Goal: Task Accomplishment & Management: Complete application form

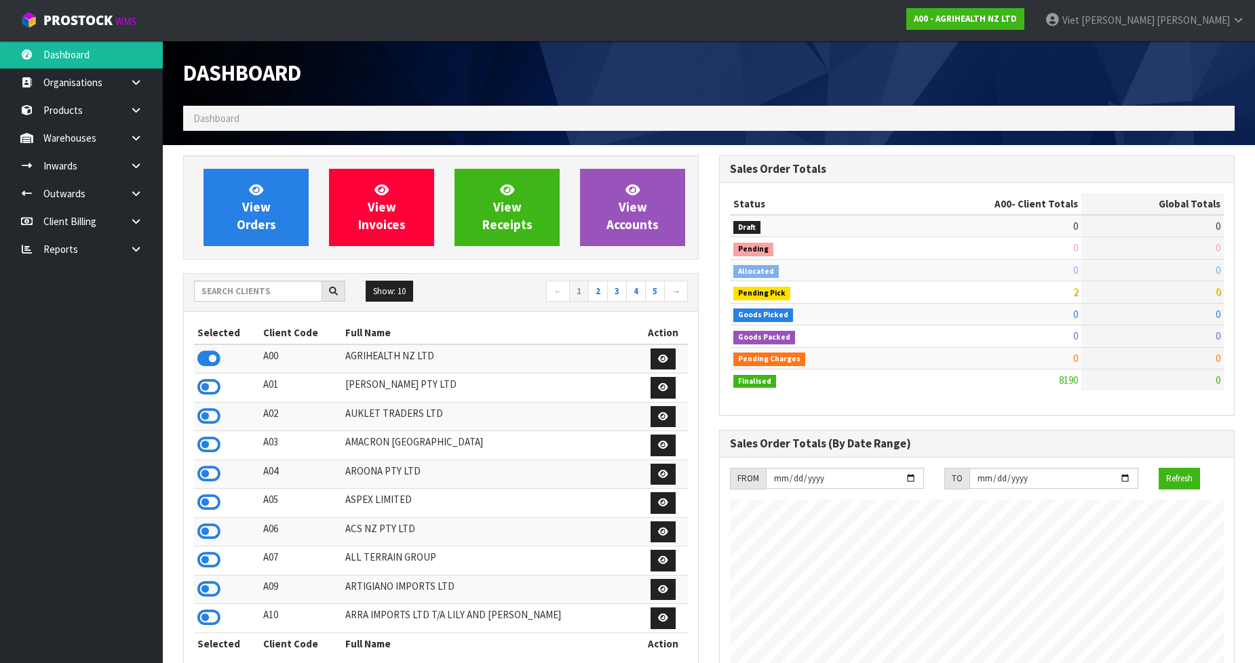
scroll to position [1028, 536]
click at [282, 288] on input "text" at bounding box center [258, 291] width 128 height 21
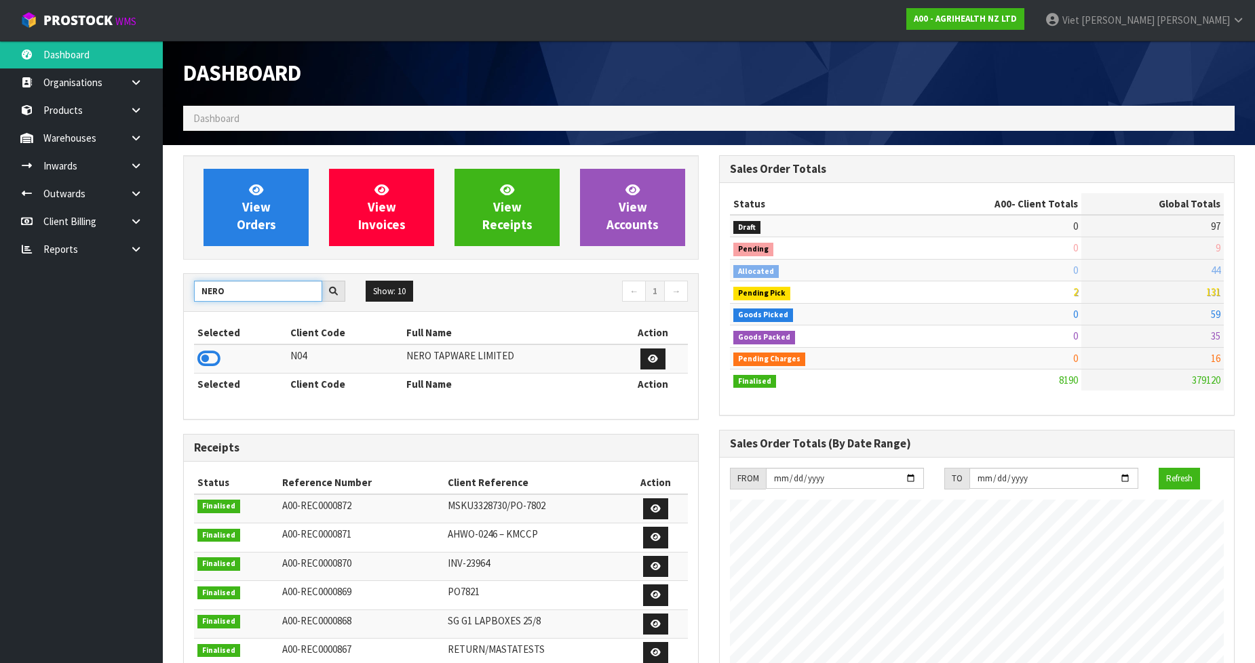
type input "NERO"
click at [225, 356] on td at bounding box center [240, 359] width 93 height 29
click at [206, 360] on icon at bounding box center [208, 359] width 23 height 20
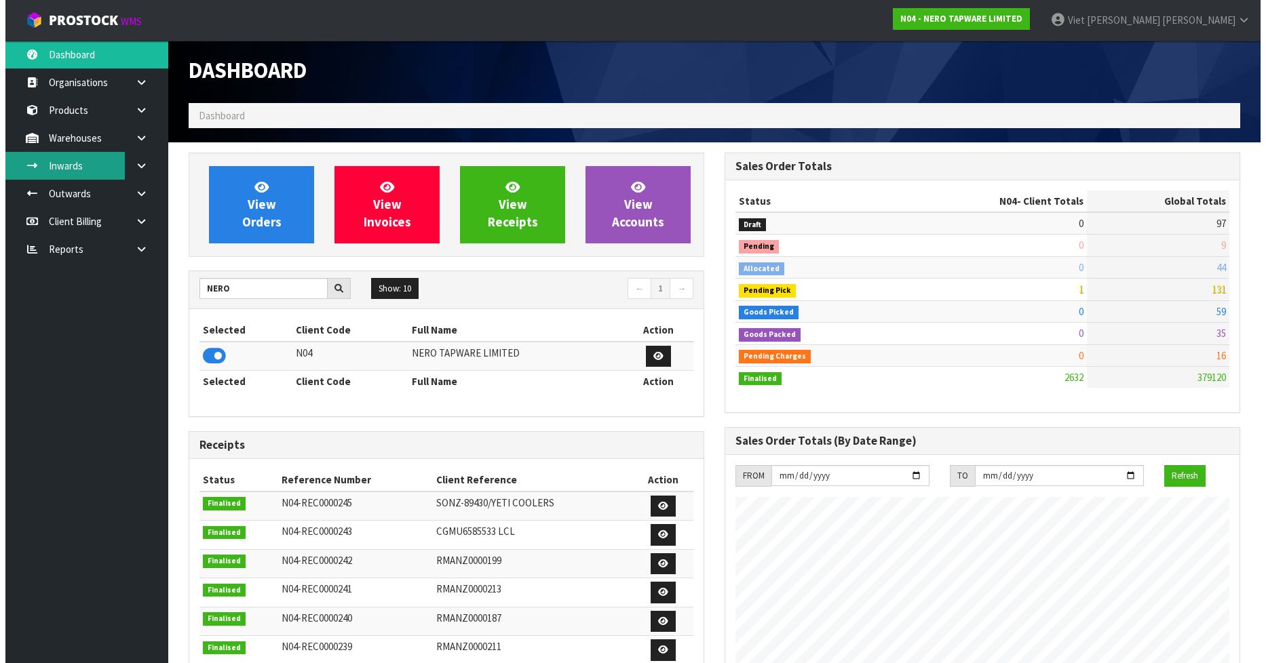
scroll to position [0, 0]
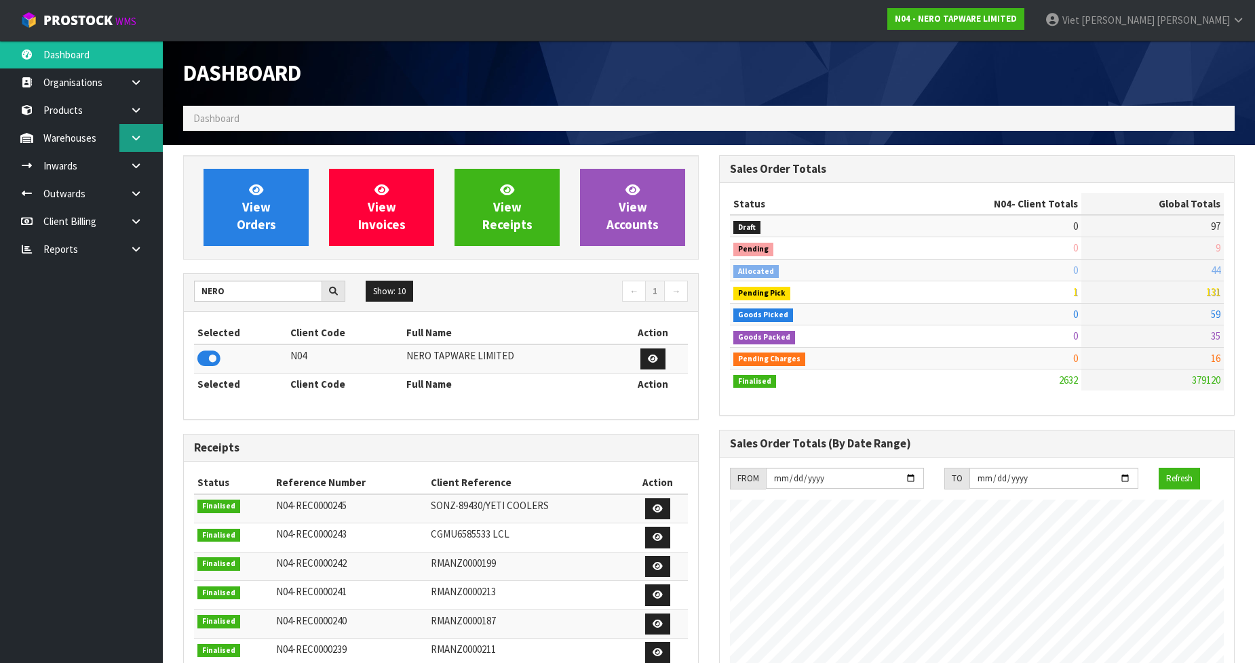
click at [134, 142] on icon at bounding box center [136, 138] width 13 height 10
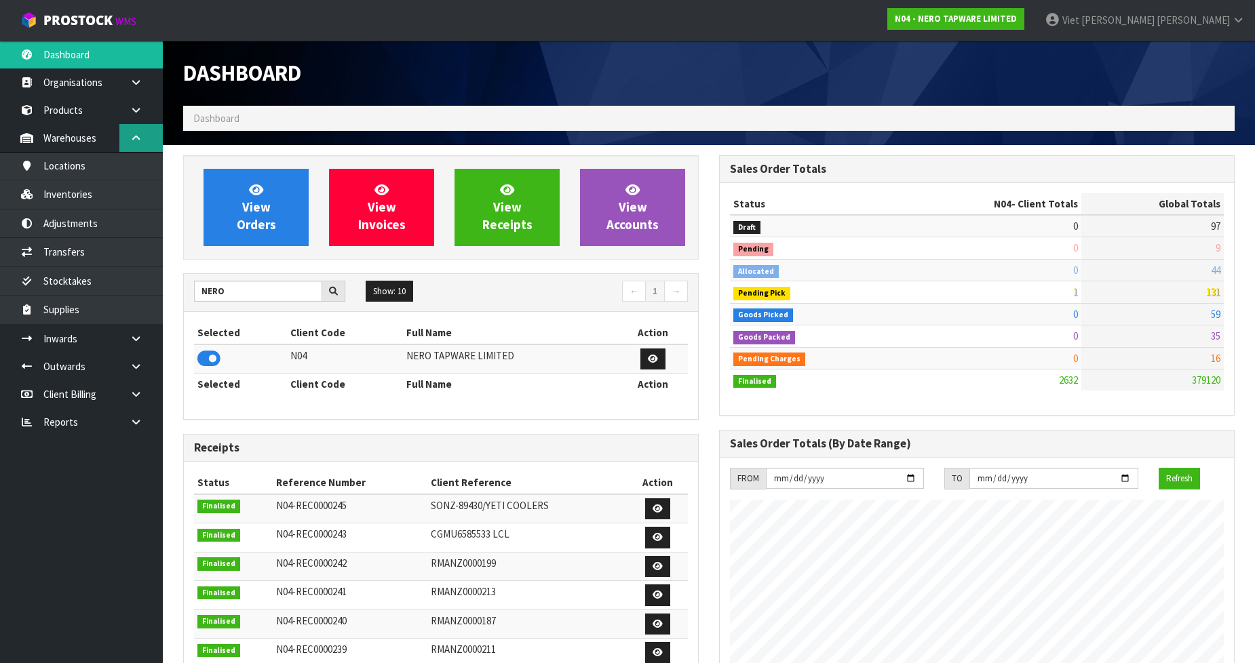
click at [134, 142] on icon at bounding box center [136, 138] width 13 height 10
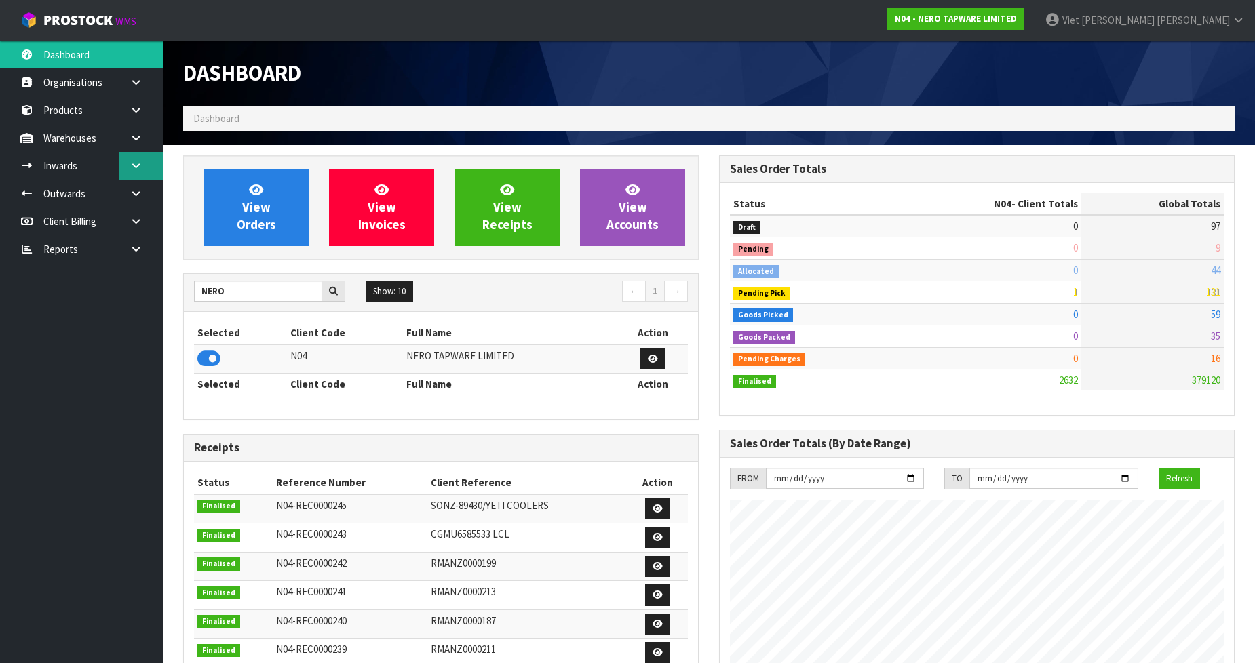
click at [140, 167] on icon at bounding box center [136, 166] width 13 height 10
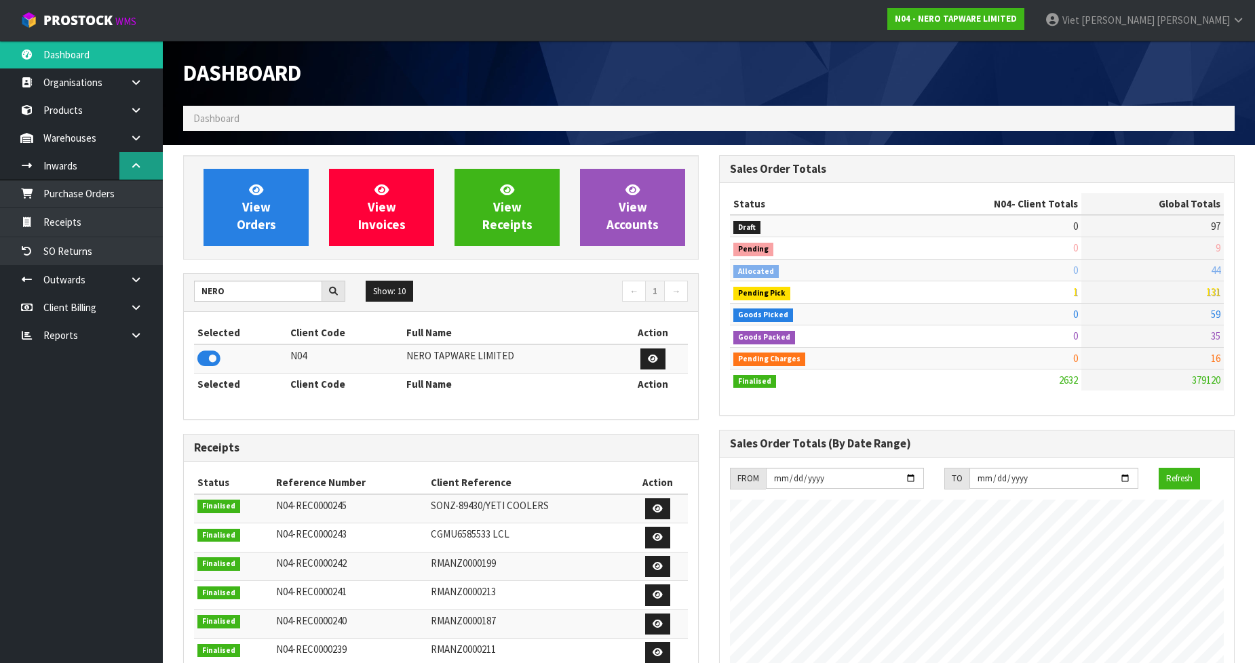
click at [140, 167] on icon at bounding box center [136, 166] width 13 height 10
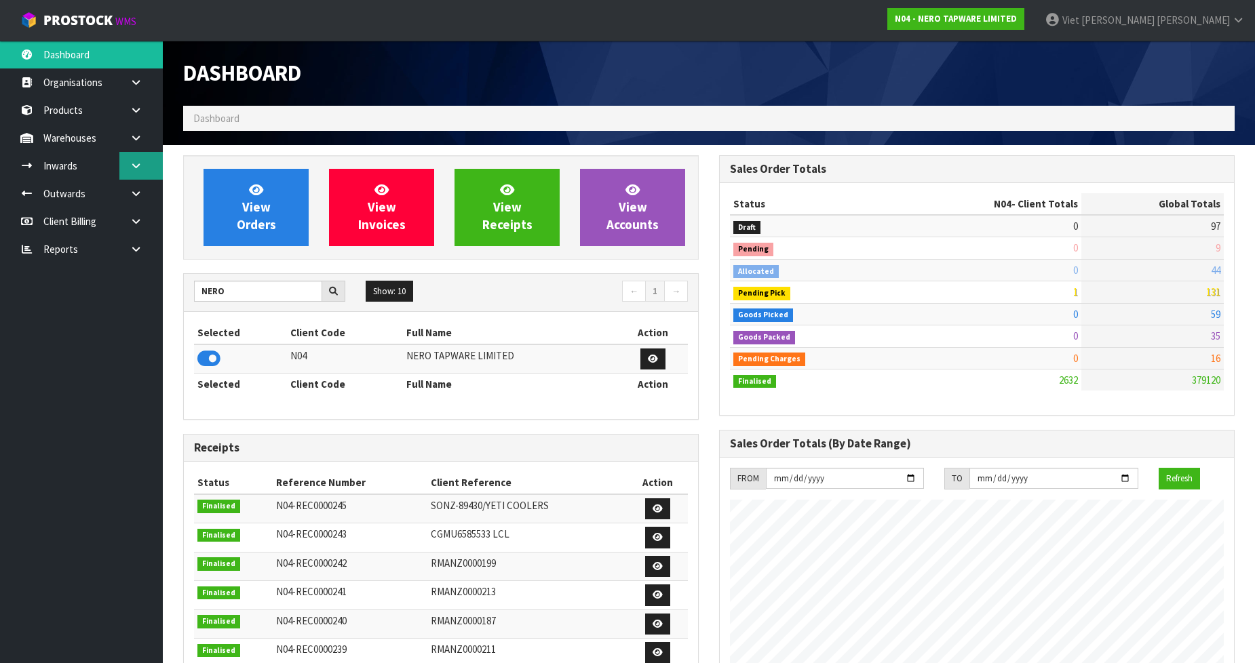
click at [136, 159] on link at bounding box center [140, 166] width 43 height 28
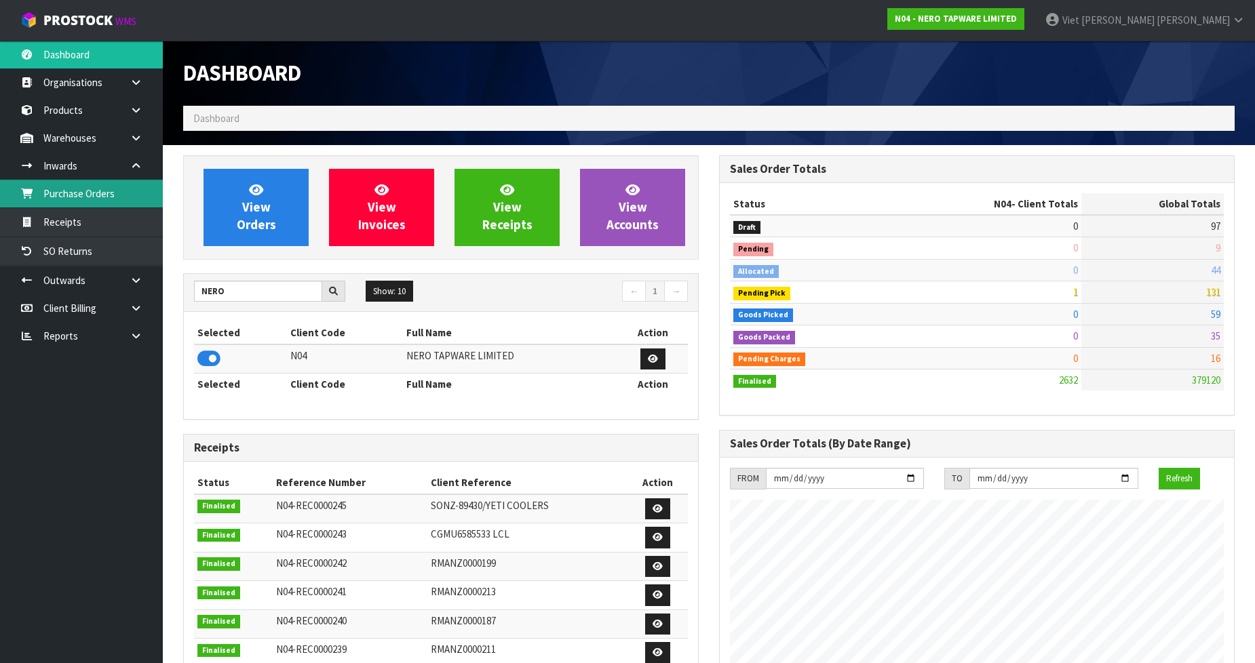
click at [96, 191] on link "Purchase Orders" at bounding box center [81, 194] width 163 height 28
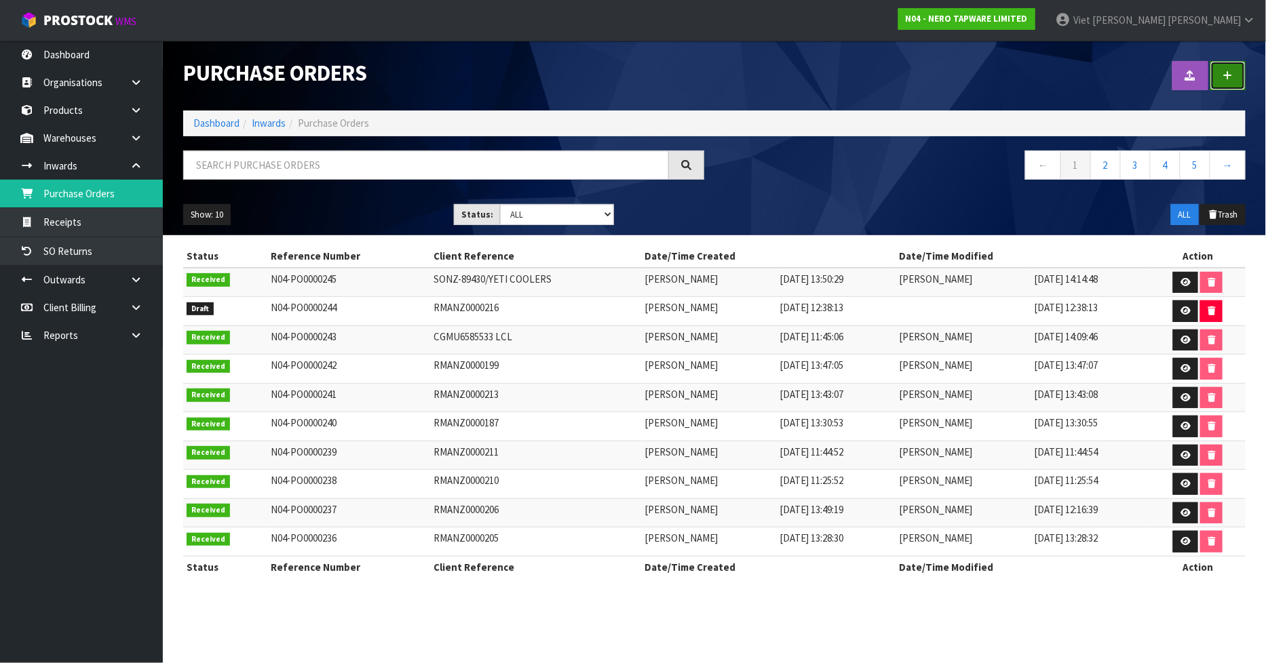
click at [1221, 70] on link at bounding box center [1227, 75] width 35 height 29
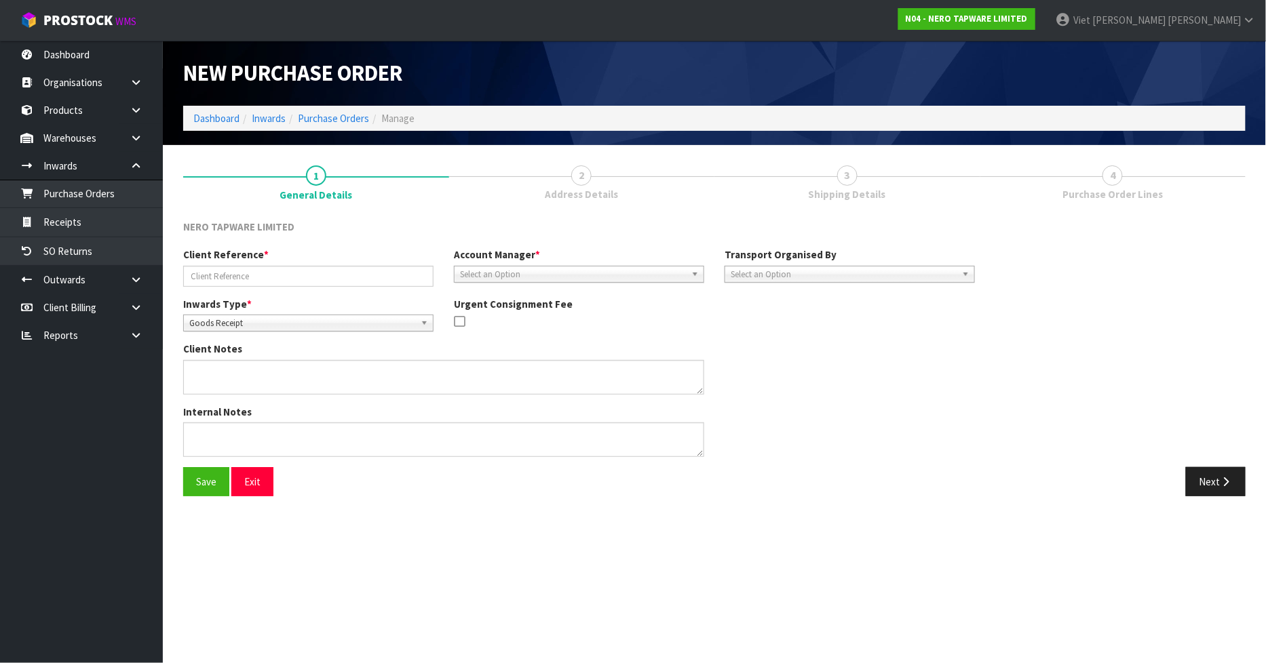
click at [1051, 333] on div "Client Reference * Account Manager * Zubair Moolla Rod Giles Kirsty Giles Trace…" at bounding box center [714, 358] width 1083 height 220
click at [393, 261] on div "Client Reference *" at bounding box center [308, 267] width 271 height 39
click at [350, 278] on input "text" at bounding box center [308, 276] width 250 height 21
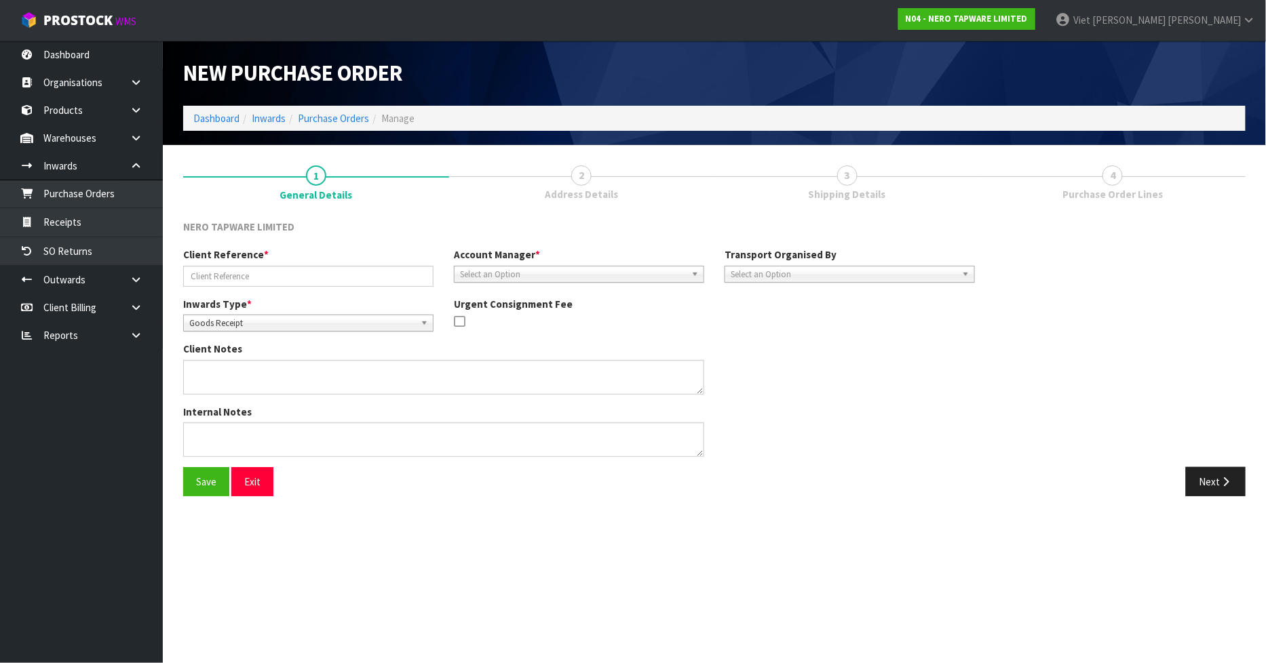
click at [398, 232] on div "NERO TAPWARE LIMITED" at bounding box center [308, 229] width 271 height 18
click at [543, 270] on span "Select an Option" at bounding box center [573, 275] width 226 height 16
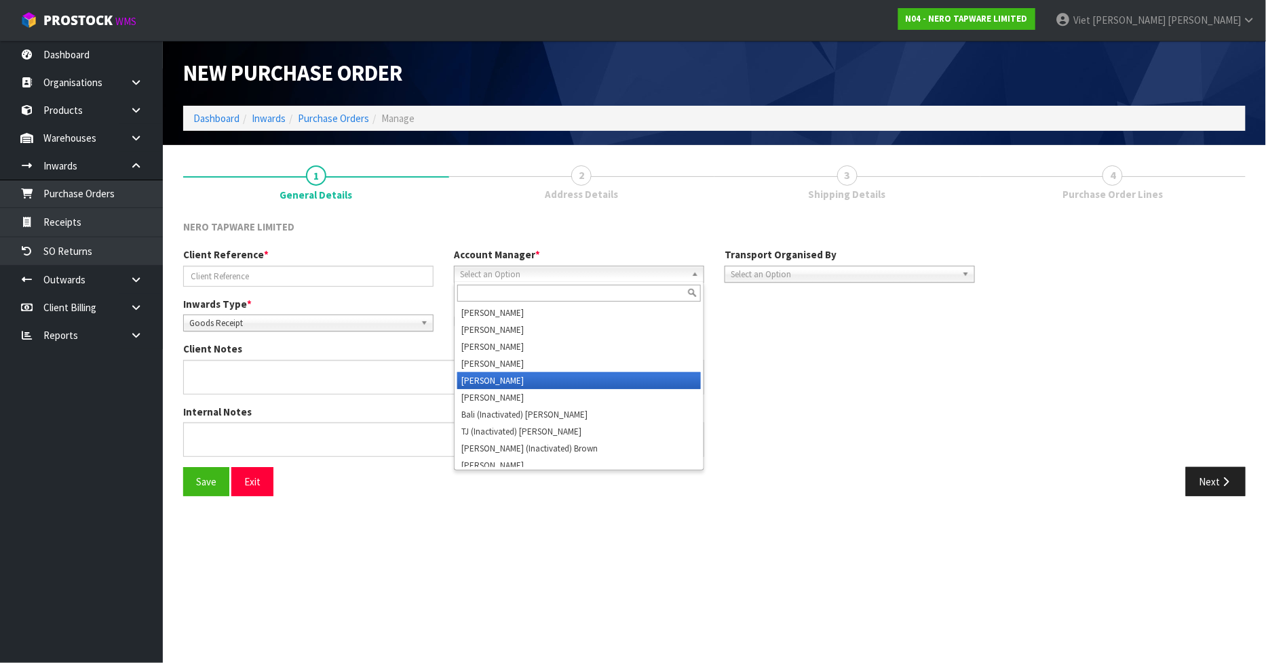
click at [545, 376] on li "[PERSON_NAME]" at bounding box center [579, 380] width 244 height 17
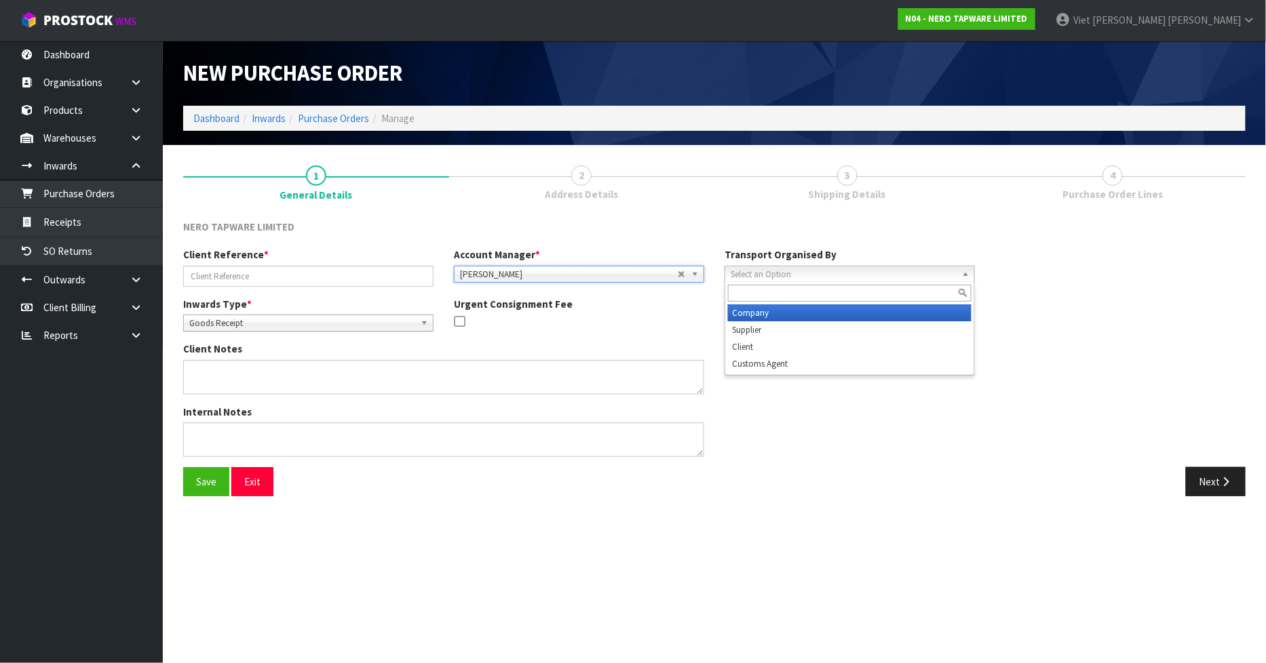
click at [845, 275] on span "Select an Option" at bounding box center [844, 275] width 226 height 16
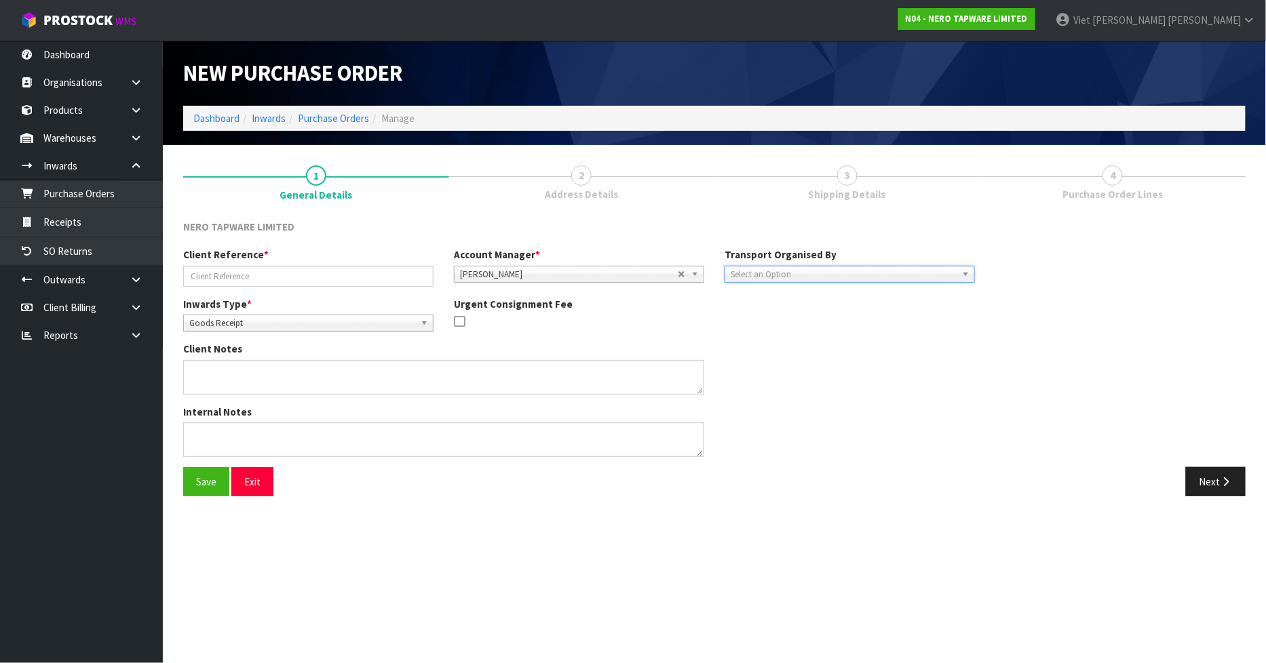
click at [845, 275] on span "Select an Option" at bounding box center [844, 275] width 226 height 16
click at [765, 543] on section "New Purchase Order Dashboard Inwards Purchase Orders Manage 1 General Details 2…" at bounding box center [633, 331] width 1266 height 663
click at [297, 273] on input "text" at bounding box center [308, 276] width 250 height 21
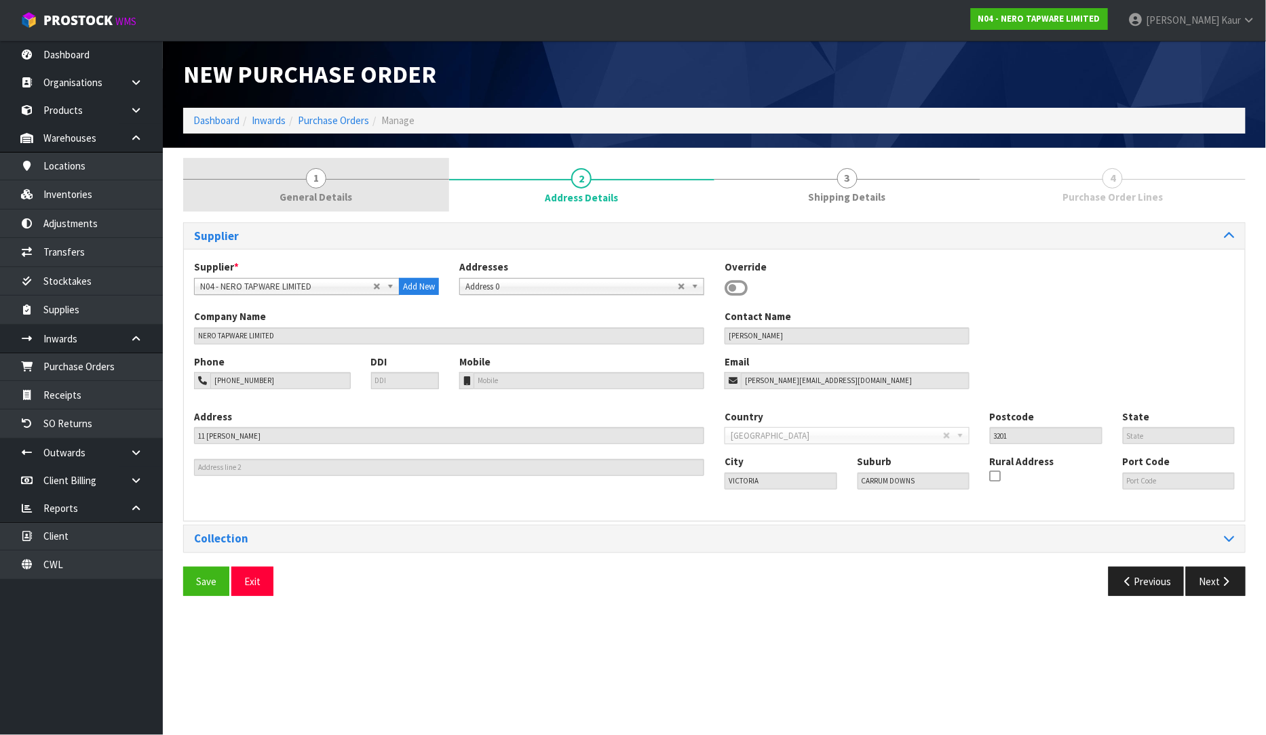
click at [431, 187] on link "1 General Details" at bounding box center [316, 185] width 266 height 54
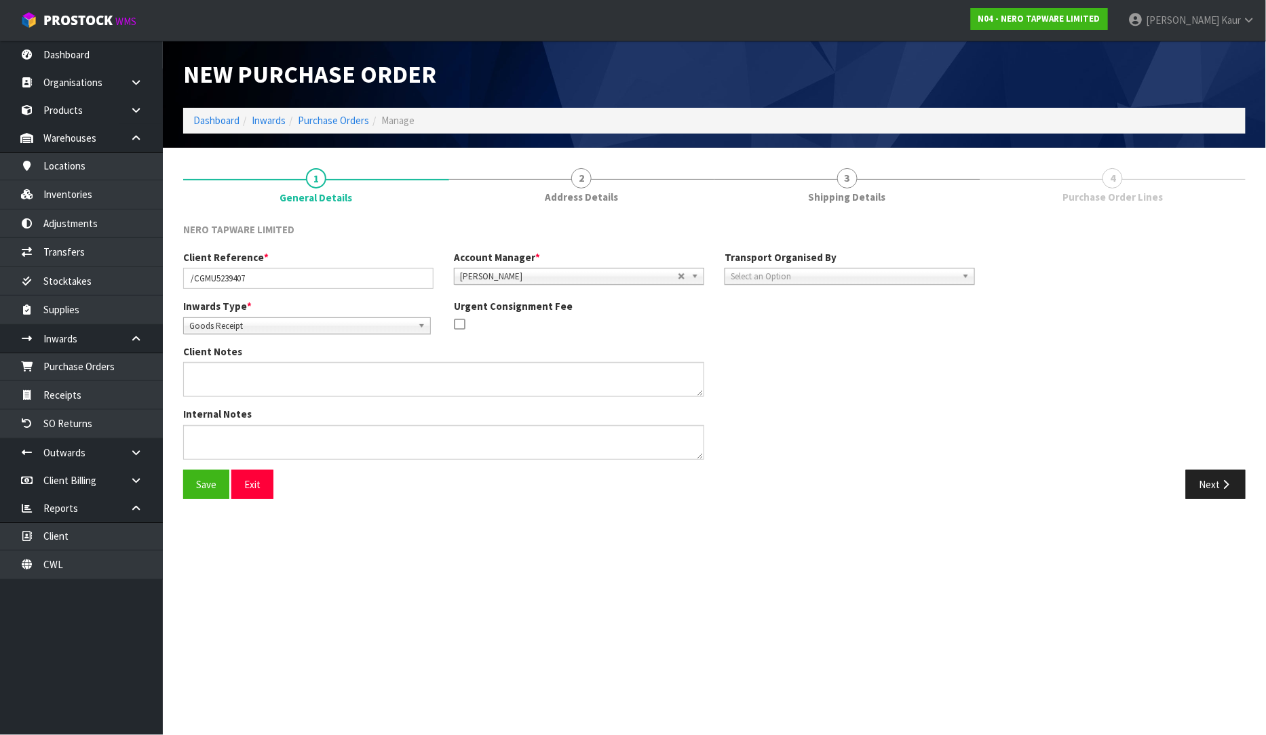
drag, startPoint x: 368, startPoint y: 607, endPoint x: 296, endPoint y: 381, distance: 236.8
click at [368, 607] on section "New Purchase Order Dashboard Inwards Purchase Orders Manage 1 General Details 2…" at bounding box center [633, 367] width 1266 height 735
click at [193, 276] on input "/CGMU5239407" at bounding box center [308, 278] width 250 height 21
type input "CGMU5239407"
click at [896, 507] on div "Save Exit Next" at bounding box center [714, 489] width 1083 height 39
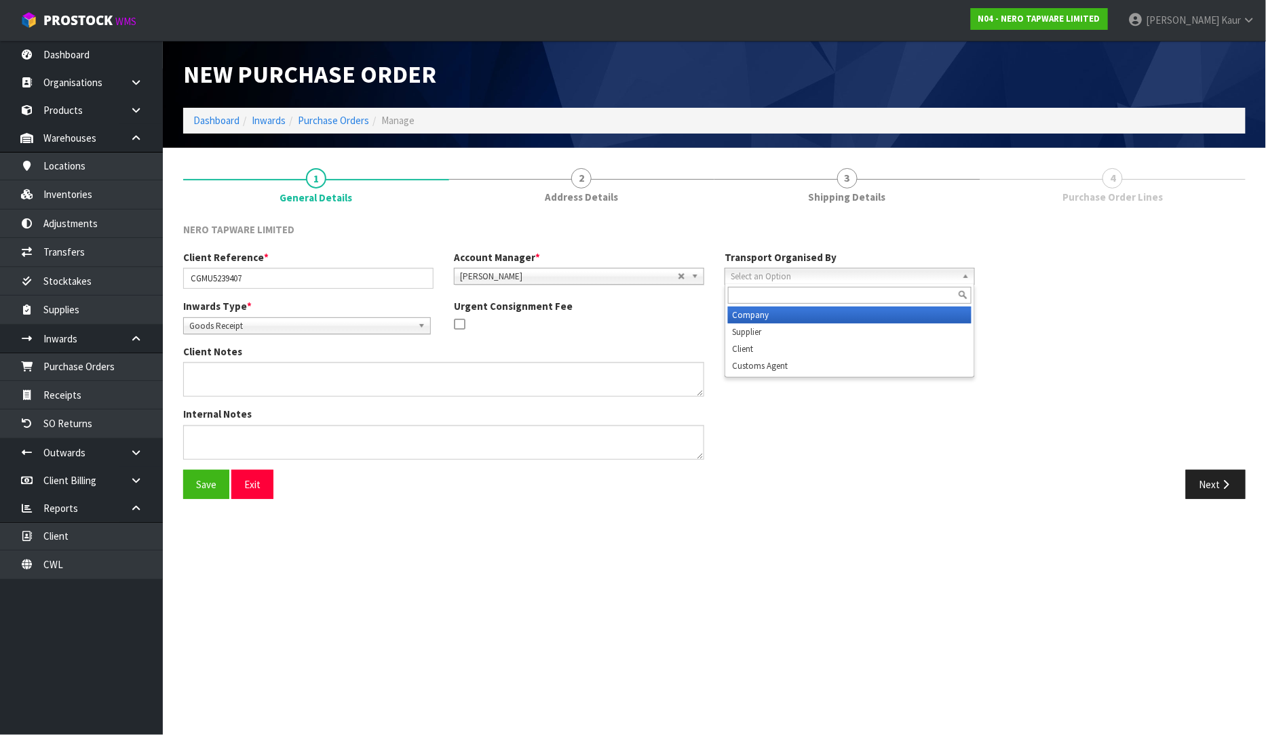
click at [861, 280] on span "Select an Option" at bounding box center [844, 277] width 226 height 16
click at [815, 307] on li "Company" at bounding box center [850, 315] width 244 height 17
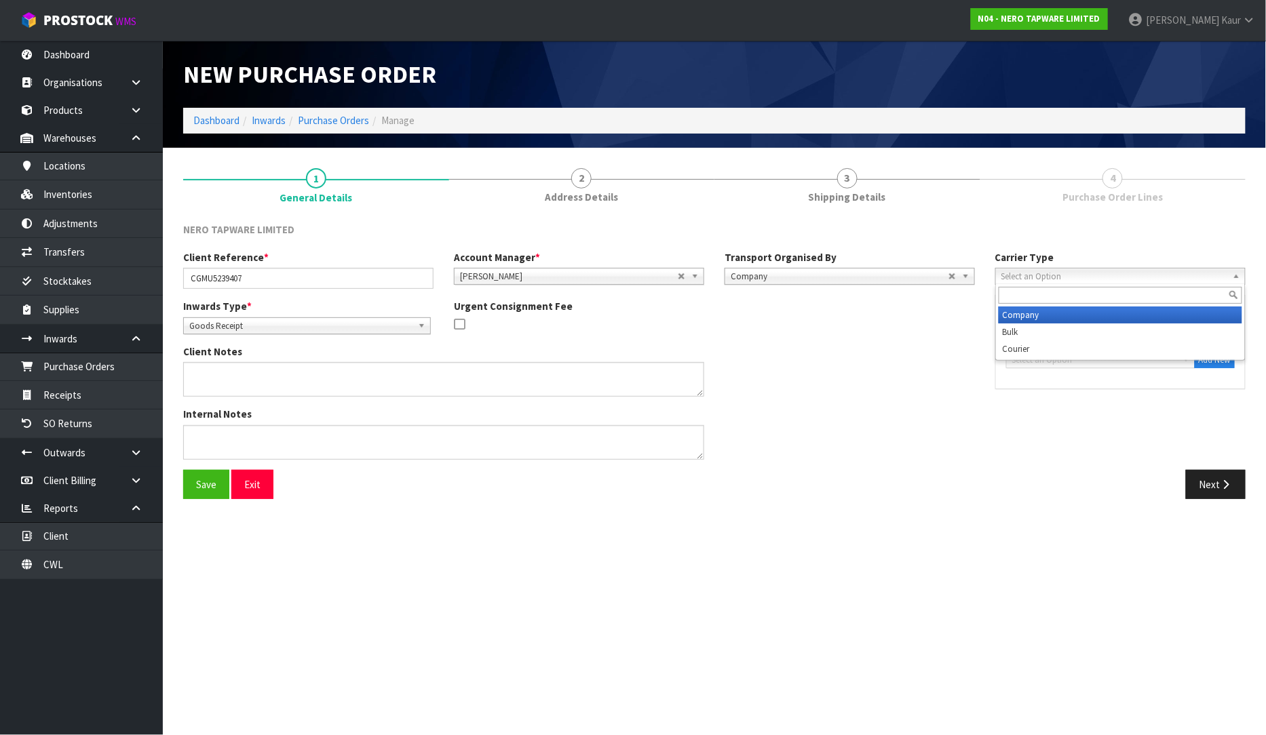
click at [1073, 277] on span "Select an Option" at bounding box center [1114, 277] width 226 height 16
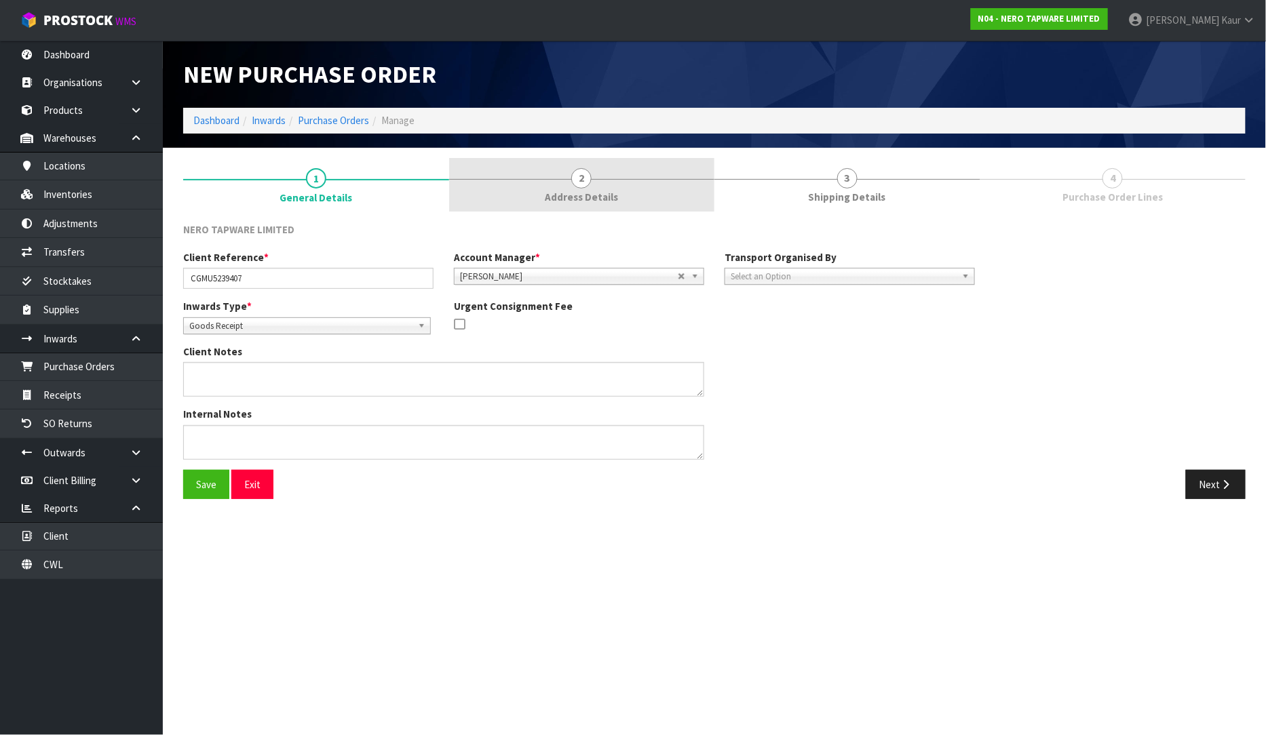
click at [561, 172] on link "2 Address Details" at bounding box center [582, 185] width 266 height 54
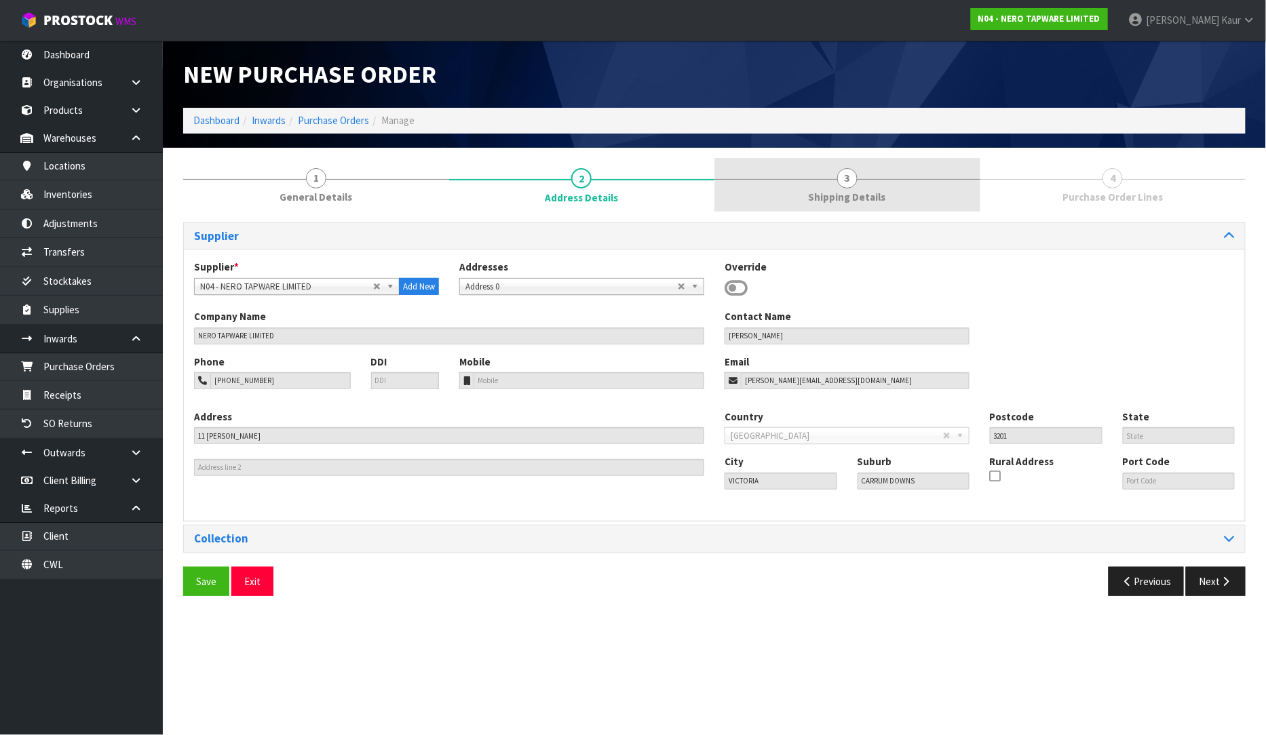
click at [796, 166] on link "3 Shipping Details" at bounding box center [847, 185] width 266 height 54
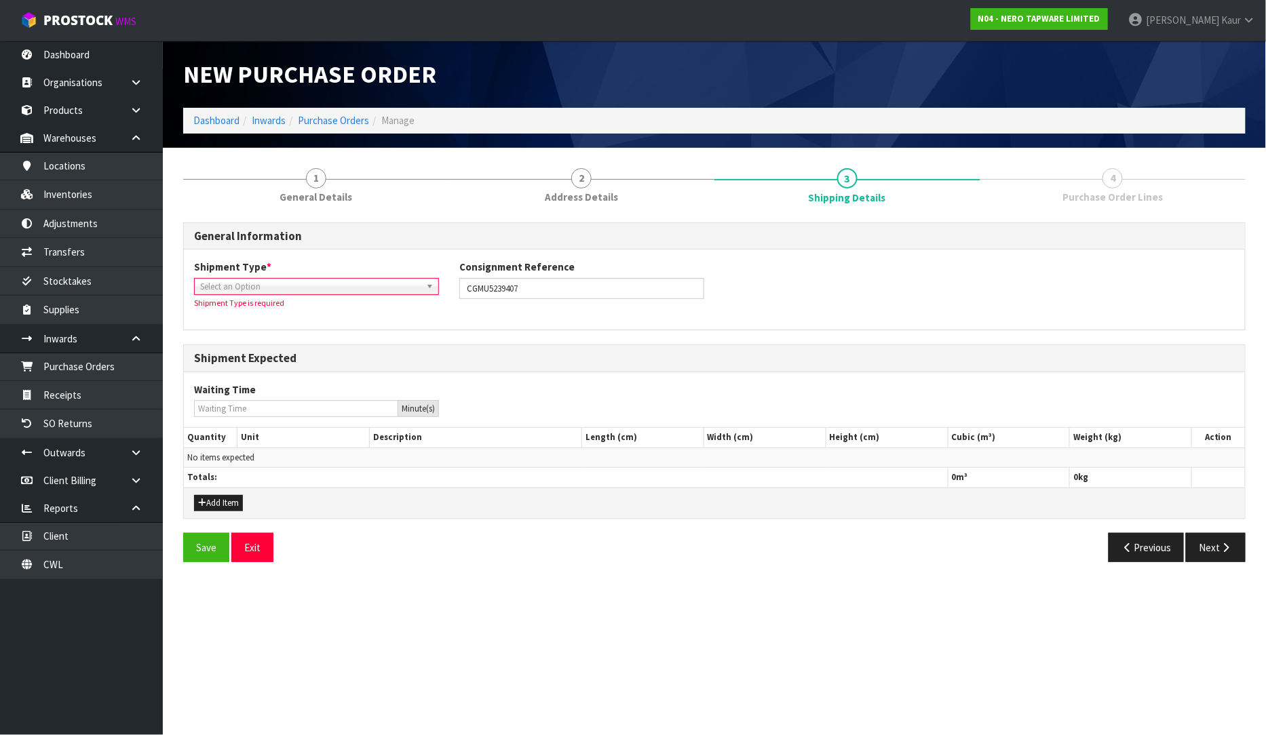
click at [381, 290] on span "Select an Option" at bounding box center [310, 287] width 220 height 16
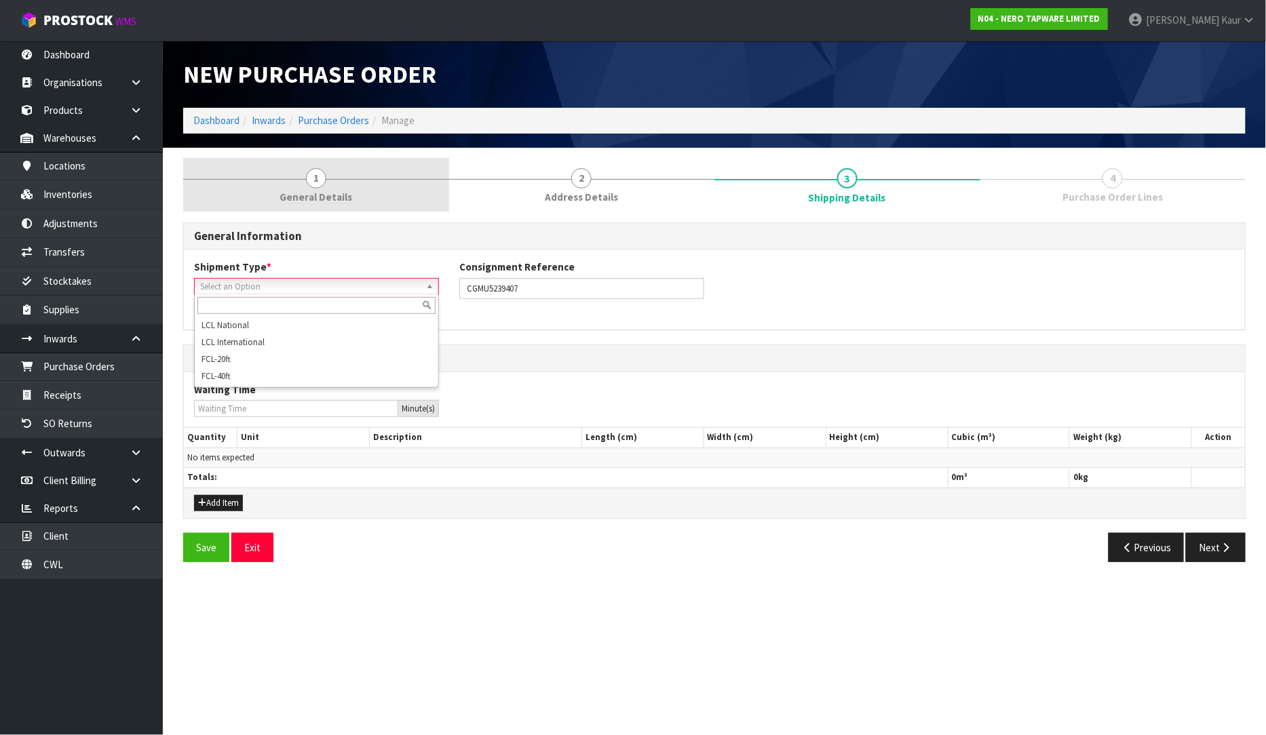
click at [360, 208] on link "1 General Details" at bounding box center [316, 185] width 266 height 54
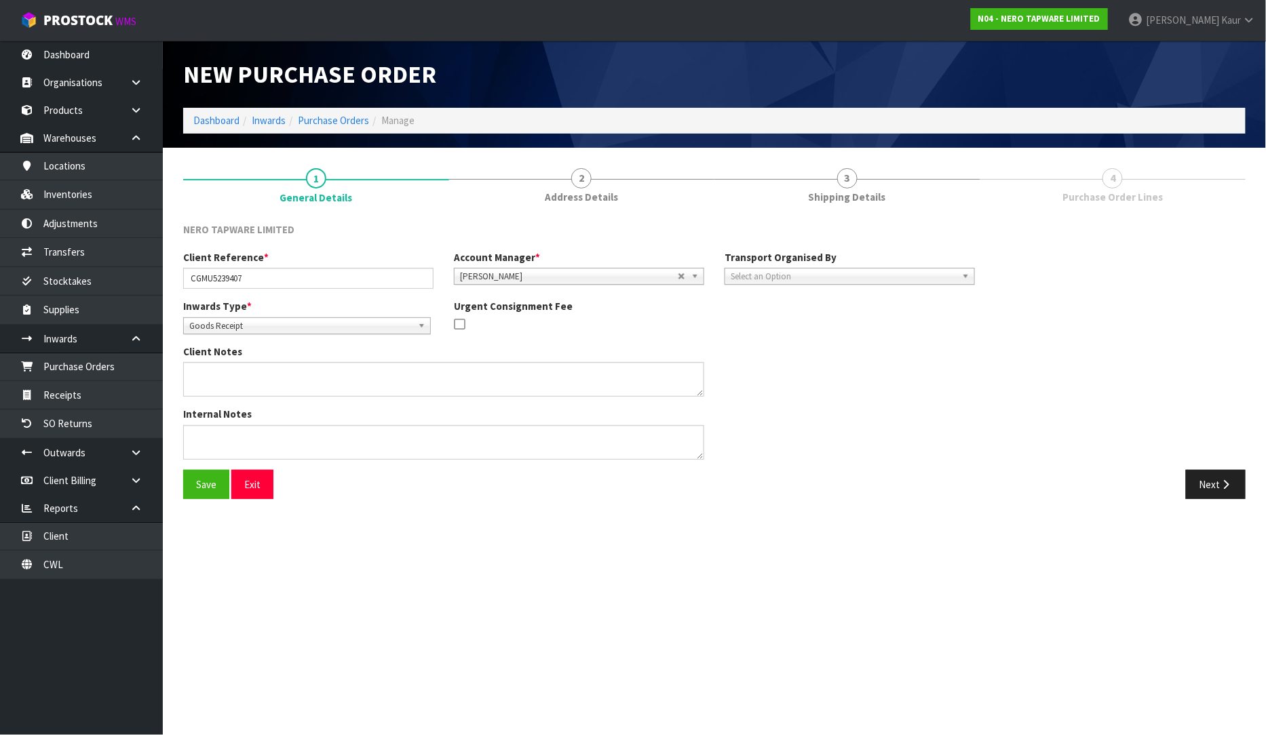
click at [878, 361] on div "Client Notes" at bounding box center [579, 376] width 812 height 62
click at [621, 206] on link "2 Address Details" at bounding box center [582, 185] width 266 height 54
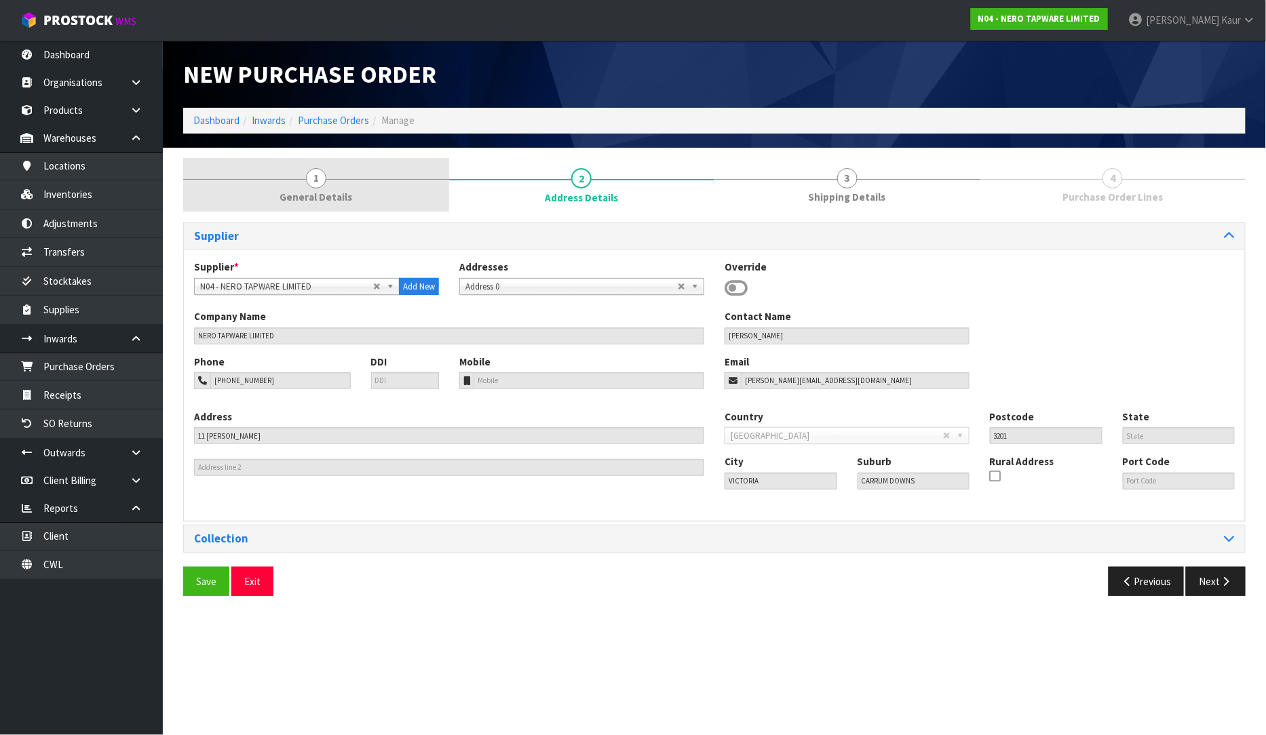
click at [293, 199] on span "General Details" at bounding box center [315, 197] width 73 height 14
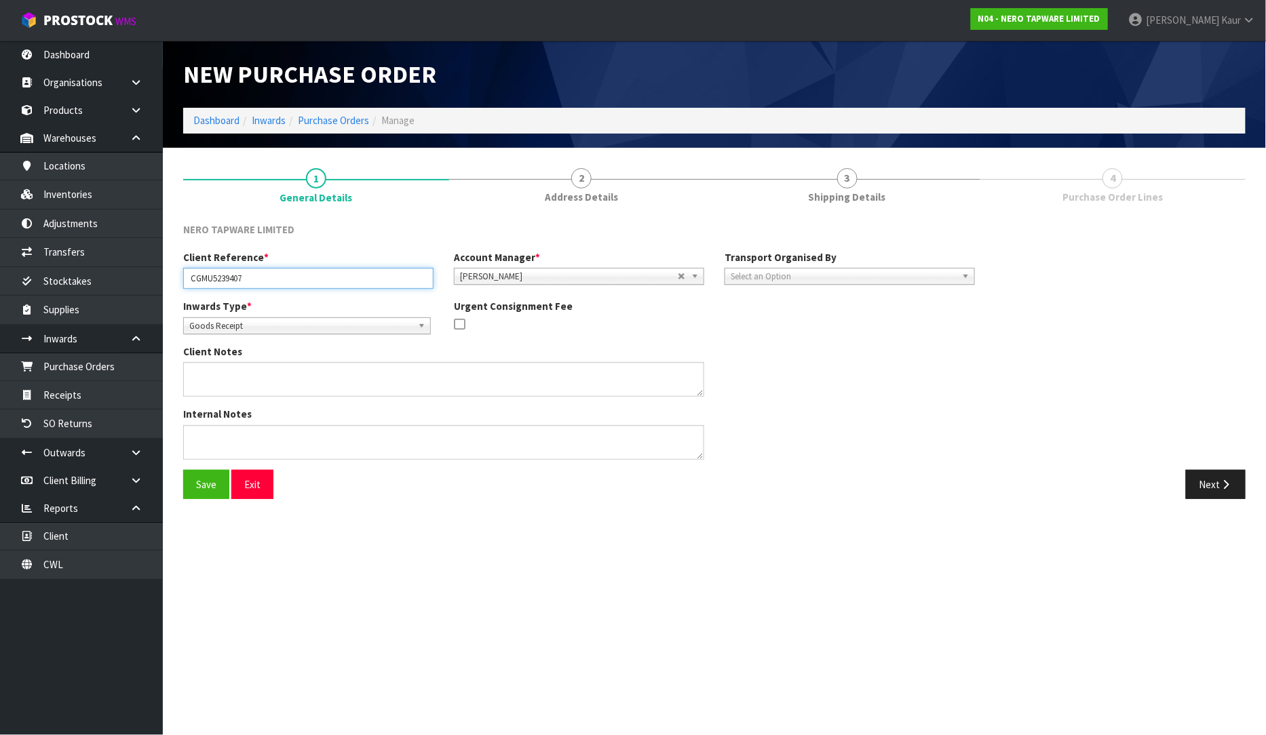
click at [284, 281] on input "CGMU5239407" at bounding box center [308, 278] width 250 height 21
type input "CGMU5239407 LCL"
click at [954, 446] on div "Internal Notes" at bounding box center [579, 438] width 812 height 62
click at [1228, 490] on button "Next" at bounding box center [1216, 484] width 60 height 29
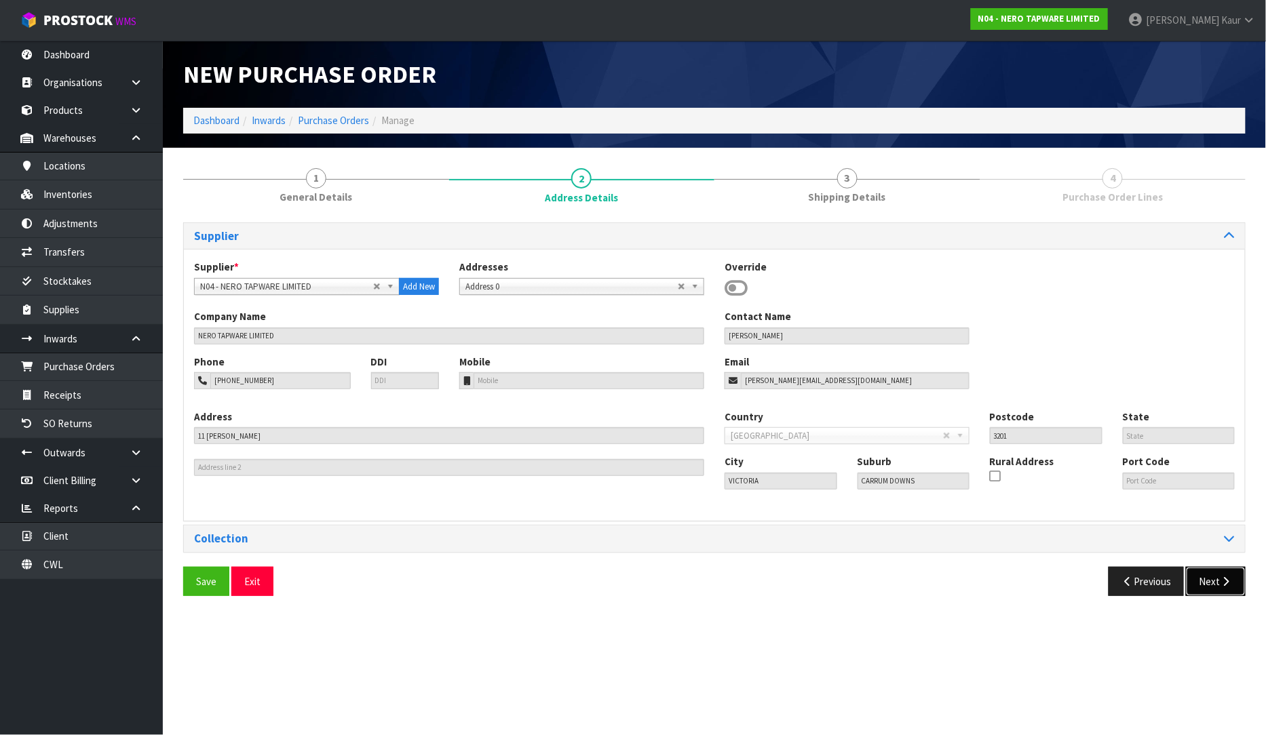
click at [1199, 586] on button "Next" at bounding box center [1216, 581] width 60 height 29
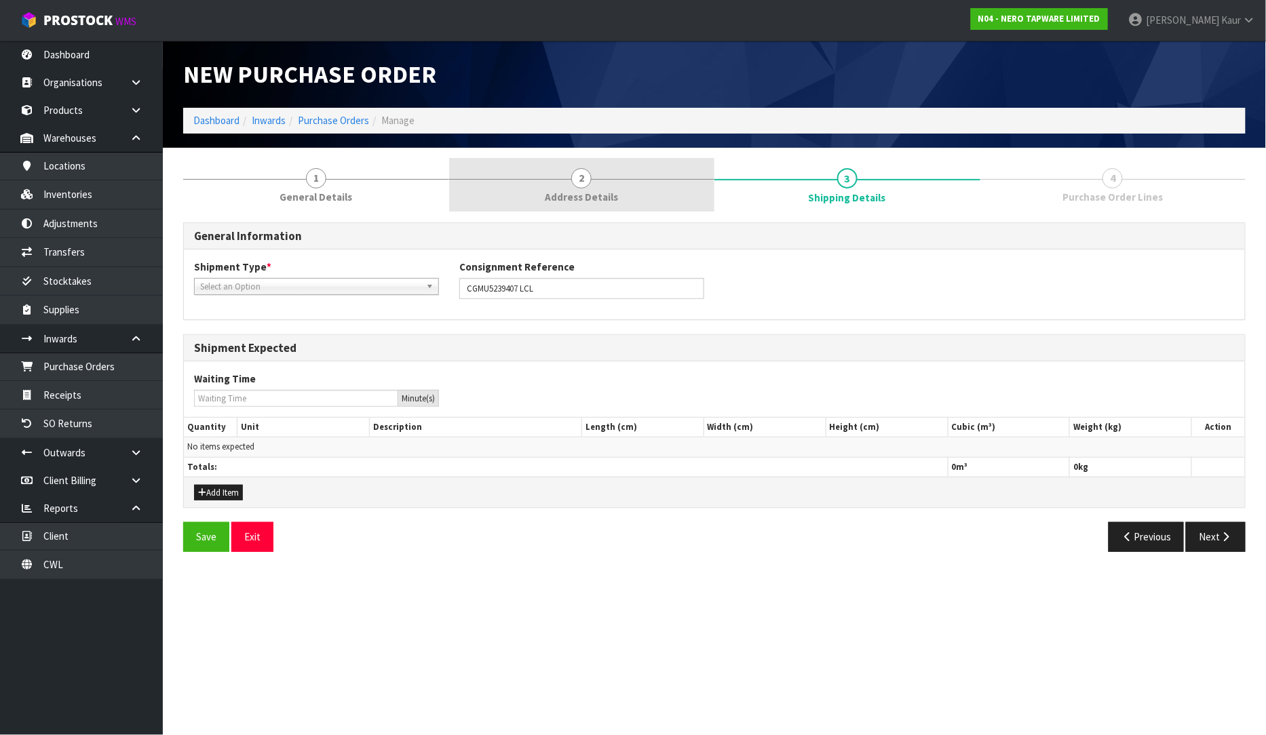
click at [579, 179] on span "2" at bounding box center [581, 178] width 20 height 20
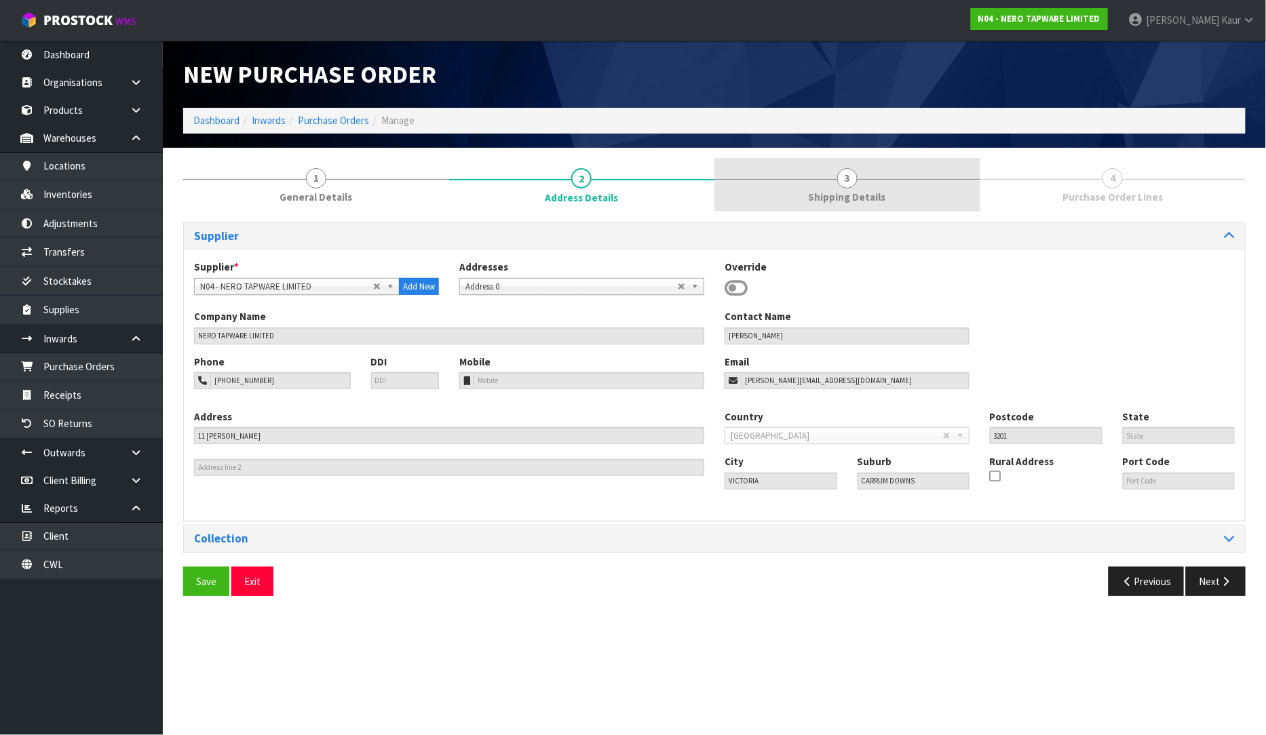
click at [853, 188] on link "3 Shipping Details" at bounding box center [847, 185] width 266 height 54
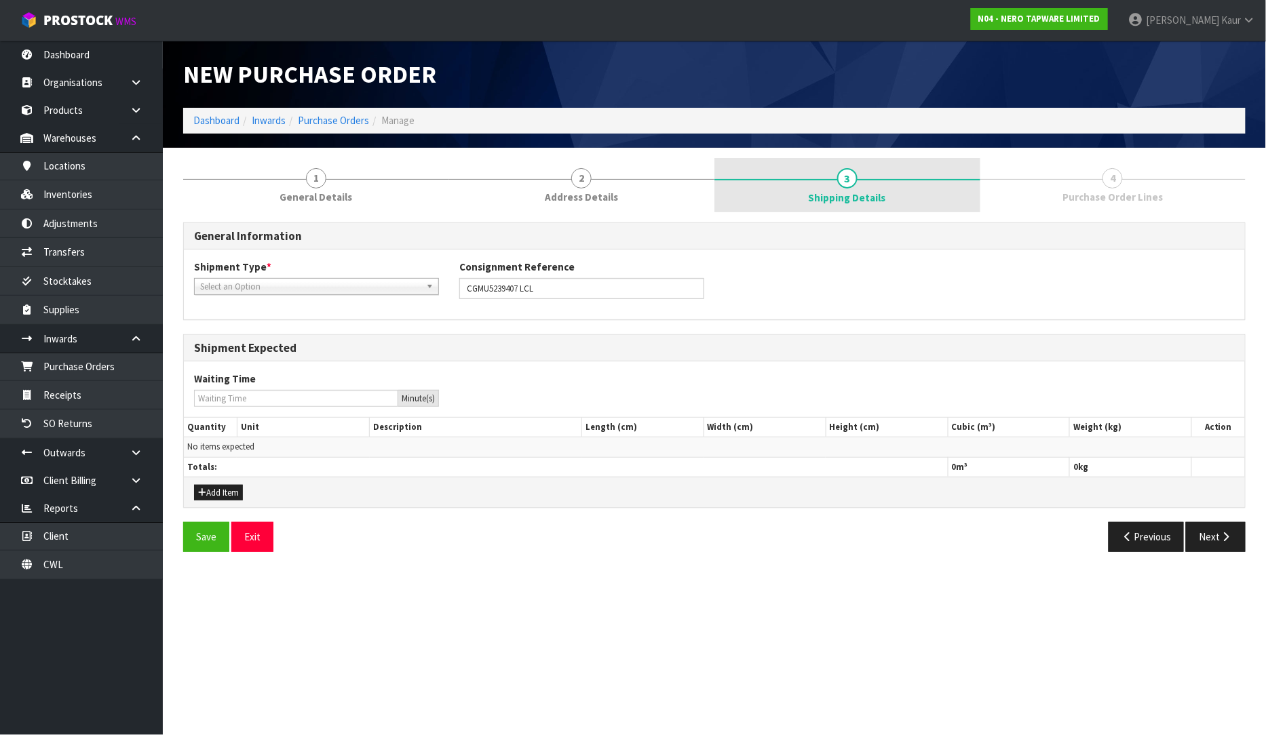
click at [726, 204] on link "3 Shipping Details" at bounding box center [847, 185] width 266 height 54
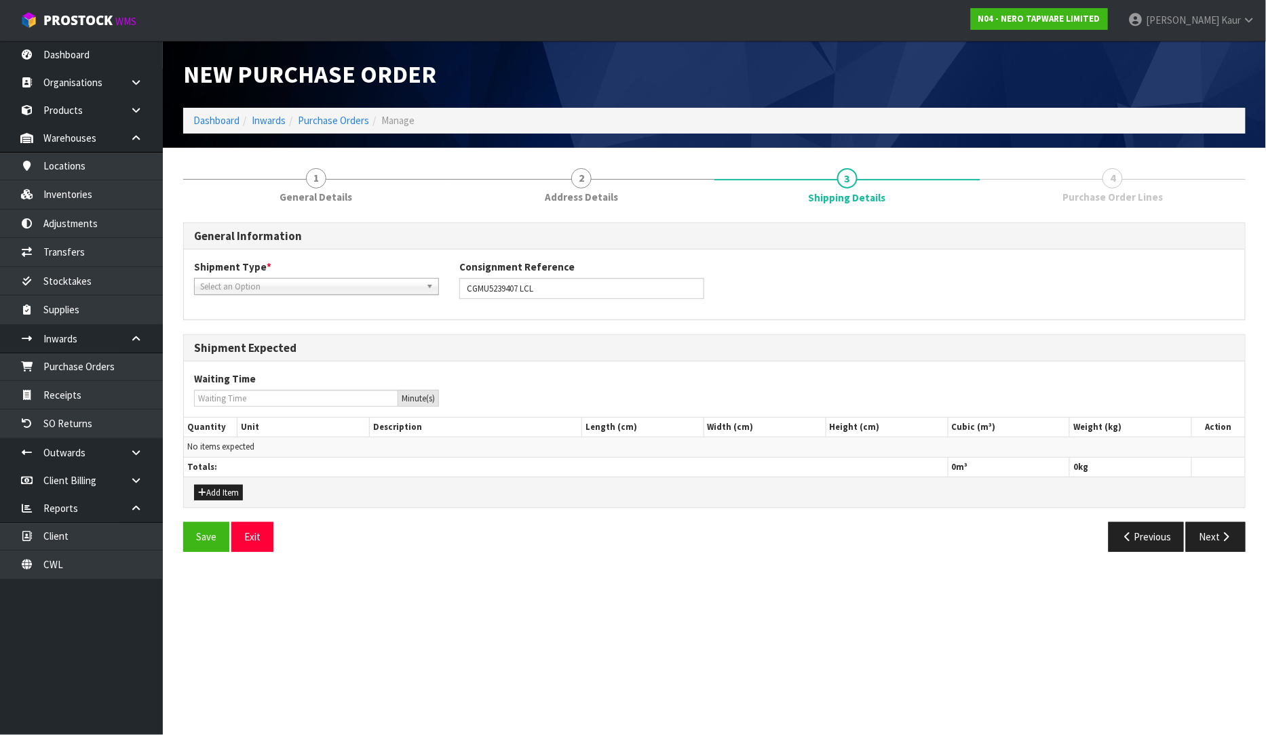
click at [1161, 200] on link "4 Purchase Order Lines" at bounding box center [1113, 185] width 266 height 54
click at [1197, 530] on button "Next" at bounding box center [1216, 536] width 60 height 29
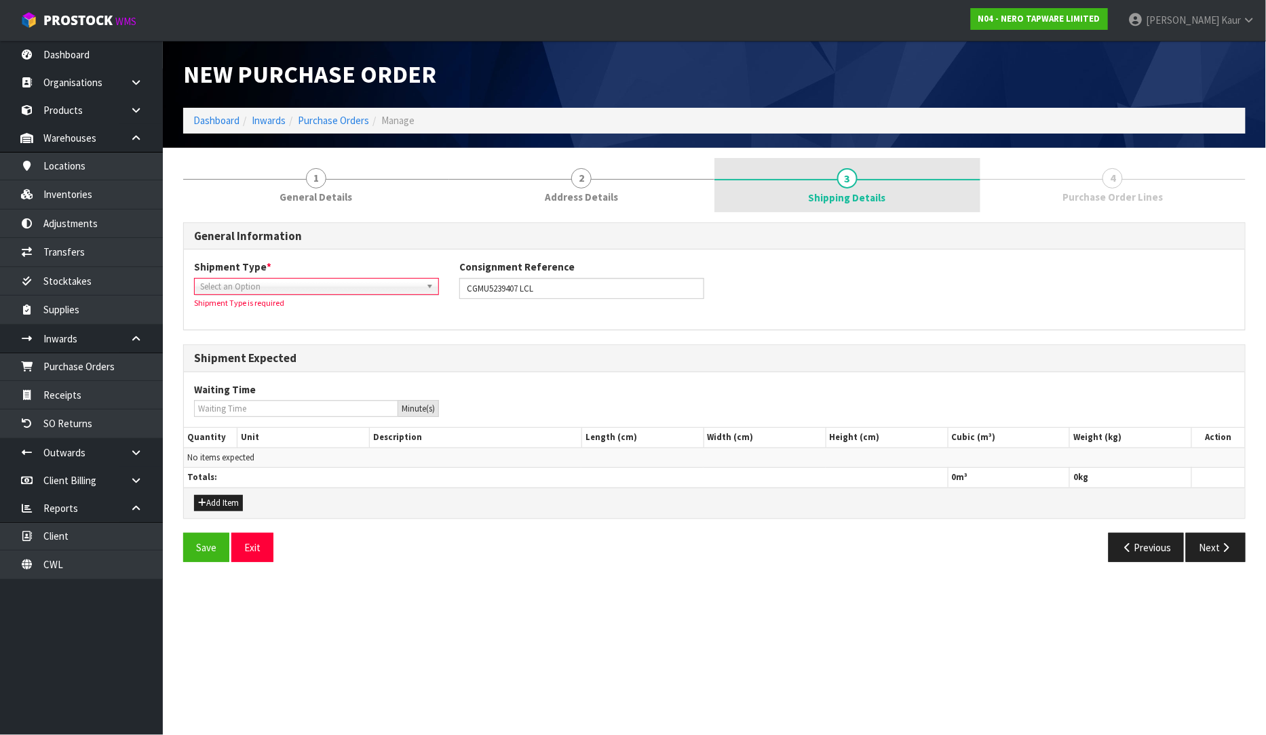
click at [889, 173] on link "3 Shipping Details" at bounding box center [847, 185] width 266 height 54
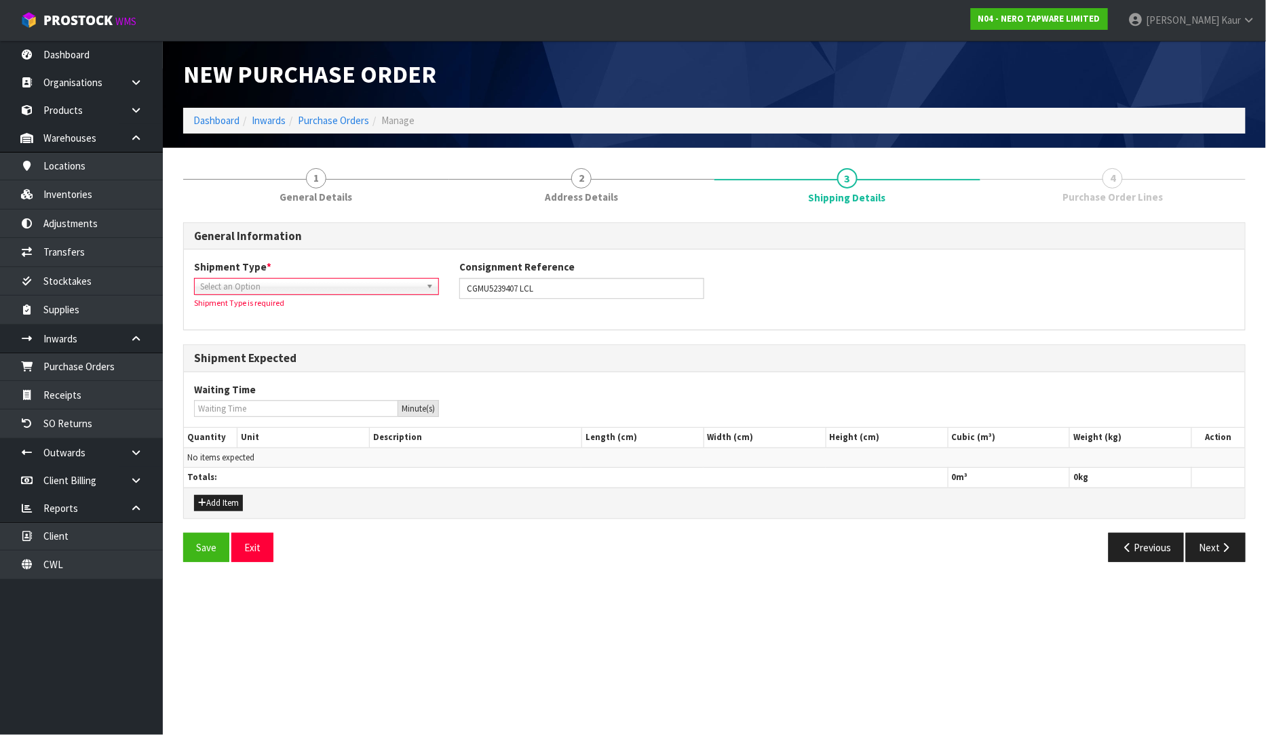
click at [376, 284] on span "Select an Option" at bounding box center [310, 287] width 220 height 16
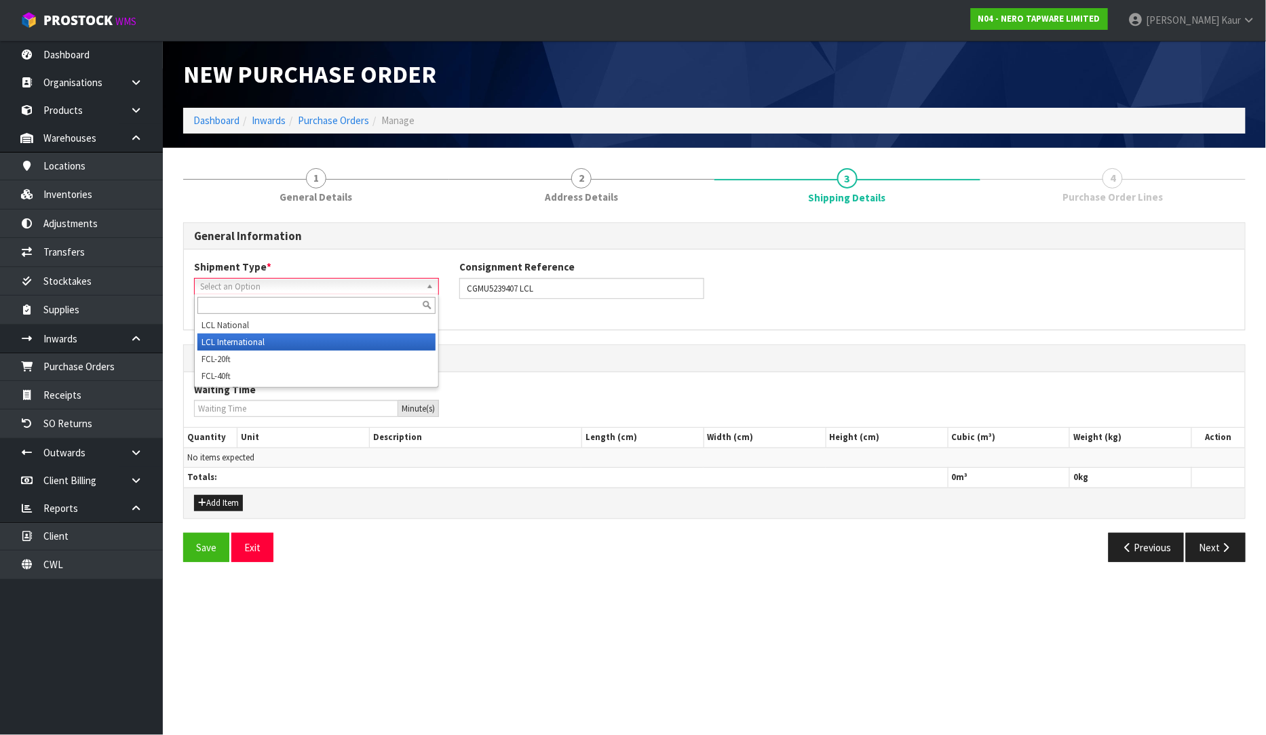
click at [212, 334] on li "LCL International" at bounding box center [316, 342] width 238 height 17
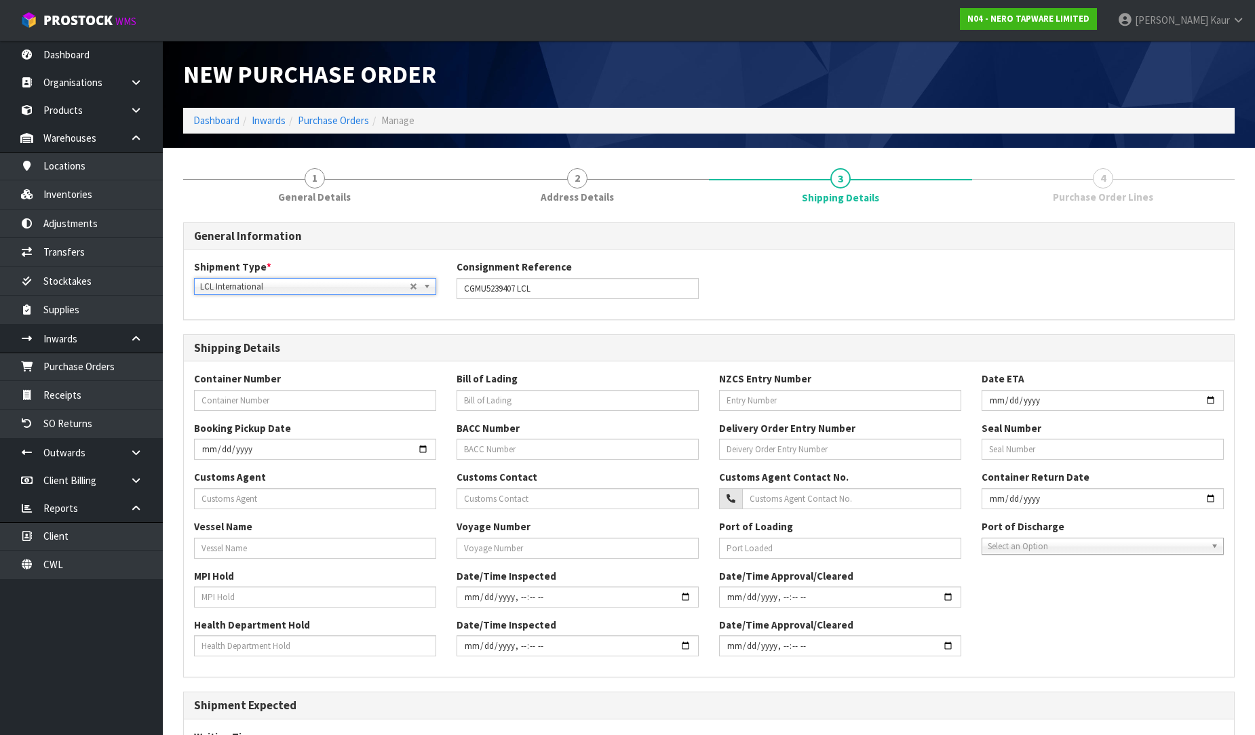
click at [1041, 188] on link "4 Purchase Order Lines" at bounding box center [1103, 185] width 263 height 54
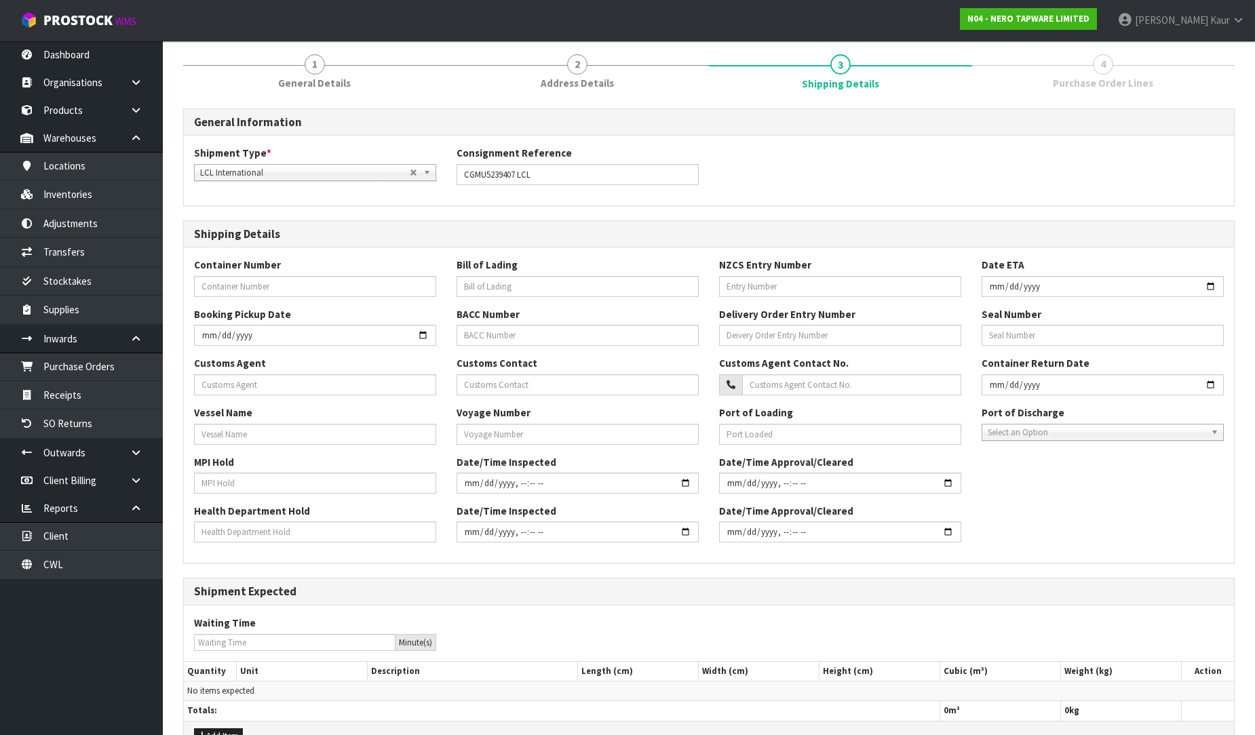
scroll to position [195, 0]
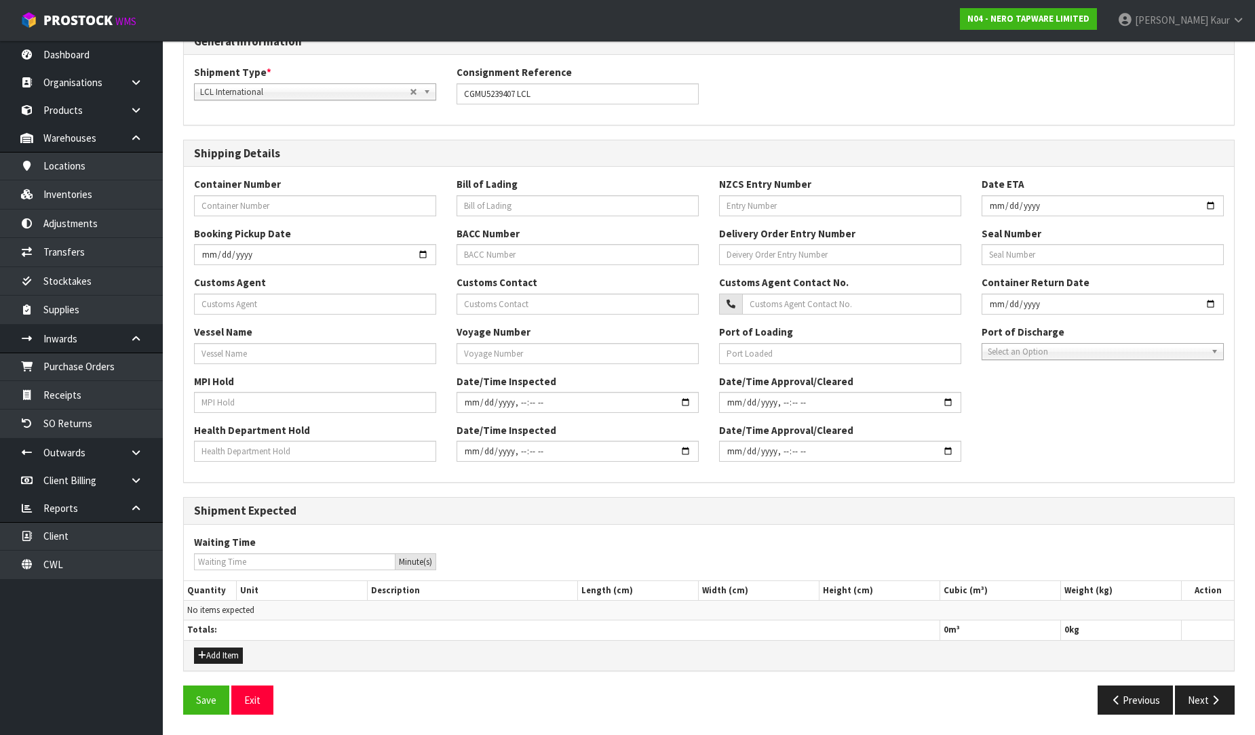
click at [1224, 683] on div "General Information Shipment Type * LCL National LCL International FCL-20ft FCL…" at bounding box center [708, 377] width 1051 height 698
click at [1209, 700] on icon "button" at bounding box center [1215, 700] width 13 height 10
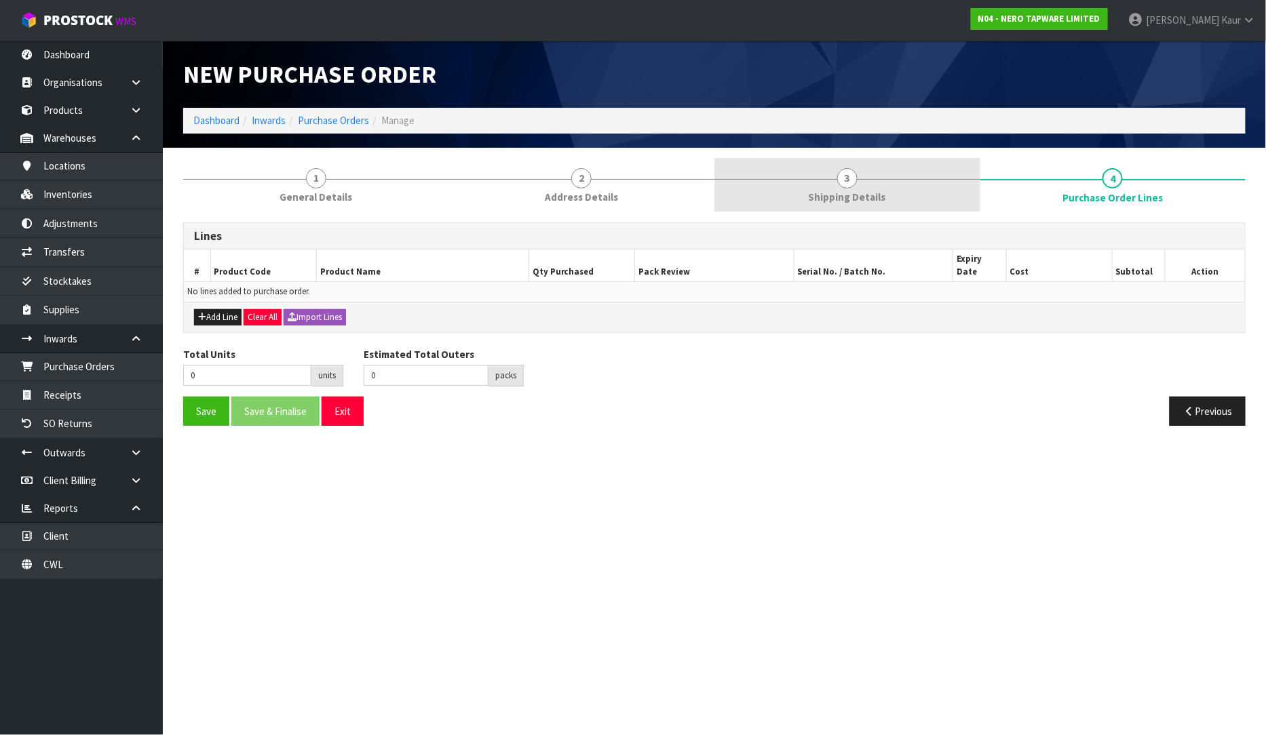
click at [816, 203] on span "Shipping Details" at bounding box center [847, 197] width 77 height 14
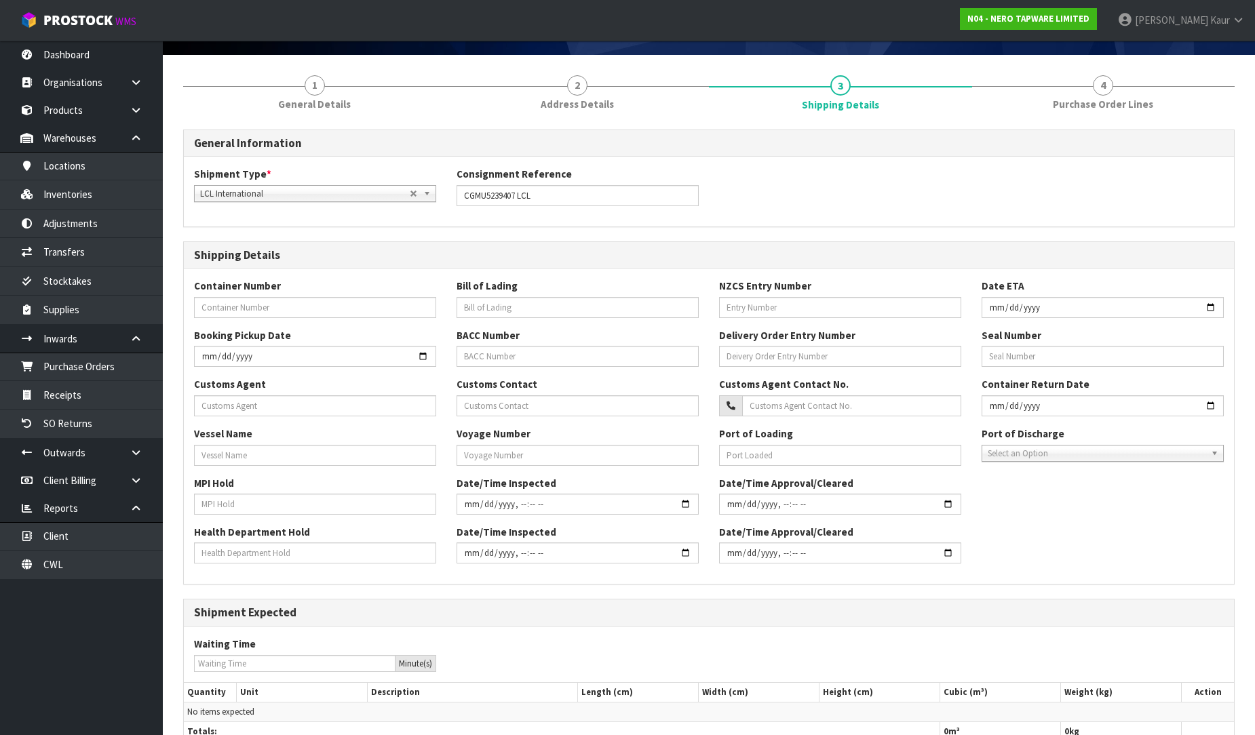
scroll to position [195, 0]
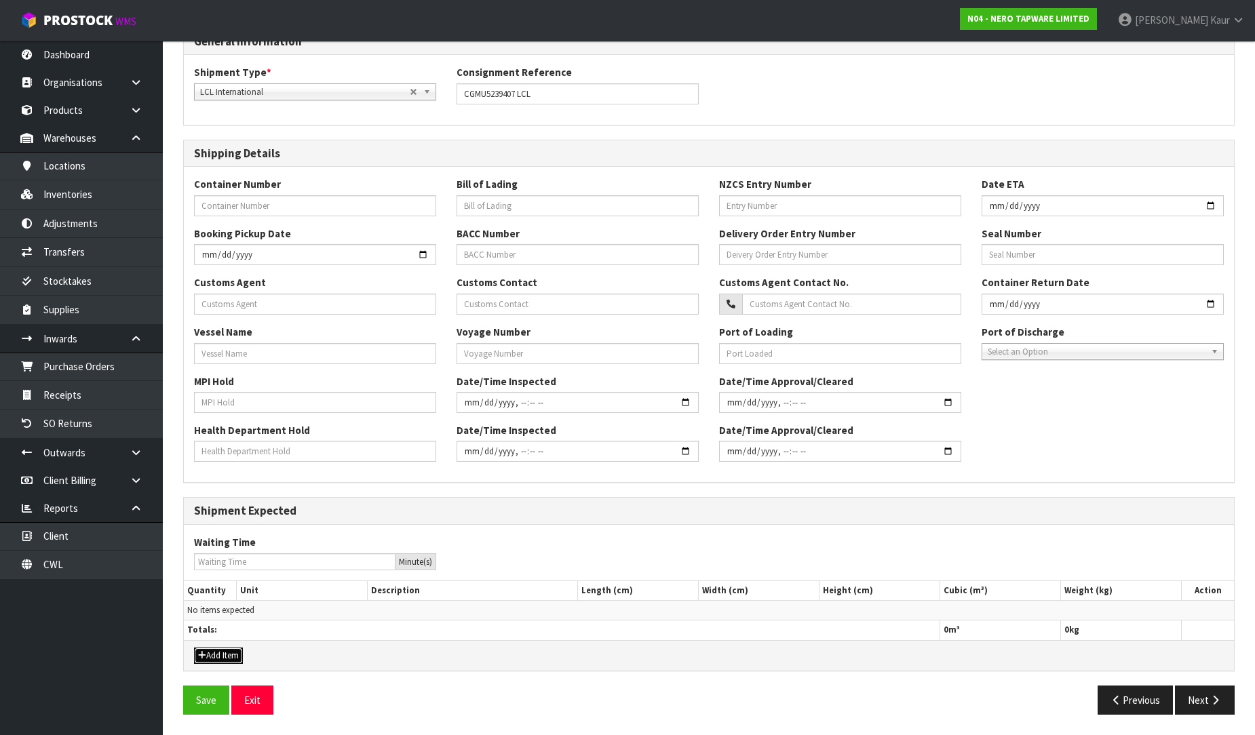
click at [231, 655] on button "Add Item" at bounding box center [218, 656] width 49 height 16
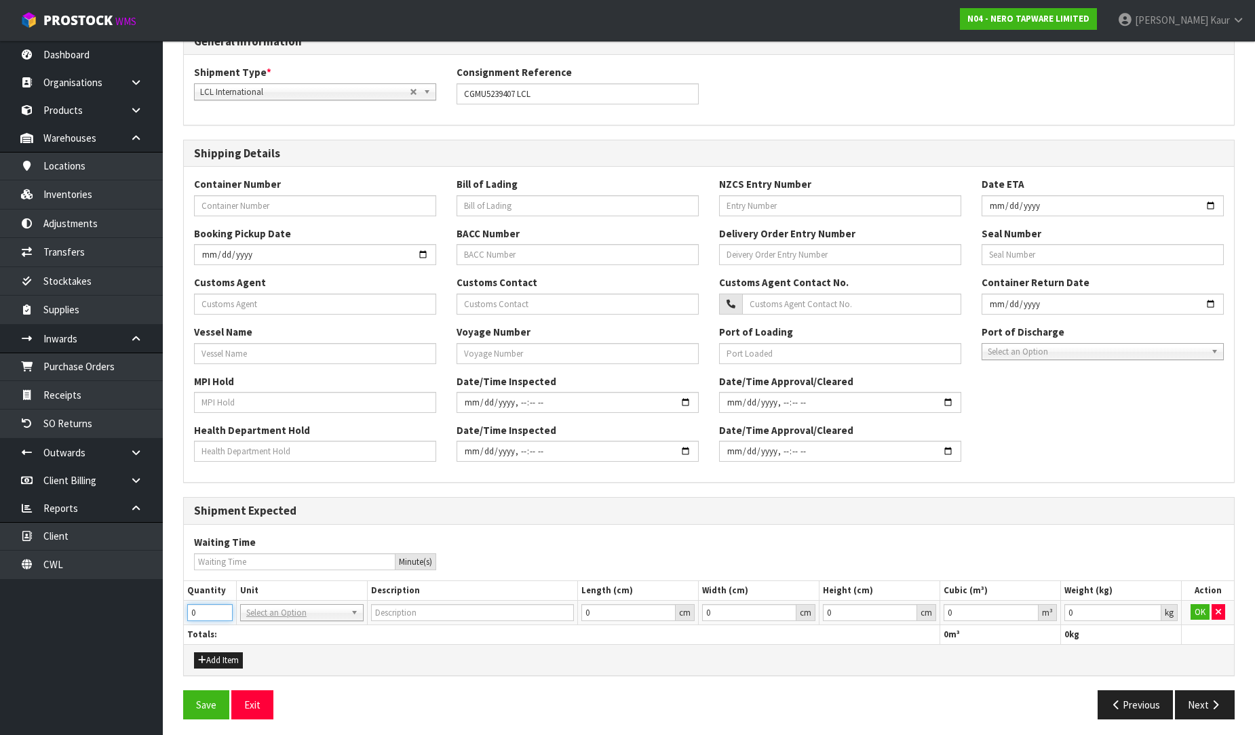
click at [205, 613] on input "0" at bounding box center [209, 612] width 45 height 17
click at [225, 608] on input "1" at bounding box center [209, 612] width 45 height 17
click at [225, 608] on input "2" at bounding box center [209, 612] width 45 height 17
click at [225, 608] on input "3" at bounding box center [209, 612] width 45 height 17
click at [225, 608] on input "4" at bounding box center [209, 612] width 45 height 17
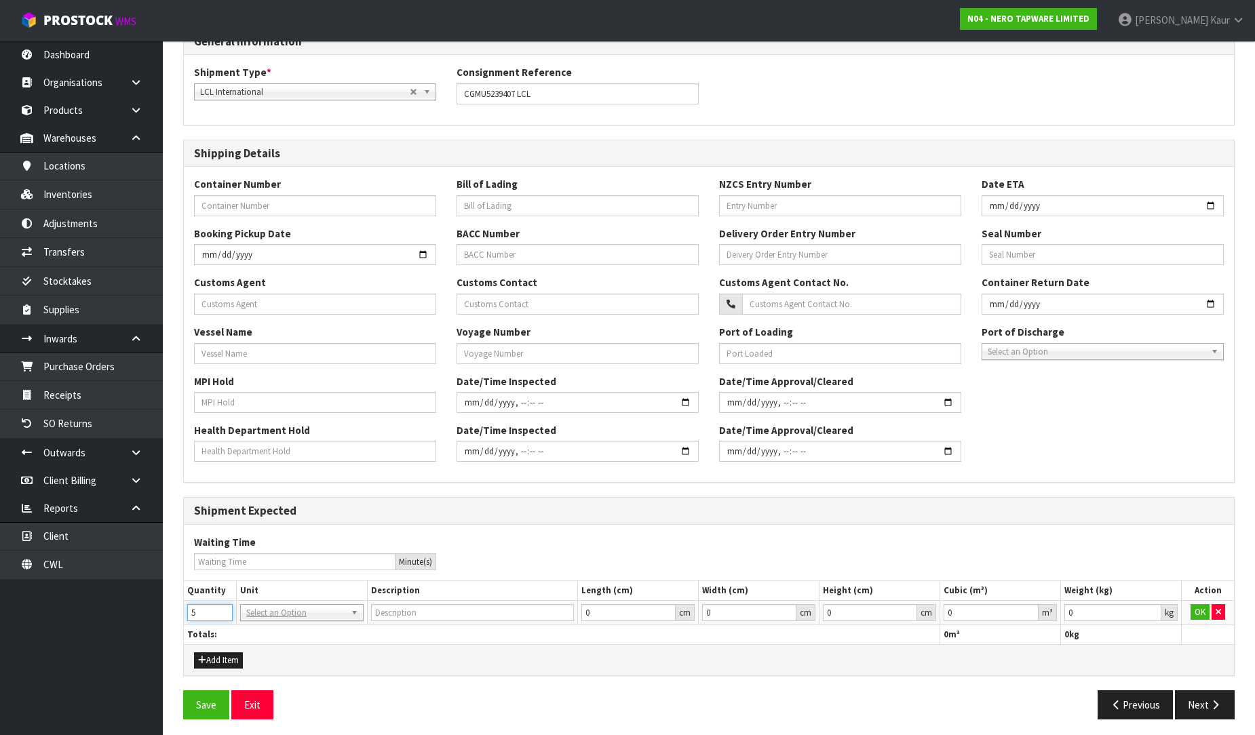
click at [225, 608] on input "5" at bounding box center [209, 612] width 45 height 17
type input "6"
click at [225, 608] on input "6" at bounding box center [209, 612] width 45 height 17
type input "BAG"
click at [274, 639] on input "text" at bounding box center [302, 631] width 117 height 17
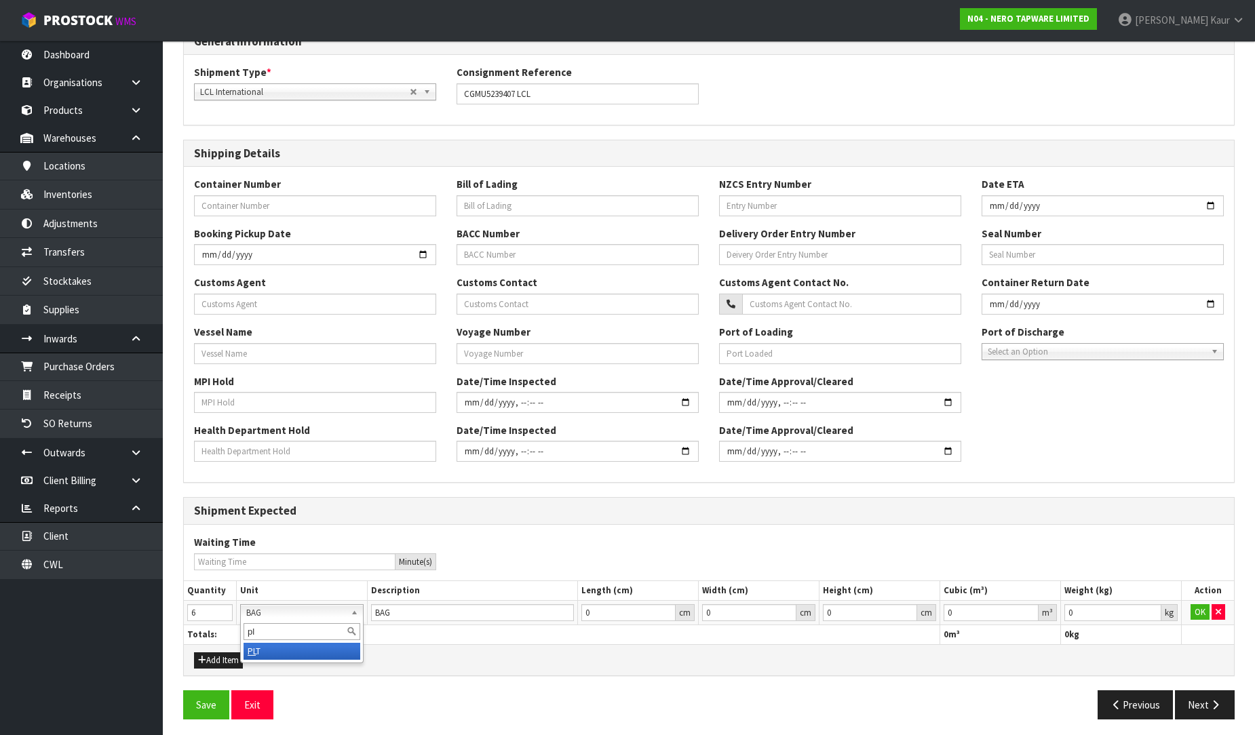
type input "pl"
type input "PALLET"
click at [790, 627] on th "Totals:" at bounding box center [562, 635] width 756 height 20
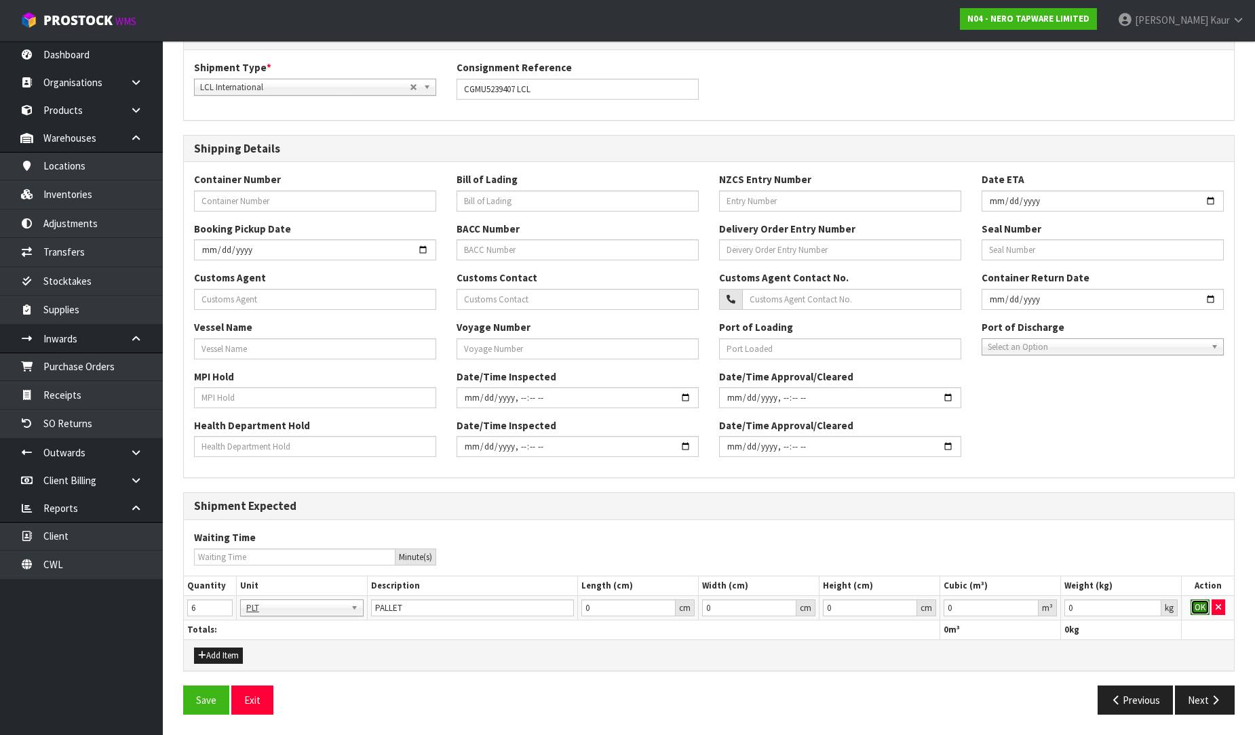
click at [1202, 613] on button "OK" at bounding box center [1199, 608] width 19 height 16
click at [1214, 693] on button "Next" at bounding box center [1205, 700] width 60 height 29
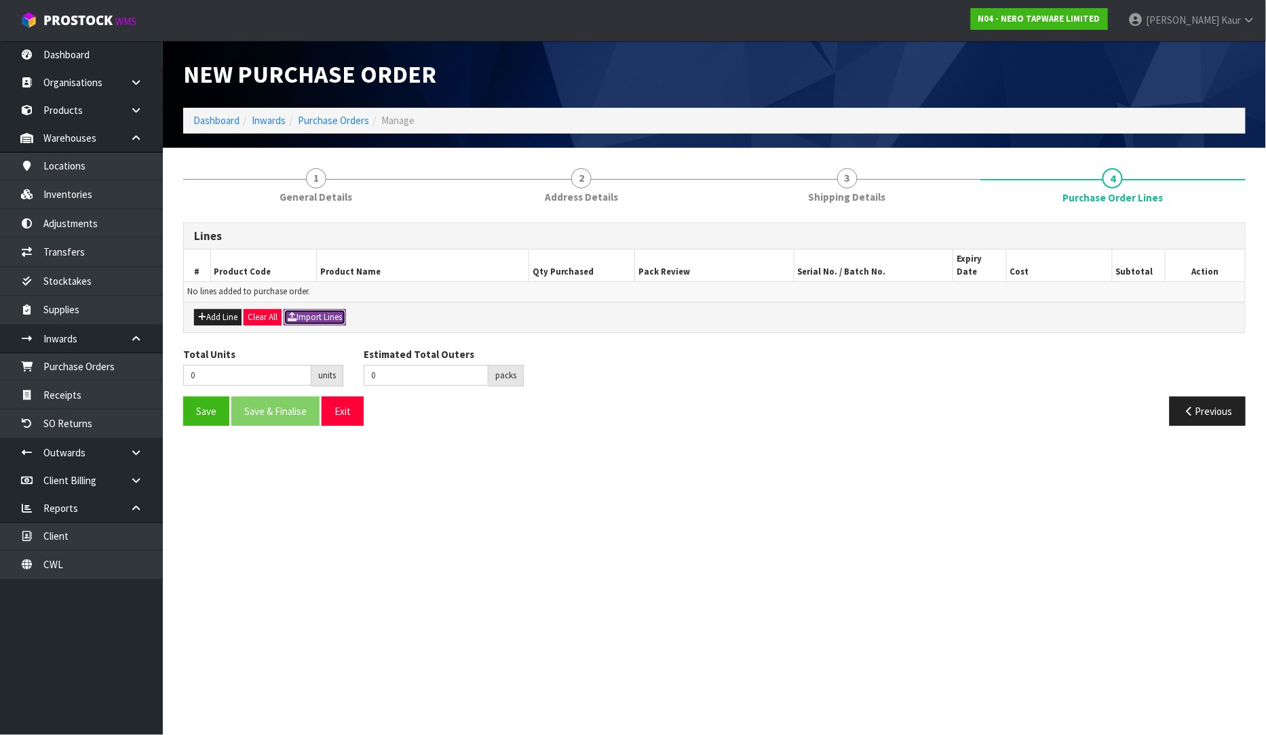
click at [302, 309] on button "Import Lines" at bounding box center [315, 317] width 62 height 16
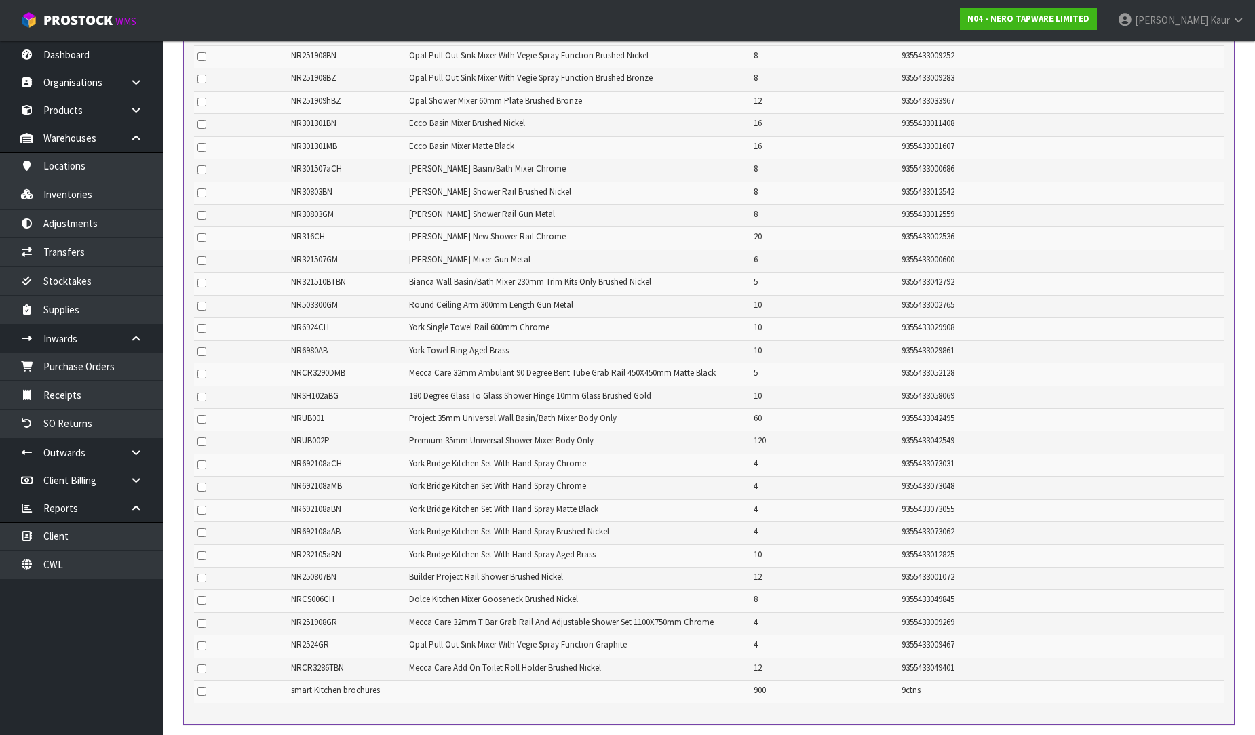
scroll to position [829, 0]
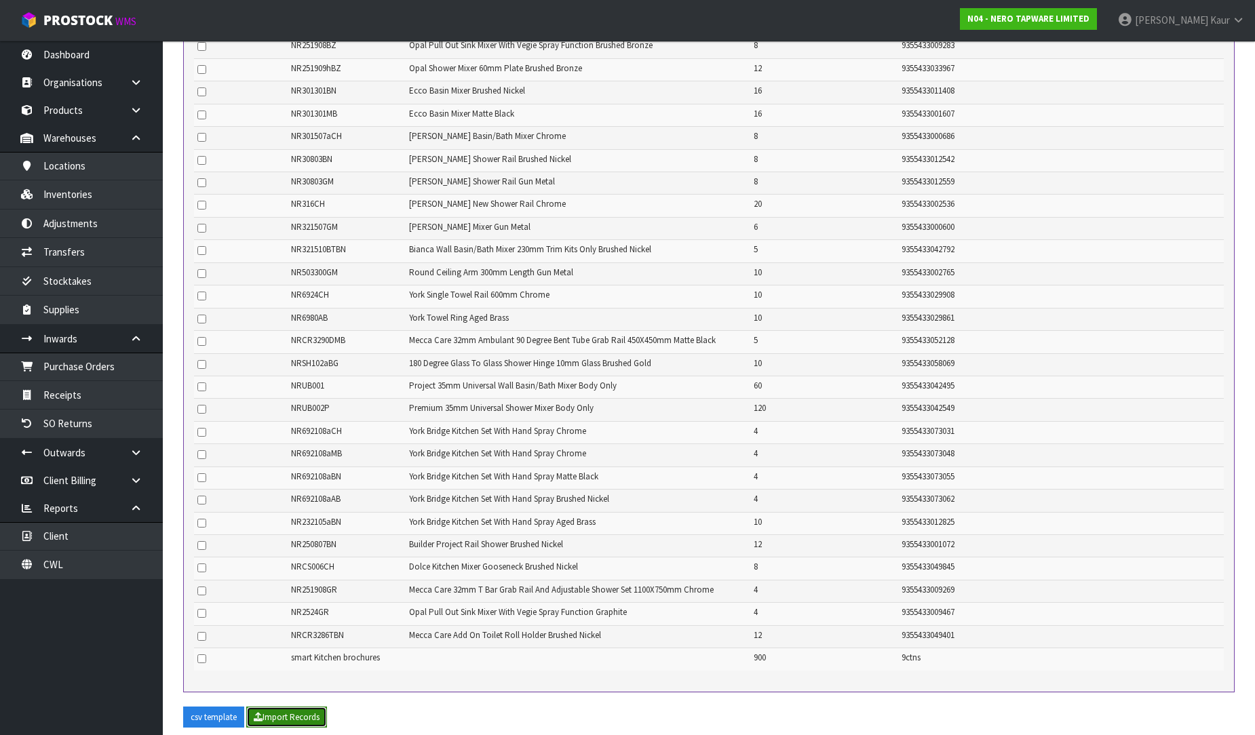
click at [301, 707] on button "Import Records" at bounding box center [286, 718] width 81 height 22
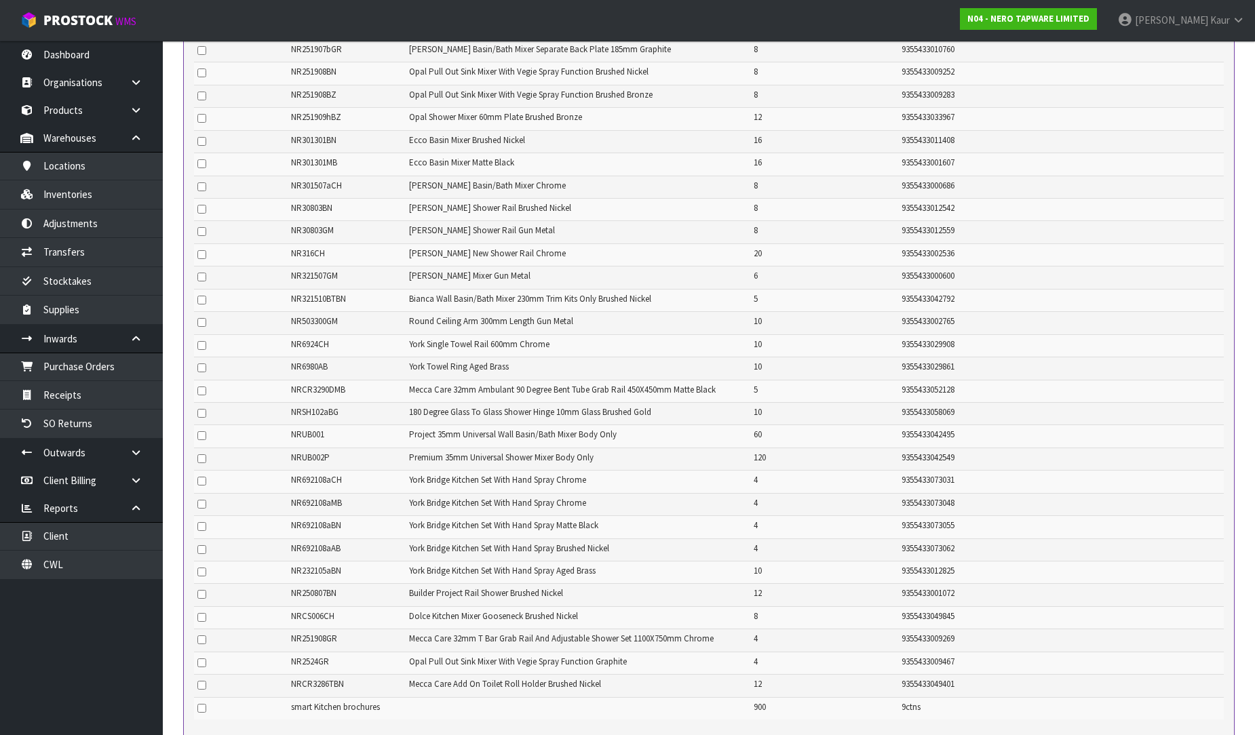
click at [377, 701] on span "smart Kitchen brochures" at bounding box center [335, 707] width 89 height 12
click at [411, 697] on td at bounding box center [578, 708] width 345 height 22
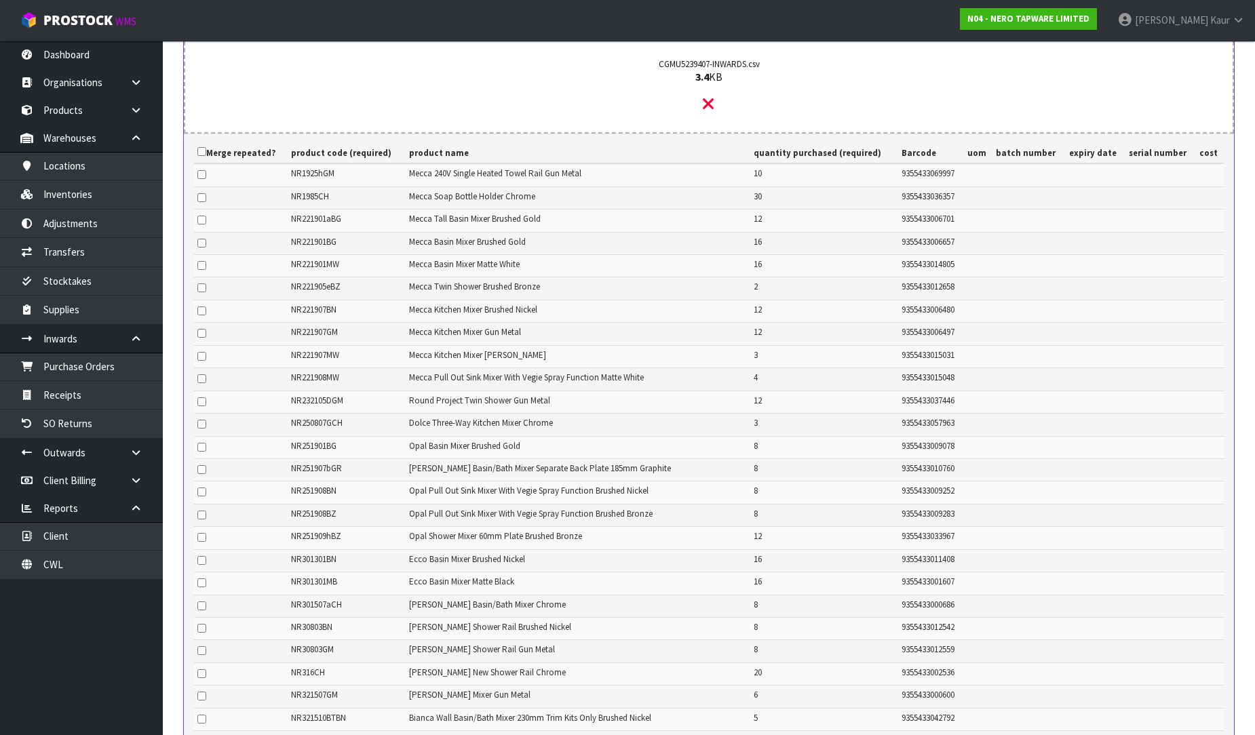
scroll to position [75, 0]
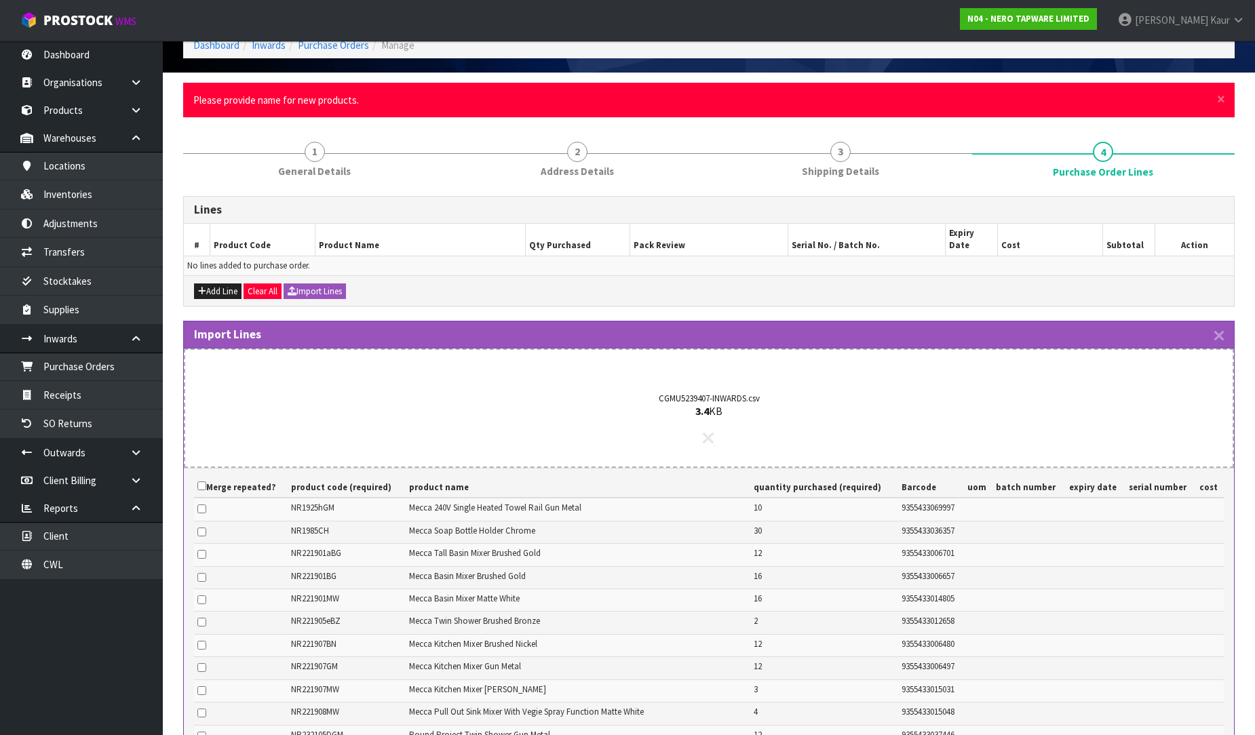
click at [712, 429] on icon at bounding box center [708, 438] width 11 height 18
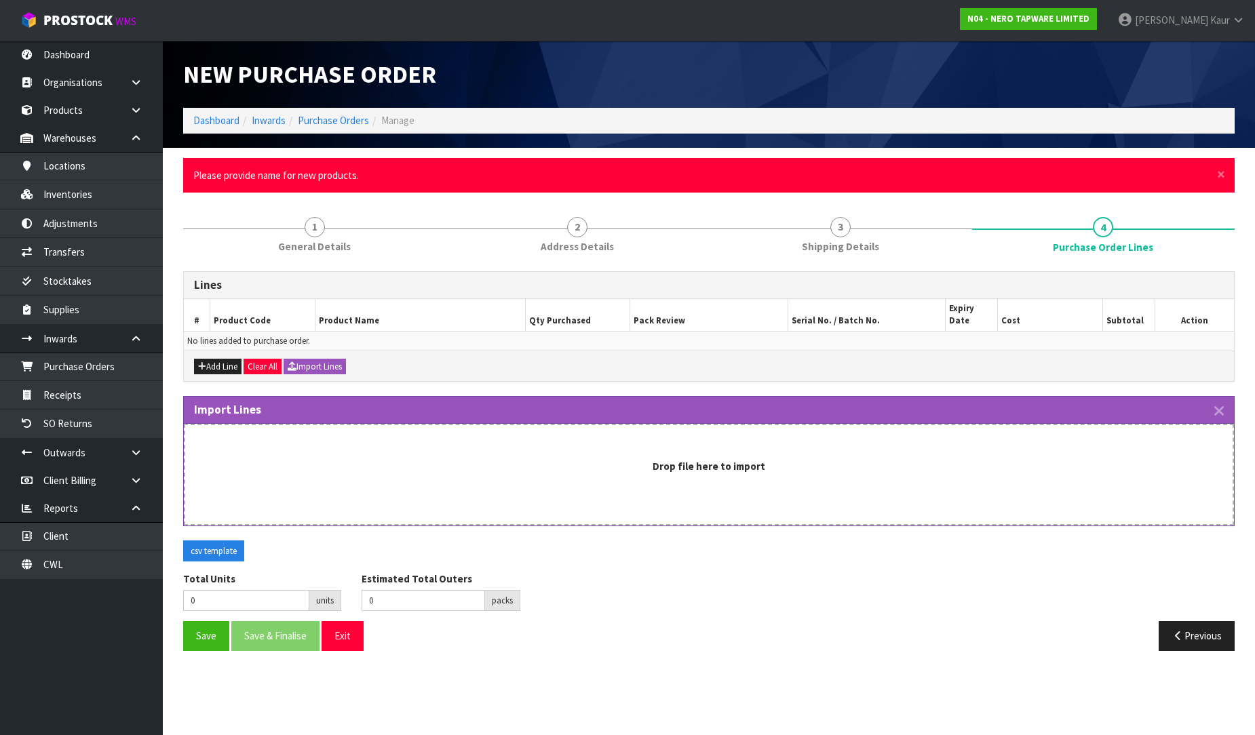
scroll to position [0, 0]
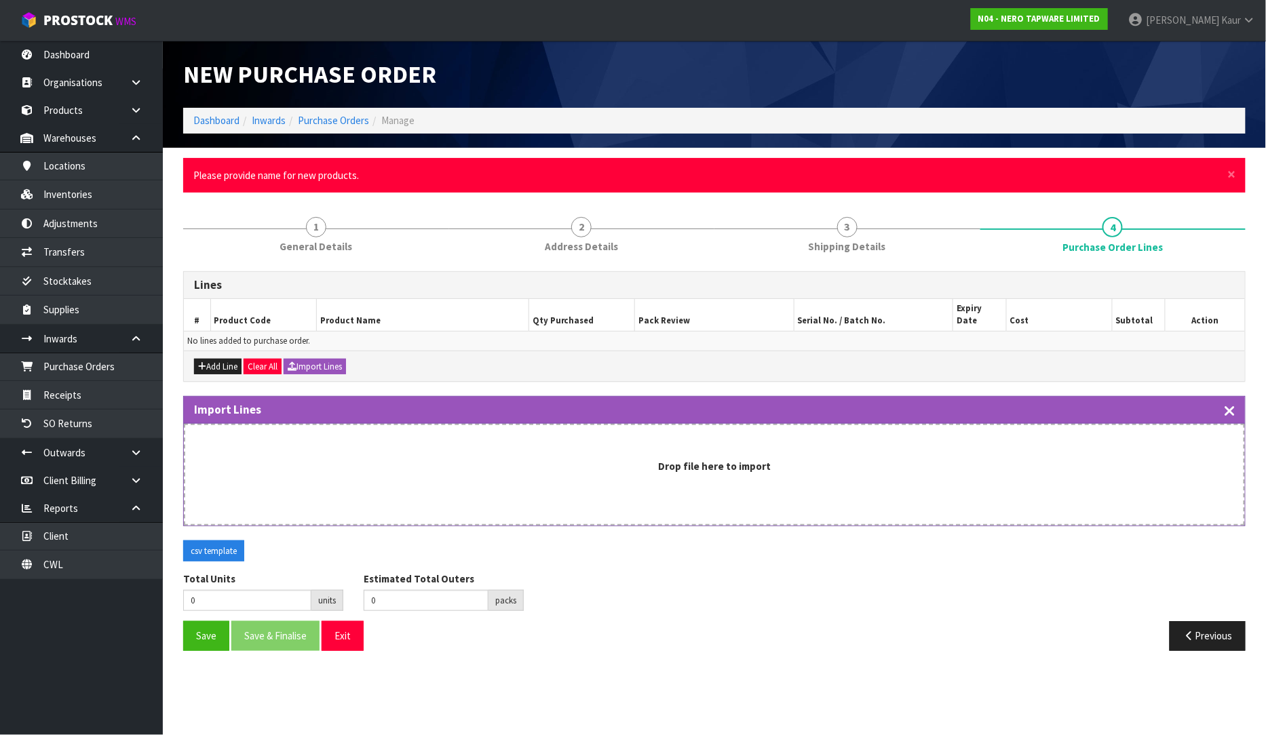
click at [1235, 404] on icon "button" at bounding box center [1229, 412] width 9 height 16
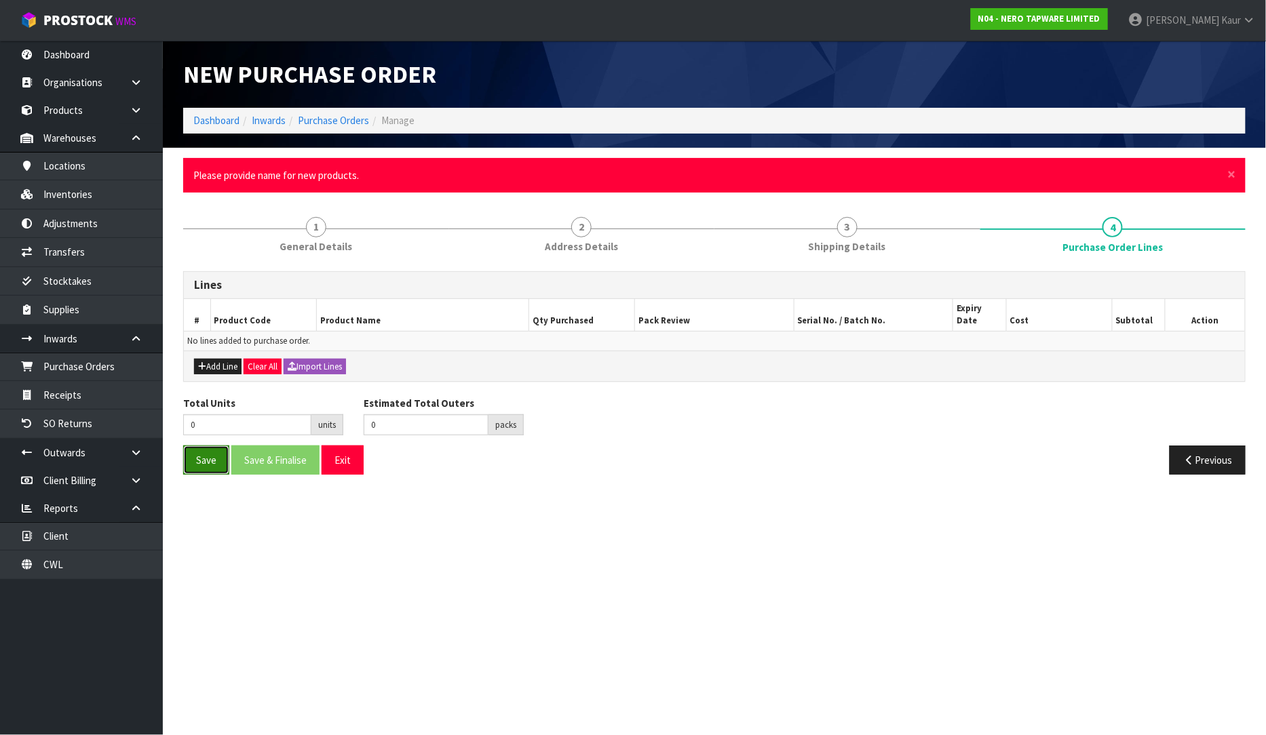
click at [212, 450] on button "Save" at bounding box center [206, 460] width 46 height 29
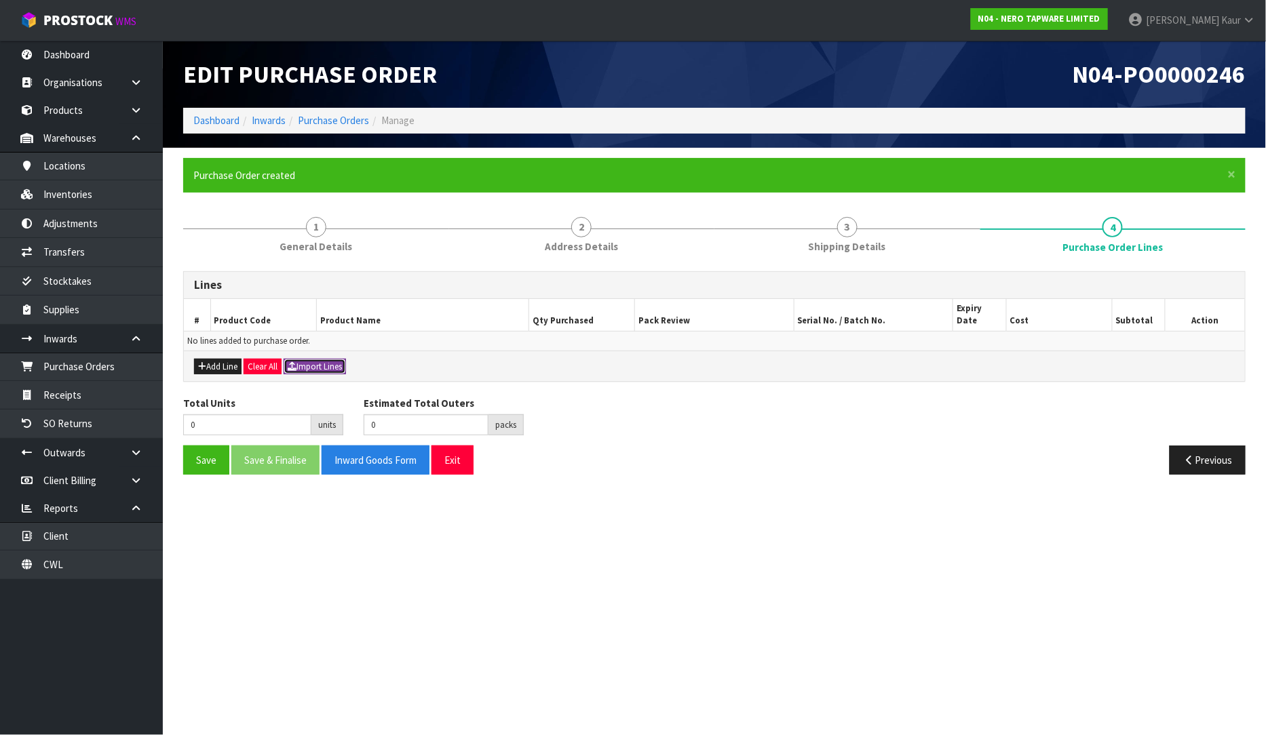
click at [327, 359] on button "Import Lines" at bounding box center [315, 367] width 62 height 16
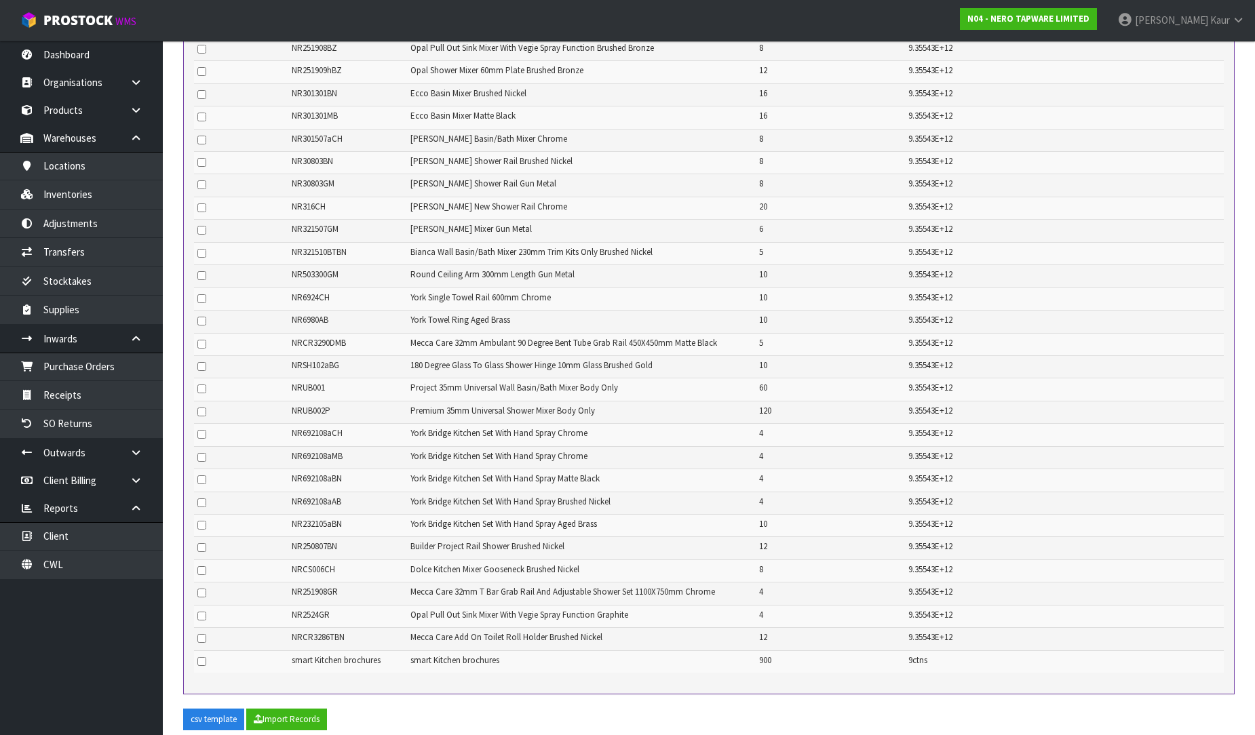
scroll to position [958, 0]
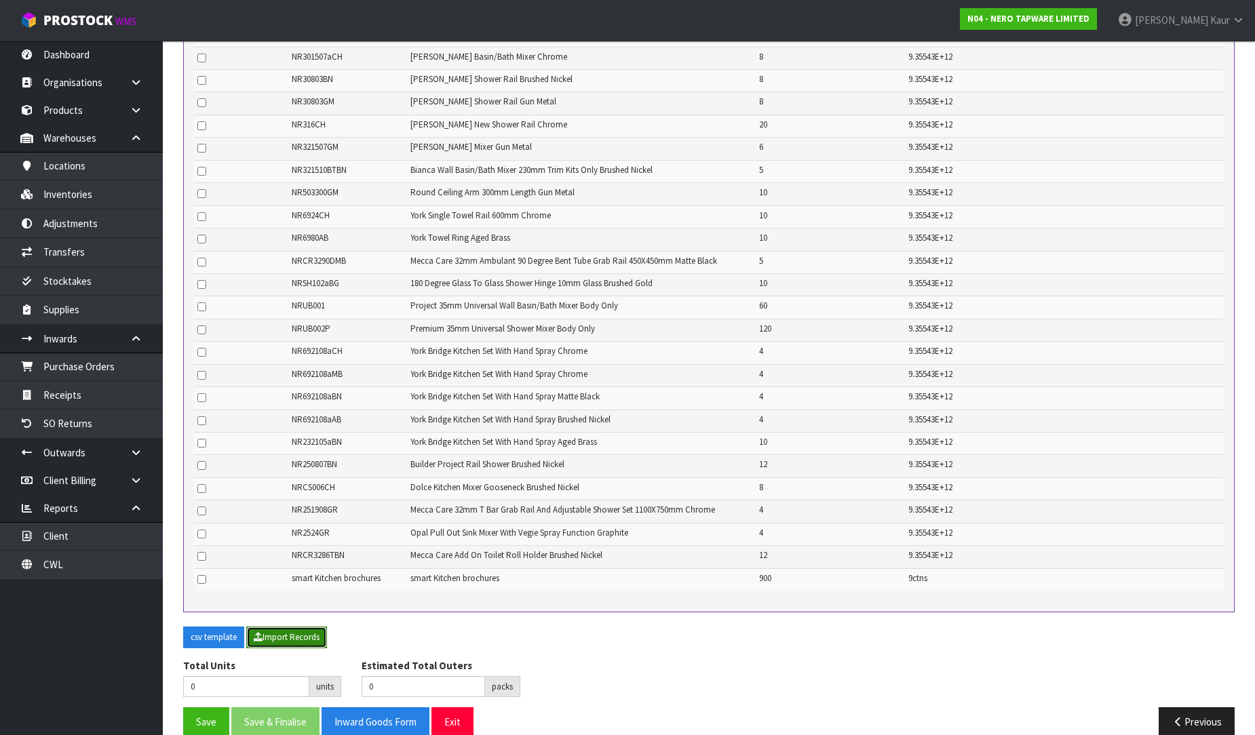
click at [312, 627] on button "Import Records" at bounding box center [286, 638] width 81 height 22
type input "1454"
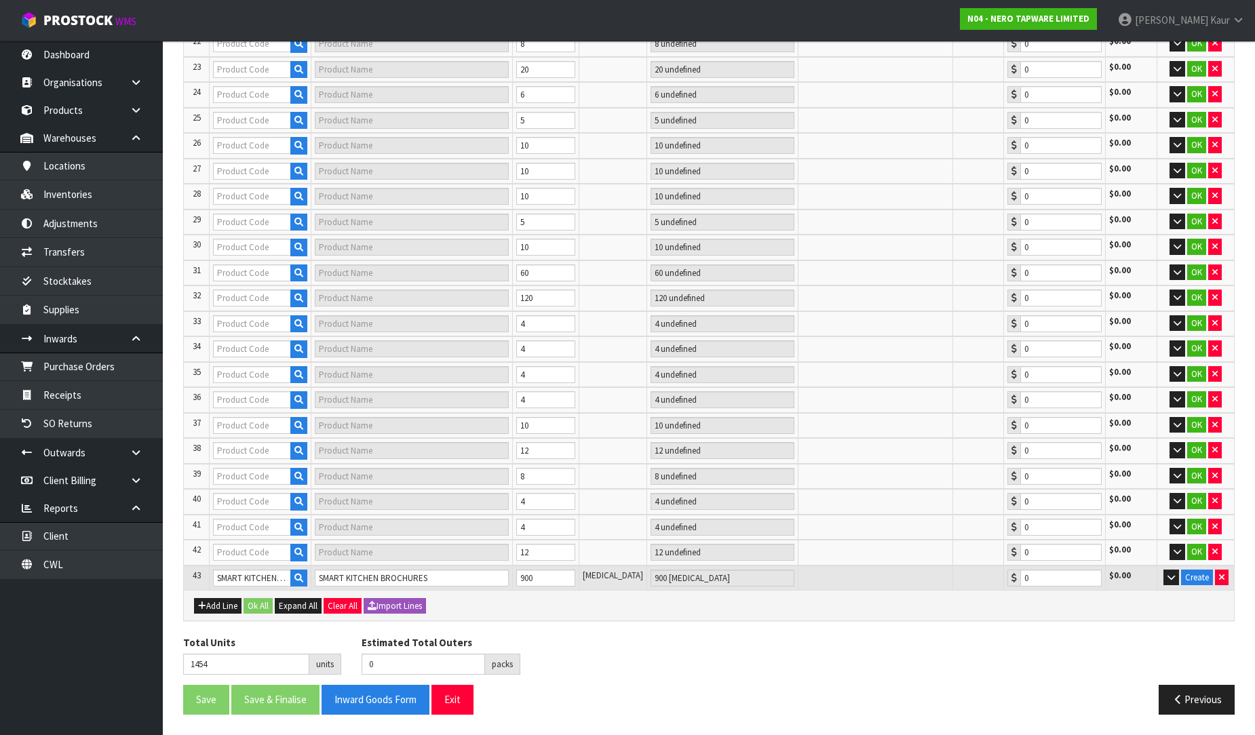
type input "8"
type input "NR1925HGM"
type input "MECCA 240V SINGLE HEATED TOWEL RAIL GUN METAL"
type input "10 SCT"
type input "0.00"
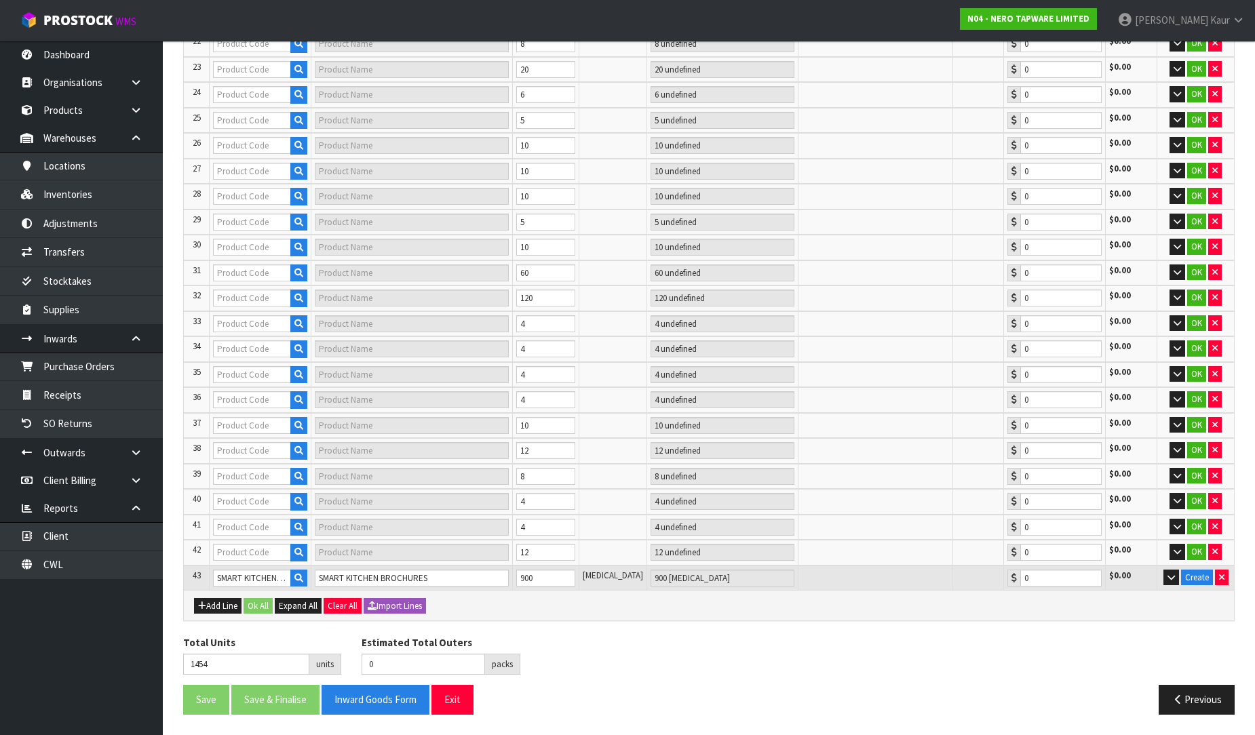
type input "NR1985CH"
type input "MECCA SOAP BOTTLE HOLDER CHROME"
type input "30 SCT"
type input "0.00"
type input "NR221901ABG"
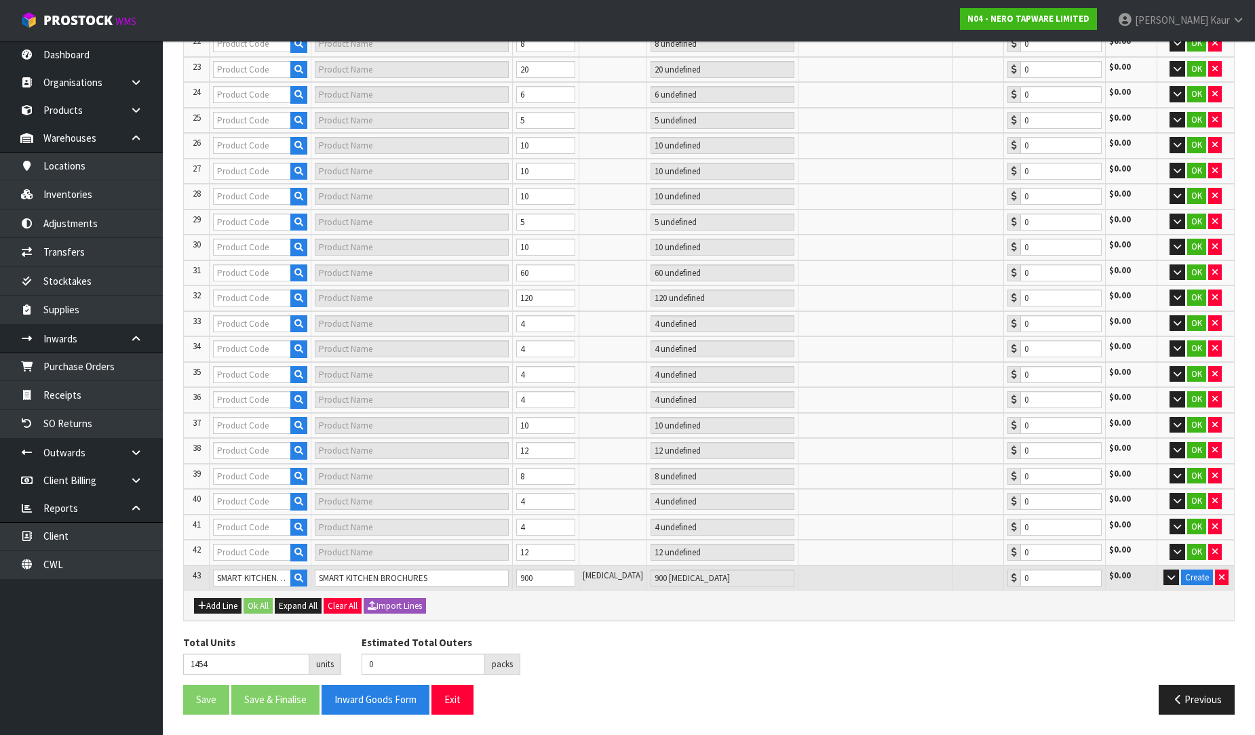
type input "MECCA TALL BASIN MIXER BRUSHED GOLD"
type input "2 CTN"
type input "0.00"
type input "NR221901BG"
type input "MECCA BASIN MIXER BRUSHED GOLD"
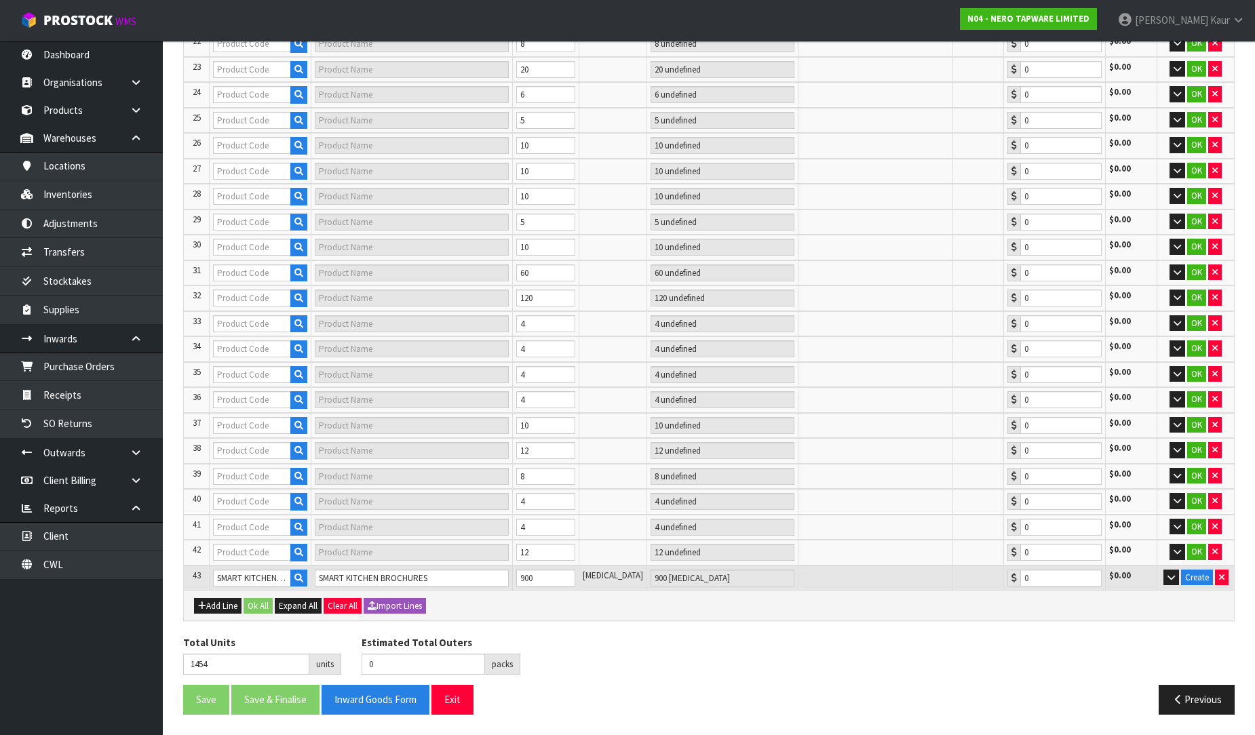
type input "2 CTN"
type input "0.00"
type input "NR221901MW"
type input "MECCA BASIN MIXER MATTE WHITE"
type input "2 CTN"
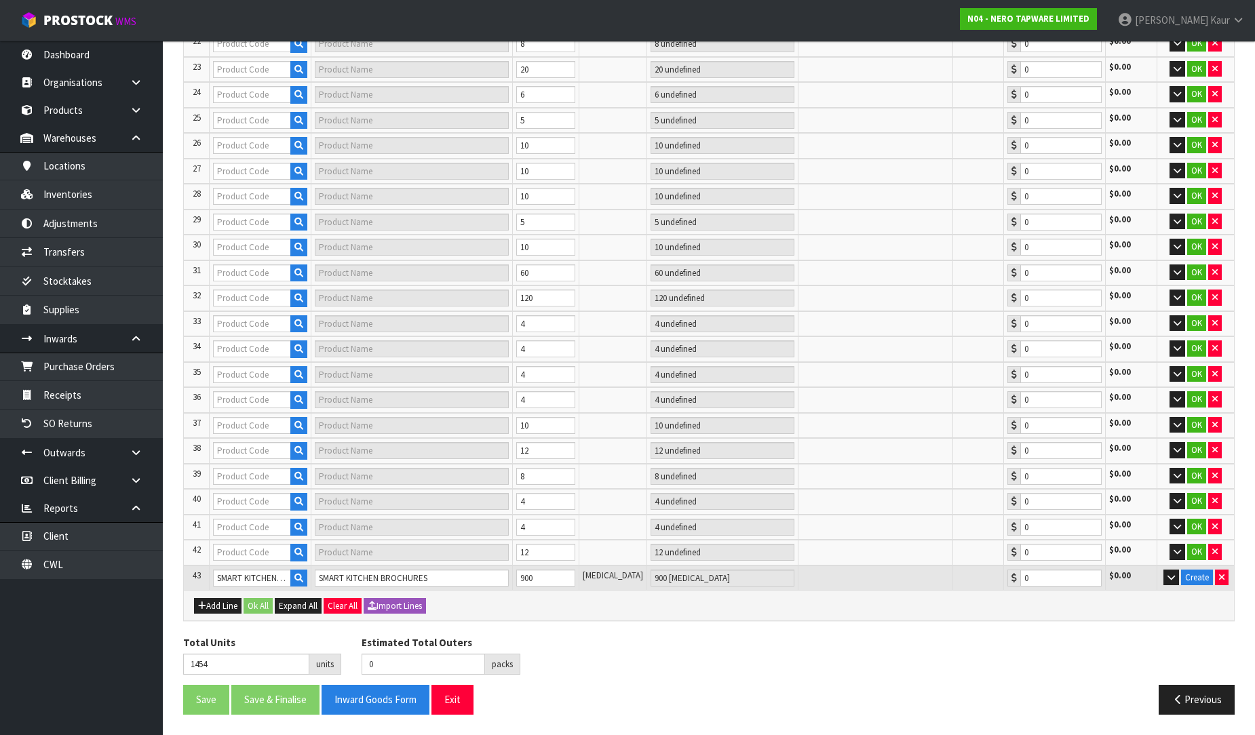
type input "0.00"
type input "NR221905EBZ"
type input "MECCA TWIN SHOWER BRUSHED BRONZE"
type input "2 SCT"
type input "0.00"
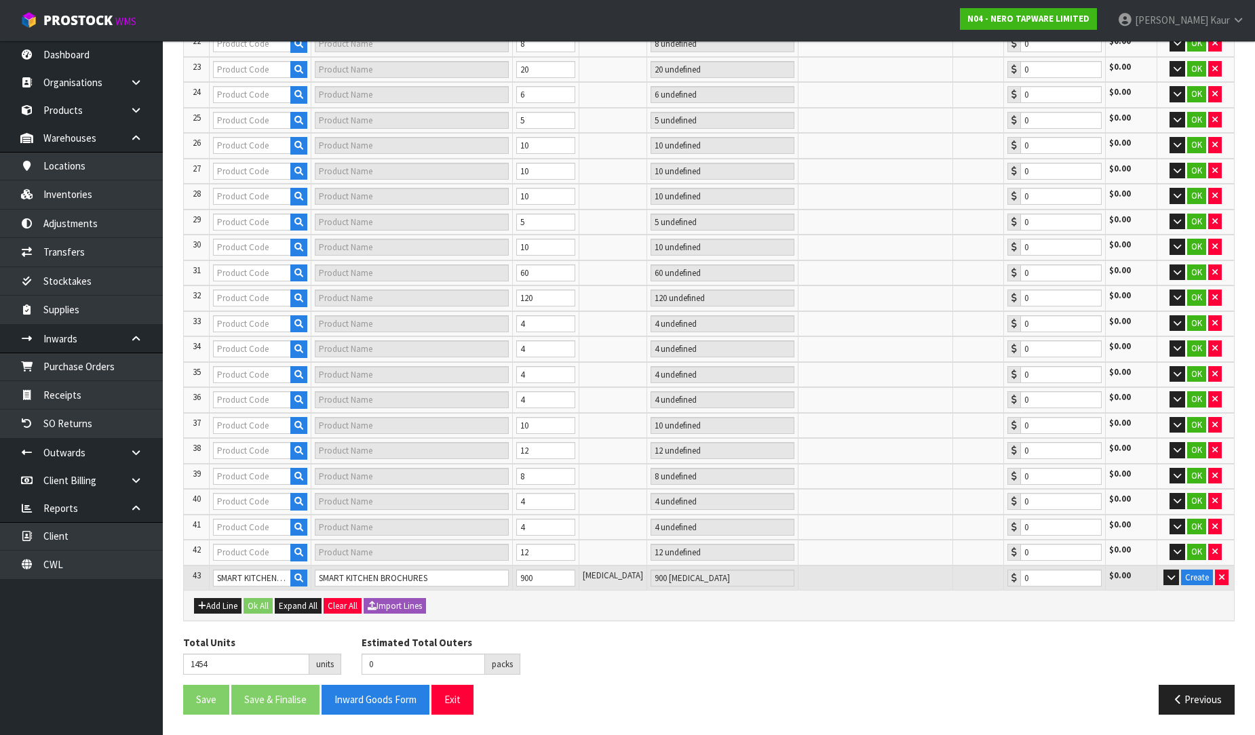
type input "NR221907GM"
type input "MECCA KITCHEN MIXER GUN METAL"
type input "2 CTN"
type input "0.00"
type input "NR221907MW"
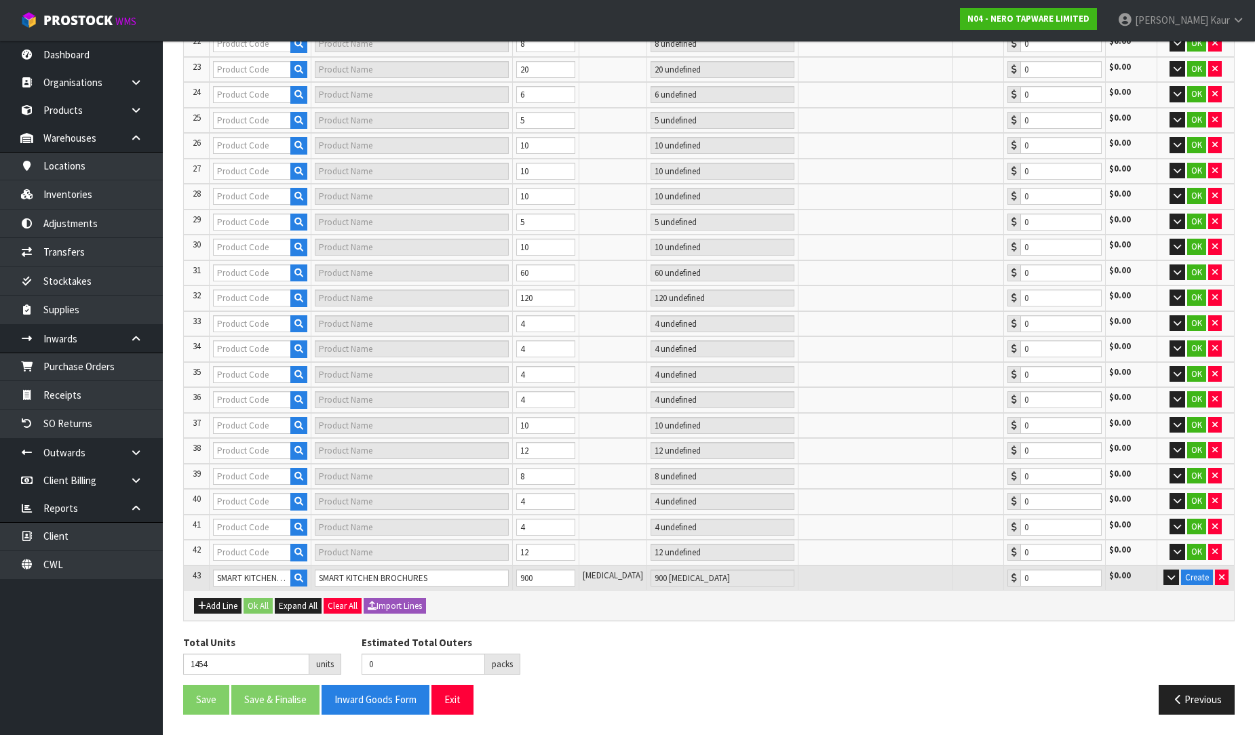
type input "MECCA KITCHEN MIXER MATTE WHITE"
type input "3 SCT"
type input "0.00"
type input "12"
type input "NR221907BN"
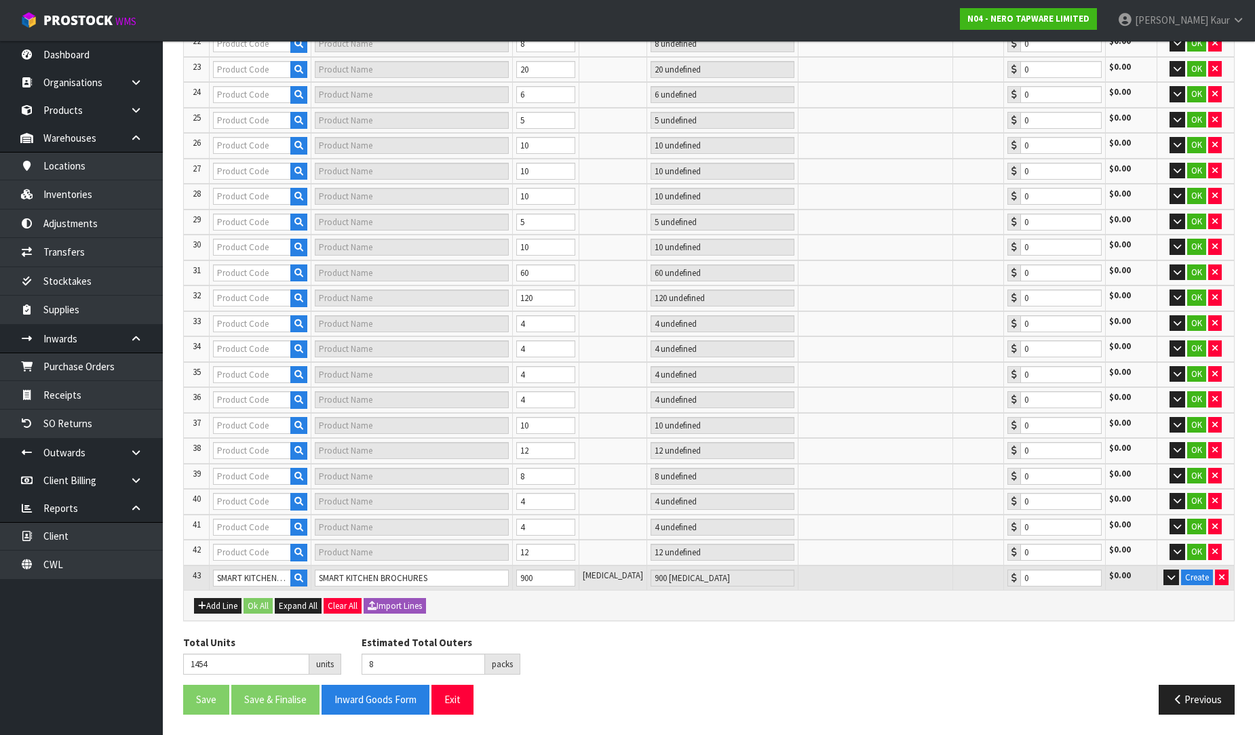
type input "MECCA KITCHEN MIXER BRUSHED NICKEL"
type input "2 CTN"
type input "0.00"
type input "NR221908MW"
type input "MECCA PULL OUT SINK MIXER WITH VEGIE SPRAY FUNCTION MATTE WHITE"
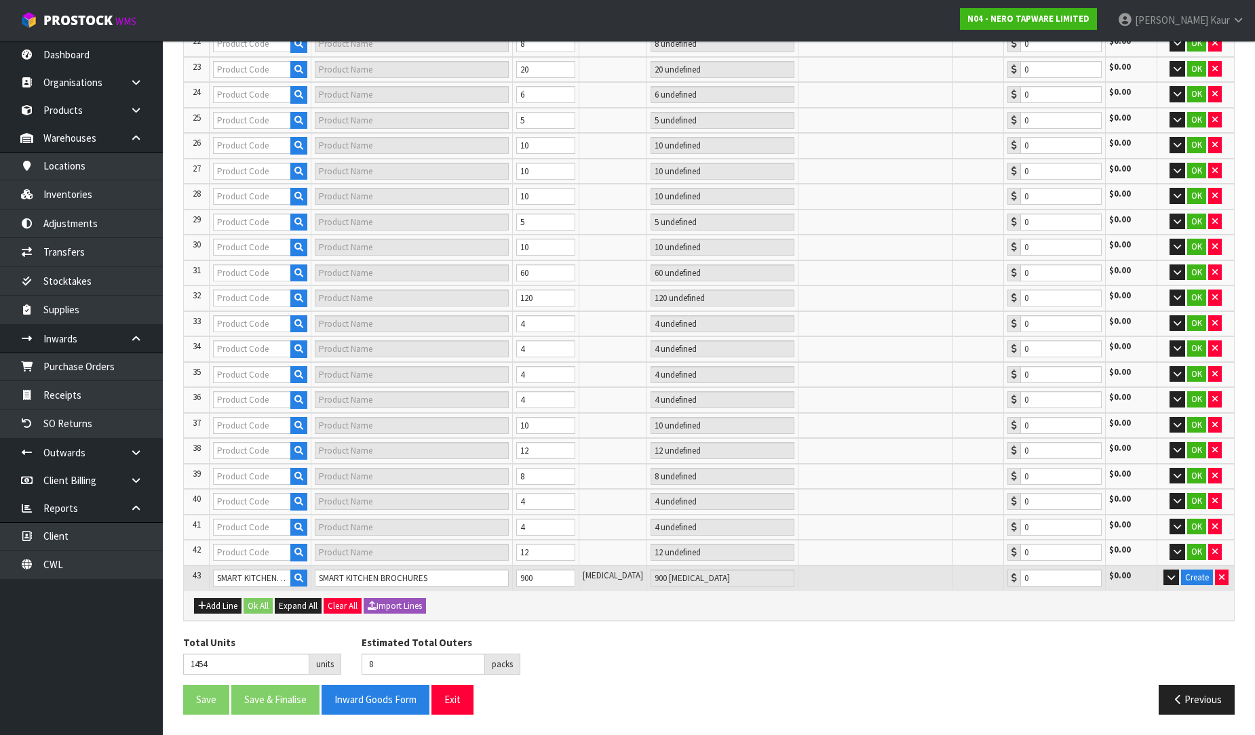
type input "4 PCE"
type input "0.00"
type input "NR250807GCH"
type input "DOLCE THREE-WAY KITCHEN MIXER CHROME"
type input "3 SCT"
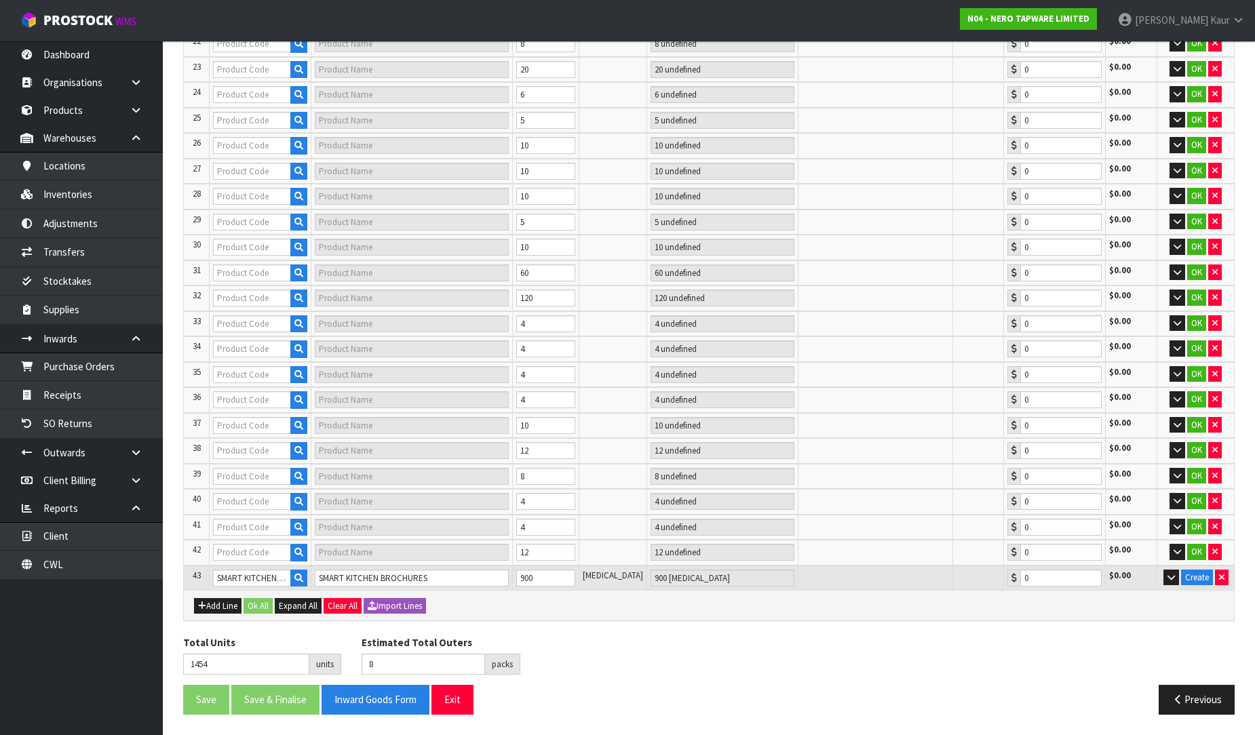
type input "0.00"
type input "NR251901BG"
type input "OPAL BASIN MIXER BRUSHED GOLD"
type input "1 CTN"
type input "0.00"
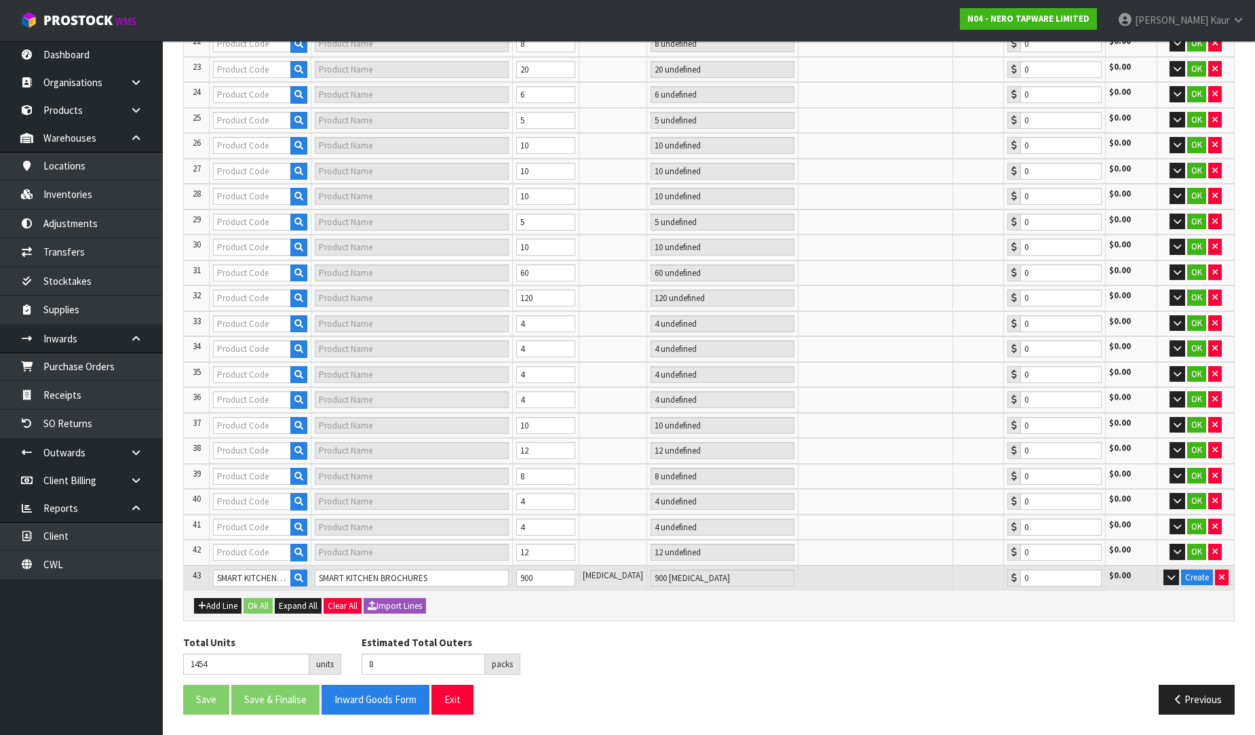
type input "NR251908BN"
type input "OPAL PULL OUT SINK MIXER WITH VEGIE SPRAY FUNCTION BRUSHED NICKEL"
type input "1 CTN + 3 SCT"
type input "0.00"
type input "16"
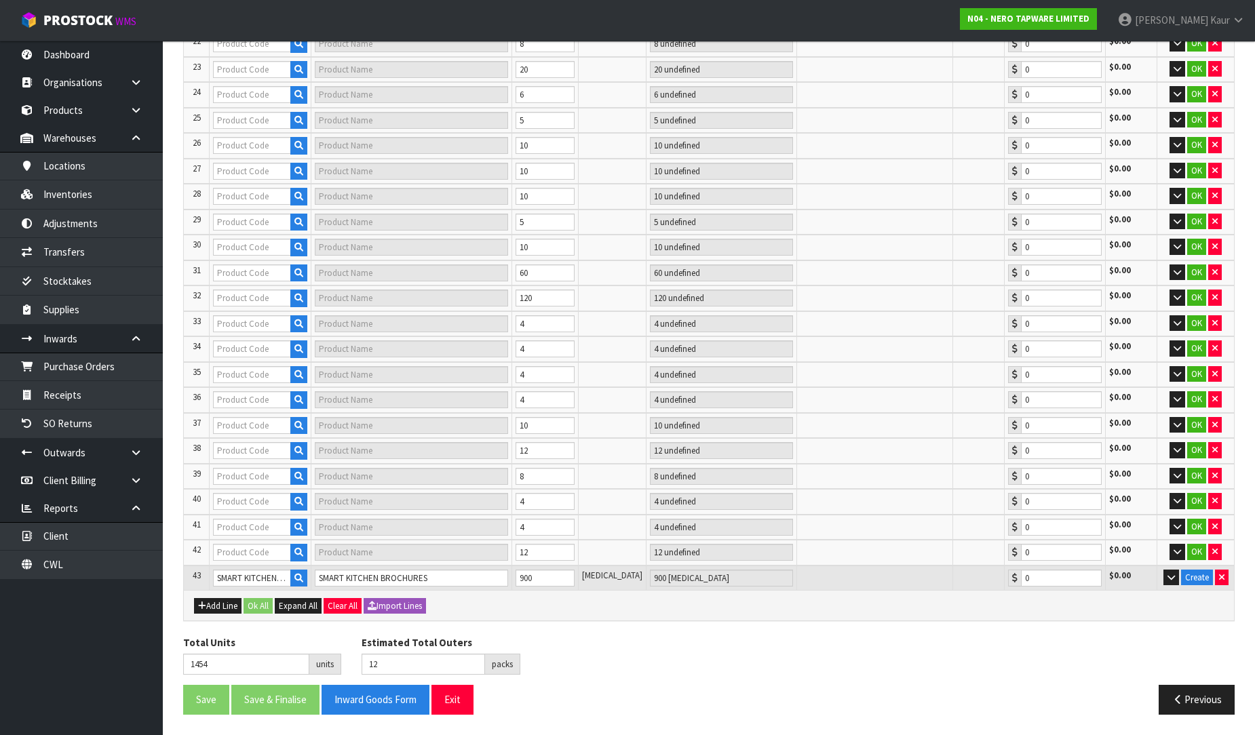
type input "NR232105DGM"
type input "ROUND PROJECT TWIN SHOWER GUN METAL"
type input "4 CTN"
type input "0.00"
type input "18"
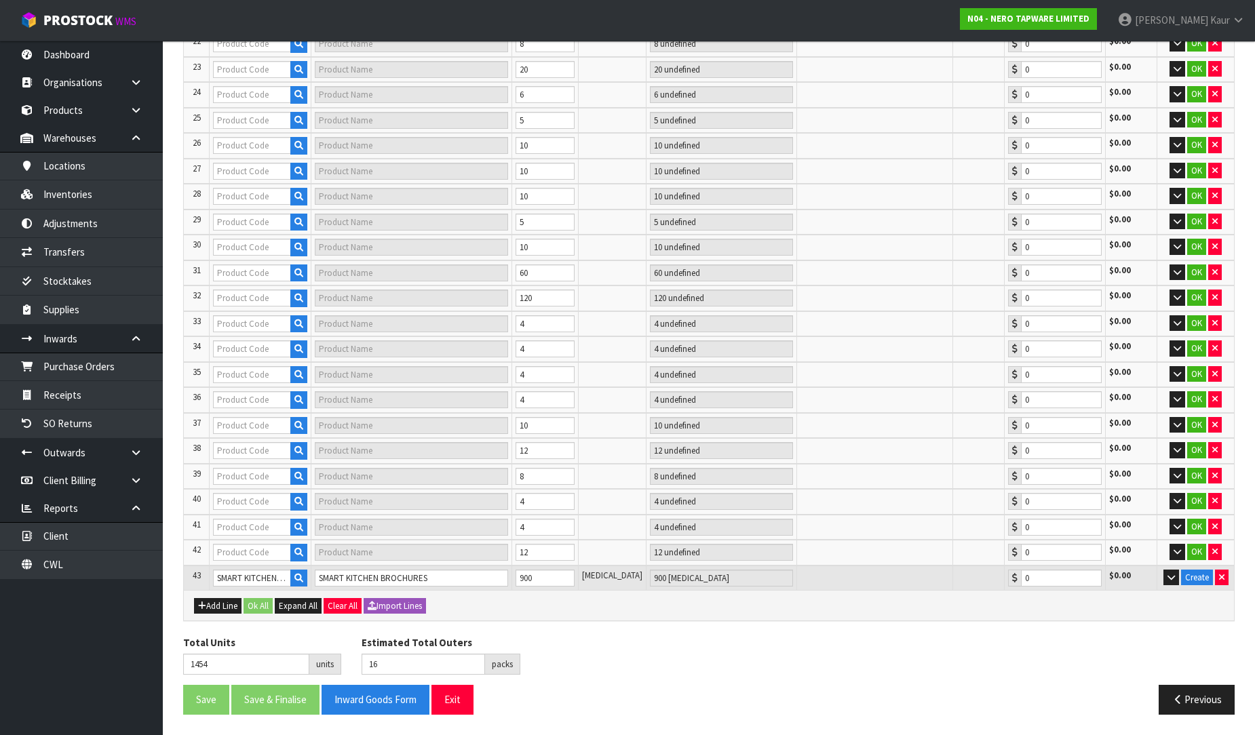
type input "NR251907BGR"
type input "OPAL WALL BASIN/BATH MIXER SEPARATE BACK PLATE 185MM GRAPHITE"
type input "1 CTN"
type input "0.00"
type input "NR251908BZ"
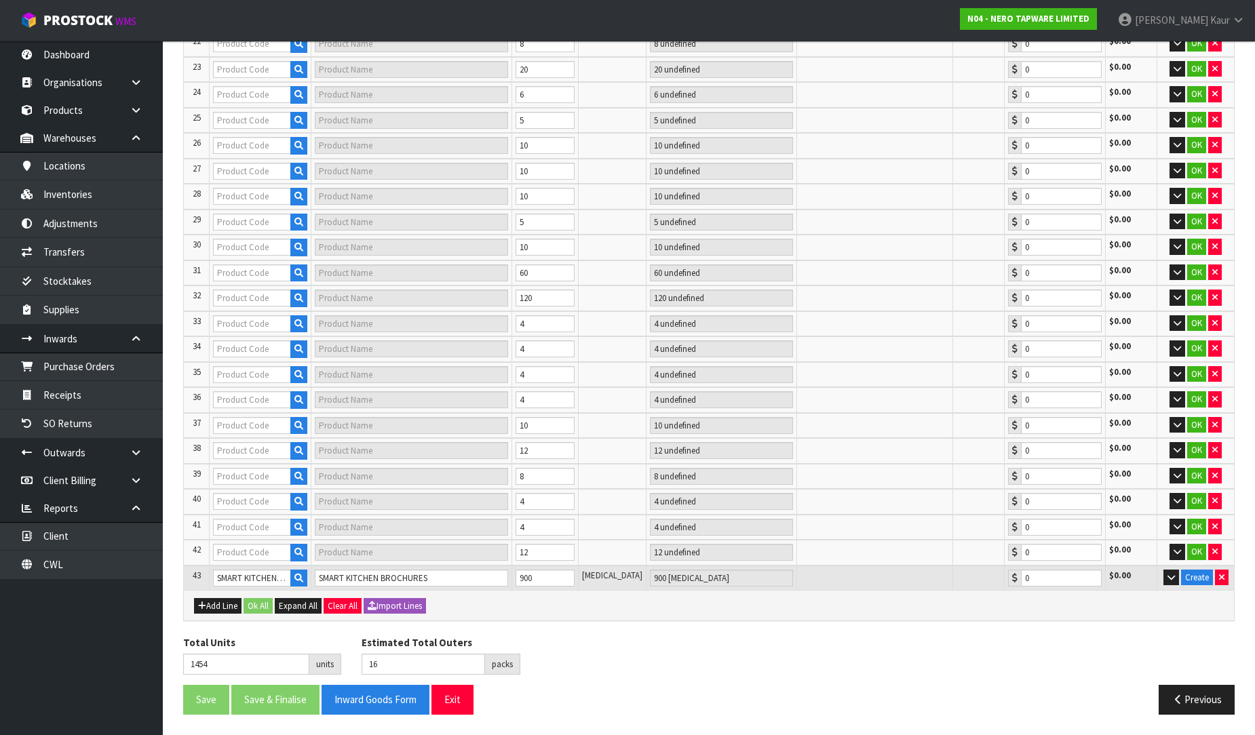
type input "OPAL PULL OUT SINK MIXER WITH VEGIE SPRAY FUNCTION BRUSHED BRONZE"
type input "1 CTN + 3 SCT"
type input "0.00"
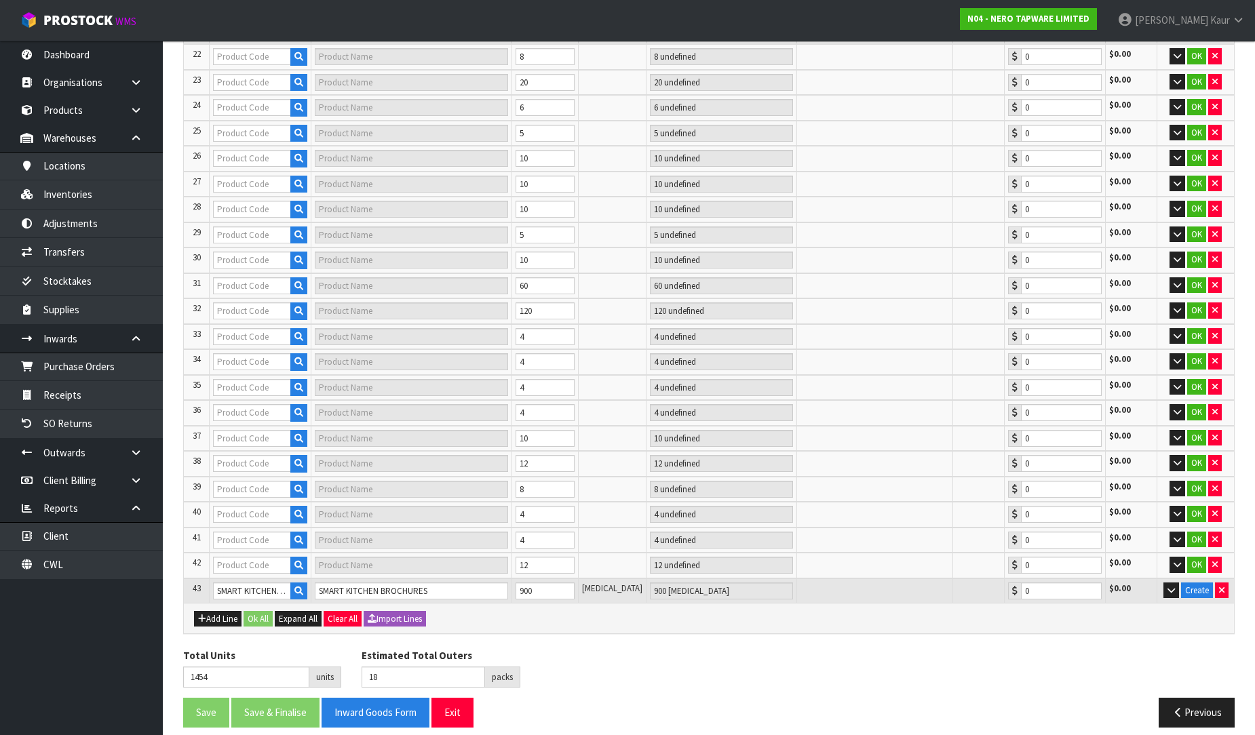
type input "19"
type input "NR251909HBZ"
type input "OPAL SHOWER MIXER 60MM PLATE BRUSHED BRONZE"
type input "1 CTN"
type input "0.00"
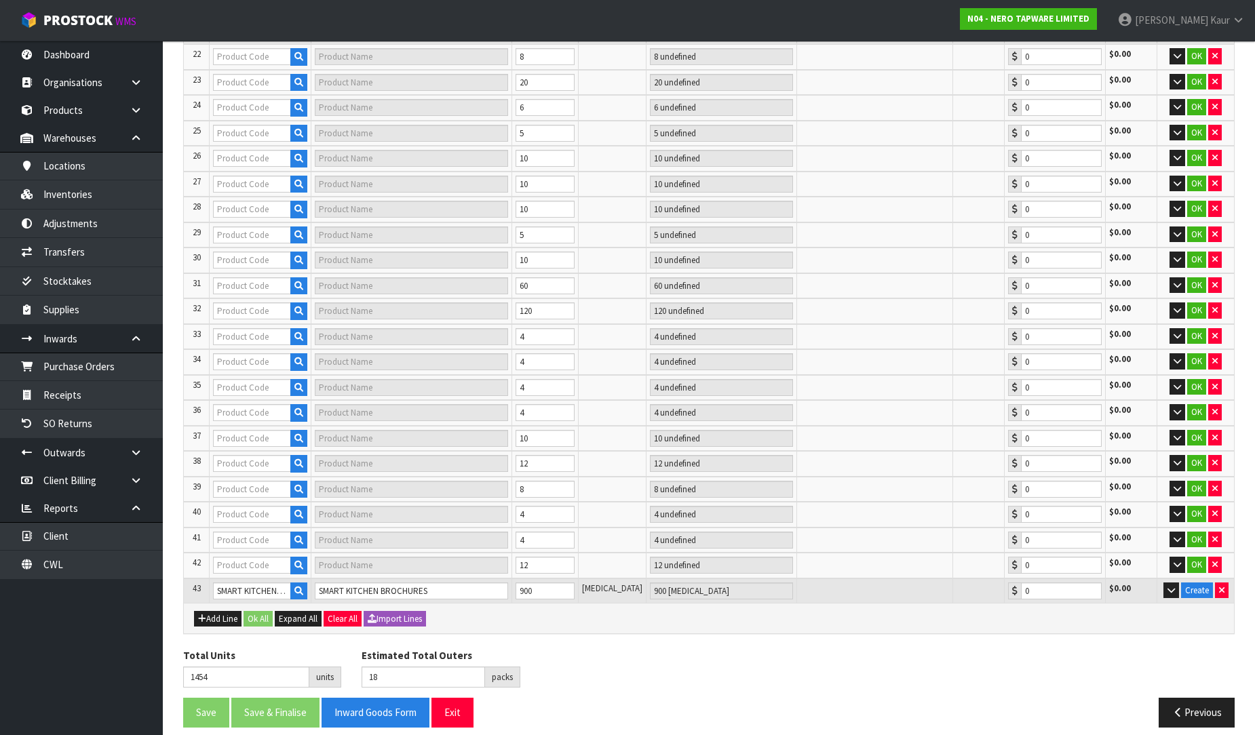
type input "NR301507ACH"
type input "CELIA WALL BASIN/BATH MIXER CHROME"
type input "8 SCT"
type input "0.00"
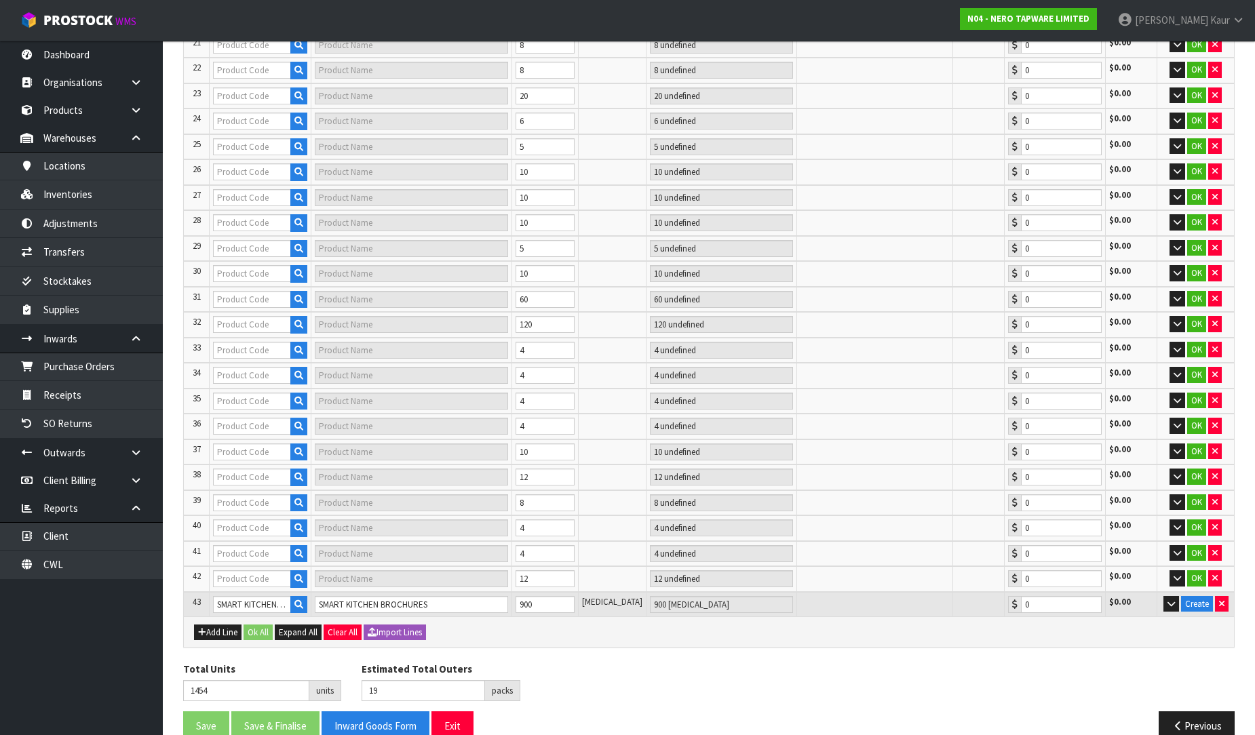
type input "21"
type input "NR30803BN"
type input "BIANCA SHOWER RAIL BRUSHED NICKEL"
type input "1 CTN + 3 SCT"
type input "0.00"
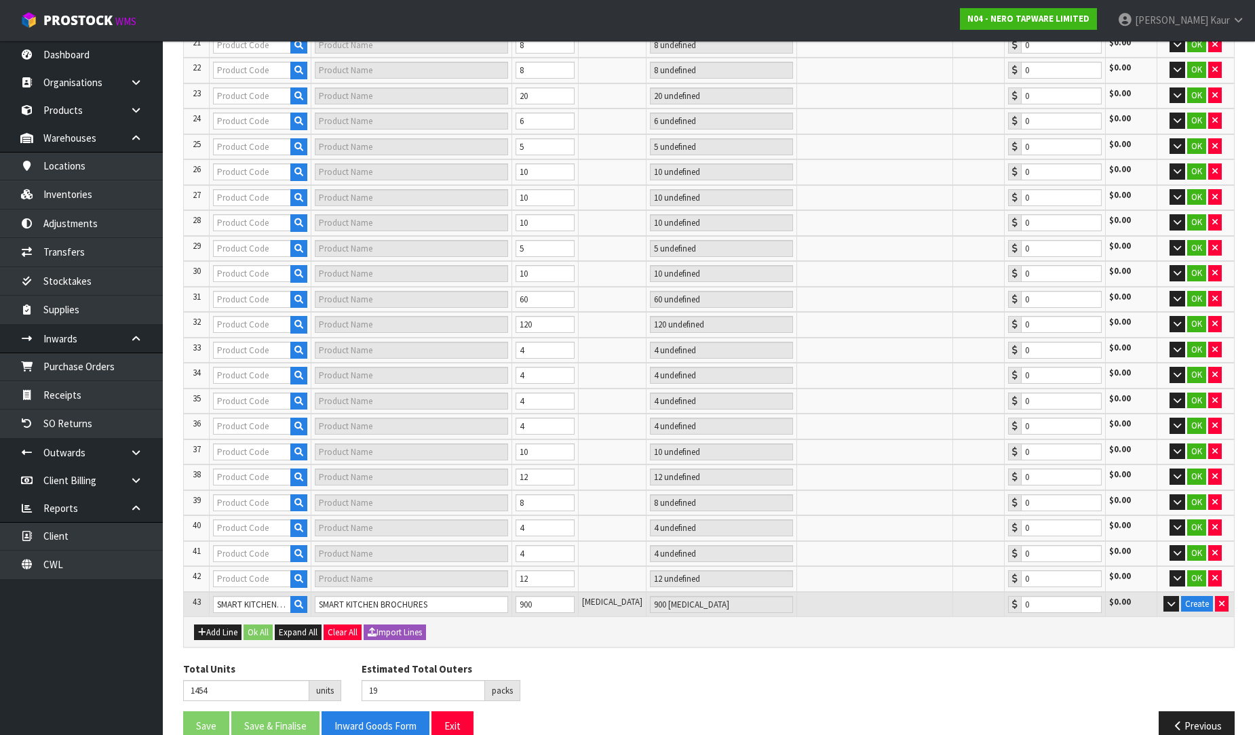
type input "NR30803GM"
type input "BIANCA SHOWER RAIL GUN METAL"
type input "1 CTN + 3 SCT"
type input "0.00"
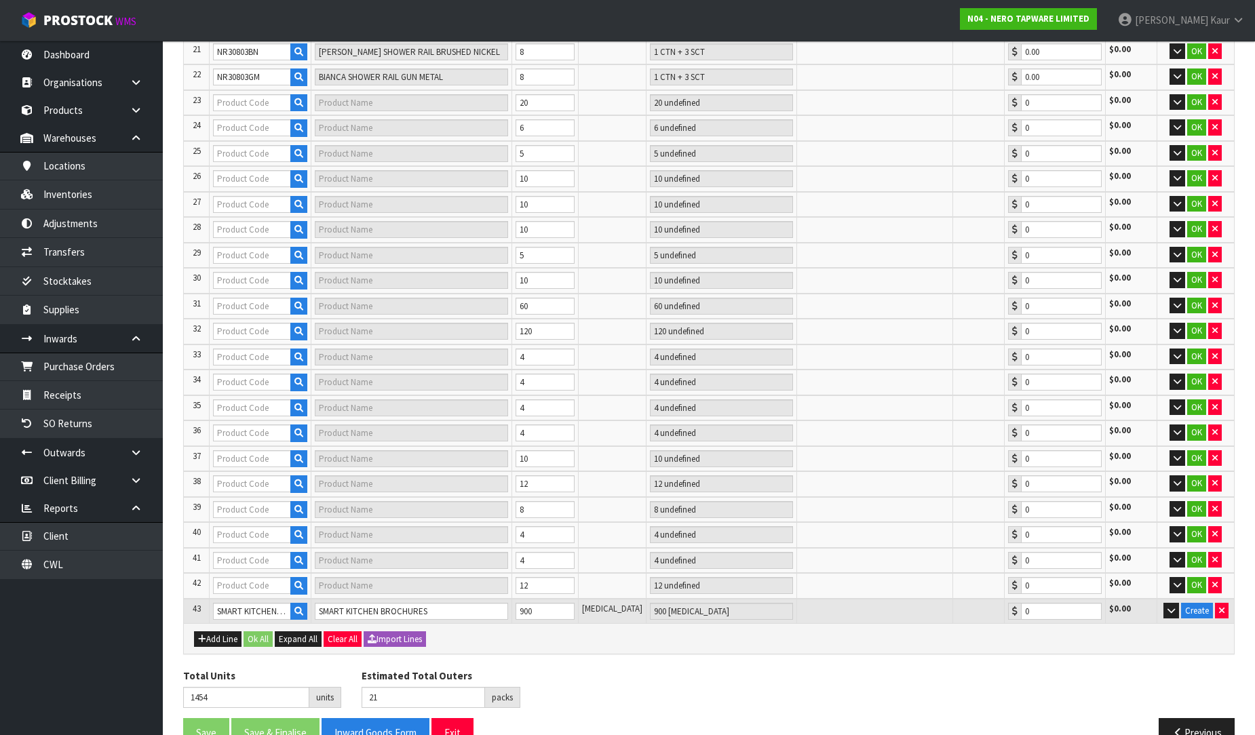
type input "NR321507GM"
type input "BIANCA KITCHEN MIXER GUN METAL"
type input "6 SCT"
type input "0.00"
type input "23"
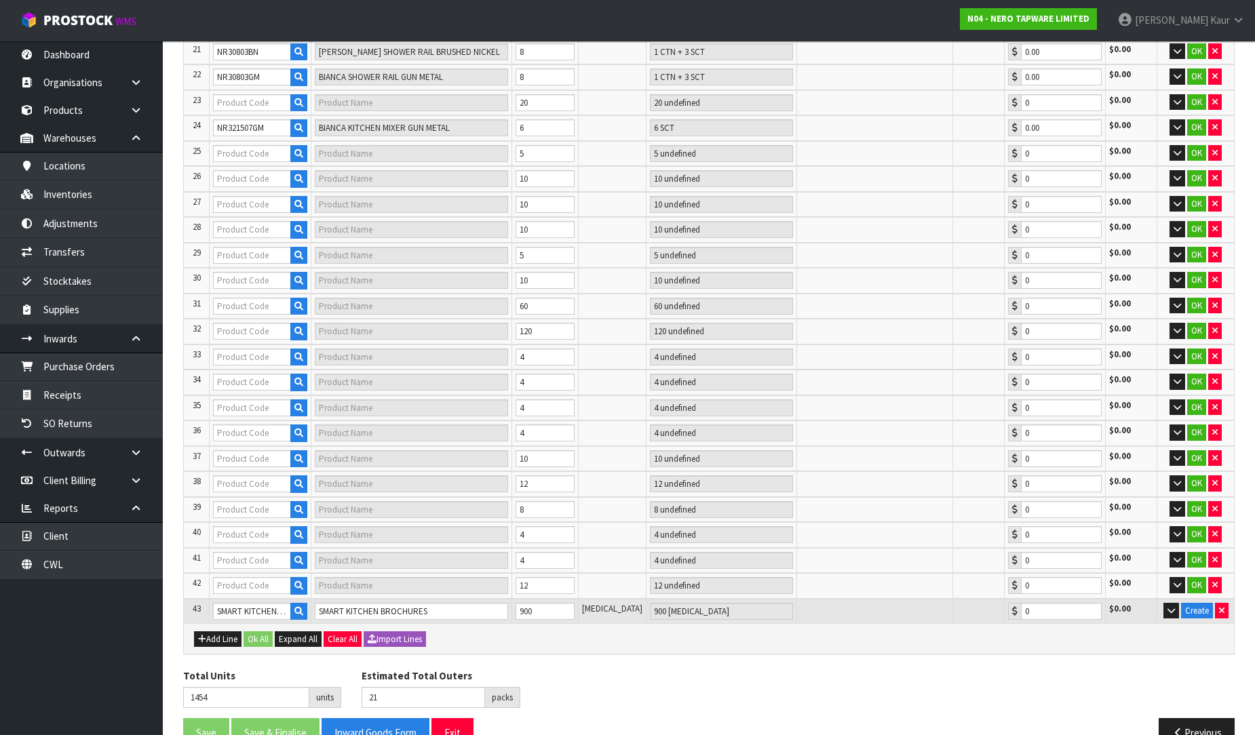
type input "NR316CH"
type input "CELIA NEW SHOWER RAIL CHROME"
type input "2 CTN + 4 SCT"
type input "0.00"
type input "33"
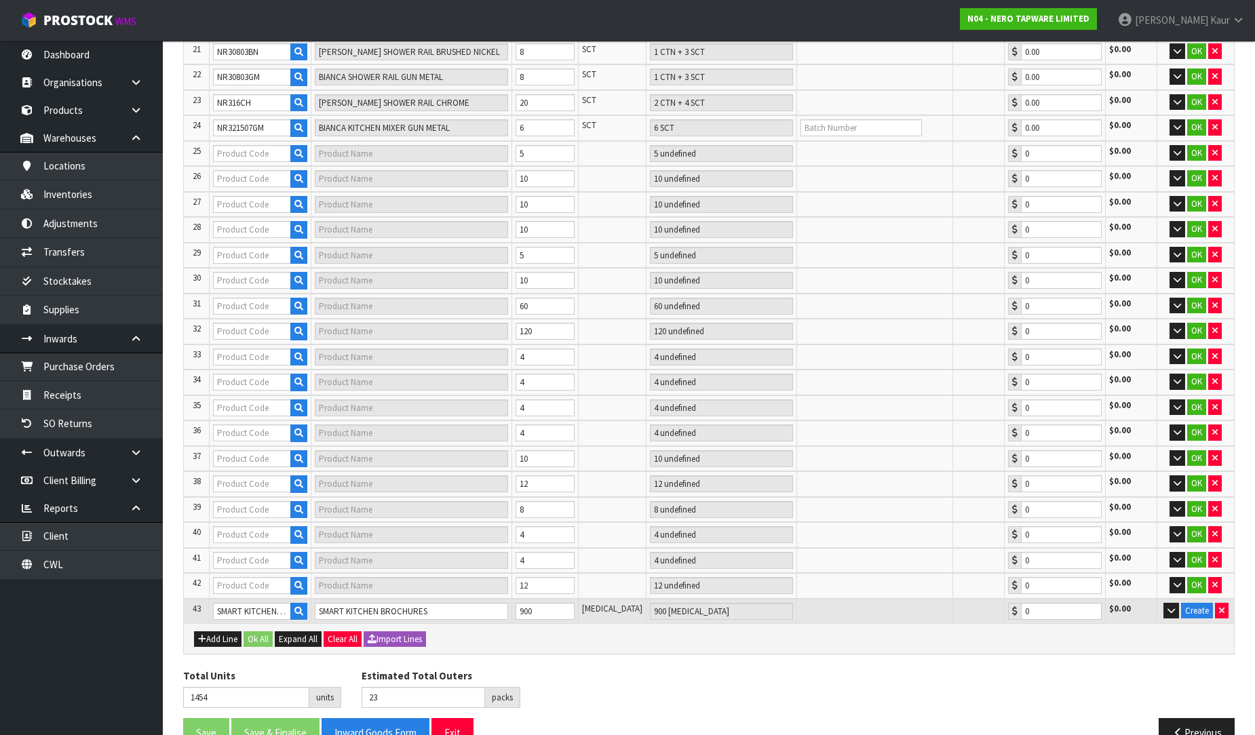
type input "NRUB002P"
type input "PREMIUM 35MM UNIVERSAL SHOWER MIXER BODY ONLY"
type input "10 CTN"
type input "0.00"
type input "NR321510BTBN"
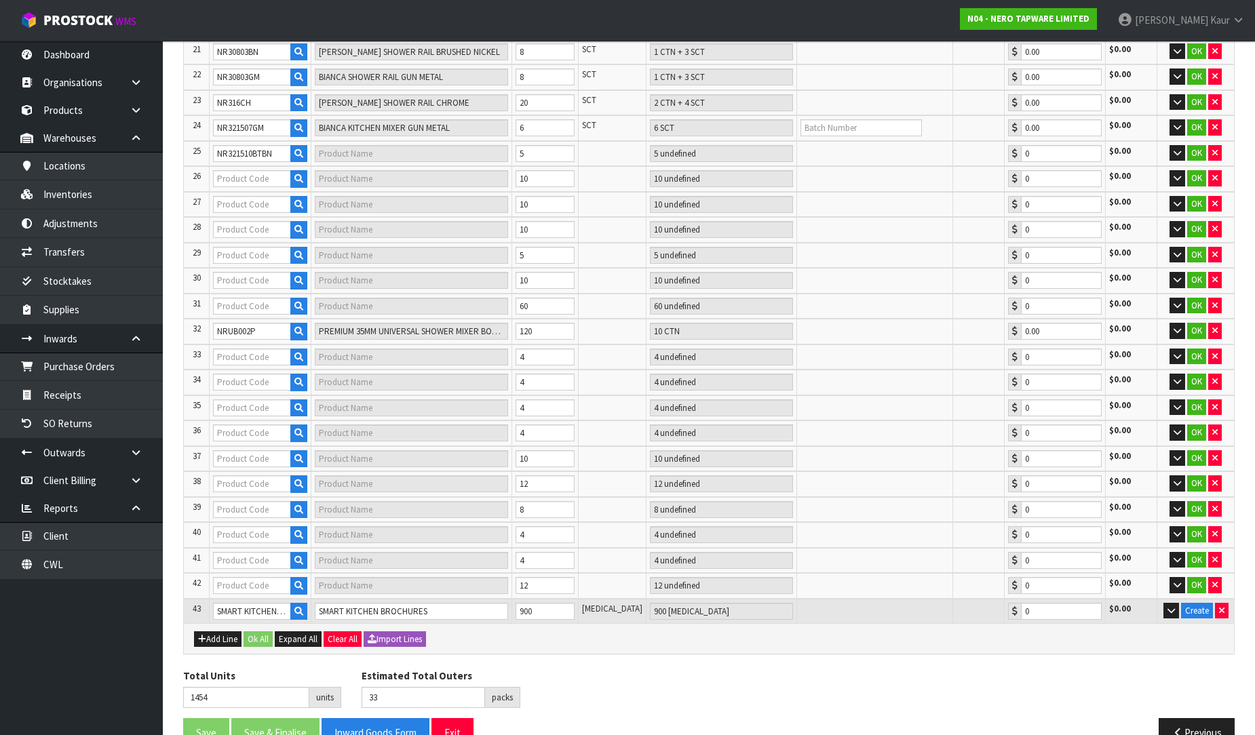
type input "BIANCA WALL BASIN/BATH MIXER 230MM TRIM KITS ONLY BRUSHED NICKEL"
type input "5 SCT"
type input "0.00"
type input "NRSH102ABG"
type input "180 DEGREE GLASS TO GLASS SHOWER HINGE 10MM GLASS BRUSHED GOLD"
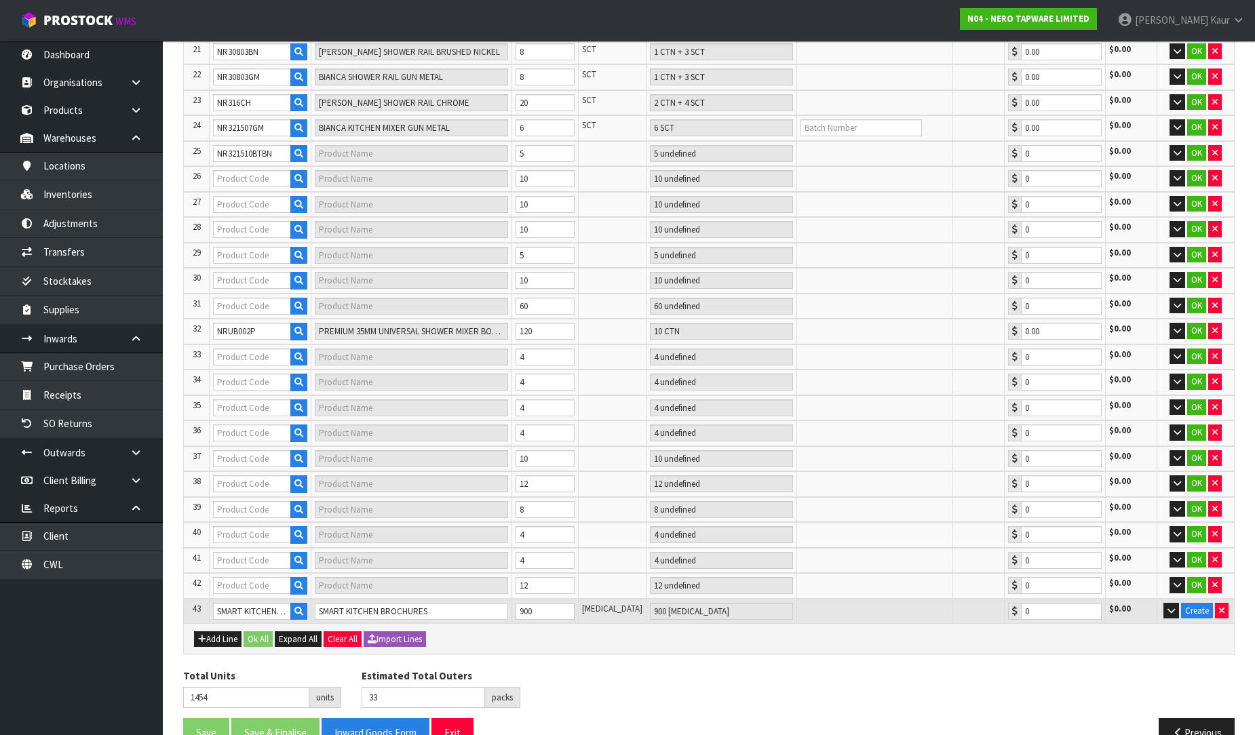
type input "10 SCT"
type input "0.00"
type input "NR503300GM"
type input "ROUND CEILING ARM 300MM LENGTH GUN METAL"
type input "10 SCT"
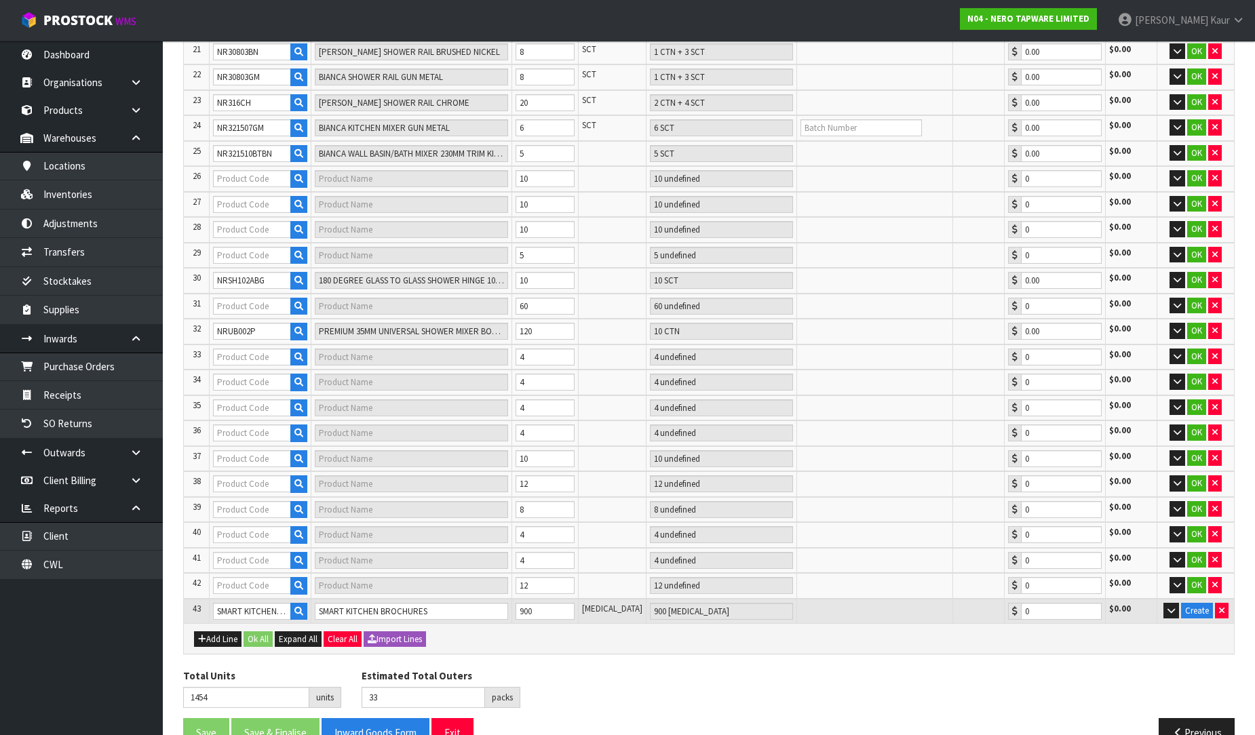
type input "0.00"
type input "35"
type input "NR301301MB"
type input "ECCO BASIN MIXER MATTE BLACK"
type input "2 CTN"
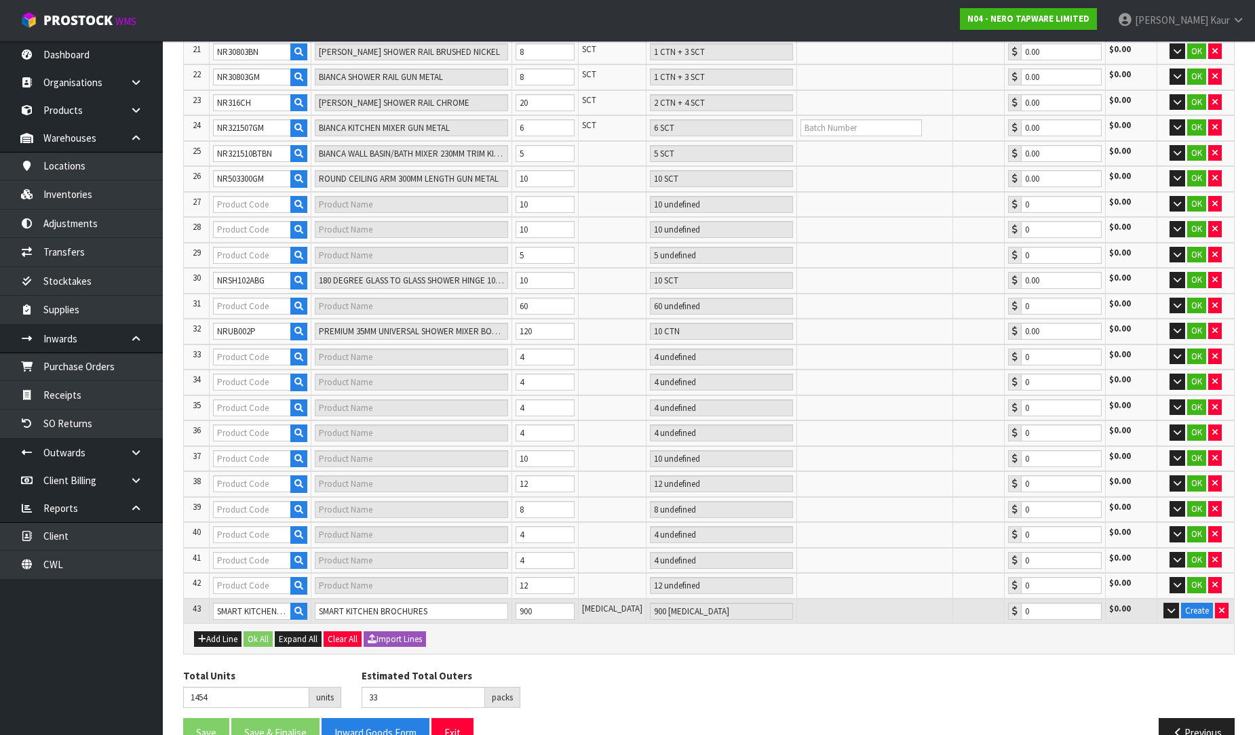
type input "0.00"
type input "NR6924CH"
type input "YORK SINGLE TOWEL RAIL 600MM CHROME"
type input "10 SCT"
type input "0.00"
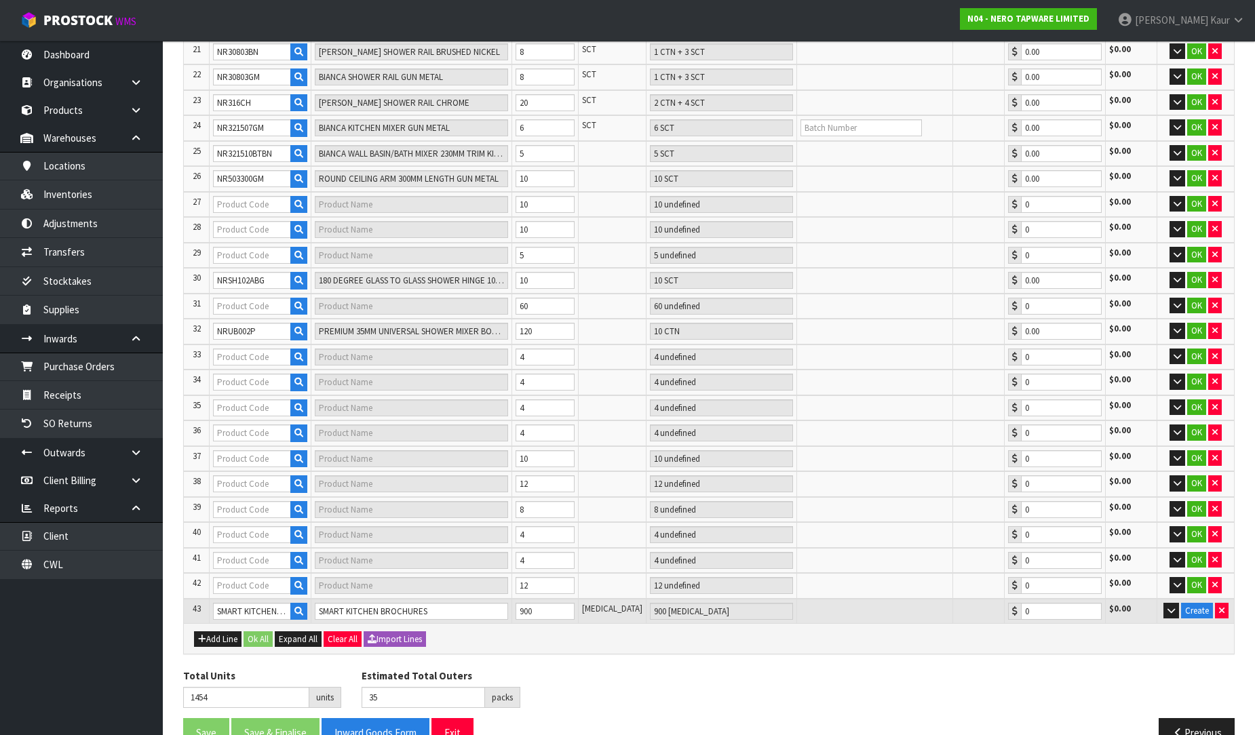
type input "NR692108ACH"
type input "YORK BRIDGE KITCHEN SET WITH HAND SPRAY CHROME"
type input "4 PCE"
type input "0.00"
type input "NR692108AMB"
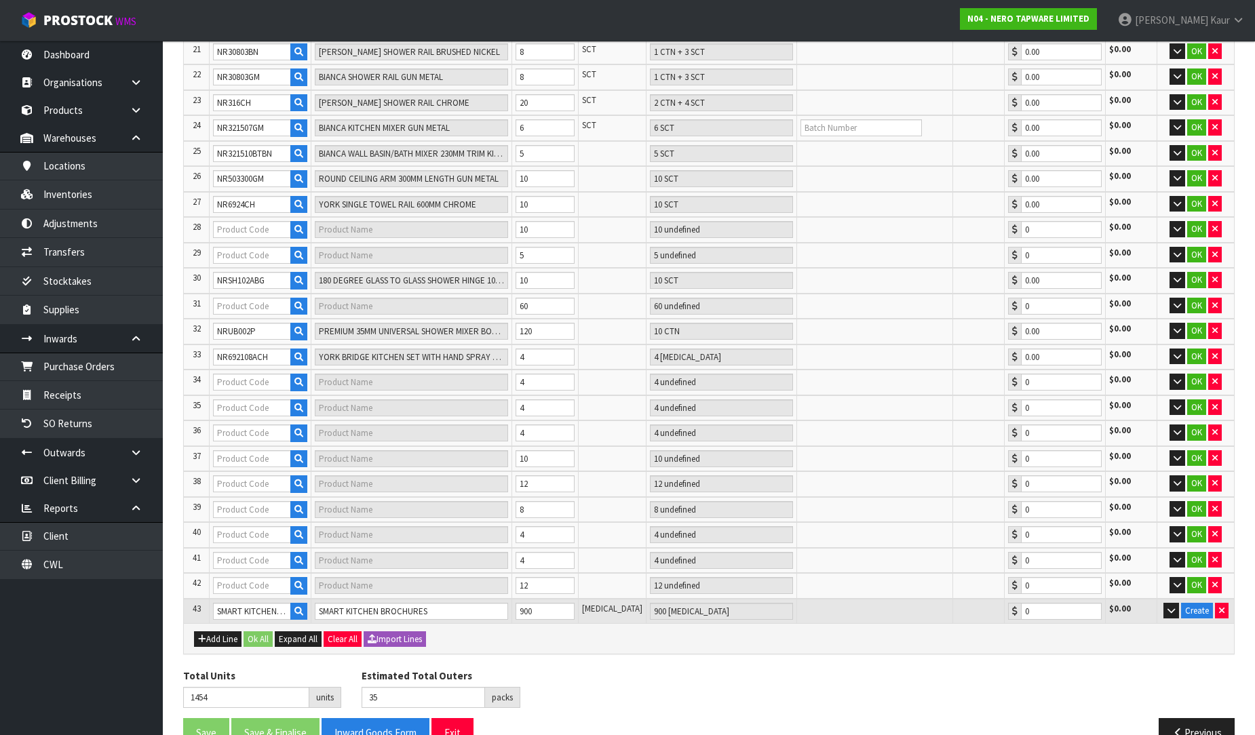
type input "YORK BRIDGE KITCHEN SET WITH HAND SPRAY CHROME"
type input "4 PCE"
type input "0.00"
type input "NR6980AB"
type input "YORK TOWEL RING AGED BRASS"
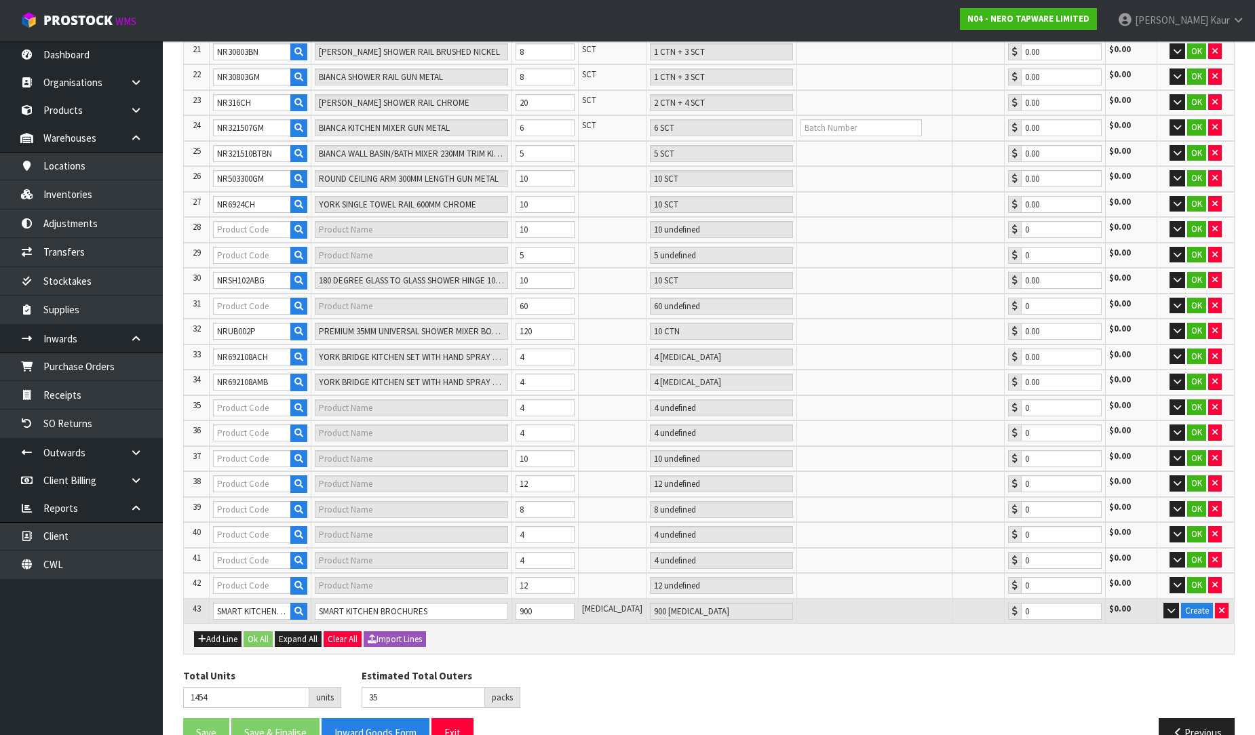
type input "10 SCT"
type input "0.00"
type input "NR692108ABN"
type input "YORK BRIDGE KITCHEN SET WITH HAND SPRAY MATTE BLACK"
type input "4 PCE"
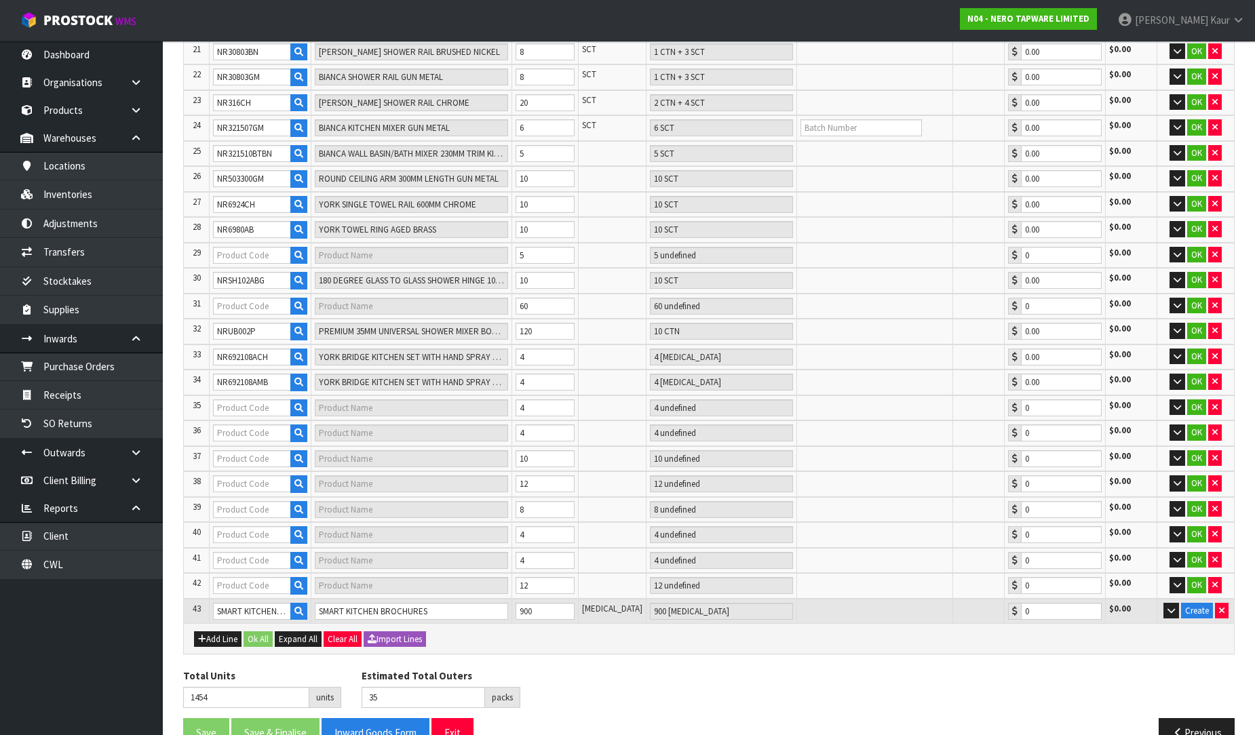
type input "0.00"
type input "40"
type input "NRCR3290DMB"
type input "MECCA CARE 32MM AMBULANT 90 DEGREE BENT TUBE GRAB RAIL 450X450MM MATTE BLACK"
type input "5 SCT"
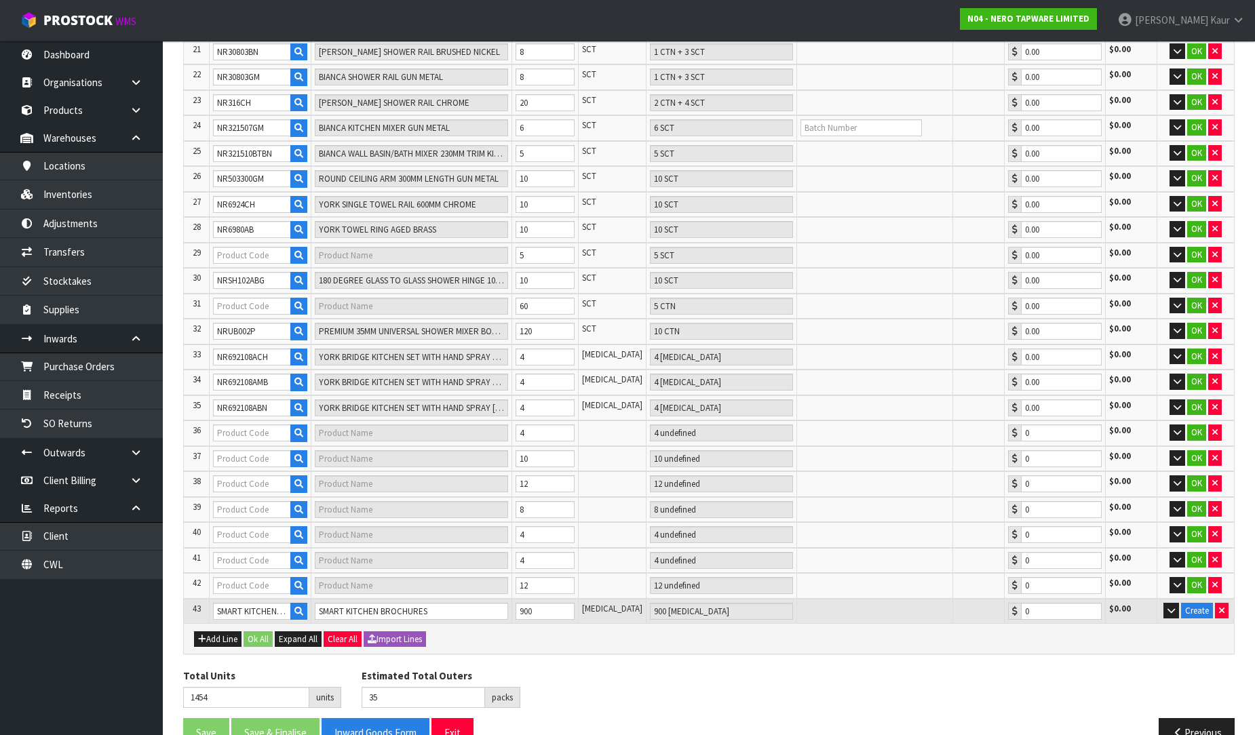
type input "0.00"
type input "NRUB001"
type input "PROJECT 35MM UNIVERSAL WALL BASIN/BATH MIXER BODY ONLY"
type input "5 CTN"
type input "0.00"
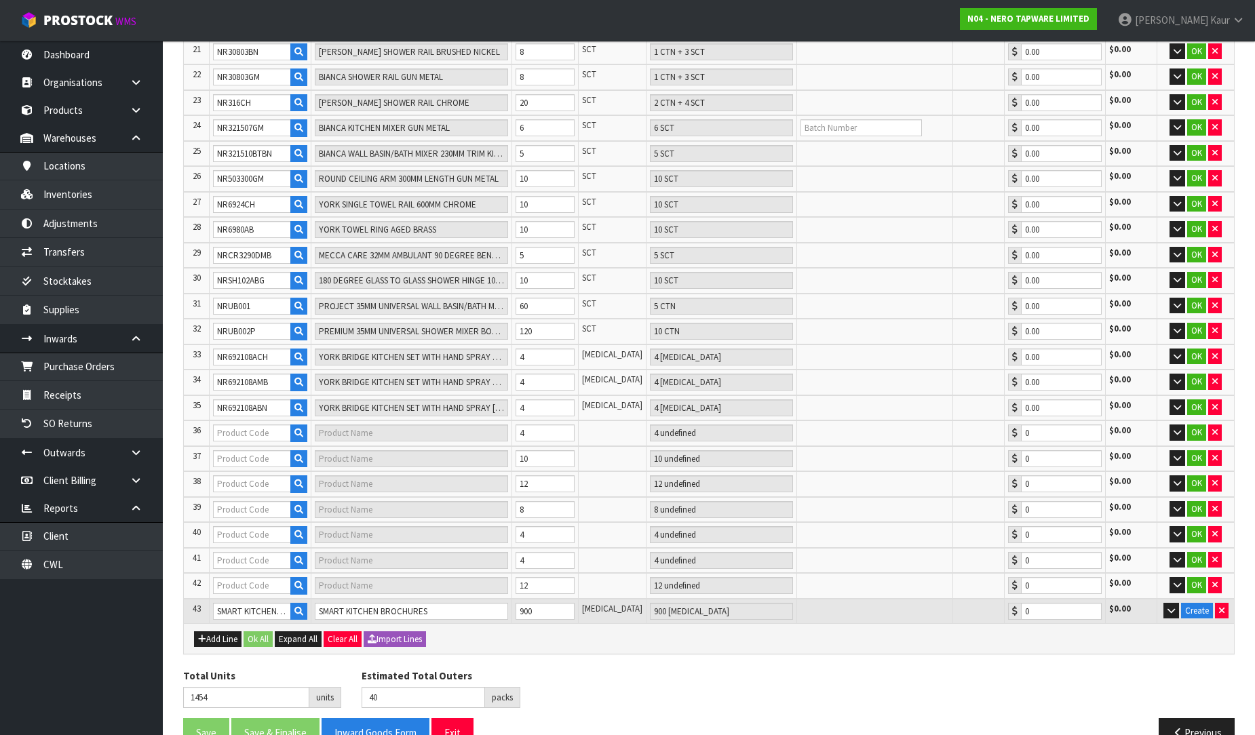
type input "46"
type input "NR301301BN"
type input "ECCO BASIN MIXER BRUSHED NICKEL"
type input "2 CTN"
type input "0.00"
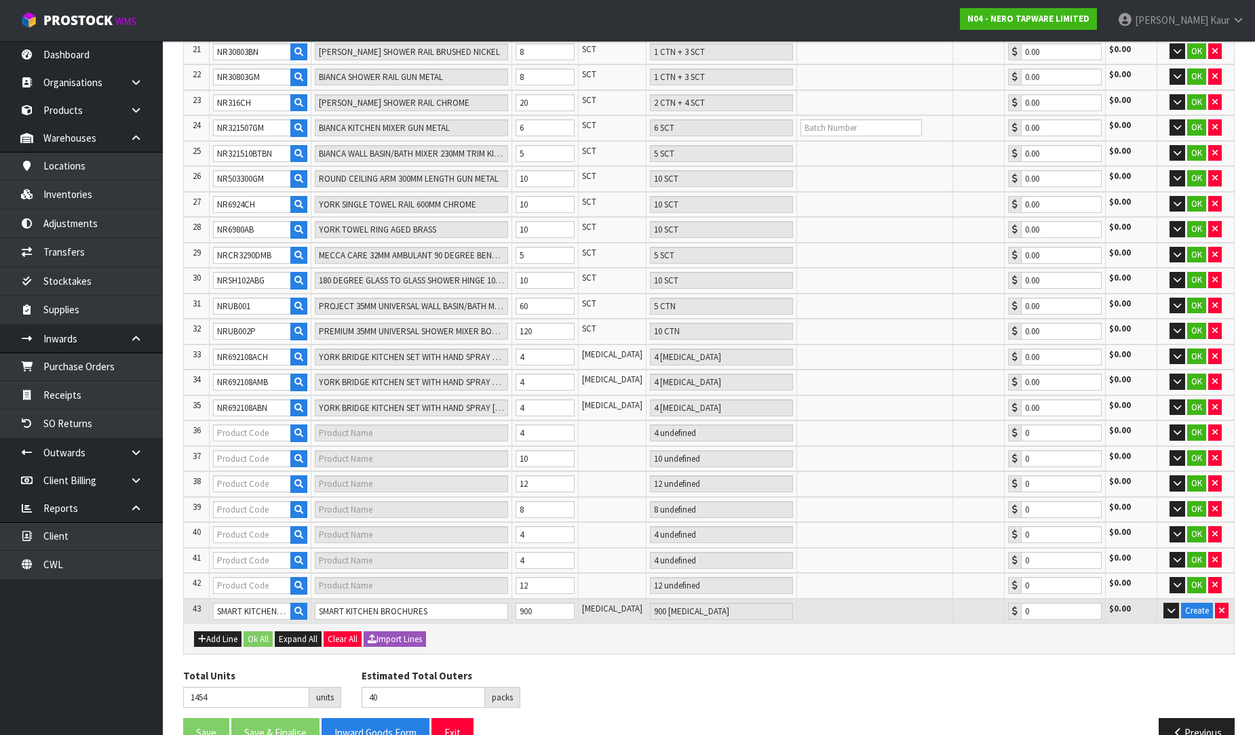
type input "NRCS006CH"
type input "MECCA CARE 32MM T BAR GRAB RAIL AND ADJUSTABLE SHOWER SET 1100X750MM CHROME"
type input "4 CTN"
type input "0.00"
type input "NR692108AAB"
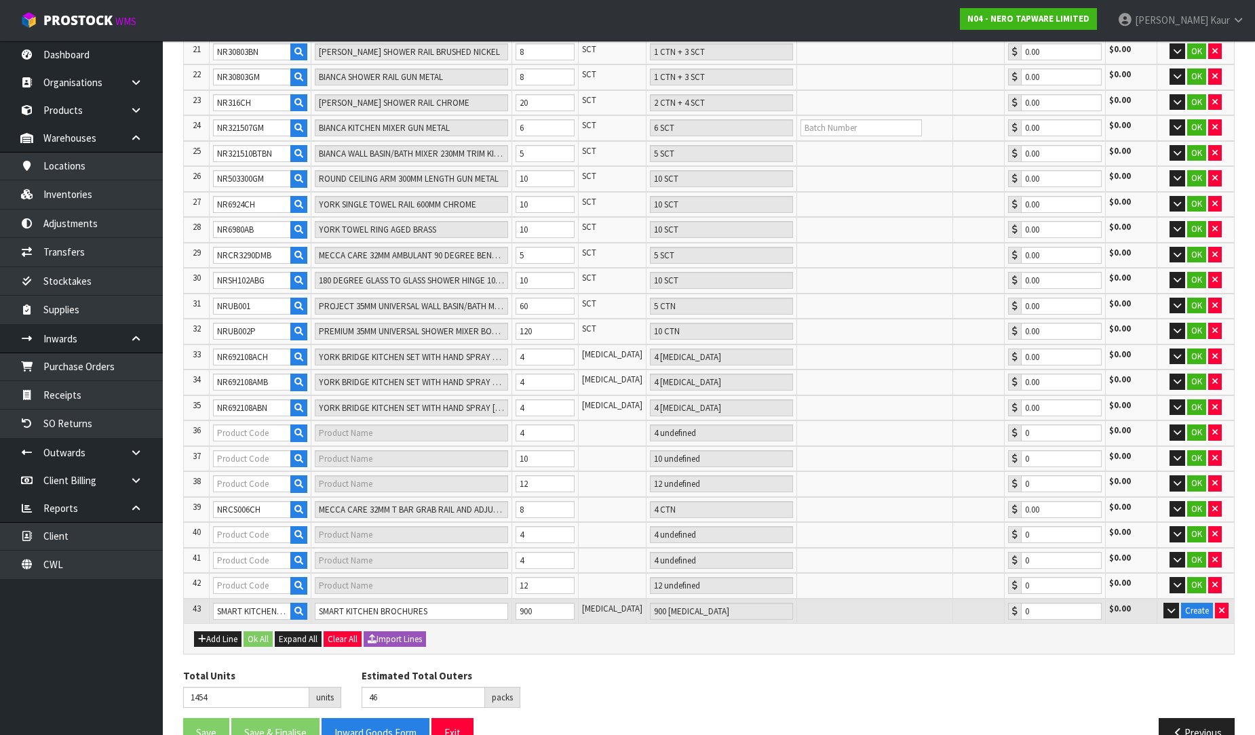
type input "YORK BRIDGE KITCHEN SET WITH HAND SPRAY BRUSHED NICKEL"
type input "4 PCE"
type input "0.00"
type input "48"
type input "NR250807BN"
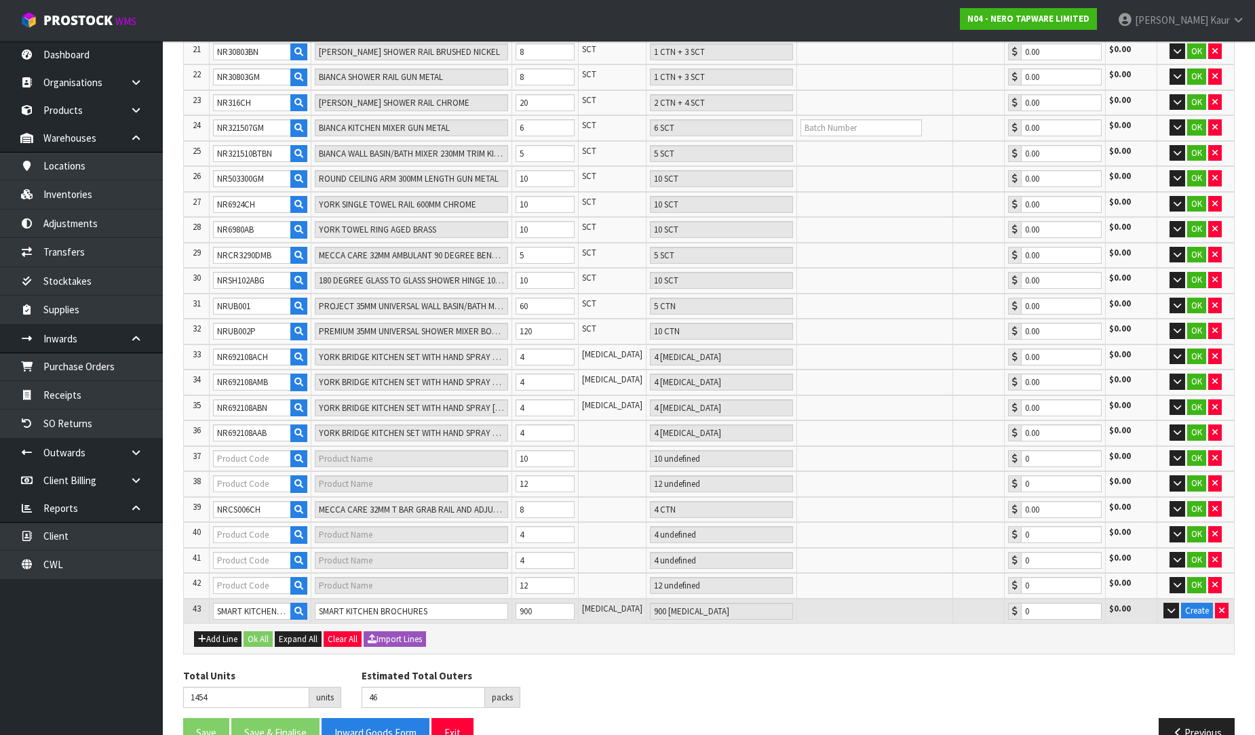
type input "DOLCE KITCHEN MIXER GOOSENECK BRUSHED NICKEL"
type input "2 CTN"
type input "0.00"
type input "NRCR3286TBN"
type input "MECCA CARE ADD ON TOILET ROLL HOLDER BRUSHED NICKEL"
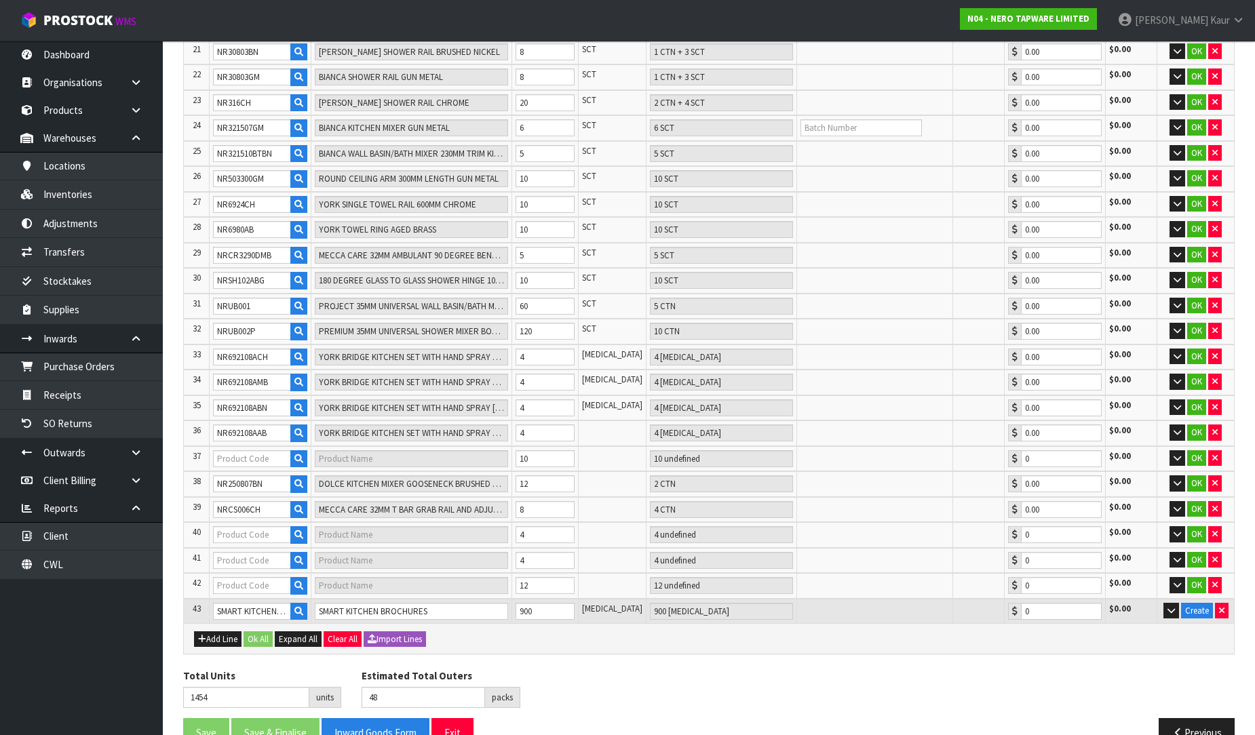
type input "12 SCT"
type input "0.00"
type input "49"
type input "NR232105ABN"
type input "BUILDER PROJECT RAIL SHOWER BRUSHED NICKEL"
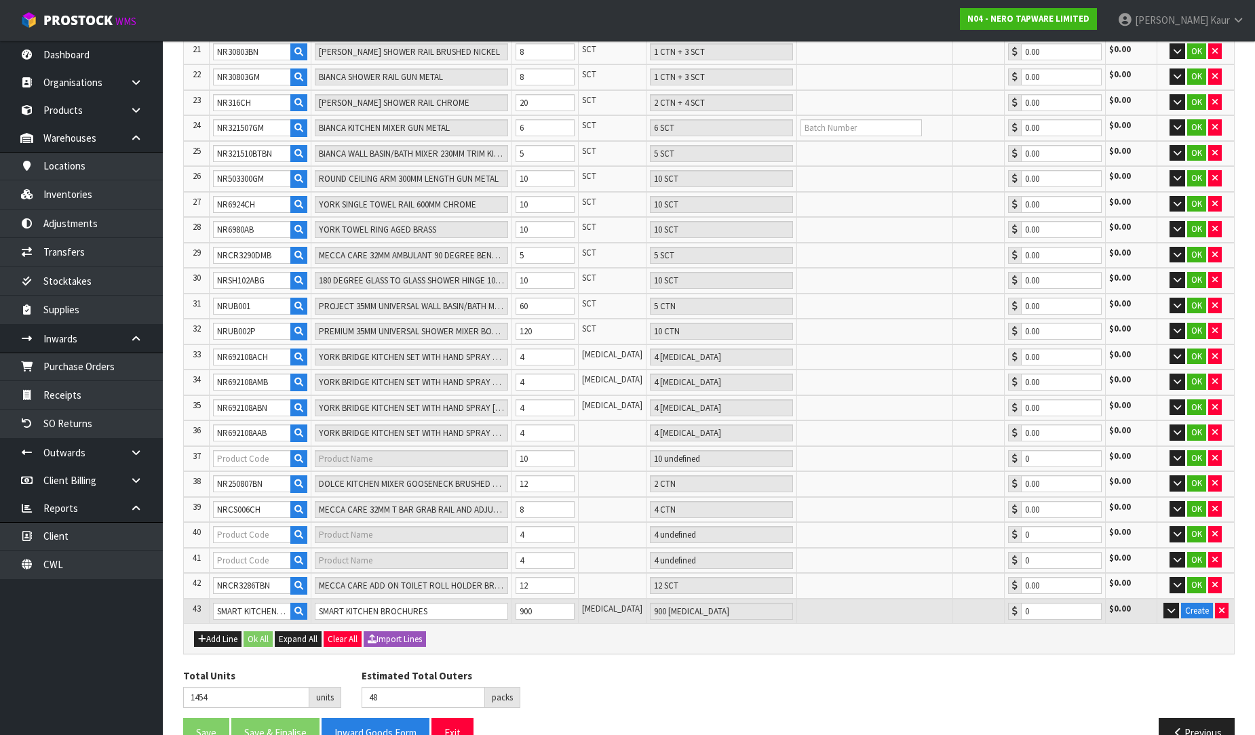
type input "1 CTN + 2 SCT"
type input "0.00"
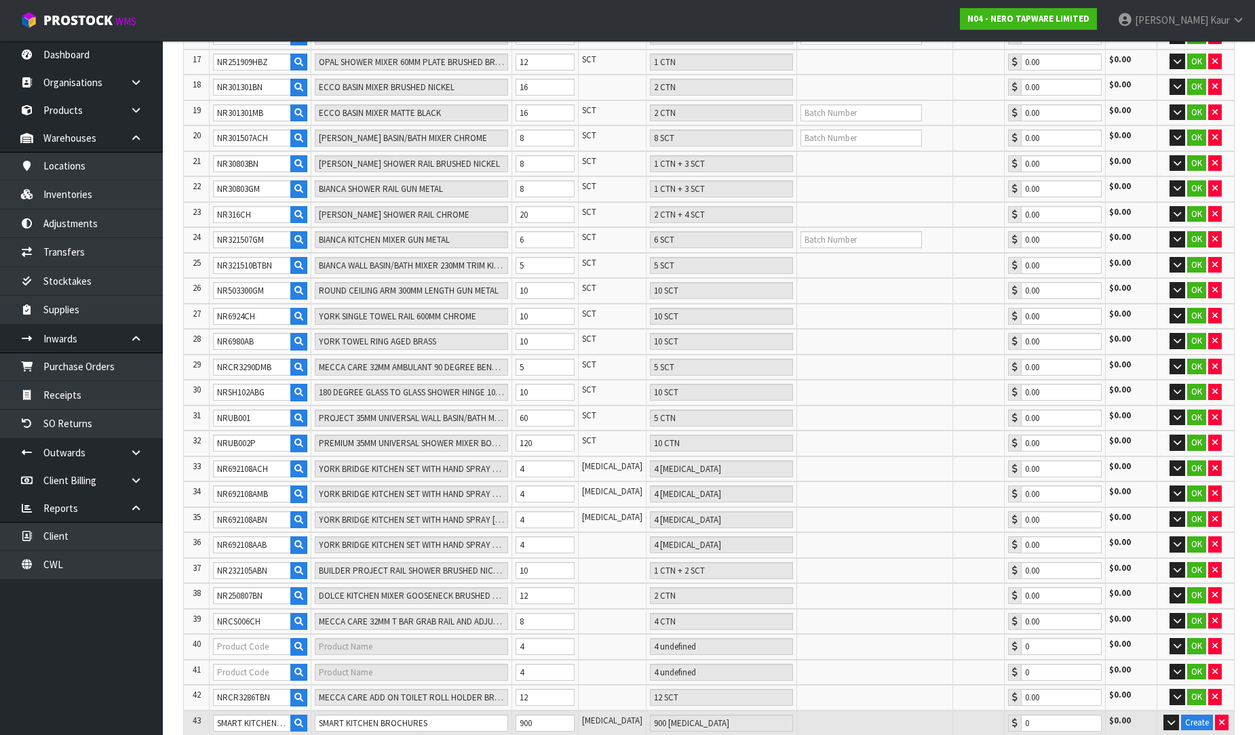
type input "50"
type input "NR251908GR"
type input "OPAL PULL OUT SINK MIXER WITH VEGIE SPRAY FUNCTION GRAPHITE"
type input "1 CTN"
type input "0.00"
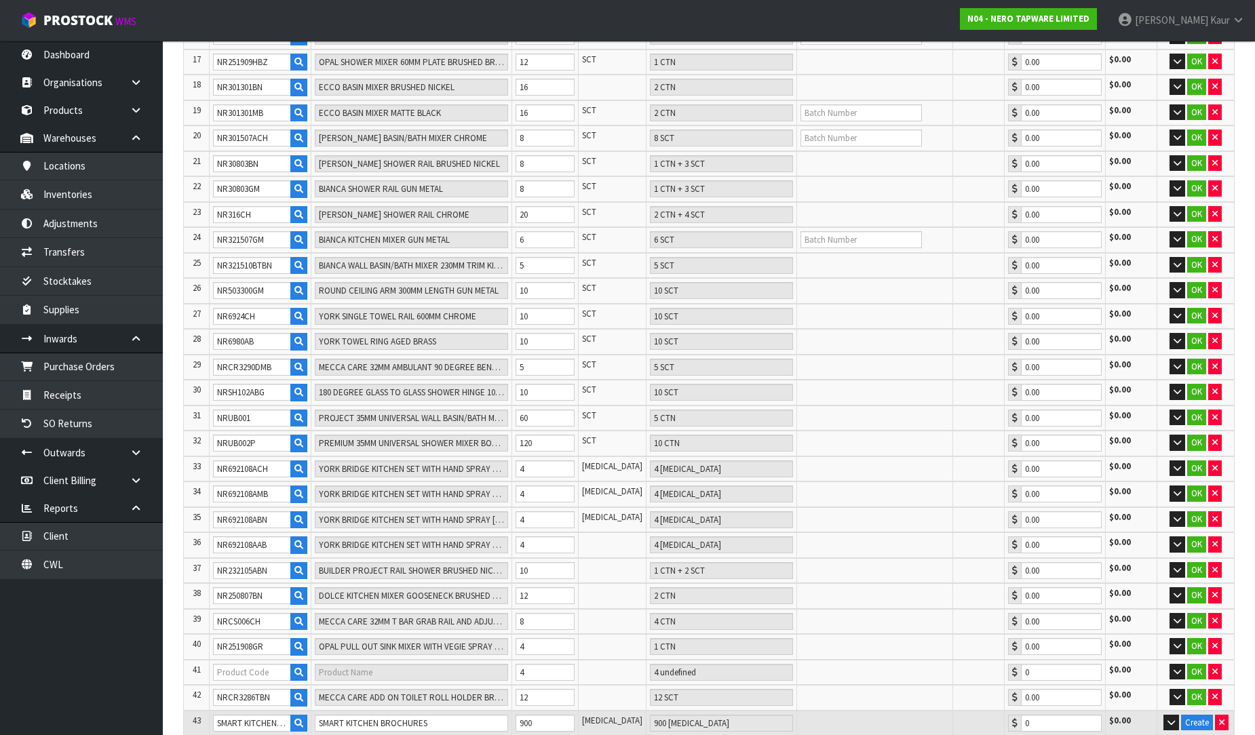
type input "NR2524GR"
type input "OPAL SINGLE TOWEL RAIL 600MM GRAPHITE"
type input "4 SCT"
type input "0.00"
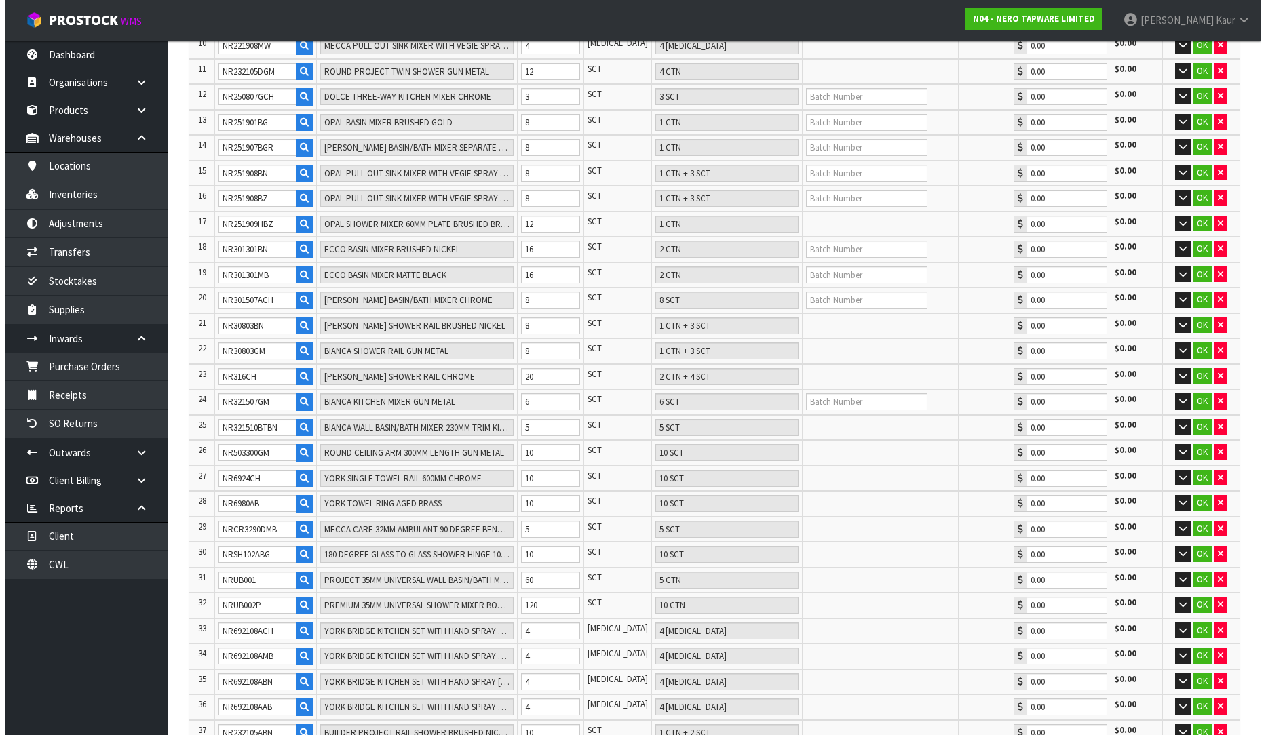
scroll to position [801, 0]
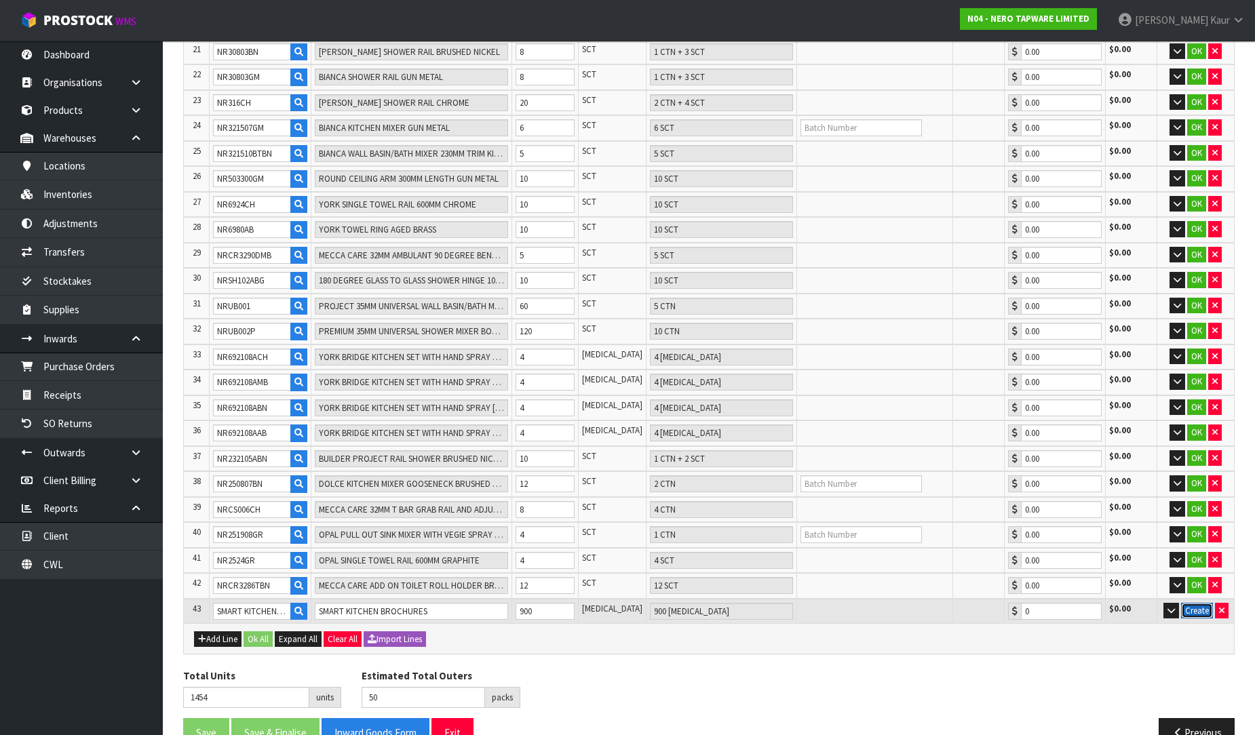
click at [1202, 603] on button "Create" at bounding box center [1197, 611] width 32 height 16
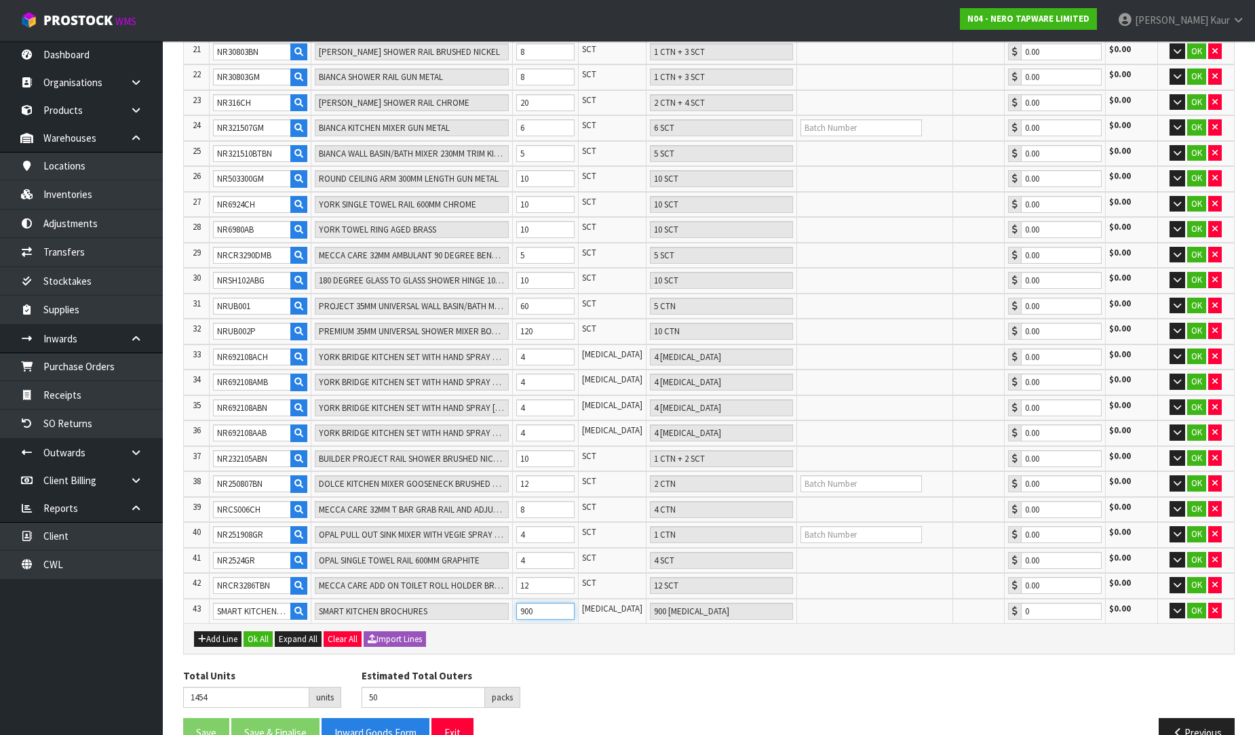
click at [560, 603] on input "900" at bounding box center [545, 611] width 58 height 17
type input "644"
type input "90"
type input "90 PCE"
type input "563"
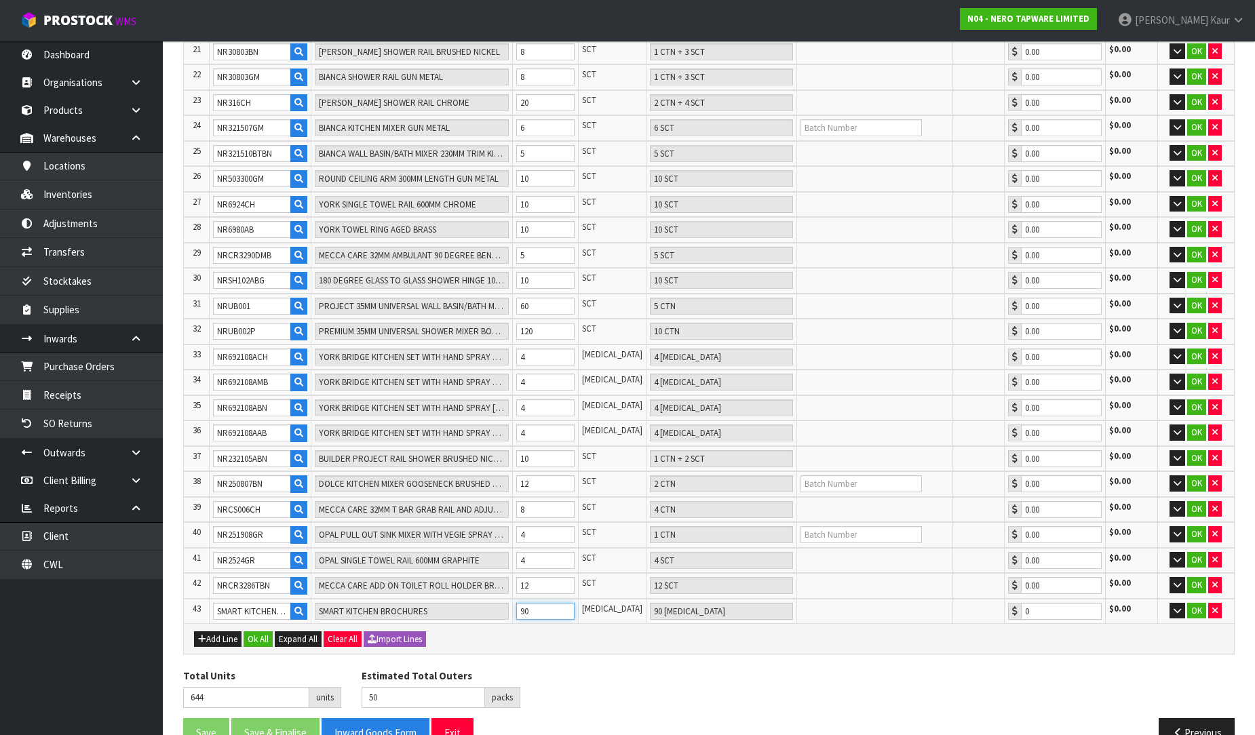
type input "9"
type input "9 PCE"
type input "9"
click at [1176, 606] on icon "button" at bounding box center [1177, 610] width 7 height 9
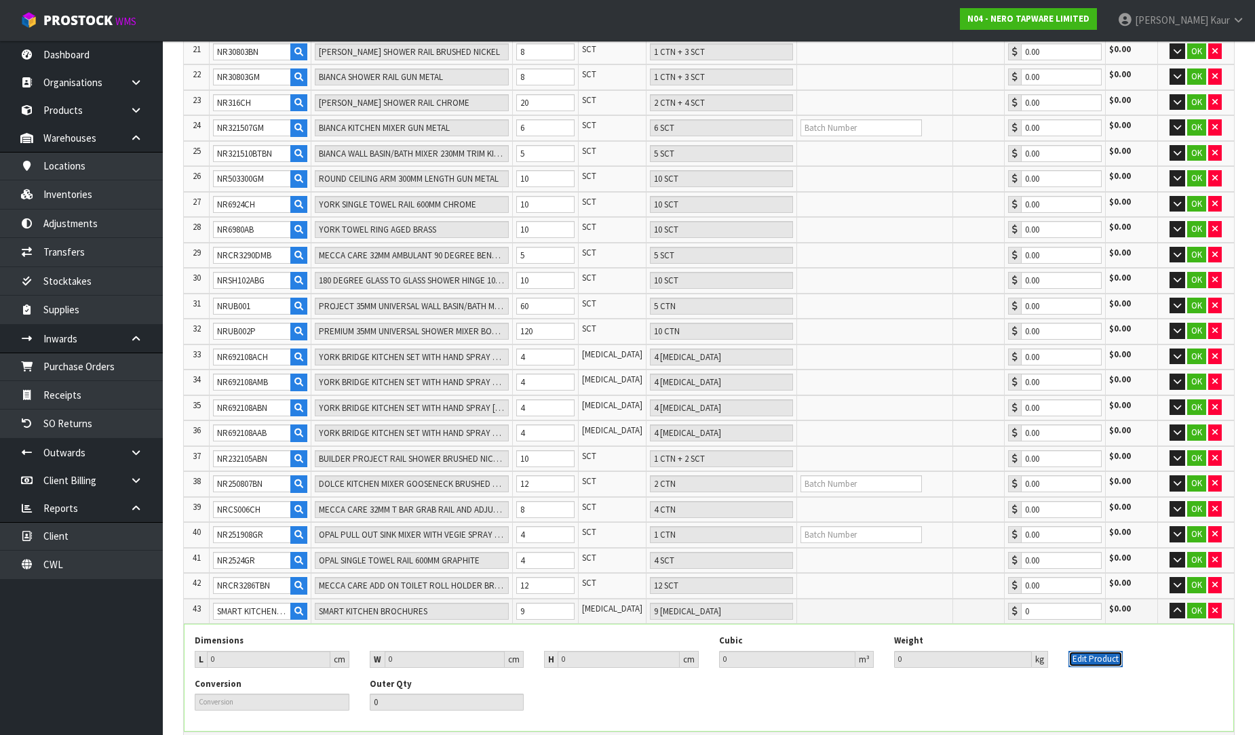
click at [1085, 651] on button "Edit Product" at bounding box center [1095, 659] width 54 height 16
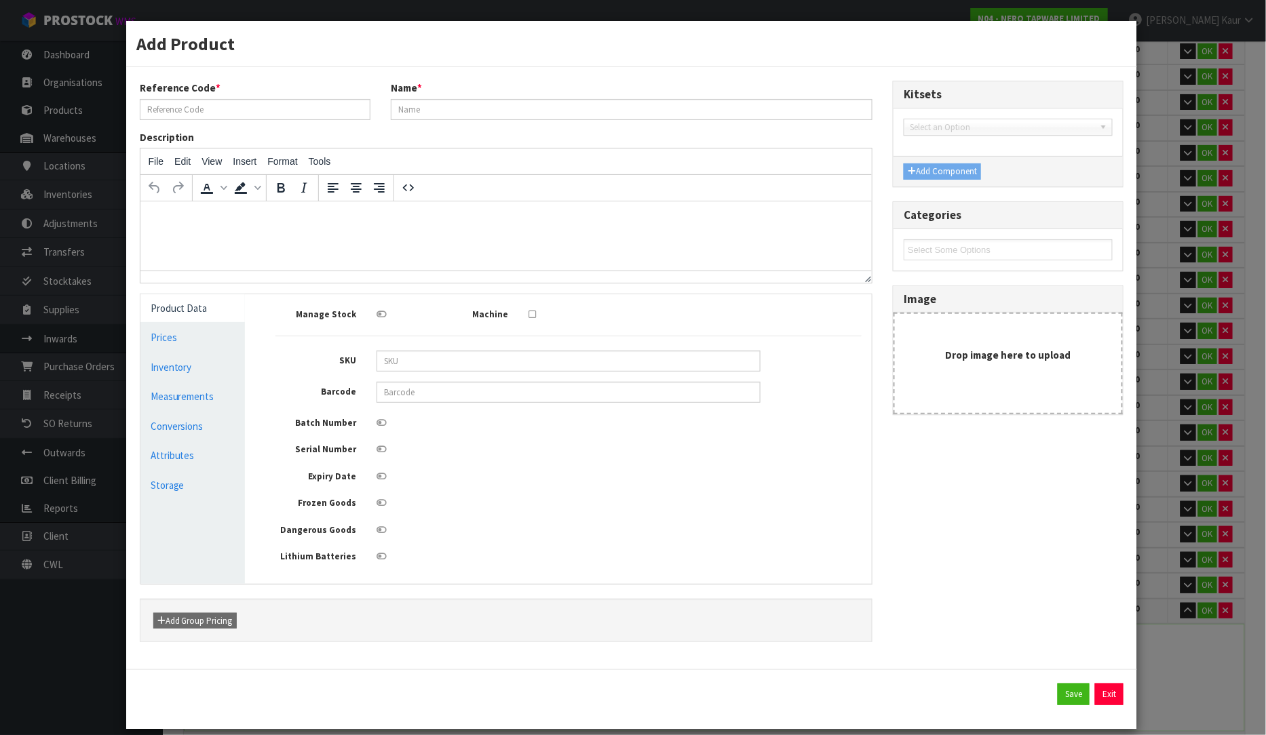
type input "SMART KITCHEN BROCHURES"
click at [186, 397] on link "Measurements" at bounding box center [192, 397] width 105 height 28
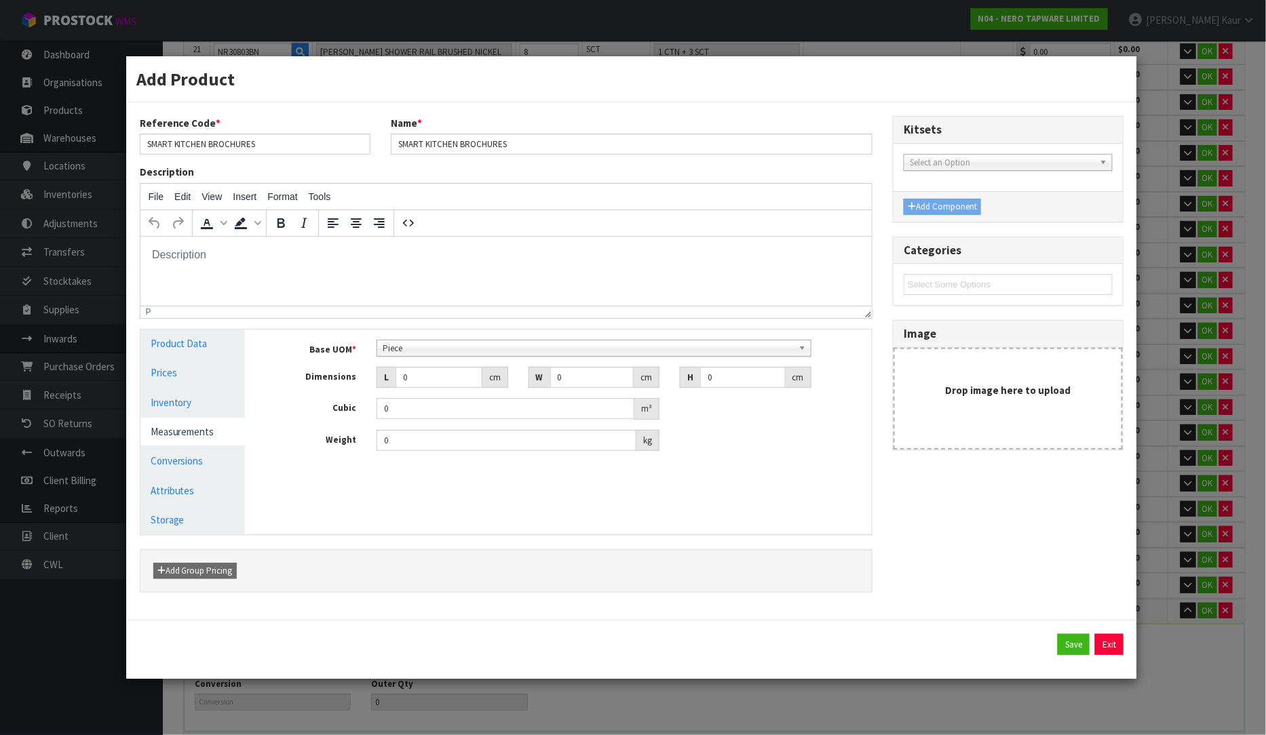
click at [441, 349] on span "Piece" at bounding box center [588, 349] width 410 height 16
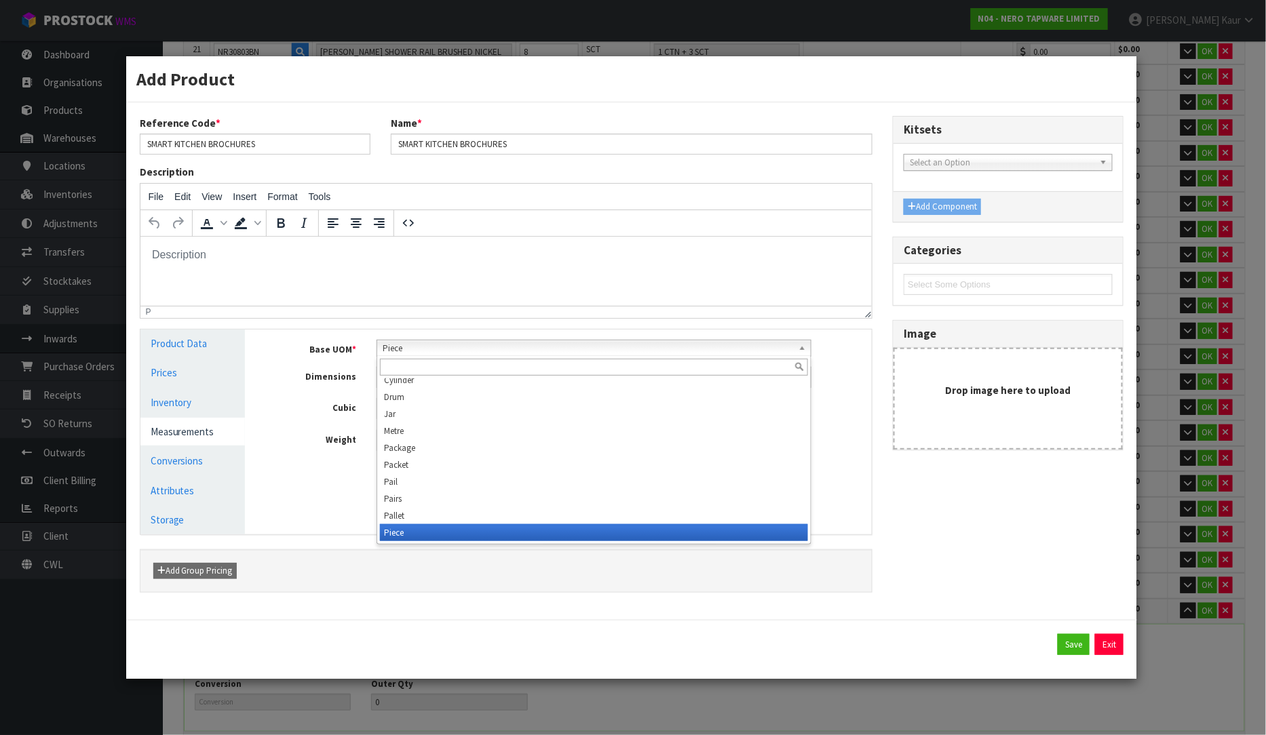
scroll to position [254, 0]
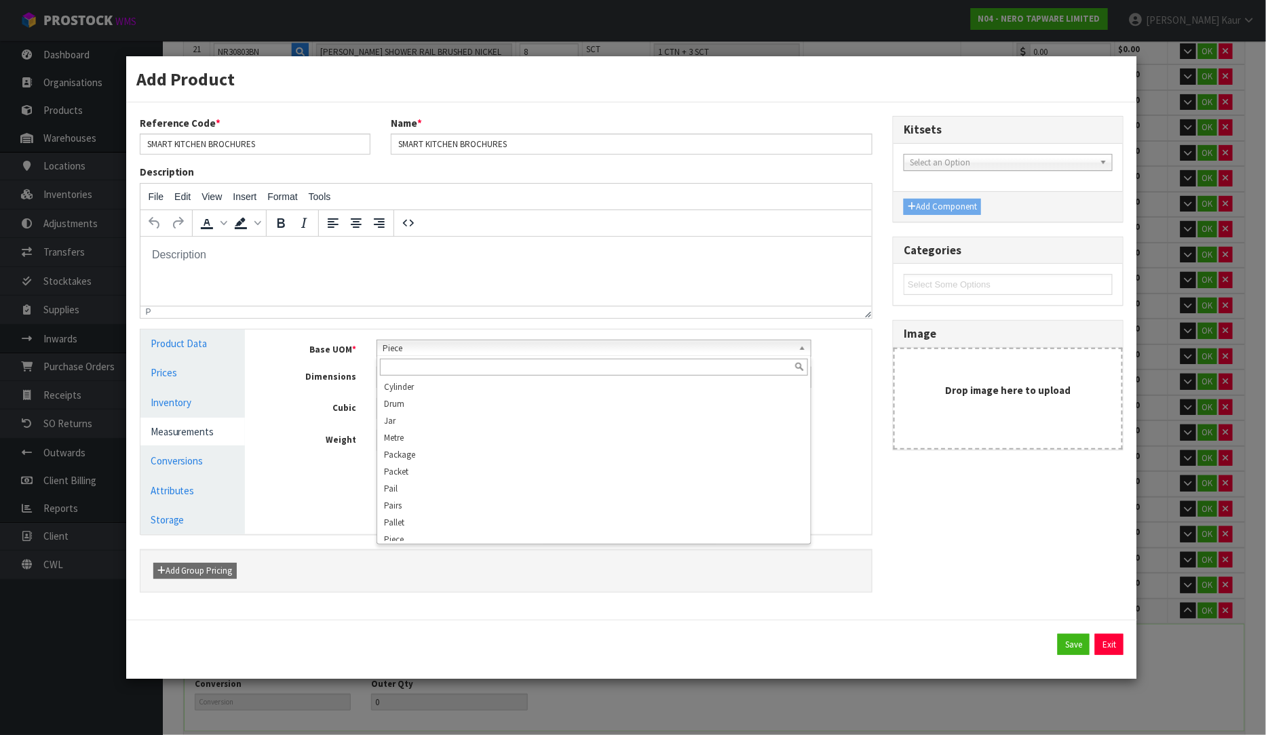
click at [414, 369] on input "text" at bounding box center [593, 367] width 427 height 17
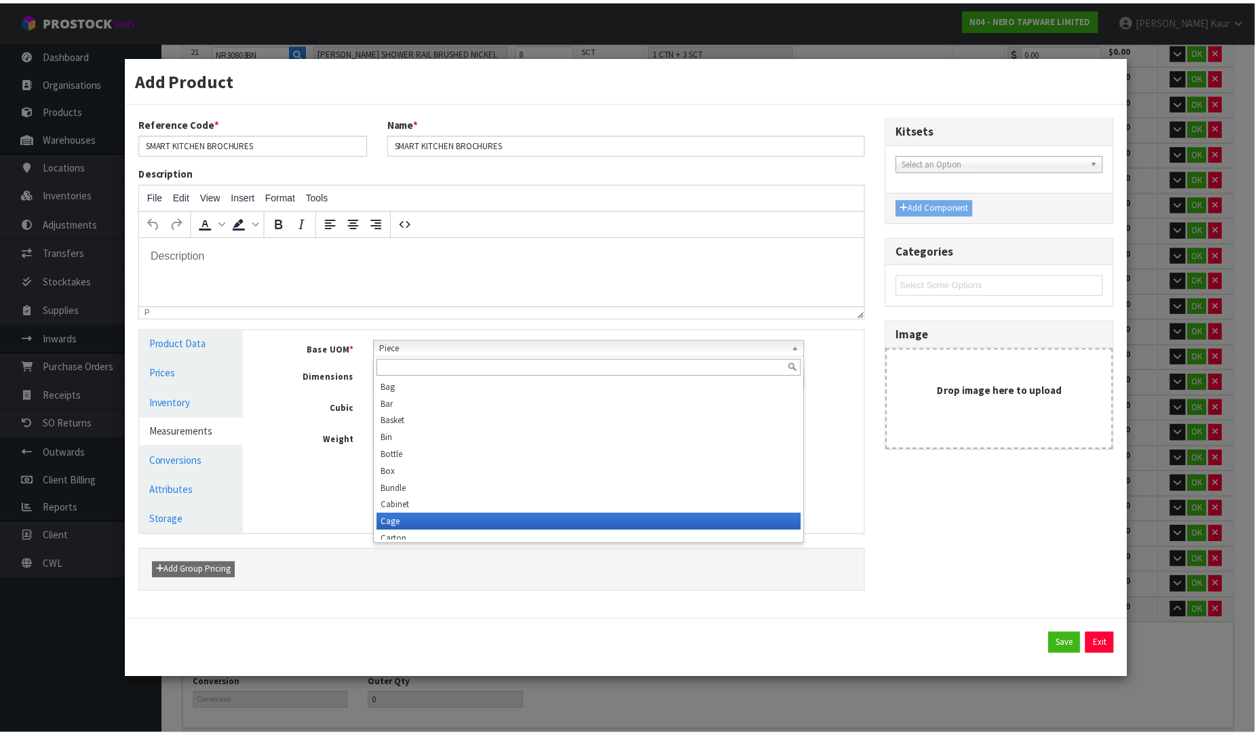
scroll to position [7, 0]
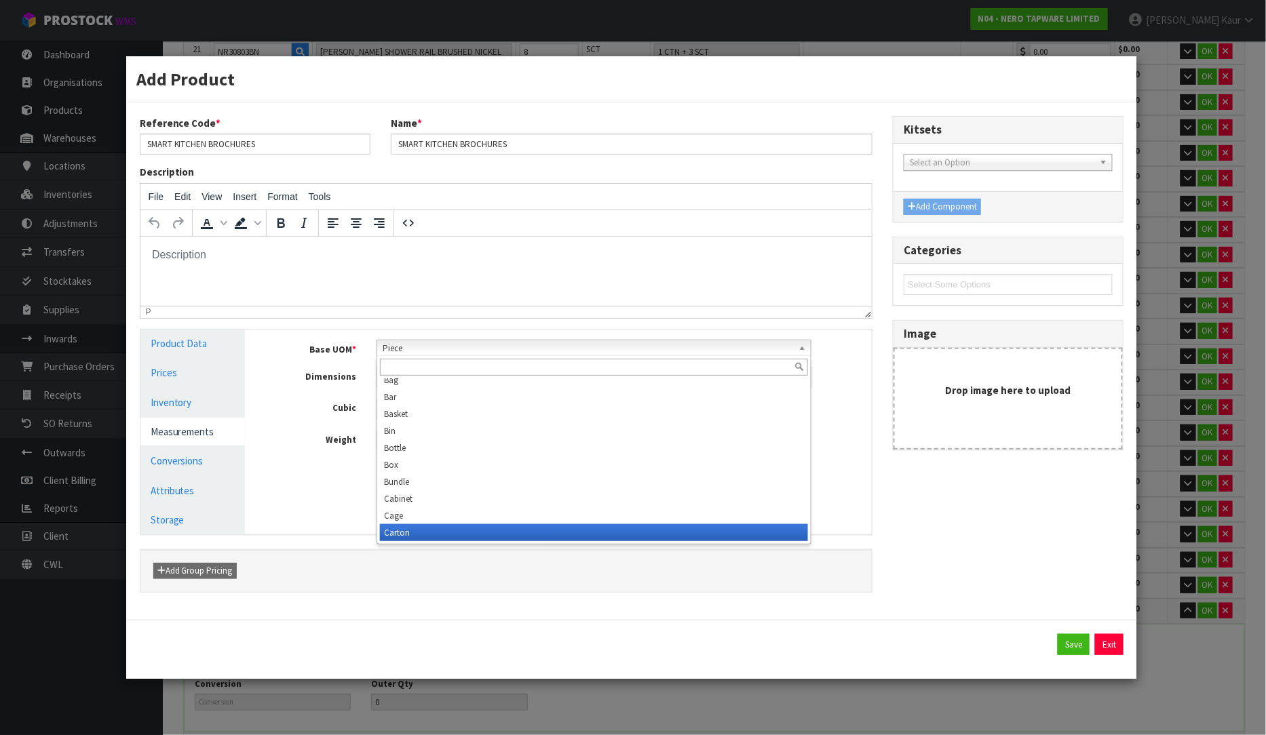
click at [429, 533] on li "Carton" at bounding box center [593, 532] width 427 height 17
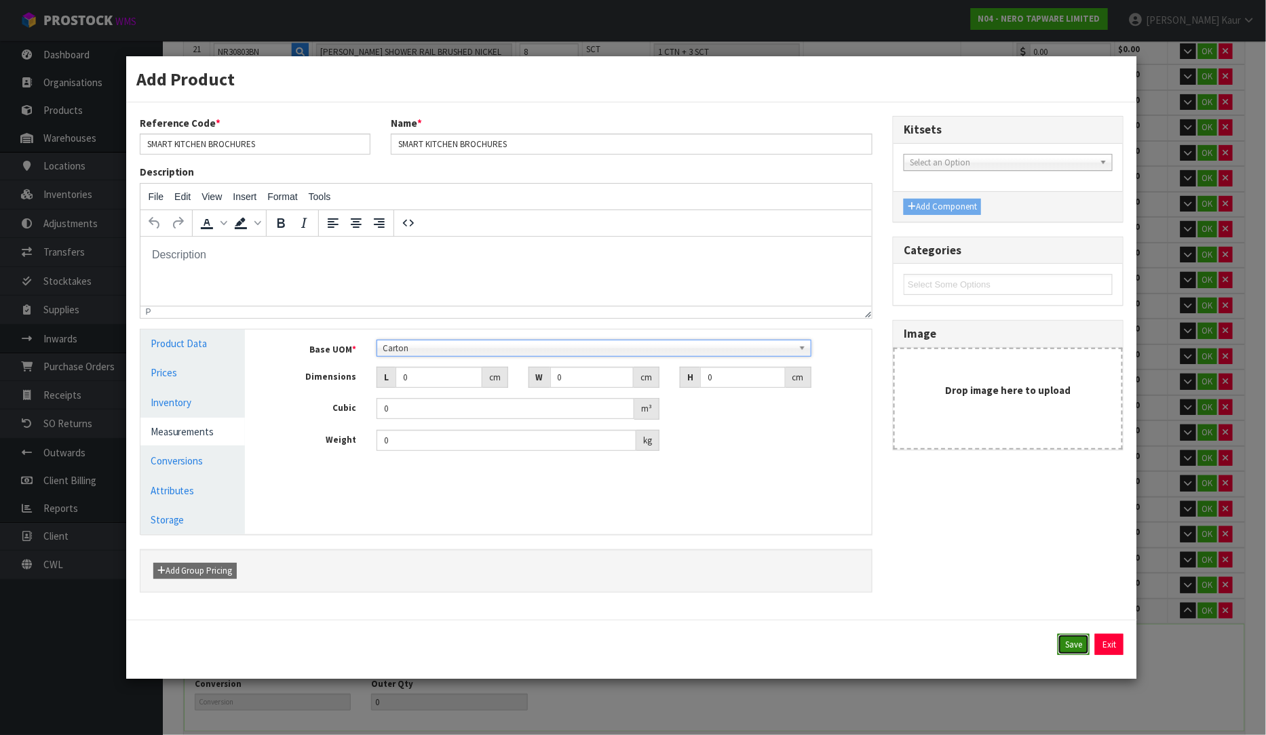
click at [1069, 645] on button "Save" at bounding box center [1074, 645] width 32 height 22
type input "59"
type input "9 CTN"
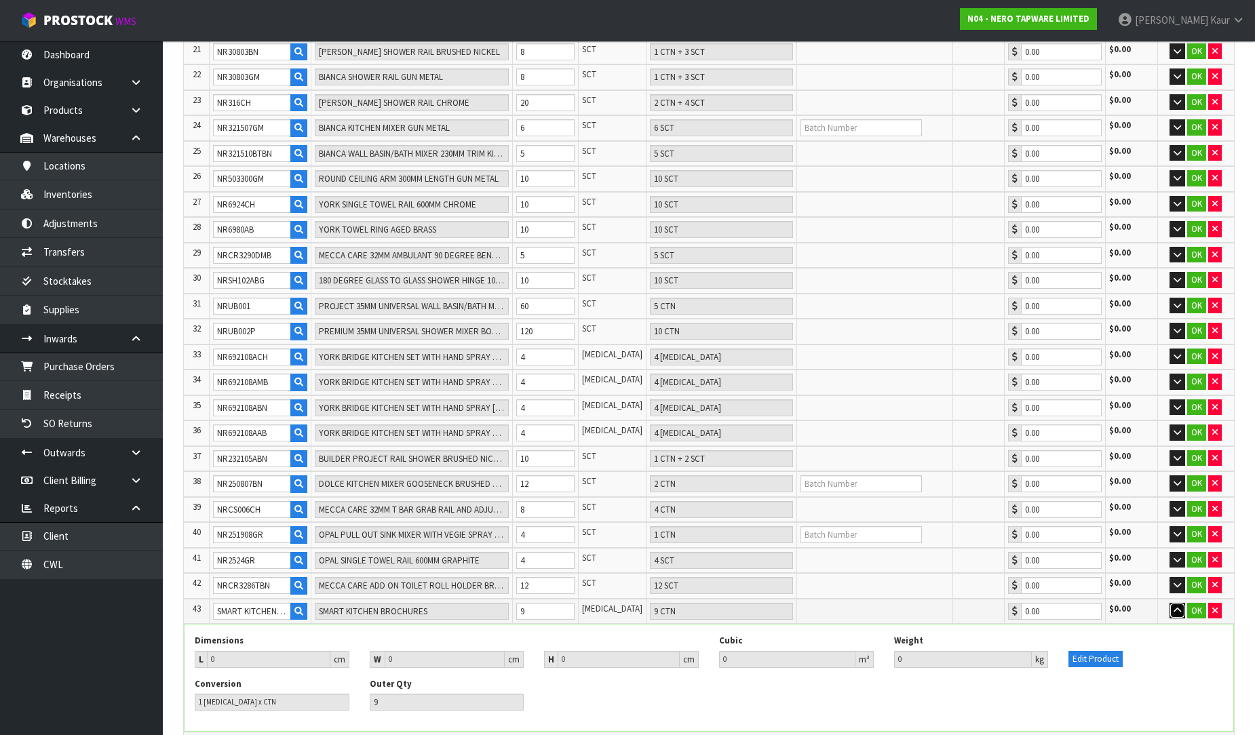
click at [1174, 606] on icon "button" at bounding box center [1177, 610] width 7 height 9
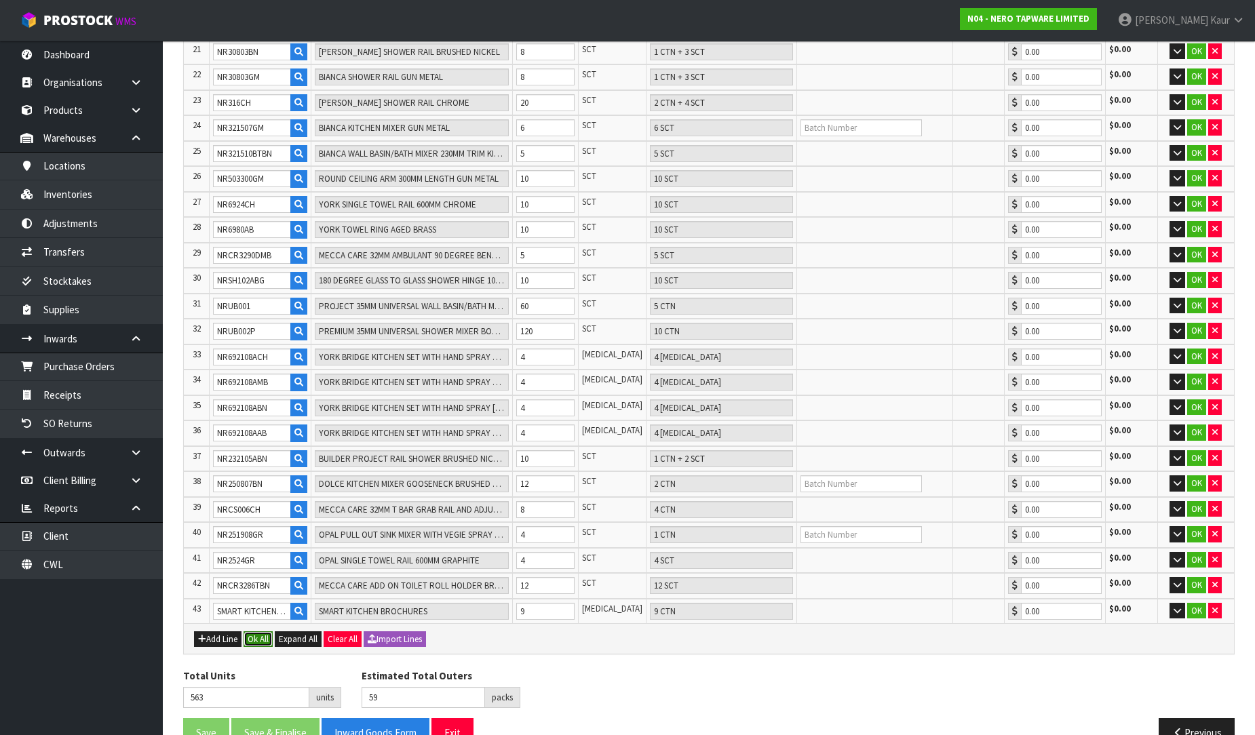
click at [262, 632] on button "Ok All" at bounding box center [258, 640] width 29 height 16
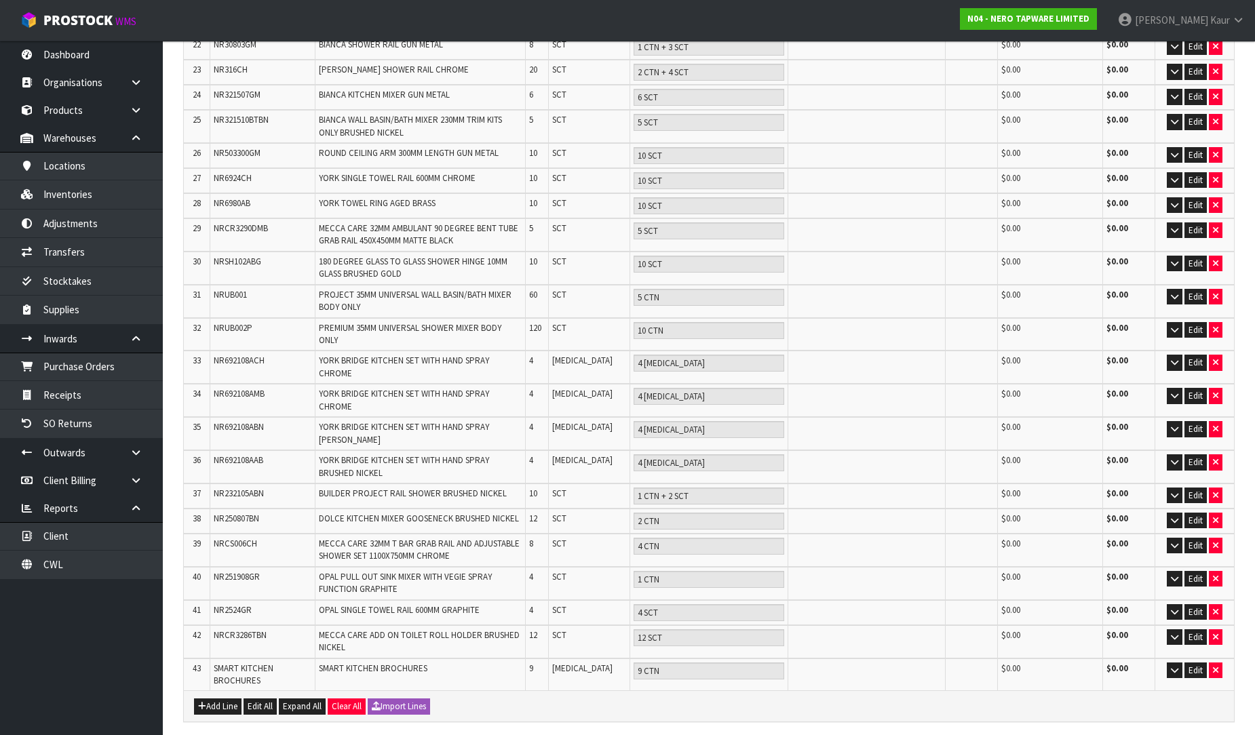
scroll to position [917, 0]
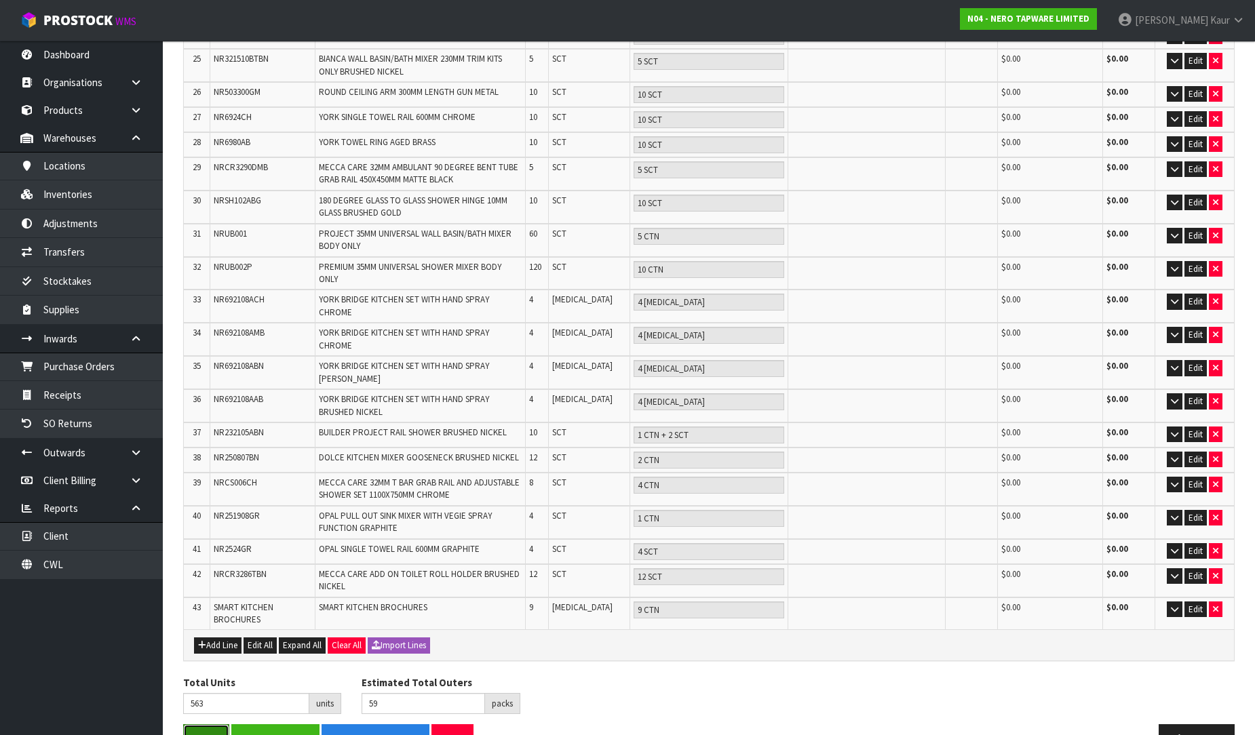
click at [214, 724] on button "Save" at bounding box center [206, 738] width 46 height 29
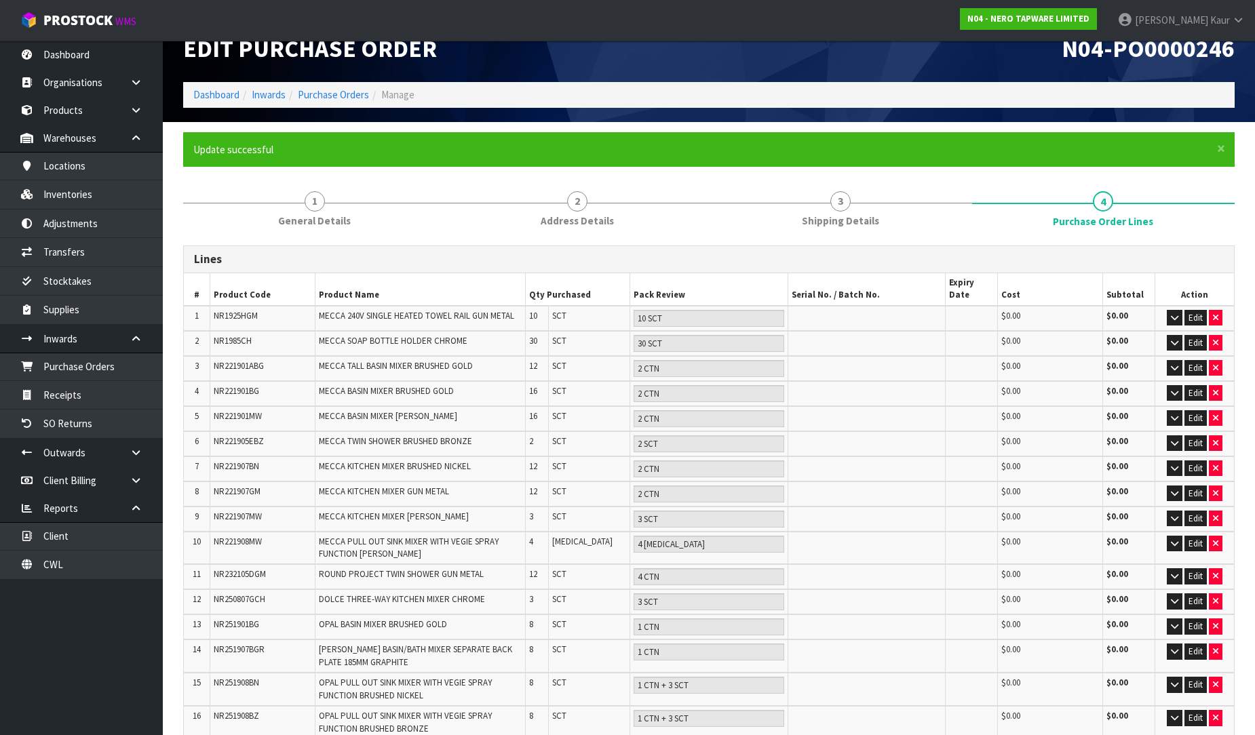
scroll to position [0, 0]
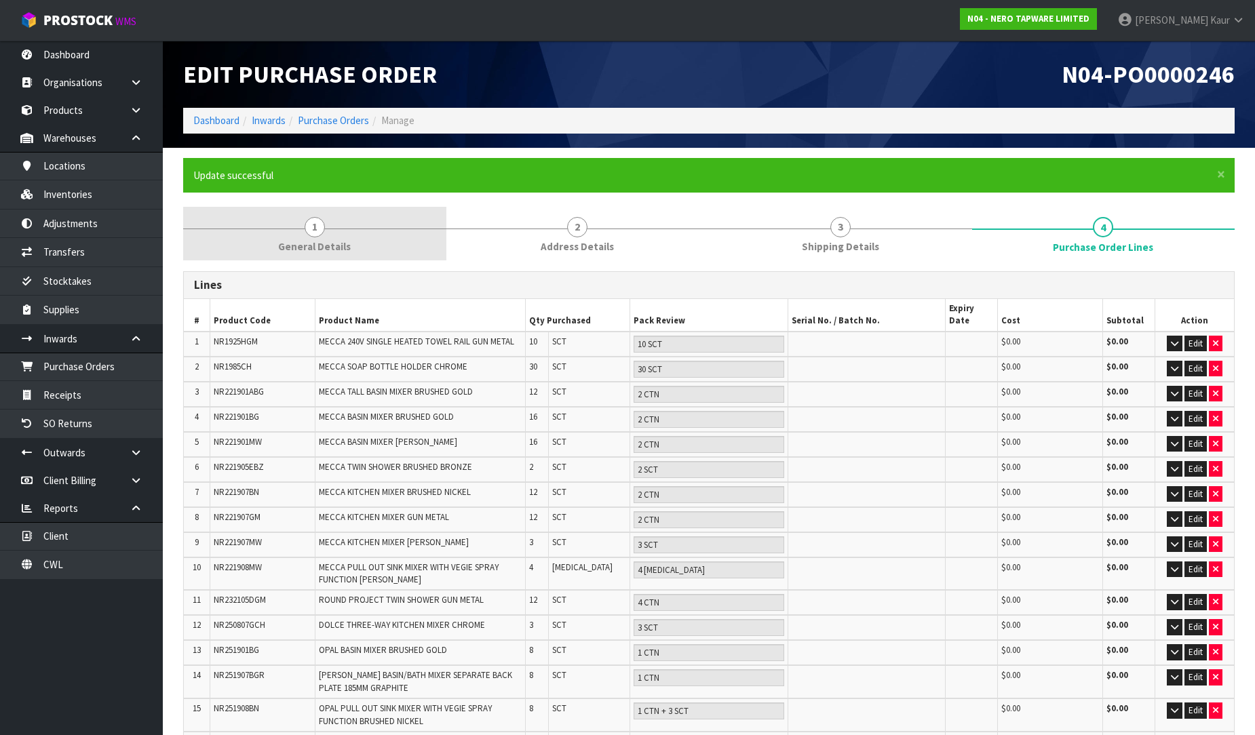
drag, startPoint x: 331, startPoint y: 229, endPoint x: 429, endPoint y: 228, distance: 98.4
click at [330, 229] on link "1 General Details" at bounding box center [314, 234] width 263 height 54
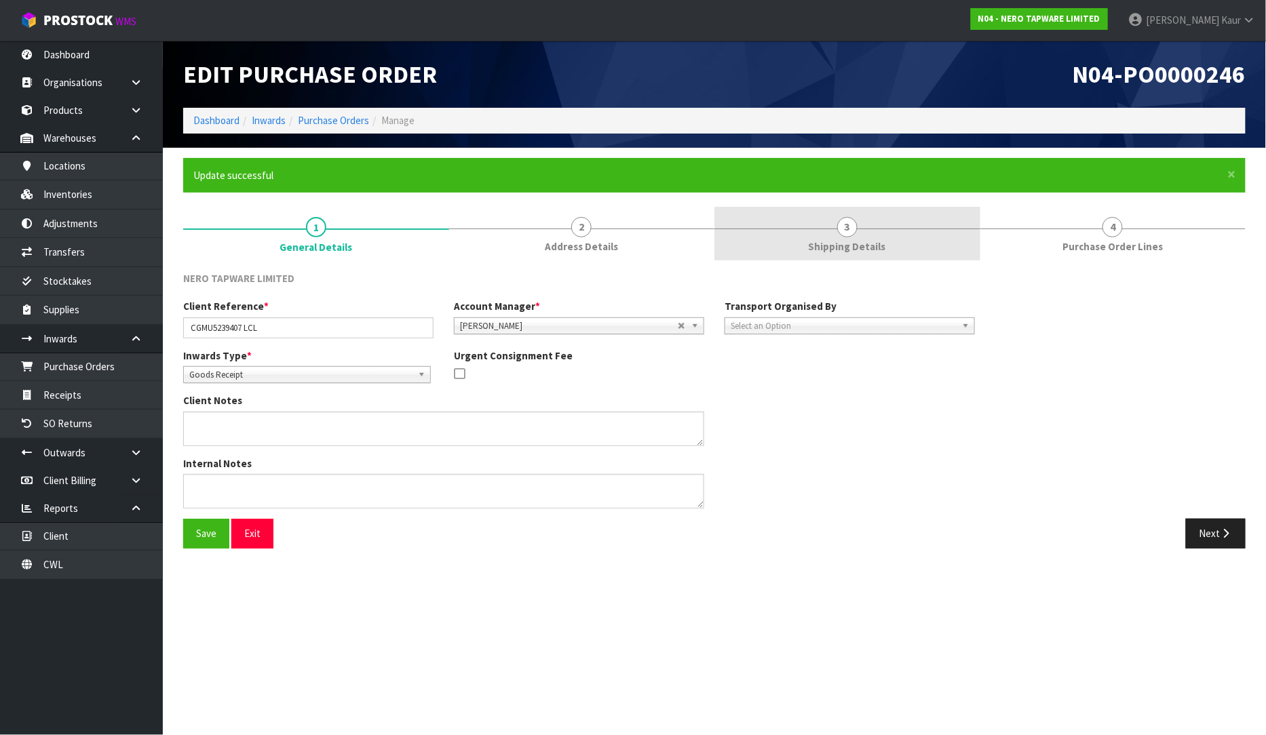
click at [853, 248] on span "Shipping Details" at bounding box center [847, 246] width 77 height 14
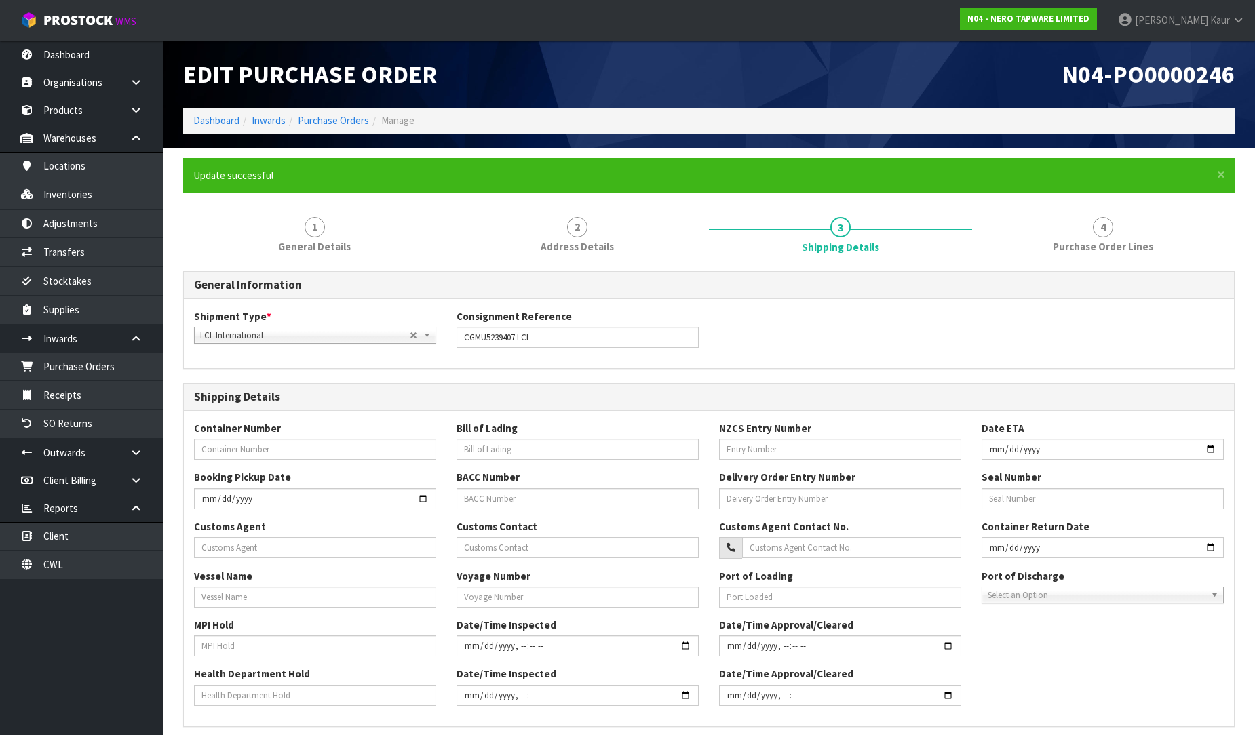
drag, startPoint x: 1080, startPoint y: 235, endPoint x: 1049, endPoint y: 285, distance: 58.7
click at [1080, 235] on link "4 Purchase Order Lines" at bounding box center [1103, 234] width 263 height 54
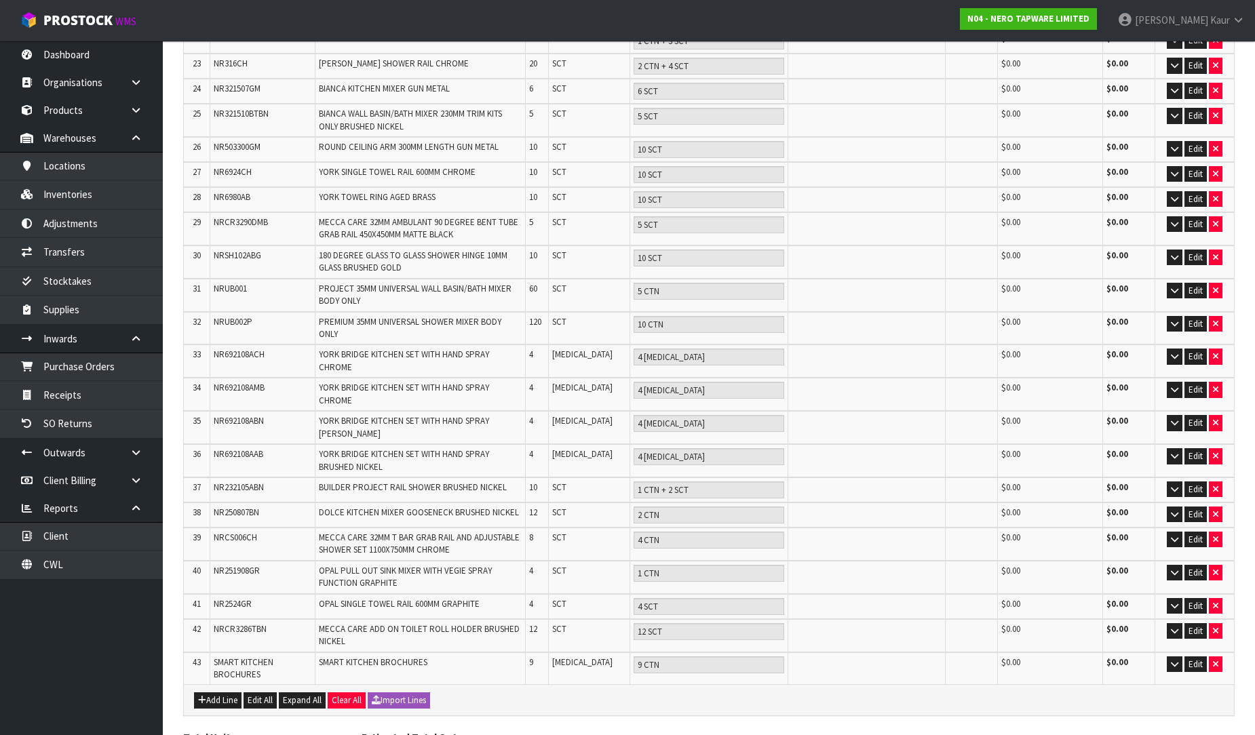
scroll to position [917, 0]
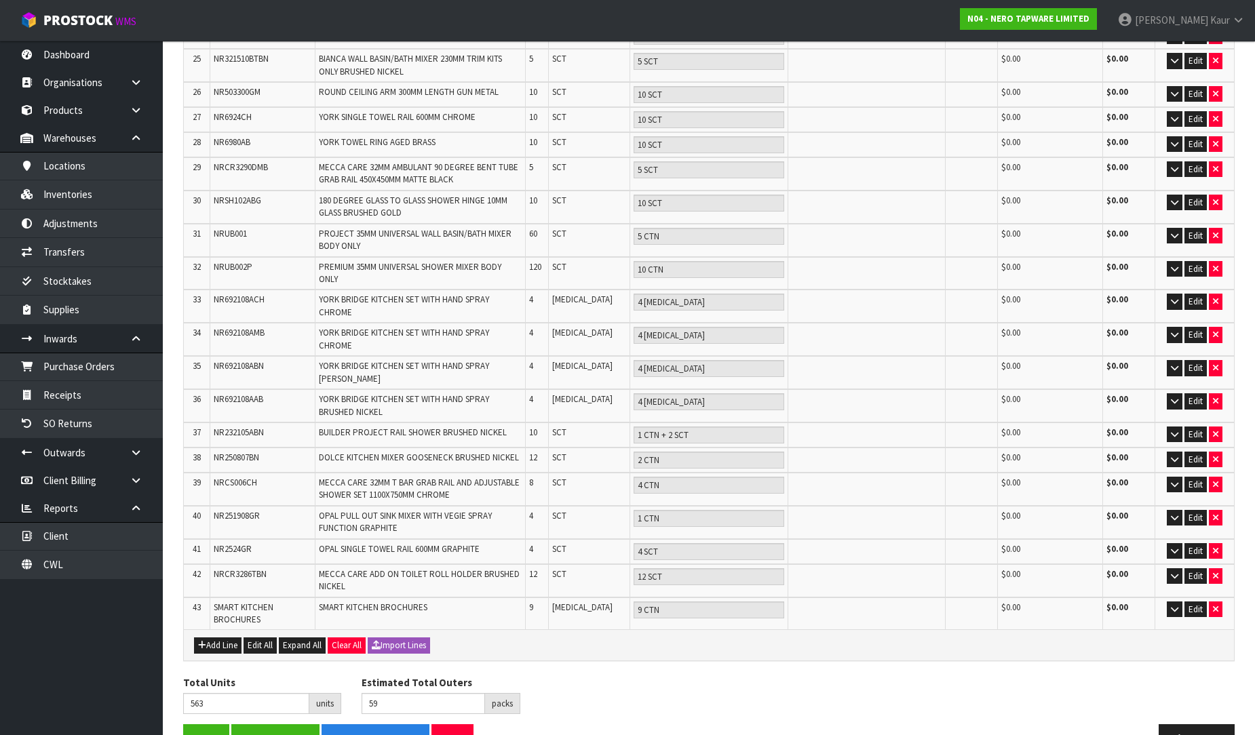
click at [201, 724] on div "Save Save & Finalise Inward Goods Form Exit Previous" at bounding box center [709, 743] width 1072 height 39
click at [197, 724] on button "Save" at bounding box center [206, 738] width 46 height 29
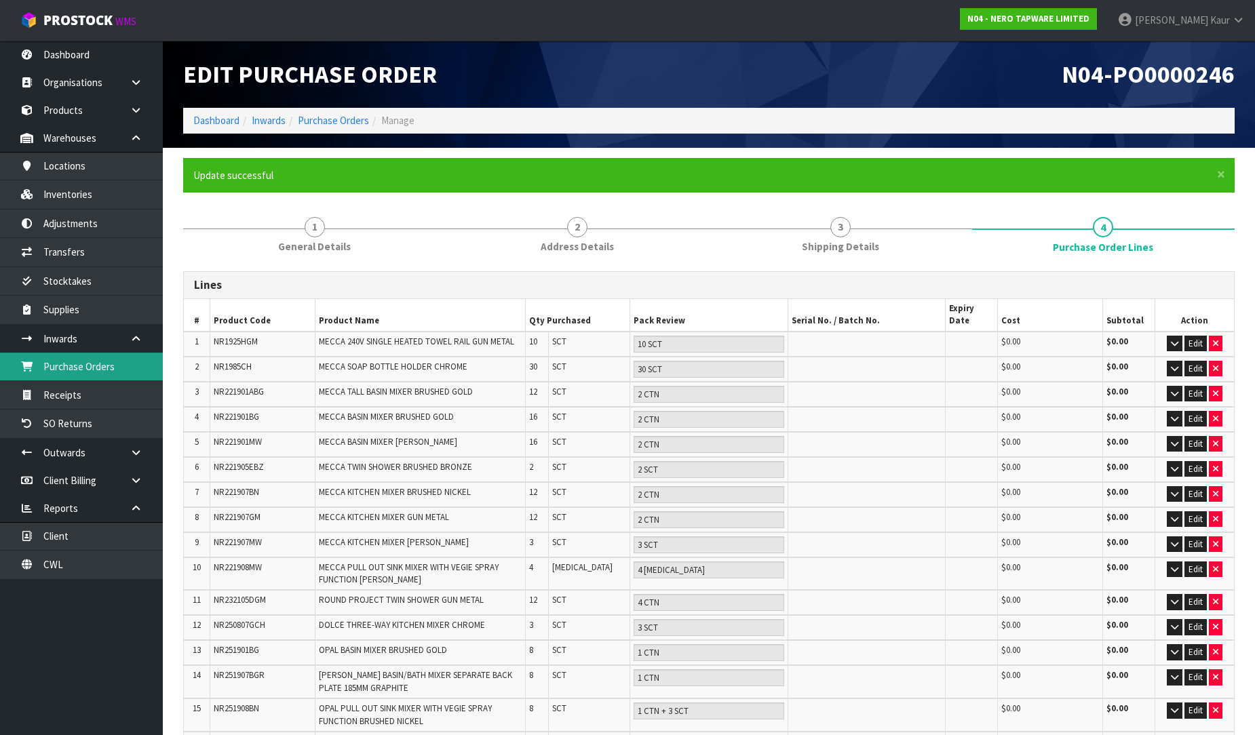
click at [45, 356] on link "Purchase Orders" at bounding box center [81, 367] width 163 height 28
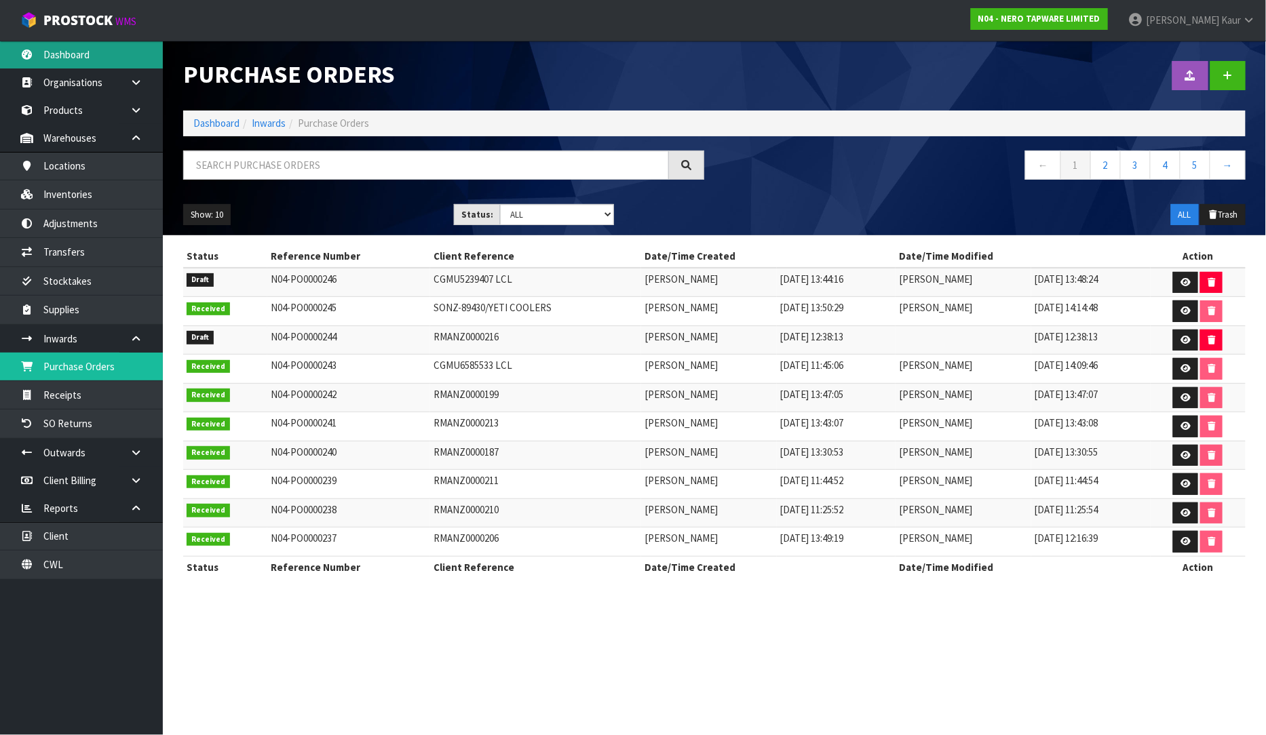
click at [57, 49] on link "Dashboard" at bounding box center [81, 55] width 163 height 28
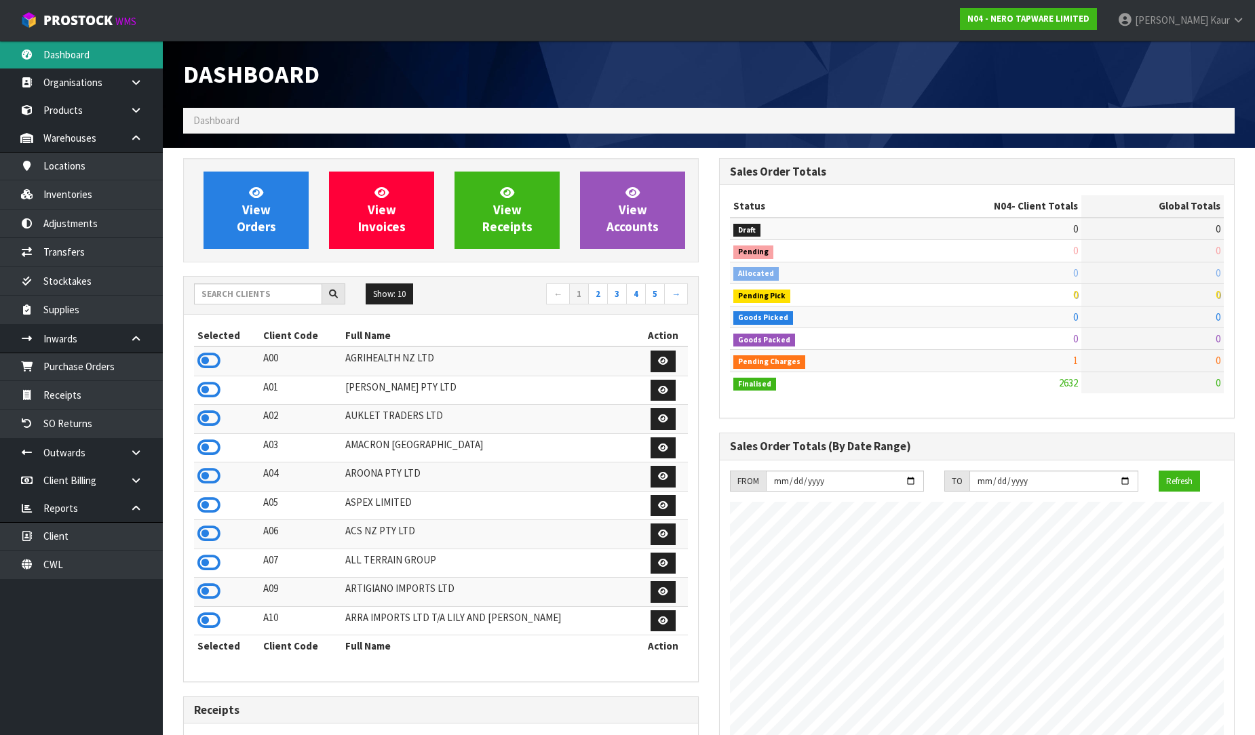
scroll to position [1072, 536]
click at [209, 299] on input "text" at bounding box center [258, 294] width 128 height 21
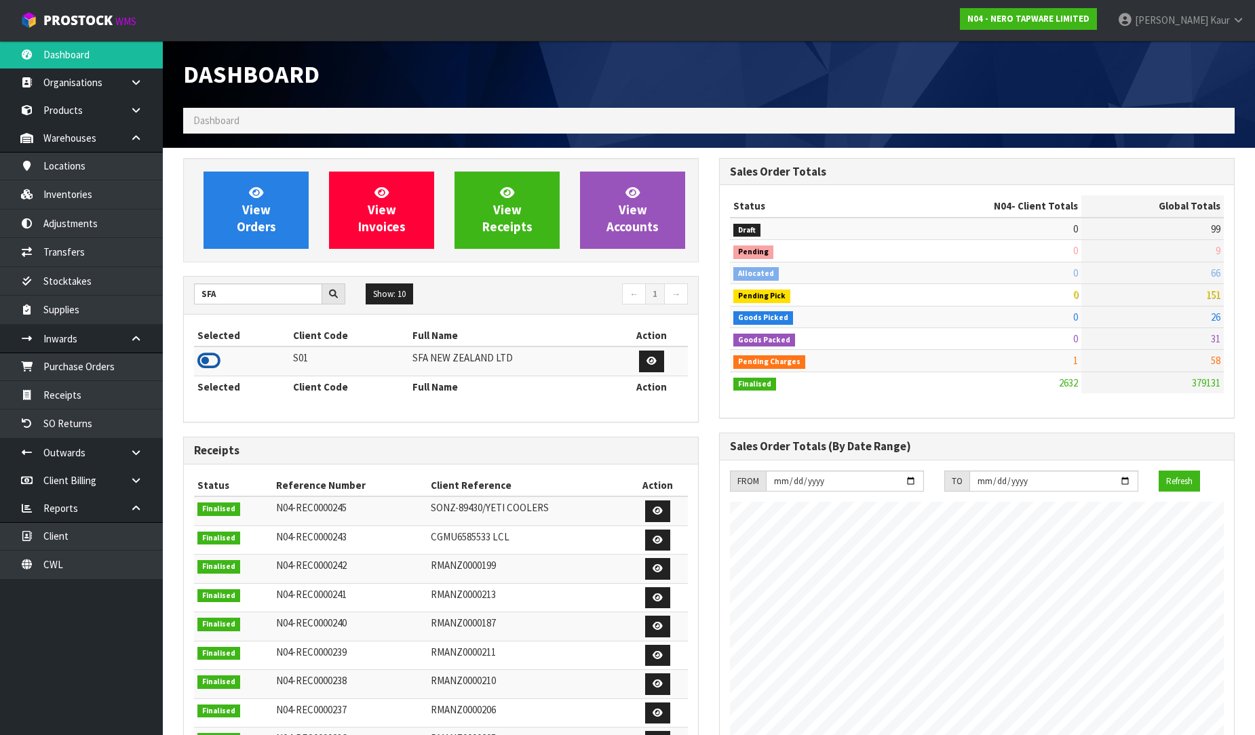
click at [208, 360] on icon at bounding box center [208, 361] width 23 height 20
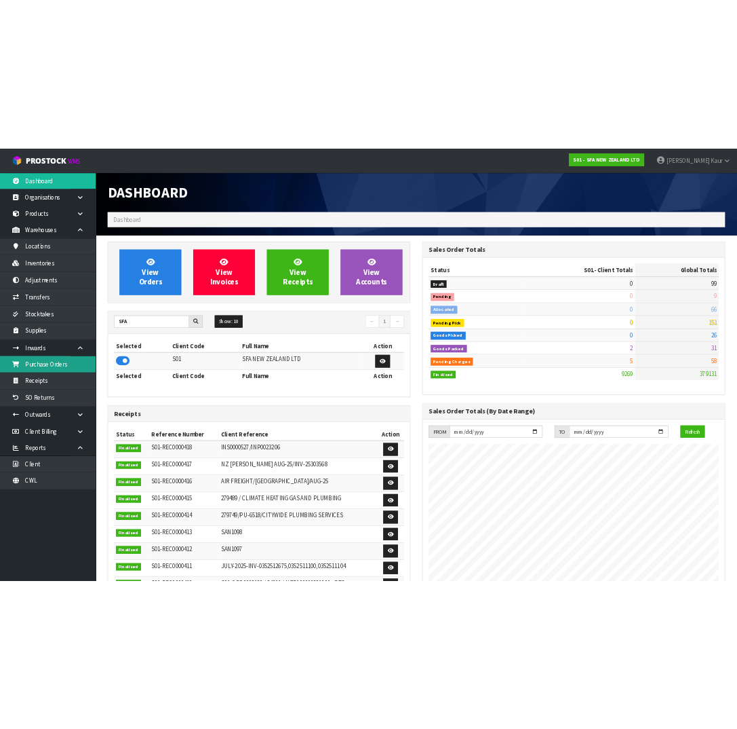
scroll to position [1028, 536]
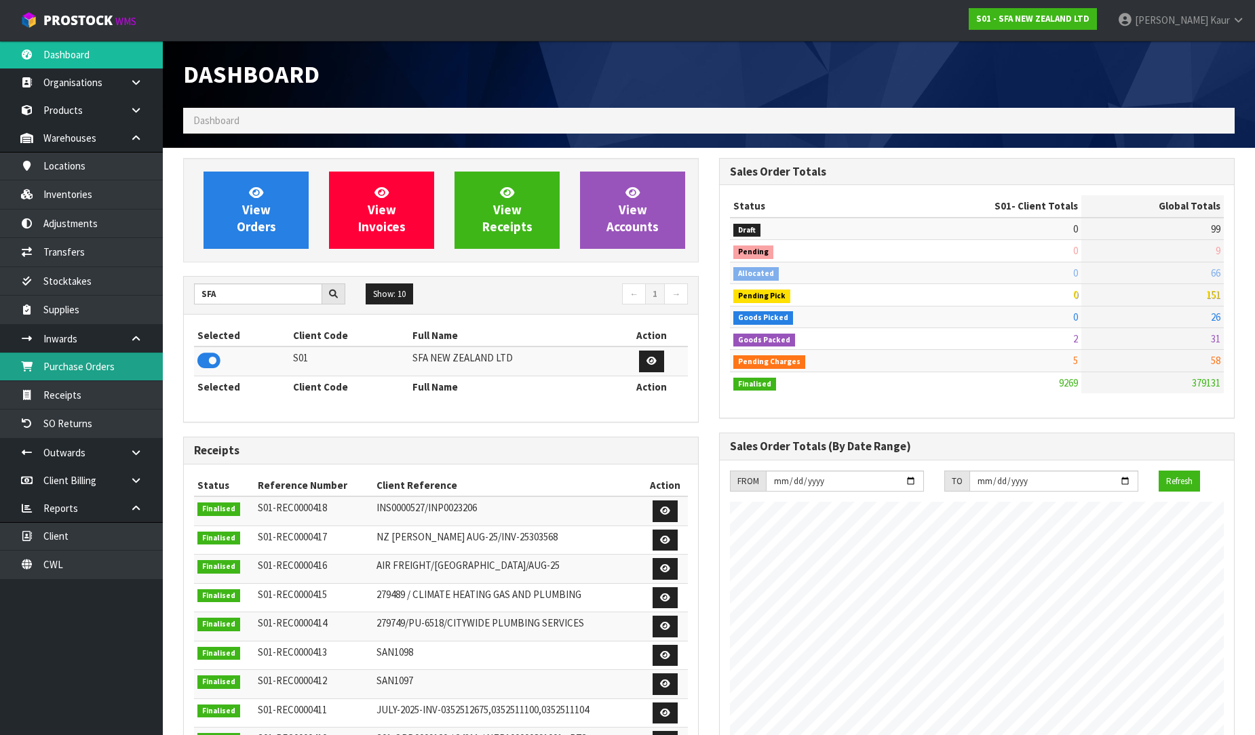
click at [89, 372] on link "Purchase Orders" at bounding box center [81, 367] width 163 height 28
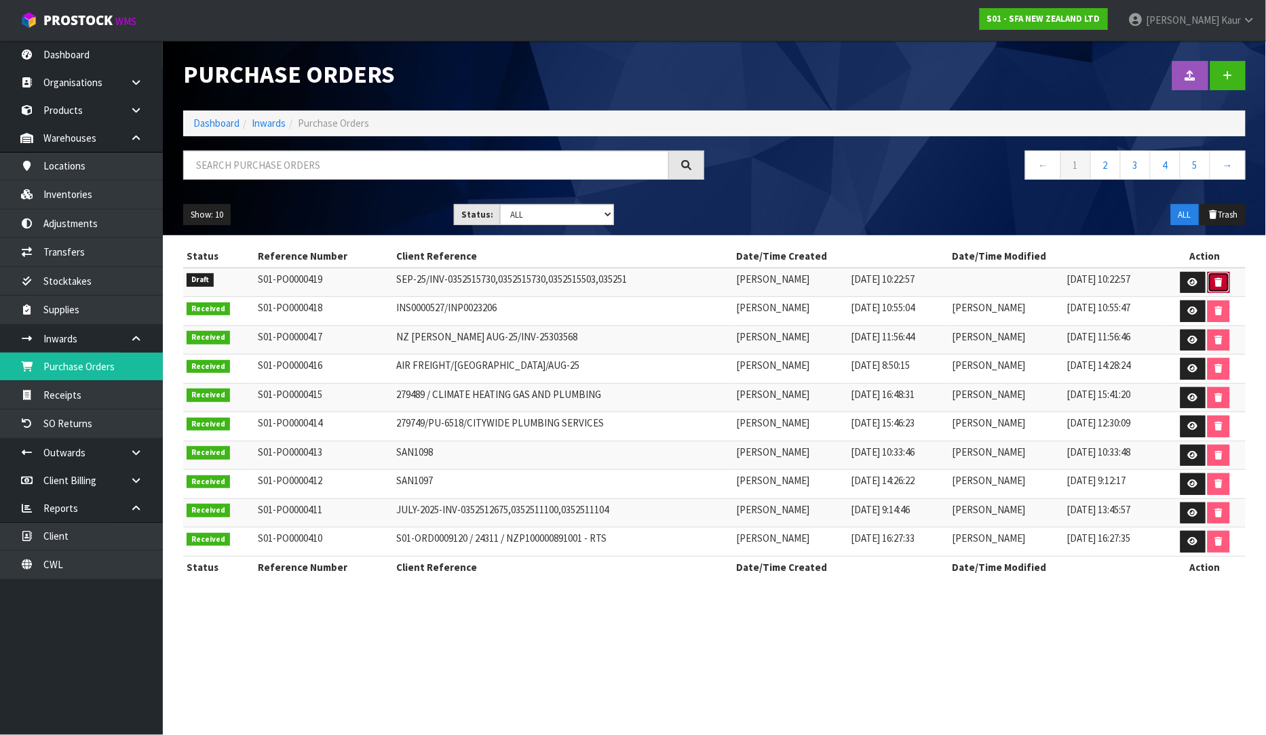
click at [1224, 286] on button "button" at bounding box center [1218, 283] width 22 height 22
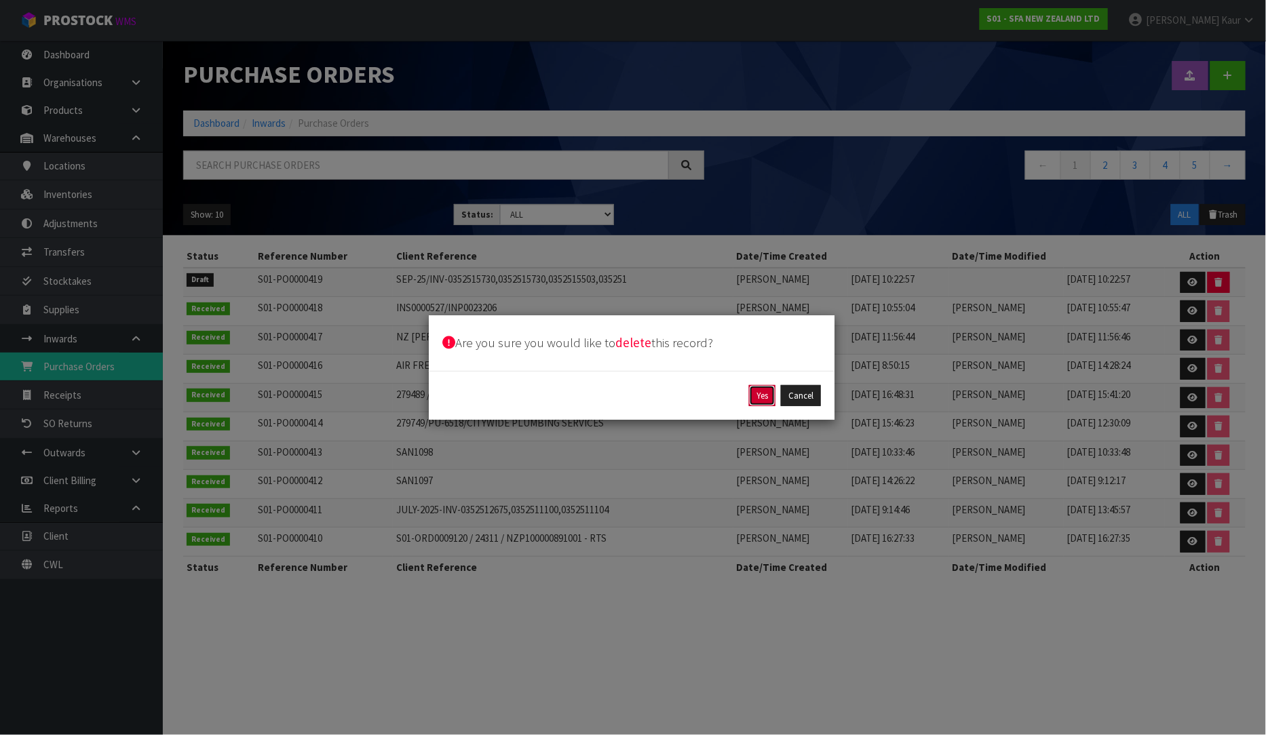
click at [762, 390] on button "Yes" at bounding box center [762, 396] width 26 height 22
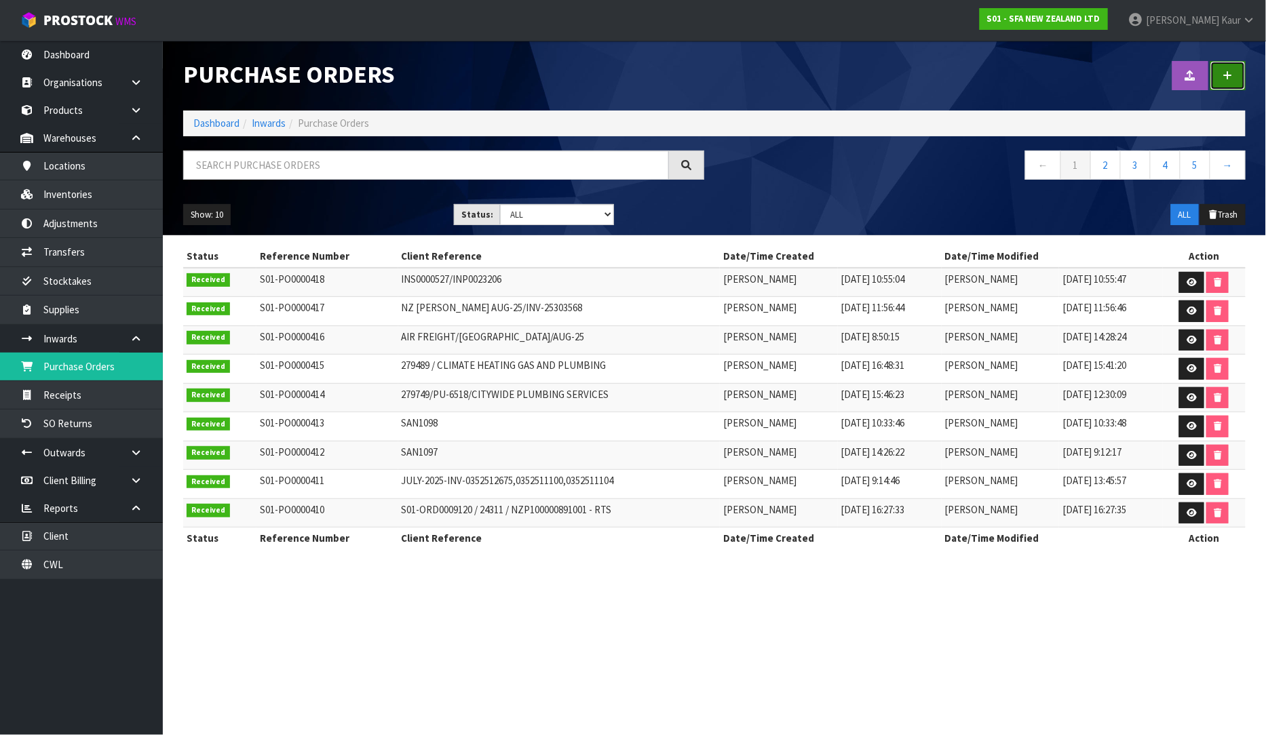
click at [1237, 86] on link at bounding box center [1227, 75] width 35 height 29
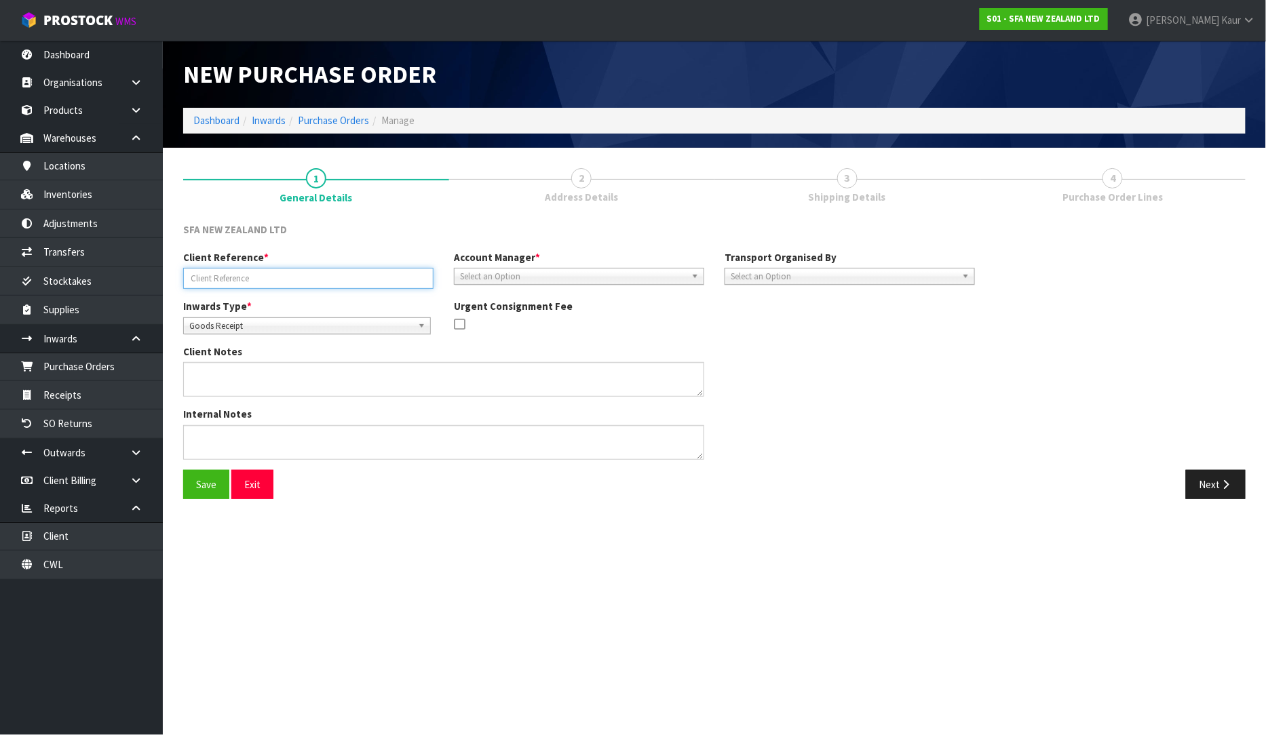
click at [373, 276] on input "text" at bounding box center [308, 278] width 250 height 21
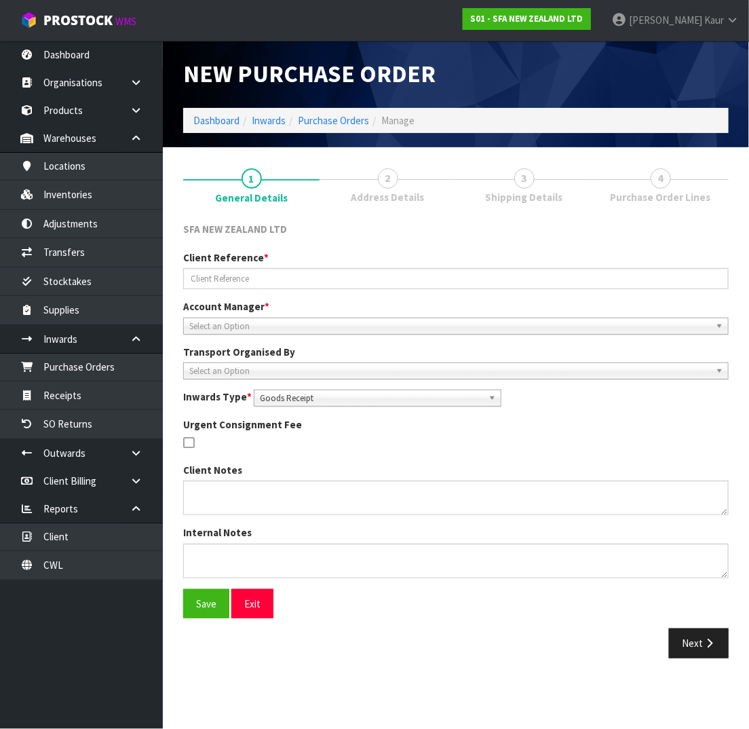
drag, startPoint x: 567, startPoint y: 438, endPoint x: 545, endPoint y: 424, distance: 26.2
click at [567, 438] on div at bounding box center [455, 443] width 545 height 17
click at [539, 429] on div "Urgent Consignment Fee" at bounding box center [456, 434] width 566 height 35
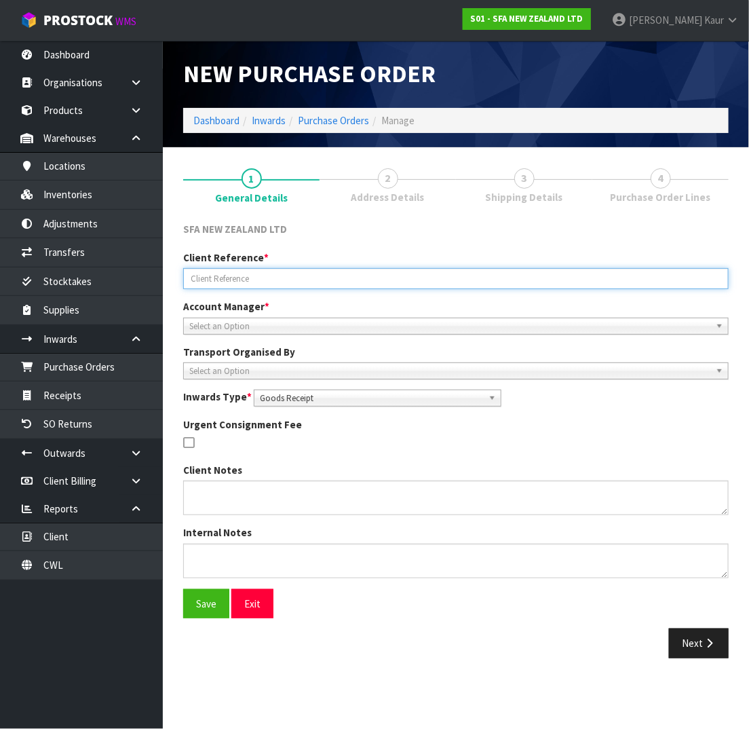
click at [389, 282] on input "text" at bounding box center [455, 278] width 545 height 21
click at [393, 282] on input "text" at bounding box center [455, 278] width 545 height 21
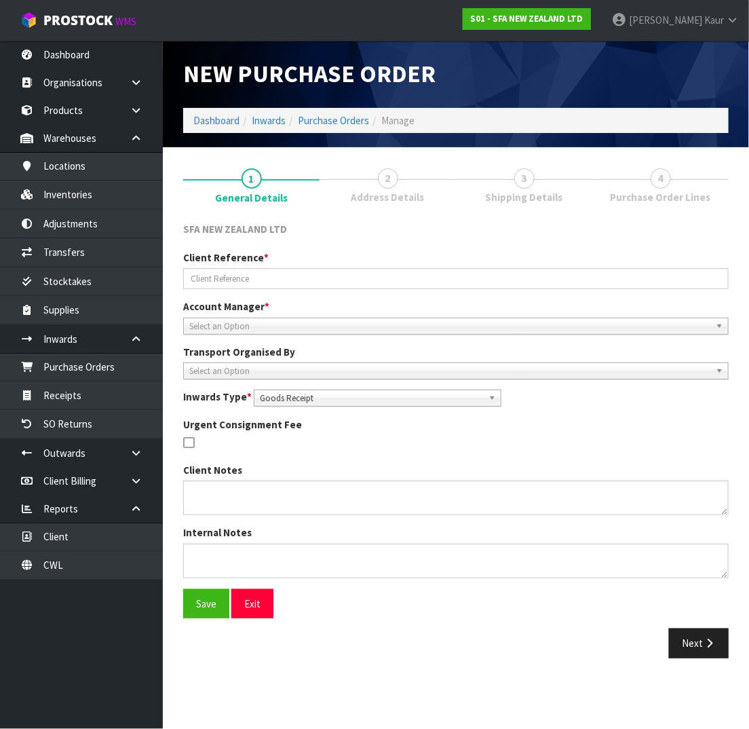
click at [463, 322] on span "Select an Option" at bounding box center [449, 326] width 521 height 16
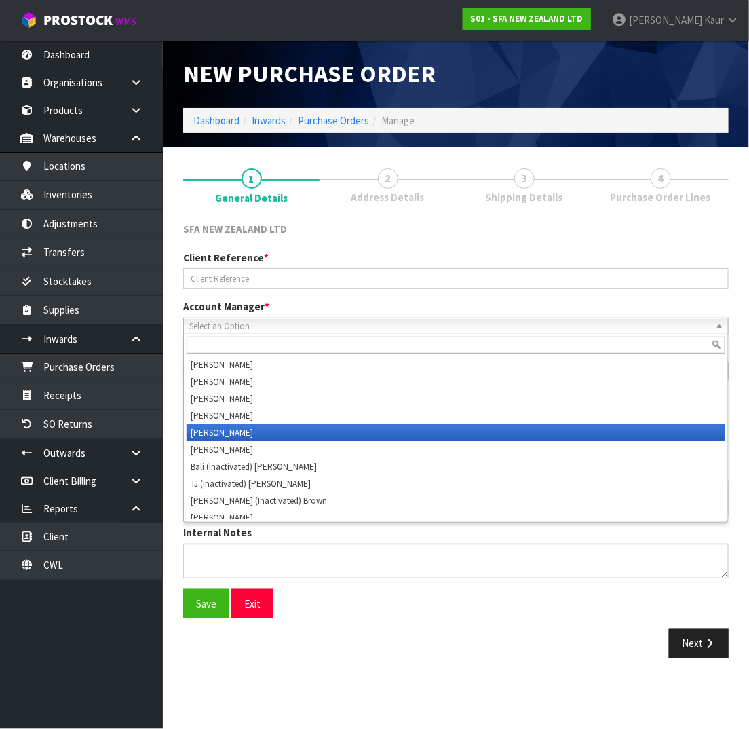
click at [347, 426] on li "Vineeta Lingam" at bounding box center [456, 432] width 539 height 17
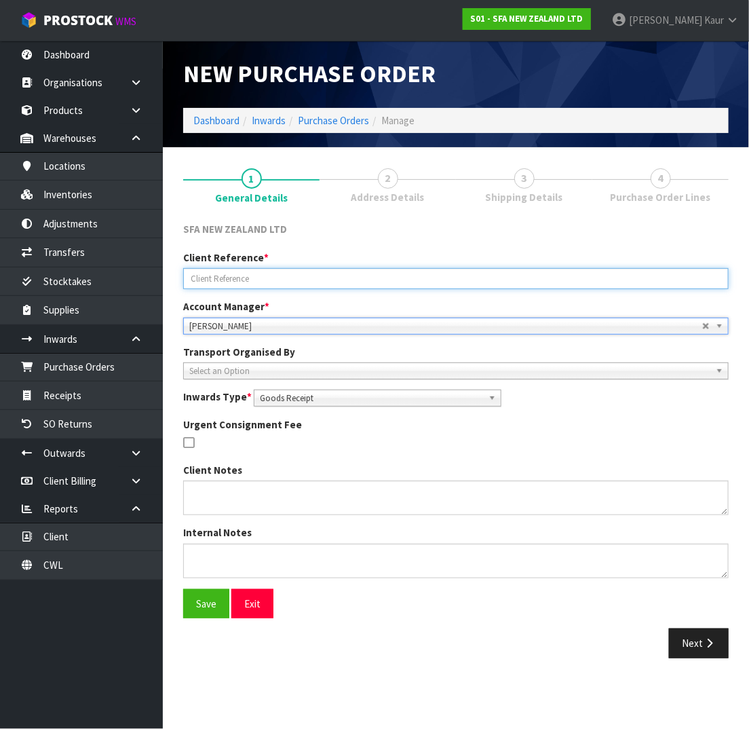
click at [360, 283] on input "text" at bounding box center [455, 278] width 545 height 21
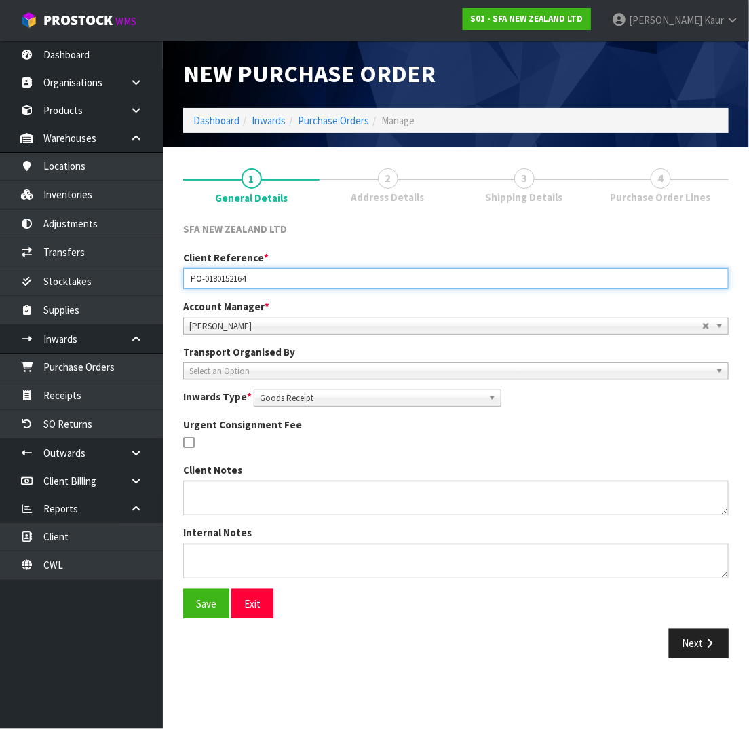
drag, startPoint x: 319, startPoint y: 273, endPoint x: -43, endPoint y: 313, distance: 365.1
click at [0, 313] on html "Toggle navigation ProStock WMS S01 - SFA NEW ZEALAND LTD Prabhneet Kaur Logout …" at bounding box center [374, 364] width 749 height 729
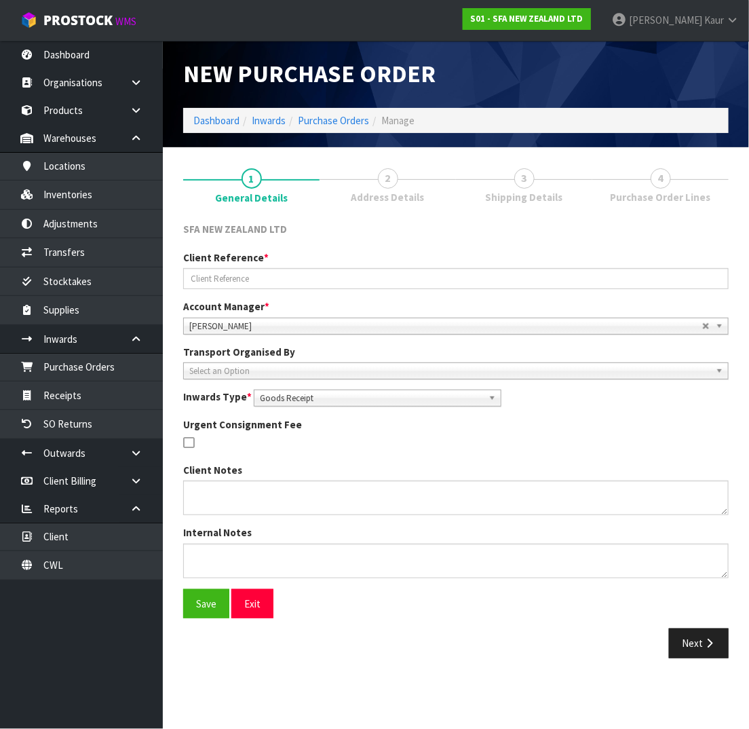
click at [485, 241] on div "SFA NEW ZEALAND LTD" at bounding box center [456, 236] width 566 height 28
click at [710, 640] on icon "button" at bounding box center [709, 643] width 13 height 10
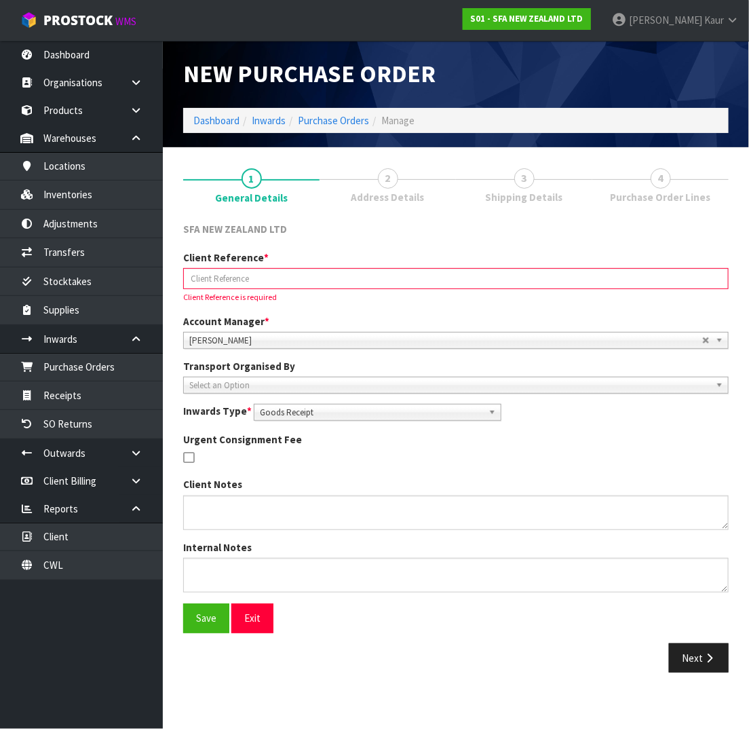
click at [435, 292] on div "Client Reference * Client Reference is required" at bounding box center [456, 277] width 566 height 54
click at [437, 284] on input "text" at bounding box center [455, 278] width 545 height 21
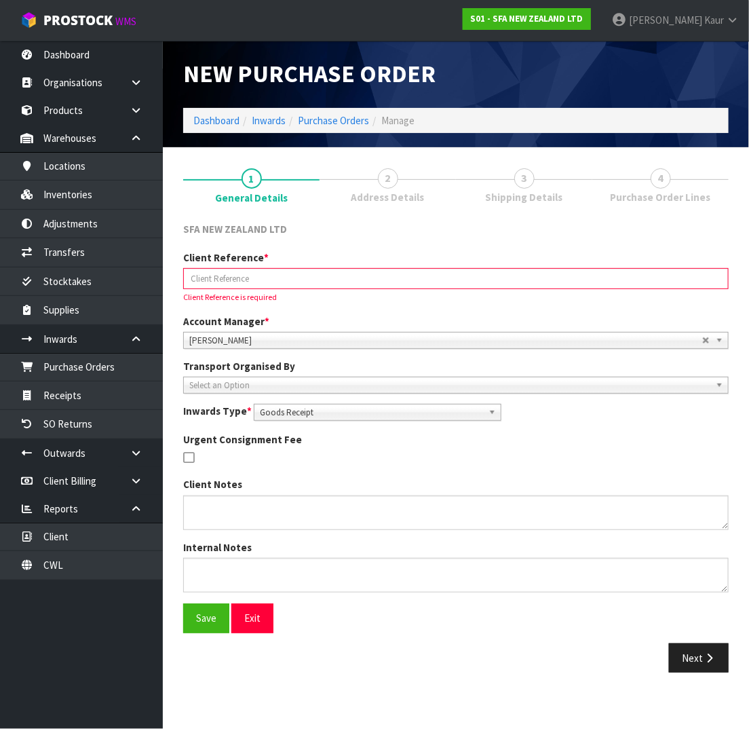
click at [437, 284] on input "text" at bounding box center [455, 278] width 545 height 21
click at [313, 274] on input "text" at bounding box center [455, 278] width 545 height 21
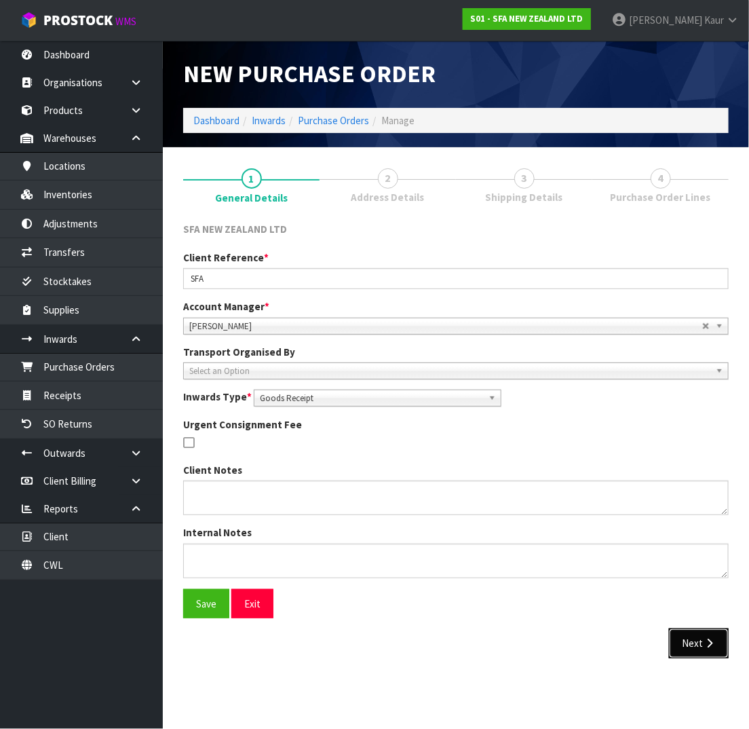
click at [680, 636] on button "Next" at bounding box center [699, 642] width 60 height 29
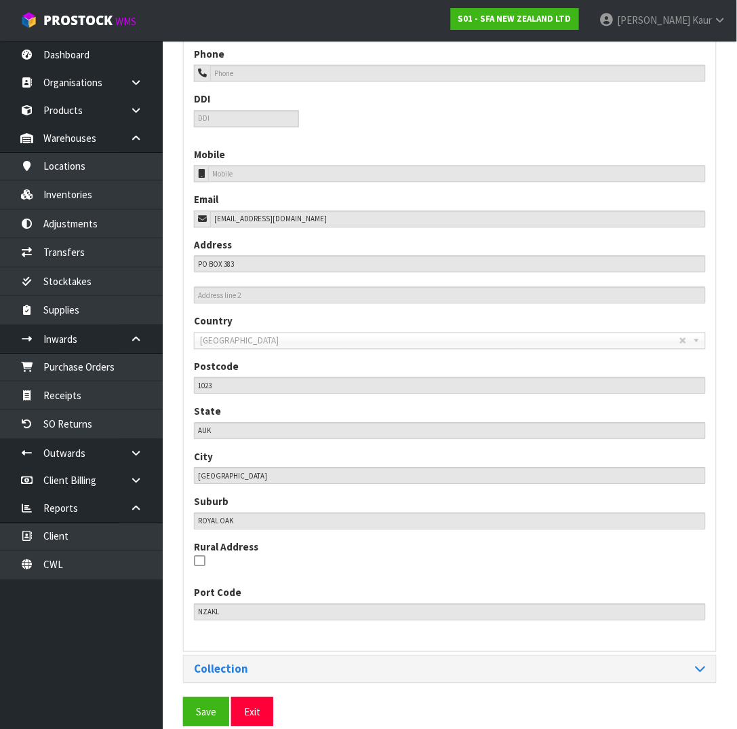
scroll to position [501, 0]
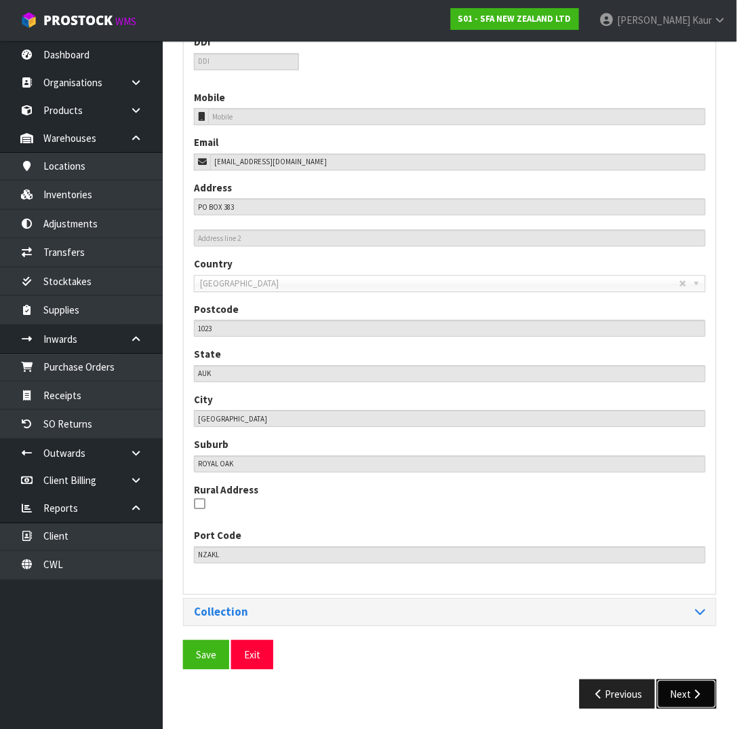
click at [693, 683] on button "Next" at bounding box center [687, 693] width 60 height 29
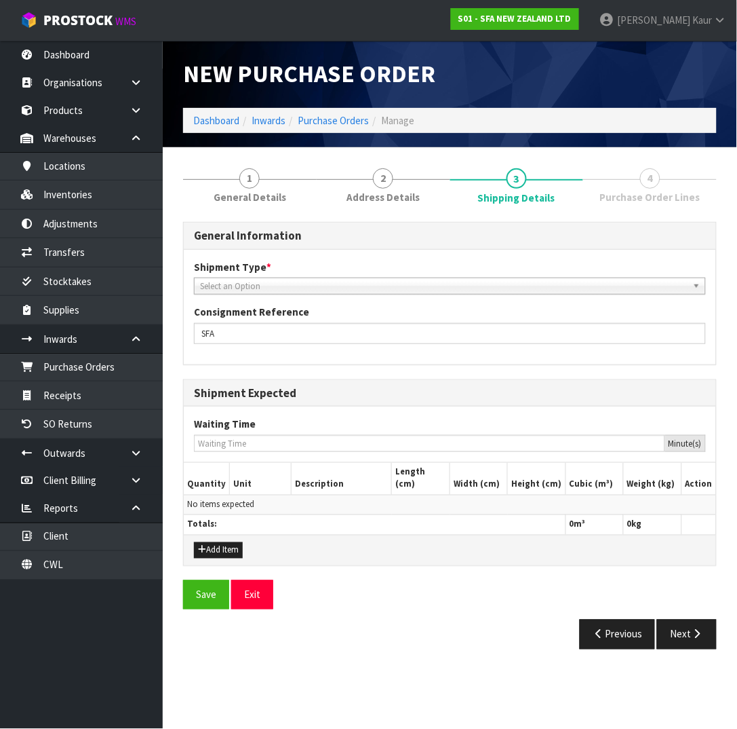
scroll to position [0, 0]
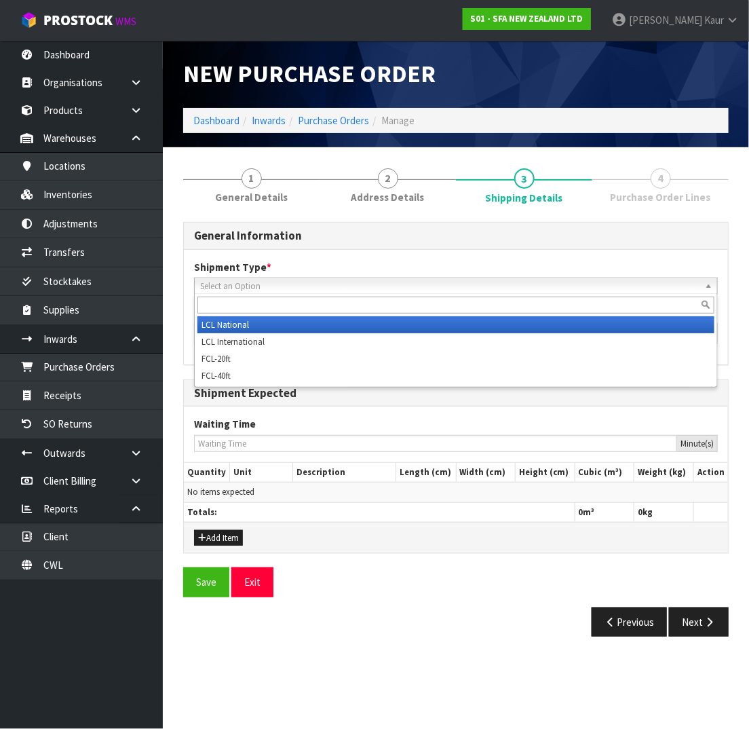
click at [487, 279] on span "Select an Option" at bounding box center [449, 286] width 499 height 16
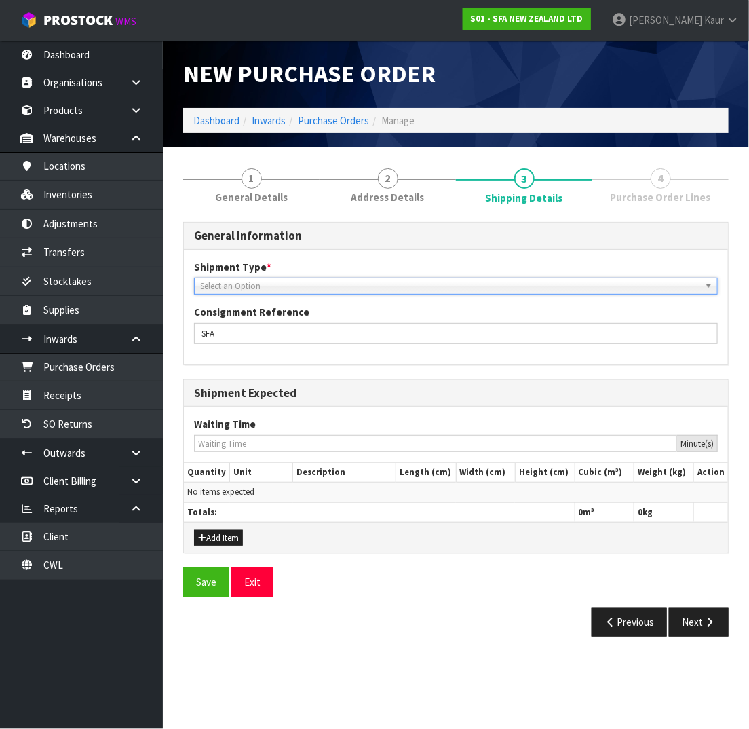
click at [487, 279] on span "Select an Option" at bounding box center [449, 286] width 499 height 16
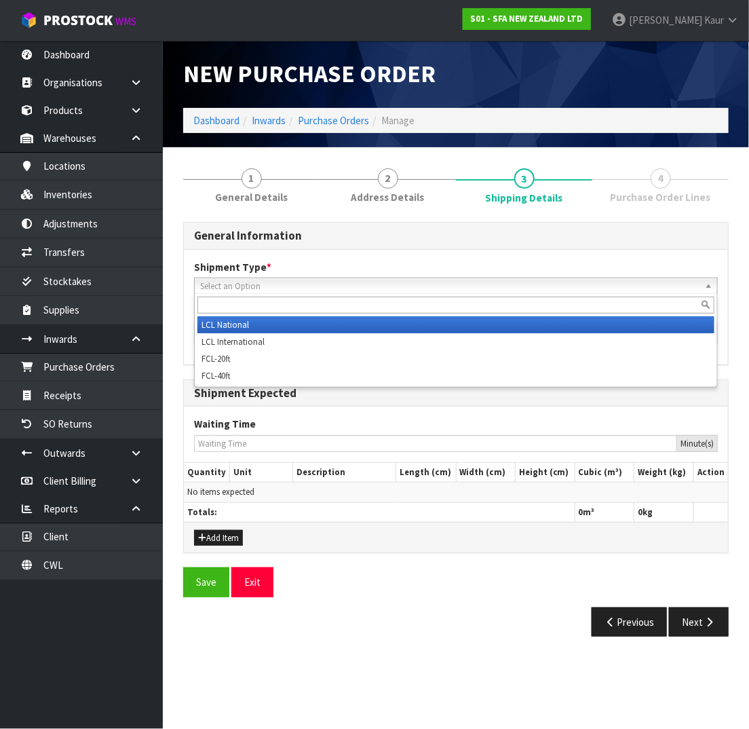
click at [324, 293] on div "Select an Option LCL National LCL International FCL-20ft FCL-40ft" at bounding box center [456, 285] width 524 height 17
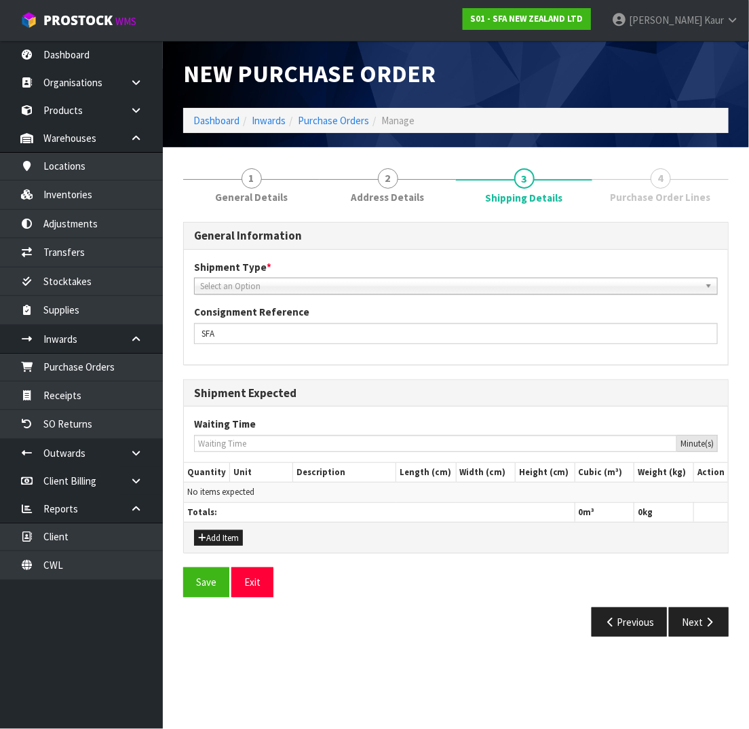
click at [587, 290] on span "Select an Option" at bounding box center [449, 286] width 499 height 16
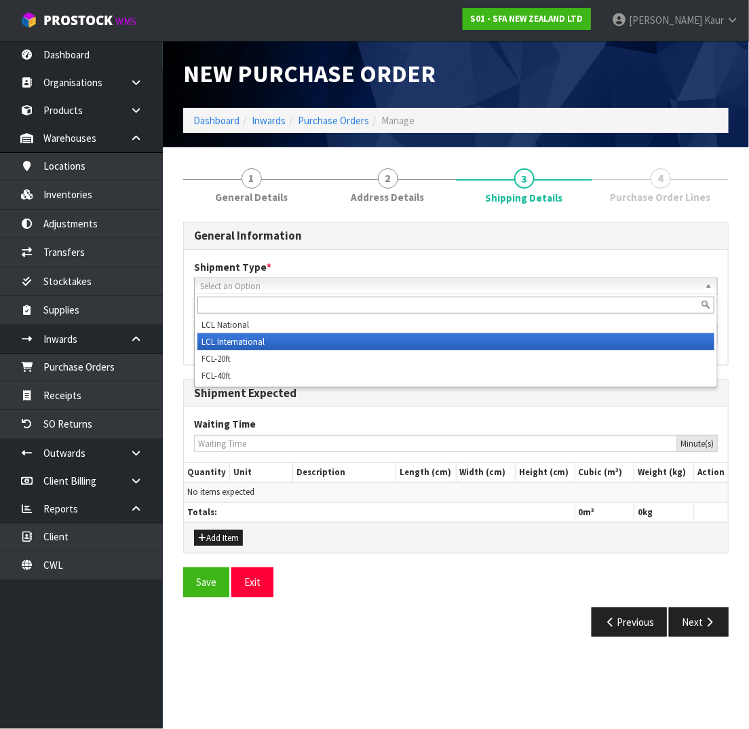
click at [482, 340] on li "LCL International" at bounding box center [455, 341] width 517 height 17
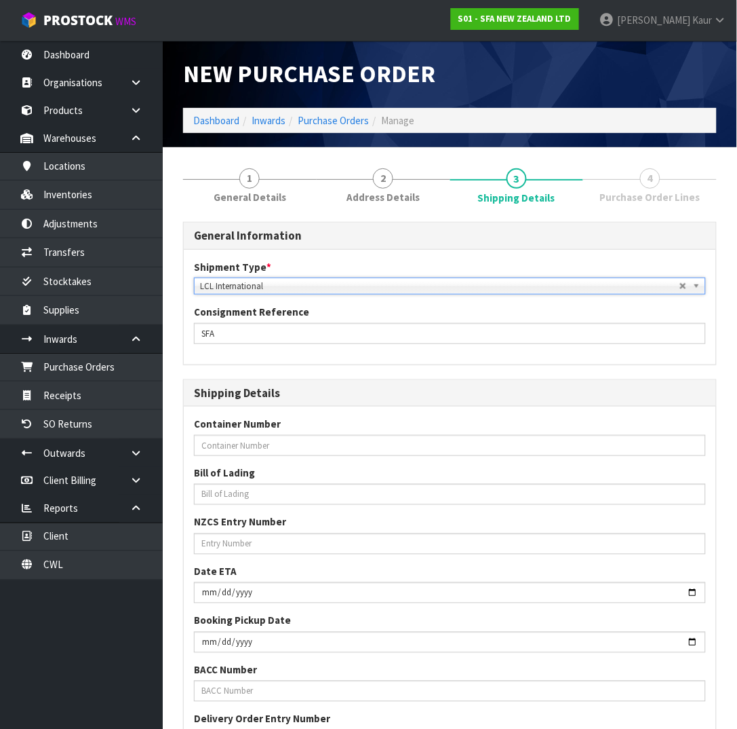
click at [604, 203] on span "Purchase Order Lines" at bounding box center [650, 197] width 100 height 14
click at [674, 185] on link "4 Purchase Order Lines" at bounding box center [650, 184] width 134 height 54
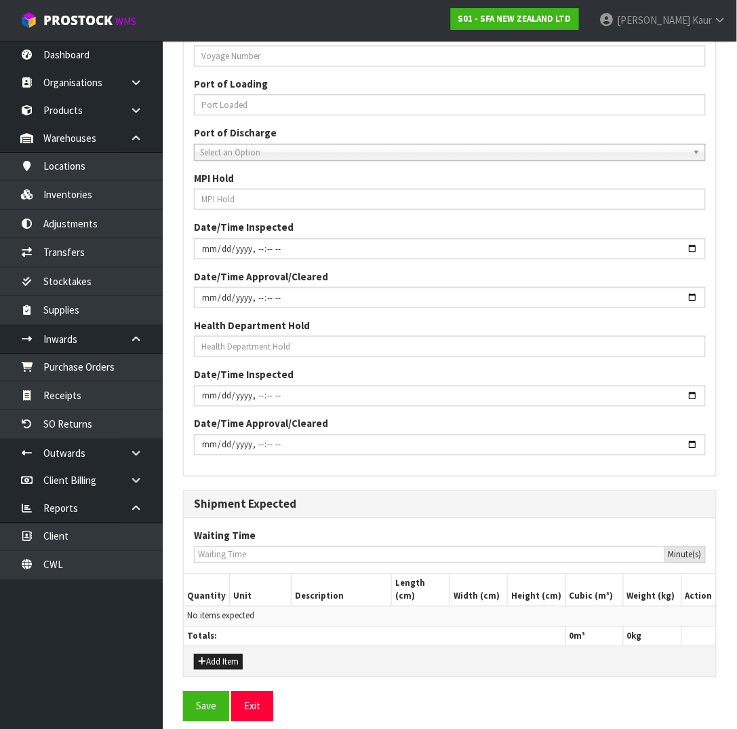
scroll to position [1068, 0]
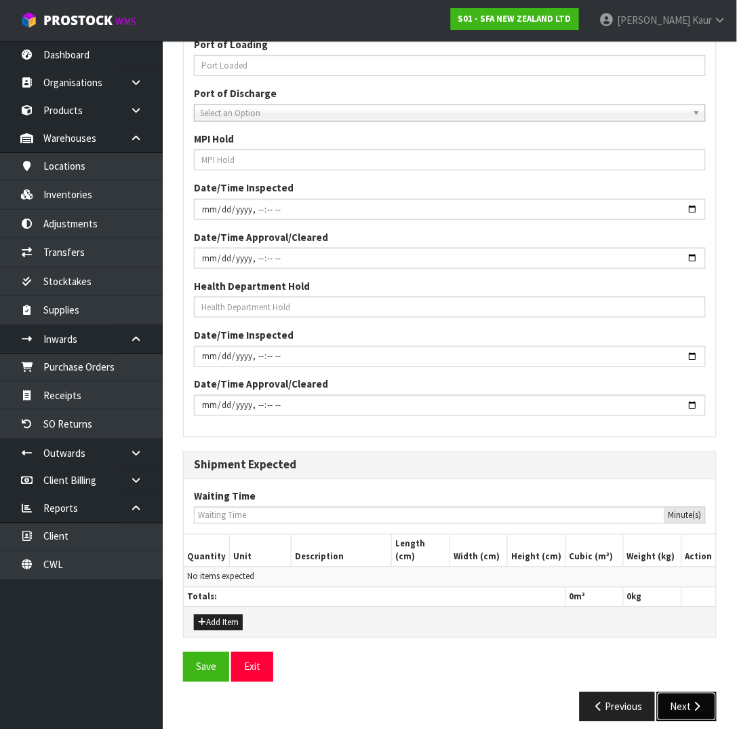
click at [676, 692] on button "Next" at bounding box center [687, 706] width 60 height 29
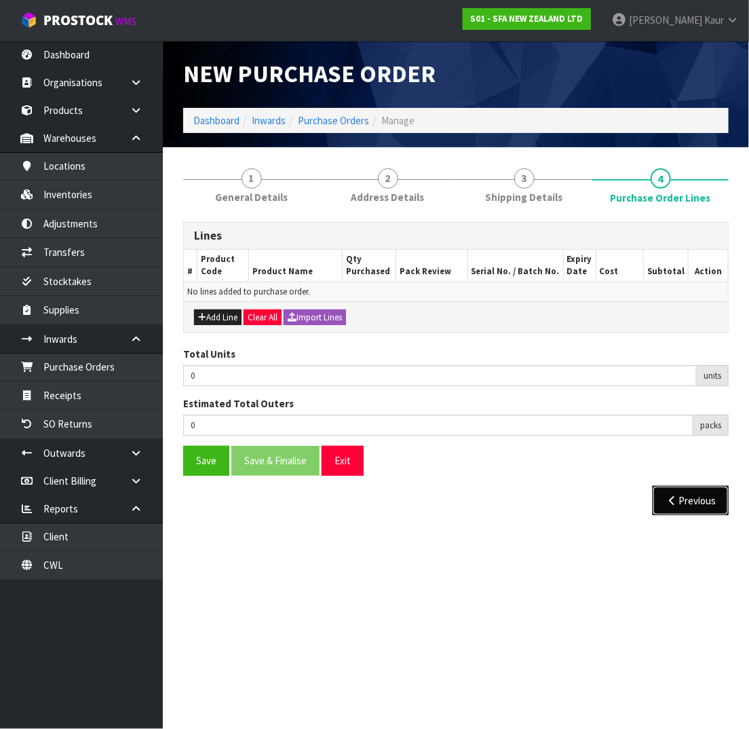
click at [674, 495] on icon "button" at bounding box center [671, 500] width 13 height 10
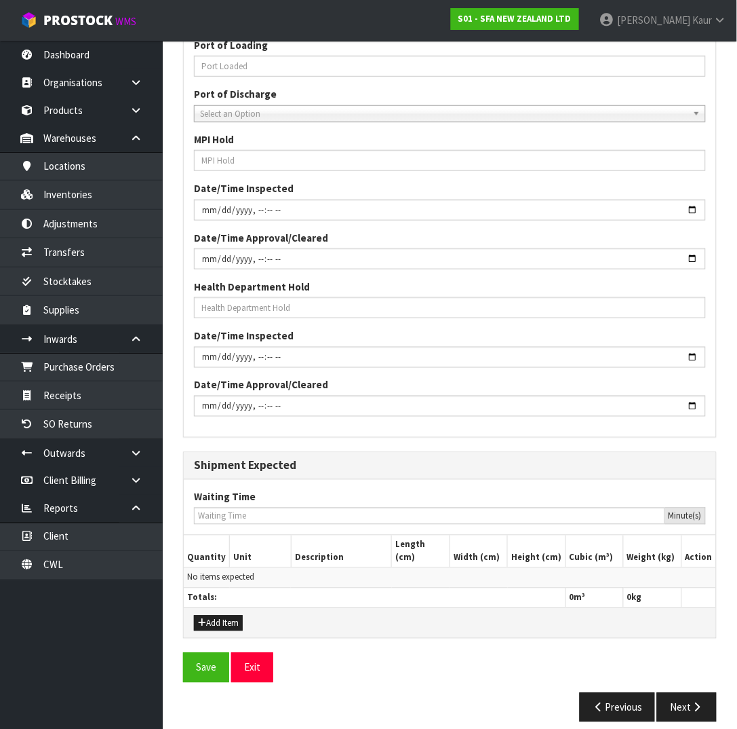
scroll to position [1068, 0]
click at [204, 618] on icon "button" at bounding box center [202, 622] width 8 height 9
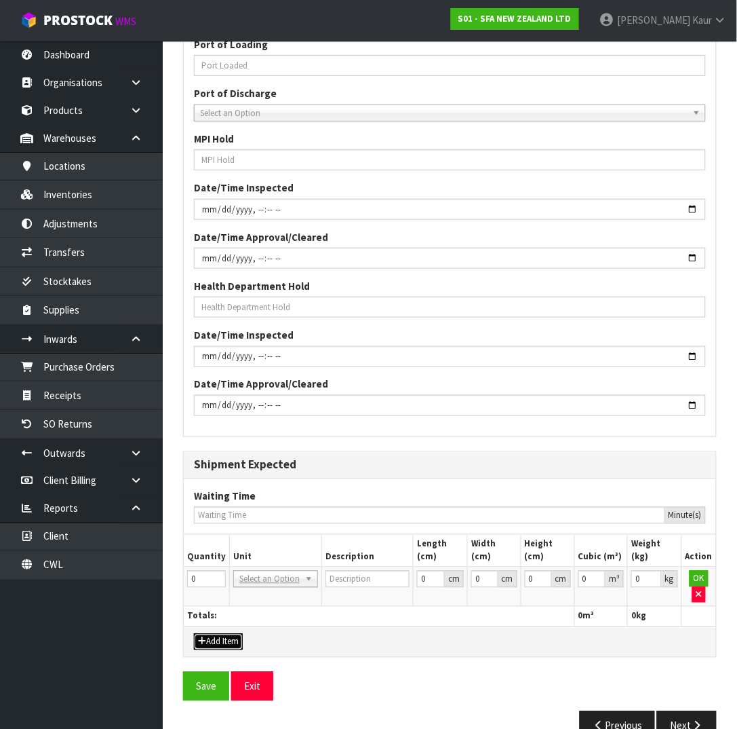
click at [226, 634] on button "Add Item" at bounding box center [218, 642] width 49 height 16
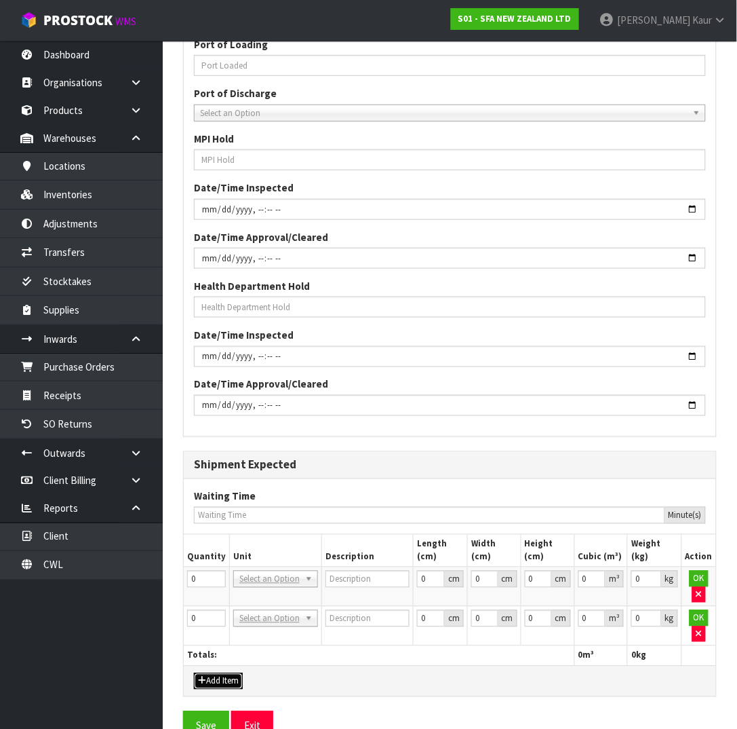
click at [224, 673] on button "Add Item" at bounding box center [218, 681] width 49 height 16
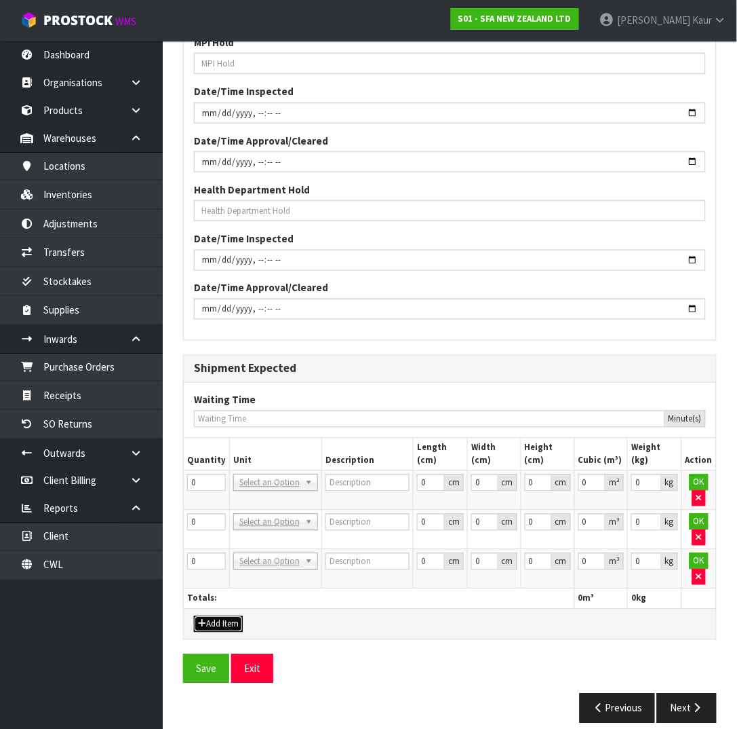
scroll to position [1167, 0]
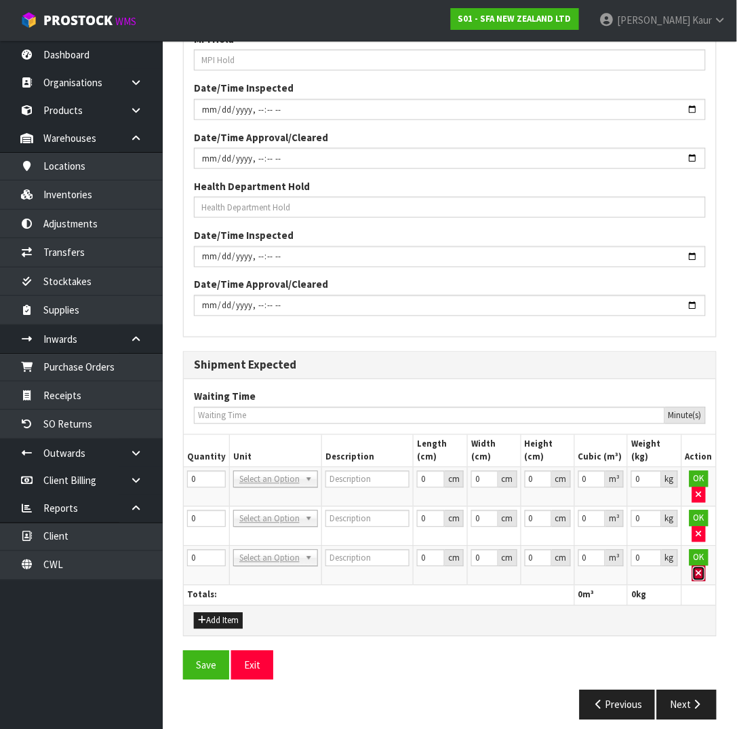
click at [702, 569] on icon "button" at bounding box center [699, 573] width 5 height 9
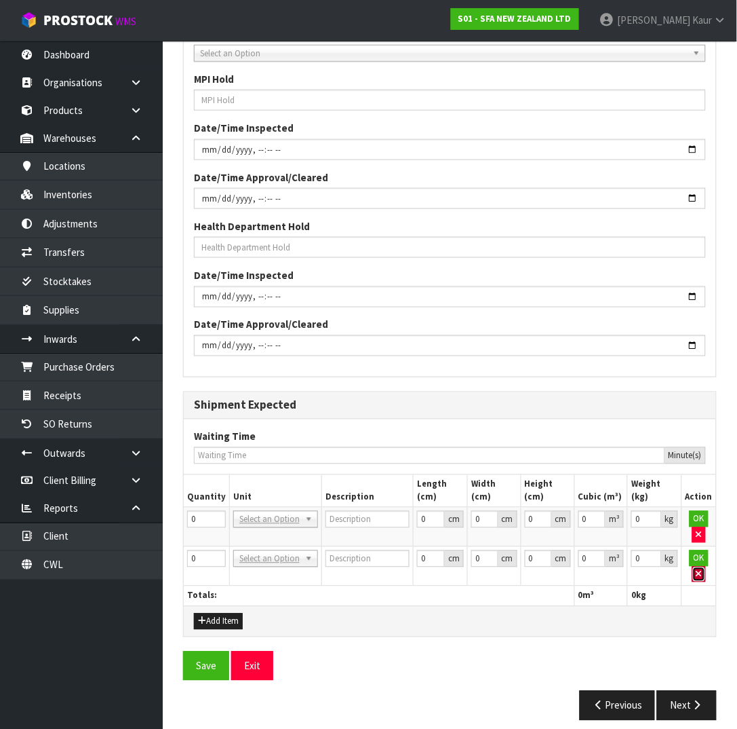
click at [695, 566] on button "button" at bounding box center [700, 574] width 14 height 16
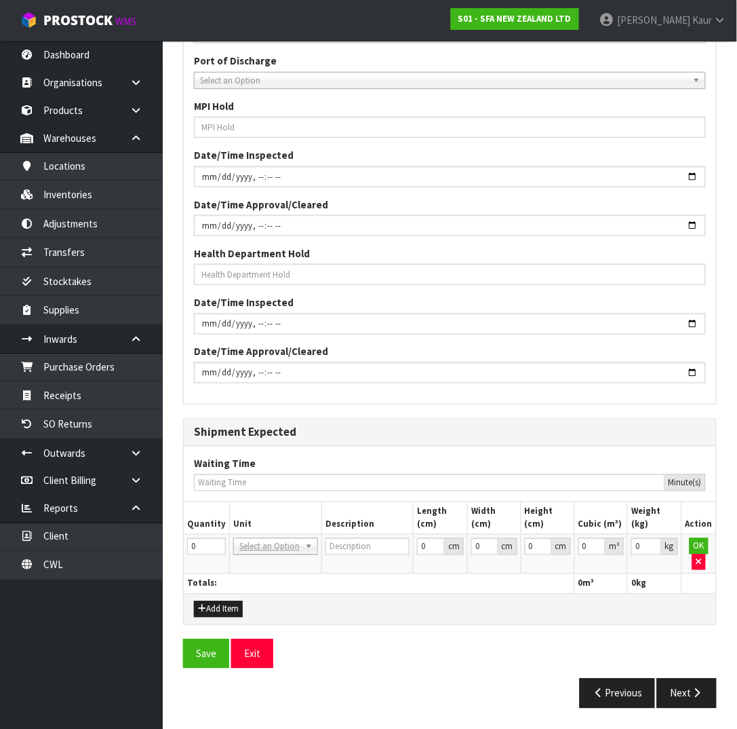
scroll to position [1087, 0]
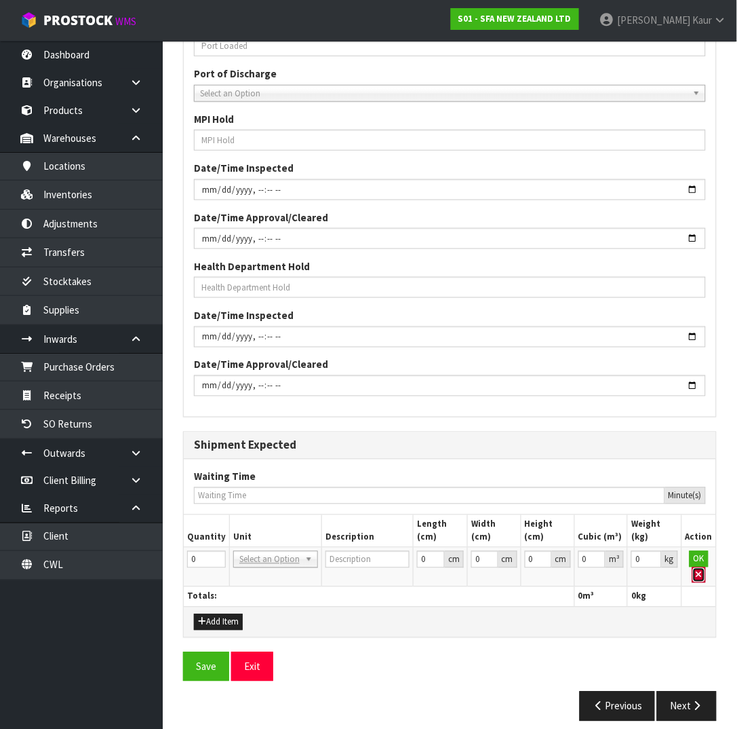
click at [701, 567] on button "button" at bounding box center [700, 575] width 14 height 16
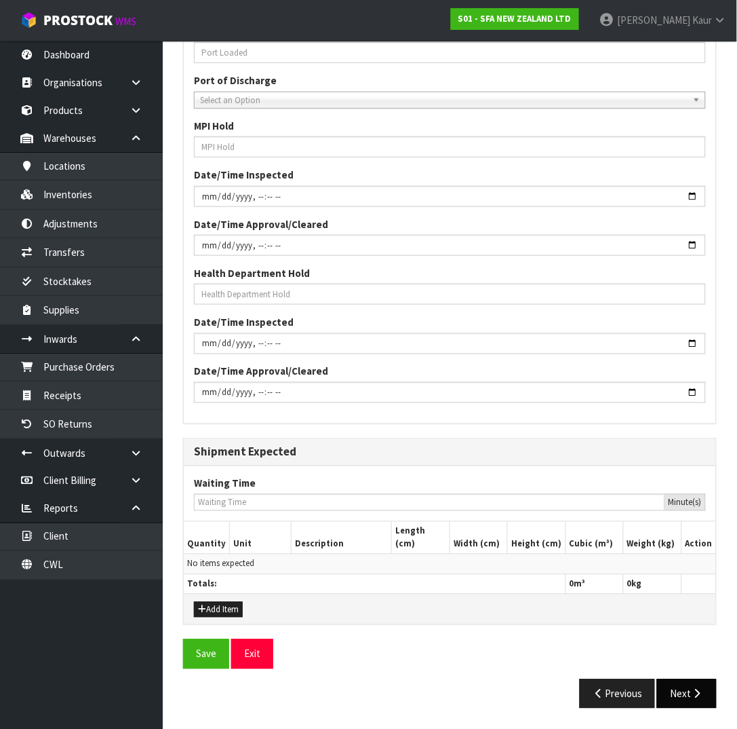
scroll to position [1068, 0]
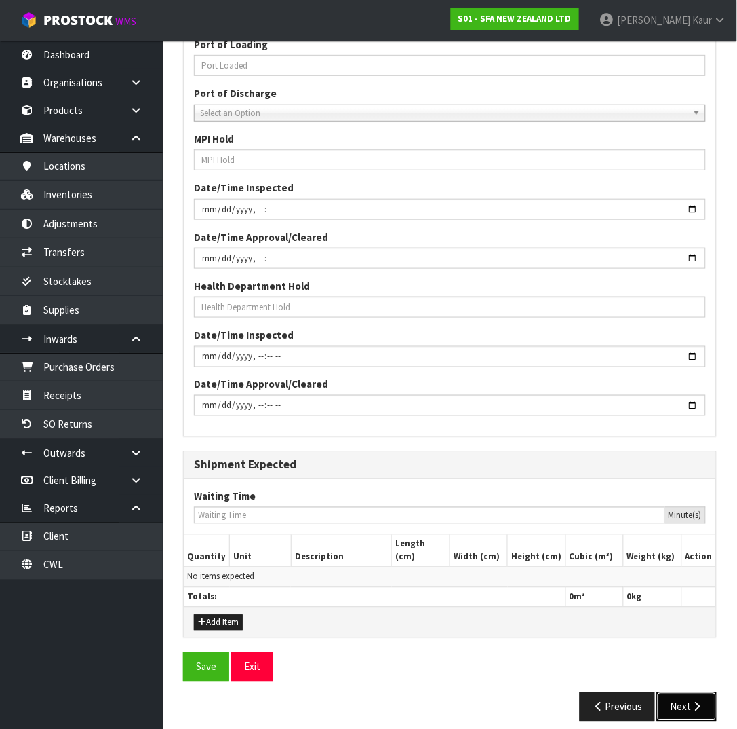
click at [697, 701] on icon "button" at bounding box center [697, 706] width 13 height 10
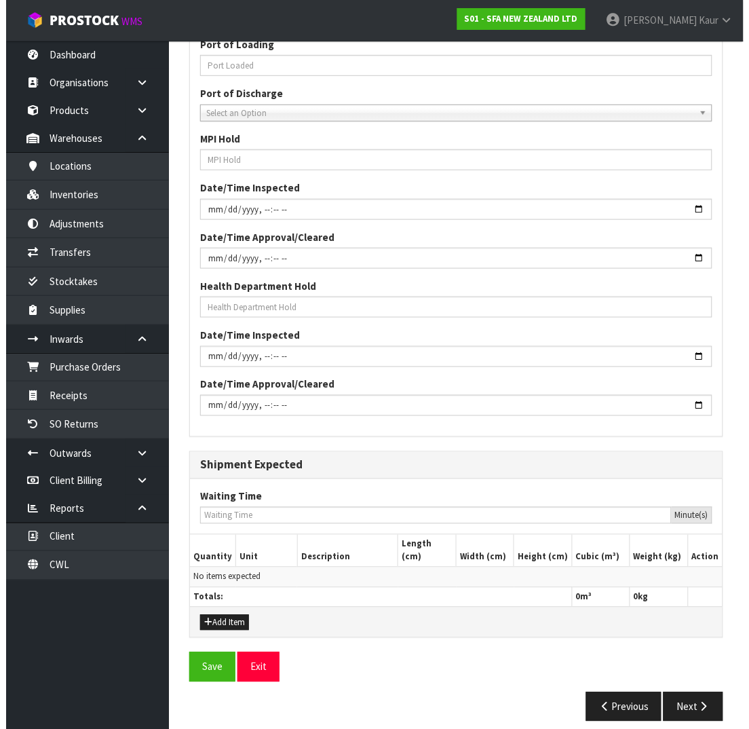
scroll to position [0, 0]
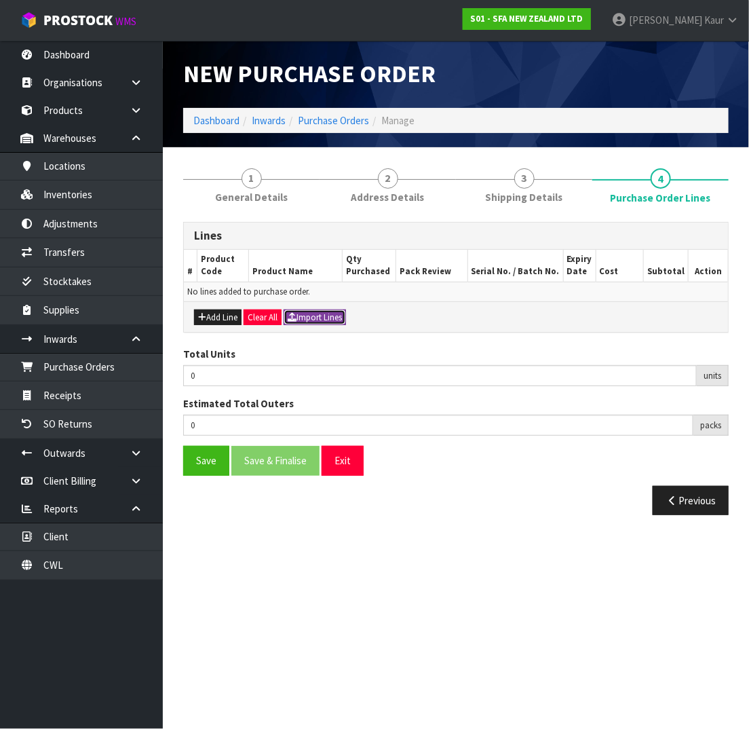
click at [334, 317] on button "Import Lines" at bounding box center [315, 317] width 62 height 16
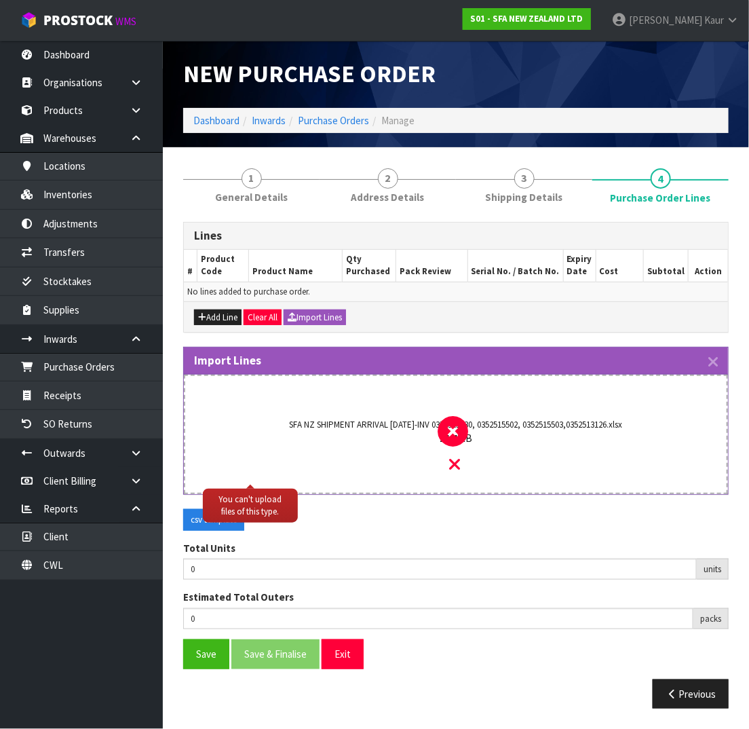
click at [499, 431] on div "11.1 KB" at bounding box center [455, 438] width 475 height 14
click at [707, 357] on h3 "Import Lines" at bounding box center [456, 360] width 524 height 13
click at [716, 361] on icon "button" at bounding box center [712, 362] width 9 height 16
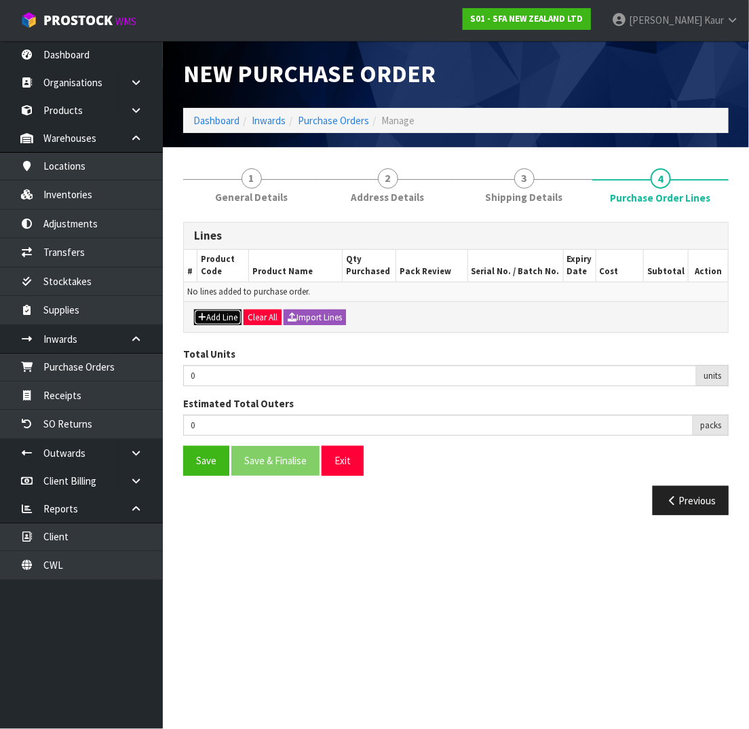
click at [232, 316] on button "Add Line" at bounding box center [217, 317] width 47 height 16
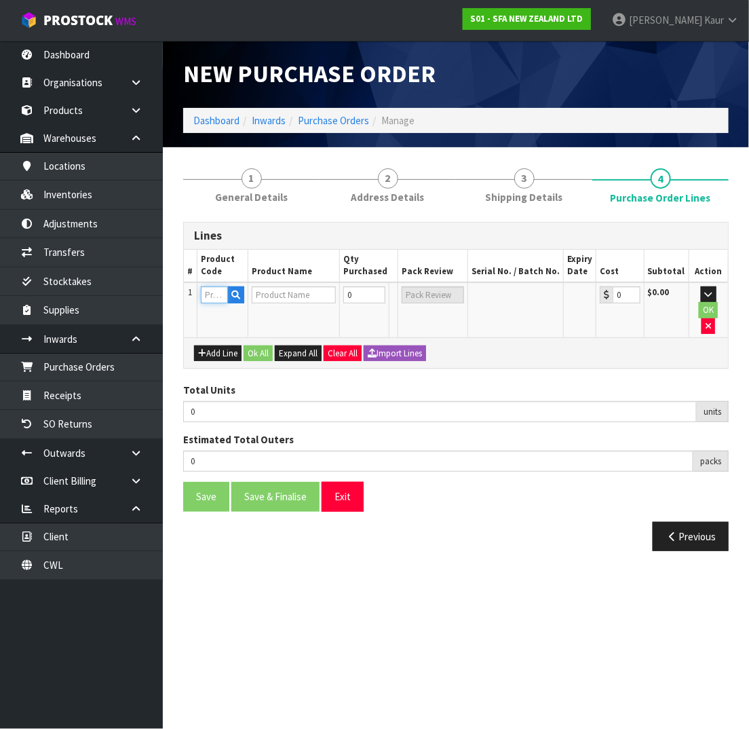
click at [218, 293] on input "text" at bounding box center [214, 294] width 27 height 17
paste input "SA108"
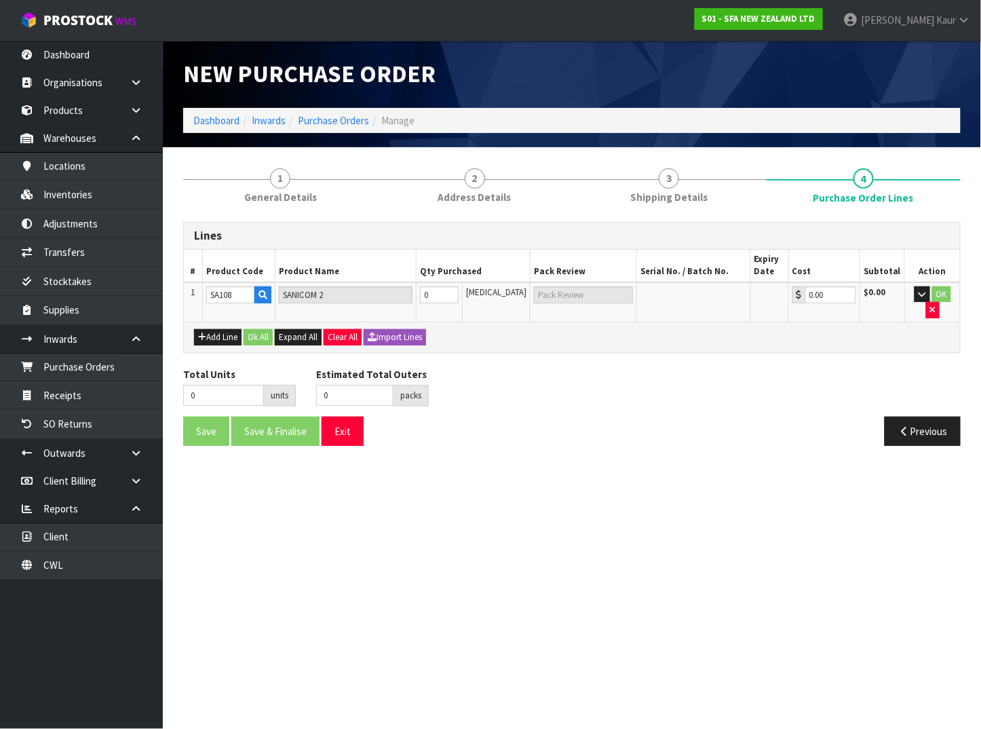
click at [571, 373] on div "Total Units 0 units Estimated Total Outers 0 packs Estimated Total Pallets pall…" at bounding box center [572, 392] width 798 height 50
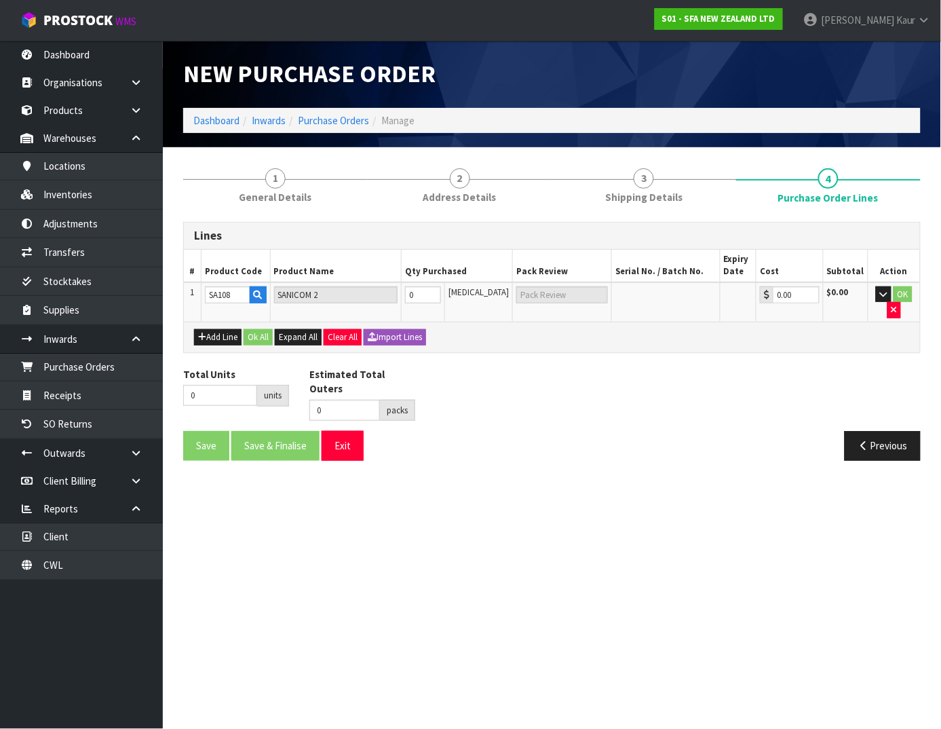
click at [803, 497] on section "New Purchase Order Dashboard Inwards Purchase Orders Manage 1 General Details 2…" at bounding box center [470, 364] width 941 height 729
click at [402, 296] on td "SANICOM 2" at bounding box center [336, 301] width 132 height 39
click at [435, 293] on input "0" at bounding box center [423, 294] width 36 height 17
click at [441, 287] on input "1" at bounding box center [423, 294] width 36 height 17
click at [895, 288] on button "OK" at bounding box center [902, 294] width 19 height 16
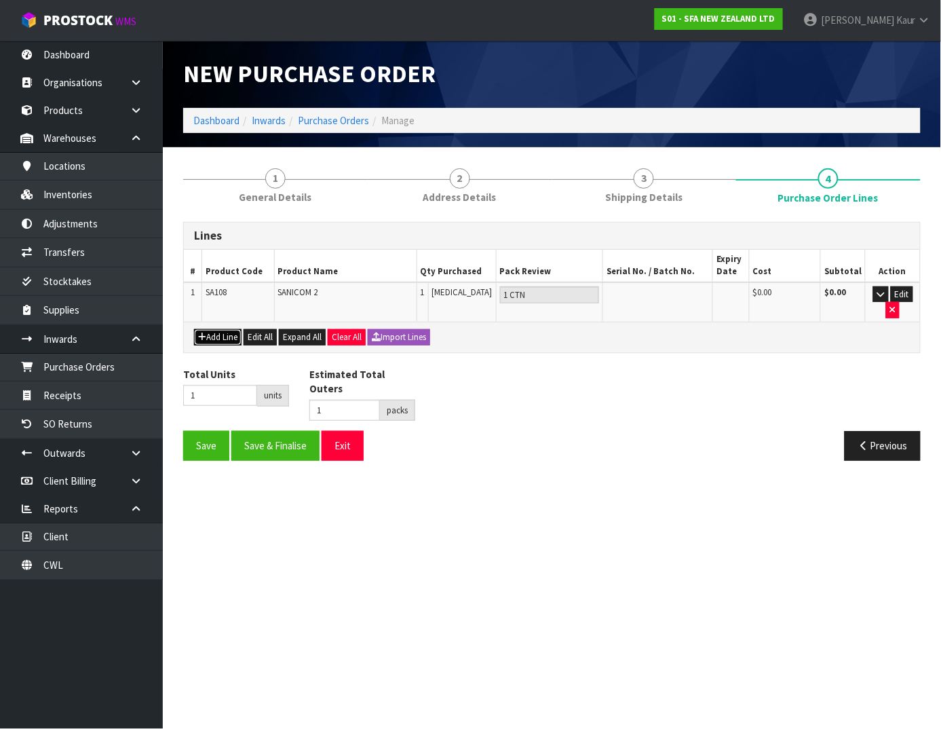
click at [218, 338] on button "Add Line" at bounding box center [217, 337] width 47 height 16
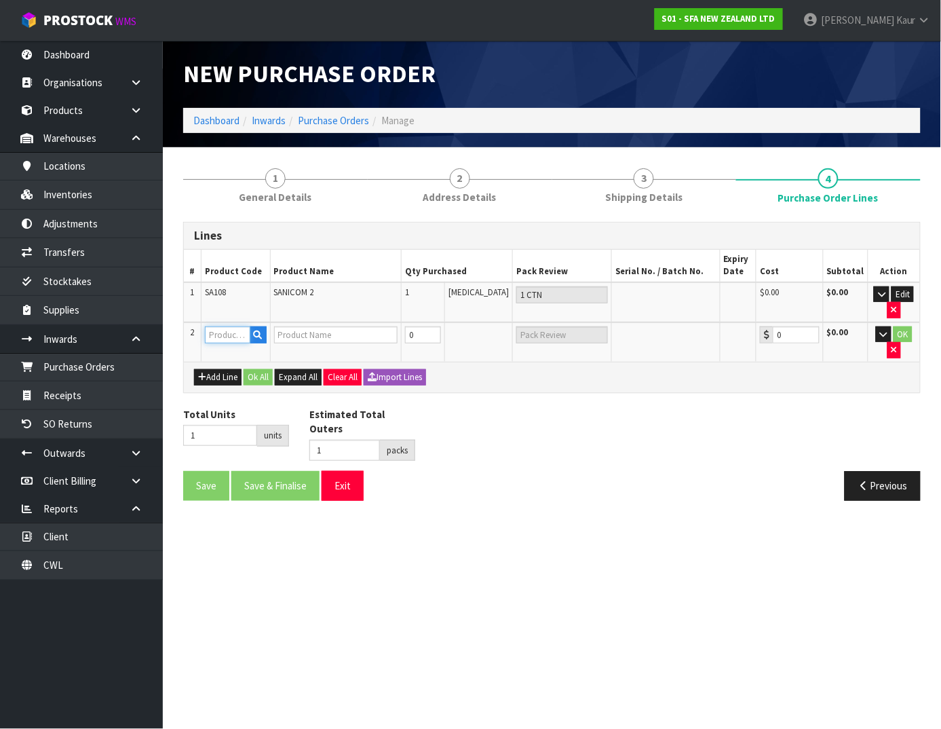
click at [227, 334] on input "text" at bounding box center [227, 334] width 45 height 17
paste input "SA200"
click at [579, 357] on td at bounding box center [562, 341] width 99 height 39
click at [441, 330] on input "0" at bounding box center [423, 334] width 36 height 17
click at [895, 322] on td "OK" at bounding box center [894, 341] width 52 height 39
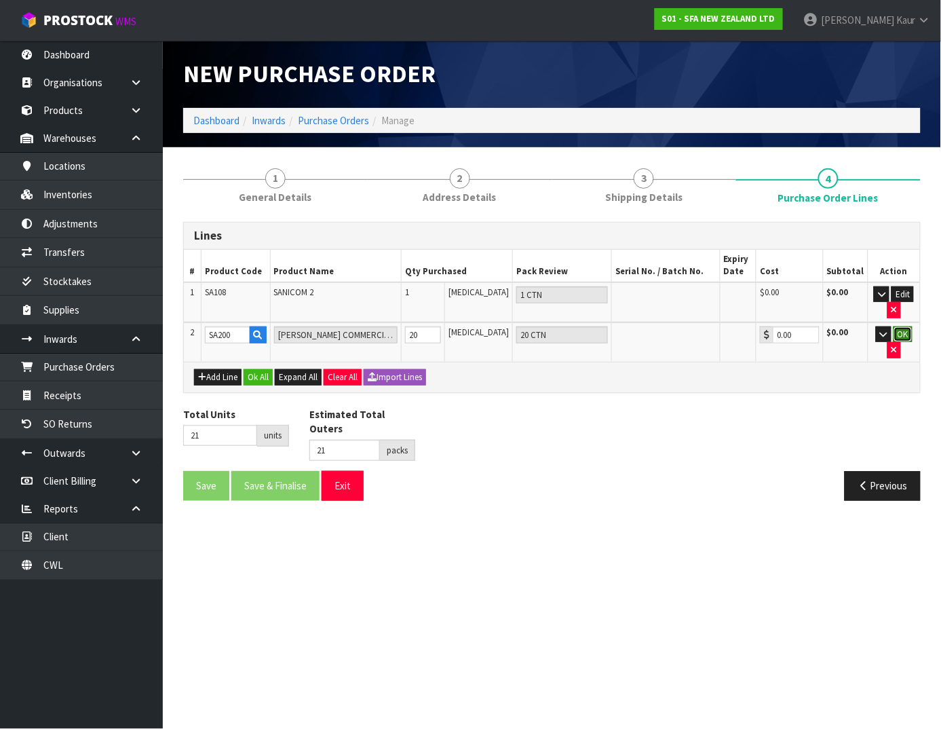
click at [903, 330] on button "OK" at bounding box center [902, 334] width 19 height 16
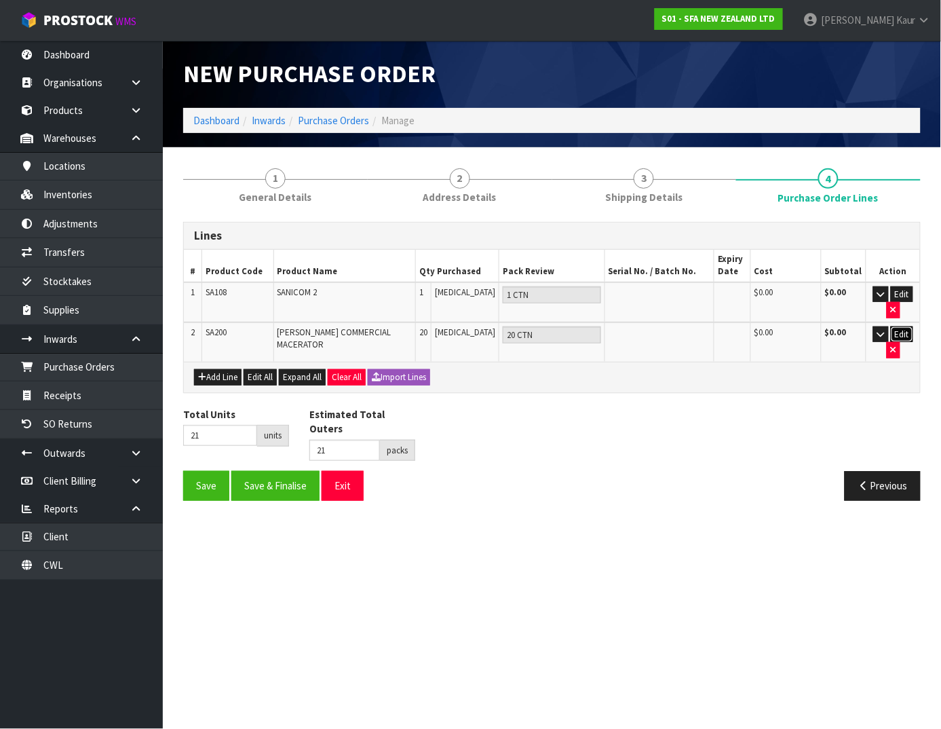
click at [899, 333] on button "Edit" at bounding box center [902, 334] width 22 height 16
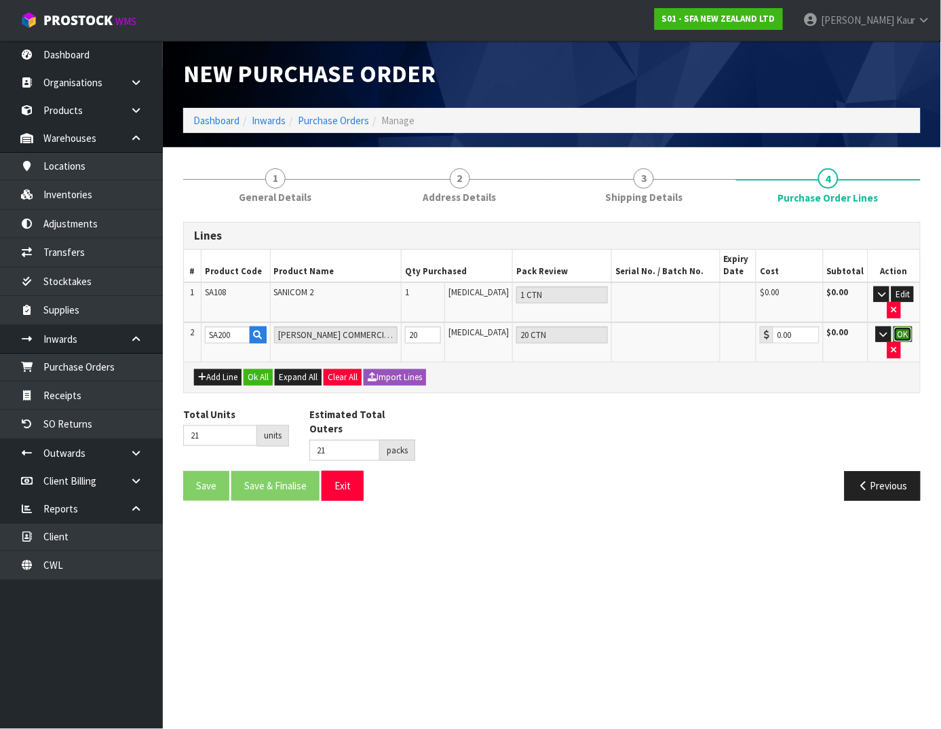
click at [897, 328] on button "OK" at bounding box center [902, 334] width 19 height 16
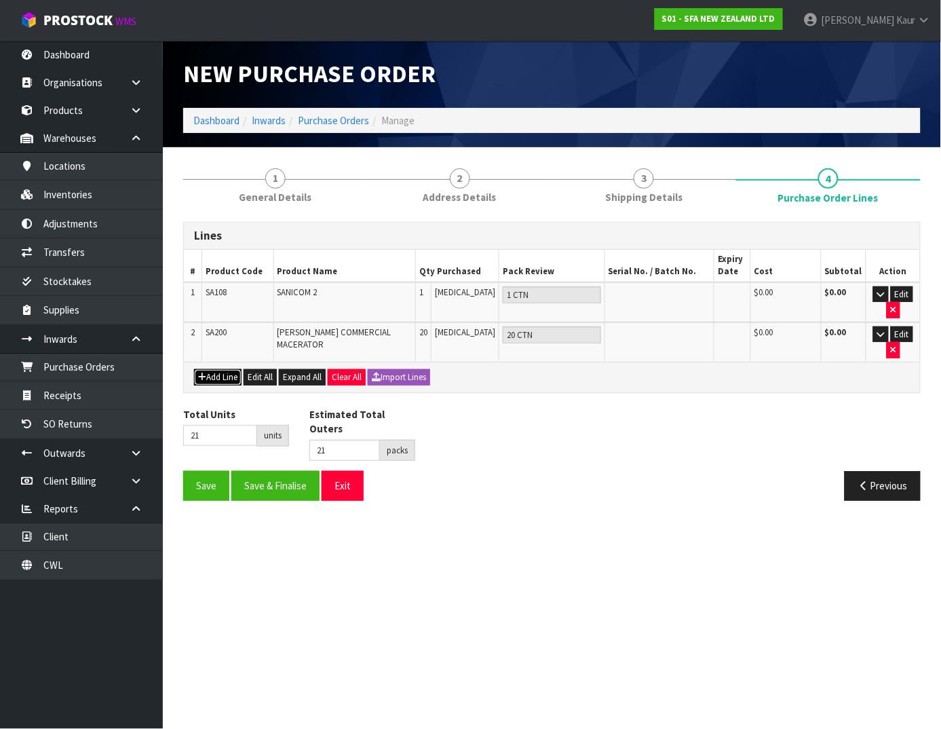
click at [229, 377] on button "Add Line" at bounding box center [217, 377] width 47 height 16
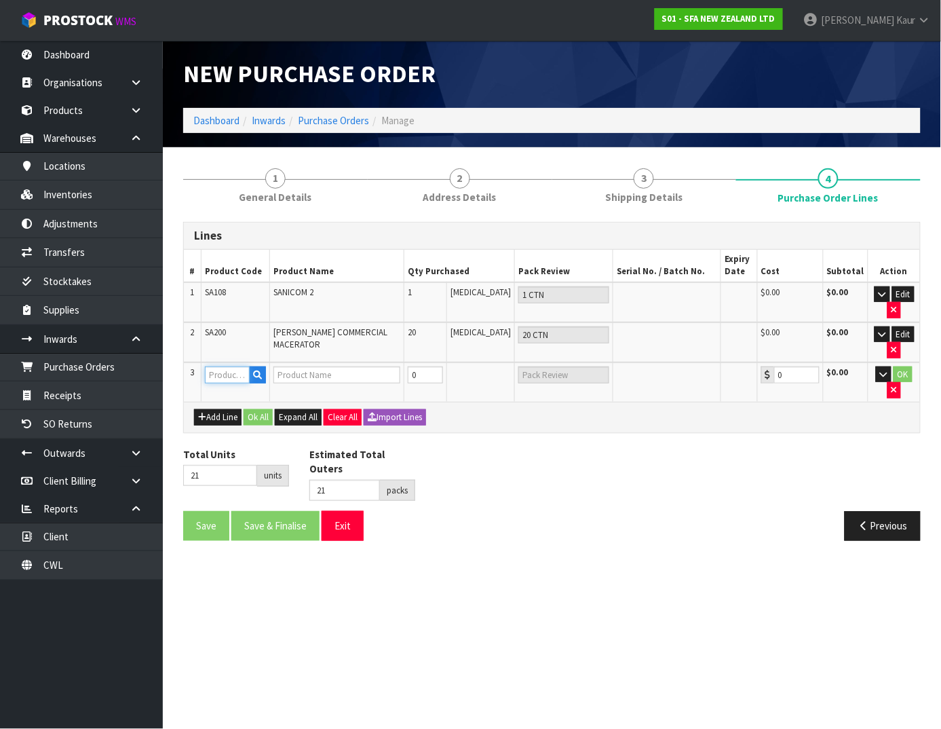
drag, startPoint x: 235, startPoint y: 370, endPoint x: 250, endPoint y: 381, distance: 18.5
click at [235, 370] on input "text" at bounding box center [227, 374] width 45 height 17
paste input "SA95"
click at [239, 390] on strong "SA95" at bounding box center [231, 395] width 23 height 13
click at [530, 438] on div "Lines # Product Code Product Name Qty Purchased Pack Review Serial No. / Batch …" at bounding box center [551, 386] width 737 height 328
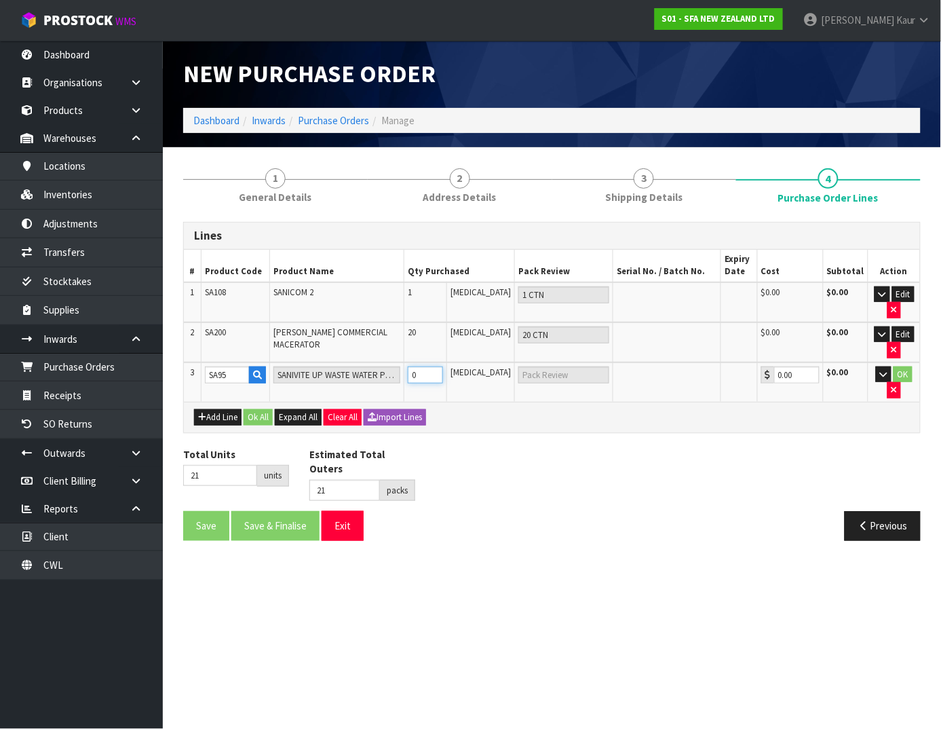
click at [443, 376] on input "0" at bounding box center [425, 374] width 35 height 17
click at [900, 369] on button "OK" at bounding box center [902, 374] width 19 height 16
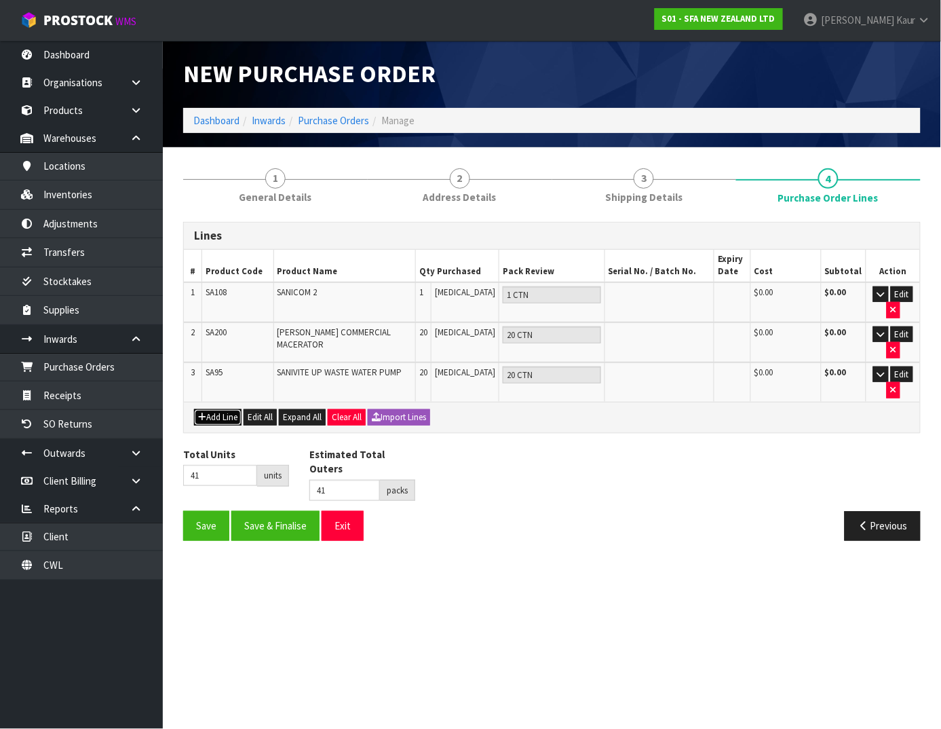
click at [221, 421] on button "Add Line" at bounding box center [217, 417] width 47 height 16
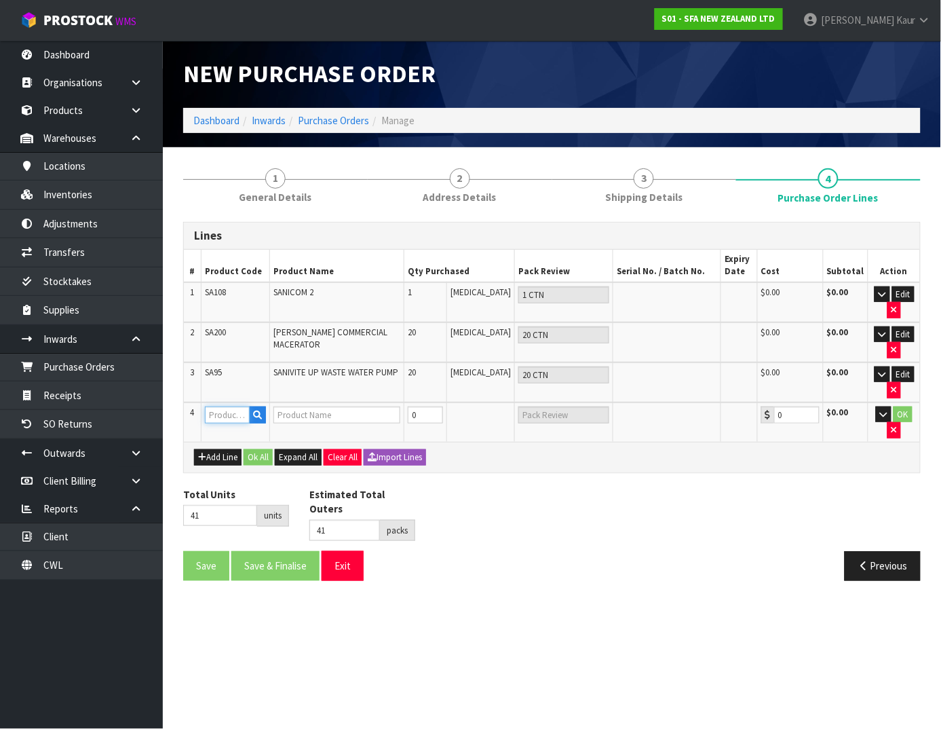
click at [229, 414] on input "text" at bounding box center [227, 414] width 45 height 17
paste input "SA102"
click at [579, 442] on div "Add Line Ok All Expand All Clear All Import Lines" at bounding box center [552, 457] width 736 height 31
click at [229, 414] on input "text" at bounding box center [227, 414] width 45 height 17
paste input "SA102"
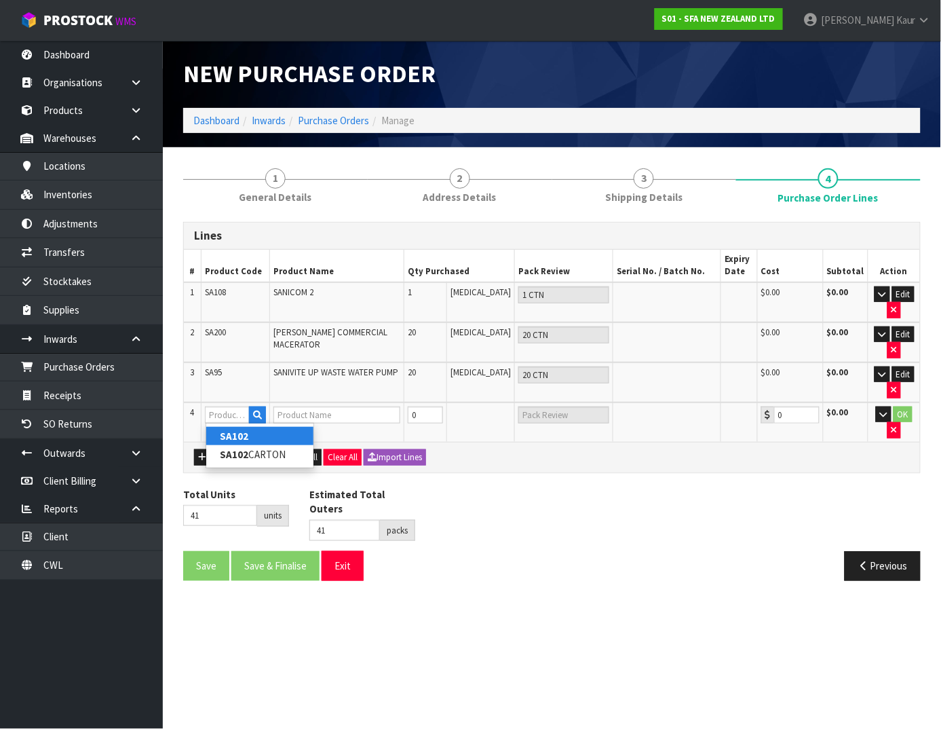
click at [248, 439] on link "SA102" at bounding box center [259, 436] width 107 height 18
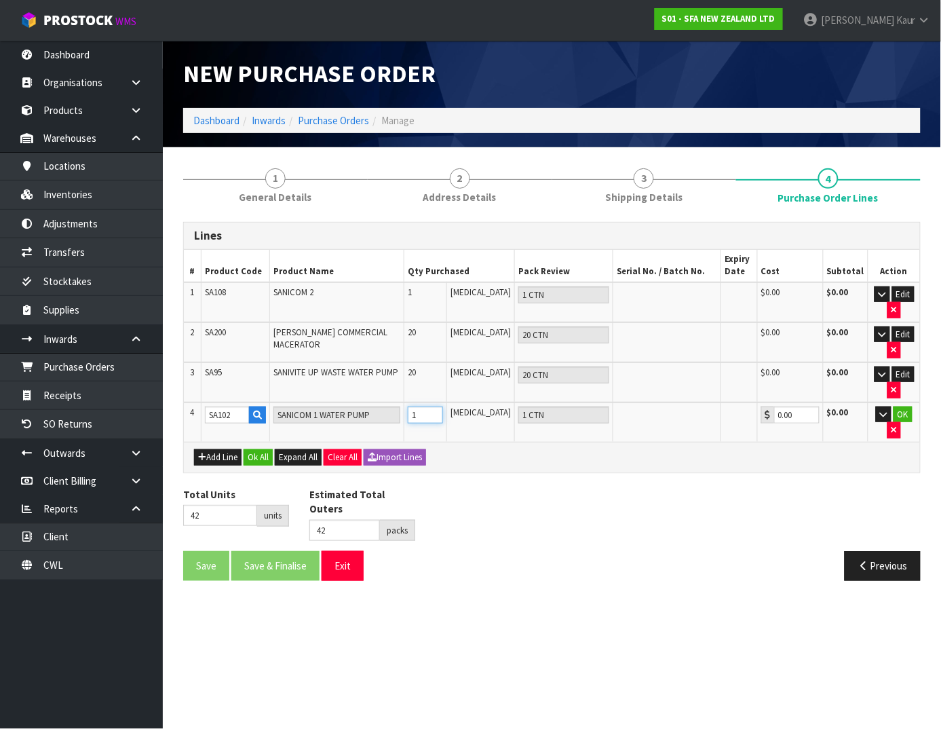
click at [443, 410] on input "1" at bounding box center [425, 414] width 35 height 17
click at [443, 410] on input "2" at bounding box center [425, 414] width 35 height 17
click at [443, 410] on input "3" at bounding box center [425, 414] width 35 height 17
click at [443, 410] on input "4" at bounding box center [425, 414] width 35 height 17
click at [443, 410] on input "5" at bounding box center [425, 414] width 35 height 17
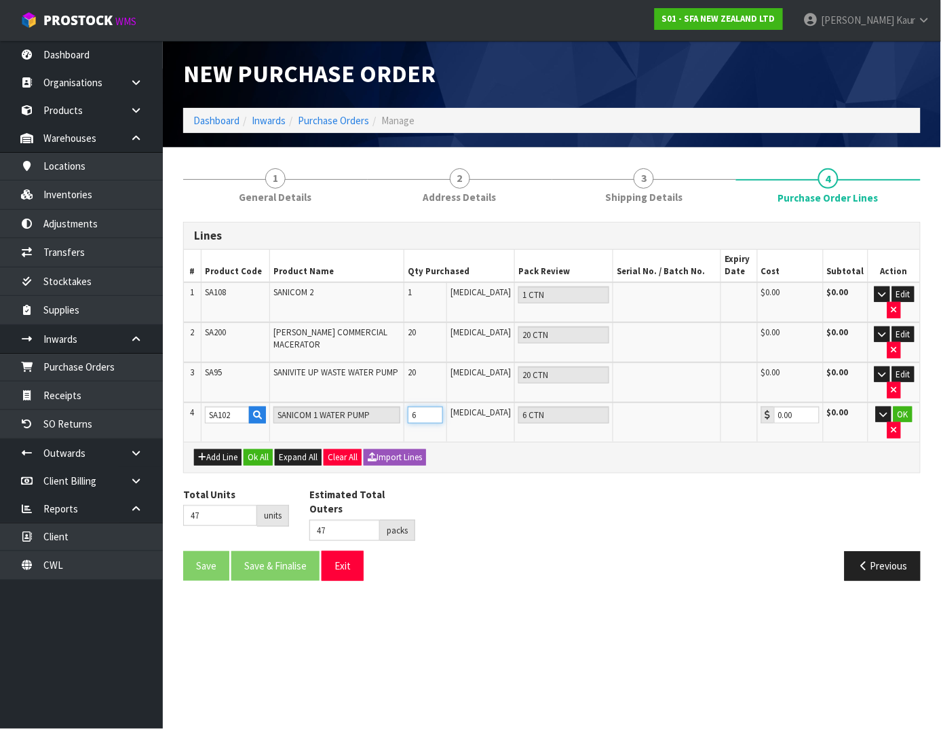
click at [443, 410] on input "6" at bounding box center [425, 414] width 35 height 17
drag, startPoint x: 509, startPoint y: 532, endPoint x: 444, endPoint y: 516, distance: 67.3
click at [509, 533] on div "Total Units 47 units Estimated Total Outers 47 packs Estimated Total Pallets pa…" at bounding box center [552, 519] width 758 height 64
drag, startPoint x: 220, startPoint y: 452, endPoint x: 798, endPoint y: 422, distance: 578.7
click at [756, 434] on div "Lines # Product Code Product Name Qty Purchased Pack Review Serial No. / Batch …" at bounding box center [551, 347] width 737 height 251
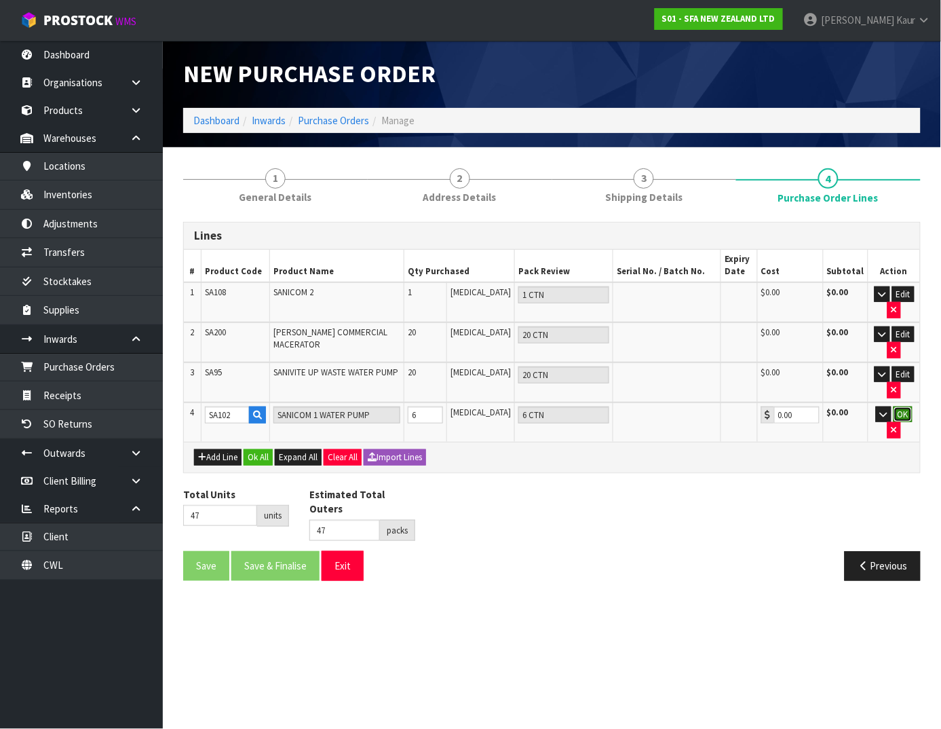
click at [906, 418] on button "OK" at bounding box center [902, 414] width 19 height 16
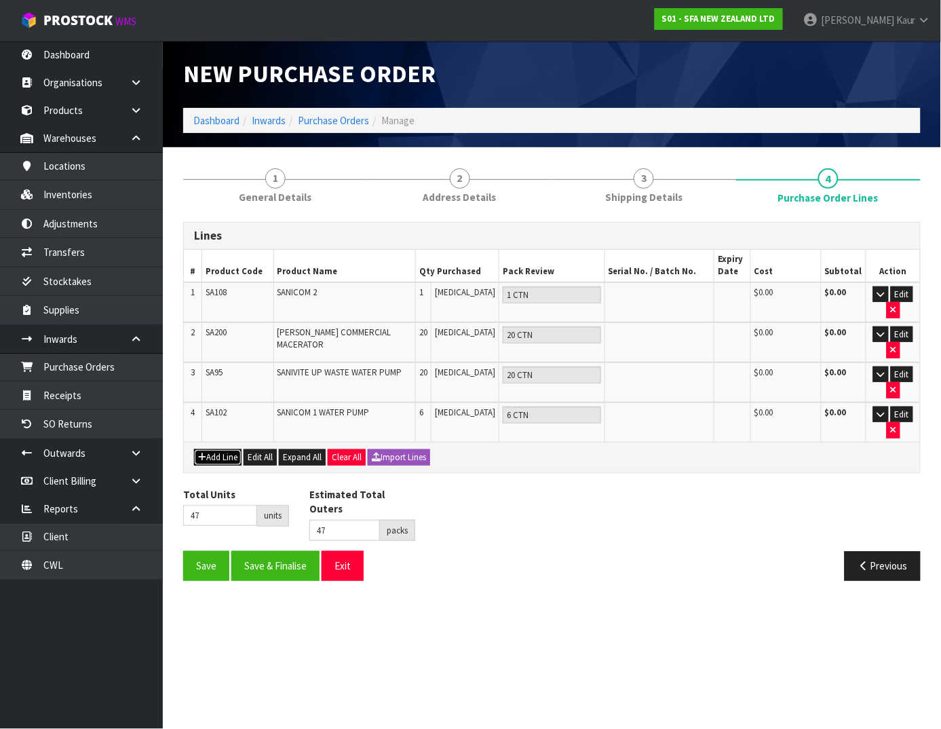
click at [233, 450] on button "Add Line" at bounding box center [217, 457] width 47 height 16
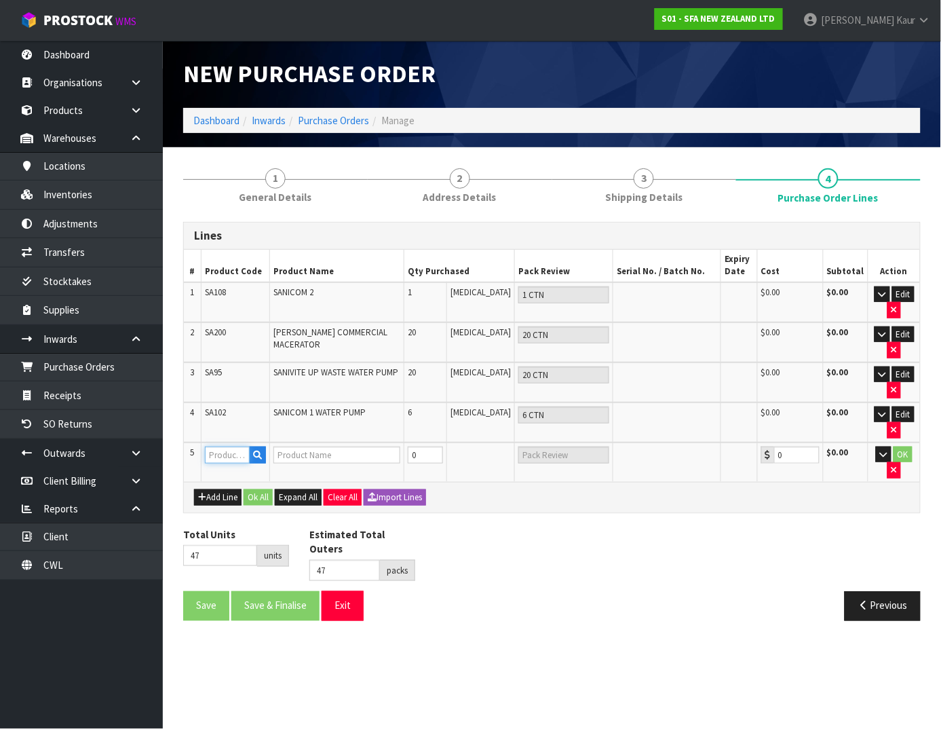
click at [228, 451] on input "text" at bounding box center [227, 454] width 45 height 17
paste input "SA304"
click at [436, 459] on input "0" at bounding box center [425, 454] width 35 height 17
click at [443, 446] on input "1" at bounding box center [425, 454] width 35 height 17
click at [899, 449] on button "OK" at bounding box center [902, 454] width 19 height 16
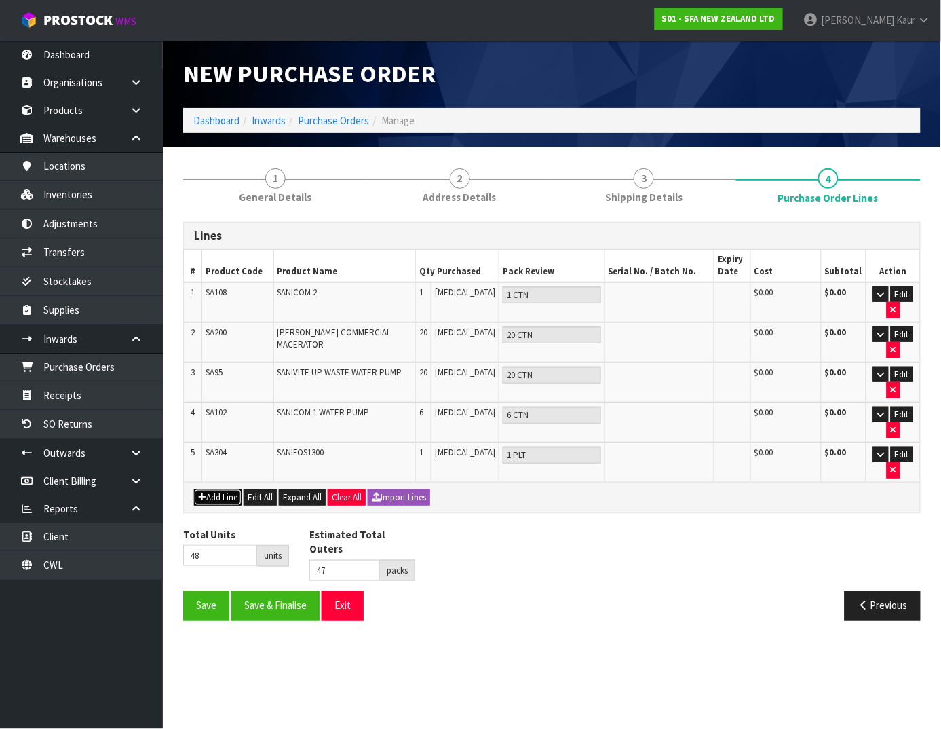
click at [206, 490] on button "Add Line" at bounding box center [217, 497] width 47 height 16
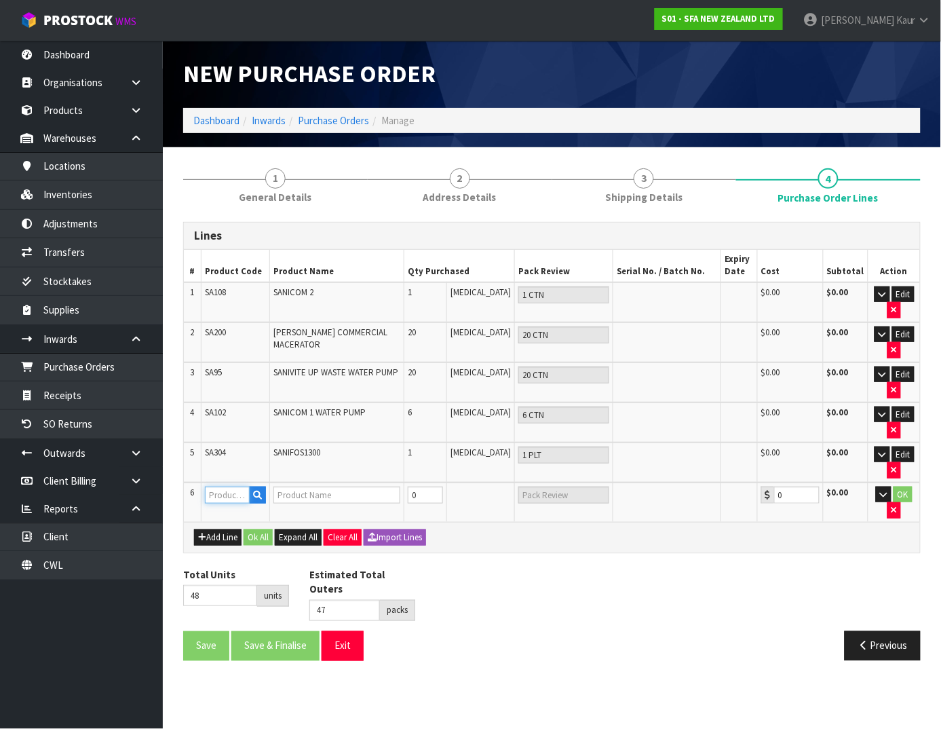
click at [239, 490] on input "text" at bounding box center [227, 494] width 45 height 17
paste input "SA100"
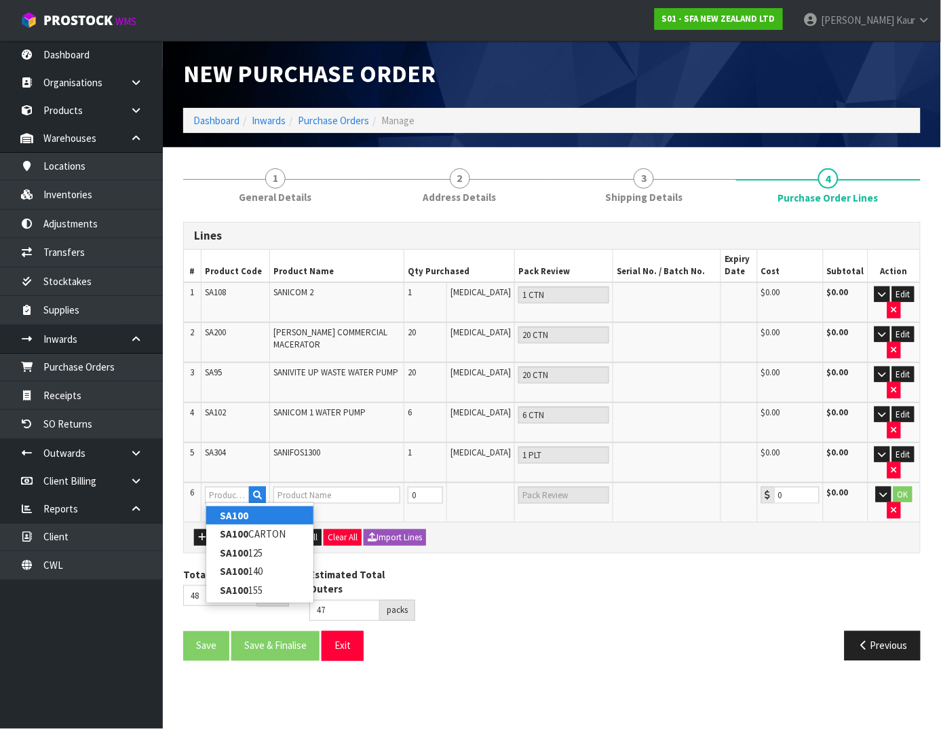
click at [283, 510] on link "SA100" at bounding box center [259, 515] width 107 height 18
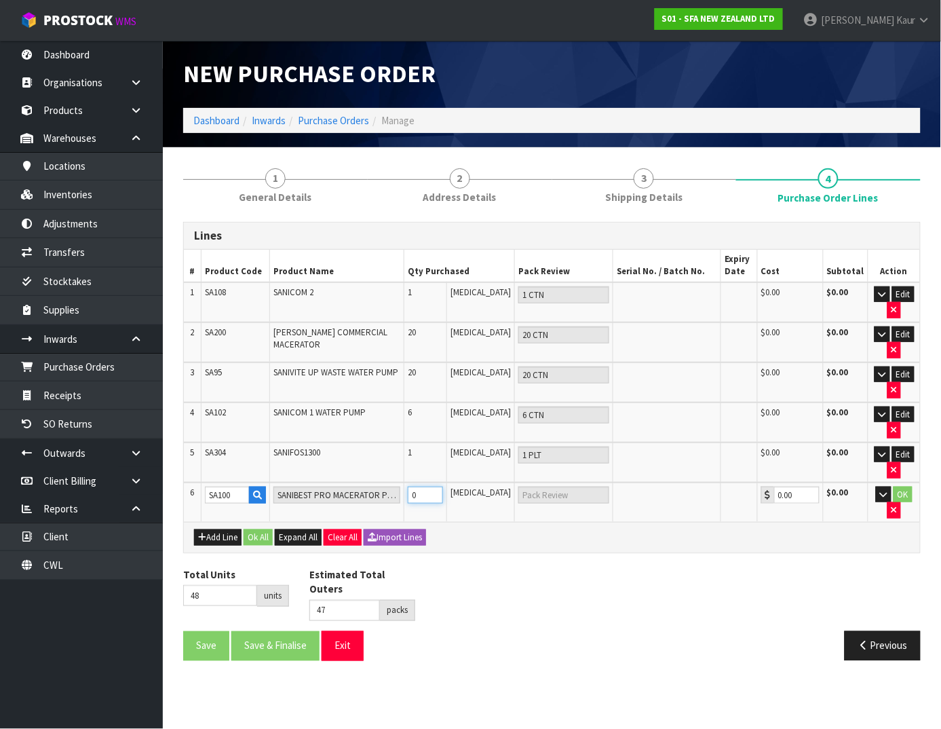
click at [443, 498] on input "0" at bounding box center [425, 494] width 35 height 17
drag, startPoint x: 440, startPoint y: 502, endPoint x: 419, endPoint y: 509, distance: 21.5
click at [419, 509] on td "0" at bounding box center [425, 501] width 43 height 39
paste input "6"
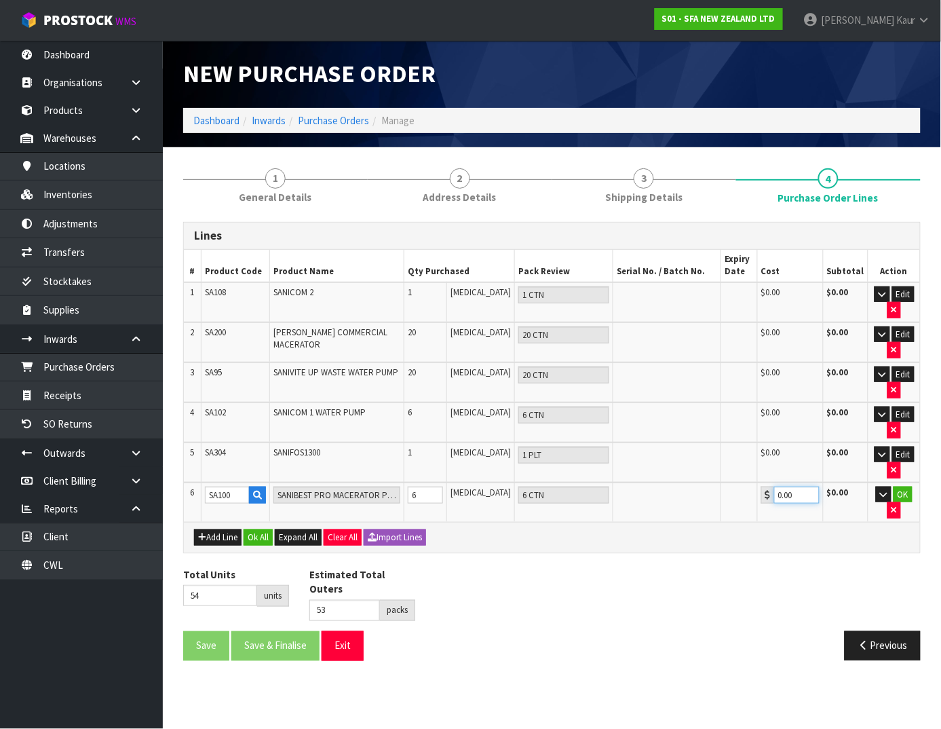
click at [800, 496] on input "0.00" at bounding box center [797, 494] width 46 height 17
click at [815, 487] on input "0.01" at bounding box center [797, 494] width 46 height 17
click at [811, 491] on input "0.02" at bounding box center [797, 494] width 46 height 17
click at [815, 494] on input "0.01" at bounding box center [797, 494] width 46 height 17
click at [815, 494] on input "0" at bounding box center [797, 494] width 46 height 17
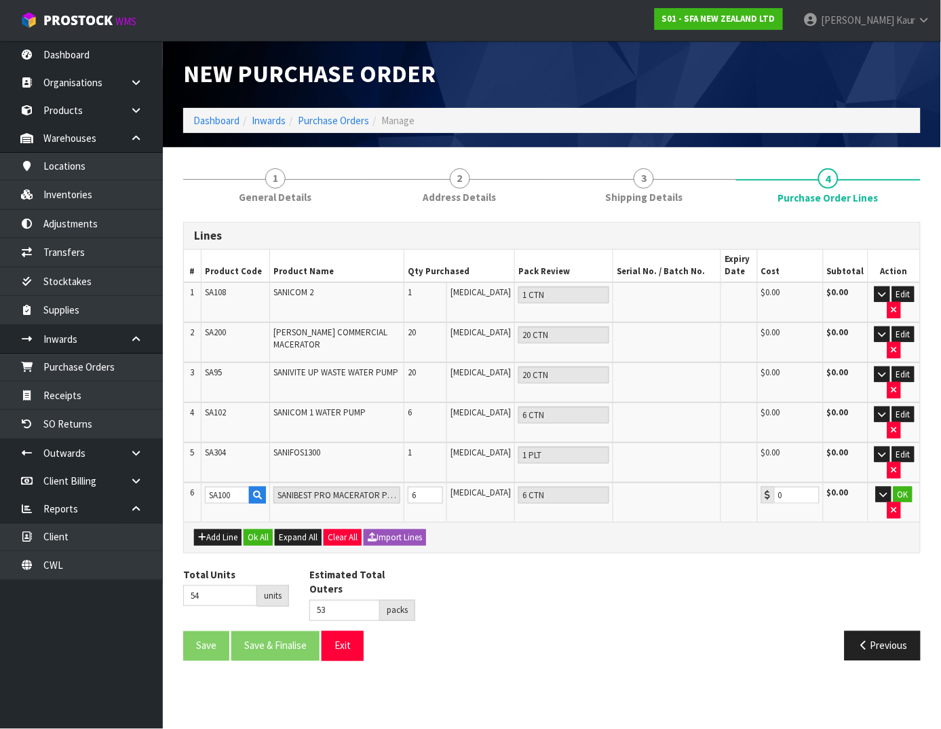
click at [790, 547] on div "Add Line Ok All Expand All Clear All Import Lines" at bounding box center [552, 537] width 736 height 31
click at [903, 486] on button "OK" at bounding box center [902, 494] width 19 height 16
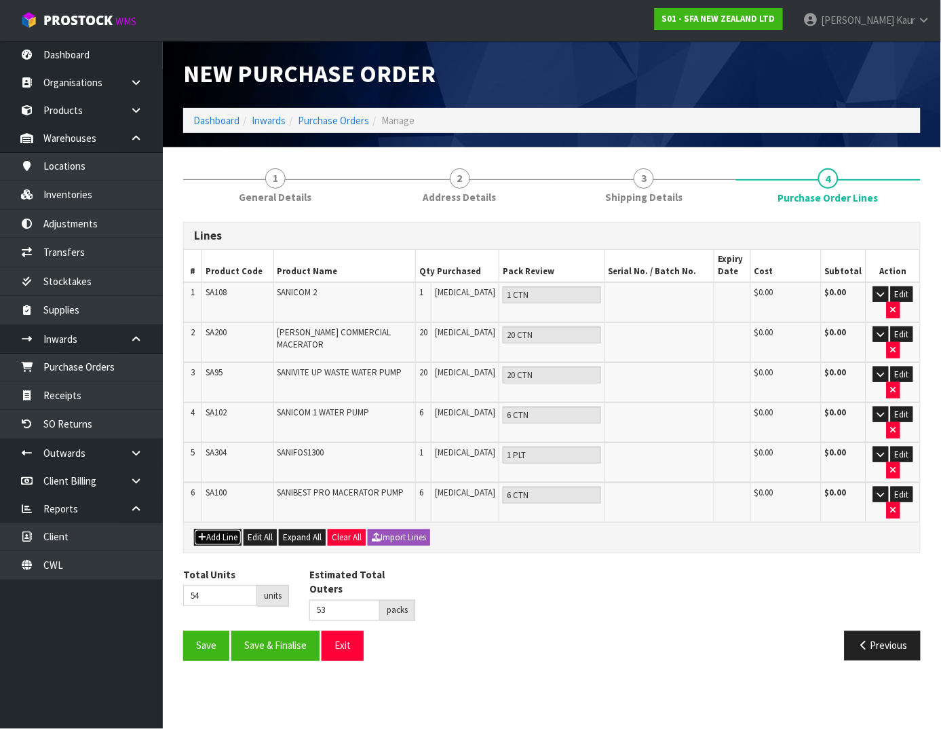
click at [238, 537] on button "Add Line" at bounding box center [217, 537] width 47 height 16
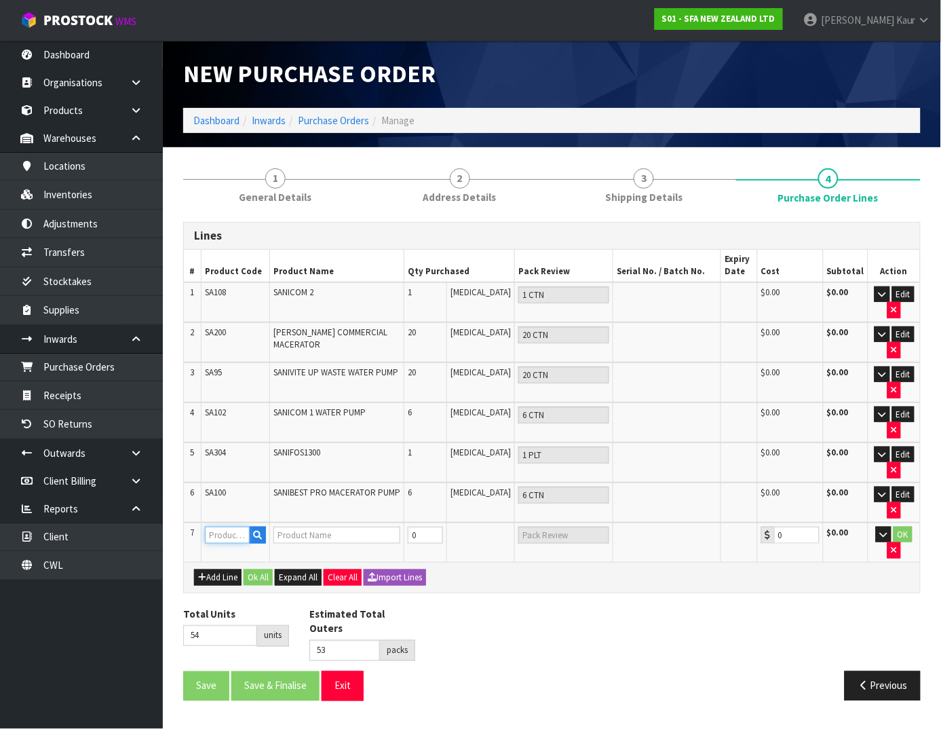
click at [227, 530] on input "text" at bounding box center [227, 534] width 45 height 17
paste input "SA91"
click at [442, 531] on input "0" at bounding box center [425, 534] width 35 height 17
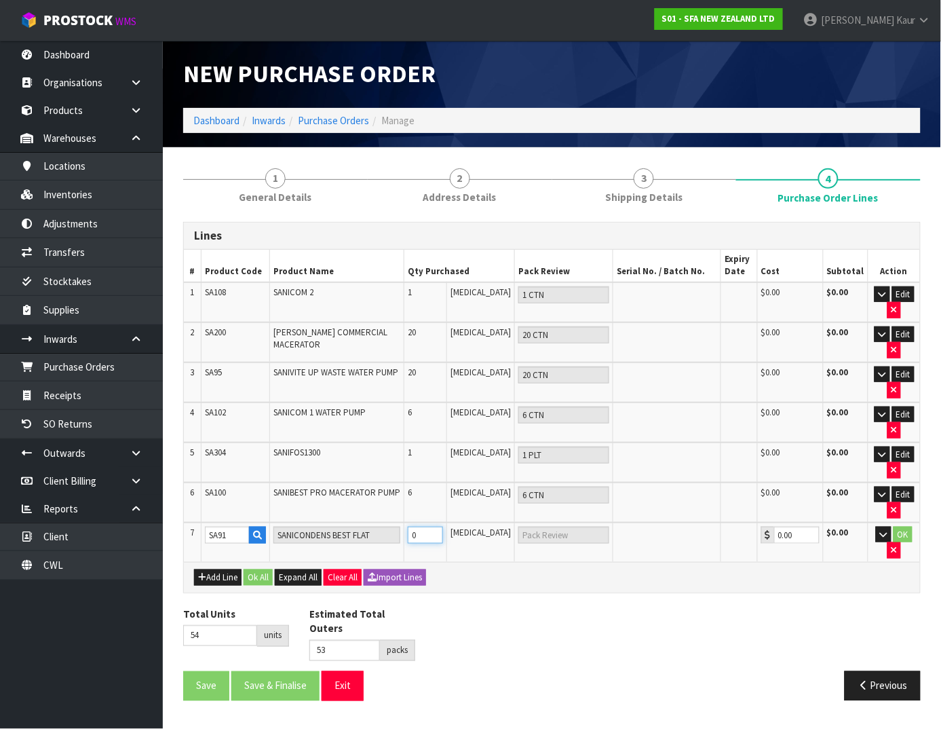
click at [442, 531] on input "0" at bounding box center [425, 534] width 35 height 17
paste input "5"
click at [901, 530] on button "OK" at bounding box center [902, 534] width 19 height 16
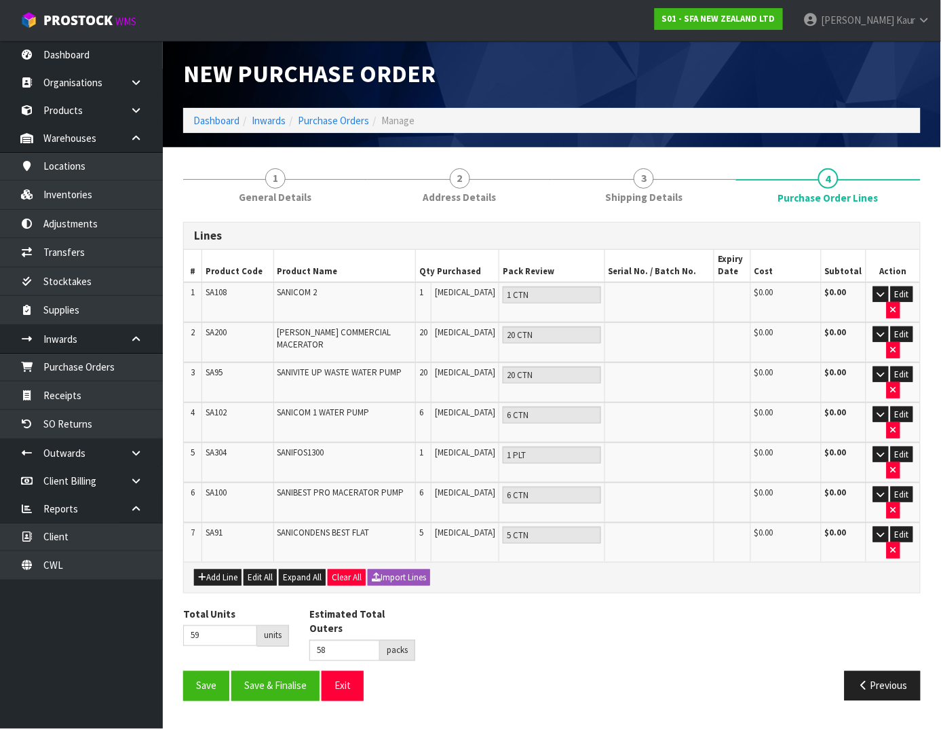
click at [713, 607] on div "Total Units 59 units Estimated Total Outers 58 packs Estimated Total Pallets pa…" at bounding box center [552, 639] width 758 height 64
click at [224, 573] on button "Add Line" at bounding box center [217, 577] width 47 height 16
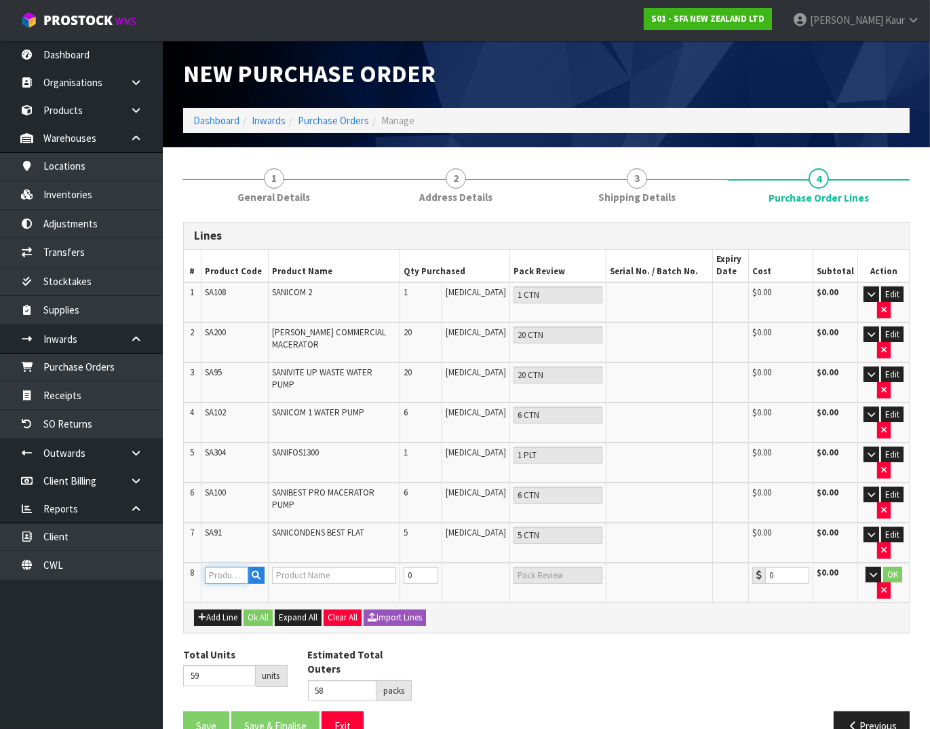
click at [220, 566] on input "text" at bounding box center [226, 574] width 43 height 17
paste input "SA92"
click at [572, 579] on input "text" at bounding box center [557, 574] width 89 height 17
click at [493, 579] on td "PCE" at bounding box center [476, 581] width 68 height 39
click at [430, 573] on input "0" at bounding box center [421, 574] width 35 height 17
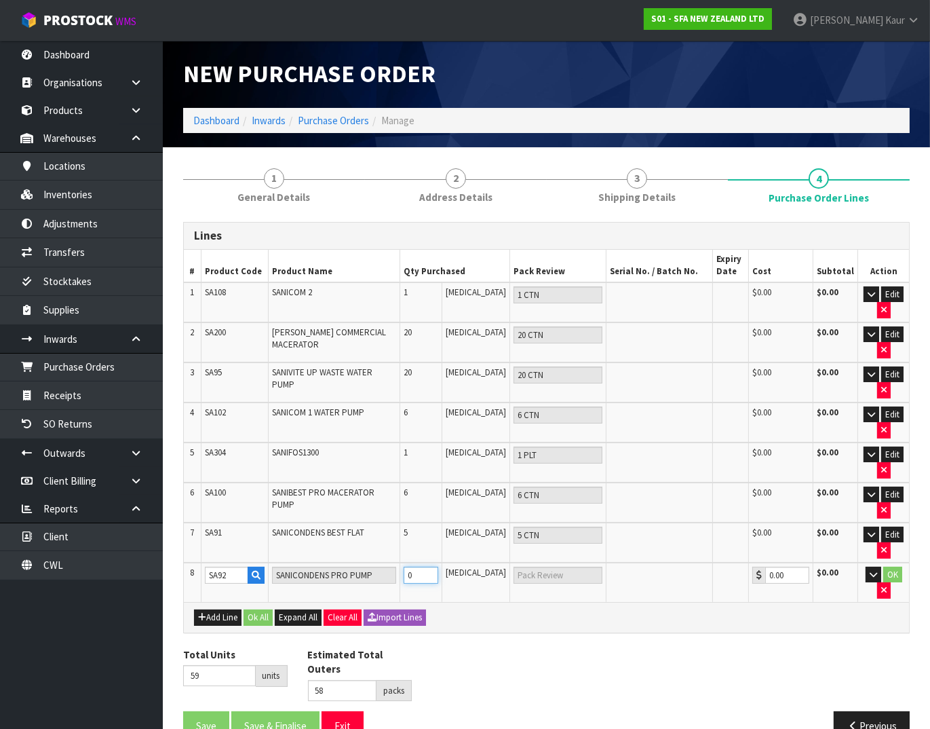
drag, startPoint x: 430, startPoint y: 573, endPoint x: 410, endPoint y: 574, distance: 20.4
click at [410, 574] on tr "8 SA92 SANICONDENS PRO PUMP 0 PCE 0.00 $0.00 OK" at bounding box center [546, 581] width 725 height 39
click at [691, 602] on div "Add Line Ok All Expand All Clear All Import Lines" at bounding box center [546, 617] width 725 height 31
click at [893, 568] on button "OK" at bounding box center [892, 574] width 19 height 16
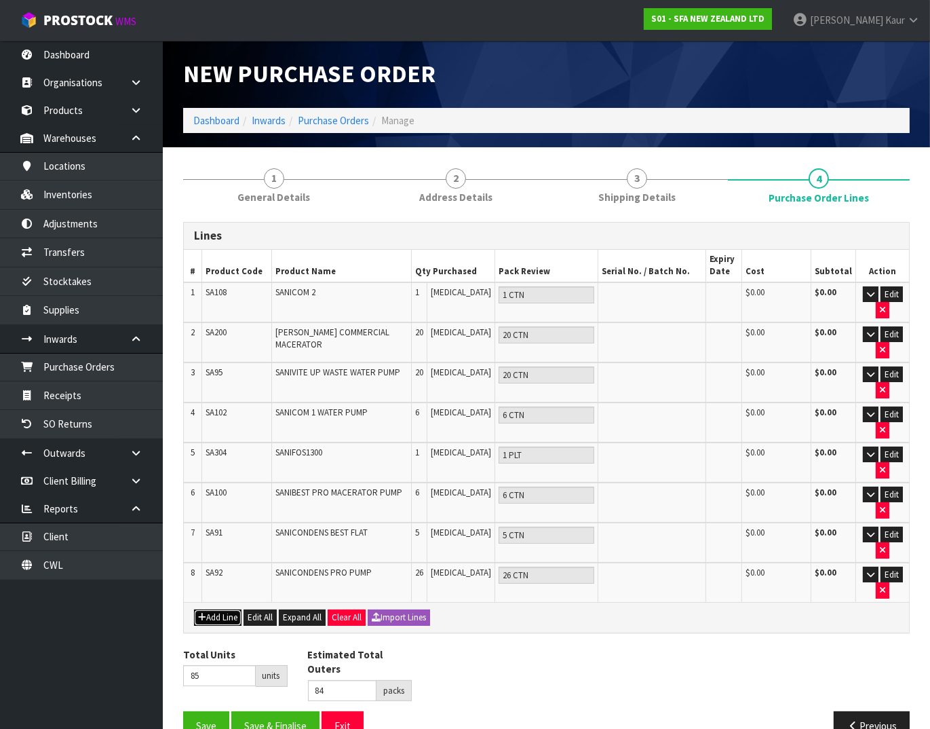
click at [222, 614] on button "Add Line" at bounding box center [217, 617] width 47 height 16
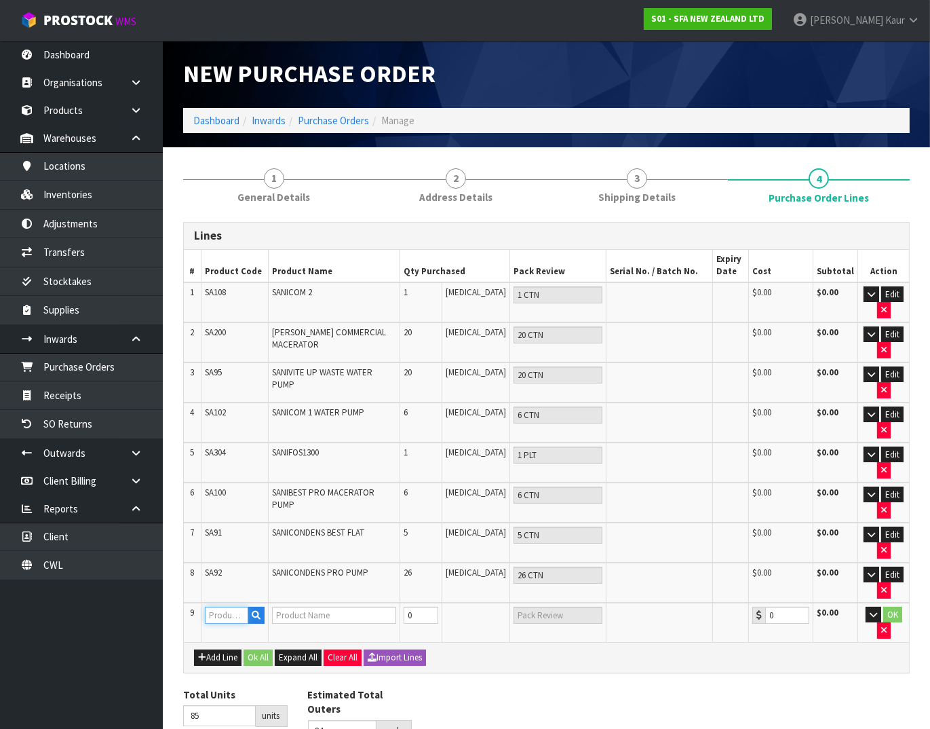
click at [220, 612] on input "text" at bounding box center [226, 614] width 43 height 17
paste input "SA98"
click at [260, 631] on link "SA98" at bounding box center [259, 634] width 107 height 18
drag, startPoint x: 444, startPoint y: 615, endPoint x: 366, endPoint y: 623, distance: 77.7
click at [366, 623] on tr "9 SA98 SANIPLUS SEWAGE MACERATOR PUMP 0 PCE 0.00 $0.00 OK" at bounding box center [546, 621] width 725 height 39
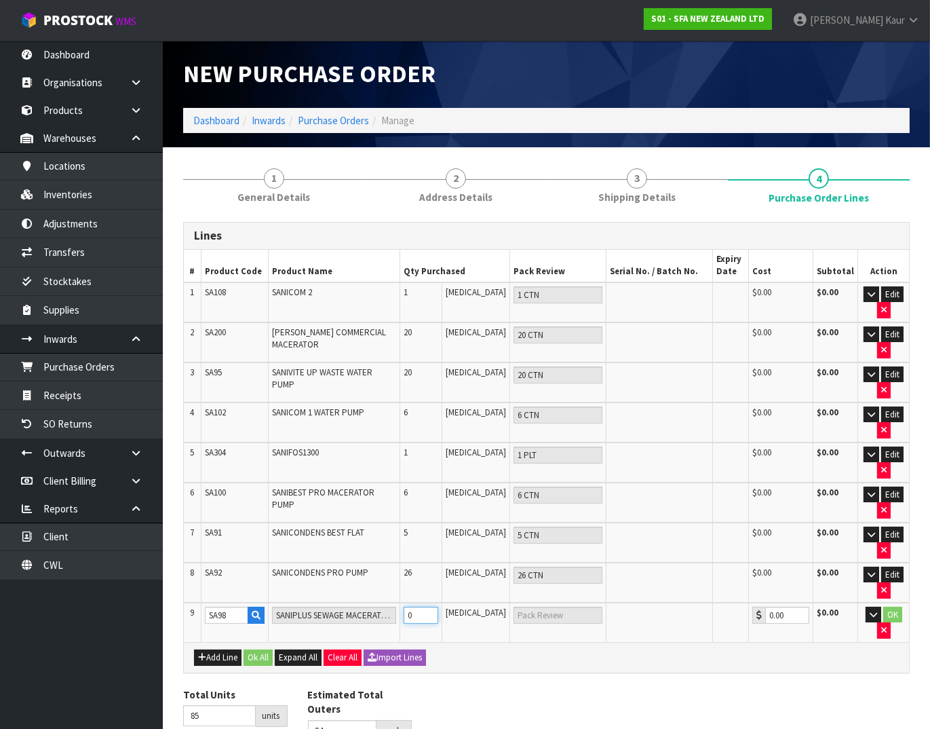
paste input "36"
click at [893, 606] on button "OK" at bounding box center [892, 614] width 19 height 16
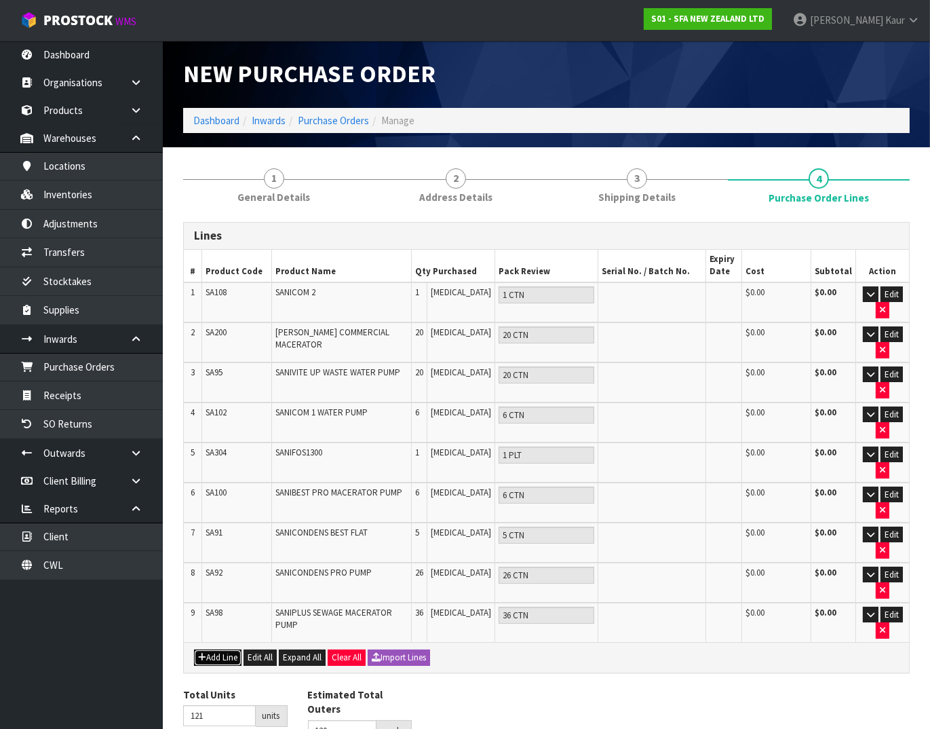
click at [221, 660] on button "Add Line" at bounding box center [217, 657] width 47 height 16
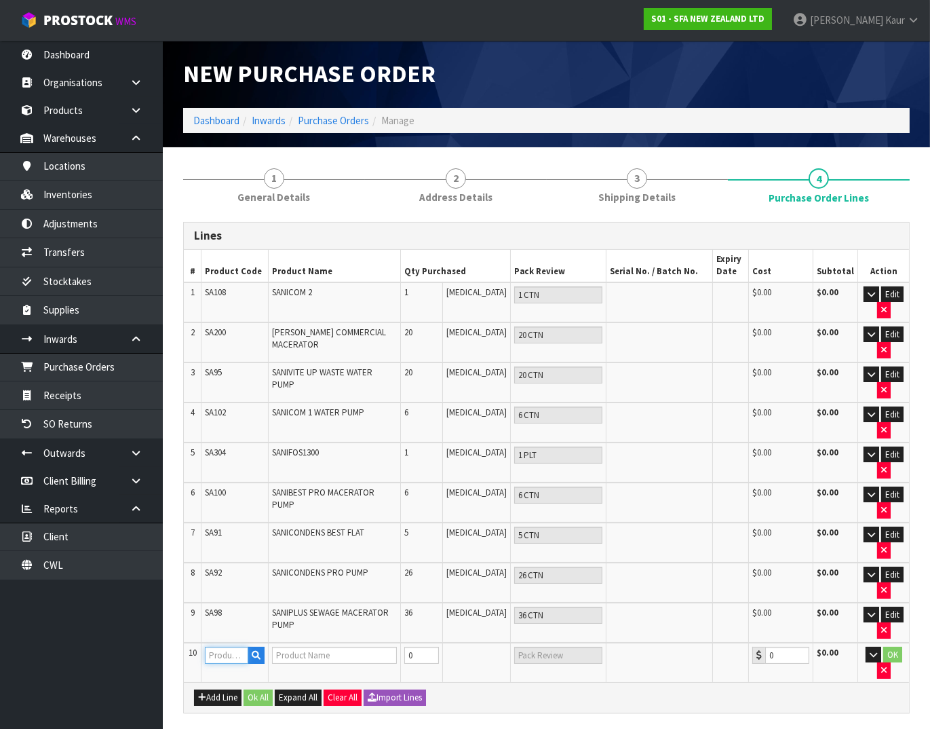
click at [231, 653] on input "text" at bounding box center [226, 654] width 43 height 17
click at [886, 292] on button "Edit" at bounding box center [892, 294] width 22 height 16
click at [889, 322] on td "Edit" at bounding box center [883, 342] width 51 height 40
click at [889, 330] on button "Edit" at bounding box center [892, 334] width 22 height 16
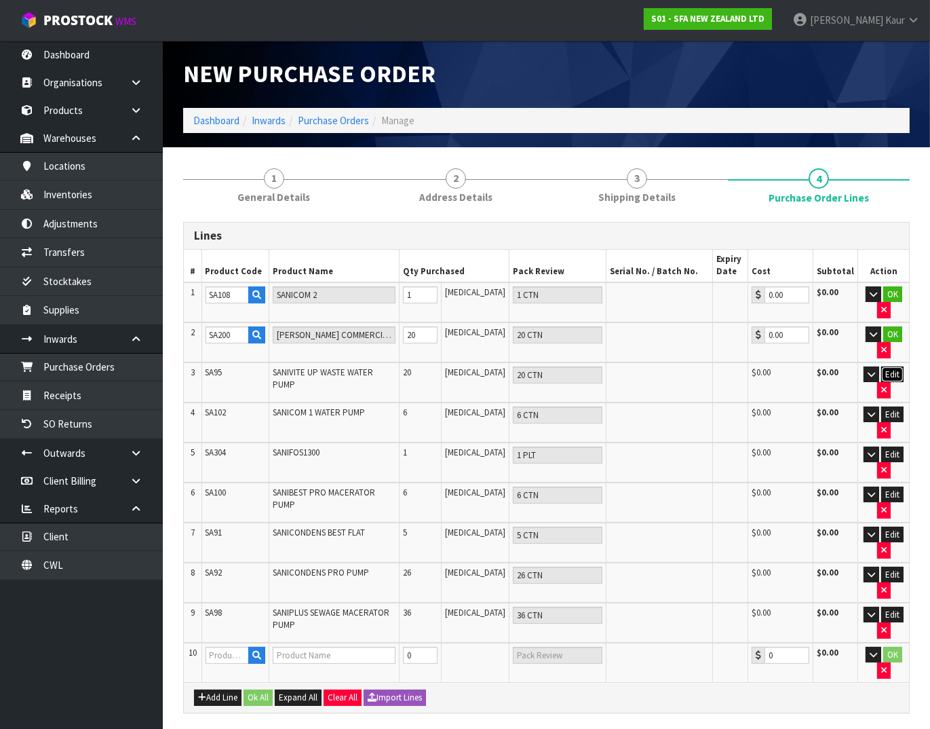
click at [894, 378] on button "Edit" at bounding box center [892, 374] width 22 height 16
click at [894, 410] on button "Edit" at bounding box center [892, 414] width 22 height 16
click at [896, 448] on button "Edit" at bounding box center [892, 454] width 22 height 16
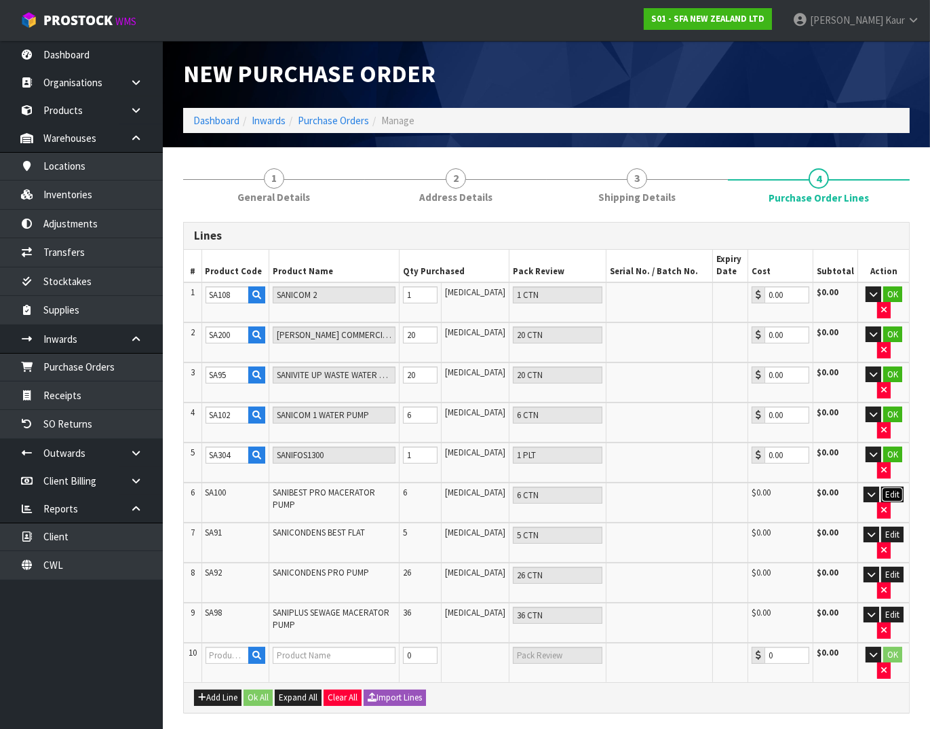
click at [896, 487] on button "Edit" at bounding box center [892, 494] width 22 height 16
click at [891, 534] on button "Edit" at bounding box center [892, 534] width 22 height 16
click at [892, 572] on button "Edit" at bounding box center [892, 574] width 22 height 16
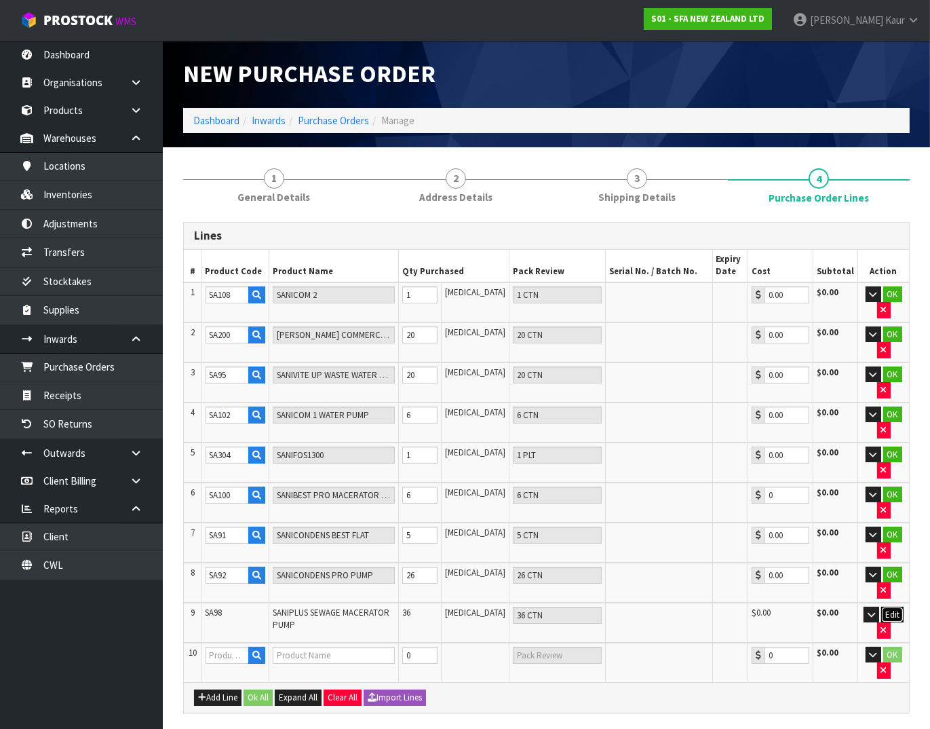
click at [896, 606] on button "Edit" at bounding box center [892, 614] width 22 height 16
click at [216, 646] on input "text" at bounding box center [228, 654] width 44 height 17
paste input "SA96"
click at [376, 649] on tr "10 SA96 SANIPRO SEWAGE MACERATOR PUMP 0 PCE 0.00 $0.00 OK" at bounding box center [546, 661] width 725 height 39
paste input "3"
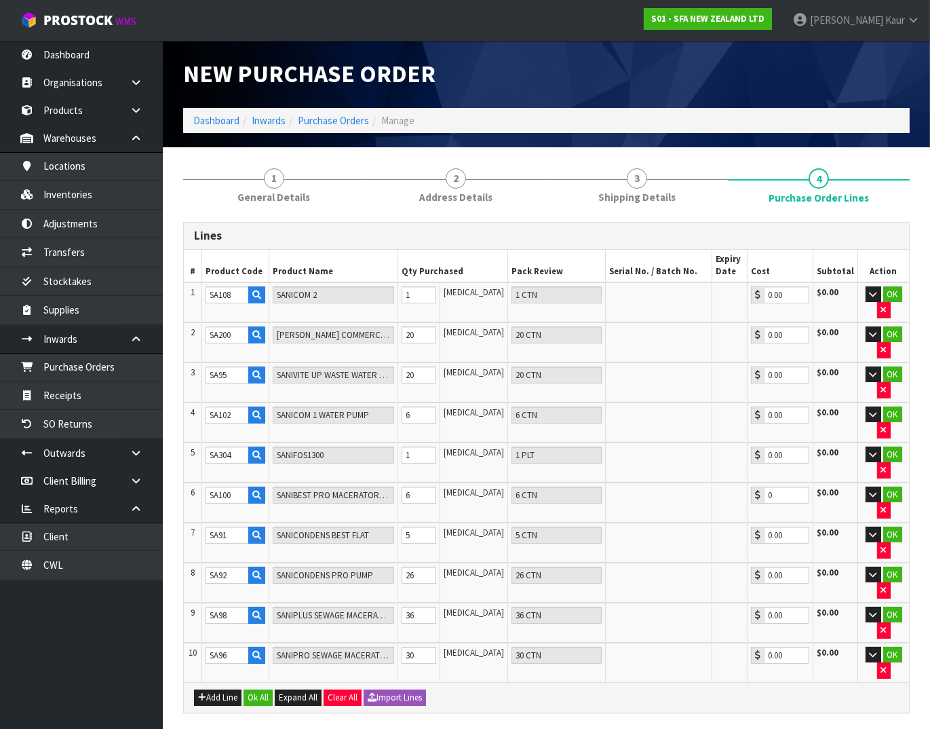
click at [733, 682] on div "Add Line Ok All Expand All Clear All Import Lines" at bounding box center [546, 697] width 725 height 31
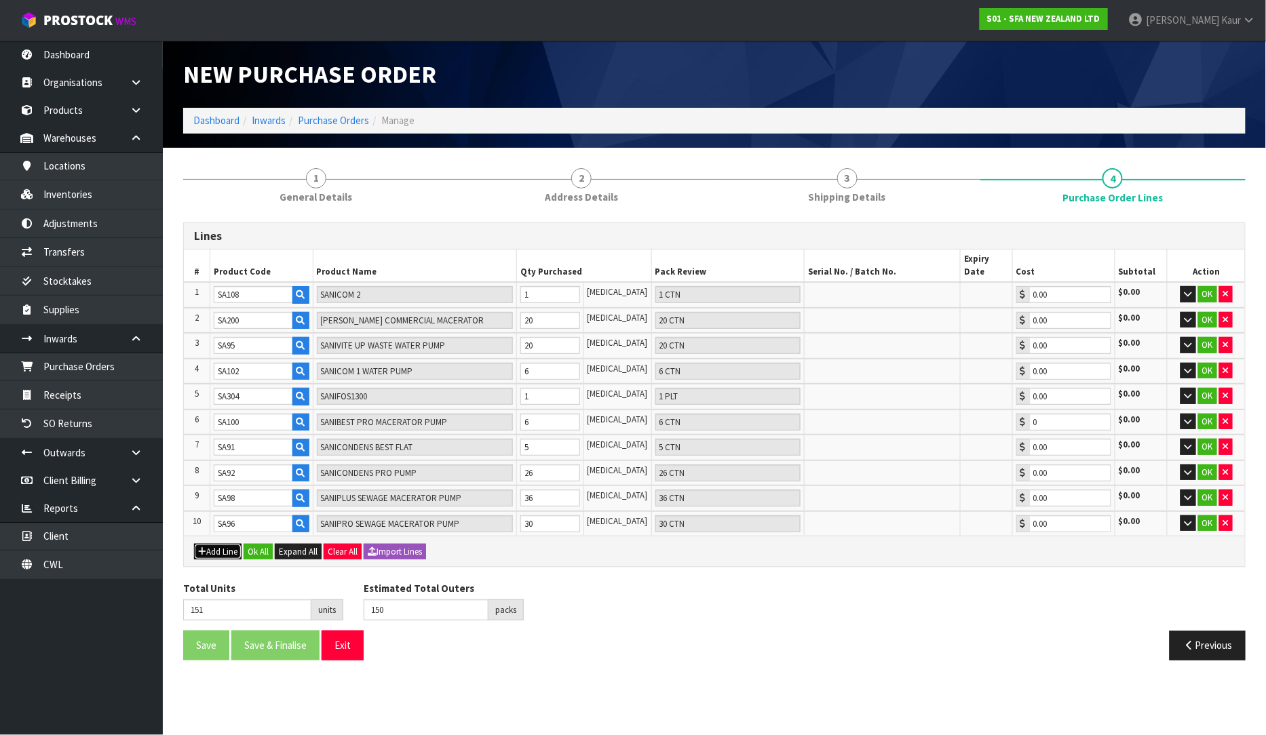
click at [226, 544] on button "Add Line" at bounding box center [217, 552] width 47 height 16
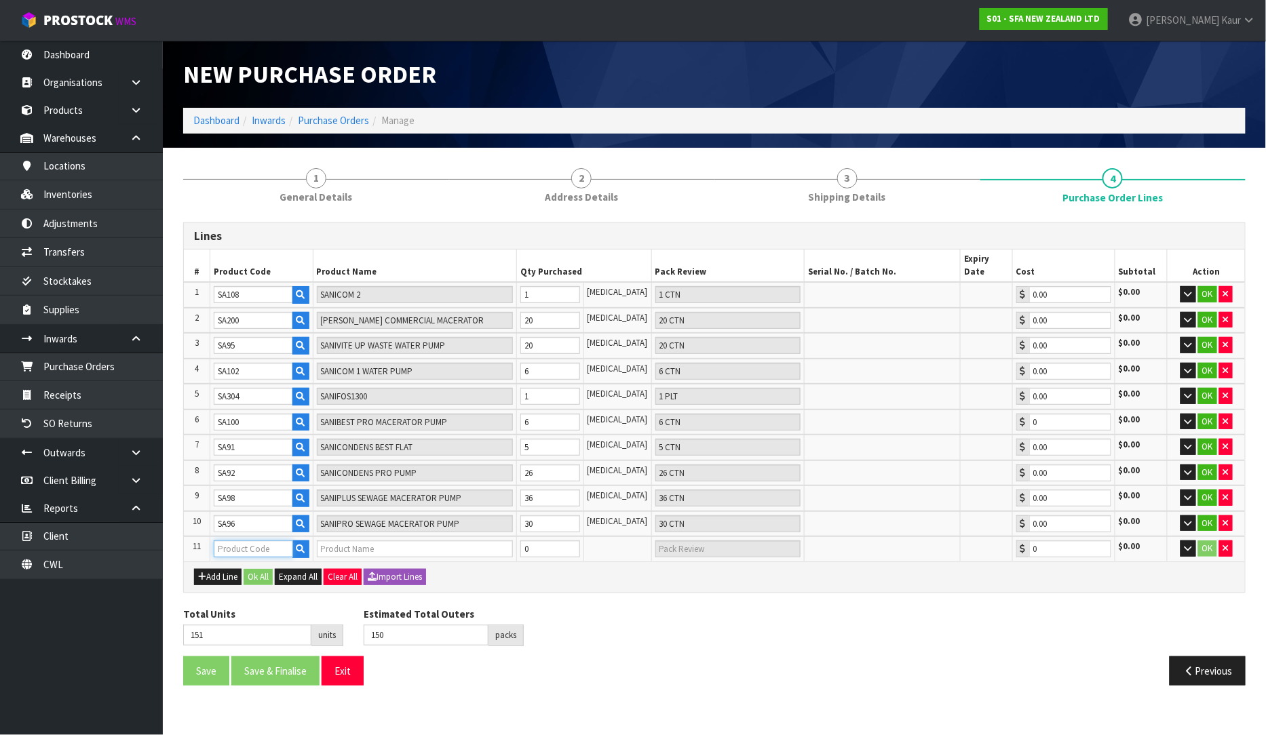
click at [239, 541] on input "text" at bounding box center [253, 549] width 79 height 17
paste input "FO120140"
click at [580, 541] on input "0" at bounding box center [550, 549] width 60 height 17
click at [580, 541] on input "1" at bounding box center [550, 549] width 60 height 17
click at [580, 541] on input "2" at bounding box center [550, 549] width 60 height 17
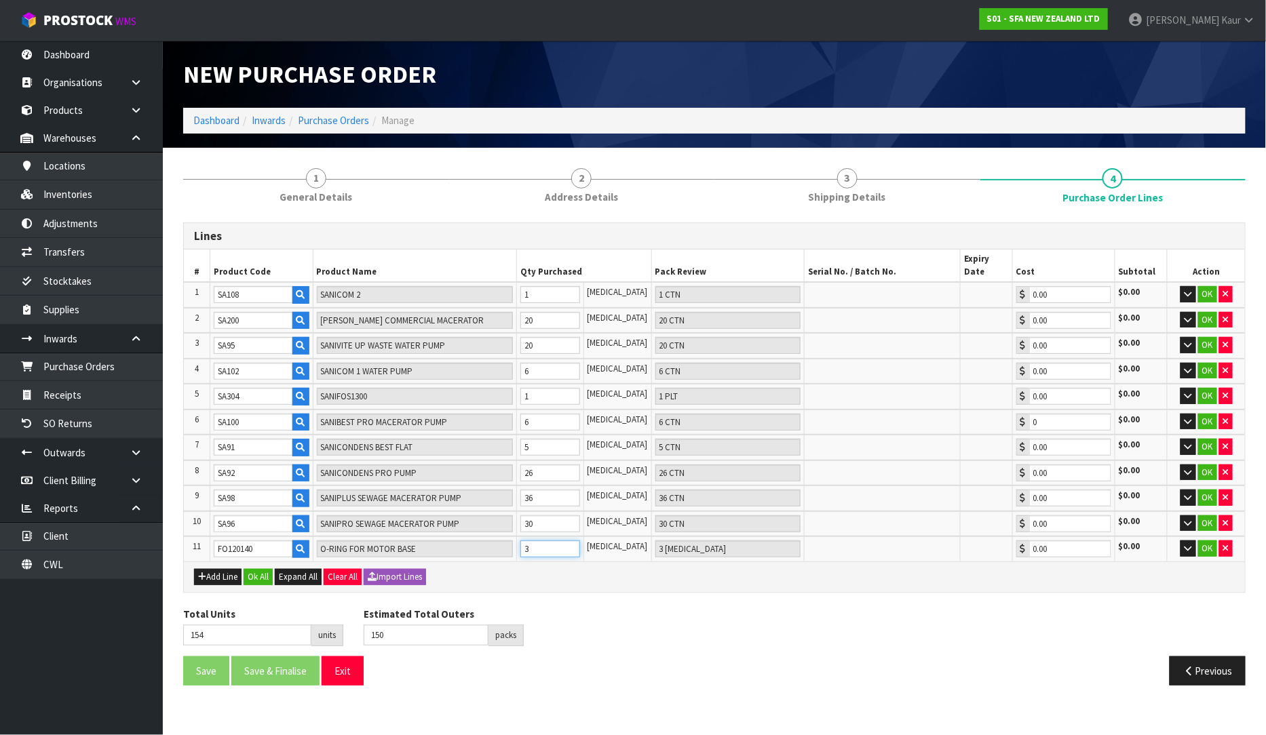
click at [580, 541] on input "3" at bounding box center [550, 549] width 60 height 17
click at [580, 541] on input "4" at bounding box center [550, 549] width 60 height 17
click at [215, 569] on button "Add Line" at bounding box center [217, 577] width 47 height 16
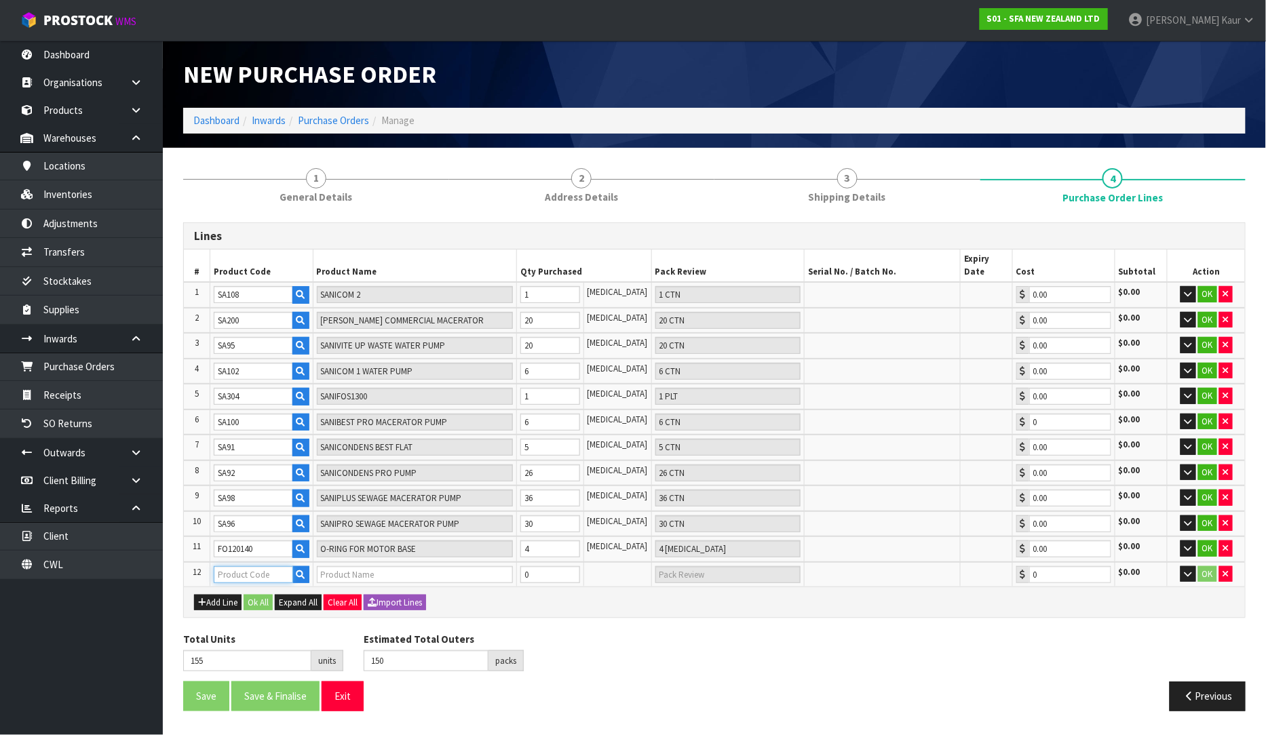
click at [265, 566] on input "text" at bounding box center [253, 574] width 79 height 17
paste input "KITHIFLOOR3"
click at [490, 562] on tr "12 KITHIFLOOR3 KIT SAV HIFLOOR 3 0 PCE 0.00 $0.00 OK" at bounding box center [714, 574] width 1061 height 25
paste input "2"
click at [218, 595] on button "Add Line" at bounding box center [217, 603] width 47 height 16
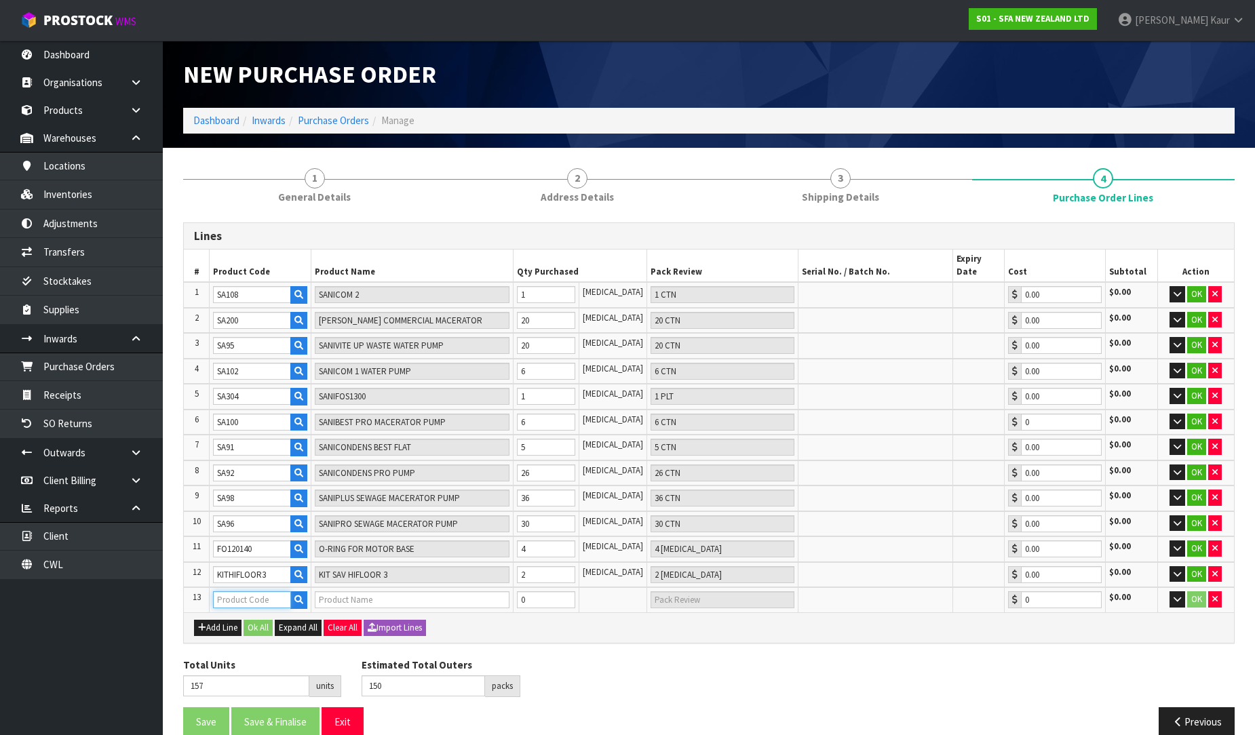
click at [241, 591] on input "text" at bounding box center [252, 599] width 78 height 17
paste input "NP100241"
drag, startPoint x: 1040, startPoint y: 670, endPoint x: 1030, endPoint y: 669, distance: 10.3
click at [1040, 670] on div "Total Units 157 units Estimated Total Outers 150 packs Estimated Total Pallets …" at bounding box center [709, 683] width 1072 height 50
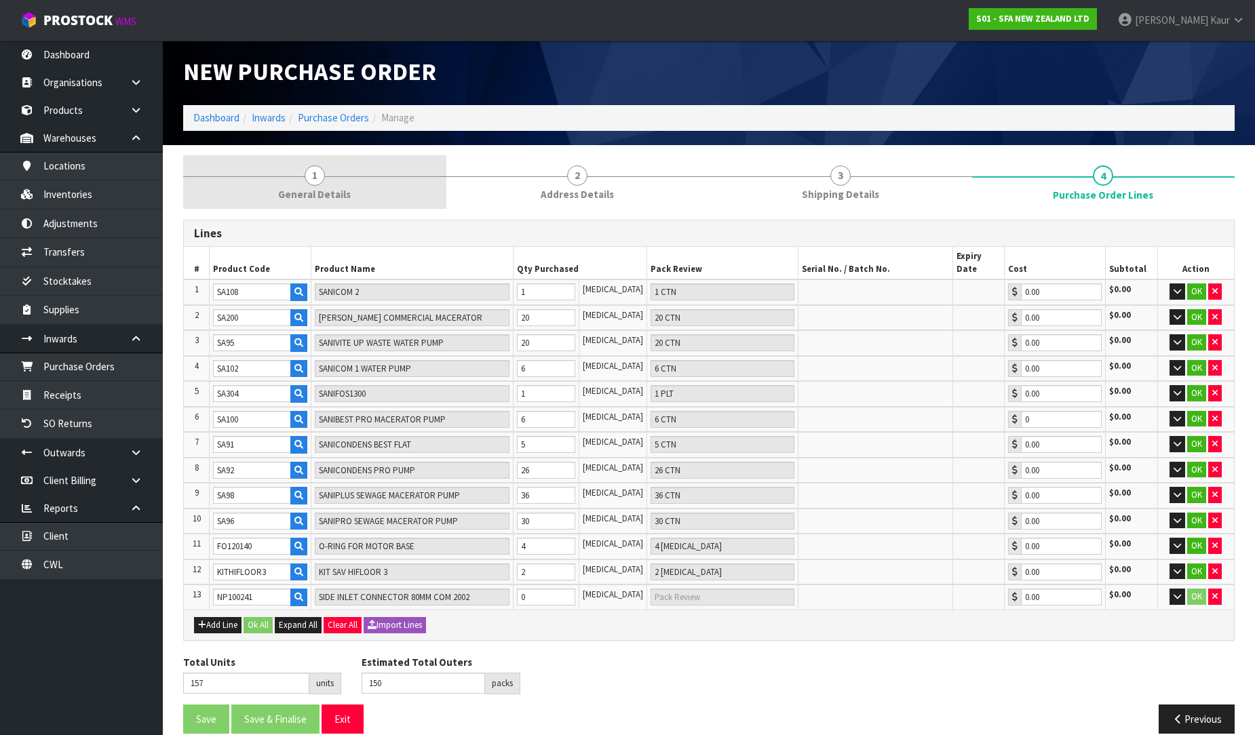
click at [288, 187] on span "General Details" at bounding box center [314, 194] width 73 height 14
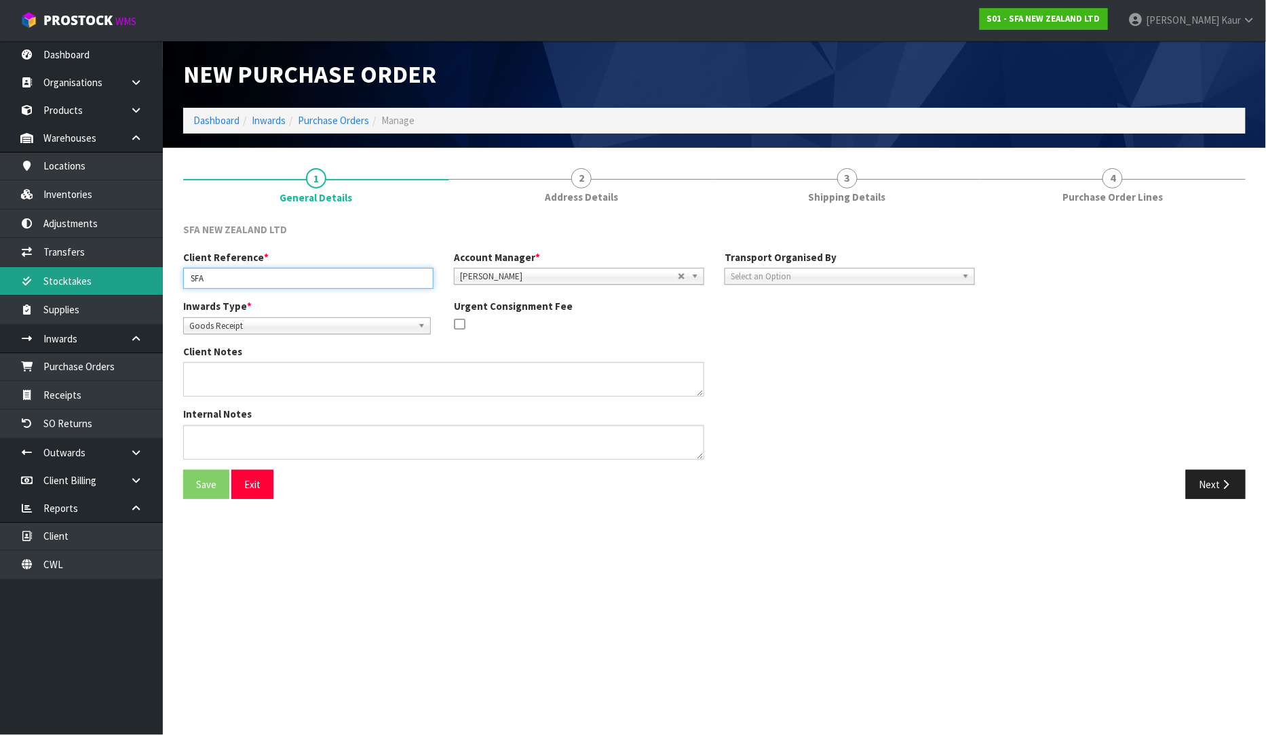
drag, startPoint x: 267, startPoint y: 274, endPoint x: 160, endPoint y: 288, distance: 107.4
click at [160, 288] on body "Toggle navigation ProStock WMS S01 - SFA NEW ZEALAND LTD Prabhneet Kaur Logout …" at bounding box center [633, 367] width 1266 height 735
click at [293, 284] on input "text" at bounding box center [308, 278] width 250 height 21
click at [870, 543] on section "New Purchase Order Dashboard Inwards Purchase Orders Manage 1 General Details 2…" at bounding box center [633, 367] width 1266 height 735
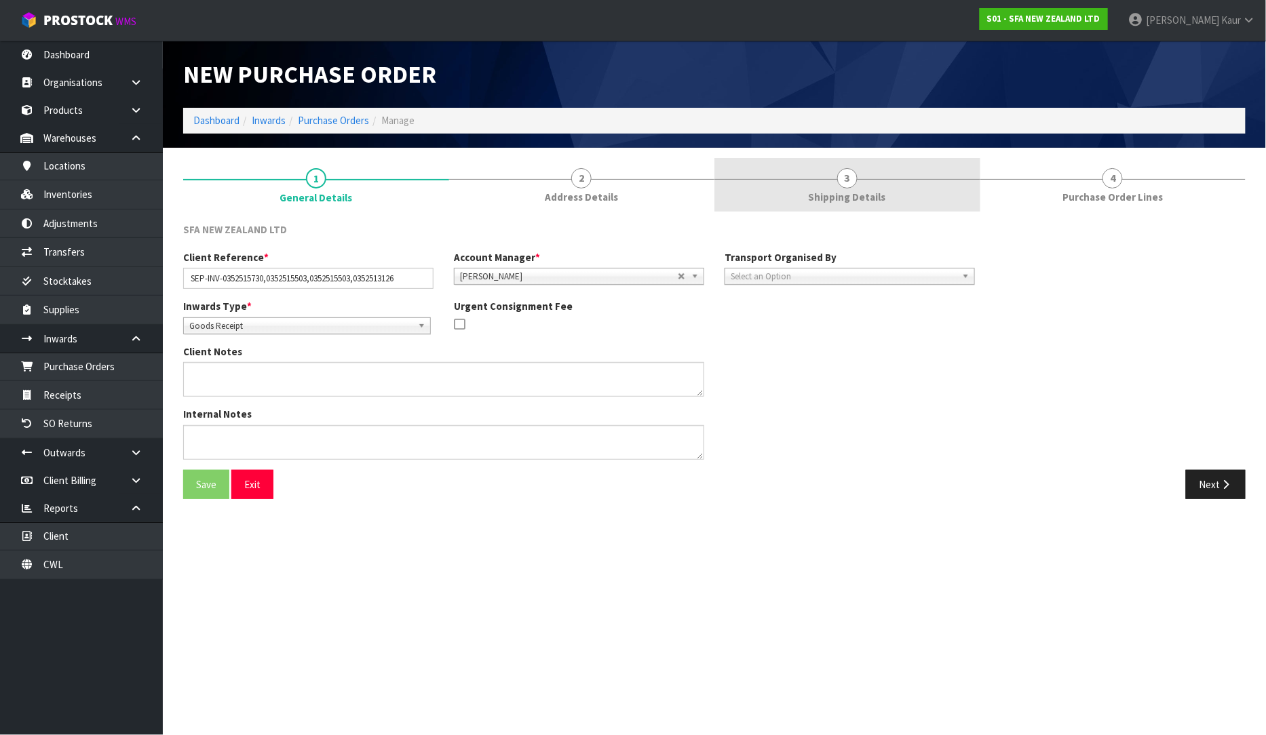
click at [814, 189] on link "3 Shipping Details" at bounding box center [847, 185] width 266 height 54
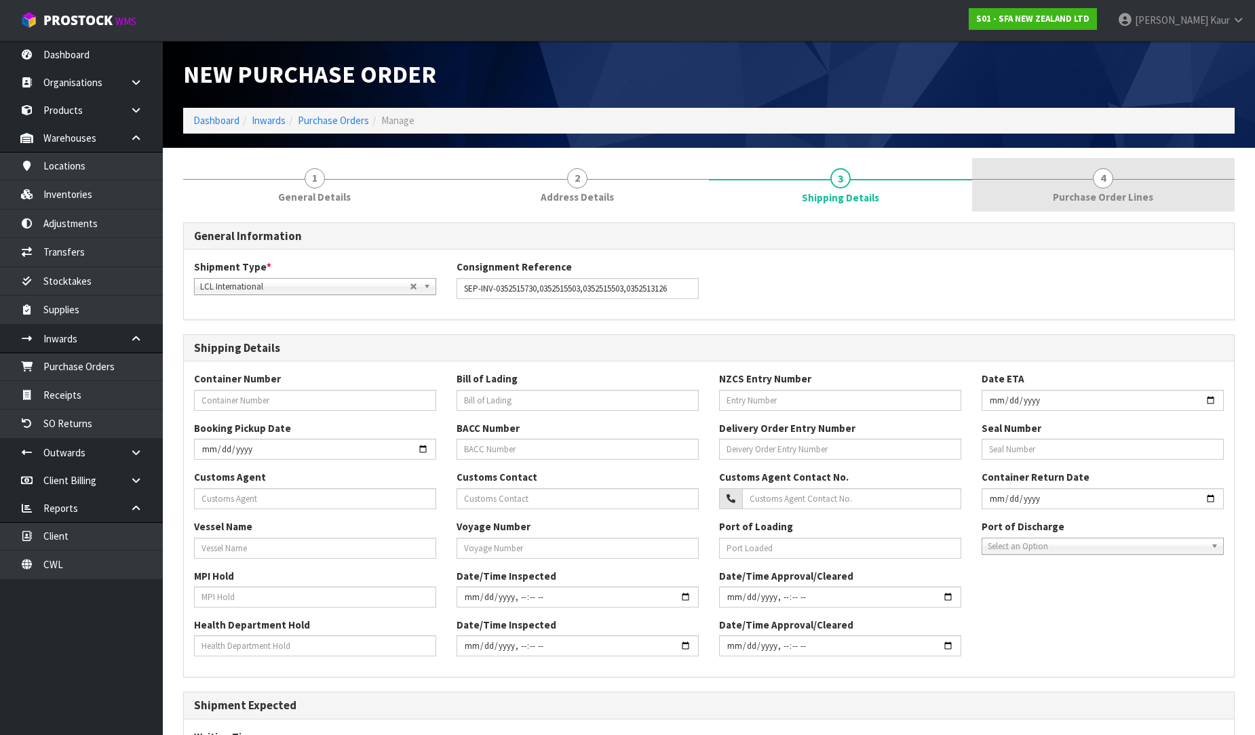
click at [1004, 178] on link "4 Purchase Order Lines" at bounding box center [1103, 185] width 263 height 54
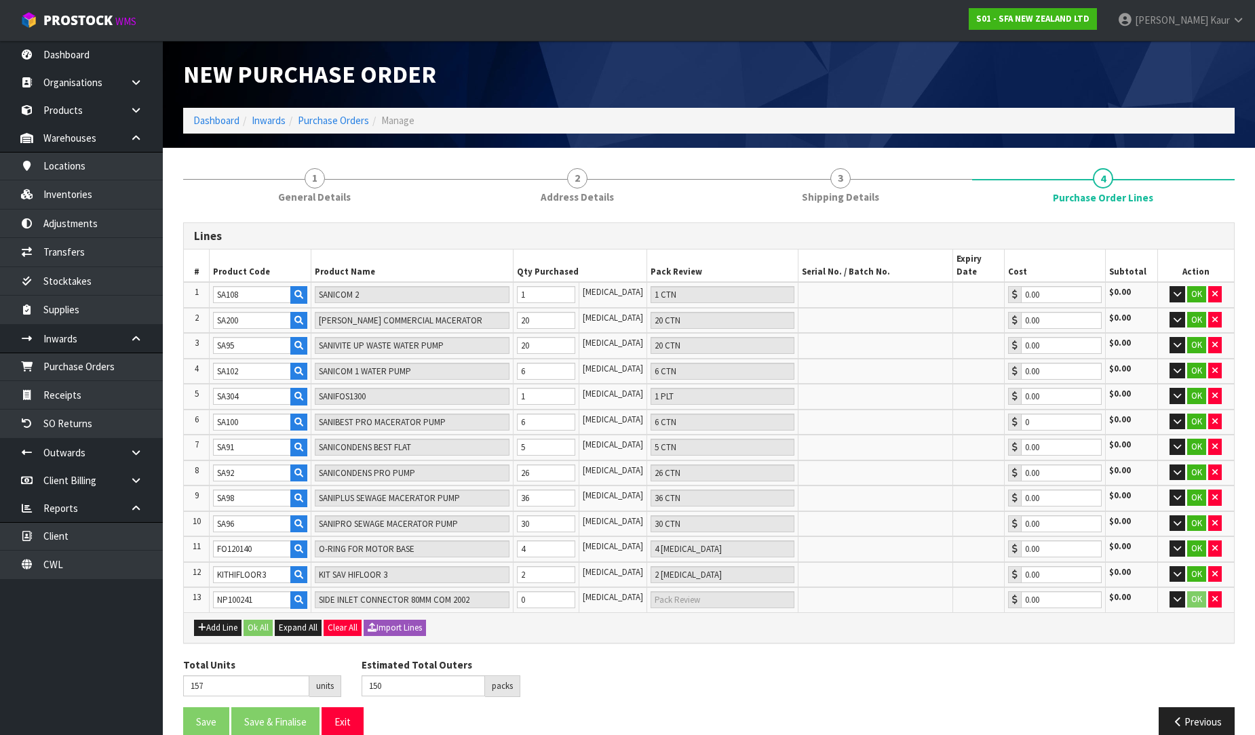
scroll to position [3, 0]
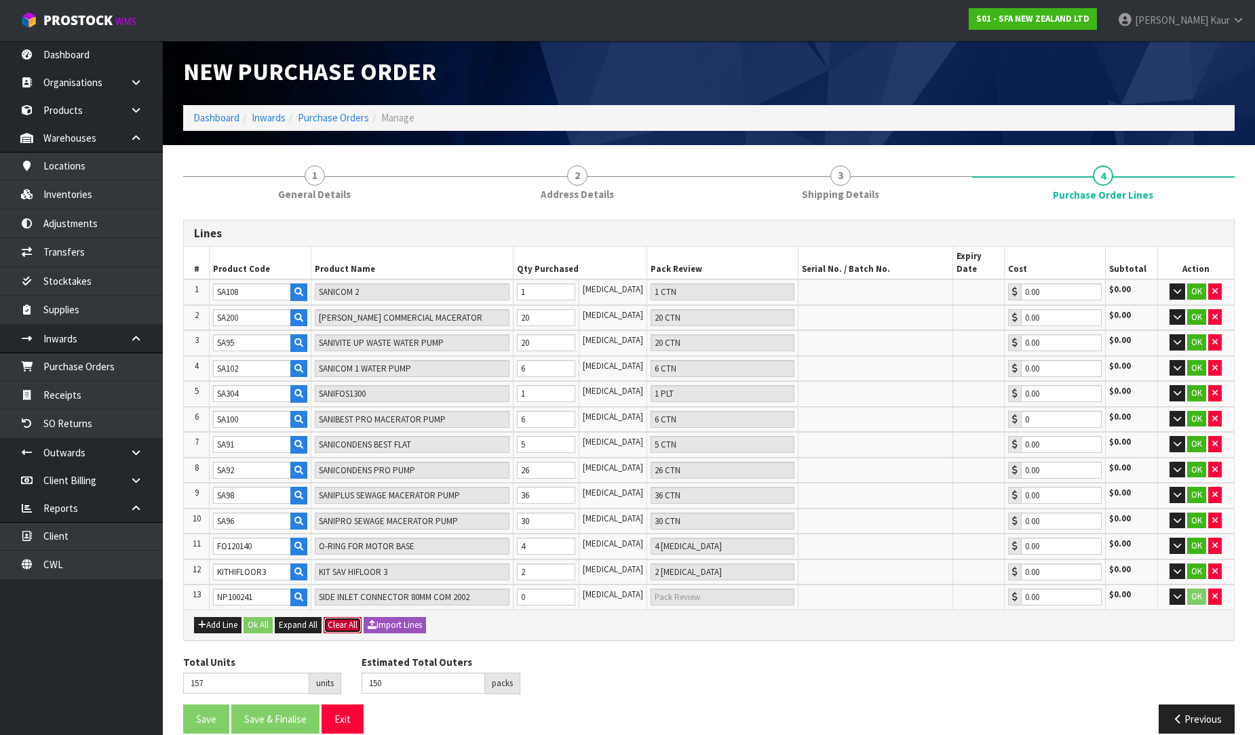
click at [345, 617] on button "Clear All" at bounding box center [343, 625] width 38 height 16
click at [374, 617] on button "Confirm Clear All" at bounding box center [358, 625] width 68 height 16
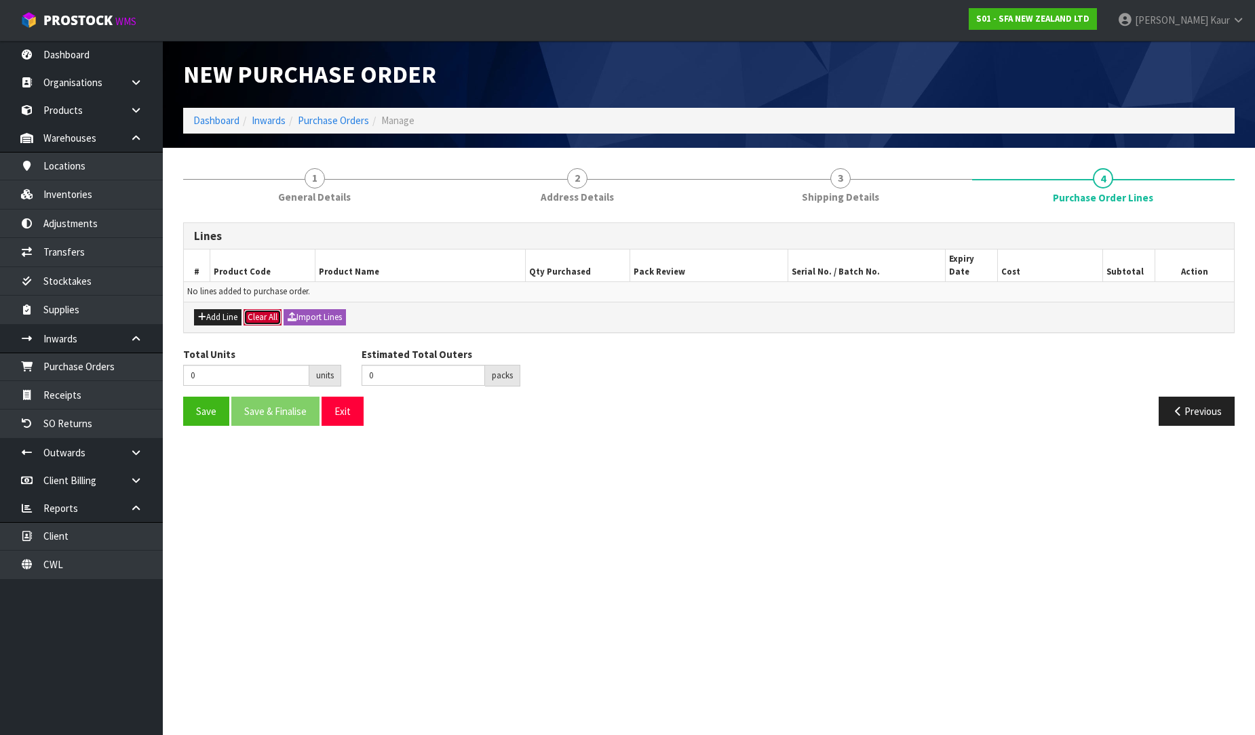
scroll to position [0, 0]
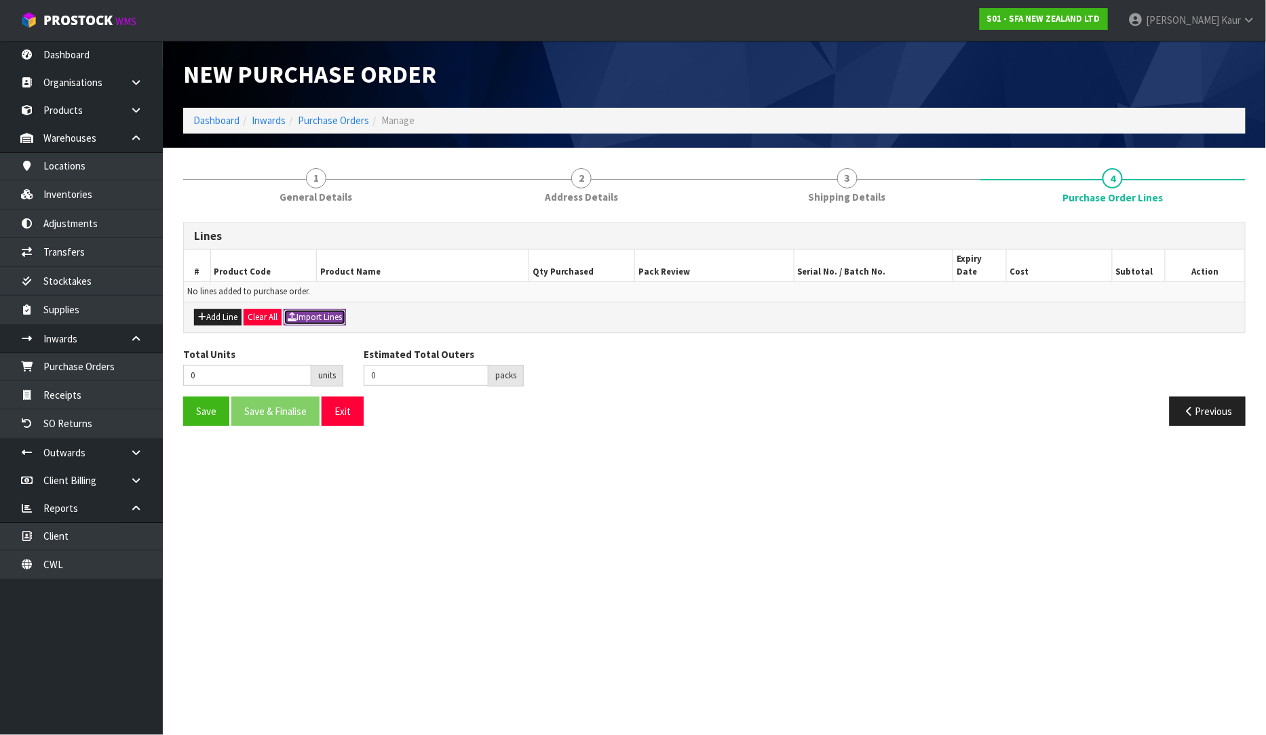
click at [309, 309] on button "Import Lines" at bounding box center [315, 317] width 62 height 16
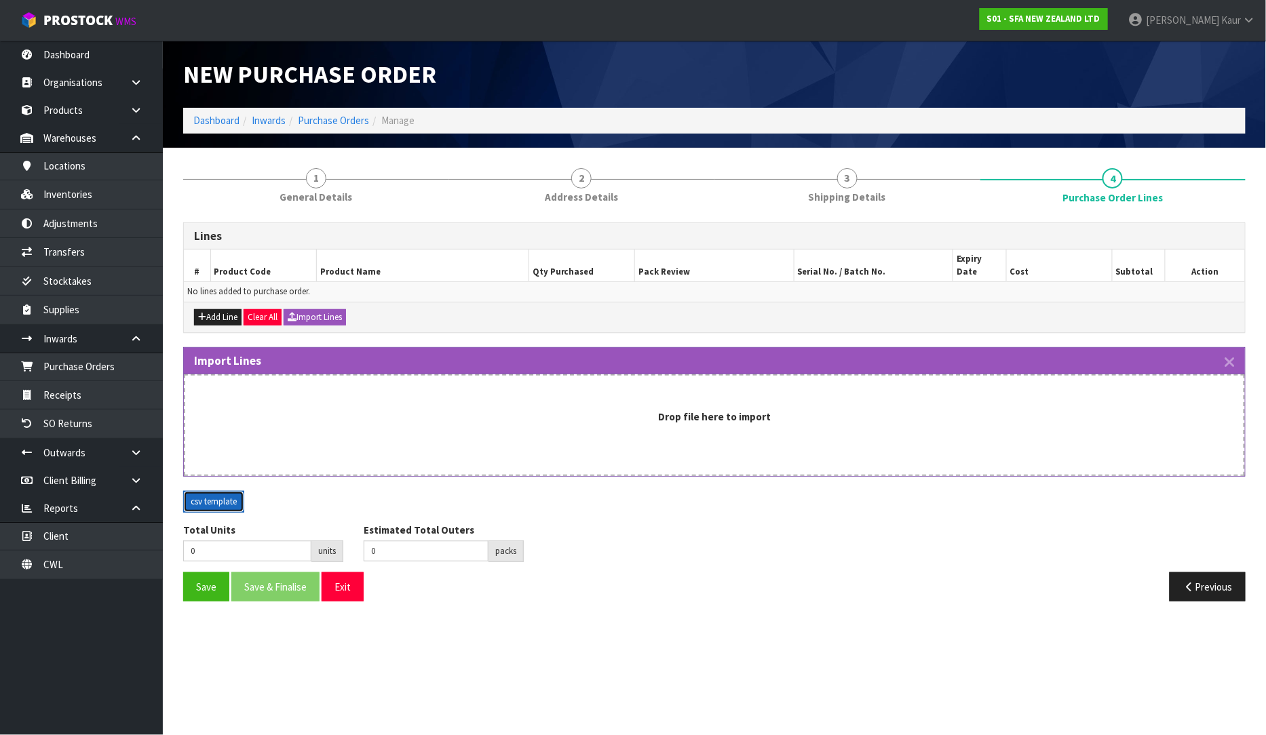
click at [208, 491] on button "csv template" at bounding box center [213, 502] width 61 height 22
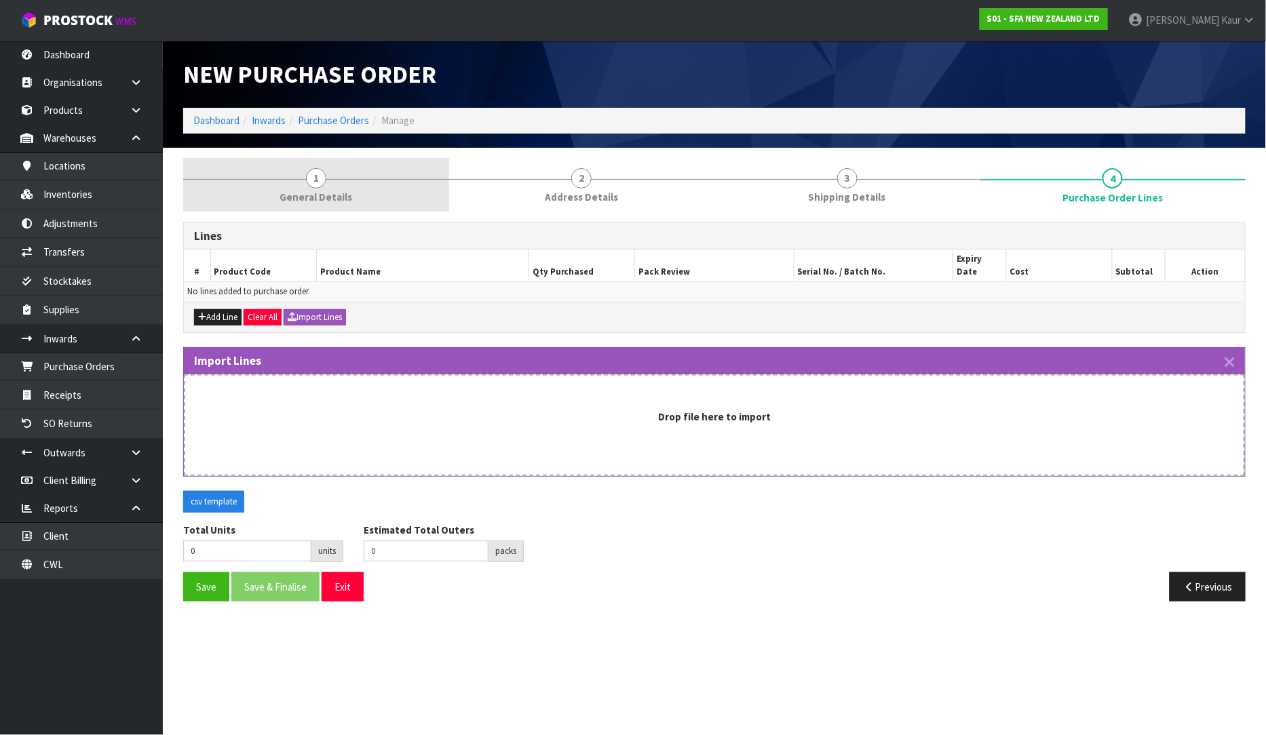
click at [307, 181] on span "1" at bounding box center [316, 178] width 20 height 20
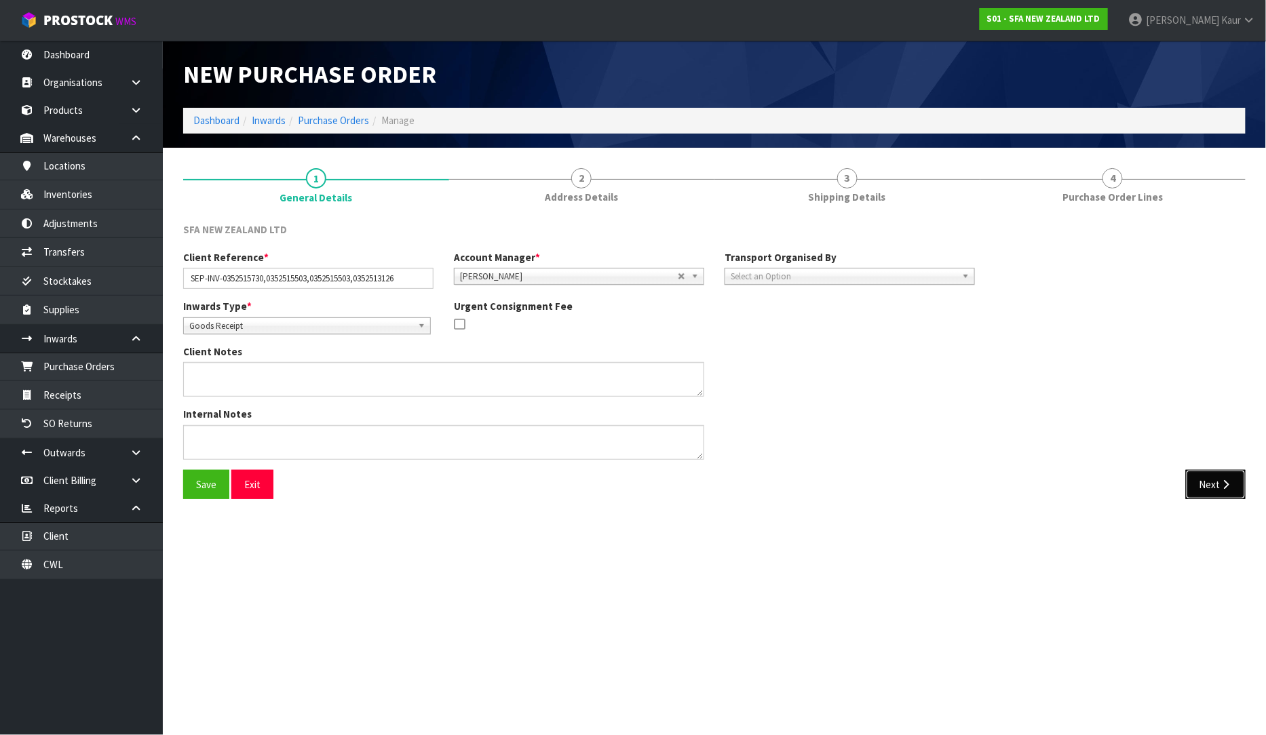
click at [1209, 492] on button "Next" at bounding box center [1216, 484] width 60 height 29
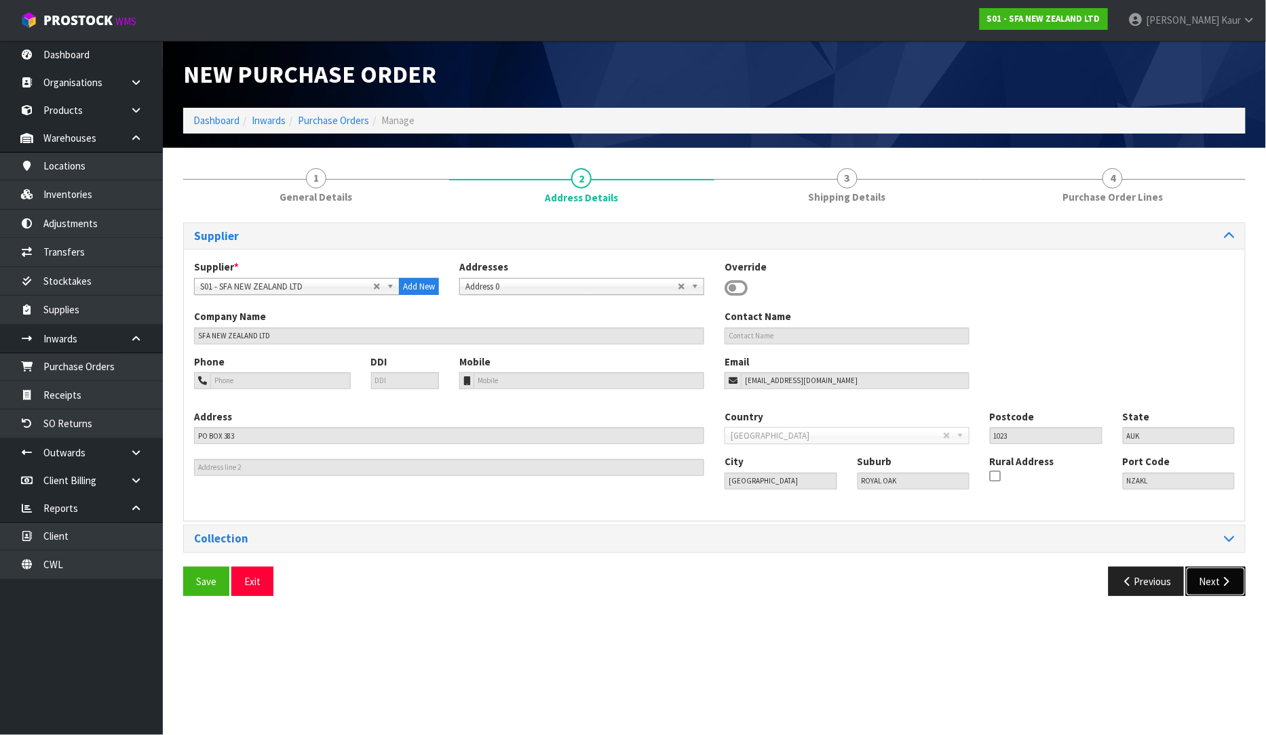
click at [1222, 583] on icon "button" at bounding box center [1226, 582] width 13 height 10
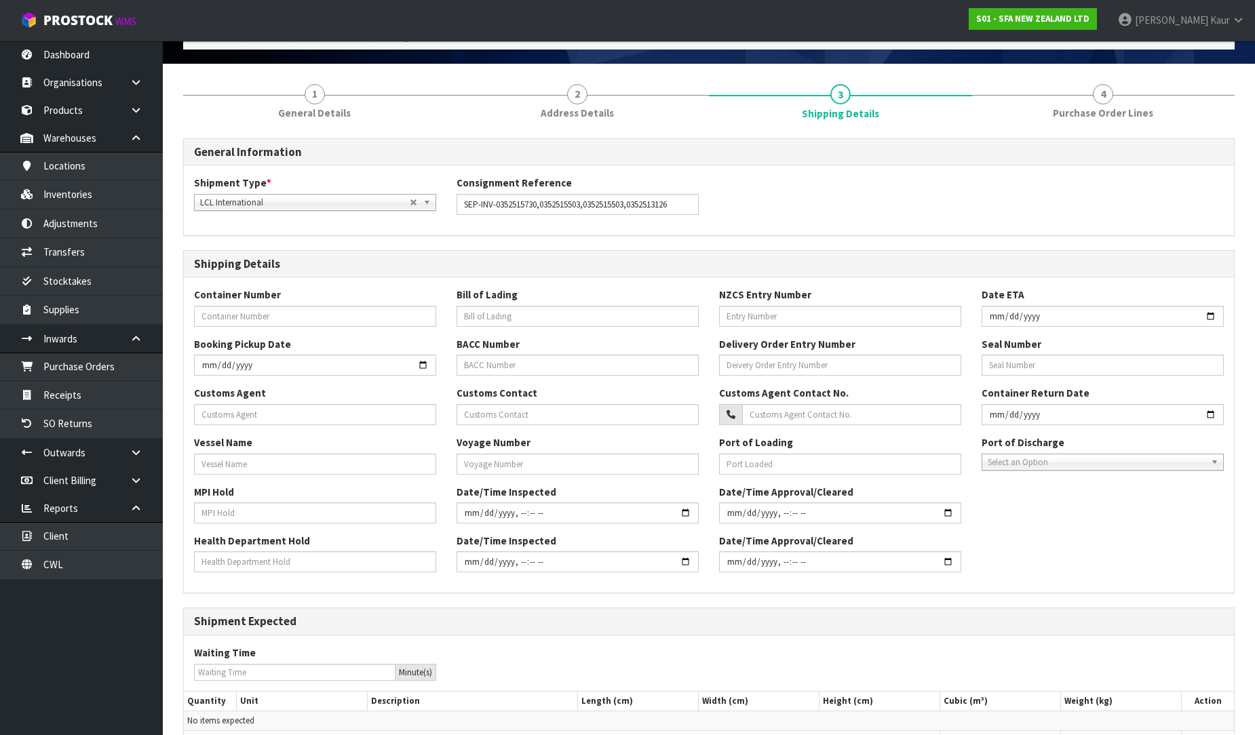
scroll to position [195, 0]
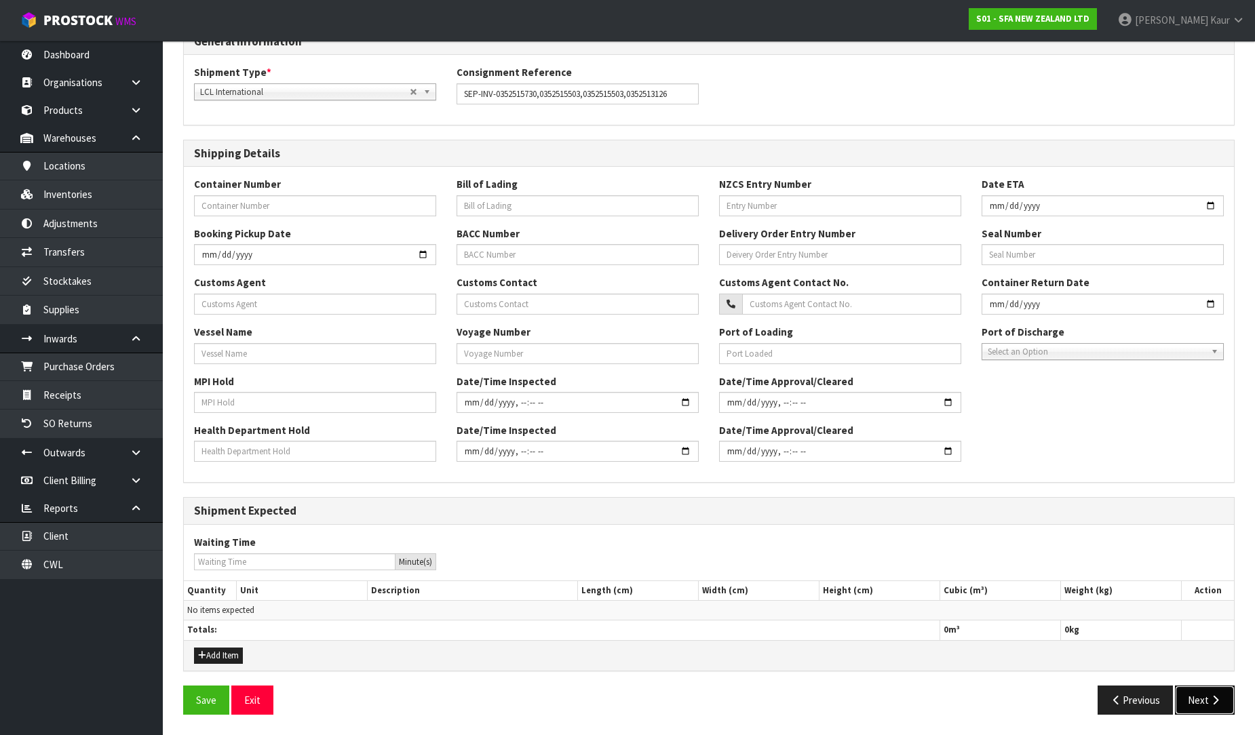
click at [1209, 708] on button "Next" at bounding box center [1205, 700] width 60 height 29
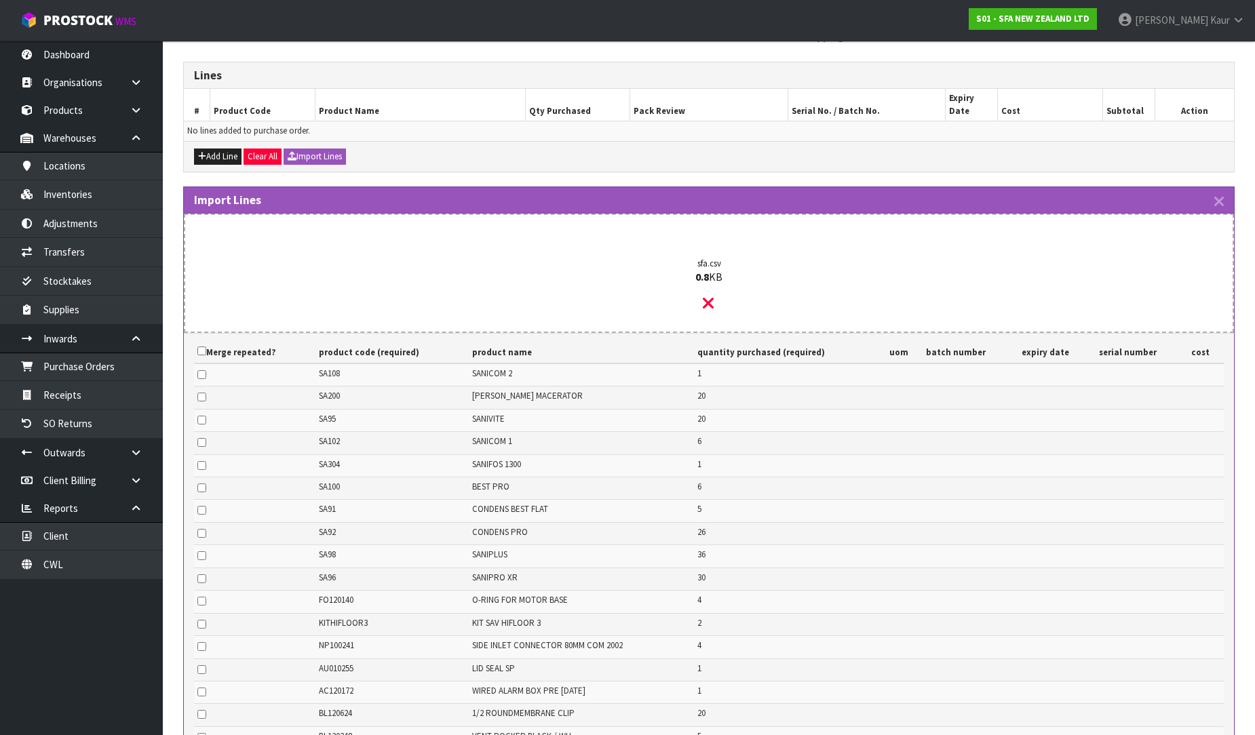
scroll to position [414, 0]
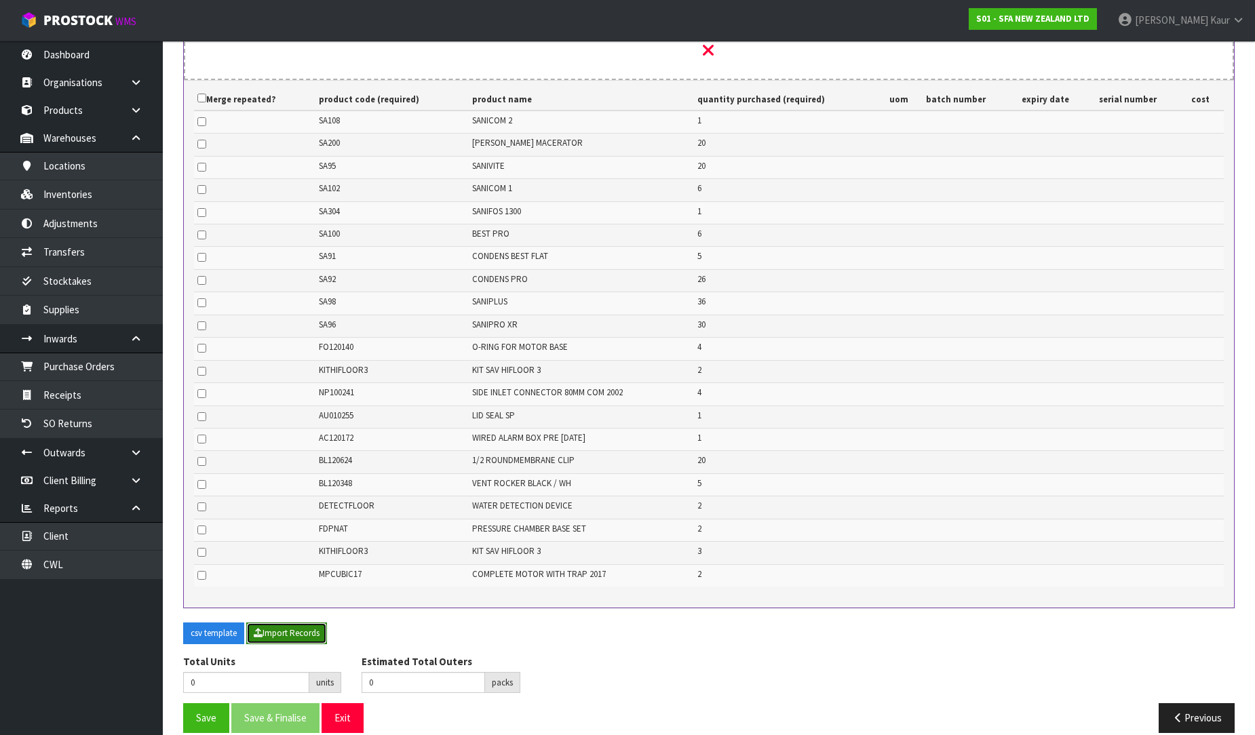
click at [293, 623] on button "Import Records" at bounding box center [286, 634] width 81 height 22
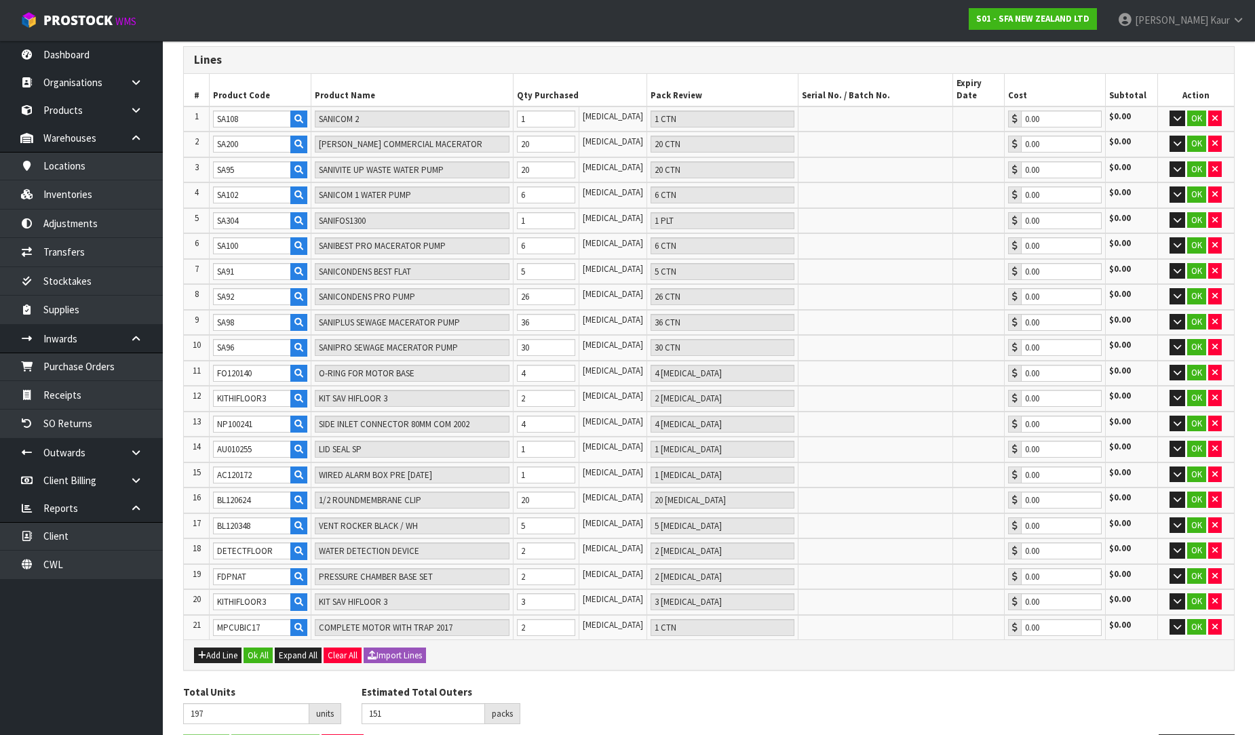
scroll to position [252, 0]
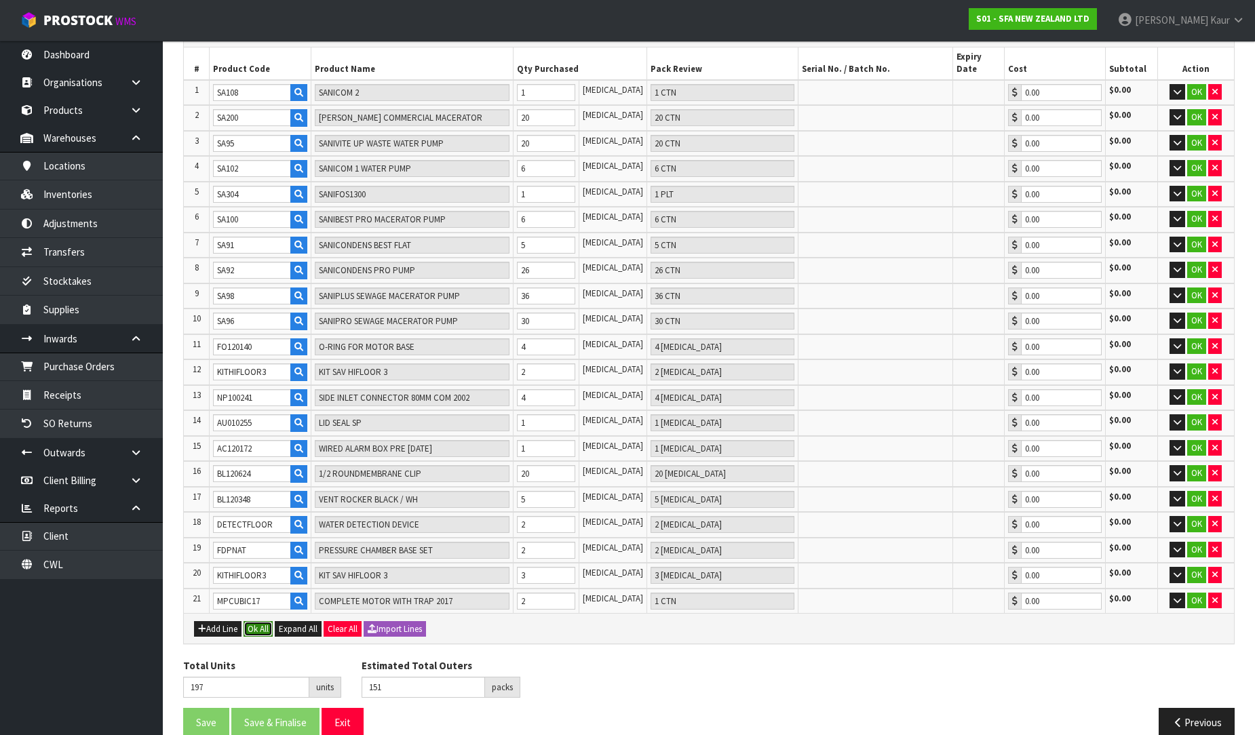
click at [253, 621] on button "Ok All" at bounding box center [258, 629] width 29 height 16
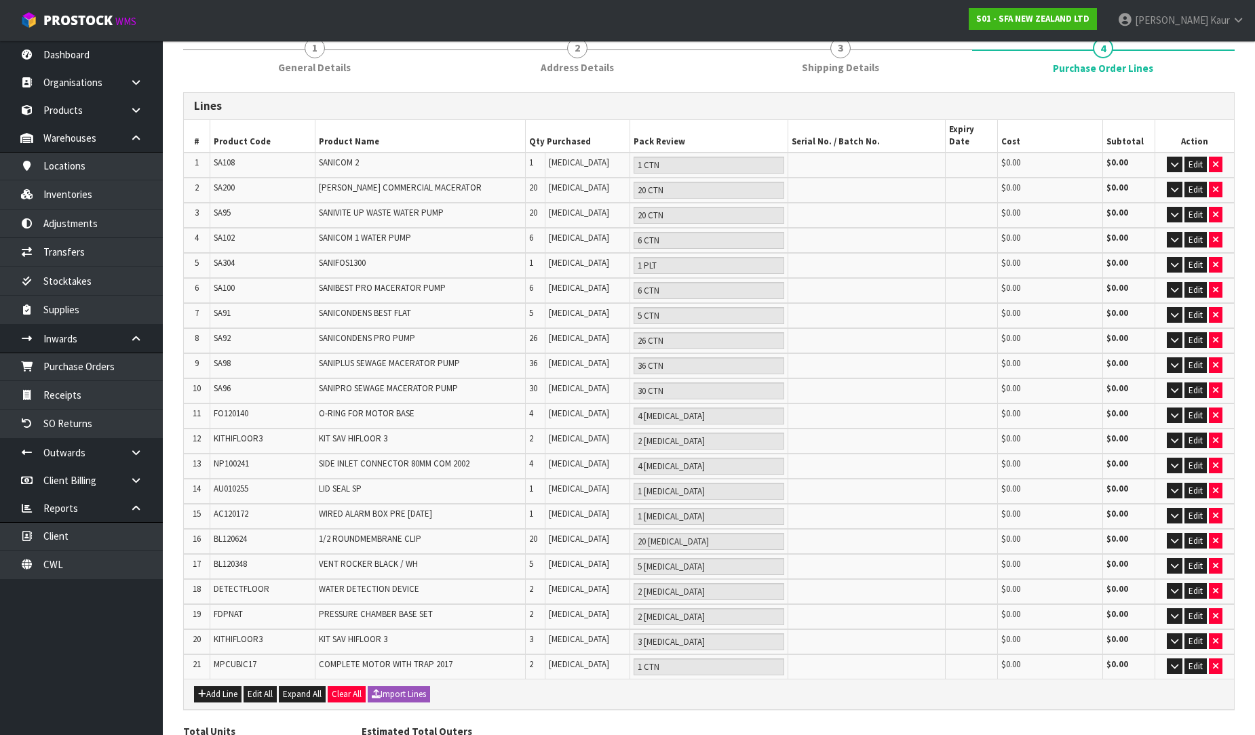
scroll to position [241, 0]
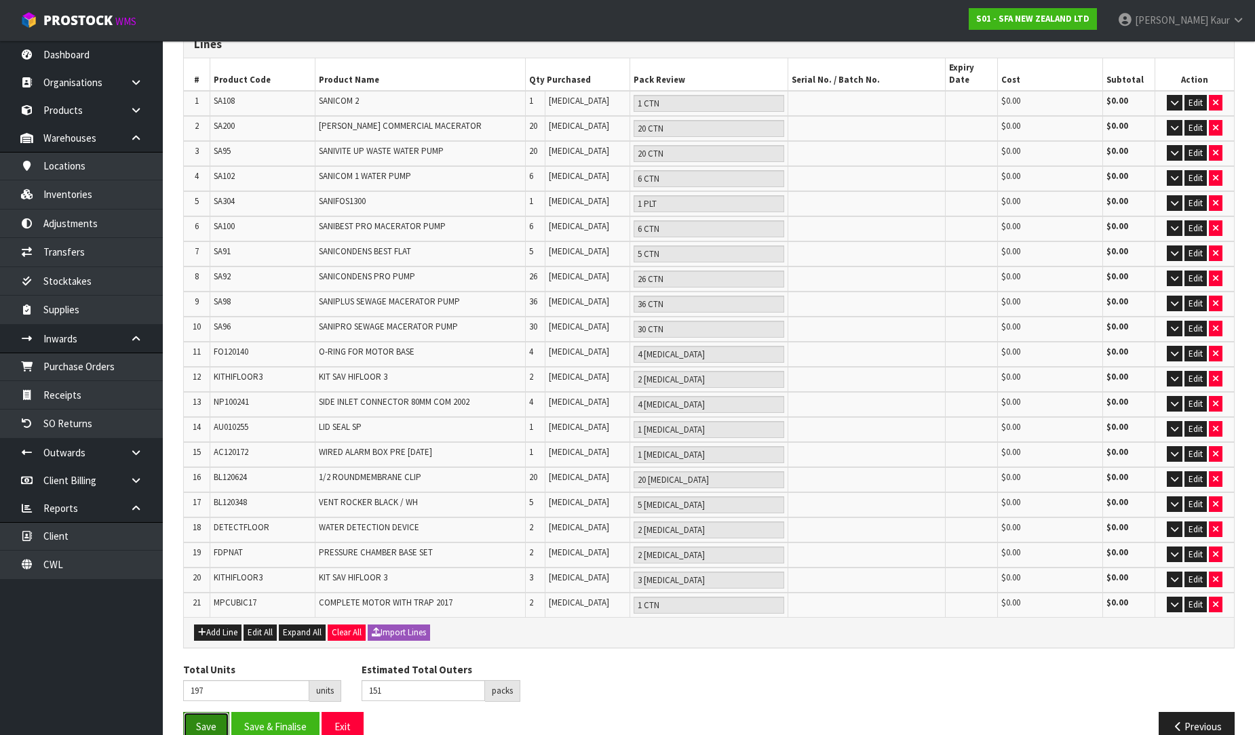
click at [222, 712] on button "Save" at bounding box center [206, 726] width 46 height 29
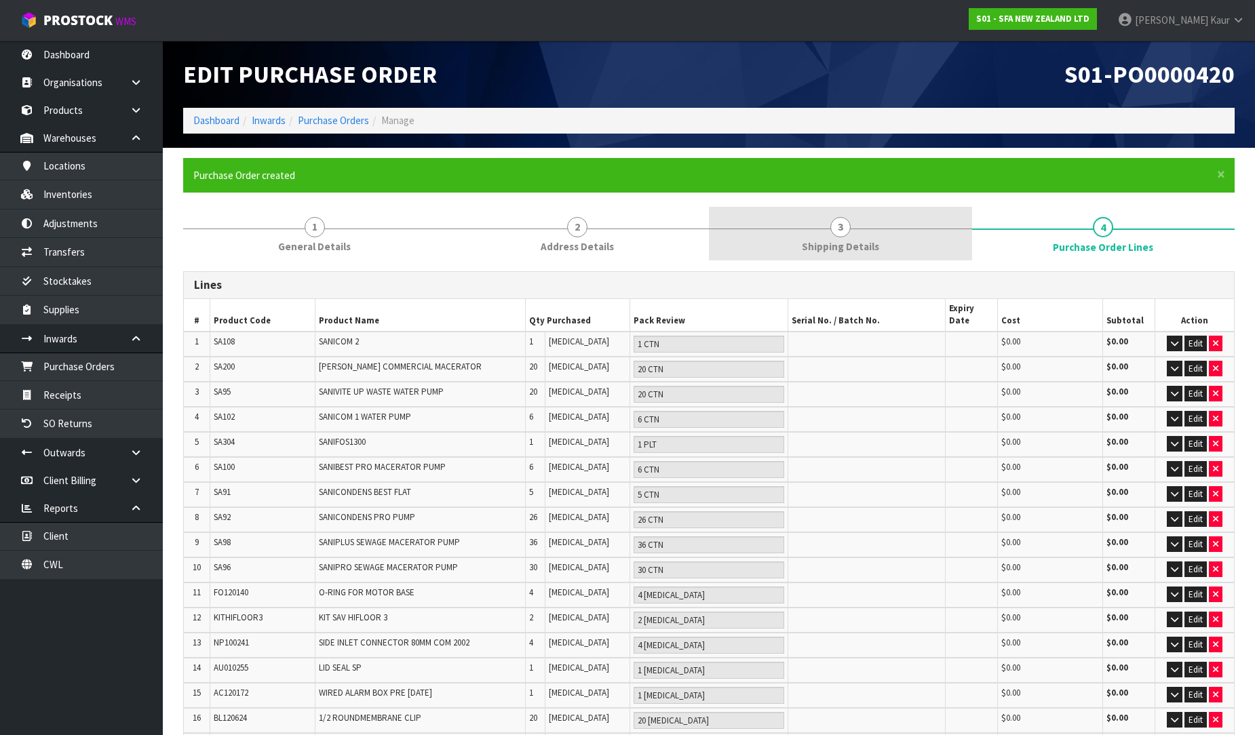
drag, startPoint x: 544, startPoint y: 235, endPoint x: 906, endPoint y: 259, distance: 362.4
click at [545, 235] on link "2 Address Details" at bounding box center [577, 234] width 263 height 54
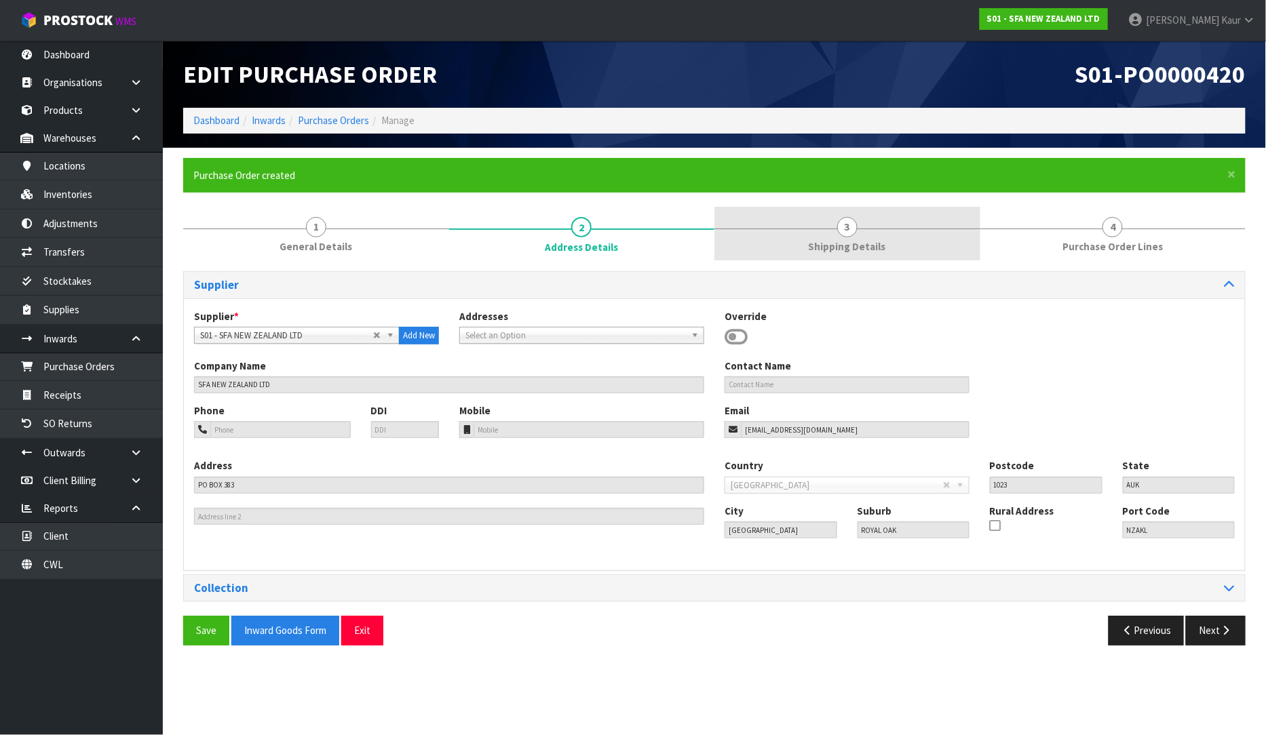
click at [878, 250] on span "Shipping Details" at bounding box center [847, 246] width 77 height 14
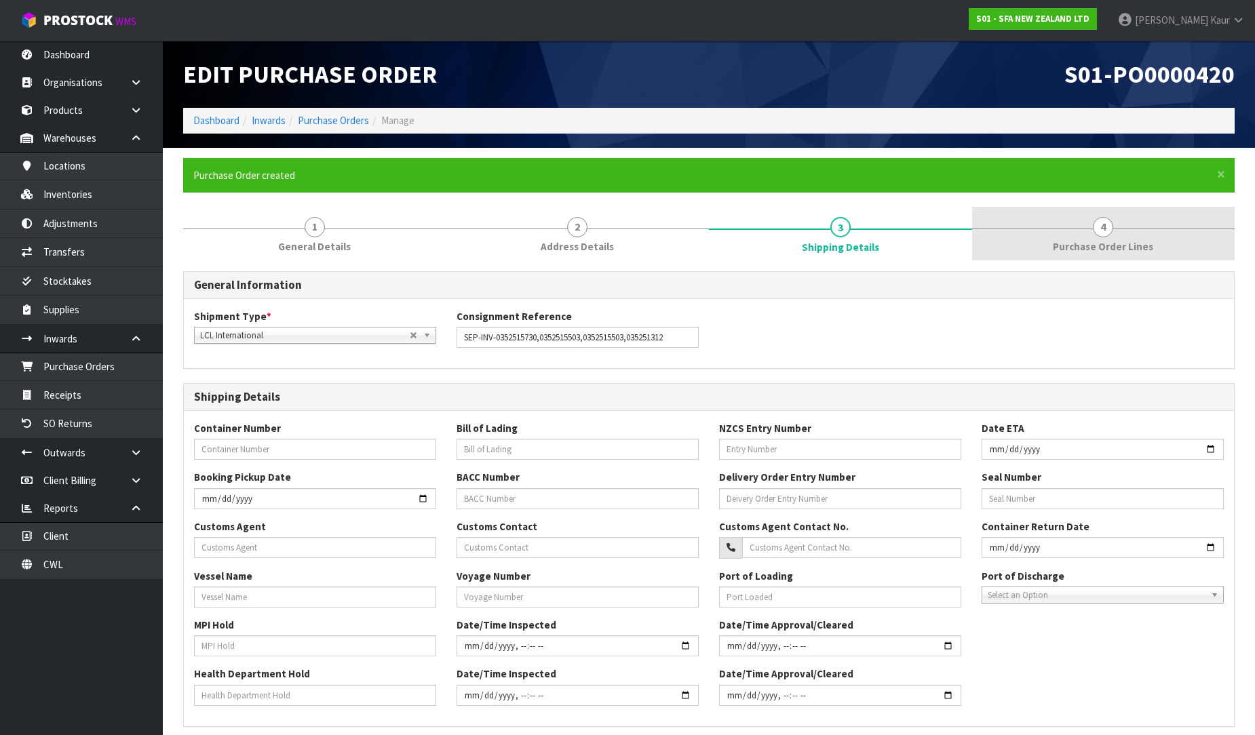
click at [1121, 239] on span "Purchase Order Lines" at bounding box center [1103, 246] width 100 height 14
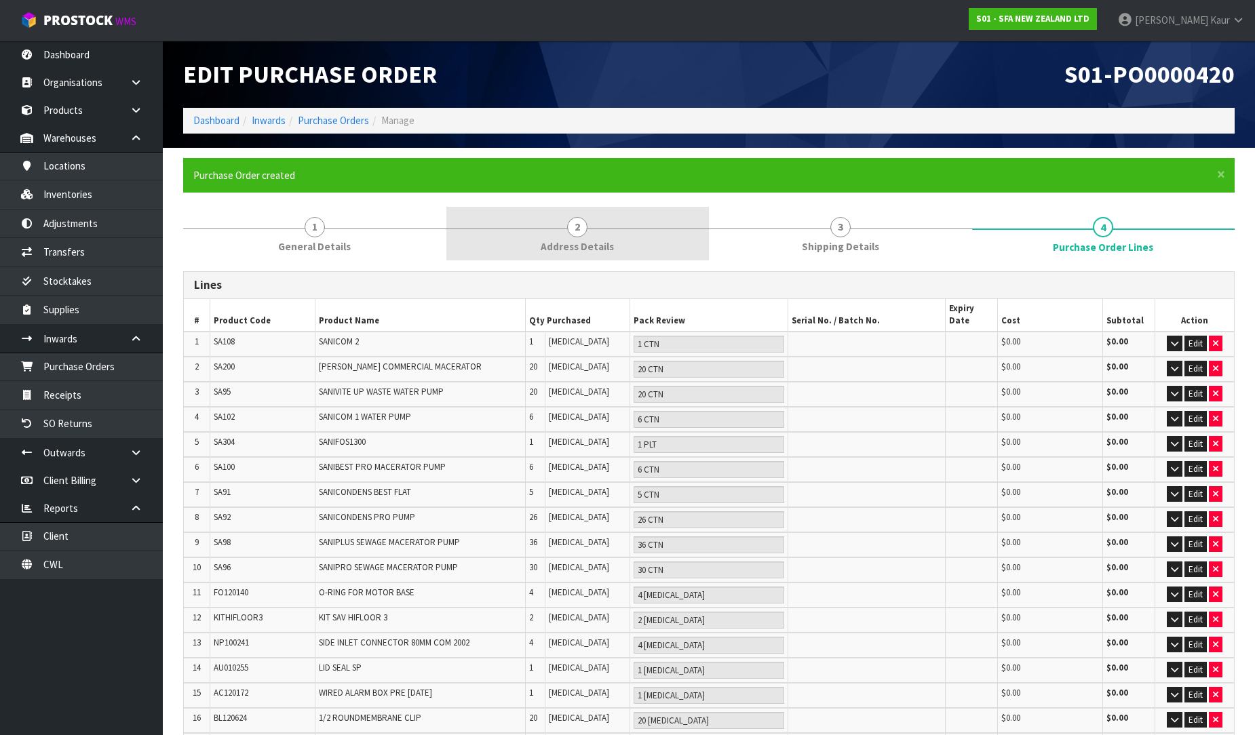
click at [545, 218] on link "2 Address Details" at bounding box center [577, 234] width 263 height 54
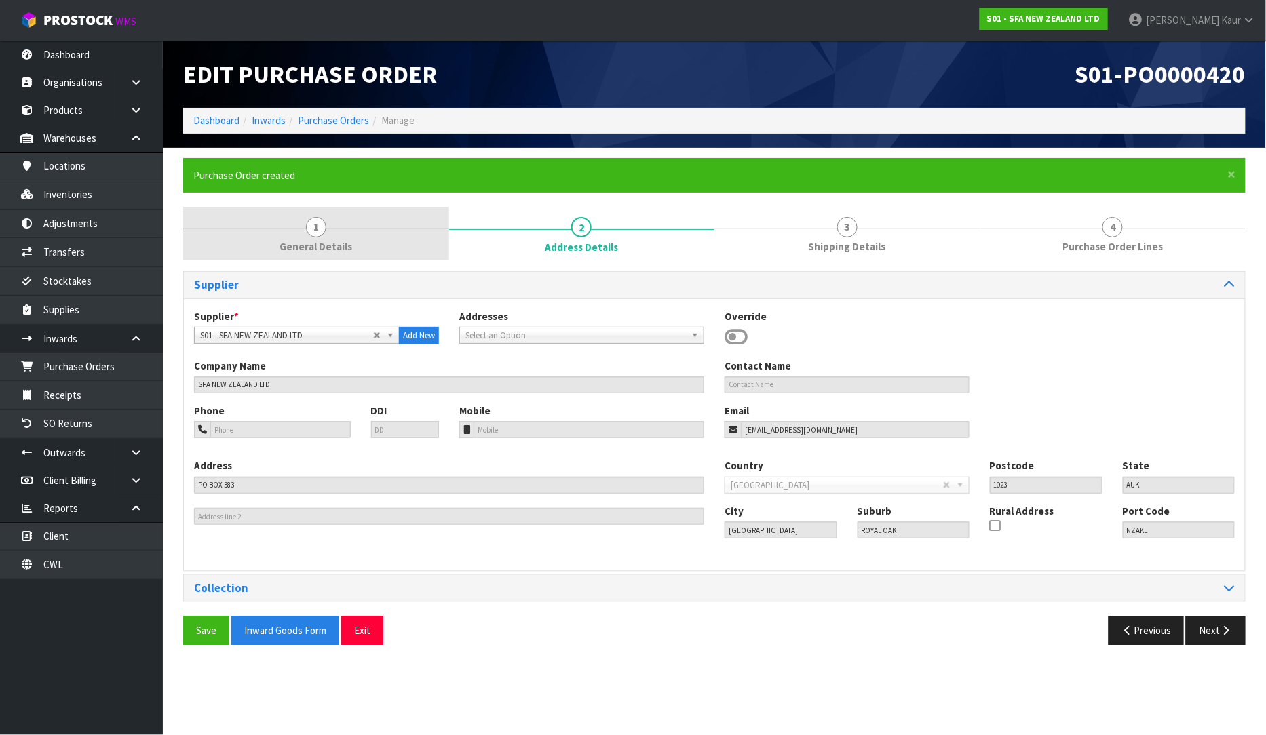
click at [392, 255] on link "1 General Details" at bounding box center [316, 234] width 266 height 54
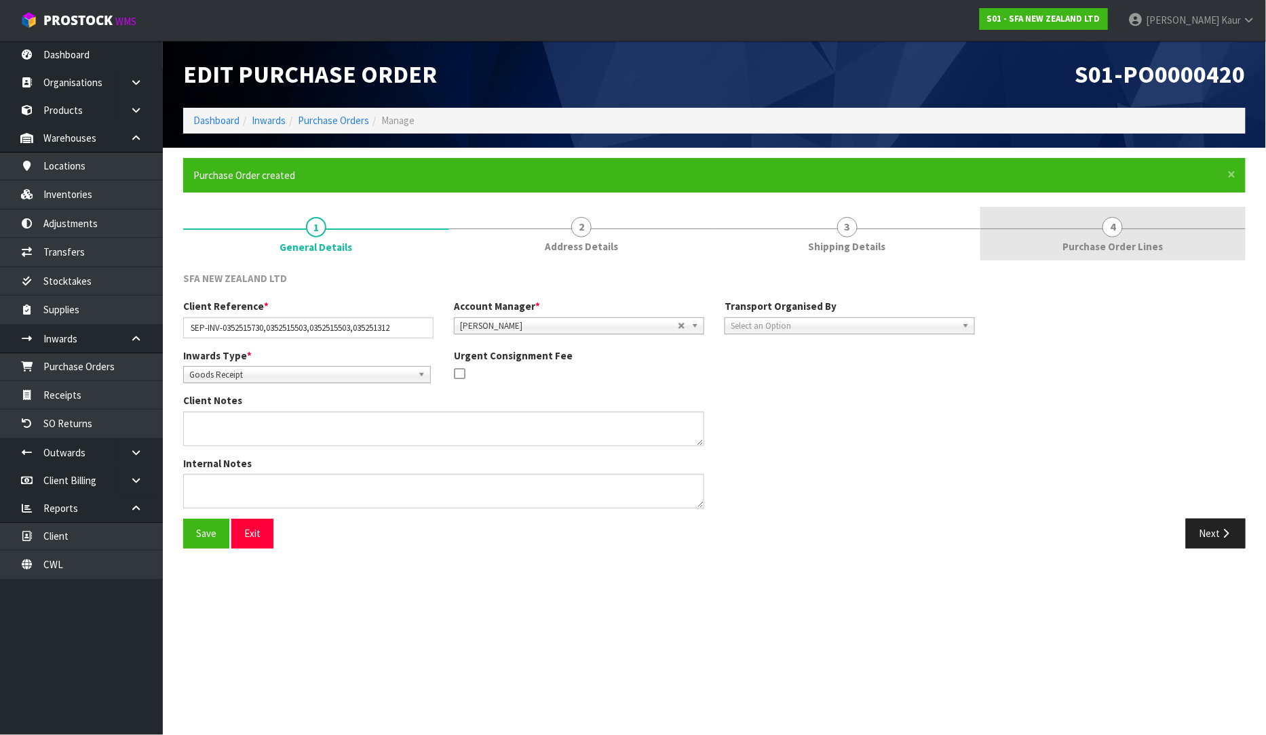
click at [1096, 226] on link "4 Purchase Order Lines" at bounding box center [1113, 234] width 266 height 54
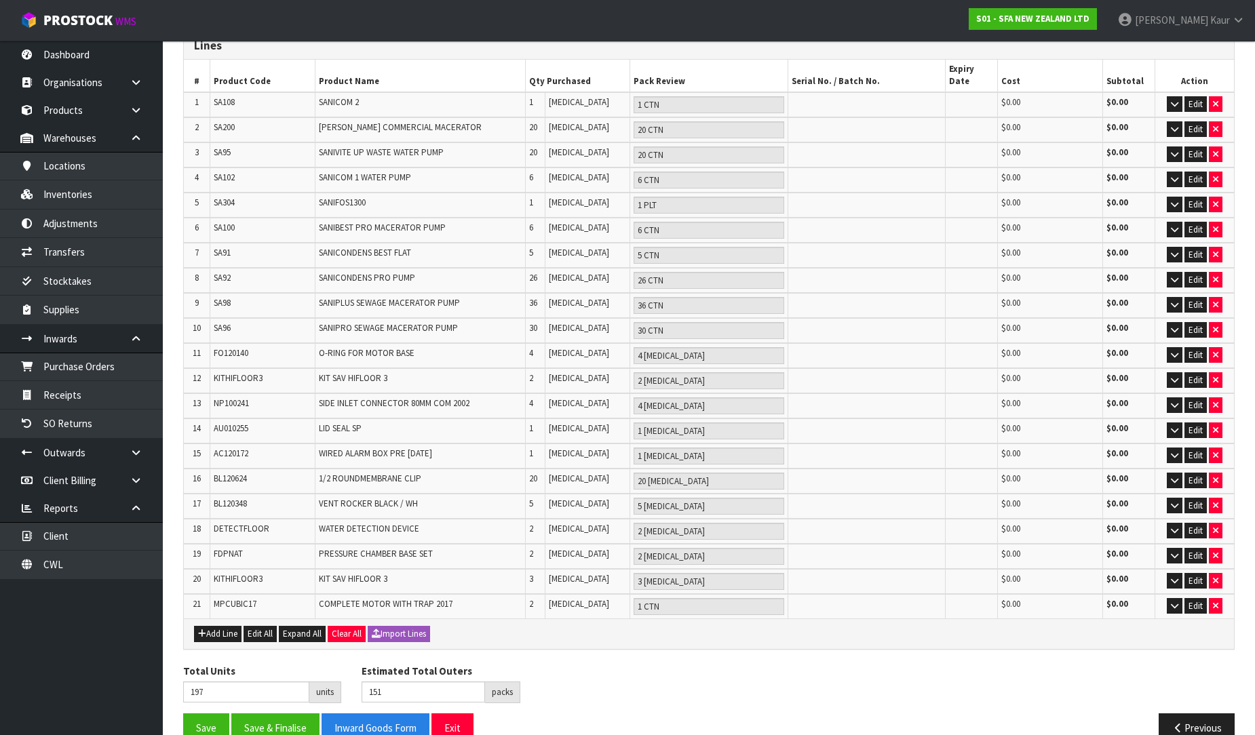
scroll to position [241, 0]
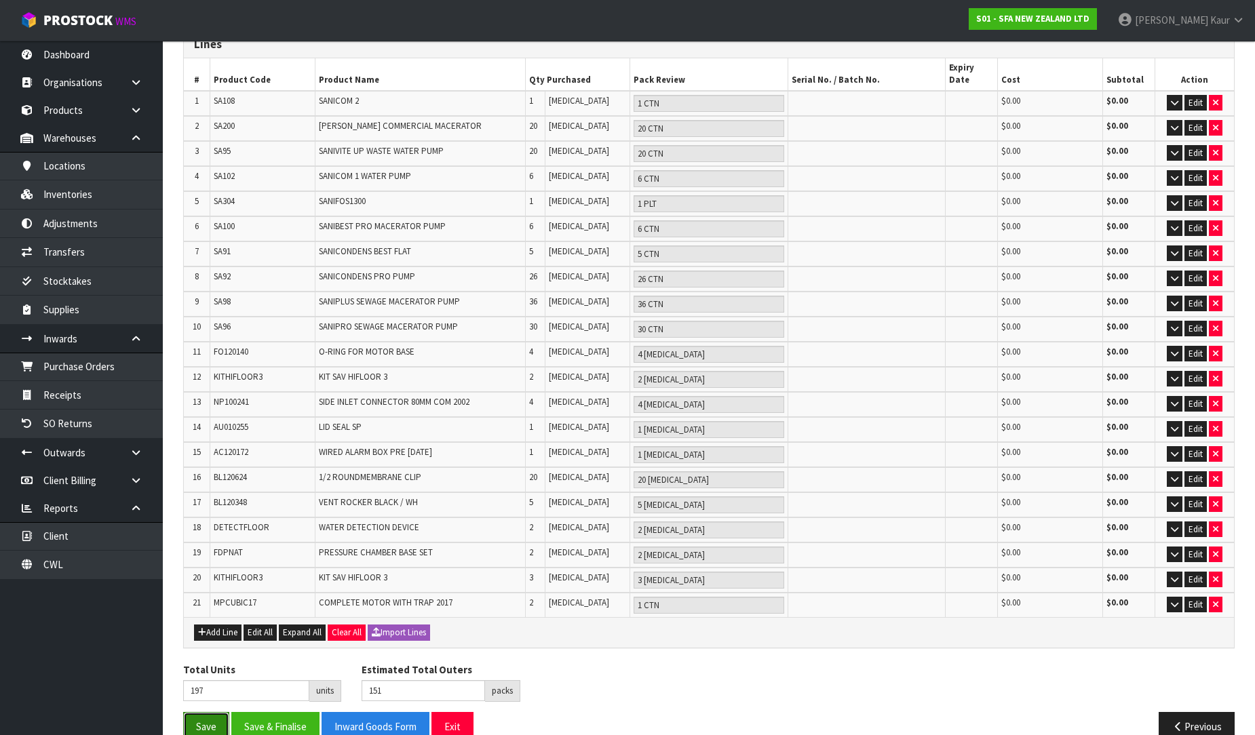
click at [220, 712] on button "Save" at bounding box center [206, 726] width 46 height 29
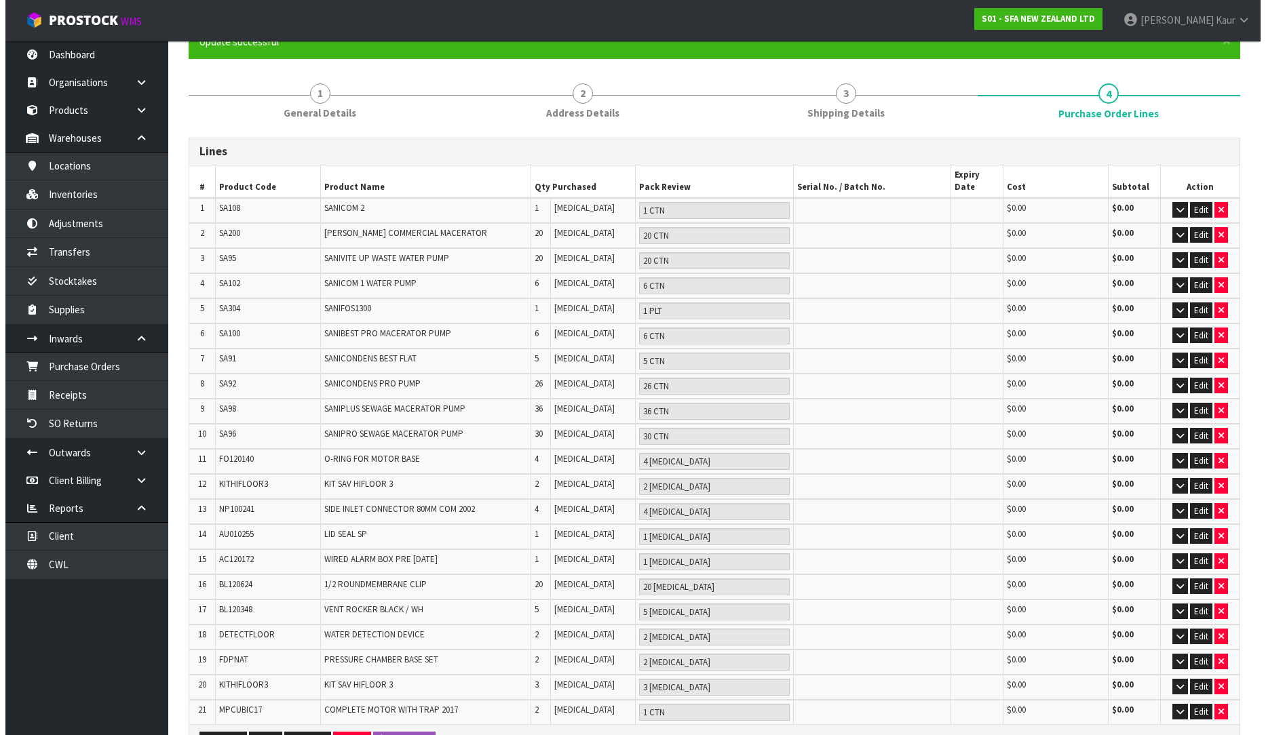
scroll to position [0, 0]
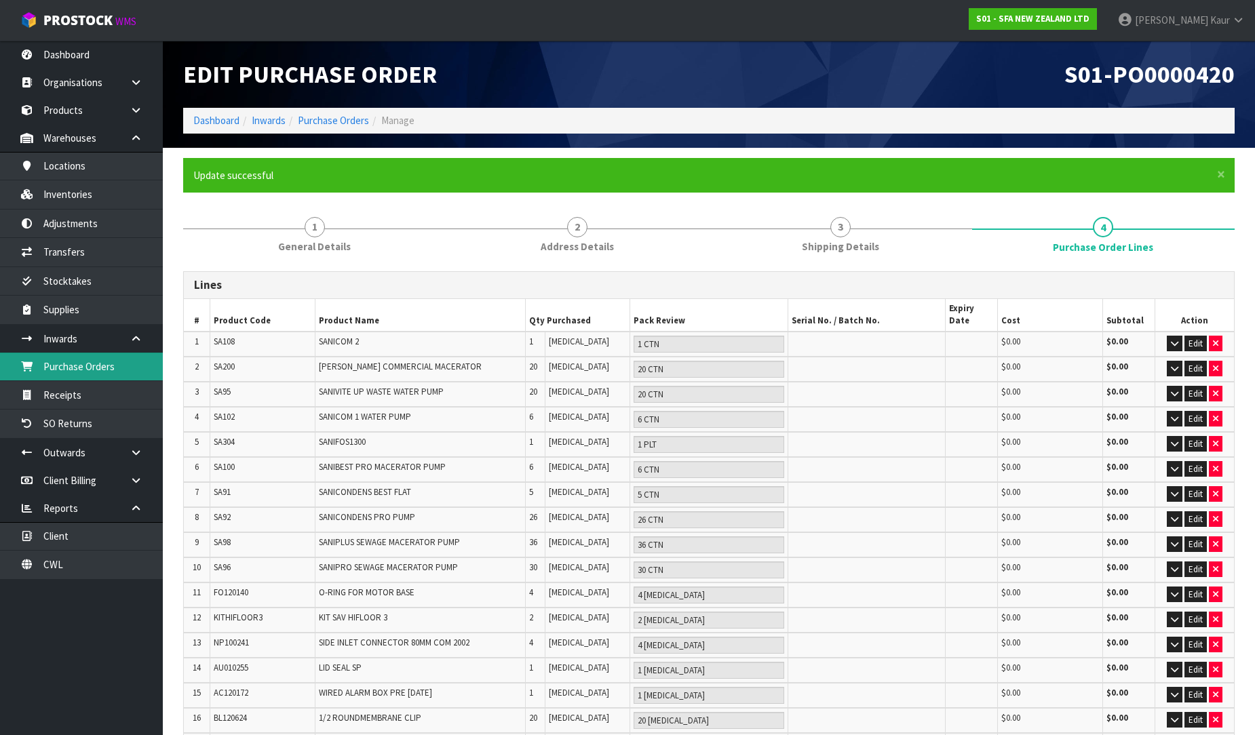
click at [80, 360] on link "Purchase Orders" at bounding box center [81, 367] width 163 height 28
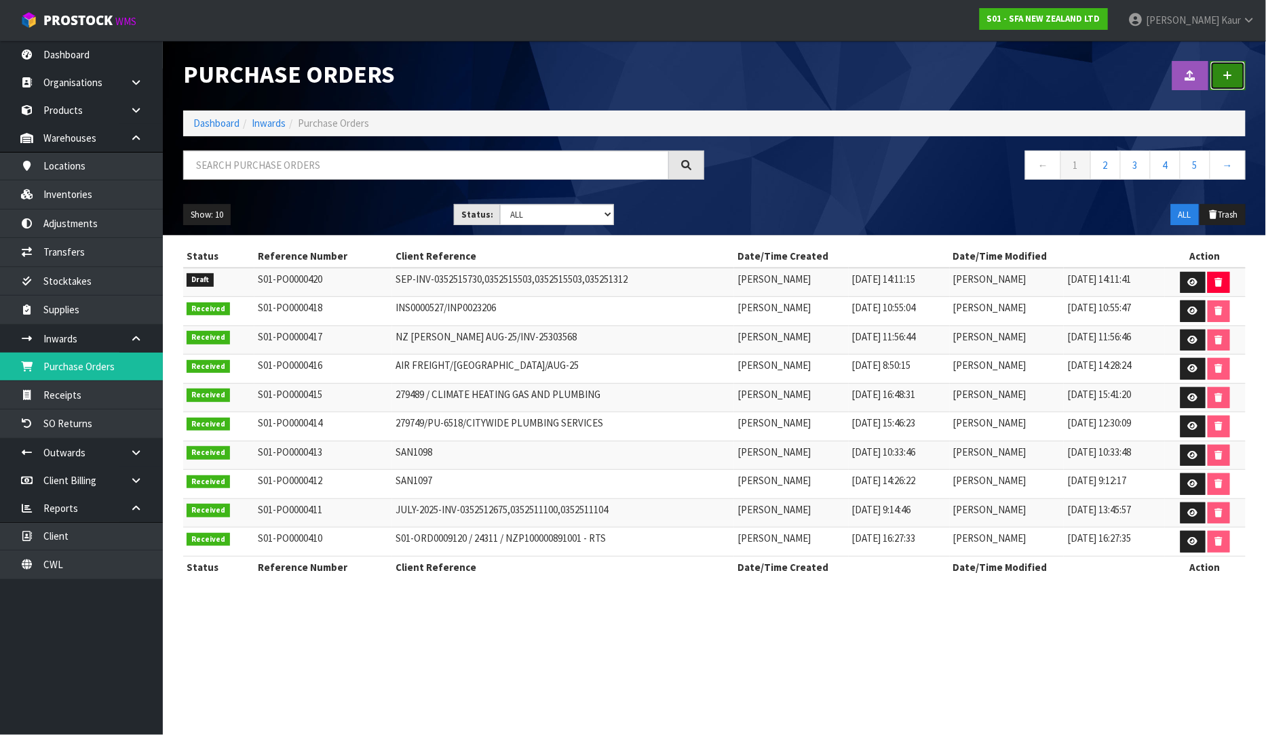
click at [1223, 80] on link at bounding box center [1227, 75] width 35 height 29
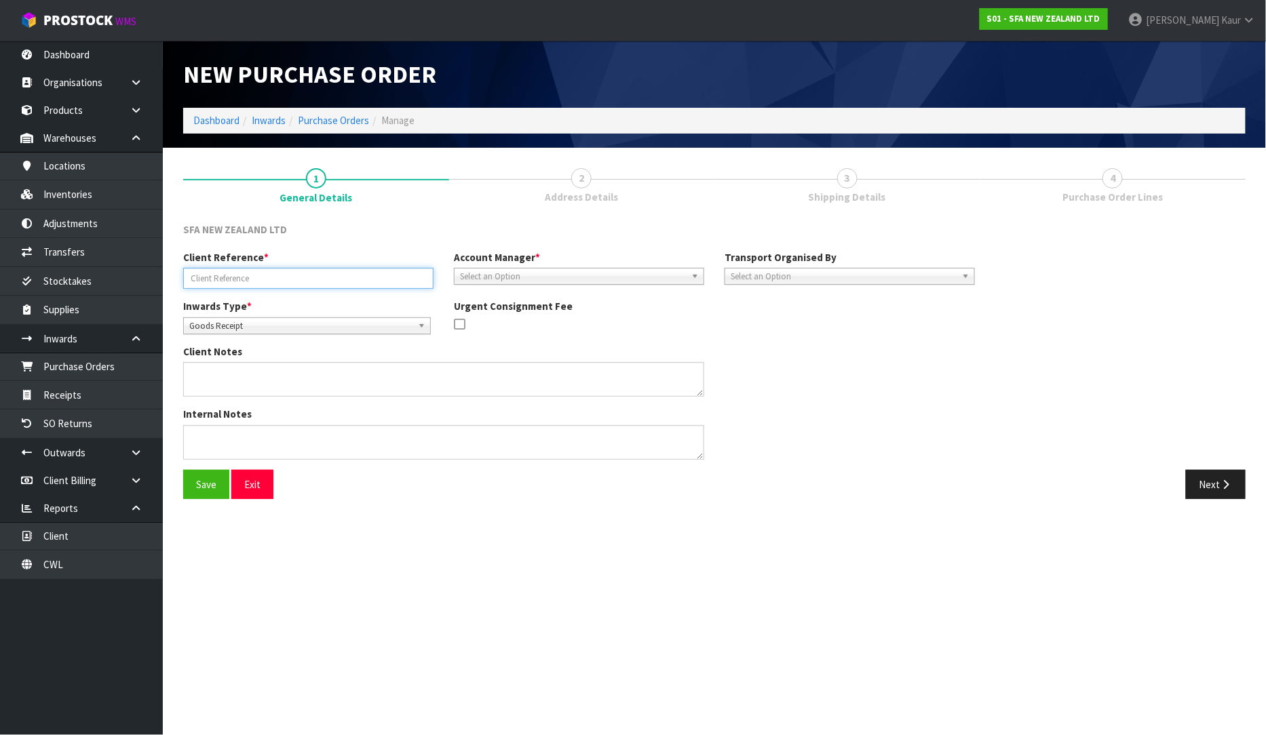
click at [376, 286] on input "text" at bounding box center [308, 278] width 250 height 21
click at [887, 548] on section "New Purchase Order Dashboard Inwards Purchase Orders Manage 1 General Details 2…" at bounding box center [633, 367] width 1266 height 735
click at [608, 275] on span "Select an Option" at bounding box center [573, 277] width 226 height 16
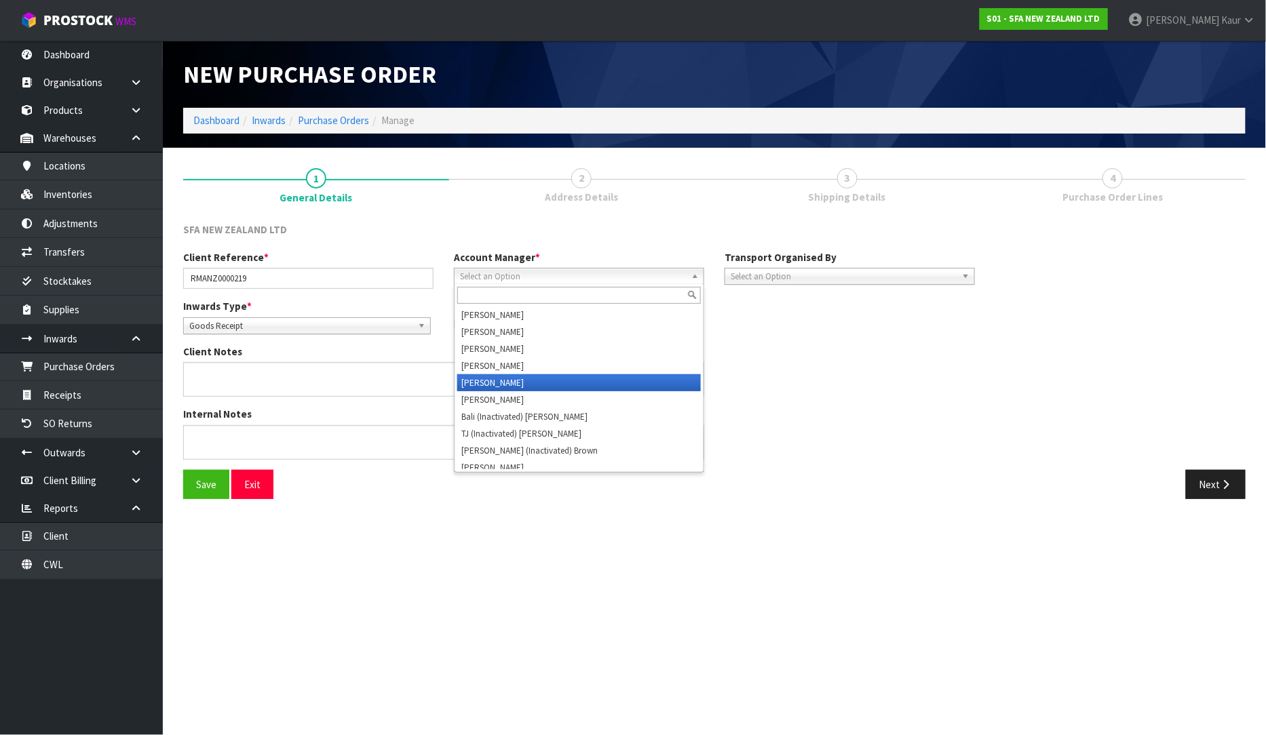
click at [541, 376] on li "Vineeta Lingam" at bounding box center [579, 382] width 244 height 17
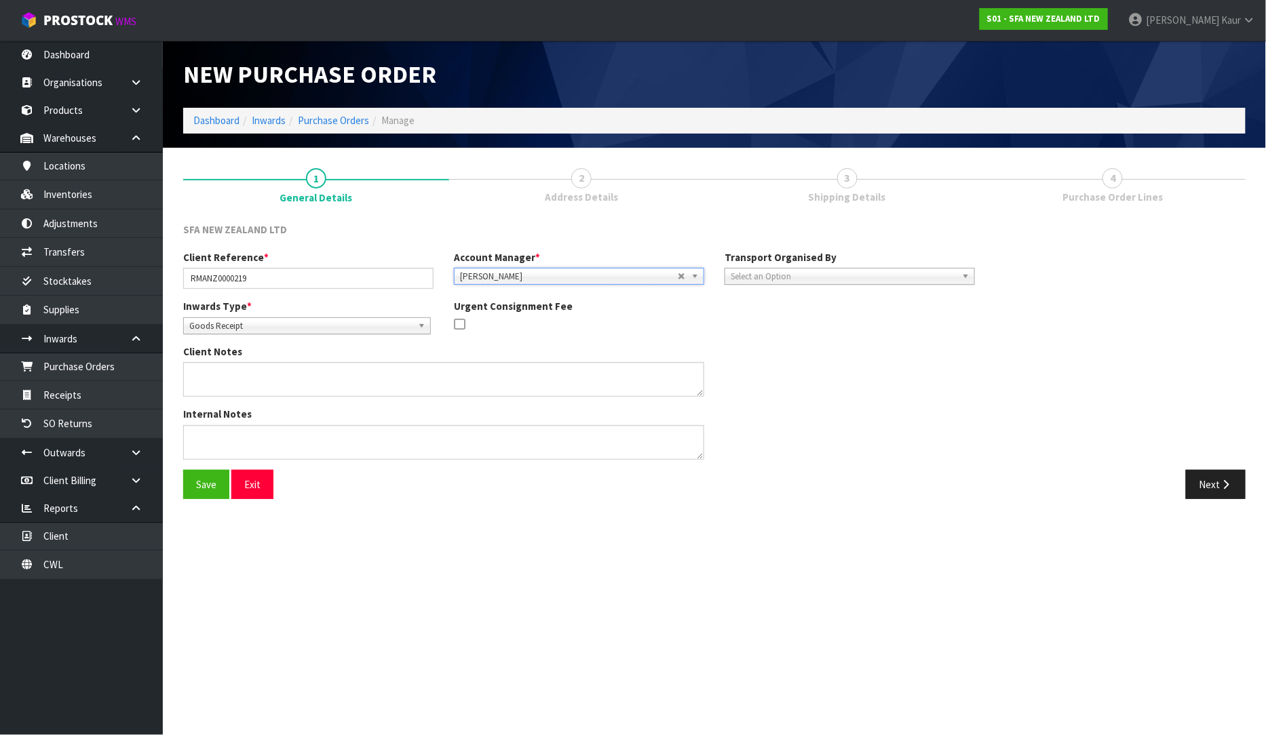
click at [924, 602] on section "New Purchase Order Dashboard Inwards Purchase Orders Manage 1 General Details 2…" at bounding box center [633, 367] width 1266 height 735
click at [315, 282] on input "RMANZ0000219" at bounding box center [308, 278] width 250 height 21
click at [1009, 450] on div "Client Reference * RMANZ0000219 Account Manager * Zubair Moolla Rod Giles Kirst…" at bounding box center [714, 360] width 1083 height 220
click at [1201, 490] on button "Next" at bounding box center [1216, 484] width 60 height 29
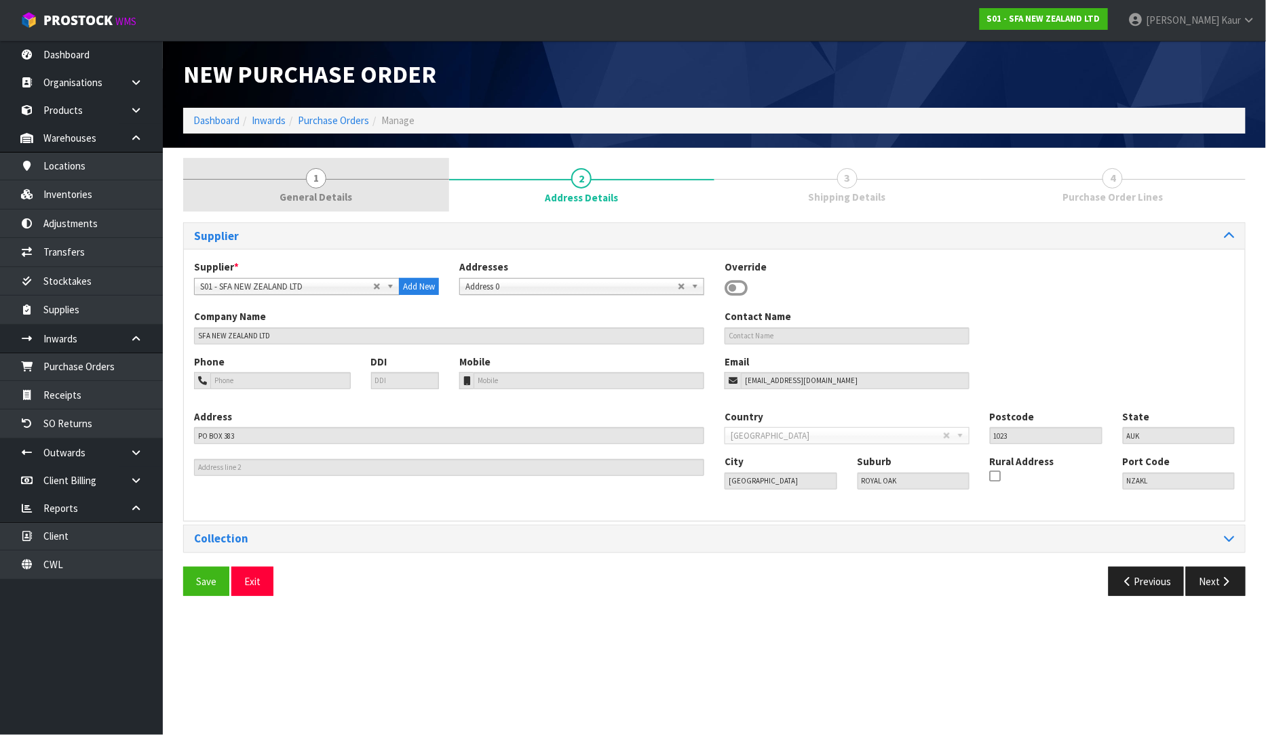
click at [349, 179] on link "1 General Details" at bounding box center [316, 185] width 266 height 54
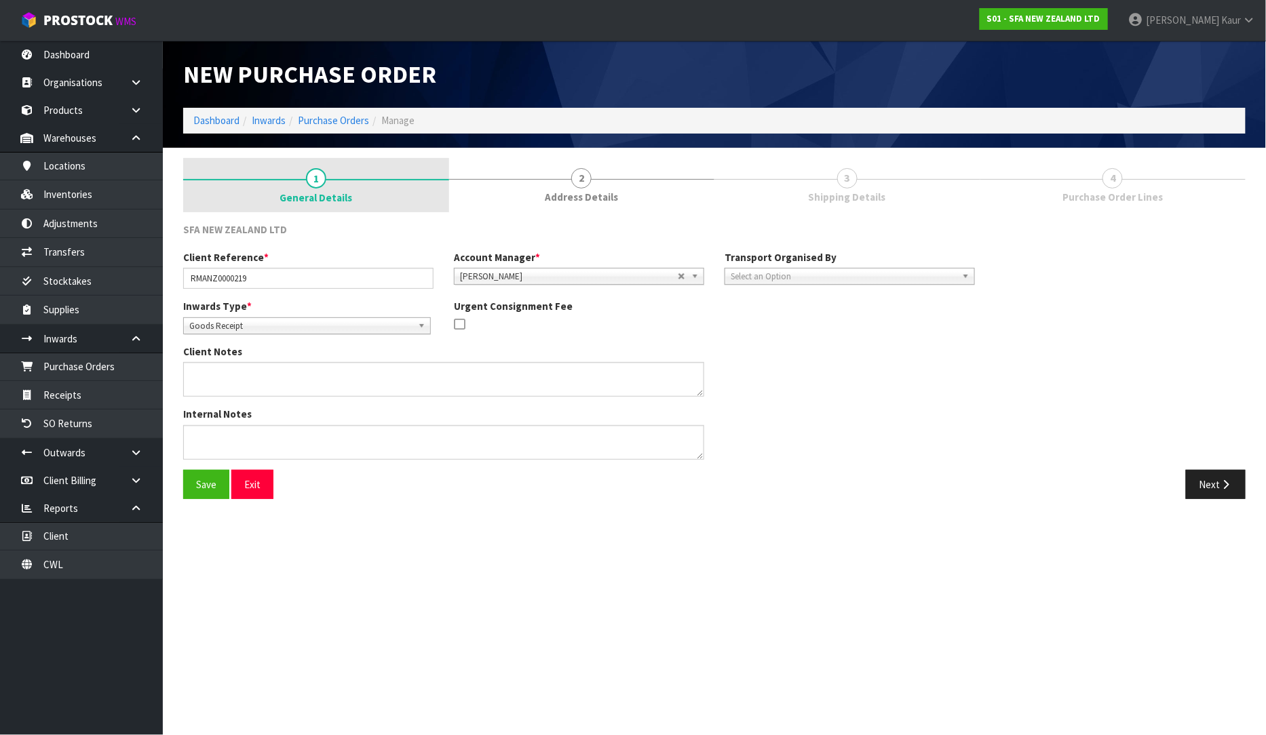
click at [308, 187] on link "1 General Details" at bounding box center [316, 185] width 266 height 54
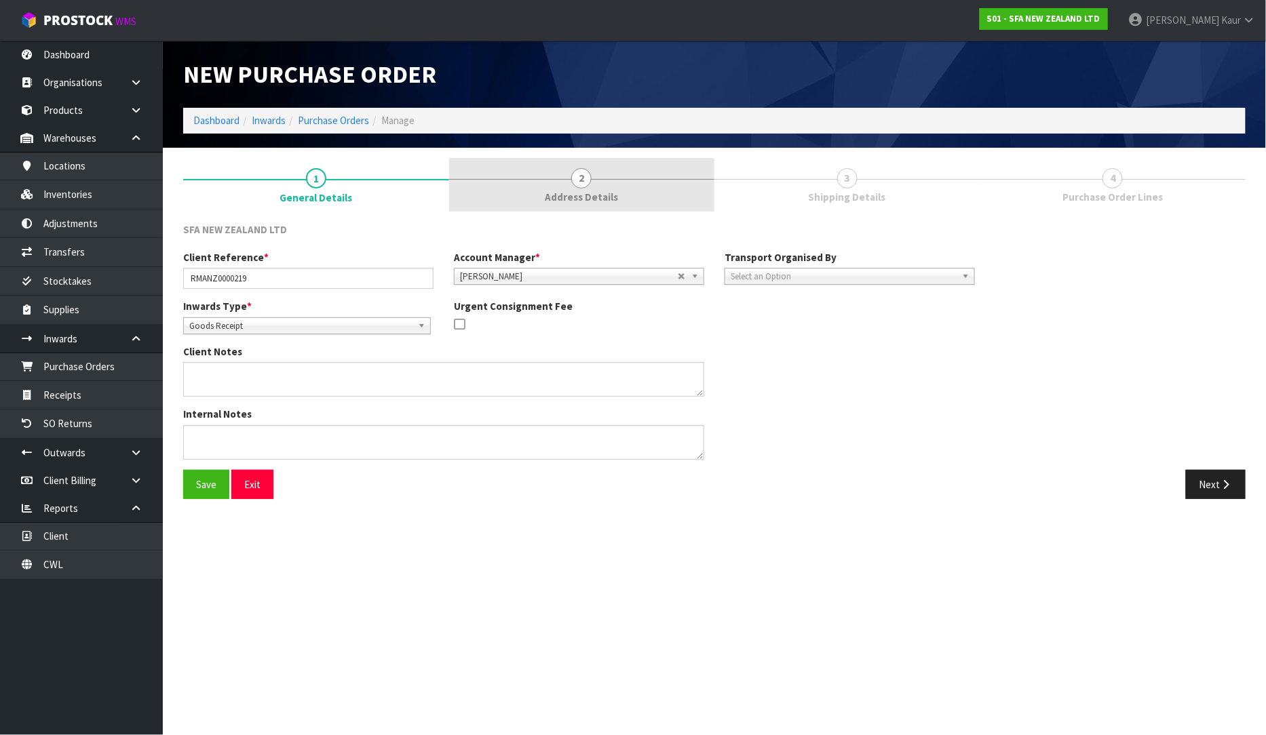
drag, startPoint x: 672, startPoint y: 199, endPoint x: 445, endPoint y: 204, distance: 227.3
click at [672, 200] on link "2 Address Details" at bounding box center [582, 185] width 266 height 54
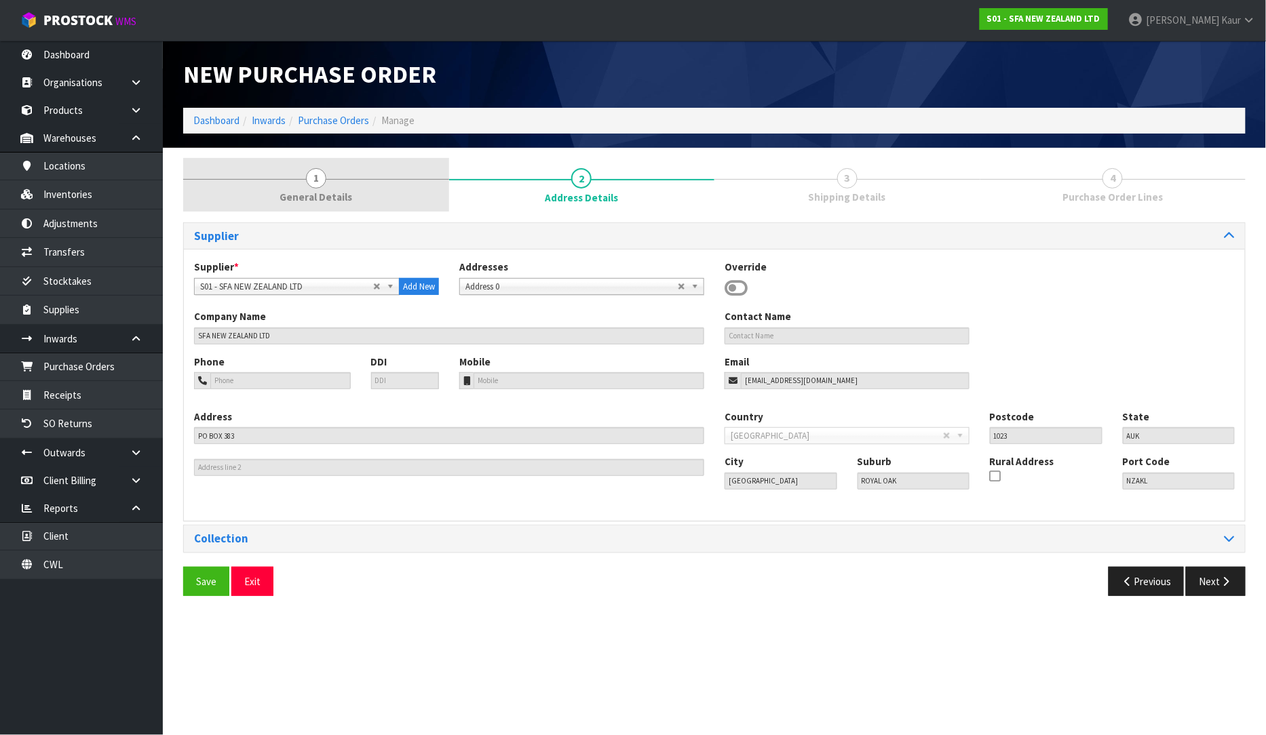
click at [408, 206] on link "1 General Details" at bounding box center [316, 185] width 266 height 54
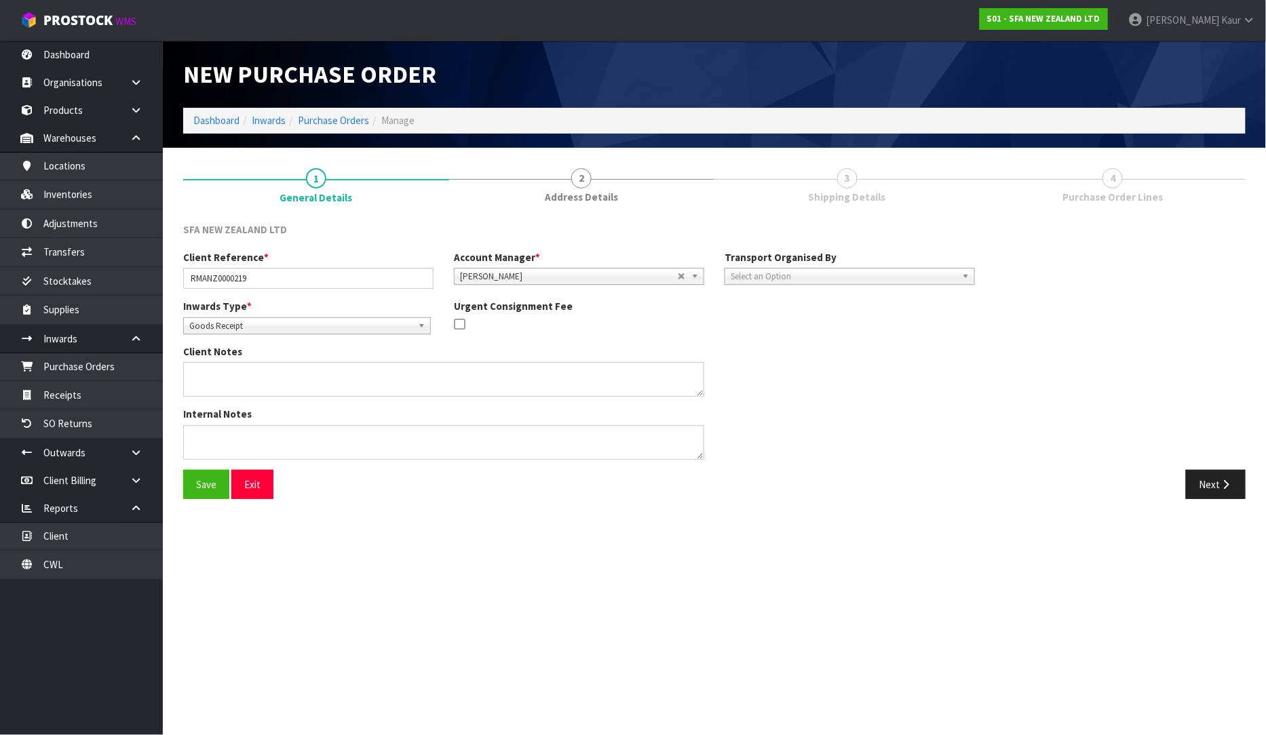
click at [836, 429] on div "Internal Notes" at bounding box center [579, 438] width 812 height 62
click at [851, 285] on div "Client Reference * RMANZ0000219 Account Manager * Zubair Moolla Rod Giles Kirst…" at bounding box center [579, 274] width 812 height 49
click at [858, 274] on span "Select an Option" at bounding box center [844, 277] width 226 height 16
click at [948, 306] on div "Inwards Type * Goods Receipt Goods Returned Goods Receipt Urgent Consignment Fee" at bounding box center [579, 321] width 812 height 45
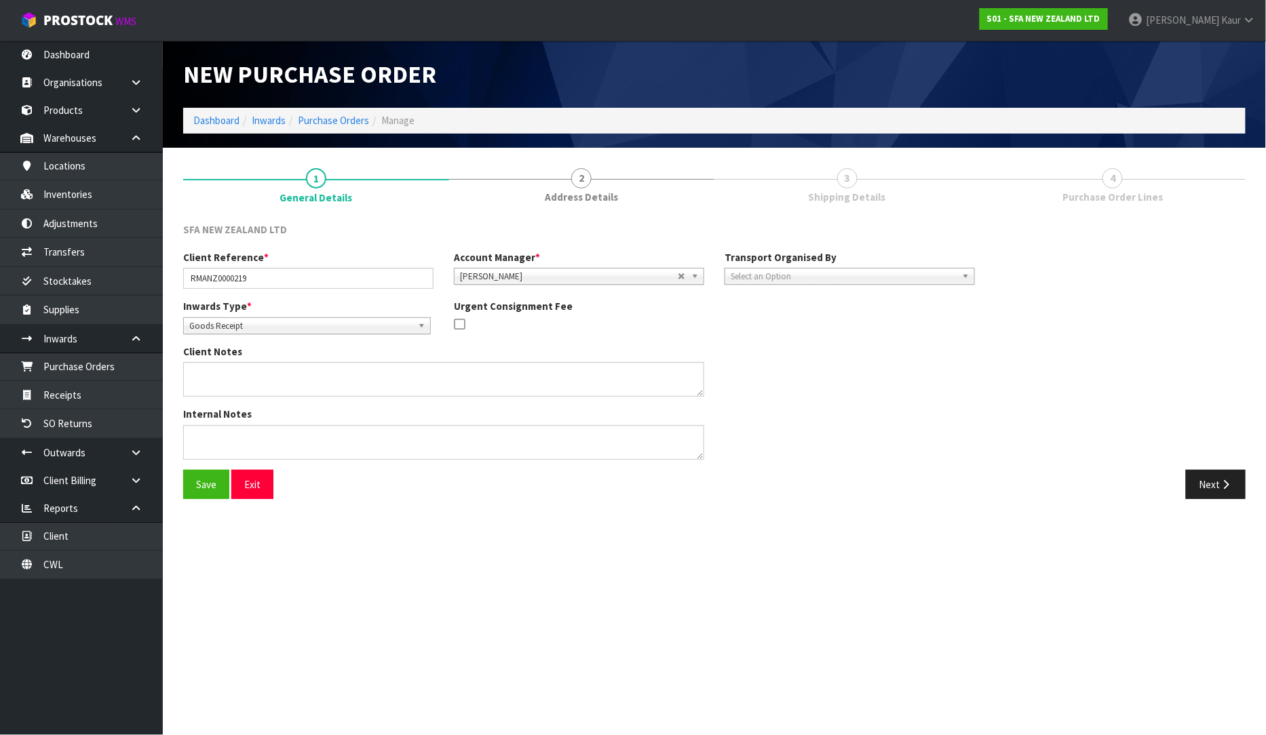
click at [931, 275] on span "Select an Option" at bounding box center [844, 277] width 226 height 16
click at [896, 310] on li "Company" at bounding box center [850, 315] width 244 height 17
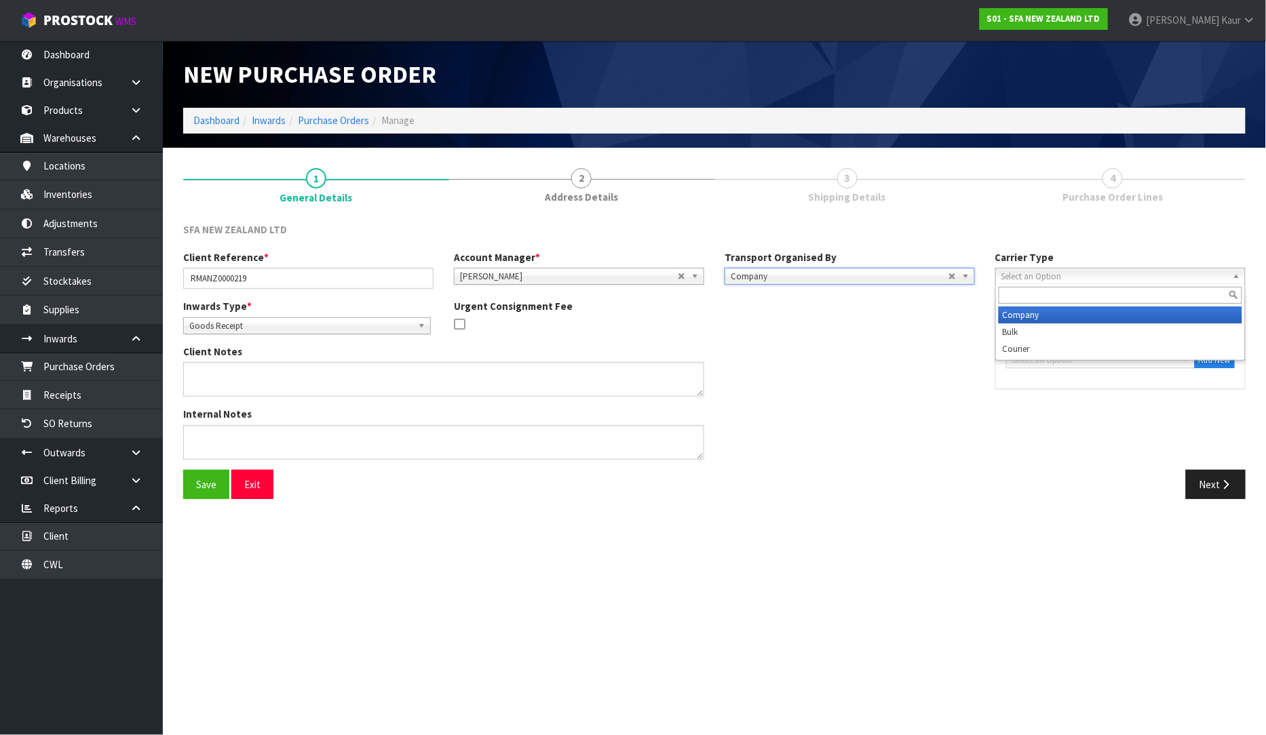
click at [1028, 273] on span "Select an Option" at bounding box center [1114, 277] width 226 height 16
click at [1033, 316] on li "Company" at bounding box center [1120, 315] width 244 height 17
click at [1068, 354] on span "Select an Option" at bounding box center [1094, 360] width 165 height 16
click at [1095, 363] on span "Select an Option" at bounding box center [1094, 360] width 165 height 16
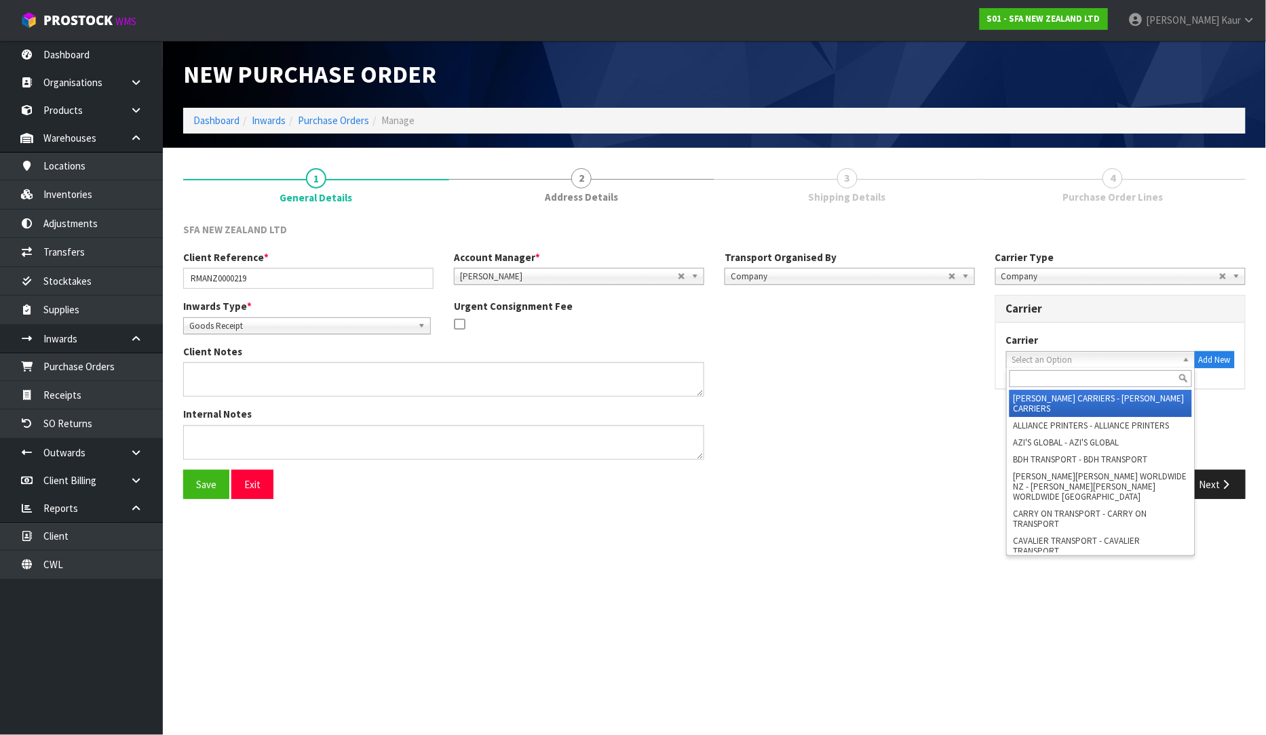
click at [1063, 374] on input "text" at bounding box center [1100, 378] width 182 height 17
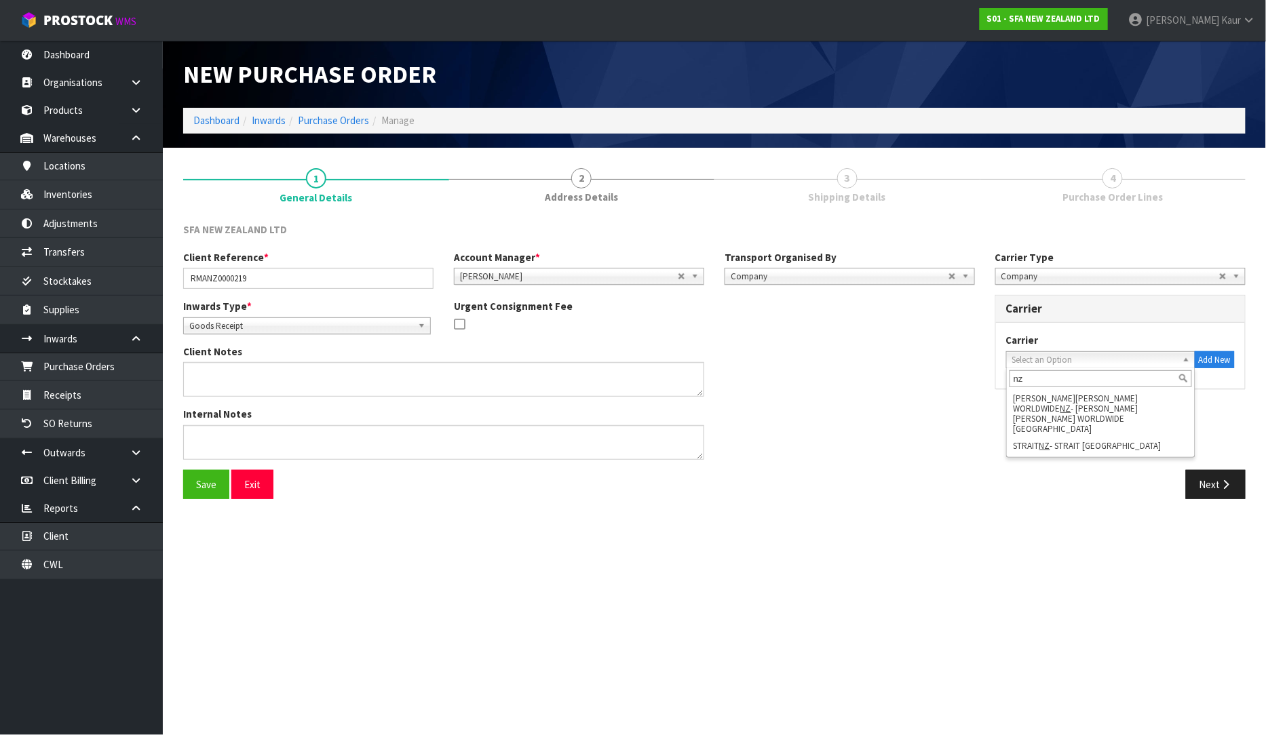
click at [992, 483] on div "Next" at bounding box center [984, 484] width 521 height 29
click at [843, 273] on span "Company" at bounding box center [840, 277] width 218 height 16
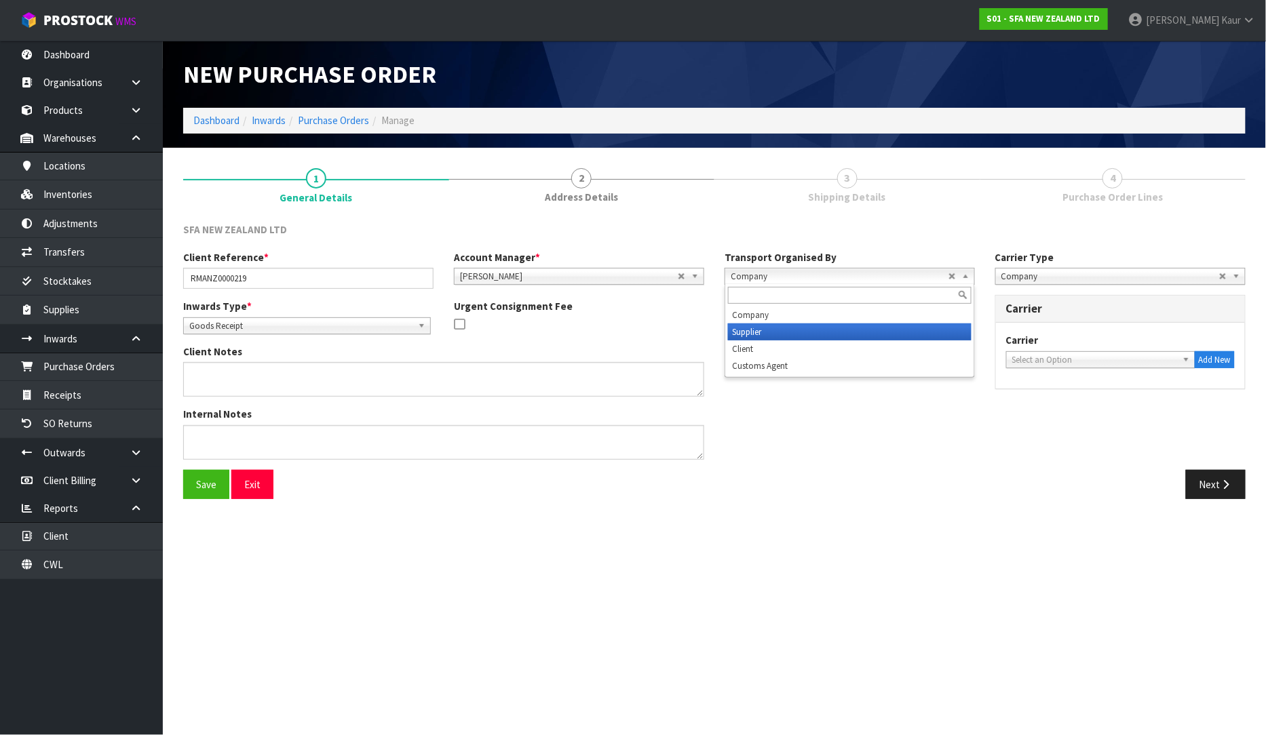
click at [836, 327] on li "Supplier" at bounding box center [850, 332] width 244 height 17
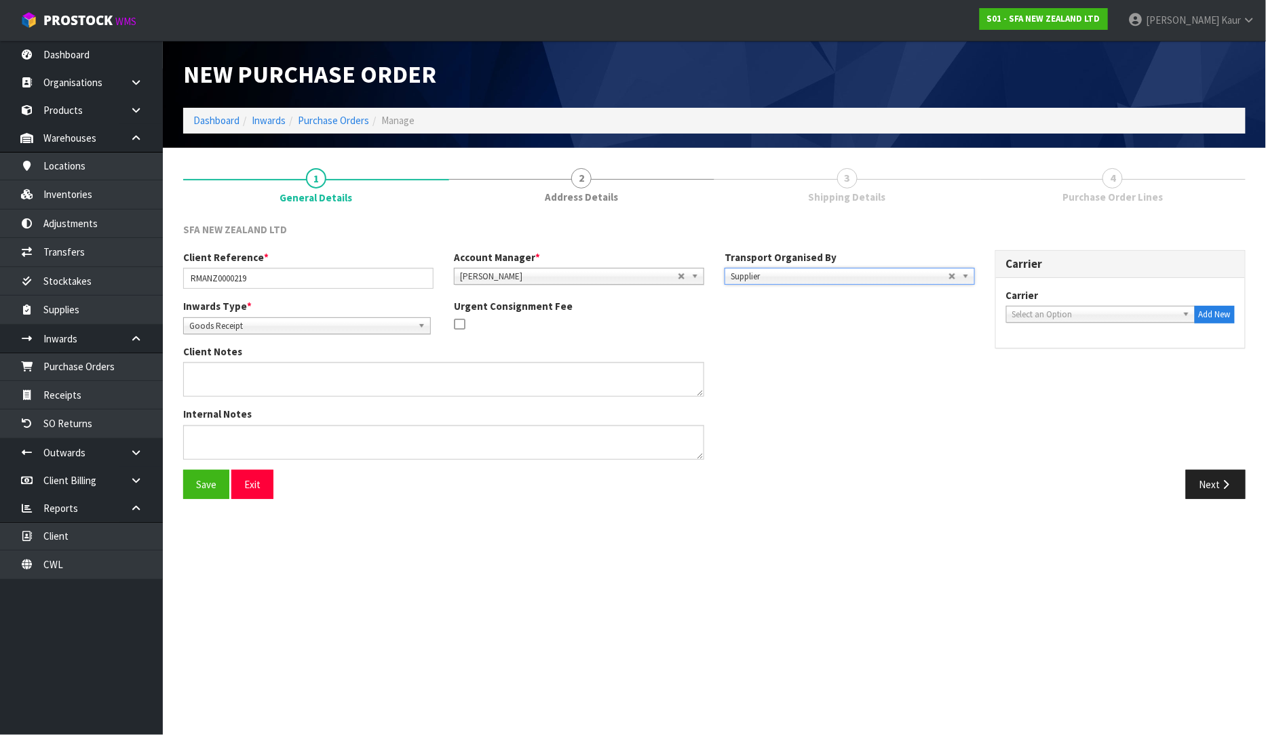
click at [1066, 317] on span "Select an Option" at bounding box center [1094, 315] width 165 height 16
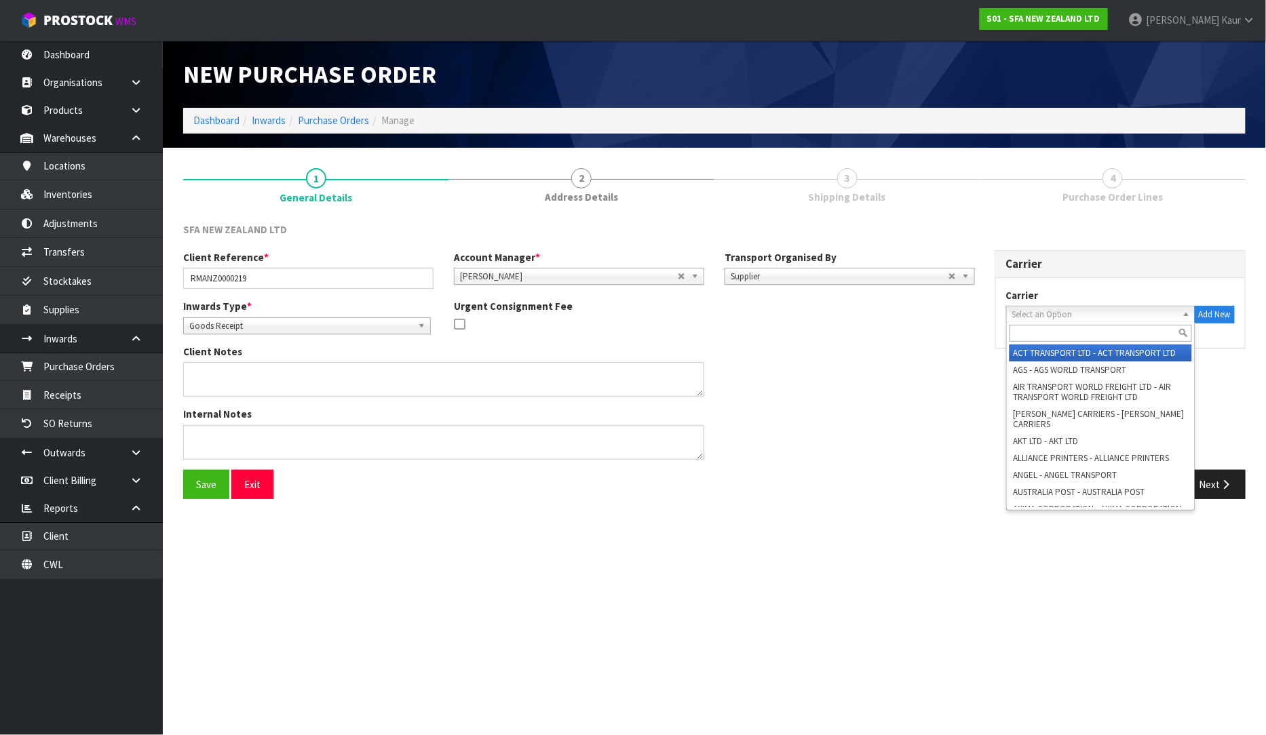
click at [1062, 337] on input "text" at bounding box center [1100, 333] width 182 height 17
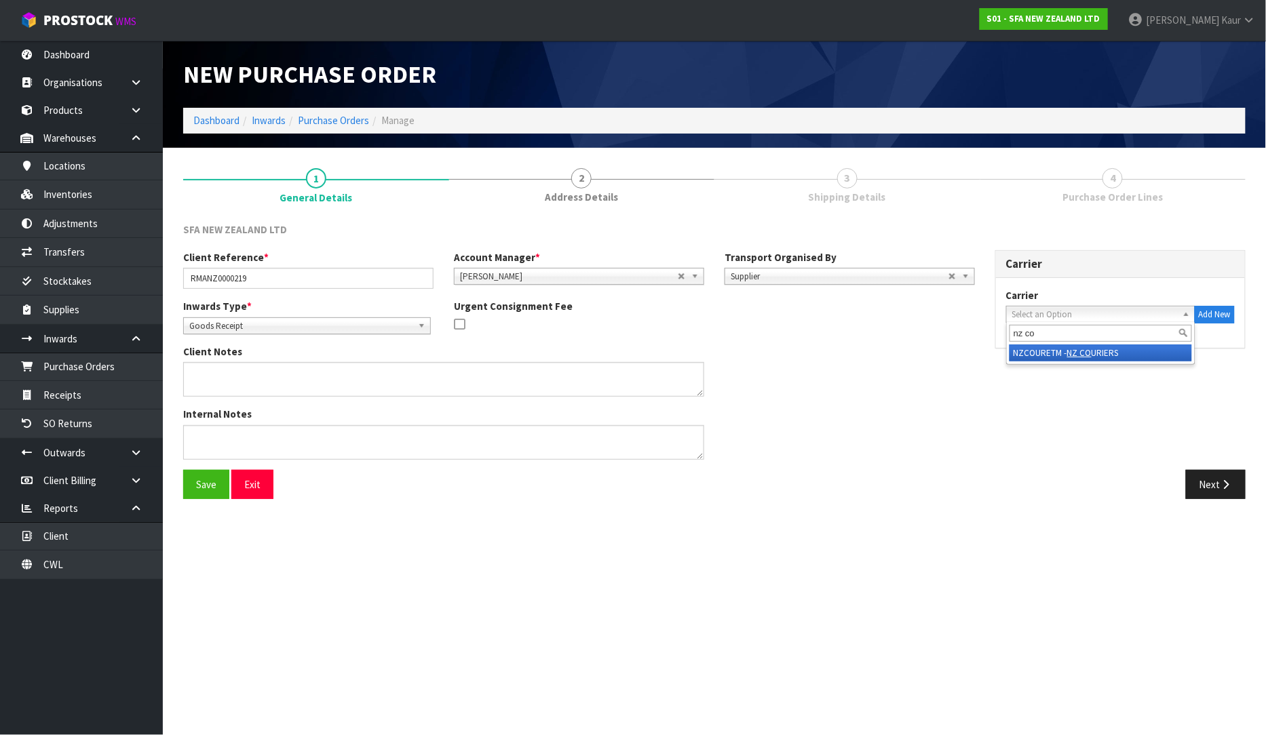
click at [1074, 360] on li "NZCOURETM - NZ CO URIERS" at bounding box center [1100, 353] width 182 height 17
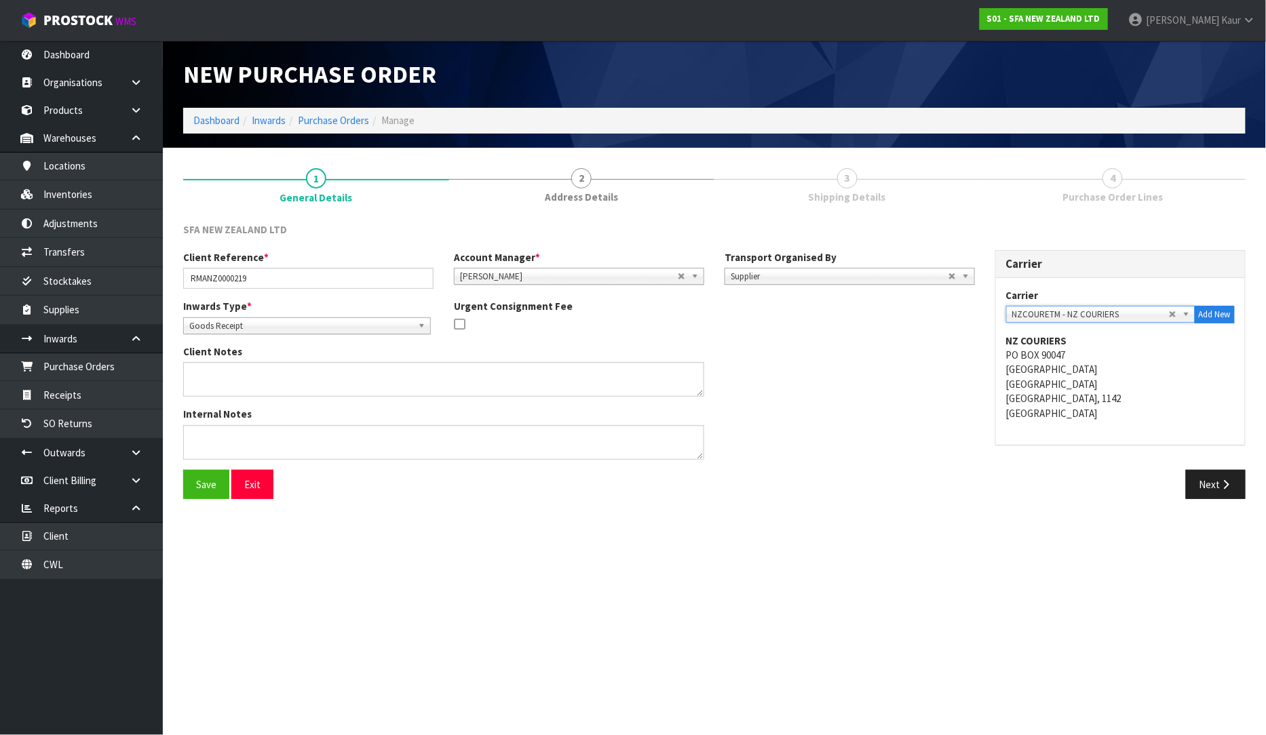
click at [1095, 498] on div "Next" at bounding box center [984, 484] width 521 height 29
click at [1209, 488] on button "Next" at bounding box center [1216, 484] width 60 height 29
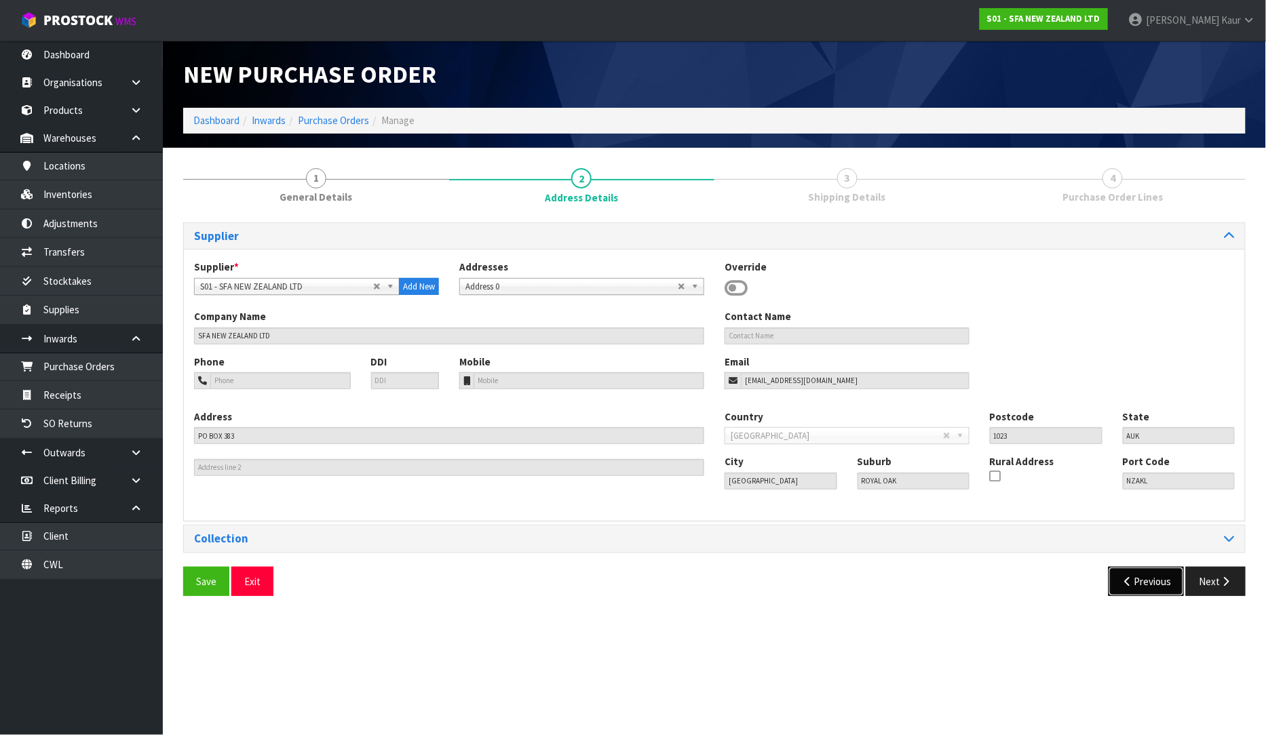
click at [1128, 587] on button "Previous" at bounding box center [1146, 581] width 76 height 29
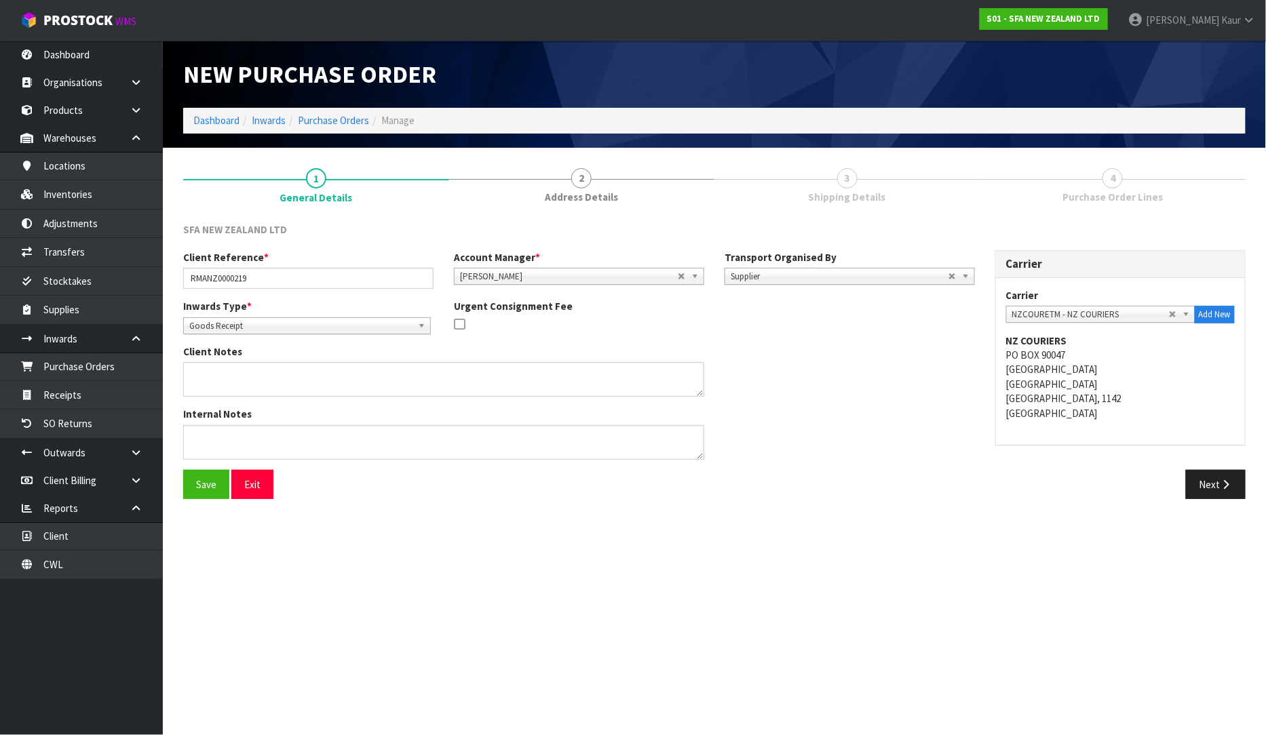
click at [873, 280] on span "Supplier" at bounding box center [840, 277] width 218 height 16
click at [837, 342] on li "Client" at bounding box center [850, 349] width 244 height 17
click at [1067, 317] on span "Select an Option" at bounding box center [1090, 315] width 157 height 16
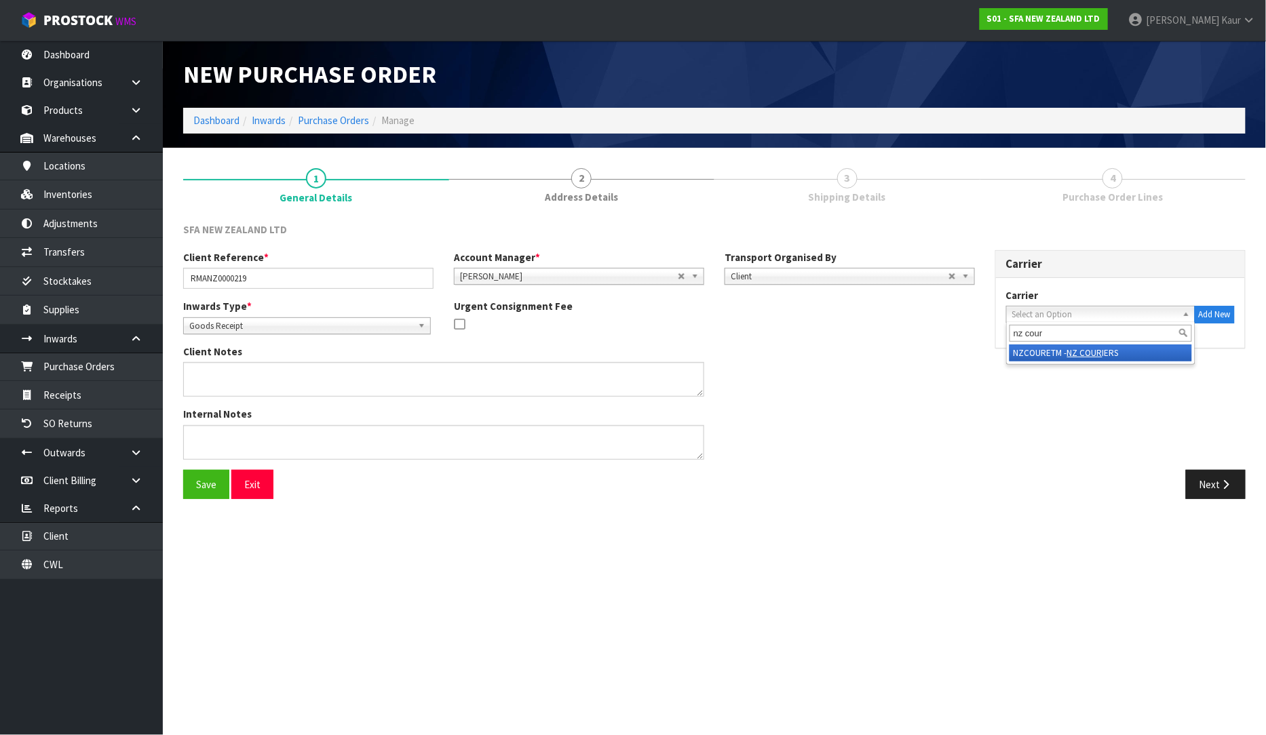
click at [1082, 351] on em "NZ COUR" at bounding box center [1084, 353] width 35 height 12
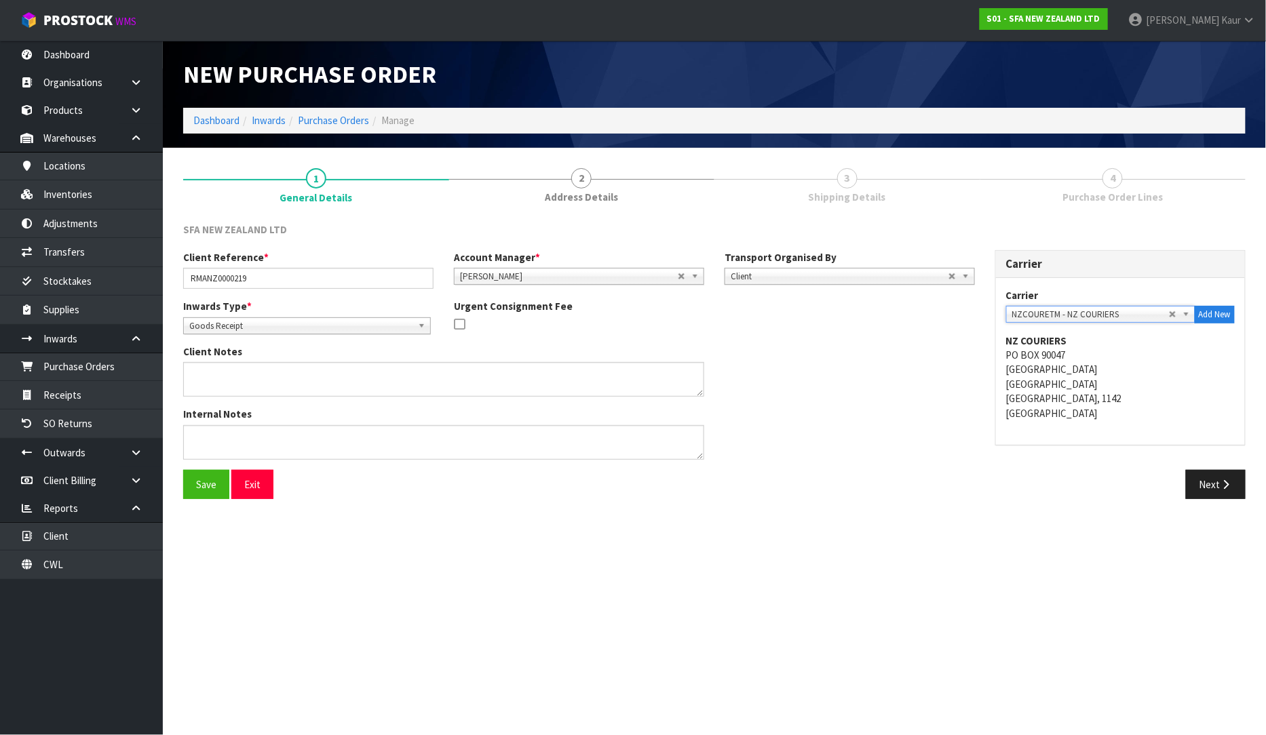
click at [1115, 429] on div "Carrier ACT TRANSPORT LTD - ACT TRANSPORT LTD AGS - AGS WORLD TRANSPORT AIR TRA…" at bounding box center [1120, 361] width 249 height 167
click at [1112, 512] on section "1 General Details 2 Address Details 3 Shipping Details 4 Purchase Order Lines S…" at bounding box center [714, 334] width 1103 height 372
click at [986, 487] on div "Next" at bounding box center [984, 484] width 521 height 29
drag, startPoint x: 1211, startPoint y: 490, endPoint x: 1180, endPoint y: 564, distance: 80.3
click at [1180, 564] on section "New Purchase Order Dashboard Inwards Purchase Orders Manage 1 General Details 2…" at bounding box center [633, 367] width 1266 height 735
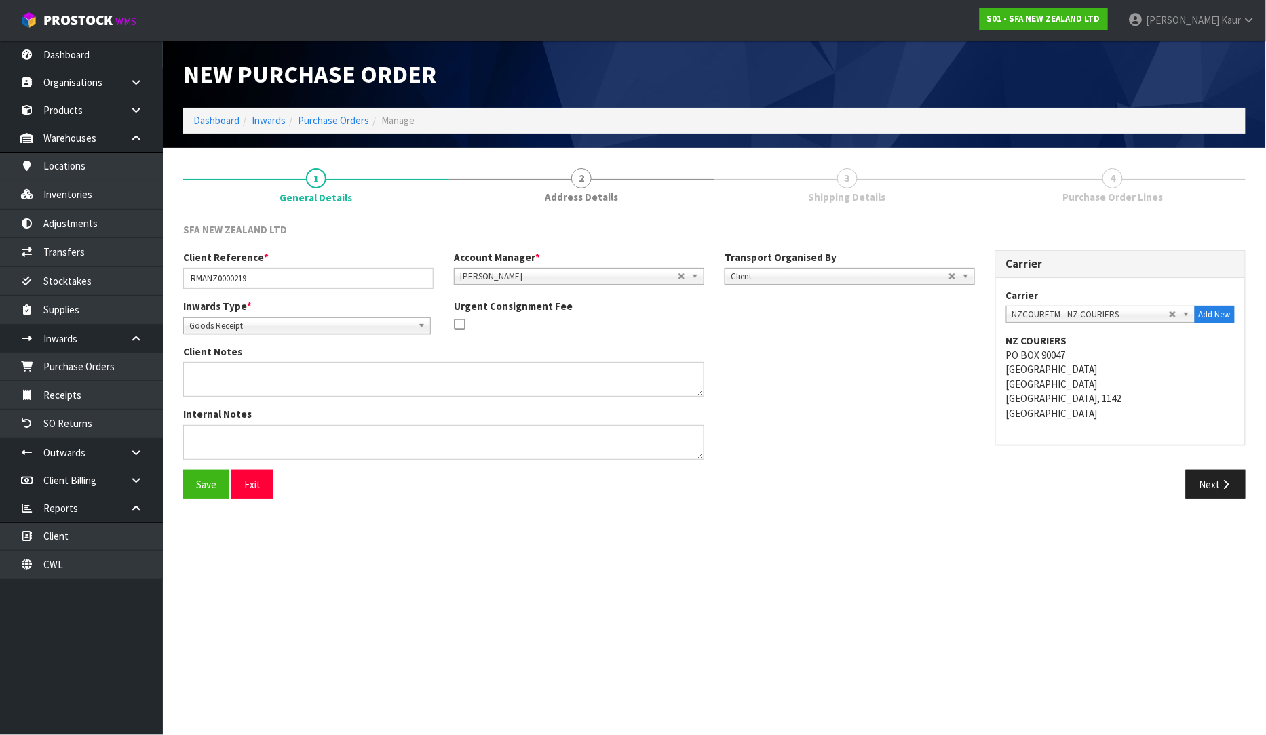
click at [1180, 564] on section "New Purchase Order Dashboard Inwards Purchase Orders Manage 1 General Details 2…" at bounding box center [633, 367] width 1266 height 735
click at [371, 332] on div "Goods Receipt" at bounding box center [307, 325] width 248 height 17
click at [326, 376] on li "Goods Returned" at bounding box center [307, 381] width 241 height 17
click at [1203, 492] on button "Next" at bounding box center [1216, 484] width 60 height 29
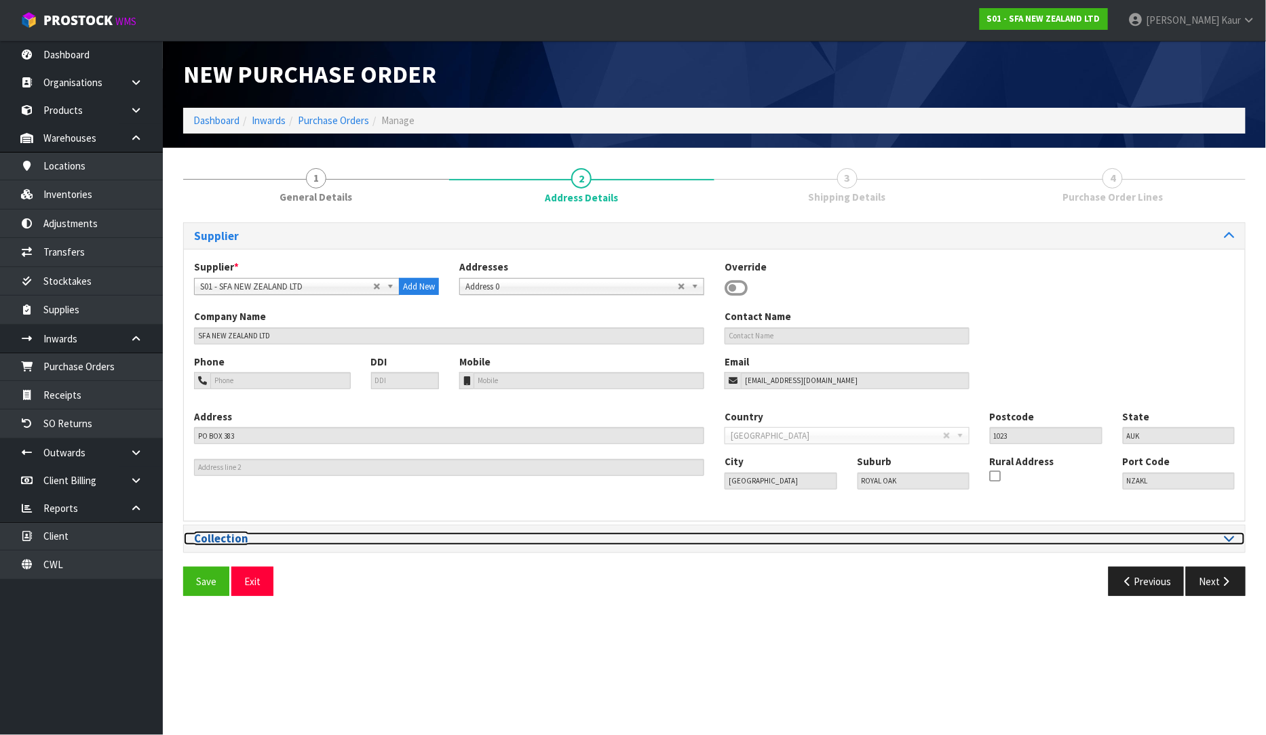
click at [1222, 541] on div at bounding box center [979, 538] width 510 height 13
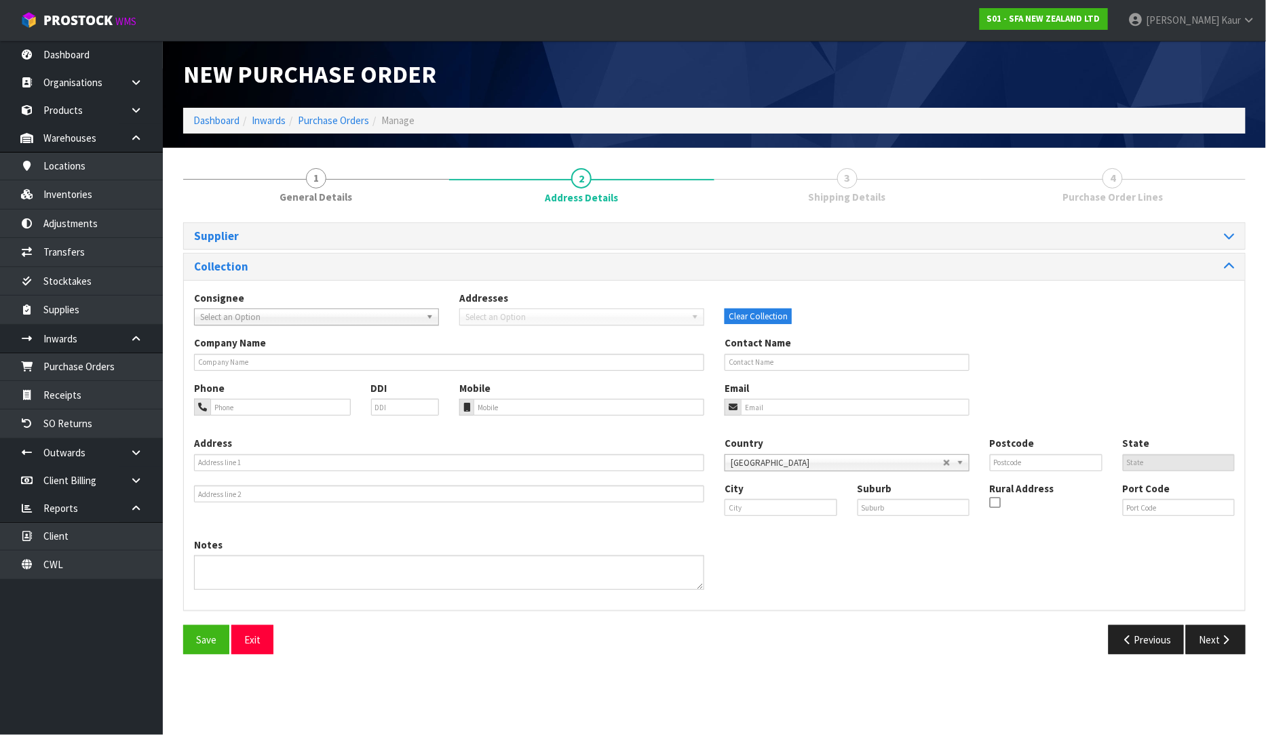
click at [443, 286] on div "Consignee 000001.BAY MECHANICS - BAY MECHANICS 000001A - BRAKE & TRANSMISSION N…" at bounding box center [714, 445] width 1061 height 330
click at [329, 314] on span "Select an Option" at bounding box center [310, 317] width 220 height 16
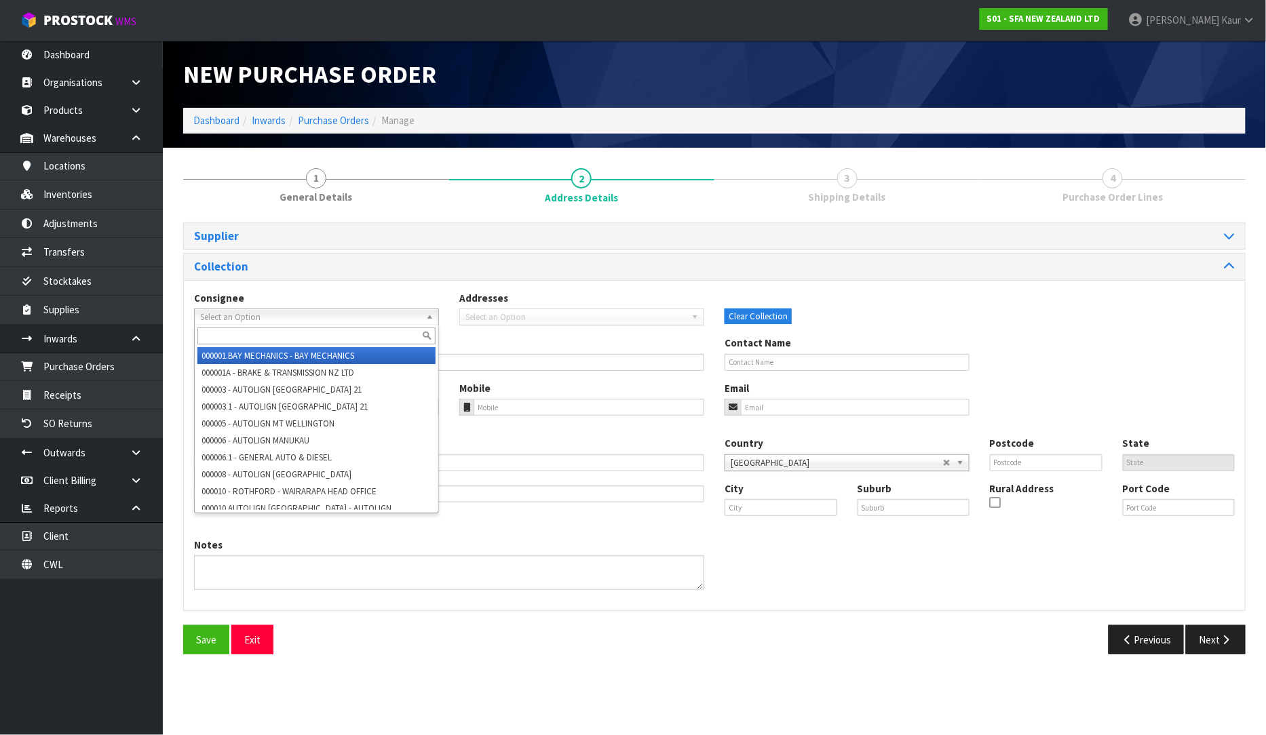
click at [334, 314] on span "Select an Option" at bounding box center [310, 317] width 220 height 16
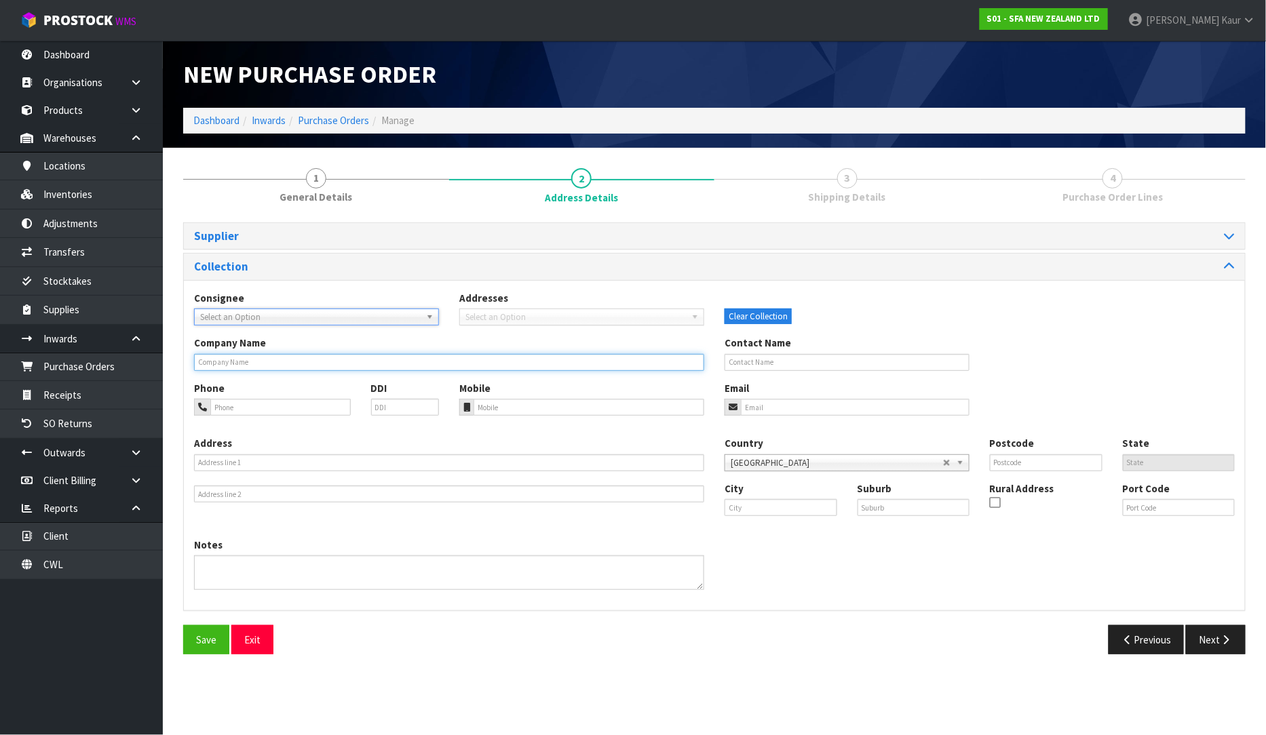
click at [343, 357] on input "text" at bounding box center [449, 362] width 510 height 17
type input "[PERSON_NAME] & SONS [PERSON_NAME]"
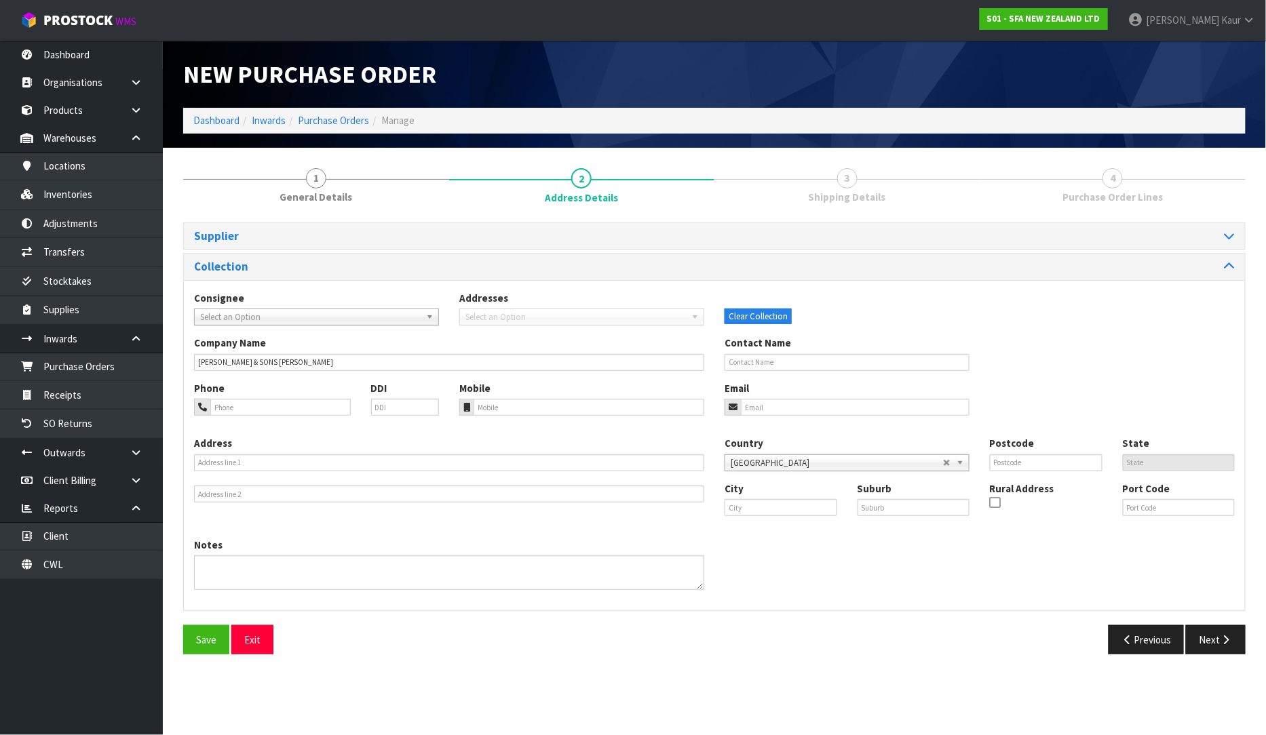
click at [365, 442] on div "Address" at bounding box center [449, 469] width 530 height 66
click at [777, 511] on input "text" at bounding box center [780, 507] width 113 height 17
click at [774, 518] on ul "[PERSON_NAME]" at bounding box center [778, 531] width 109 height 26
click at [756, 505] on input "napier" at bounding box center [780, 507] width 113 height 17
click at [734, 507] on input "napier" at bounding box center [780, 507] width 113 height 17
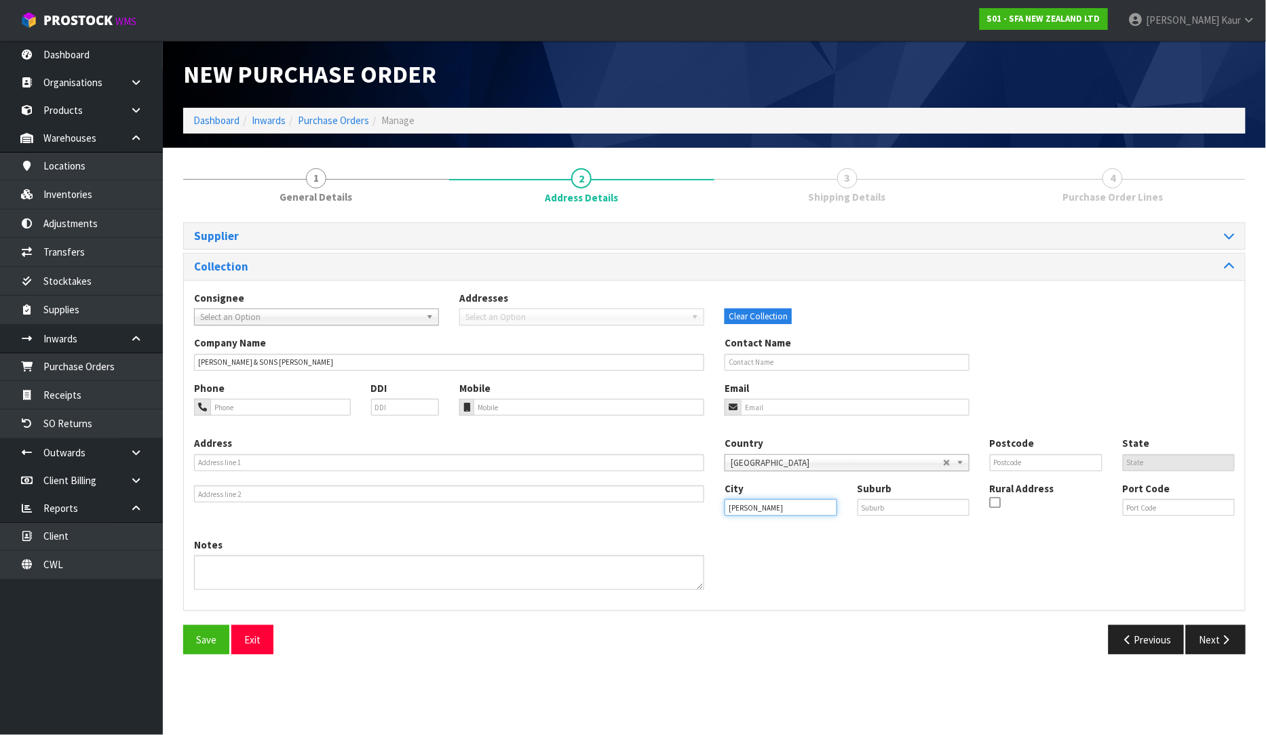
click at [734, 507] on input "napier" at bounding box center [780, 507] width 113 height 17
click at [760, 509] on input "napier" at bounding box center [780, 507] width 113 height 17
click at [769, 532] on strong "[PERSON_NAME]" at bounding box center [777, 530] width 77 height 13
type input "[PERSON_NAME]"
click at [1034, 460] on input "text" at bounding box center [1046, 462] width 113 height 17
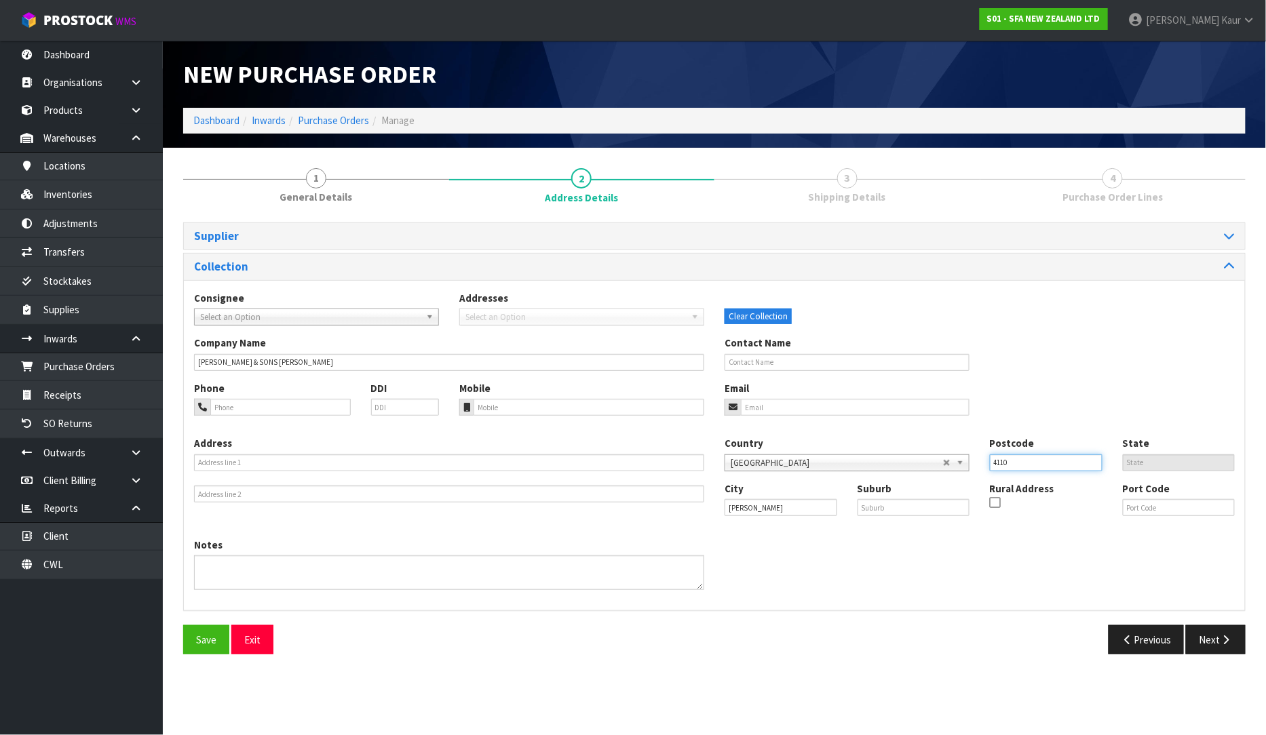
type input "4110"
click at [1041, 541] on div "Notes" at bounding box center [714, 569] width 1061 height 62
click at [441, 457] on input "text" at bounding box center [449, 462] width 510 height 17
type input "118 TARADALE ROAD"
click at [984, 633] on div "Previous Next" at bounding box center [984, 639] width 541 height 29
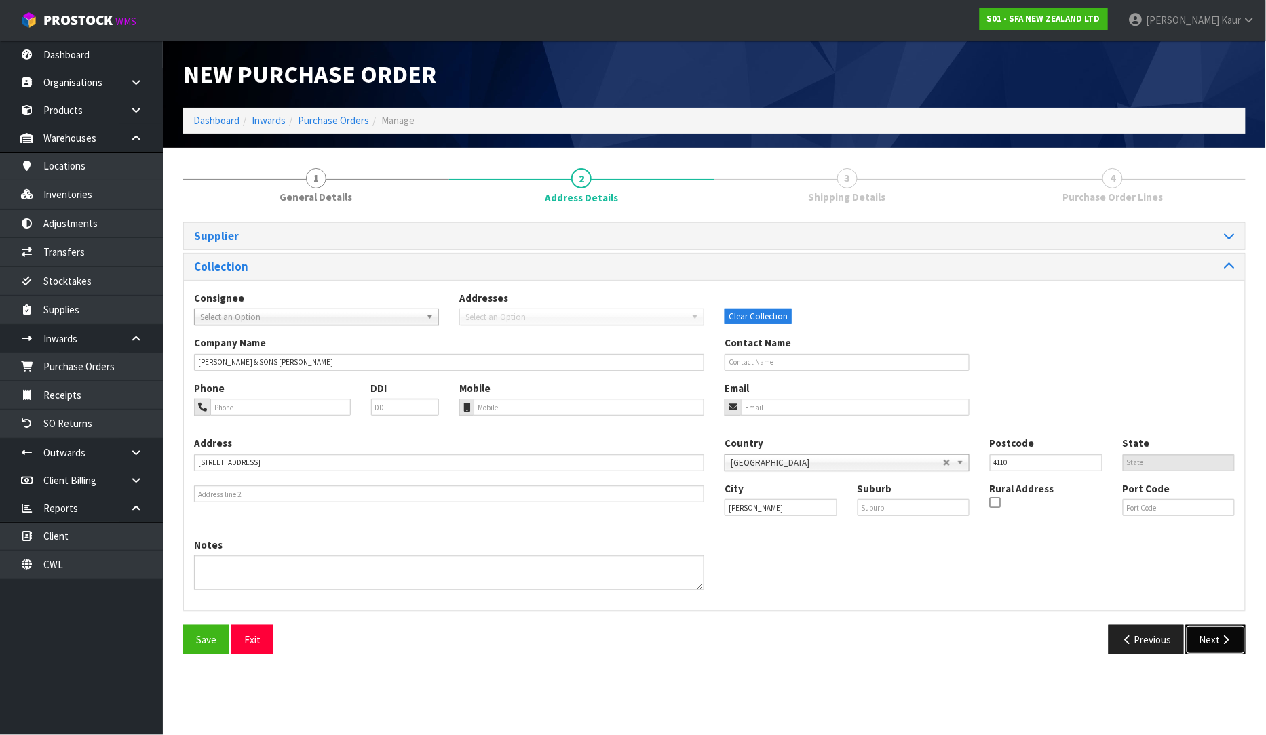
click at [1215, 641] on button "Next" at bounding box center [1216, 639] width 60 height 29
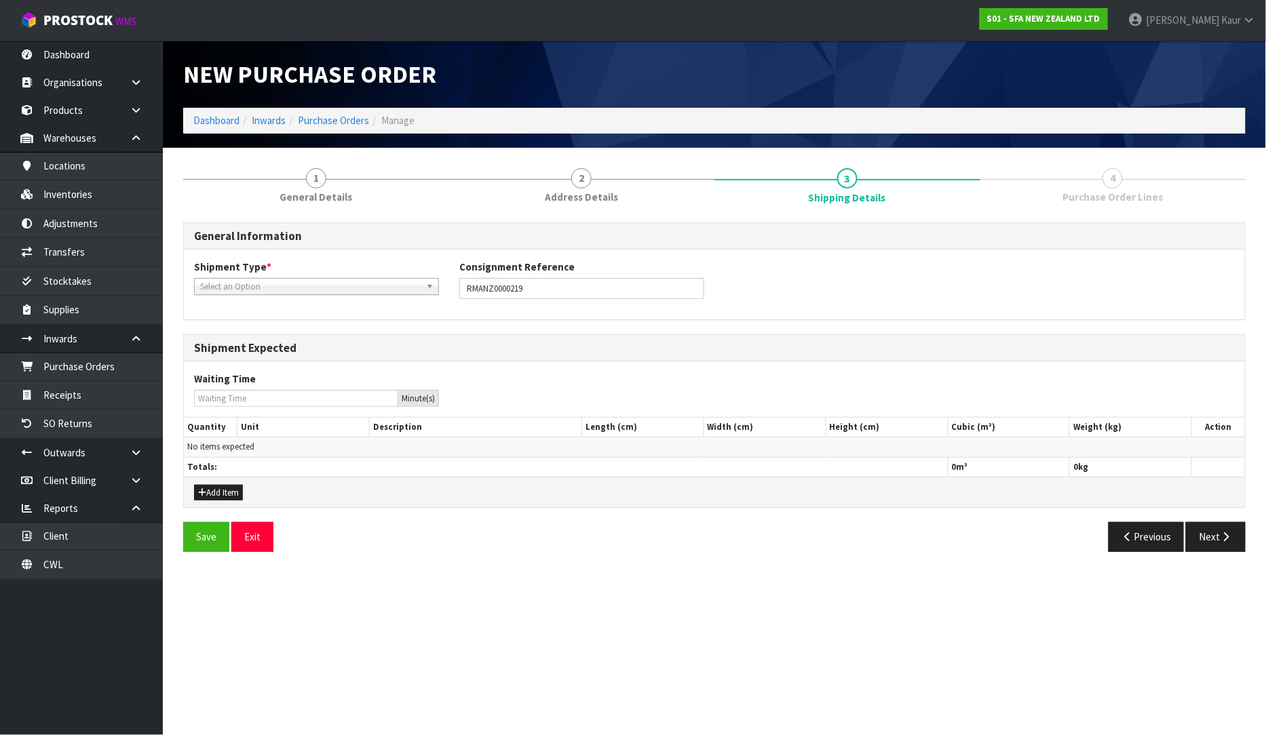
click at [326, 288] on span "Select an Option" at bounding box center [310, 287] width 220 height 16
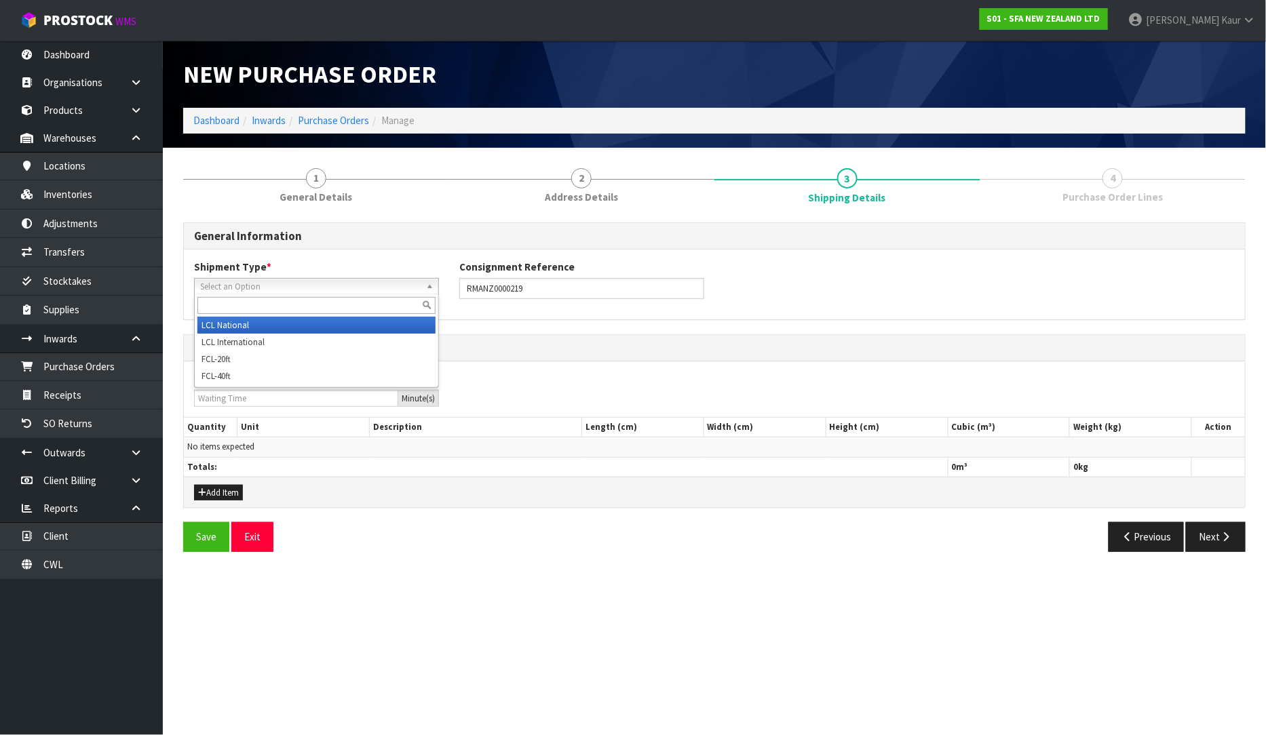
click at [357, 330] on li "LCL National" at bounding box center [316, 325] width 238 height 17
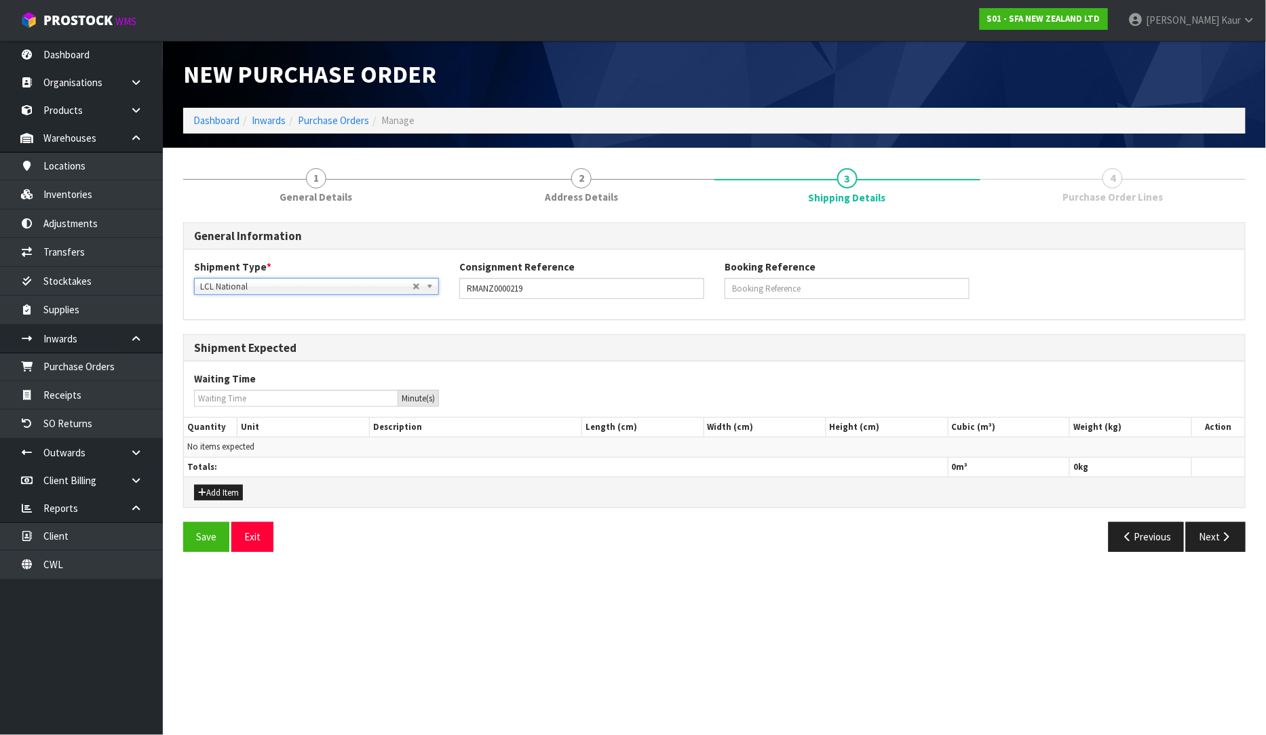
click at [1016, 280] on div "Shipment Type * LCL National LCL International FCL-20ft FCL-40ft LCL National L…" at bounding box center [714, 284] width 1061 height 49
click at [231, 498] on button "Add Item" at bounding box center [218, 493] width 49 height 16
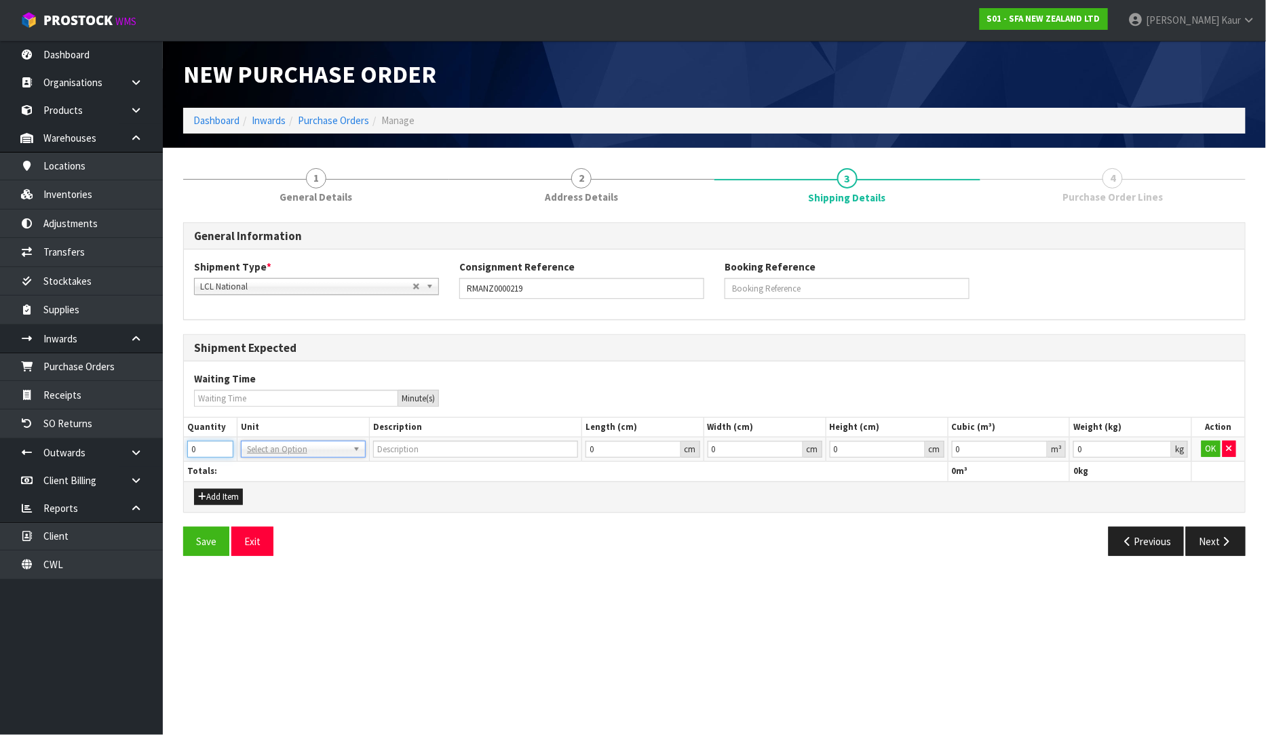
click at [206, 446] on input "0" at bounding box center [210, 449] width 46 height 17
type input "1"
click at [222, 446] on input "1" at bounding box center [210, 449] width 46 height 17
click at [269, 463] on input "text" at bounding box center [303, 468] width 118 height 17
type input "ctn"
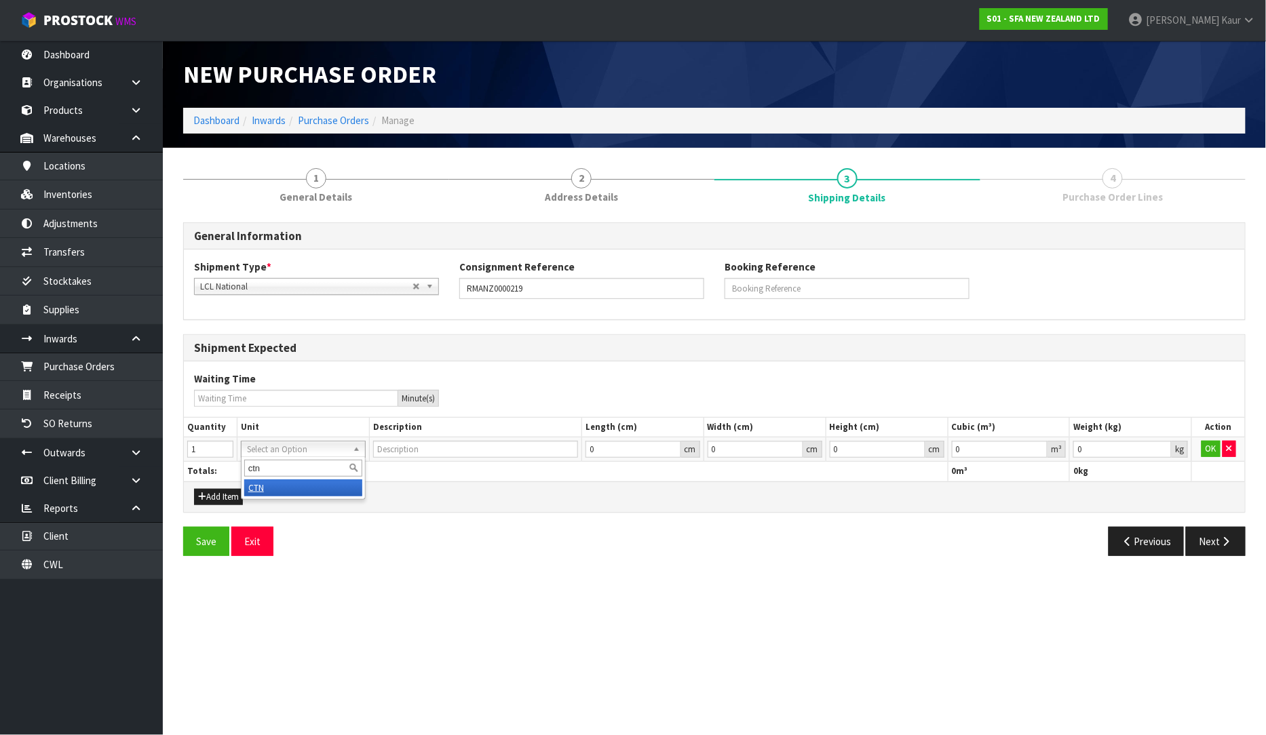
type input "CARTON"
click at [1207, 448] on button "OK" at bounding box center [1210, 449] width 19 height 16
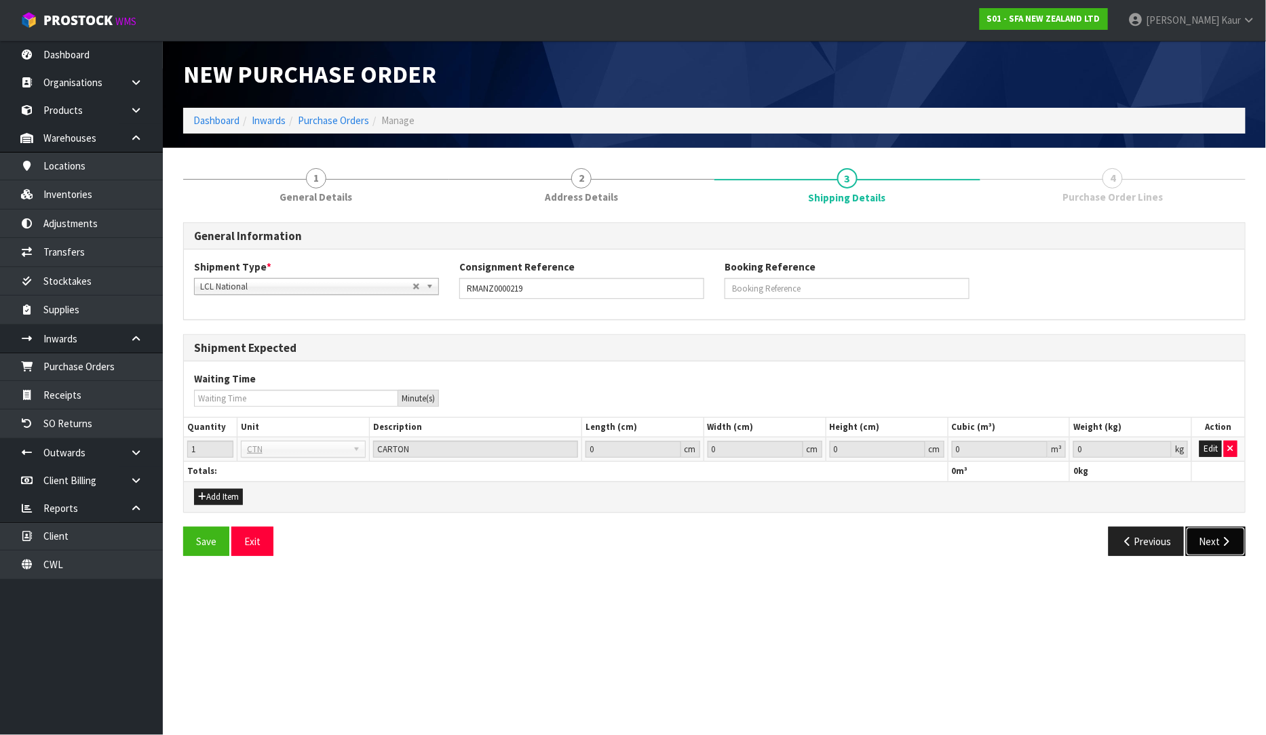
click at [1228, 545] on icon "button" at bounding box center [1226, 542] width 13 height 10
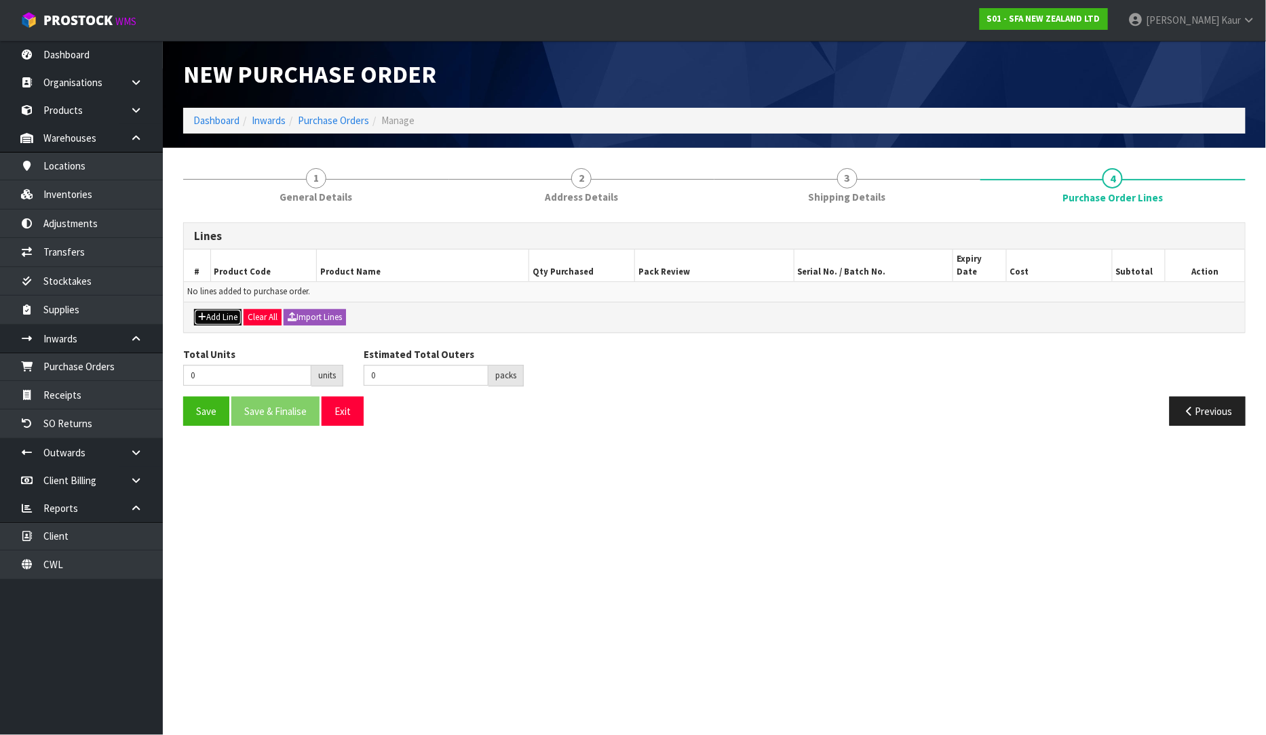
click at [229, 309] on button "Add Line" at bounding box center [217, 317] width 47 height 16
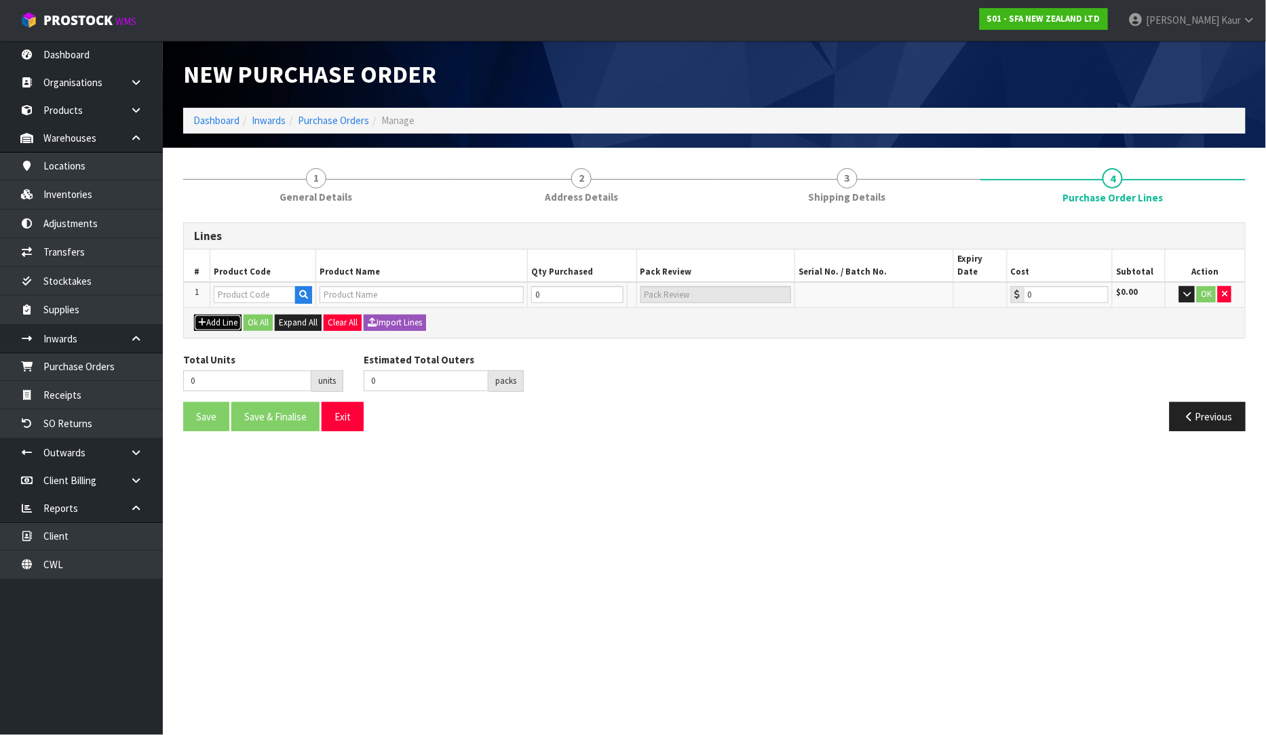
click at [228, 315] on button "Add Line" at bounding box center [217, 323] width 47 height 16
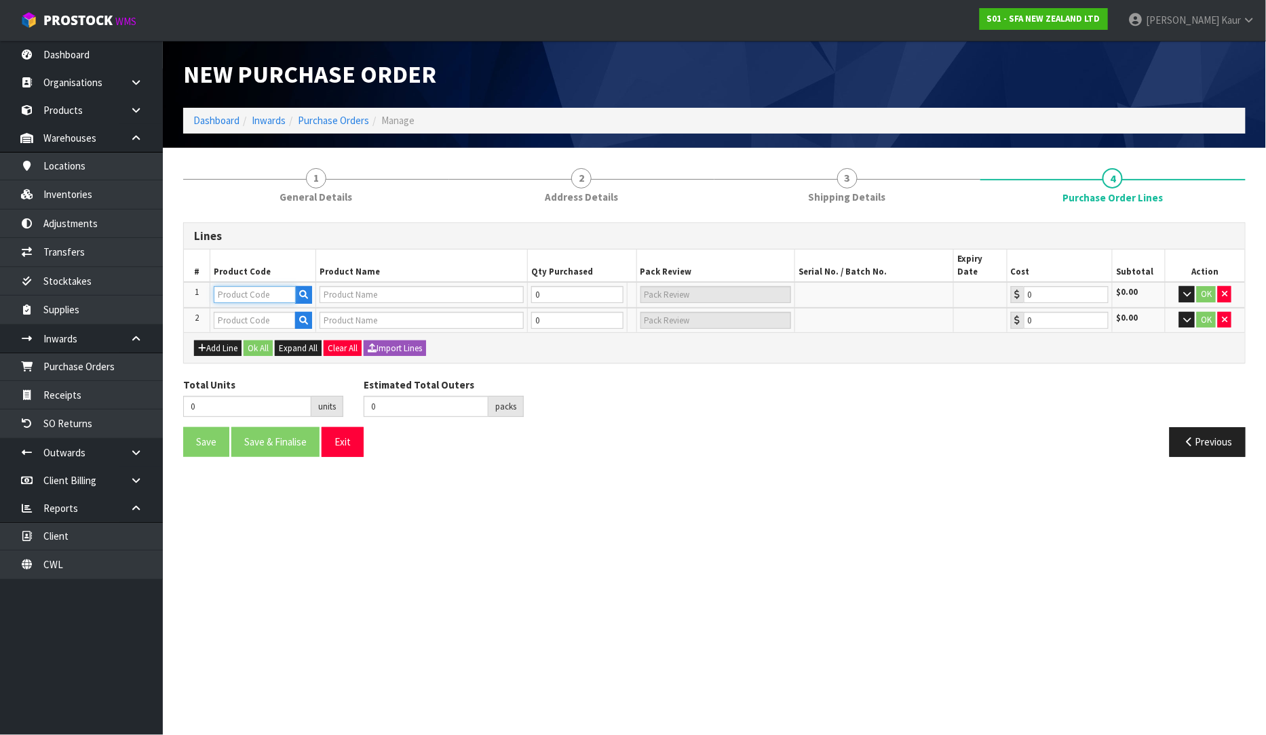
click at [248, 286] on input "text" at bounding box center [255, 294] width 82 height 17
type input "NR508079GR"
click at [276, 286] on input "NR508079GR" at bounding box center [255, 294] width 82 height 17
click at [667, 378] on div "Total Units 0 units Estimated Total Outers 0 packs Estimated Total Pallets pall…" at bounding box center [714, 403] width 1083 height 50
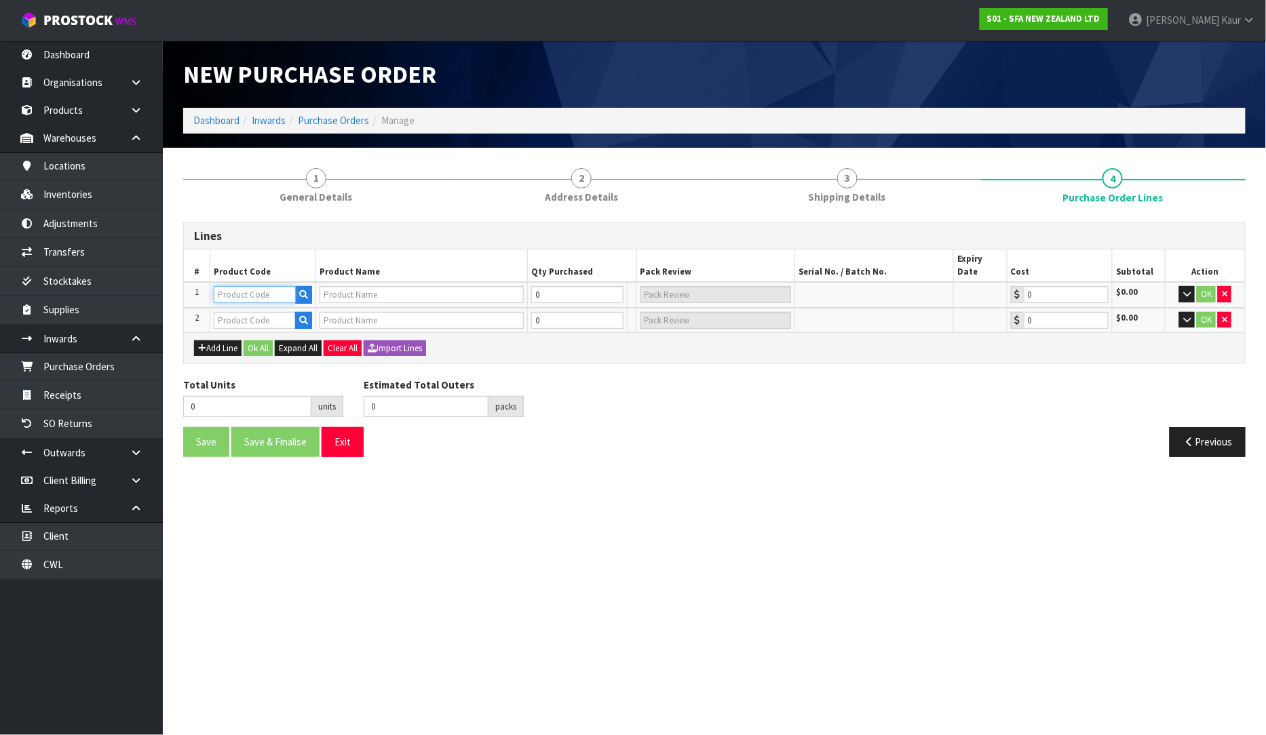
click at [269, 286] on input "text" at bounding box center [255, 294] width 82 height 17
click at [221, 286] on input "R508079GR" at bounding box center [255, 294] width 82 height 17
click at [217, 286] on input "R508079GR" at bounding box center [255, 294] width 82 height 17
click at [277, 286] on input "NR508079GR" at bounding box center [255, 294] width 82 height 17
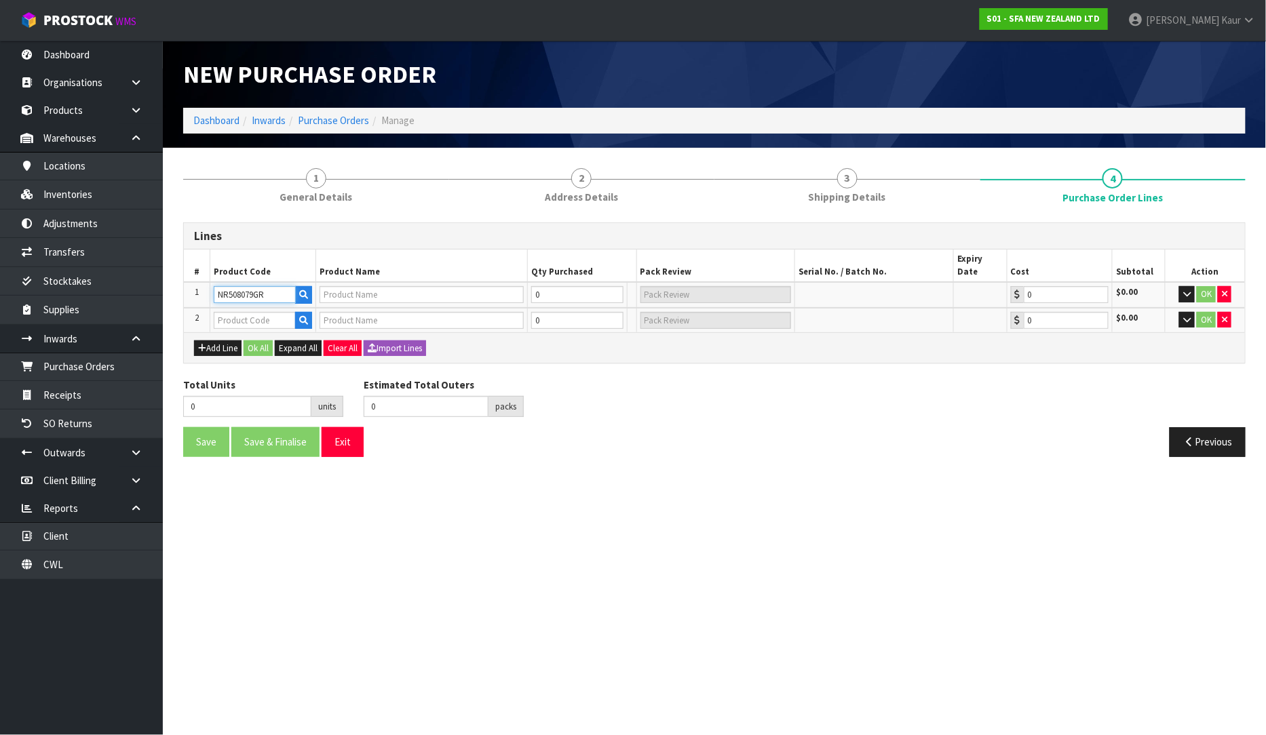
click at [277, 286] on input "NR508079GR" at bounding box center [255, 294] width 82 height 17
click at [282, 286] on input "NR508079GR" at bounding box center [255, 294] width 82 height 17
type input "NR508079GR"
click at [305, 290] on icon "button" at bounding box center [303, 294] width 9 height 9
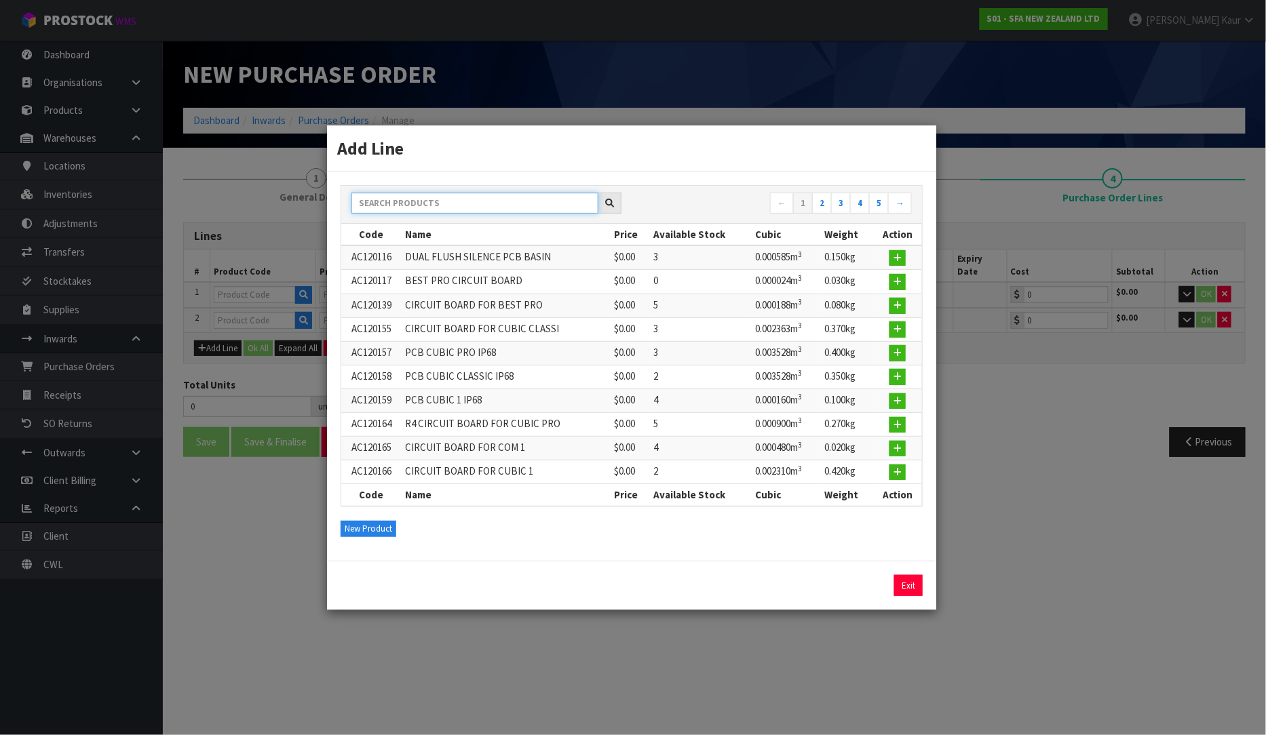
click at [494, 208] on input "text" at bounding box center [474, 203] width 247 height 21
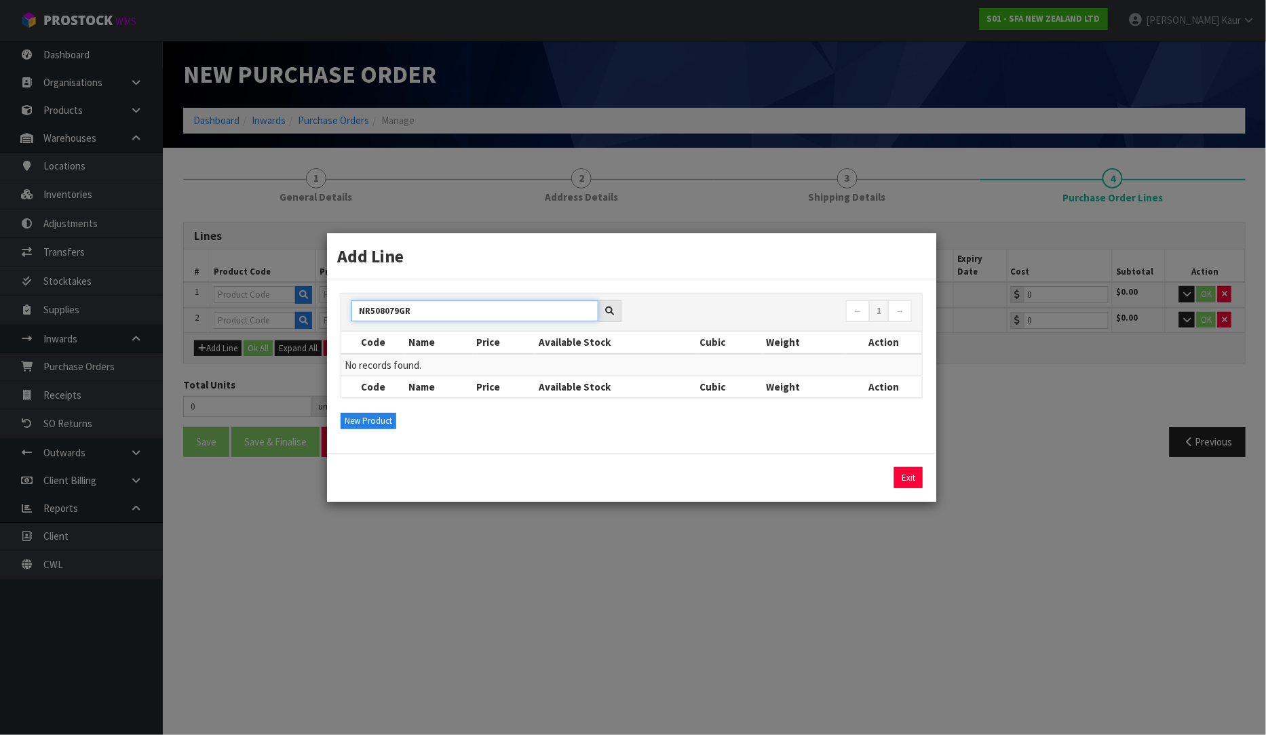
type input "NR508079GR"
click at [608, 315] on icon at bounding box center [609, 311] width 9 height 9
click at [415, 315] on input "NR508079GR" at bounding box center [474, 310] width 247 height 21
click at [903, 484] on link "Exit" at bounding box center [908, 478] width 28 height 22
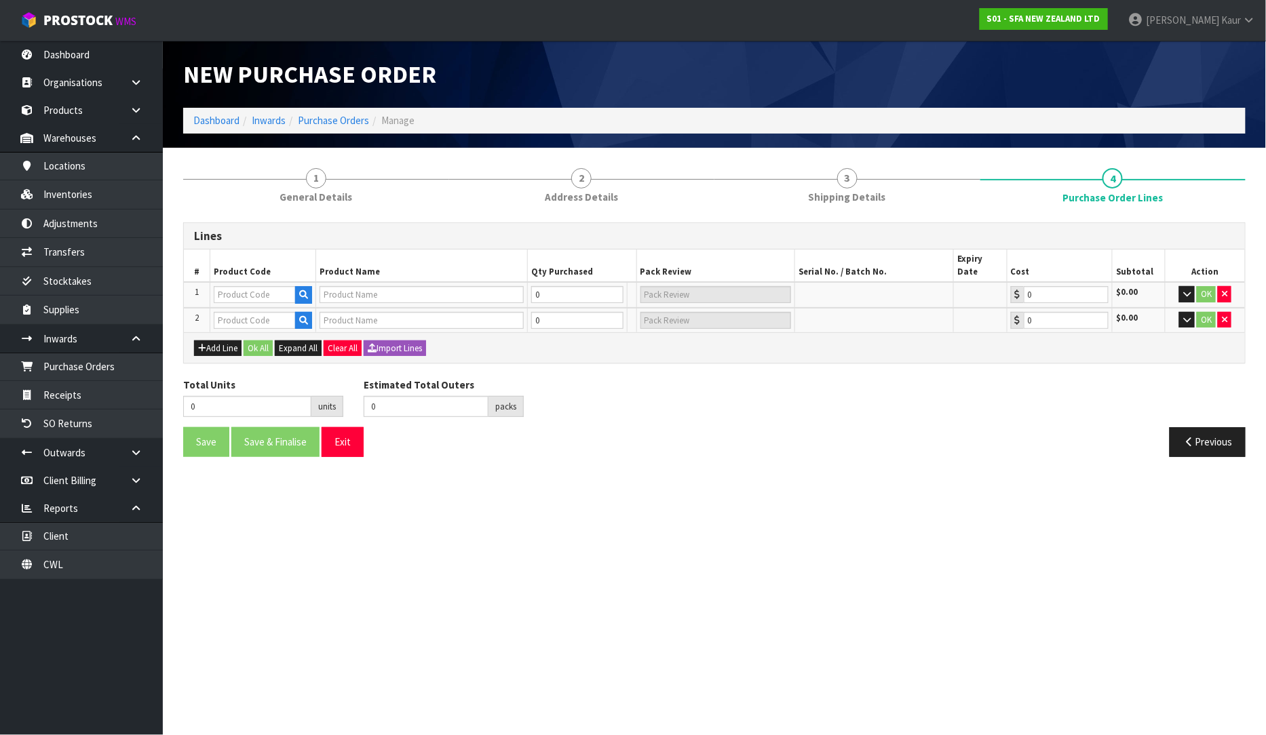
click at [677, 478] on section "New Purchase Order Dashboard Inwards Purchase Orders Manage 1 General Details 2…" at bounding box center [633, 367] width 1266 height 735
click at [248, 287] on input "text" at bounding box center [255, 294] width 82 height 17
click at [249, 287] on input "text" at bounding box center [255, 294] width 82 height 17
type input "NR508079GR"
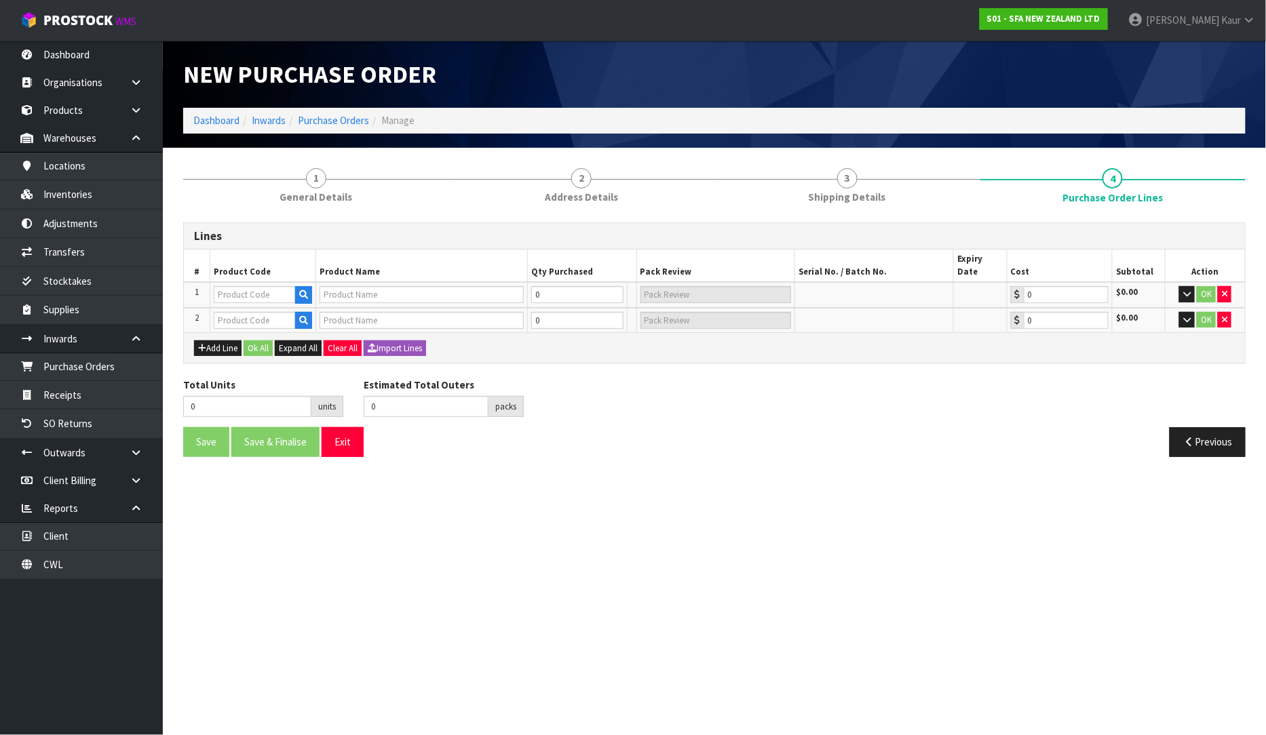
click at [309, 243] on div "Lines" at bounding box center [714, 236] width 1061 height 27
click at [280, 286] on input "text" at bounding box center [255, 294] width 82 height 17
type input "NR5080"
click at [712, 558] on section "New Purchase Order Dashboard Inwards Purchase Orders Manage 1 General Details 2…" at bounding box center [633, 367] width 1266 height 735
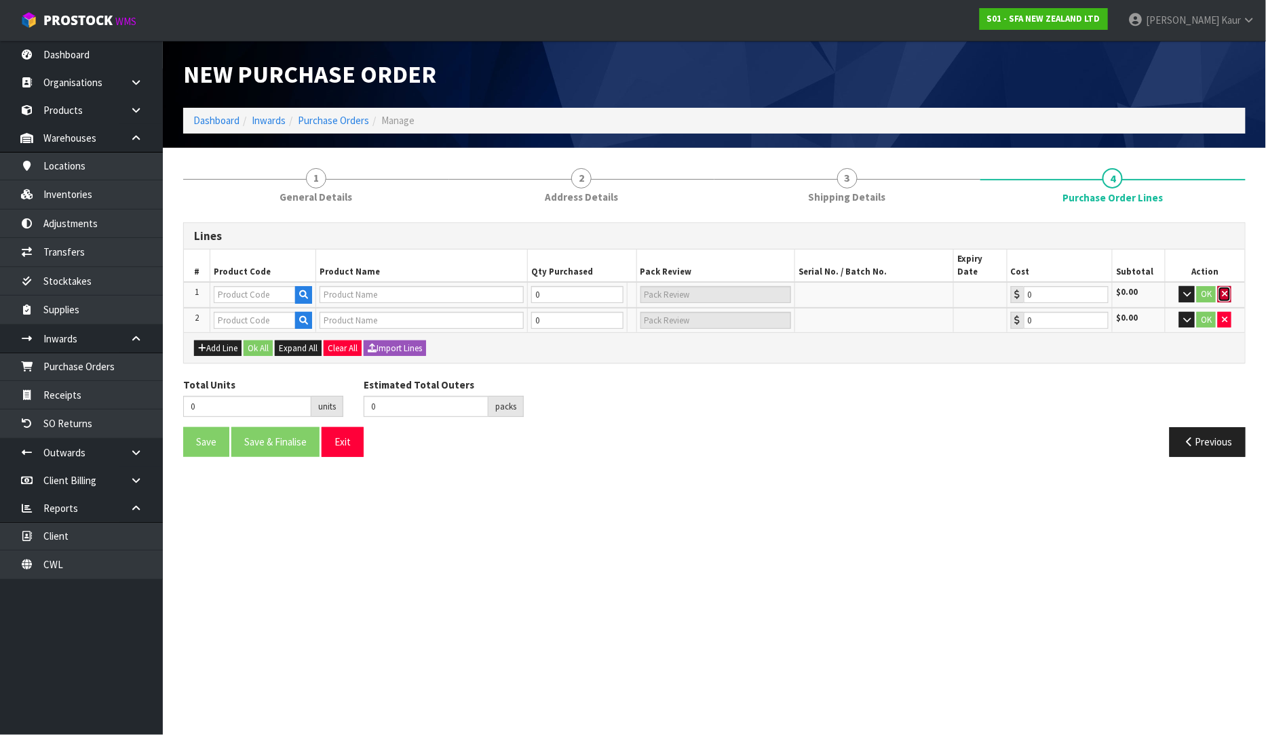
click at [1228, 286] on button "button" at bounding box center [1225, 294] width 14 height 16
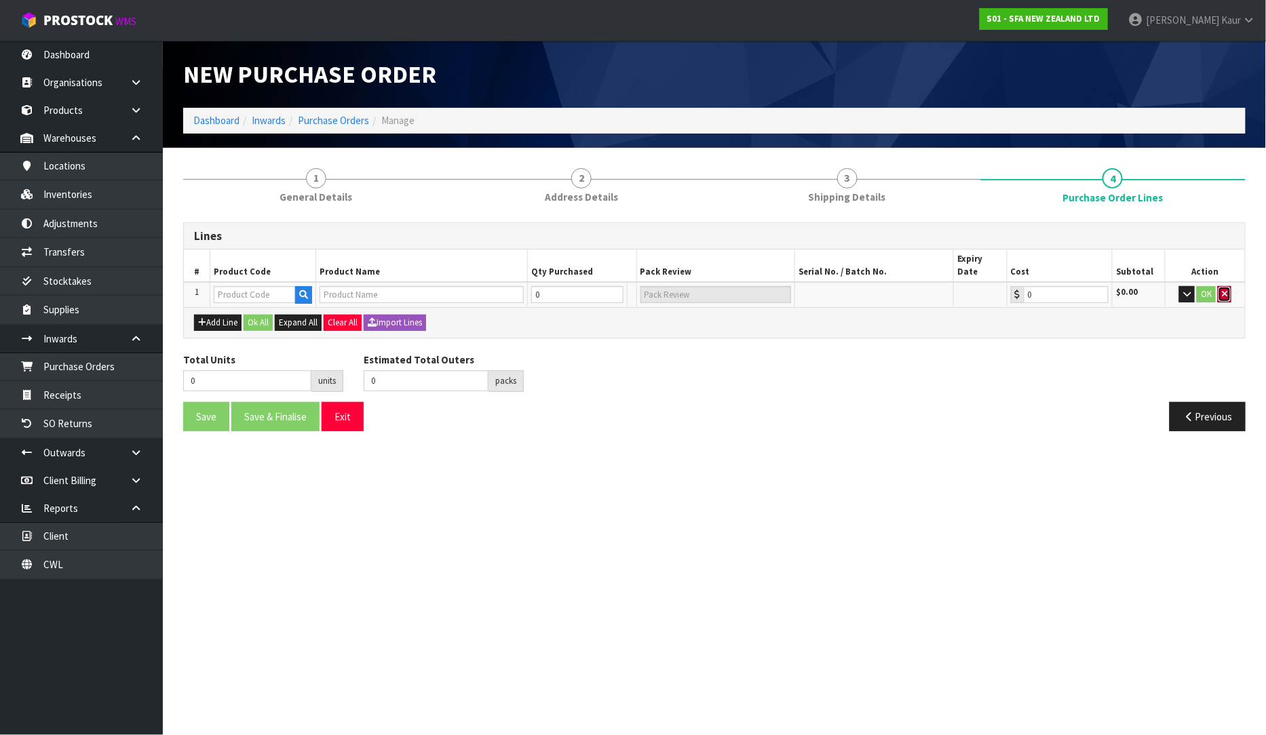
click at [1228, 286] on button "button" at bounding box center [1225, 294] width 14 height 16
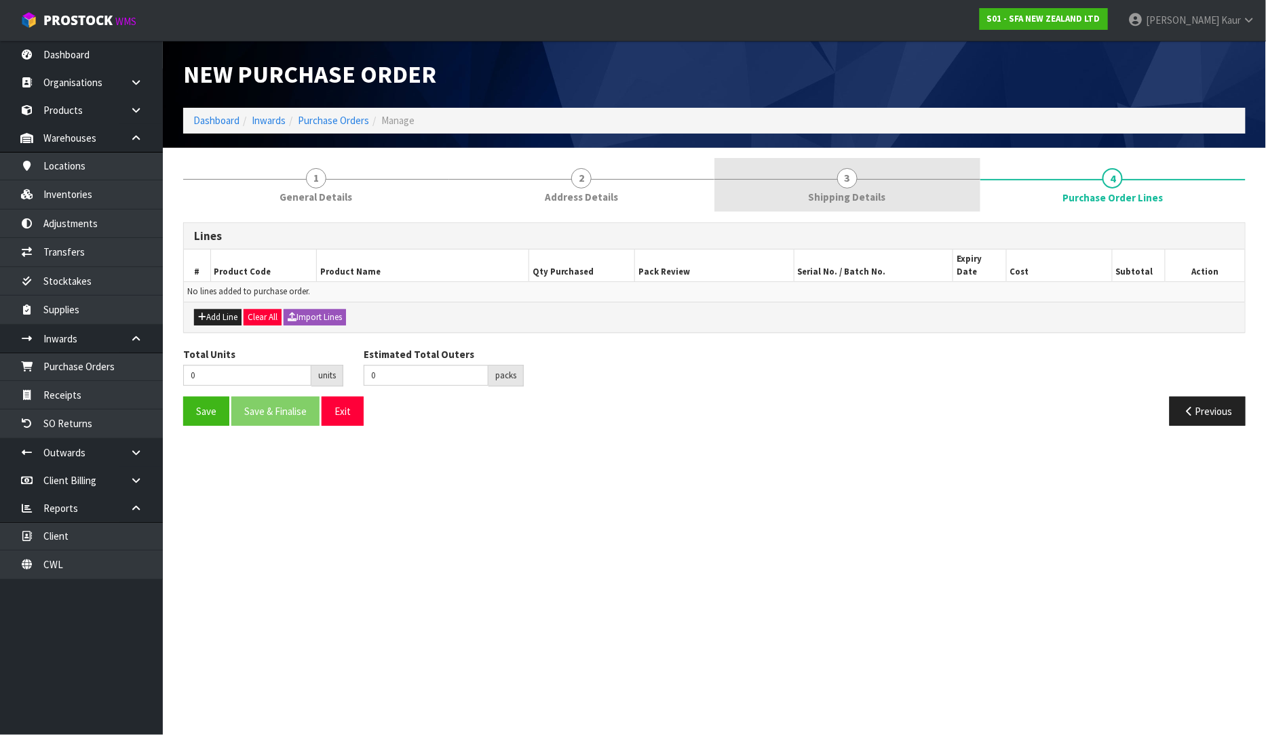
click at [833, 173] on link "3 Shipping Details" at bounding box center [847, 185] width 266 height 54
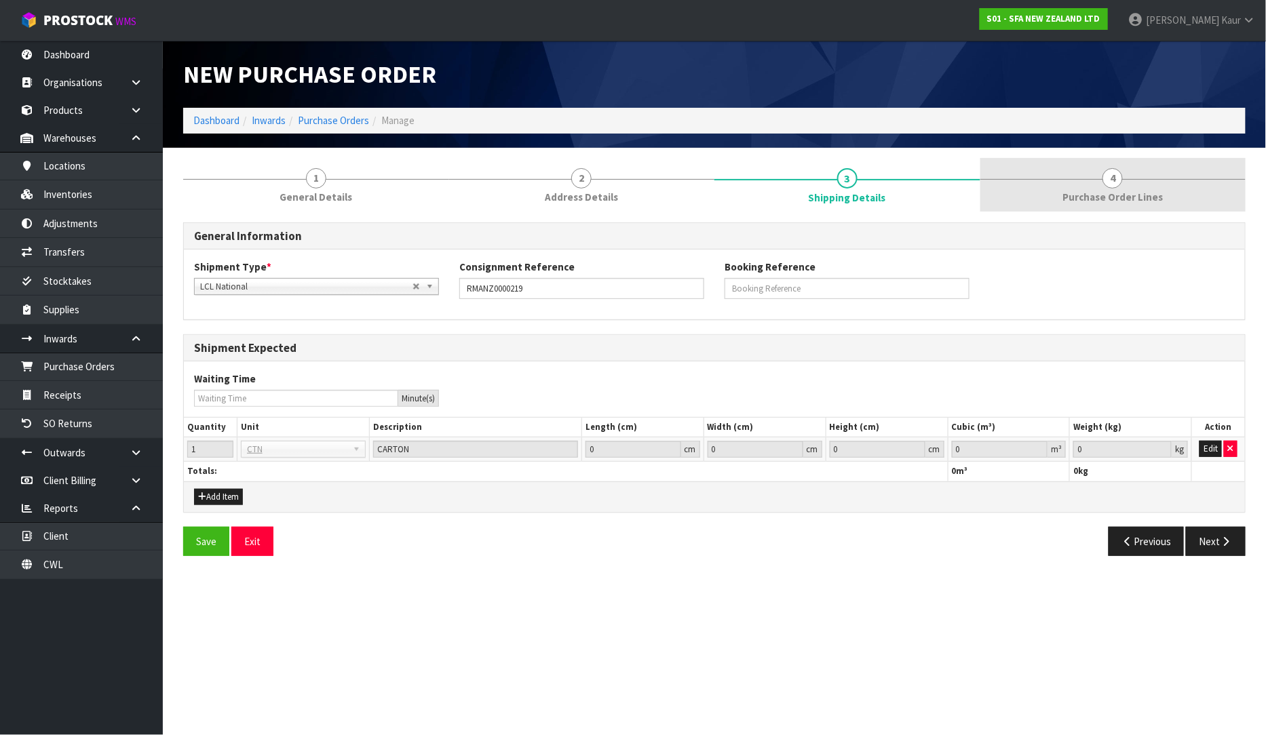
click at [1021, 208] on link "4 Purchase Order Lines" at bounding box center [1113, 185] width 266 height 54
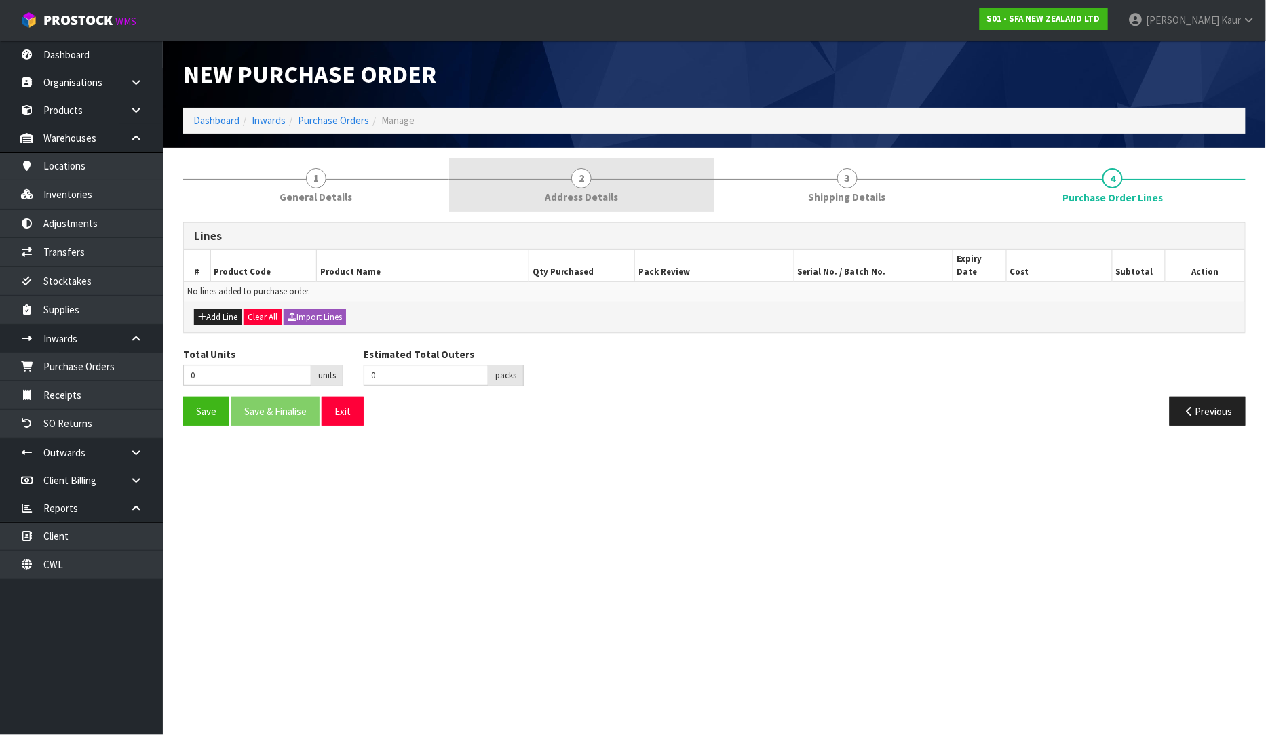
click at [505, 186] on link "2 Address Details" at bounding box center [582, 185] width 266 height 54
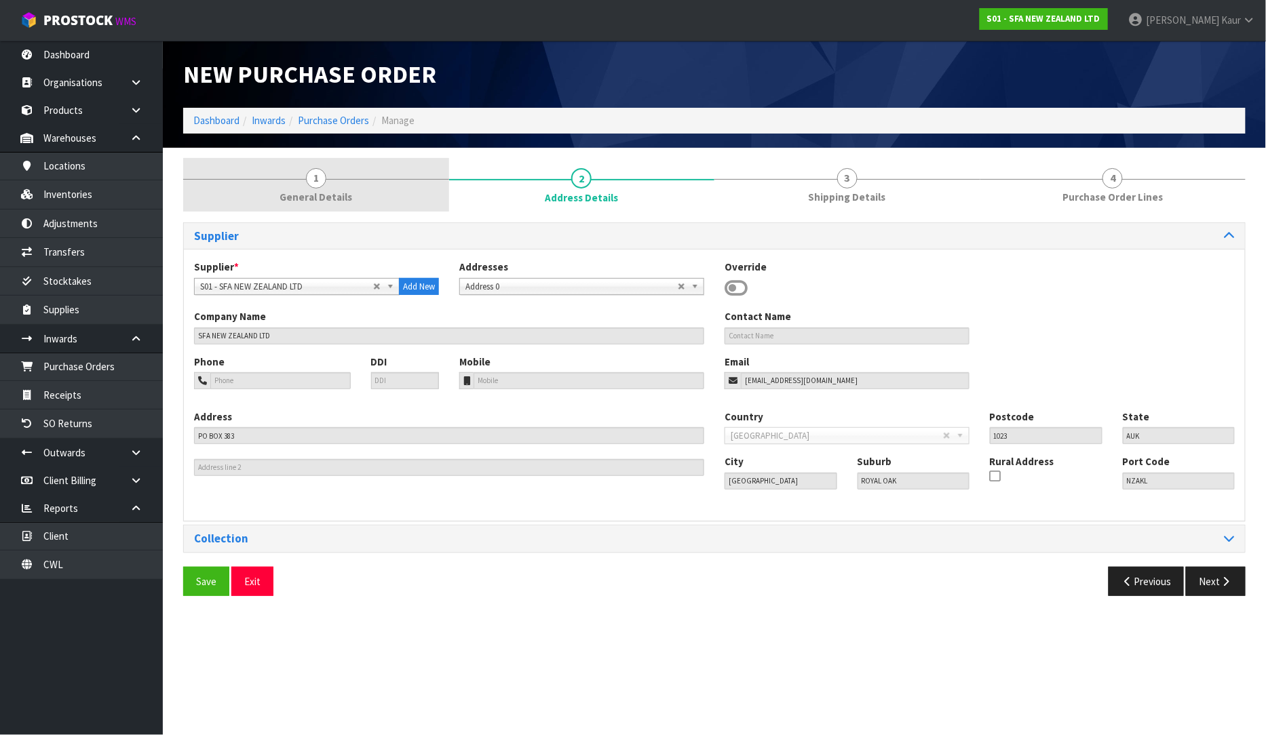
click at [389, 197] on link "1 General Details" at bounding box center [316, 185] width 266 height 54
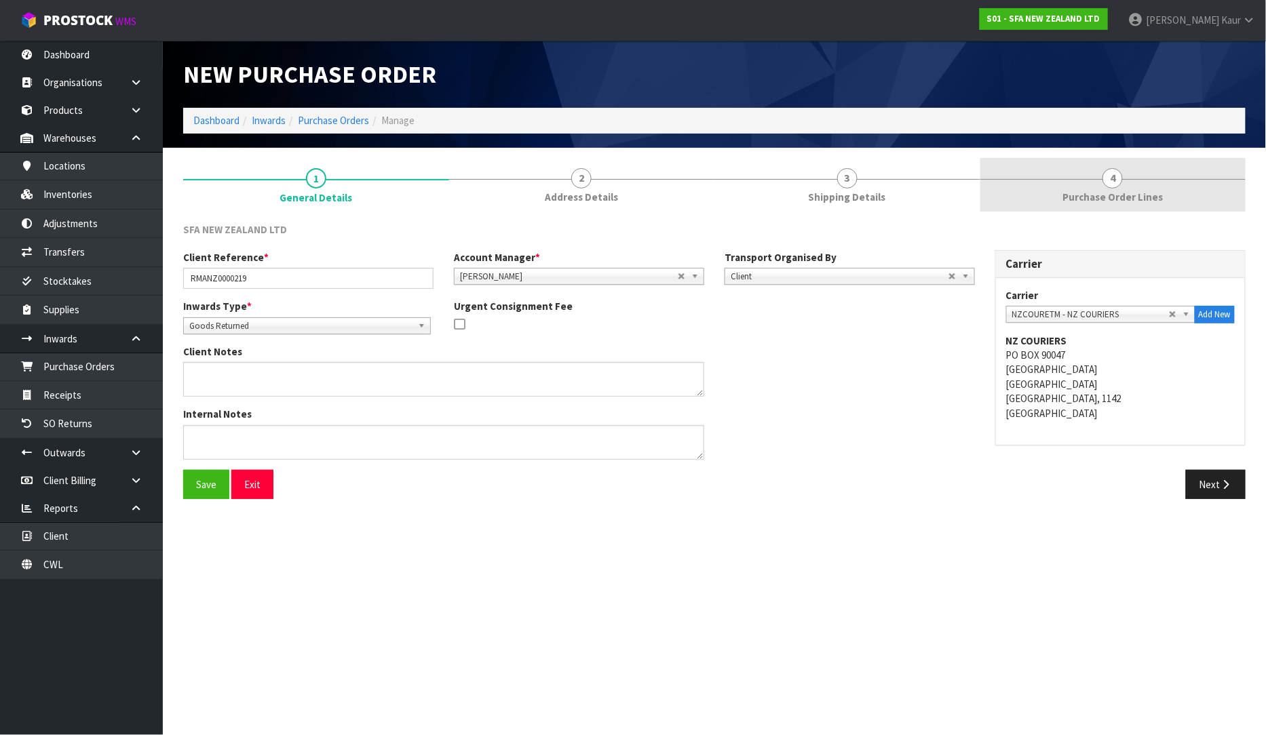
click at [1005, 195] on link "4 Purchase Order Lines" at bounding box center [1113, 185] width 266 height 54
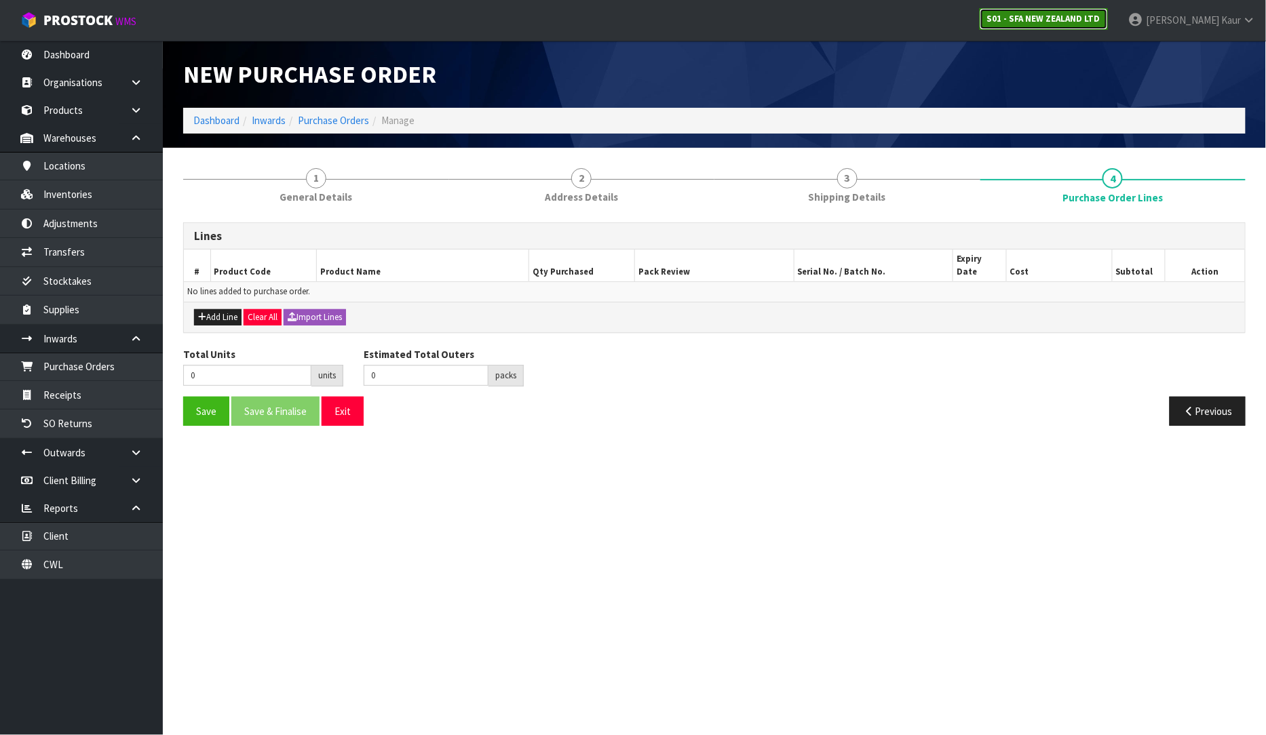
click at [1034, 22] on strong "S01 - SFA NEW ZEALAND LTD" at bounding box center [1043, 19] width 113 height 12
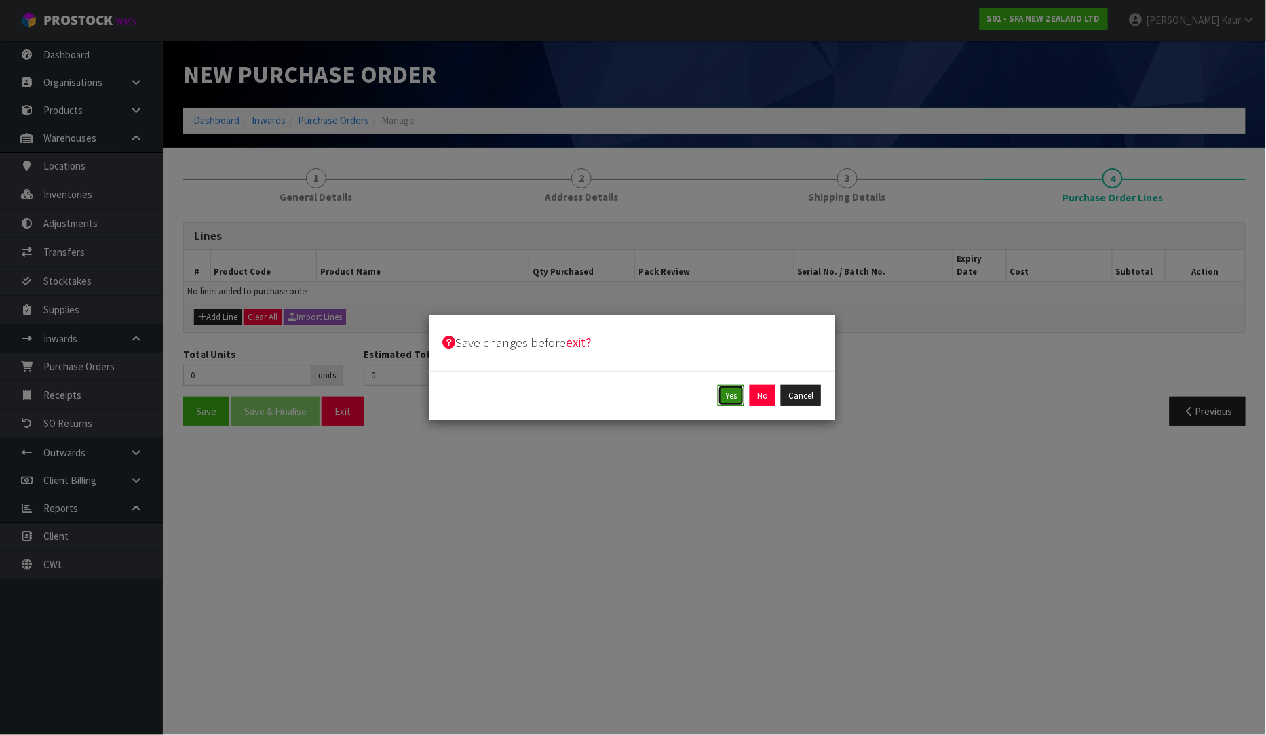
click at [736, 403] on button "Yes" at bounding box center [731, 396] width 26 height 22
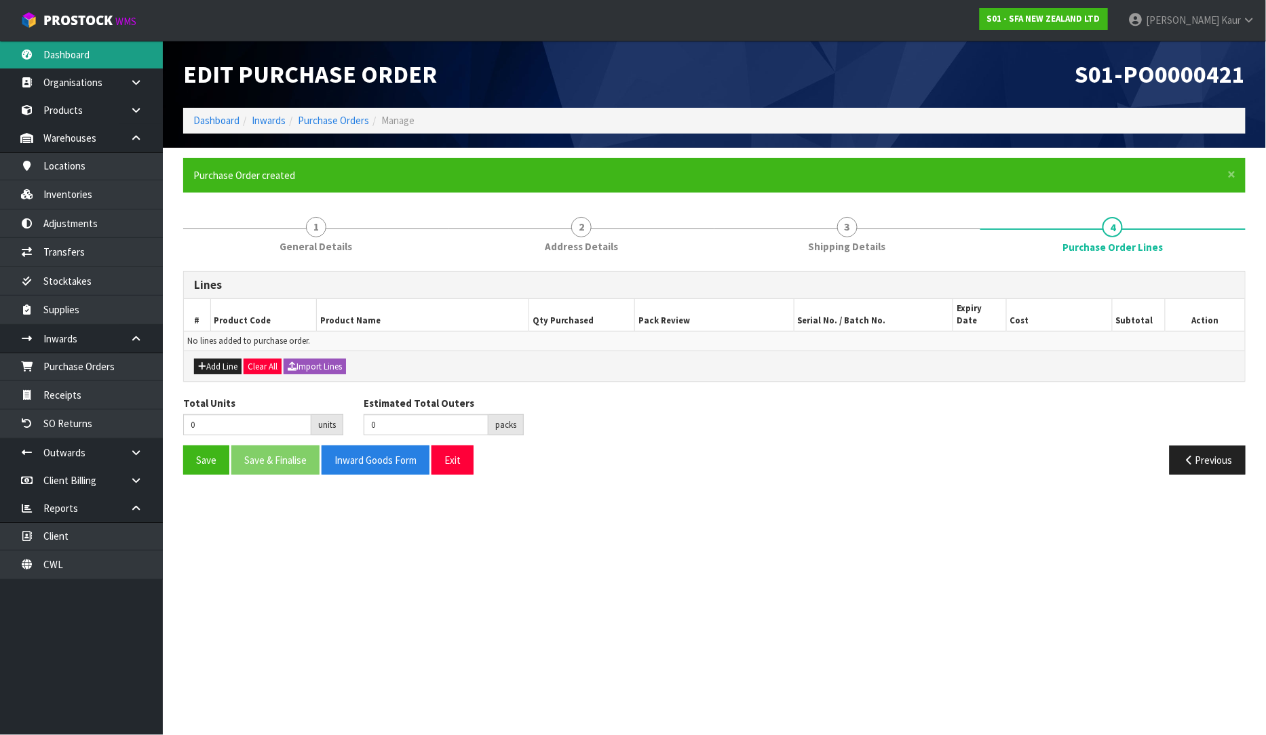
click at [106, 50] on link "Dashboard" at bounding box center [81, 55] width 163 height 28
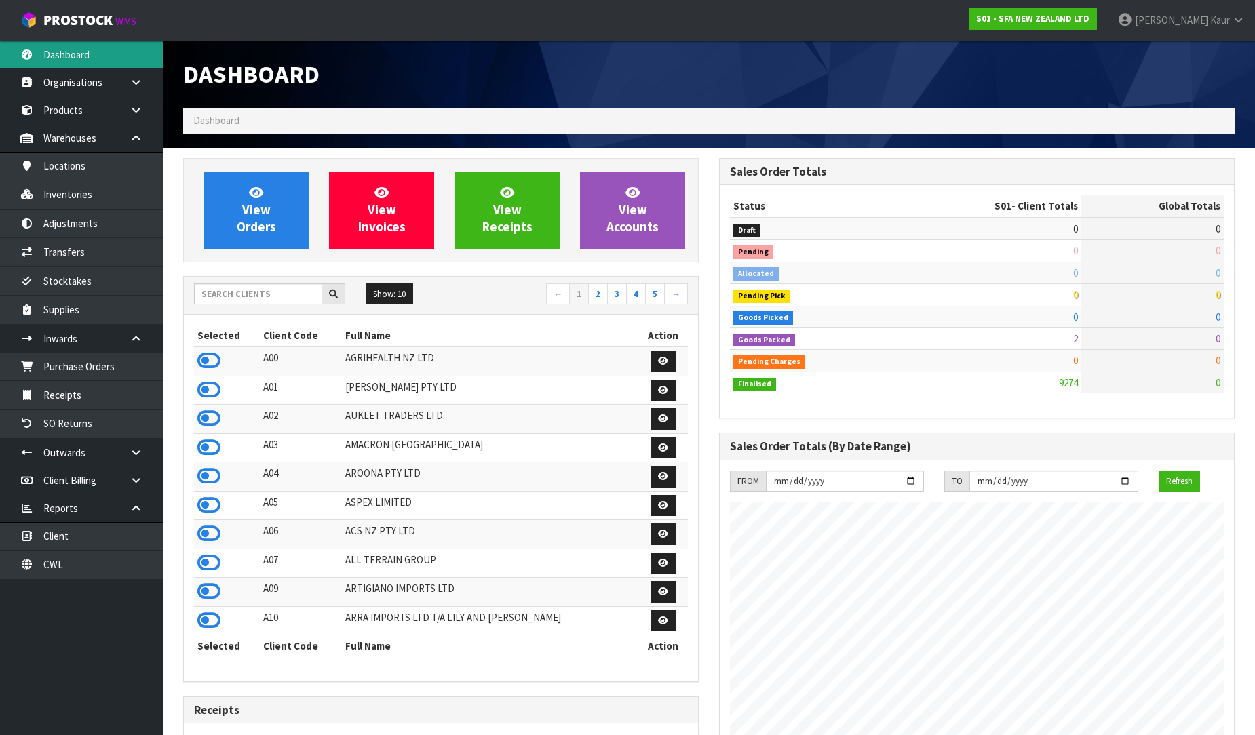
scroll to position [1028, 536]
click at [283, 293] on input "text" at bounding box center [258, 294] width 128 height 21
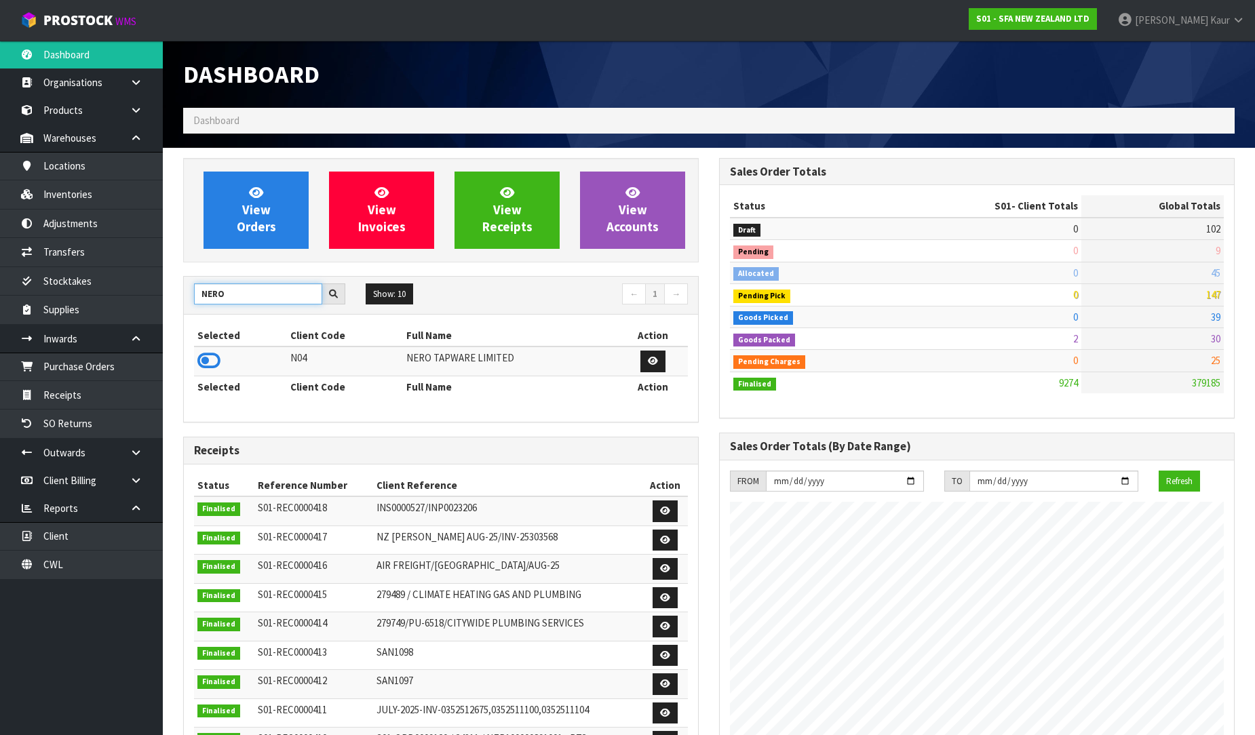
type input "NERO"
click at [217, 374] on td at bounding box center [240, 361] width 93 height 29
click at [218, 368] on icon at bounding box center [208, 361] width 23 height 20
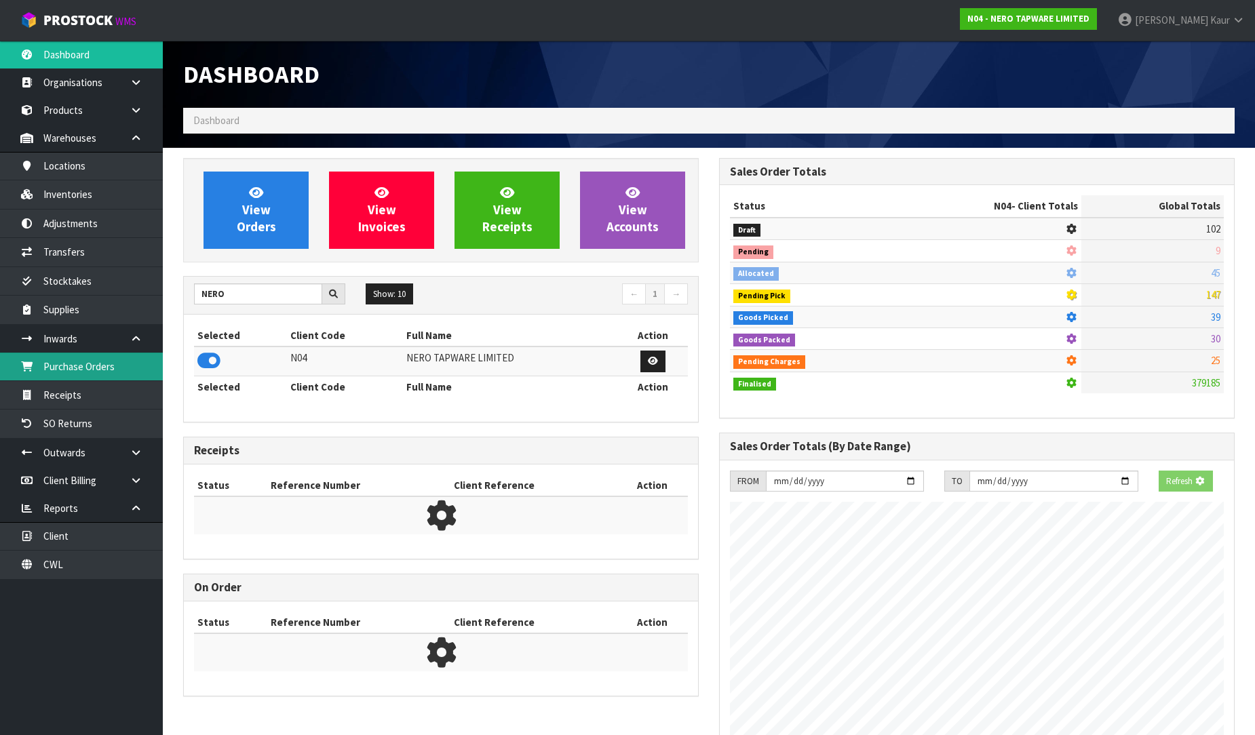
scroll to position [1057, 536]
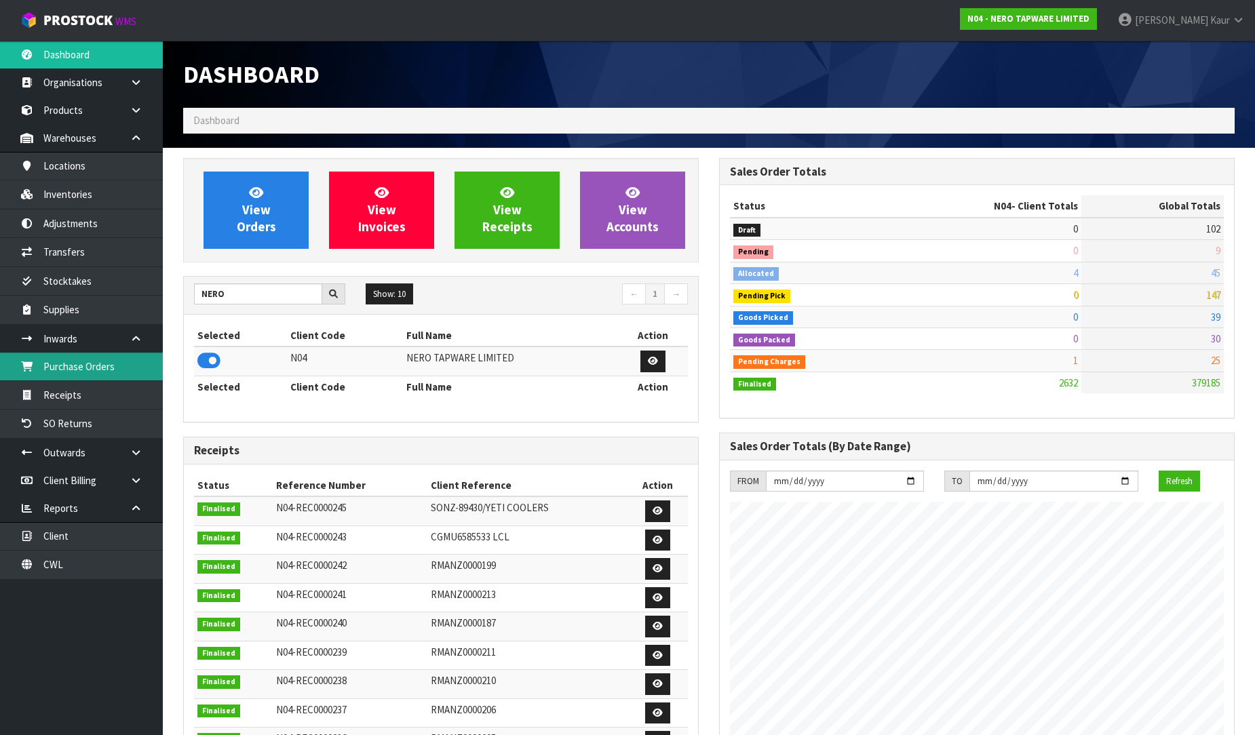
click at [109, 372] on link "Purchase Orders" at bounding box center [81, 367] width 163 height 28
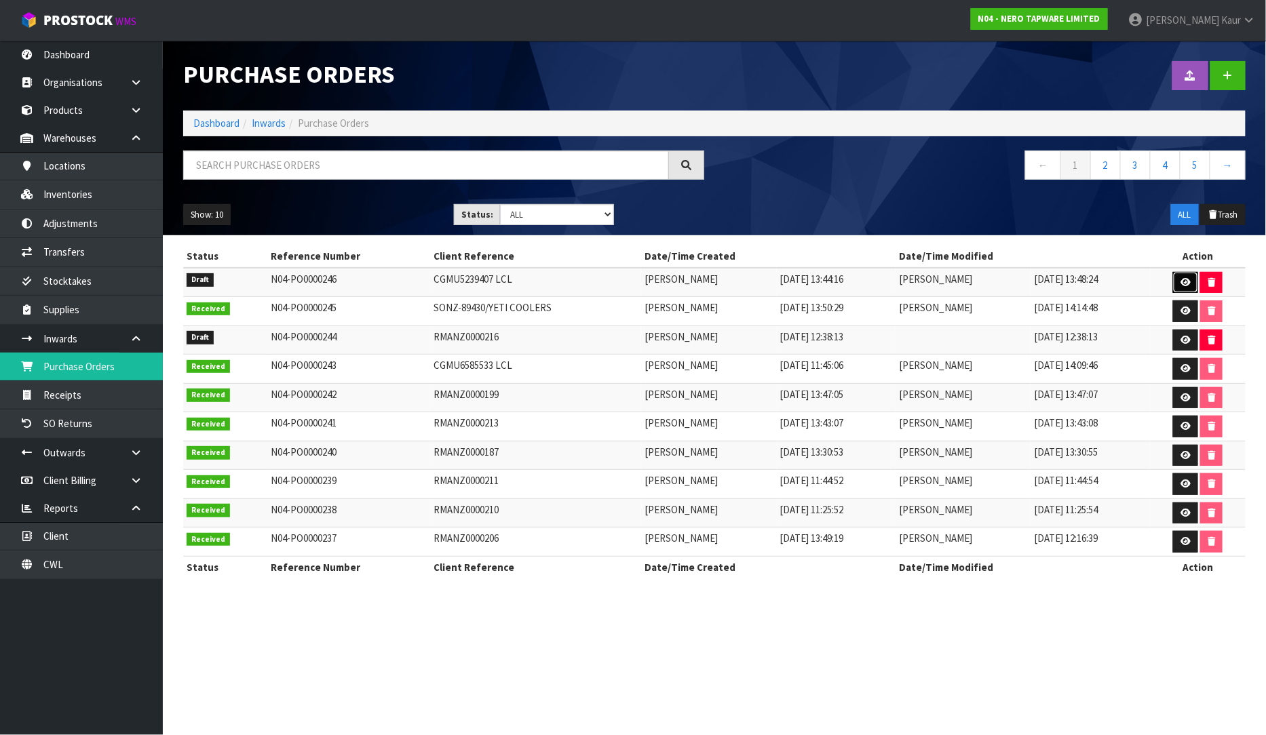
click at [1190, 278] on icon at bounding box center [1185, 282] width 10 height 9
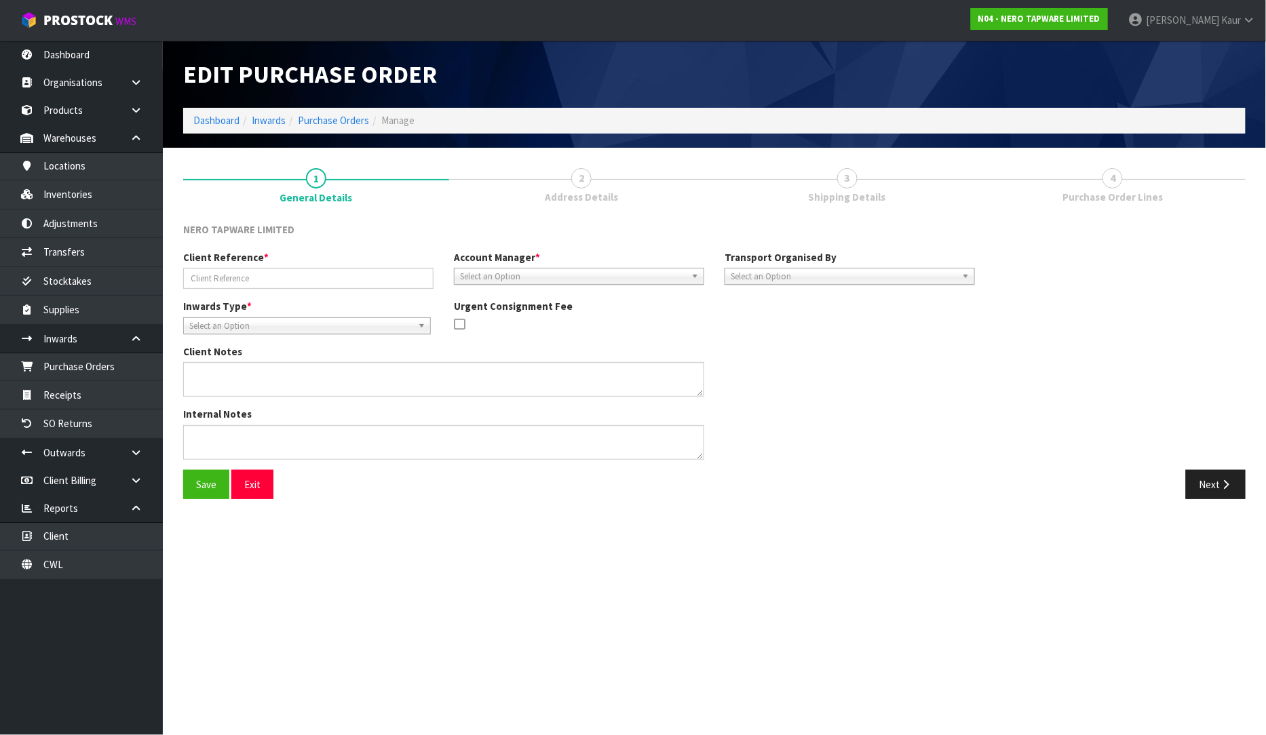
type input "CGMU5239407 LCL"
click at [1192, 484] on button "Next" at bounding box center [1216, 484] width 60 height 29
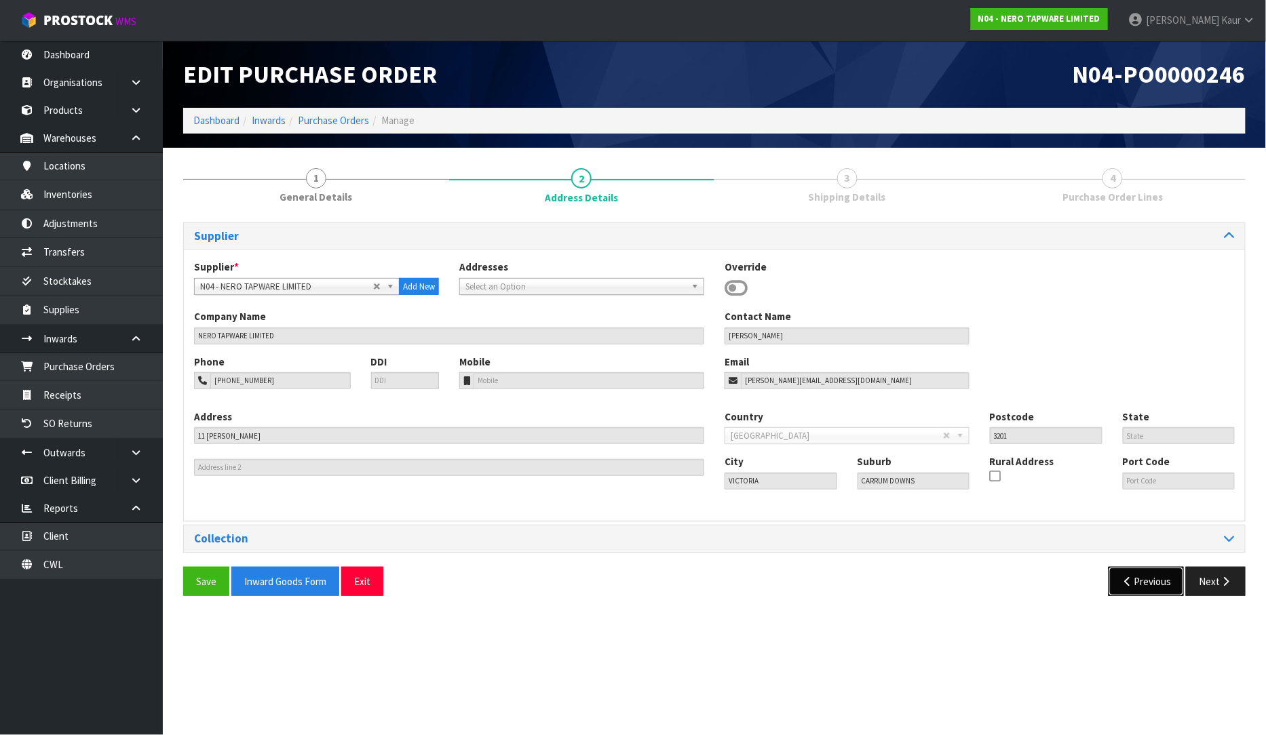
click at [1148, 578] on button "Previous" at bounding box center [1146, 581] width 76 height 29
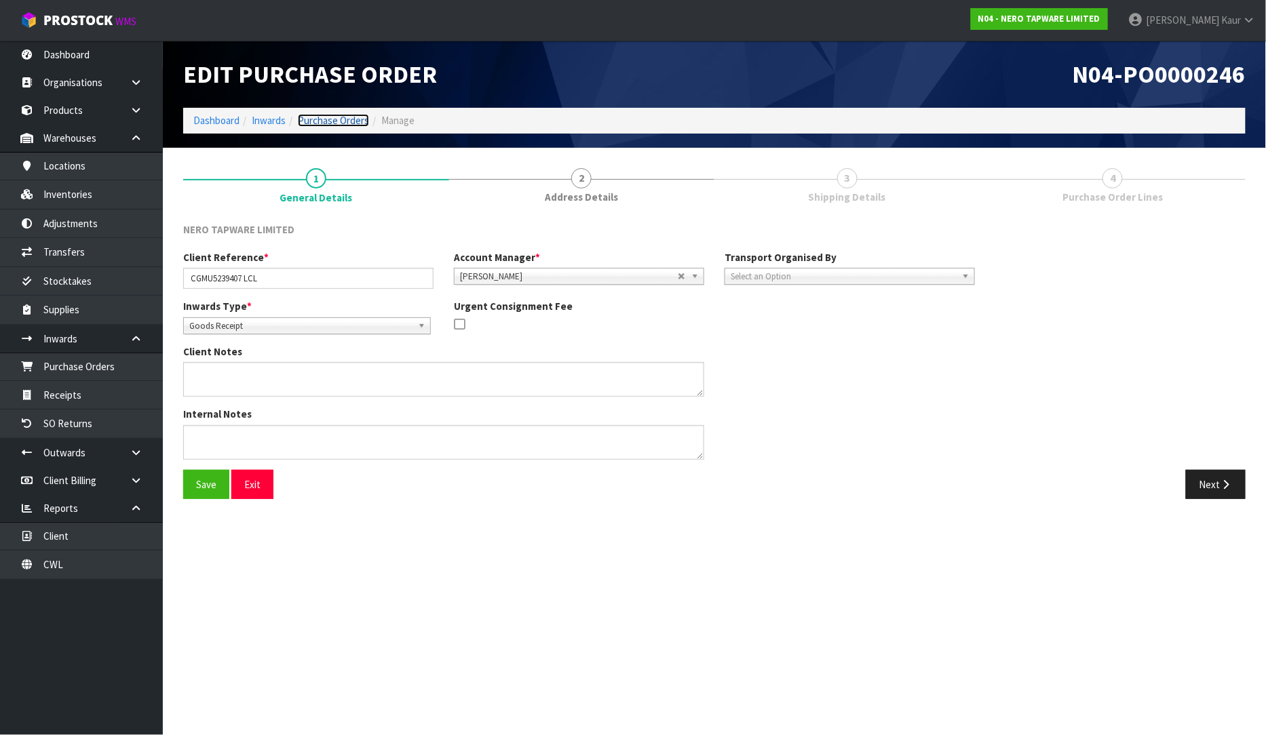
click at [303, 117] on link "Purchase Orders" at bounding box center [333, 120] width 71 height 13
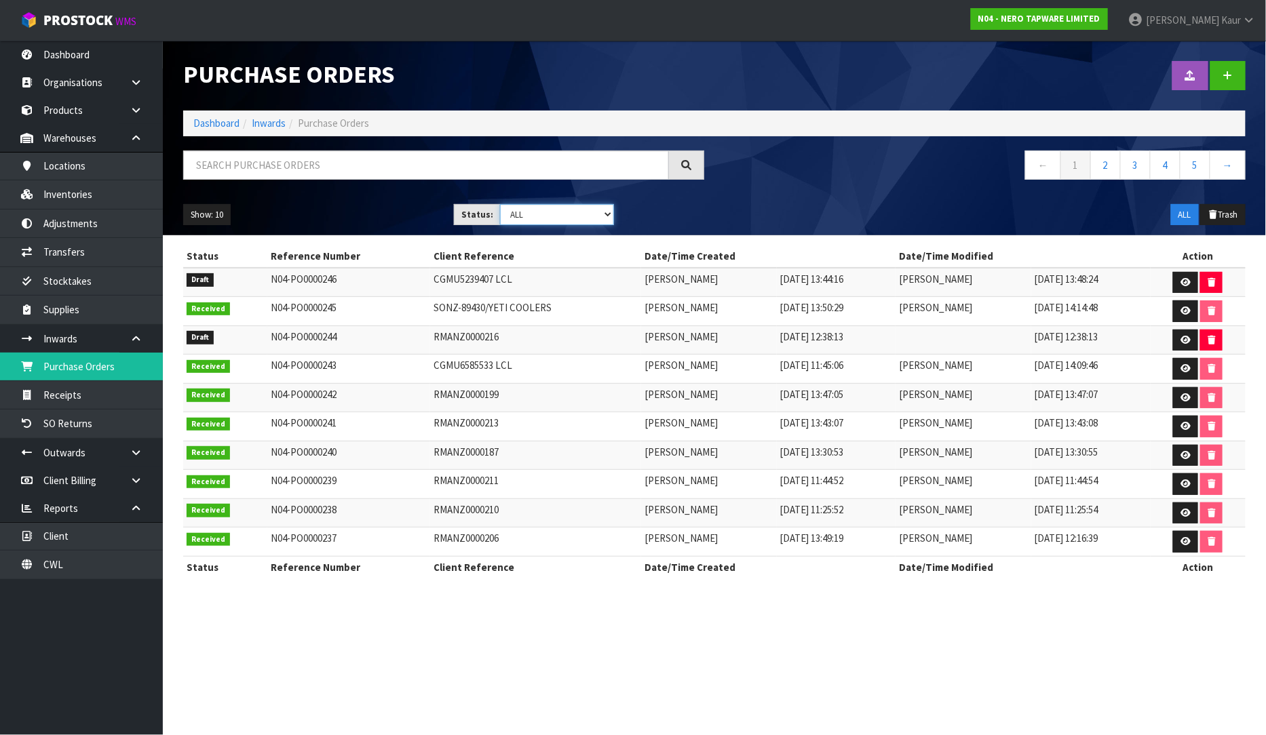
click at [563, 209] on select "Draft Pending Received Cancelled ALL" at bounding box center [557, 214] width 114 height 21
select select "string:0"
click at [500, 204] on select "Draft Pending Received Cancelled ALL" at bounding box center [557, 214] width 114 height 21
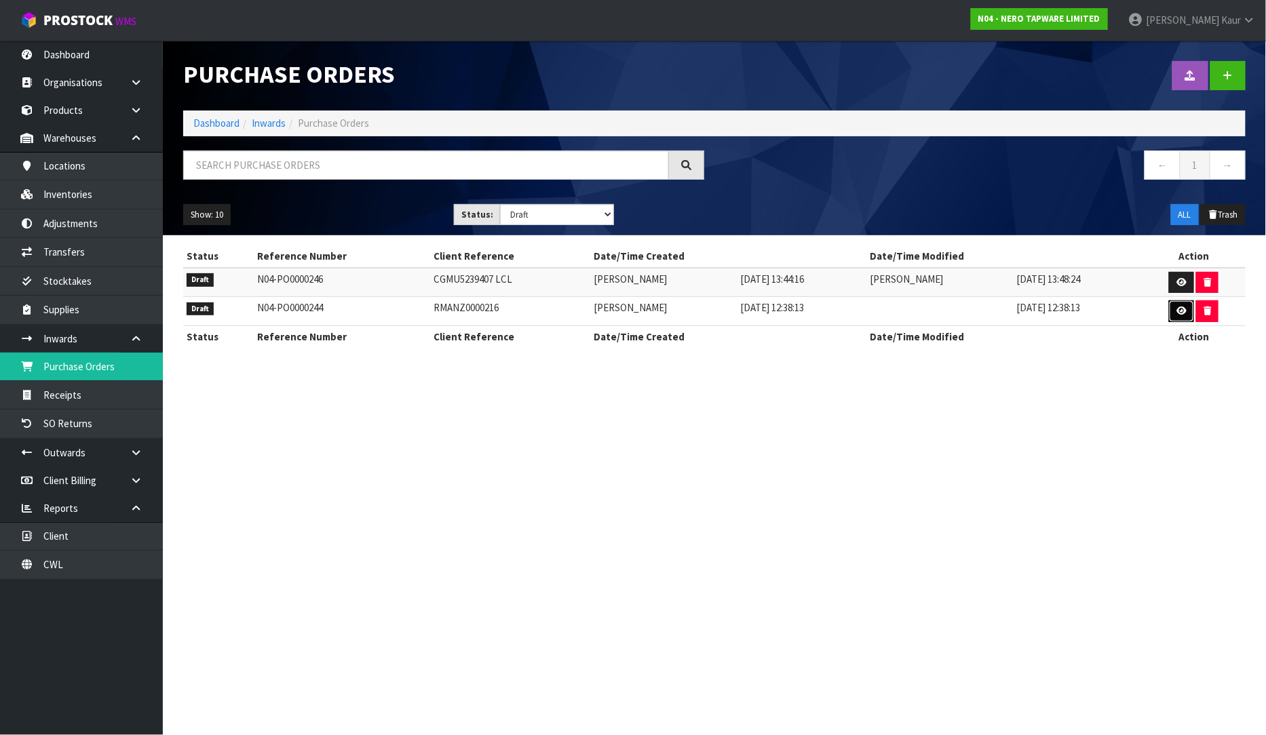
click at [1177, 310] on link at bounding box center [1181, 311] width 25 height 22
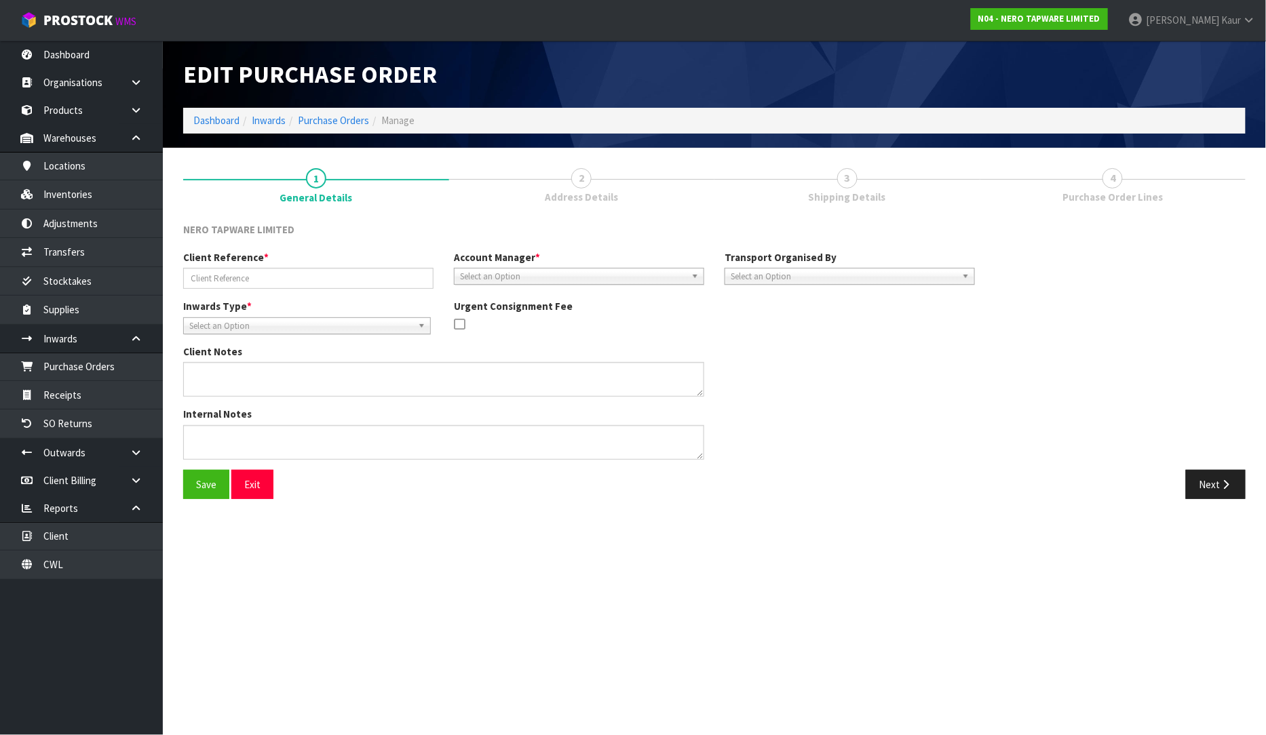
type input "RMANZ0000216"
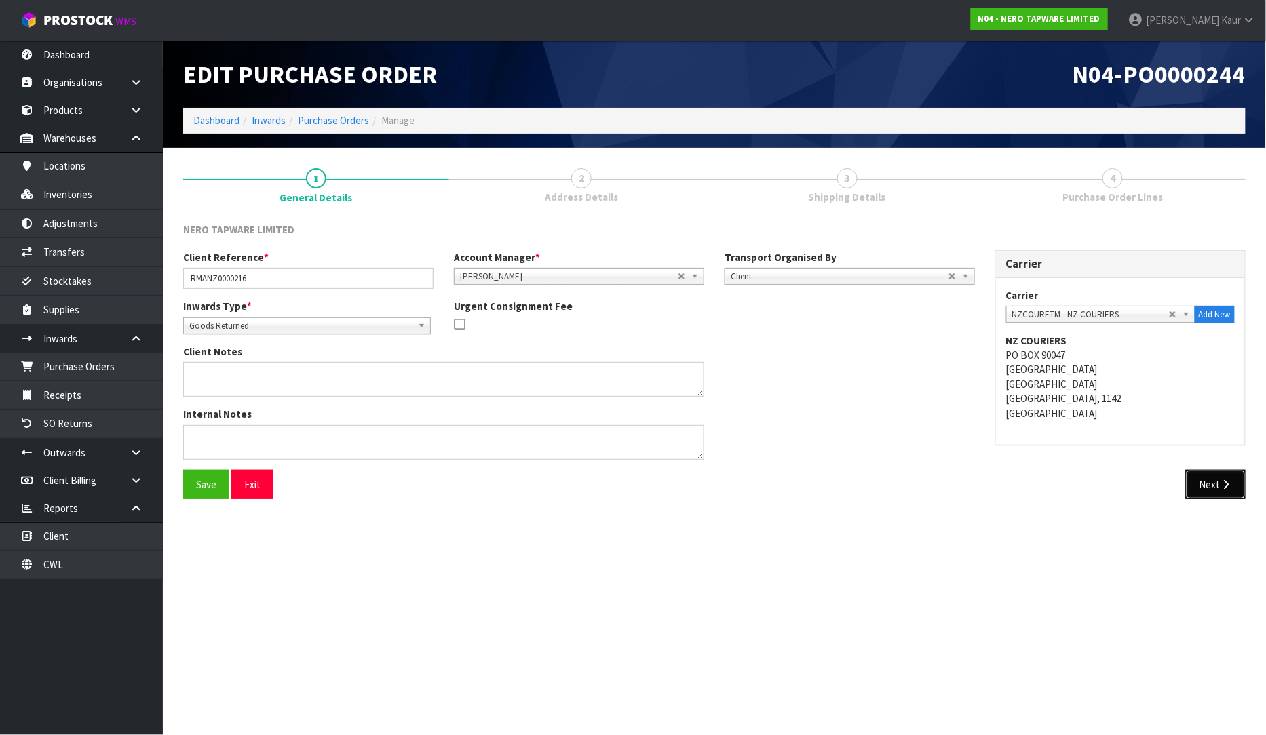
click at [1224, 477] on button "Next" at bounding box center [1216, 484] width 60 height 29
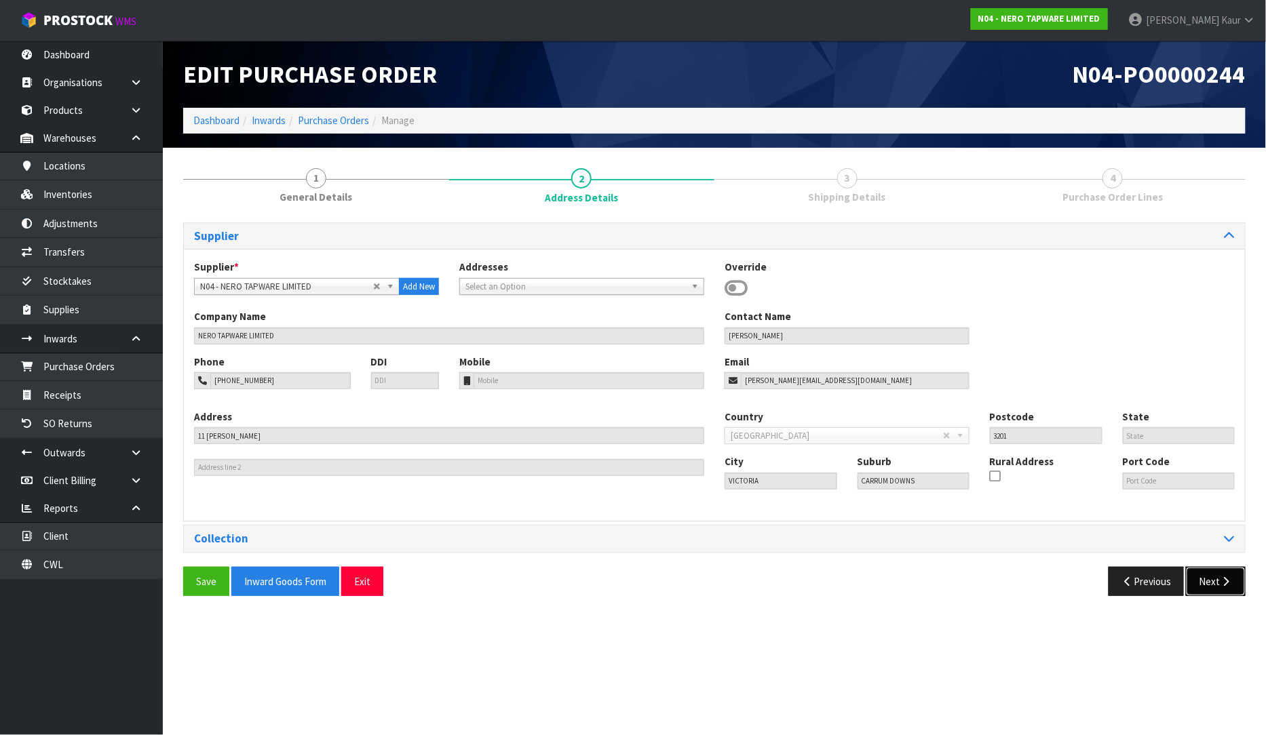
click at [1199, 573] on button "Next" at bounding box center [1216, 581] width 60 height 29
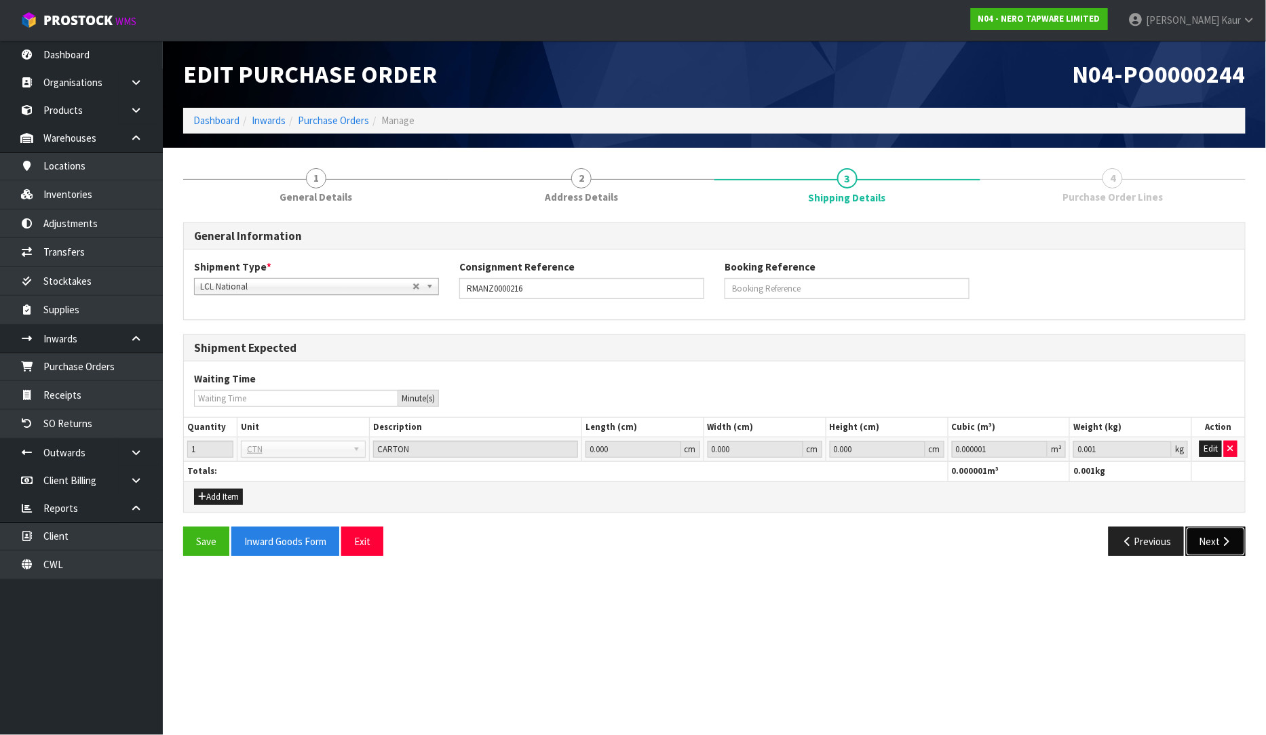
click at [1215, 537] on button "Next" at bounding box center [1216, 541] width 60 height 29
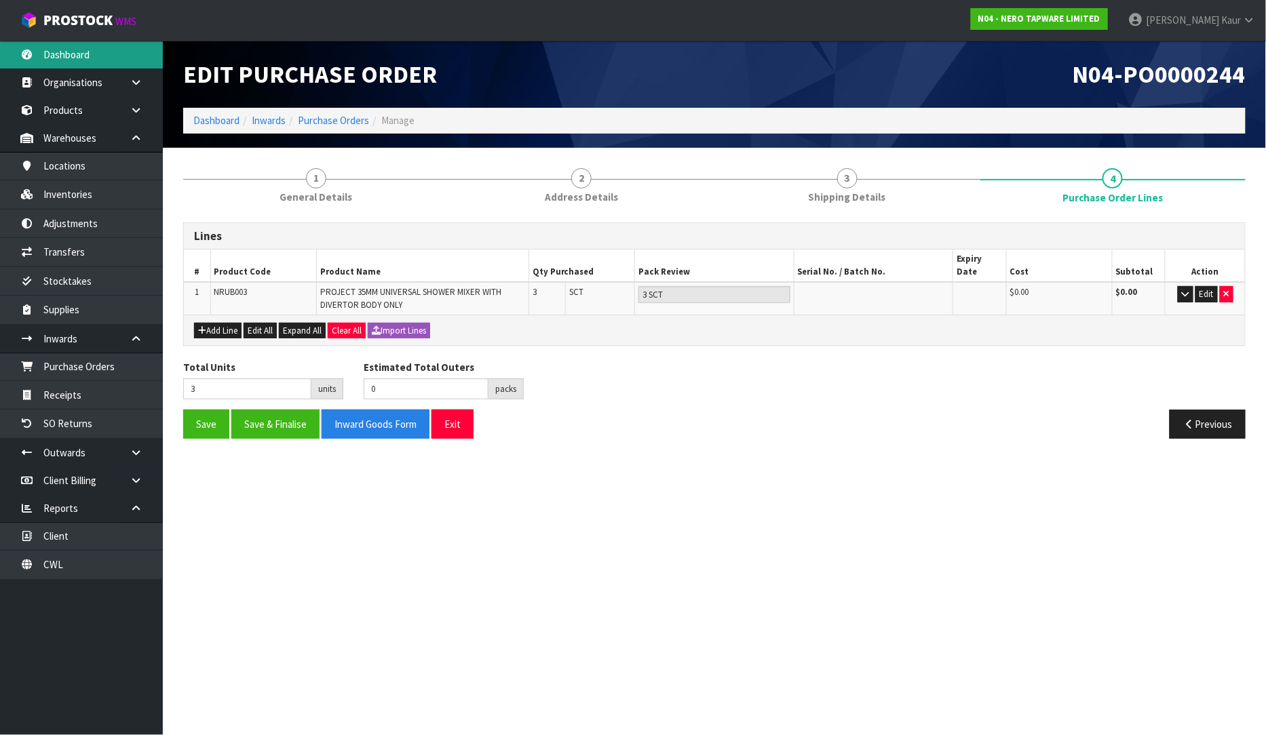
click at [81, 58] on link "Dashboard" at bounding box center [81, 55] width 163 height 28
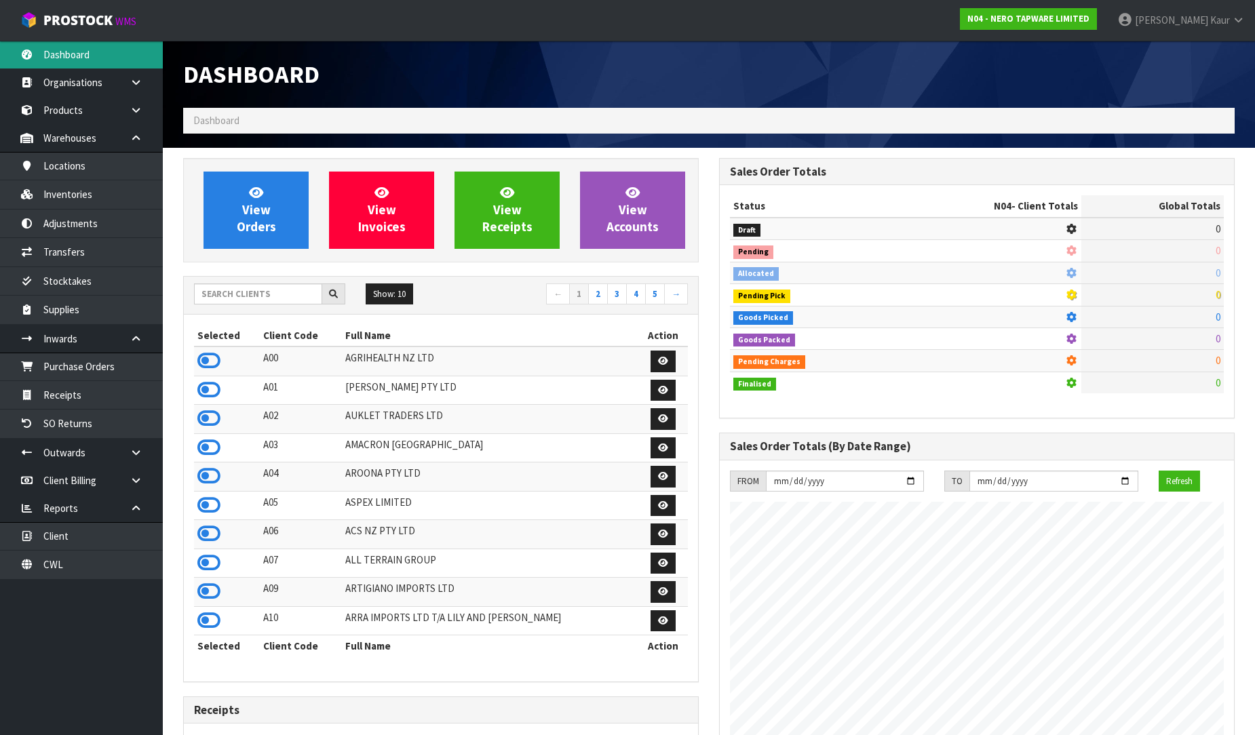
scroll to position [1057, 536]
click at [270, 290] on input "text" at bounding box center [258, 294] width 128 height 21
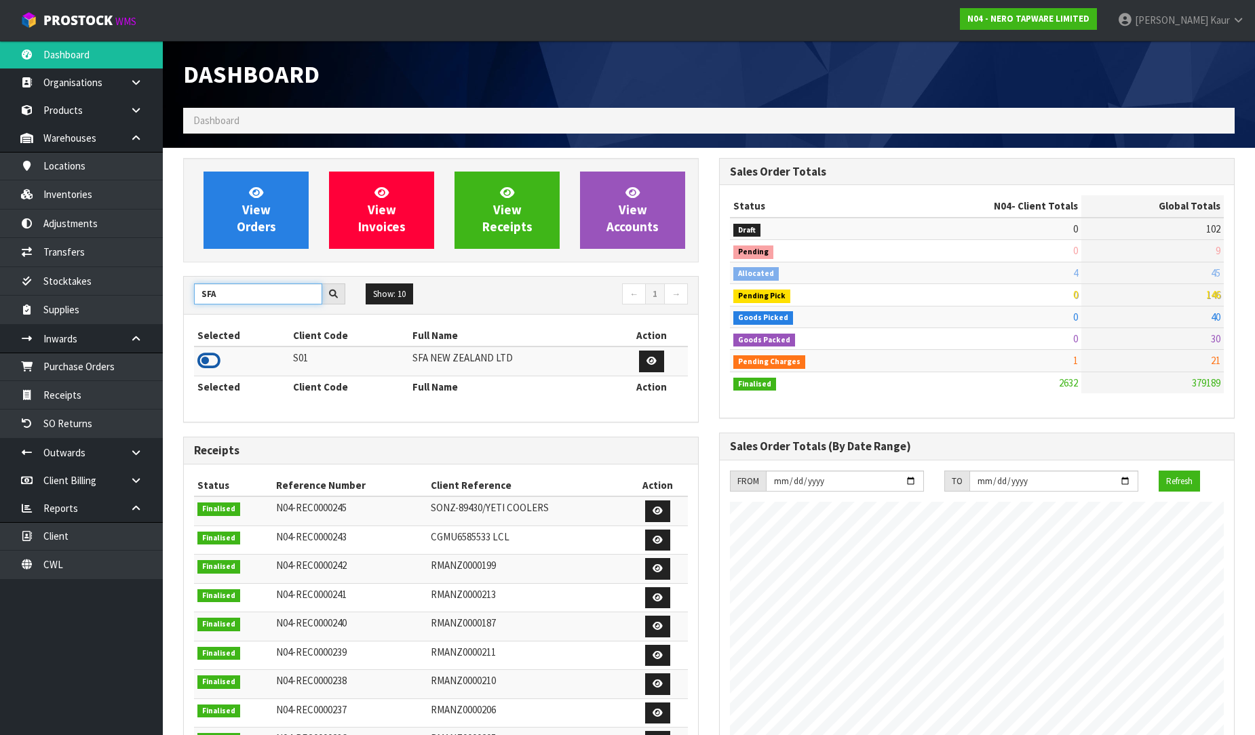
type input "SFA"
click at [202, 366] on icon at bounding box center [208, 361] width 23 height 20
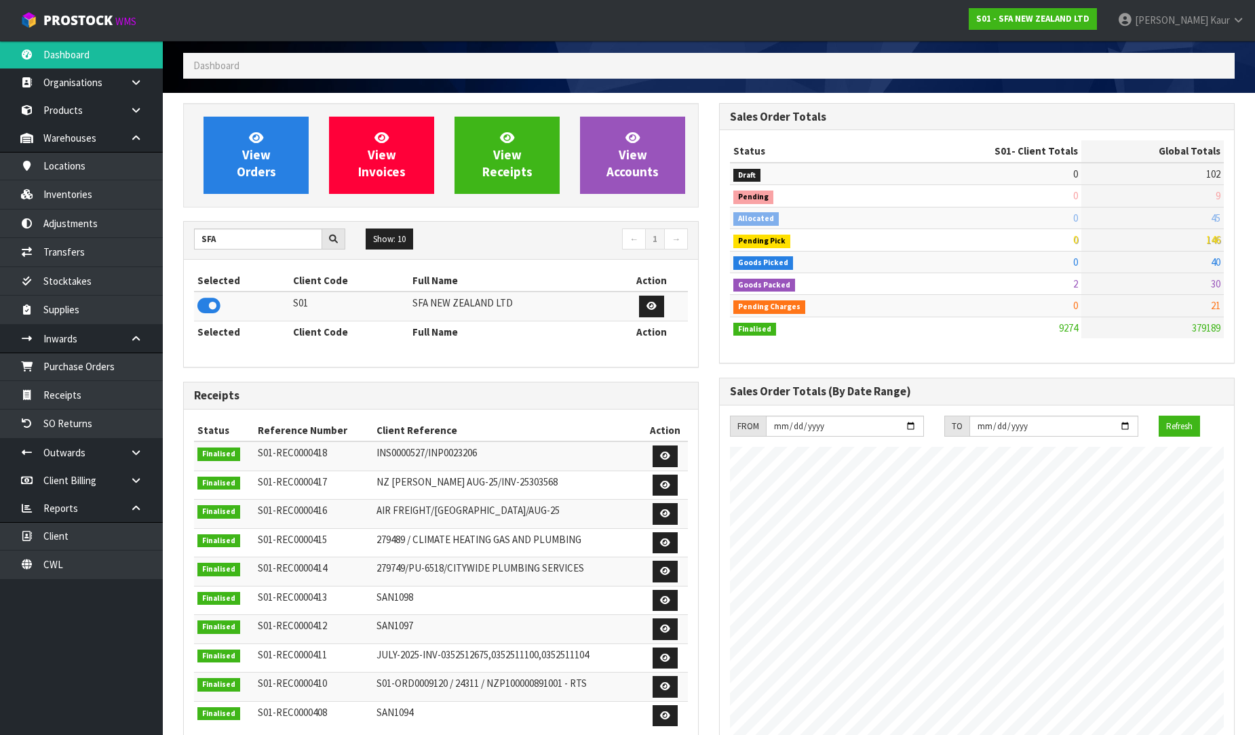
scroll to position [0, 0]
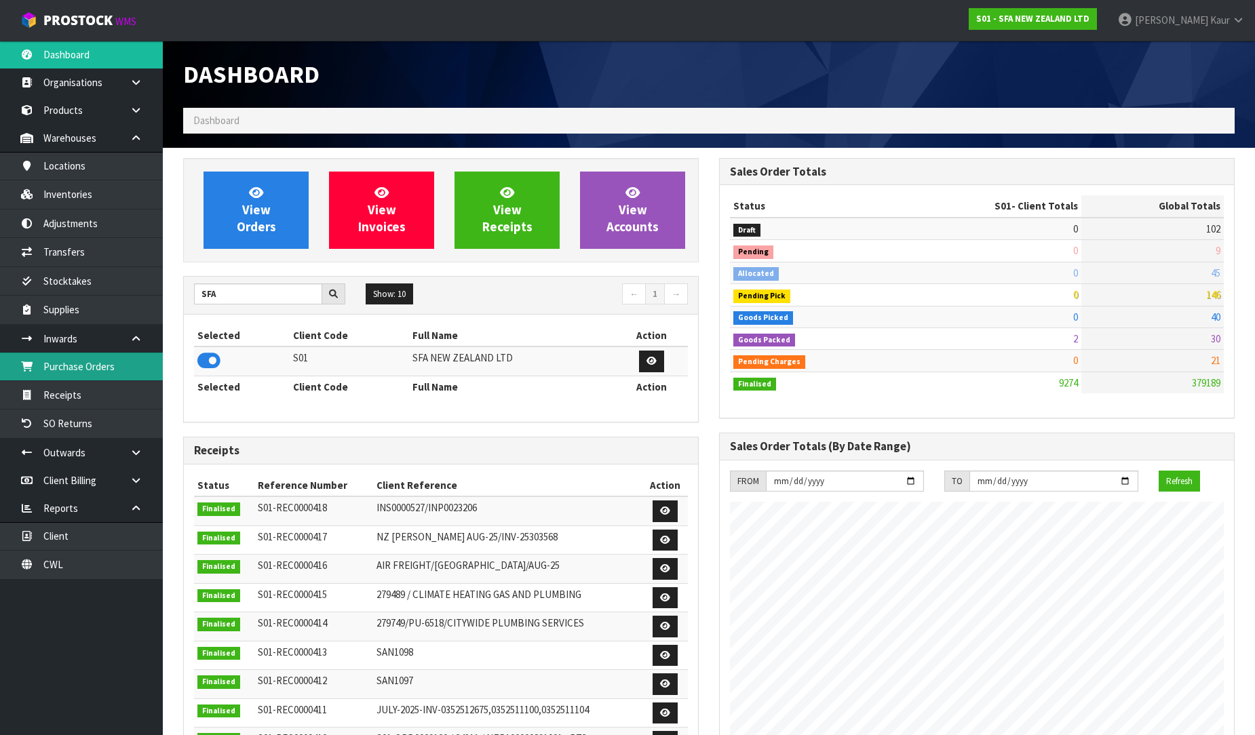
click at [71, 368] on link "Purchase Orders" at bounding box center [81, 367] width 163 height 28
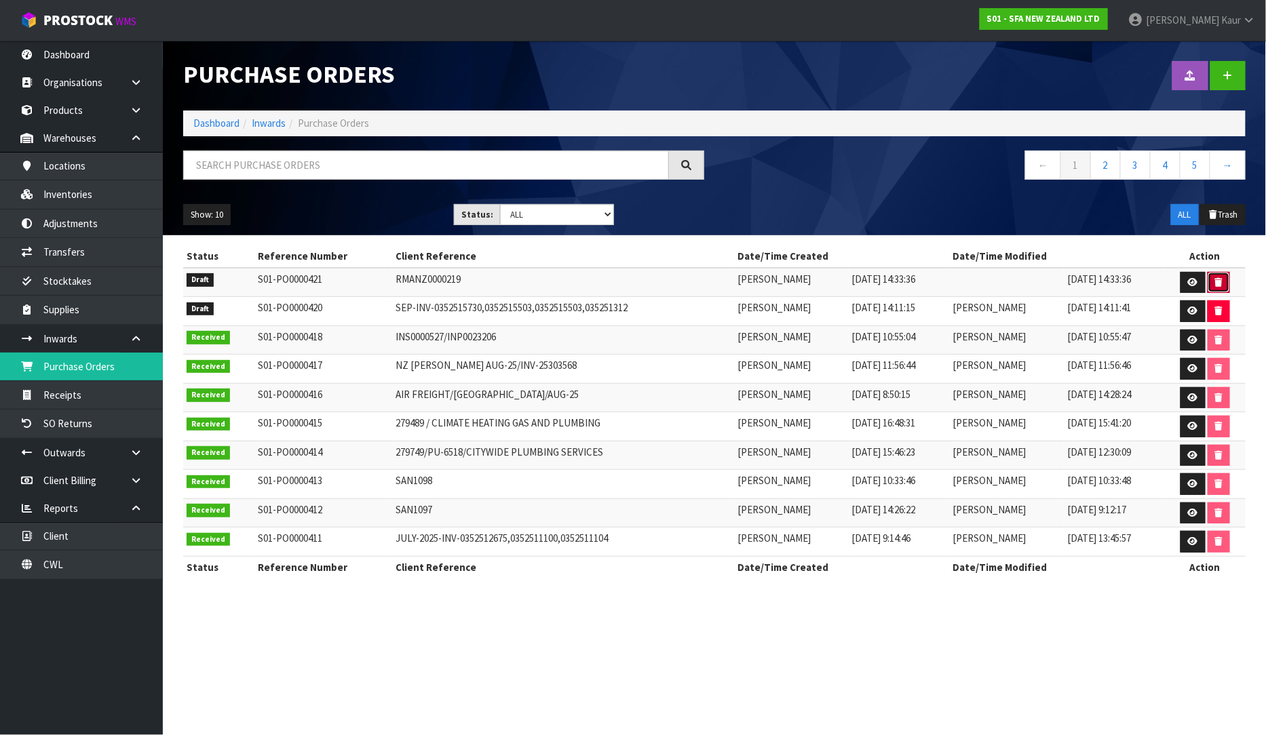
click at [1226, 284] on button "button" at bounding box center [1218, 283] width 22 height 22
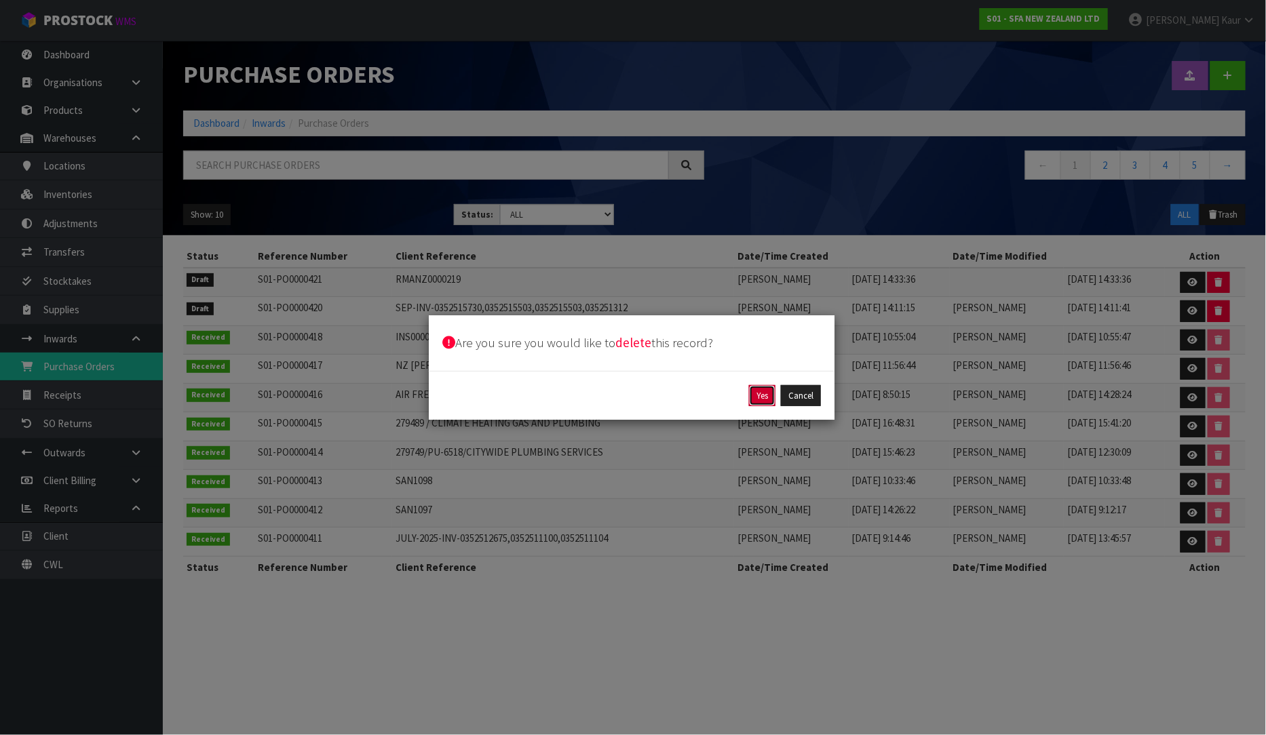
click at [763, 393] on button "Yes" at bounding box center [762, 396] width 26 height 22
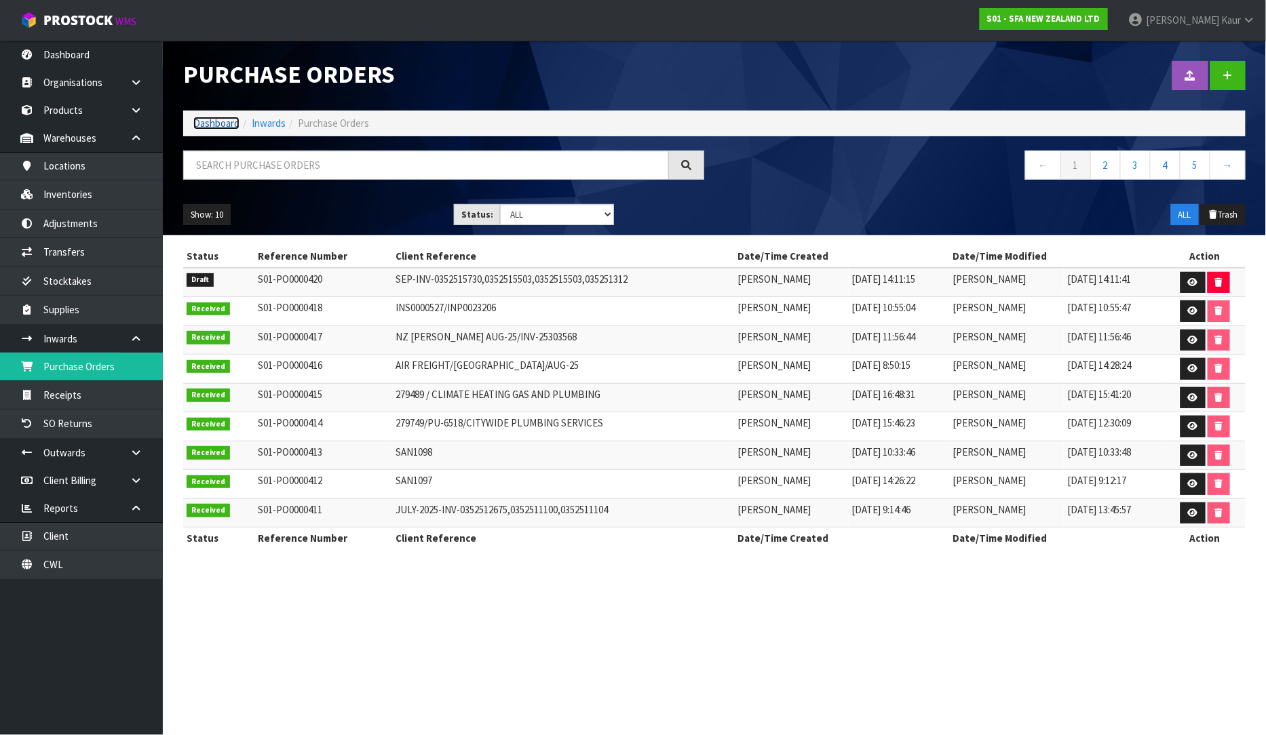
click at [218, 128] on link "Dashboard" at bounding box center [216, 123] width 46 height 13
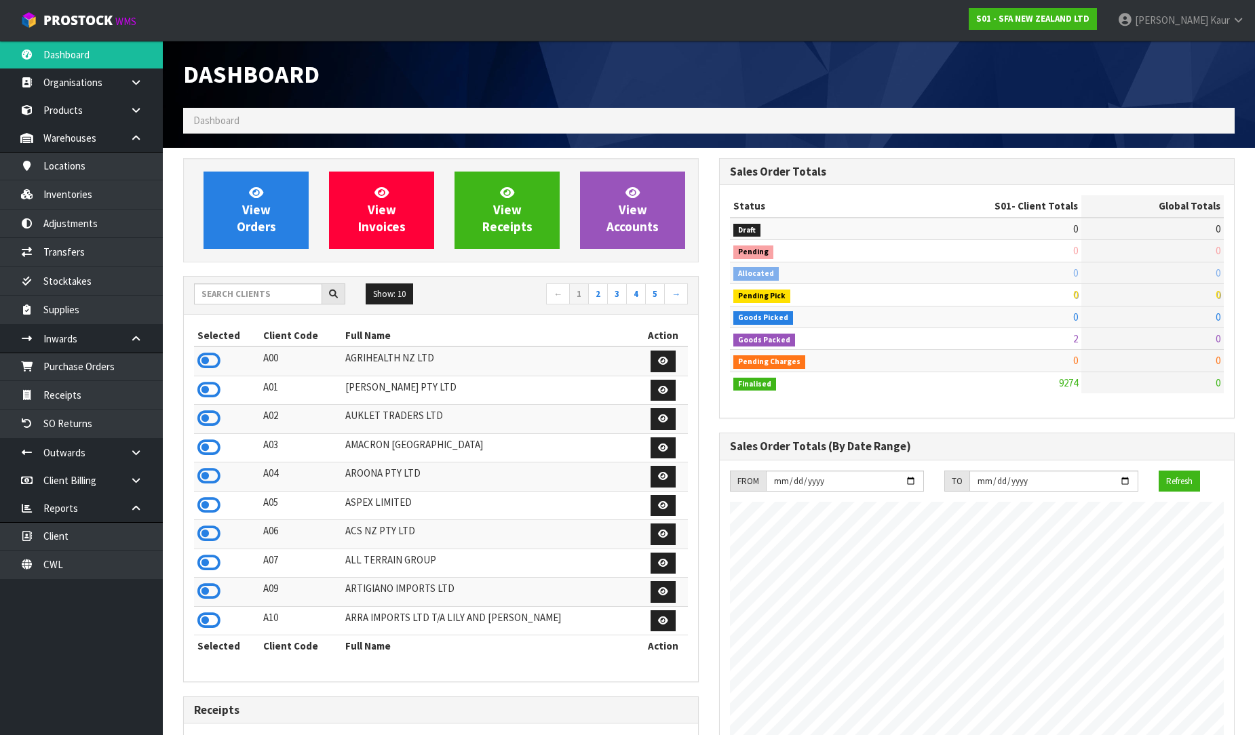
scroll to position [1028, 536]
click at [261, 292] on input "text" at bounding box center [258, 294] width 128 height 21
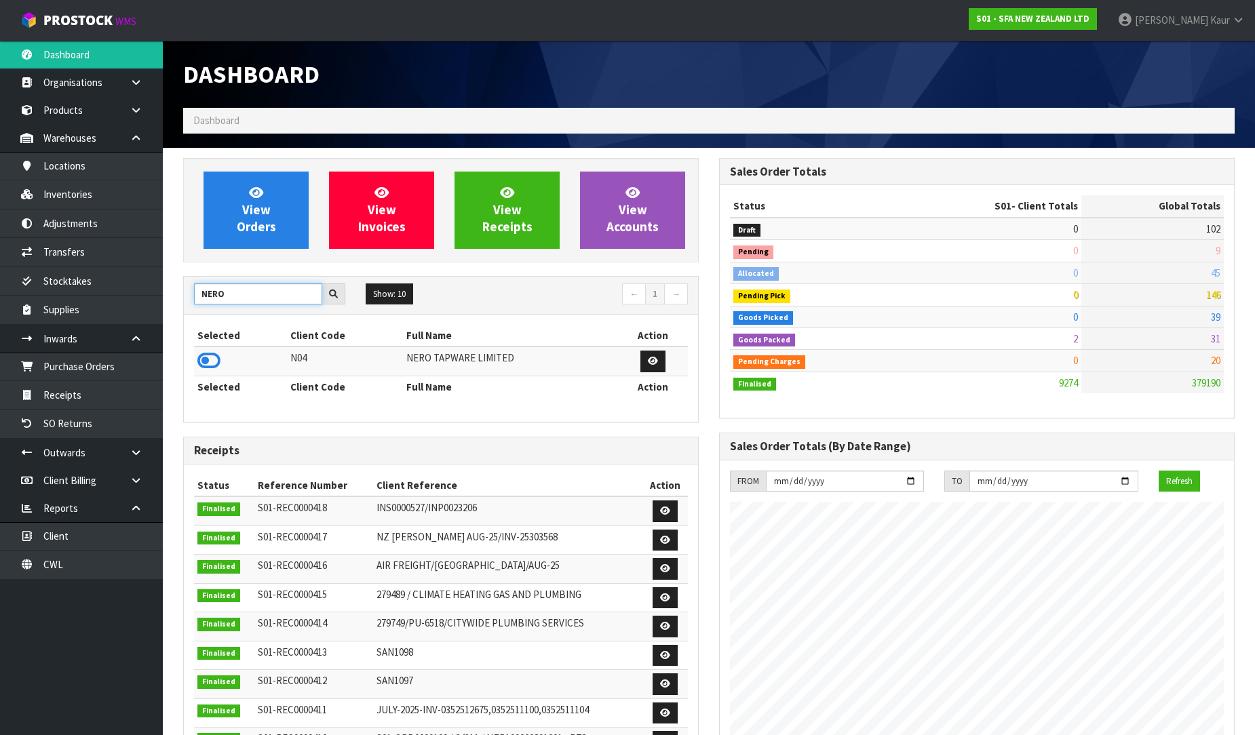
type input "NERO"
click at [206, 374] on td at bounding box center [240, 361] width 93 height 29
click at [212, 362] on icon at bounding box center [208, 361] width 23 height 20
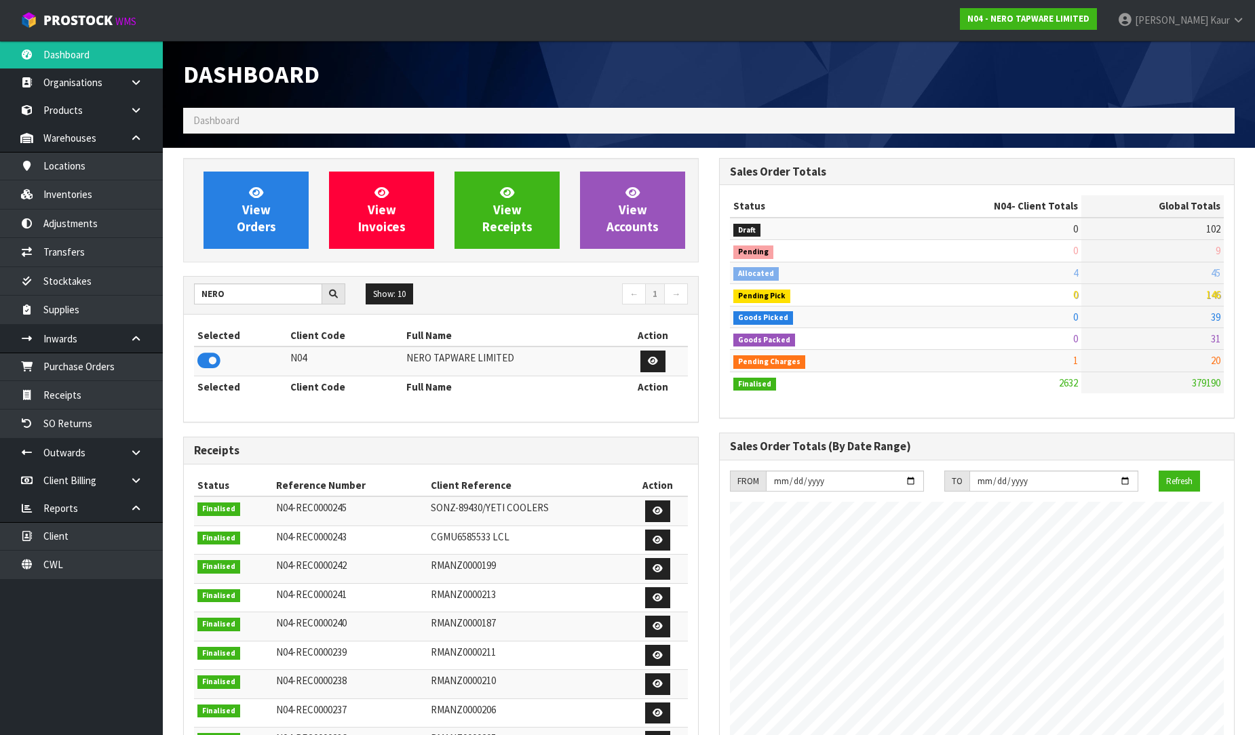
scroll to position [1072, 536]
click at [77, 364] on link "Purchase Orders" at bounding box center [81, 367] width 163 height 28
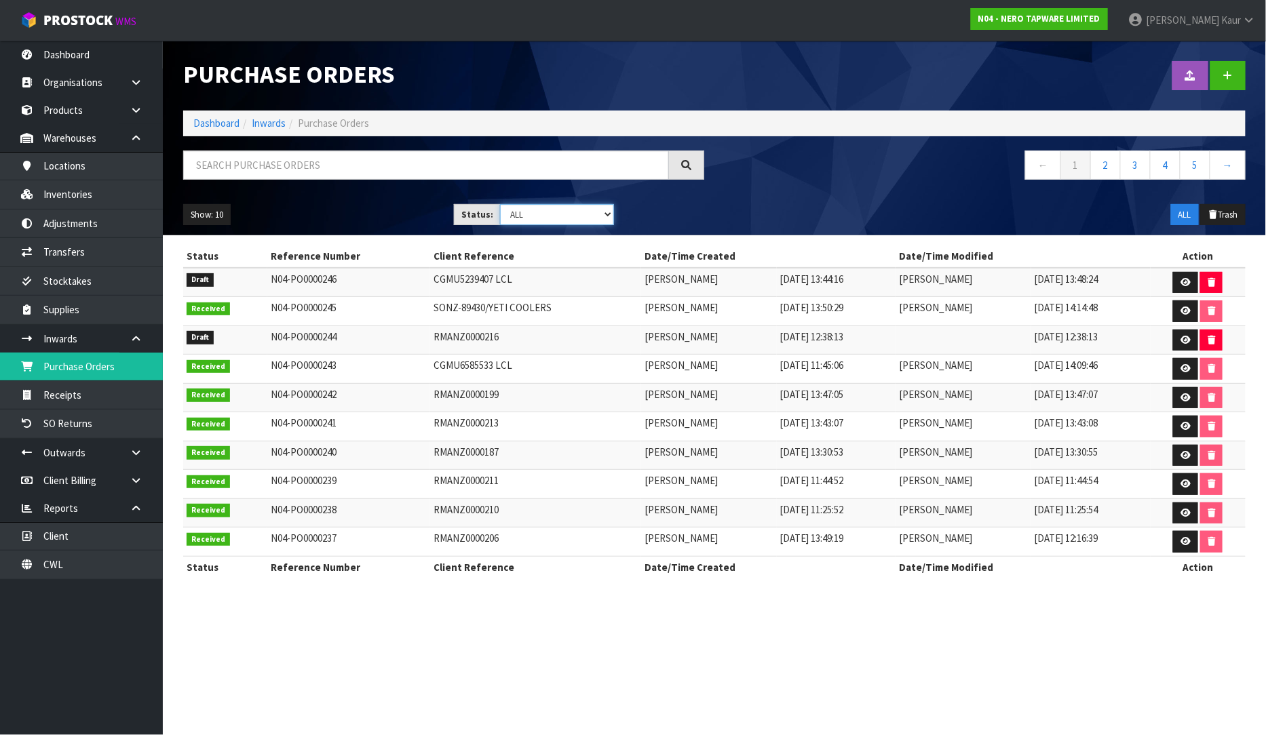
click at [509, 220] on select "Draft Pending Received Cancelled ALL" at bounding box center [557, 214] width 114 height 21
select select "string:0"
click at [500, 204] on select "Draft Pending Received Cancelled ALL" at bounding box center [557, 214] width 114 height 21
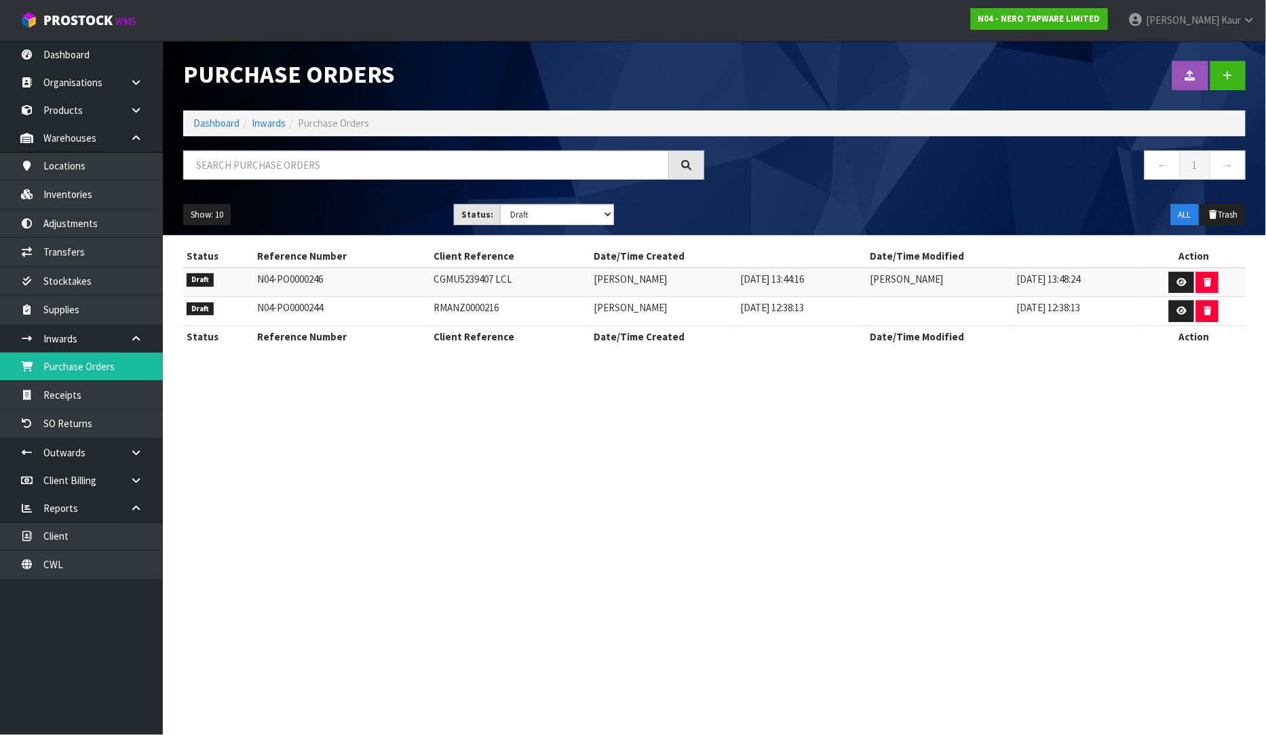
click at [988, 435] on section "Purchase Orders Import Purchase Orders Drop file here to import csv template Da…" at bounding box center [633, 367] width 1266 height 735
click at [1233, 70] on link at bounding box center [1227, 75] width 35 height 29
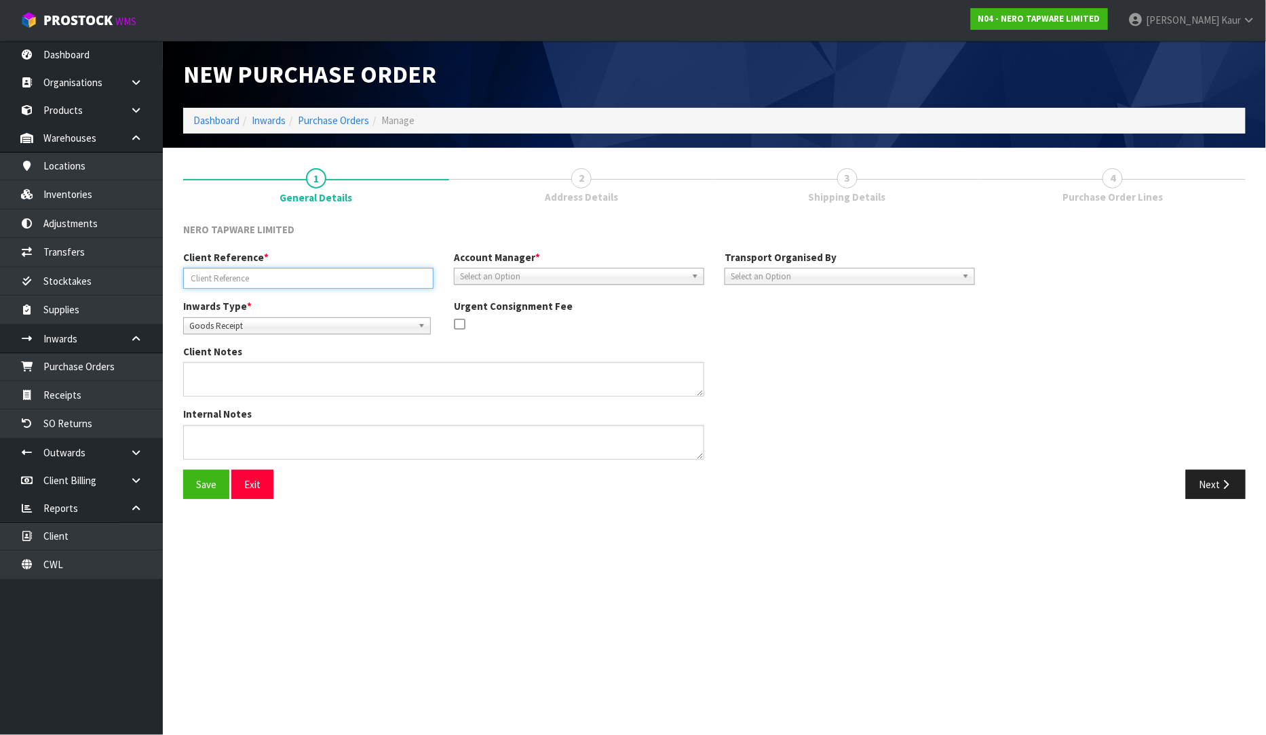
click at [281, 276] on input "text" at bounding box center [308, 278] width 250 height 21
type input "RMANZ0000219"
click at [927, 410] on div "Internal Notes" at bounding box center [579, 438] width 812 height 62
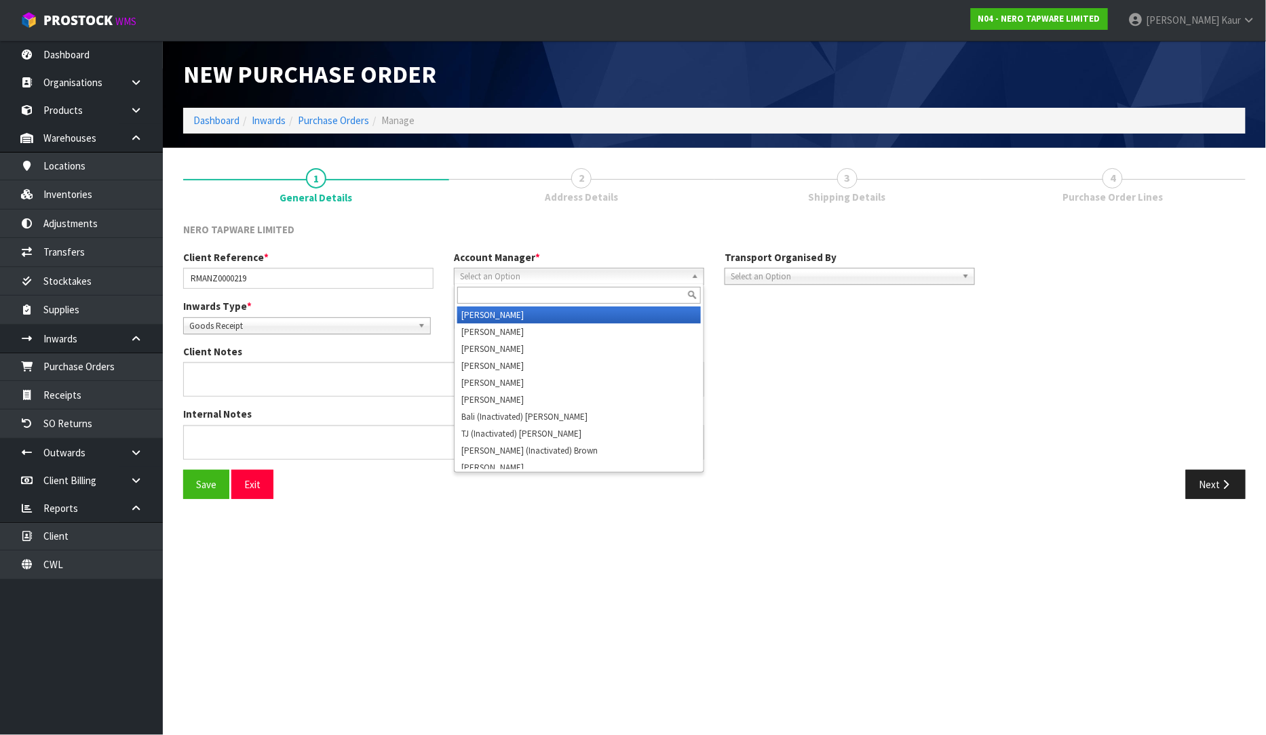
click at [616, 284] on div "Select an Option Zubair Moolla Rod Giles Kirsty Giles Tracey Retter Vineeta Lin…" at bounding box center [579, 276] width 250 height 17
click at [559, 385] on li "Vineeta Lingam" at bounding box center [579, 382] width 244 height 17
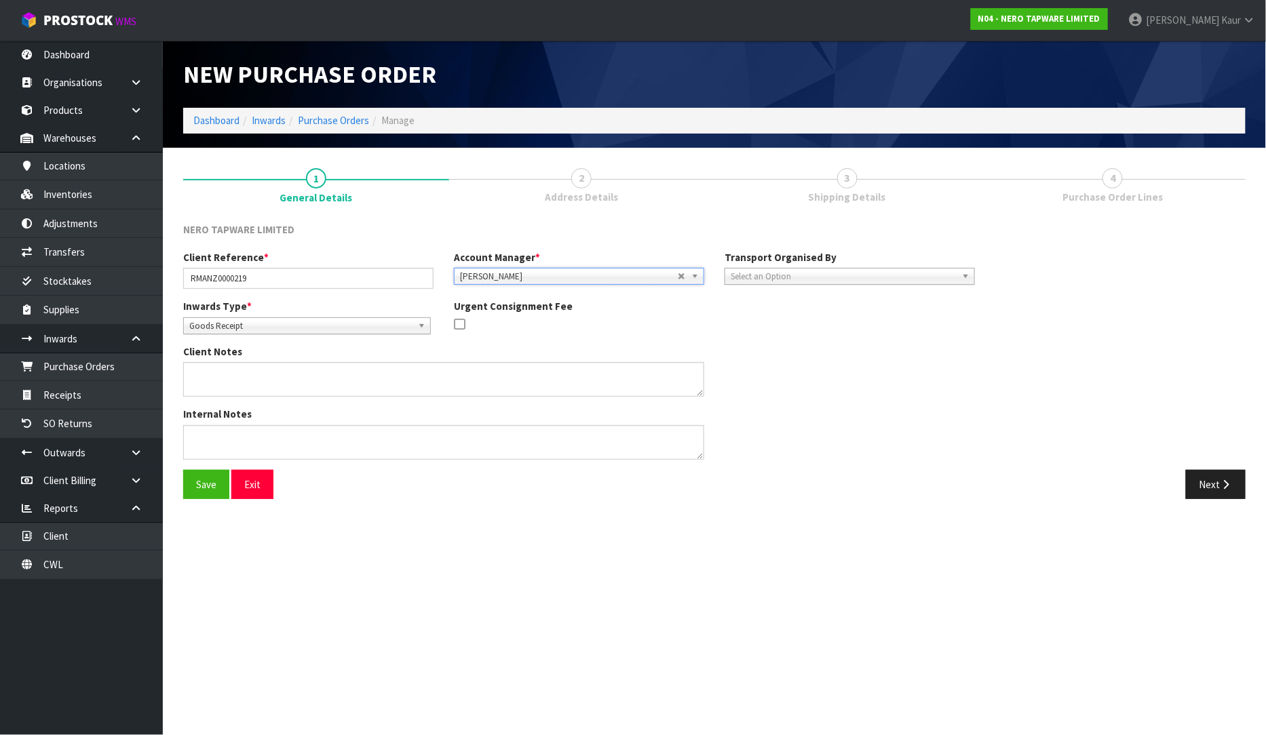
click at [822, 279] on span "Select an Option" at bounding box center [844, 277] width 226 height 16
click at [786, 349] on li "Client" at bounding box center [850, 349] width 244 height 17
click at [1104, 317] on span "Select an Option" at bounding box center [1094, 315] width 165 height 16
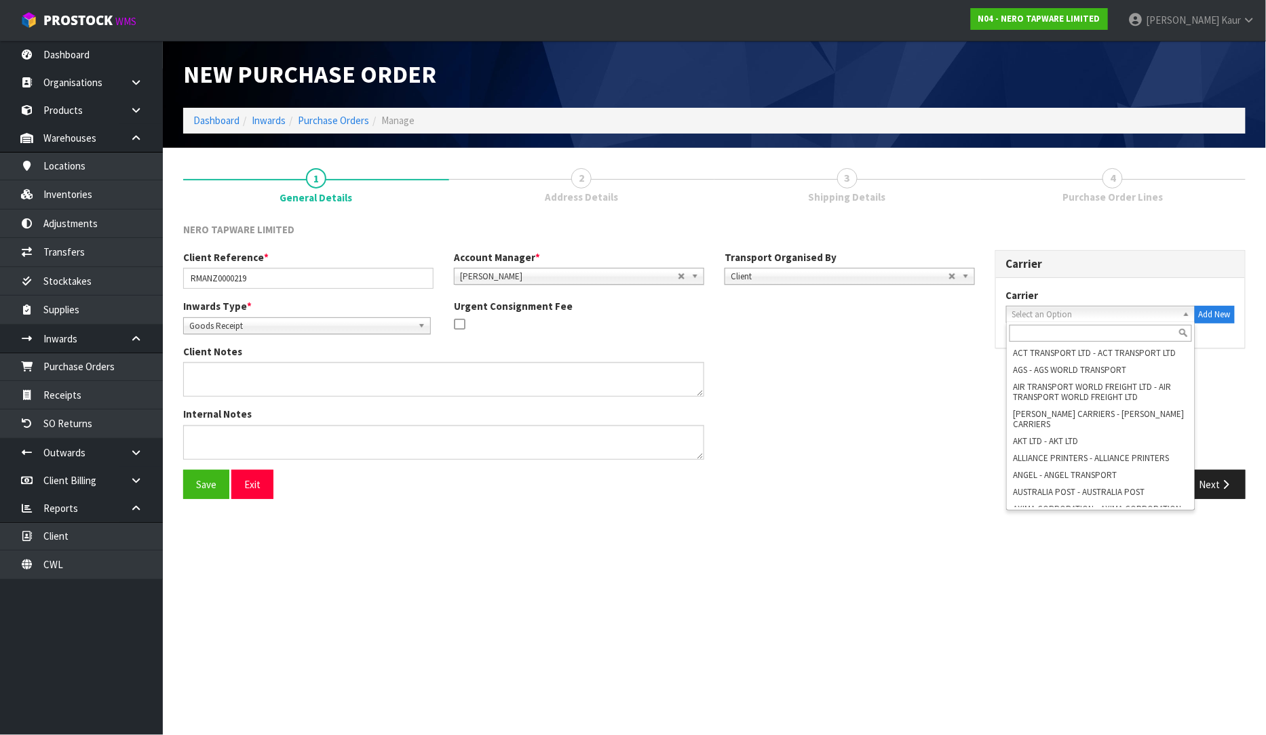
click at [1089, 328] on input "text" at bounding box center [1100, 333] width 182 height 17
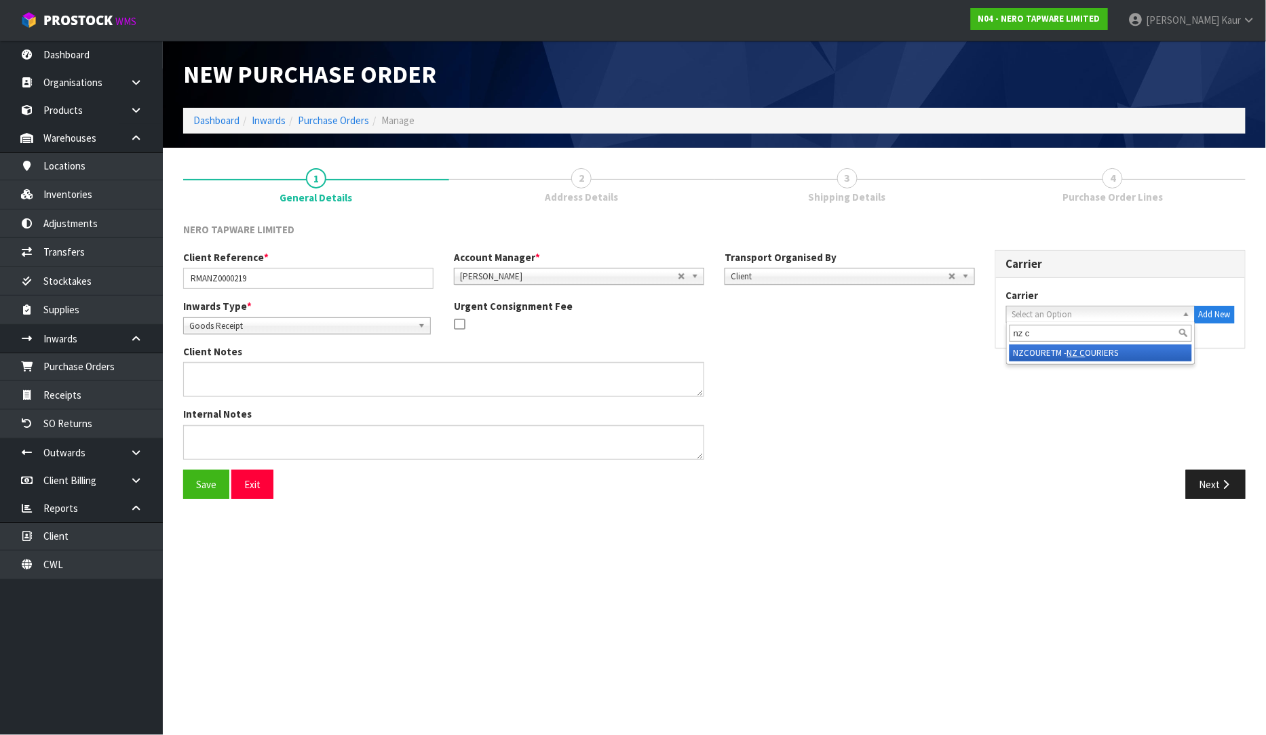
type input "nz c"
click at [1060, 351] on li "NZCOURETM - NZ C OURIERS" at bounding box center [1100, 353] width 182 height 17
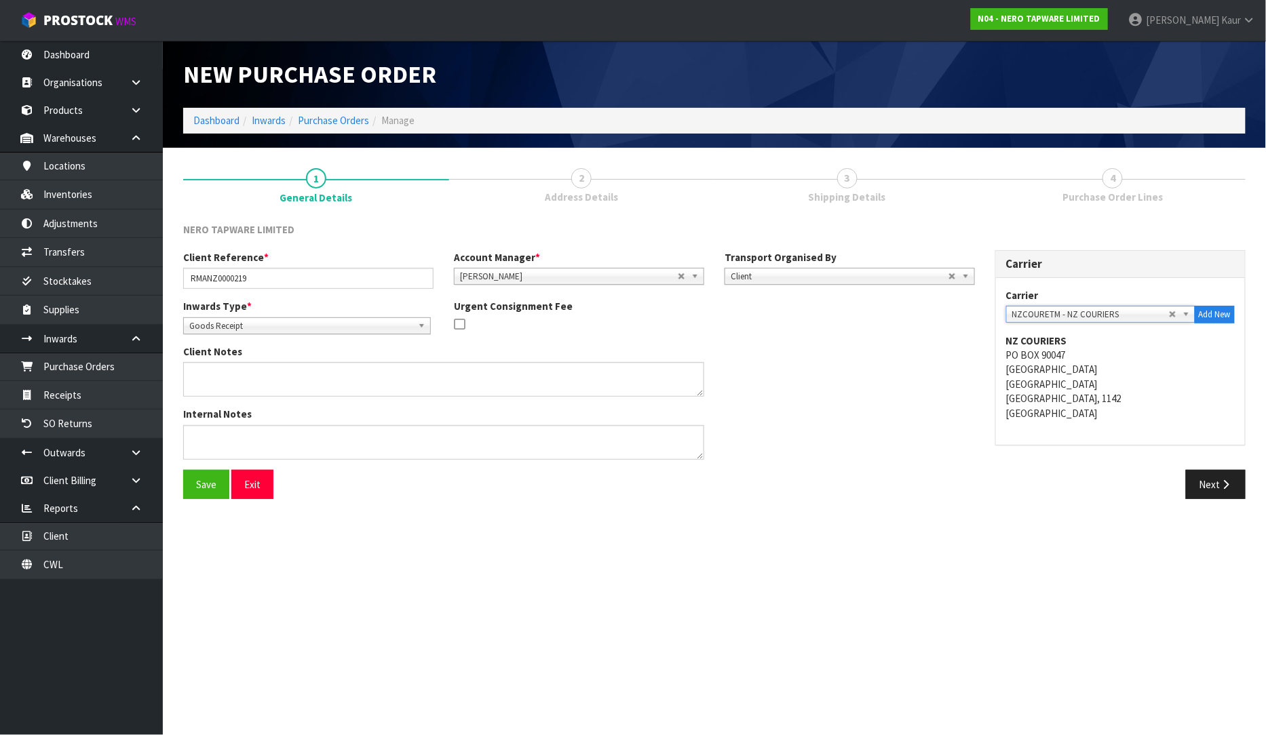
click at [1062, 402] on address "NZ COURIERS PO BOX 90047 VICTORIA ST WEST AUCKLAND AUCKLAND, 1142 New Zealand" at bounding box center [1120, 378] width 229 height 88
click at [931, 498] on div "Next" at bounding box center [984, 484] width 521 height 29
click at [390, 321] on span "Goods Receipt" at bounding box center [300, 326] width 223 height 16
click at [335, 374] on li "Goods Returned" at bounding box center [307, 381] width 241 height 17
click at [1040, 482] on div "Next" at bounding box center [984, 484] width 521 height 29
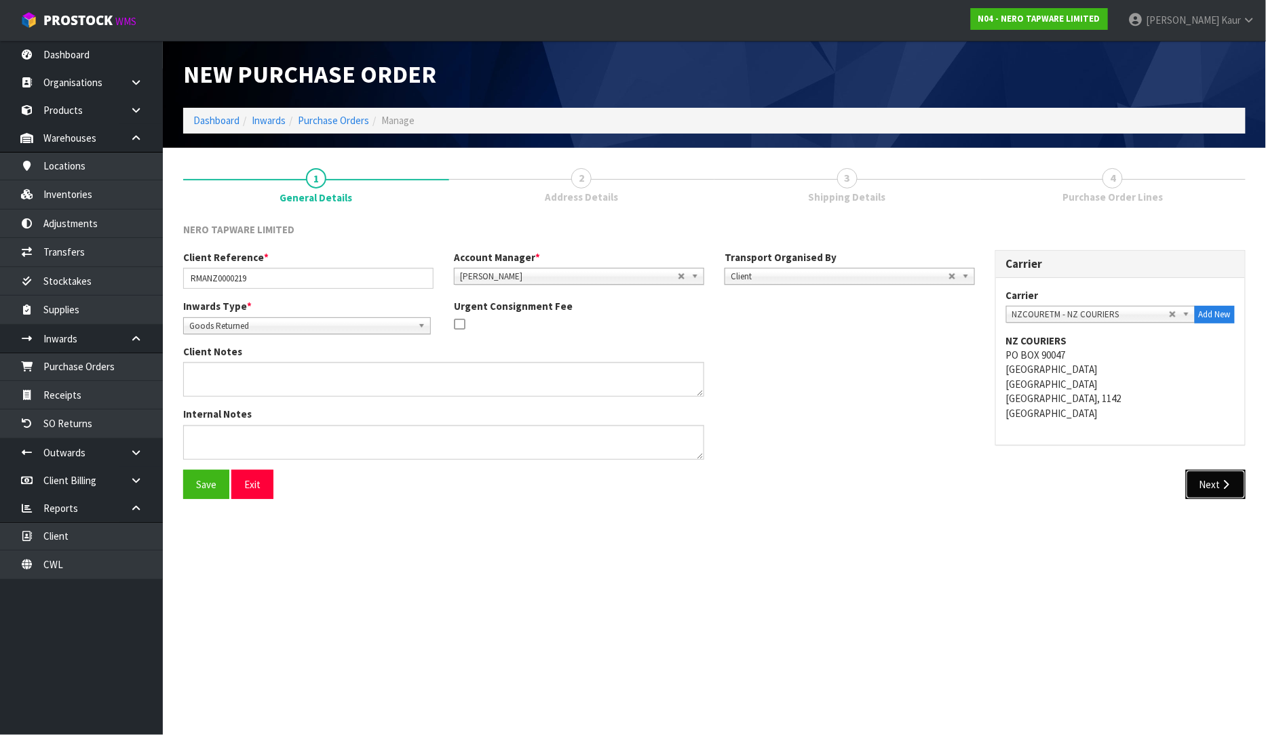
click at [1224, 491] on button "Next" at bounding box center [1216, 484] width 60 height 29
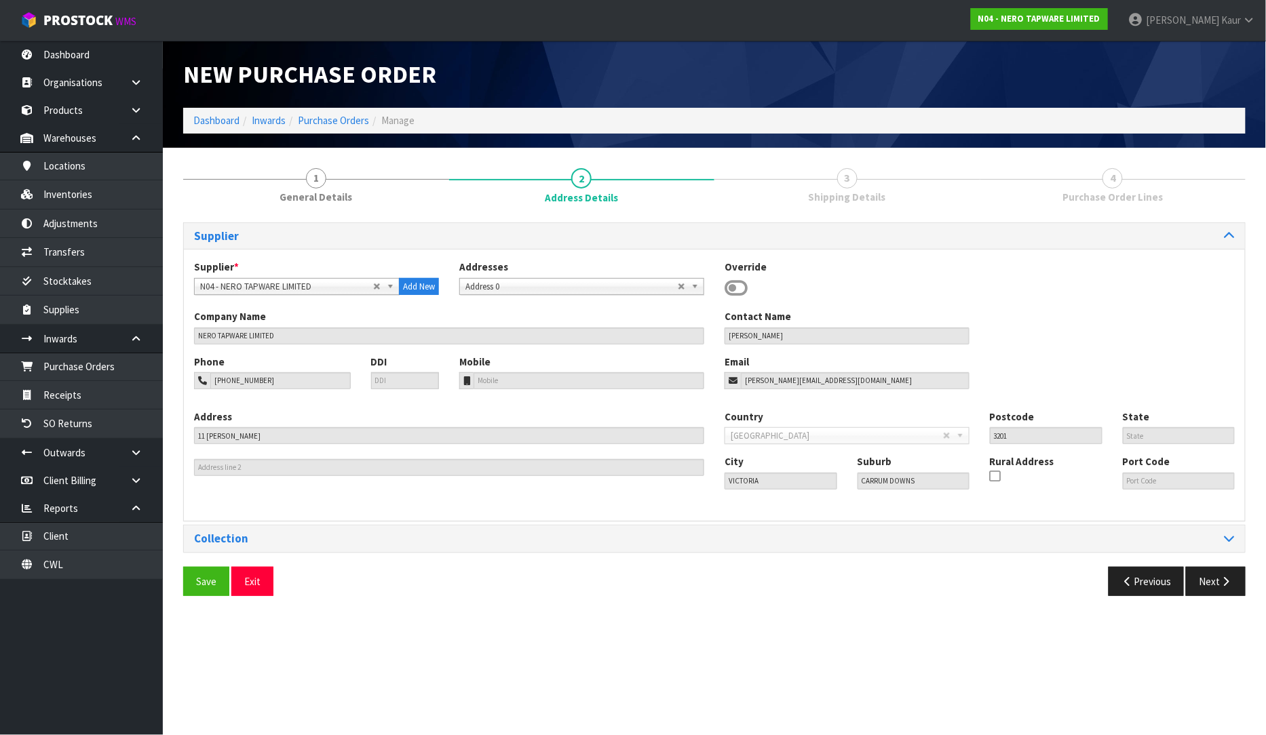
click at [1043, 580] on div "Previous Next" at bounding box center [984, 581] width 541 height 29
click at [1073, 531] on div "Collection" at bounding box center [714, 539] width 1061 height 26
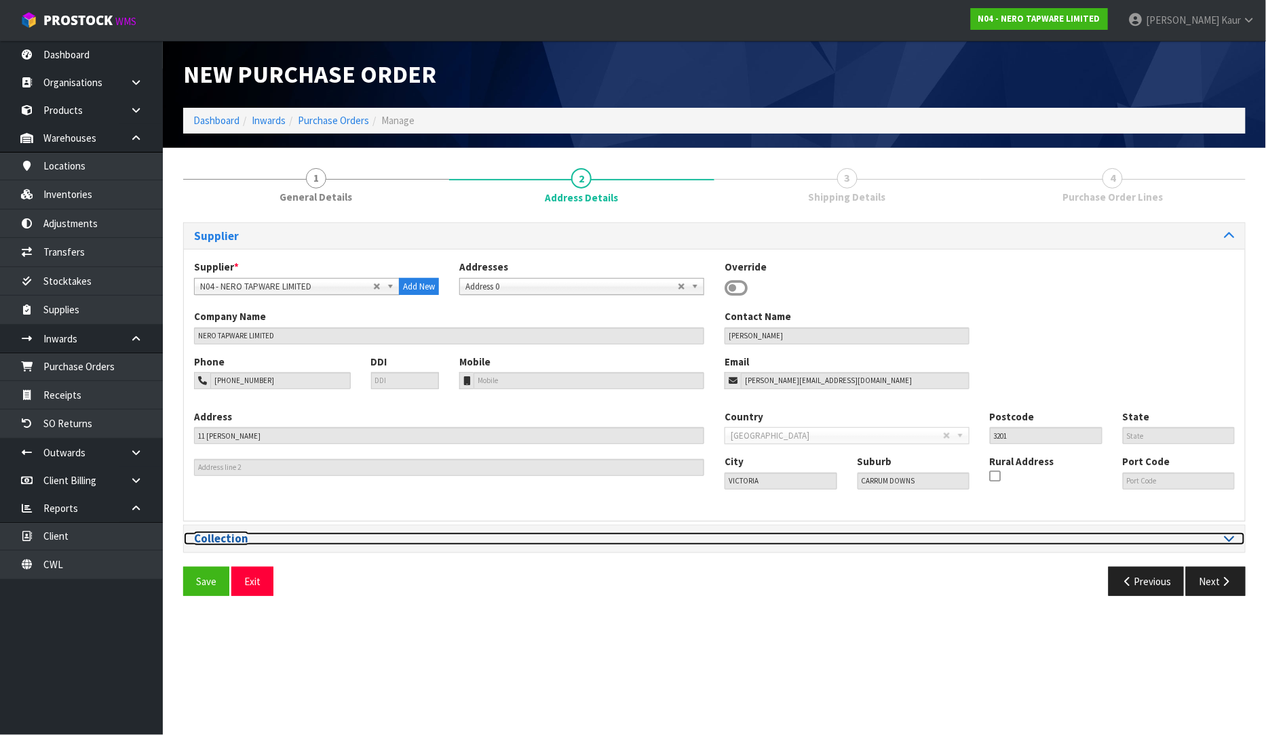
click at [1223, 543] on div at bounding box center [979, 538] width 510 height 13
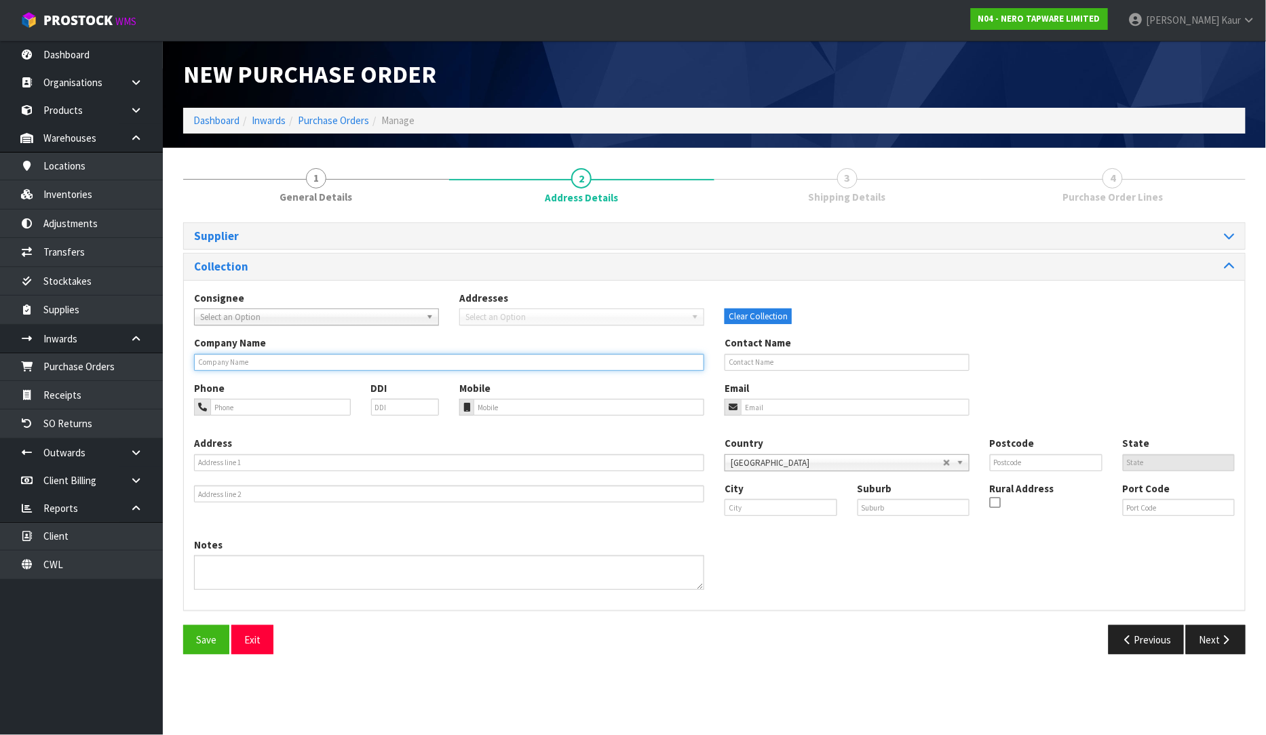
click at [294, 357] on input "text" at bounding box center [449, 362] width 510 height 17
type input "A W HOLDER & SONS NAPIER"
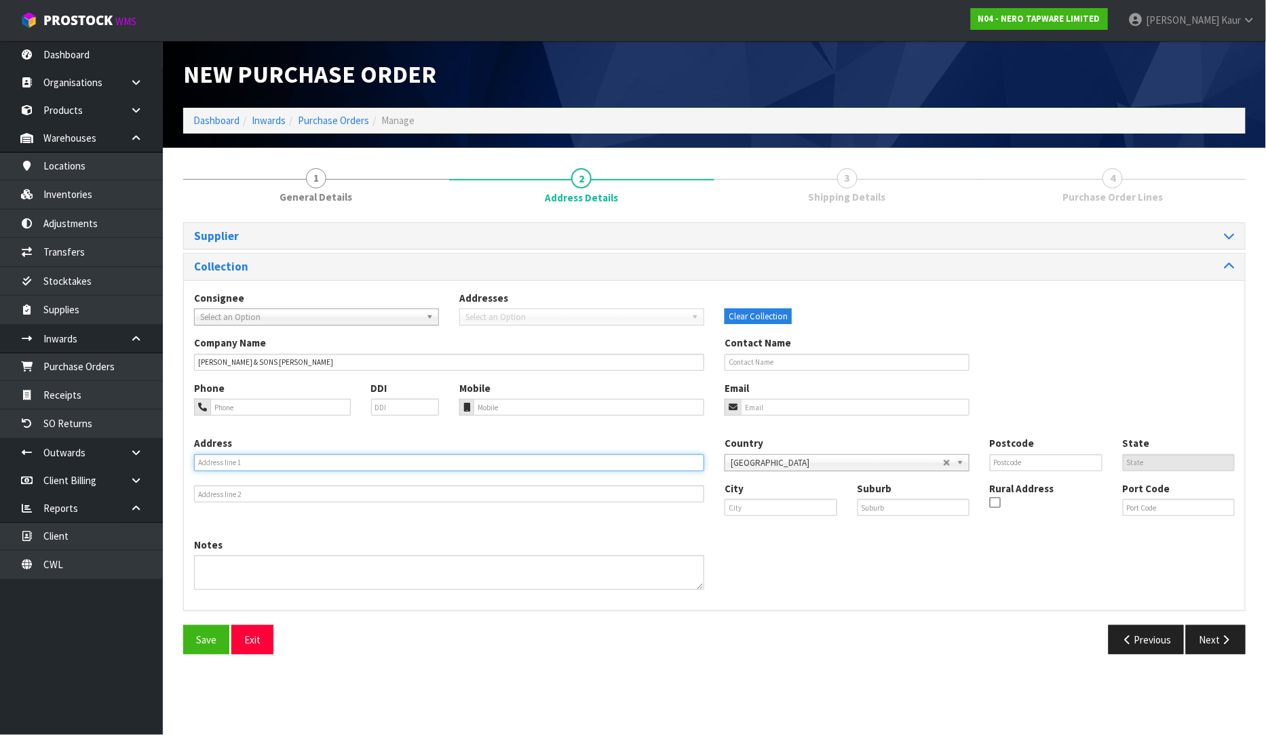
click at [262, 462] on input "text" at bounding box center [449, 462] width 510 height 17
type input "118 TARADALE ROAD"
click at [757, 513] on input "text" at bounding box center [780, 507] width 113 height 17
type input "m"
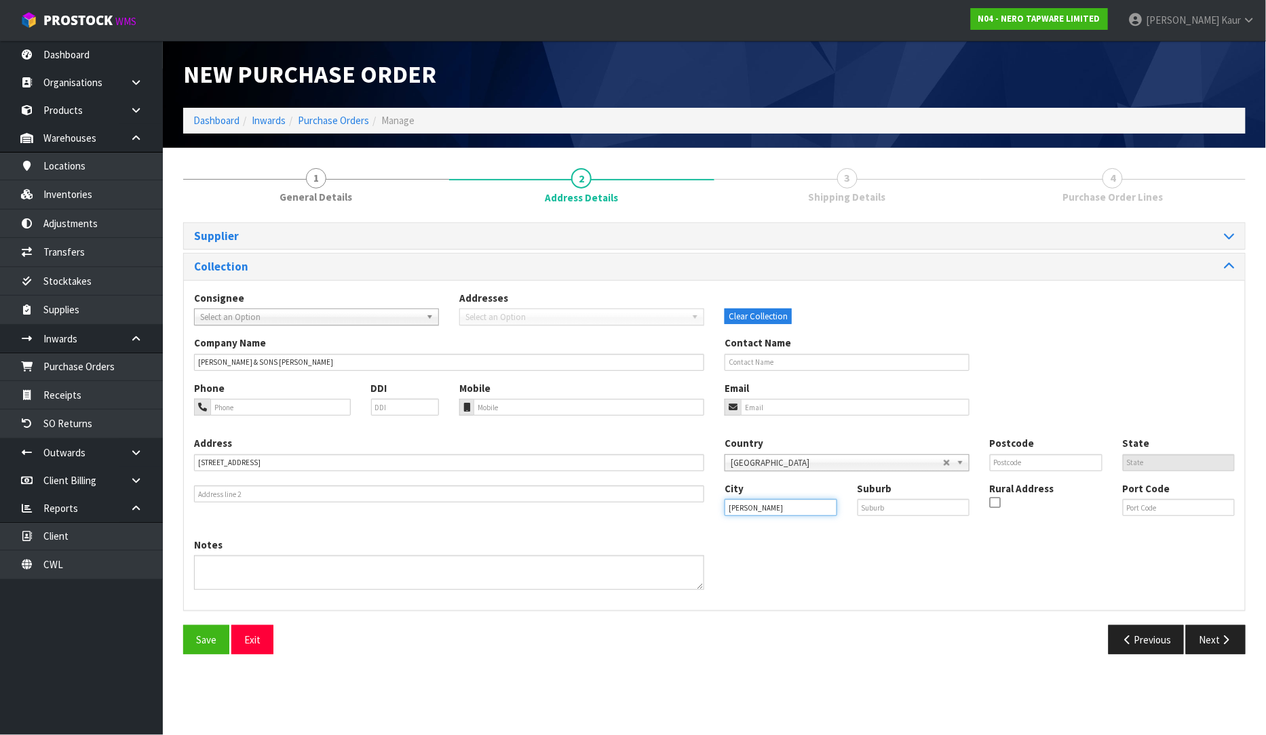
type input "Napier"
click at [856, 545] on div "Notes" at bounding box center [714, 569] width 1061 height 62
click at [908, 503] on input "text" at bounding box center [913, 507] width 113 height 17
click at [1045, 509] on div at bounding box center [1022, 505] width 64 height 18
click at [0, 0] on input "checkbox" at bounding box center [0, 0] width 0 height 0
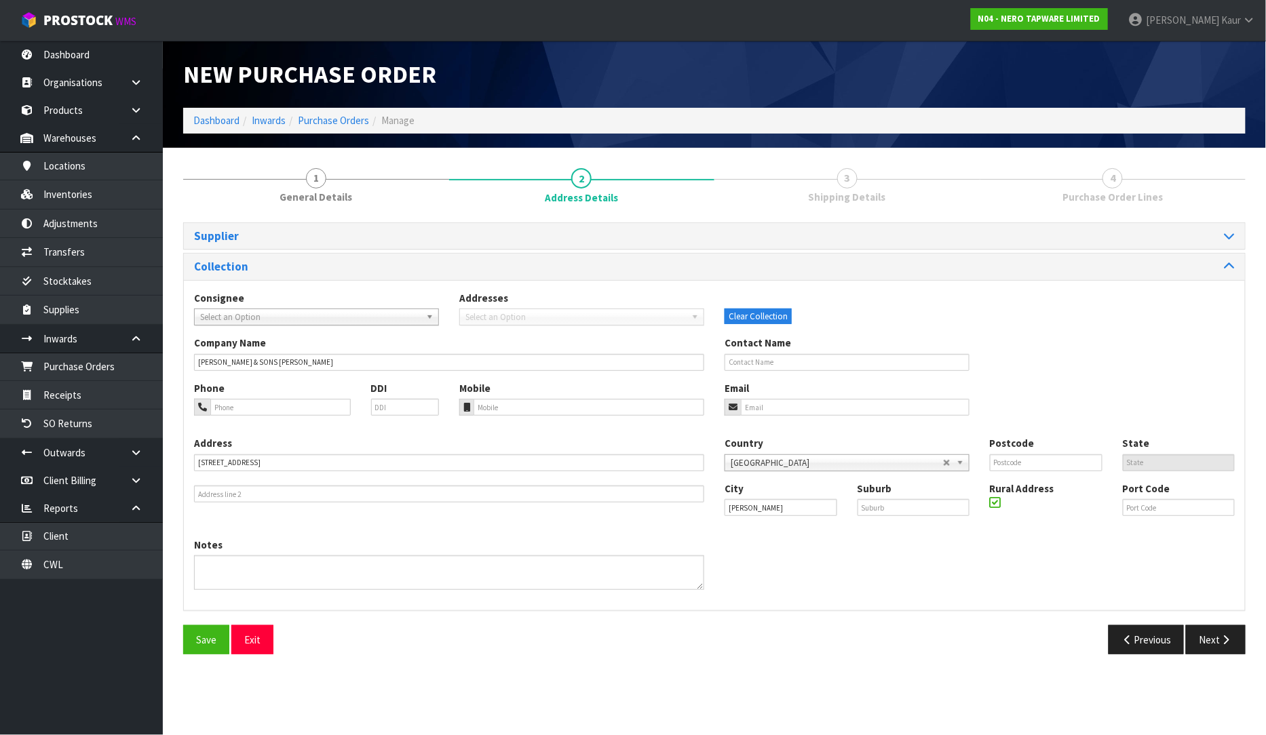
drag, startPoint x: 996, startPoint y: 499, endPoint x: 1003, endPoint y: 492, distance: 9.1
click at [995, 503] on icon at bounding box center [995, 503] width 11 height 1
click at [0, 0] on input "checkbox" at bounding box center [0, 0] width 0 height 0
click at [1039, 457] on input "text" at bounding box center [1046, 462] width 113 height 17
type input "4110"
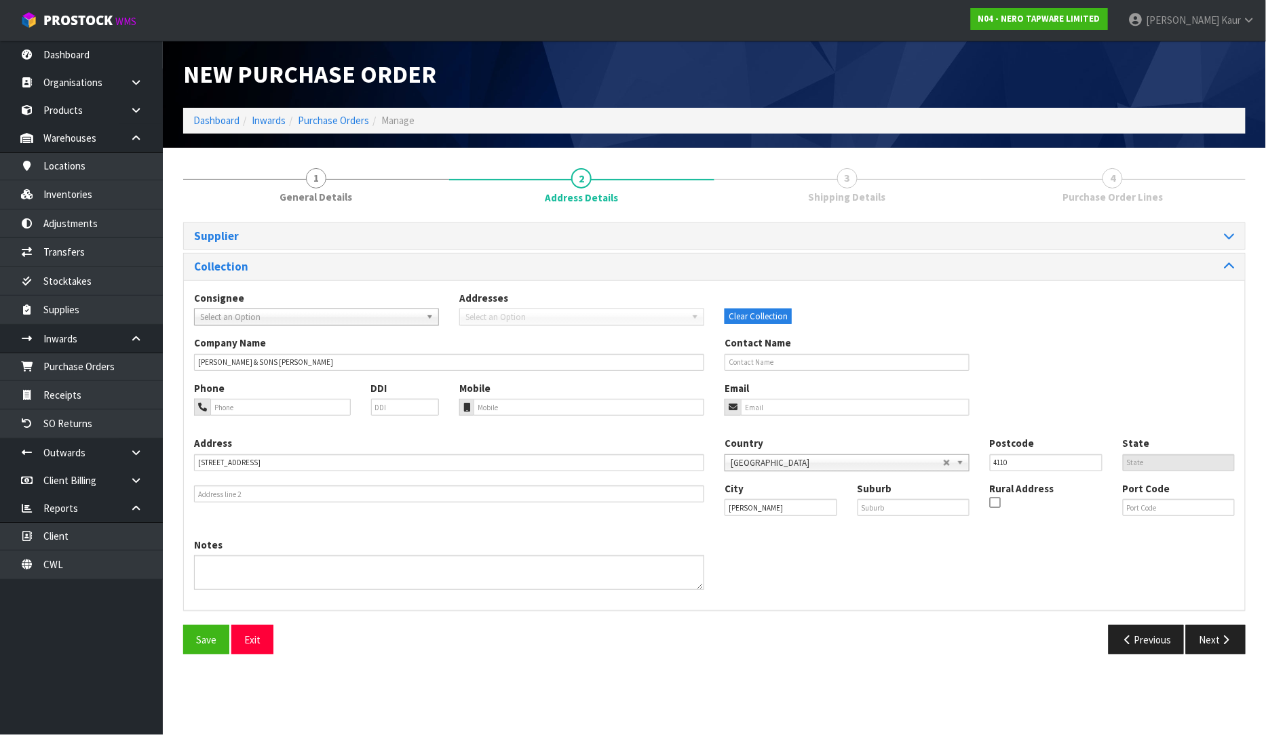
click at [988, 584] on div "Notes" at bounding box center [714, 569] width 1061 height 62
click at [1201, 641] on button "Next" at bounding box center [1216, 639] width 60 height 29
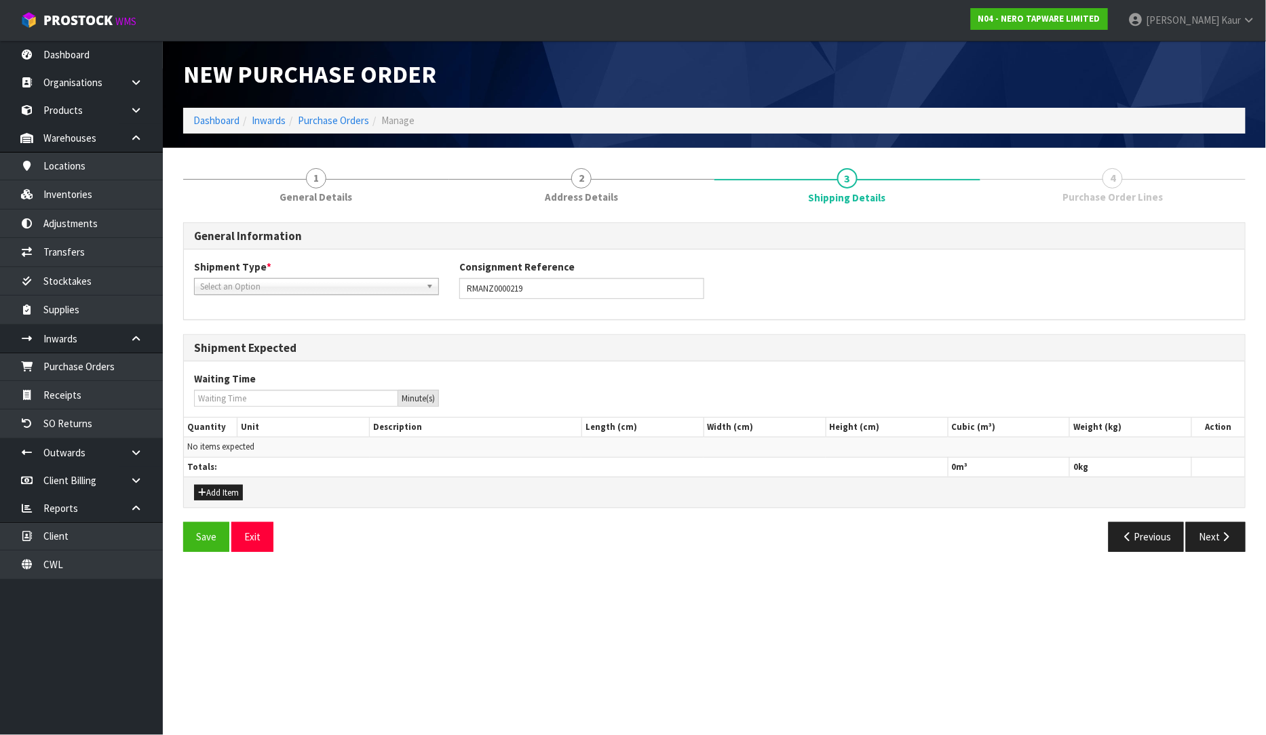
click at [204, 483] on div "Add Item" at bounding box center [714, 492] width 1061 height 31
click at [208, 497] on button "Add Item" at bounding box center [218, 493] width 49 height 16
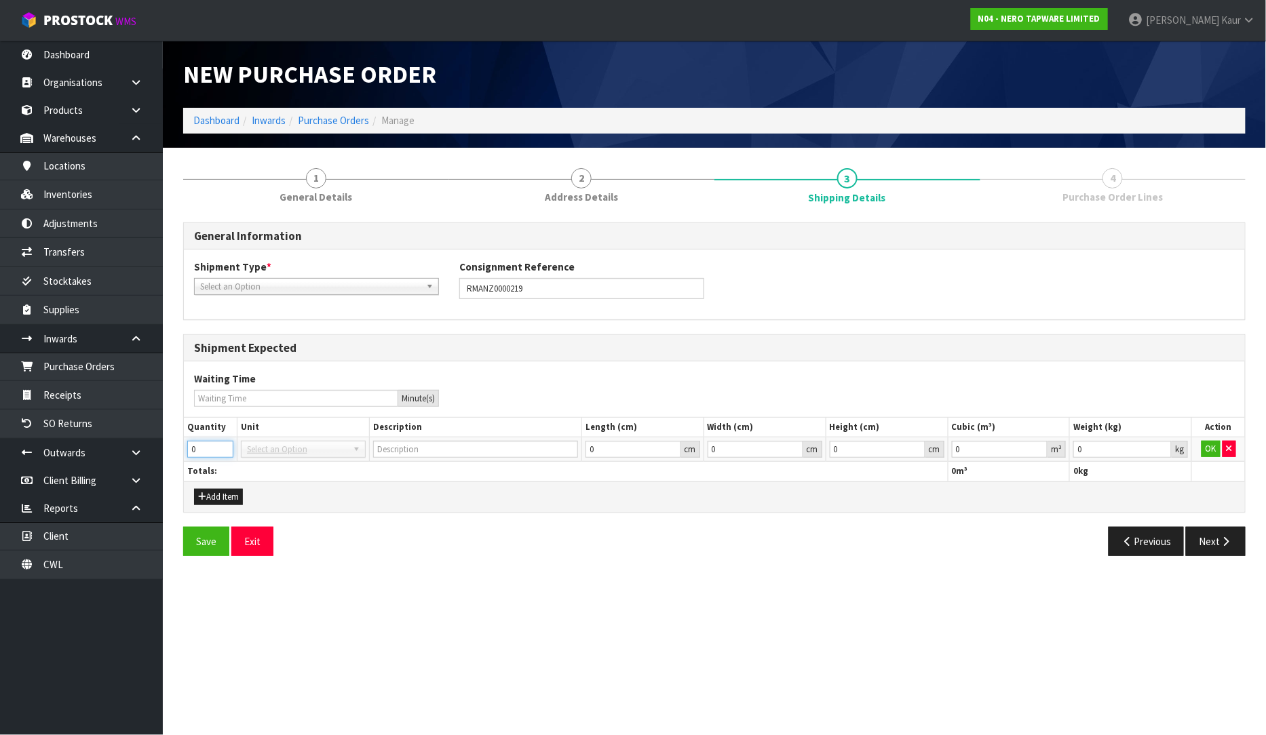
click at [216, 450] on input "0" at bounding box center [210, 449] width 46 height 17
click at [221, 442] on input "1" at bounding box center [210, 449] width 46 height 17
click at [258, 448] on span "Select an Option" at bounding box center [297, 450] width 101 height 16
click at [328, 456] on span "Select an Option" at bounding box center [297, 450] width 101 height 16
click at [345, 455] on span "Select an Option" at bounding box center [297, 450] width 101 height 16
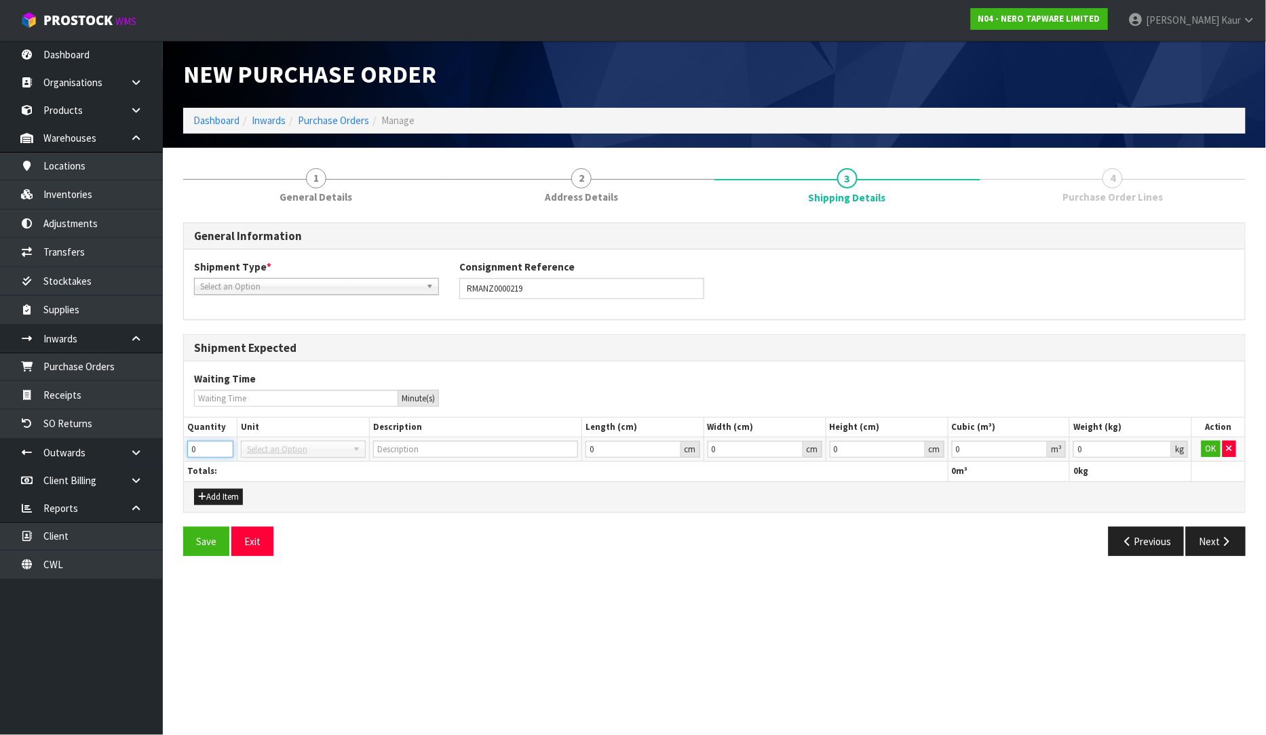
click at [218, 451] on input "0" at bounding box center [210, 449] width 46 height 17
drag, startPoint x: 275, startPoint y: 442, endPoint x: 282, endPoint y: 442, distance: 7.5
click at [275, 442] on span "Select an Option" at bounding box center [297, 450] width 101 height 16
click at [334, 446] on span "Select an Option" at bounding box center [297, 450] width 101 height 16
click at [370, 287] on span "Select an Option" at bounding box center [310, 287] width 220 height 16
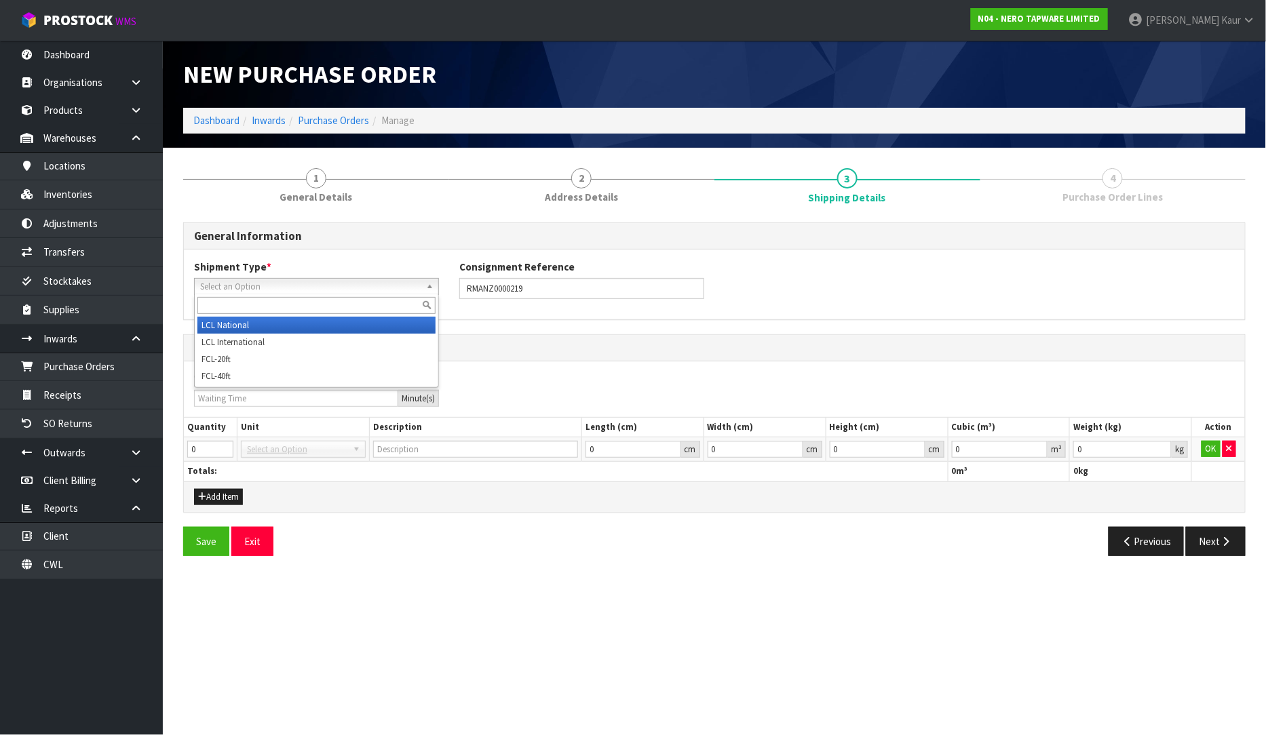
click at [321, 326] on li "LCL National" at bounding box center [316, 325] width 238 height 17
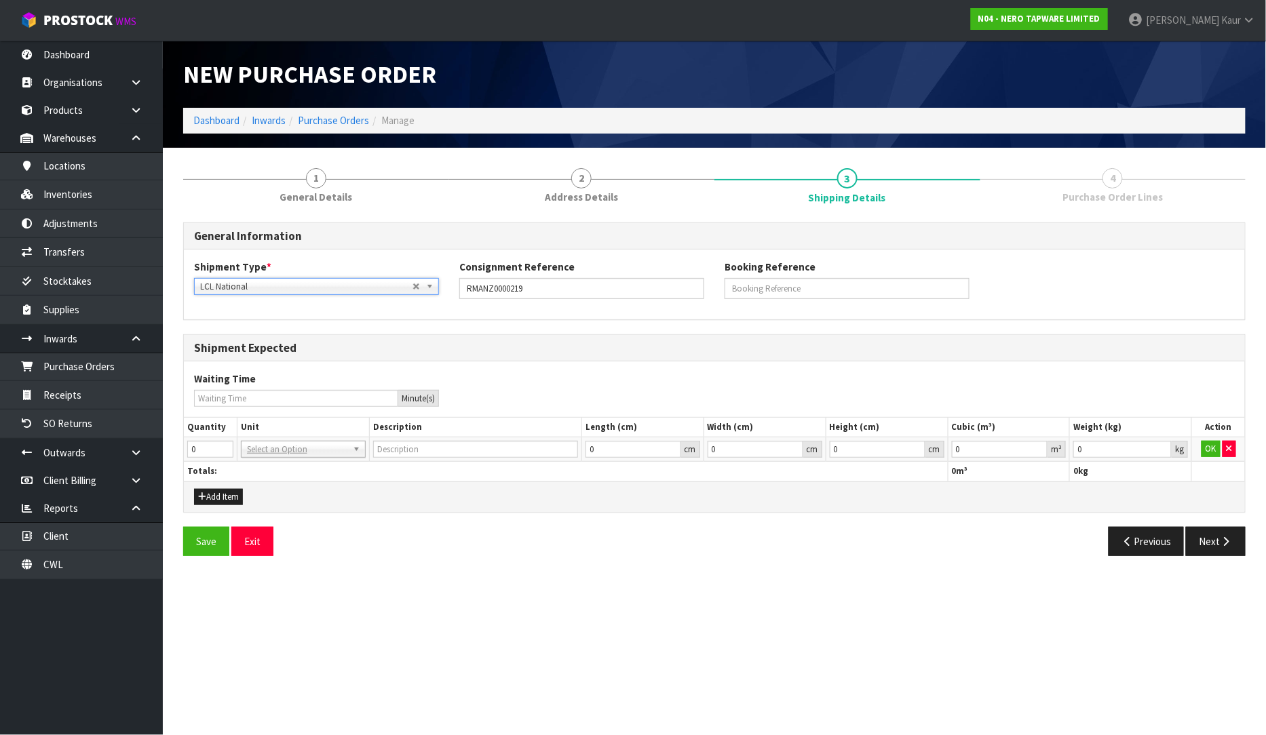
click at [673, 319] on div "Shipment Type * LCL National LCL International FCL-20ft FCL-40ft LCL National L…" at bounding box center [714, 284] width 1061 height 69
click at [204, 452] on input "0" at bounding box center [210, 449] width 46 height 17
type input "1"
click at [222, 446] on input "1" at bounding box center [210, 449] width 46 height 17
drag, startPoint x: 273, startPoint y: 446, endPoint x: 260, endPoint y: 461, distance: 19.3
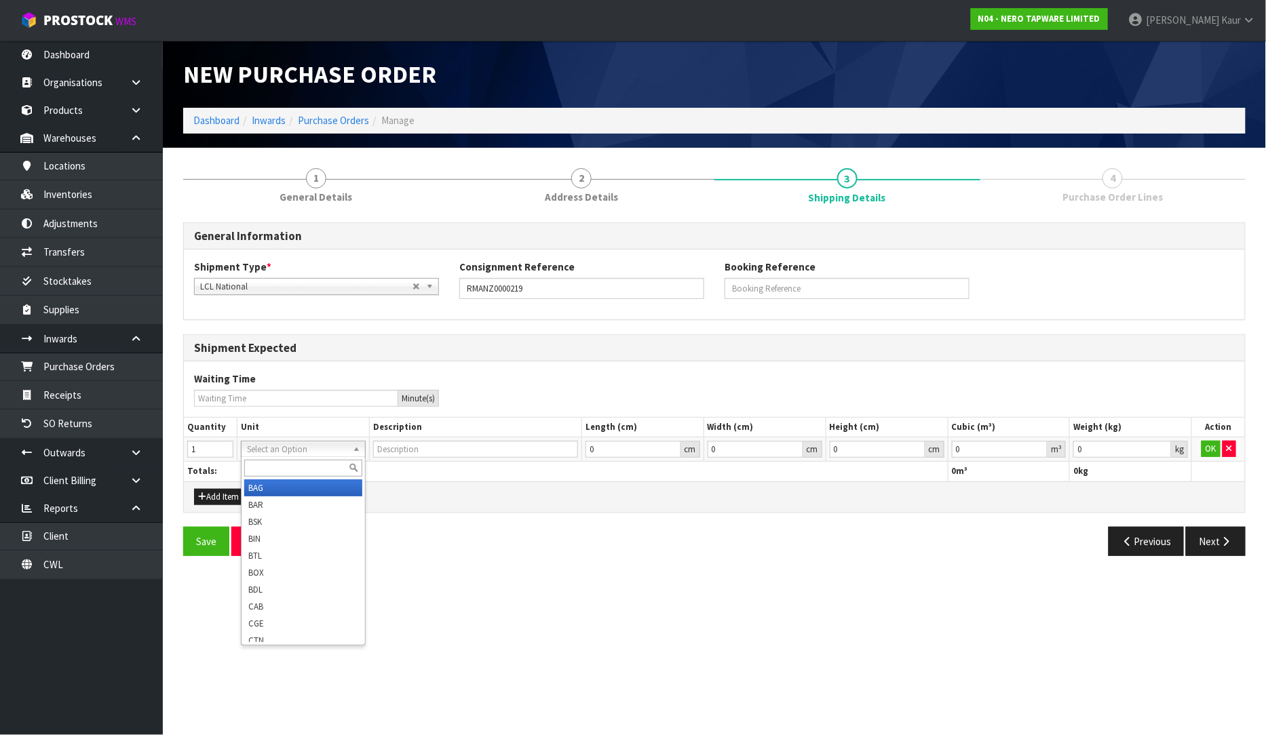
click at [263, 464] on input "text" at bounding box center [303, 468] width 118 height 17
type input "ctn"
type input "CARTON"
click at [1210, 454] on button "OK" at bounding box center [1210, 449] width 19 height 16
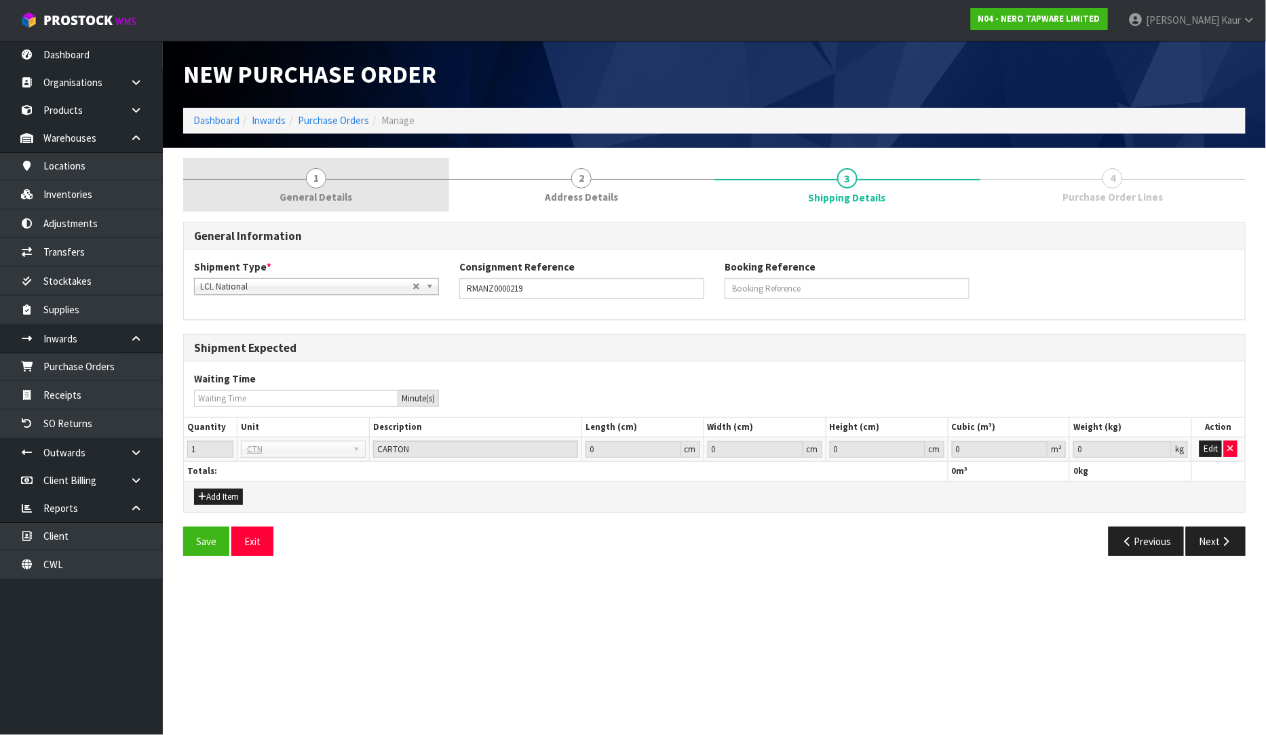
click at [395, 186] on link "1 General Details" at bounding box center [316, 185] width 266 height 54
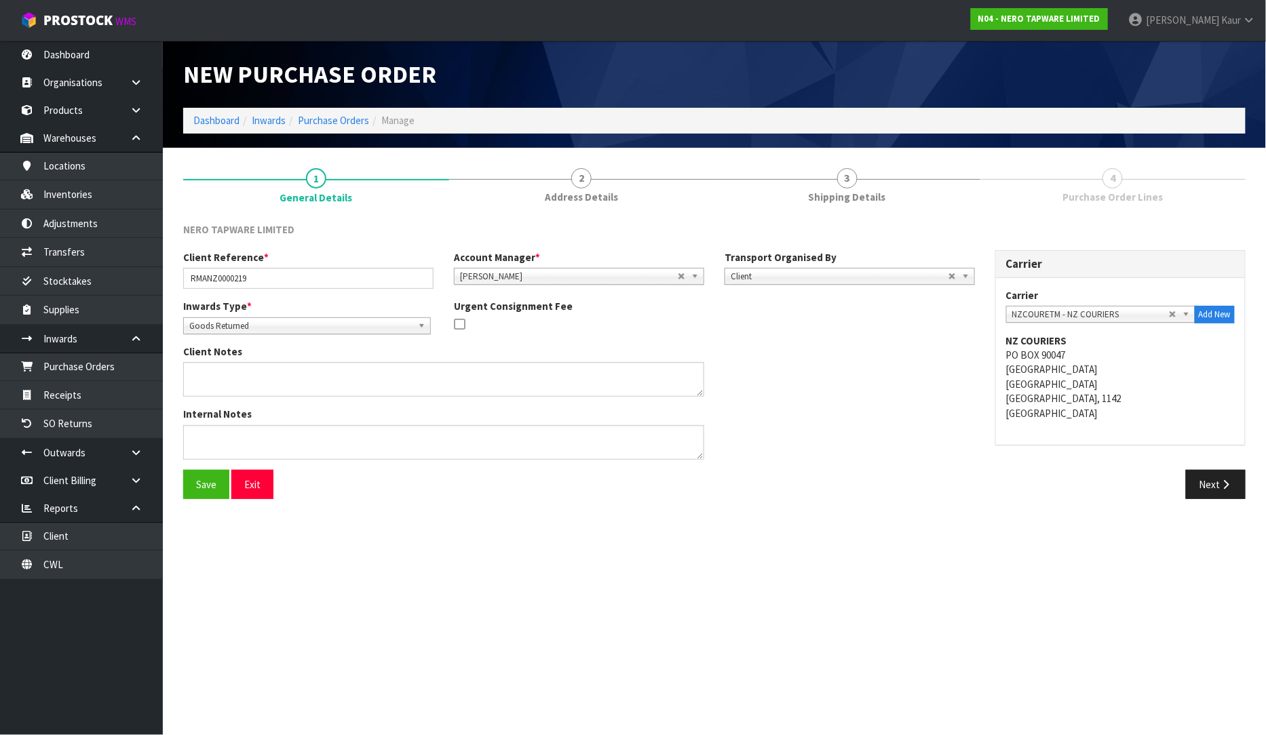
click at [517, 133] on ol "Dashboard Inwards Purchase Orders Manage" at bounding box center [714, 120] width 1062 height 25
click at [609, 168] on link "2 Address Details" at bounding box center [582, 185] width 266 height 54
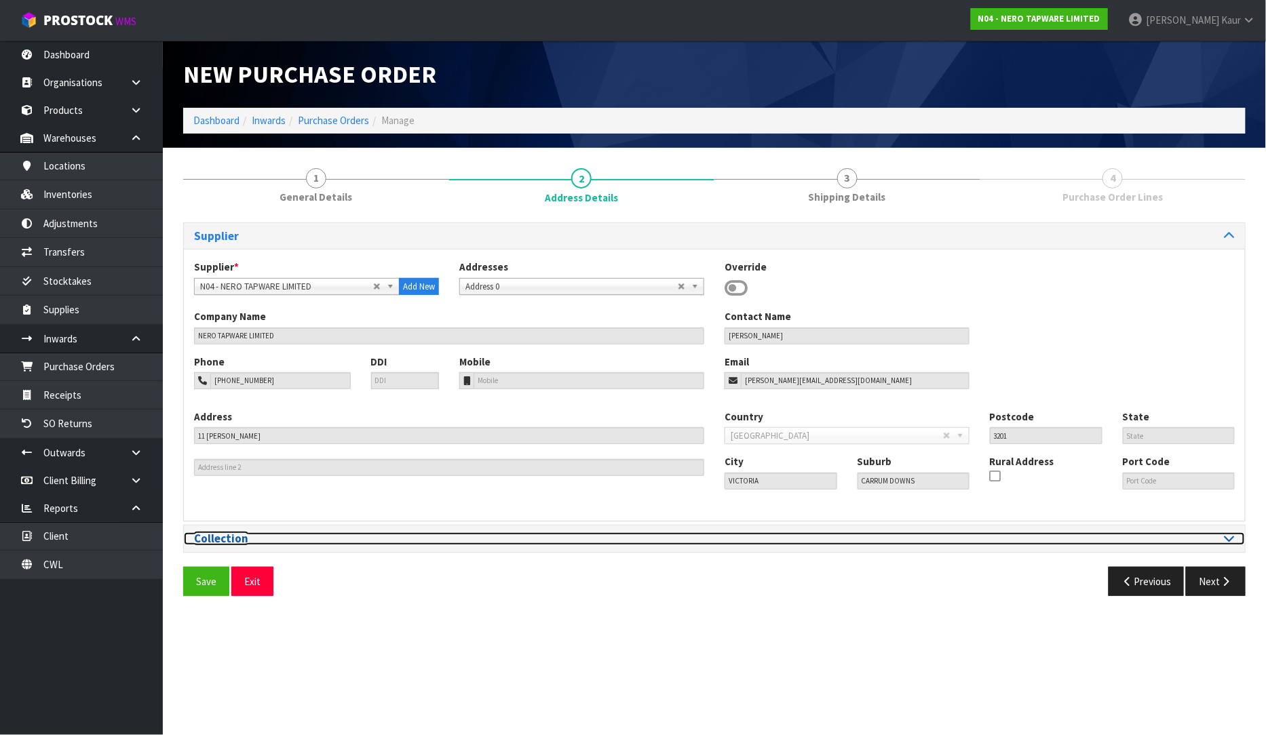
click at [1209, 534] on div at bounding box center [979, 538] width 510 height 13
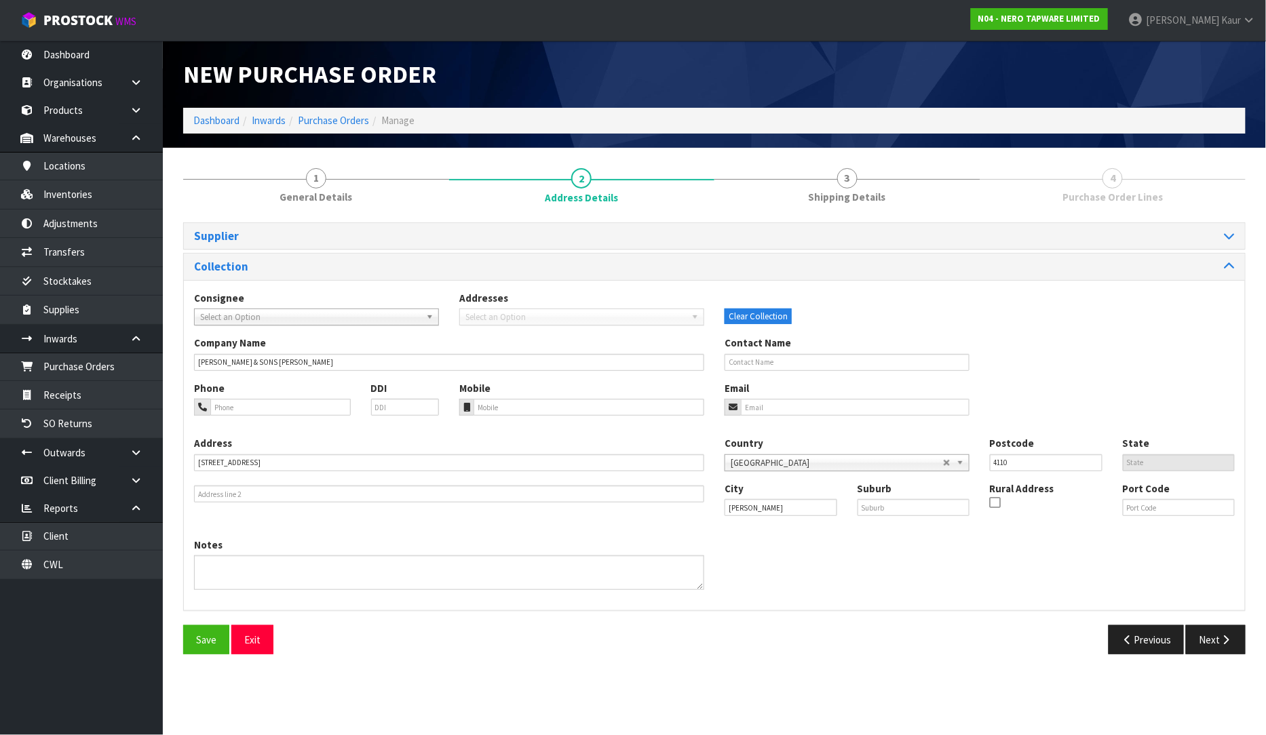
click at [1111, 195] on span "Purchase Order Lines" at bounding box center [1112, 197] width 100 height 14
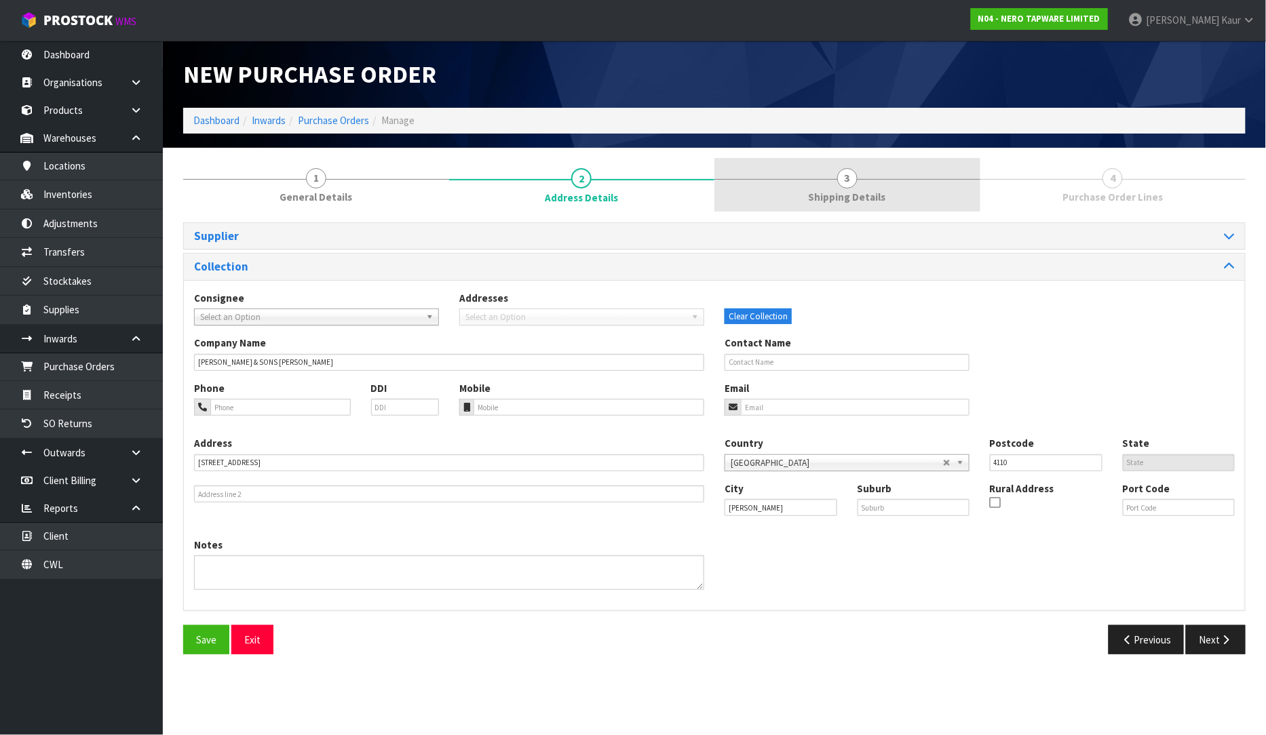
click at [863, 193] on span "Shipping Details" at bounding box center [847, 197] width 77 height 14
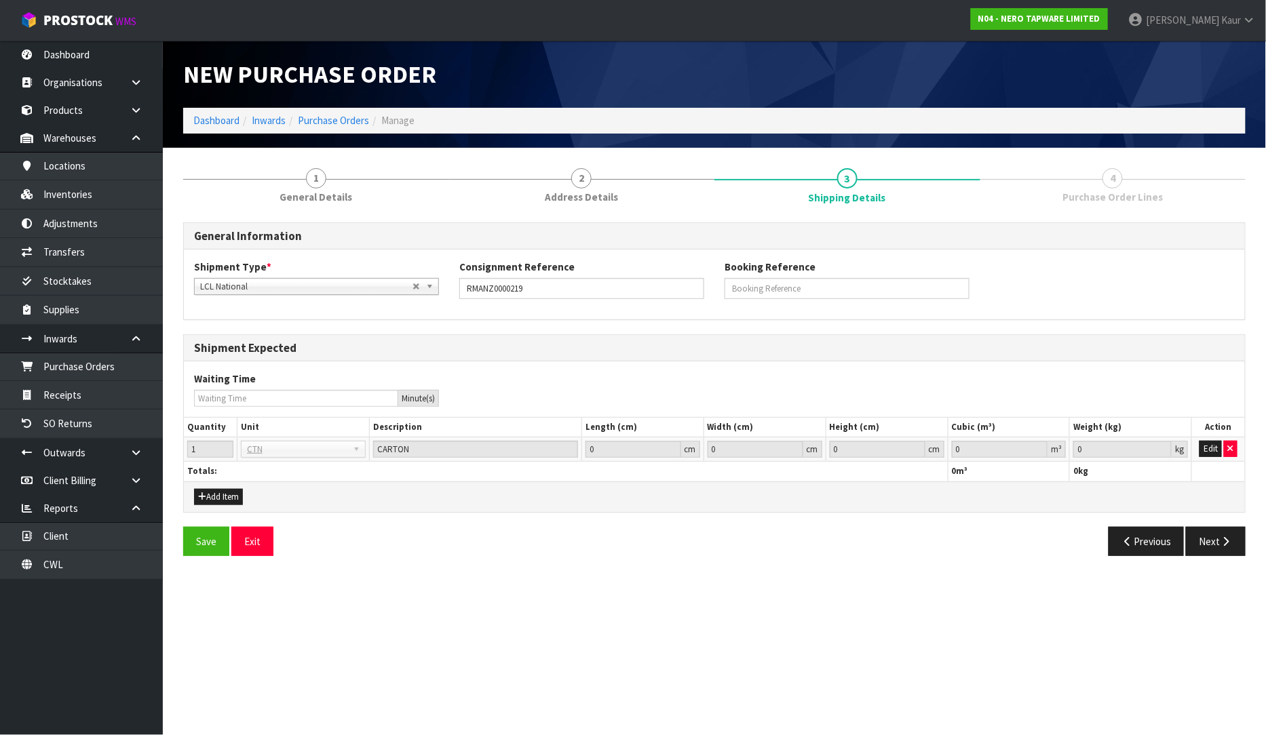
click at [1118, 181] on span "4" at bounding box center [1112, 178] width 20 height 20
click at [1224, 539] on icon "button" at bounding box center [1226, 542] width 13 height 10
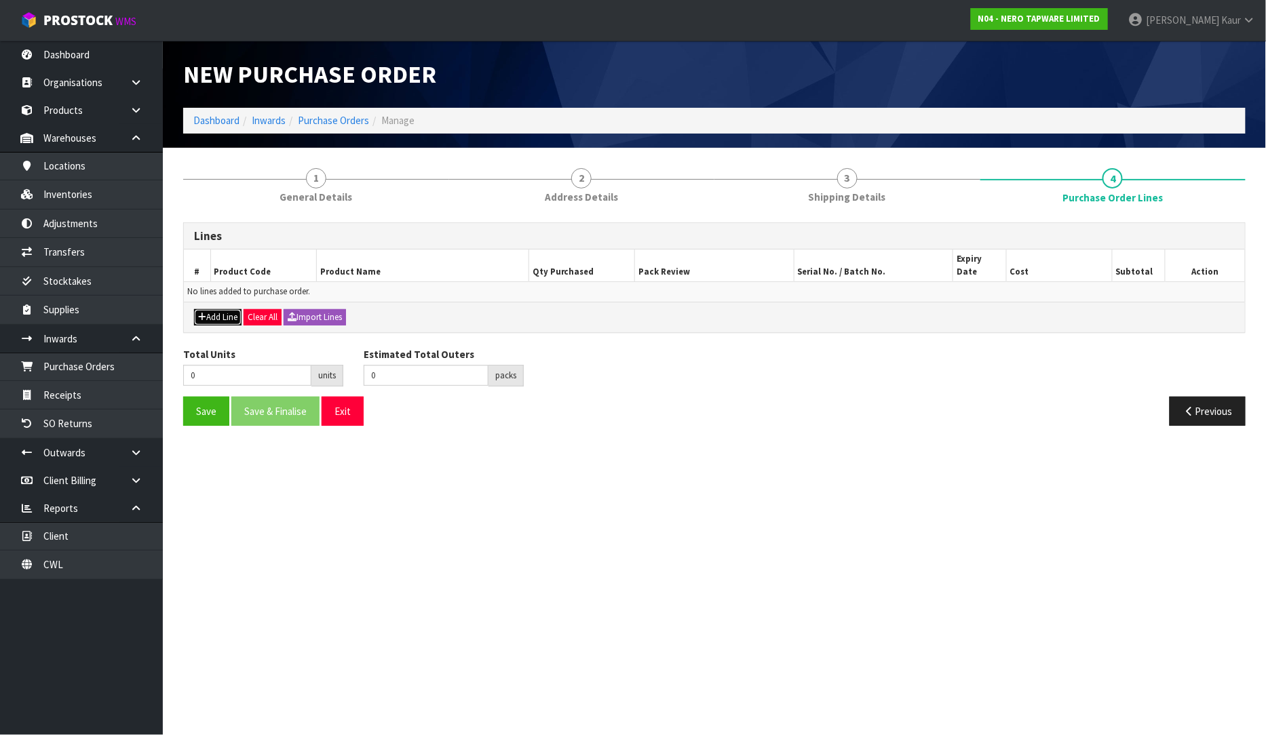
click at [208, 309] on button "Add Line" at bounding box center [217, 317] width 47 height 16
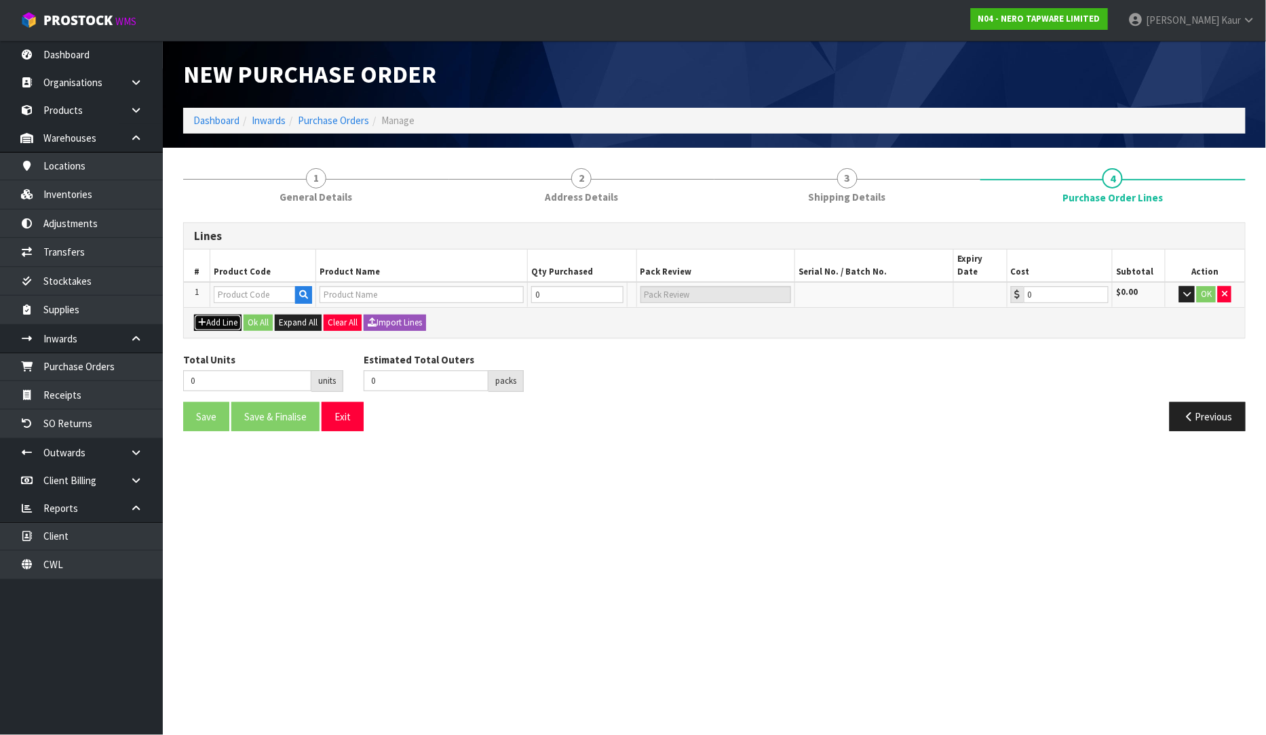
click at [208, 315] on button "Add Line" at bounding box center [217, 323] width 47 height 16
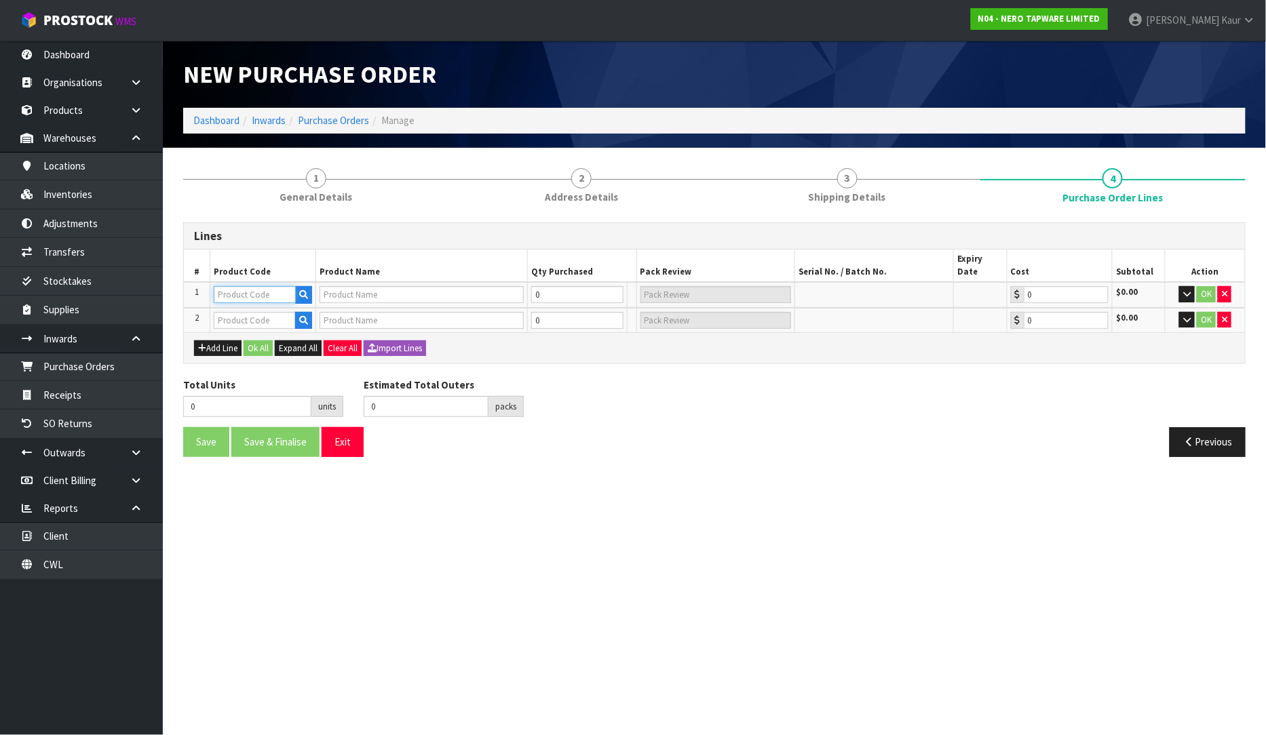
click at [240, 289] on input "text" at bounding box center [255, 294] width 82 height 17
type input "NR508079GR"
type input "OPAL 250MM SHOWER HEAD GRAPHITE"
type input "0.00"
type input "NR508079GR"
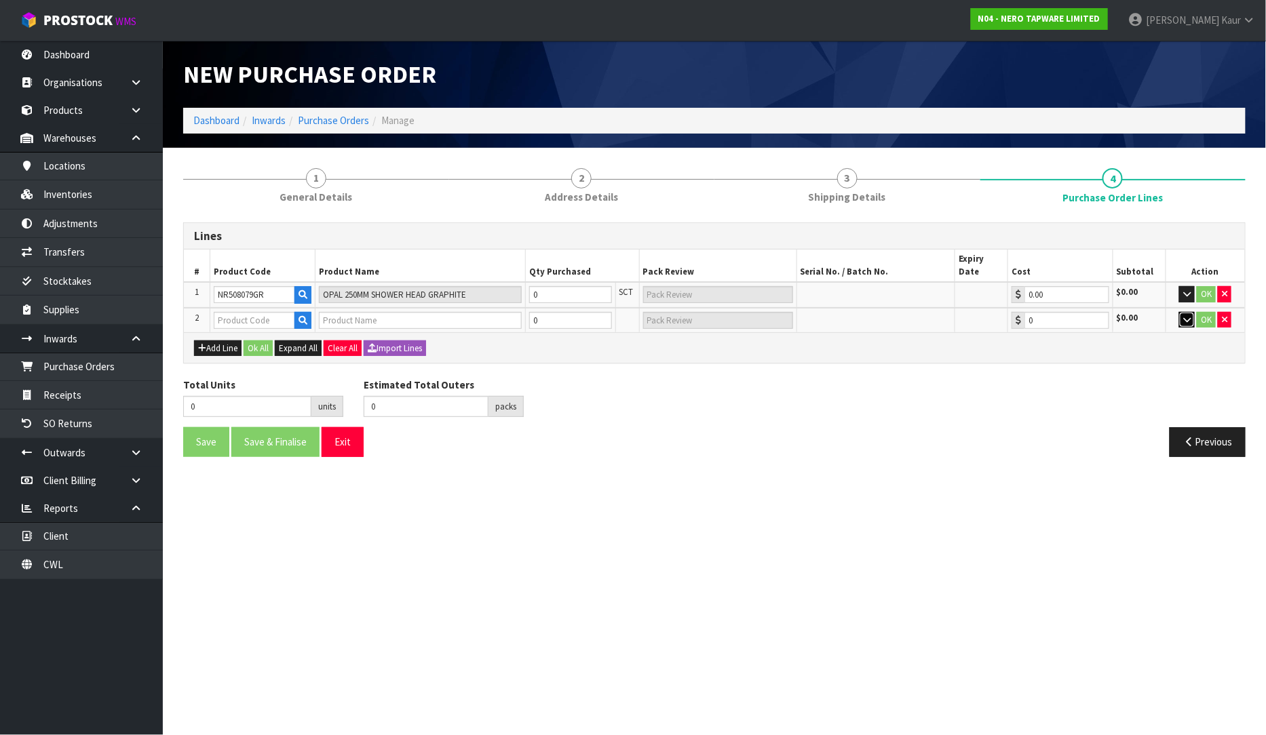
click at [1190, 315] on icon "button" at bounding box center [1186, 319] width 7 height 9
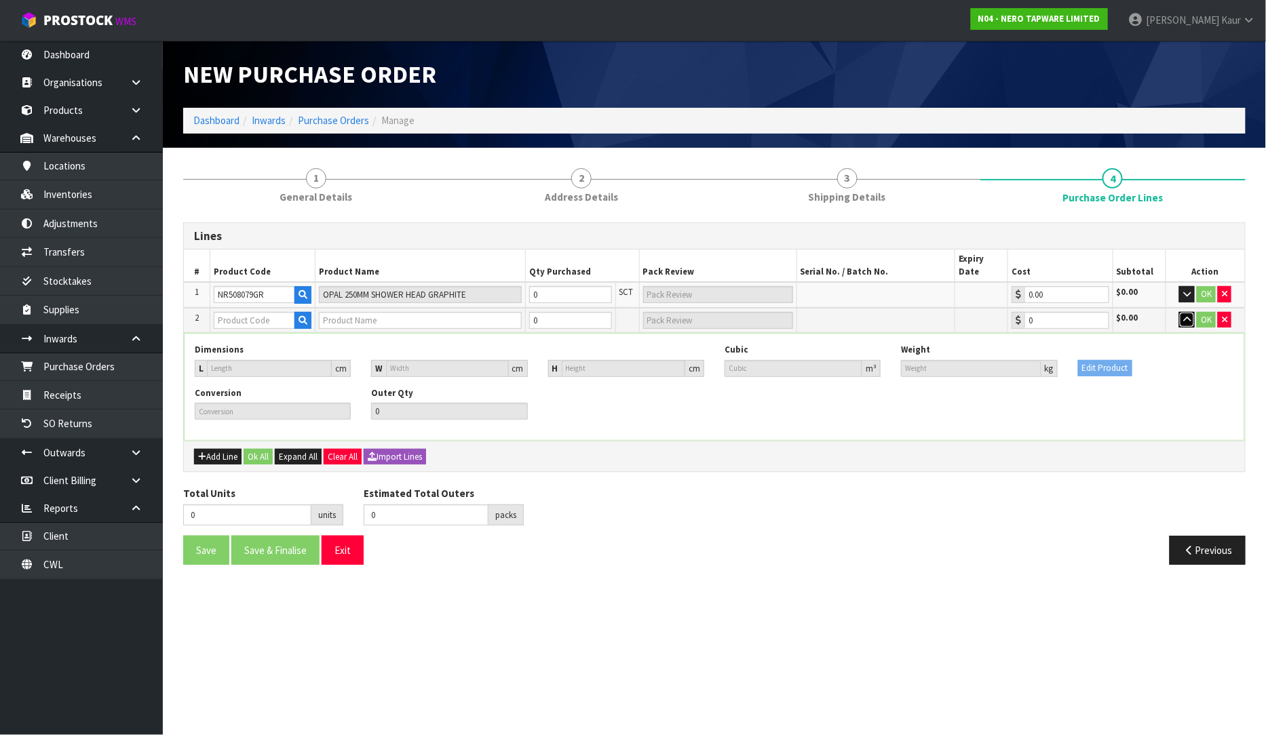
click at [1190, 315] on icon "button" at bounding box center [1186, 319] width 7 height 9
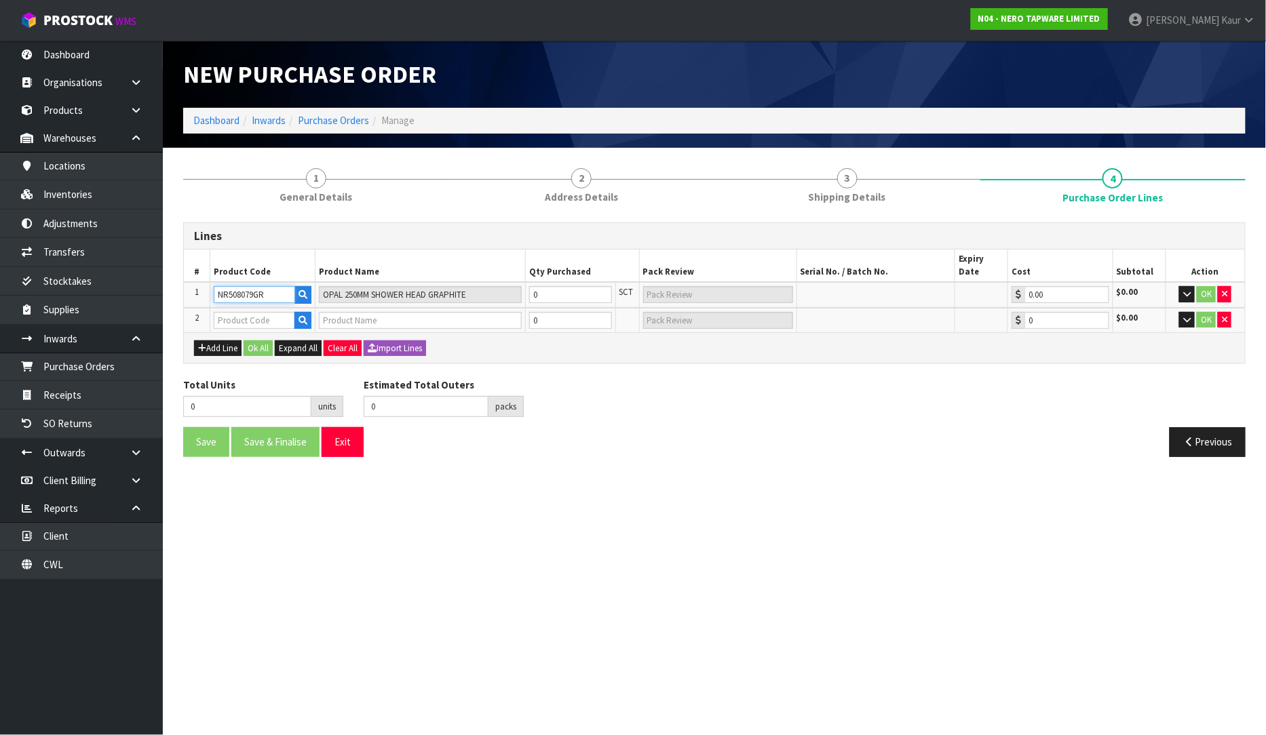
click at [256, 286] on input "NR508079GR" at bounding box center [254, 294] width 81 height 17
click at [256, 312] on input "text" at bounding box center [254, 320] width 81 height 17
paste input "NR508079GR"
type input "NR508079GR"
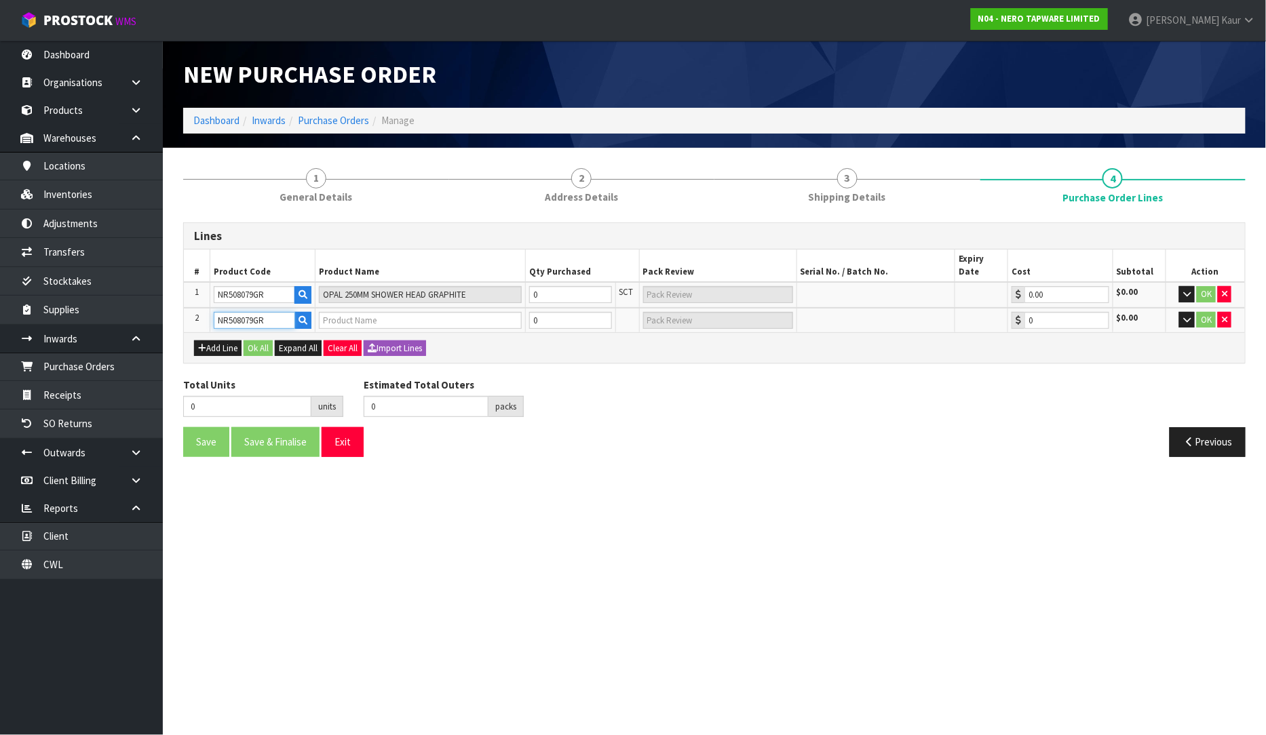
type input "OPAL 250MM SHOWER HEAD GRAPHITE"
type input "0.00"
type input "NR508079GR"
click at [762, 347] on div "Add Line Ok All Expand All Clear All Import Lines" at bounding box center [714, 347] width 1061 height 31
click at [1190, 315] on icon "button" at bounding box center [1186, 319] width 7 height 9
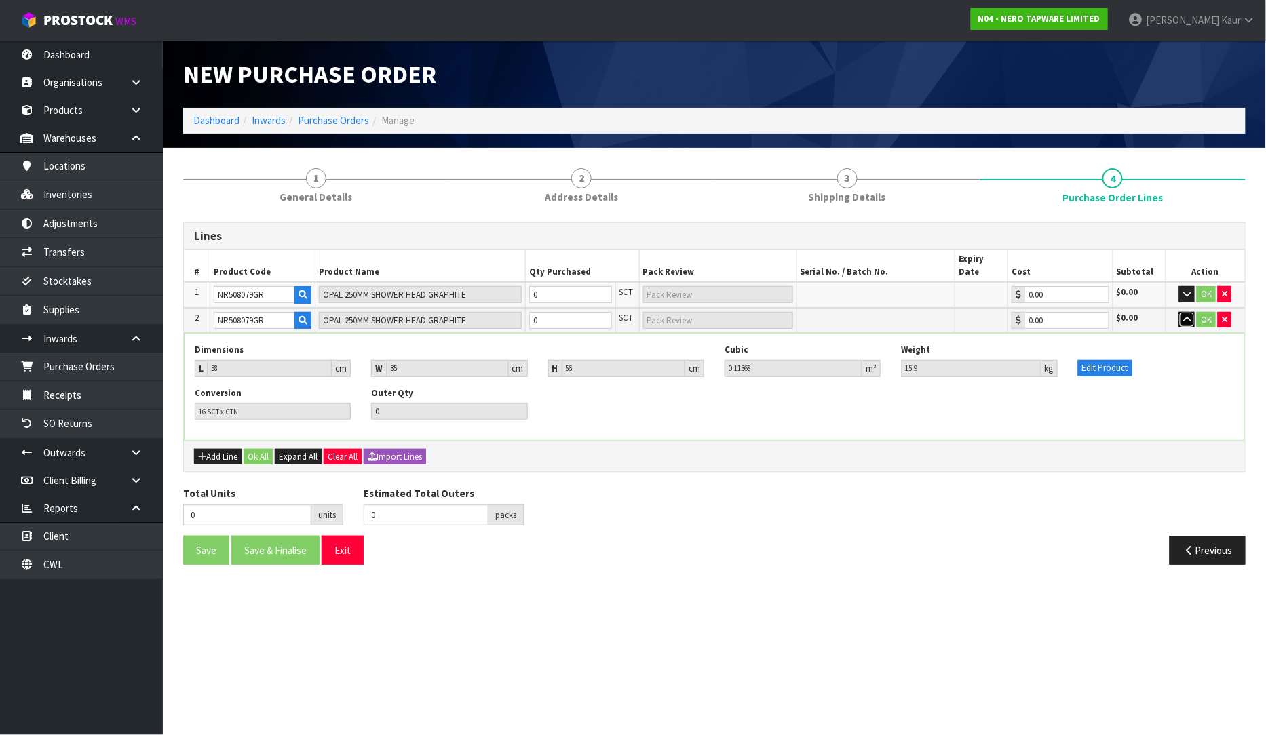
click at [1190, 315] on icon "button" at bounding box center [1186, 319] width 7 height 9
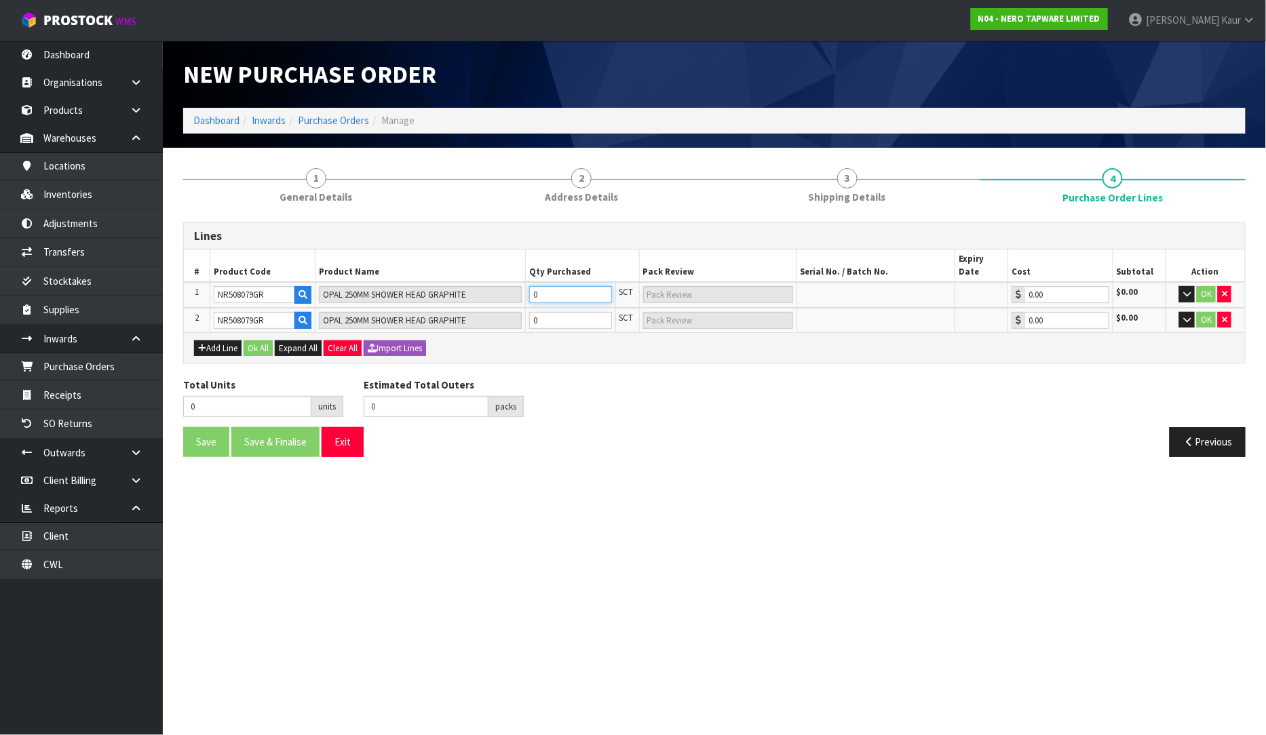
type input "1"
type input "1 SCT"
type input "1"
click at [602, 286] on input "1" at bounding box center [570, 294] width 83 height 17
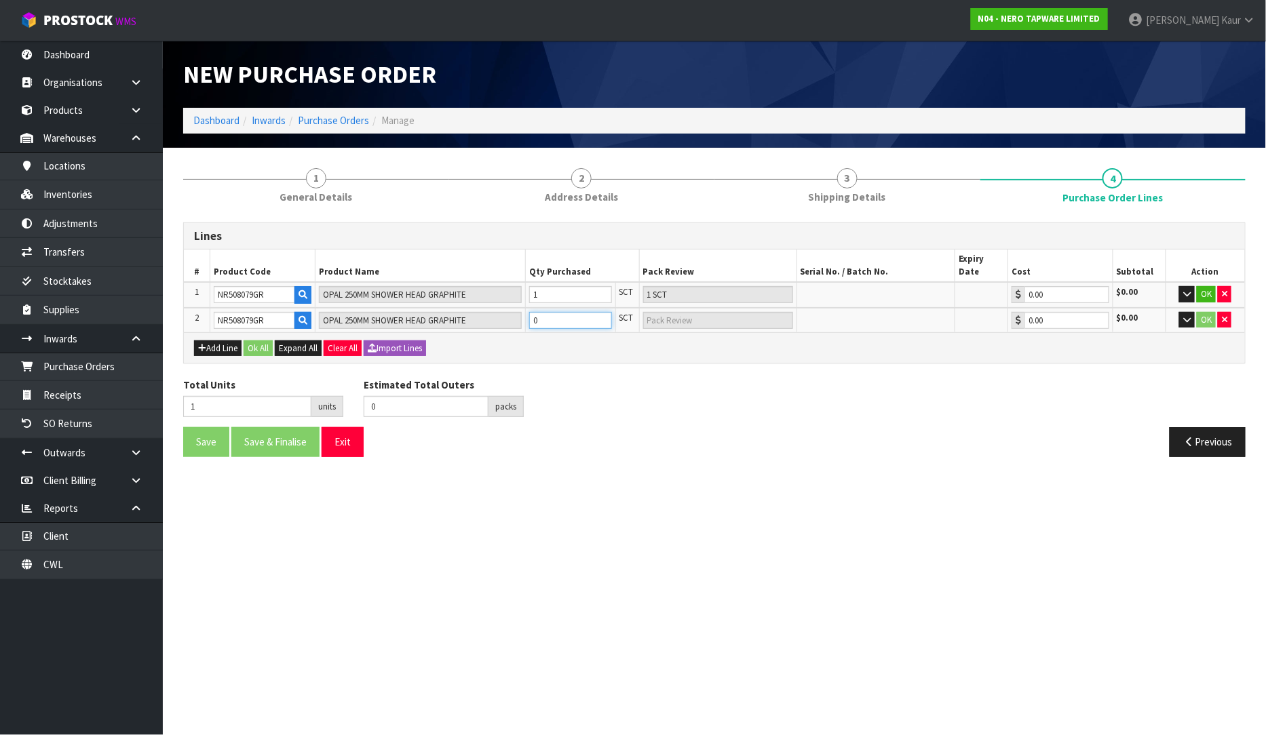
type input "2"
type input "1"
type input "1 SCT"
type input "1"
click at [601, 312] on input "1" at bounding box center [570, 320] width 83 height 17
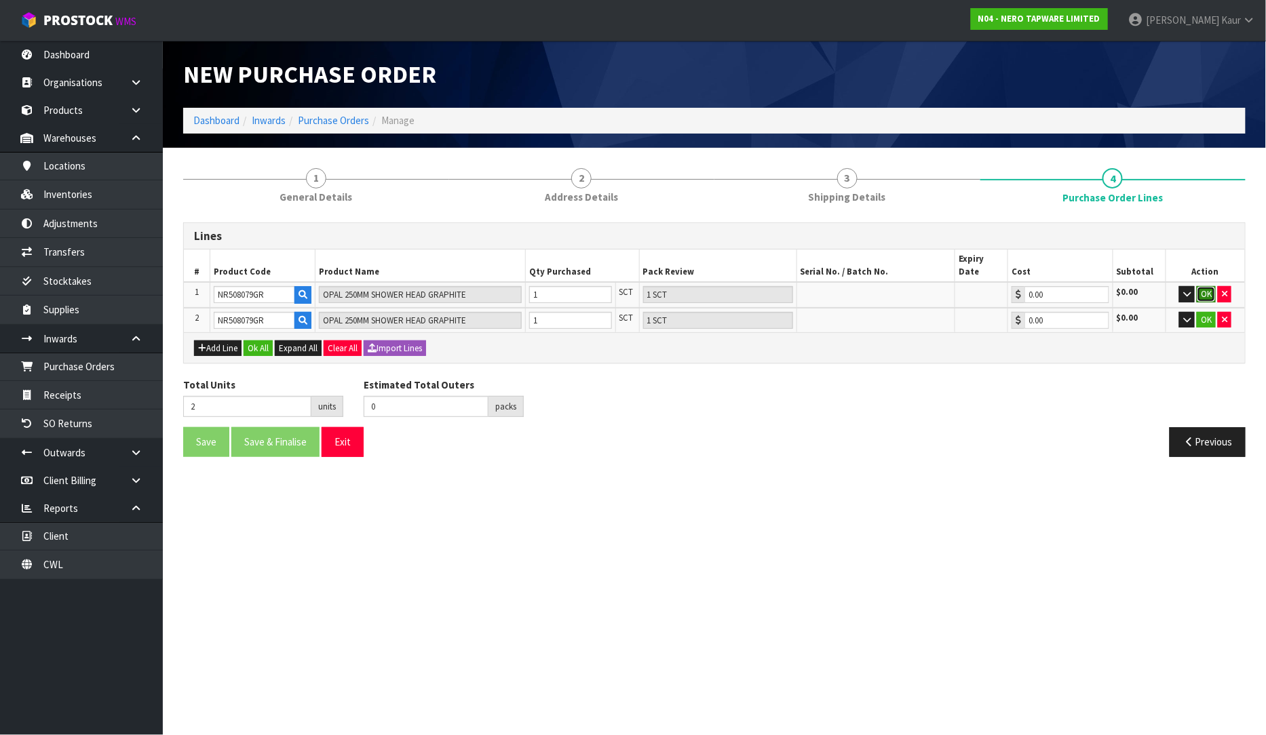
click at [1208, 286] on button "OK" at bounding box center [1206, 294] width 19 height 16
click at [1202, 311] on button "OK" at bounding box center [1206, 319] width 19 height 16
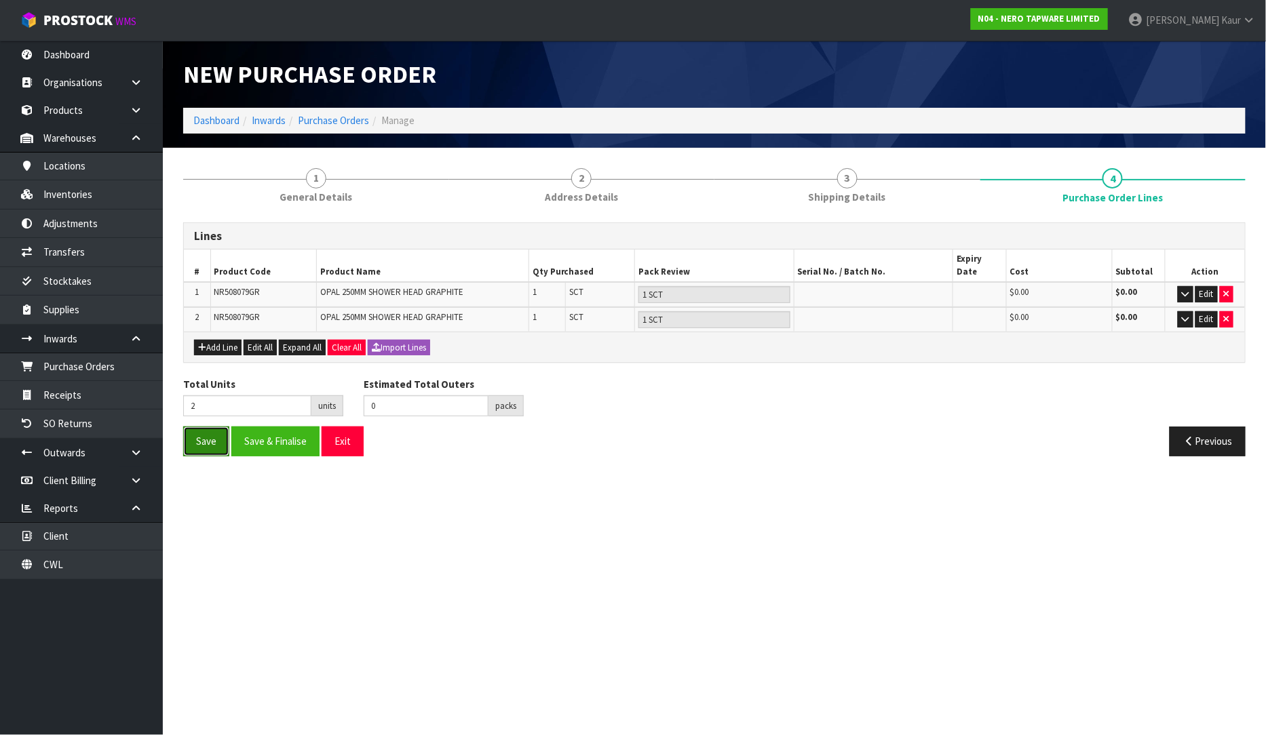
click at [195, 430] on button "Save" at bounding box center [206, 441] width 46 height 29
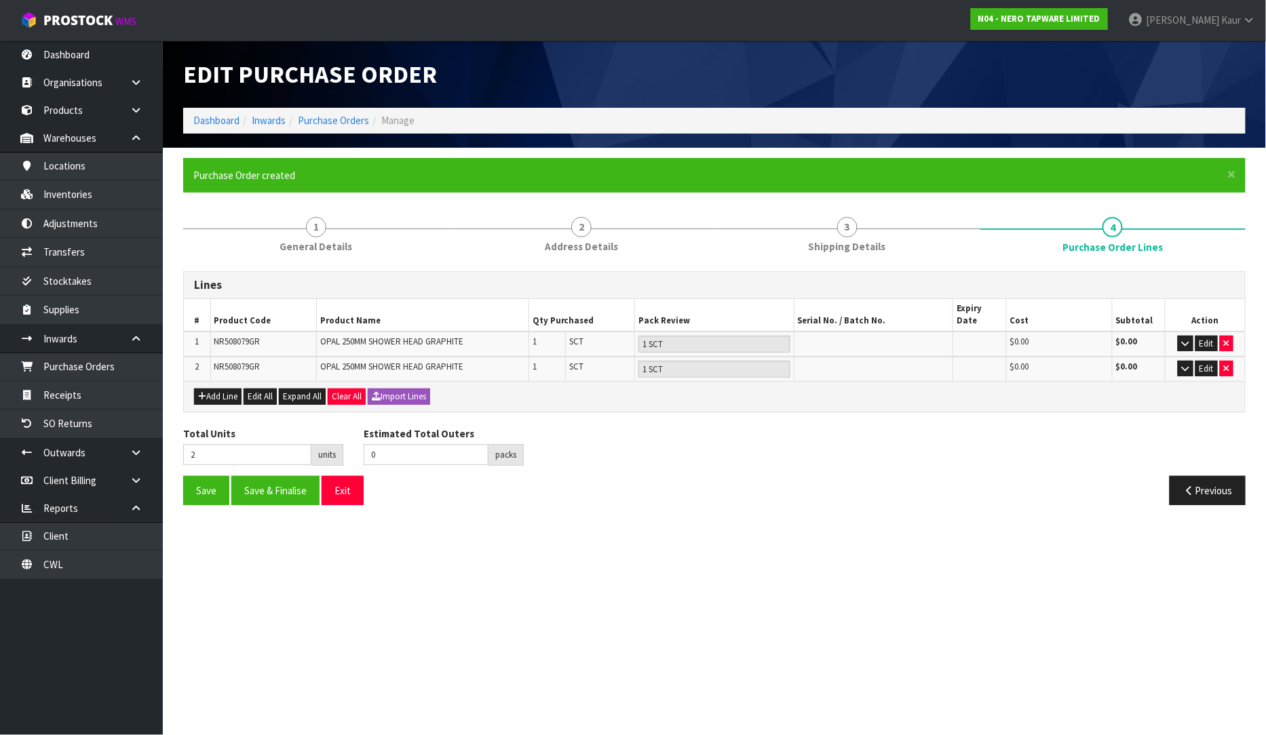
type input "0"
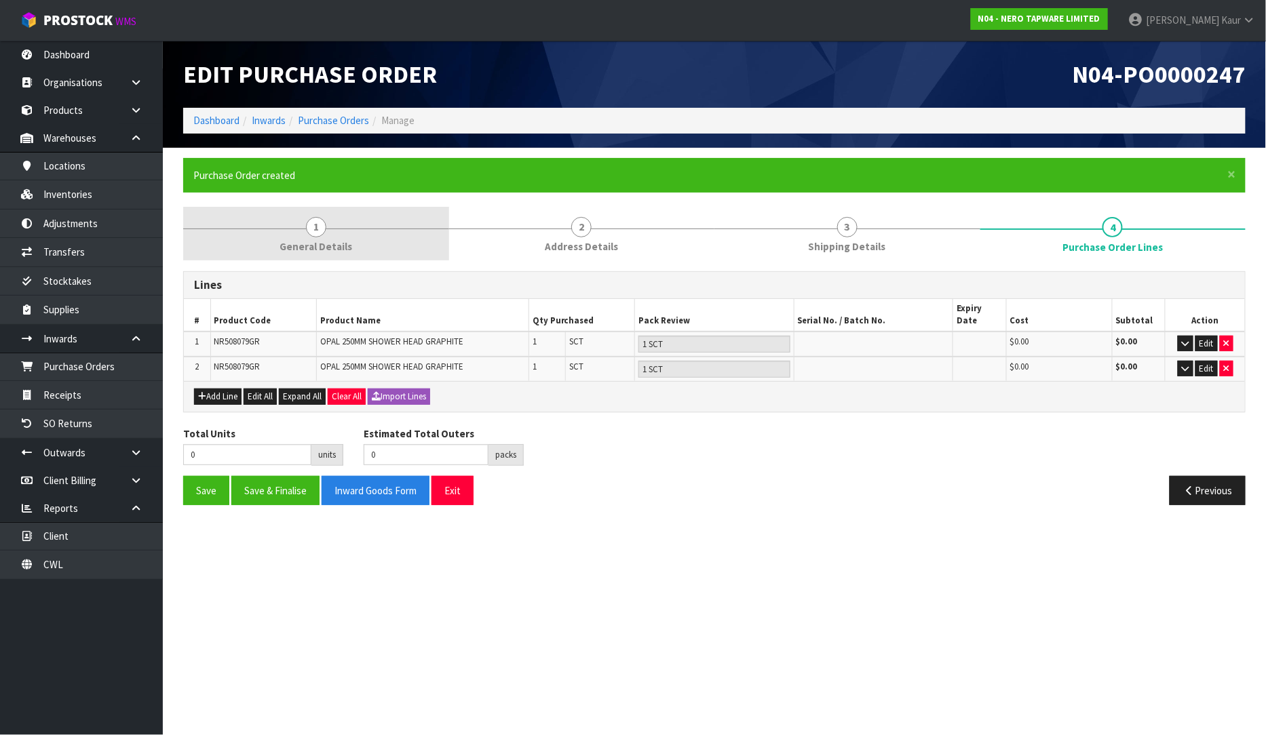
click at [296, 259] on link "1 General Details" at bounding box center [316, 234] width 266 height 54
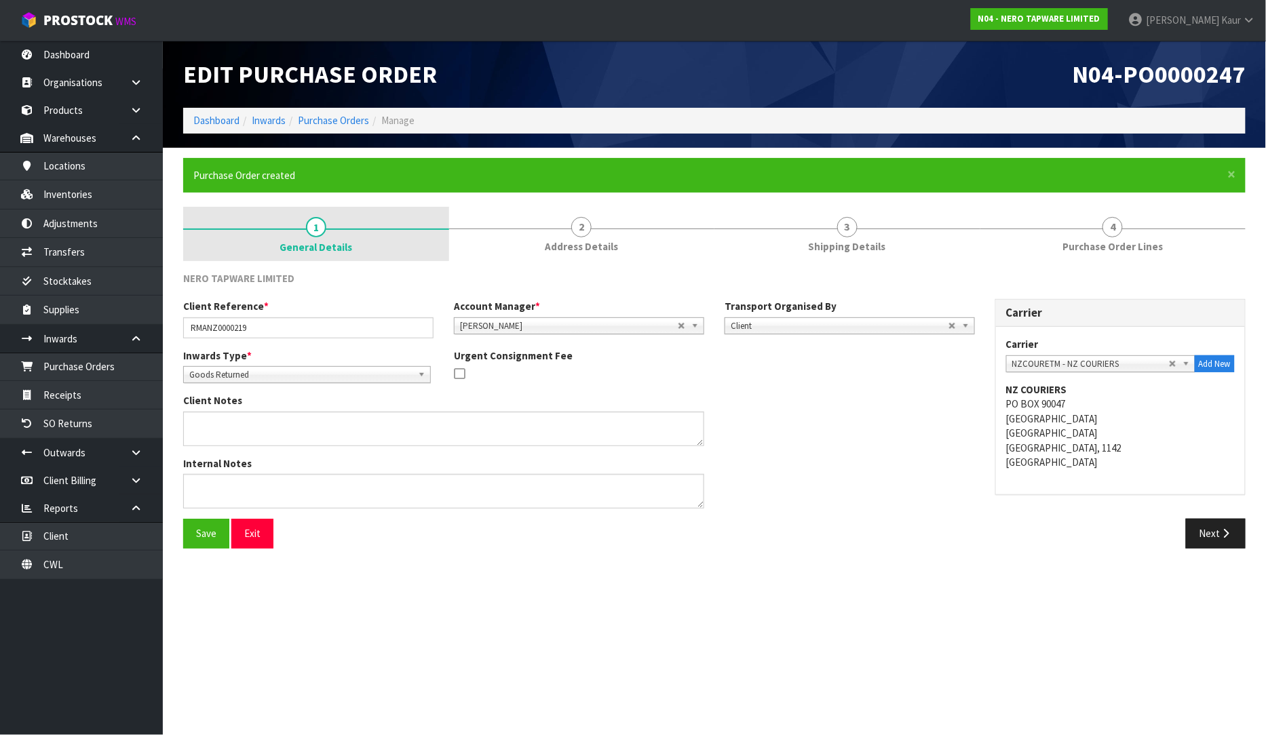
click at [297, 248] on span "General Details" at bounding box center [315, 247] width 73 height 14
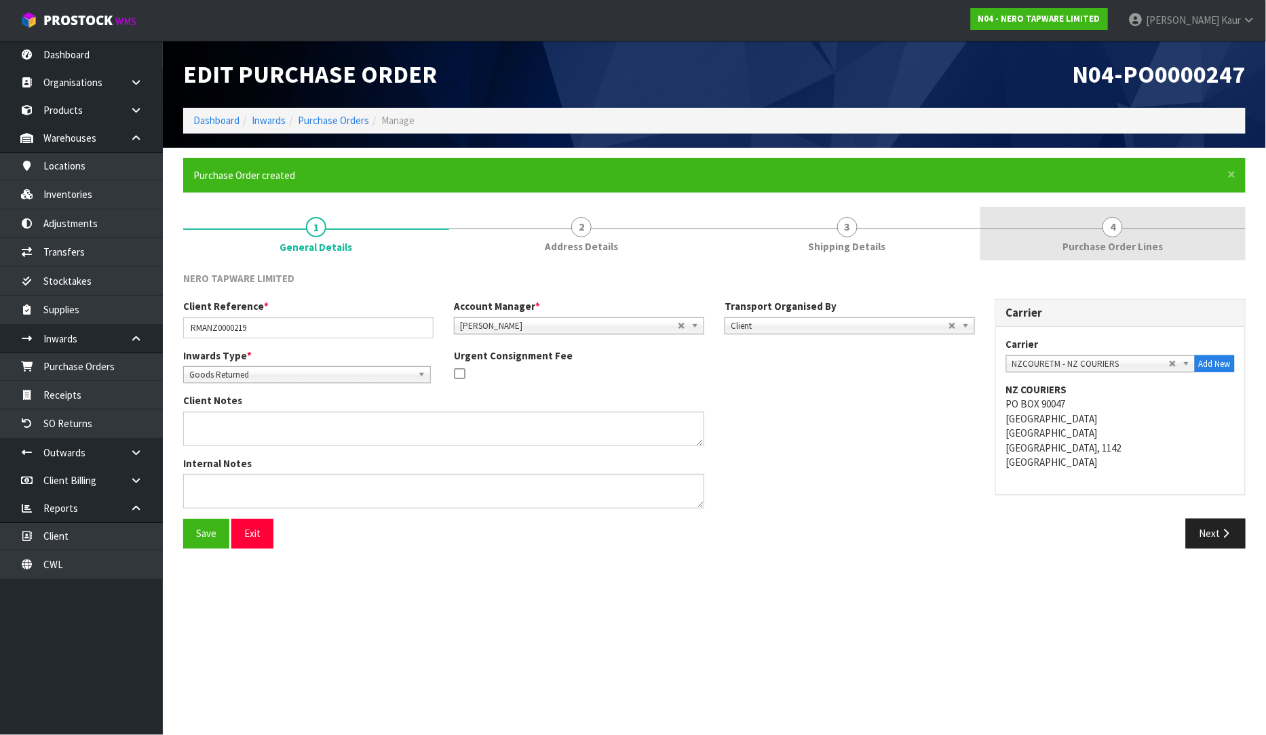
click at [1133, 247] on span "Purchase Order Lines" at bounding box center [1112, 246] width 100 height 14
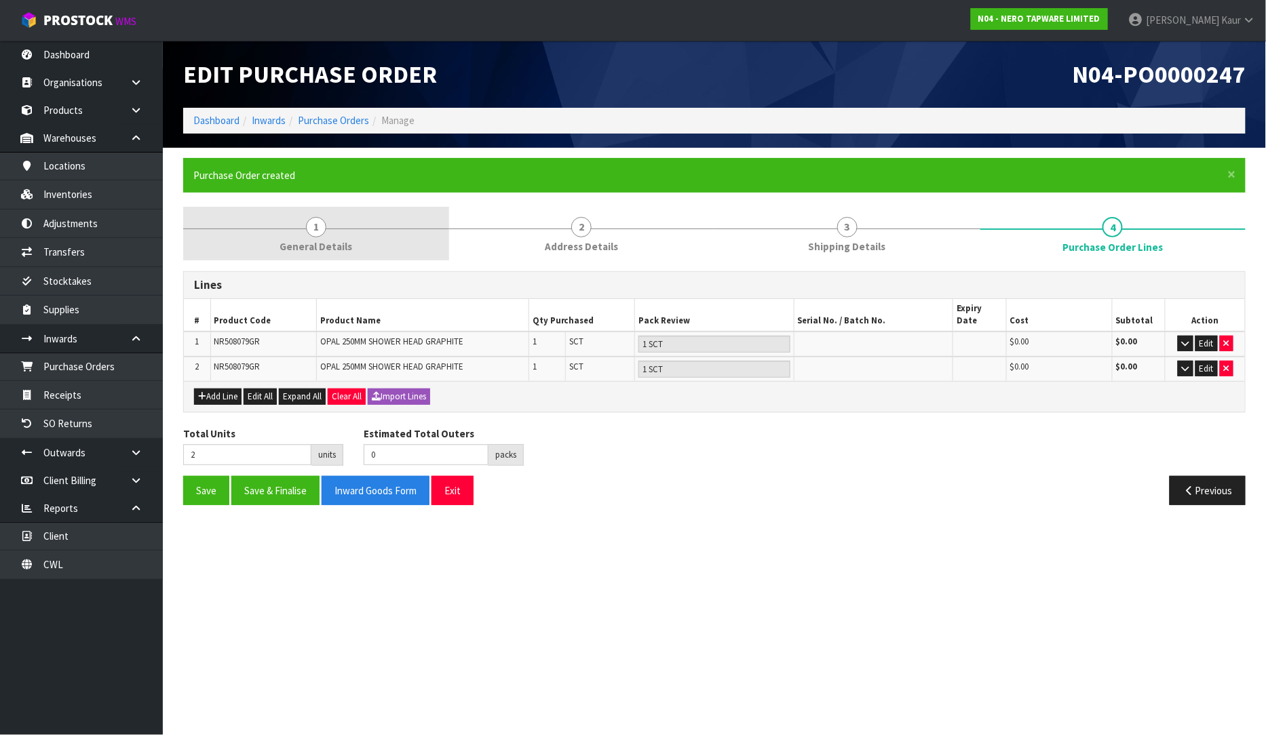
click at [296, 231] on link "1 General Details" at bounding box center [316, 234] width 266 height 54
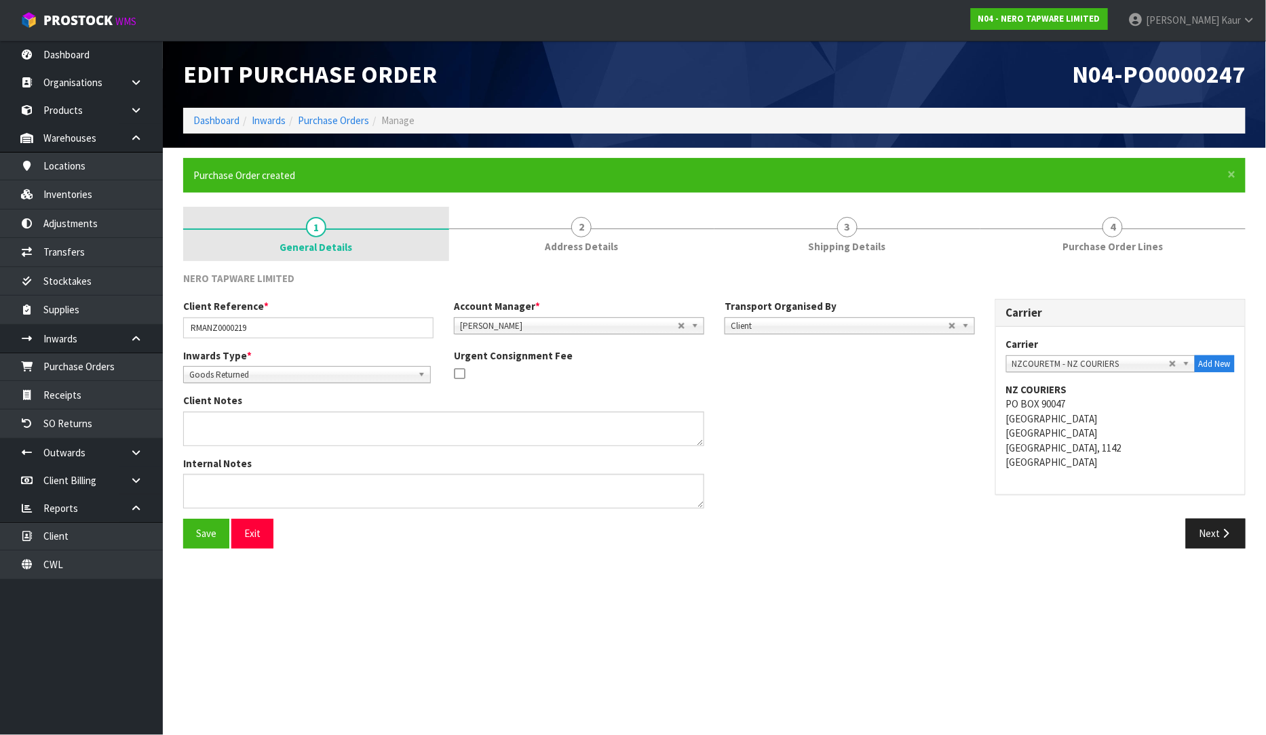
click at [303, 258] on link "1 General Details" at bounding box center [316, 234] width 266 height 54
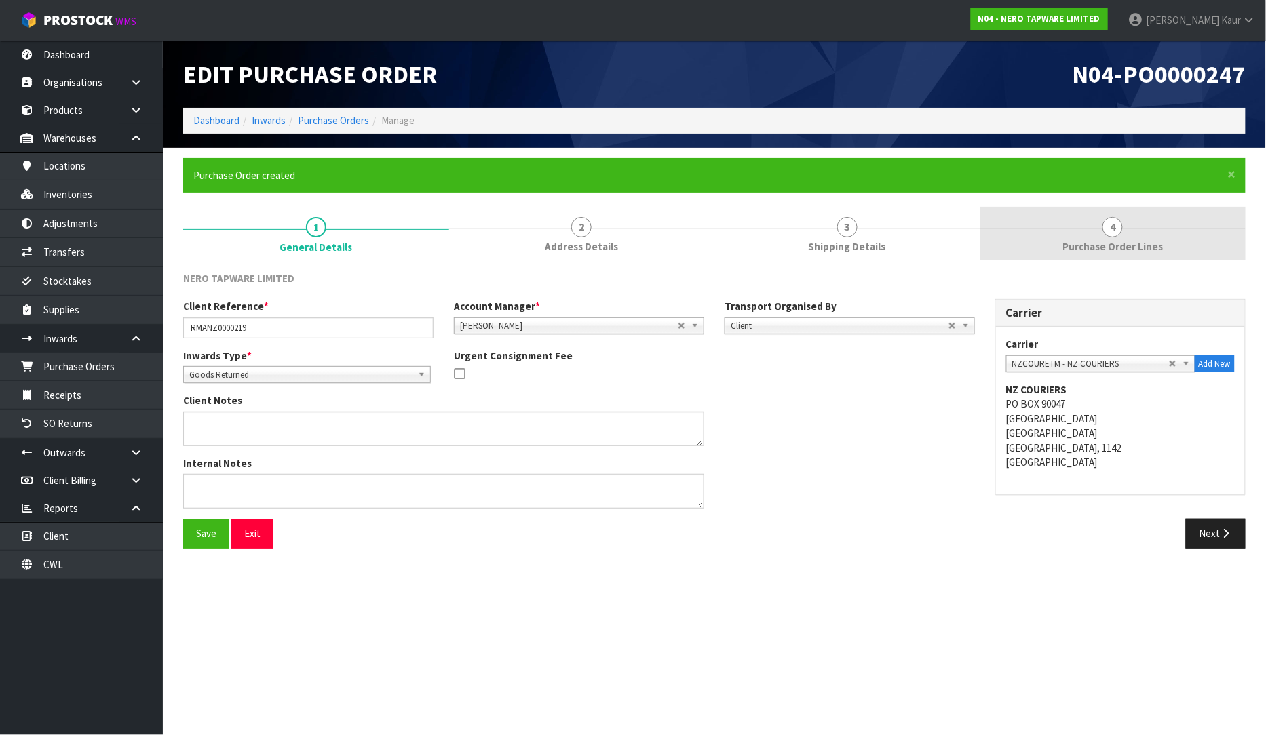
click at [1157, 250] on span "Purchase Order Lines" at bounding box center [1112, 246] width 100 height 14
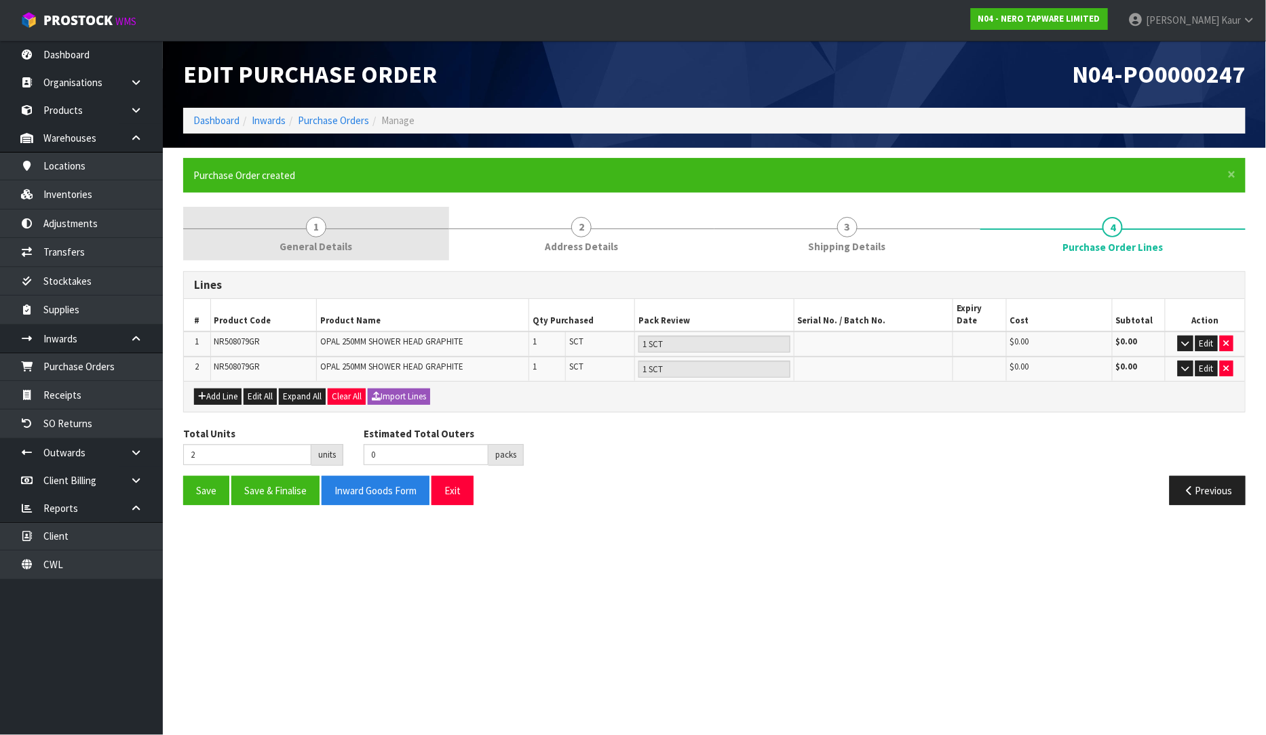
click at [308, 227] on span "1" at bounding box center [316, 227] width 20 height 20
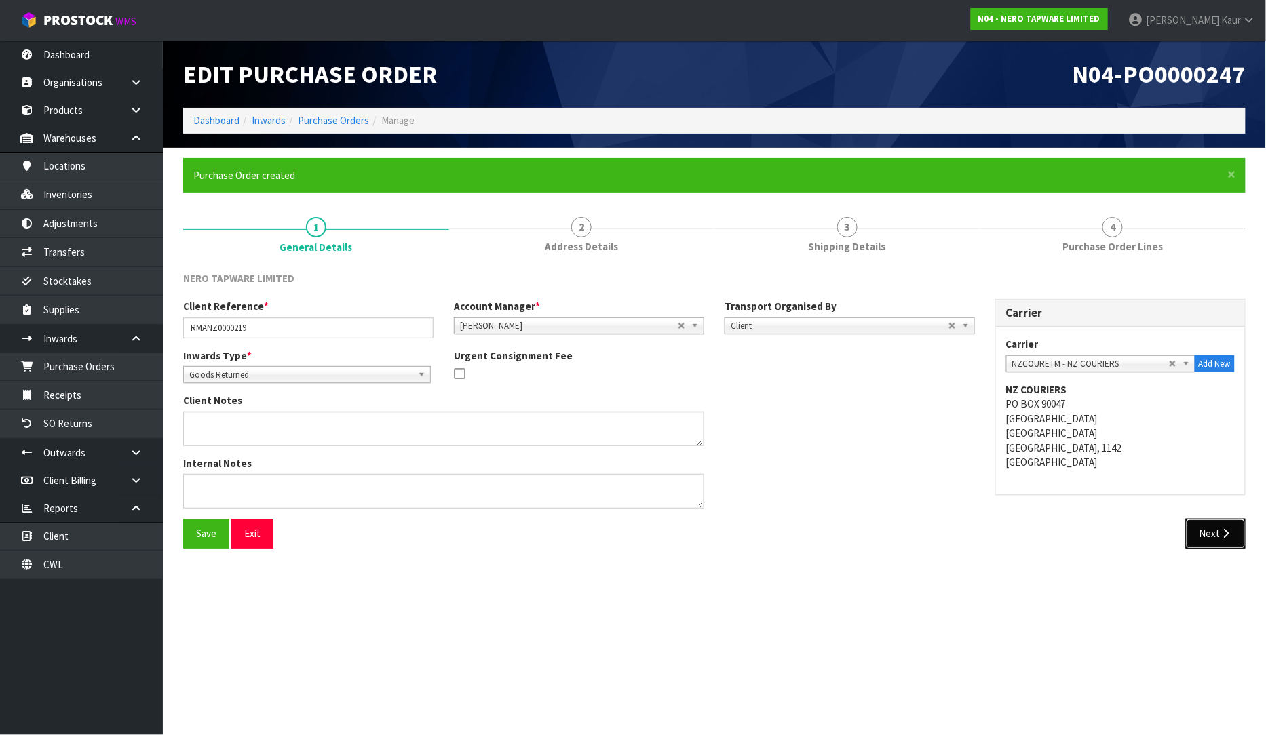
click at [1211, 537] on button "Next" at bounding box center [1216, 533] width 60 height 29
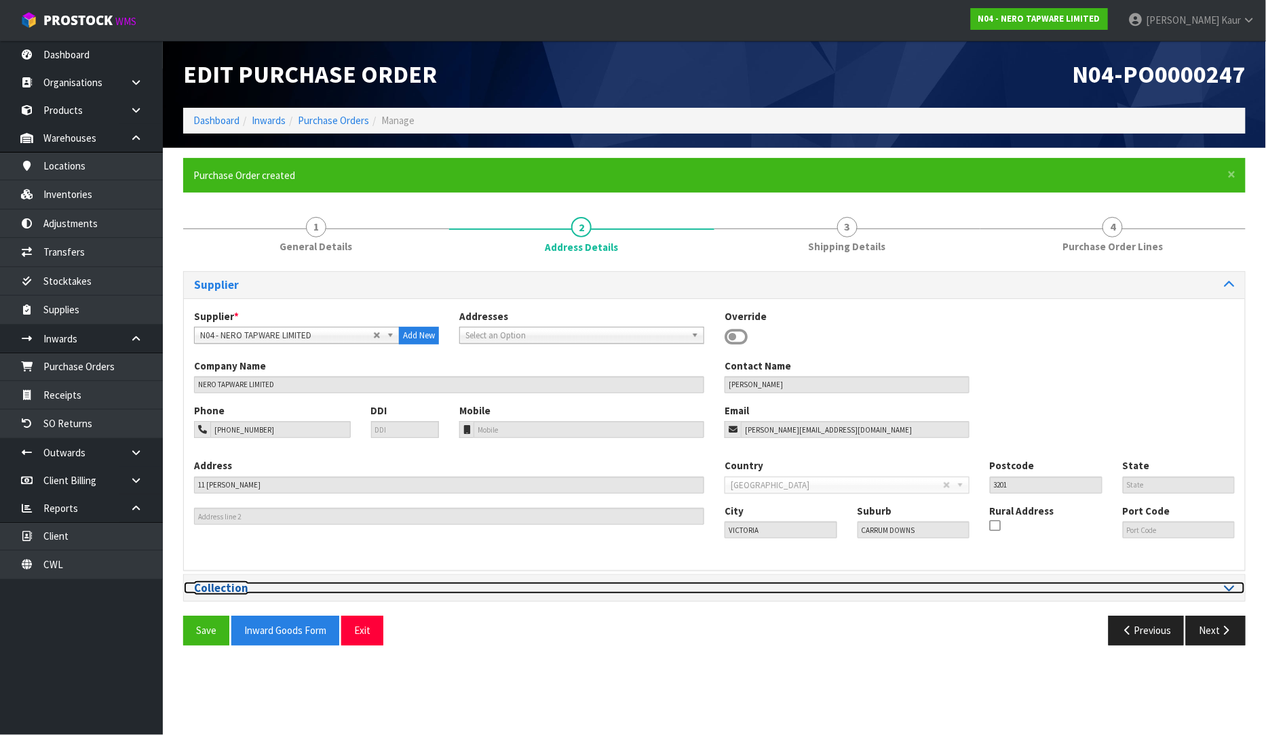
click at [1228, 587] on icon at bounding box center [1229, 588] width 10 height 12
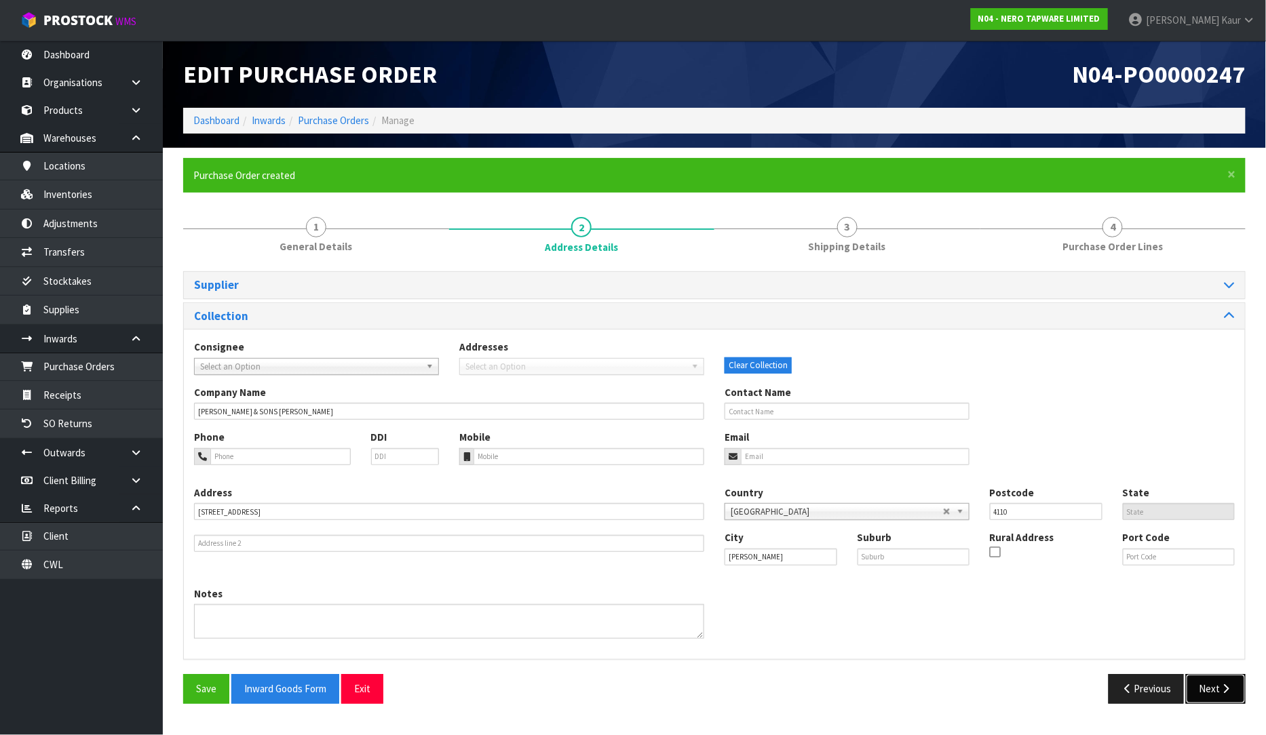
click at [1215, 696] on button "Next" at bounding box center [1216, 688] width 60 height 29
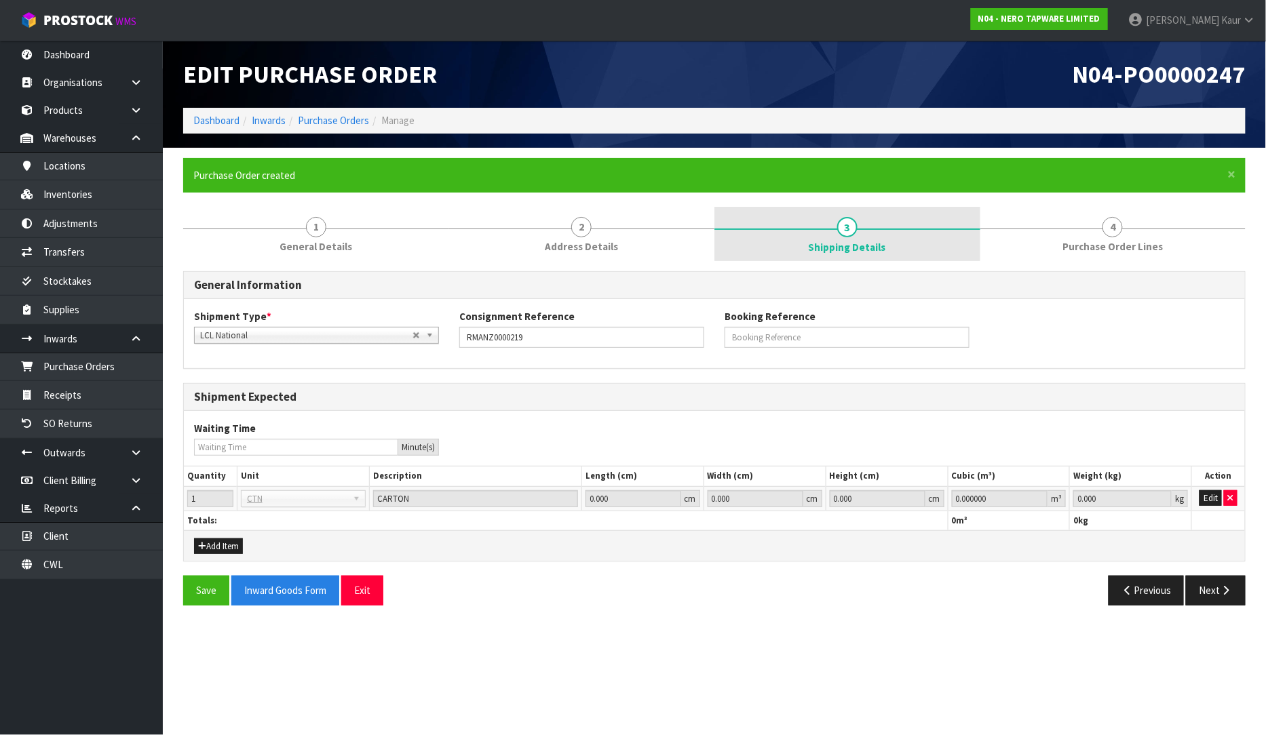
drag, startPoint x: 834, startPoint y: 229, endPoint x: 952, endPoint y: 317, distance: 147.3
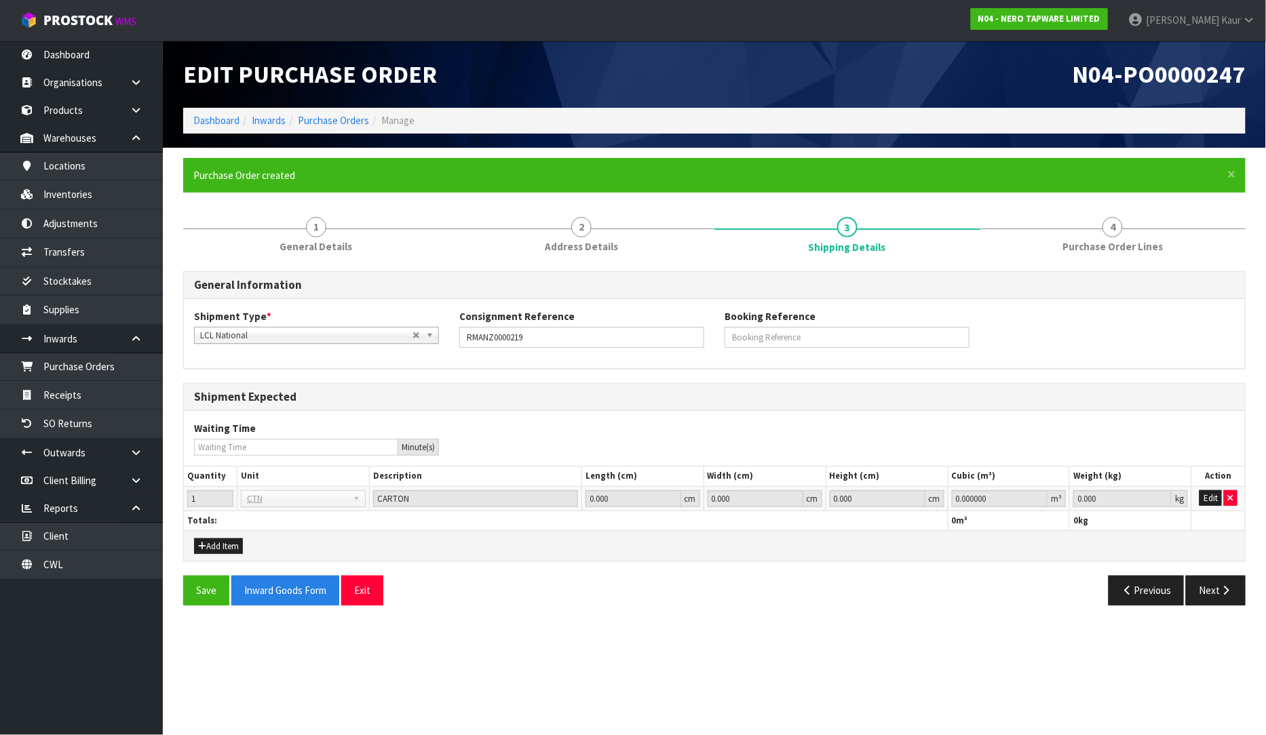
click at [835, 229] on link "3 Shipping Details" at bounding box center [847, 234] width 266 height 54
drag, startPoint x: 1209, startPoint y: 598, endPoint x: 1202, endPoint y: 587, distance: 13.2
click at [1209, 597] on button "Next" at bounding box center [1216, 590] width 60 height 29
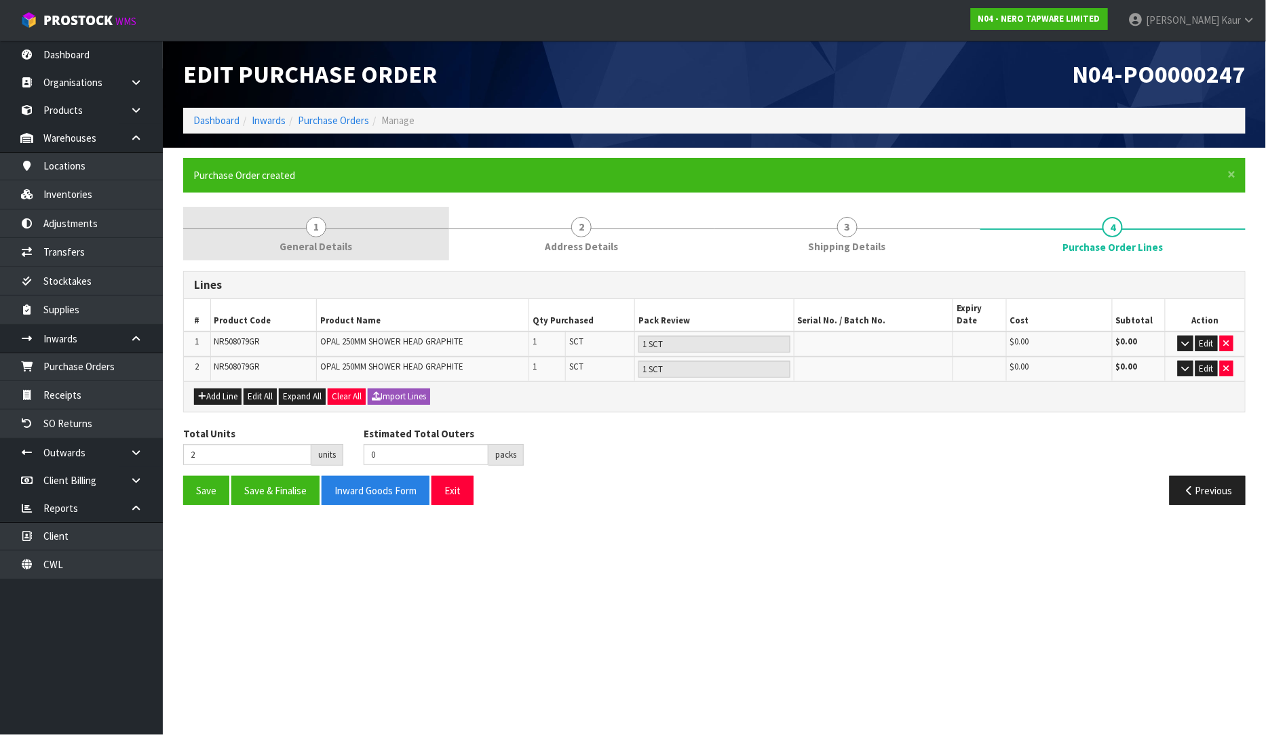
click at [330, 244] on span "General Details" at bounding box center [315, 246] width 73 height 14
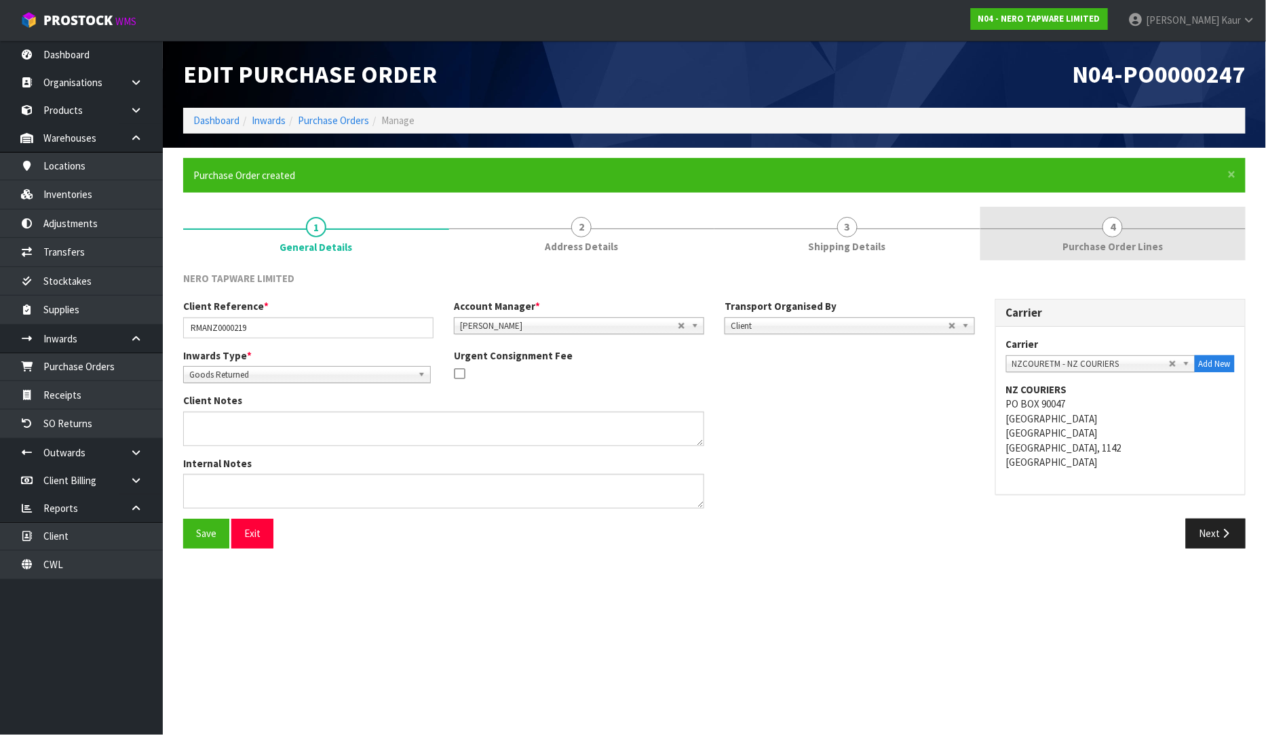
click at [1081, 232] on link "4 Purchase Order Lines" at bounding box center [1113, 234] width 266 height 54
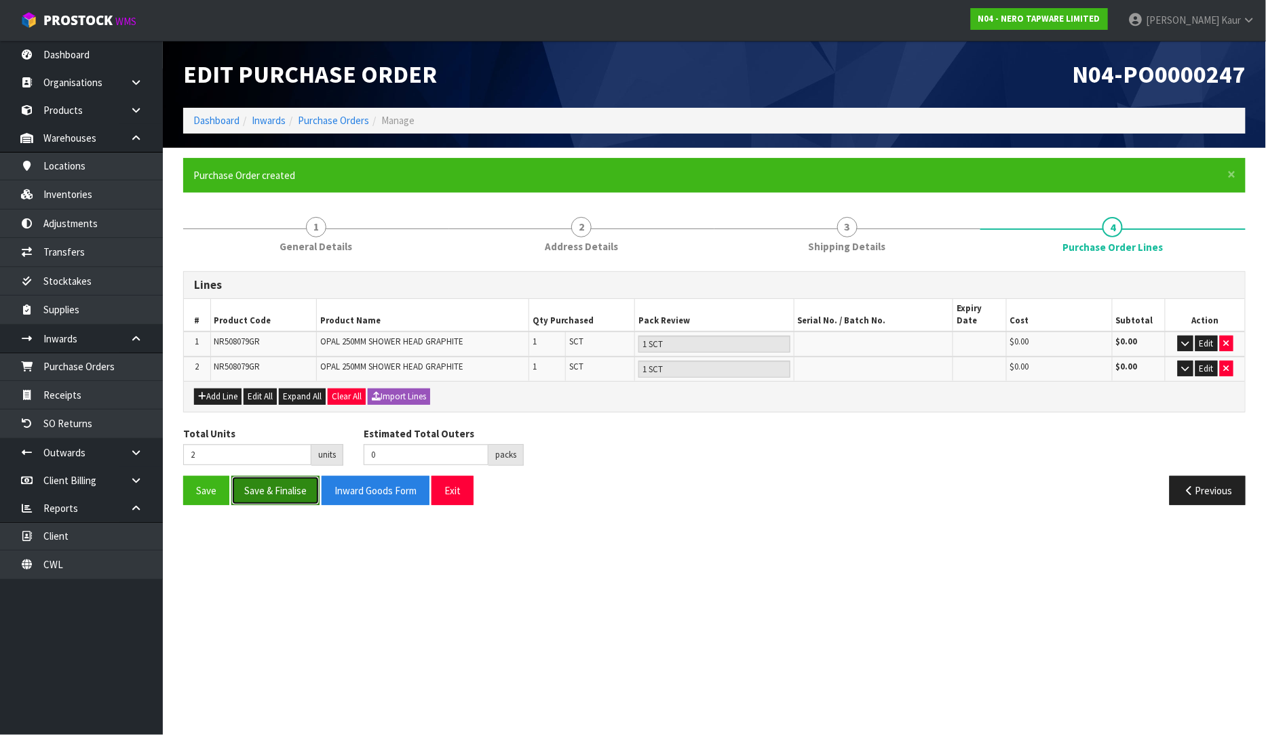
click at [271, 478] on button "Save & Finalise" at bounding box center [275, 490] width 88 height 29
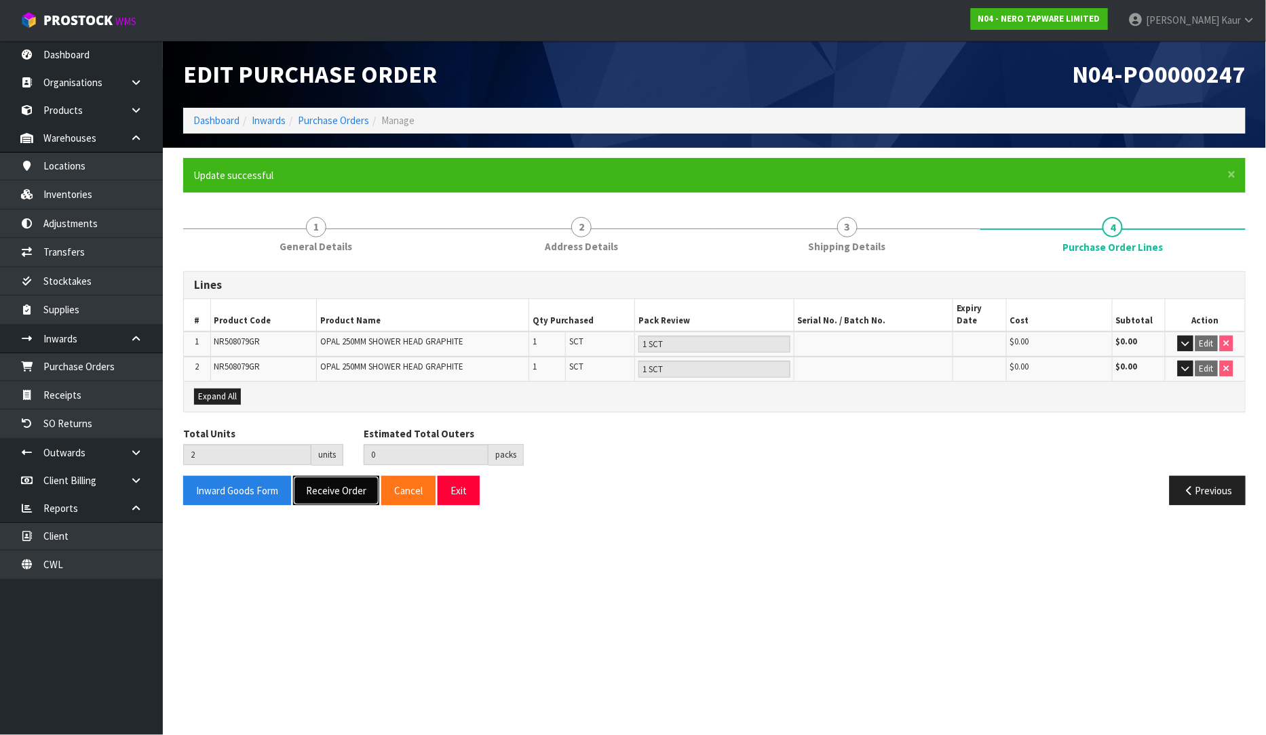
click at [337, 476] on button "Receive Order" at bounding box center [336, 490] width 86 height 29
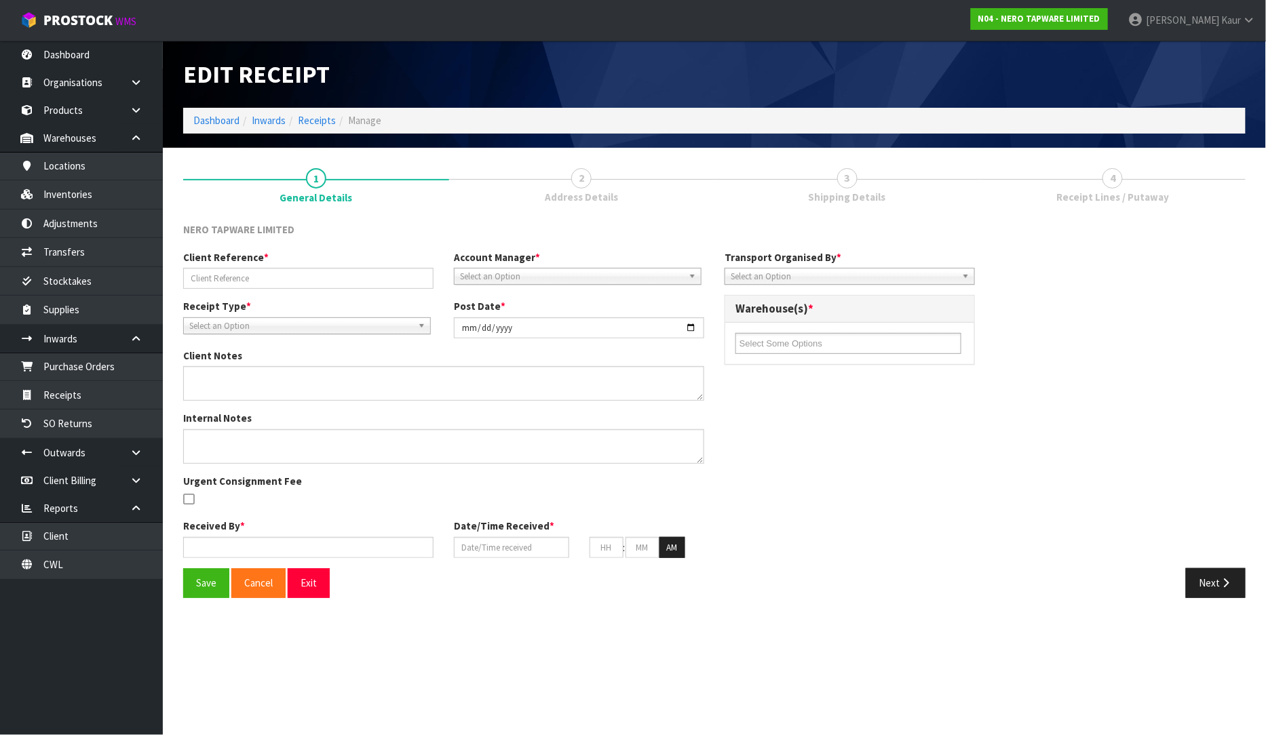
type input "RMANZ0000219"
type input "2025-09-01"
type input "Prabhneet Kaur"
type input "01/09/2025"
type input "02"
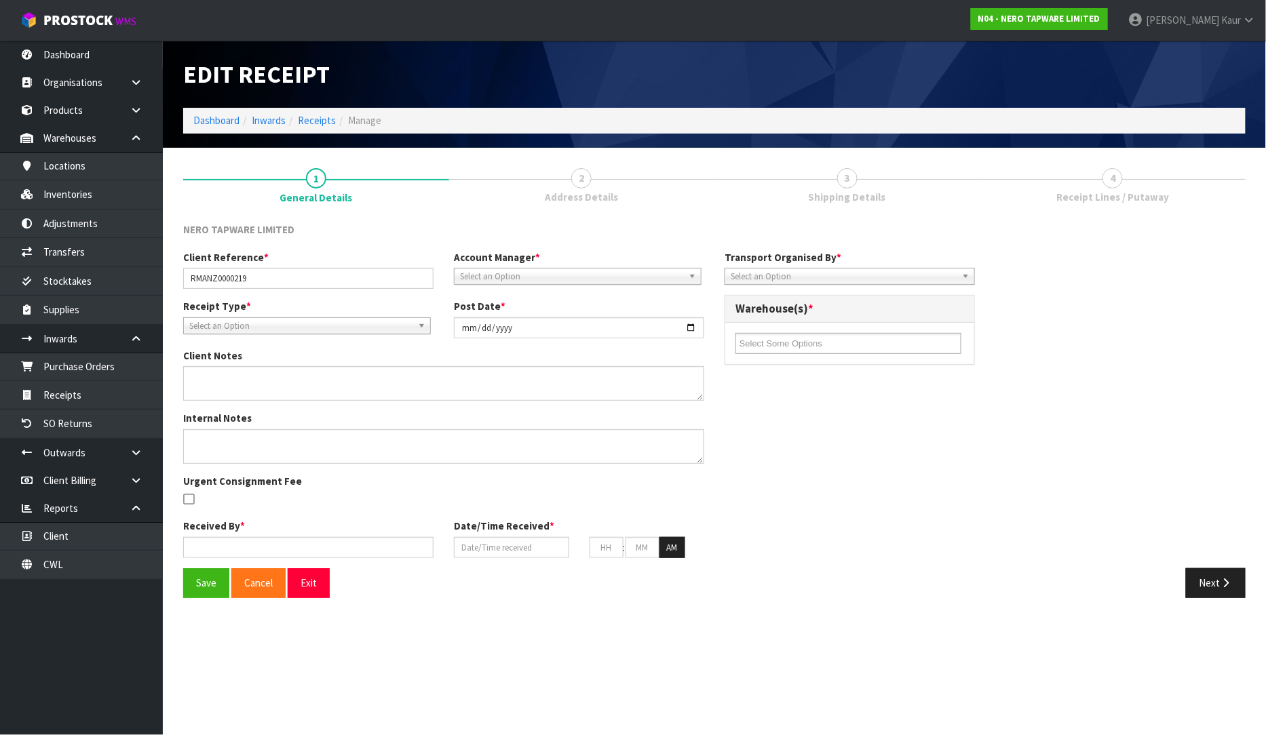
type input "39"
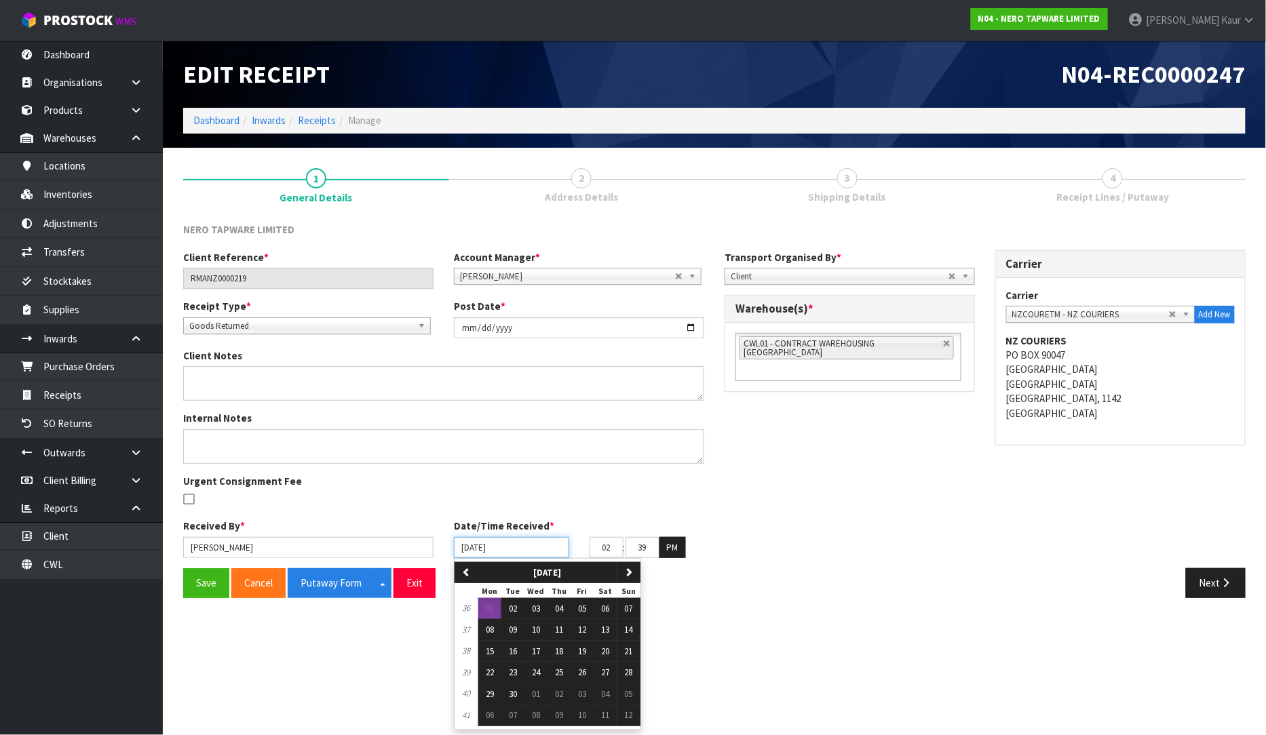
click at [467, 550] on input "01/09/2025" at bounding box center [511, 547] width 115 height 21
click at [469, 547] on input "01/09/2025" at bounding box center [511, 547] width 115 height 21
click at [491, 613] on span "01" at bounding box center [490, 609] width 8 height 12
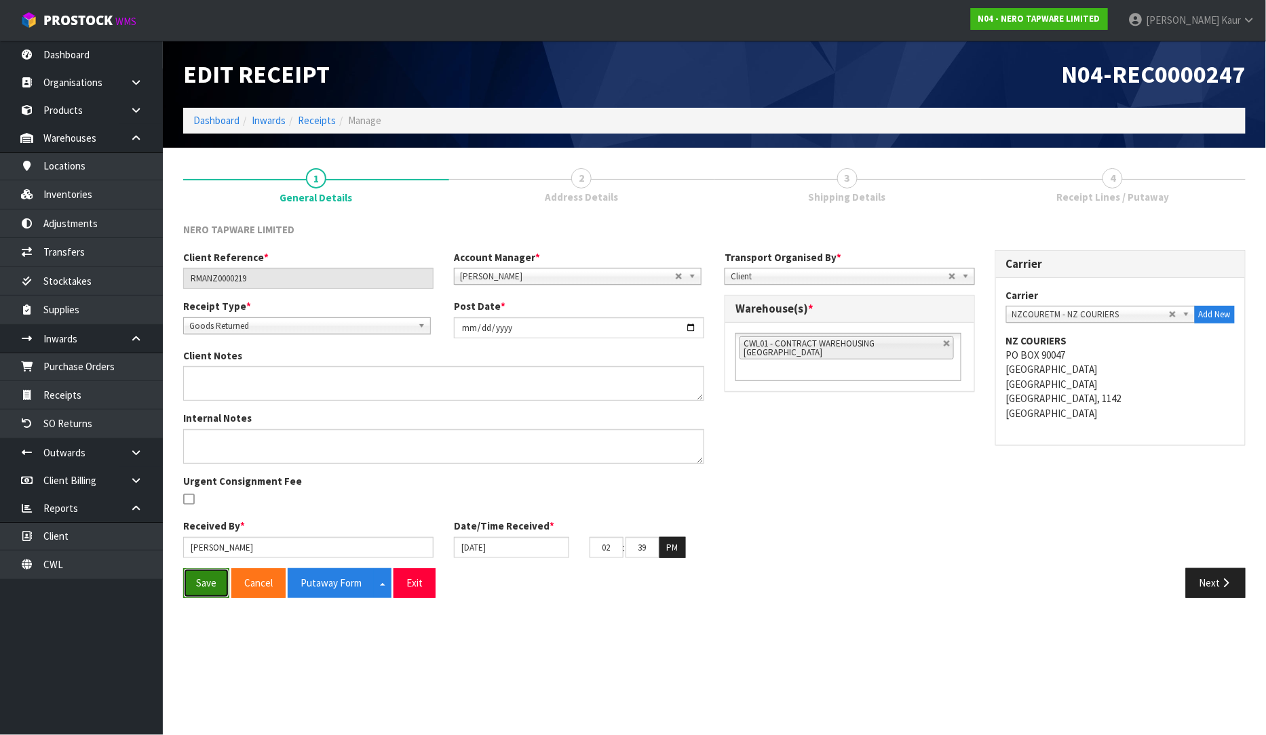
click at [214, 580] on button "Save" at bounding box center [206, 582] width 46 height 29
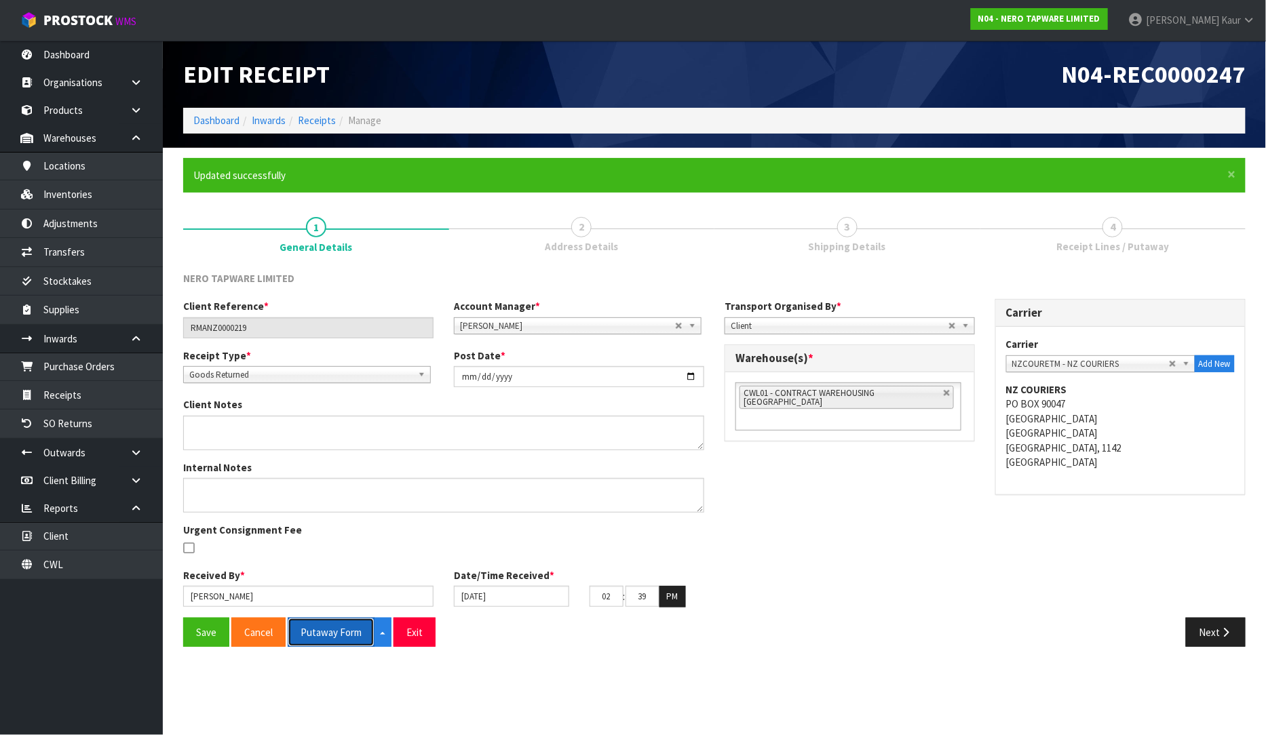
click at [338, 627] on button "Putaway Form" at bounding box center [331, 632] width 87 height 29
click at [604, 229] on link "2 Address Details" at bounding box center [582, 234] width 266 height 54
click at [1203, 626] on button "Next" at bounding box center [1216, 632] width 60 height 29
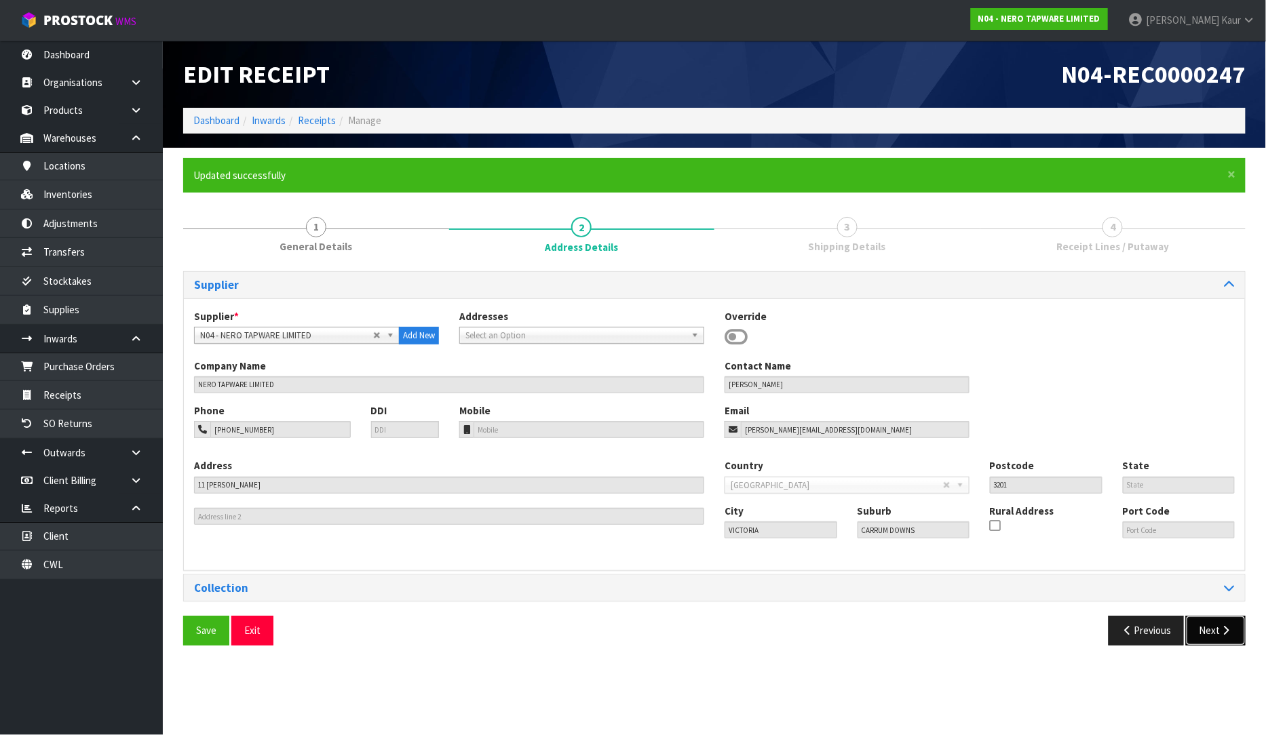
click at [1206, 627] on button "Next" at bounding box center [1216, 630] width 60 height 29
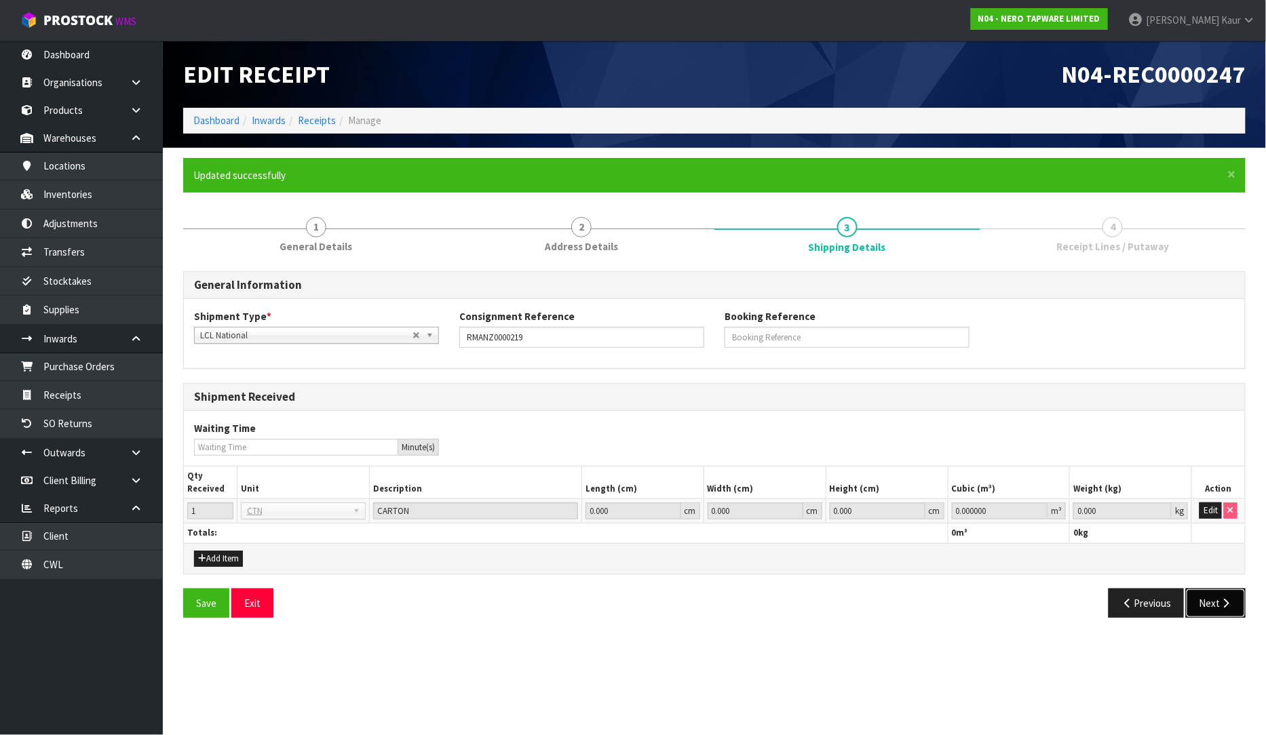
click at [1211, 615] on button "Next" at bounding box center [1216, 603] width 60 height 29
click at [1220, 602] on icon "button" at bounding box center [1226, 603] width 13 height 10
click at [1205, 518] on button "Edit" at bounding box center [1210, 511] width 22 height 16
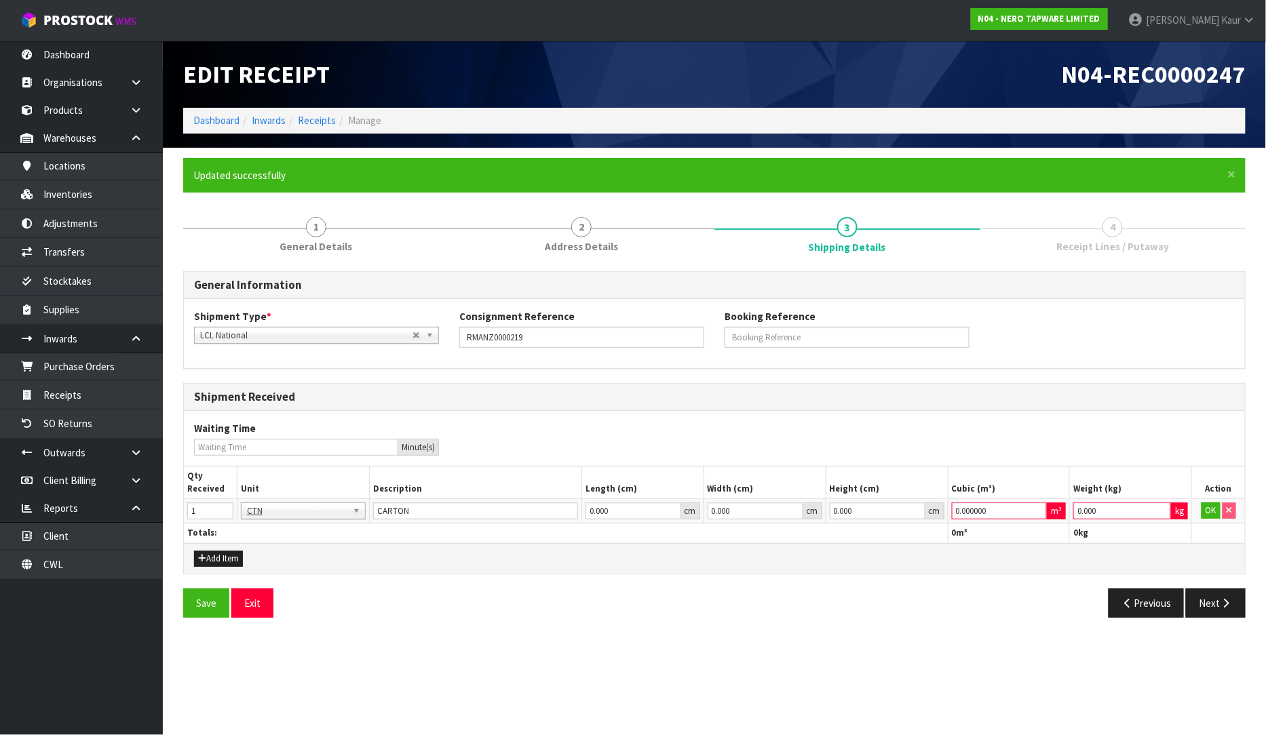
click at [1036, 460] on div "Waiting Time Minute(s)" at bounding box center [714, 438] width 1061 height 55
drag, startPoint x: 1003, startPoint y: 517, endPoint x: 853, endPoint y: 528, distance: 149.6
click at [853, 528] on table "Qty Received Unit Description Length (cm) Width (cm) Height (cm) Cubic (m³) Wei…" at bounding box center [714, 505] width 1061 height 76
type input "1"
drag, startPoint x: 1124, startPoint y: 519, endPoint x: 1079, endPoint y: 522, distance: 44.9
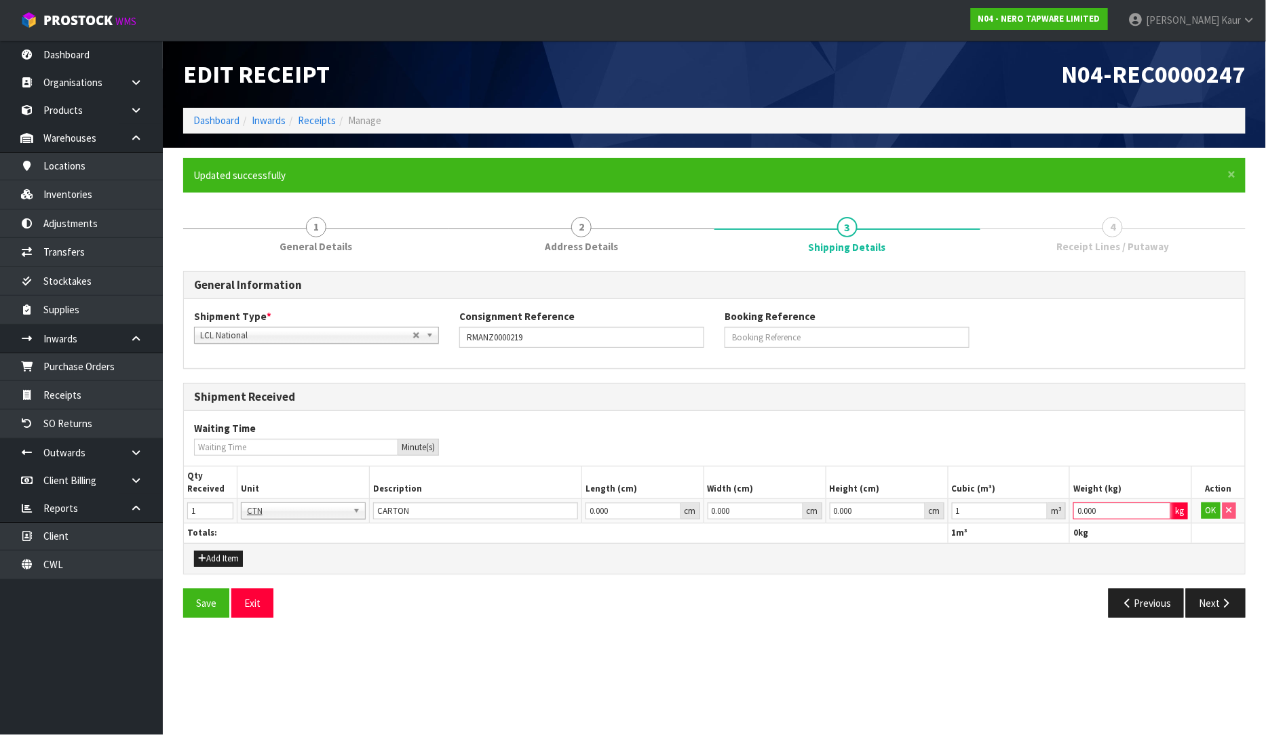
click at [1079, 522] on td "0.000 kg" at bounding box center [1131, 511] width 122 height 24
type input "1"
click at [1211, 507] on button "OK" at bounding box center [1210, 511] width 19 height 16
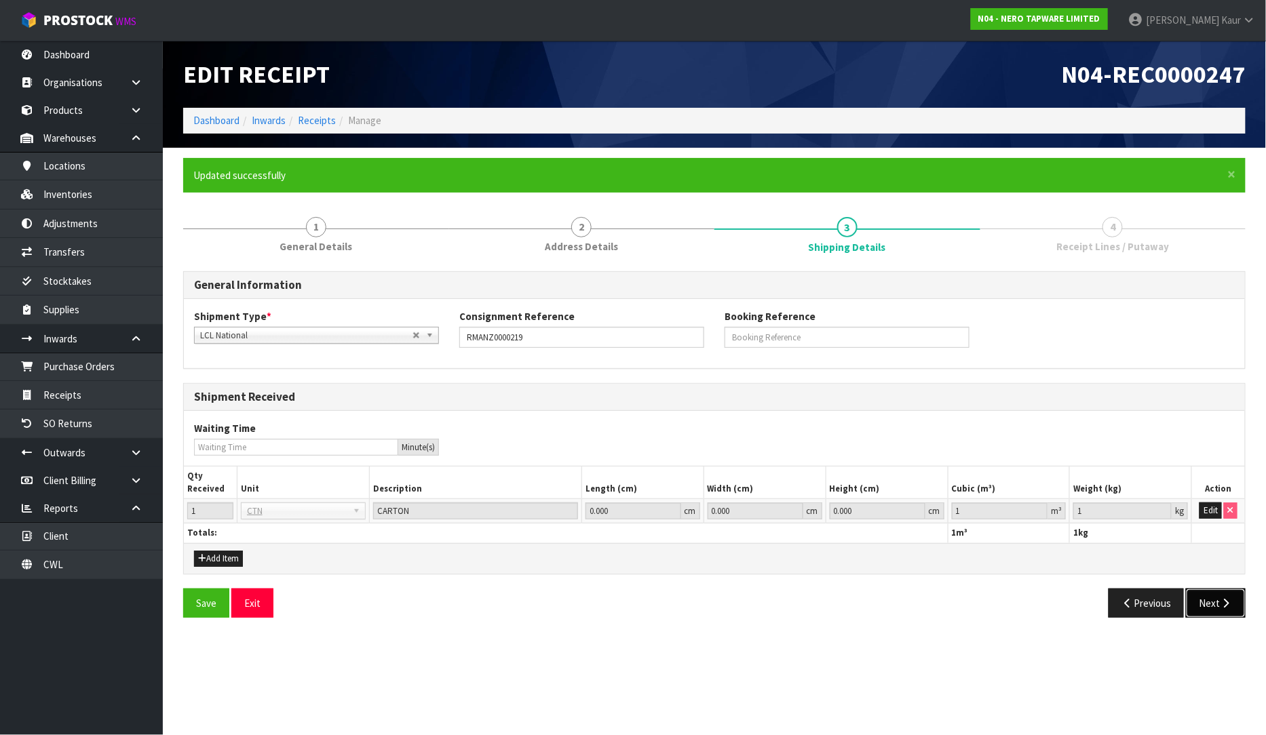
click at [1206, 602] on button "Next" at bounding box center [1216, 603] width 60 height 29
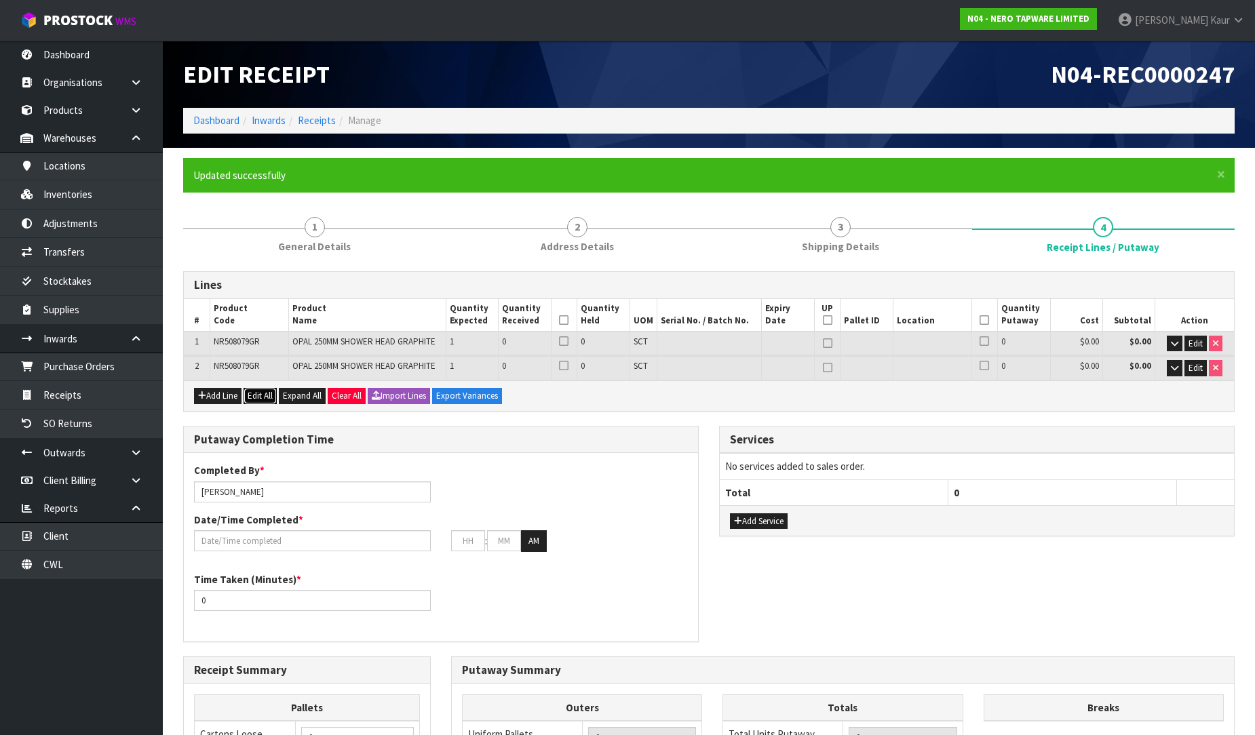
click at [273, 397] on button "Edit All" at bounding box center [260, 396] width 33 height 16
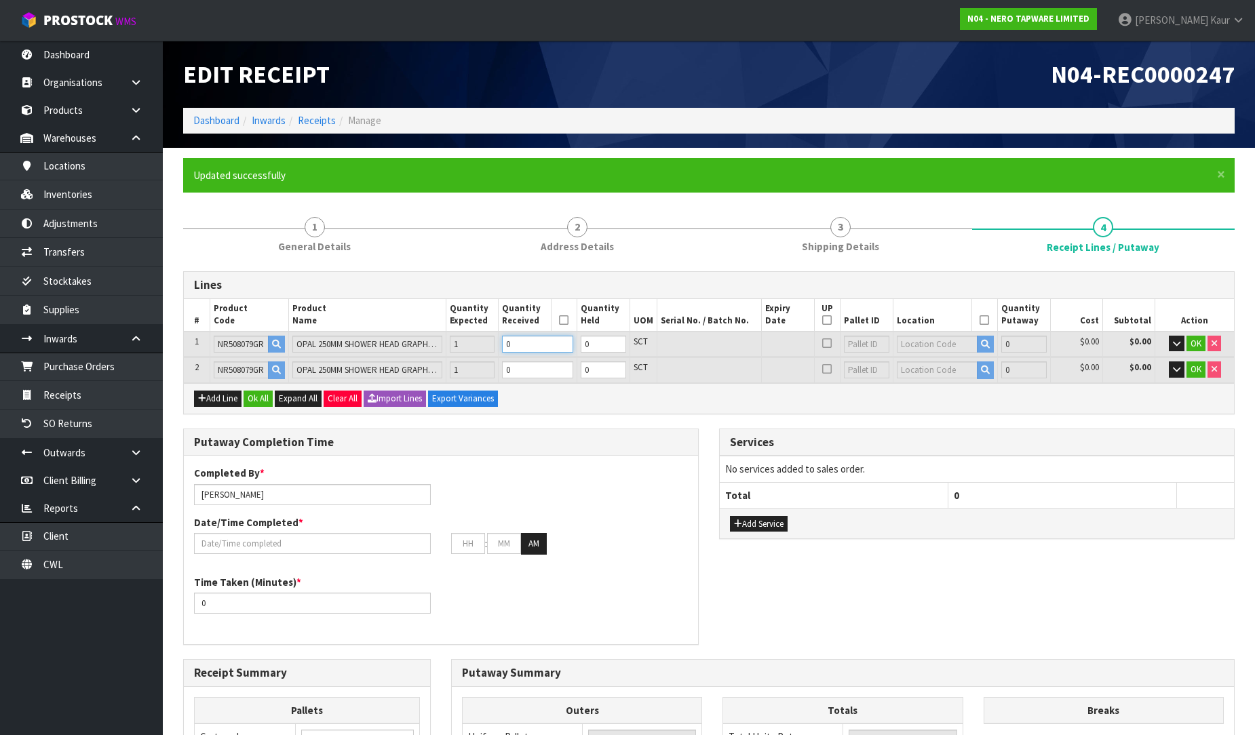
click at [537, 346] on input "0" at bounding box center [537, 344] width 71 height 17
type input "0.005832"
type input "0.8"
type input "1"
click at [567, 339] on input "1" at bounding box center [537, 344] width 71 height 17
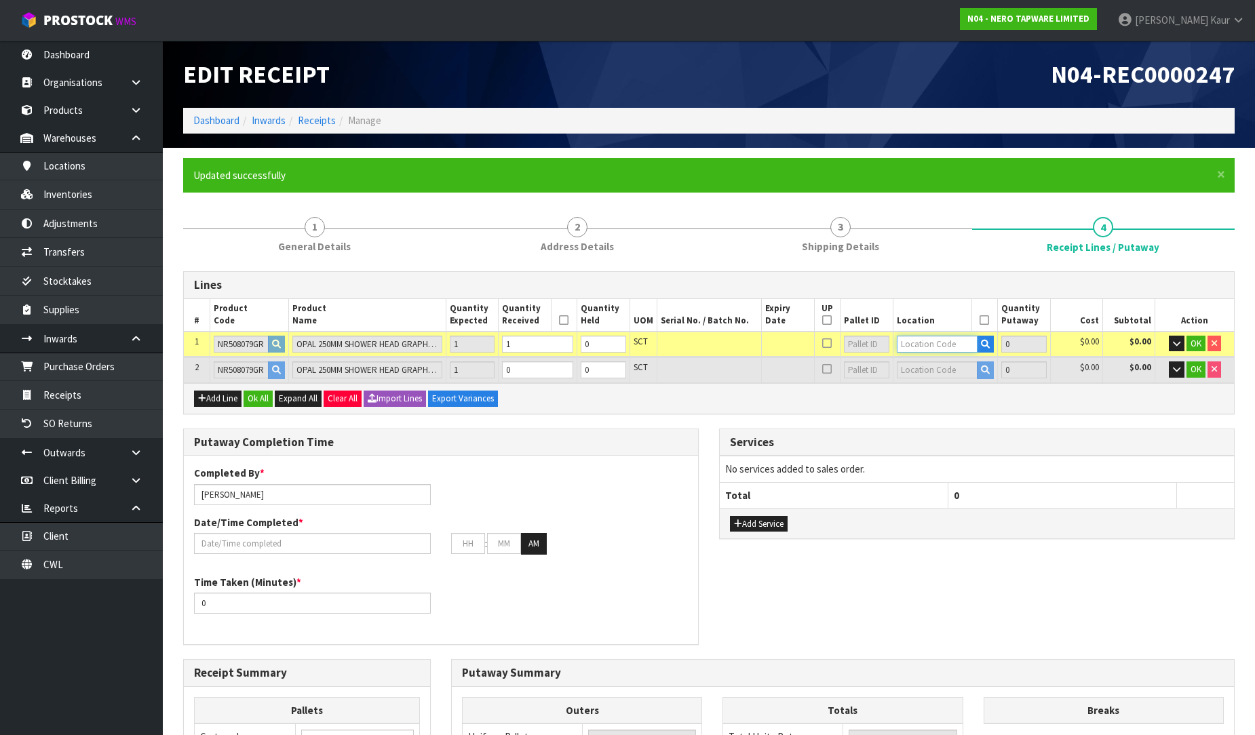
click at [913, 341] on input "text" at bounding box center [937, 344] width 81 height 17
type input "32-22-2-B"
type input "1"
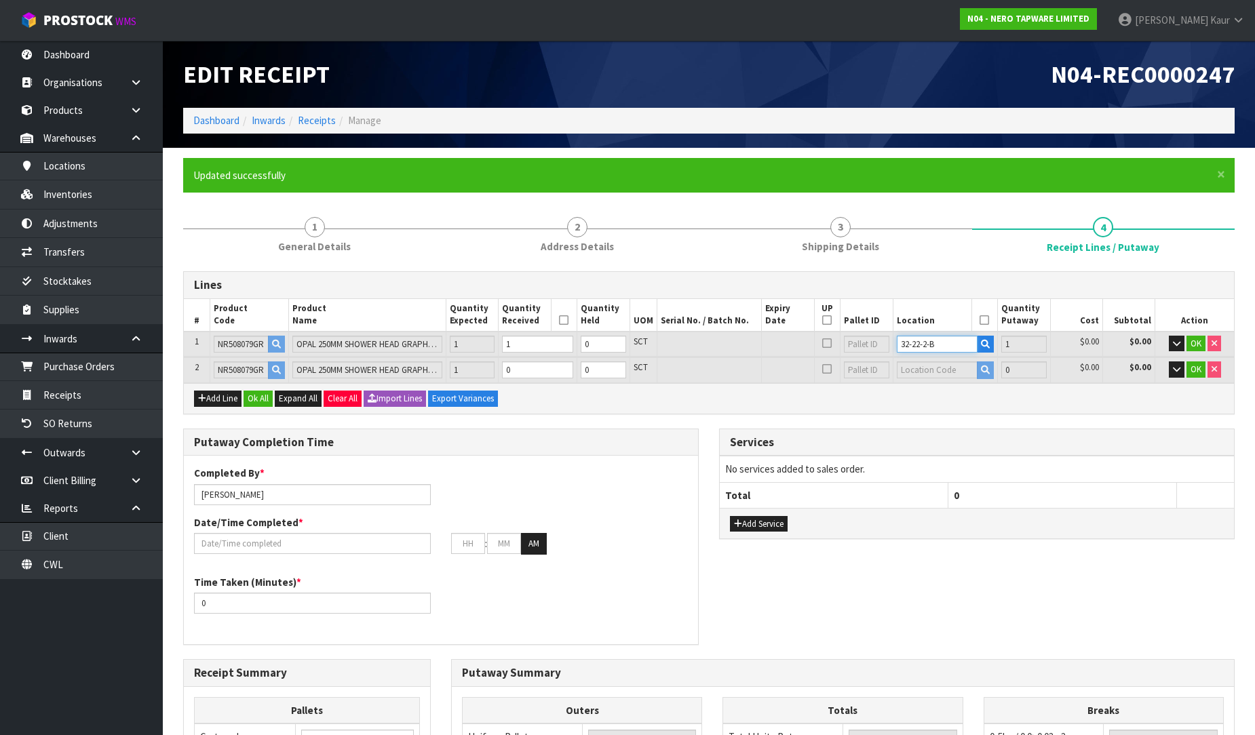
click at [955, 338] on input "32-22-2-B" at bounding box center [937, 344] width 81 height 17
type input "32-22-2-B"
click at [1201, 343] on span "OK" at bounding box center [1195, 344] width 11 height 12
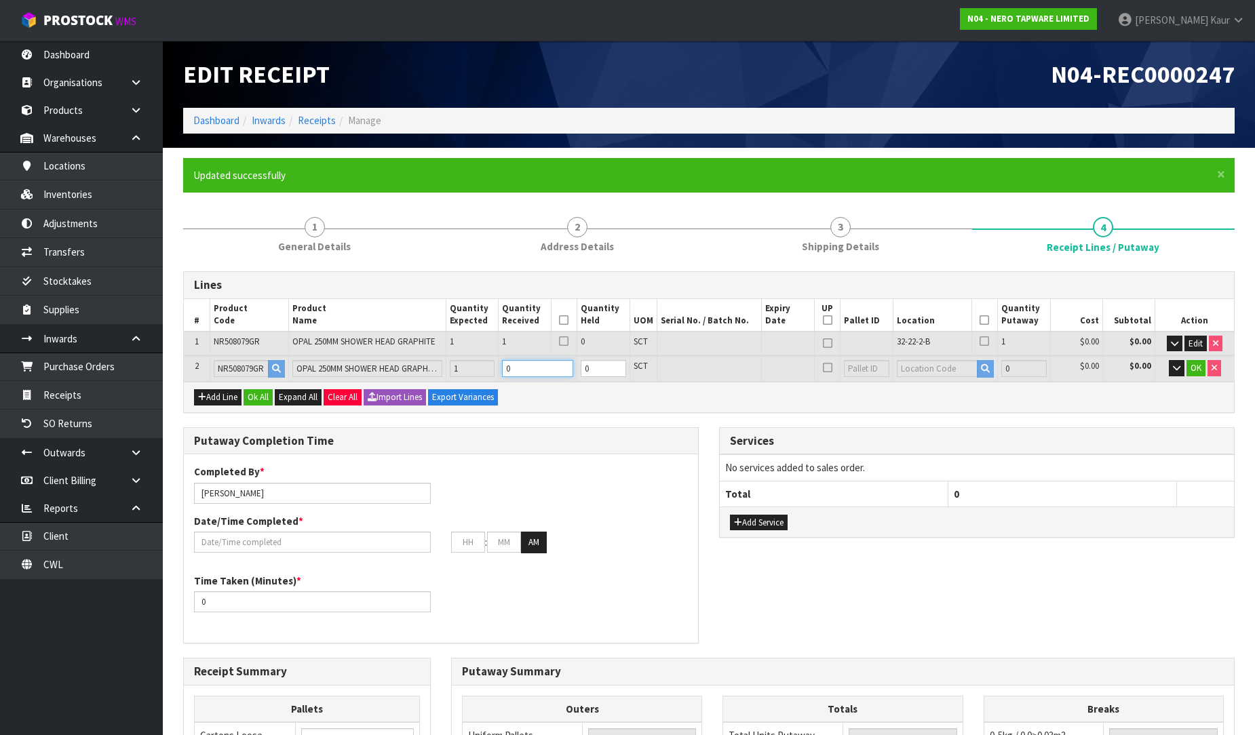
click at [547, 367] on input "0" at bounding box center [537, 368] width 71 height 17
type input "0.011664"
type input "1.6"
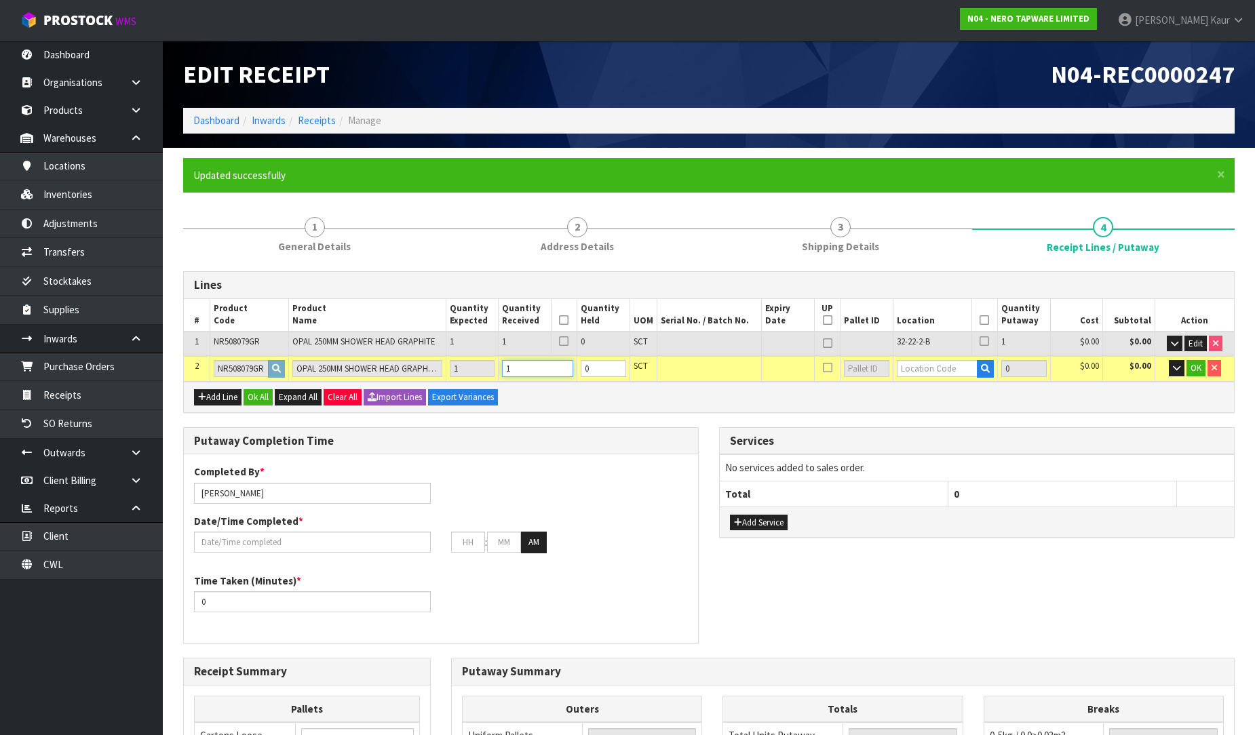
type input "1"
click at [565, 362] on input "1" at bounding box center [537, 368] width 71 height 17
click at [918, 372] on input "text" at bounding box center [937, 368] width 81 height 17
paste input "32-22-2-B"
type input "32-22-2-B"
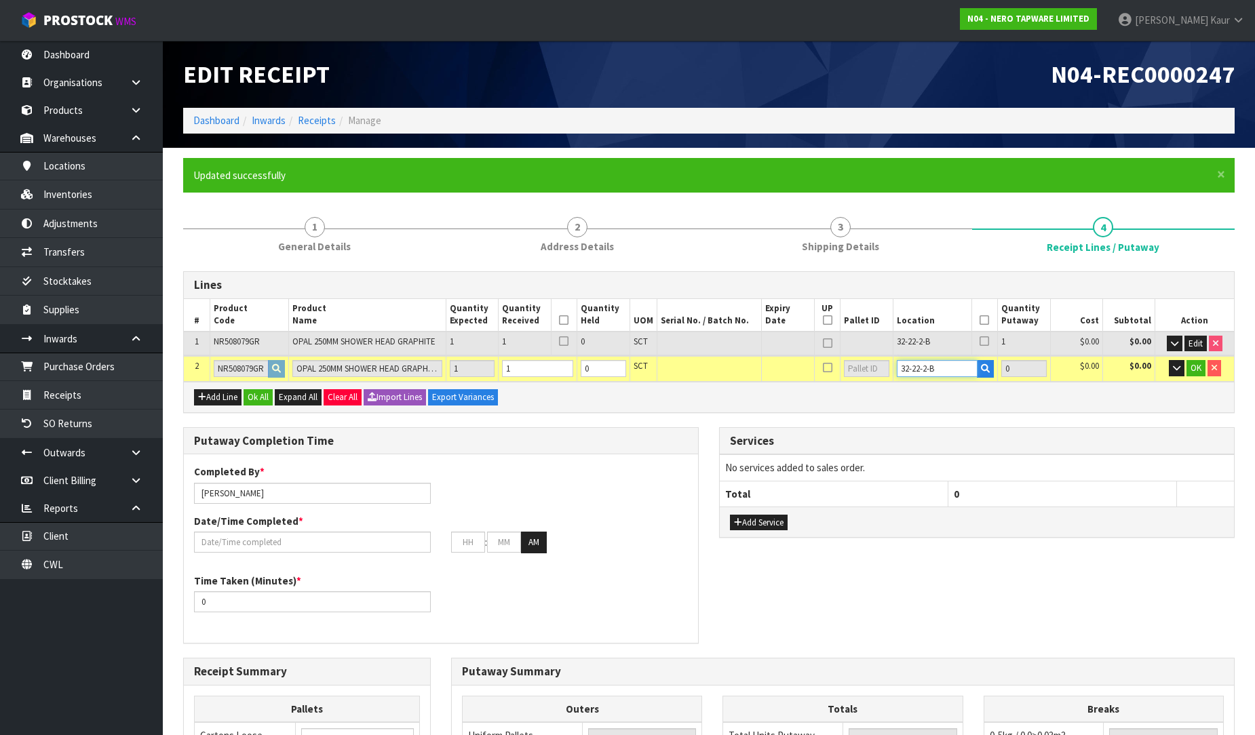
type input "2"
type input "1"
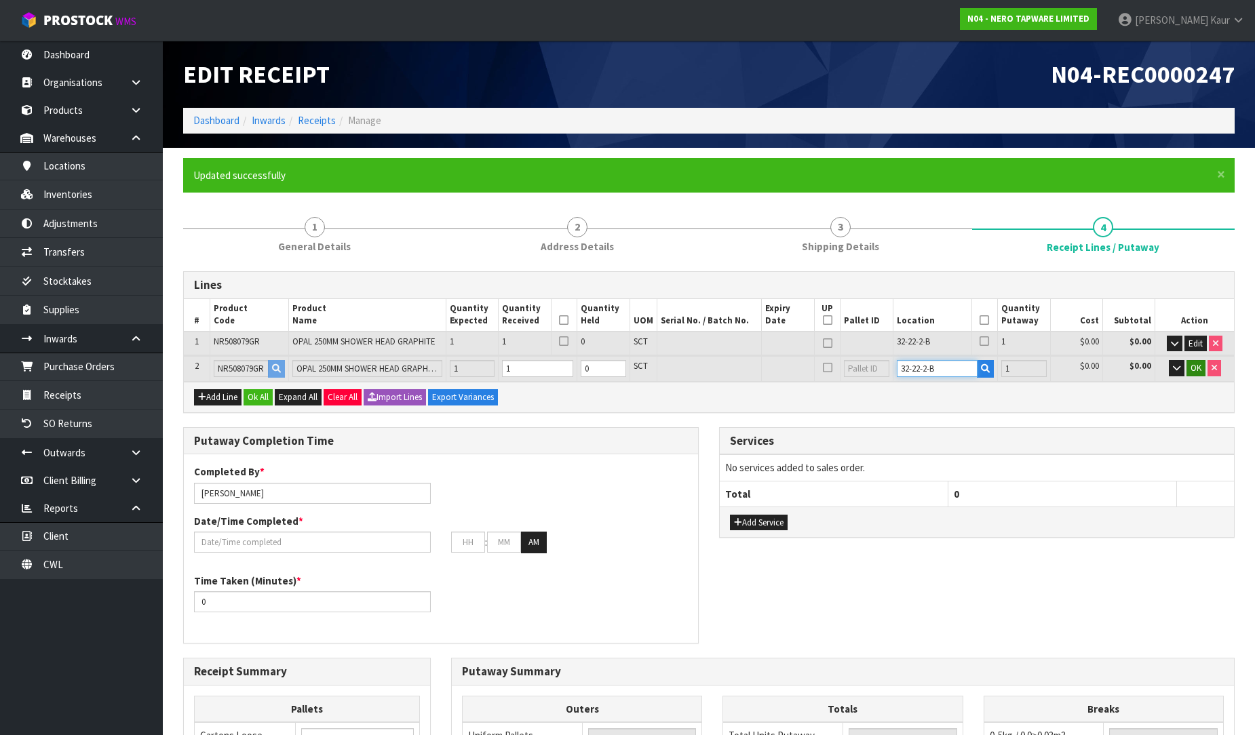
type input "32-22-2-B"
click at [1192, 372] on button "OK" at bounding box center [1195, 368] width 19 height 16
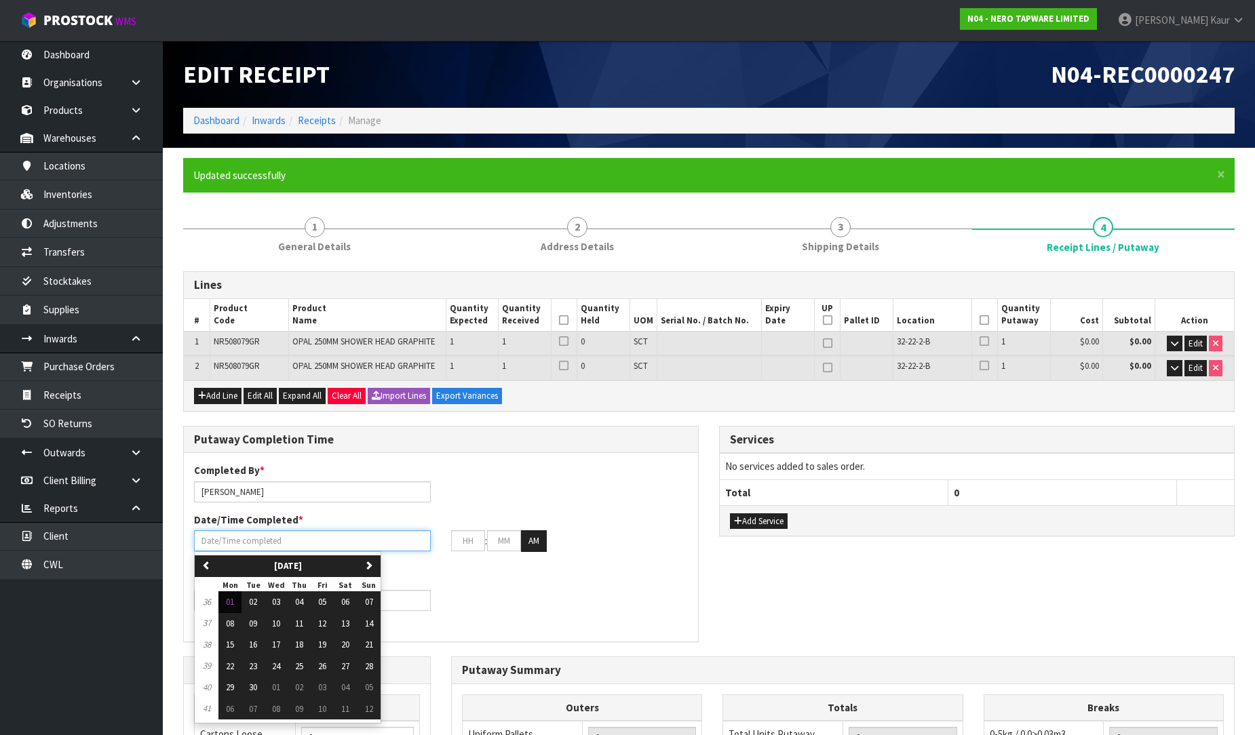
click at [300, 543] on input "text" at bounding box center [312, 540] width 237 height 21
click at [300, 539] on input "text" at bounding box center [312, 540] width 237 height 21
click at [493, 502] on div "Completed By * Prabhneet Kaur Date/Time Completed * previous September 2025 nex…" at bounding box center [441, 512] width 514 height 98
click at [368, 541] on input "text" at bounding box center [312, 540] width 237 height 21
click at [228, 602] on span "01" at bounding box center [230, 602] width 8 height 12
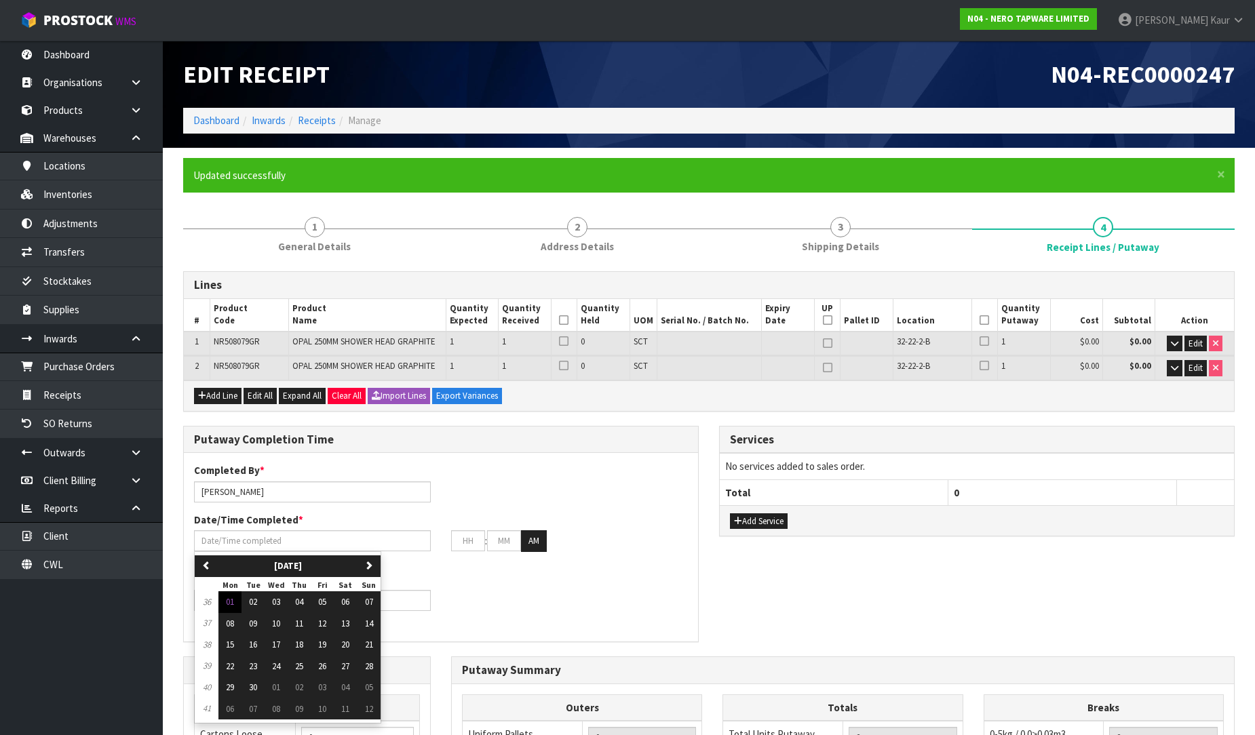
type input "01/09/2025"
type input "12"
type input "00"
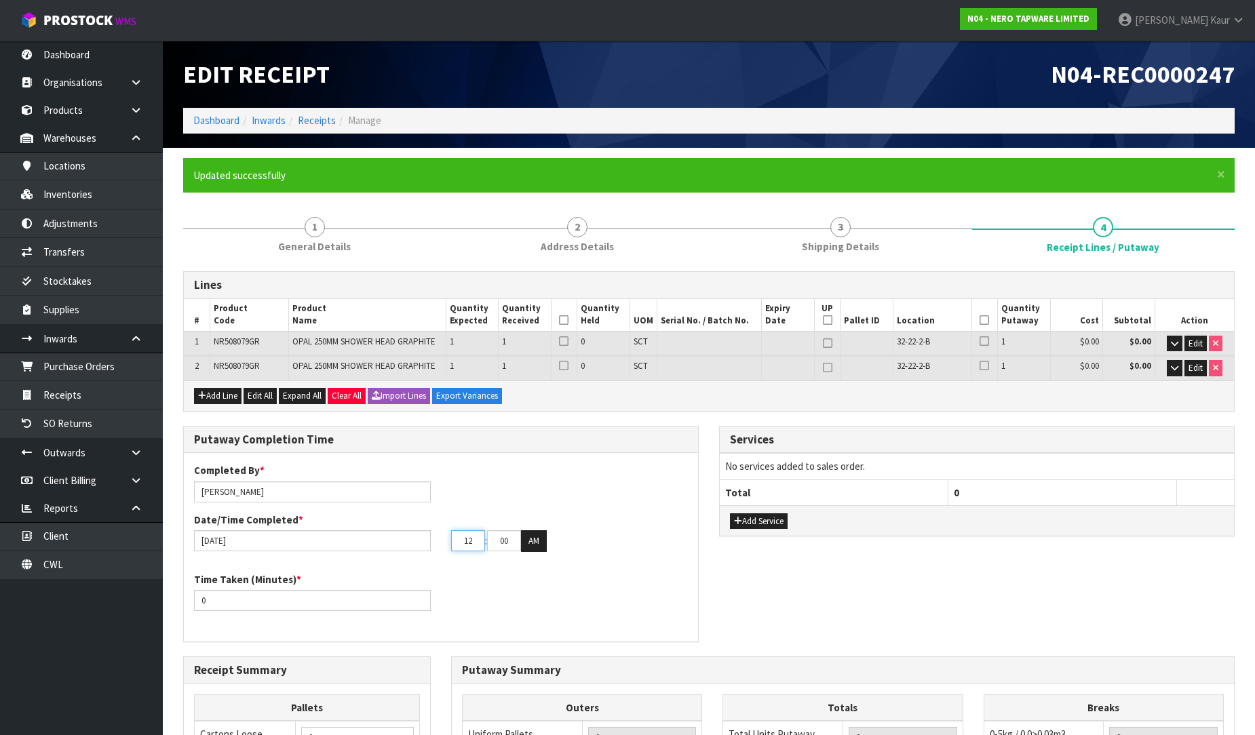
click at [473, 543] on input "12" at bounding box center [468, 540] width 34 height 21
drag, startPoint x: 473, startPoint y: 539, endPoint x: 431, endPoint y: 543, distance: 41.5
click at [431, 543] on div "01/09/2025 12 : 00 : 00 AM" at bounding box center [441, 541] width 514 height 22
type input "02"
drag, startPoint x: 516, startPoint y: 537, endPoint x: 485, endPoint y: 545, distance: 31.4
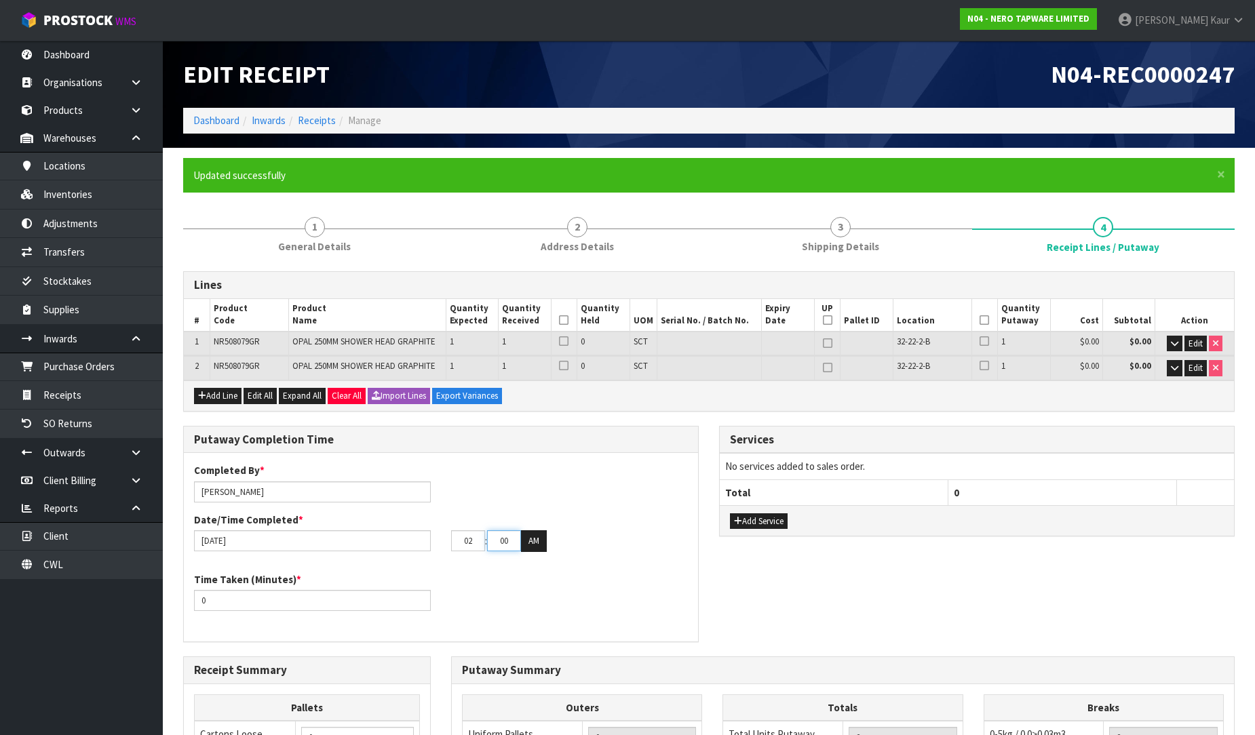
click at [485, 545] on tr "02 : 00 : 00 AM" at bounding box center [499, 541] width 96 height 22
type input "46"
click at [540, 531] on button "AM" at bounding box center [534, 541] width 26 height 22
click at [608, 518] on div "Date/Time Completed * 01/09/2025 02 : 46 : 00 PM" at bounding box center [441, 532] width 514 height 39
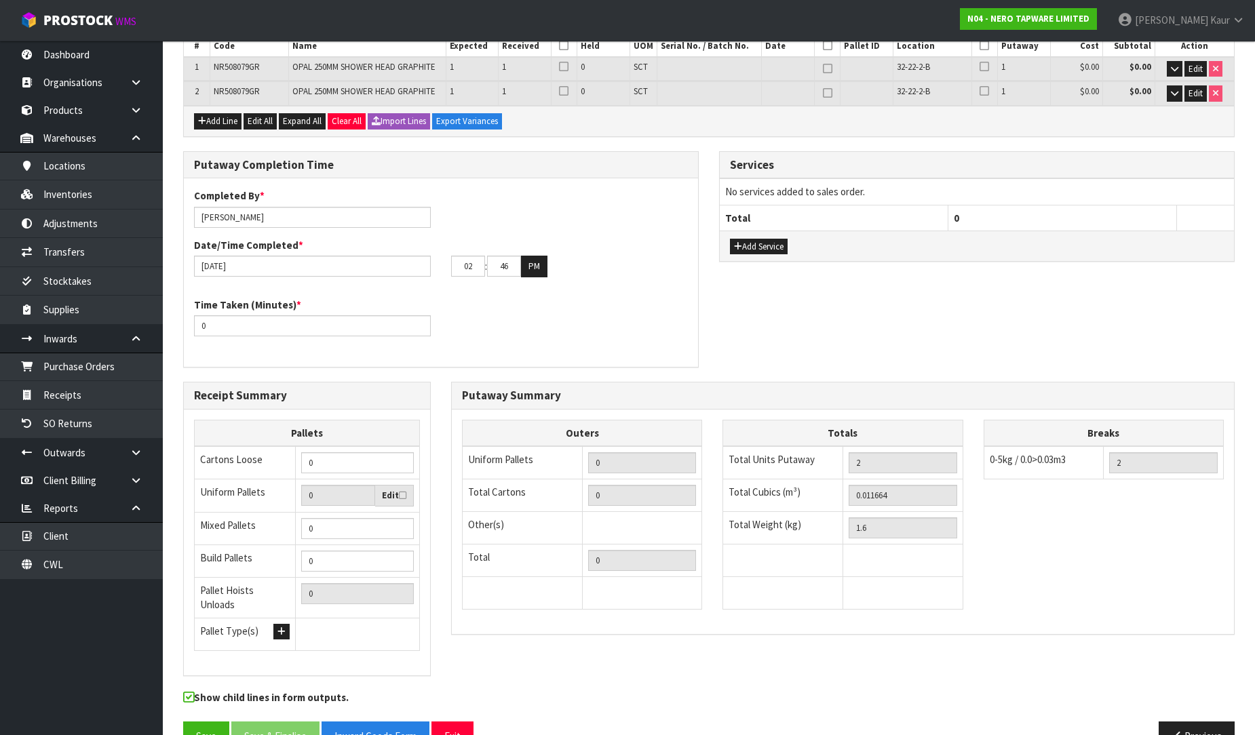
scroll to position [301, 0]
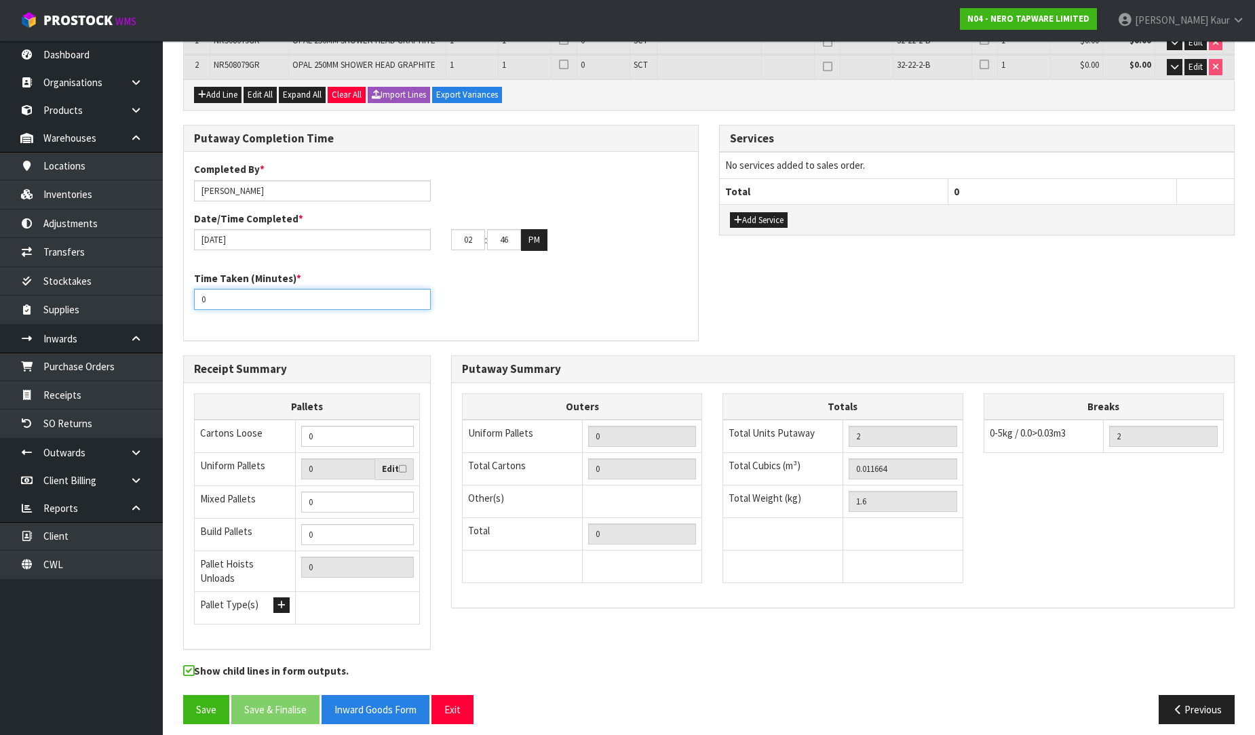
click at [372, 303] on input "0" at bounding box center [312, 299] width 237 height 21
click at [414, 294] on input "1" at bounding box center [312, 299] width 237 height 21
click at [415, 293] on input "2" at bounding box center [312, 299] width 237 height 21
click at [421, 293] on input "3" at bounding box center [312, 299] width 237 height 21
click at [421, 293] on input "4" at bounding box center [312, 299] width 237 height 21
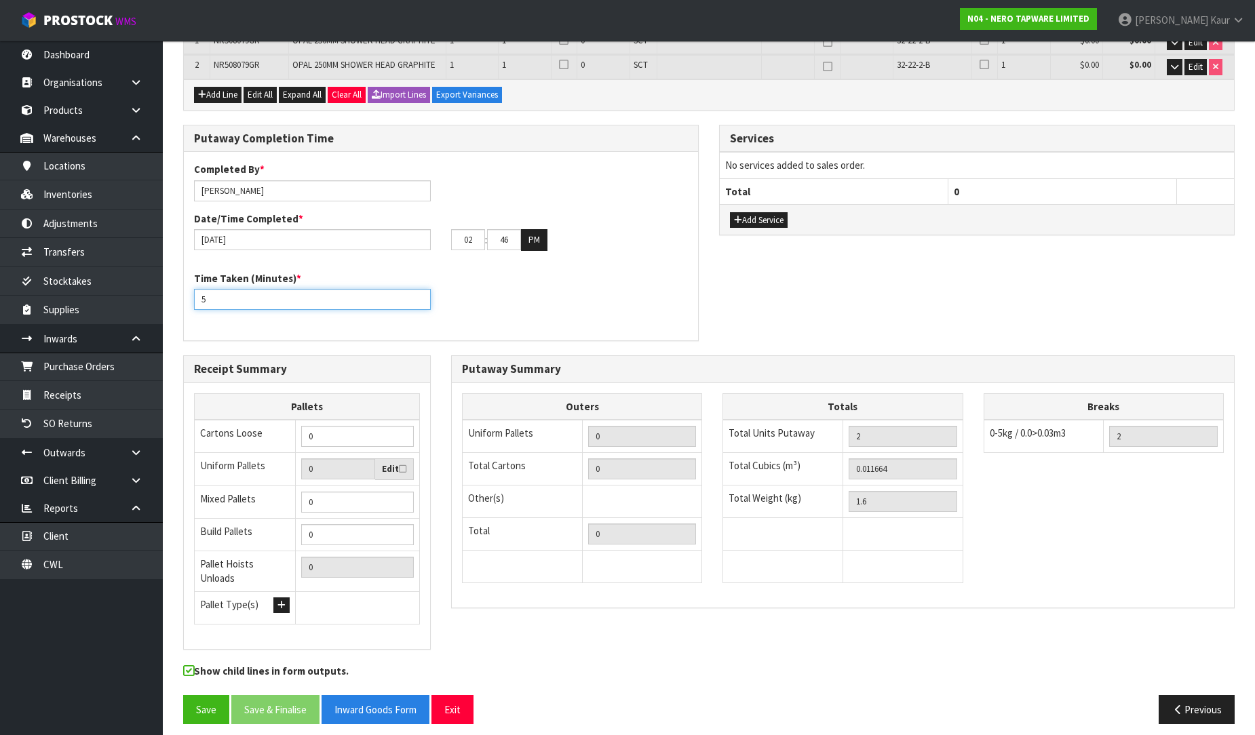
click at [421, 293] on input "5" at bounding box center [312, 299] width 237 height 21
click at [421, 293] on input "6" at bounding box center [312, 299] width 237 height 21
click at [421, 293] on input "7" at bounding box center [312, 299] width 237 height 21
click at [421, 293] on input "8" at bounding box center [312, 299] width 237 height 21
click at [421, 293] on input "9" at bounding box center [312, 299] width 237 height 21
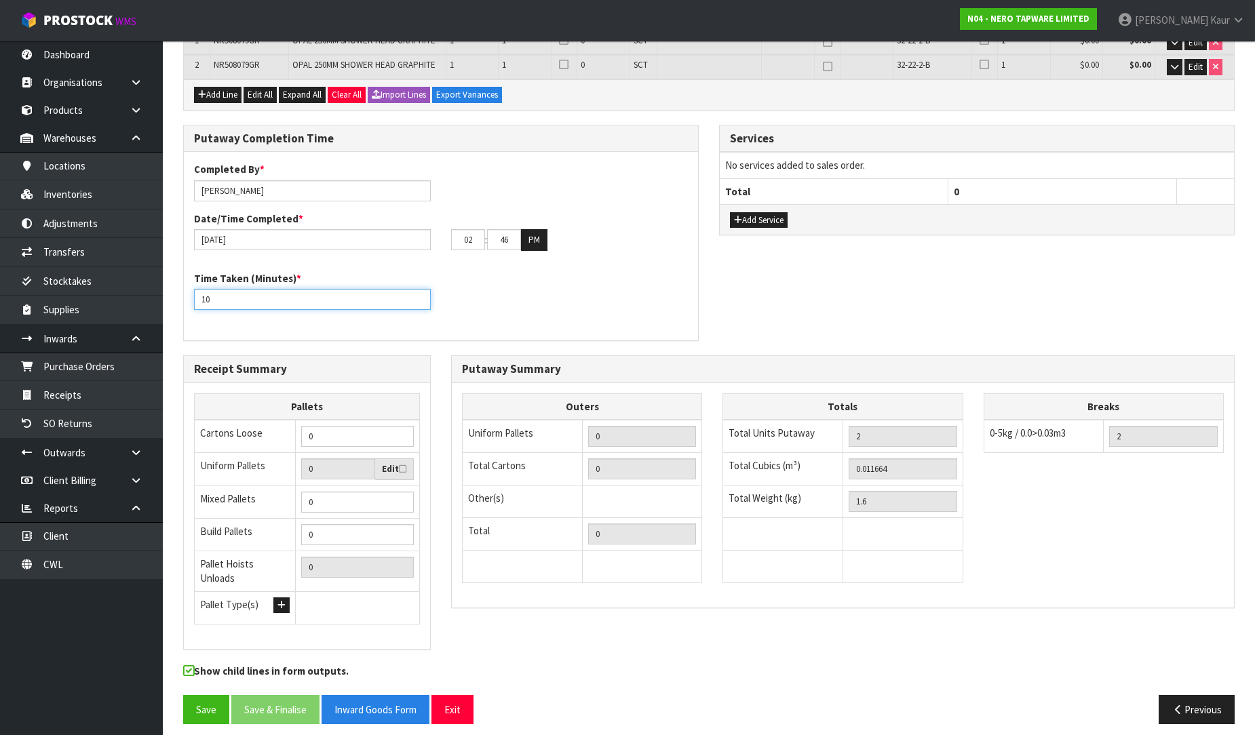
click at [421, 293] on input "10" at bounding box center [312, 299] width 237 height 21
click at [421, 293] on input "12" at bounding box center [312, 299] width 237 height 21
click at [421, 293] on input "13" at bounding box center [312, 299] width 237 height 21
click at [421, 293] on input "14" at bounding box center [312, 299] width 237 height 21
click at [421, 293] on input "15" at bounding box center [312, 299] width 237 height 21
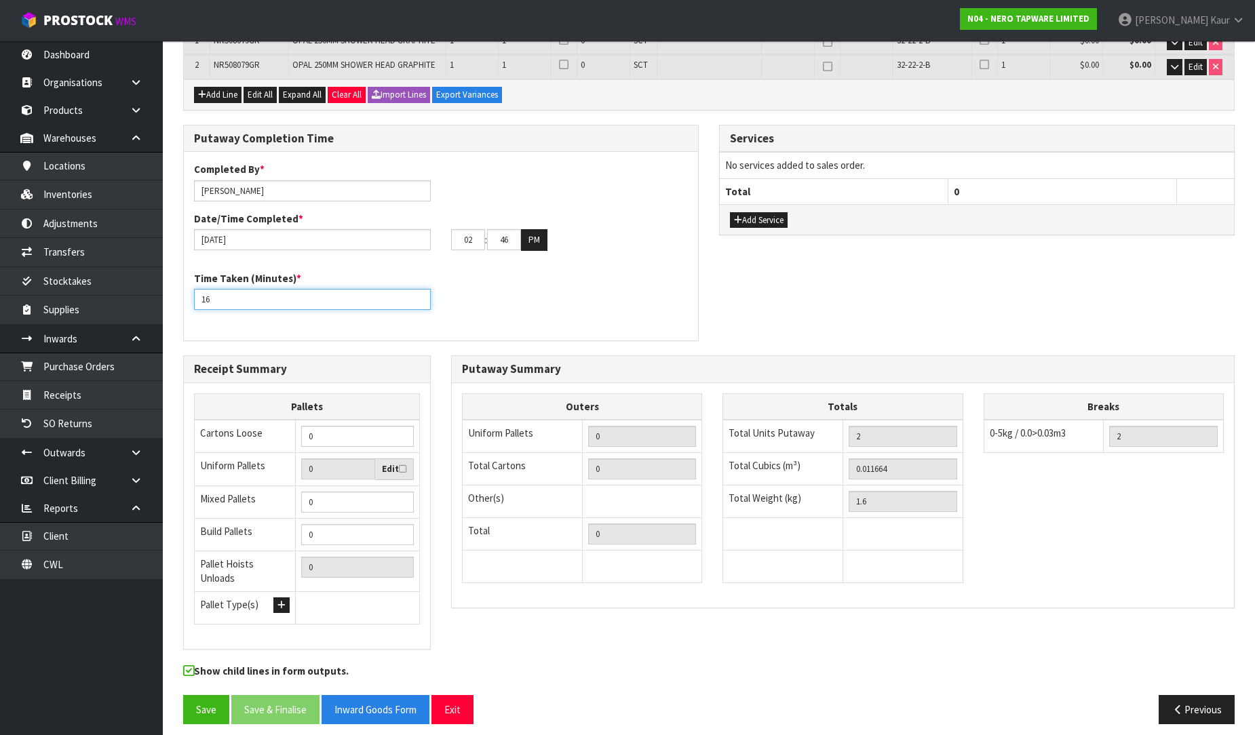
click at [421, 293] on input "16" at bounding box center [312, 299] width 237 height 21
click at [421, 293] on input "17" at bounding box center [312, 299] width 237 height 21
click at [421, 293] on input "18" at bounding box center [312, 299] width 237 height 21
click at [421, 293] on input "19" at bounding box center [312, 299] width 237 height 21
type input "20"
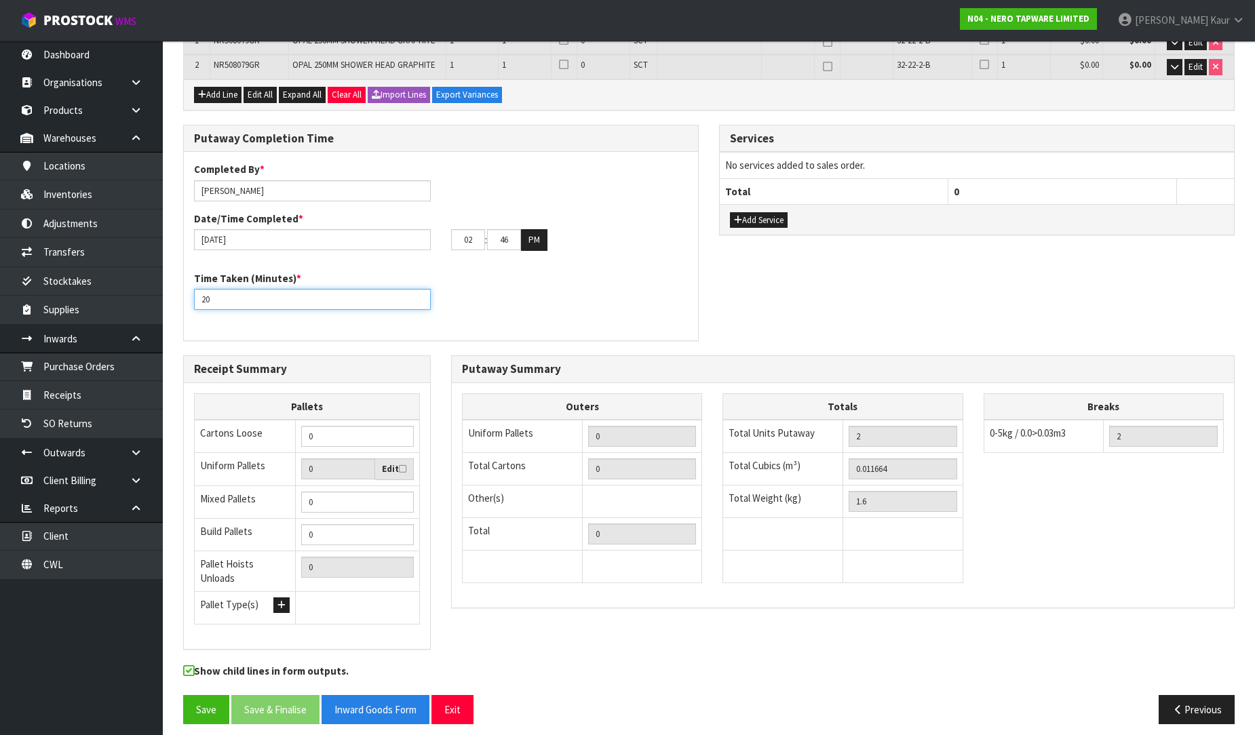
click at [421, 293] on input "20" at bounding box center [312, 299] width 237 height 21
click at [221, 703] on button "Save" at bounding box center [206, 709] width 46 height 29
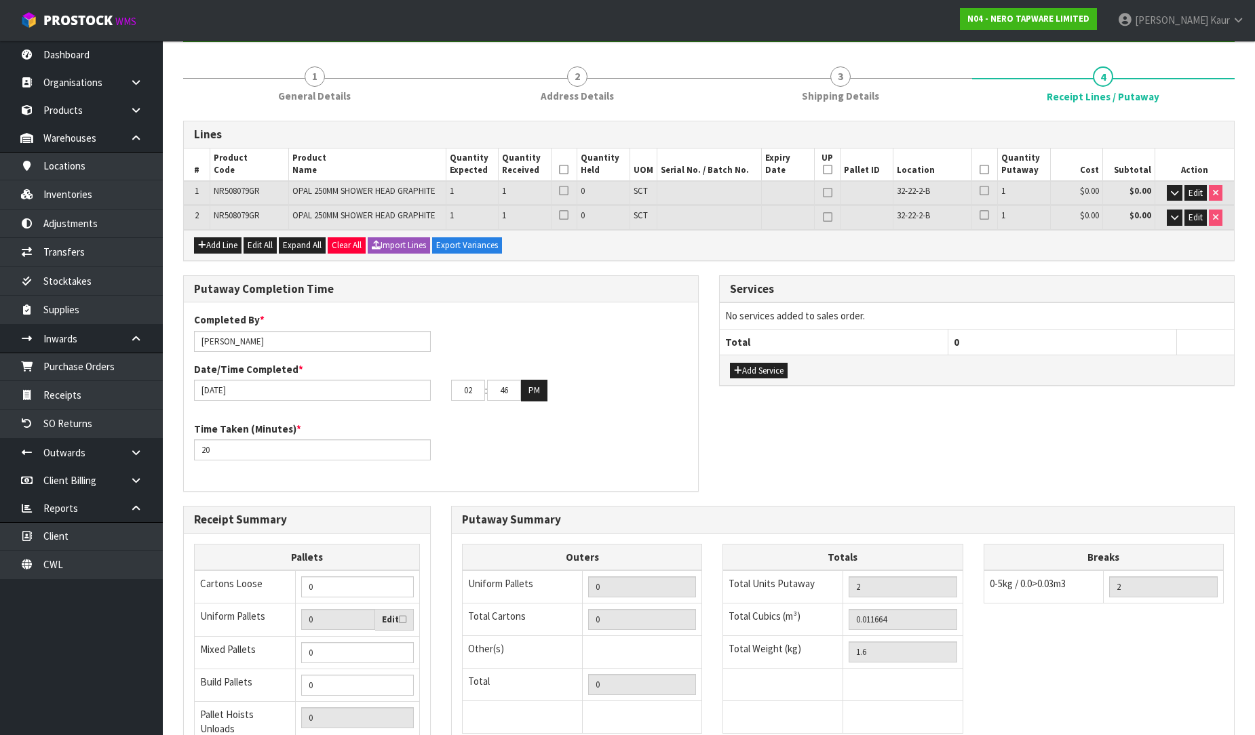
scroll to position [0, 0]
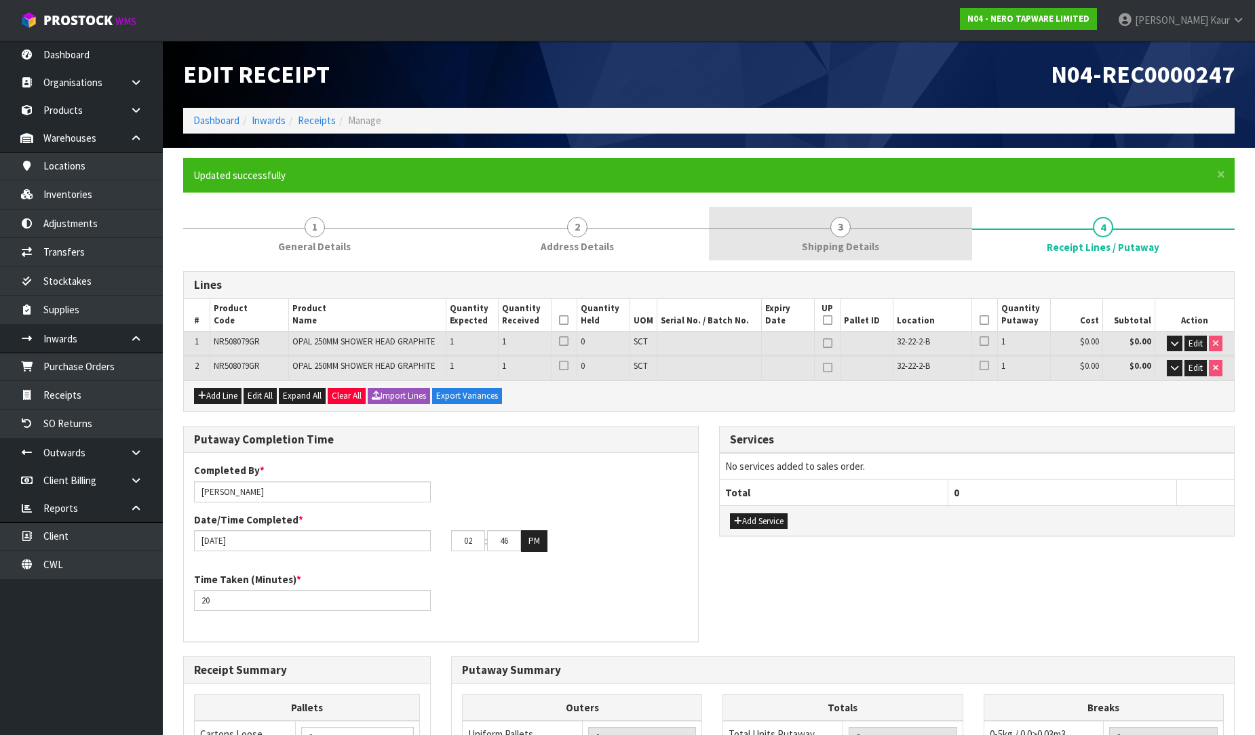
click at [843, 239] on span "Shipping Details" at bounding box center [840, 246] width 77 height 14
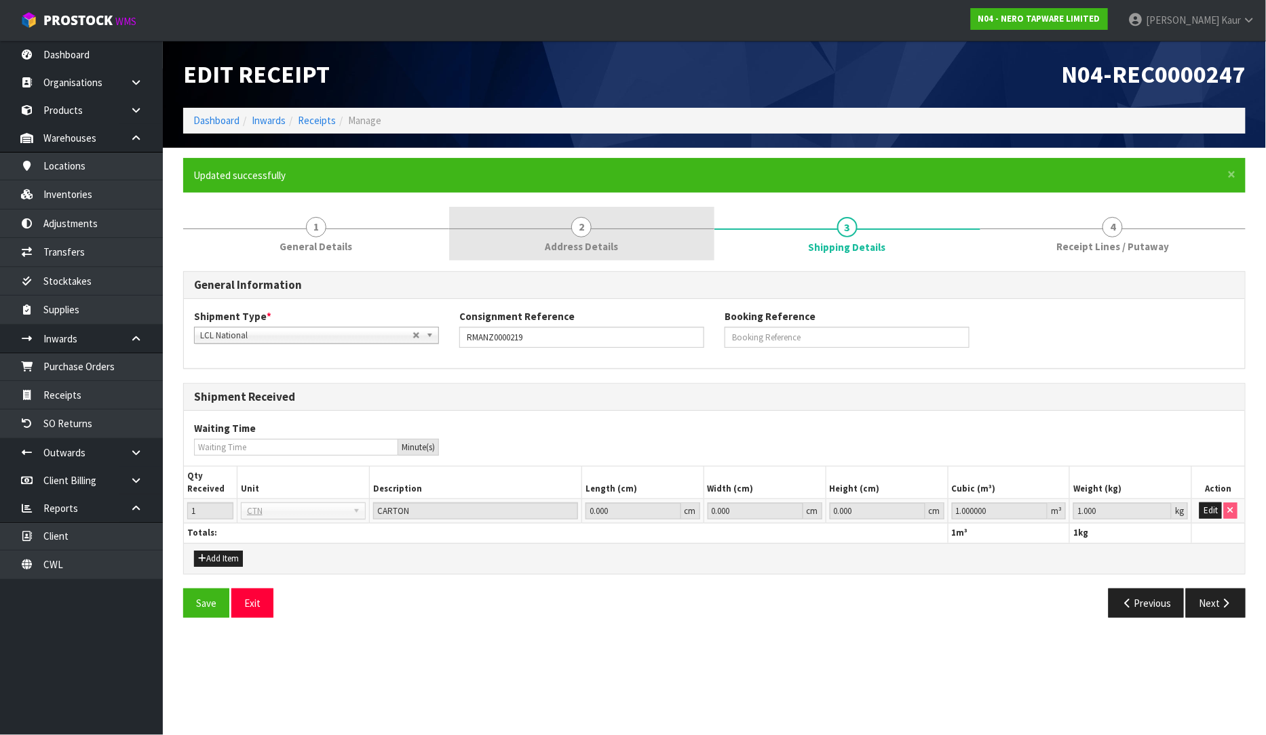
click at [538, 236] on link "2 Address Details" at bounding box center [582, 234] width 266 height 54
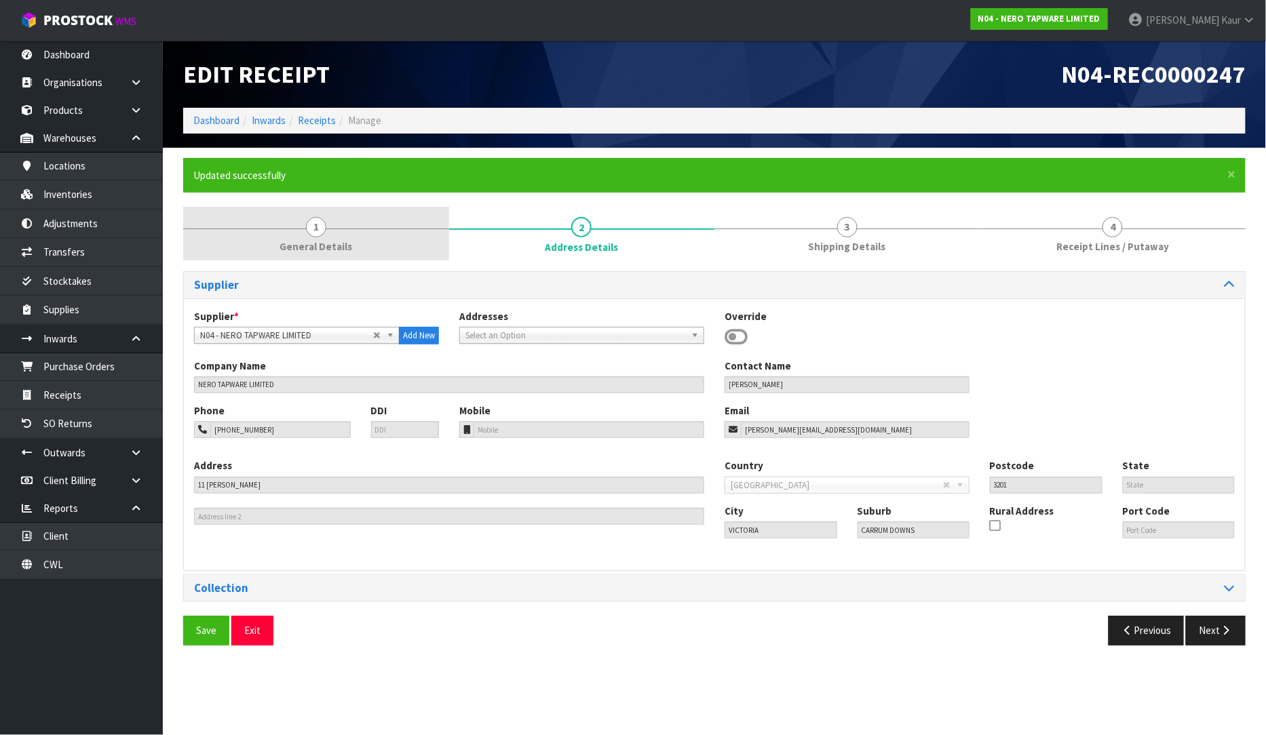
click at [364, 247] on link "1 General Details" at bounding box center [316, 234] width 266 height 54
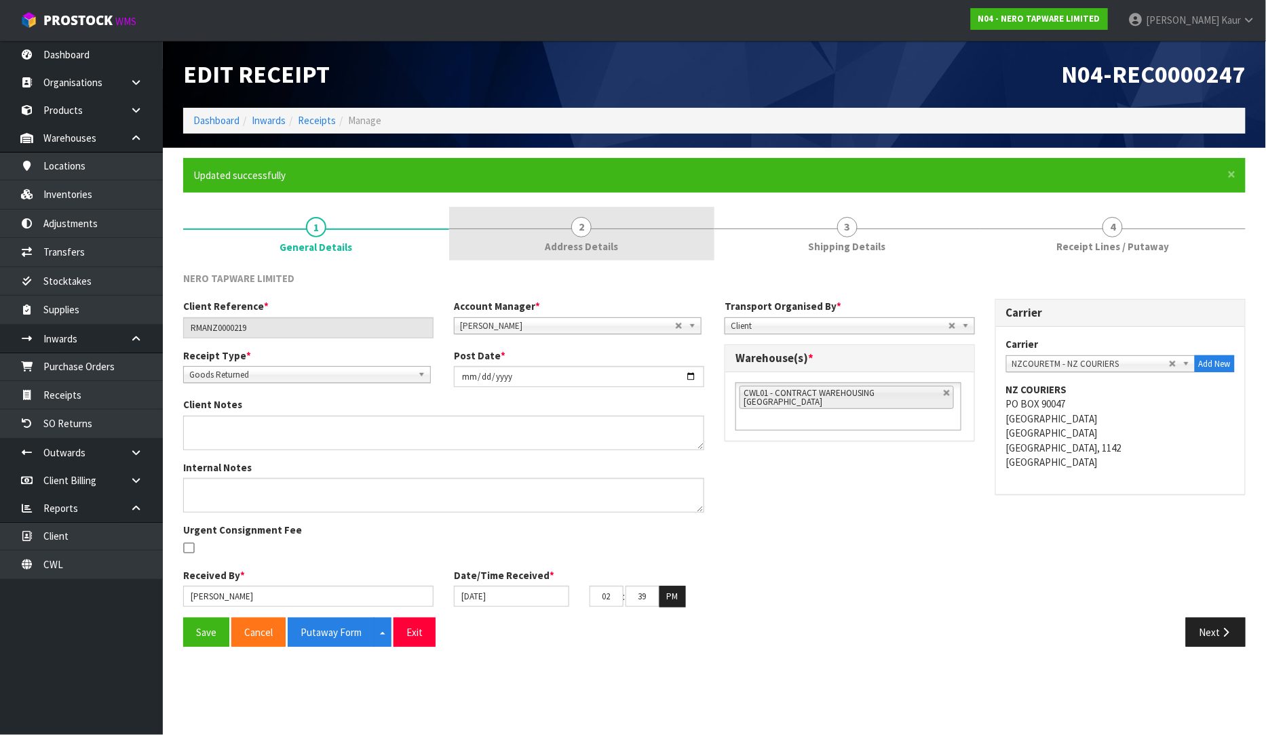
click at [563, 234] on link "2 Address Details" at bounding box center [582, 234] width 266 height 54
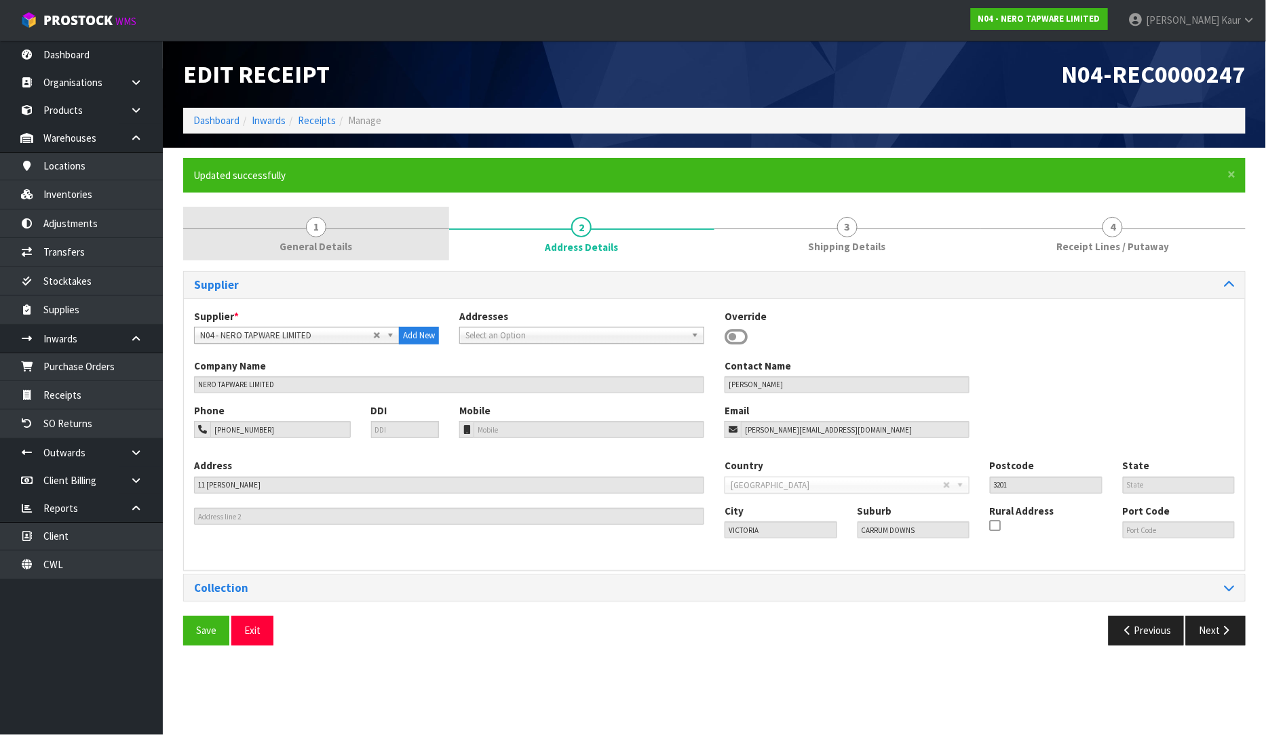
click at [371, 251] on link "1 General Details" at bounding box center [316, 234] width 266 height 54
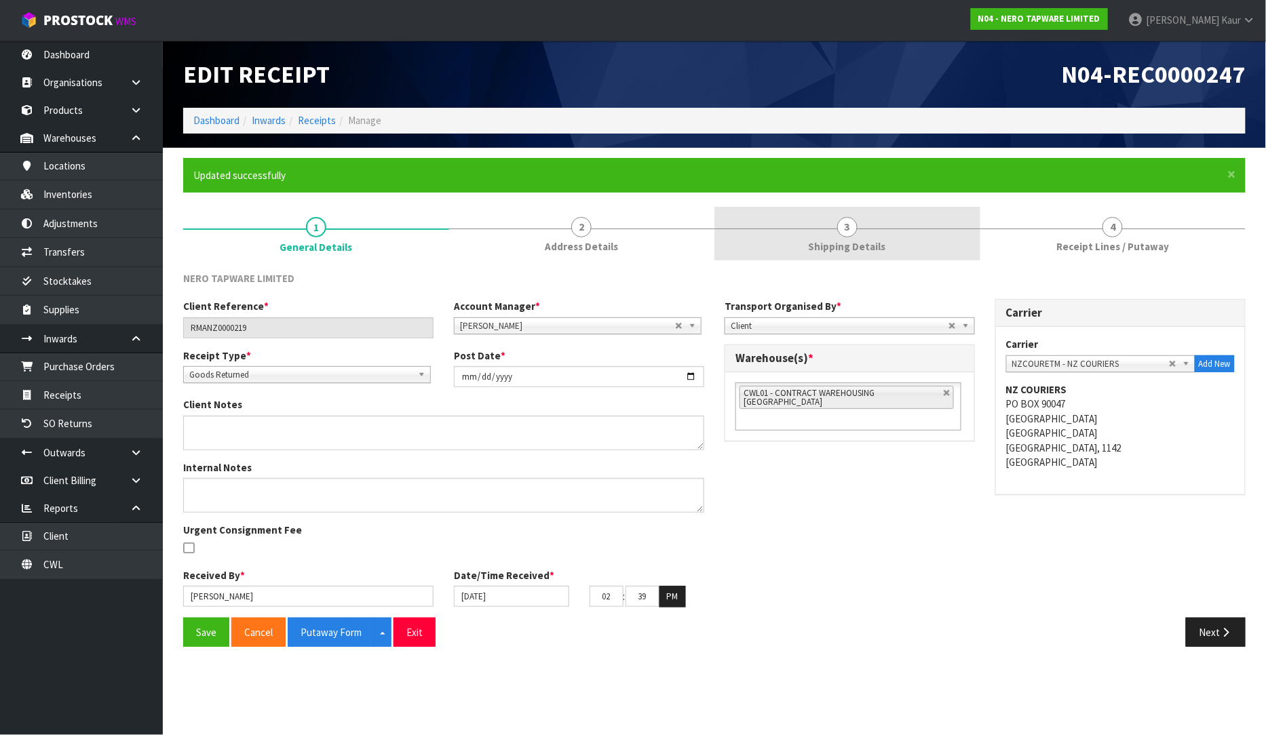
click at [919, 221] on link "3 Shipping Details" at bounding box center [847, 234] width 266 height 54
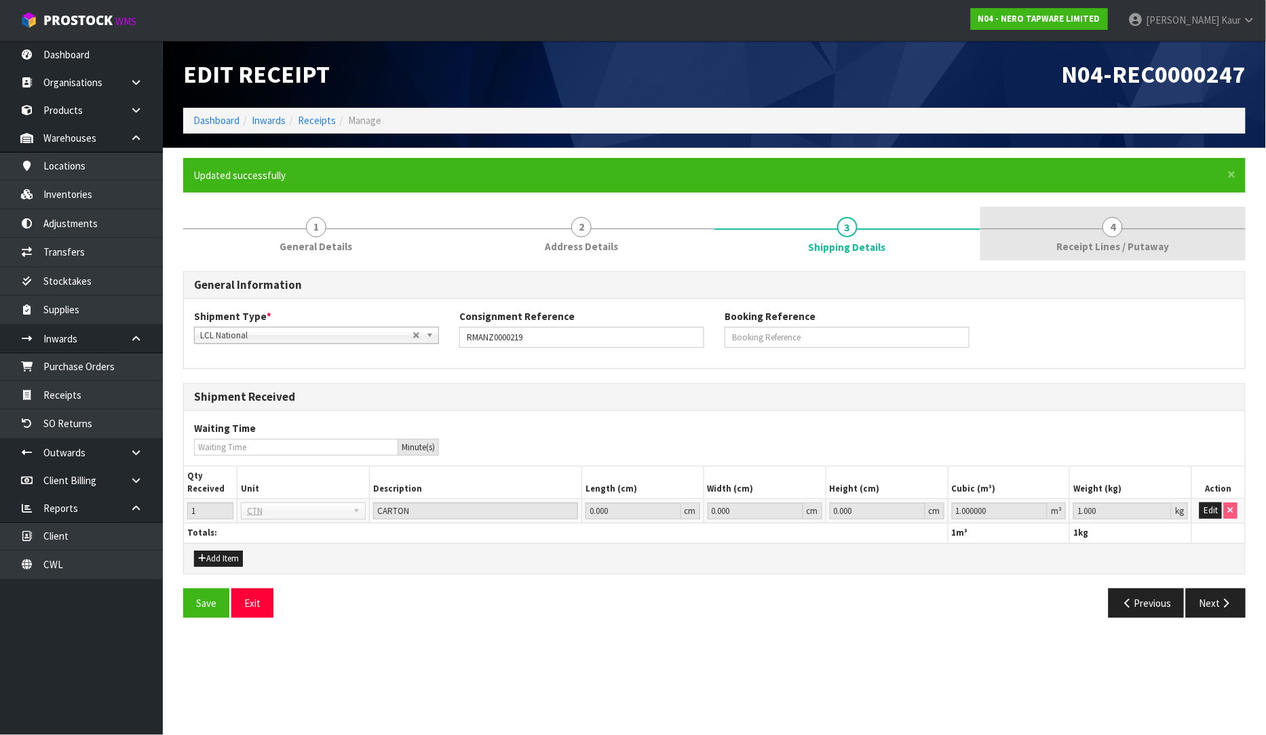
click at [1065, 226] on link "4 Receipt Lines / Putaway" at bounding box center [1113, 234] width 266 height 54
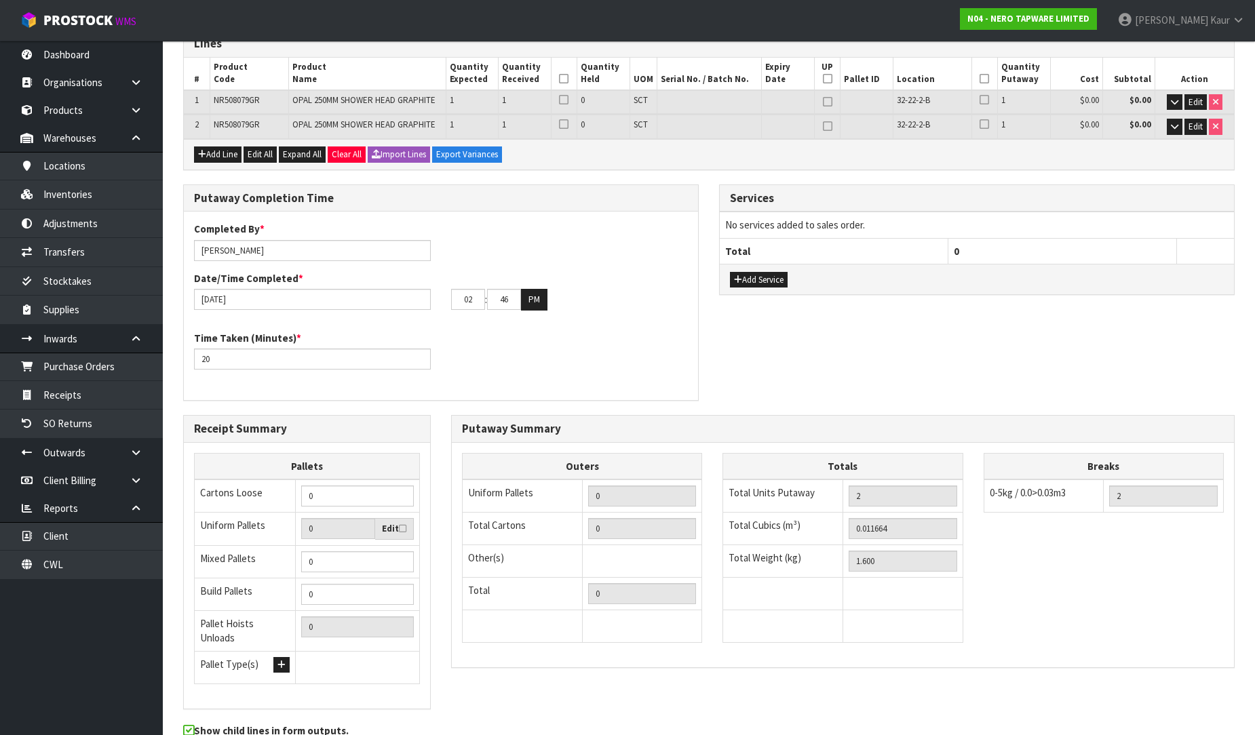
scroll to position [301, 0]
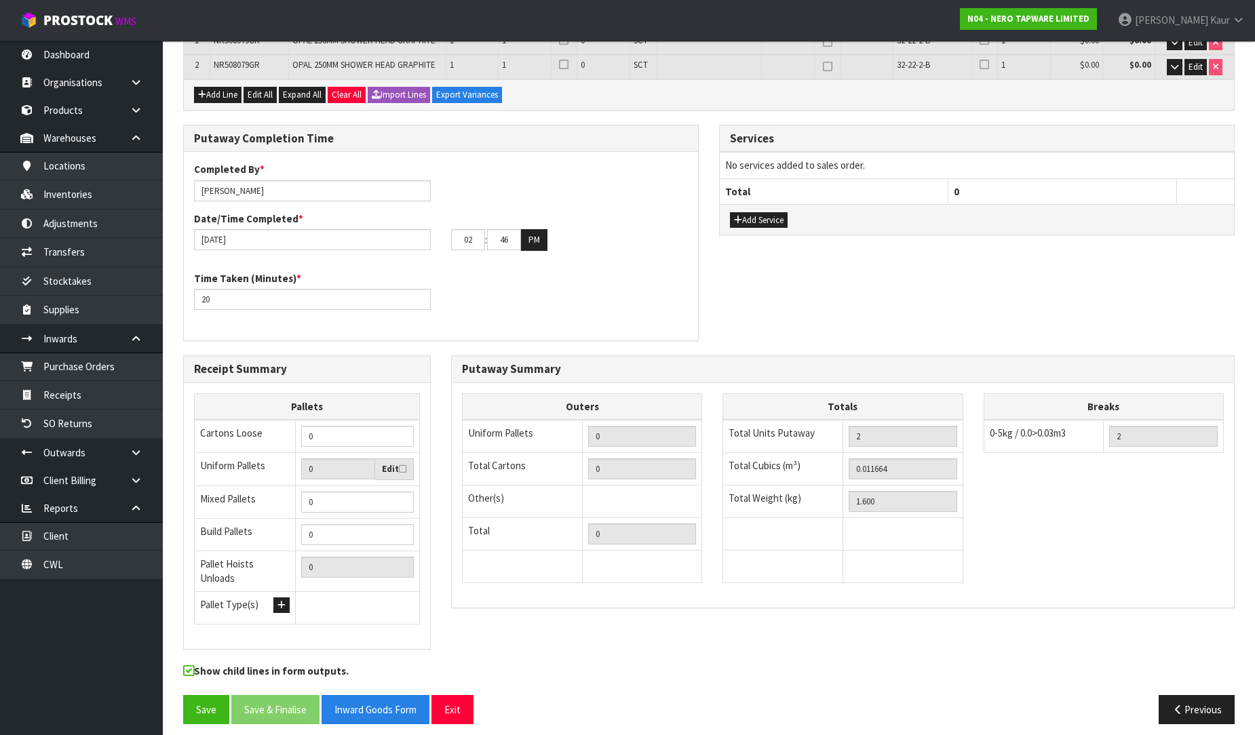
click at [1025, 598] on div "Outers Uniform Pallets 0 Total Cartons 0 Other(s) Bag x 0 Bar x 0 Basket x 0 Bi…" at bounding box center [843, 495] width 782 height 225
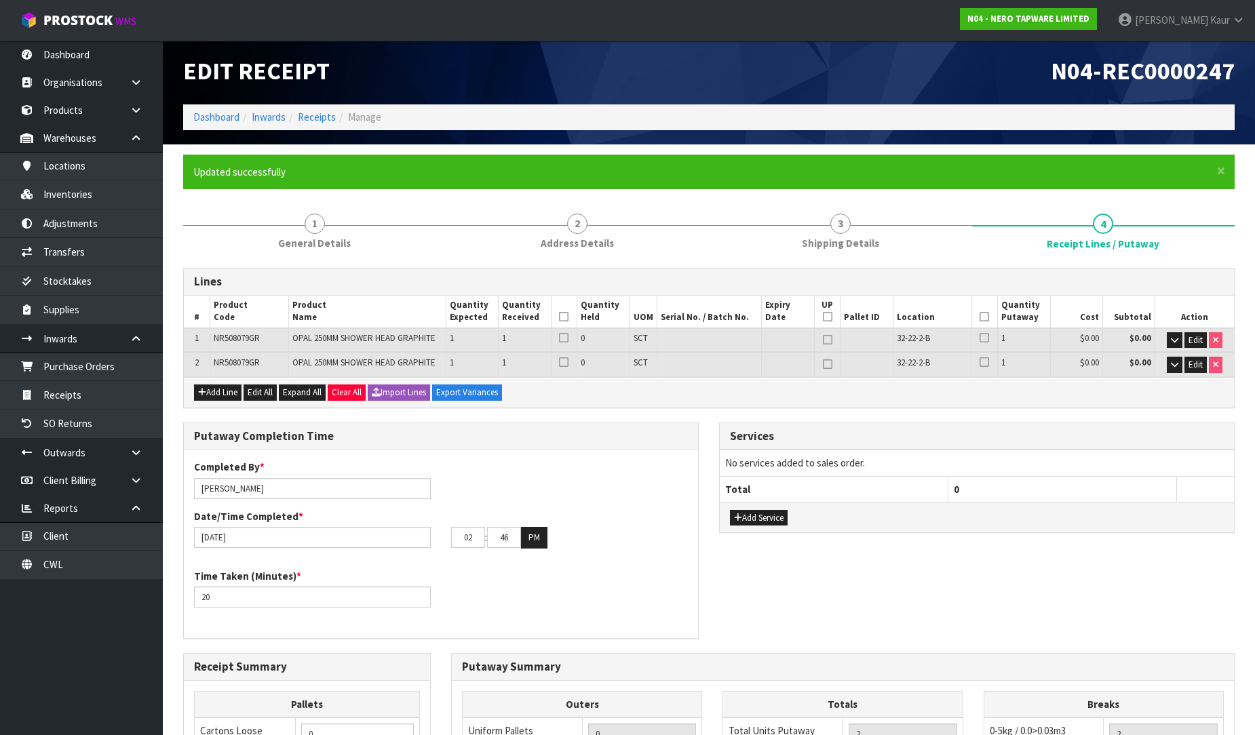
scroll to position [0, 0]
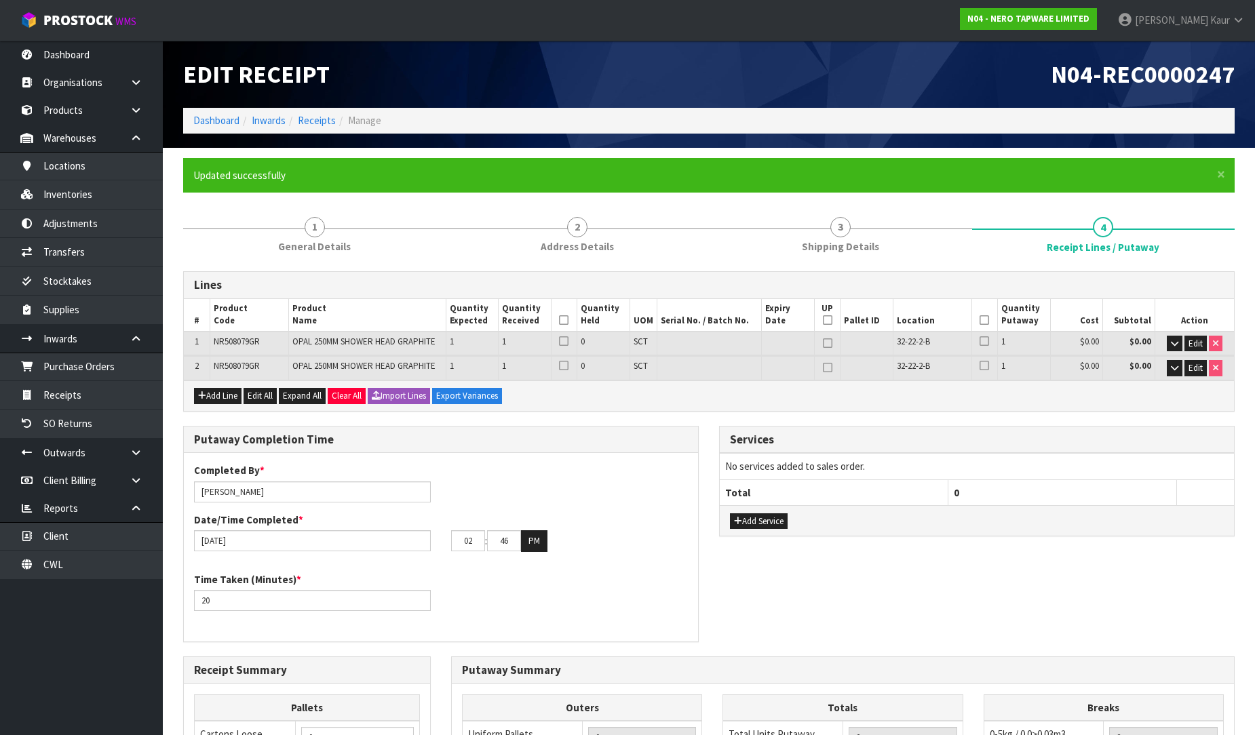
click at [944, 617] on div "Putaway Completion Time Completed By * Prabhneet Kaur Date/Time Completed * 01/…" at bounding box center [709, 541] width 1072 height 231
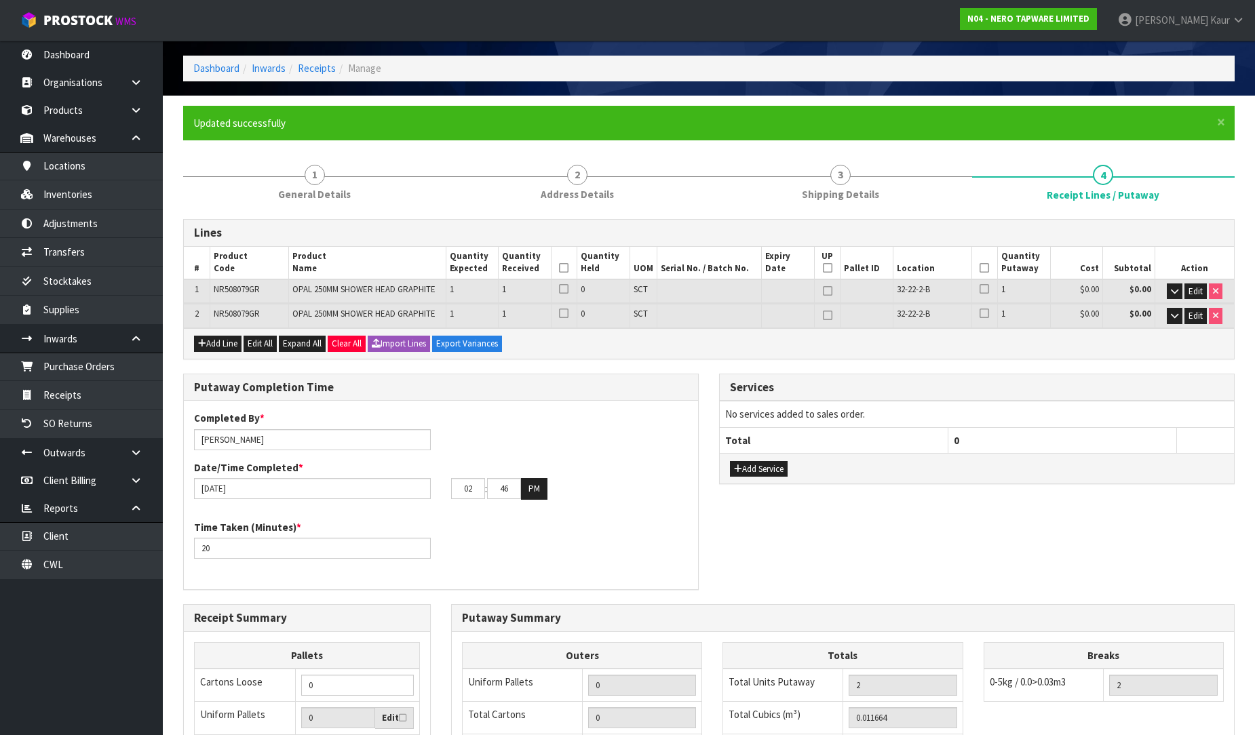
scroll to position [75, 0]
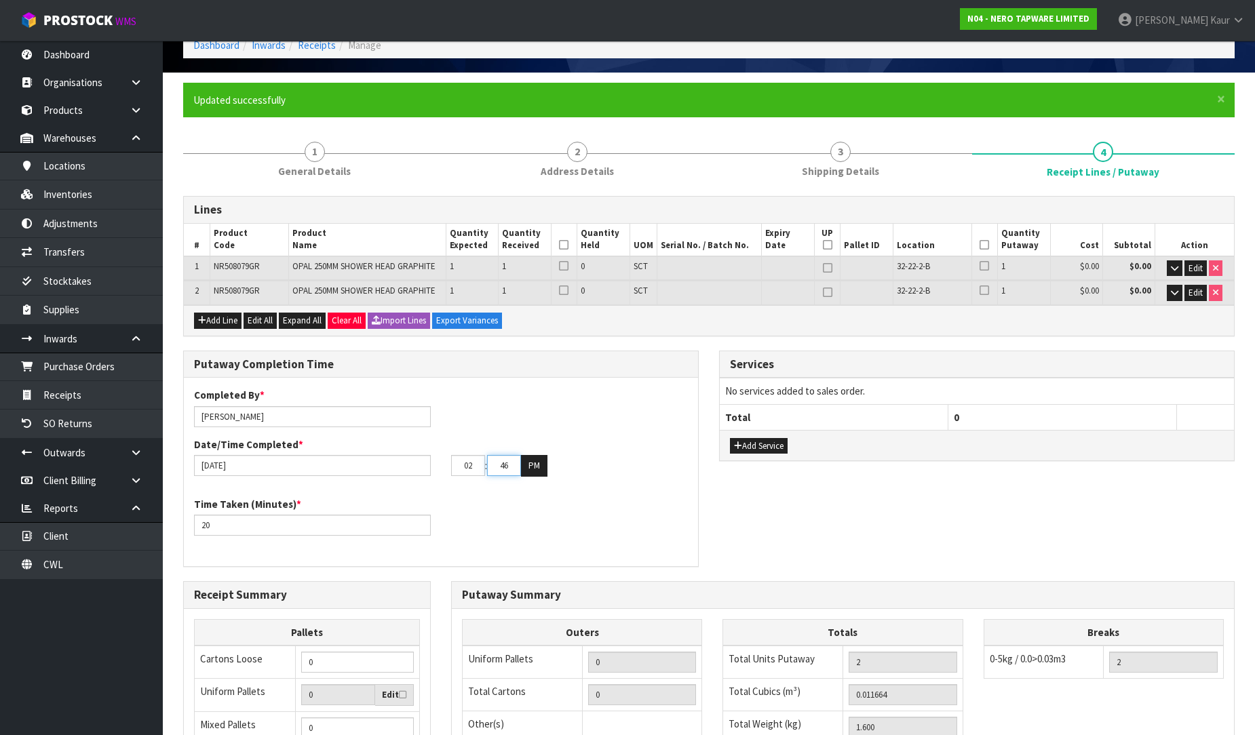
click at [516, 465] on input "46" at bounding box center [504, 465] width 34 height 21
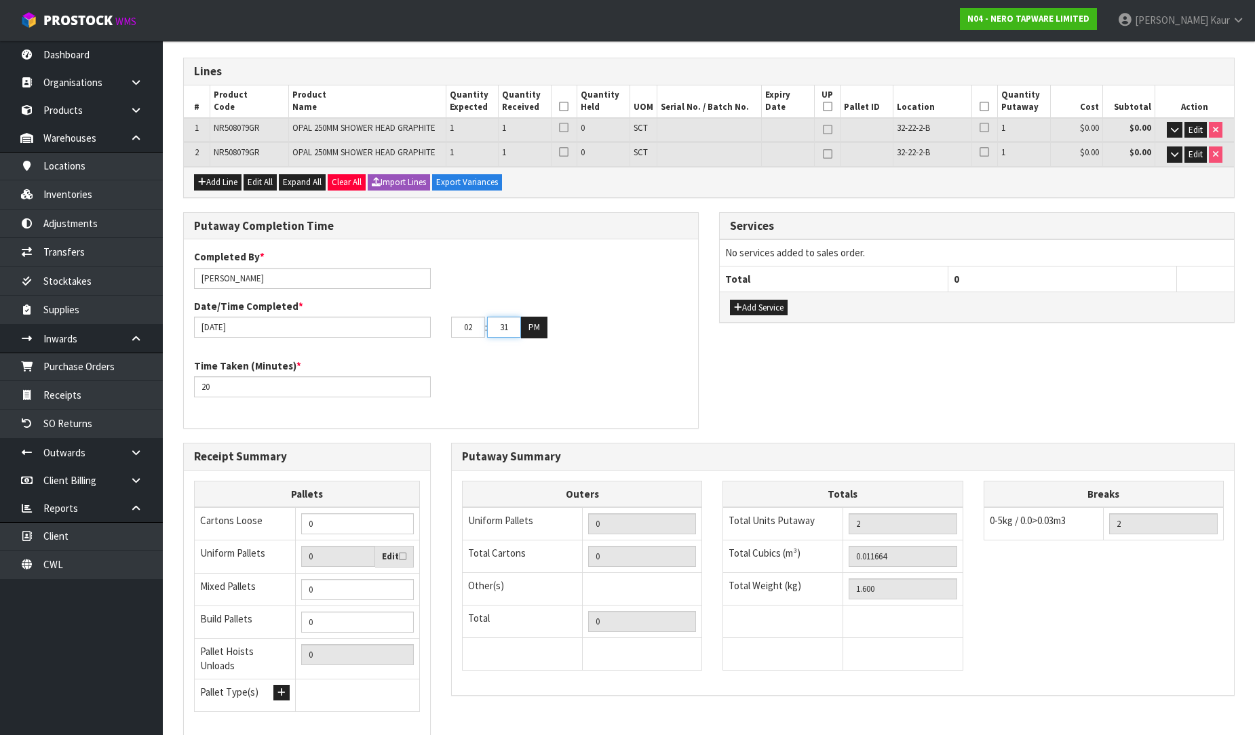
scroll to position [301, 0]
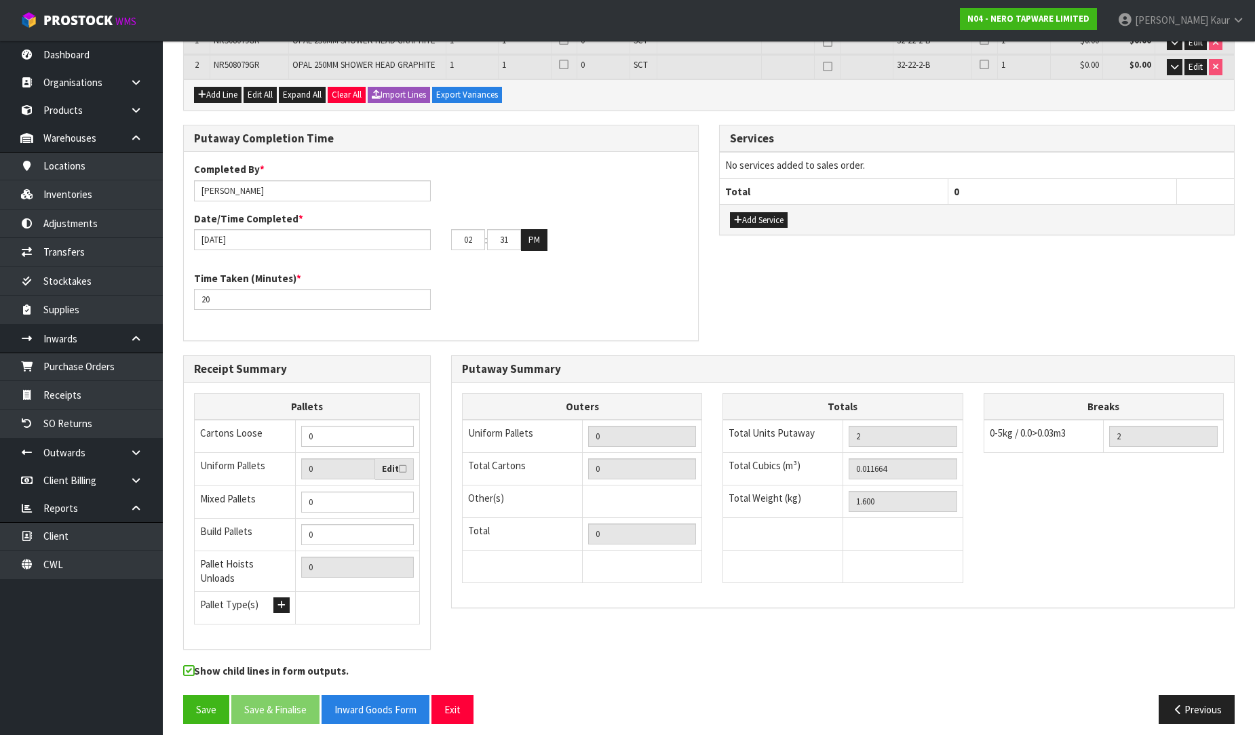
click at [885, 571] on td at bounding box center [902, 567] width 120 height 33
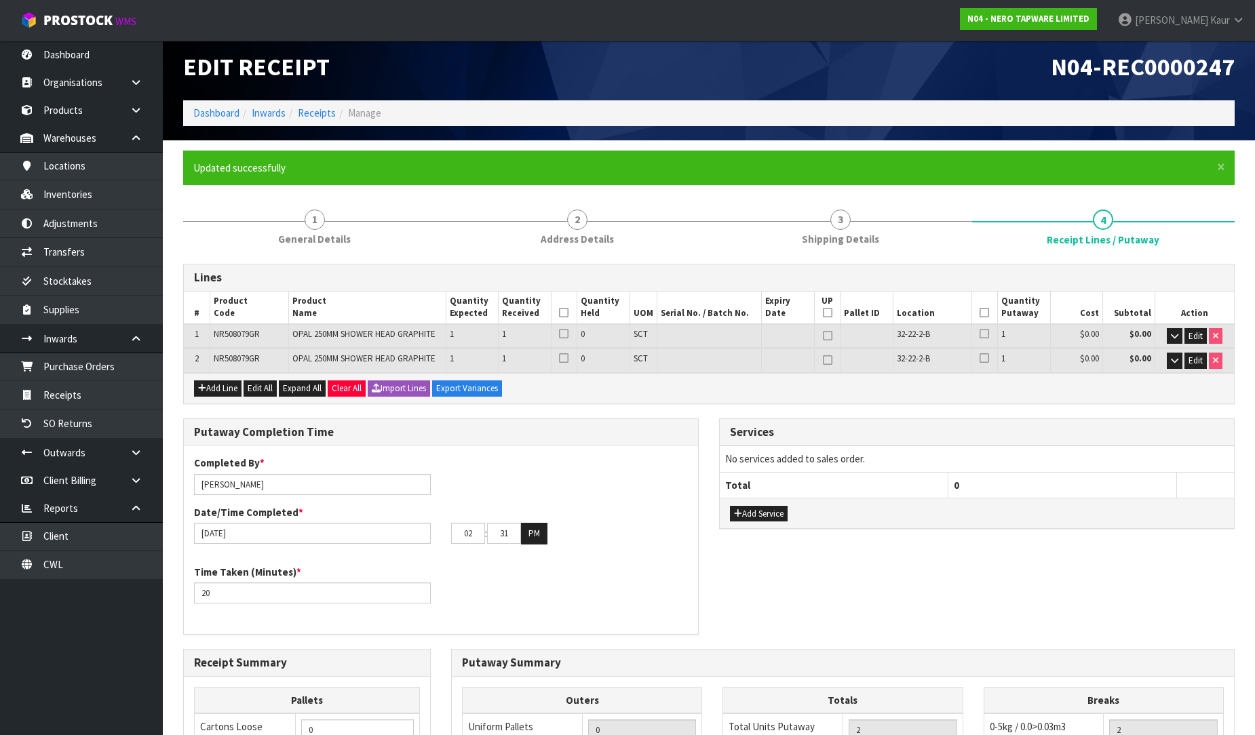
scroll to position [0, 0]
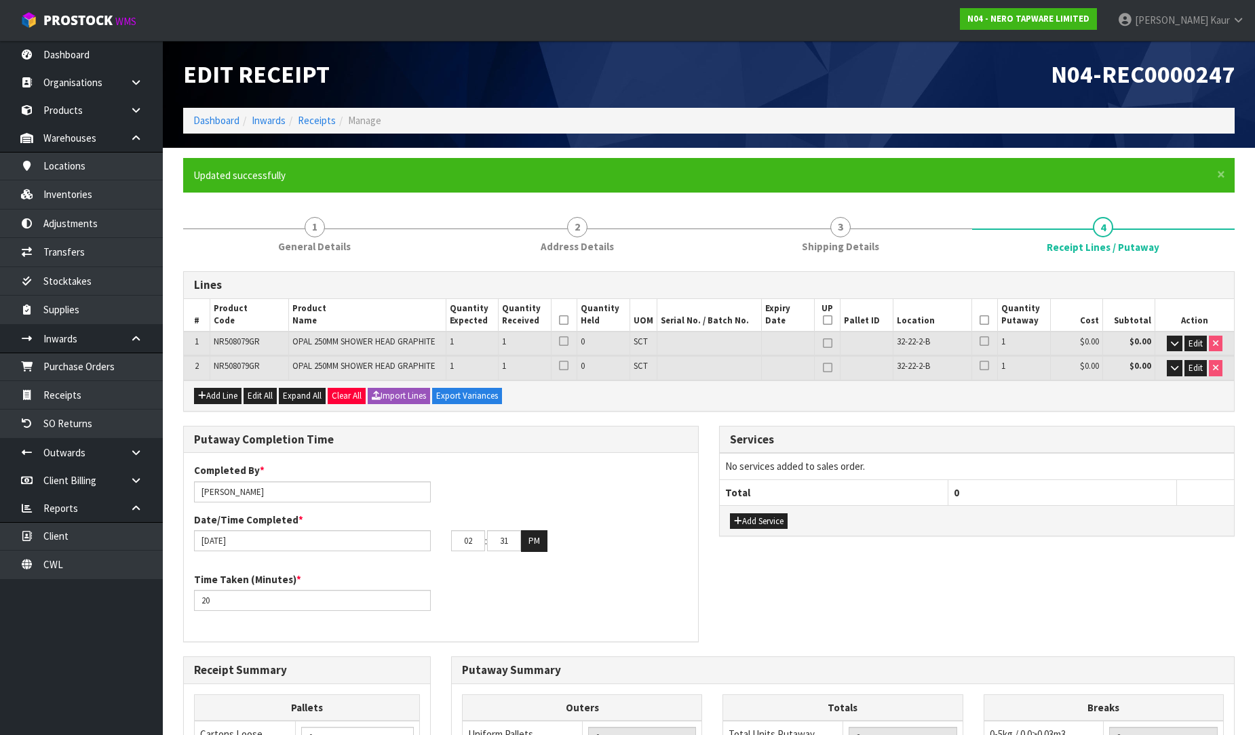
click at [648, 584] on div "Time Taken (Minutes) * 20" at bounding box center [441, 597] width 514 height 49
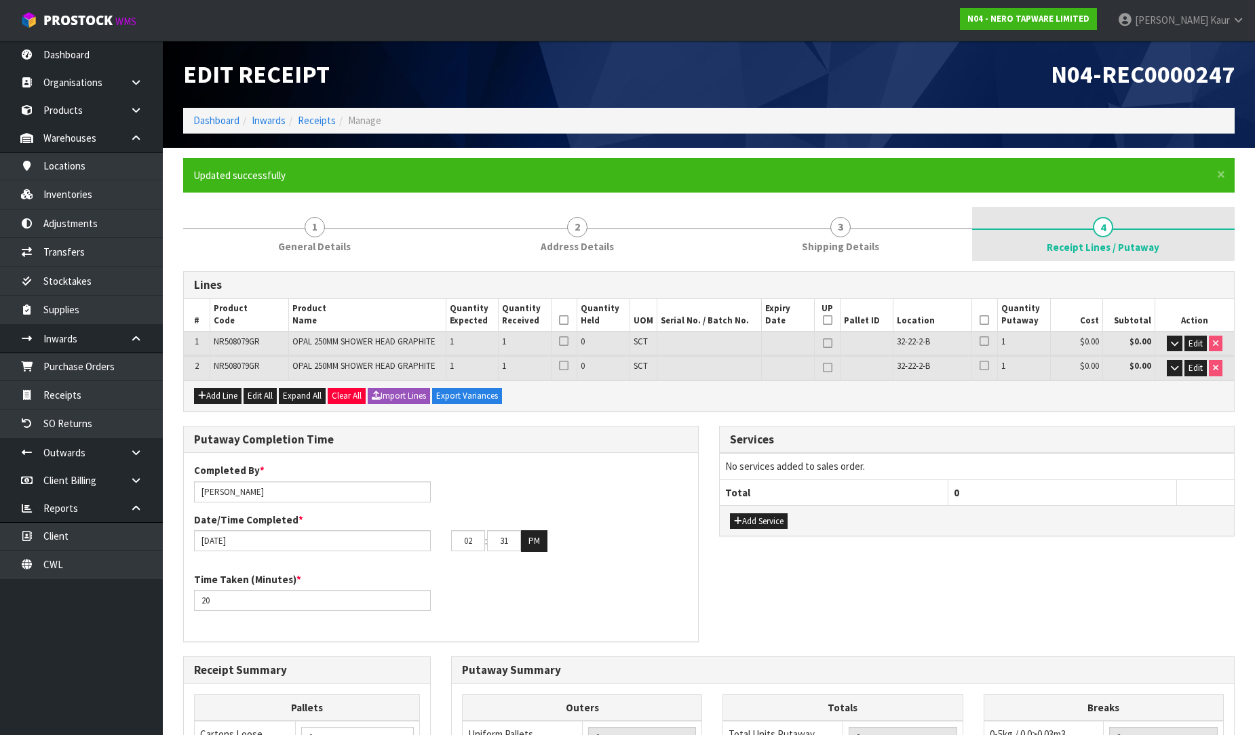
click at [1077, 220] on link "4 Receipt Lines / Putaway" at bounding box center [1103, 234] width 263 height 54
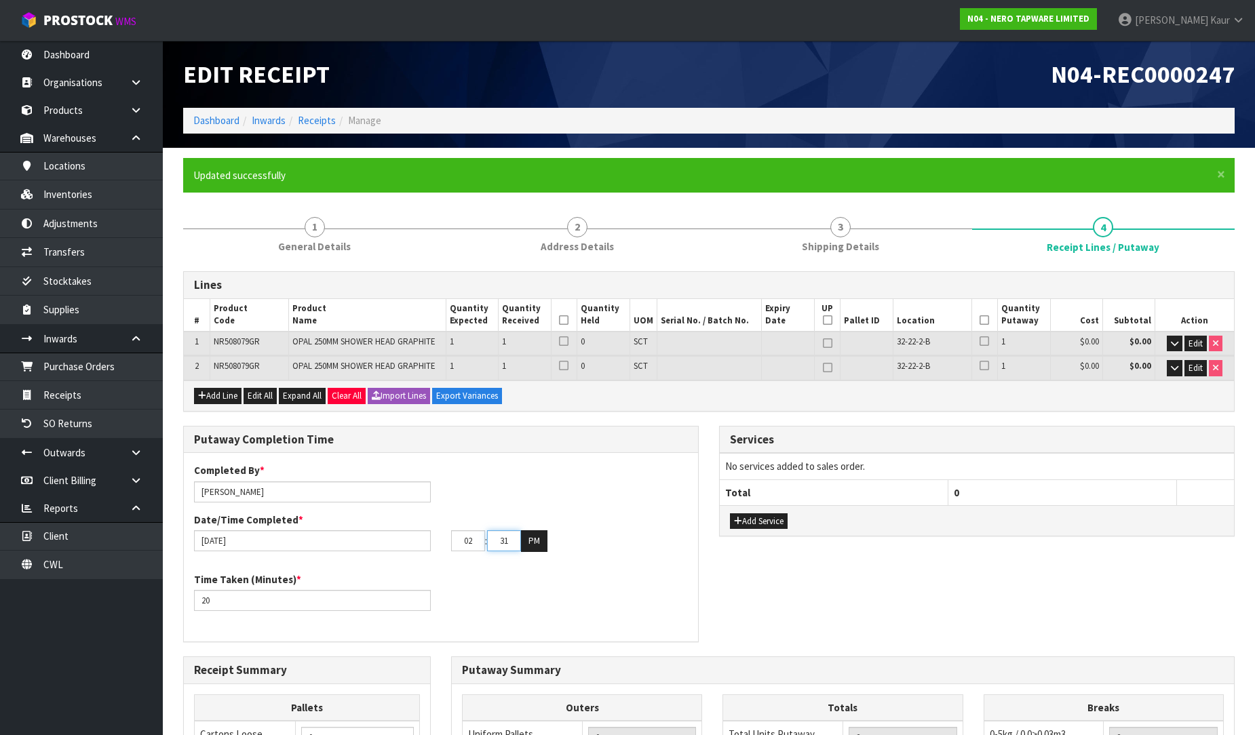
drag, startPoint x: 503, startPoint y: 537, endPoint x: 513, endPoint y: 538, distance: 9.5
click at [503, 538] on input "31" at bounding box center [504, 540] width 34 height 21
click at [513, 538] on input "31" at bounding box center [504, 540] width 34 height 21
click at [504, 541] on input "31" at bounding box center [504, 540] width 34 height 21
click at [764, 592] on div "Putaway Completion Time Completed By * Prabhneet Kaur Date/Time Completed * 01/…" at bounding box center [709, 541] width 1072 height 231
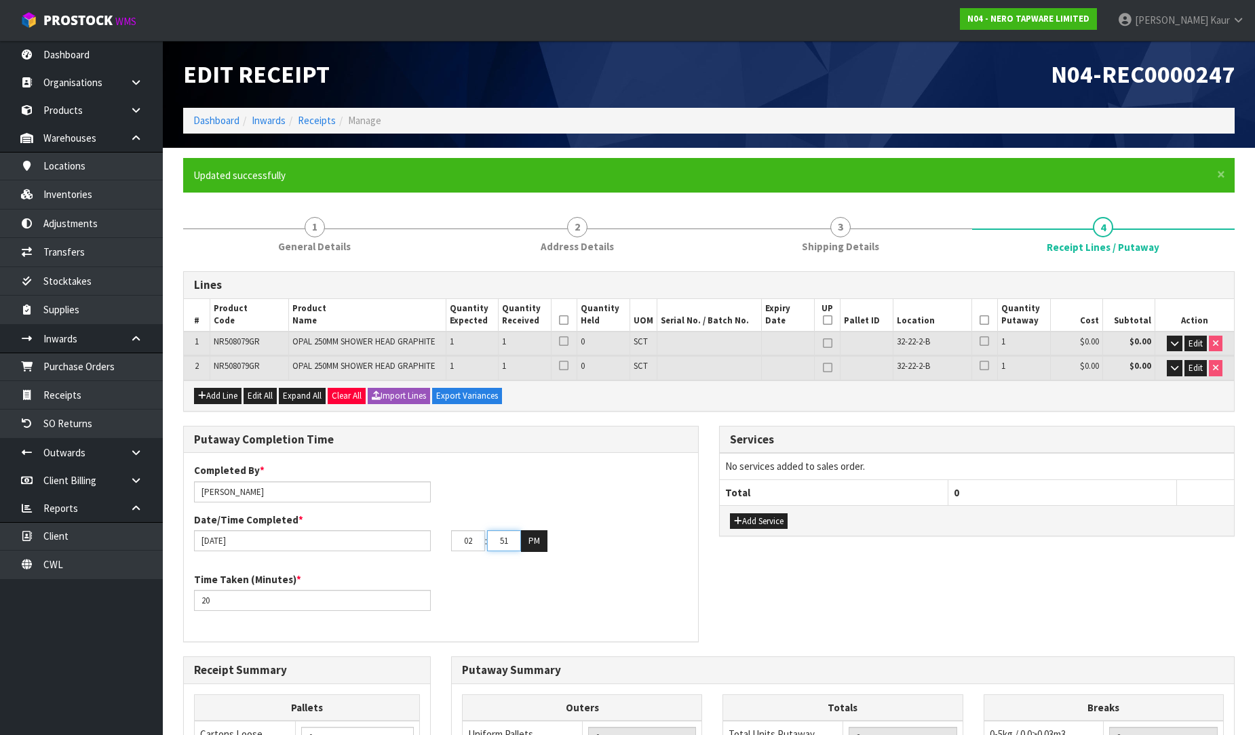
drag, startPoint x: 509, startPoint y: 547, endPoint x: 494, endPoint y: 547, distance: 15.6
click at [494, 547] on input "51" at bounding box center [504, 540] width 34 height 21
type input "49"
click at [589, 610] on div "Time Taken (Minutes) * 20" at bounding box center [441, 597] width 514 height 49
click at [419, 593] on input "20" at bounding box center [312, 600] width 237 height 21
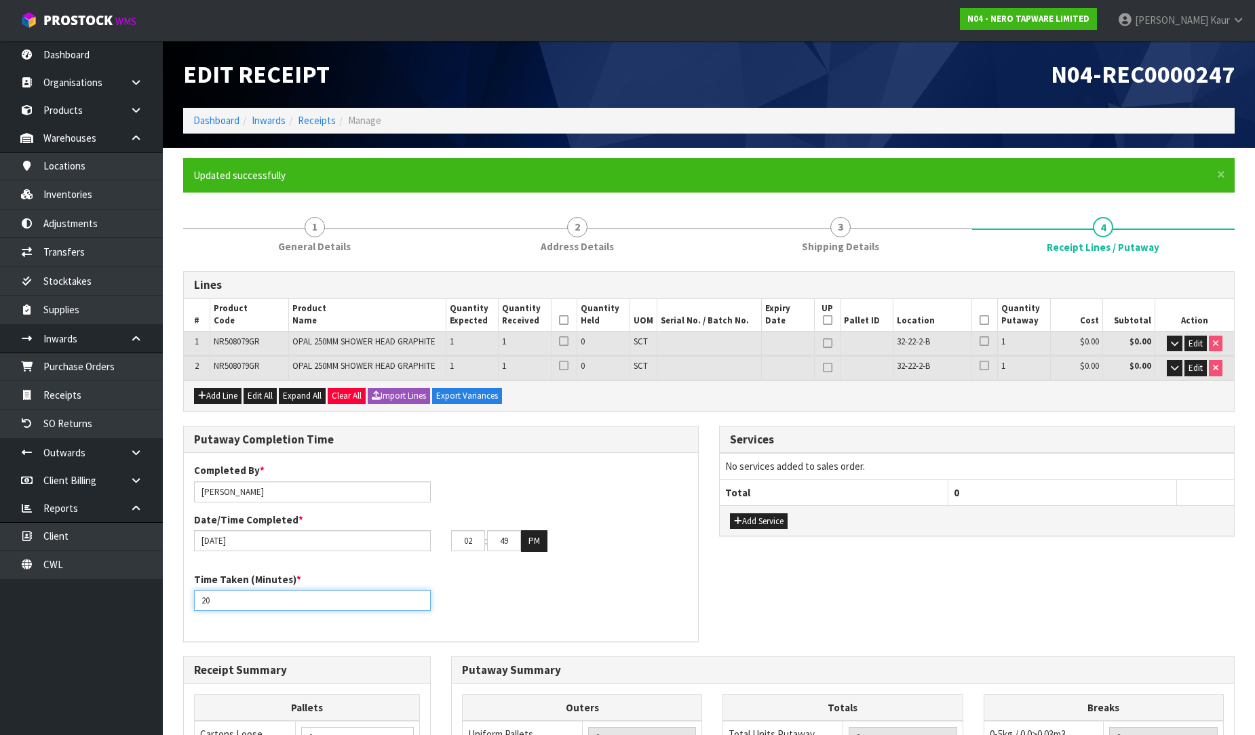
click at [419, 594] on input "20" at bounding box center [312, 600] width 237 height 21
click at [418, 595] on input "21" at bounding box center [312, 600] width 237 height 21
click at [418, 595] on input "22" at bounding box center [312, 600] width 237 height 21
click at [418, 595] on input "23" at bounding box center [312, 600] width 237 height 21
click at [418, 595] on input "24" at bounding box center [312, 600] width 237 height 21
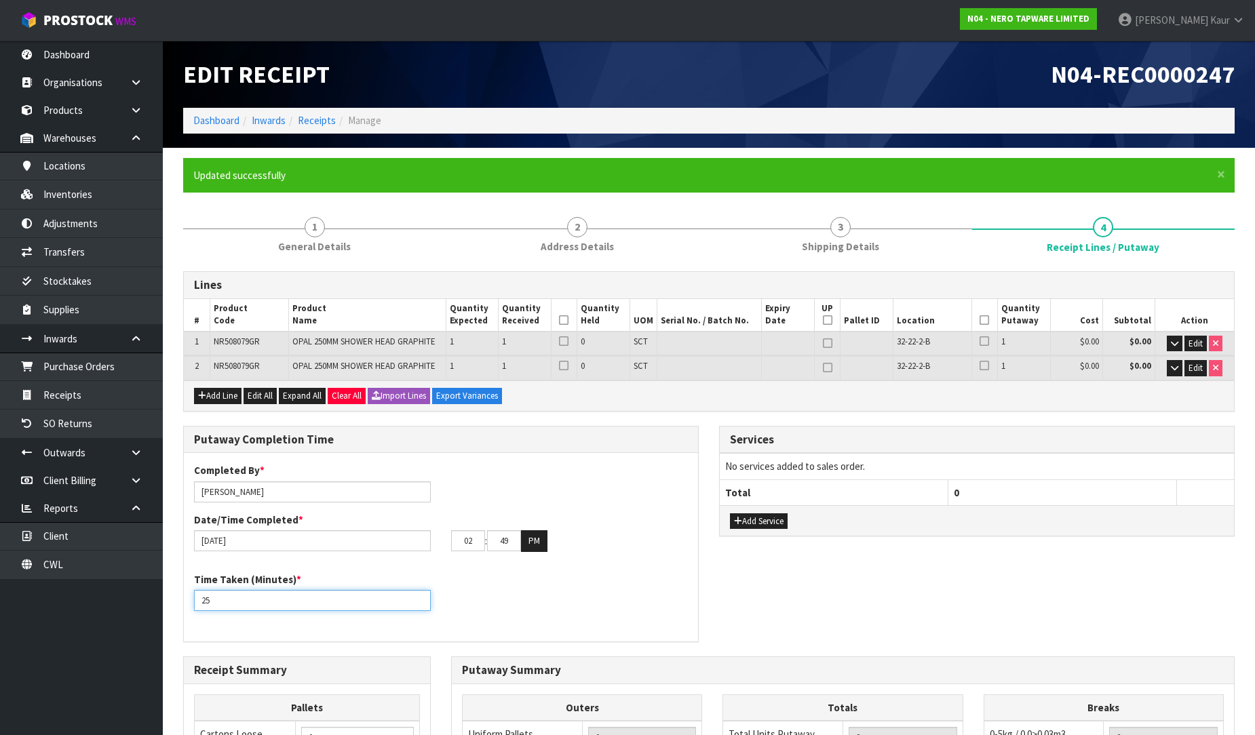
click at [418, 595] on input "25" at bounding box center [312, 600] width 237 height 21
click at [416, 595] on input "26" at bounding box center [312, 600] width 237 height 21
click at [416, 595] on input "27" at bounding box center [312, 600] width 237 height 21
click at [417, 597] on input "28" at bounding box center [312, 600] width 237 height 21
click at [417, 597] on input "29" at bounding box center [312, 600] width 237 height 21
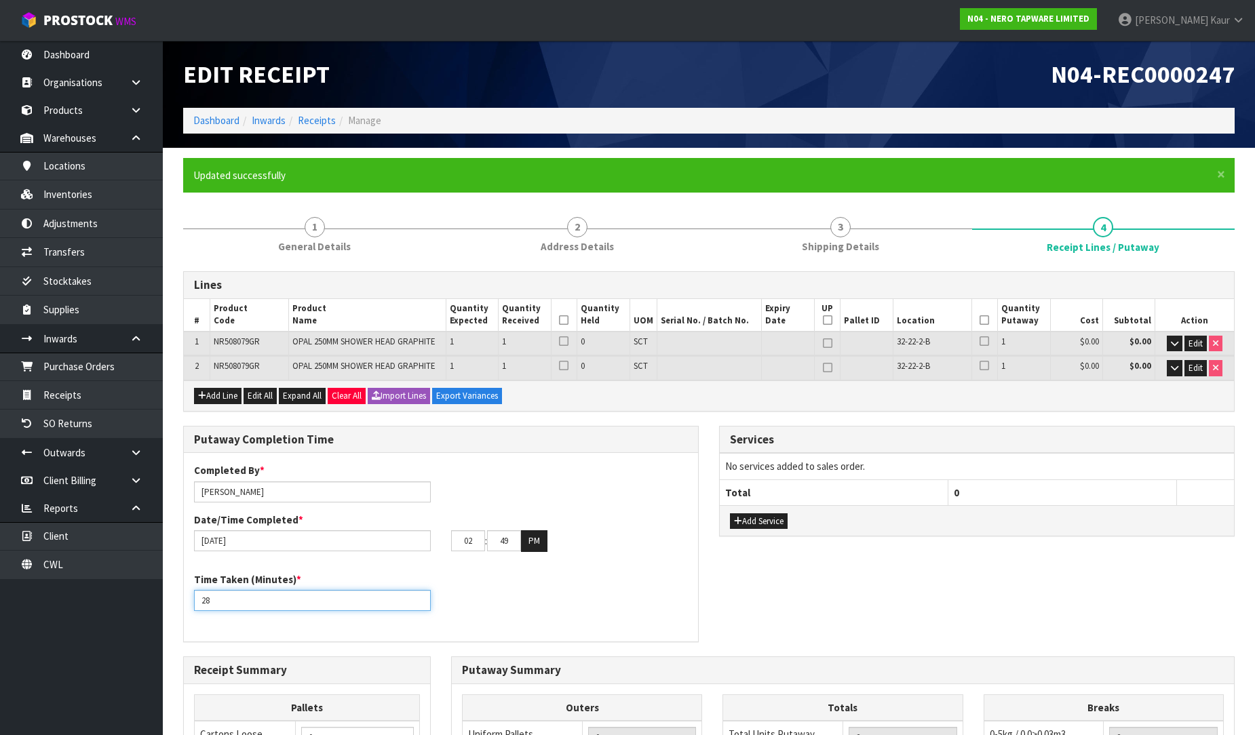
click at [421, 600] on input "28" at bounding box center [312, 600] width 237 height 21
click at [421, 600] on input "27" at bounding box center [312, 600] width 237 height 21
click at [421, 600] on input "26" at bounding box center [312, 600] width 237 height 21
type input "25"
click at [421, 600] on input "25" at bounding box center [312, 600] width 237 height 21
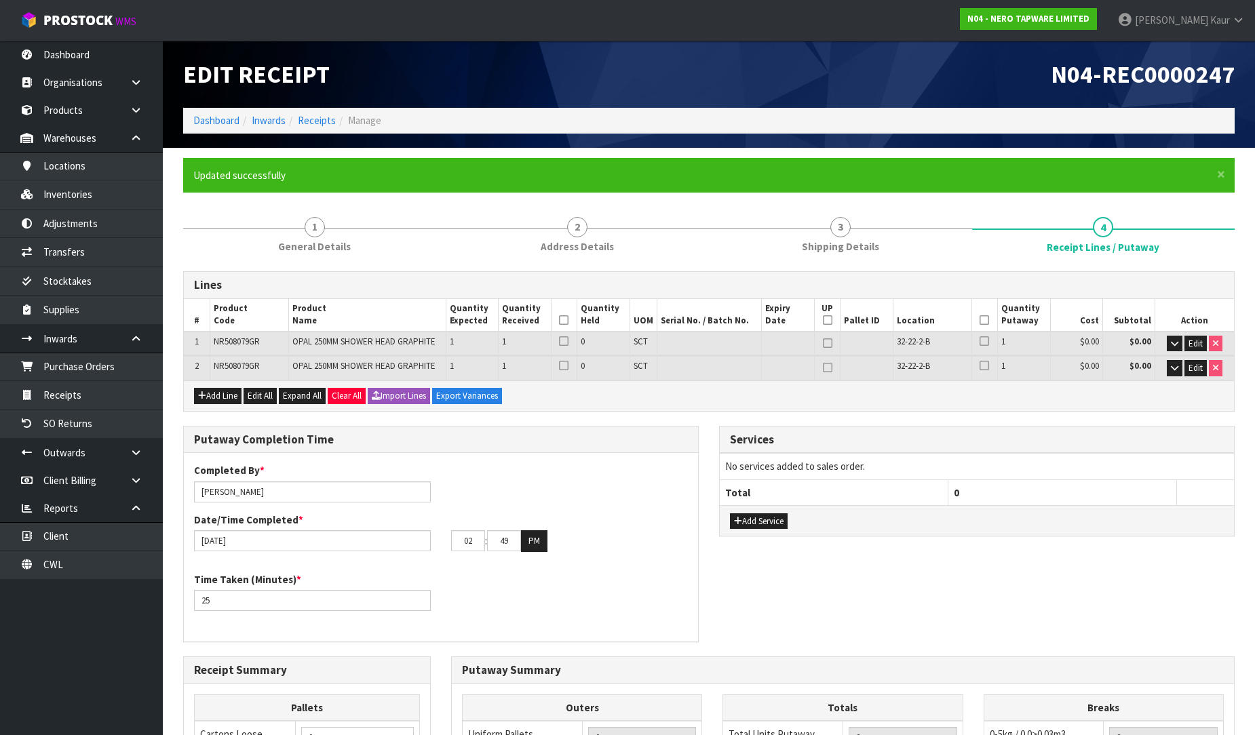
click at [532, 584] on div "Time Taken (Minutes) * 25" at bounding box center [441, 597] width 514 height 49
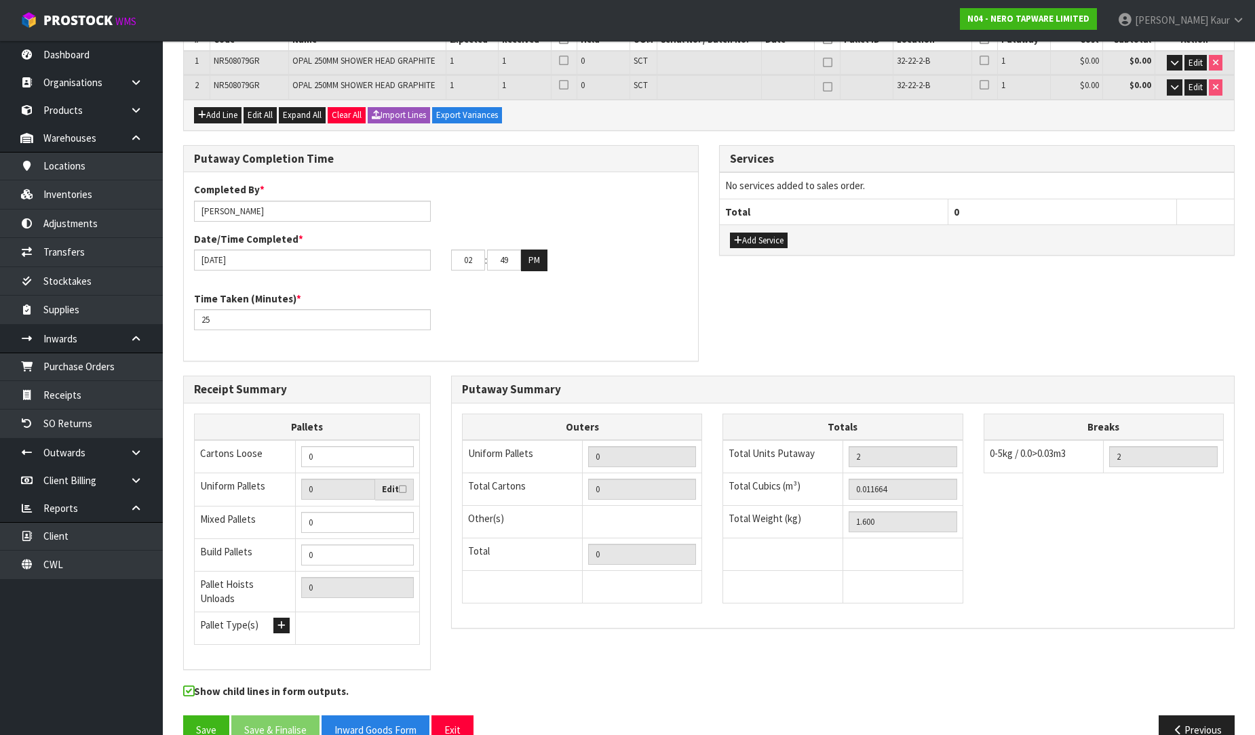
scroll to position [301, 0]
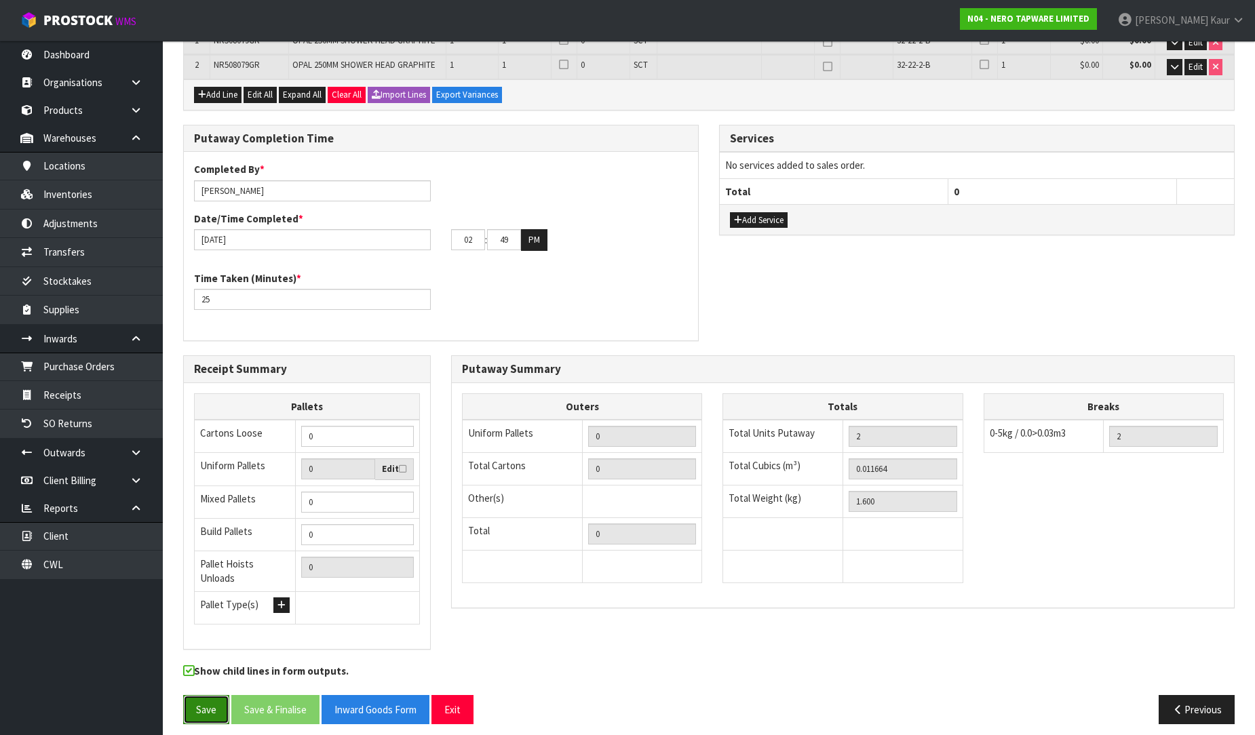
click at [197, 697] on button "Save" at bounding box center [206, 709] width 46 height 29
click at [191, 702] on button "Save" at bounding box center [206, 709] width 46 height 29
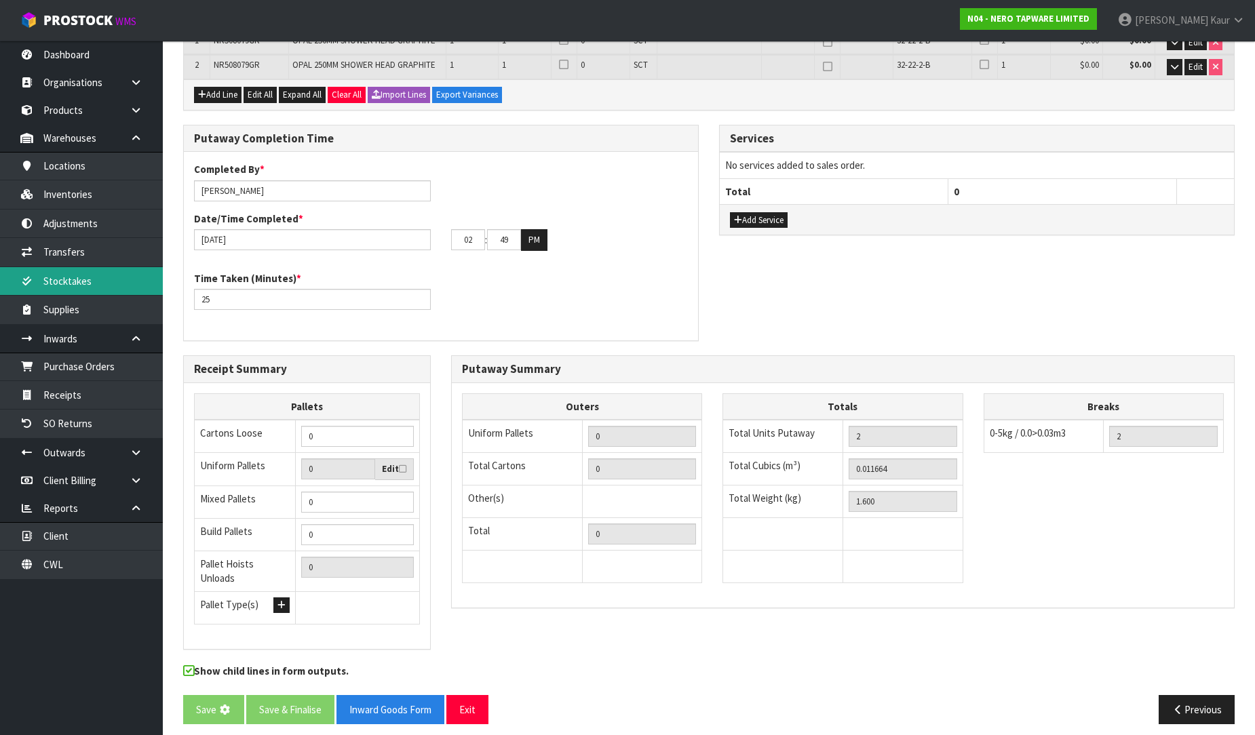
scroll to position [0, 0]
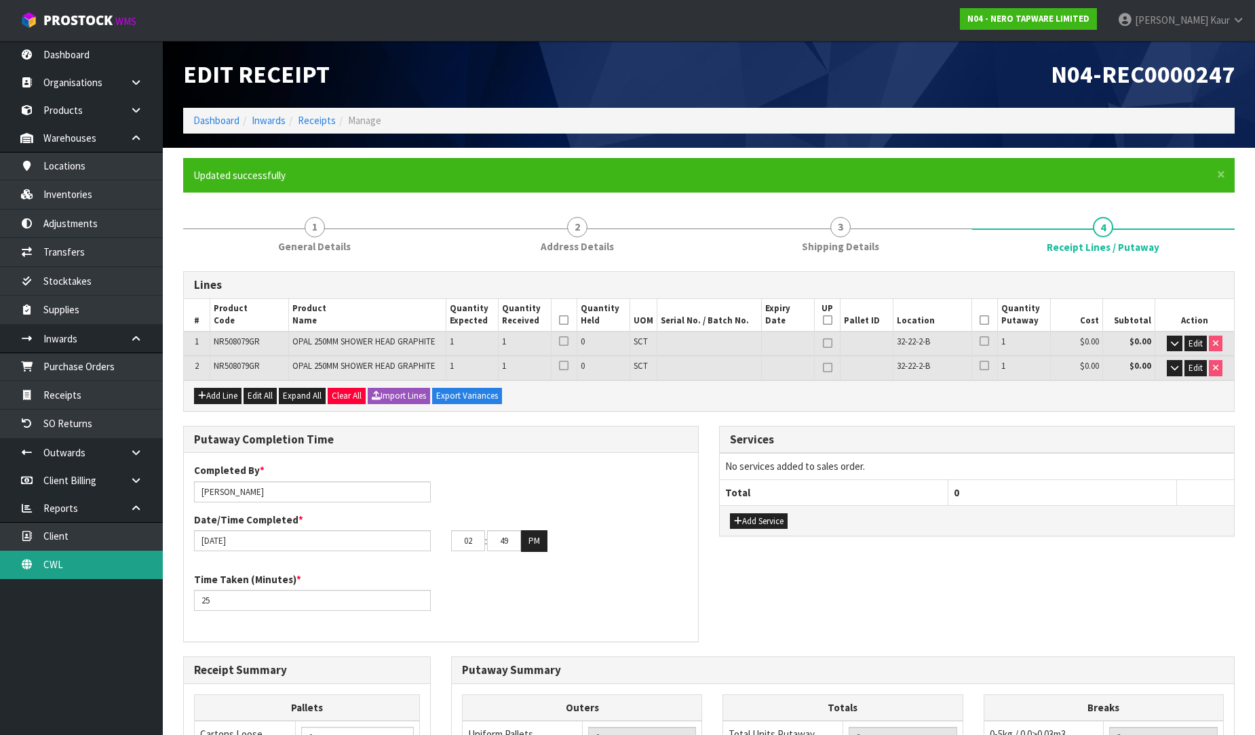
click at [83, 554] on link "CWL" at bounding box center [81, 565] width 163 height 28
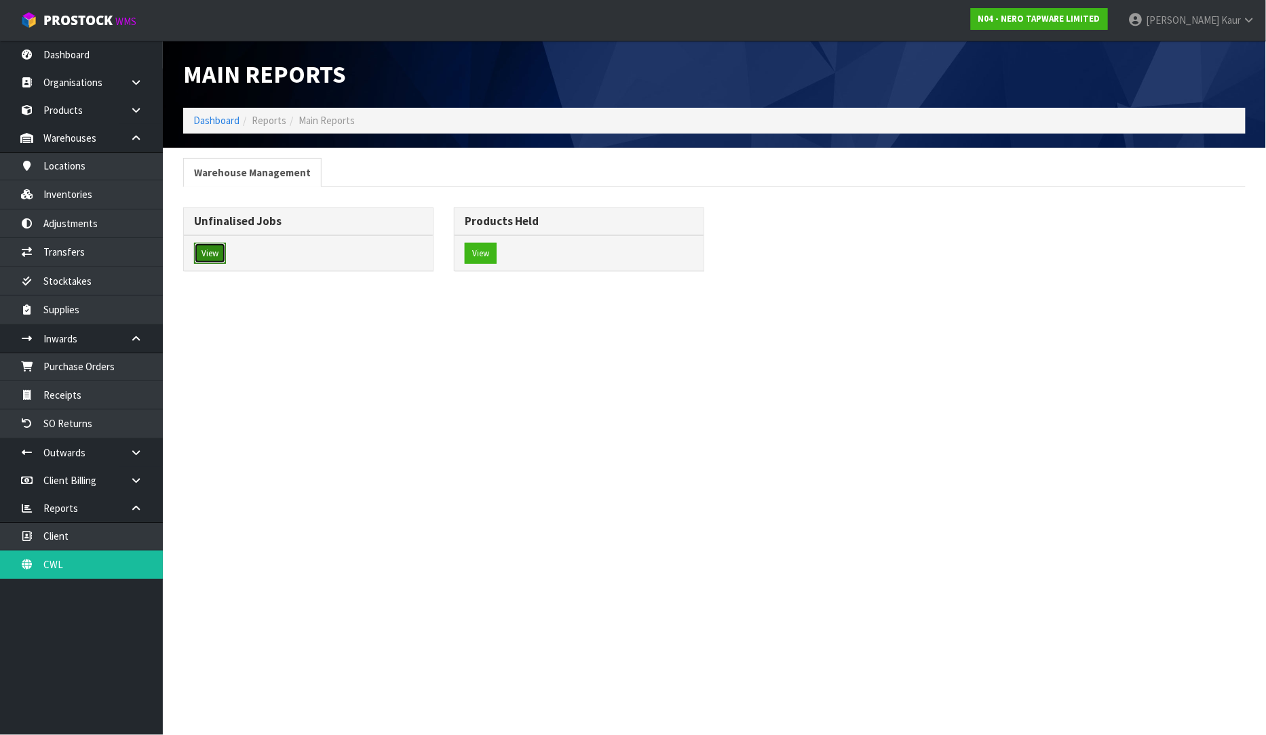
click at [217, 252] on button "View" at bounding box center [210, 254] width 32 height 22
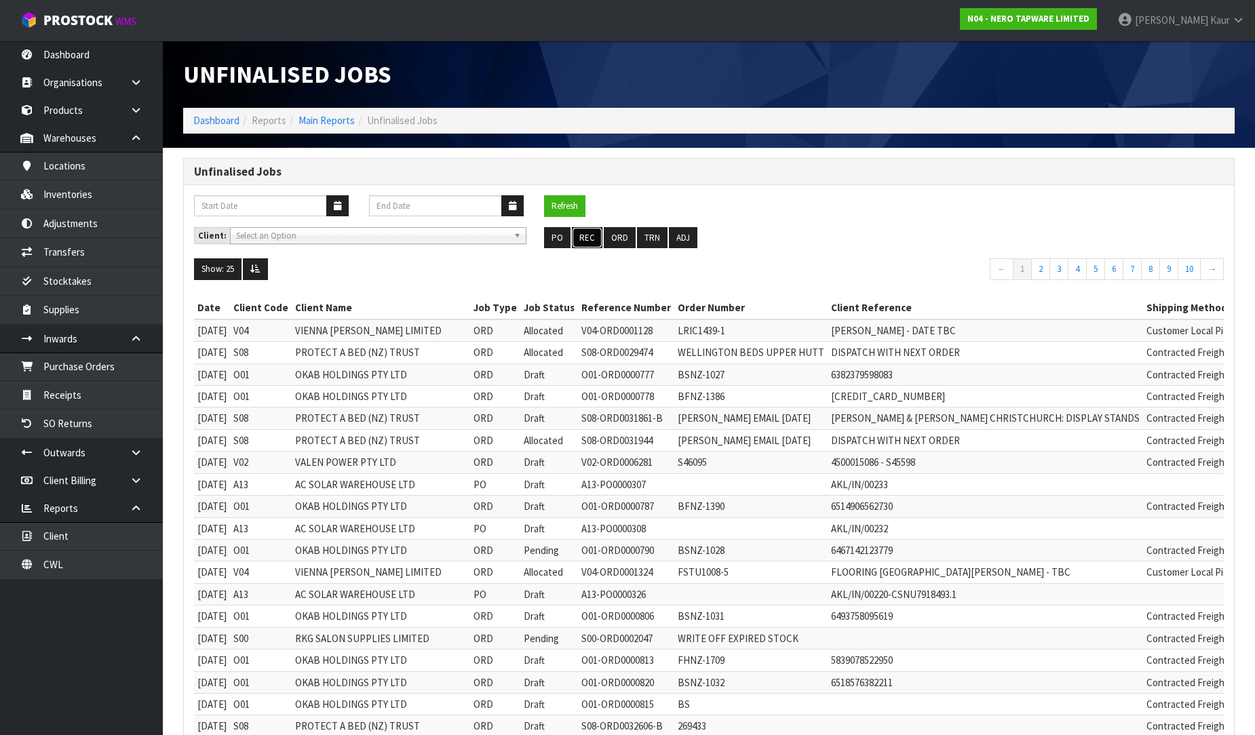
click at [594, 239] on button "REC" at bounding box center [587, 238] width 31 height 22
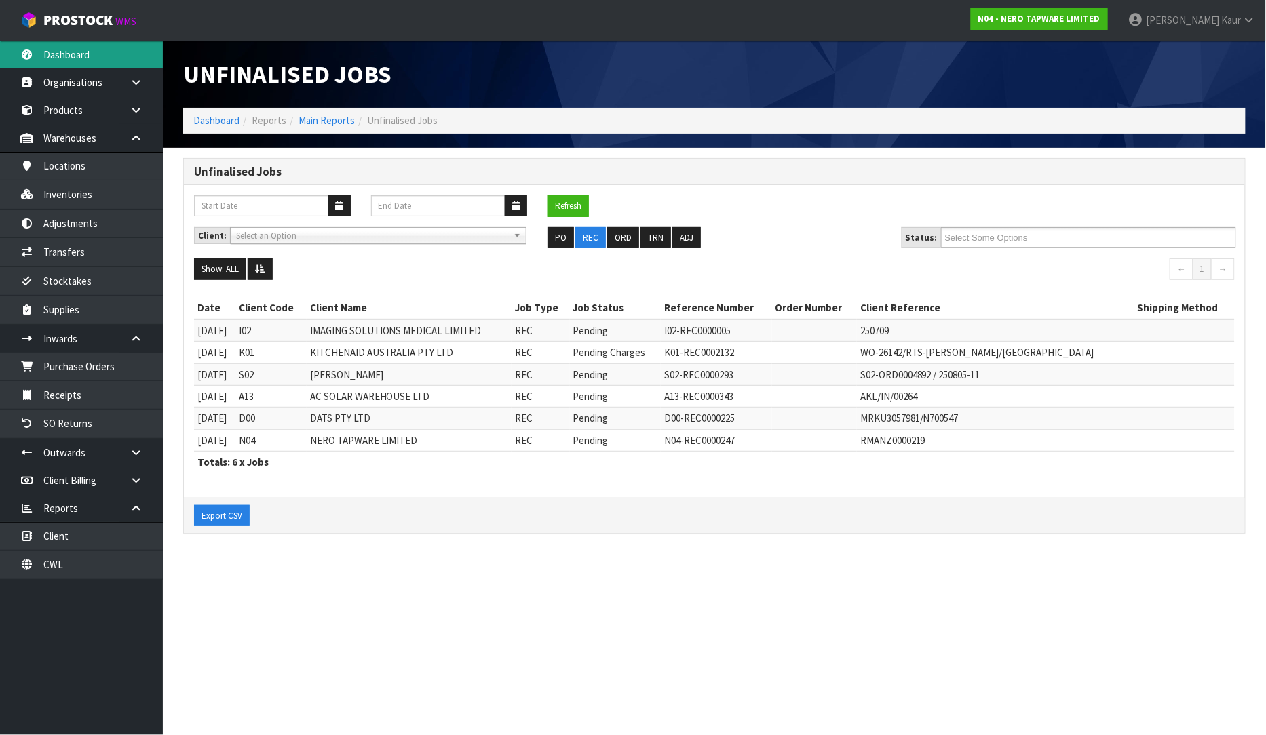
click at [87, 52] on link "Dashboard" at bounding box center [81, 55] width 163 height 28
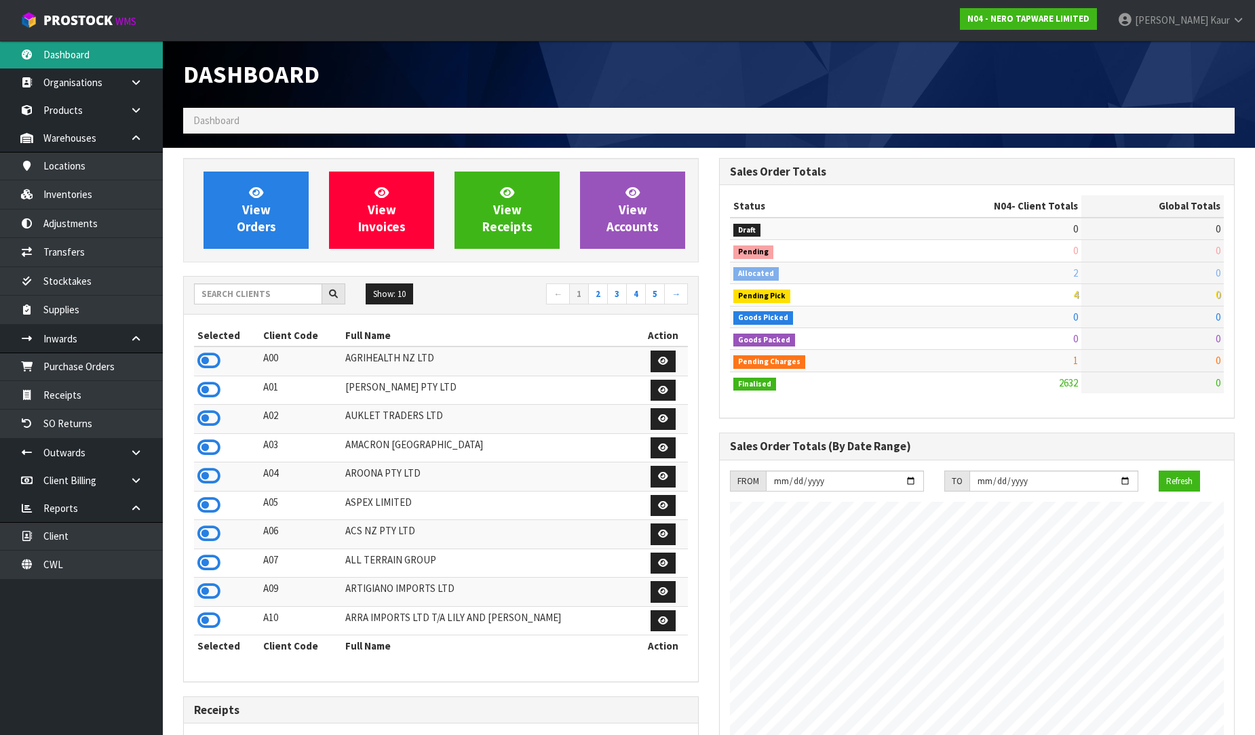
scroll to position [1057, 536]
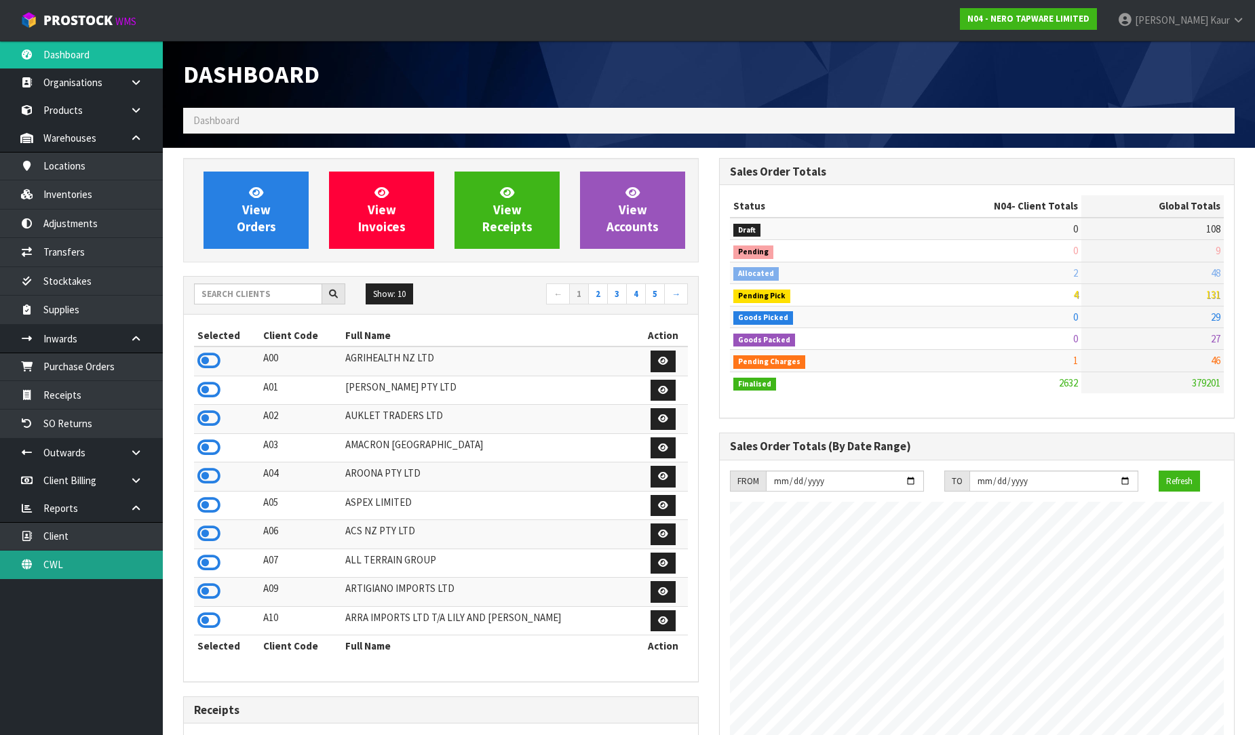
click at [89, 575] on link "CWL" at bounding box center [81, 565] width 163 height 28
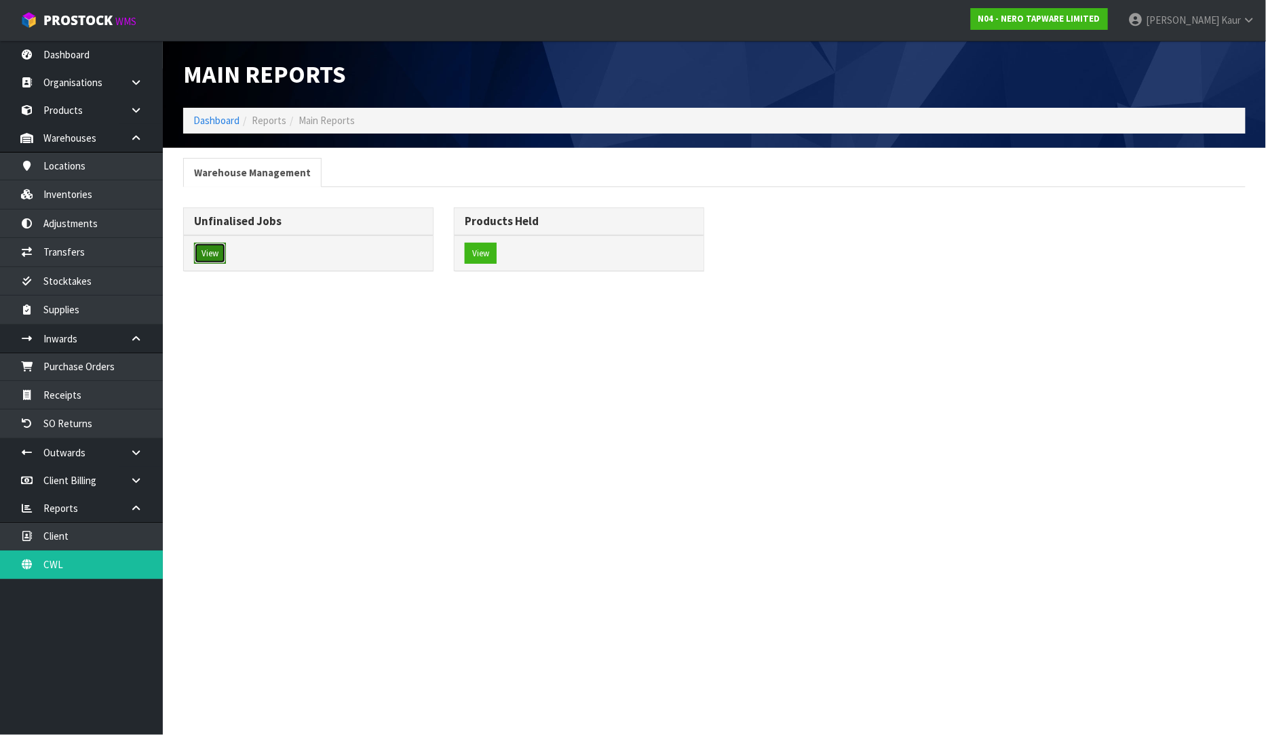
click at [207, 263] on button "View" at bounding box center [210, 254] width 32 height 22
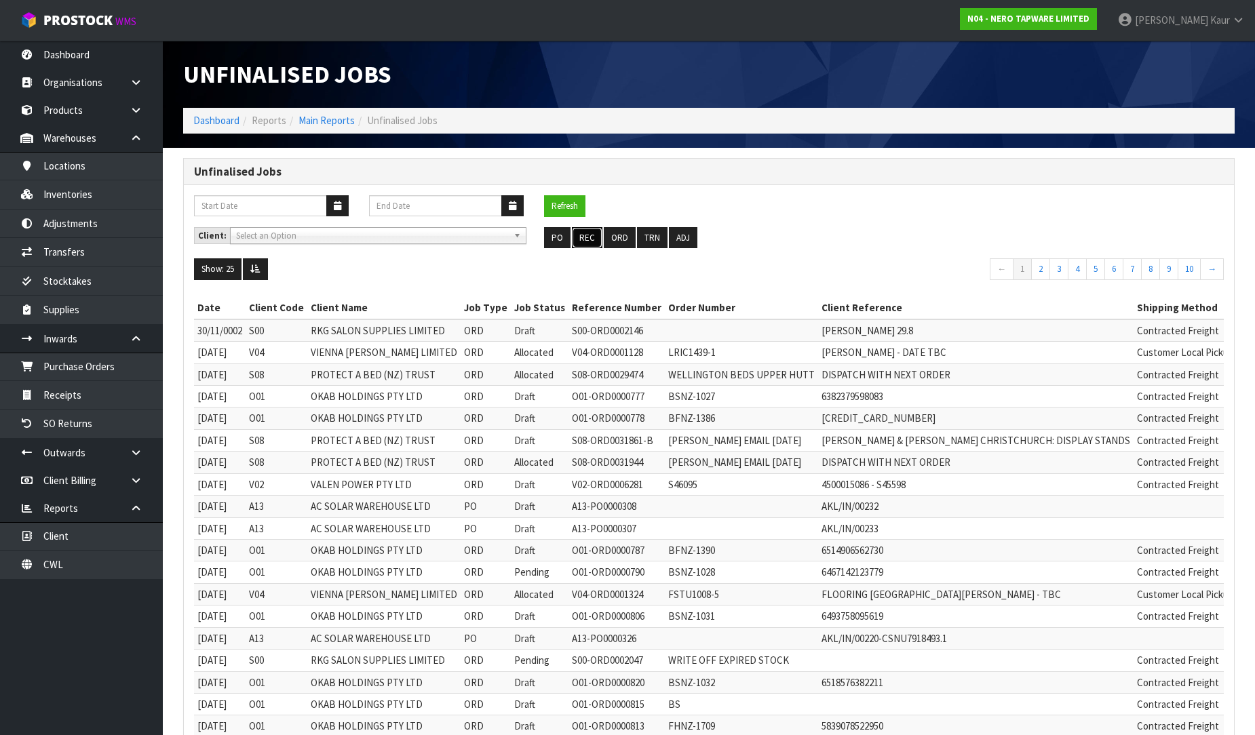
click at [582, 241] on button "REC" at bounding box center [587, 238] width 31 height 22
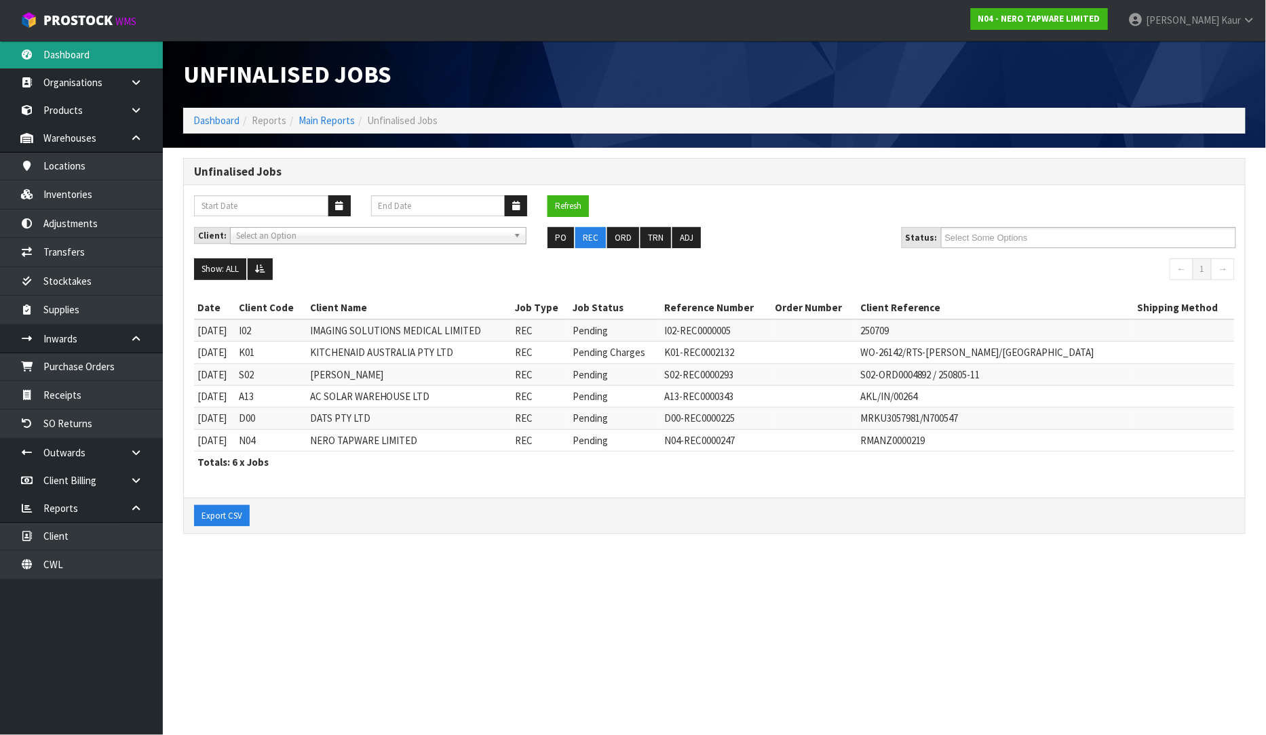
click at [84, 58] on link "Dashboard" at bounding box center [81, 55] width 163 height 28
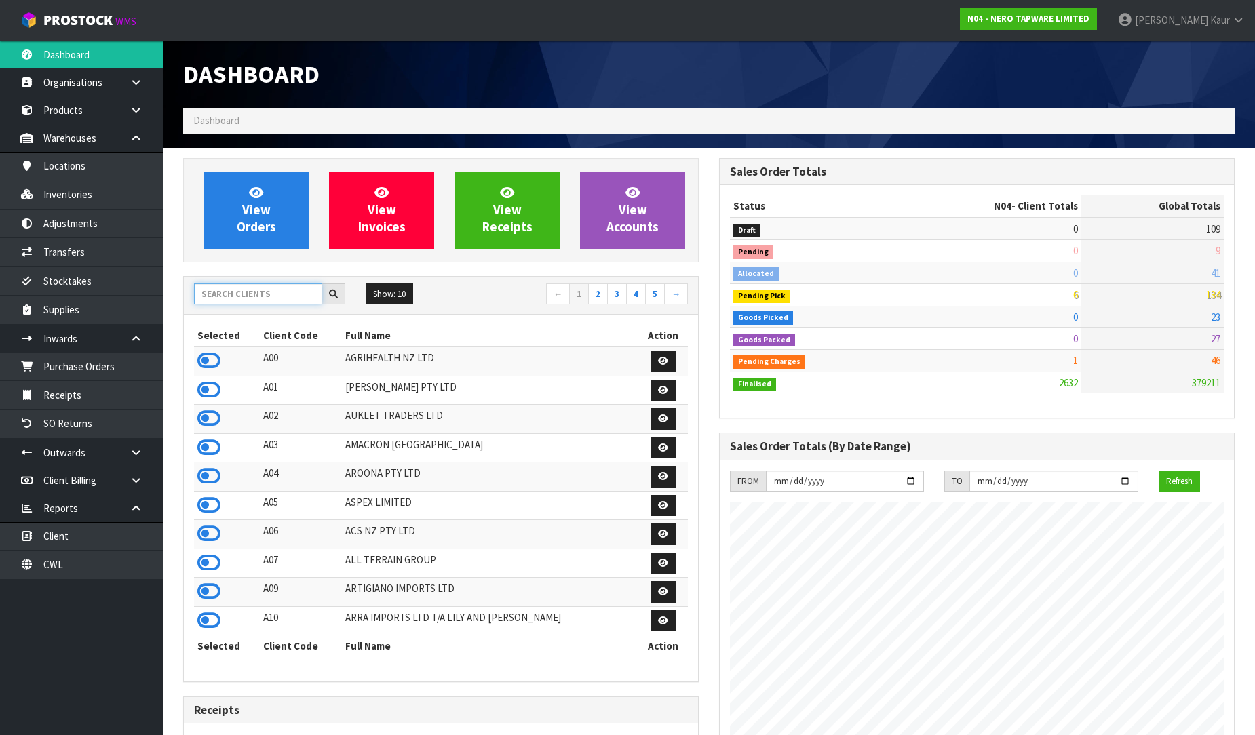
click at [263, 288] on input "text" at bounding box center [258, 294] width 128 height 21
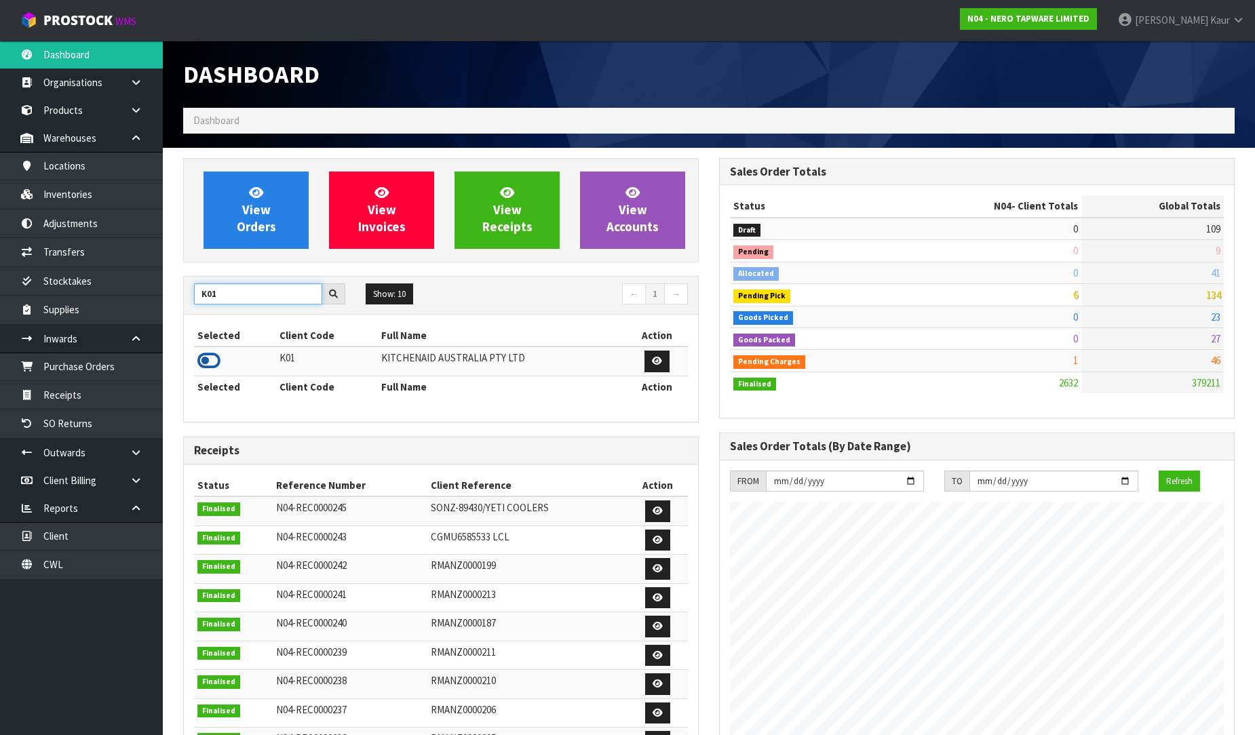
type input "K01"
click at [210, 364] on icon at bounding box center [208, 361] width 23 height 20
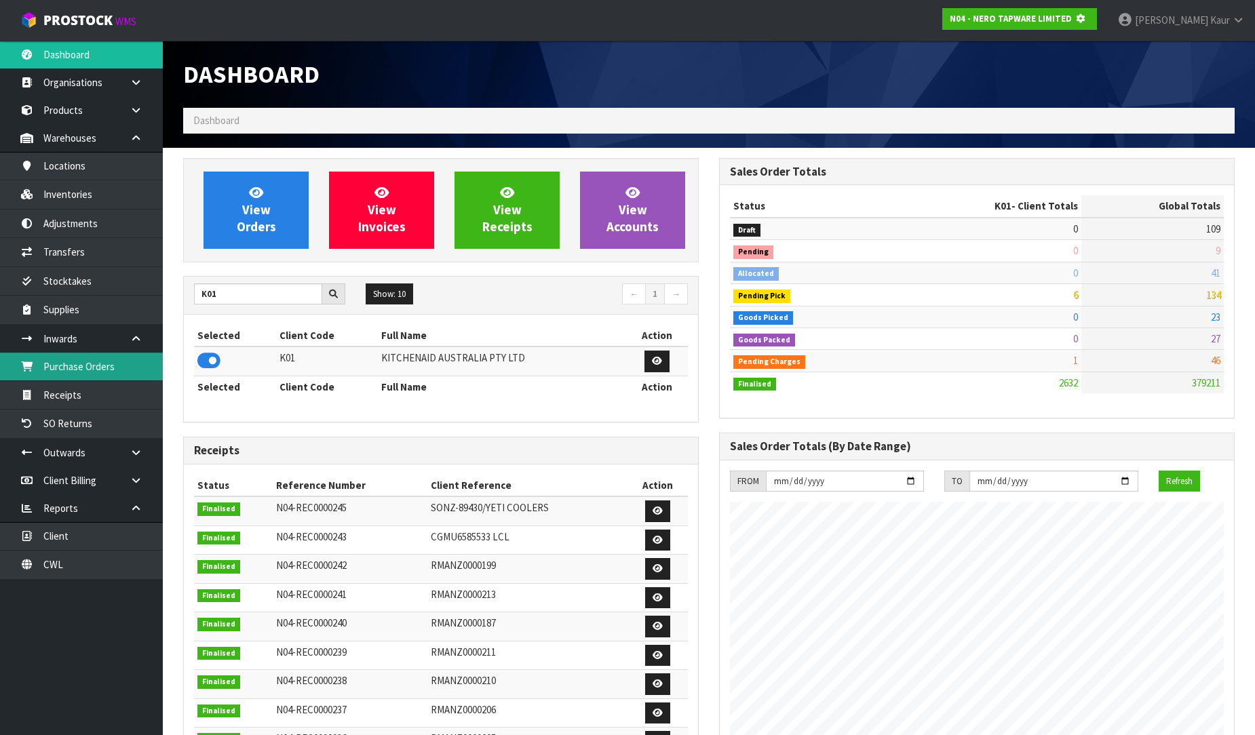
scroll to position [677479, 677789]
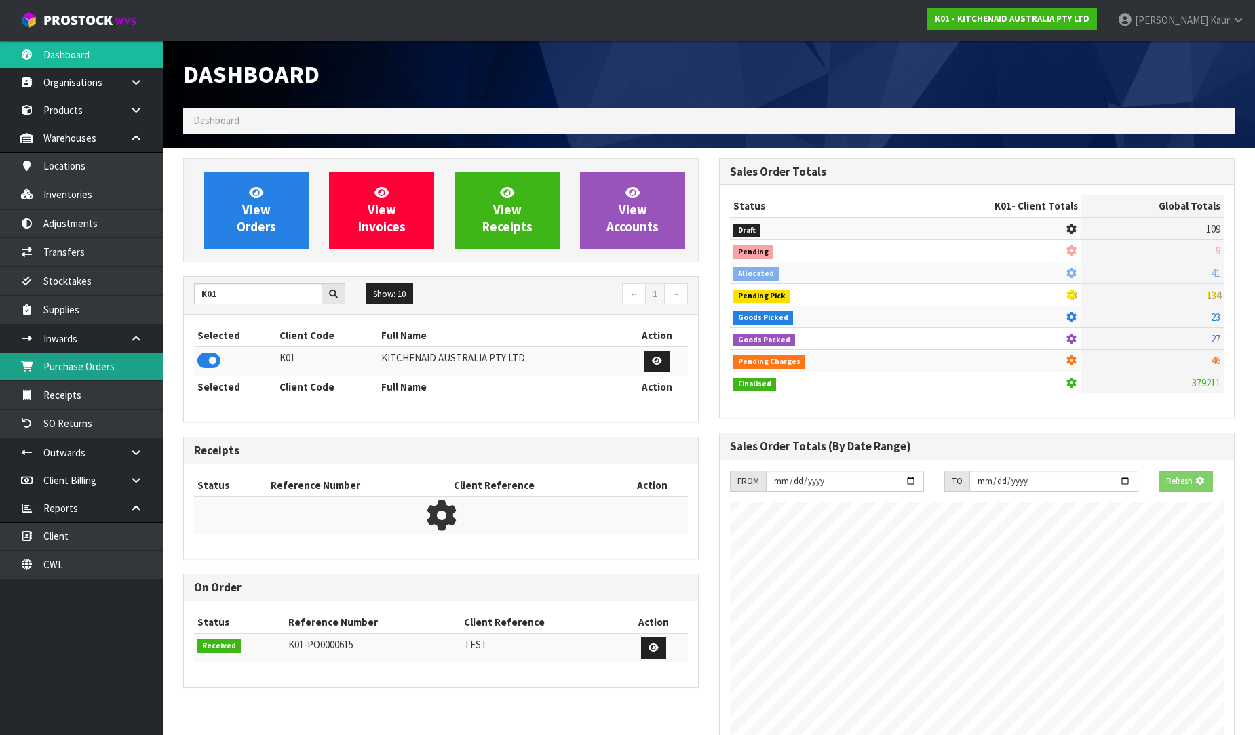
click at [138, 370] on link "Purchase Orders" at bounding box center [81, 367] width 163 height 28
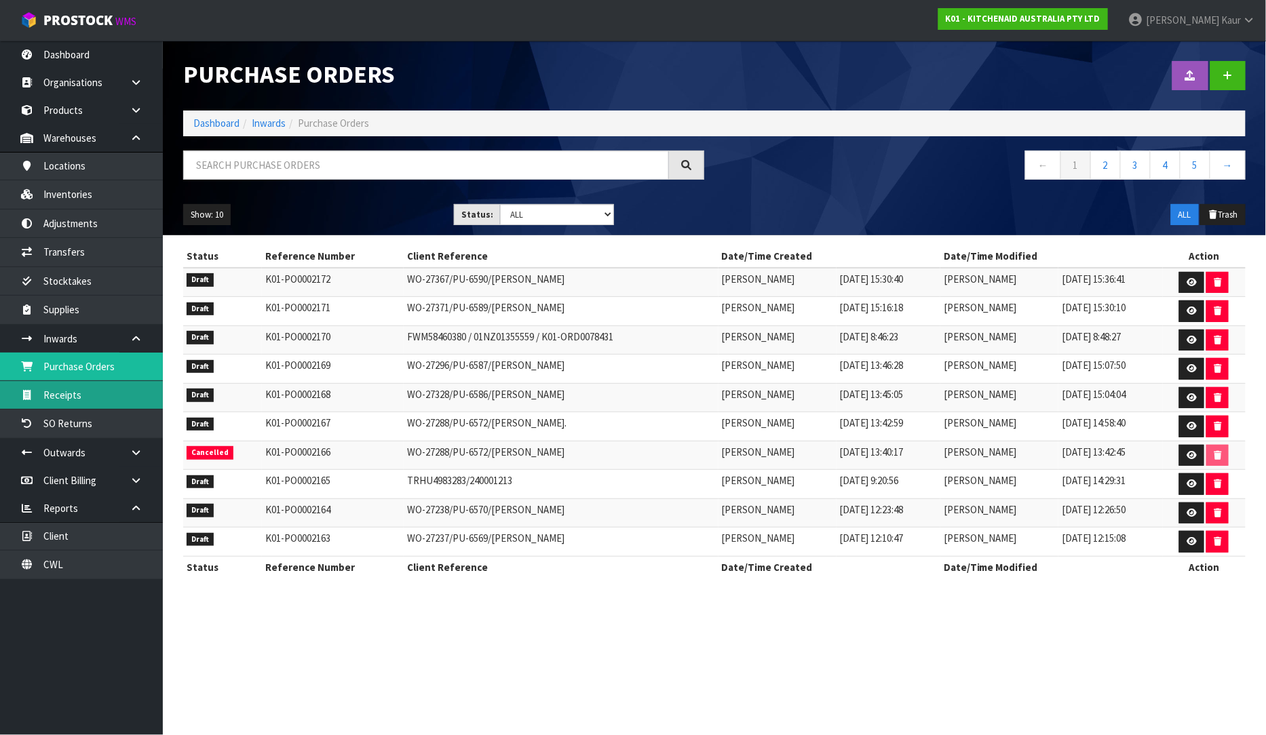
click at [87, 389] on link "Receipts" at bounding box center [81, 395] width 163 height 28
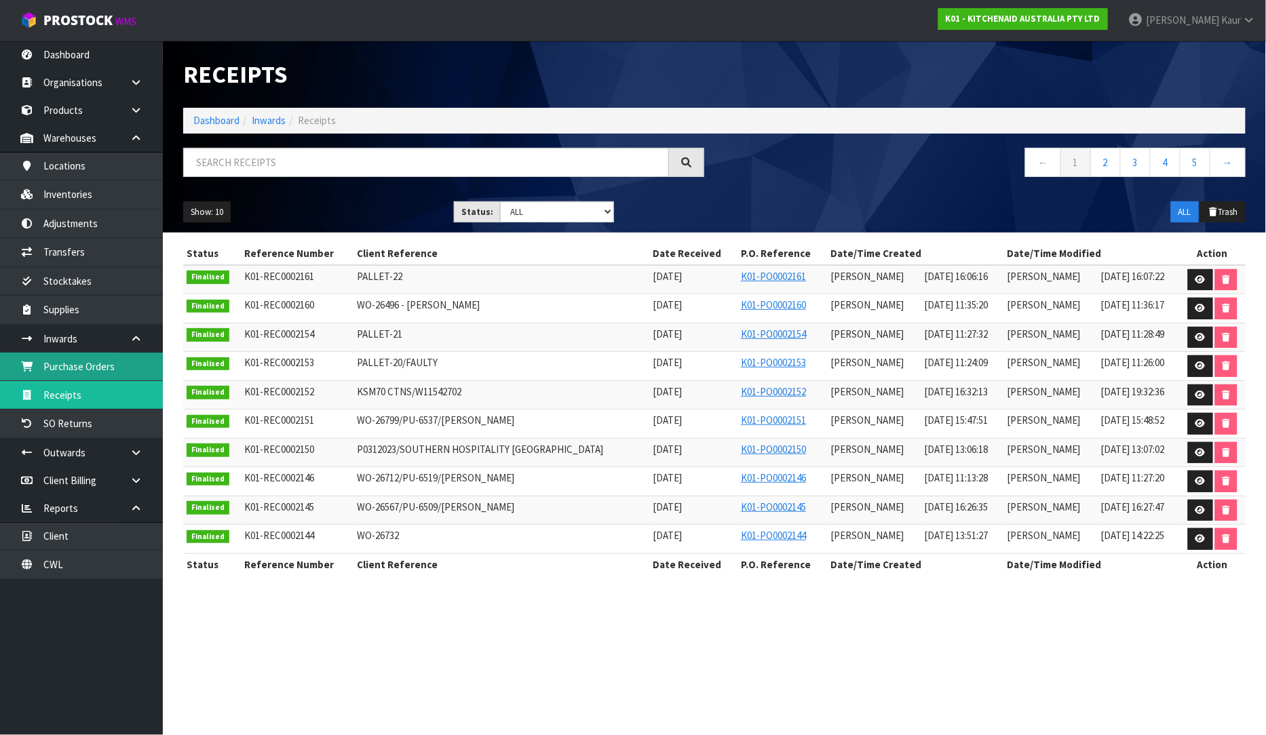
click at [97, 368] on link "Purchase Orders" at bounding box center [81, 367] width 163 height 28
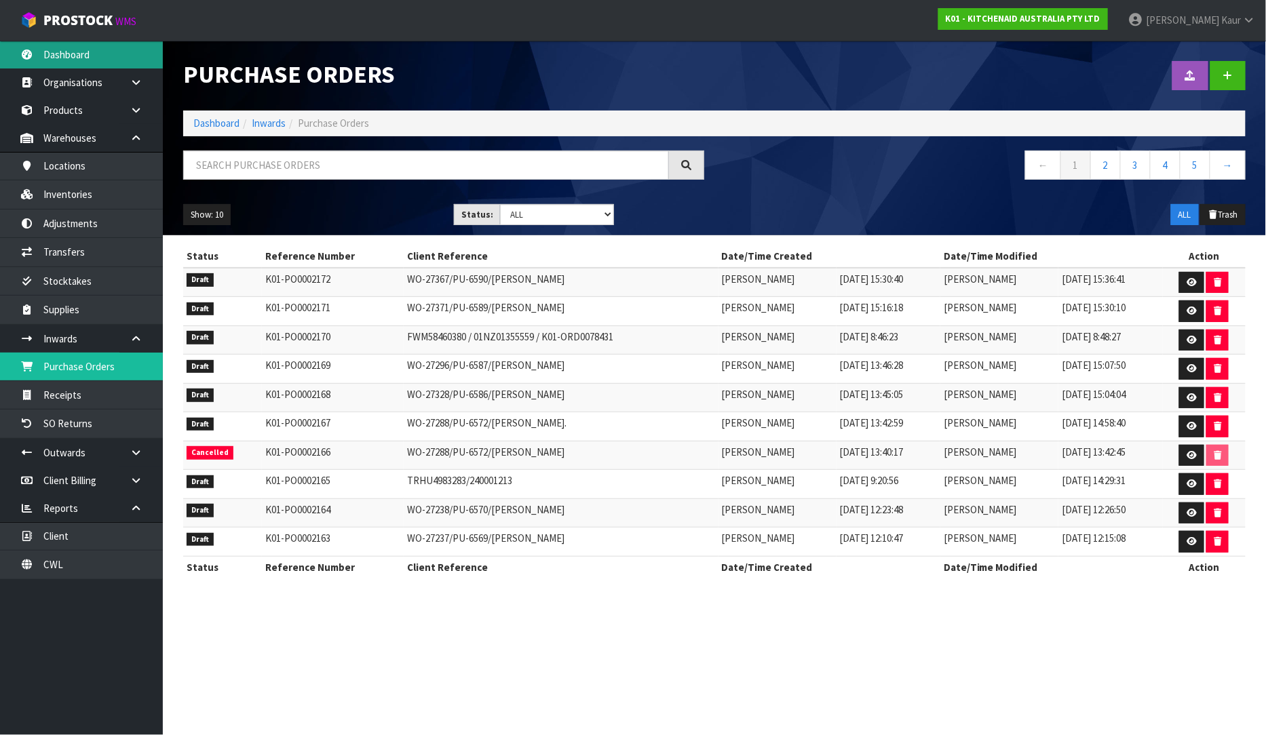
click at [102, 51] on link "Dashboard" at bounding box center [81, 55] width 163 height 28
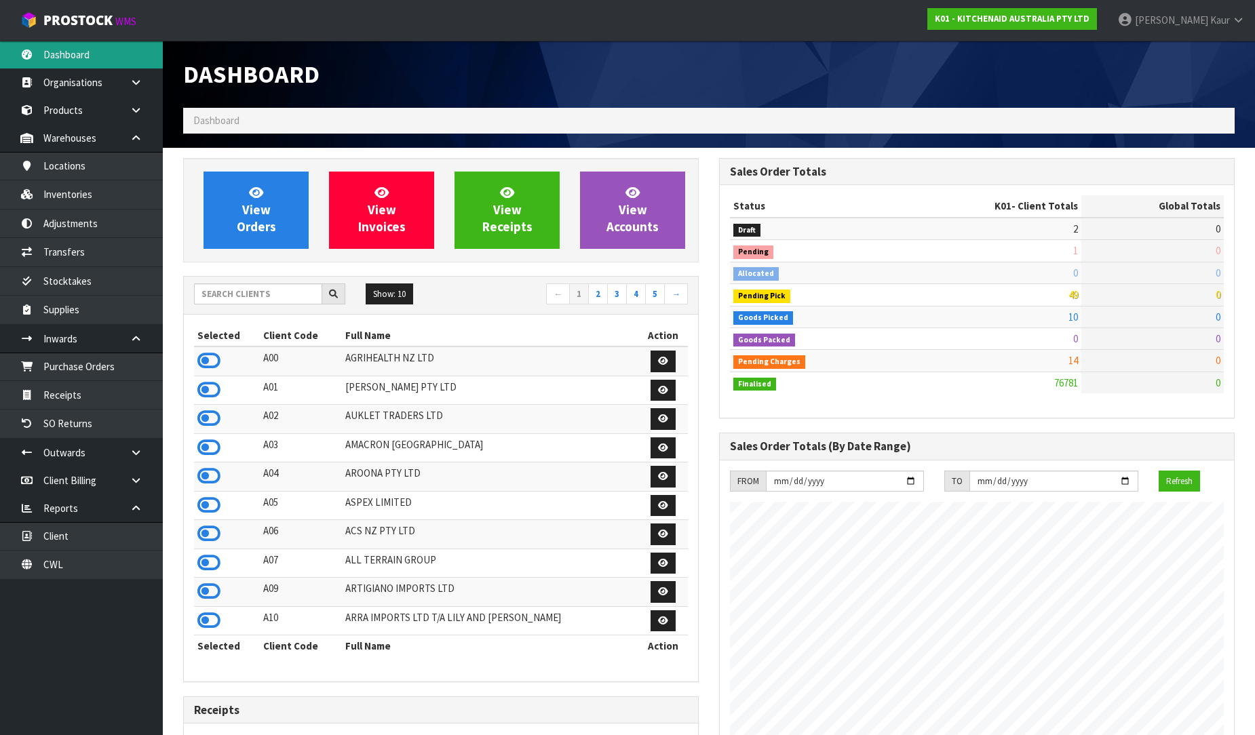
scroll to position [1028, 536]
click at [212, 297] on input "text" at bounding box center [258, 294] width 128 height 21
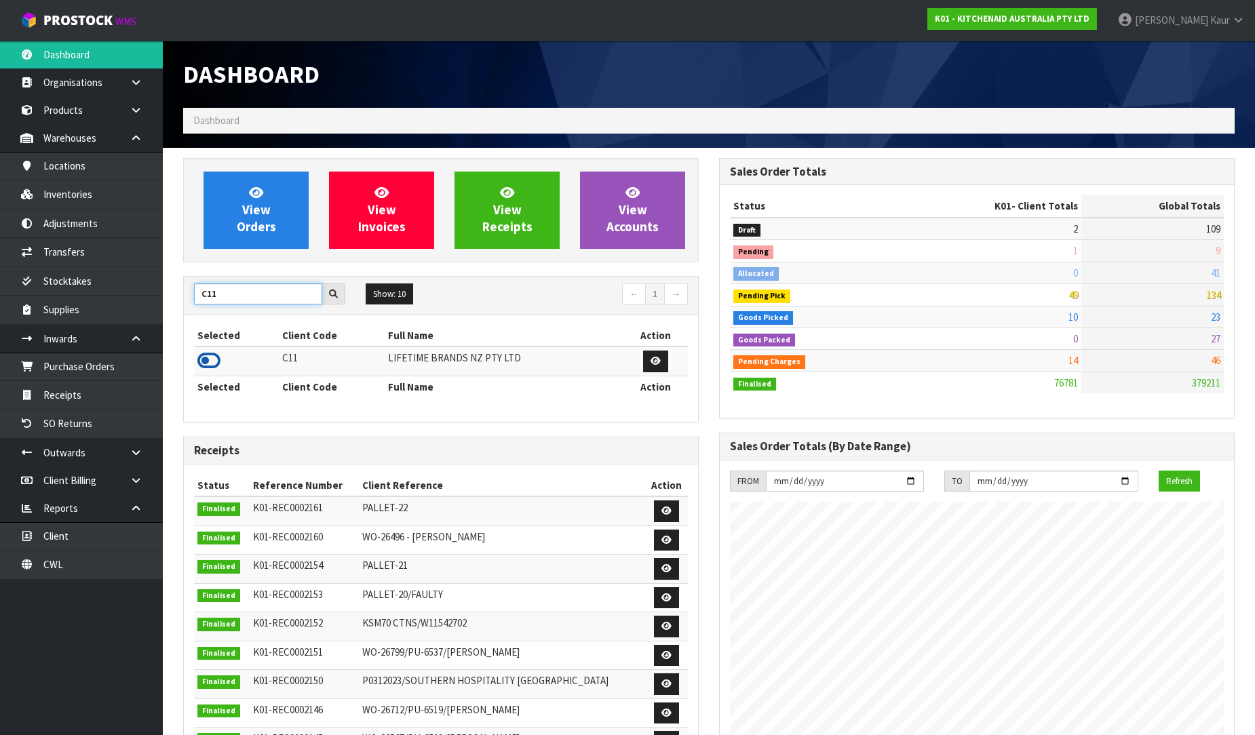
type input "C11"
click at [214, 364] on icon at bounding box center [208, 361] width 23 height 20
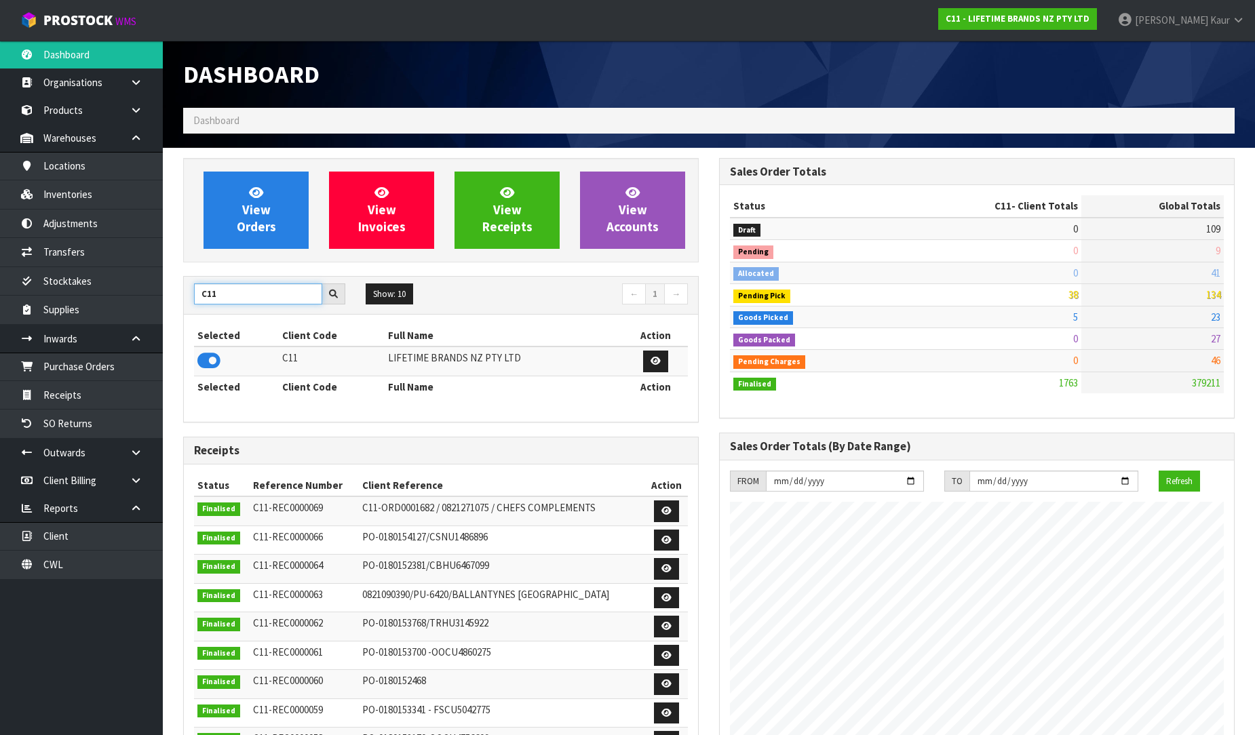
drag, startPoint x: 237, startPoint y: 292, endPoint x: 186, endPoint y: 296, distance: 51.7
click at [186, 296] on div "C11" at bounding box center [270, 295] width 172 height 22
type input "DATS"
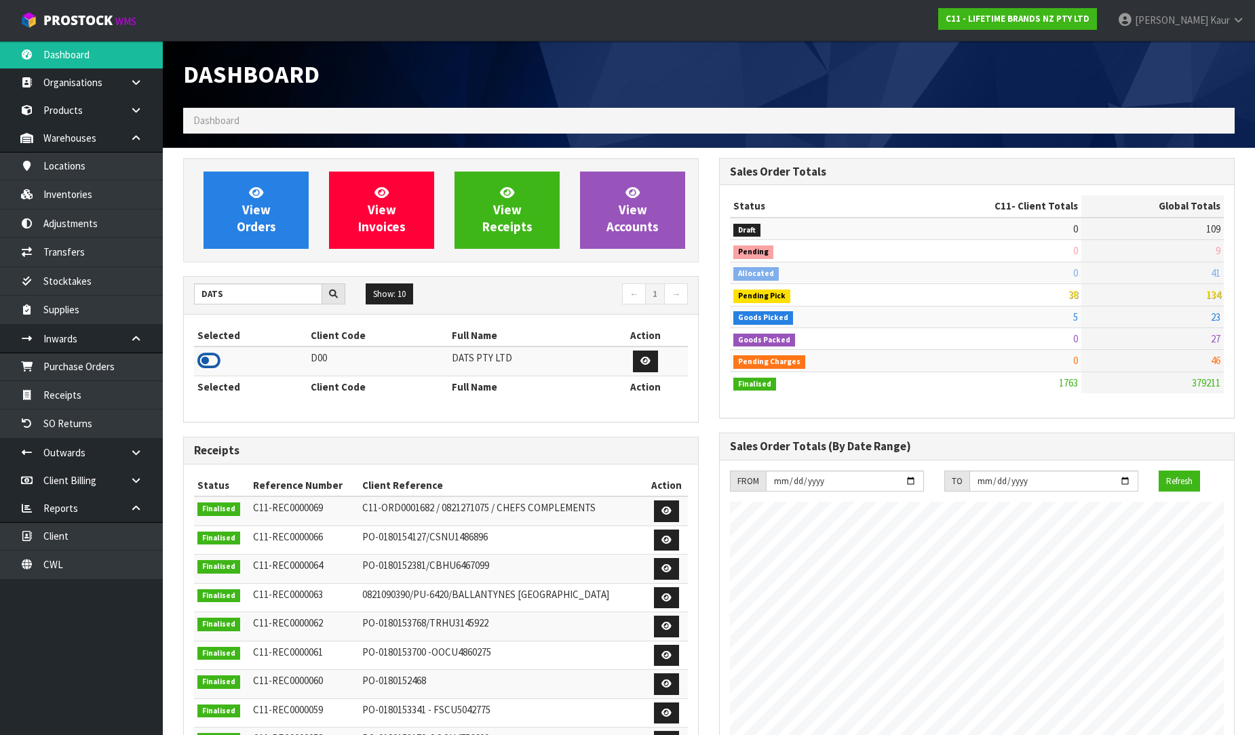
click at [213, 363] on icon at bounding box center [208, 361] width 23 height 20
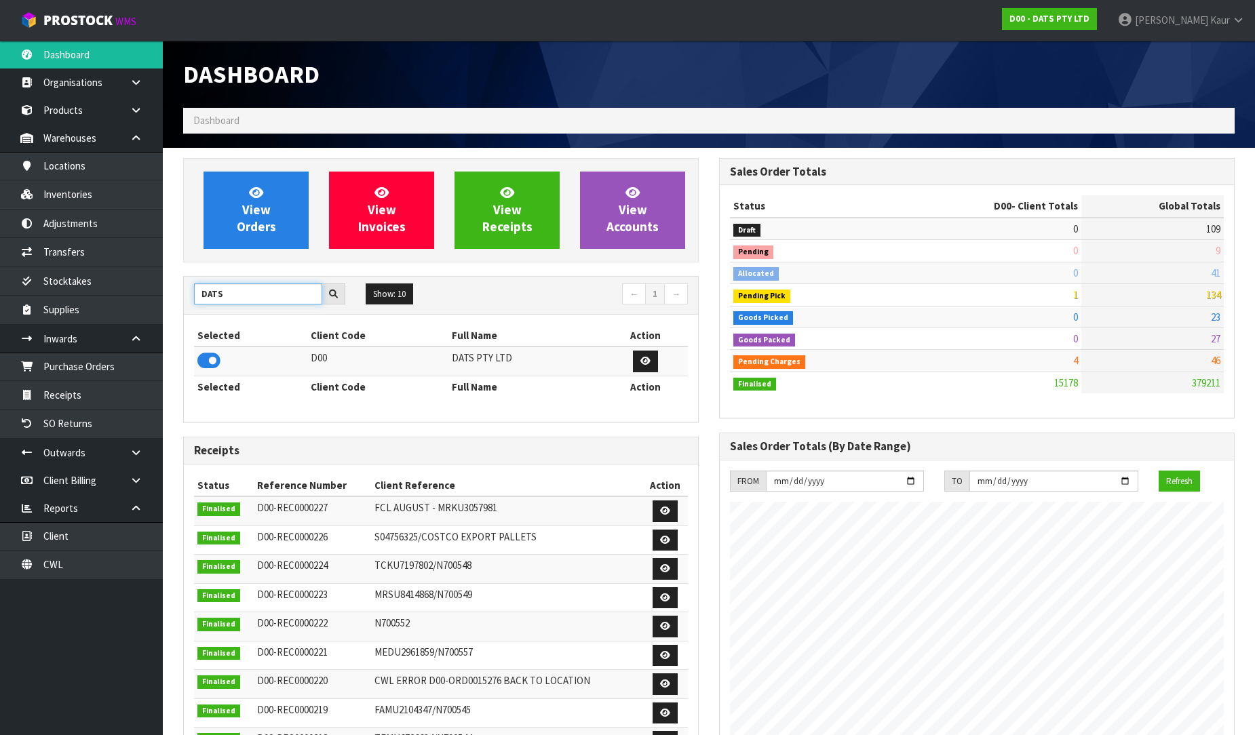
drag, startPoint x: 225, startPoint y: 300, endPoint x: 170, endPoint y: 293, distance: 55.4
click at [170, 293] on section "View Orders View Invoices View Receipts View Accounts DATS Show: 10 5 10 25 50 ←" at bounding box center [709, 672] width 1092 height 1049
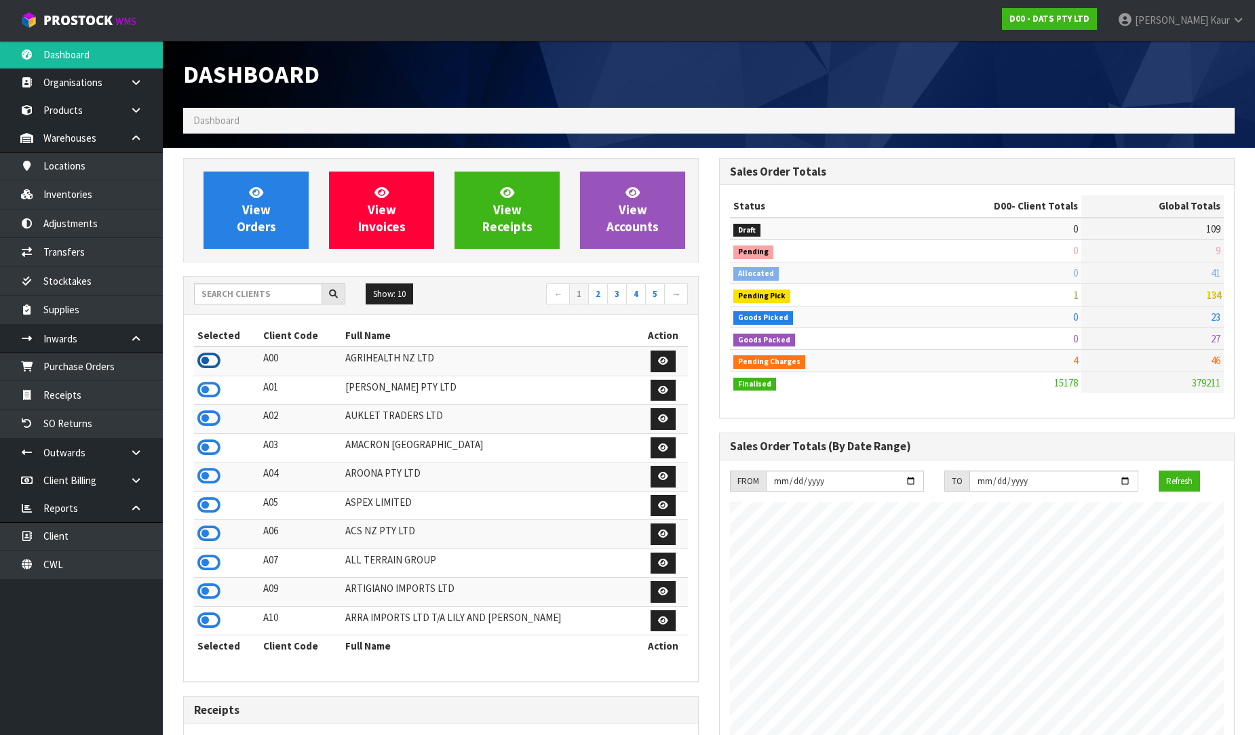
click at [214, 364] on icon at bounding box center [208, 361] width 23 height 20
click at [227, 296] on input "text" at bounding box center [258, 294] width 128 height 21
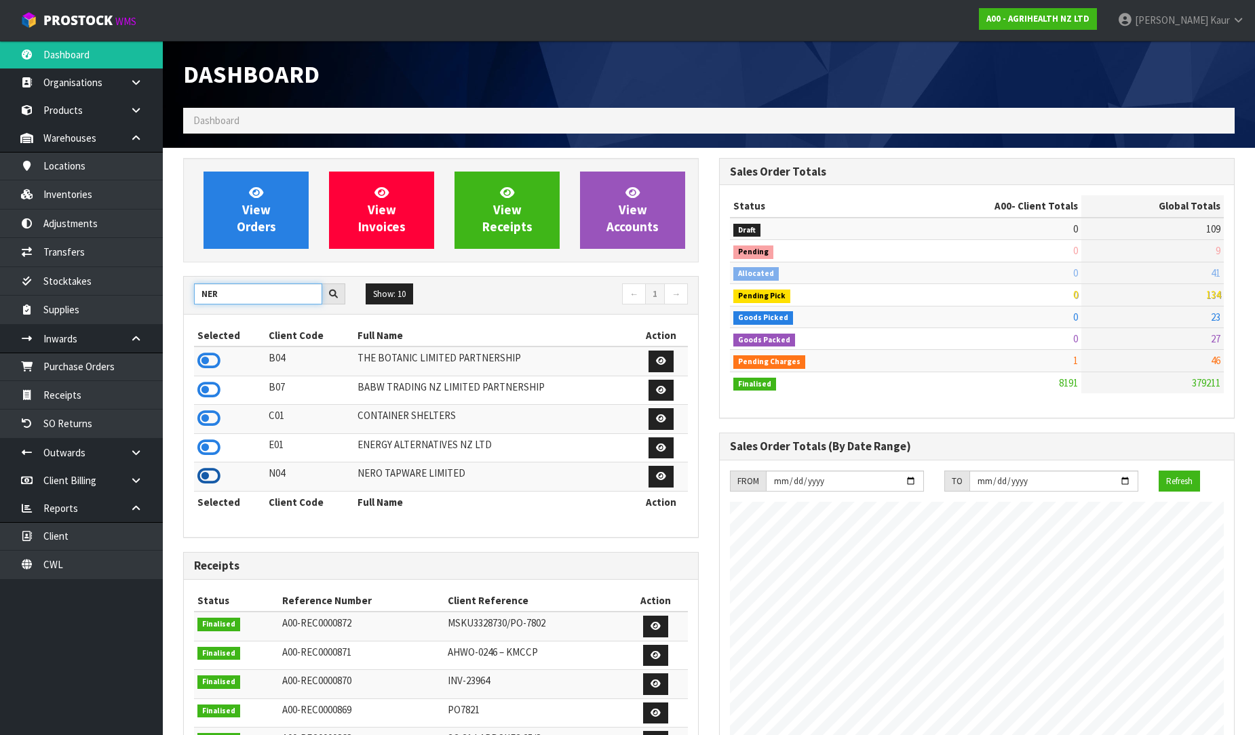
type input "NER"
click at [208, 486] on icon at bounding box center [208, 476] width 23 height 20
drag, startPoint x: 229, startPoint y: 288, endPoint x: 197, endPoint y: 292, distance: 32.1
click at [197, 292] on input "NER" at bounding box center [258, 294] width 128 height 21
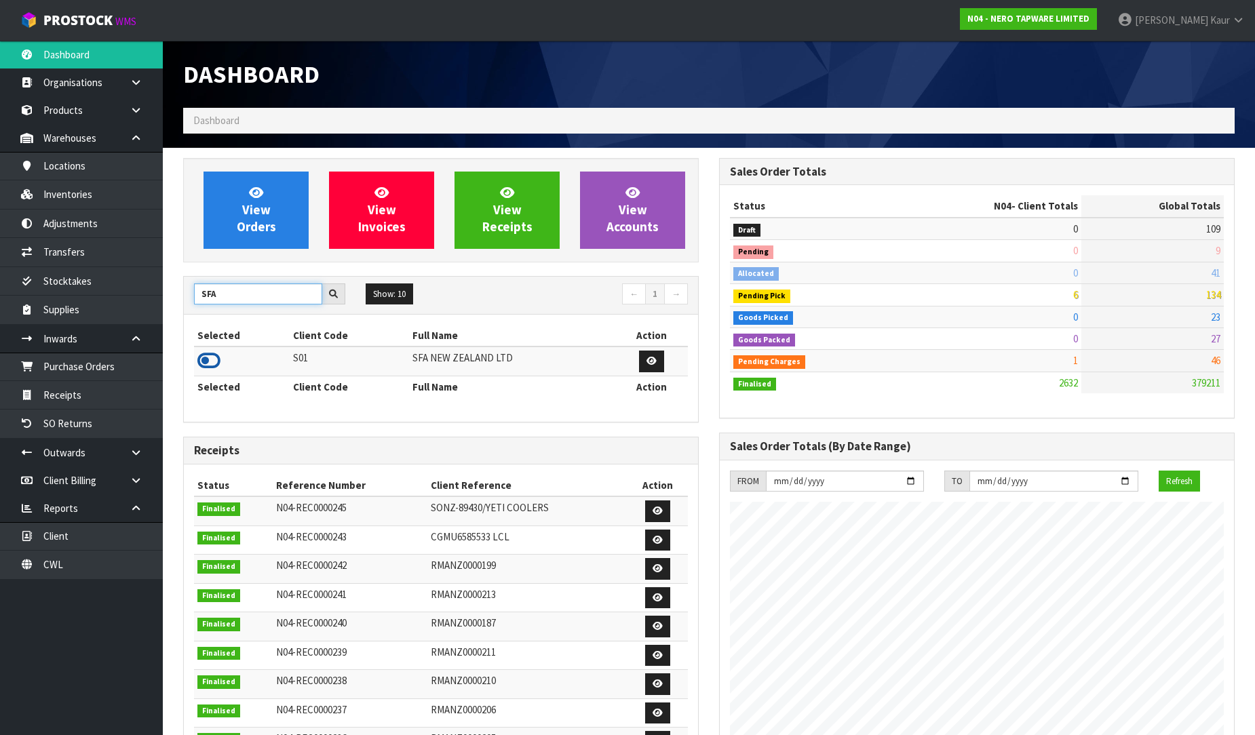
type input "SFA"
click at [212, 361] on icon at bounding box center [208, 361] width 23 height 20
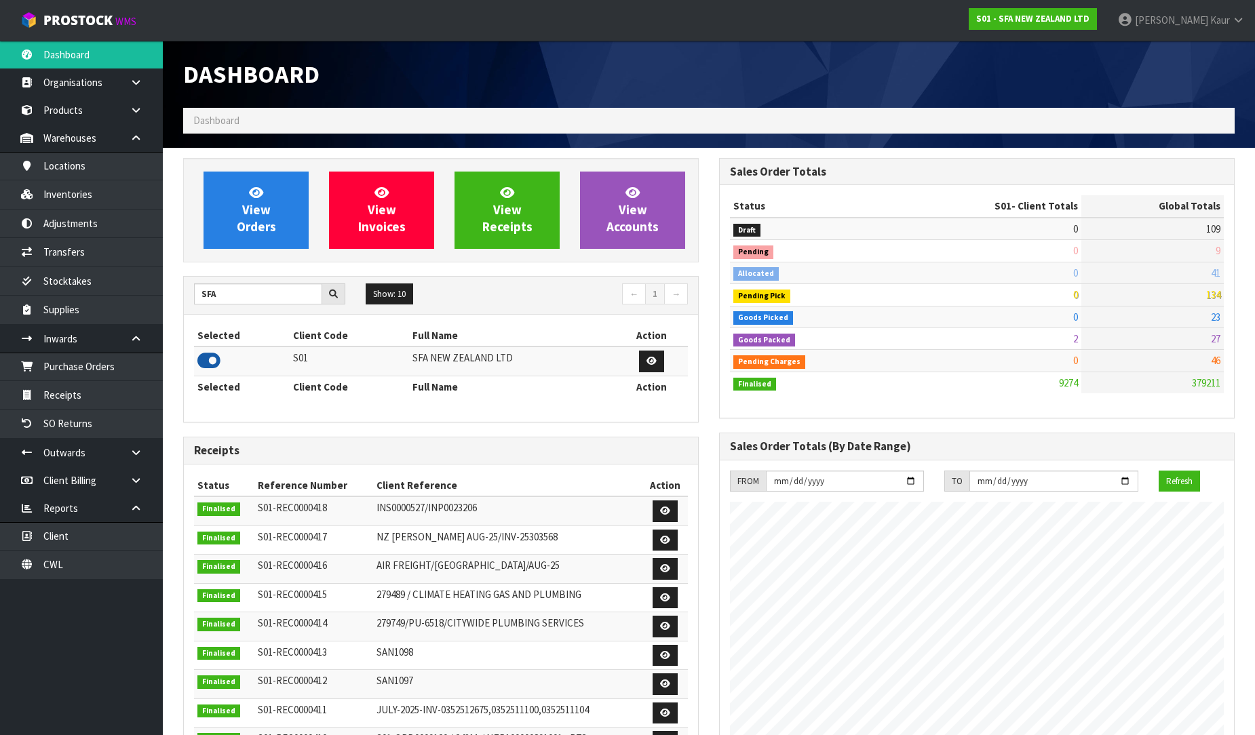
scroll to position [1028, 536]
click at [192, 302] on div "SFA" at bounding box center [270, 295] width 172 height 22
type input "Y01"
click at [213, 357] on icon at bounding box center [208, 361] width 23 height 20
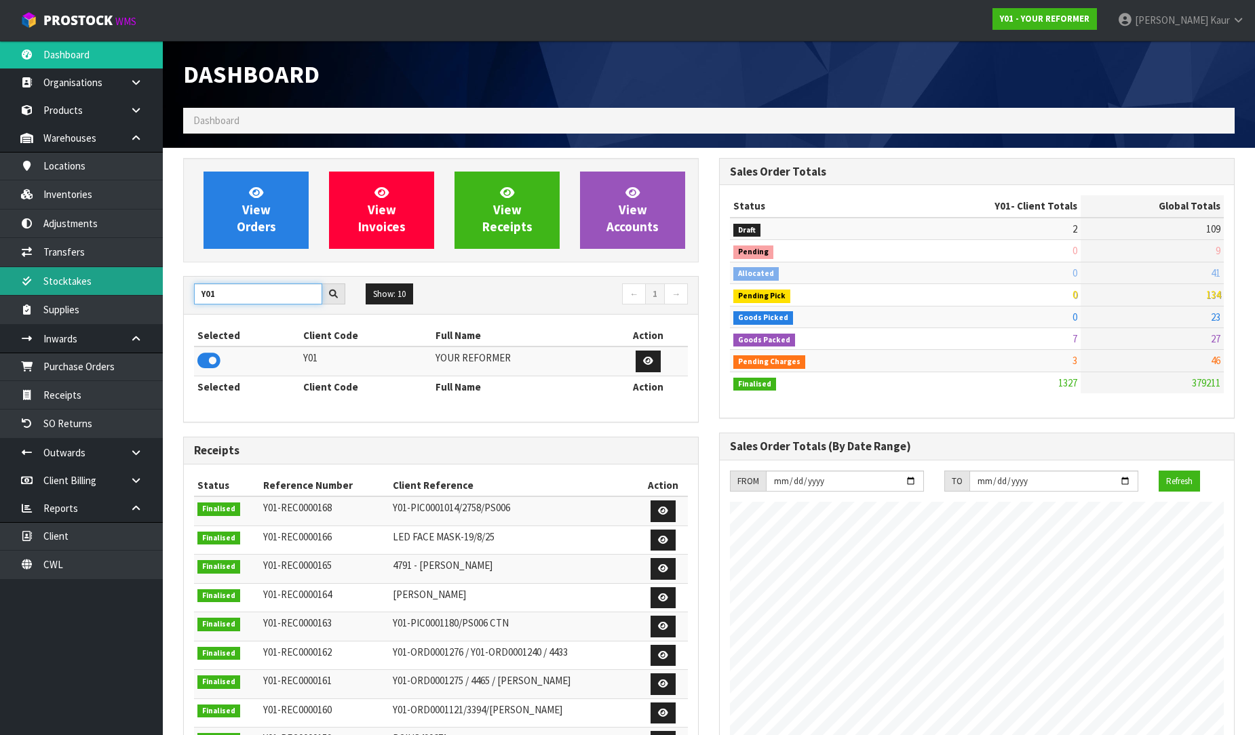
drag, startPoint x: 231, startPoint y: 296, endPoint x: 139, endPoint y: 289, distance: 91.9
click at [139, 289] on body "Toggle navigation ProStock WMS Y01 - YOUR REFORMER Prabhneet Kaur Logout Dashbo…" at bounding box center [627, 367] width 1255 height 735
type input "BOO"
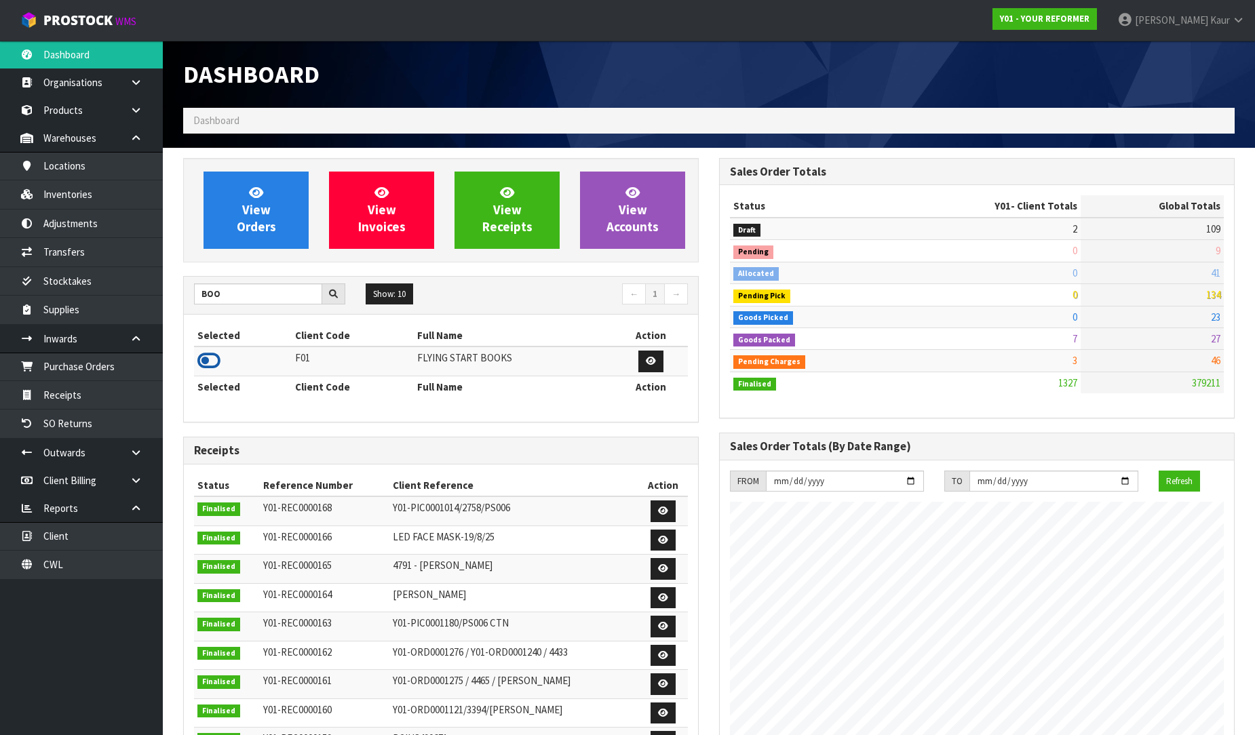
click at [207, 357] on icon at bounding box center [208, 361] width 23 height 20
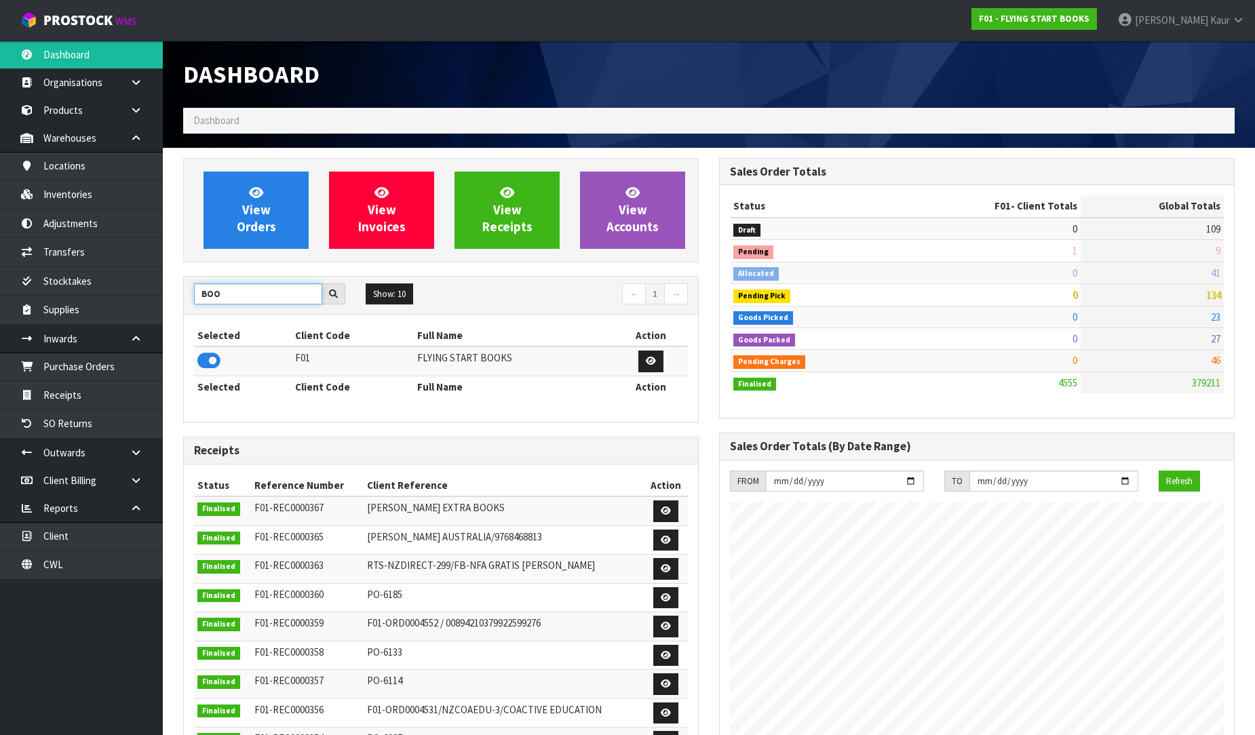
drag, startPoint x: 224, startPoint y: 290, endPoint x: 180, endPoint y: 288, distance: 43.5
click at [180, 288] on div "View Orders View Invoices View Receipts View Accounts BOO Show: 10 5 10 25 50 ←…" at bounding box center [441, 552] width 536 height 788
type input "BABW"
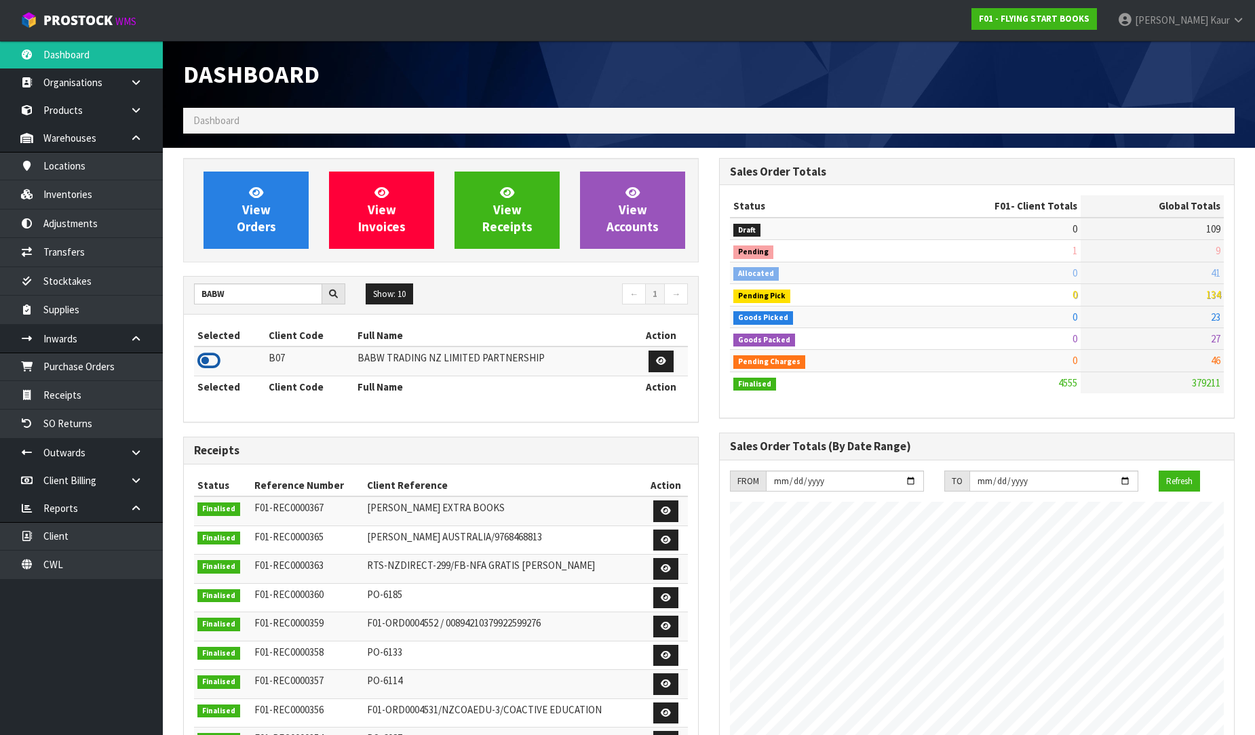
click at [207, 362] on icon at bounding box center [208, 361] width 23 height 20
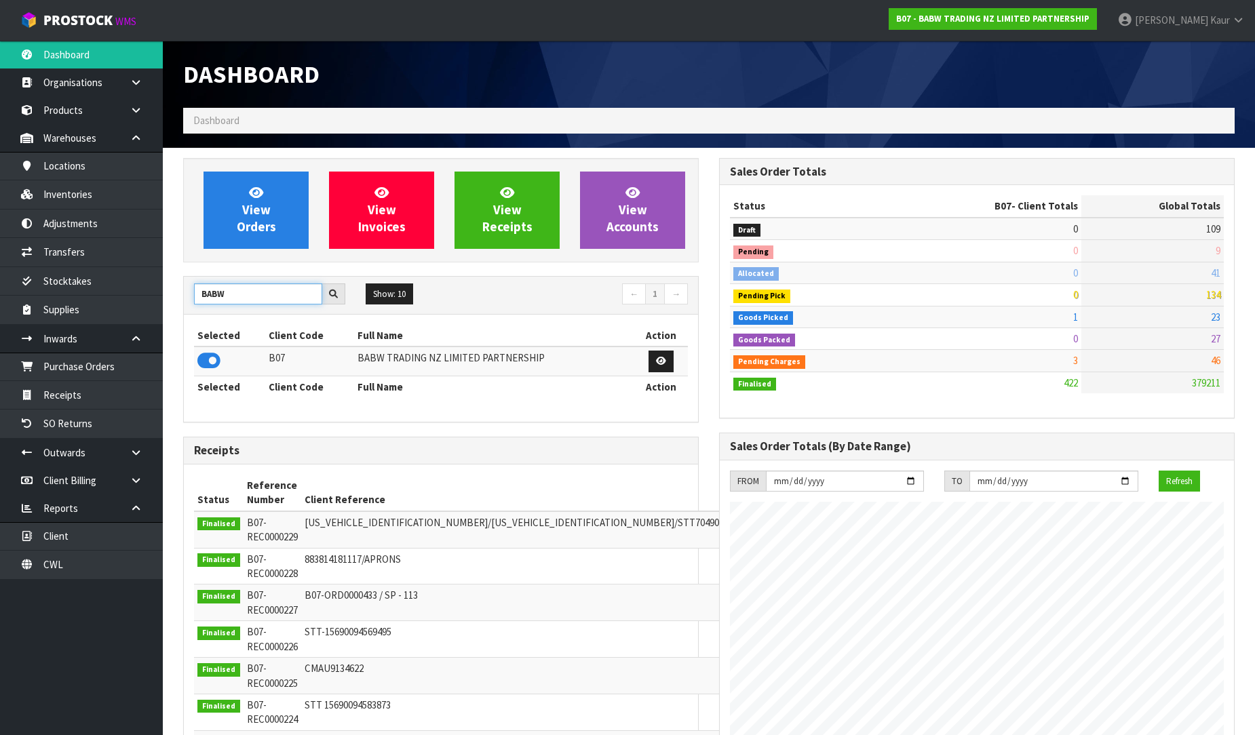
drag, startPoint x: 241, startPoint y: 296, endPoint x: 186, endPoint y: 296, distance: 54.9
click at [186, 296] on div "BABW" at bounding box center [270, 295] width 172 height 22
type input "NEO"
click at [216, 361] on icon at bounding box center [208, 361] width 23 height 20
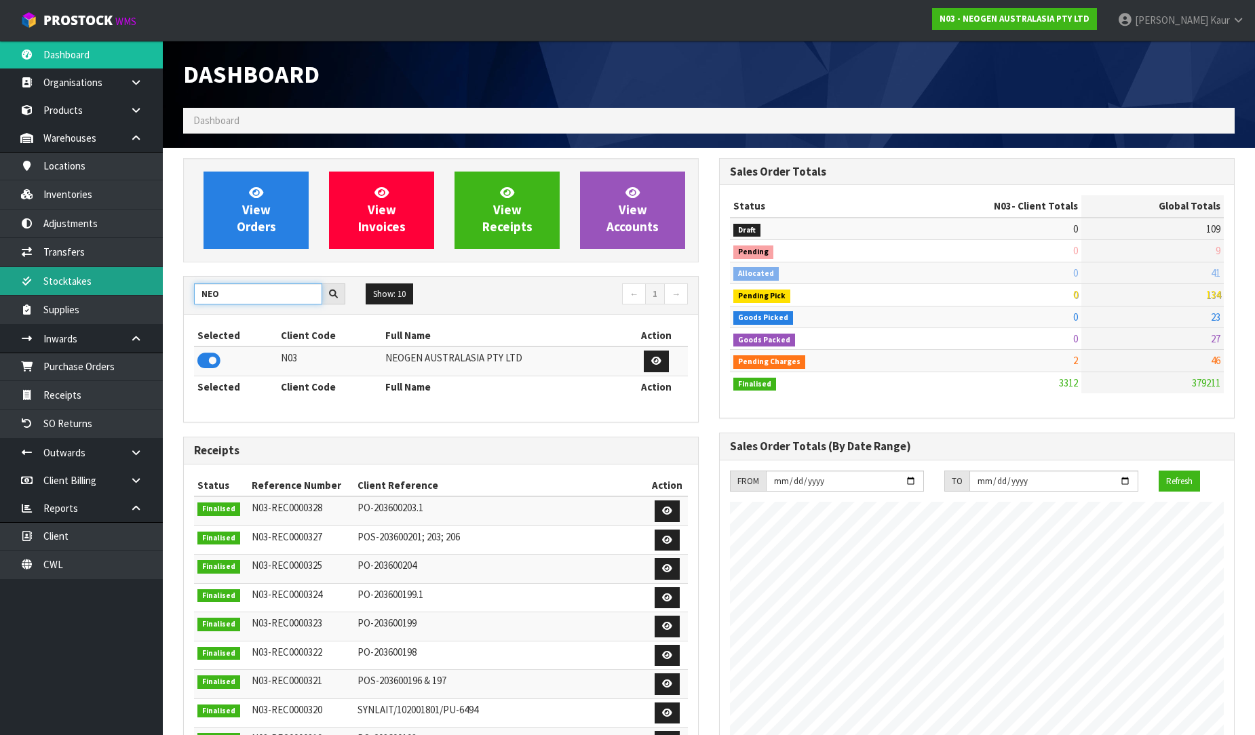
drag, startPoint x: 239, startPoint y: 295, endPoint x: 155, endPoint y: 290, distance: 84.2
click at [155, 290] on body "Toggle navigation ProStock WMS N03 - NEOGEN AUSTRALASIA PTY LTD Prabhneet Kaur …" at bounding box center [627, 367] width 1255 height 735
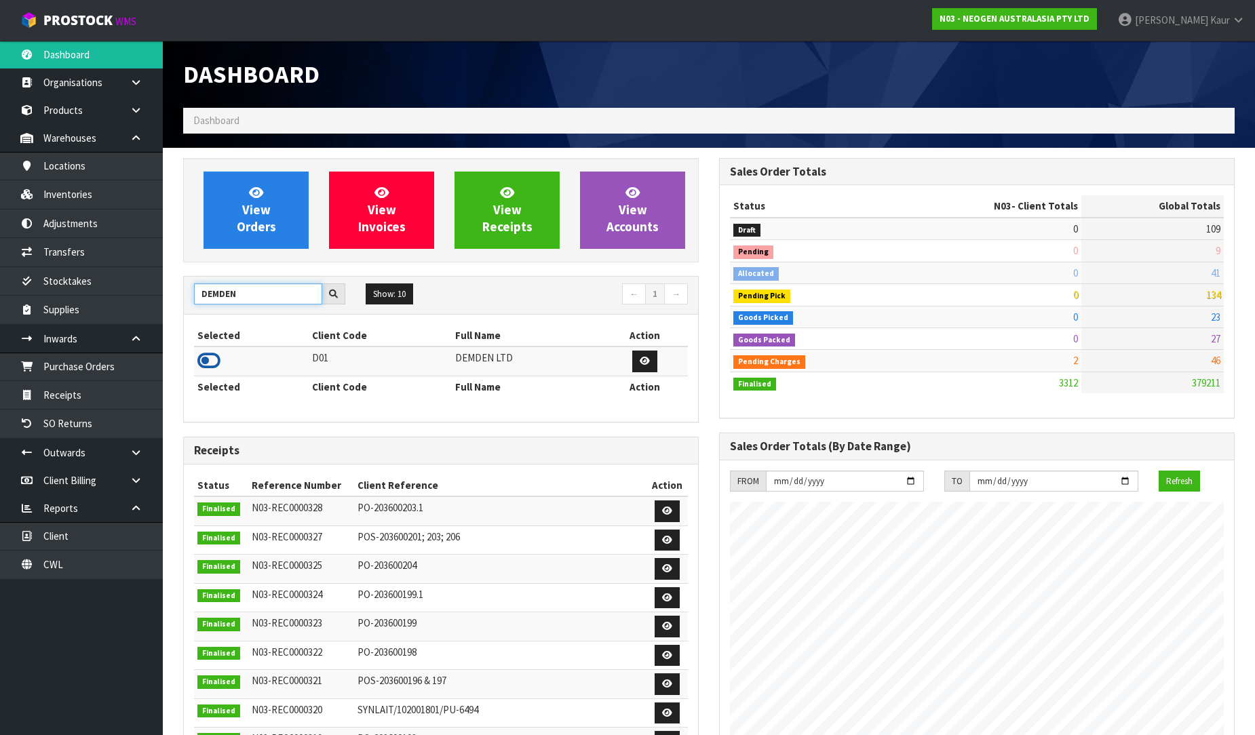
type input "DEMDEN"
click at [201, 365] on icon at bounding box center [208, 361] width 23 height 20
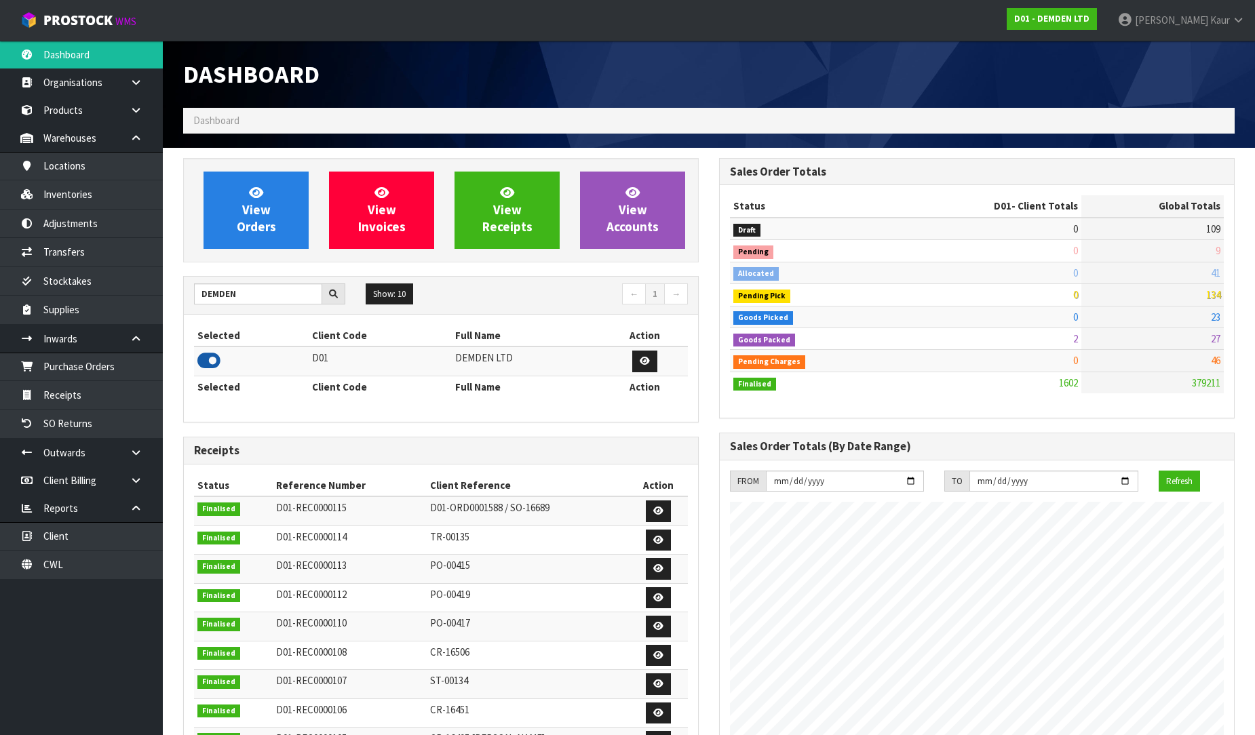
scroll to position [852, 536]
drag, startPoint x: 242, startPoint y: 302, endPoint x: 172, endPoint y: 280, distance: 73.2
click at [173, 280] on div "View Orders View Invoices View Receipts View Accounts DEMDEN Show: 10 5 10 25 5…" at bounding box center [441, 552] width 536 height 788
type input "TUFF"
click at [208, 356] on icon at bounding box center [208, 361] width 23 height 20
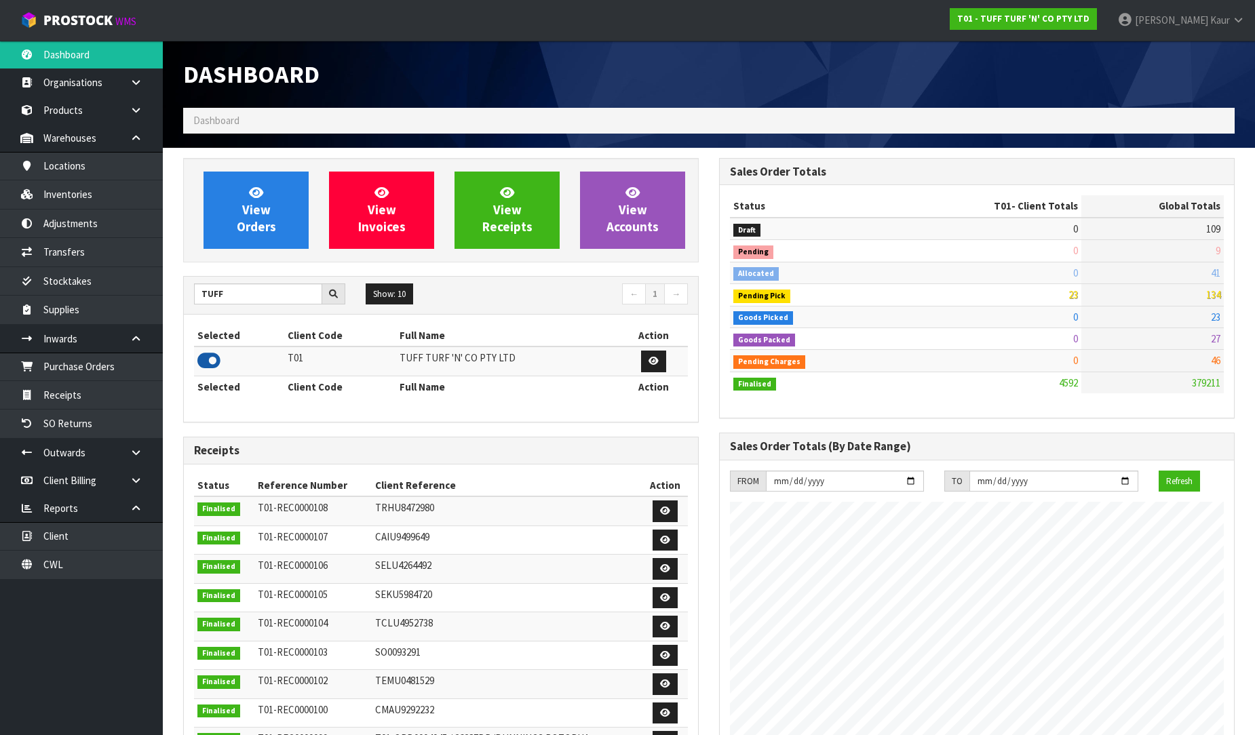
scroll to position [1028, 536]
drag, startPoint x: 233, startPoint y: 301, endPoint x: 181, endPoint y: 290, distance: 53.3
click at [181, 290] on div "View Orders View Invoices View Receipts View Accounts TUFF Show: 10 5 10 25 50 ←" at bounding box center [441, 552] width 536 height 788
type input "J02"
click at [214, 360] on icon at bounding box center [208, 361] width 23 height 20
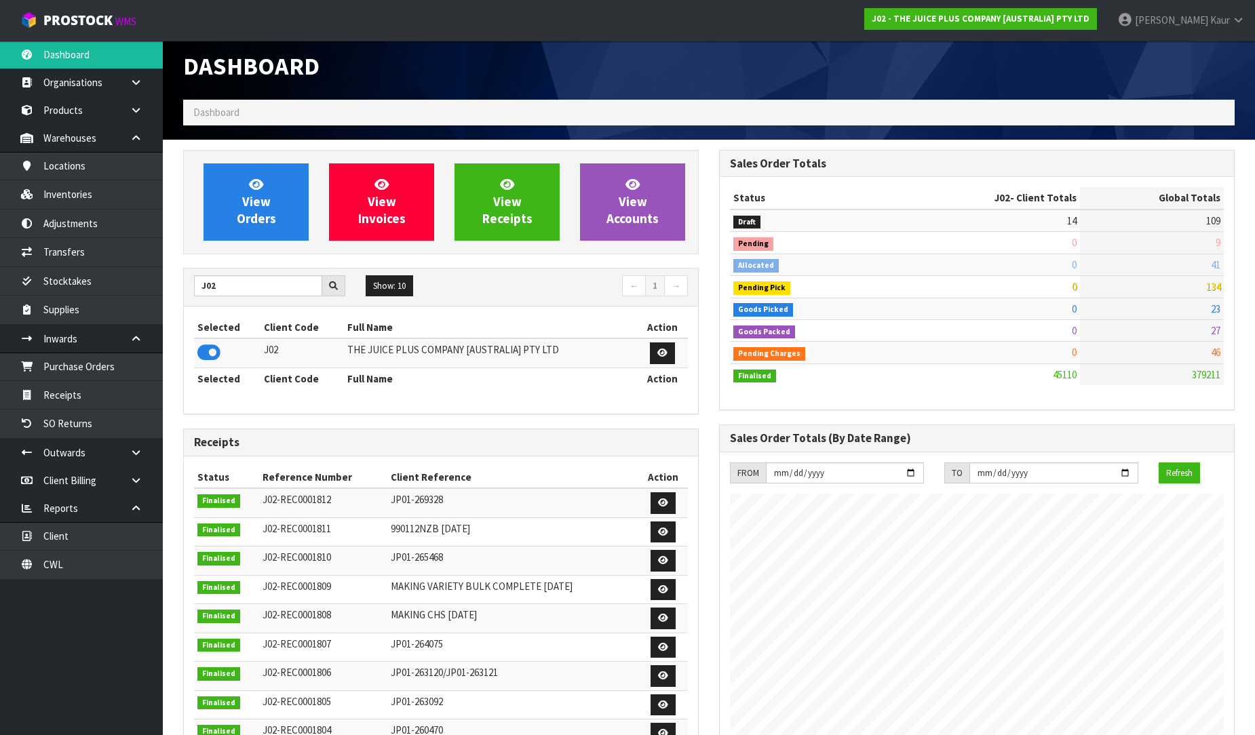
scroll to position [0, 0]
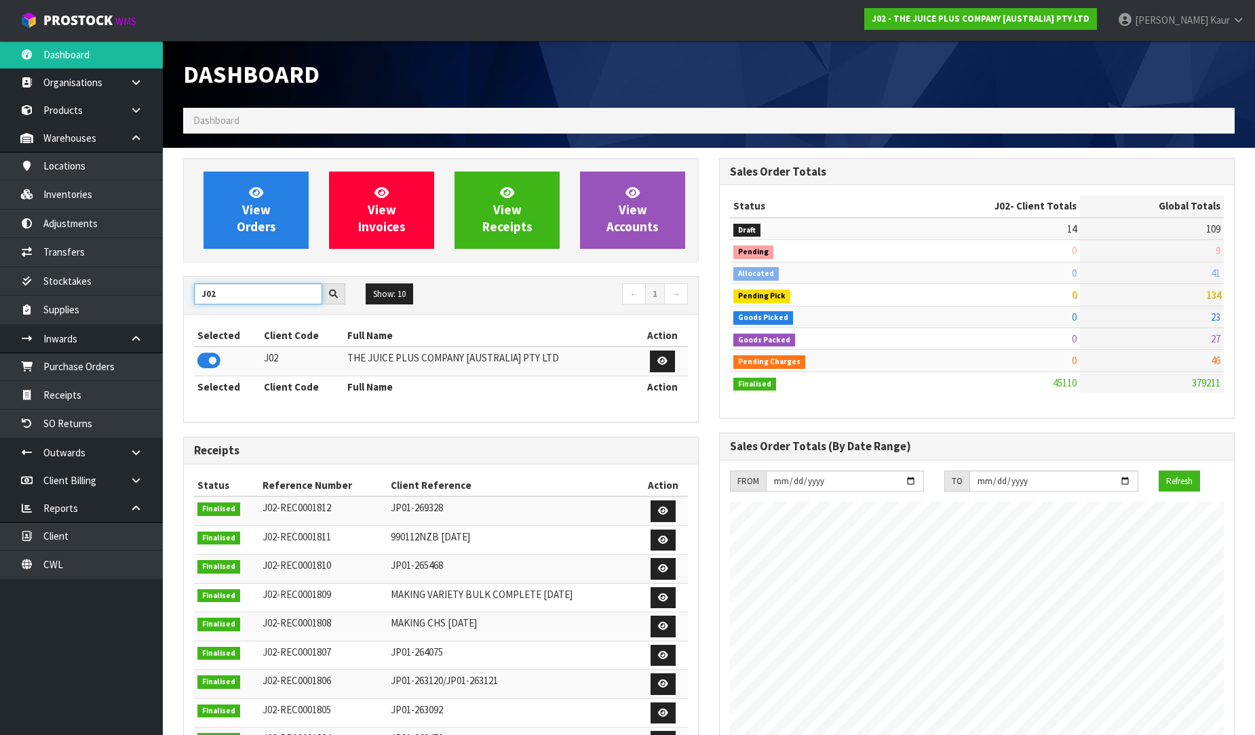
drag, startPoint x: 198, startPoint y: 303, endPoint x: 191, endPoint y: 303, distance: 7.5
click at [191, 303] on div "J02" at bounding box center [270, 295] width 172 height 22
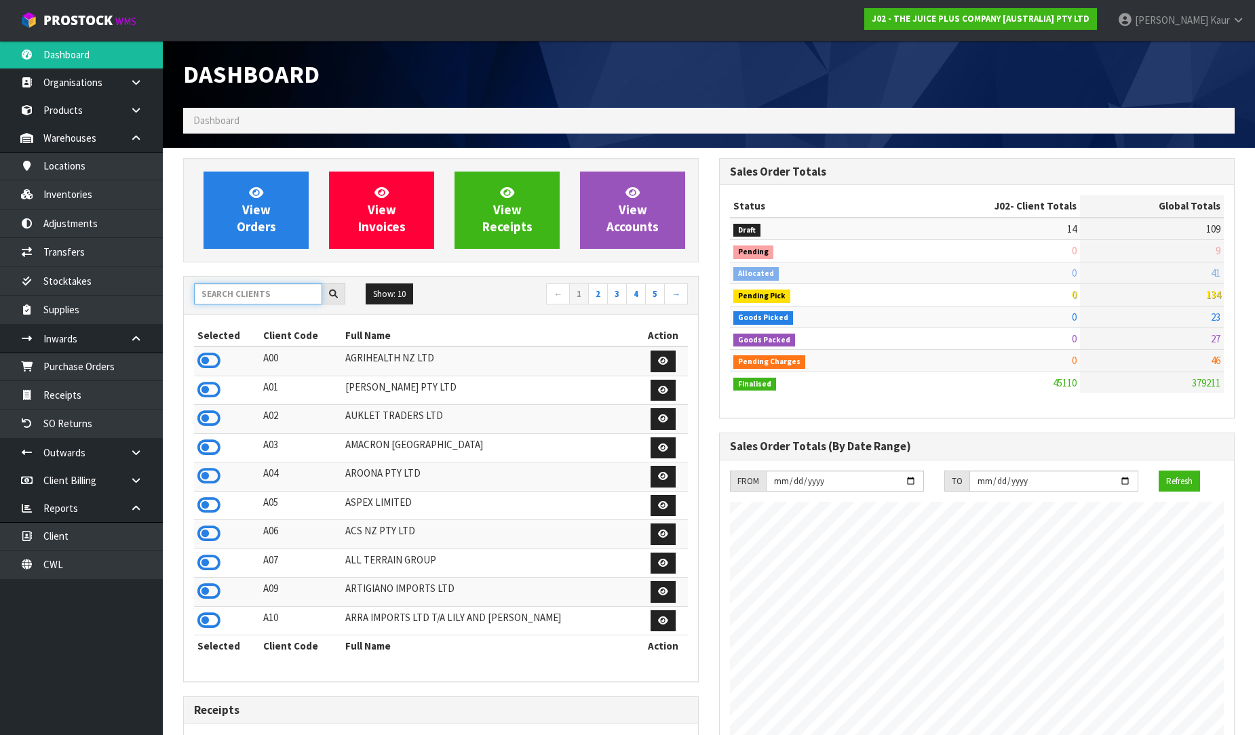
type input "H"
click at [214, 294] on input "text" at bounding box center [258, 294] width 128 height 21
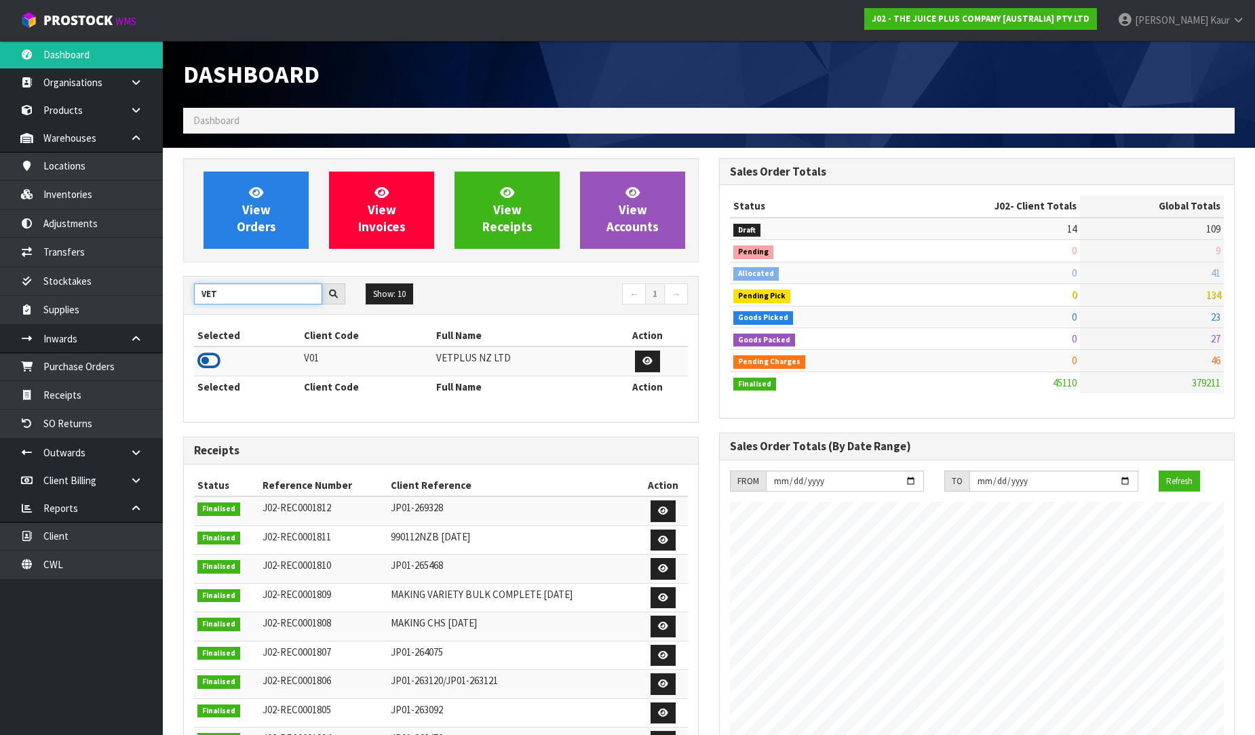
type input "VET"
click at [214, 362] on icon at bounding box center [208, 361] width 23 height 20
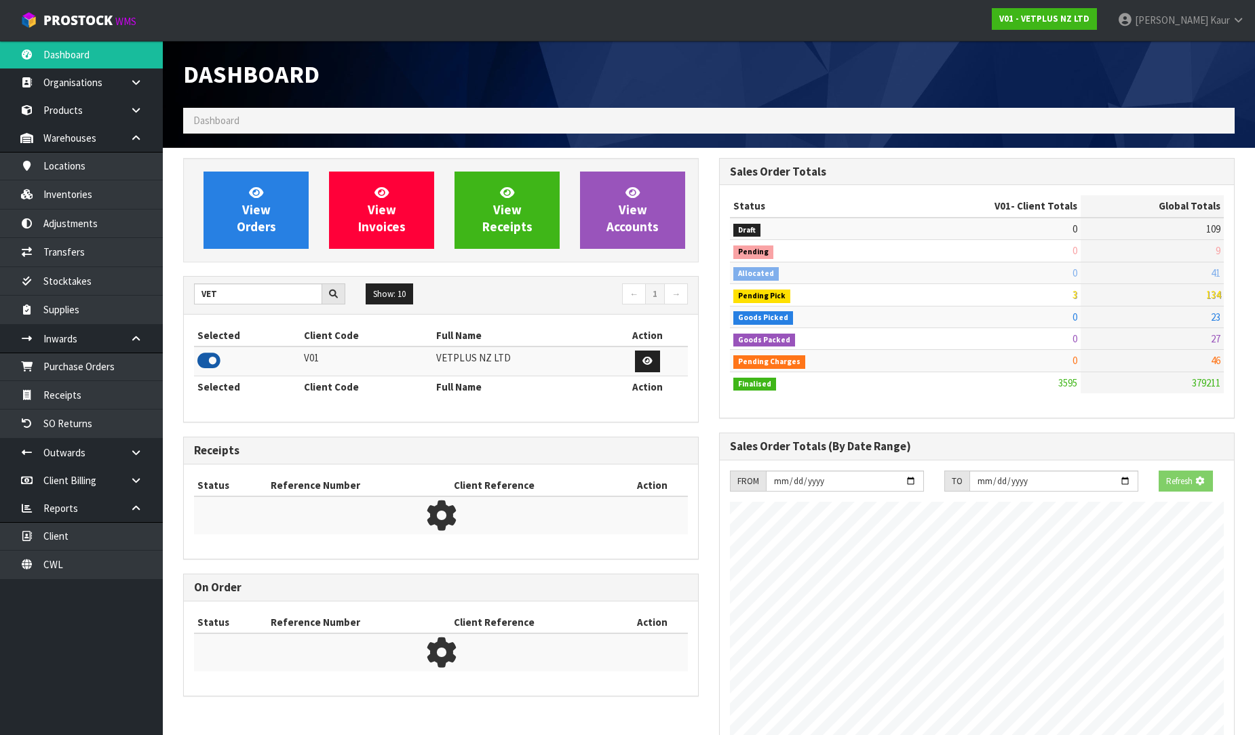
scroll to position [1028, 536]
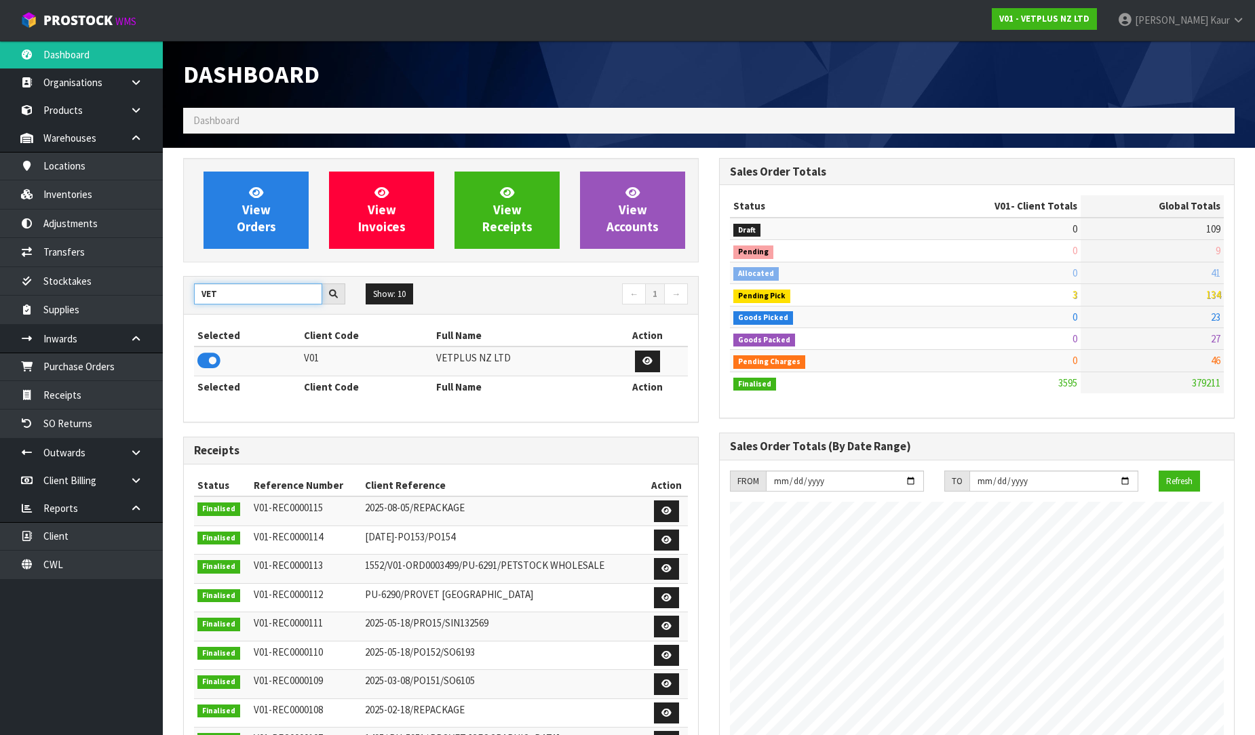
drag, startPoint x: 238, startPoint y: 296, endPoint x: 199, endPoint y: 305, distance: 40.5
click at [199, 305] on div "VET Show: 10 5 10 25 50 ← 1 →" at bounding box center [441, 296] width 514 height 24
type input "VALEN"
click at [215, 358] on icon at bounding box center [208, 361] width 23 height 20
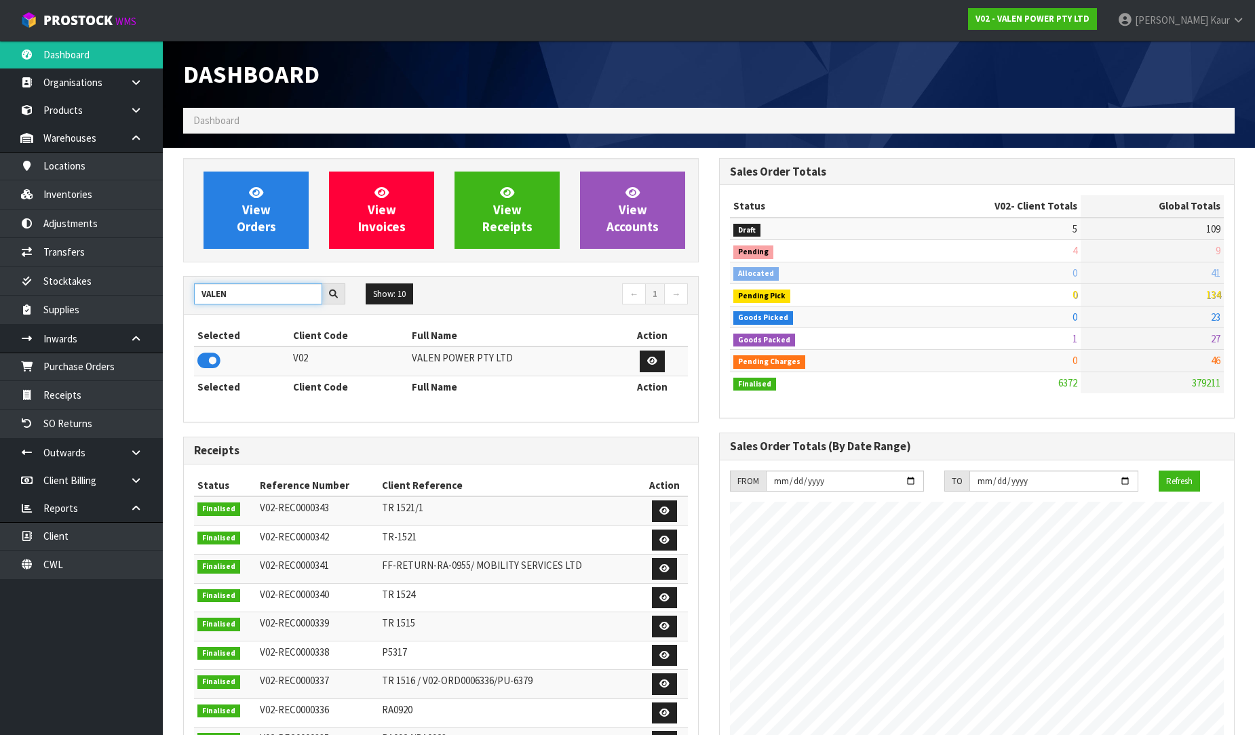
drag, startPoint x: 247, startPoint y: 300, endPoint x: 192, endPoint y: 294, distance: 55.3
click at [192, 294] on div "VALEN" at bounding box center [270, 295] width 172 height 22
type input "ACS"
click at [204, 351] on icon at bounding box center [208, 361] width 23 height 20
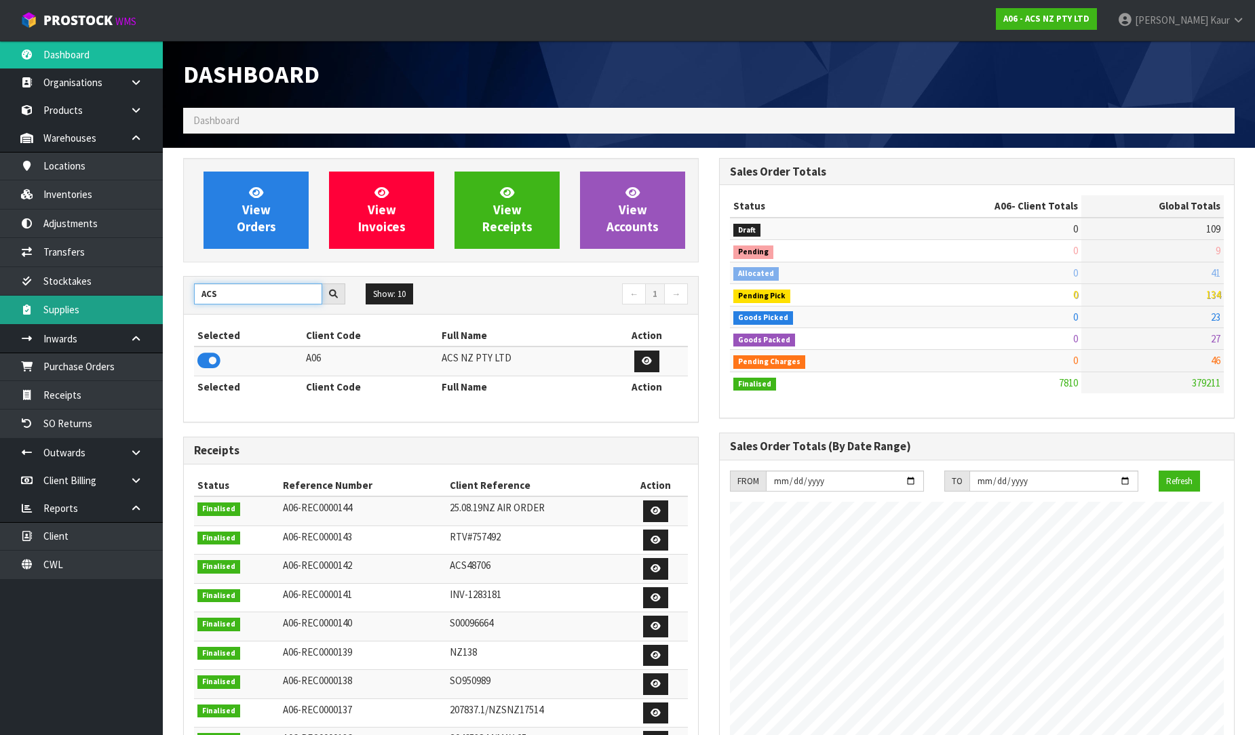
drag, startPoint x: 241, startPoint y: 296, endPoint x: 98, endPoint y: 299, distance: 143.8
click at [98, 299] on body "Toggle navigation ProStock WMS A06 - ACS NZ PTY LTD Prabhneet Kaur Logout Dashb…" at bounding box center [627, 367] width 1255 height 735
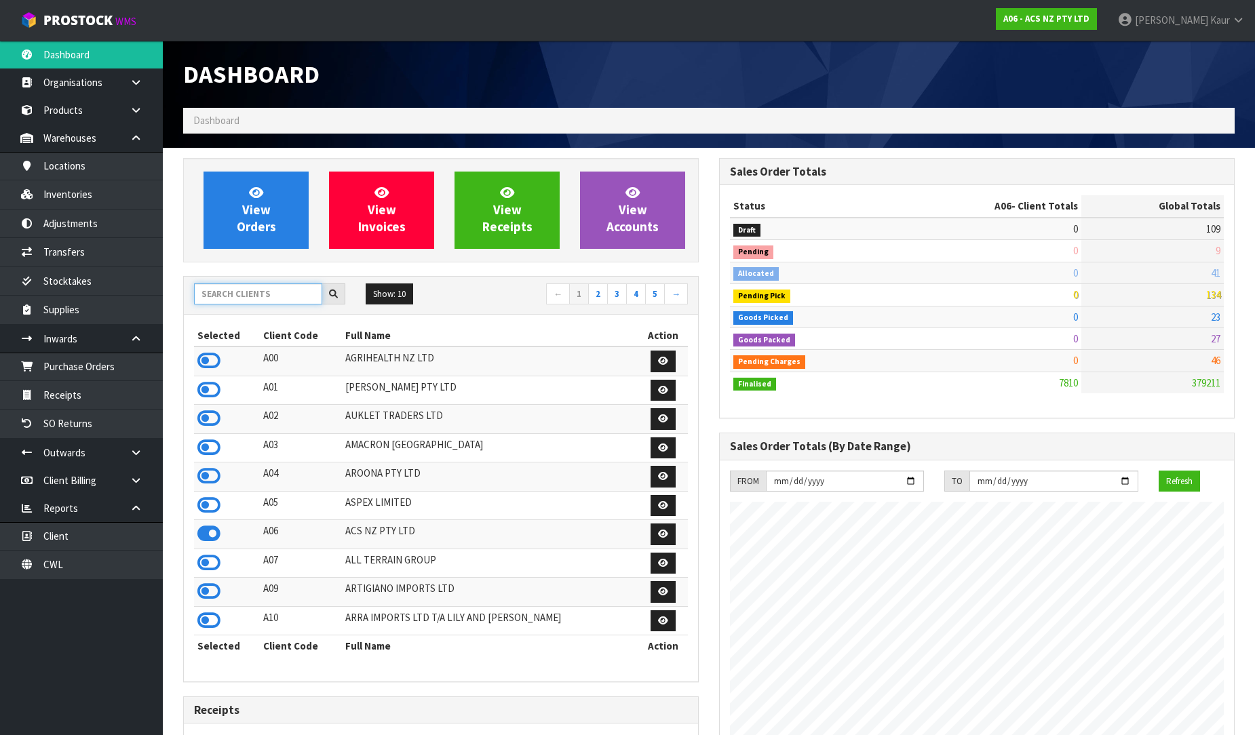
click at [261, 303] on input "text" at bounding box center [258, 294] width 128 height 21
click at [206, 389] on icon at bounding box center [208, 390] width 23 height 20
click at [211, 449] on icon at bounding box center [208, 448] width 23 height 20
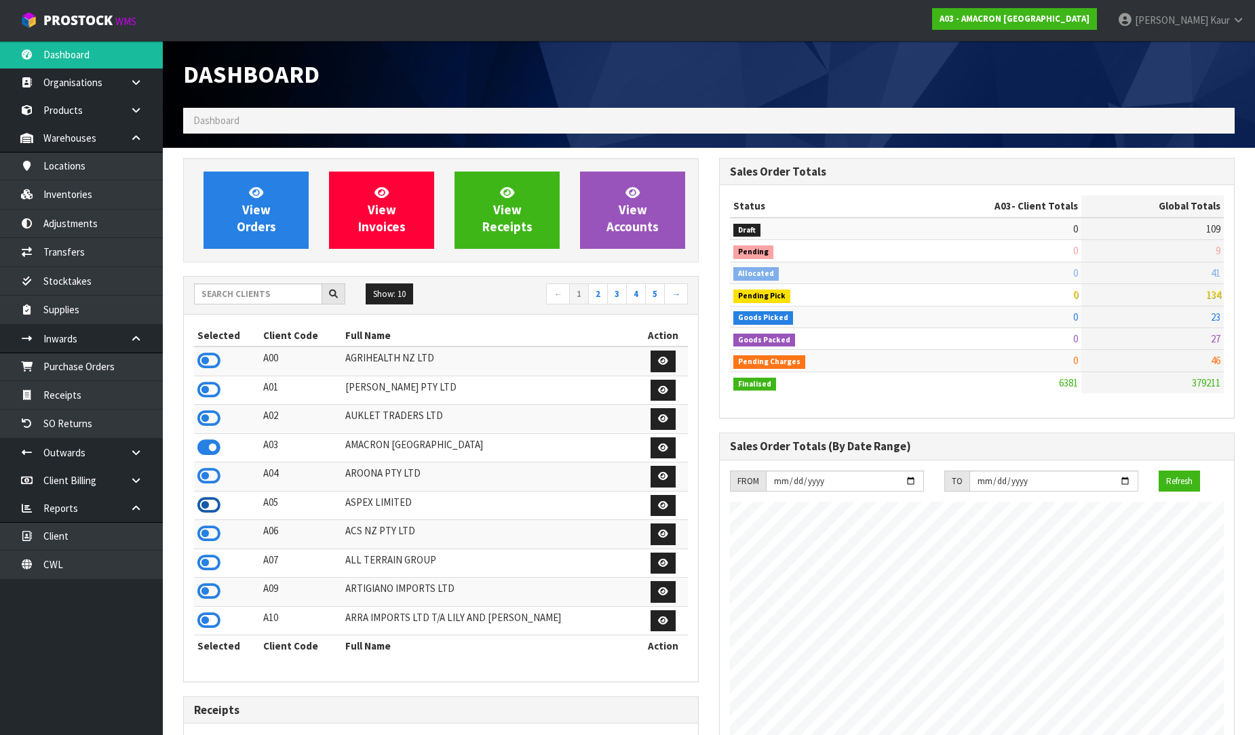
click at [215, 504] on icon at bounding box center [208, 505] width 23 height 20
click at [597, 296] on link "2" at bounding box center [598, 295] width 20 height 22
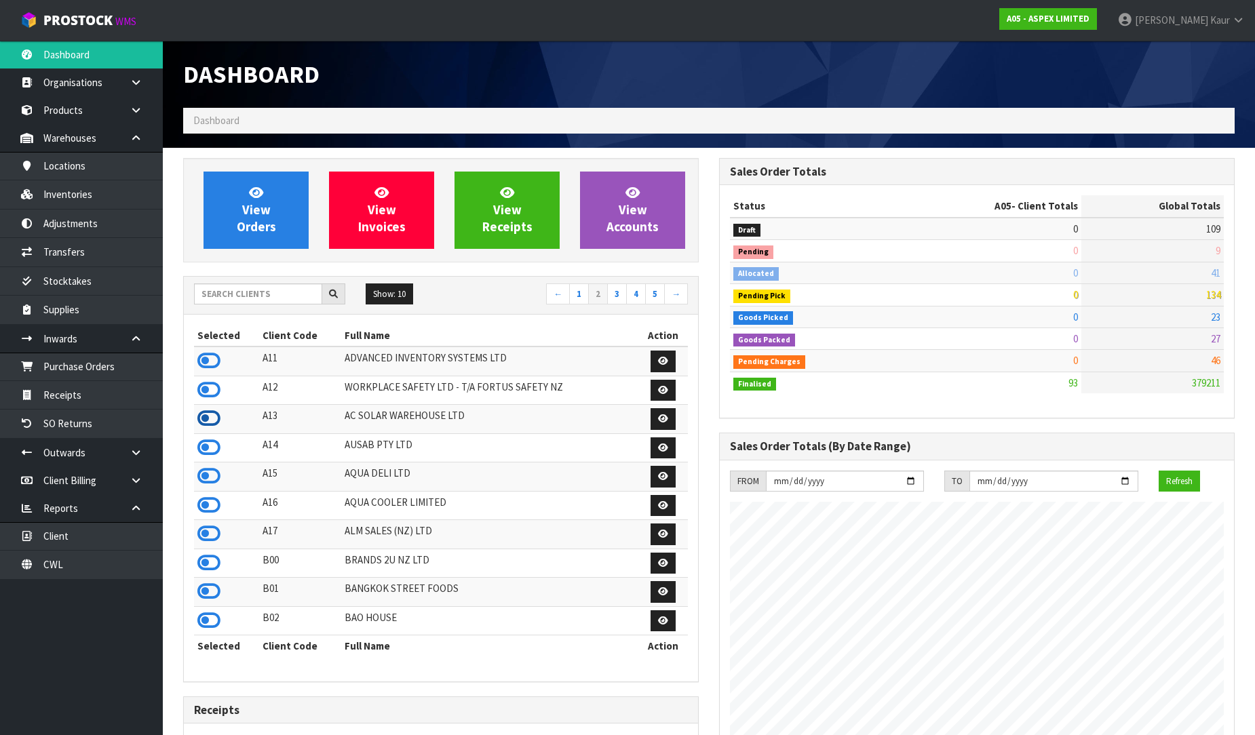
click at [213, 423] on icon at bounding box center [208, 418] width 23 height 20
click at [212, 458] on icon at bounding box center [208, 448] width 23 height 20
click at [214, 476] on icon at bounding box center [208, 476] width 23 height 20
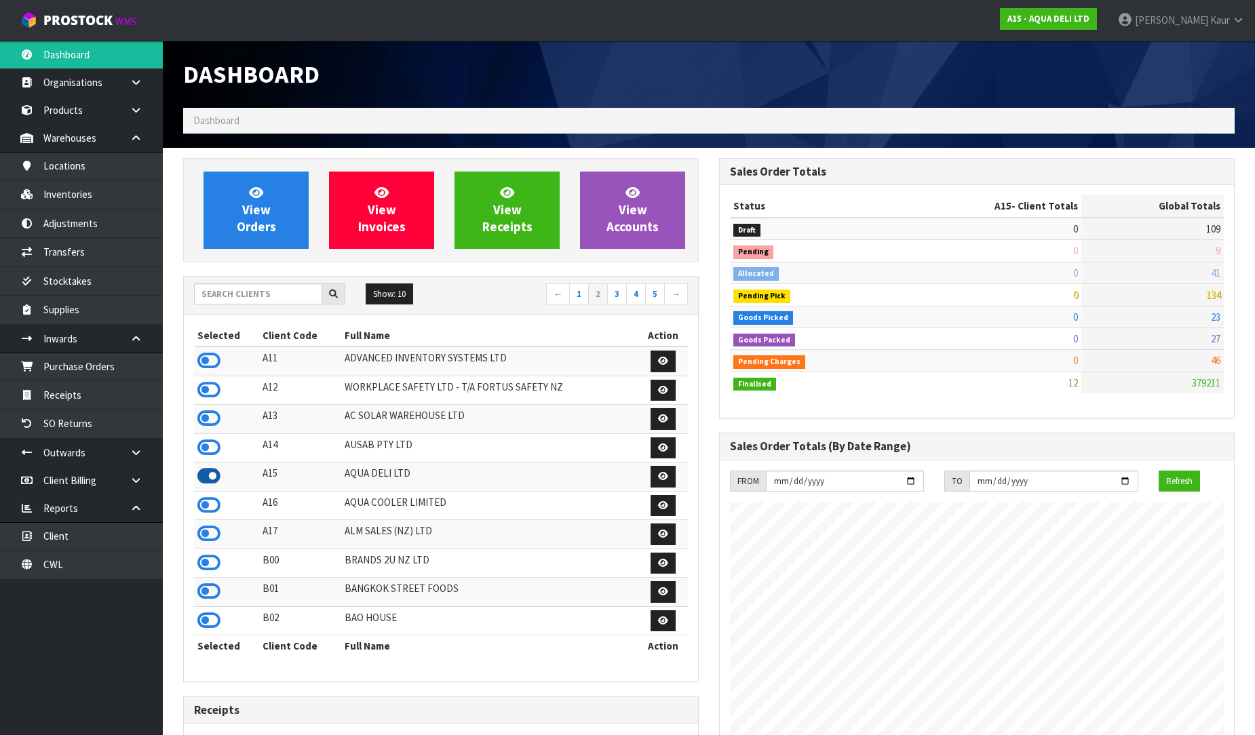
scroll to position [0, 0]
click at [217, 510] on icon at bounding box center [208, 505] width 23 height 20
click at [615, 296] on link "3" at bounding box center [617, 295] width 20 height 22
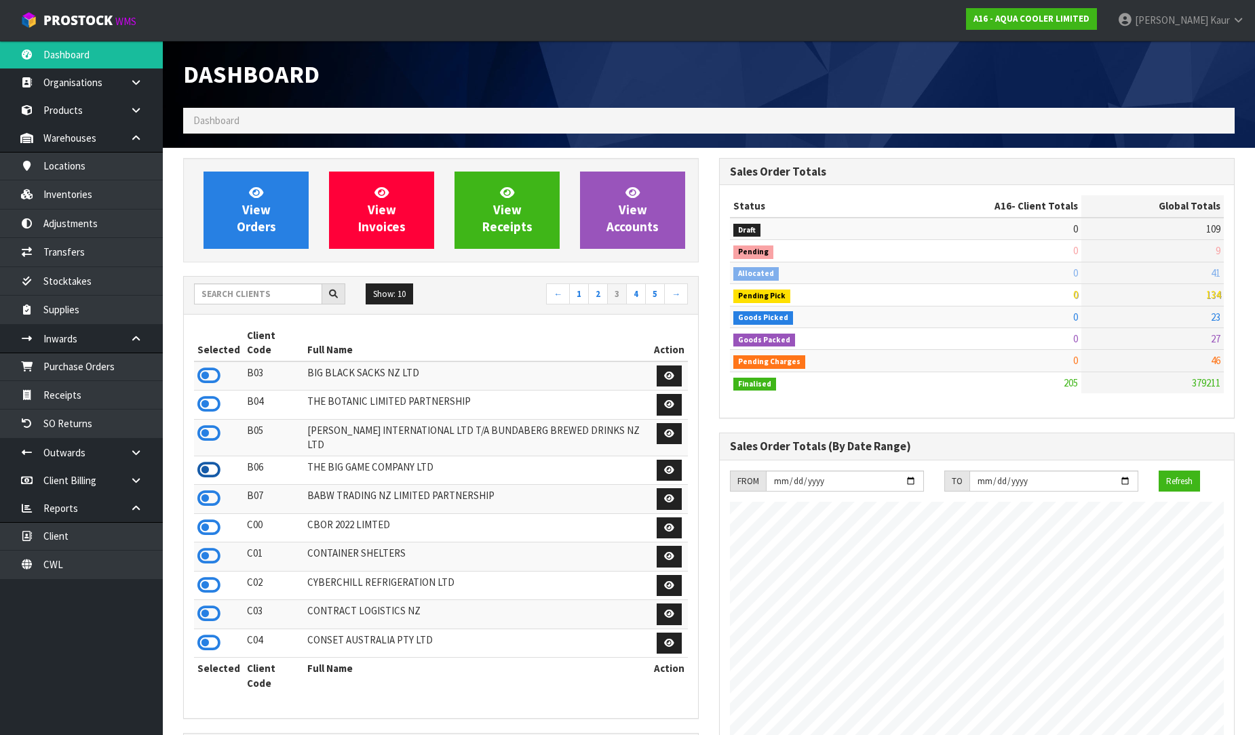
click at [205, 460] on icon at bounding box center [208, 470] width 23 height 20
click at [202, 488] on icon at bounding box center [208, 498] width 23 height 20
click at [634, 294] on link "4" at bounding box center [636, 295] width 20 height 22
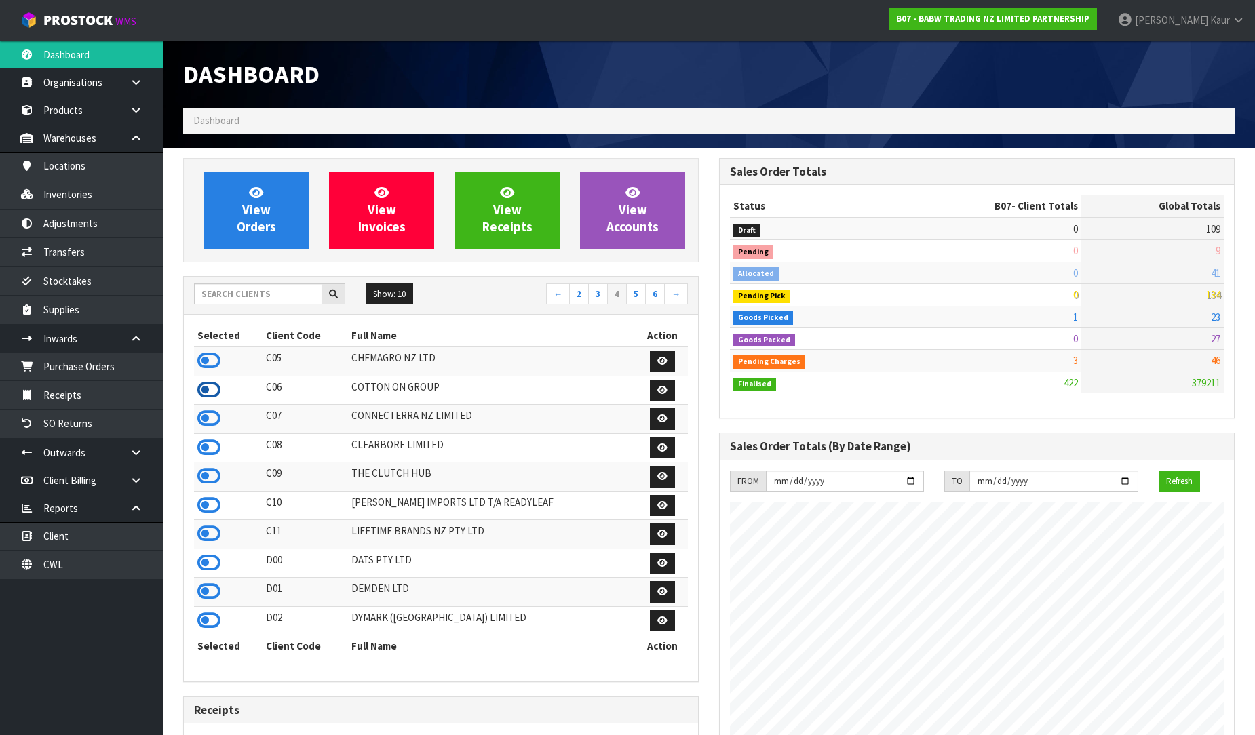
click at [206, 387] on icon at bounding box center [208, 390] width 23 height 20
click at [208, 486] on icon at bounding box center [208, 476] width 23 height 20
click at [201, 529] on icon at bounding box center [208, 534] width 23 height 20
click at [208, 568] on icon at bounding box center [208, 563] width 23 height 20
click at [211, 598] on icon at bounding box center [208, 591] width 23 height 20
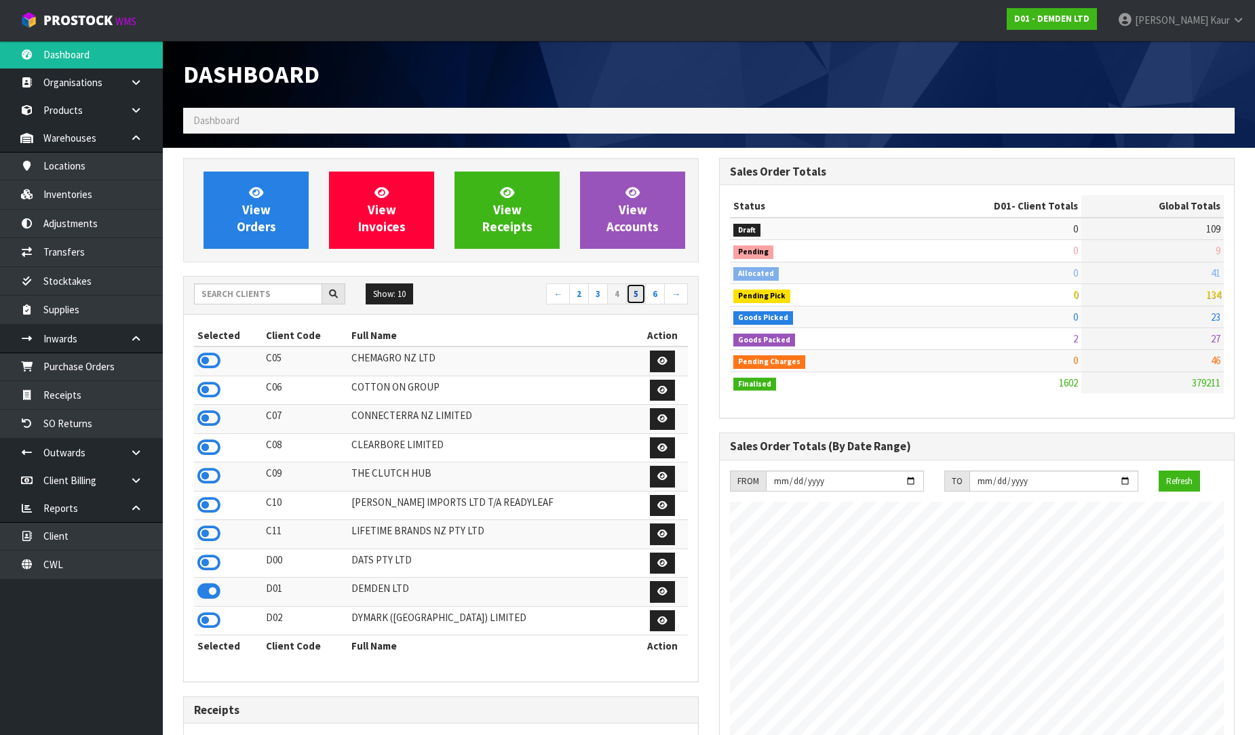
click at [635, 298] on link "5" at bounding box center [636, 295] width 20 height 22
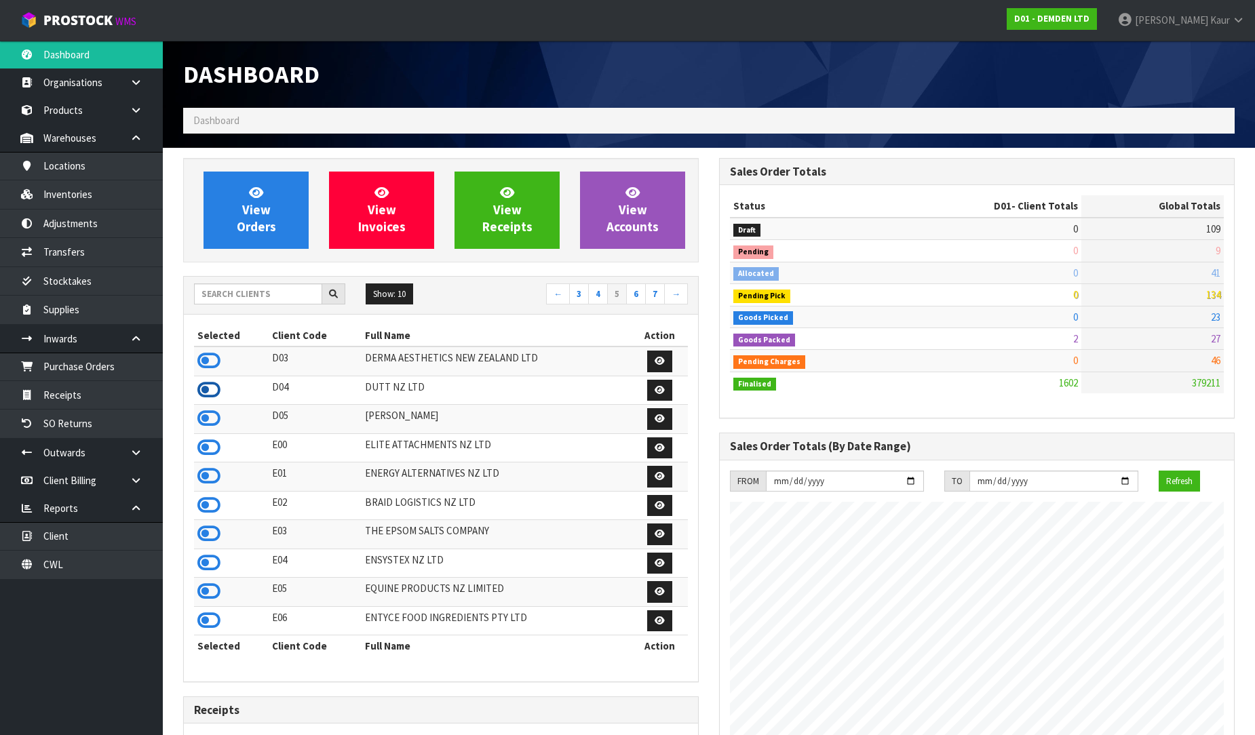
click at [208, 385] on icon at bounding box center [208, 390] width 23 height 20
click at [208, 419] on icon at bounding box center [208, 418] width 23 height 20
click at [207, 446] on icon at bounding box center [208, 448] width 23 height 20
click at [205, 469] on td at bounding box center [231, 477] width 75 height 29
click at [207, 510] on icon at bounding box center [208, 505] width 23 height 20
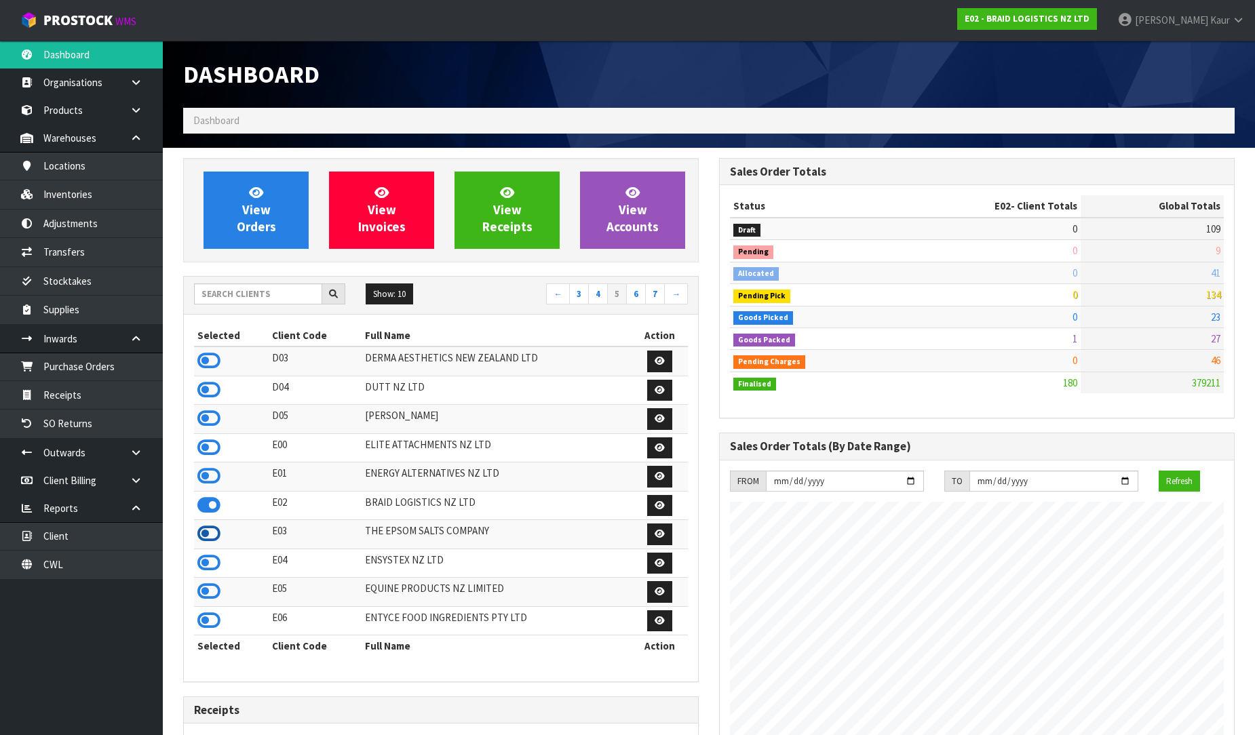
click at [197, 541] on icon at bounding box center [208, 534] width 23 height 20
click at [198, 568] on icon at bounding box center [208, 563] width 23 height 20
click at [638, 287] on link "6" at bounding box center [636, 295] width 20 height 22
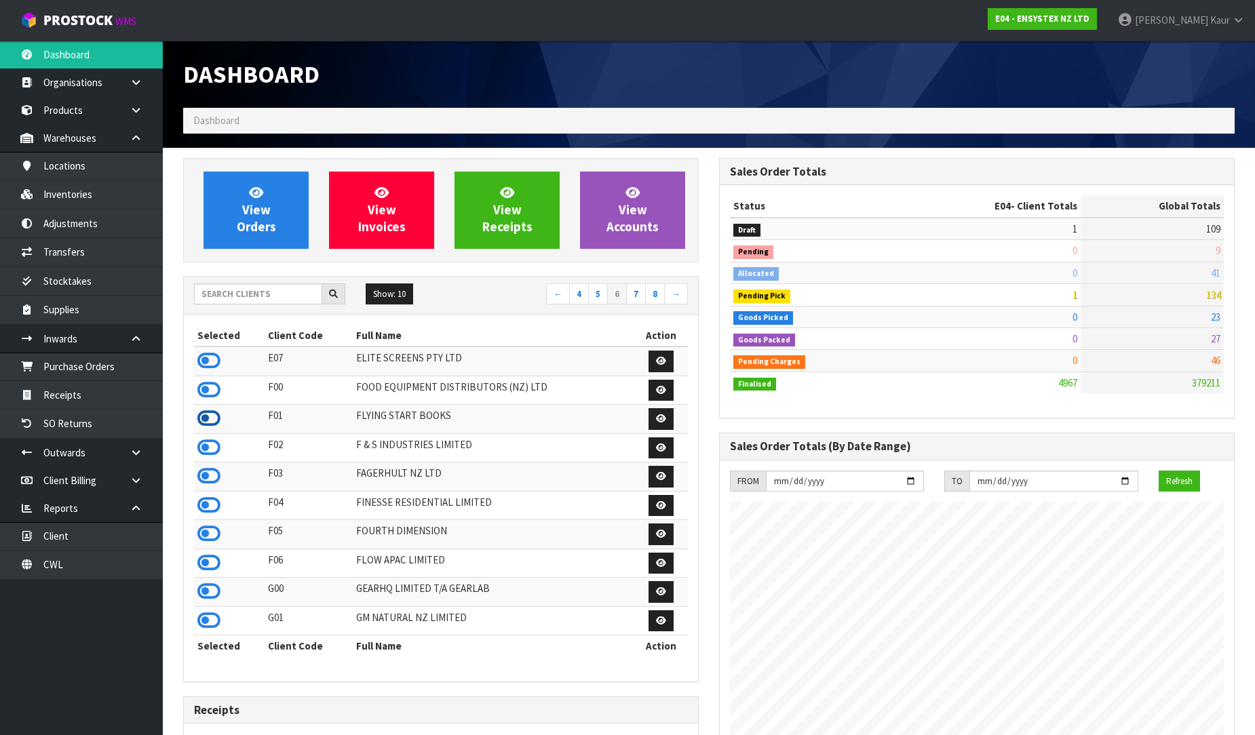
click at [202, 412] on icon at bounding box center [208, 418] width 23 height 20
click at [213, 448] on icon at bounding box center [208, 448] width 23 height 20
click at [642, 290] on link "7" at bounding box center [636, 295] width 20 height 22
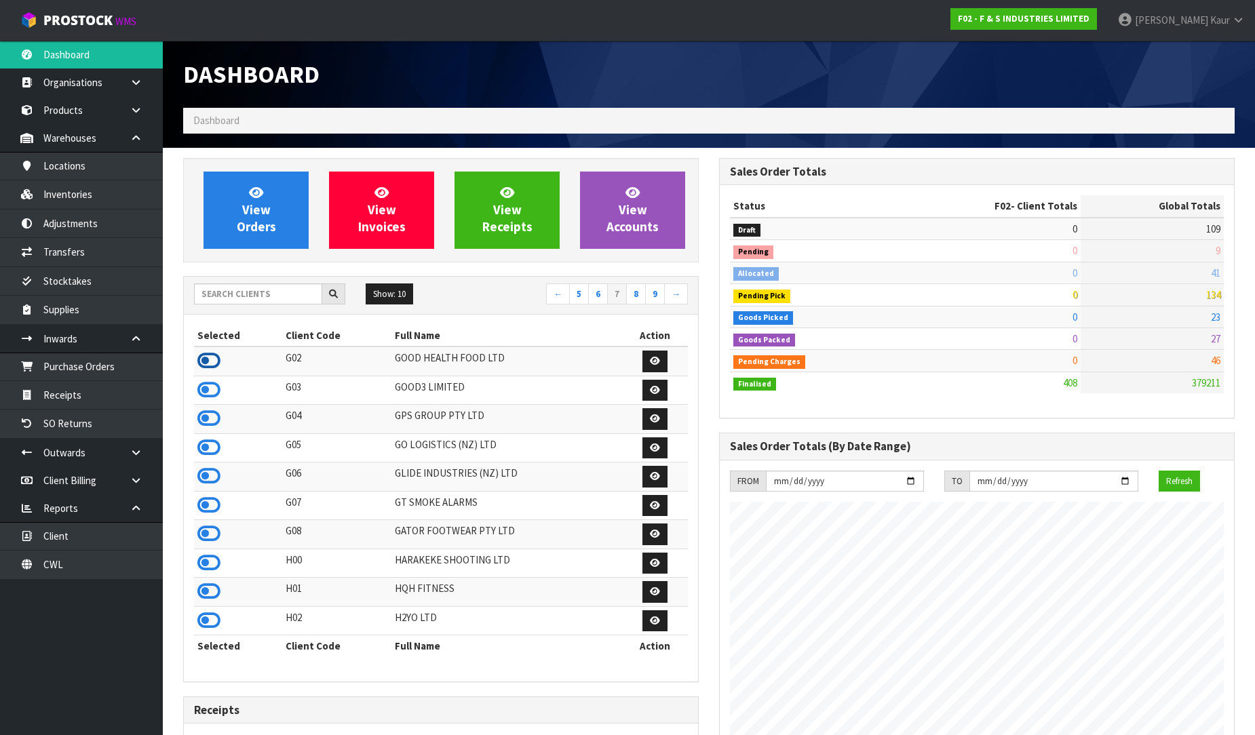
click at [213, 364] on icon at bounding box center [208, 361] width 23 height 20
click at [208, 412] on icon at bounding box center [208, 418] width 23 height 20
click at [208, 491] on td at bounding box center [238, 477] width 88 height 29
click at [210, 485] on icon at bounding box center [208, 476] width 23 height 20
click at [206, 500] on icon at bounding box center [208, 505] width 23 height 20
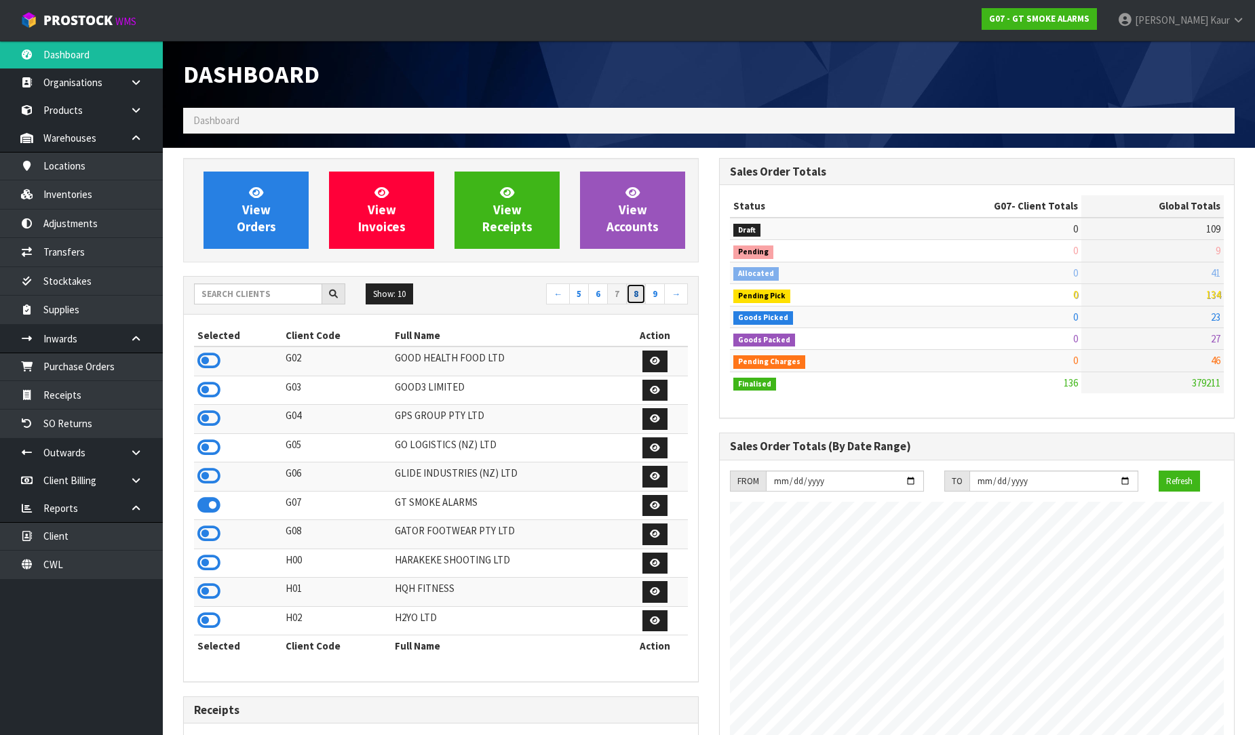
click at [638, 301] on link "8" at bounding box center [636, 295] width 20 height 22
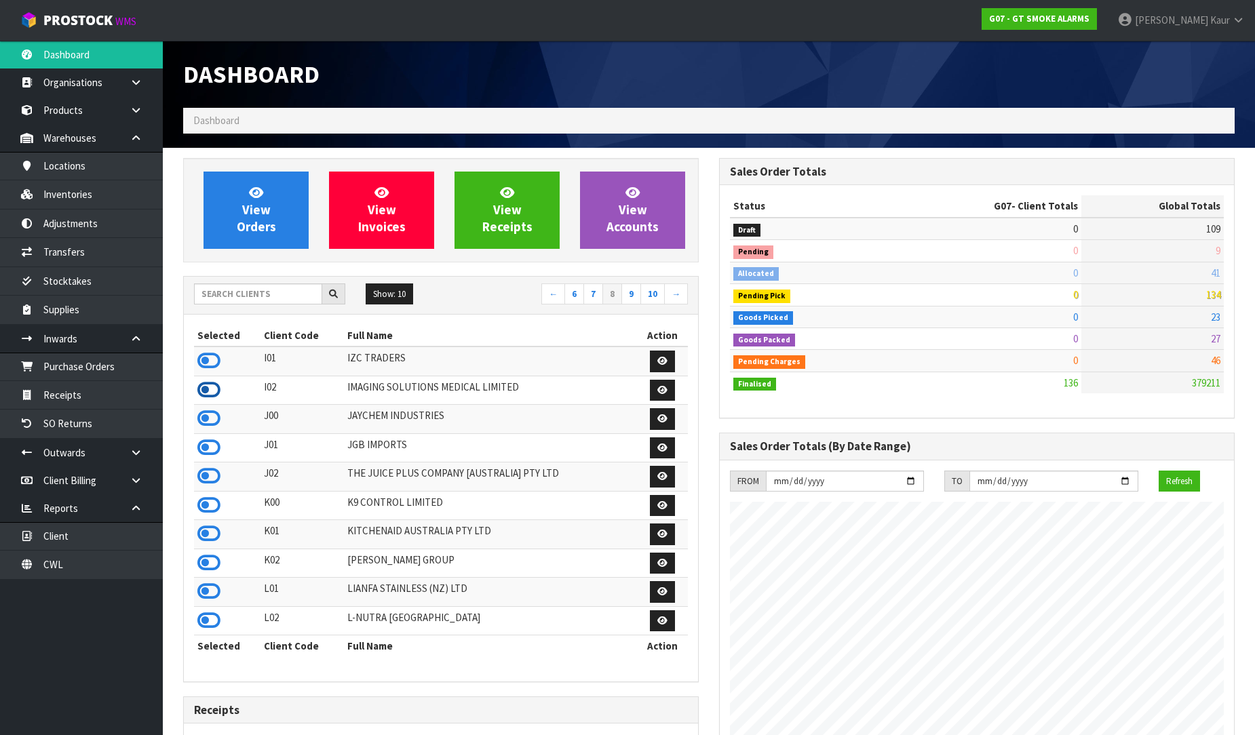
click at [203, 389] on icon at bounding box center [208, 390] width 23 height 20
click at [209, 446] on icon at bounding box center [208, 448] width 23 height 20
click at [203, 486] on icon at bounding box center [208, 476] width 23 height 20
click at [220, 566] on icon at bounding box center [208, 563] width 23 height 20
click at [213, 600] on icon at bounding box center [208, 591] width 23 height 20
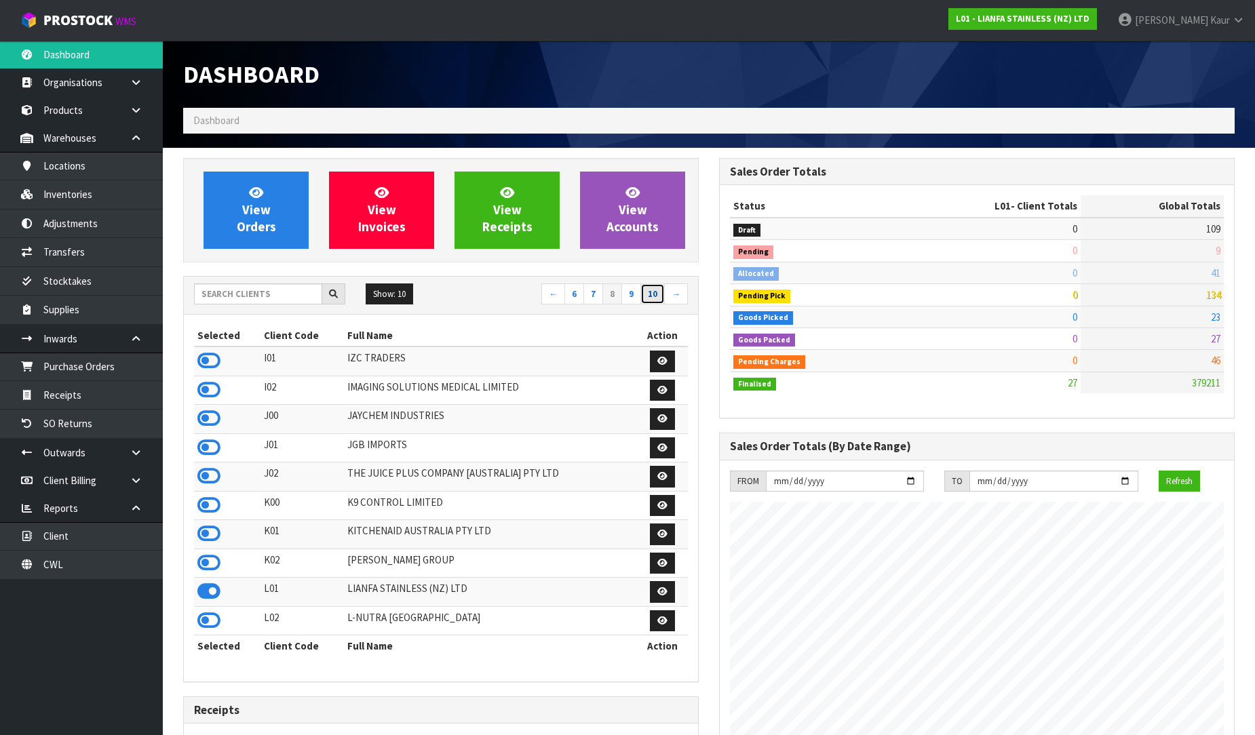
click at [640, 296] on link "10" at bounding box center [652, 295] width 24 height 22
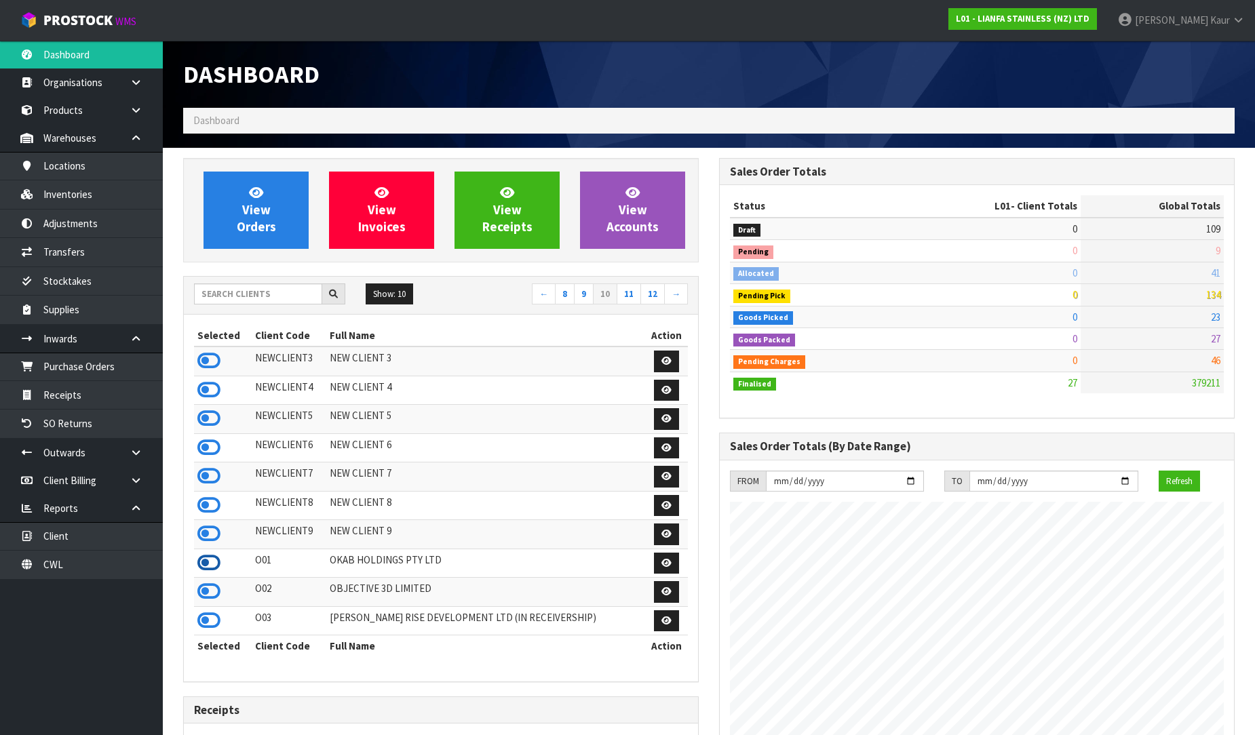
click at [208, 566] on icon at bounding box center [208, 563] width 23 height 20
click at [208, 593] on icon at bounding box center [208, 591] width 23 height 20
click at [621, 296] on link "11" at bounding box center [629, 295] width 24 height 22
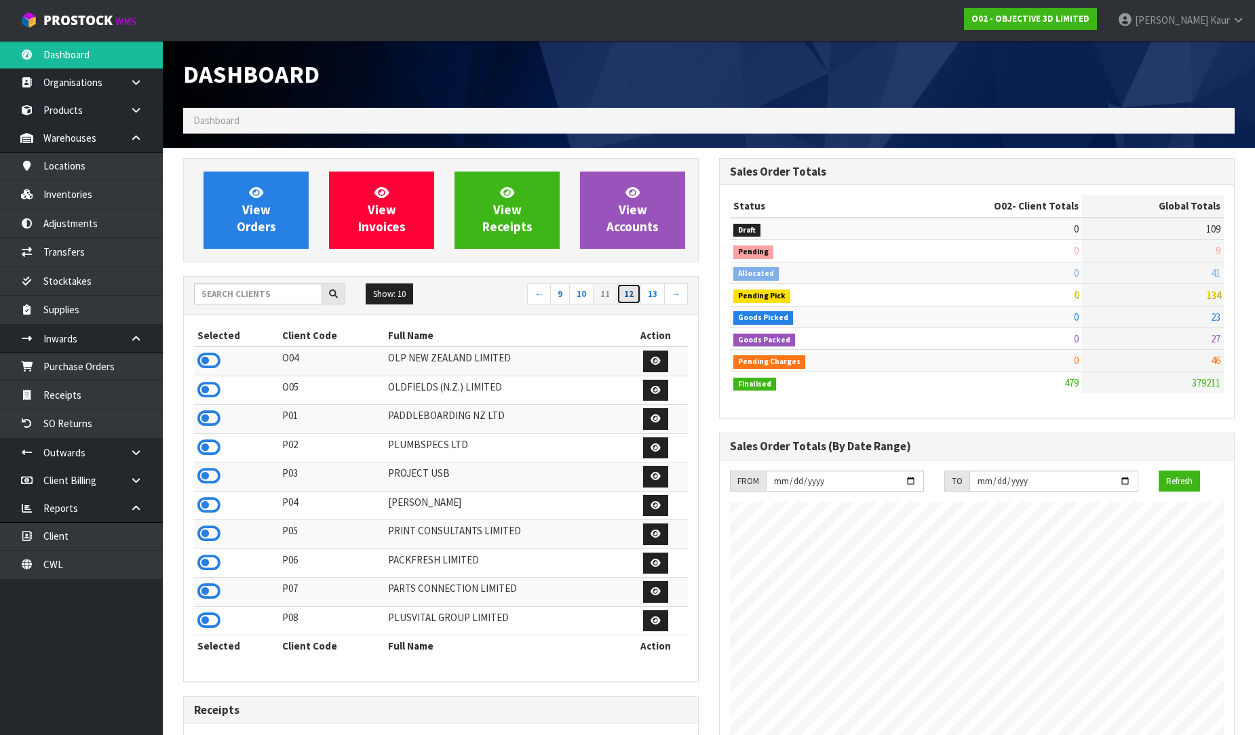
click at [625, 296] on link "12" at bounding box center [629, 295] width 24 height 22
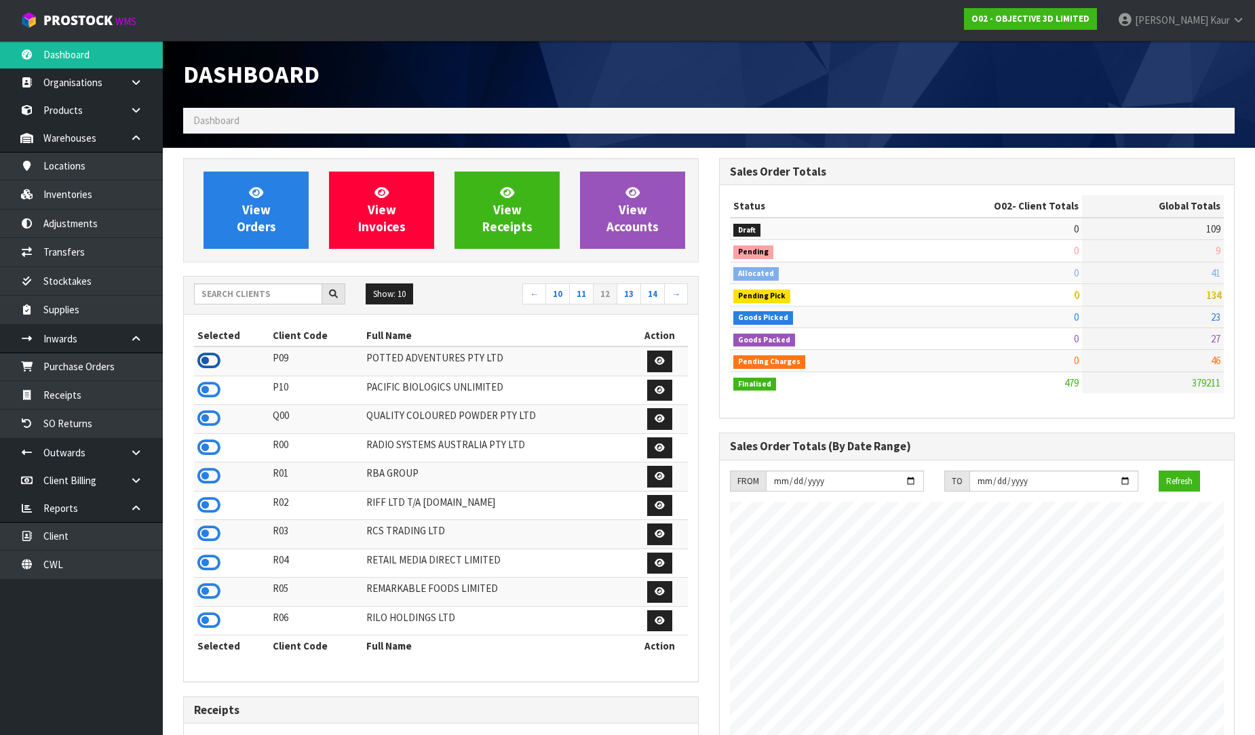
click at [211, 357] on icon at bounding box center [208, 361] width 23 height 20
click at [206, 394] on icon at bounding box center [208, 390] width 23 height 20
click at [209, 478] on icon at bounding box center [208, 476] width 23 height 20
drag, startPoint x: 209, startPoint y: 625, endPoint x: 371, endPoint y: 581, distance: 168.0
click at [209, 626] on icon at bounding box center [208, 620] width 23 height 20
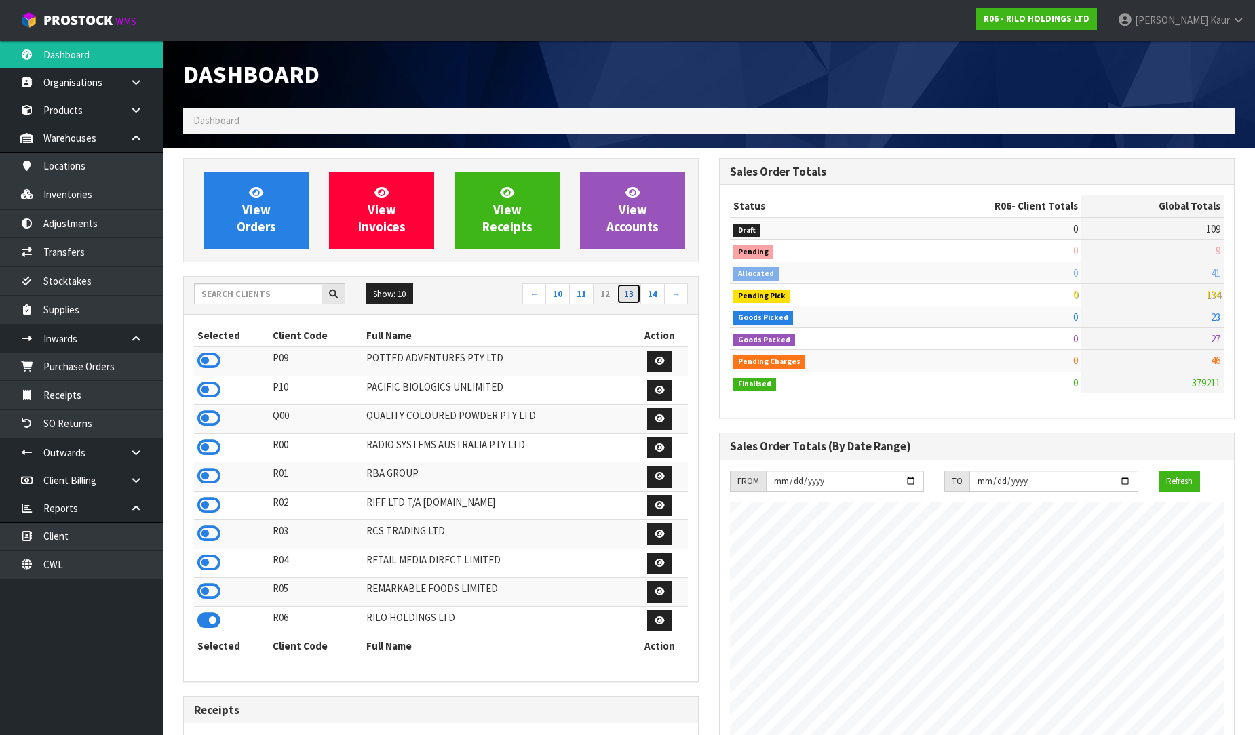
click at [634, 299] on link "13" at bounding box center [629, 295] width 24 height 22
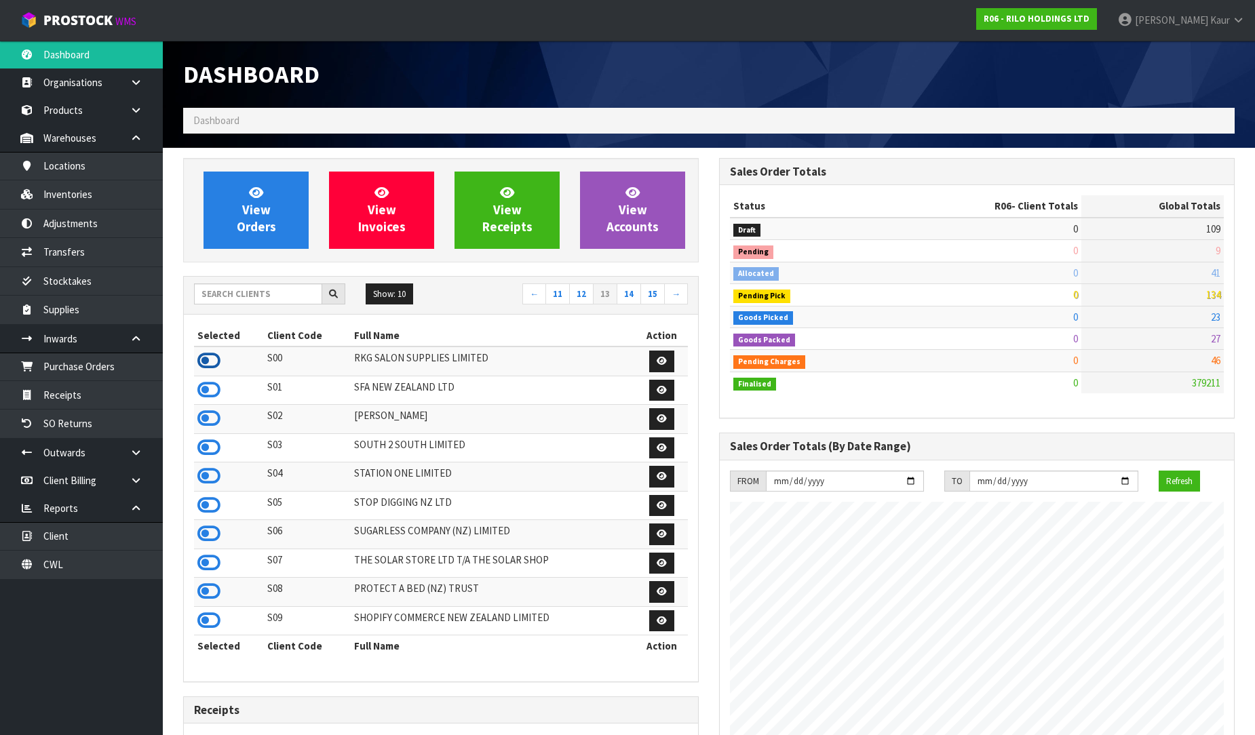
click at [211, 370] on icon at bounding box center [208, 361] width 23 height 20
click at [201, 389] on icon at bounding box center [208, 390] width 23 height 20
click at [203, 417] on icon at bounding box center [208, 418] width 23 height 20
click at [206, 599] on icon at bounding box center [208, 591] width 23 height 20
click at [632, 300] on link "14" at bounding box center [629, 295] width 24 height 22
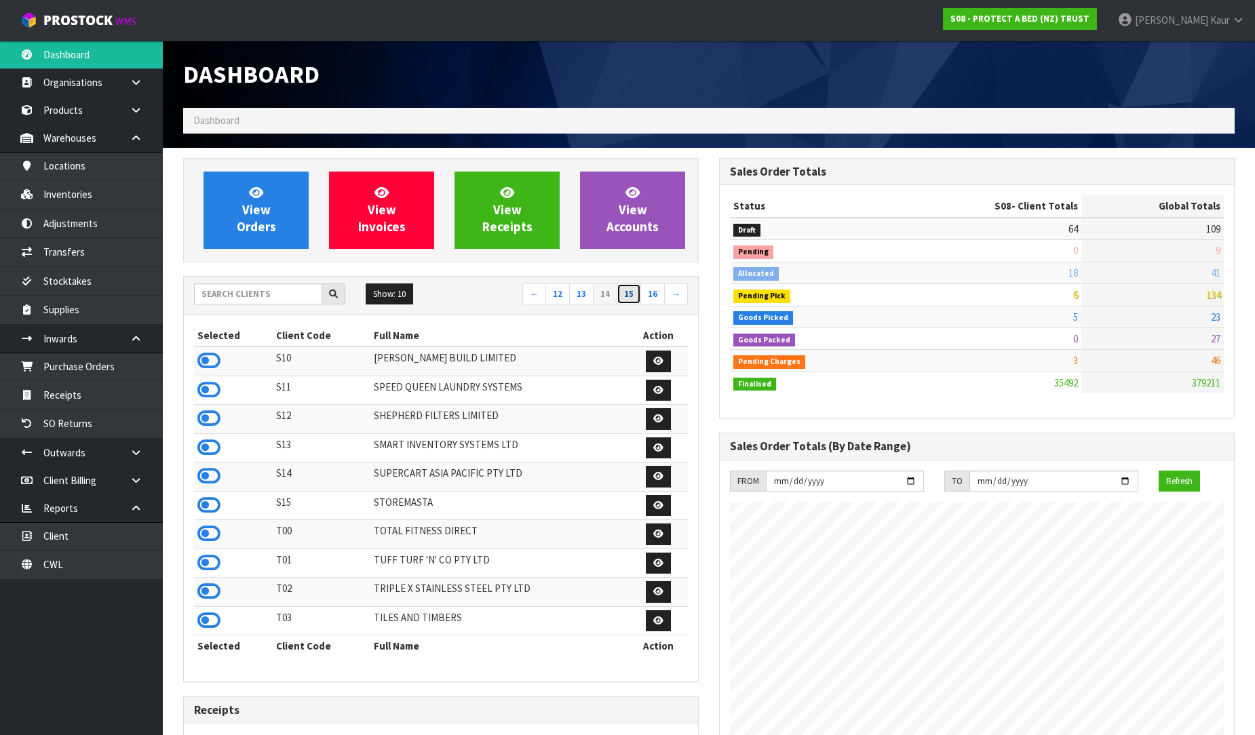
click at [633, 288] on link "15" at bounding box center [629, 295] width 24 height 22
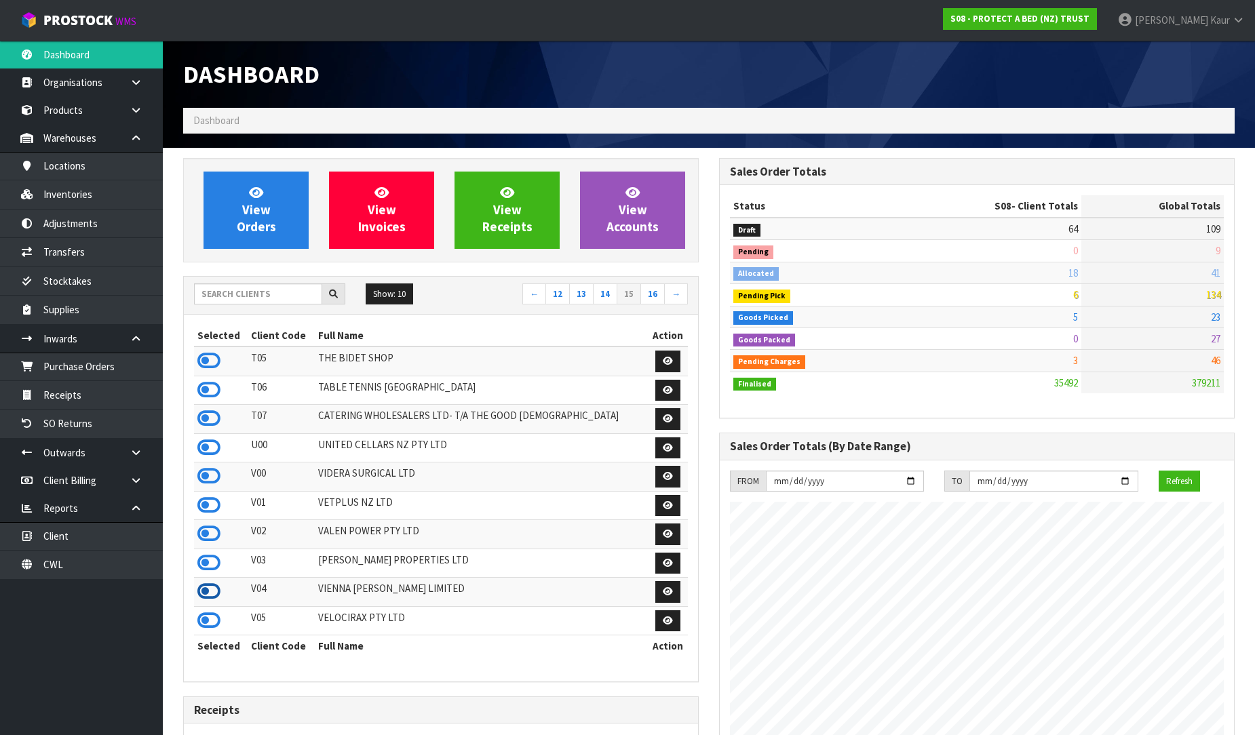
click at [199, 597] on icon at bounding box center [208, 591] width 23 height 20
click at [659, 300] on link "16" at bounding box center [652, 295] width 24 height 22
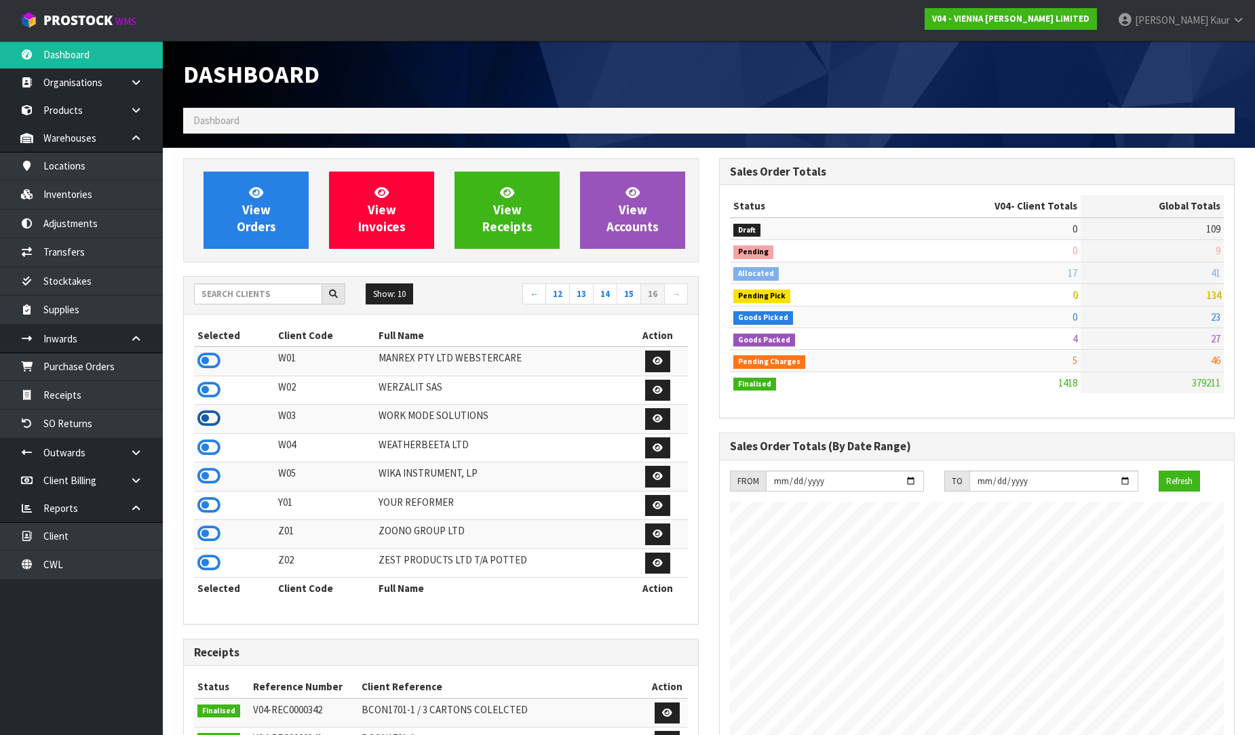
click at [209, 423] on icon at bounding box center [208, 418] width 23 height 20
click at [212, 449] on icon at bounding box center [208, 448] width 23 height 20
click at [598, 293] on link "14" at bounding box center [605, 295] width 24 height 22
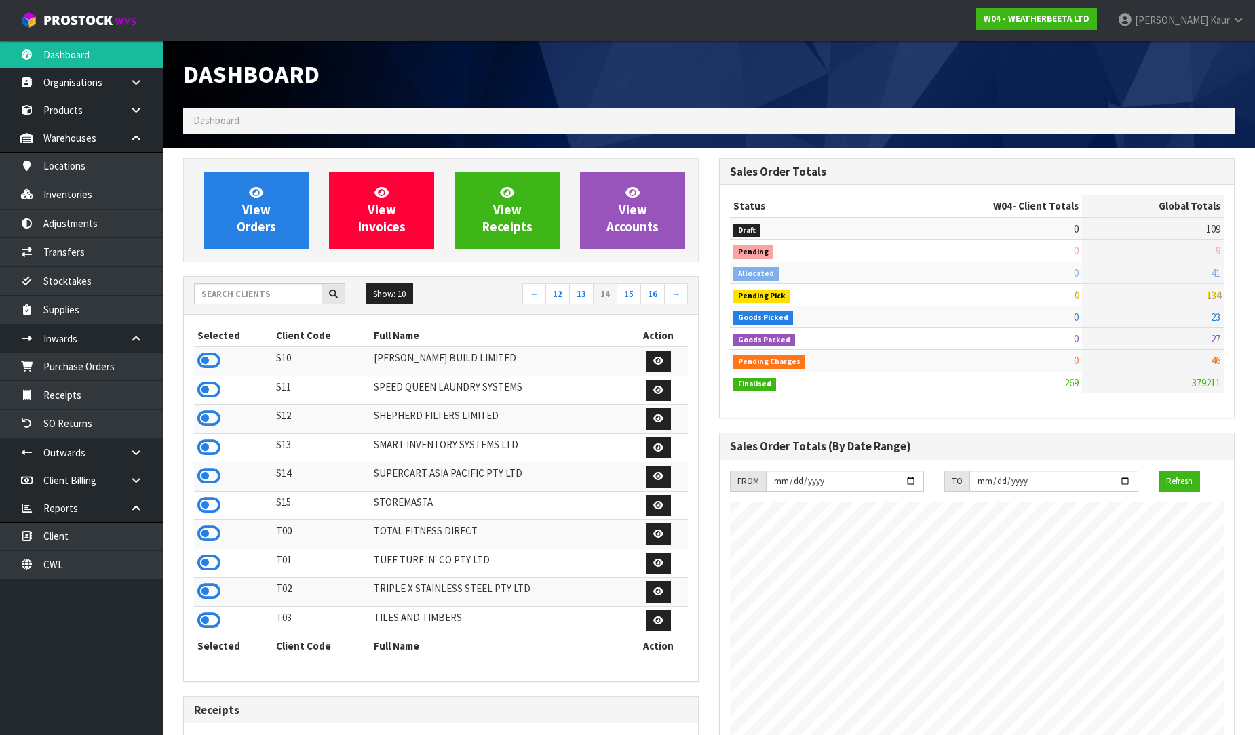
click at [233, 303] on div "Show: 10 5 10 25 50 ← 12 13 14 15 16 →" at bounding box center [441, 296] width 514 height 24
click at [233, 297] on input "text" at bounding box center [258, 294] width 128 height 21
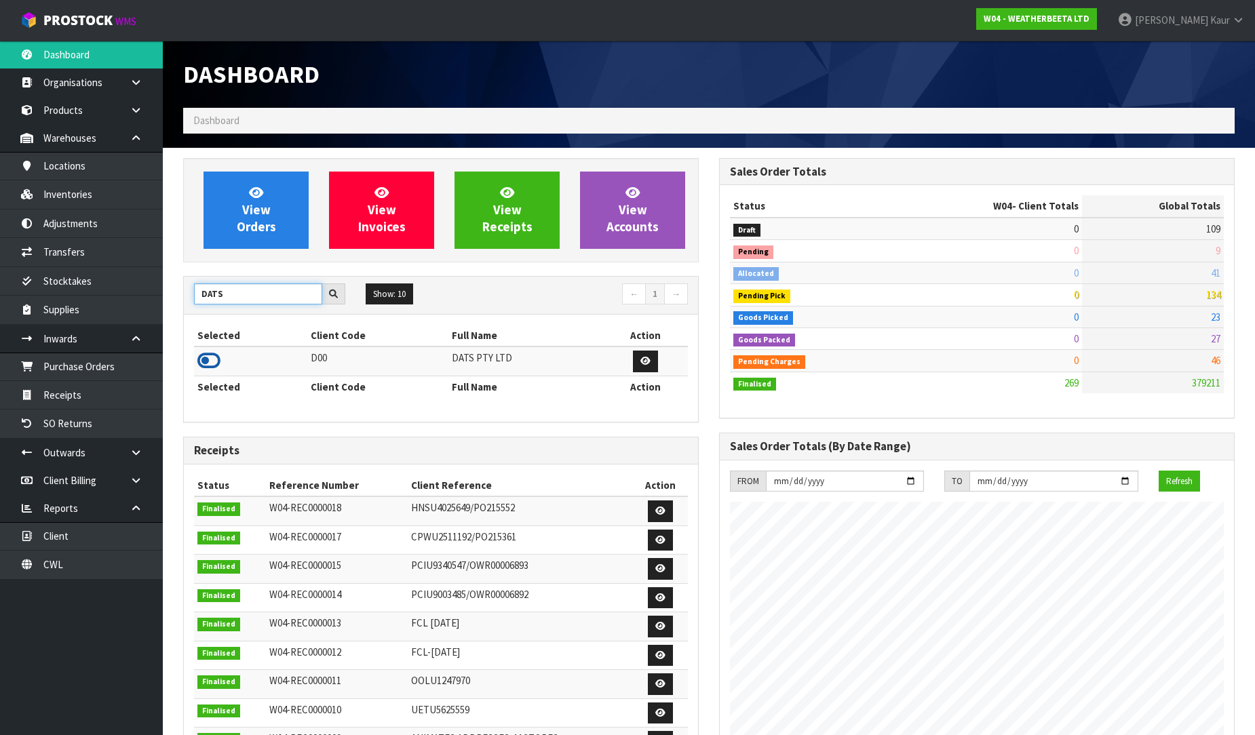
type input "DATS"
click at [199, 364] on icon at bounding box center [208, 361] width 23 height 20
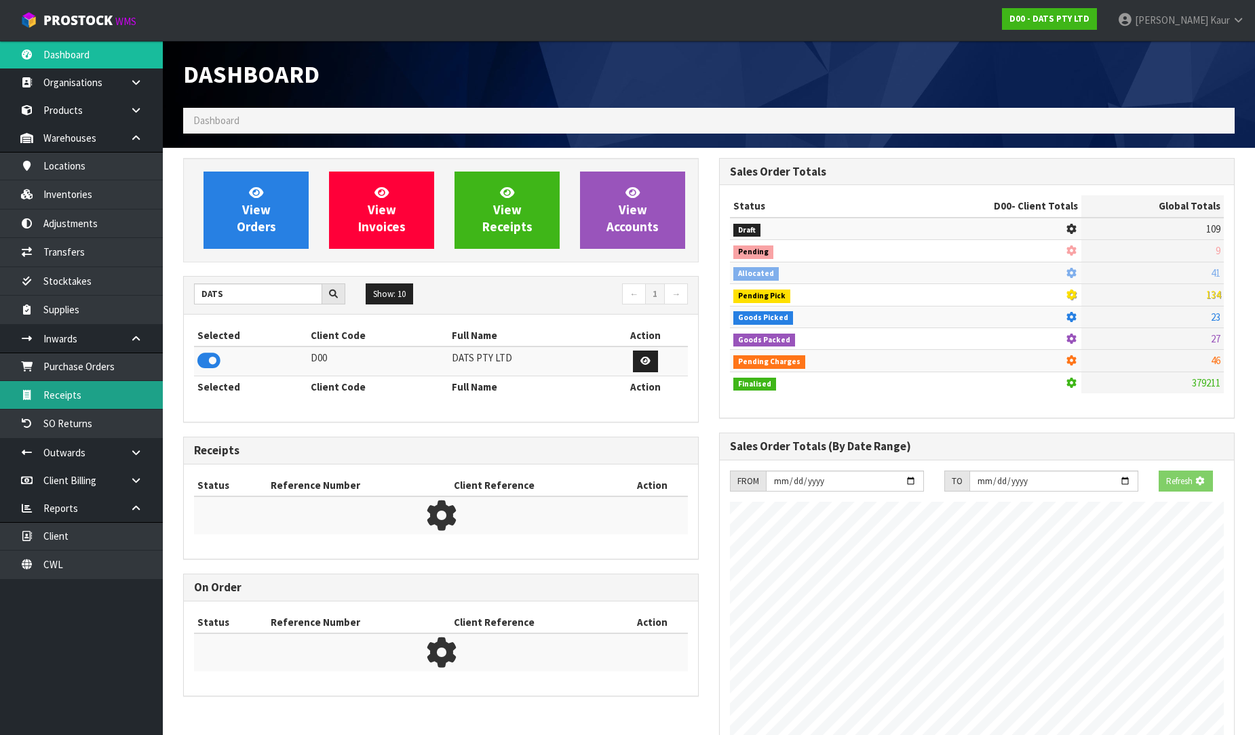
scroll to position [846, 536]
click at [114, 402] on link "Receipts" at bounding box center [81, 395] width 163 height 28
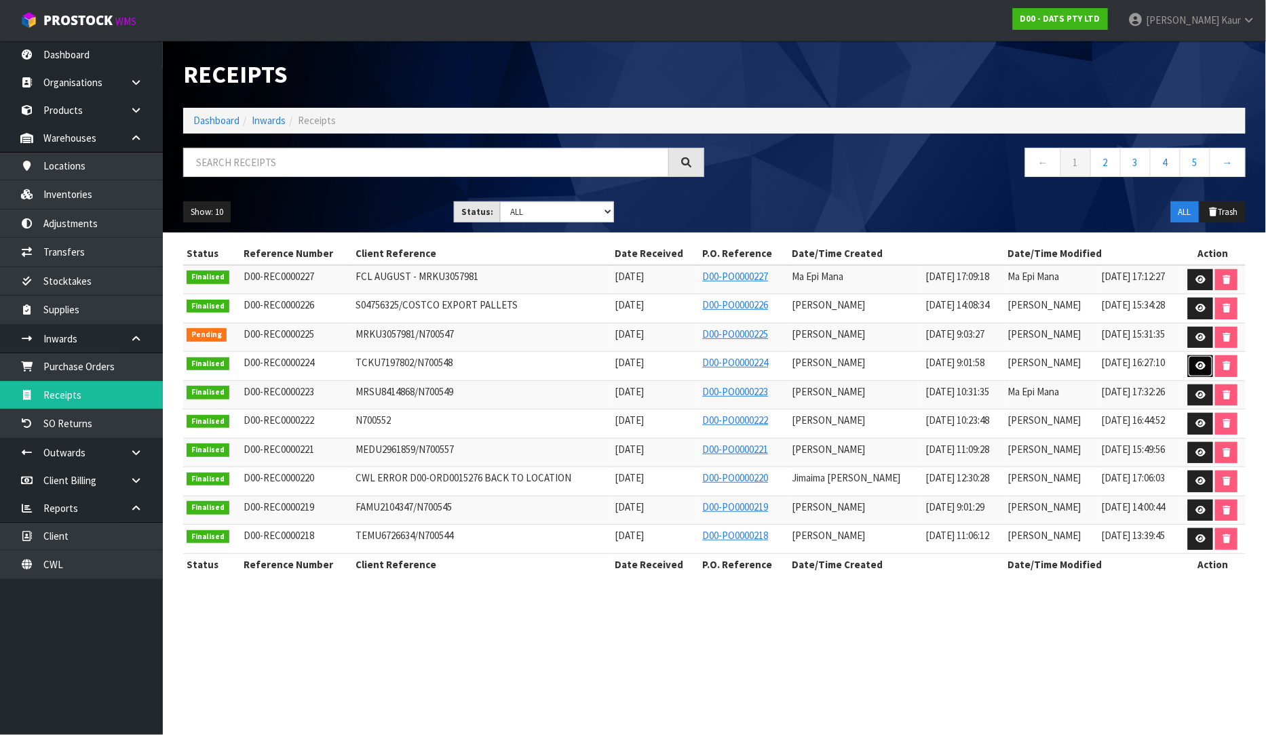
click at [1203, 362] on link at bounding box center [1200, 366] width 25 height 22
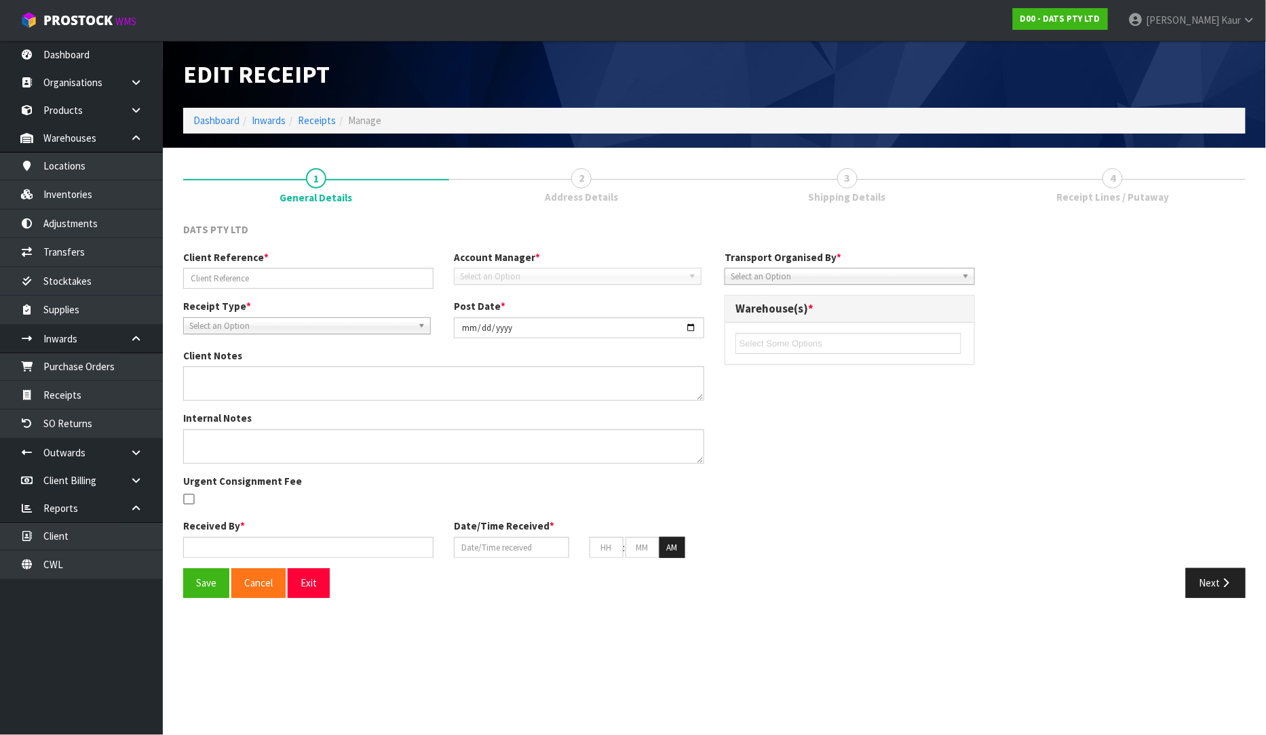
type input "TCKU7197802/N700548"
type input "2025-08-29"
type textarea "VARIENCE 68802 EXPECTED 228 RECIEVED 234"
type textarea "SECOND CHECK BY MA"
type input "Prabhneet Kaur"
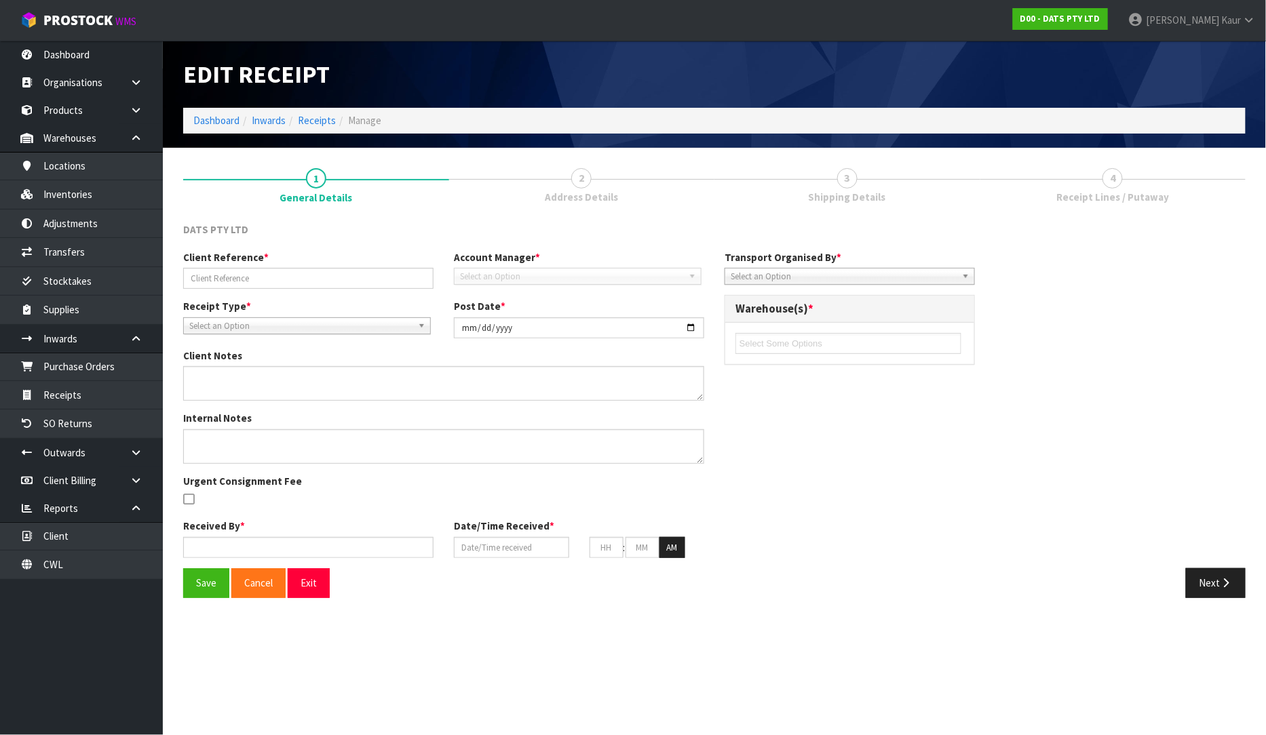
type input "27/08/2025"
type input "09"
type input "01"
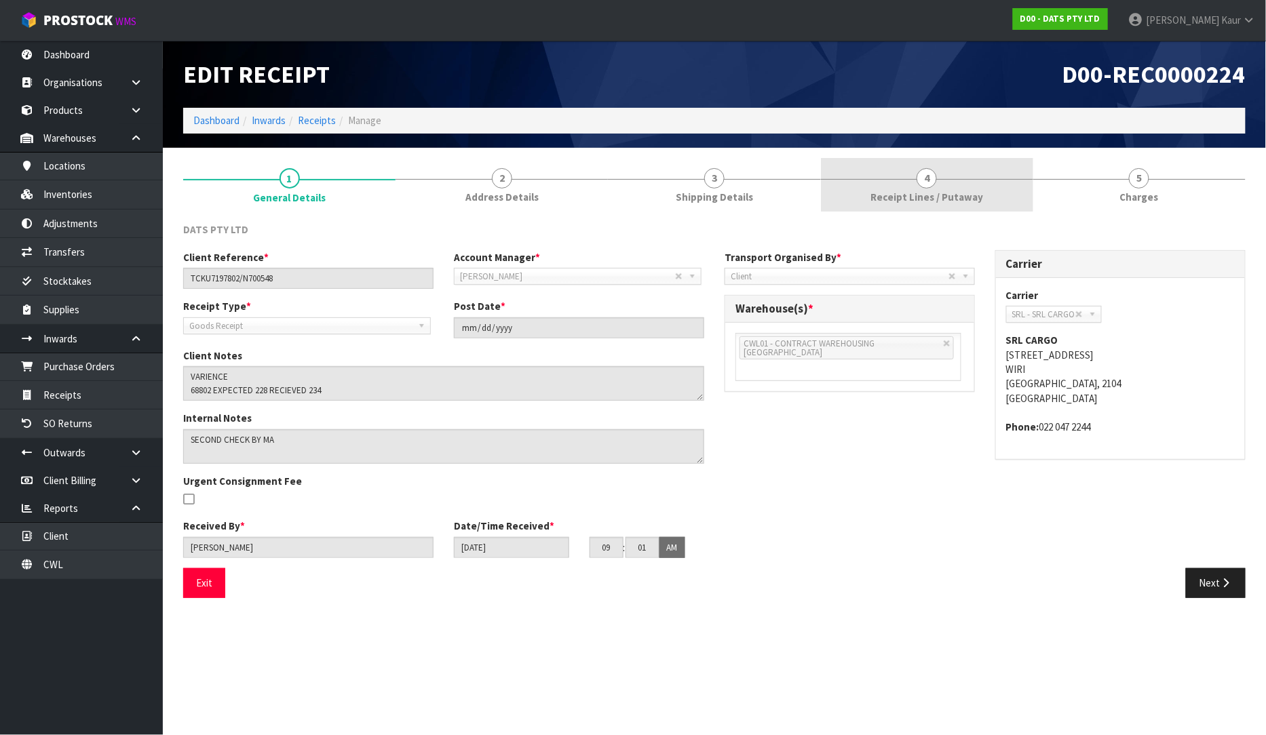
click at [966, 192] on span "Receipt Lines / Putaway" at bounding box center [926, 197] width 113 height 14
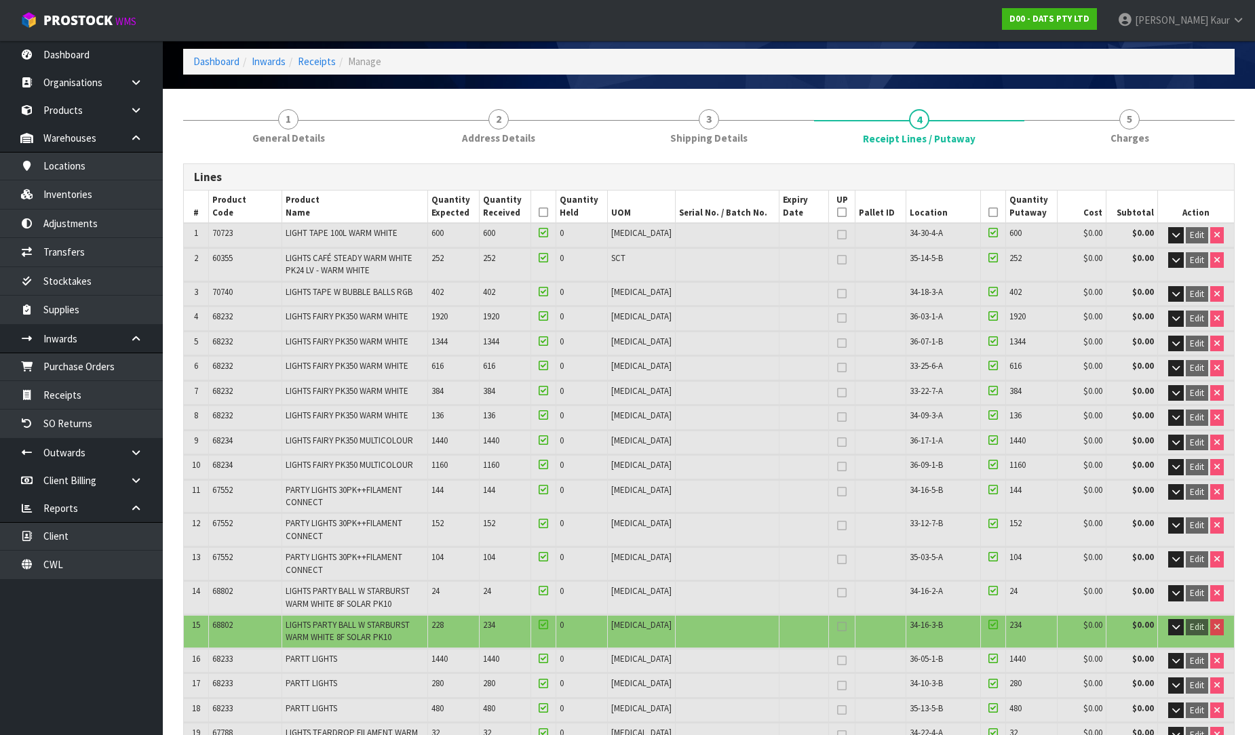
scroll to position [226, 0]
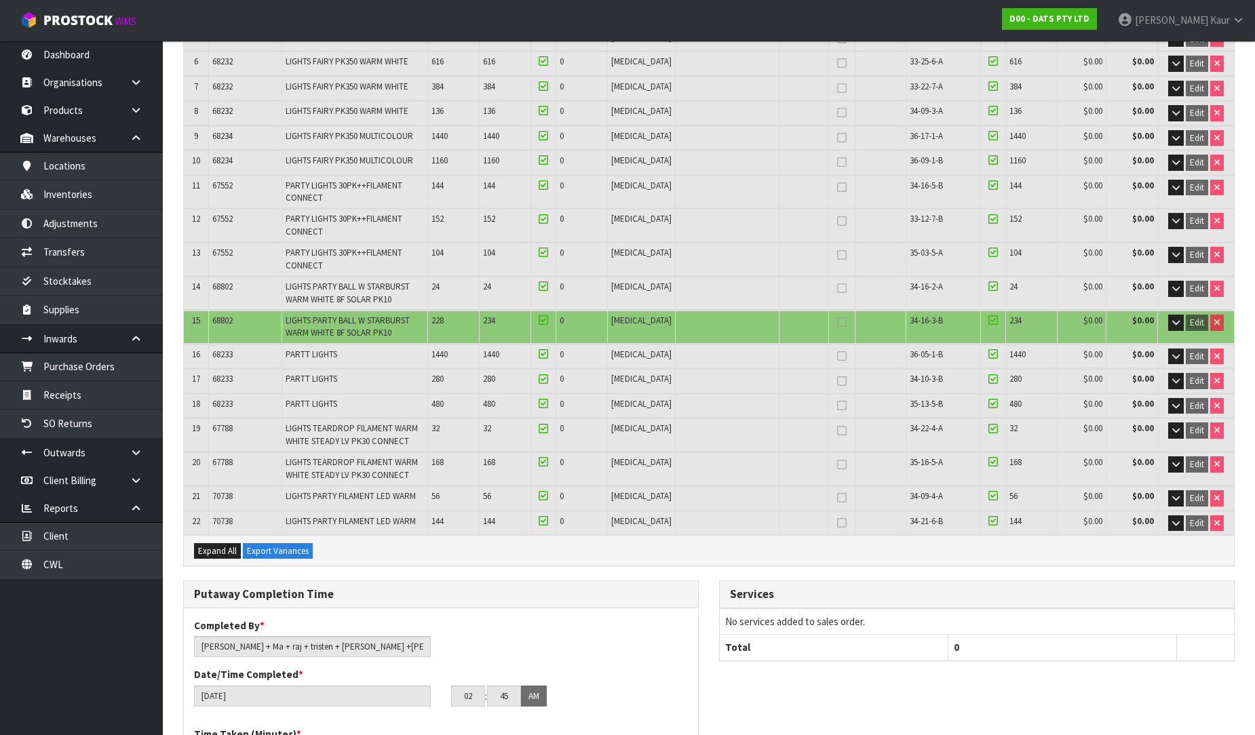
scroll to position [376, 0]
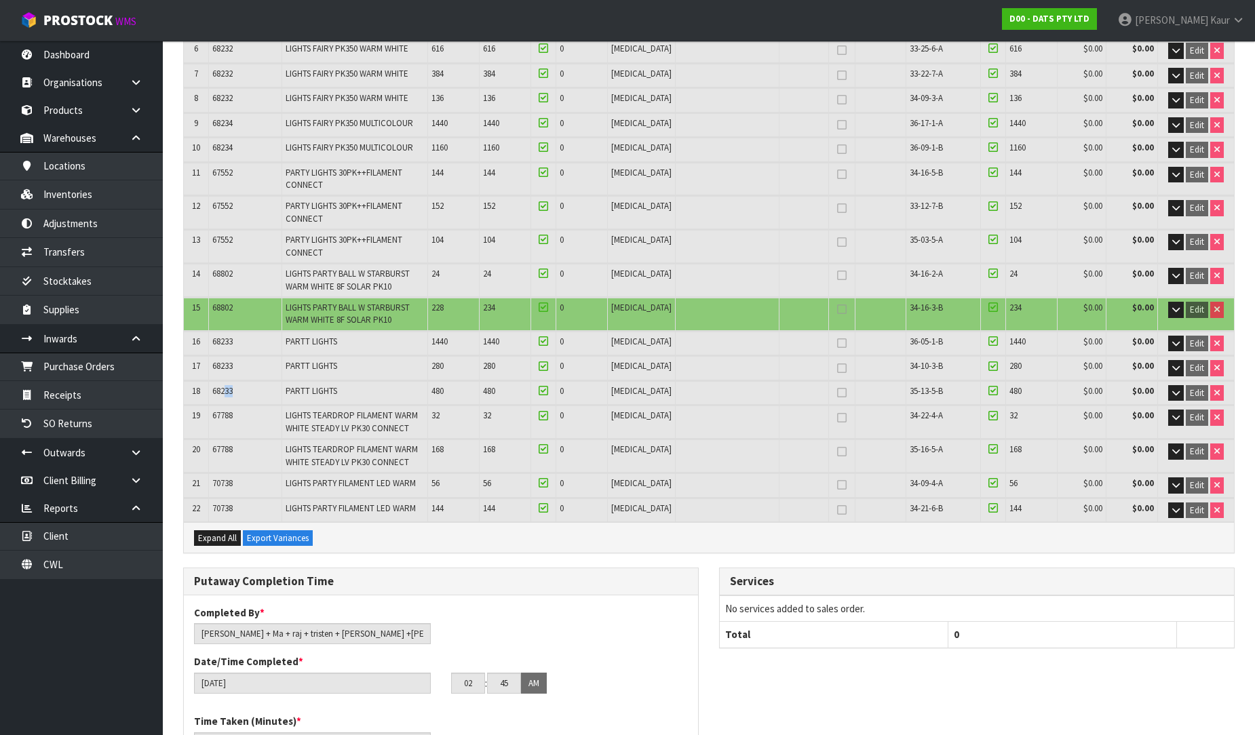
drag, startPoint x: 242, startPoint y: 383, endPoint x: 234, endPoint y: 381, distance: 8.3
click at [227, 383] on td "68233" at bounding box center [245, 393] width 74 height 24
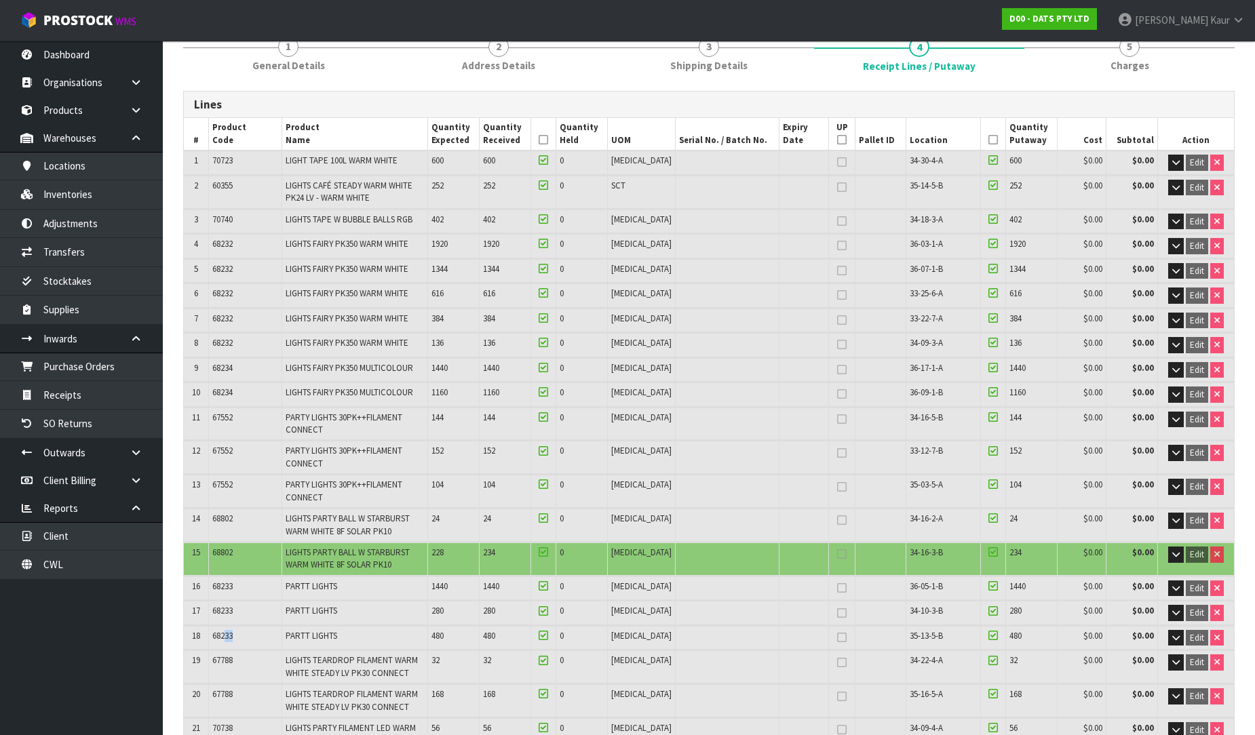
scroll to position [75, 0]
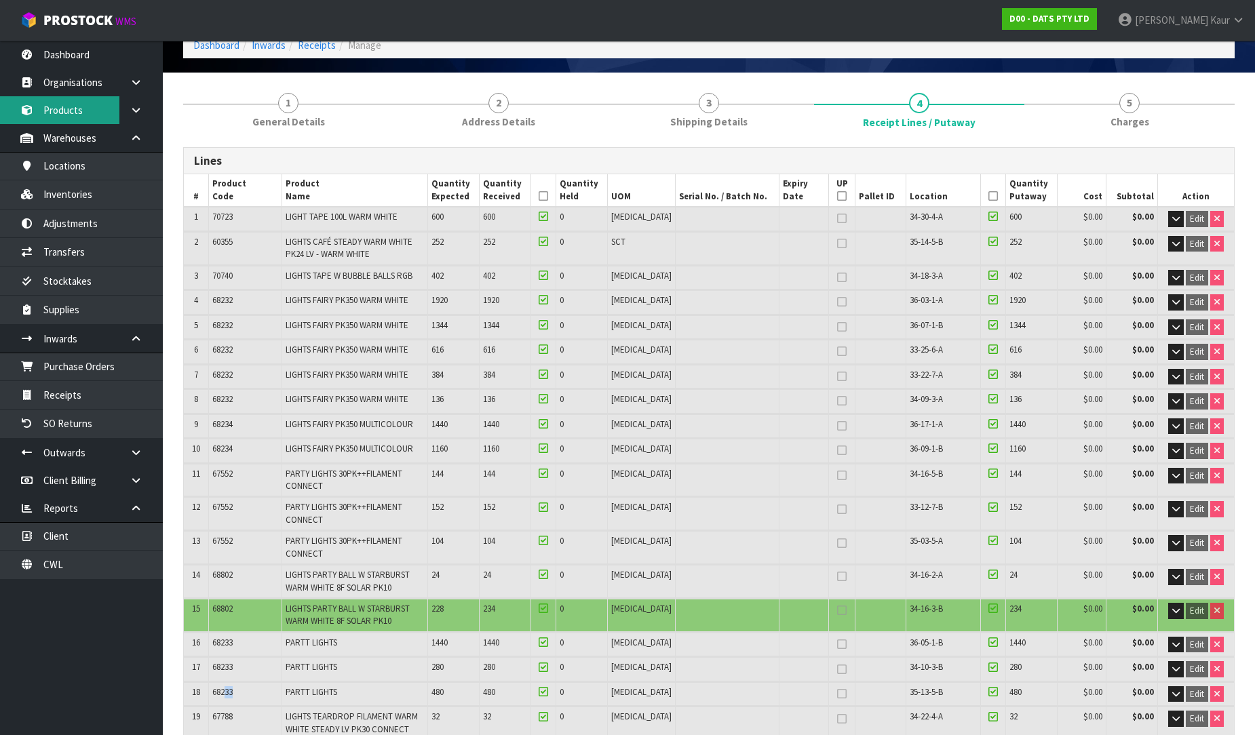
click at [49, 106] on link "Products" at bounding box center [81, 110] width 163 height 28
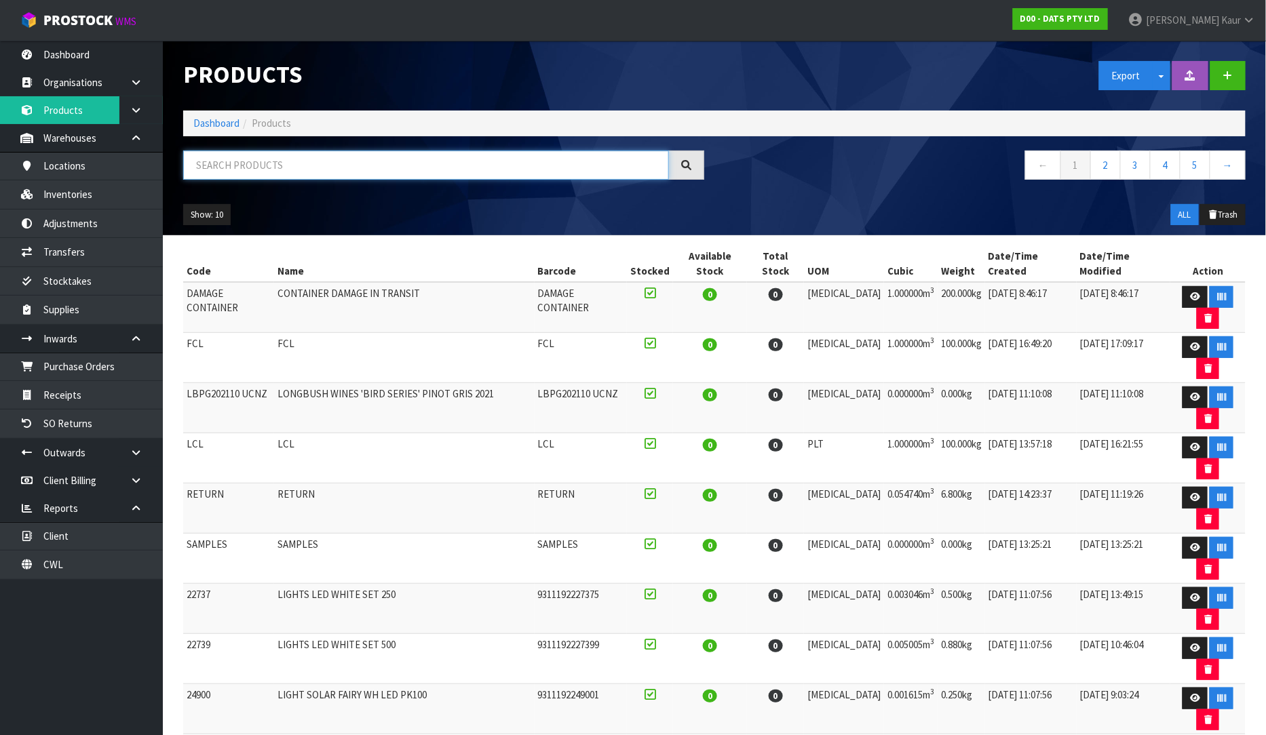
click at [218, 160] on input "text" at bounding box center [426, 165] width 486 height 29
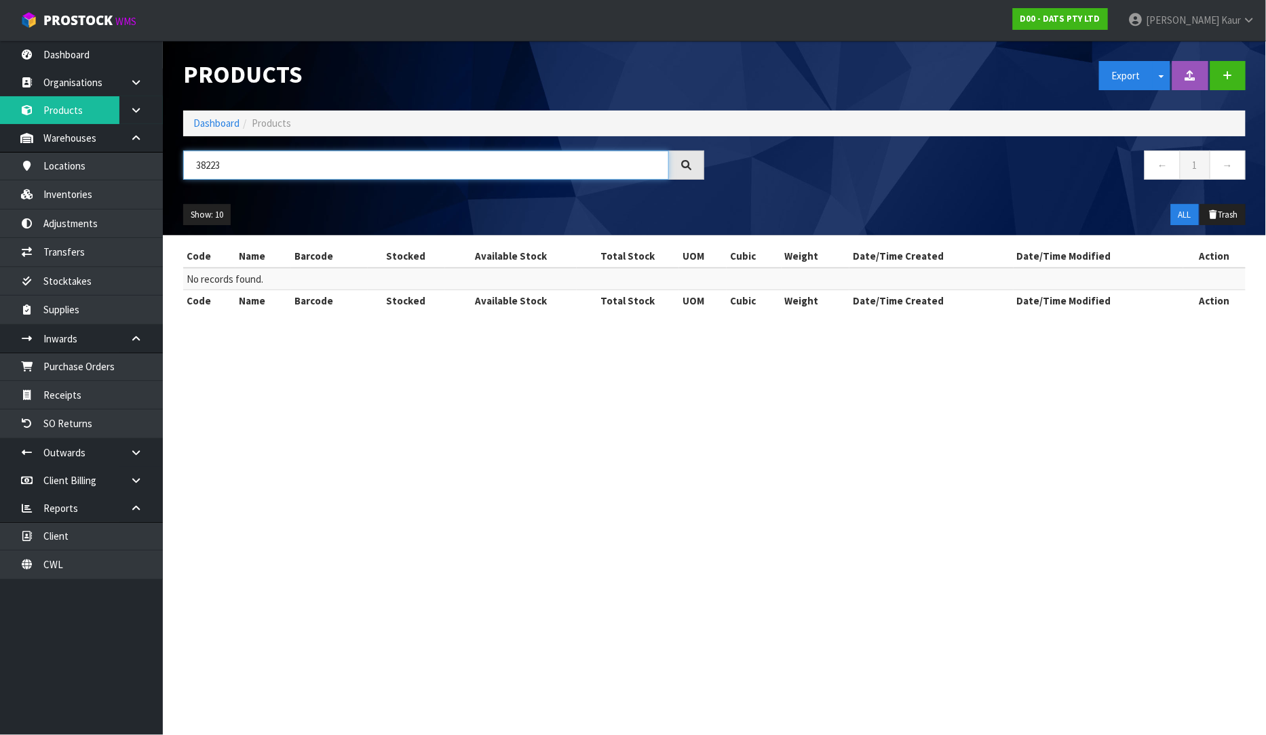
click at [197, 165] on input "38223" at bounding box center [426, 165] width 486 height 29
type input "68223"
click at [80, 112] on link "Products" at bounding box center [81, 110] width 163 height 28
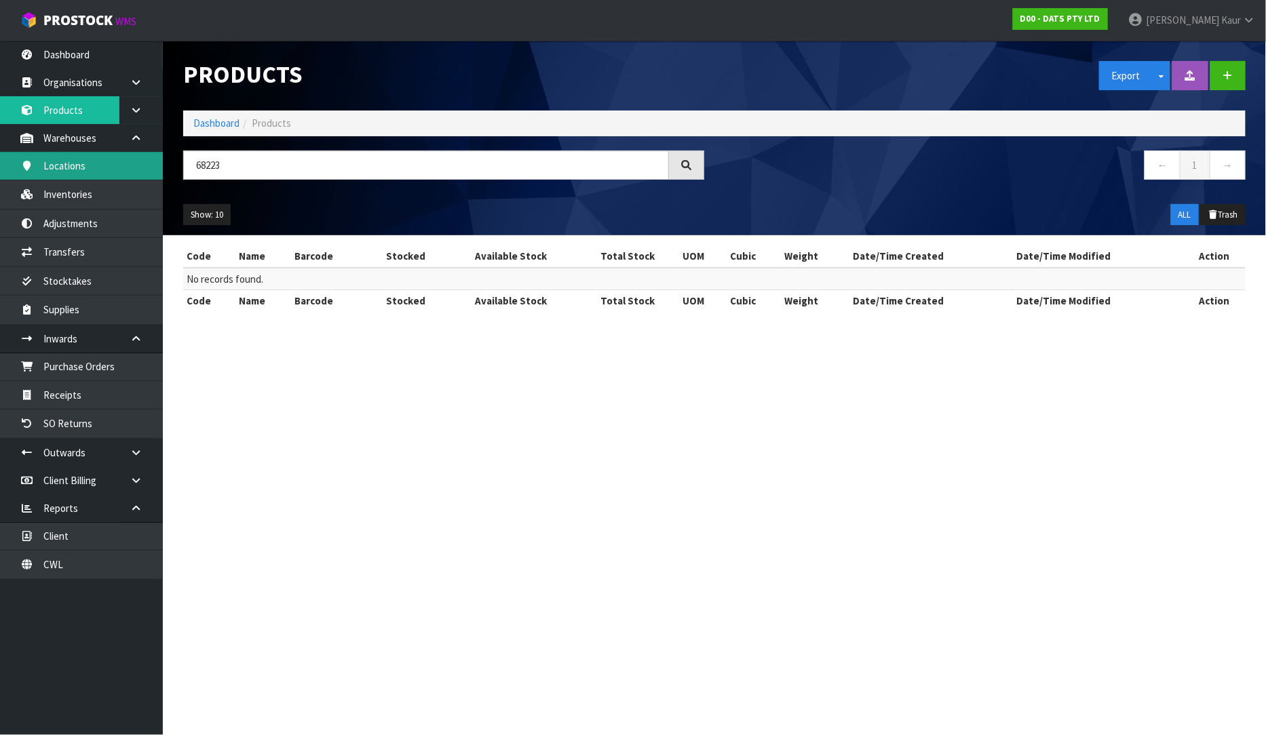
click at [75, 179] on link "Locations" at bounding box center [81, 166] width 163 height 28
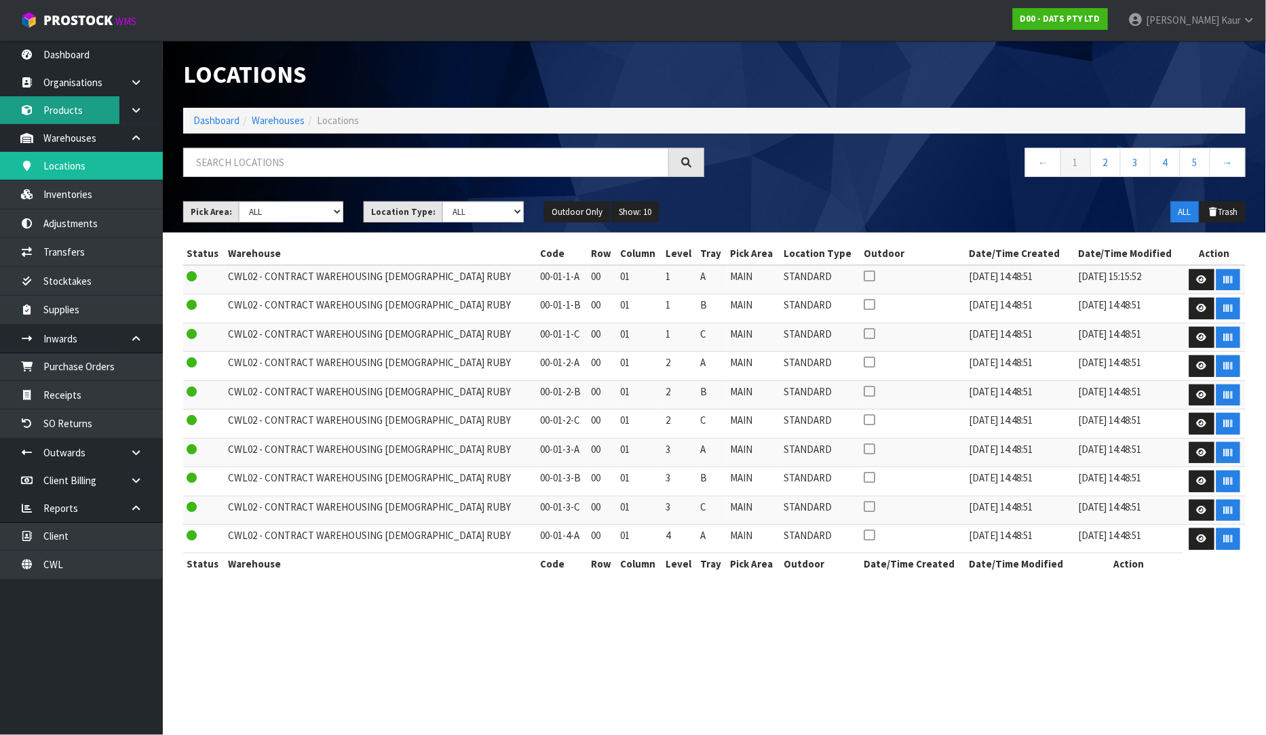
click at [91, 114] on link "Products" at bounding box center [81, 110] width 163 height 28
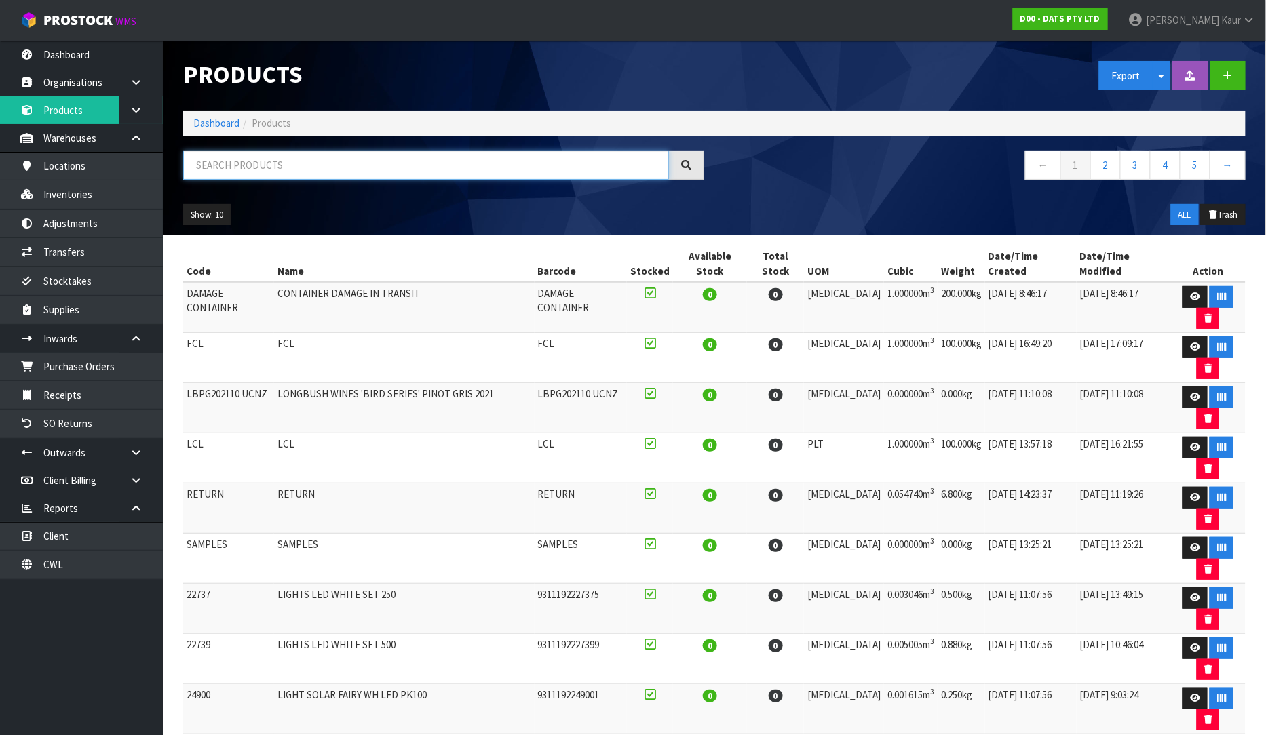
click at [243, 155] on input "text" at bounding box center [426, 165] width 486 height 29
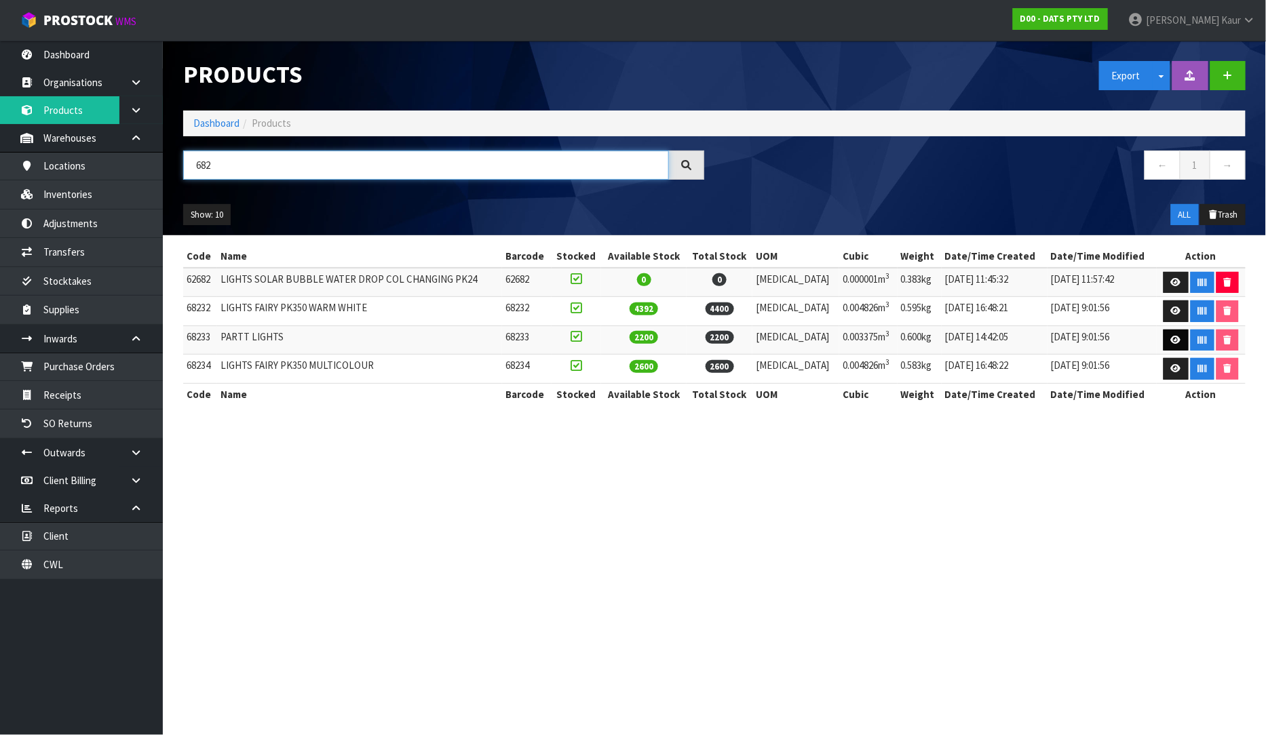
type input "682"
click at [1174, 341] on icon at bounding box center [1176, 340] width 10 height 9
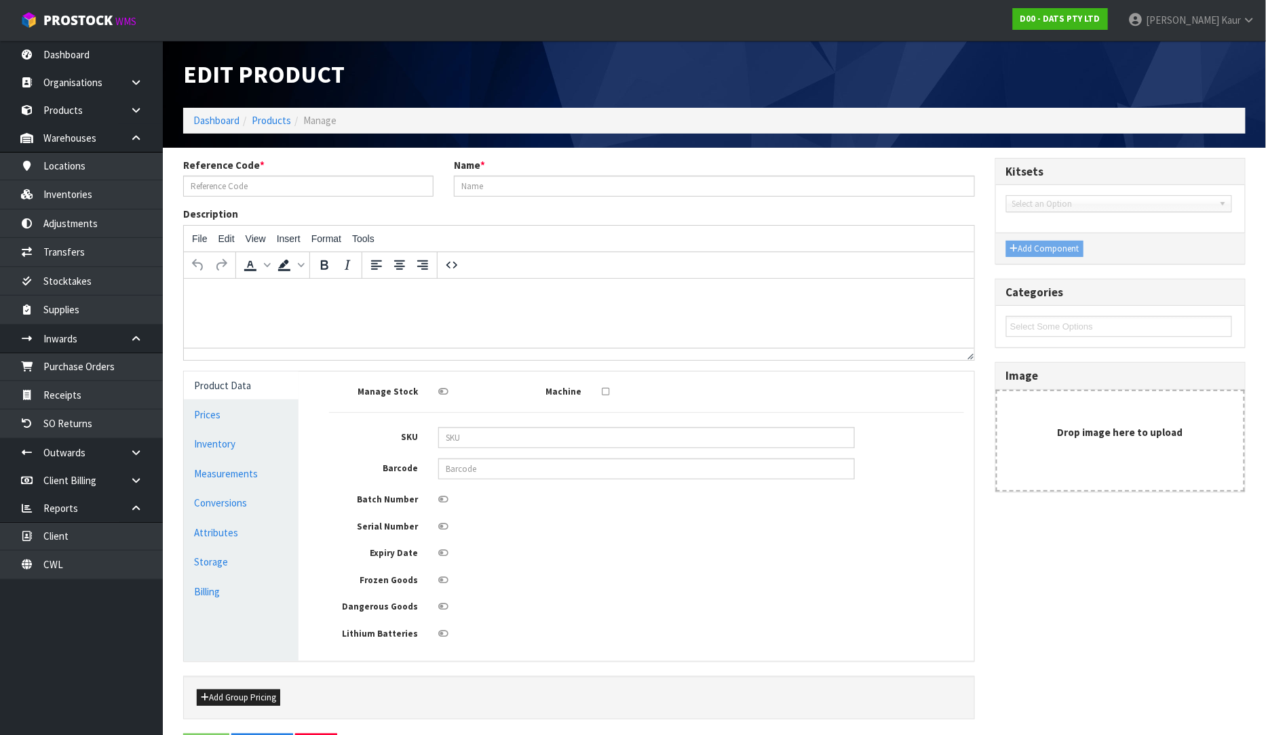
type input "68233"
type input "PARTT LIGHTS"
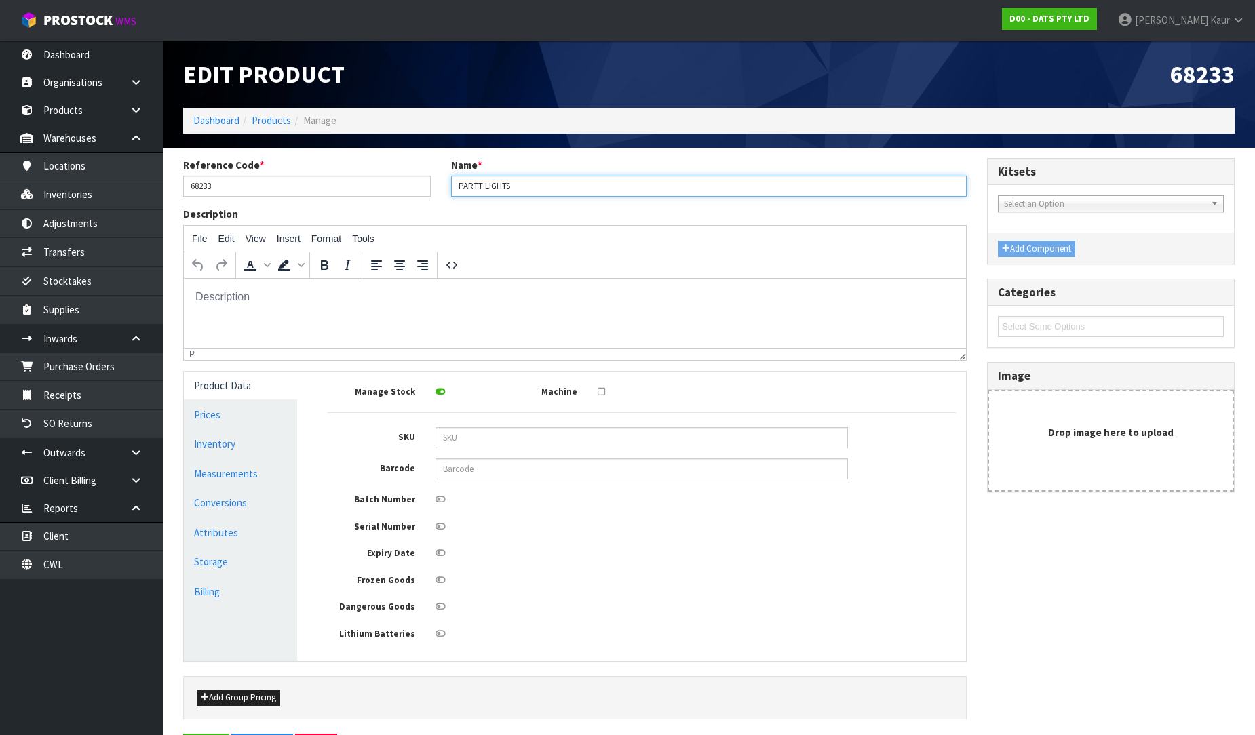
drag, startPoint x: 503, startPoint y: 186, endPoint x: 442, endPoint y: 174, distance: 61.5
click at [442, 174] on div "Name * PARTT LIGHTS" at bounding box center [709, 177] width 536 height 39
paste input "LIGHTS FAIRY PK350 WHITE 8F"
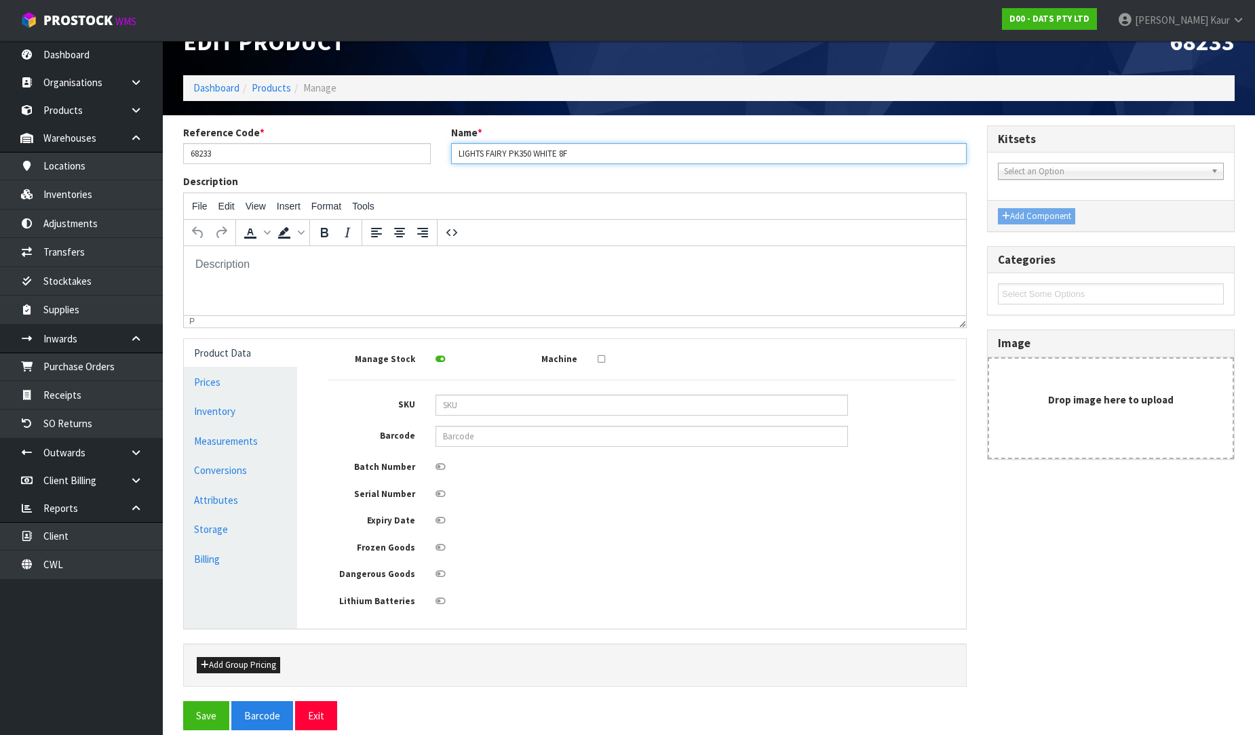
scroll to position [51, 0]
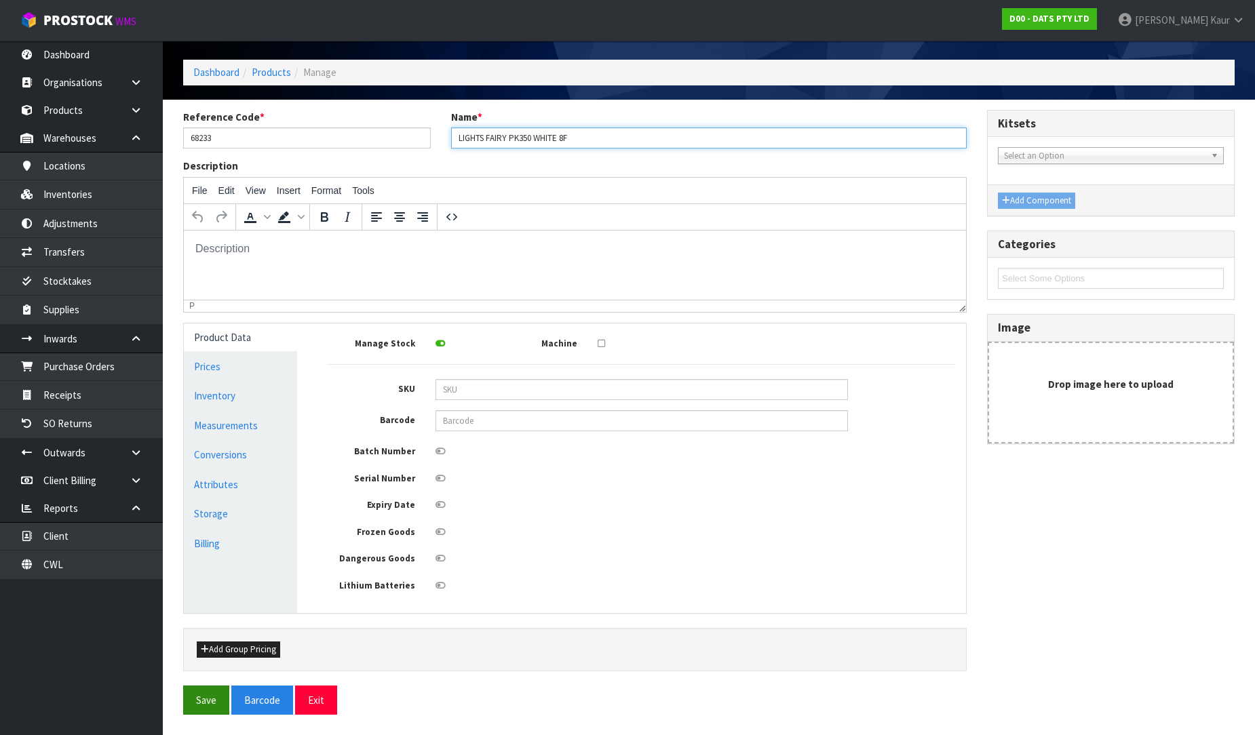
type input "LIGHTS FAIRY PK350 WHITE 8F"
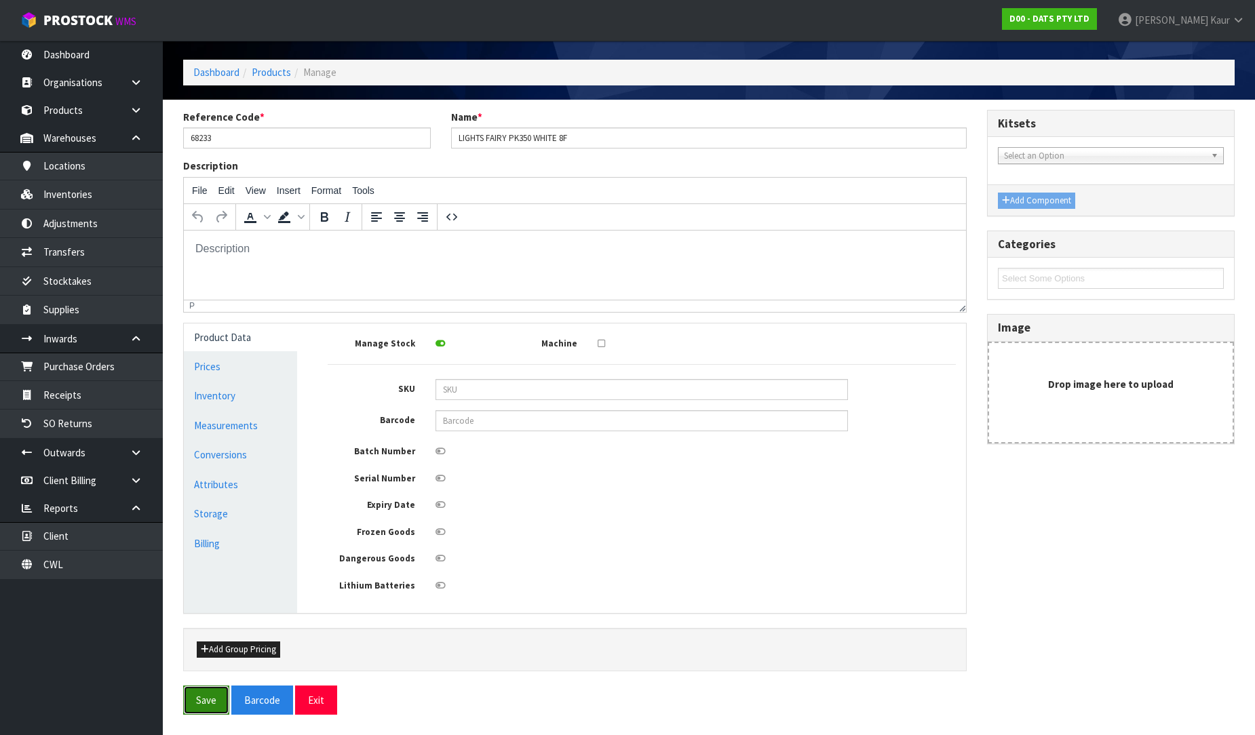
click at [189, 713] on button "Save" at bounding box center [206, 700] width 46 height 29
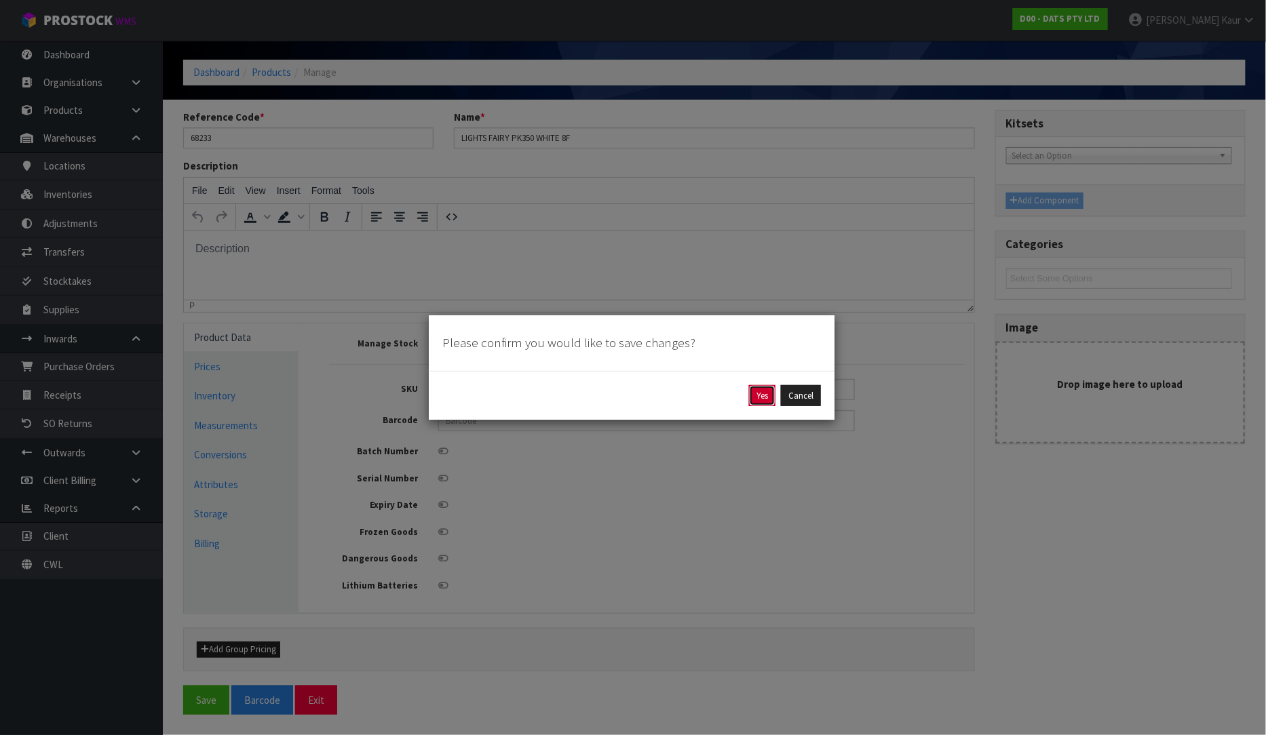
click at [758, 394] on button "Yes" at bounding box center [762, 396] width 26 height 22
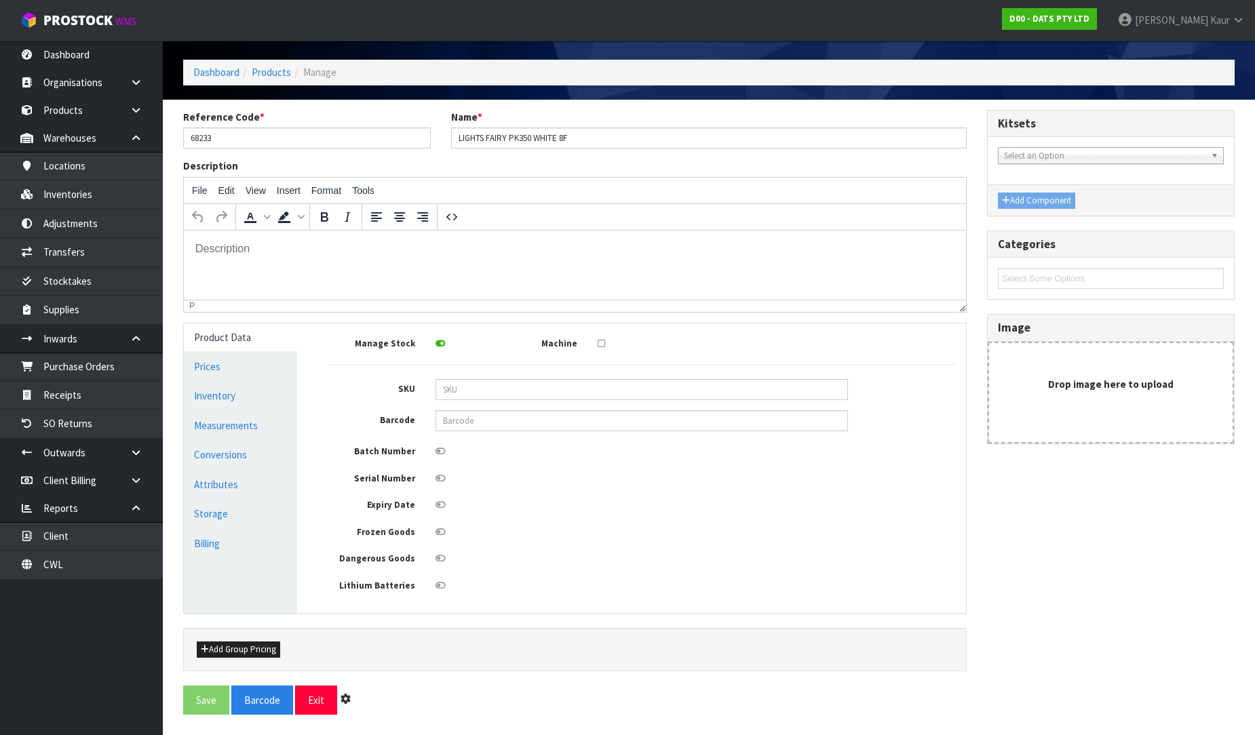
scroll to position [0, 0]
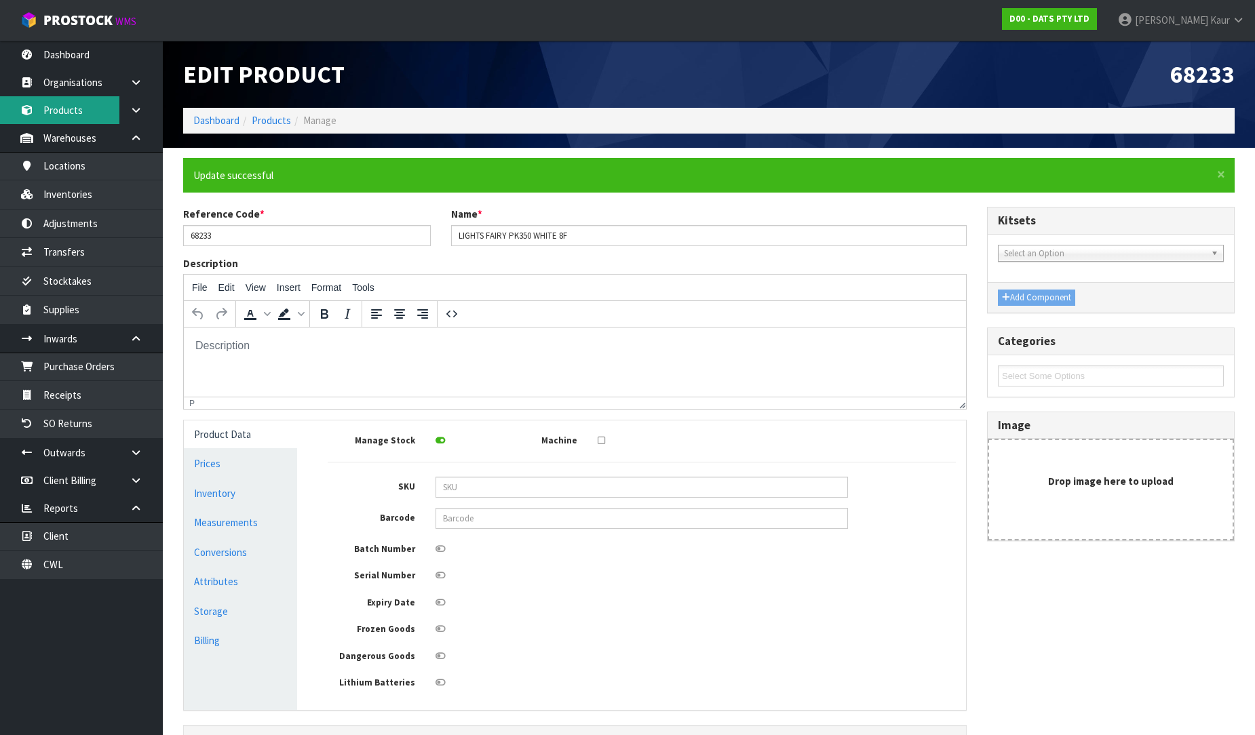
click at [66, 111] on link "Products" at bounding box center [81, 110] width 163 height 28
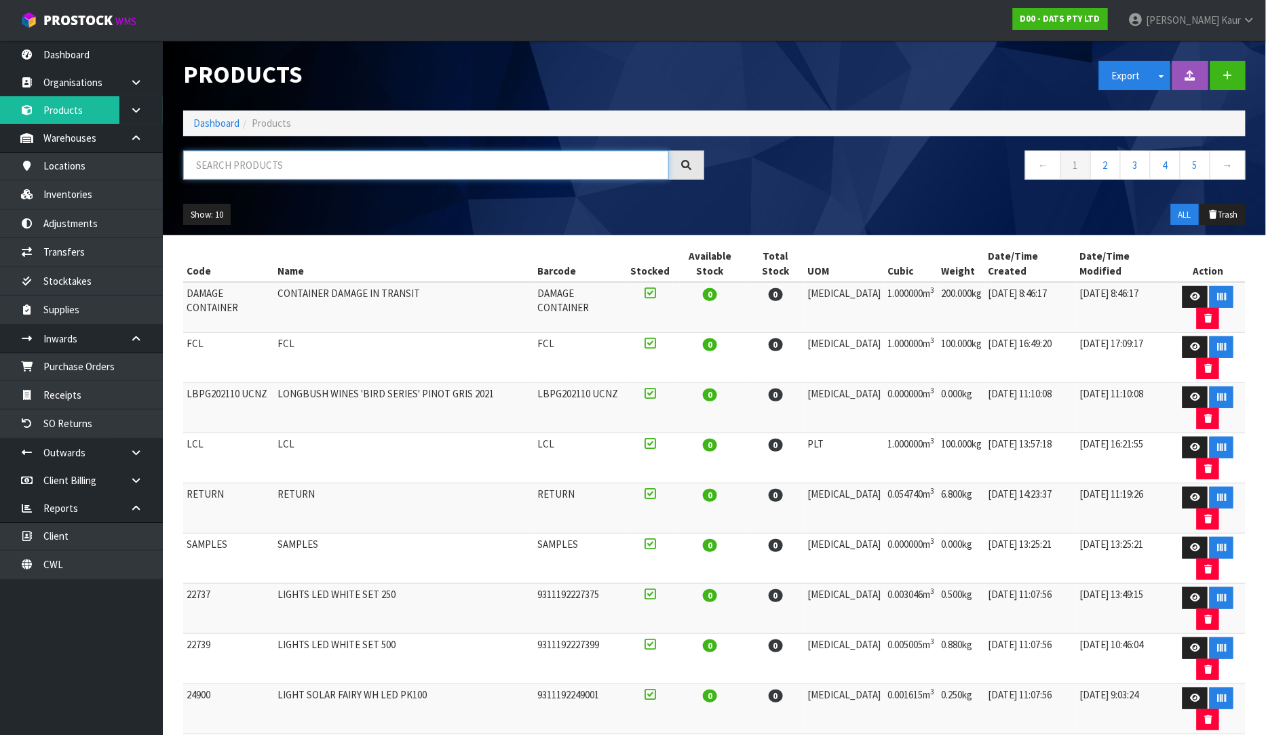
click at [225, 159] on input "text" at bounding box center [426, 165] width 486 height 29
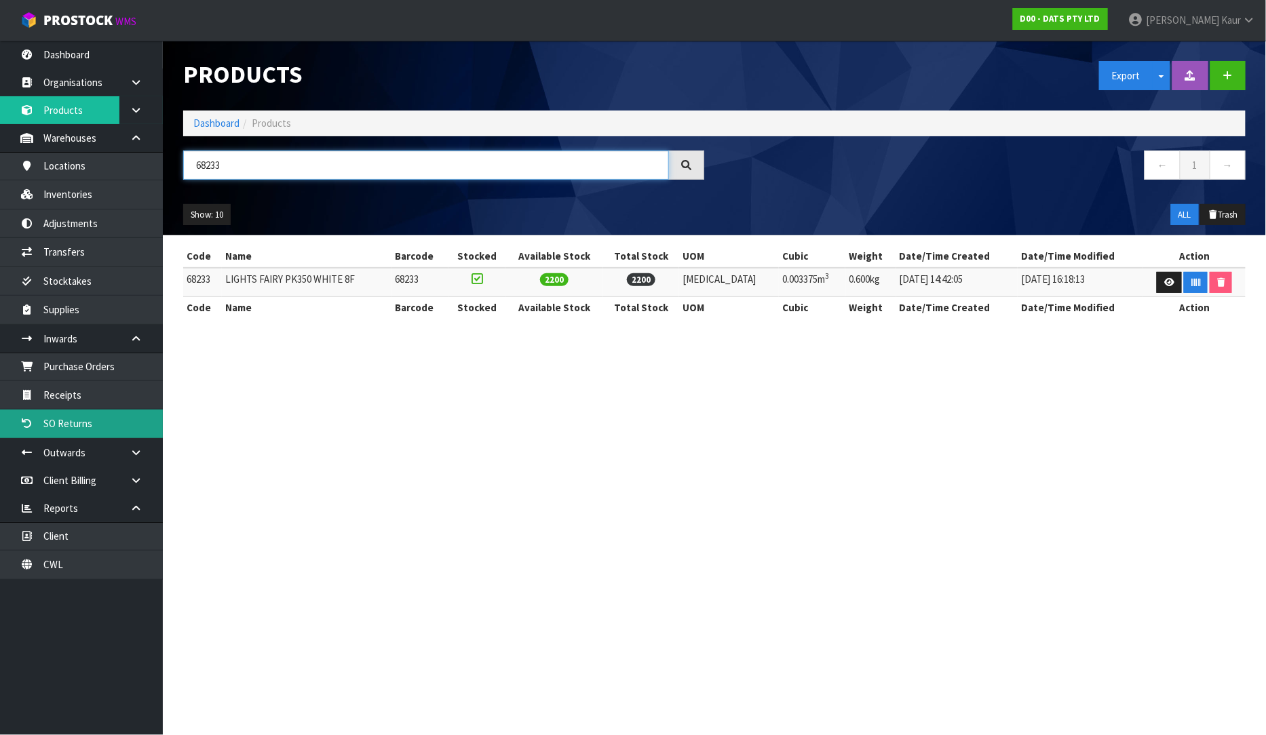
type input "68233"
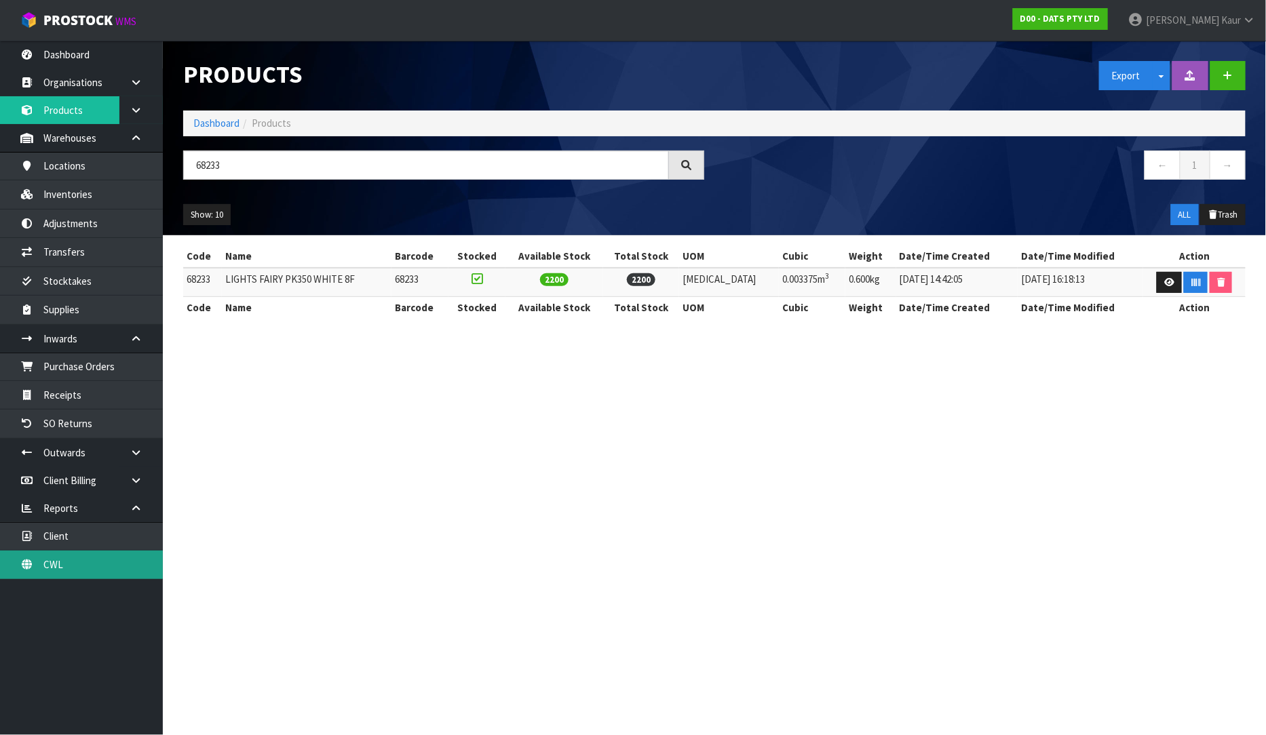
click at [69, 560] on link "CWL" at bounding box center [81, 565] width 163 height 28
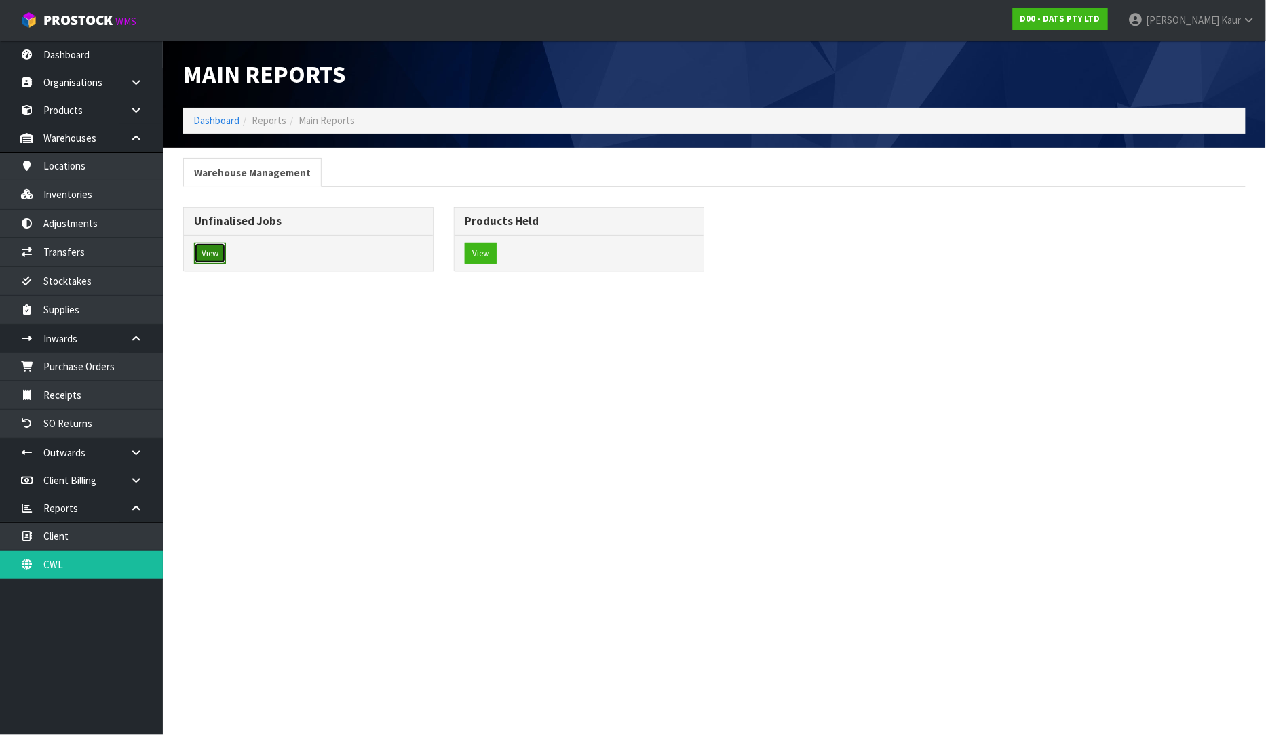
click at [215, 254] on button "View" at bounding box center [210, 254] width 32 height 22
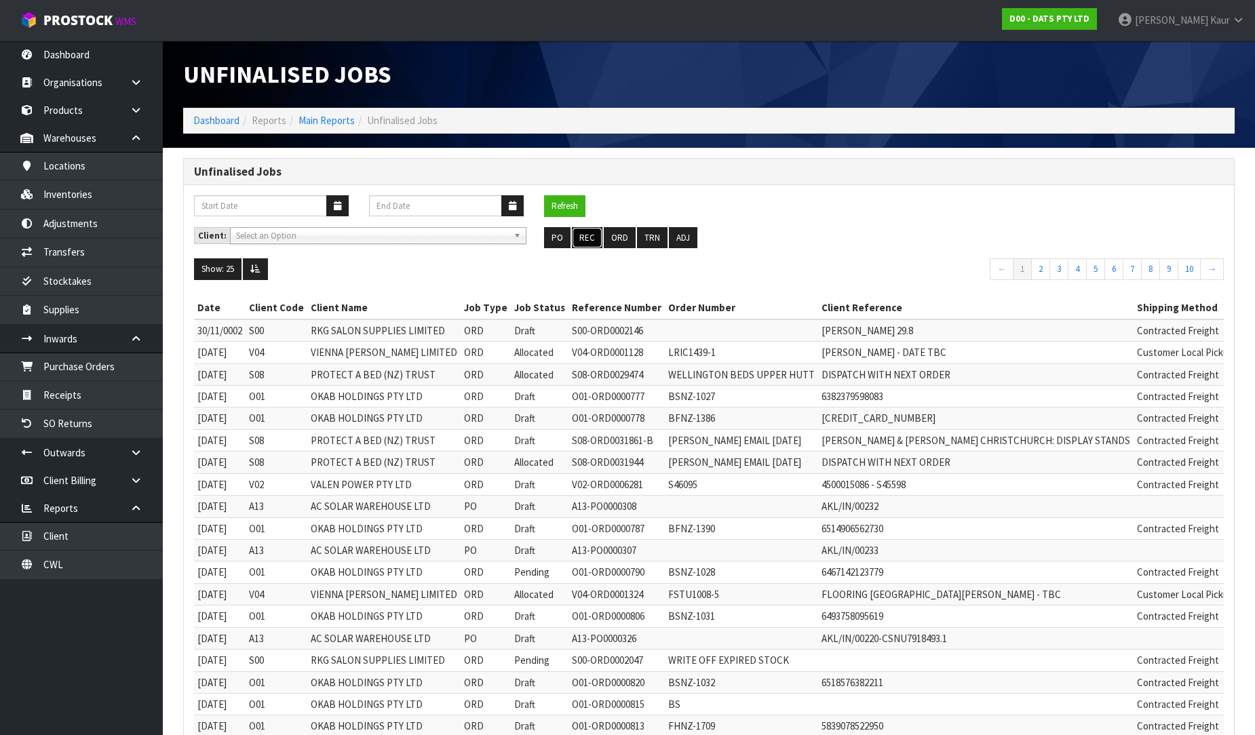
click at [580, 239] on button "REC" at bounding box center [587, 238] width 31 height 22
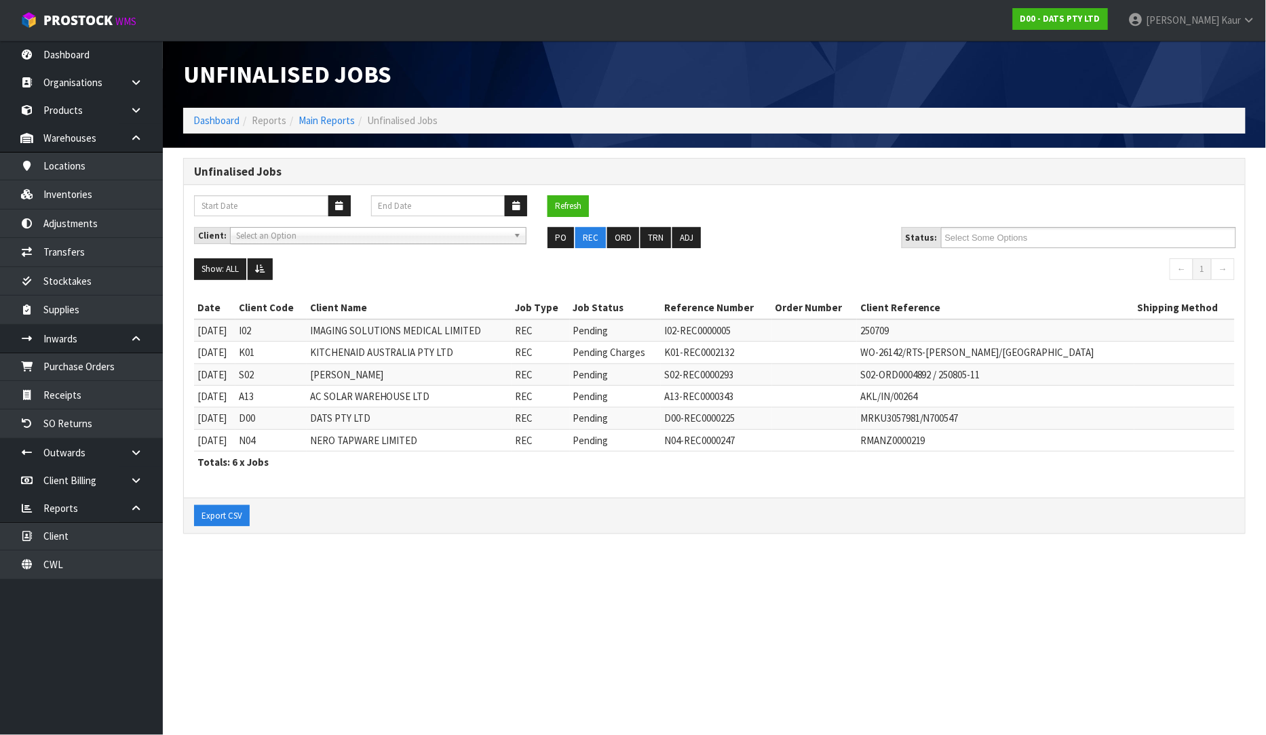
click at [872, 640] on section "Unfinalised Jobs Dashboard Reports Main Reports Unfinalised Jobs Unfinalised Jo…" at bounding box center [633, 367] width 1266 height 735
click at [68, 48] on link "Dashboard" at bounding box center [81, 55] width 163 height 28
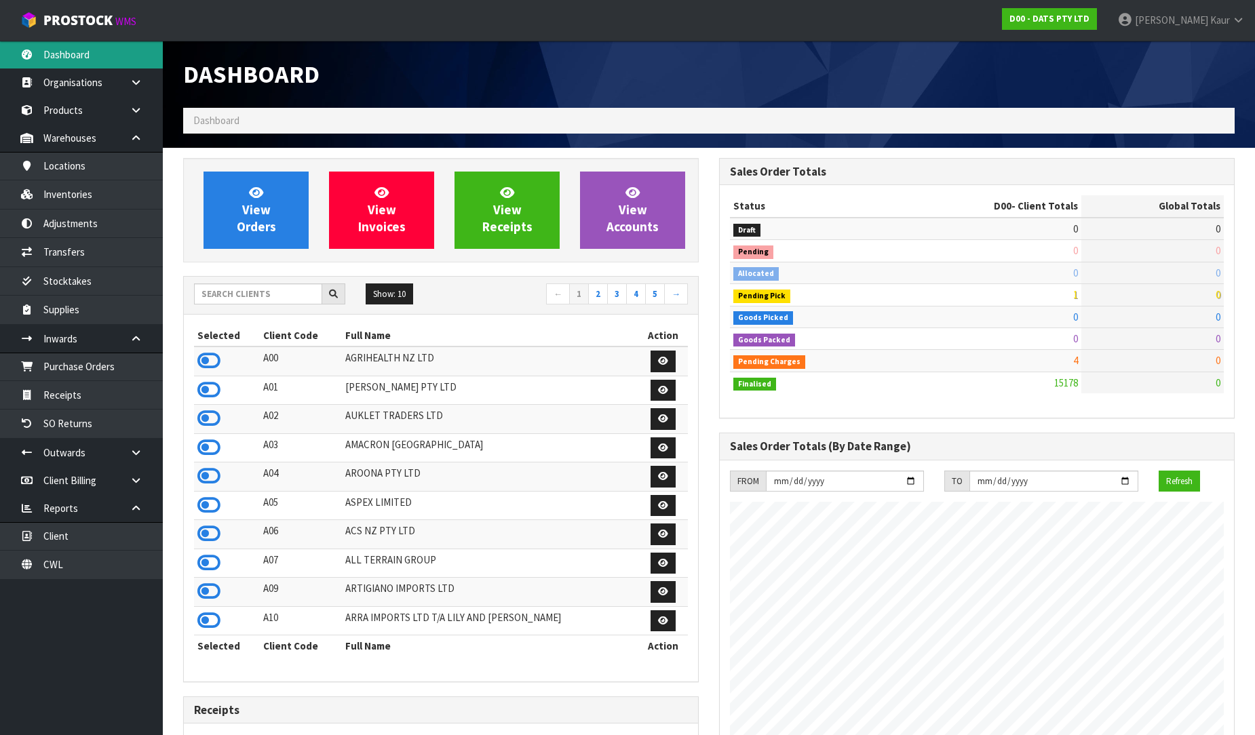
scroll to position [1028, 536]
click at [262, 292] on input "text" at bounding box center [258, 294] width 128 height 21
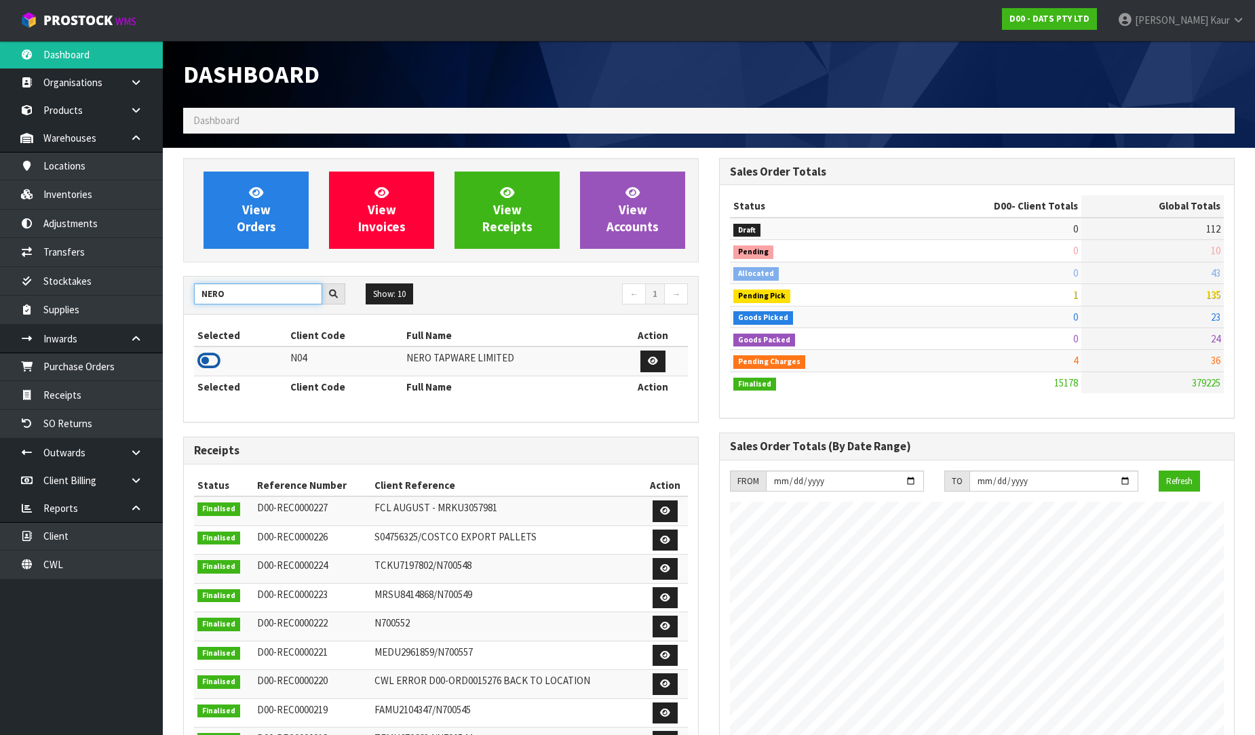
type input "NERO"
click at [205, 355] on icon at bounding box center [208, 361] width 23 height 20
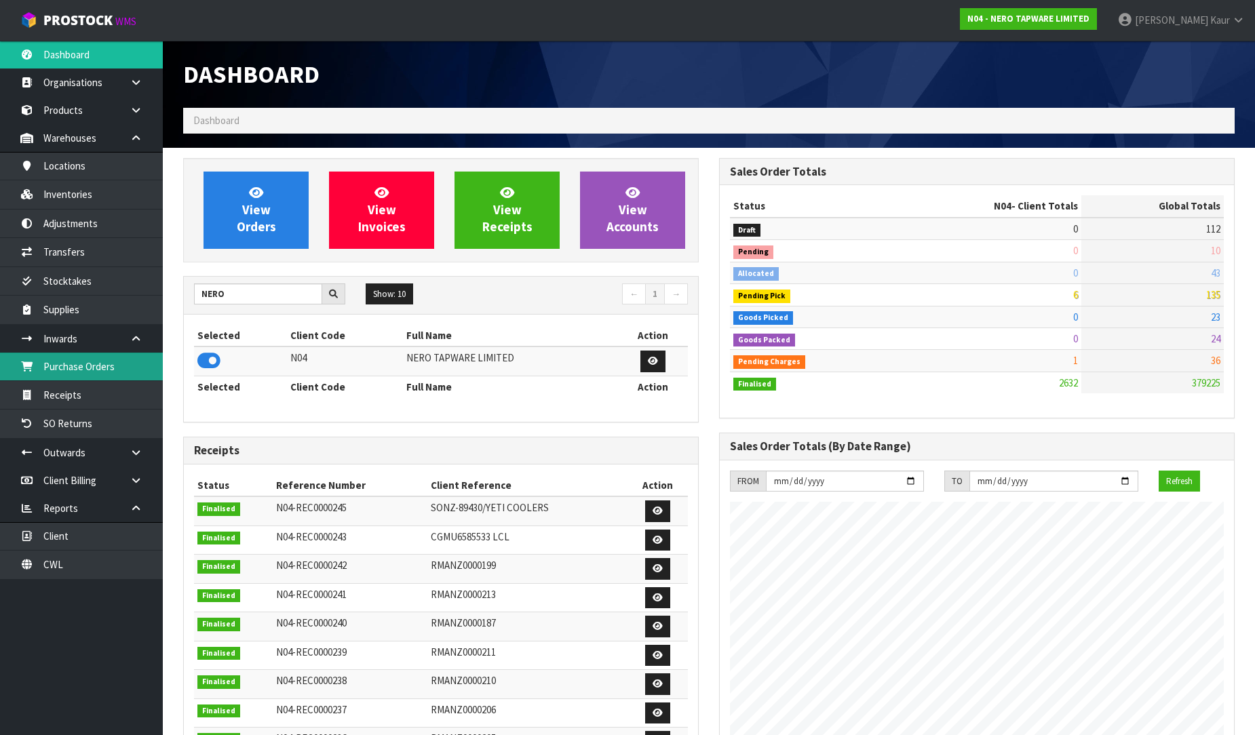
scroll to position [1072, 536]
click at [77, 394] on link "Receipts" at bounding box center [81, 395] width 163 height 28
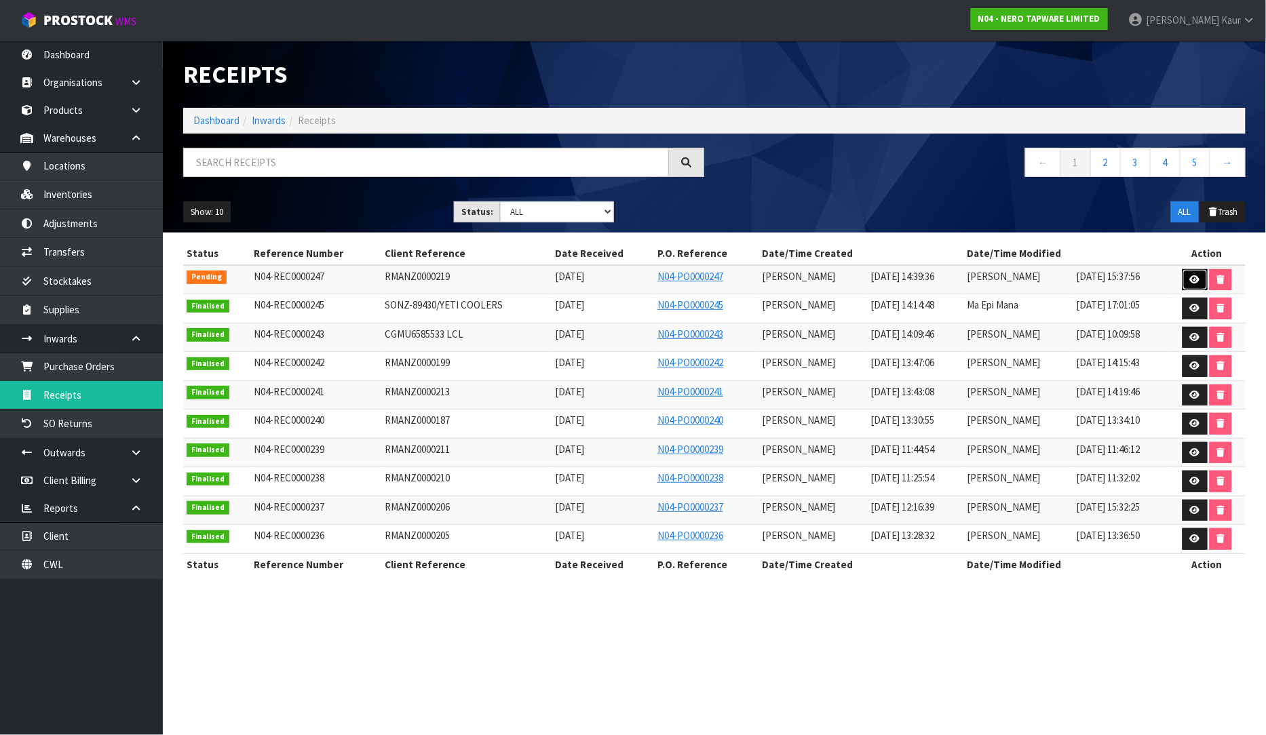
click at [1198, 280] on icon at bounding box center [1195, 279] width 10 height 9
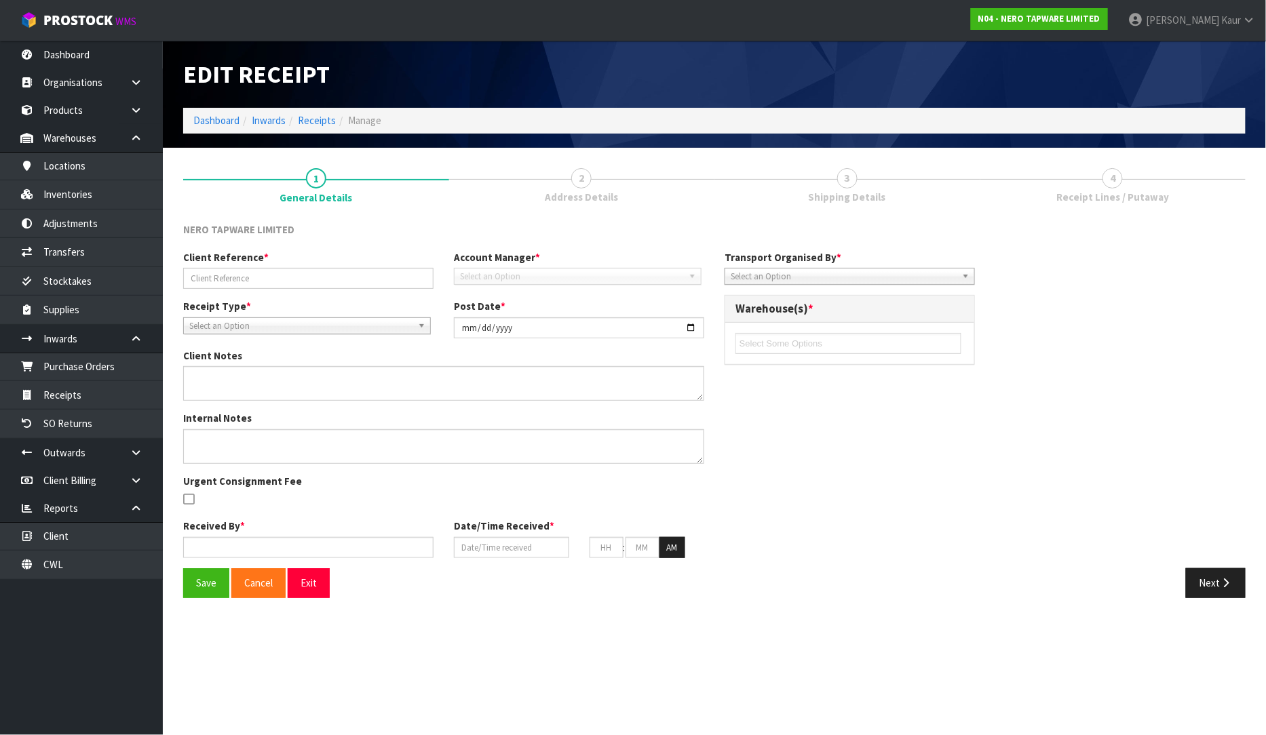
type input "RMANZ0000219"
type input "2025-09-01"
type input "Prabhneet Kaur"
type input "01/09/2025"
type input "02"
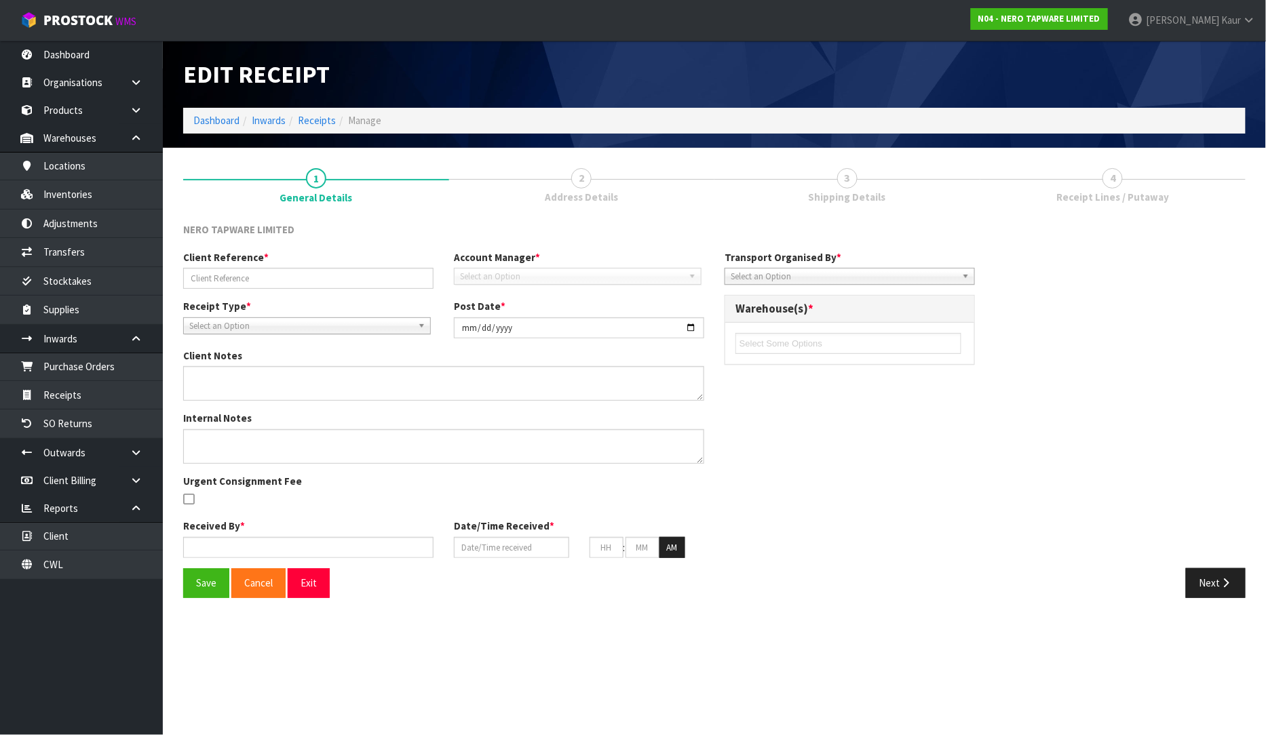
type input "39"
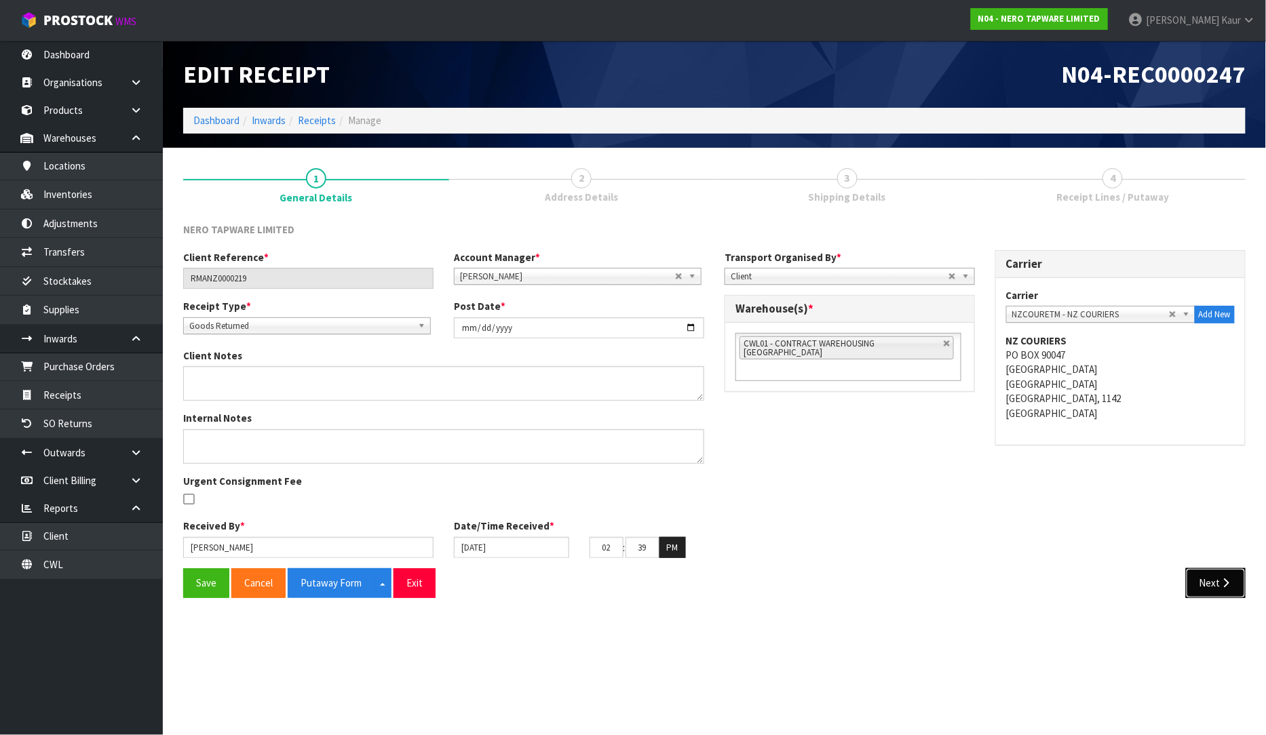
click at [1216, 585] on button "Next" at bounding box center [1216, 582] width 60 height 29
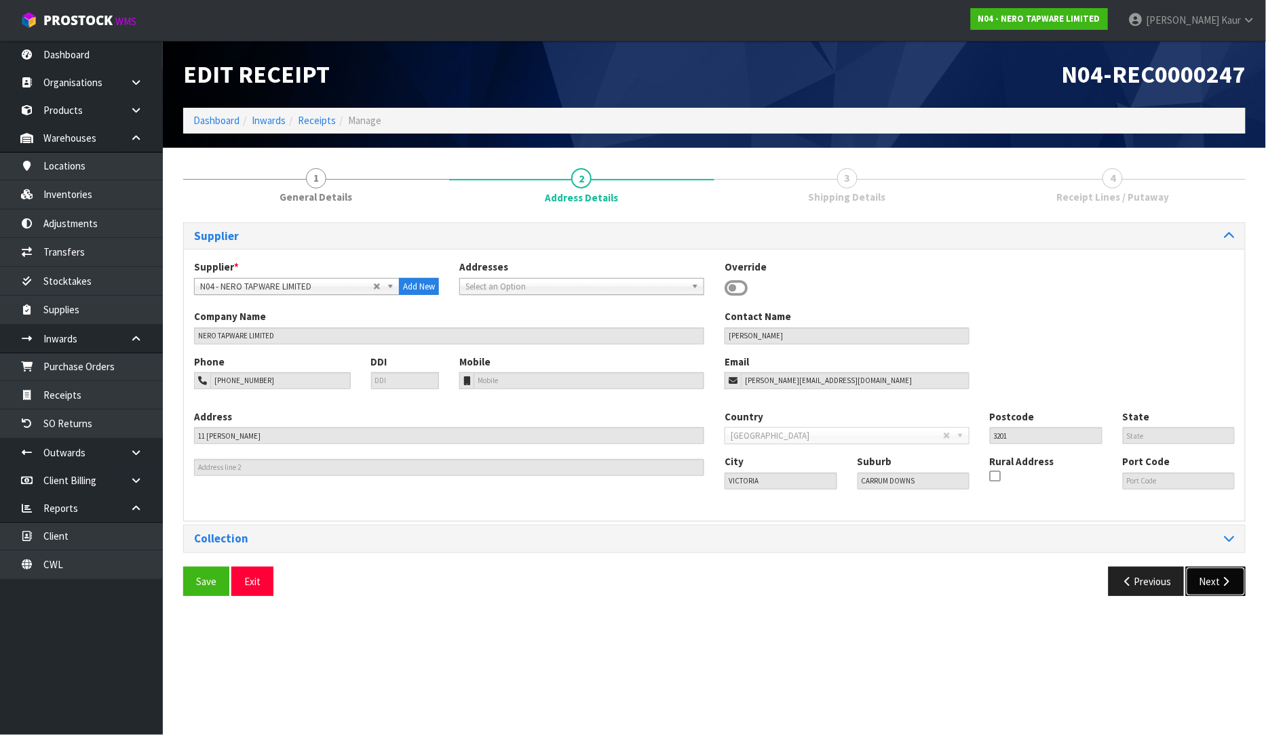
click at [1216, 587] on button "Next" at bounding box center [1216, 581] width 60 height 29
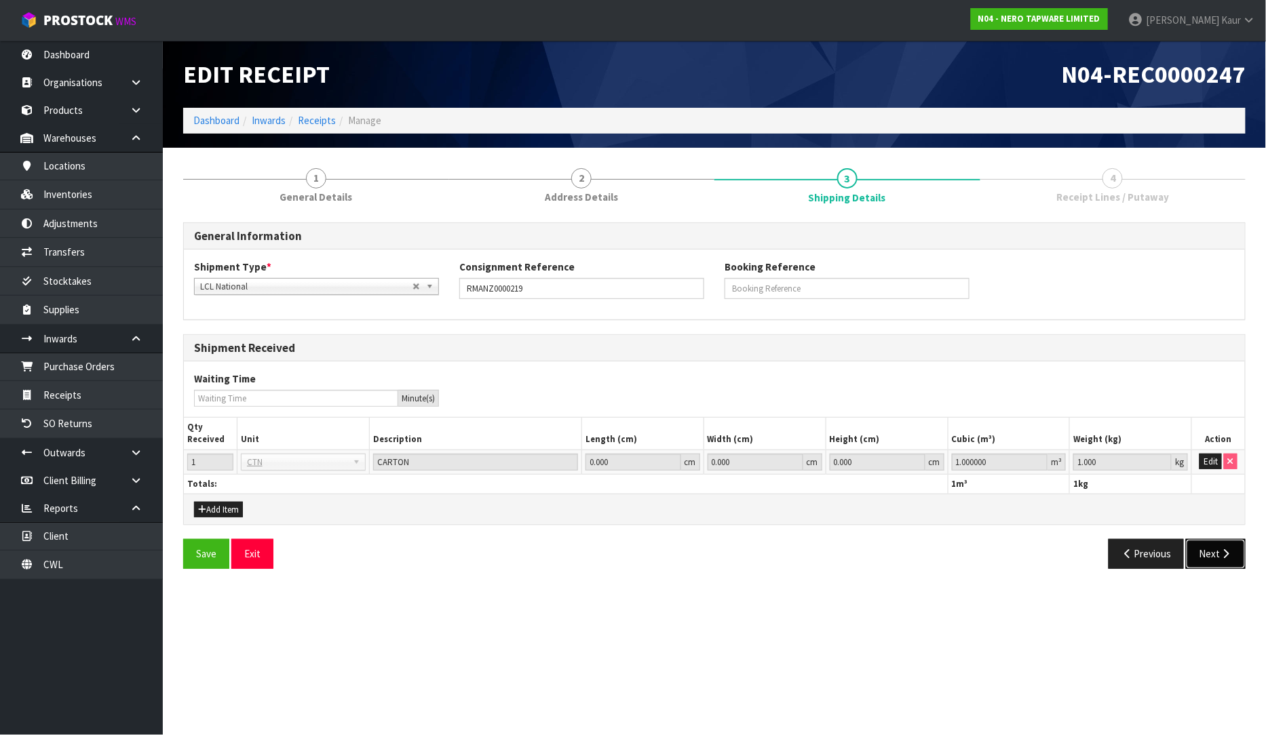
click at [1218, 544] on button "Next" at bounding box center [1216, 553] width 60 height 29
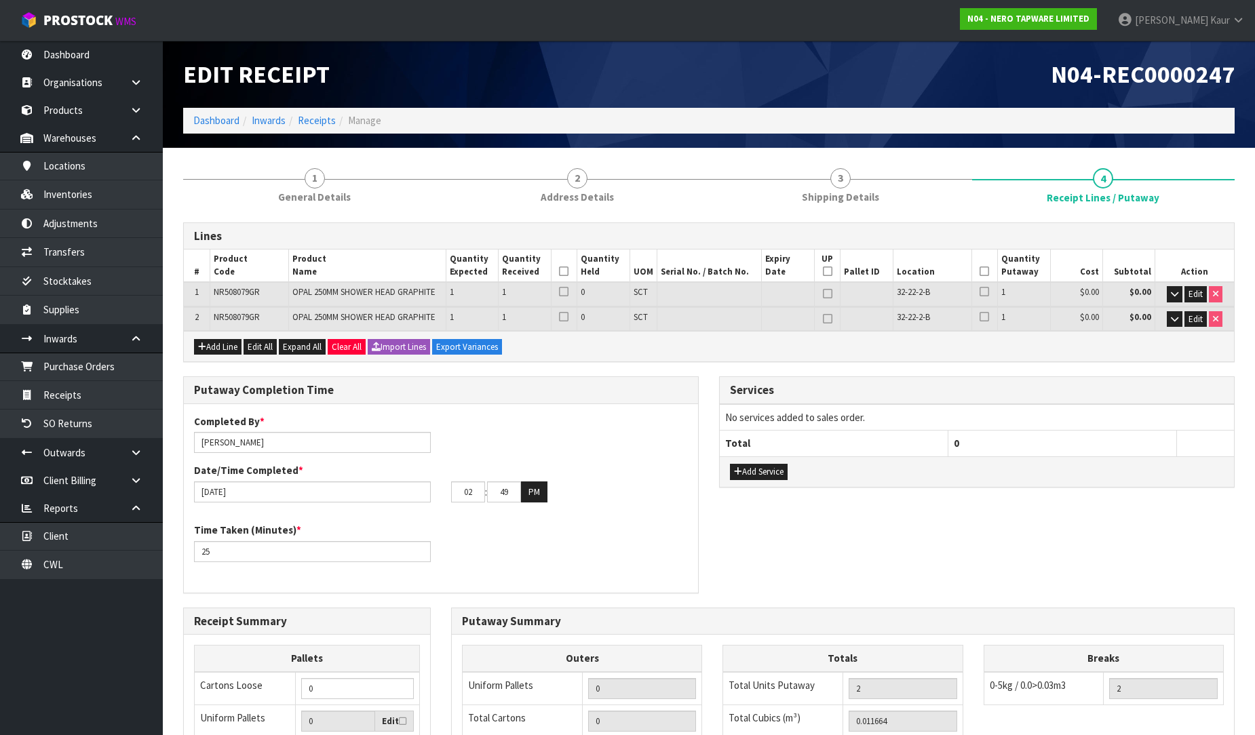
click at [566, 271] on icon at bounding box center [563, 271] width 9 height 1
drag, startPoint x: 984, startPoint y: 269, endPoint x: 916, endPoint y: 305, distance: 77.1
click at [984, 271] on icon at bounding box center [984, 271] width 9 height 1
drag, startPoint x: 233, startPoint y: 548, endPoint x: 147, endPoint y: 549, distance: 86.2
click at [147, 549] on body "Toggle navigation ProStock WMS N04 - NERO TAPWARE LIMITED Prabhneet Kaur Logout…" at bounding box center [627, 367] width 1255 height 735
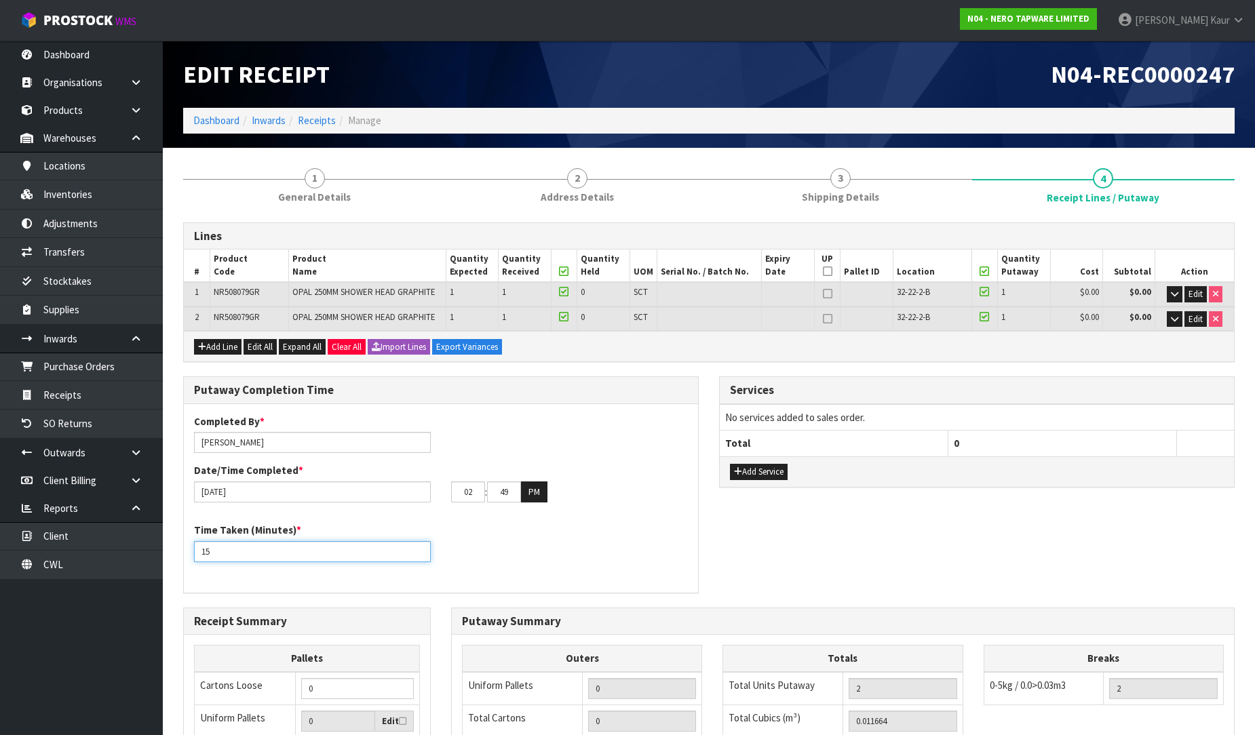
type input "15"
drag, startPoint x: 477, startPoint y: 492, endPoint x: 448, endPoint y: 491, distance: 28.5
click at [448, 491] on div "02 : 49 : 00 PM" at bounding box center [569, 493] width 257 height 22
type input "04"
drag, startPoint x: 511, startPoint y: 493, endPoint x: 485, endPoint y: 496, distance: 26.6
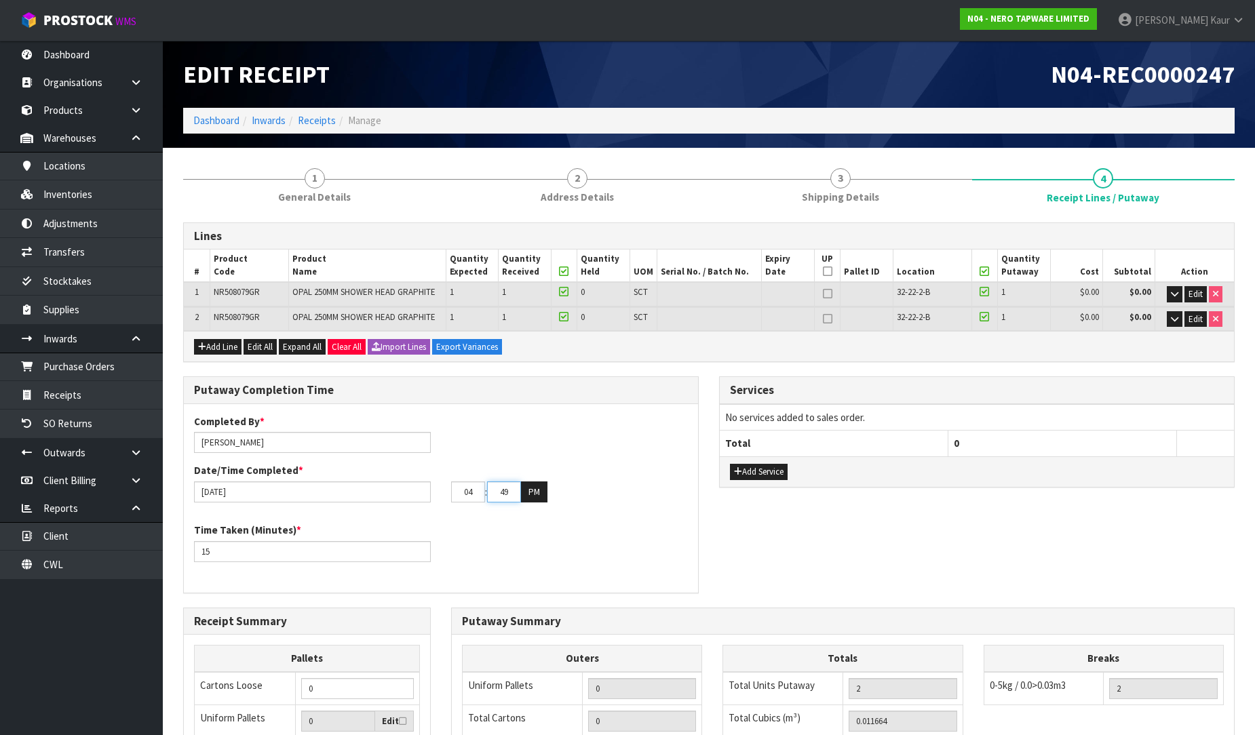
click at [485, 496] on tr "04 : 49 : 00 PM" at bounding box center [499, 493] width 96 height 22
type input "20"
click at [516, 558] on div "Time Taken (Minutes) * 15" at bounding box center [441, 547] width 514 height 49
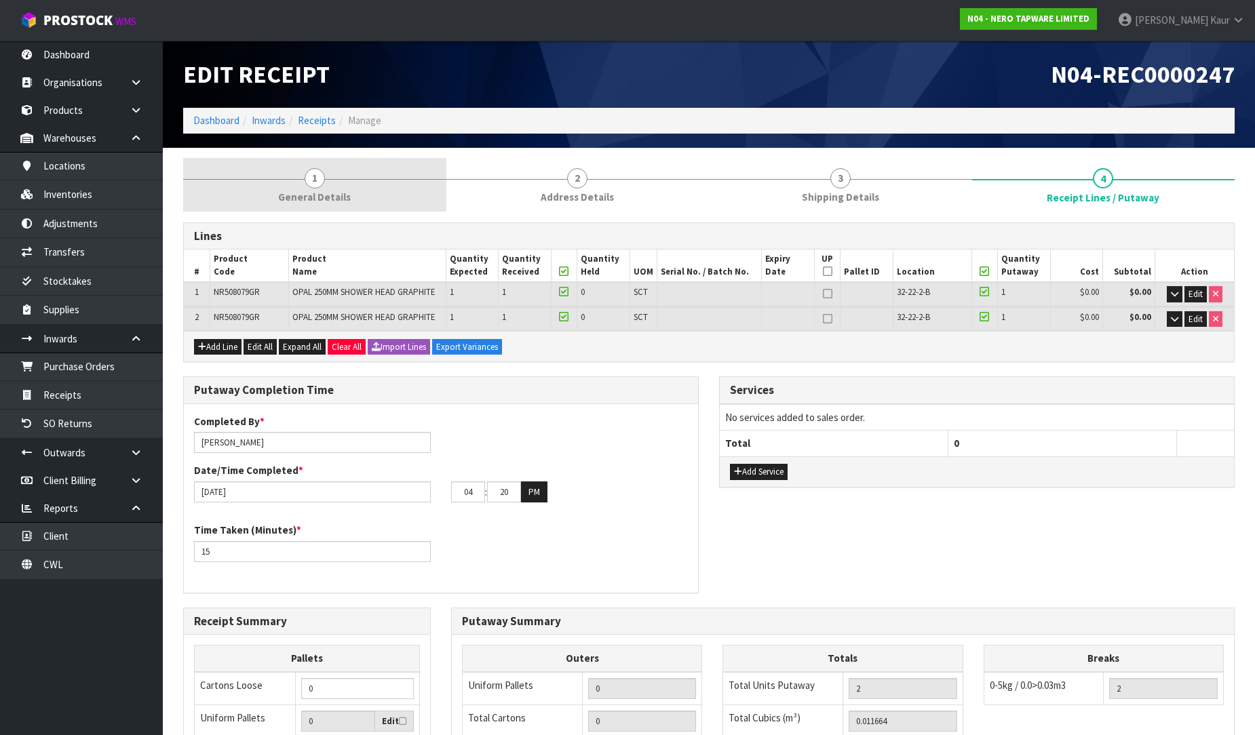
click at [354, 170] on link "1 General Details" at bounding box center [314, 185] width 263 height 54
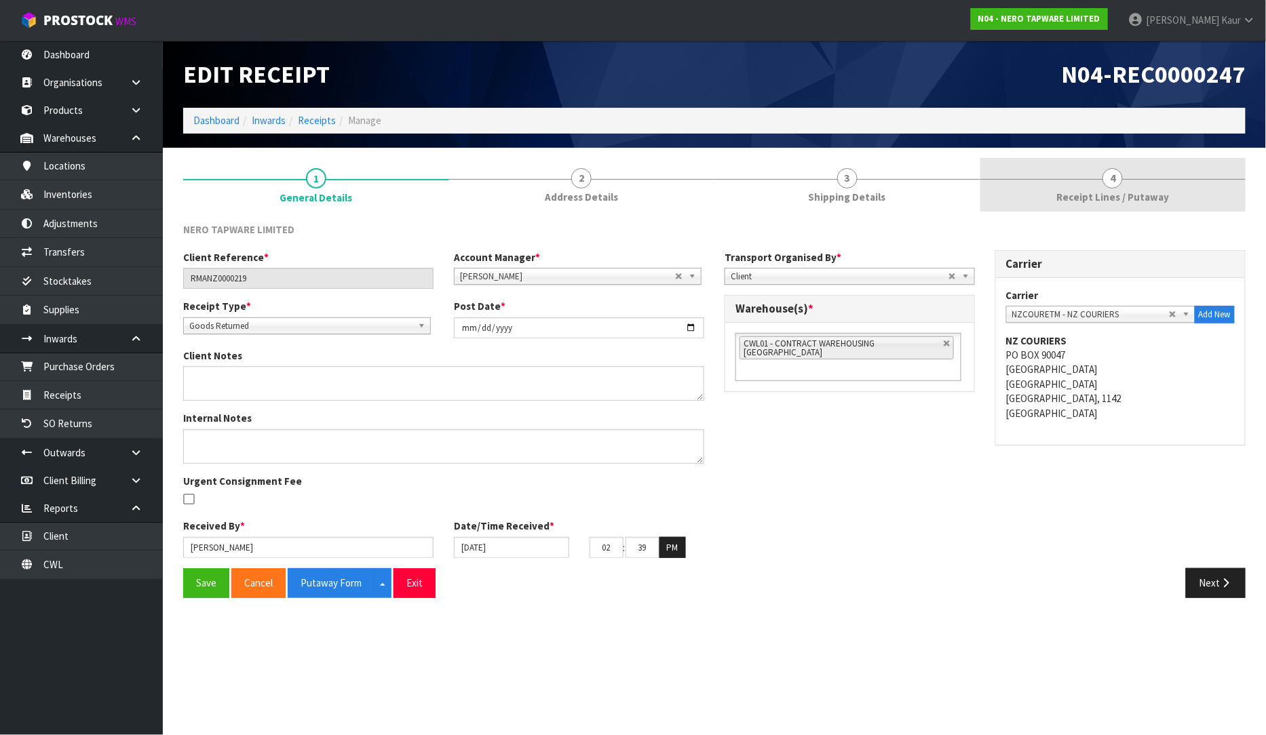
click at [1110, 172] on span "4" at bounding box center [1112, 178] width 20 height 20
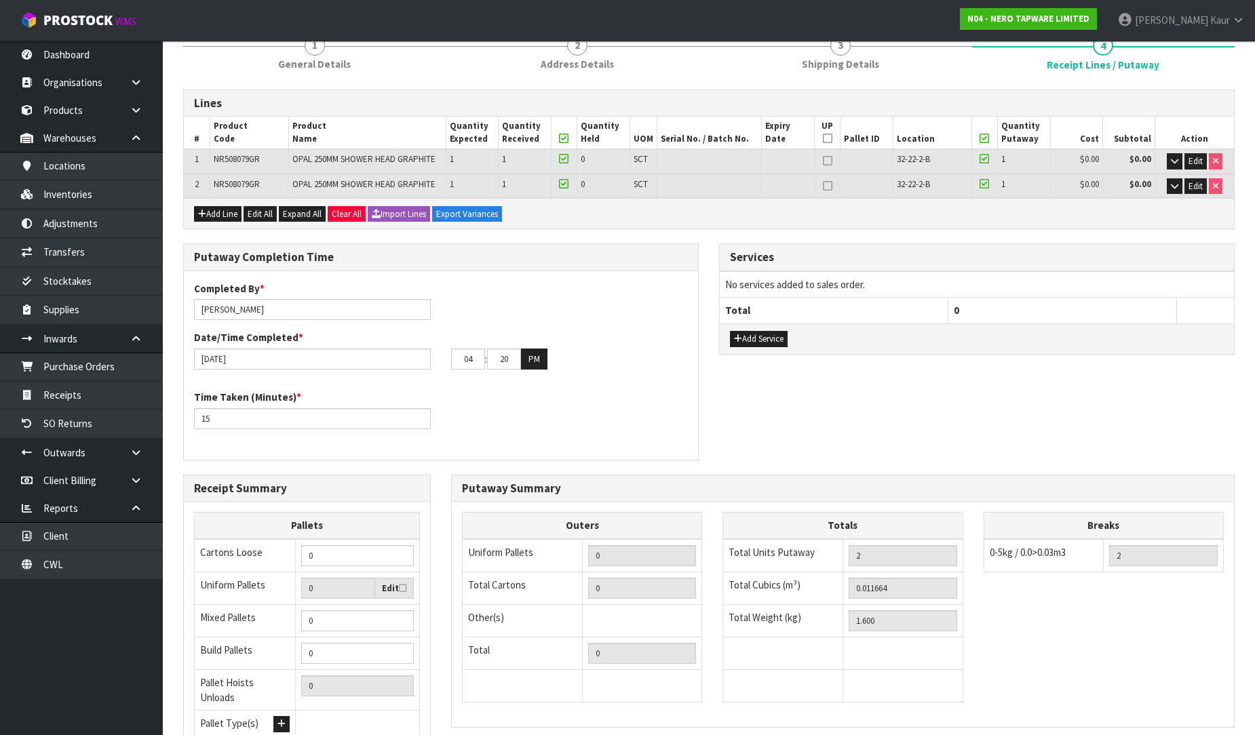
scroll to position [252, 0]
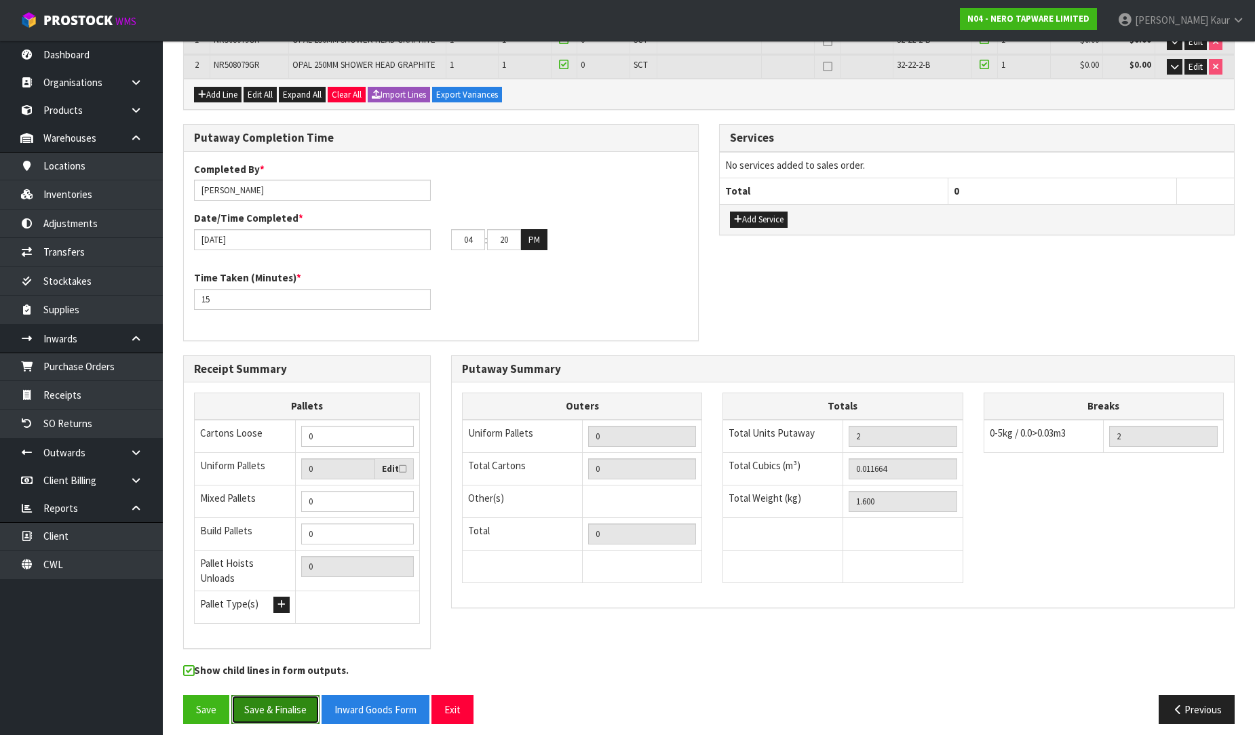
click at [307, 704] on button "Save & Finalise" at bounding box center [275, 709] width 88 height 29
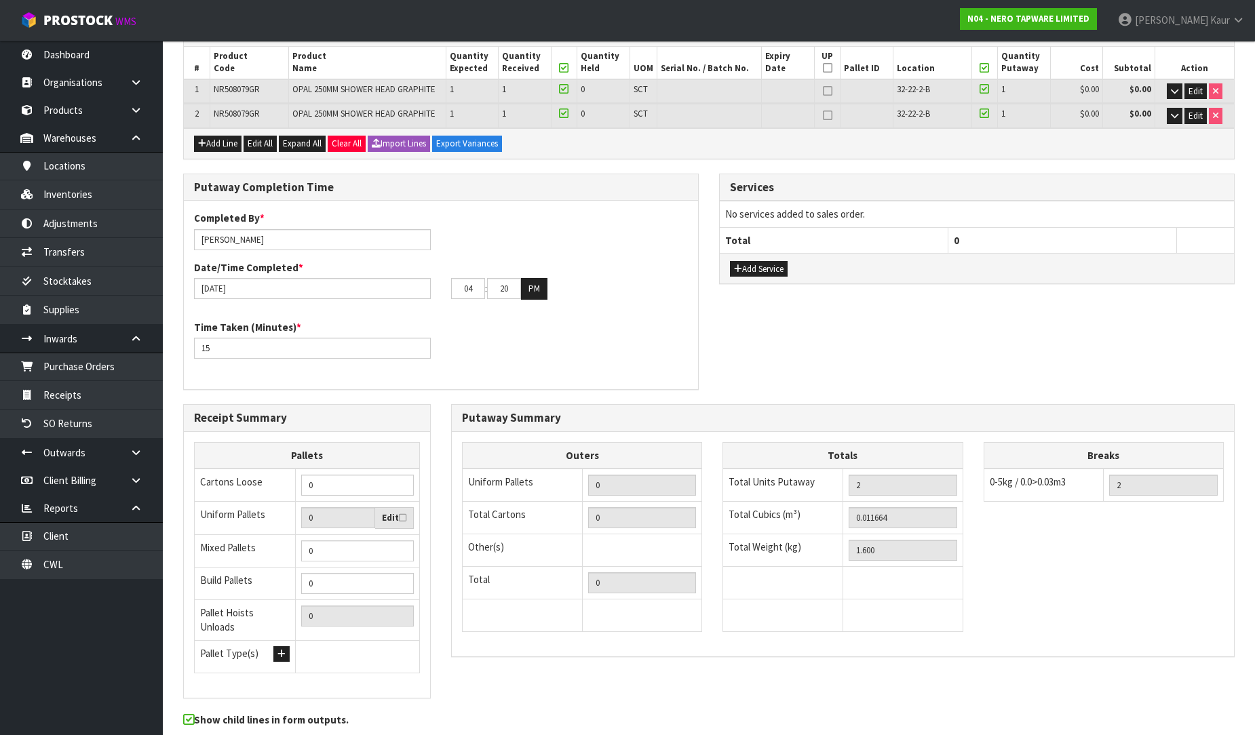
scroll to position [0, 0]
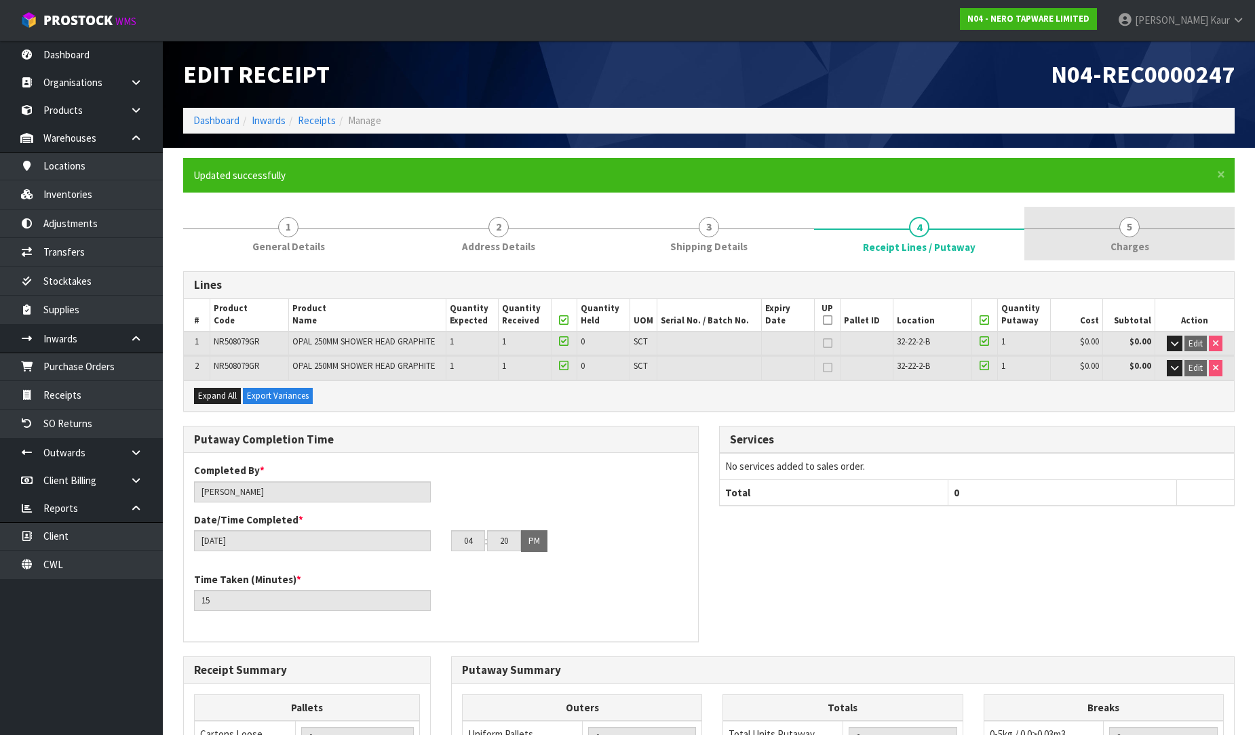
click at [1136, 234] on span "5" at bounding box center [1129, 227] width 20 height 20
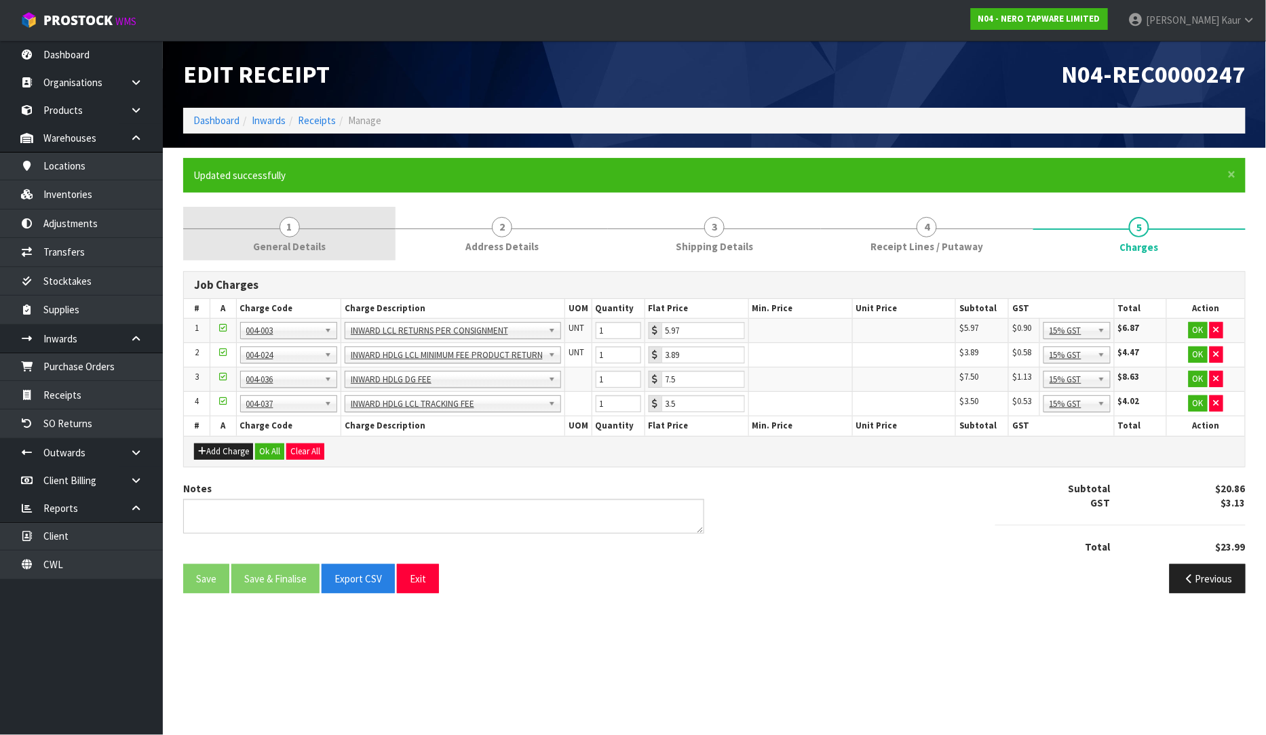
click at [260, 235] on link "1 General Details" at bounding box center [289, 234] width 212 height 54
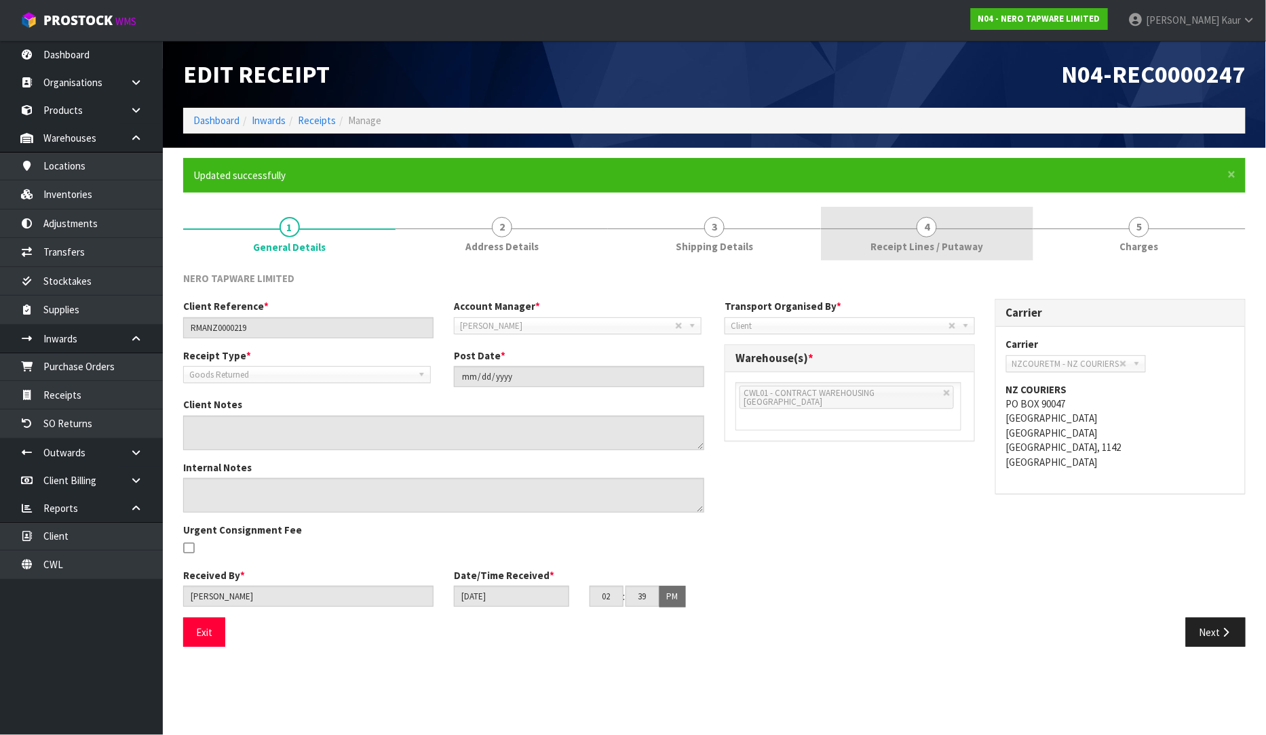
click at [952, 231] on link "4 Receipt Lines / Putaway" at bounding box center [927, 234] width 212 height 54
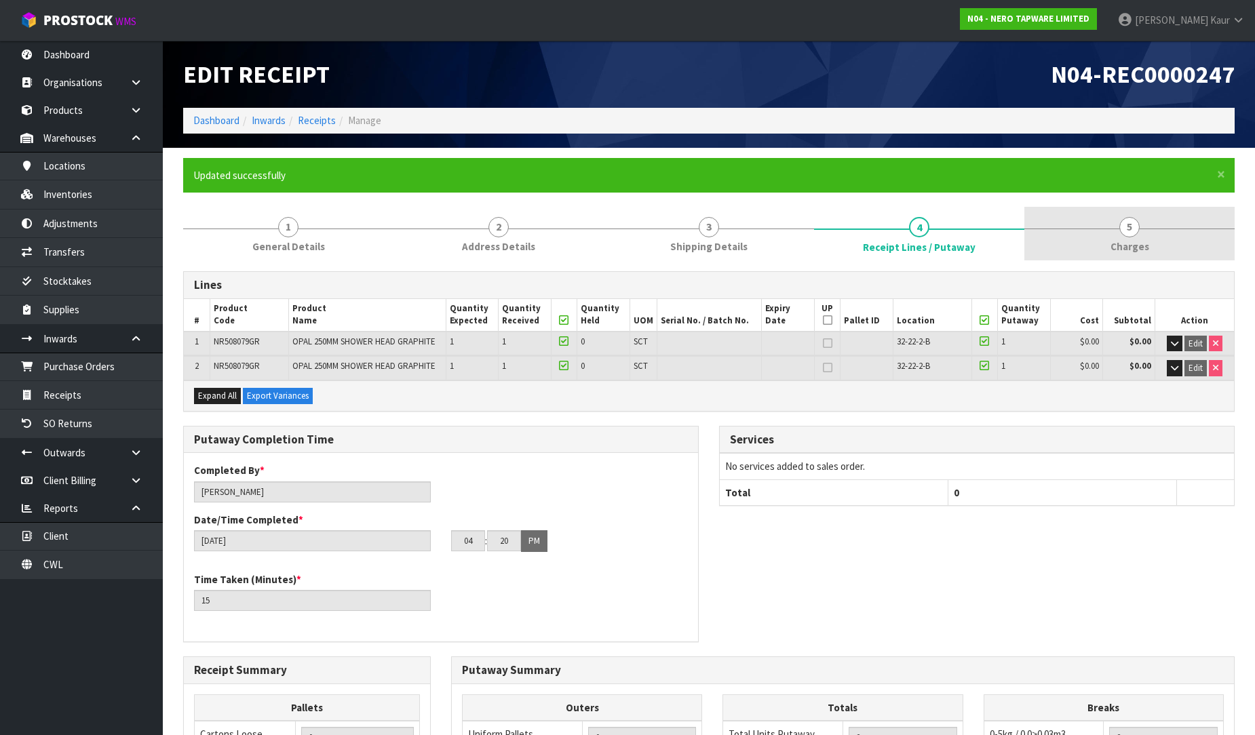
click at [1141, 234] on link "5 Charges" at bounding box center [1129, 234] width 210 height 54
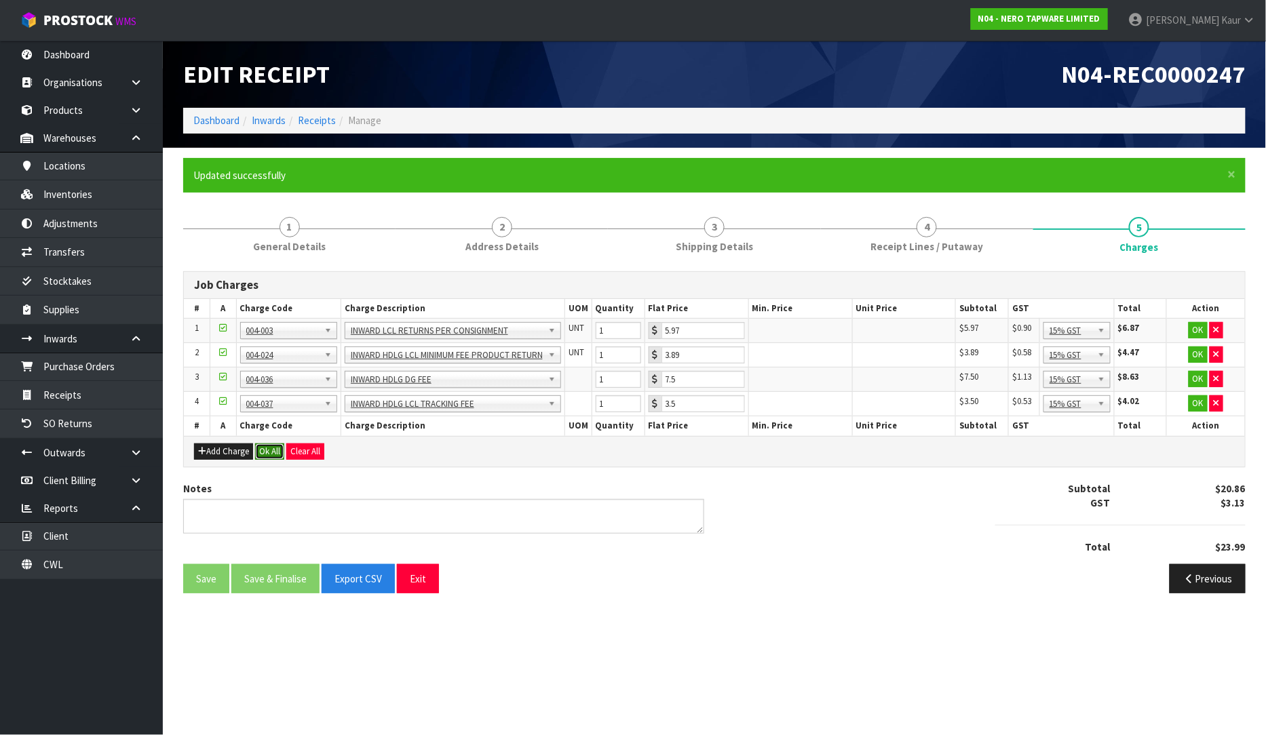
click at [273, 445] on button "Ok All" at bounding box center [269, 452] width 29 height 16
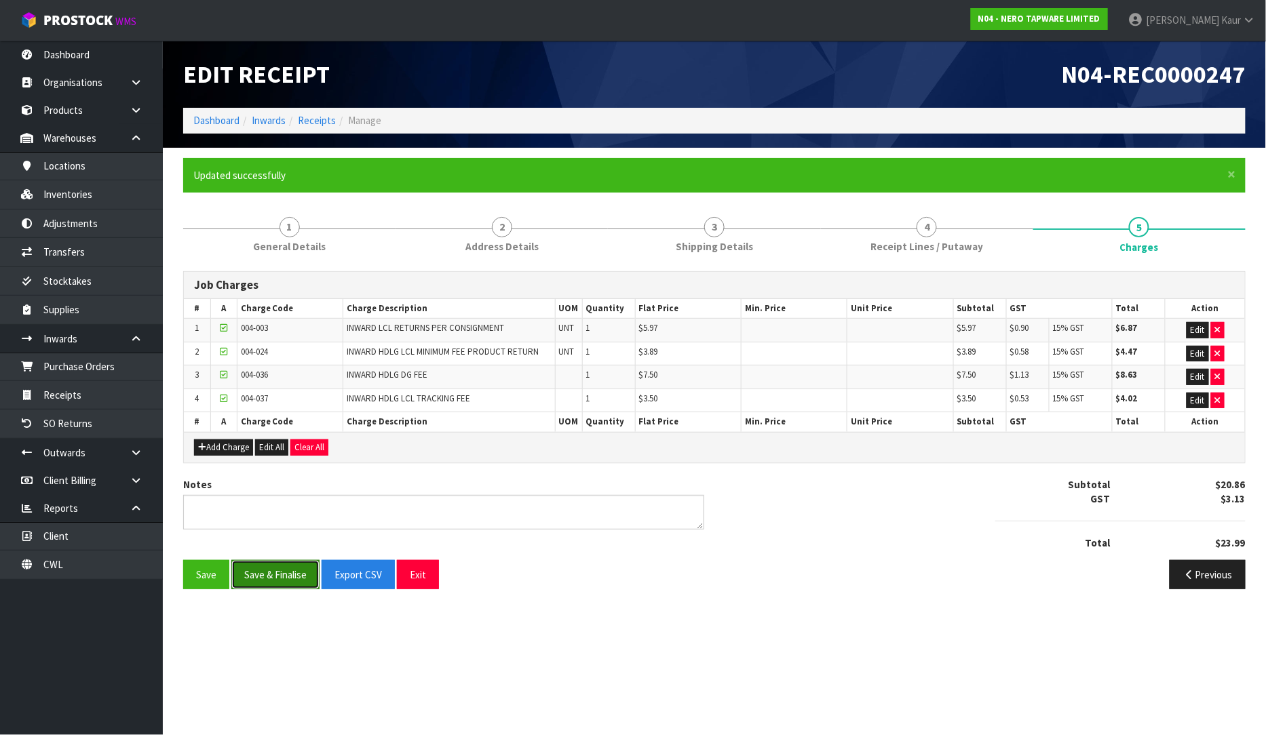
click at [242, 575] on button "Save & Finalise" at bounding box center [275, 574] width 88 height 29
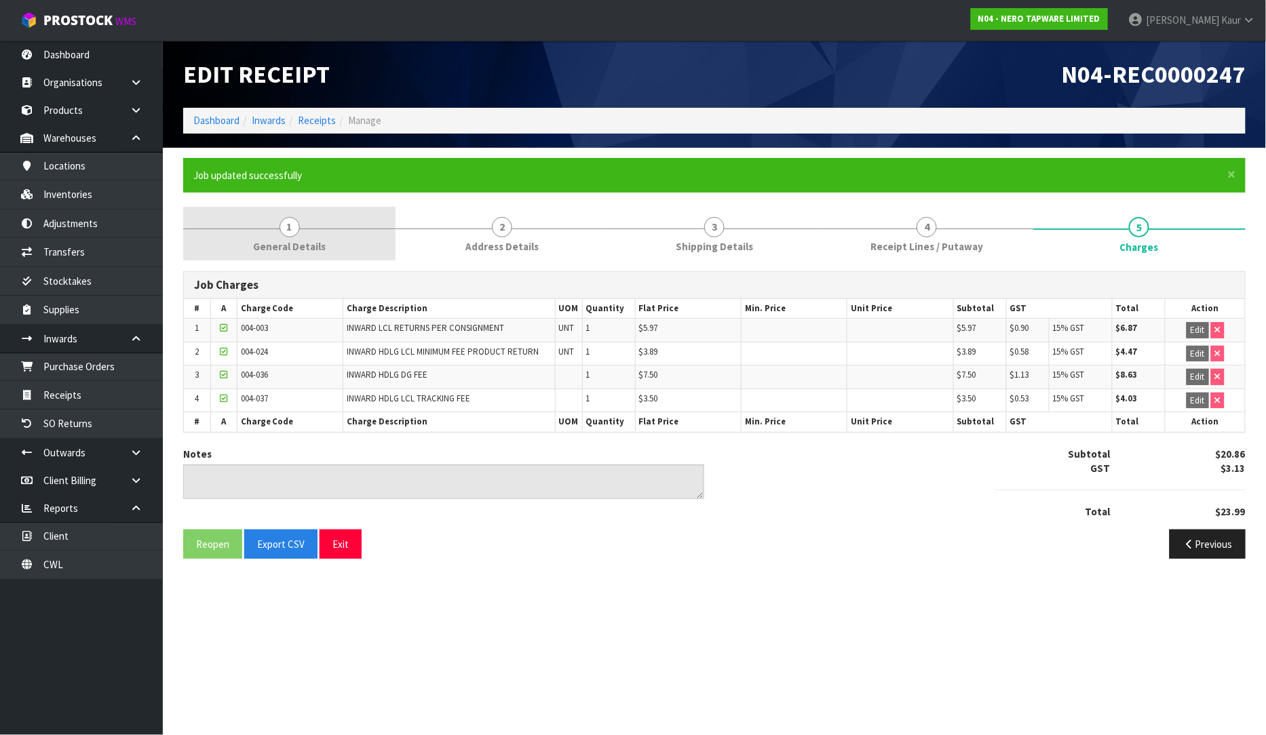
drag, startPoint x: 269, startPoint y: 225, endPoint x: 282, endPoint y: 238, distance: 18.3
click at [269, 225] on link "1 General Details" at bounding box center [289, 234] width 212 height 54
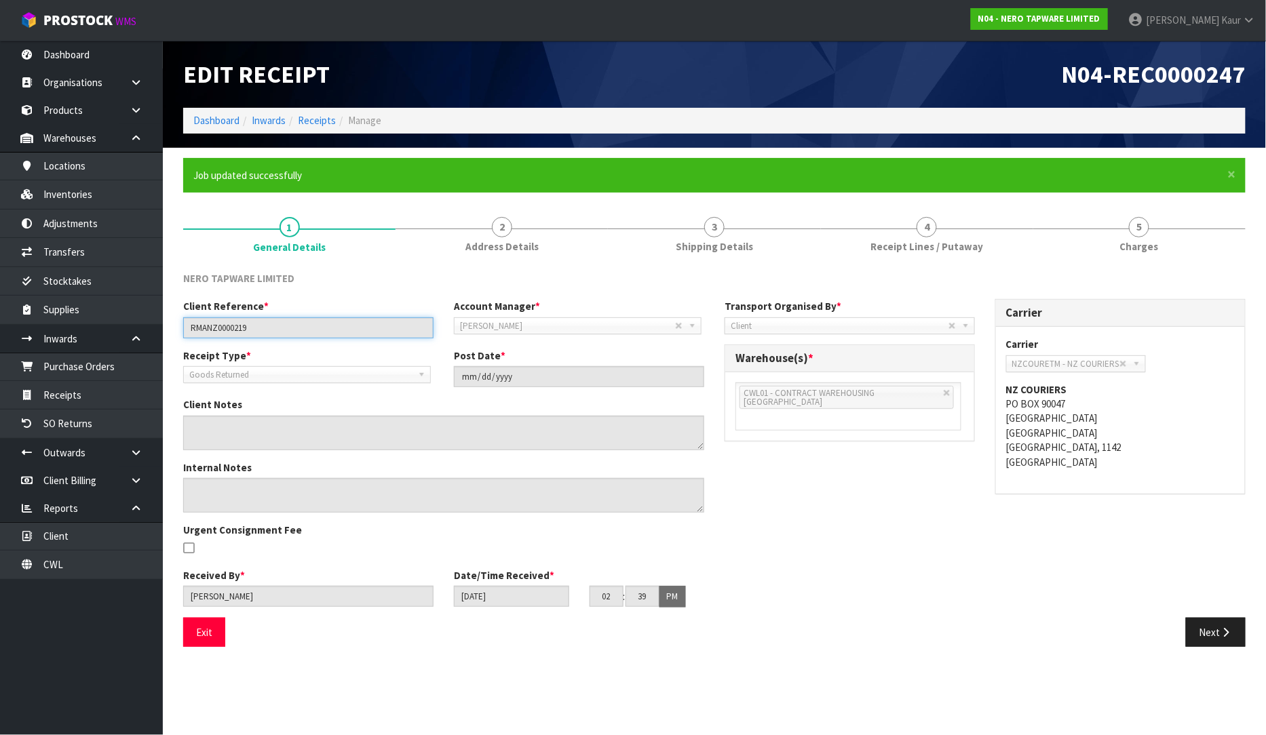
drag, startPoint x: 269, startPoint y: 328, endPoint x: 174, endPoint y: 334, distance: 94.5
click at [174, 334] on div "Client Reference * RMANZ0000219" at bounding box center [308, 318] width 271 height 39
click at [874, 233] on link "4 Receipt Lines / Putaway" at bounding box center [927, 234] width 212 height 54
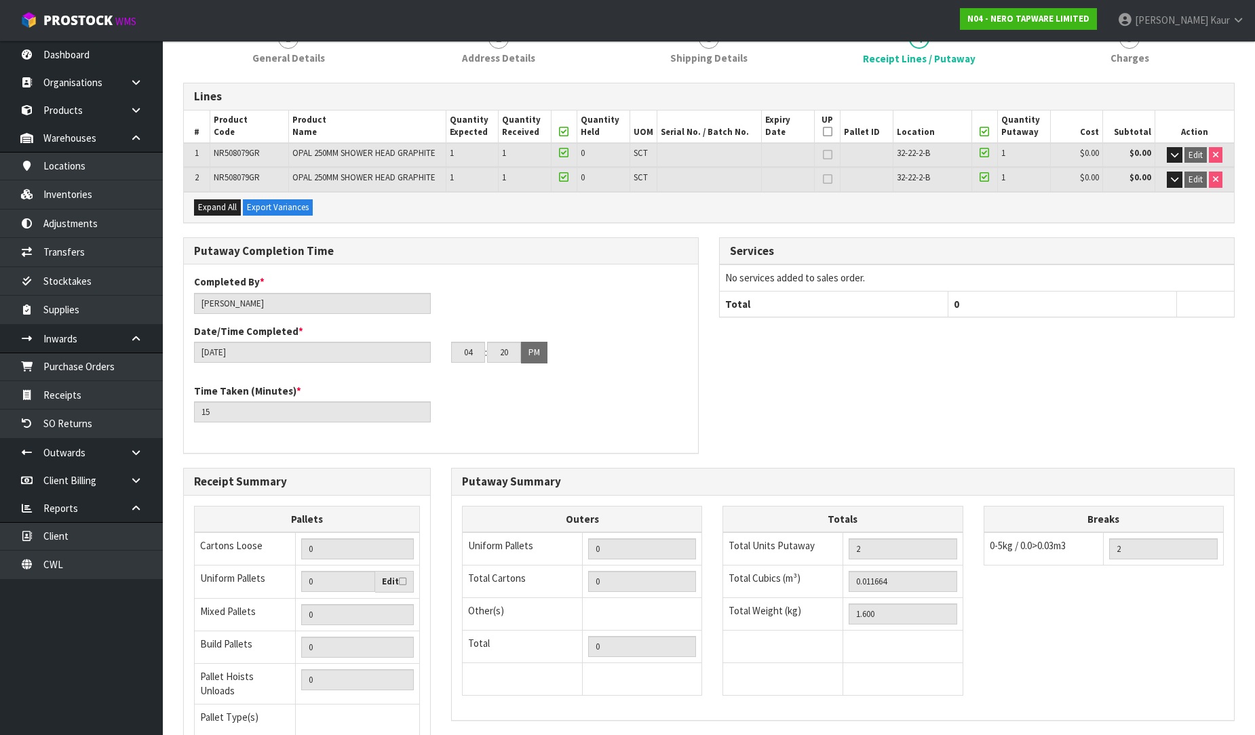
scroll to position [301, 0]
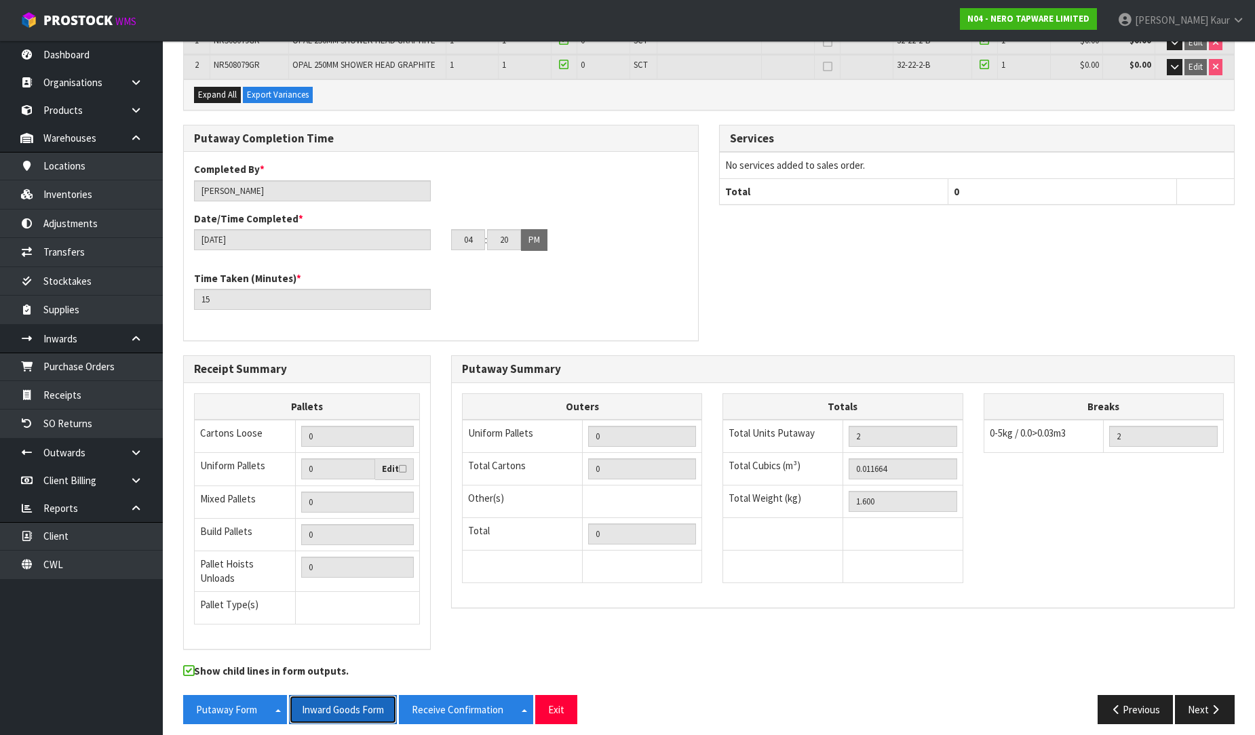
click at [356, 695] on button "Inward Goods Form" at bounding box center [343, 709] width 108 height 29
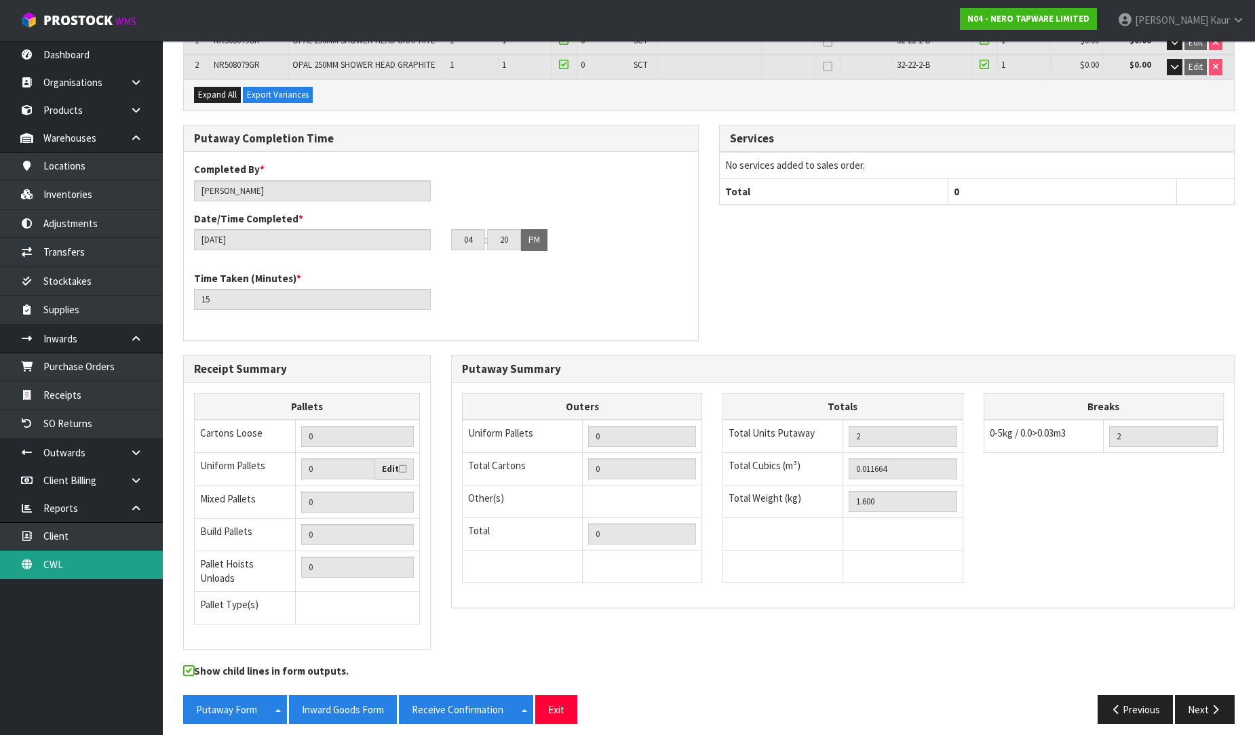
click at [27, 566] on icon at bounding box center [26, 565] width 13 height 10
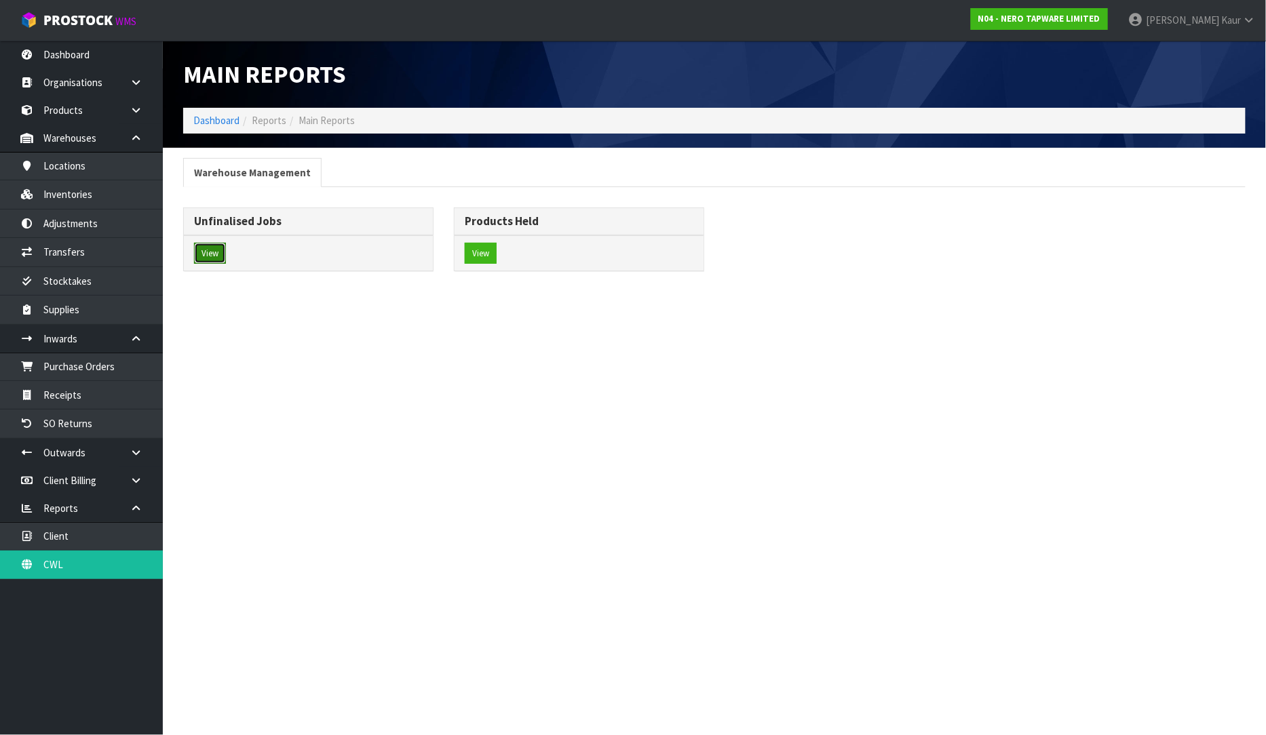
click at [195, 253] on button "View" at bounding box center [210, 254] width 32 height 22
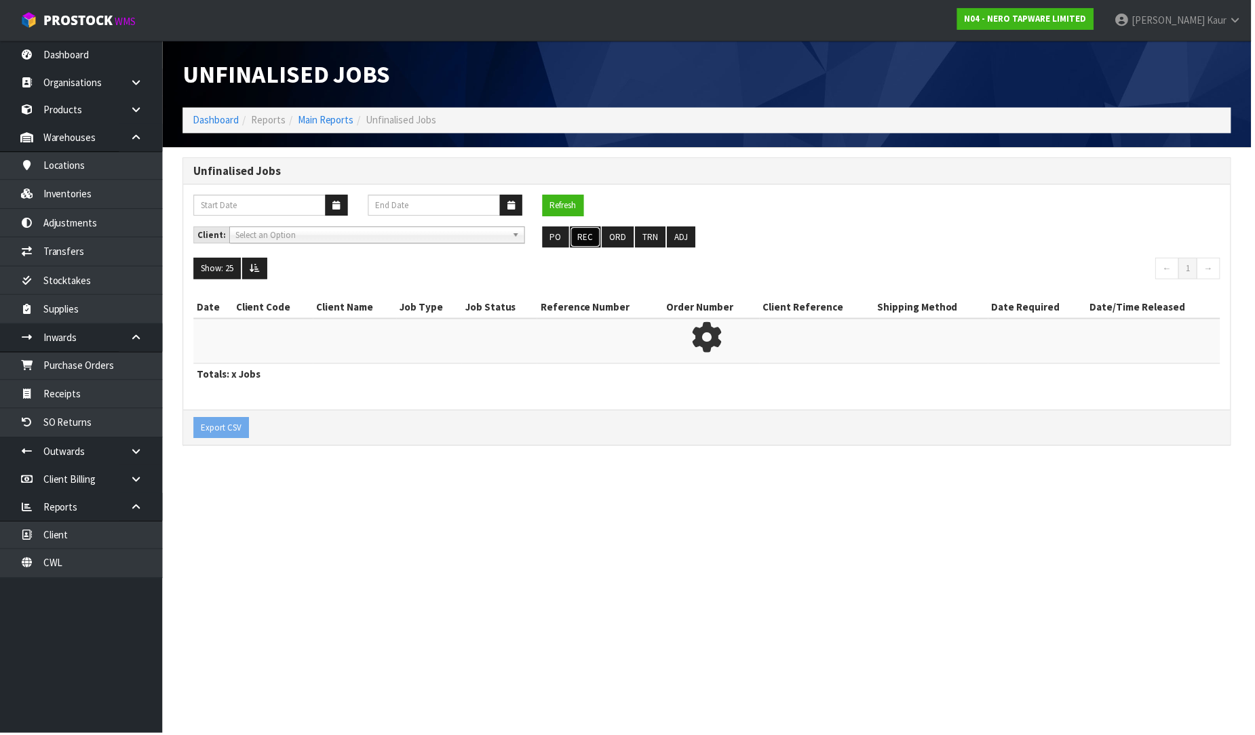
click at [598, 239] on button "REC" at bounding box center [587, 238] width 31 height 22
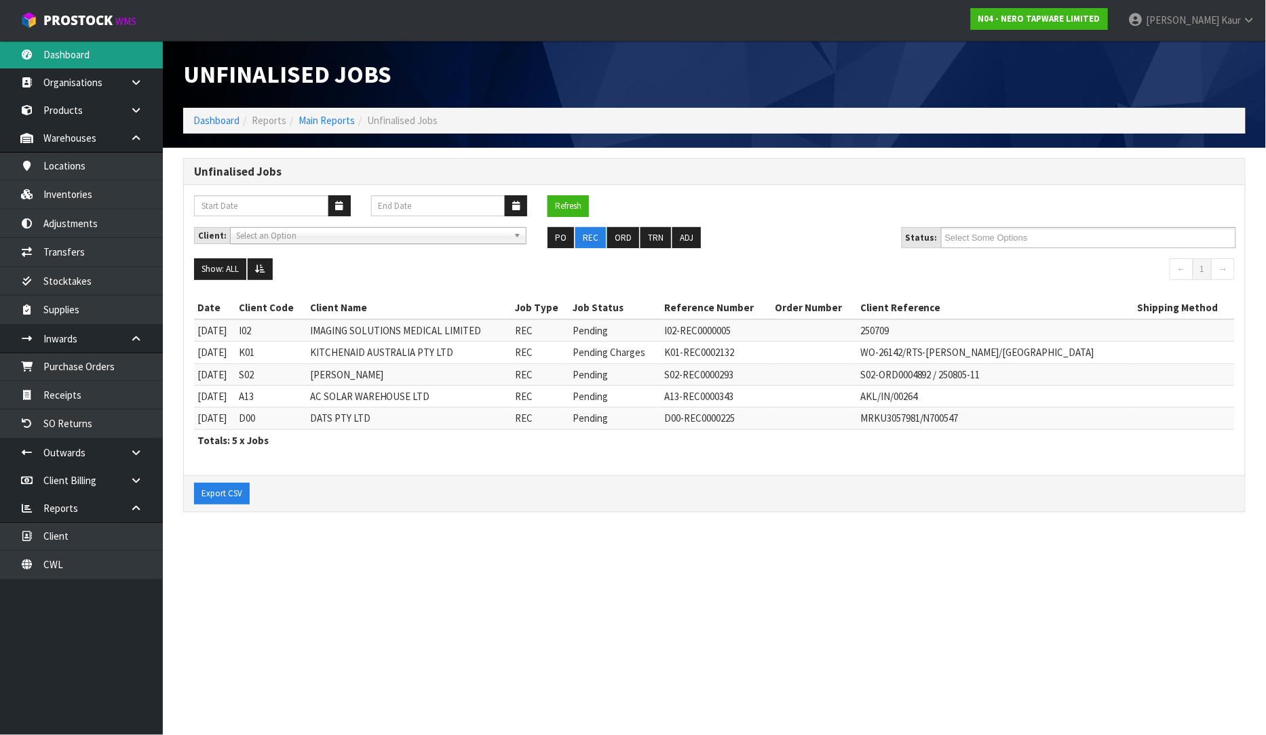
click at [104, 62] on link "Dashboard" at bounding box center [81, 55] width 163 height 28
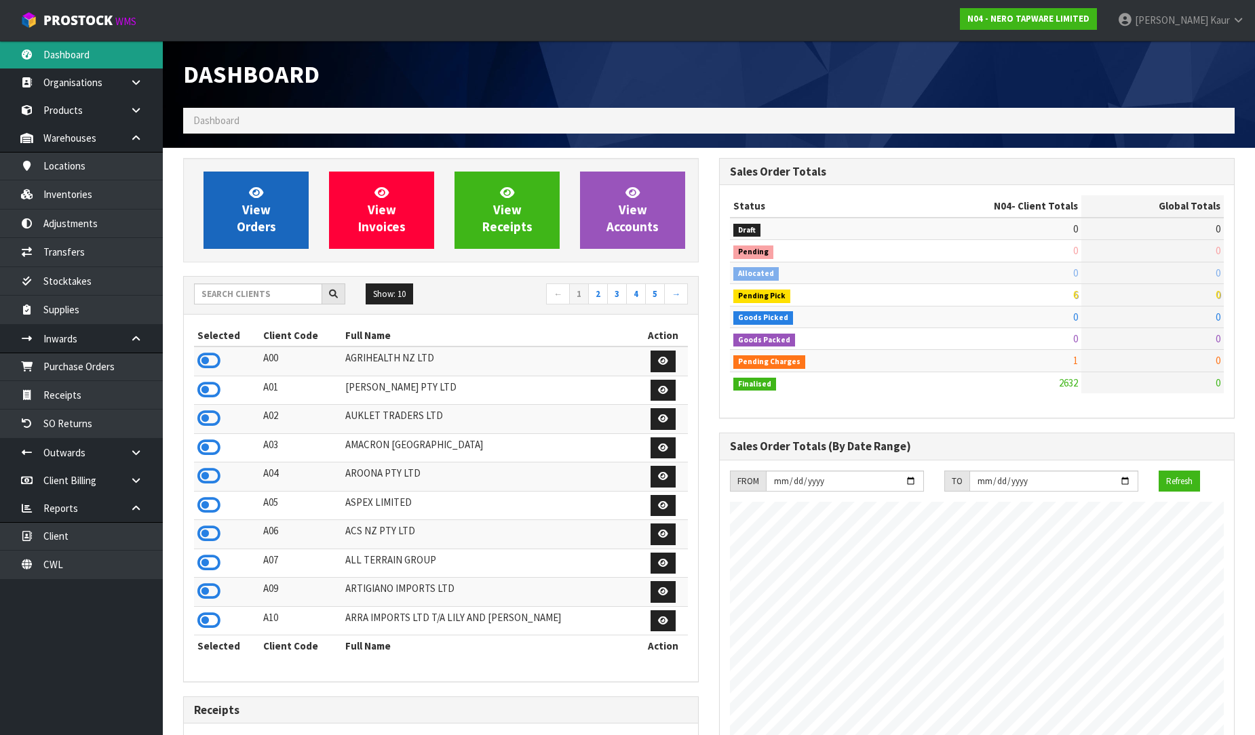
scroll to position [1057, 536]
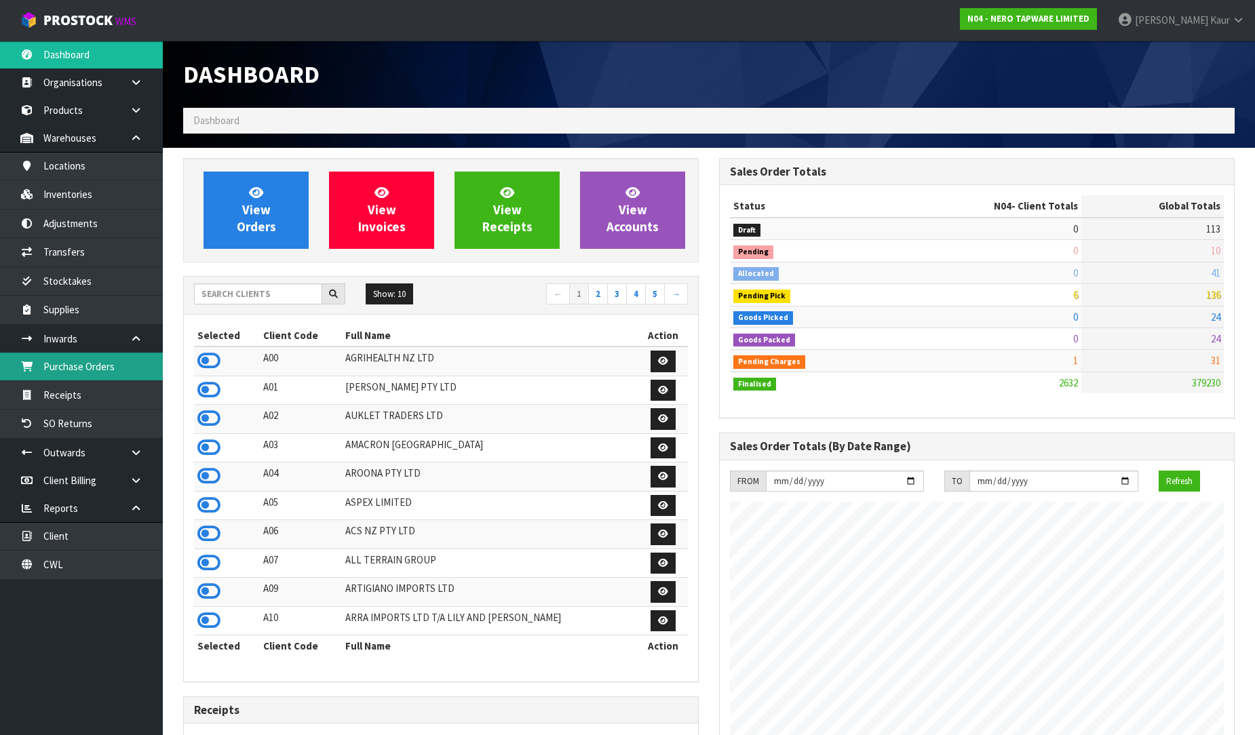
click at [52, 367] on link "Purchase Orders" at bounding box center [81, 367] width 163 height 28
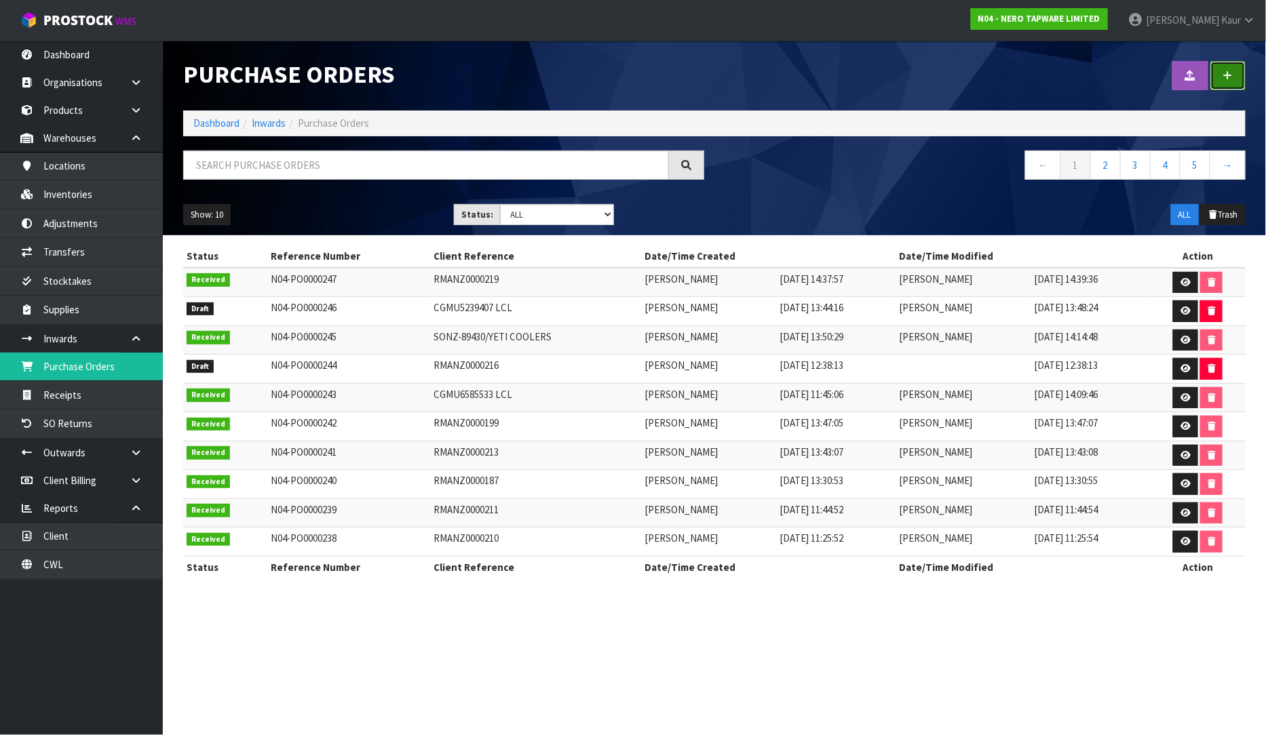
click at [1232, 72] on icon at bounding box center [1227, 76] width 9 height 10
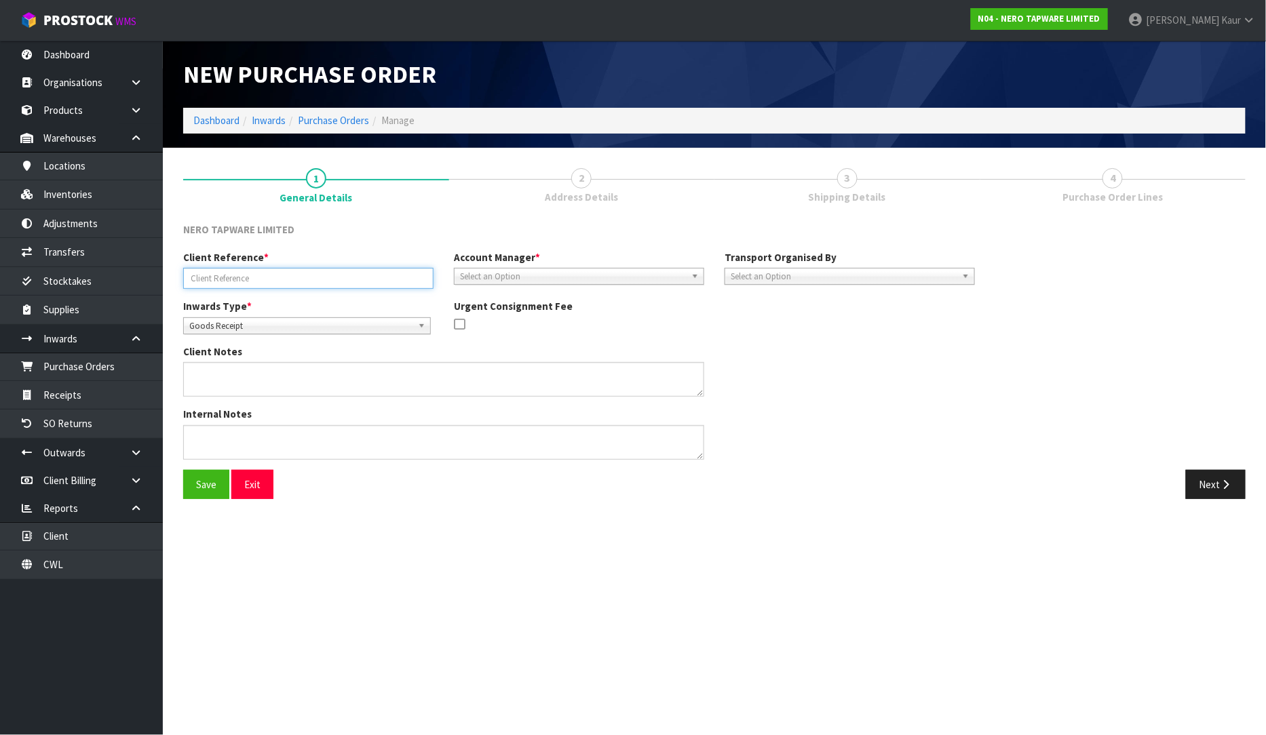
click at [216, 284] on input "text" at bounding box center [308, 278] width 250 height 21
paste input "RMANZ0000214/RMANZ0000215"
type input "RMANZ0000214/RMANZ0000215"
click at [222, 327] on span "Goods Receipt" at bounding box center [300, 326] width 223 height 16
click at [229, 373] on li "Goods Returned" at bounding box center [307, 381] width 241 height 17
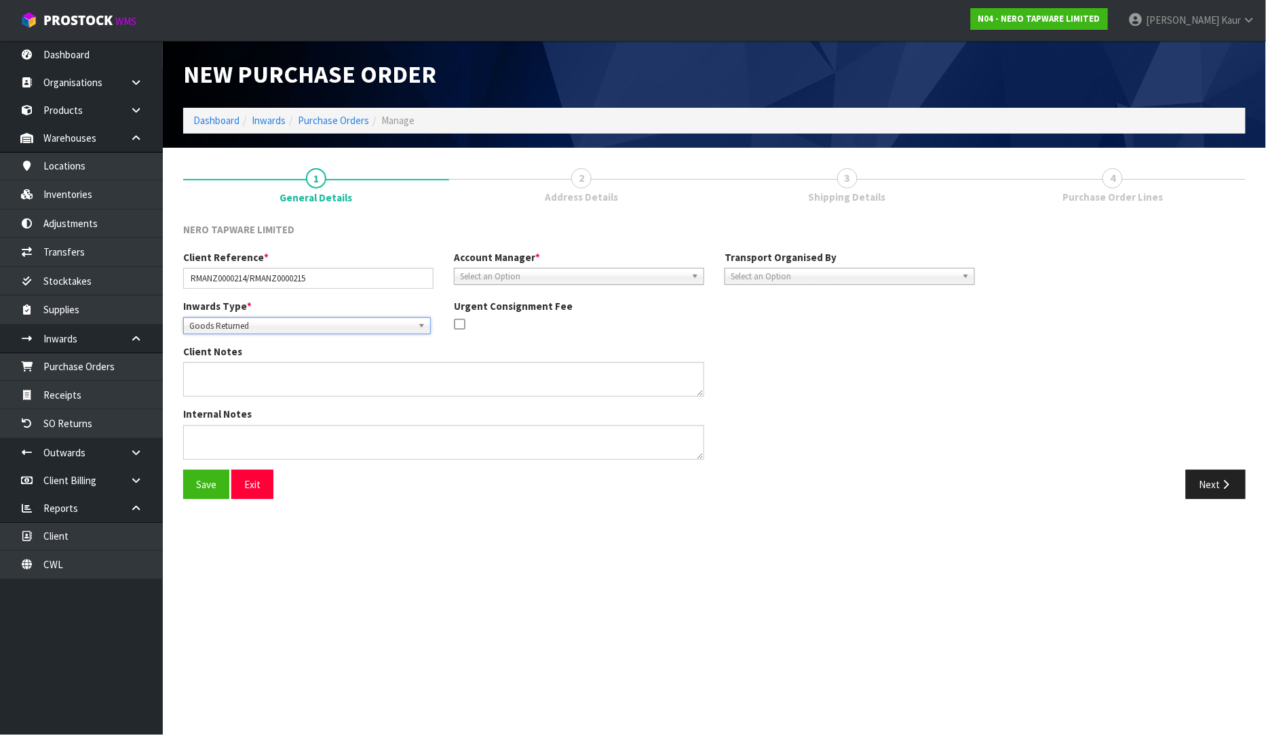
click at [514, 281] on span "Select an Option" at bounding box center [573, 277] width 226 height 16
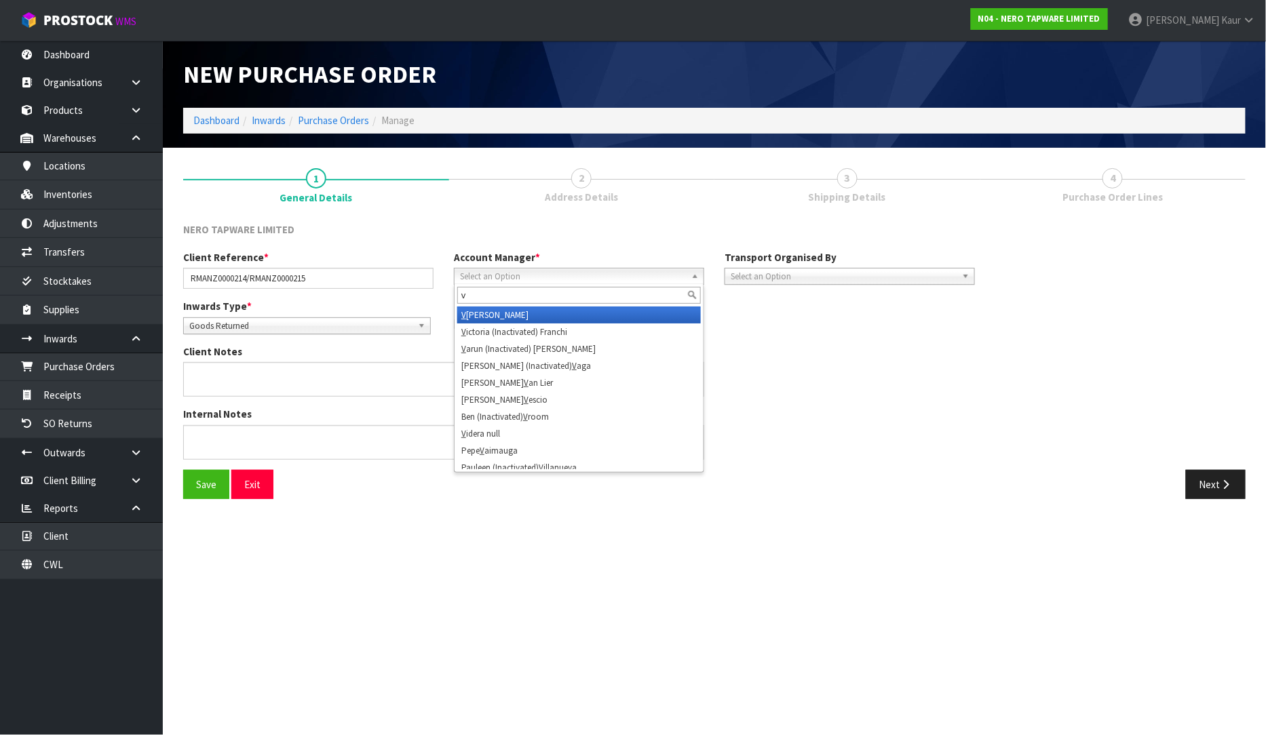
type input "v"
click at [530, 311] on li "V ineeta Lingam" at bounding box center [579, 315] width 244 height 17
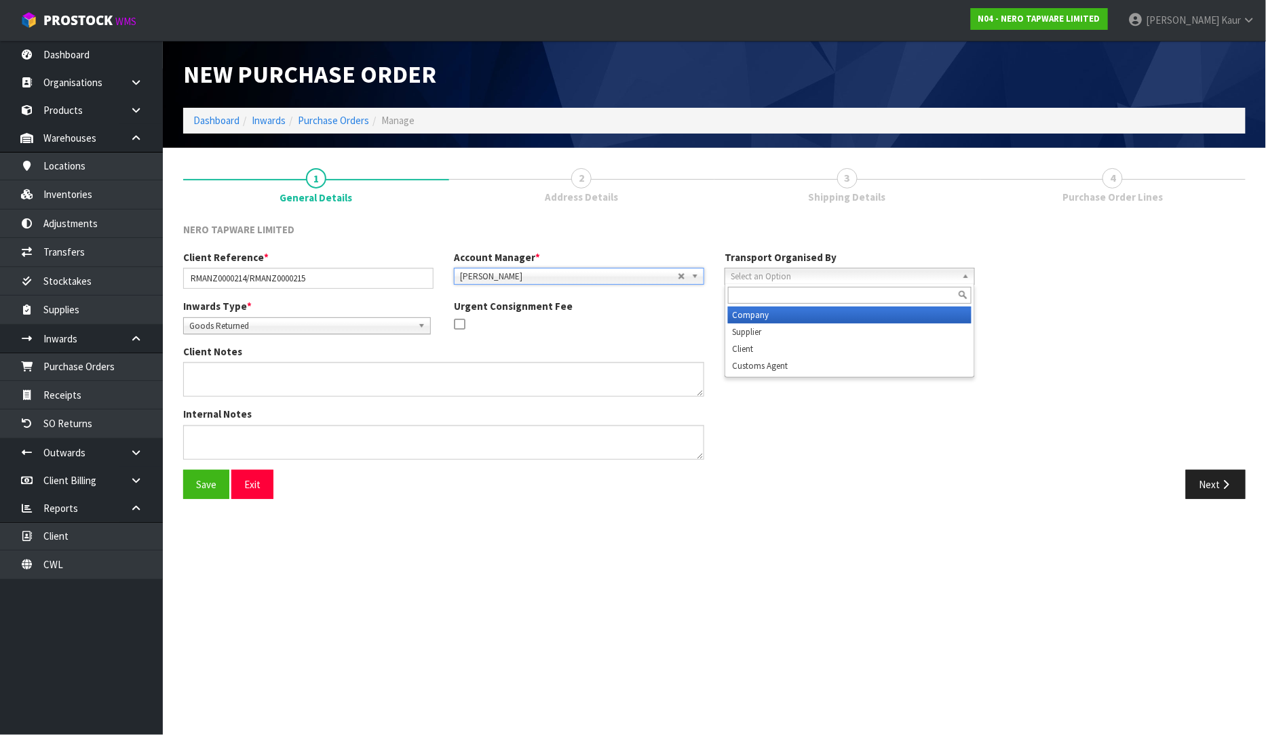
click at [743, 275] on span "Select an Option" at bounding box center [844, 277] width 226 height 16
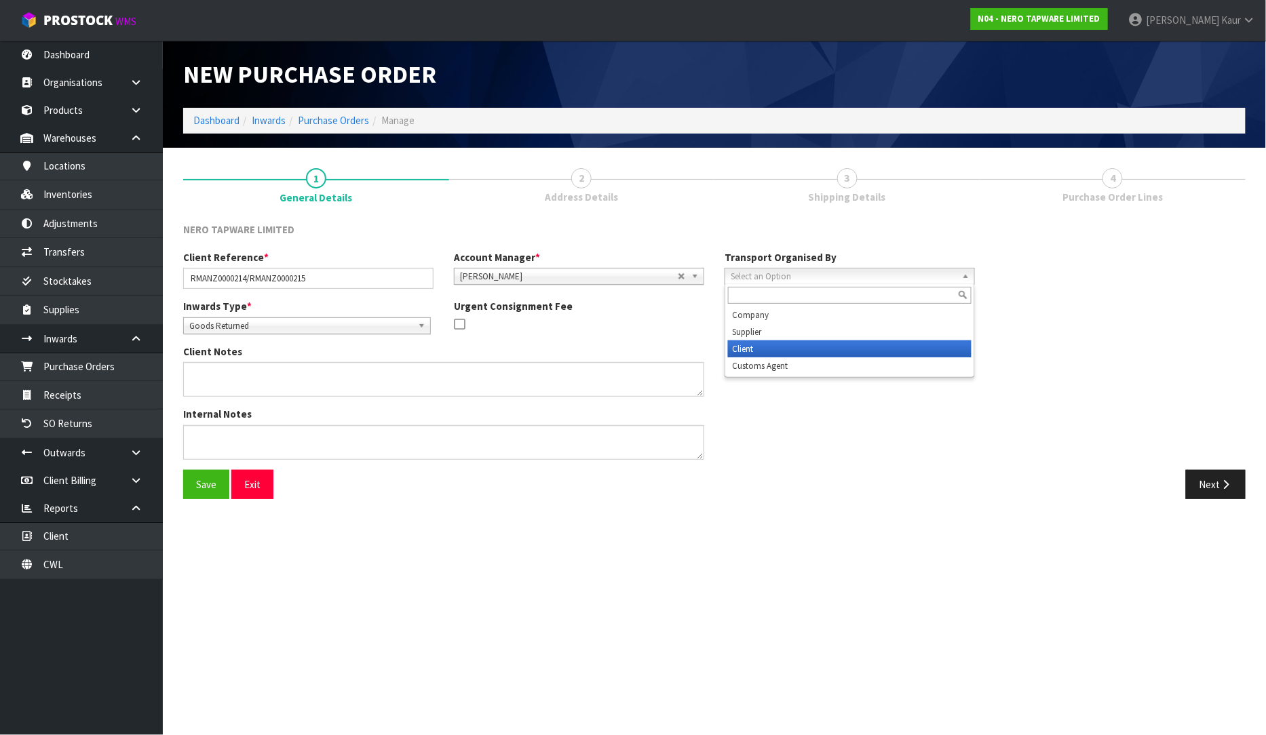
click at [755, 351] on li "Client" at bounding box center [850, 349] width 244 height 17
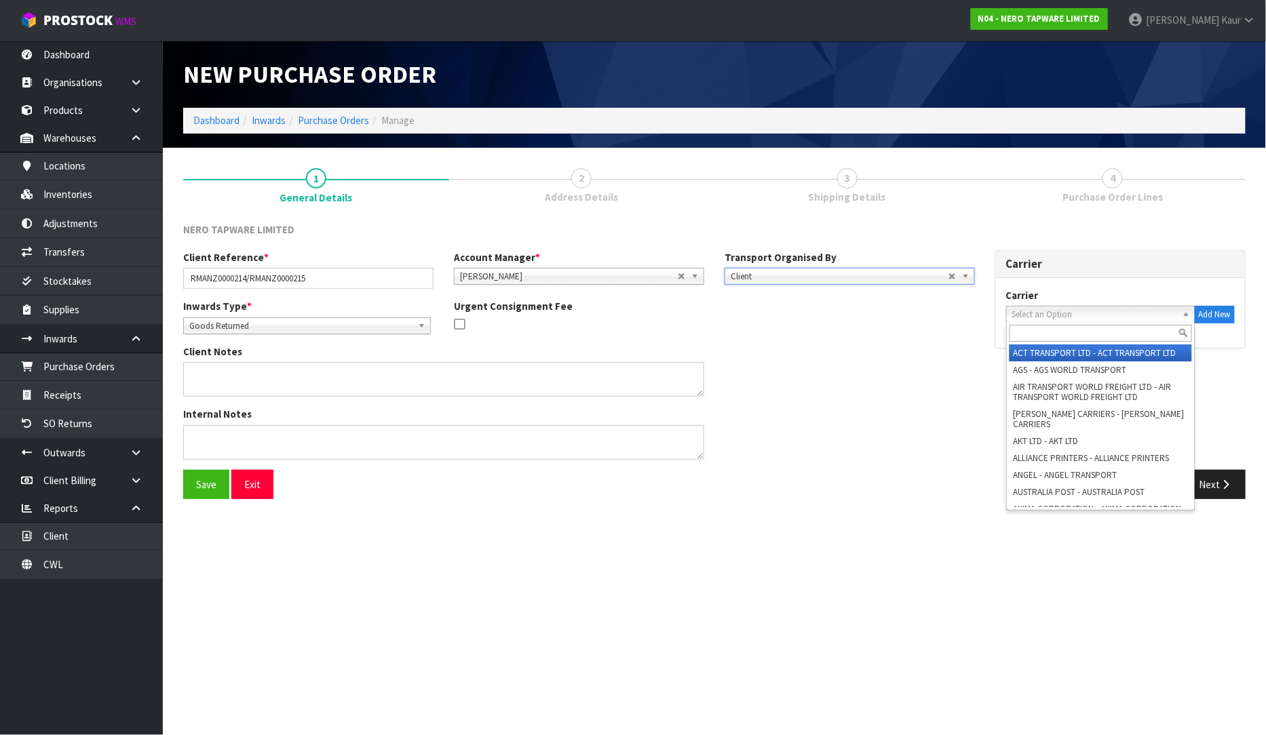
click at [1140, 319] on span "Select an Option" at bounding box center [1094, 315] width 165 height 16
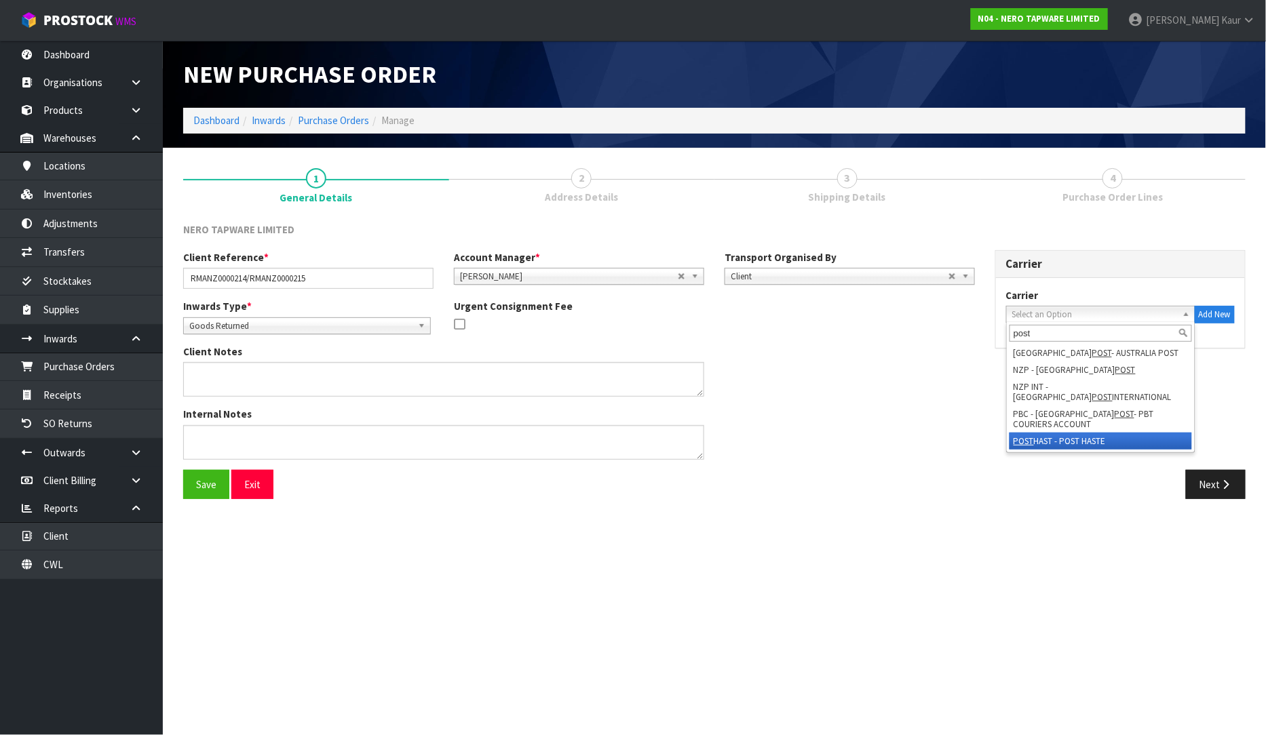
type input "post"
click at [1107, 433] on li "POST HAST - POST HASTE" at bounding box center [1100, 441] width 182 height 17
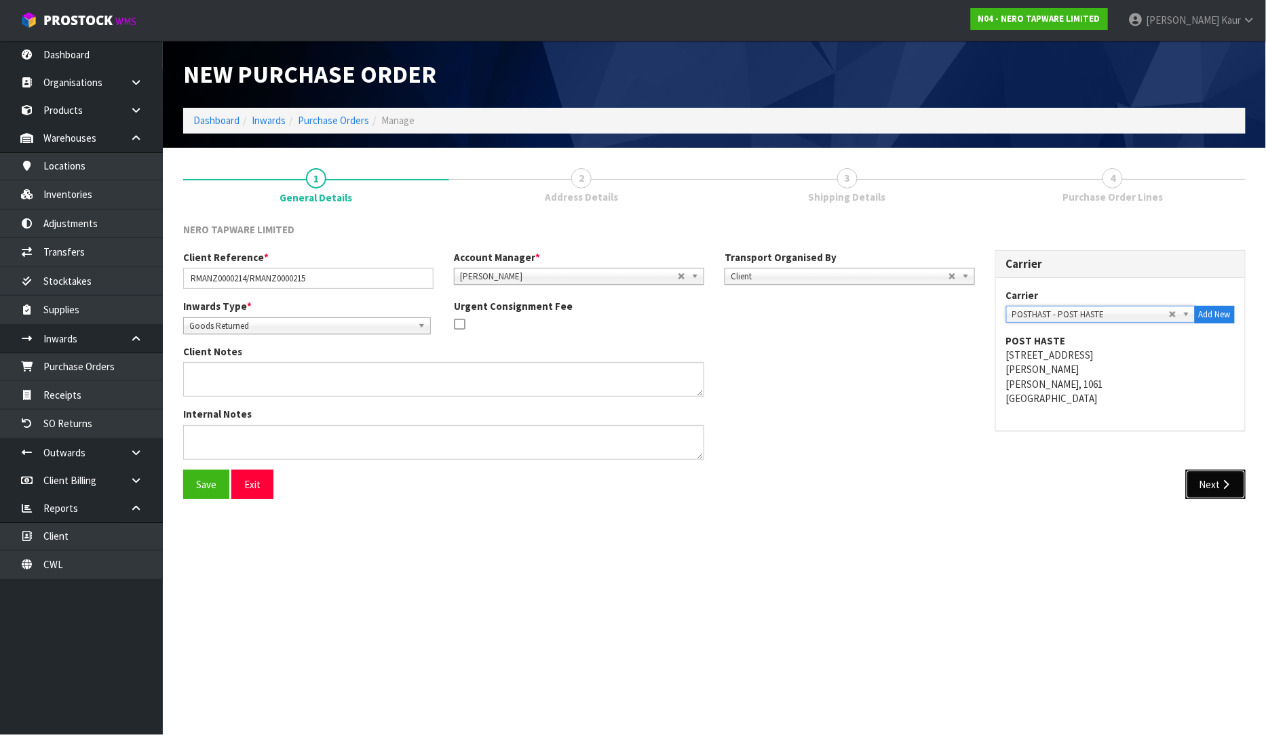
click at [1212, 480] on button "Next" at bounding box center [1216, 484] width 60 height 29
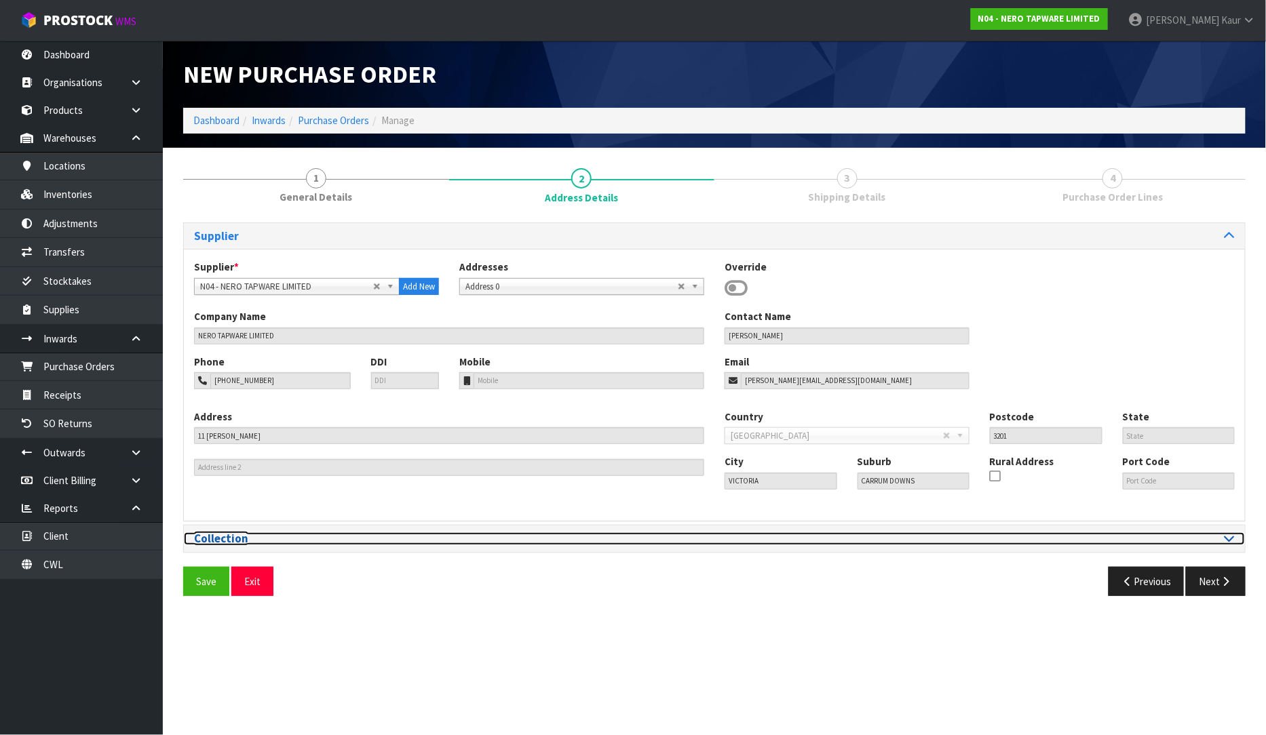
click at [1233, 541] on icon at bounding box center [1229, 538] width 10 height 12
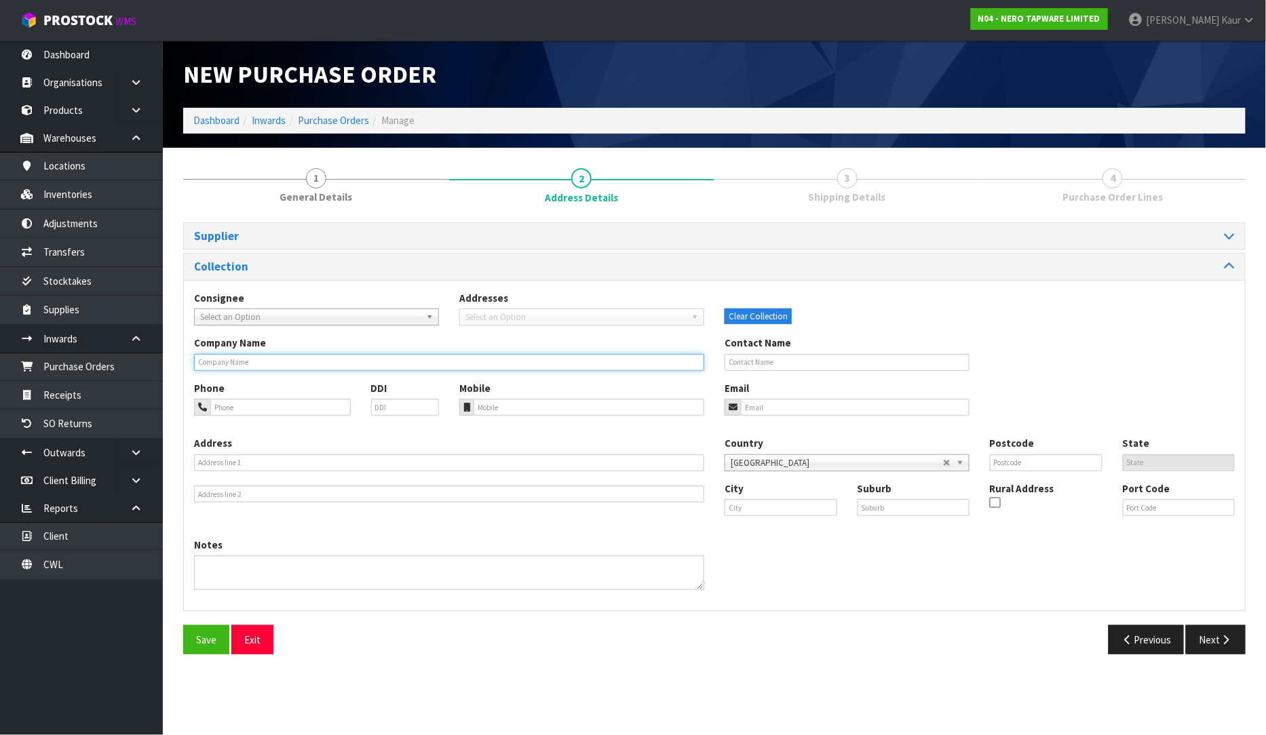
click at [234, 364] on input "text" at bounding box center [449, 362] width 510 height 17
type input "MICO PAPANUI"
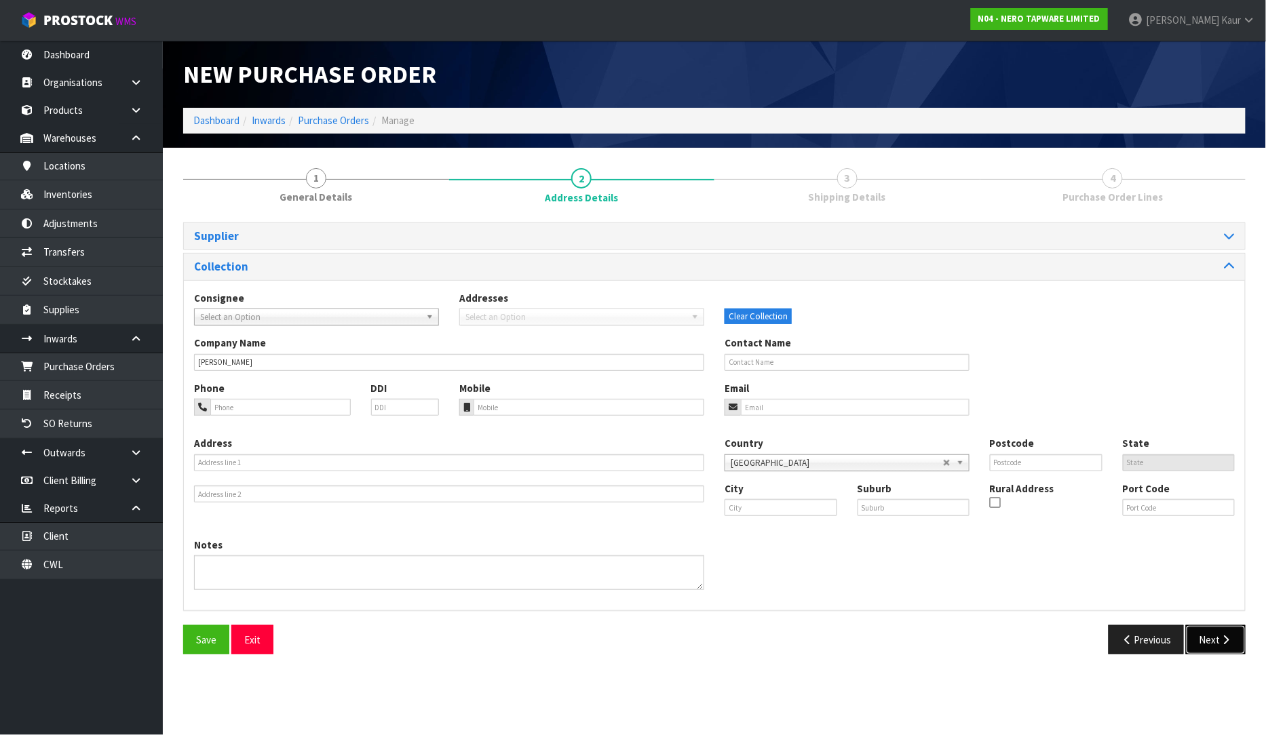
click at [1213, 642] on button "Next" at bounding box center [1216, 639] width 60 height 29
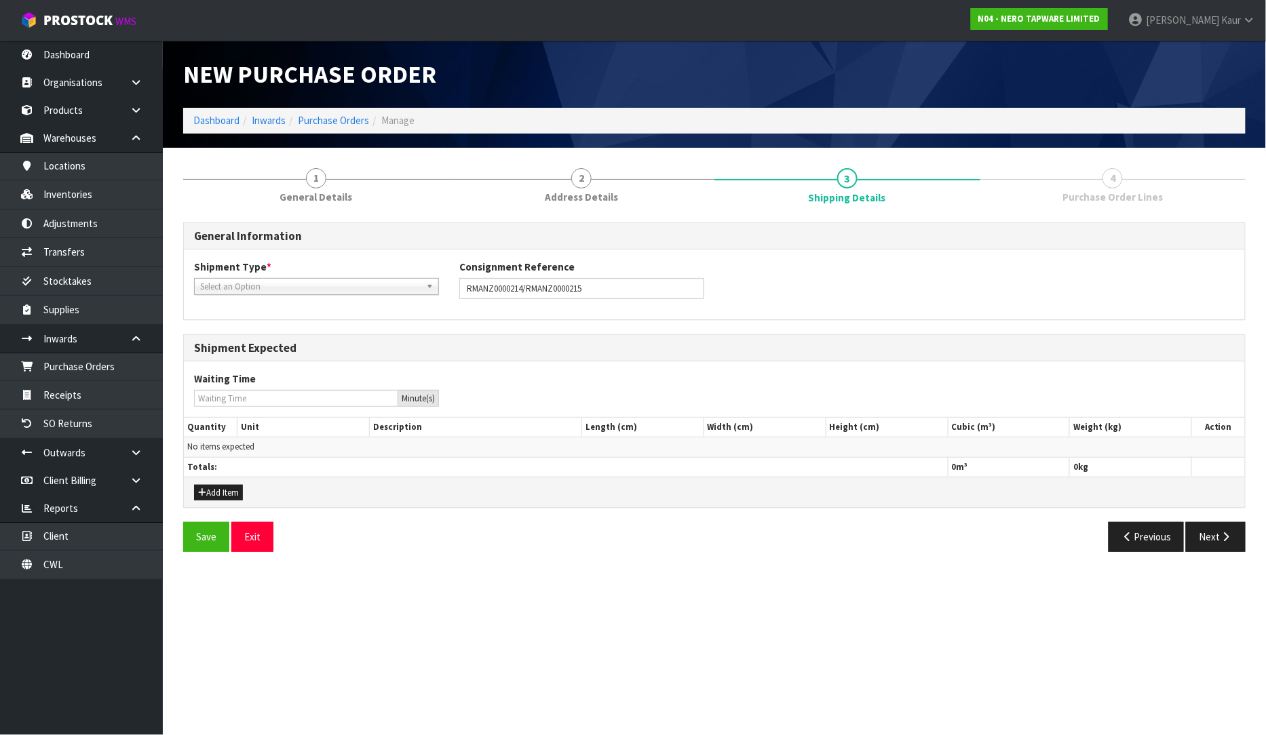
click at [308, 285] on span "Select an Option" at bounding box center [310, 287] width 220 height 16
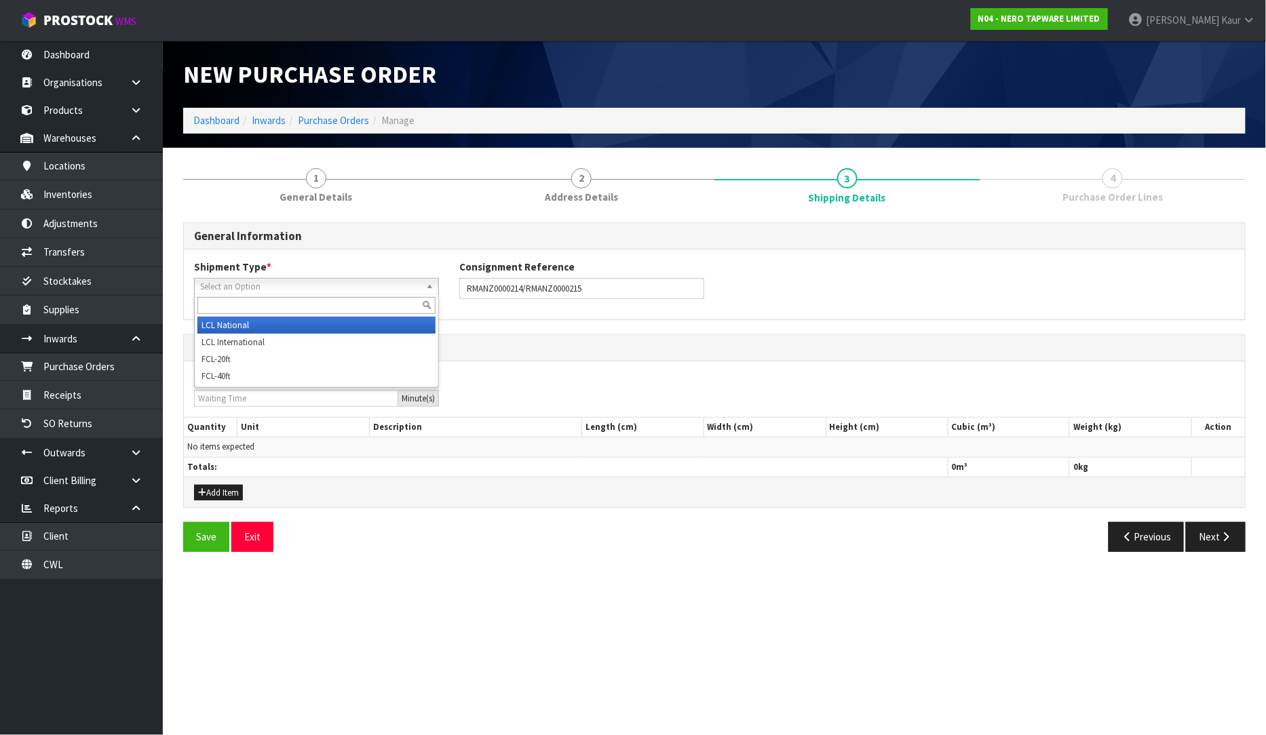
click at [269, 321] on li "LCL National" at bounding box center [316, 325] width 238 height 17
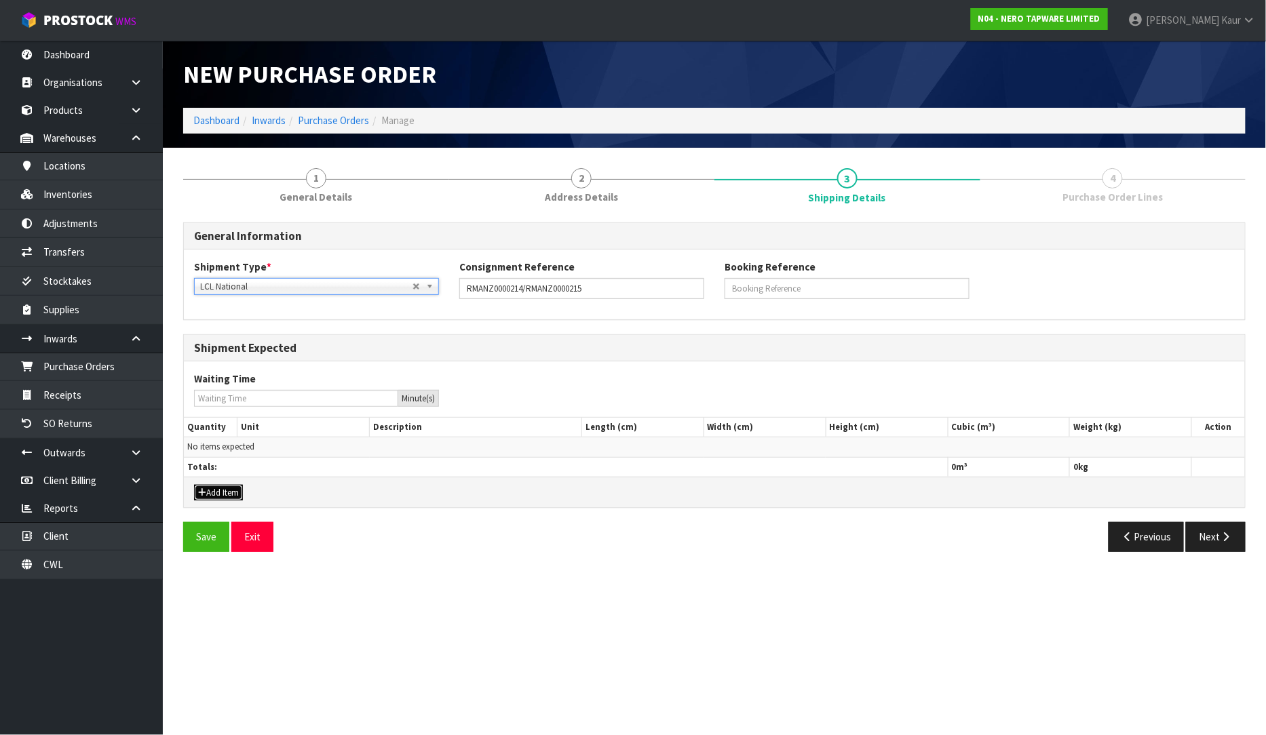
click at [222, 496] on button "Add Item" at bounding box center [218, 493] width 49 height 16
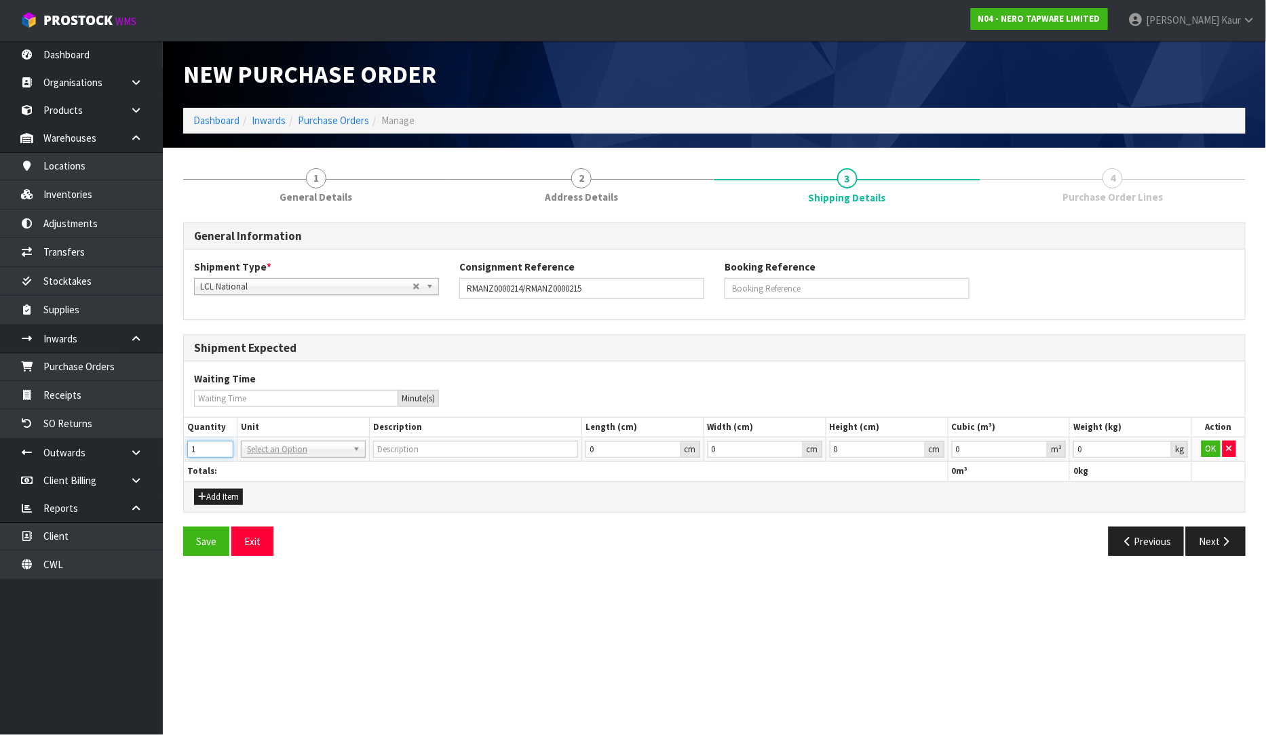
type input "1"
click at [225, 445] on input "1" at bounding box center [210, 449] width 46 height 17
click at [263, 467] on input "text" at bounding box center [303, 468] width 118 height 17
type input "ctn"
type input "CARTON"
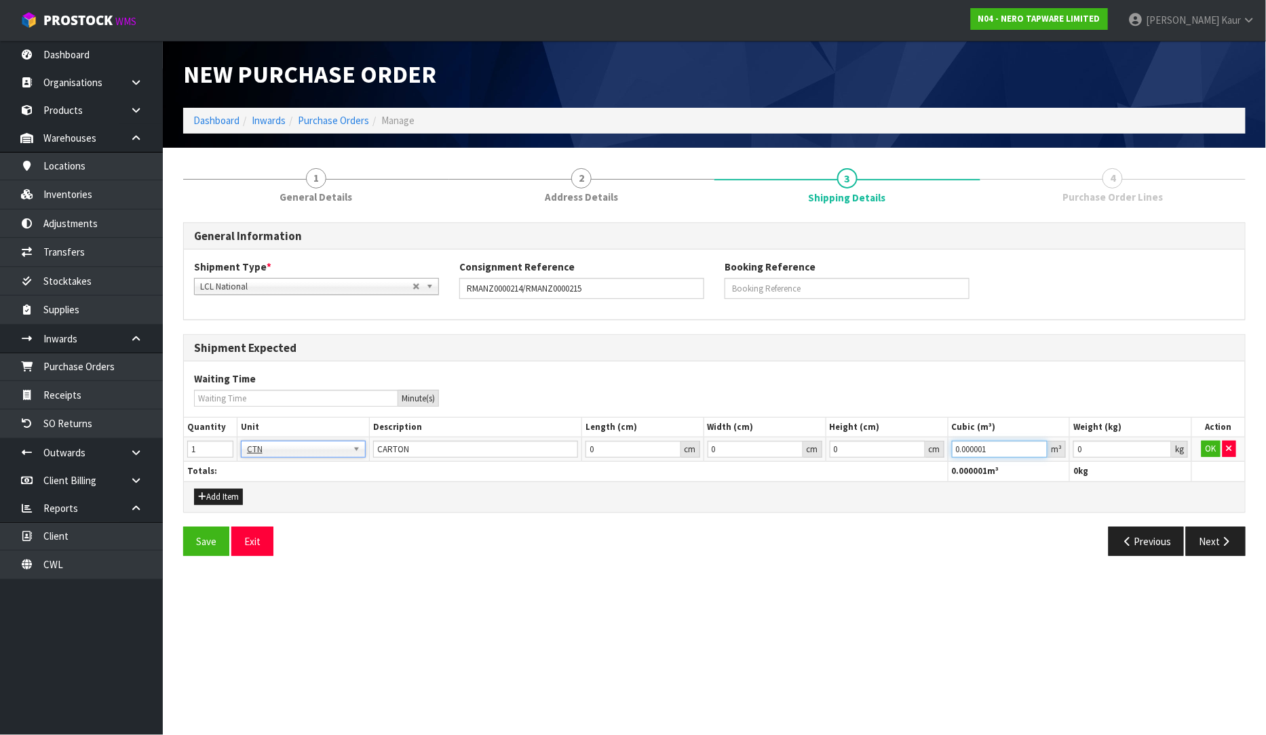
type input "0.000001"
click at [1039, 446] on input "0.000001" at bounding box center [1000, 449] width 96 height 17
type input "0.001"
click at [1162, 446] on input "0.001" at bounding box center [1122, 449] width 98 height 17
click at [1201, 451] on td "OK" at bounding box center [1218, 450] width 53 height 24
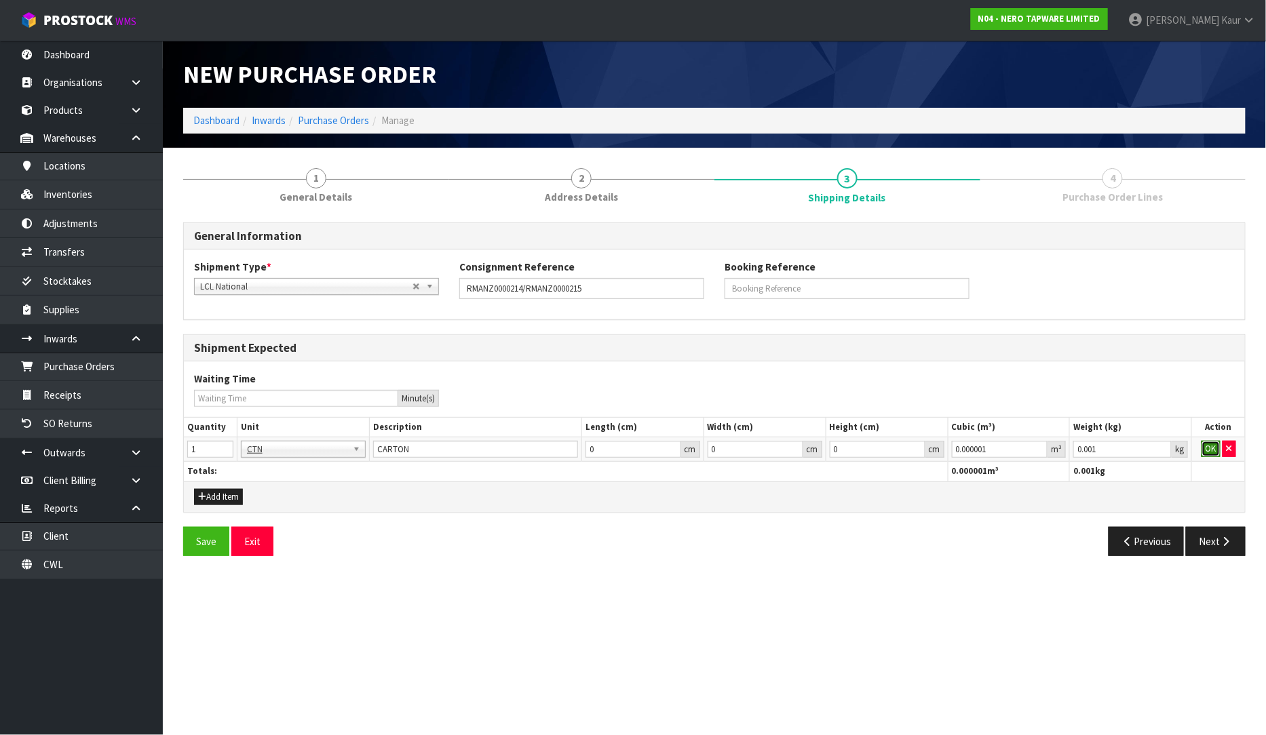
click at [1211, 453] on button "OK" at bounding box center [1210, 449] width 19 height 16
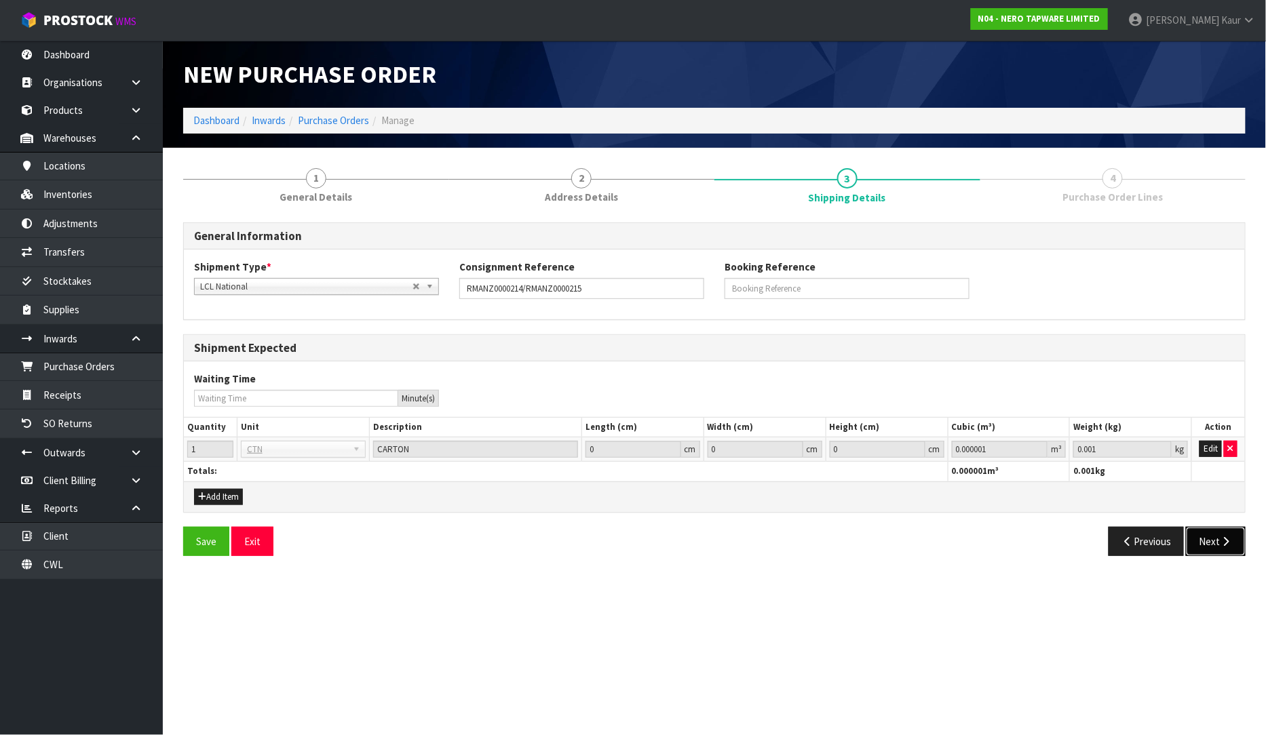
click at [1218, 543] on button "Next" at bounding box center [1216, 541] width 60 height 29
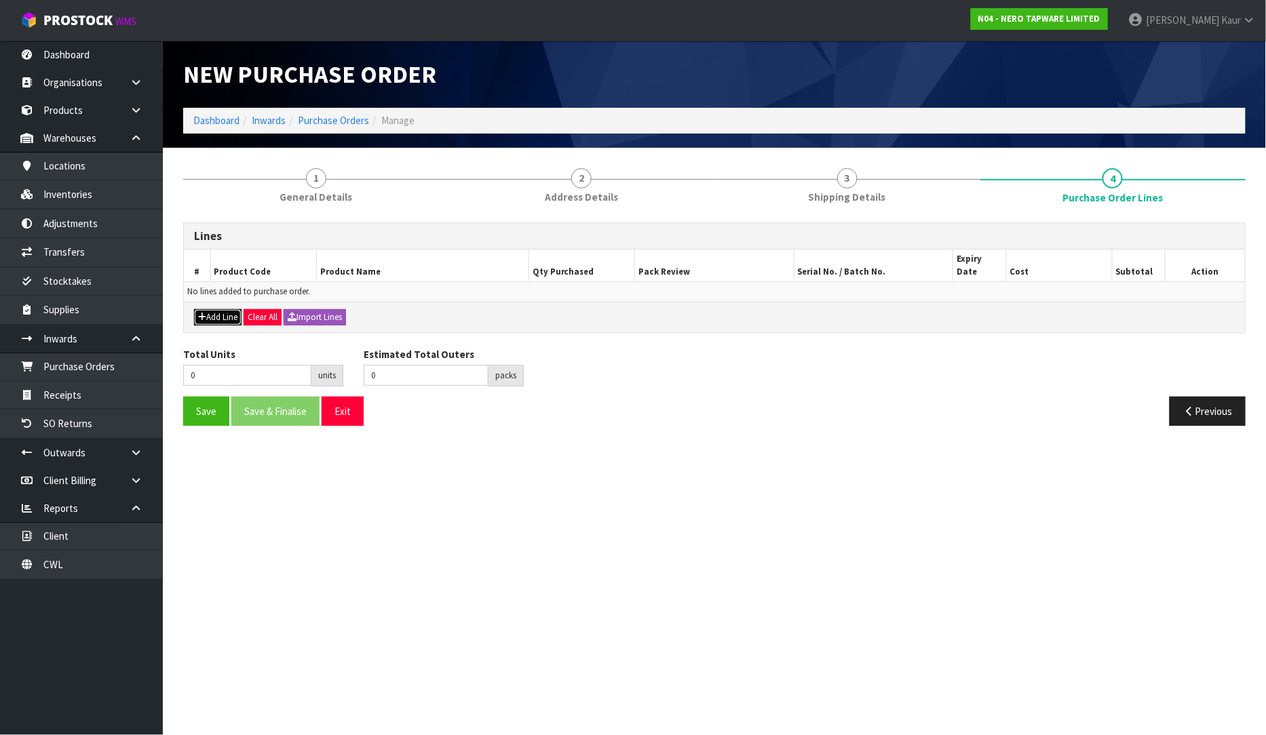
click at [199, 313] on icon "button" at bounding box center [202, 317] width 8 height 9
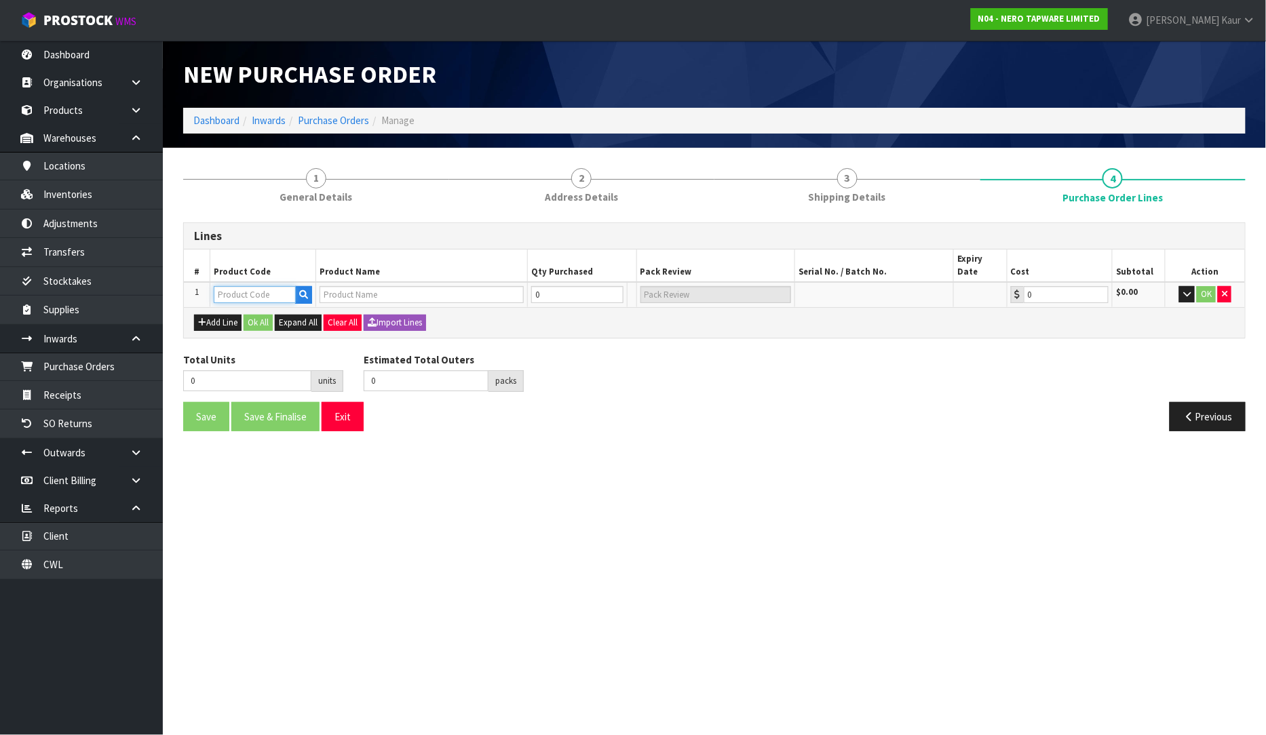
click at [231, 286] on input "text" at bounding box center [255, 294] width 82 height 17
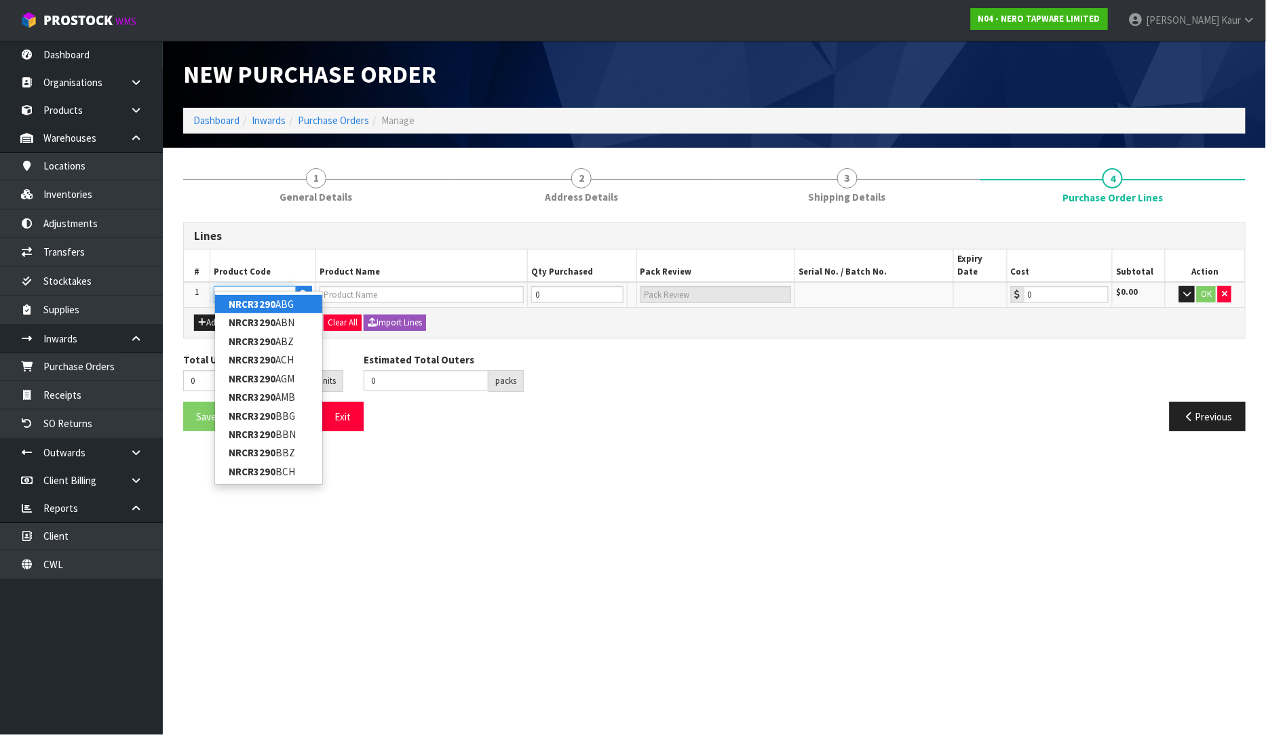
type input "NRCR3290AMB"
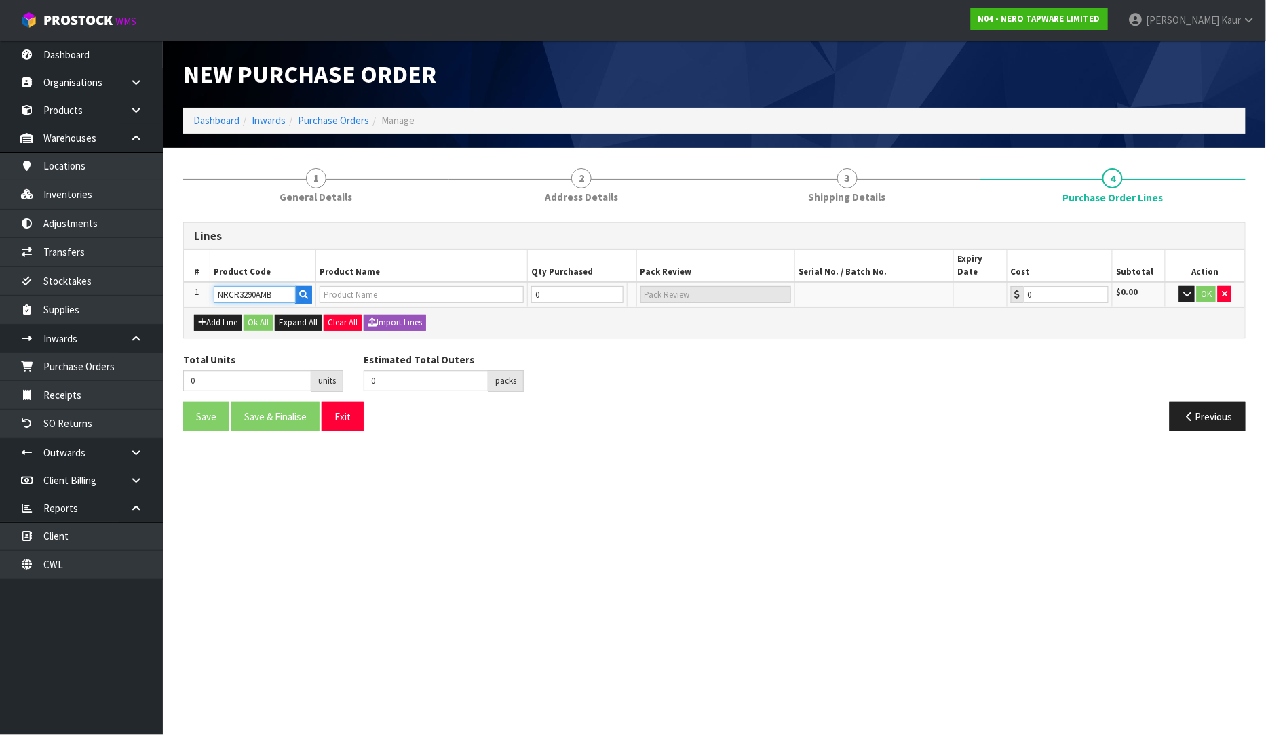
type input "MECCA CARE 32MM AMBULANT TOILET GRAB RAIL 90 DEGREE 450X450MM MATTE BLACK"
type input "0.00"
type input "NRCR3290AMB"
click at [539, 286] on input "0" at bounding box center [570, 294] width 83 height 17
type input "2"
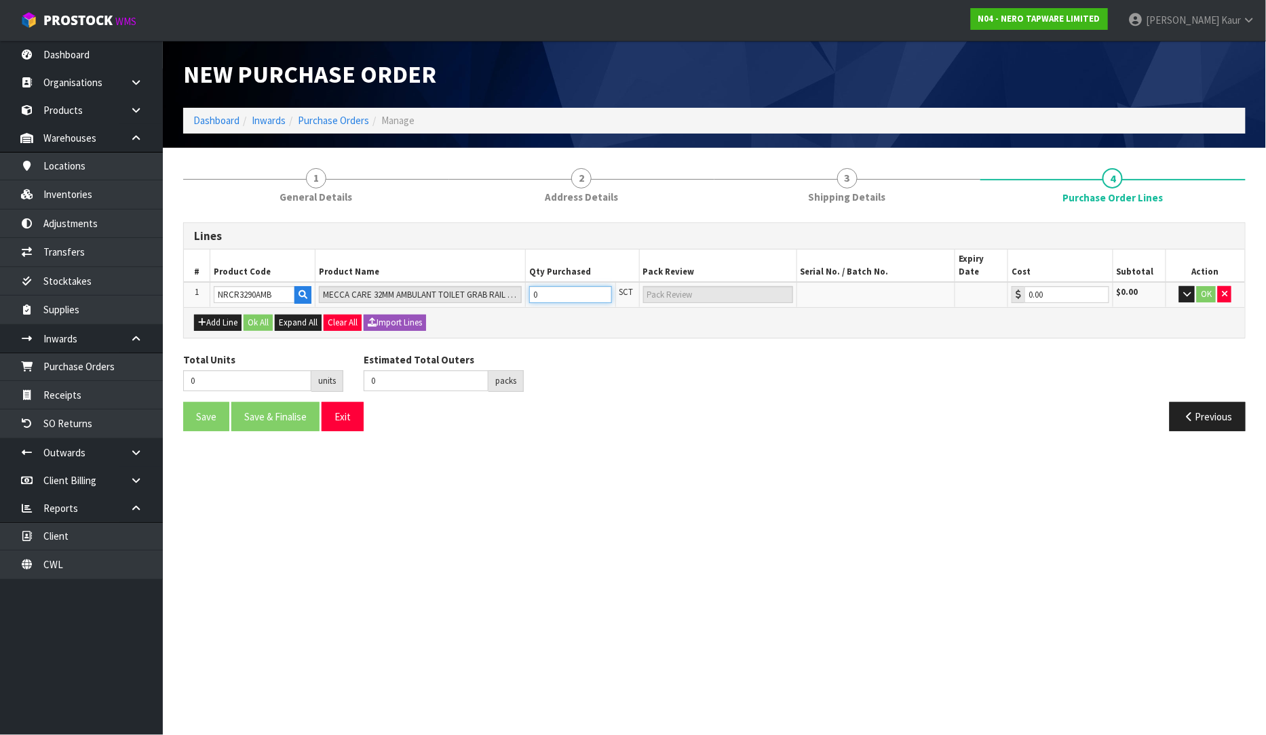
type input "2"
type input "2 SCT"
type input "2"
click at [1206, 286] on button "OK" at bounding box center [1206, 294] width 19 height 16
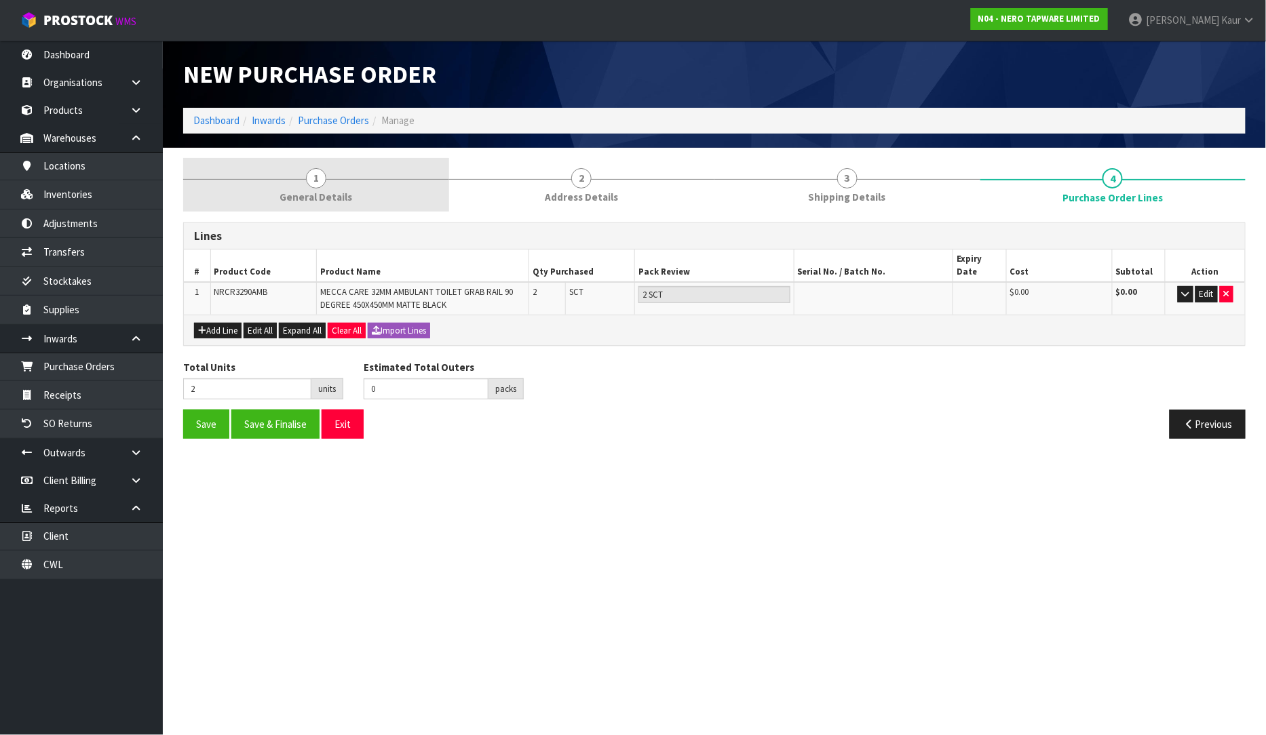
click at [317, 198] on span "General Details" at bounding box center [315, 197] width 73 height 14
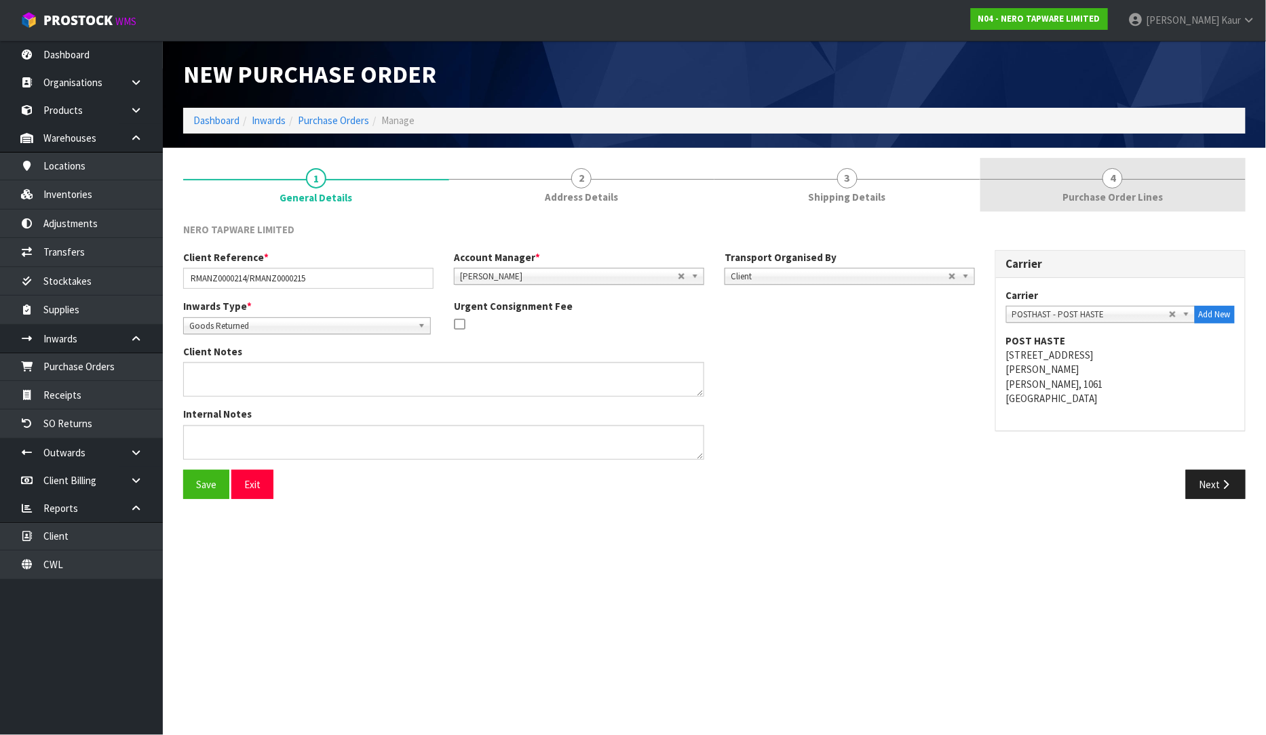
click at [1104, 176] on span "4" at bounding box center [1112, 178] width 20 height 20
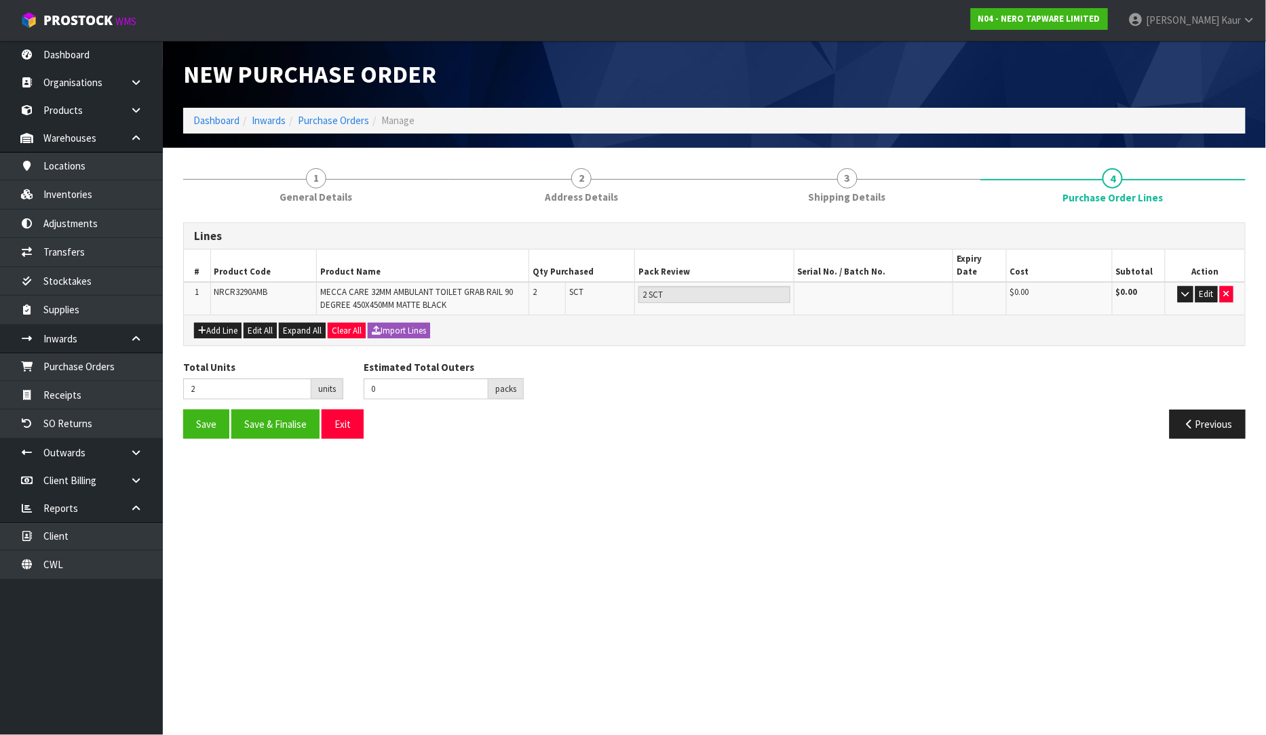
click at [279, 425] on div "Save Save & Finalise Exit Previous" at bounding box center [714, 429] width 1083 height 39
click at [303, 418] on button "Save & Finalise" at bounding box center [275, 424] width 88 height 29
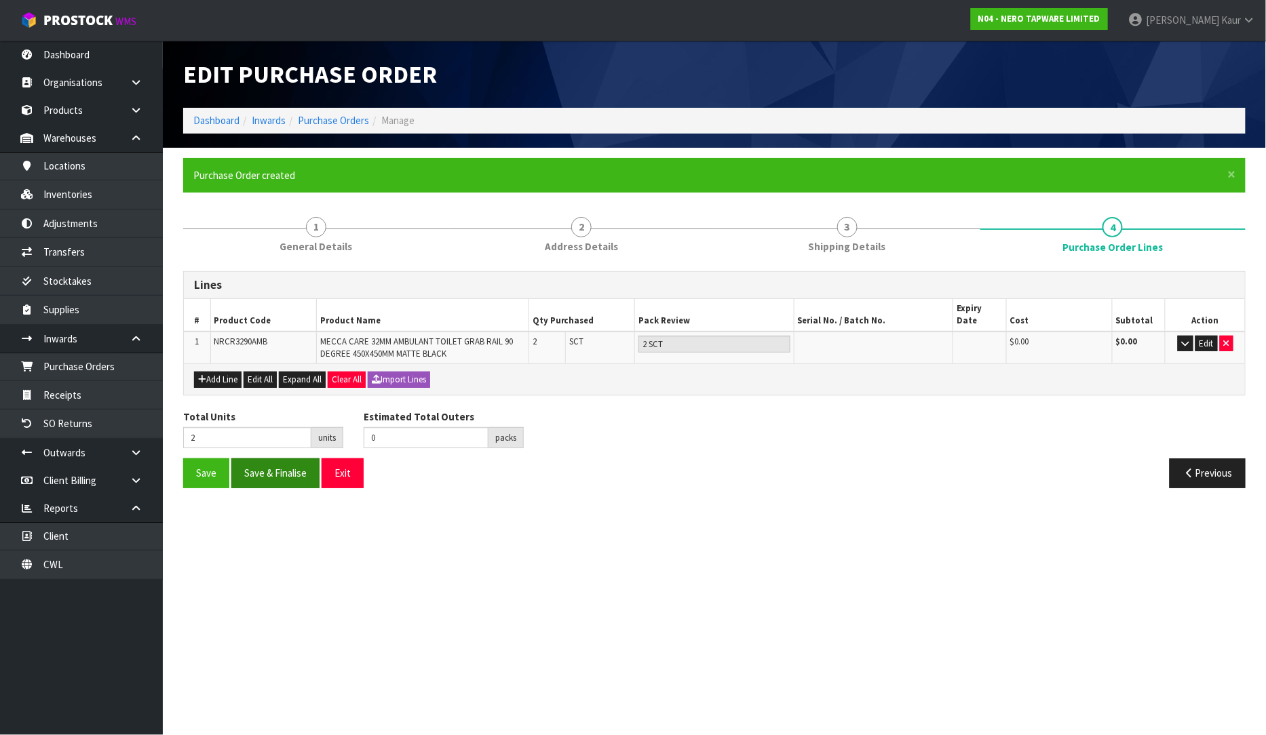
type input "0"
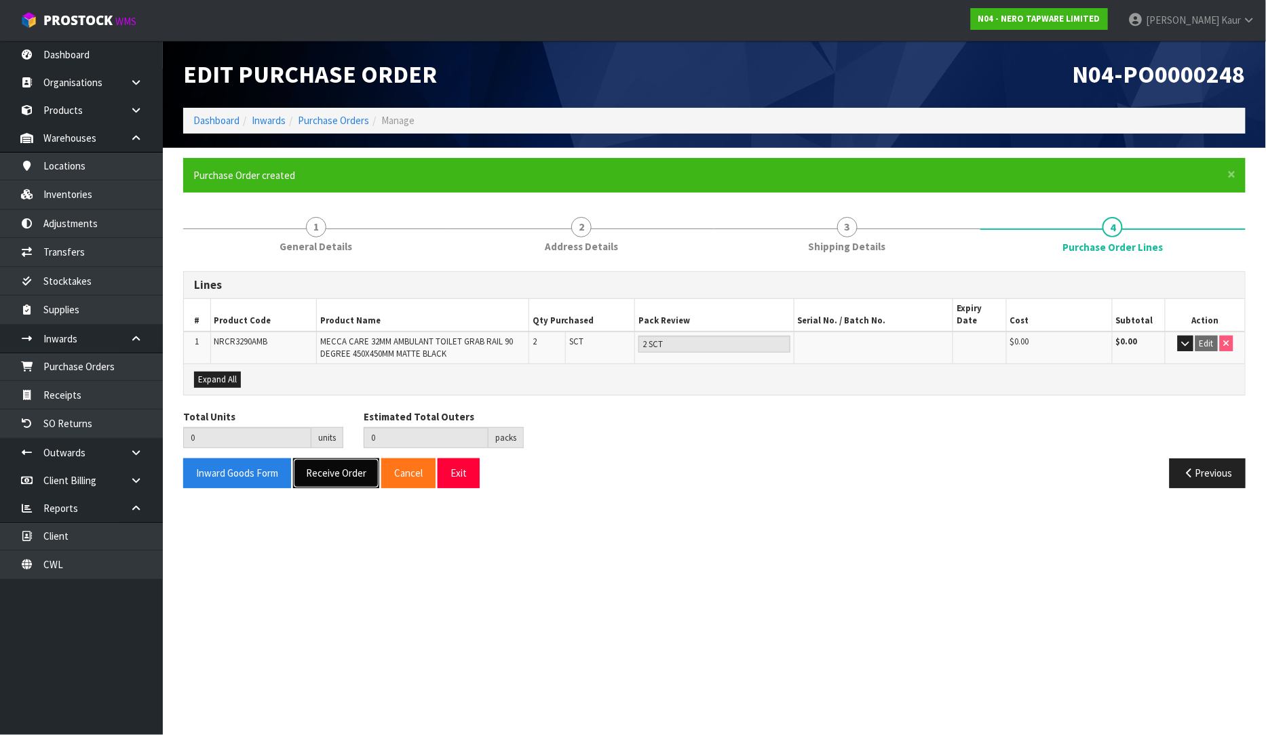
click at [327, 460] on button "Receive Order" at bounding box center [336, 473] width 86 height 29
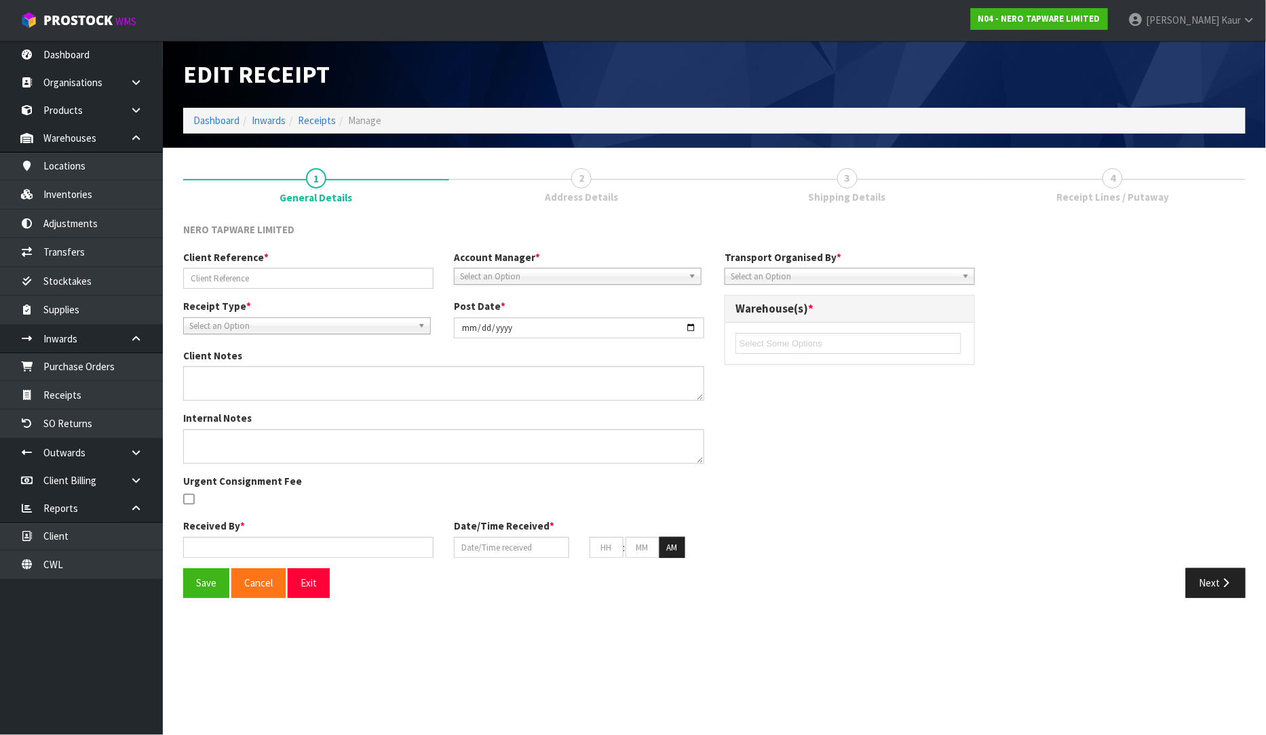
type input "RMANZ0000214/RMANZ0000215"
type input "2025-09-01"
type input "Prabhneet Kaur"
type input "01/09/2025"
type input "04"
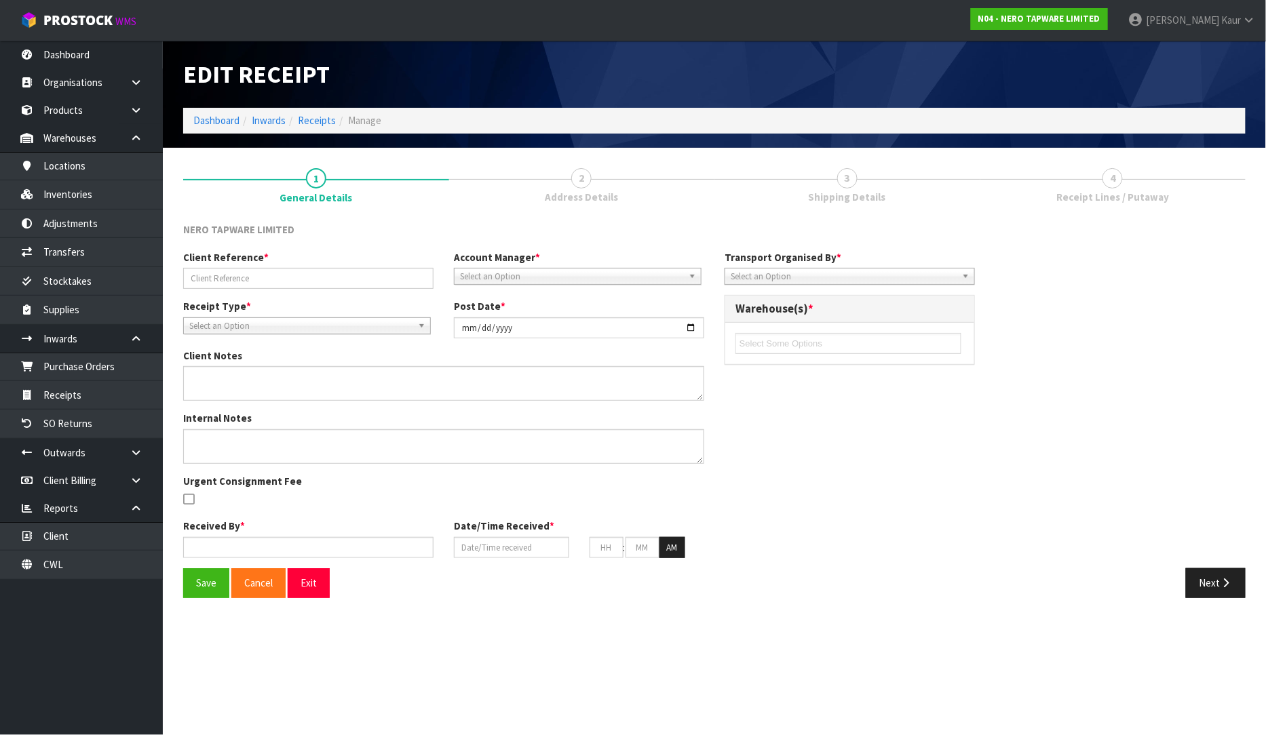
type input "27"
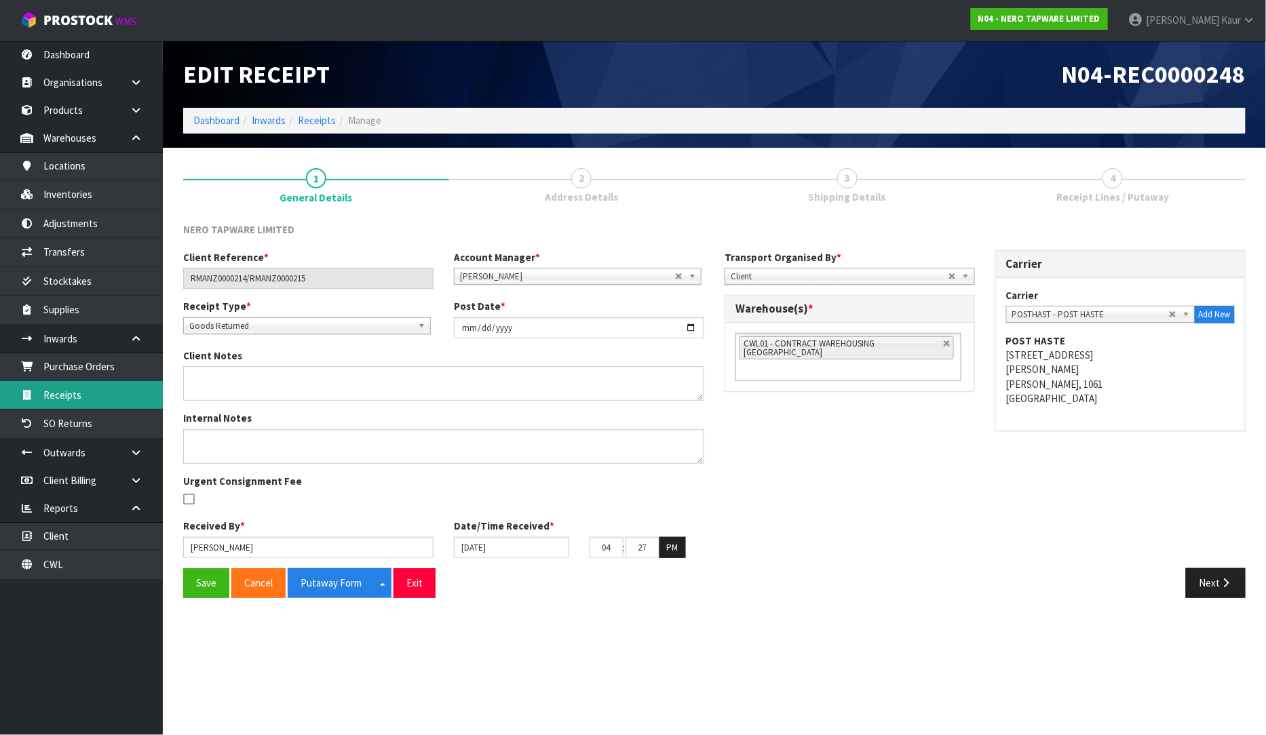
click at [103, 396] on link "Receipts" at bounding box center [81, 395] width 163 height 28
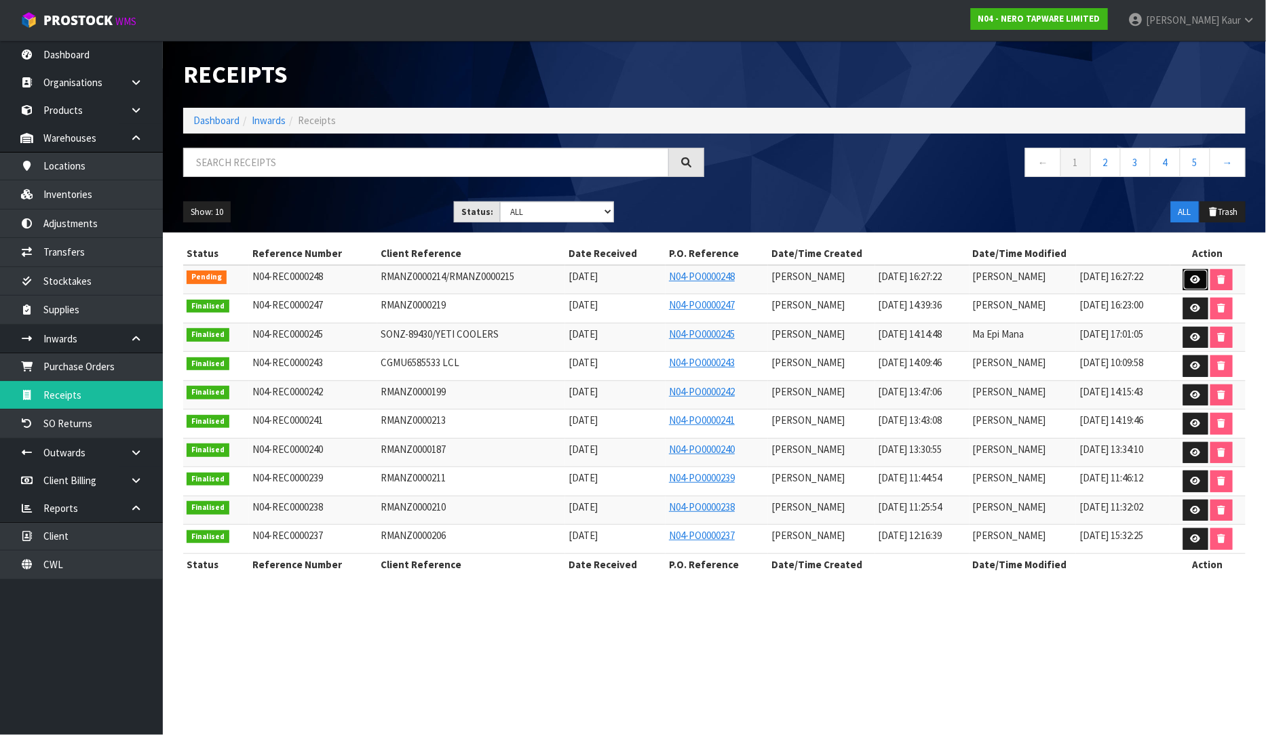
click at [1197, 275] on icon at bounding box center [1195, 279] width 10 height 9
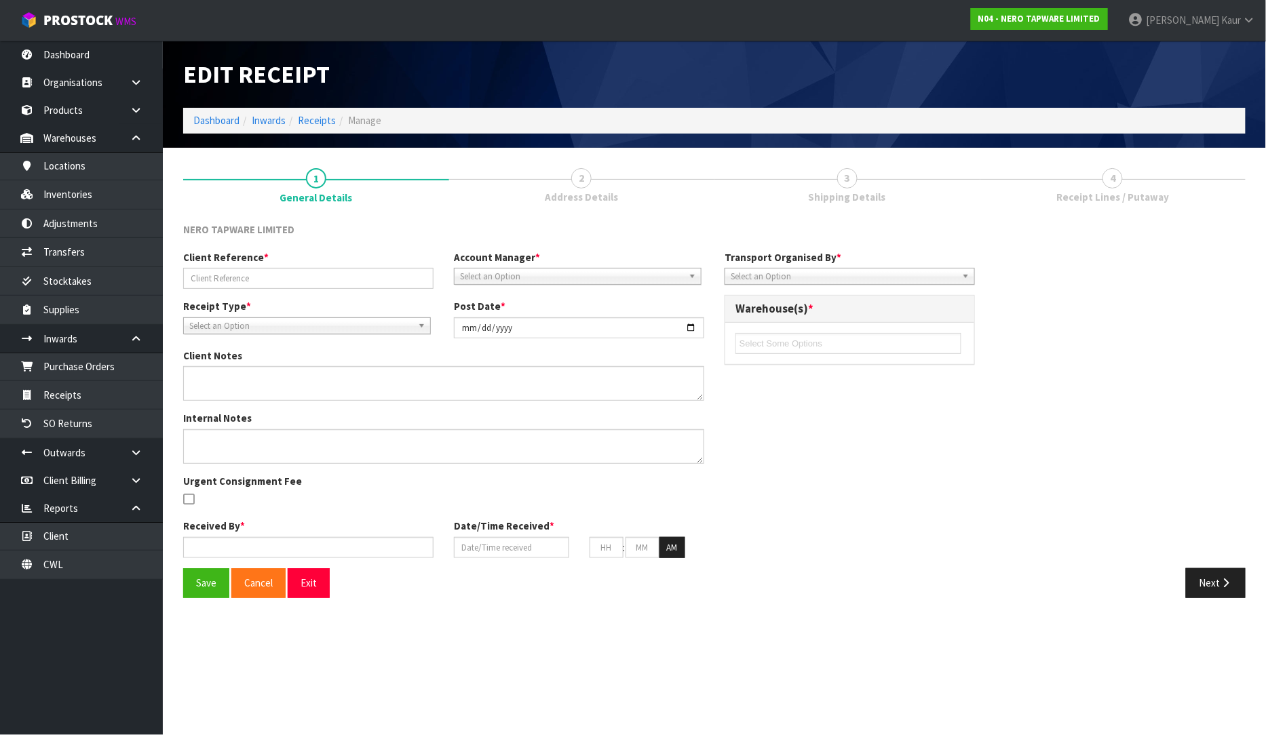
type input "RMANZ0000214/RMANZ0000215"
type input "2025-09-01"
type input "Prabhneet Kaur"
type input "01/09/2025"
type input "04"
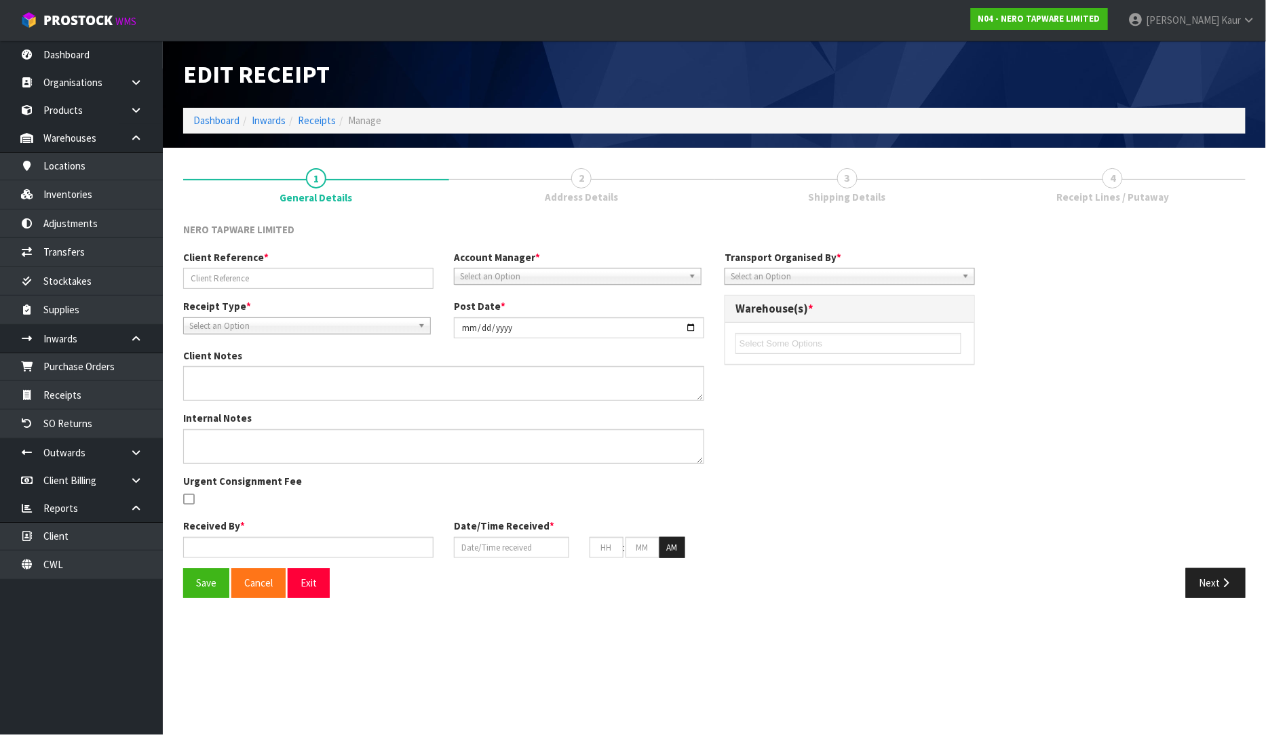
type input "27"
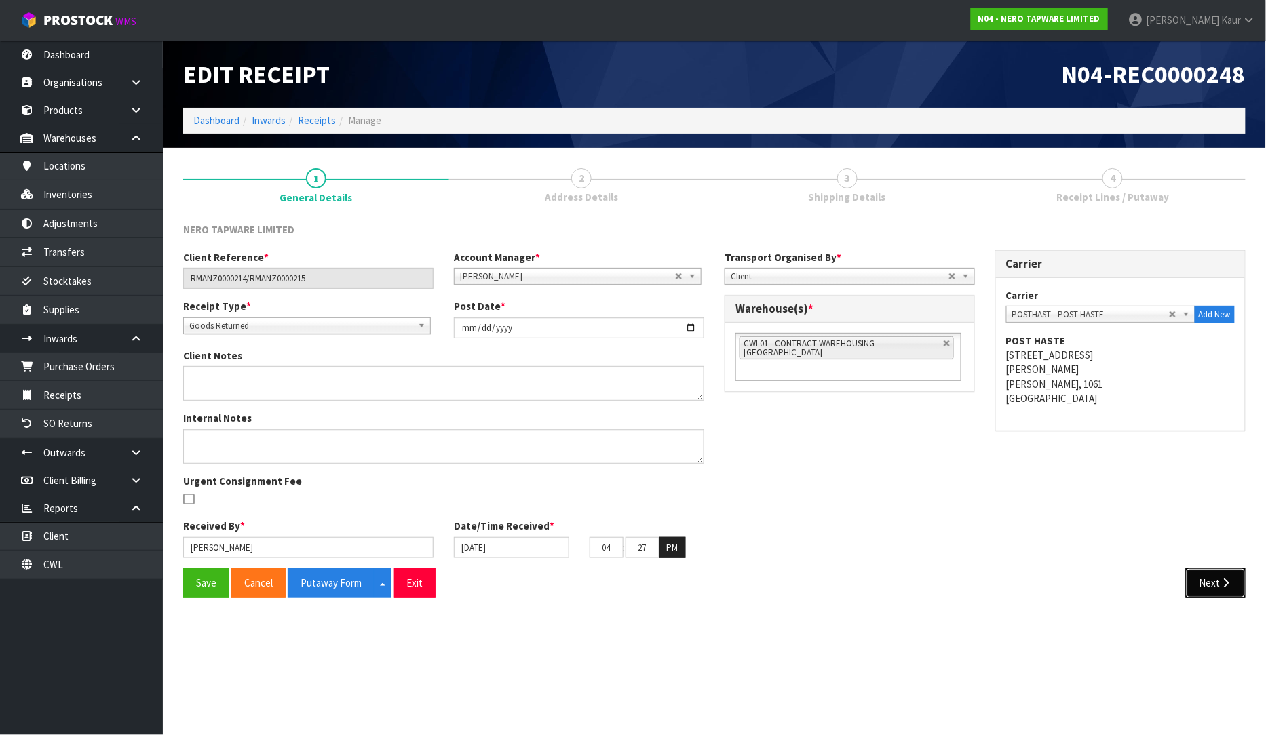
click at [1231, 590] on button "Next" at bounding box center [1216, 582] width 60 height 29
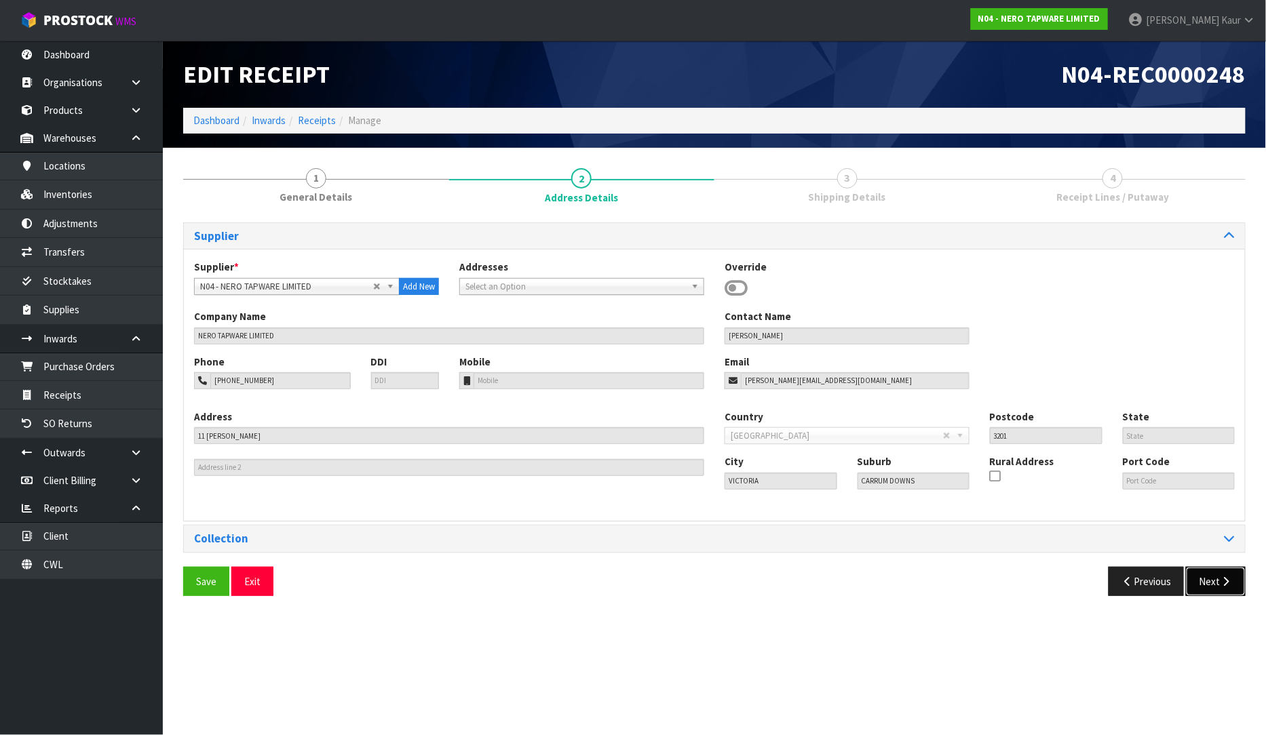
click at [1229, 575] on button "Next" at bounding box center [1216, 581] width 60 height 29
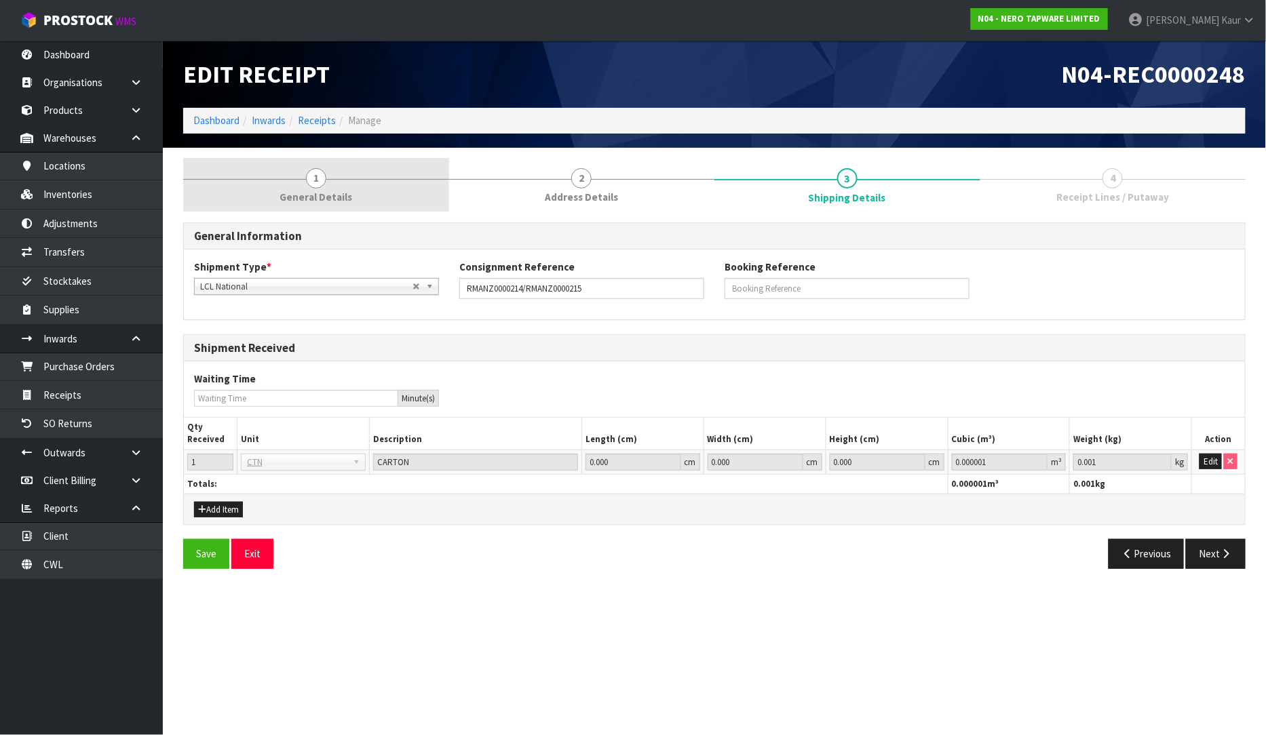
click at [303, 188] on link "1 General Details" at bounding box center [316, 185] width 266 height 54
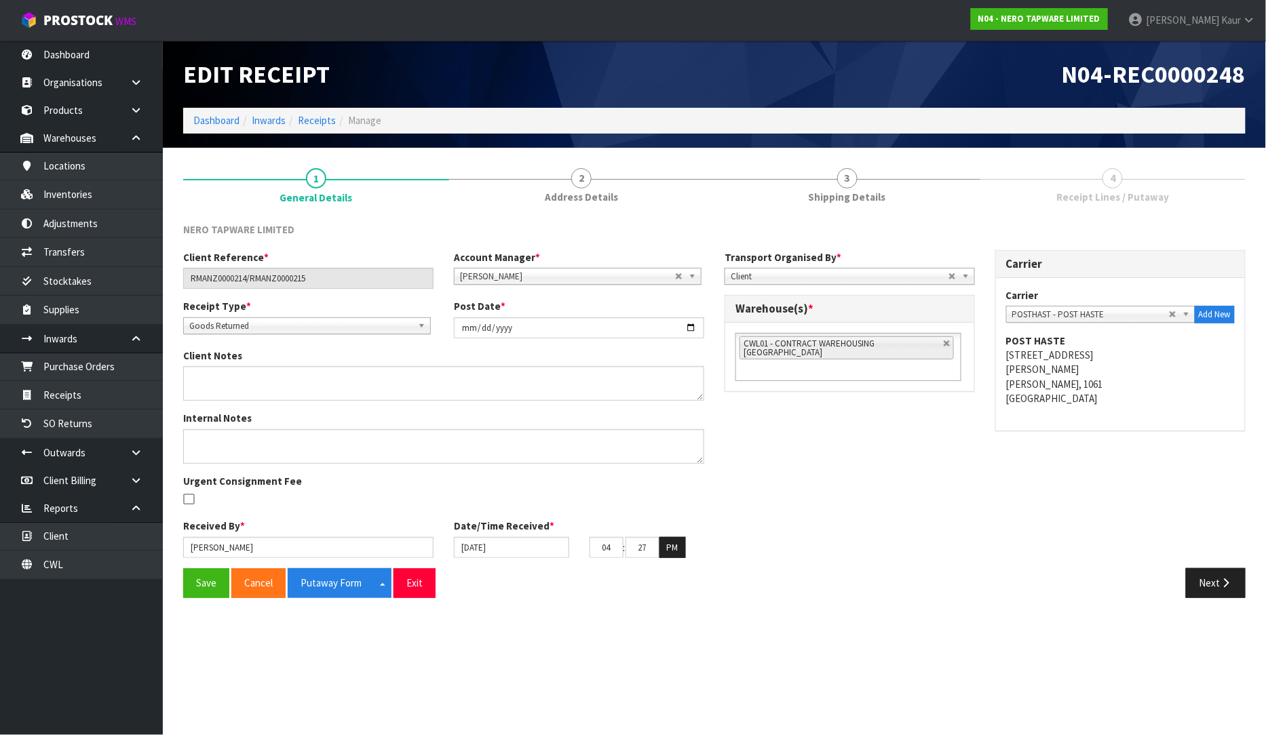
click at [1209, 606] on div "Save Cancel Putaway Form Split button! CSV FORMAT Exit Next" at bounding box center [714, 587] width 1083 height 39
click at [1215, 577] on button "Next" at bounding box center [1216, 582] width 60 height 29
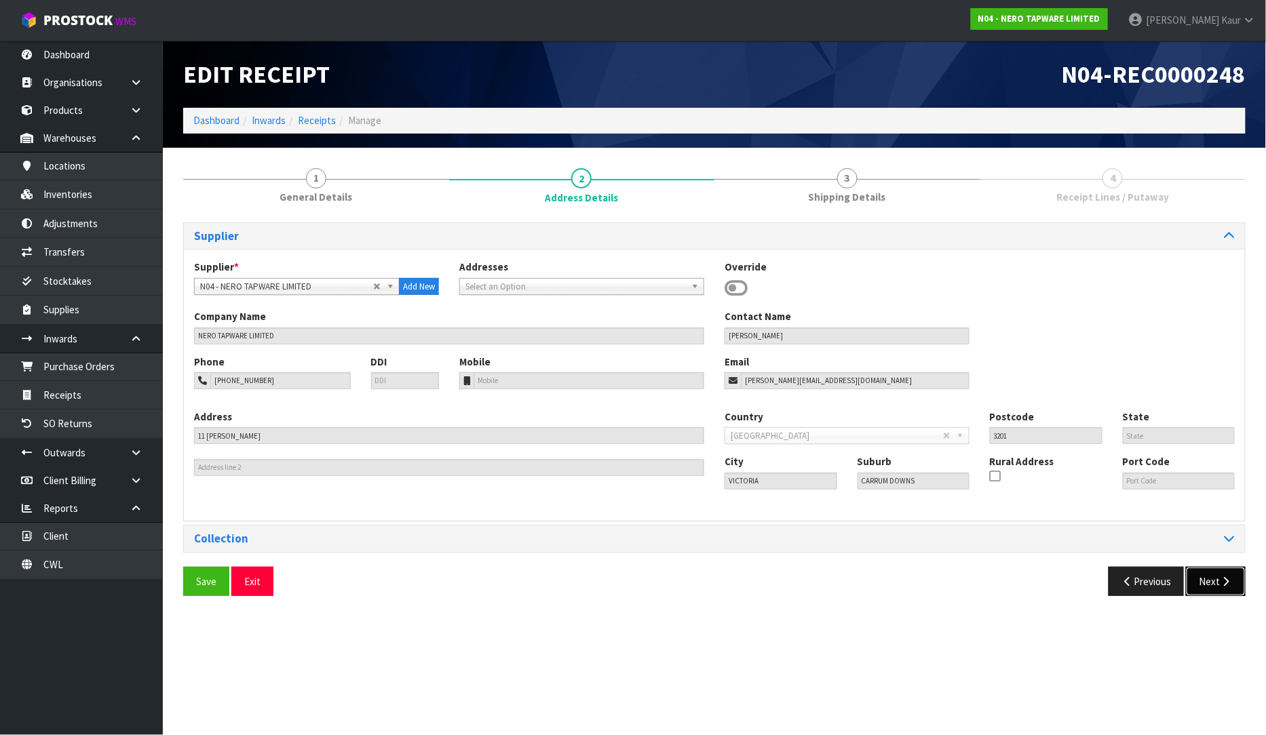
click at [1228, 591] on button "Next" at bounding box center [1216, 581] width 60 height 29
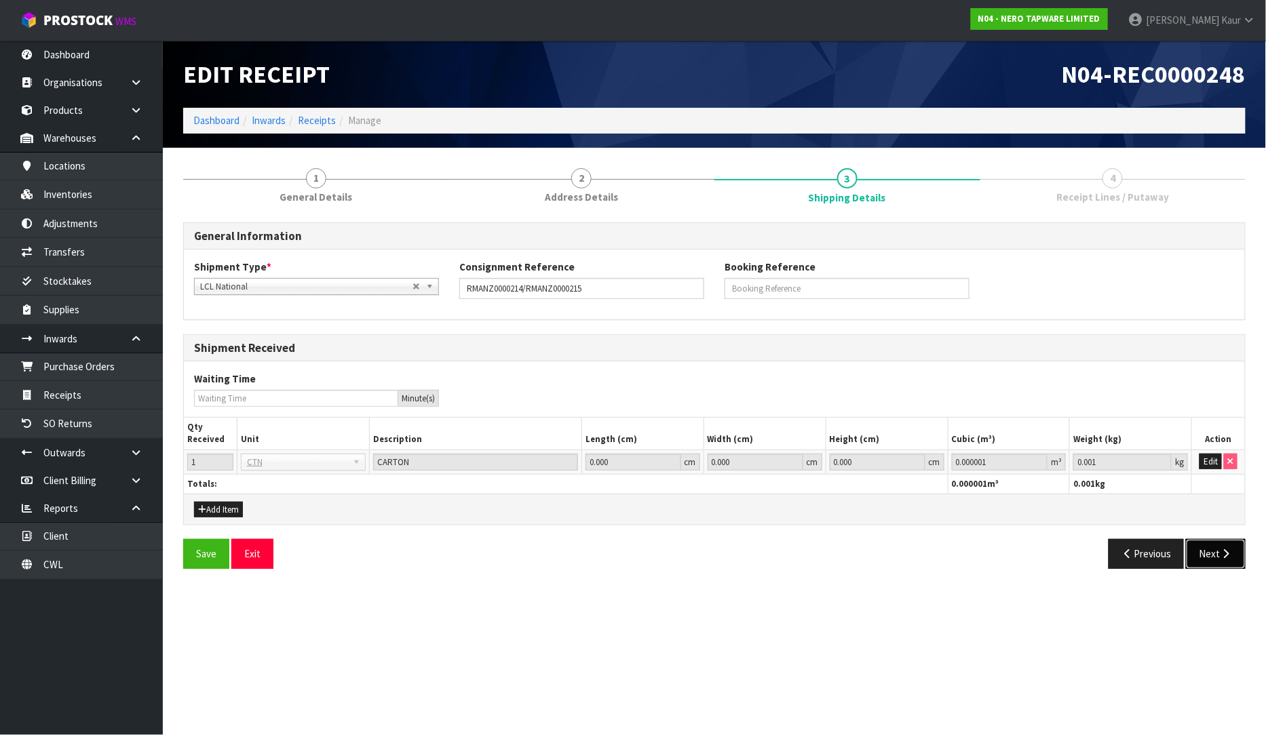
click at [1216, 558] on button "Next" at bounding box center [1216, 553] width 60 height 29
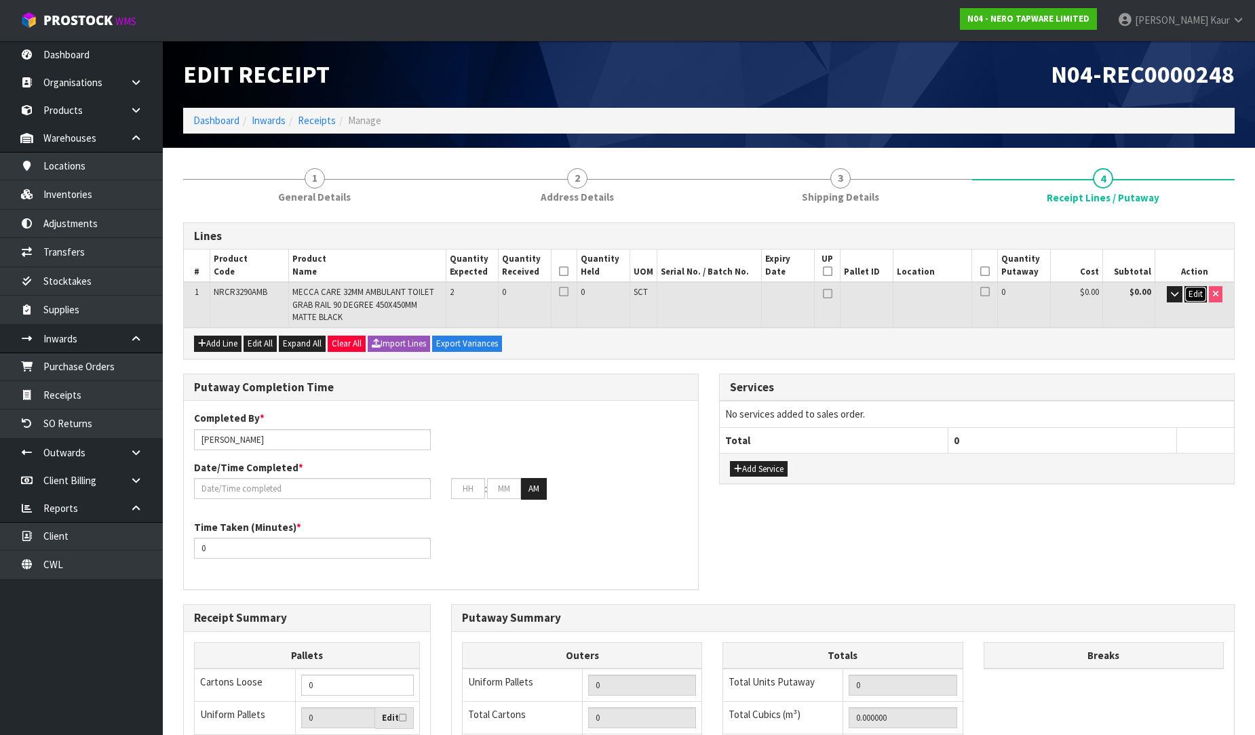
click at [1197, 290] on span "Edit" at bounding box center [1195, 294] width 14 height 12
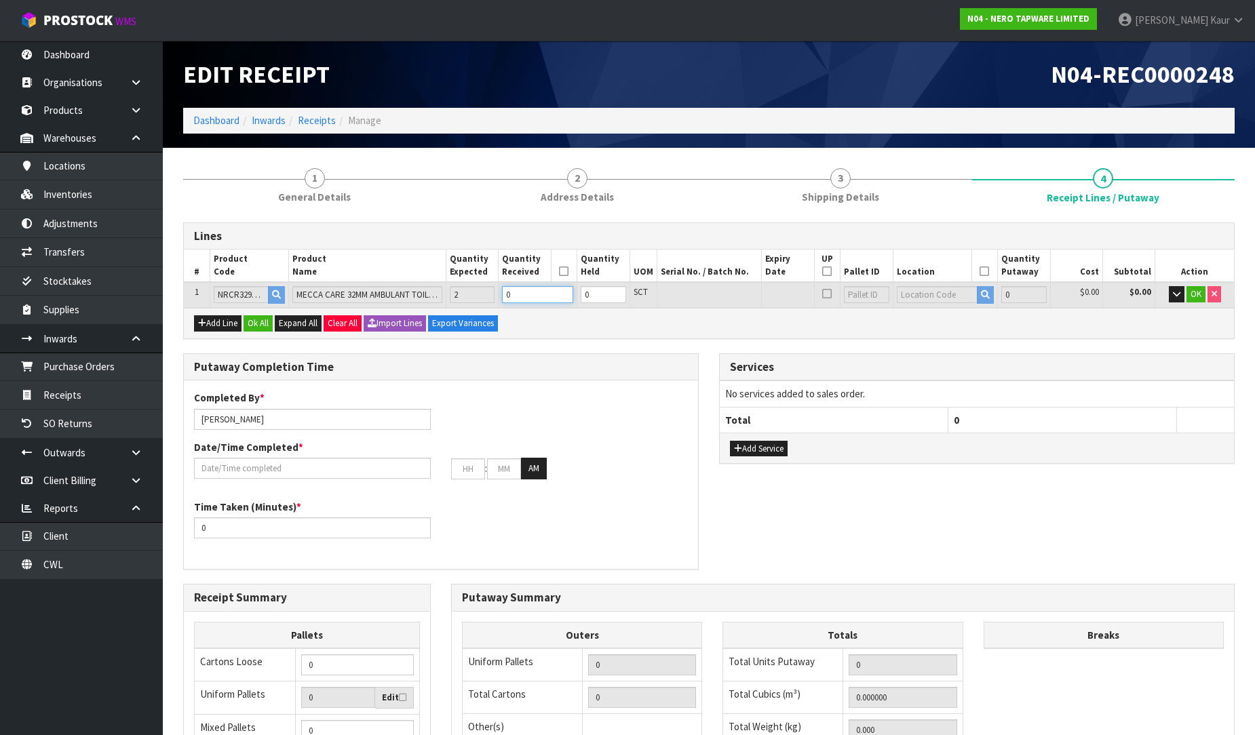
click at [530, 299] on input "0" at bounding box center [537, 294] width 71 height 17
type input "0.017822"
type input "7.56"
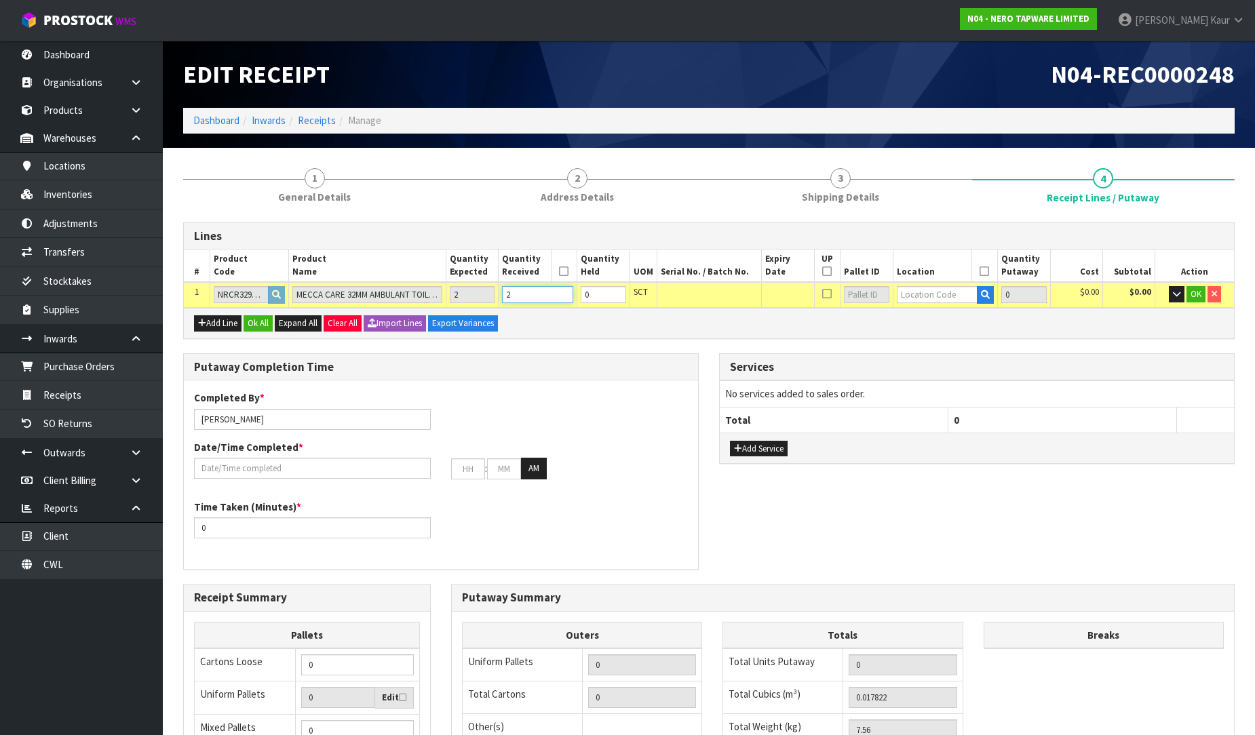
type input "2"
click at [940, 296] on input "text" at bounding box center [937, 294] width 81 height 17
type input "32-20-2"
click at [933, 336] on strong "32-20-2" at bounding box center [927, 335] width 35 height 13
type input "2"
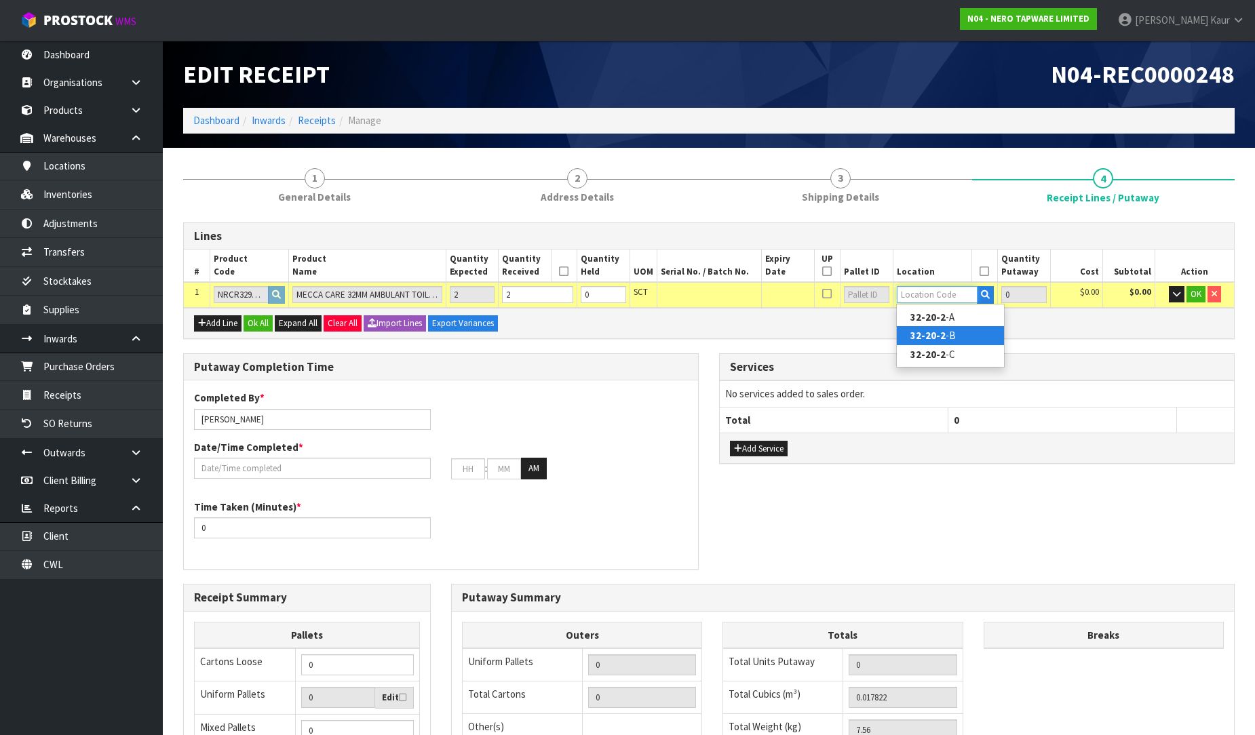
type input "32-20-2-B"
type input "2"
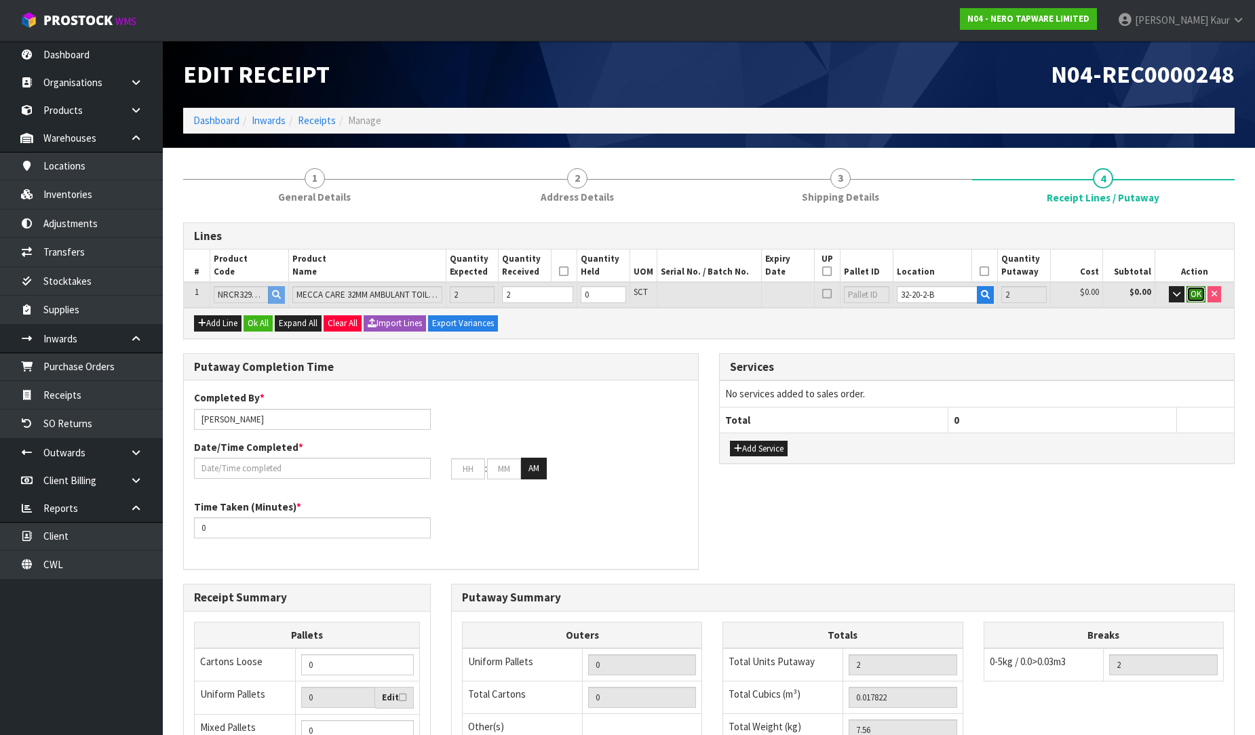
click at [1189, 292] on button "OK" at bounding box center [1195, 294] width 19 height 16
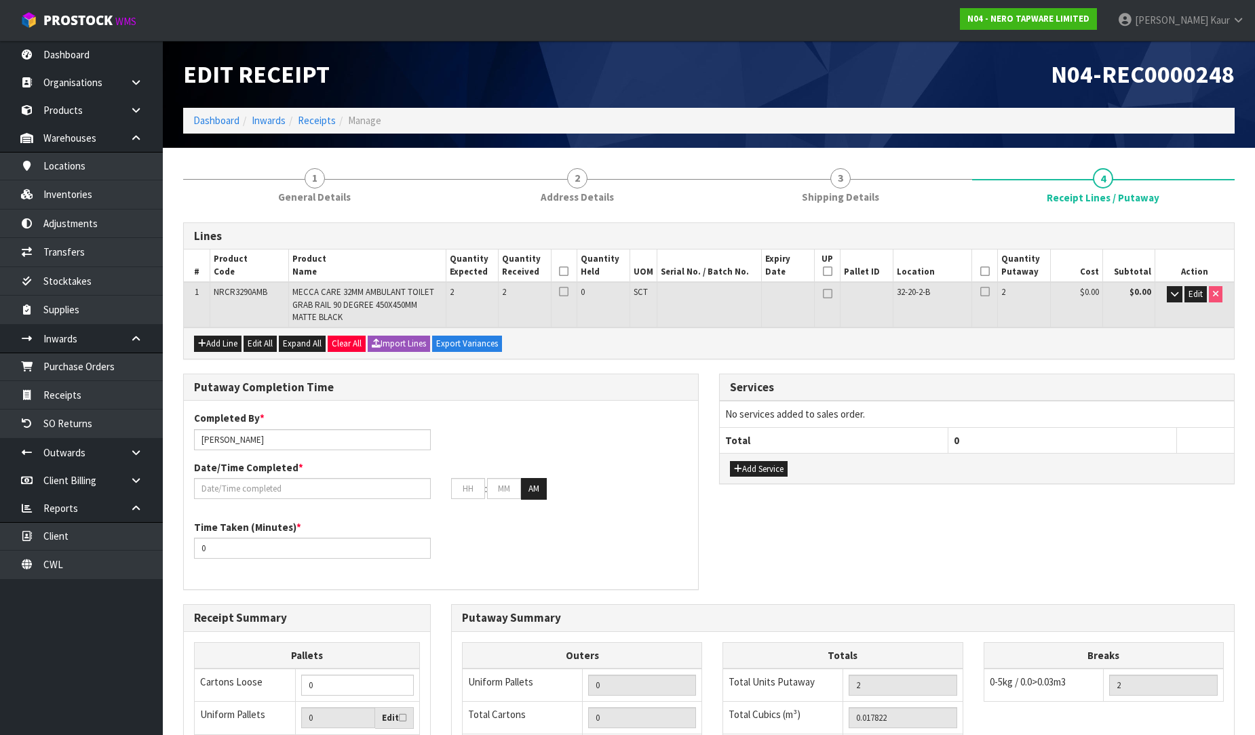
click at [568, 272] on icon at bounding box center [563, 271] width 9 height 1
click at [989, 274] on th at bounding box center [984, 266] width 26 height 33
click at [987, 271] on icon at bounding box center [984, 271] width 9 height 1
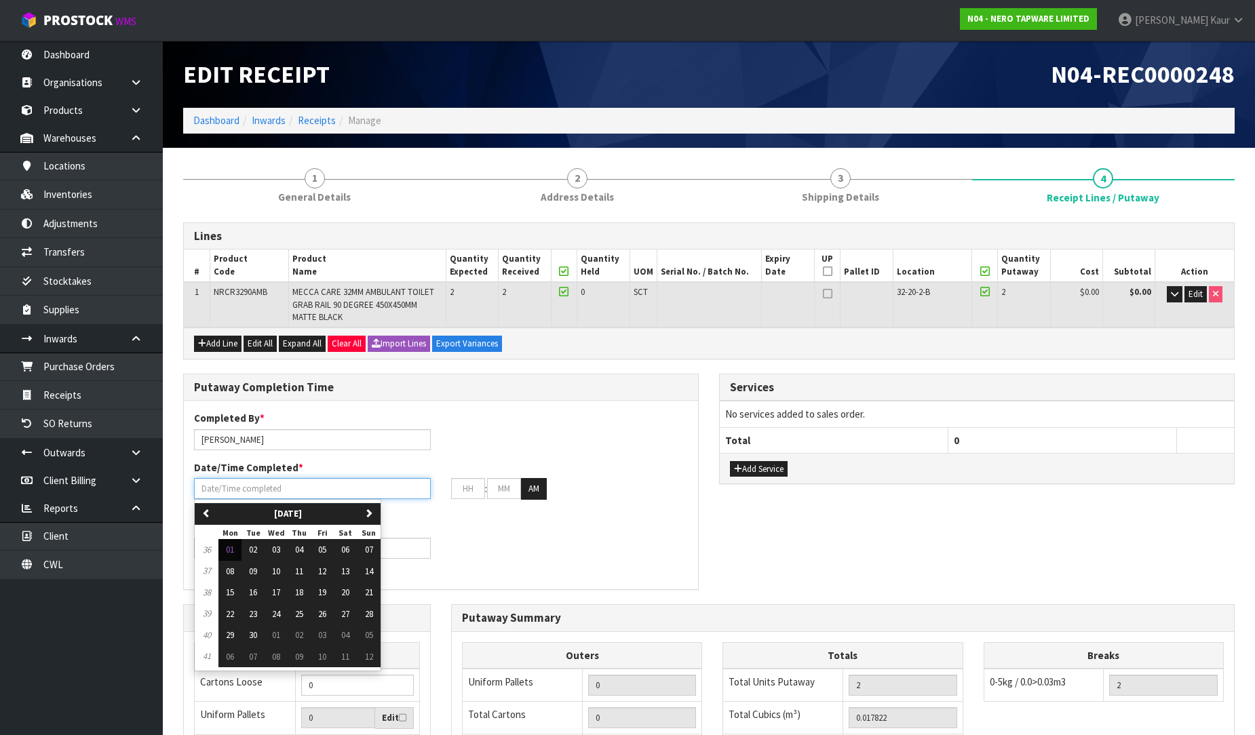
click at [212, 484] on input "text" at bounding box center [312, 488] width 237 height 21
click at [231, 545] on span "01" at bounding box center [230, 550] width 8 height 12
type input "01/09/2025"
type input "12"
type input "00"
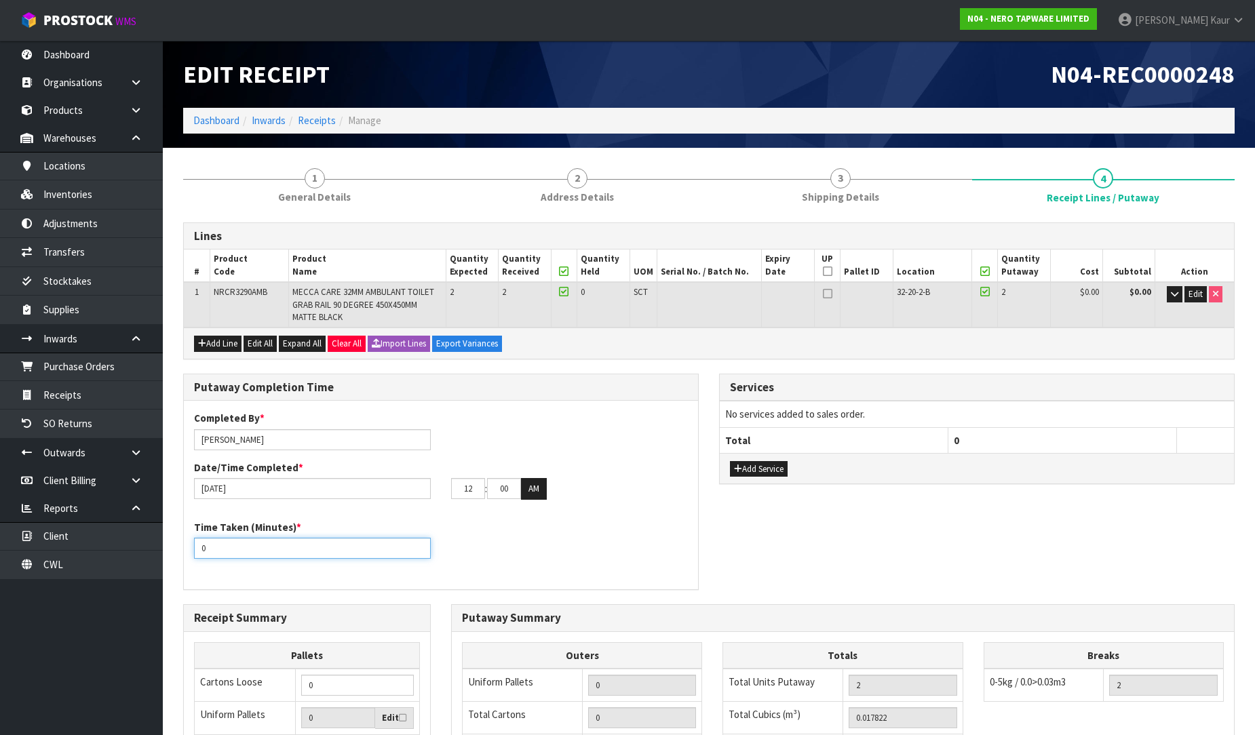
drag, startPoint x: 216, startPoint y: 543, endPoint x: 189, endPoint y: 547, distance: 27.3
click at [189, 547] on div "Time Taken (Minutes) * 0" at bounding box center [312, 539] width 257 height 39
type input "10"
drag, startPoint x: 478, startPoint y: 487, endPoint x: 444, endPoint y: 488, distance: 34.6
click at [444, 488] on div "12 : 00 : 00 AM" at bounding box center [569, 489] width 257 height 22
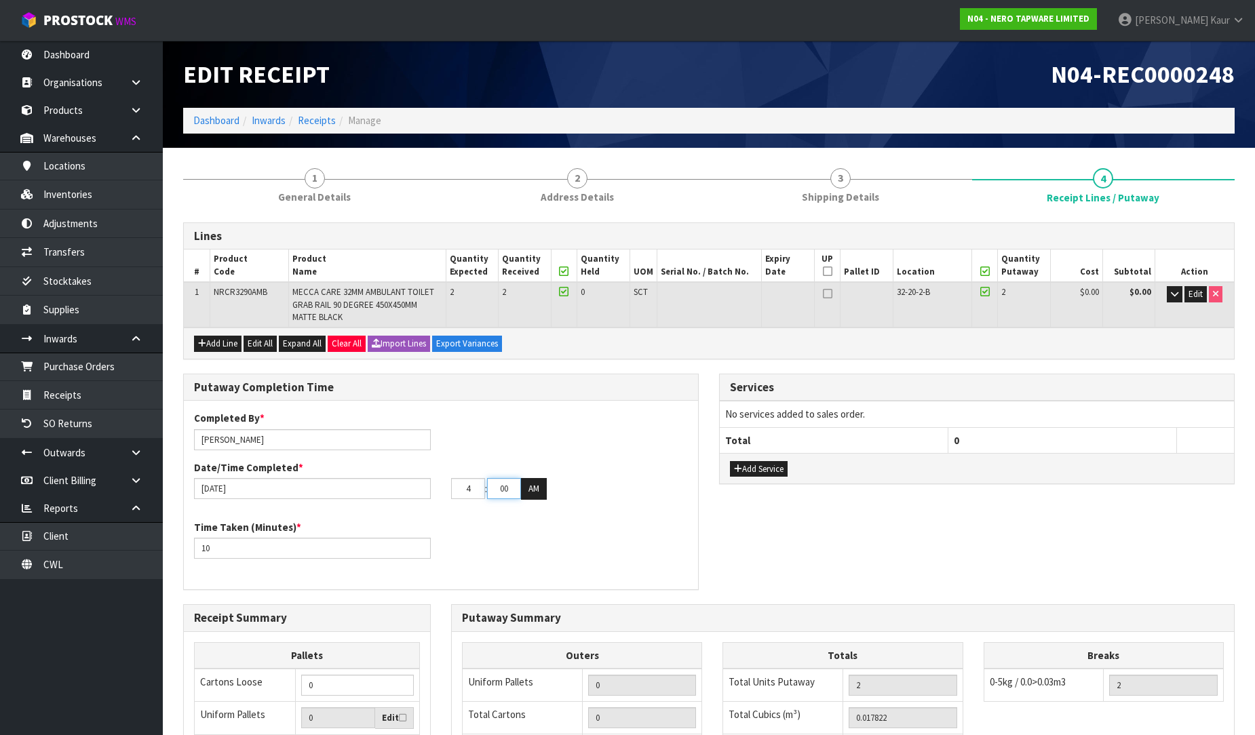
type input "04"
drag, startPoint x: 510, startPoint y: 490, endPoint x: 490, endPoint y: 483, distance: 21.7
click at [490, 483] on input "00" at bounding box center [504, 488] width 34 height 21
type input "31"
click at [538, 495] on button "AM" at bounding box center [534, 489] width 26 height 22
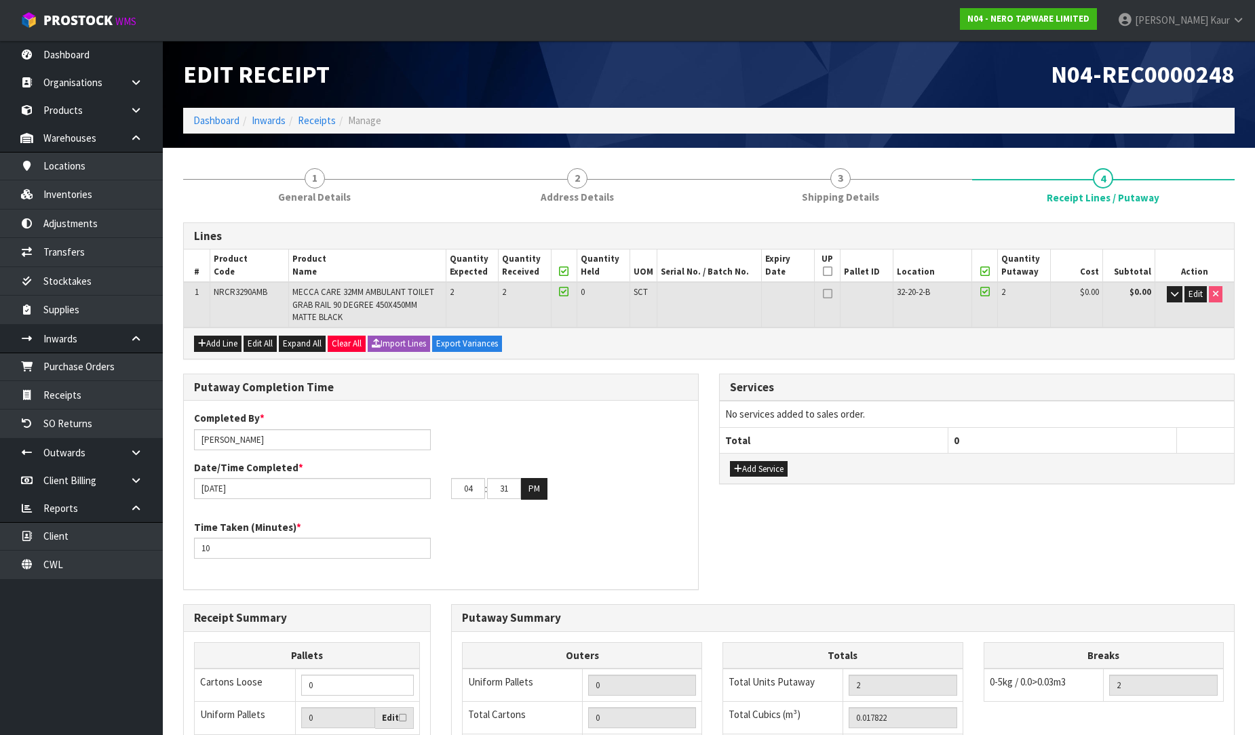
click at [523, 524] on div "Time Taken (Minutes) * 10" at bounding box center [441, 544] width 514 height 49
click at [353, 201] on link "1 General Details" at bounding box center [314, 185] width 263 height 54
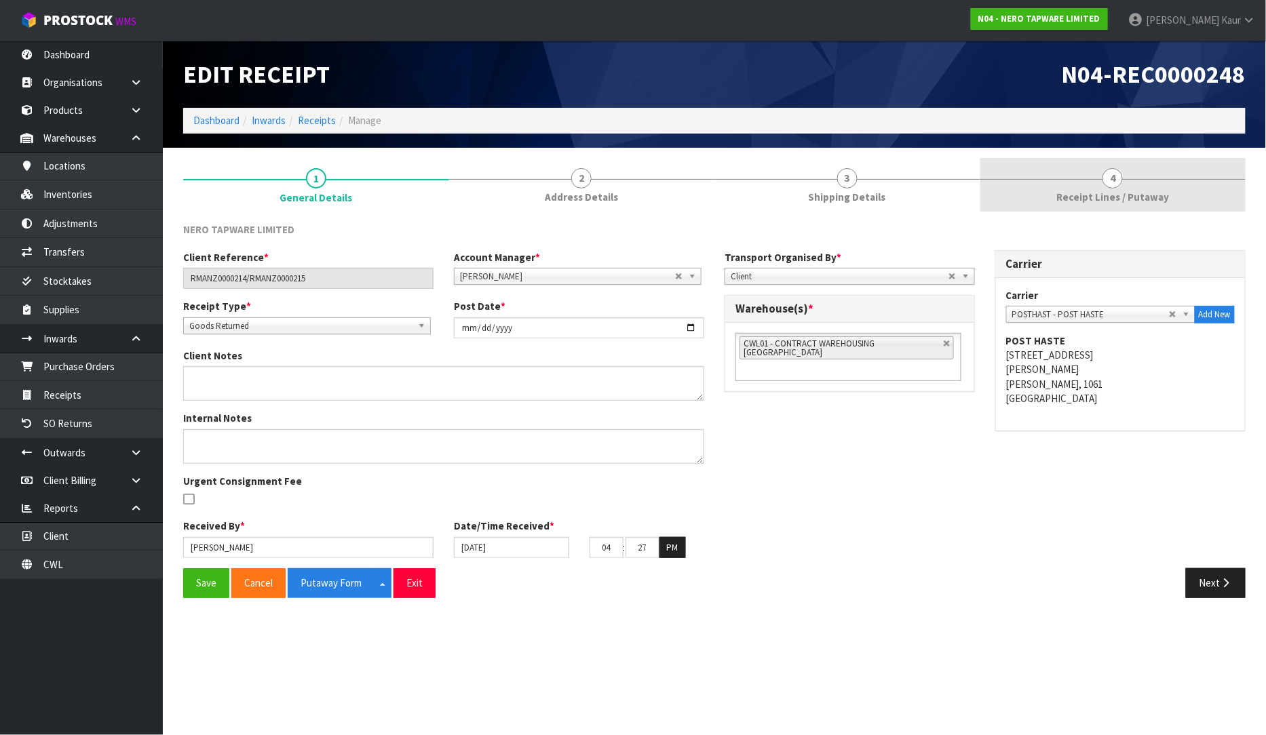
click at [1138, 189] on link "4 Receipt Lines / Putaway" at bounding box center [1113, 185] width 266 height 54
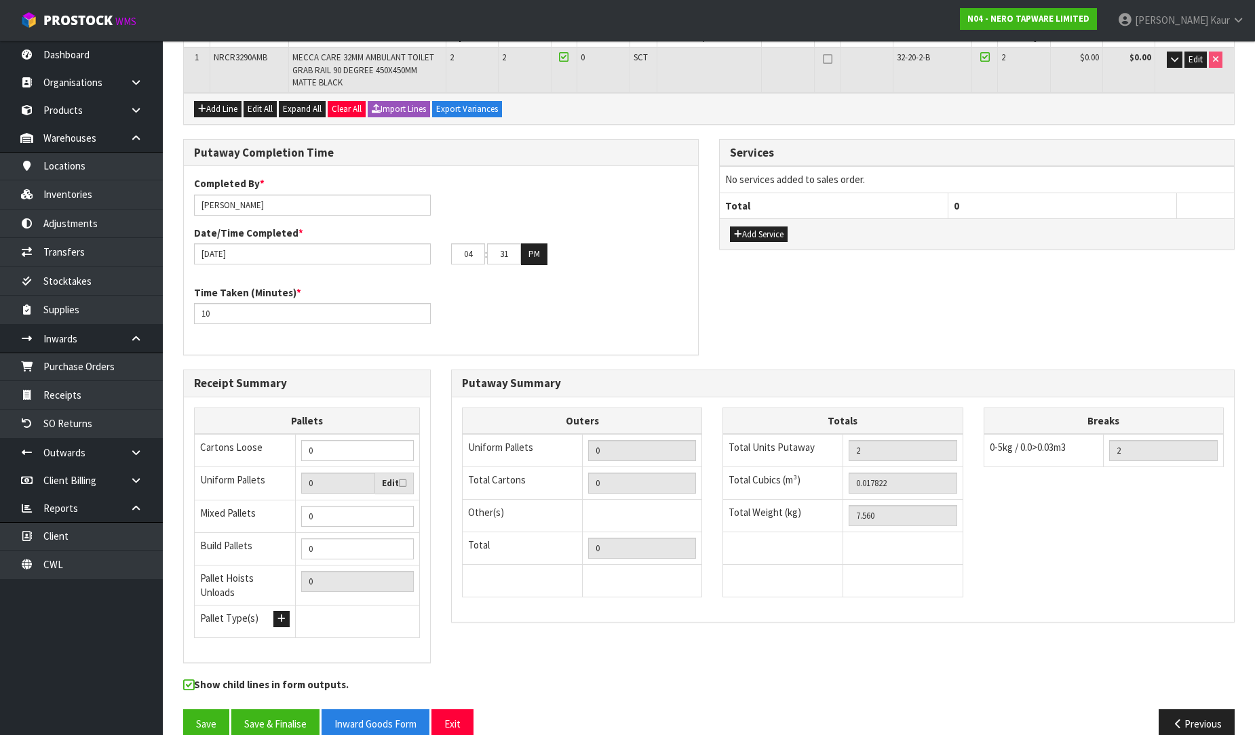
scroll to position [249, 0]
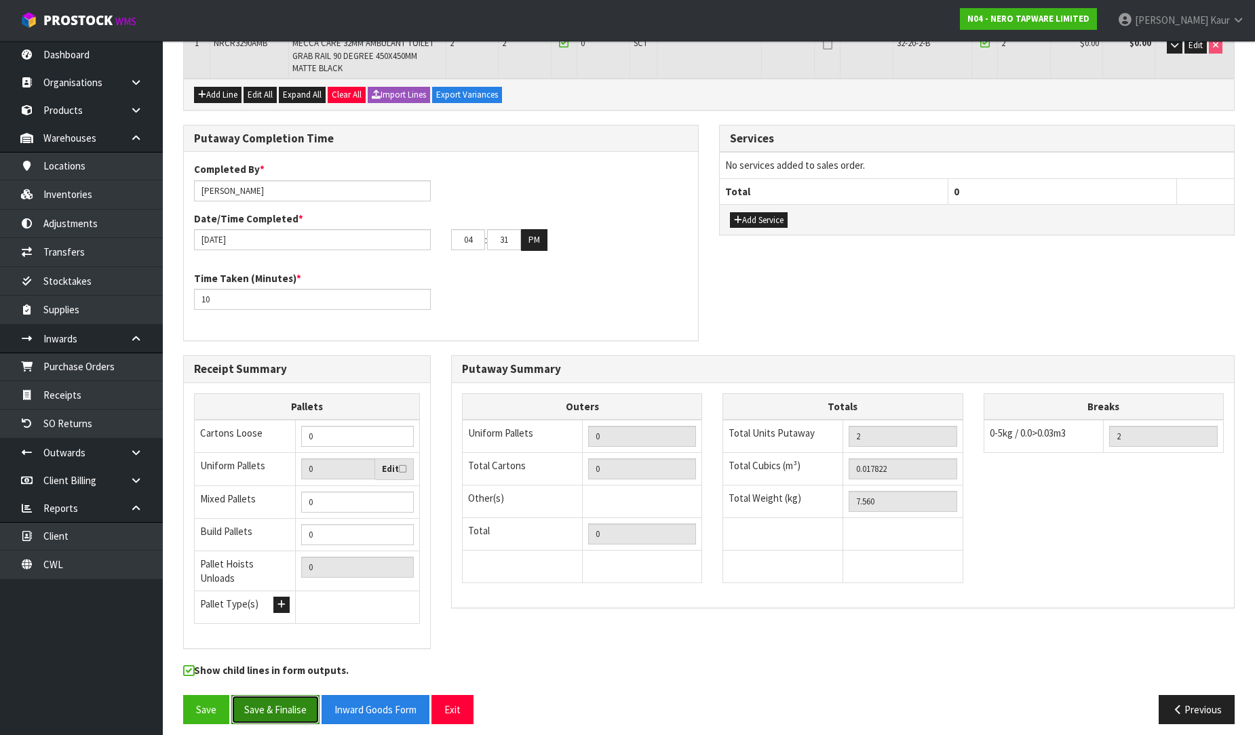
click at [267, 704] on button "Save & Finalise" at bounding box center [275, 709] width 88 height 29
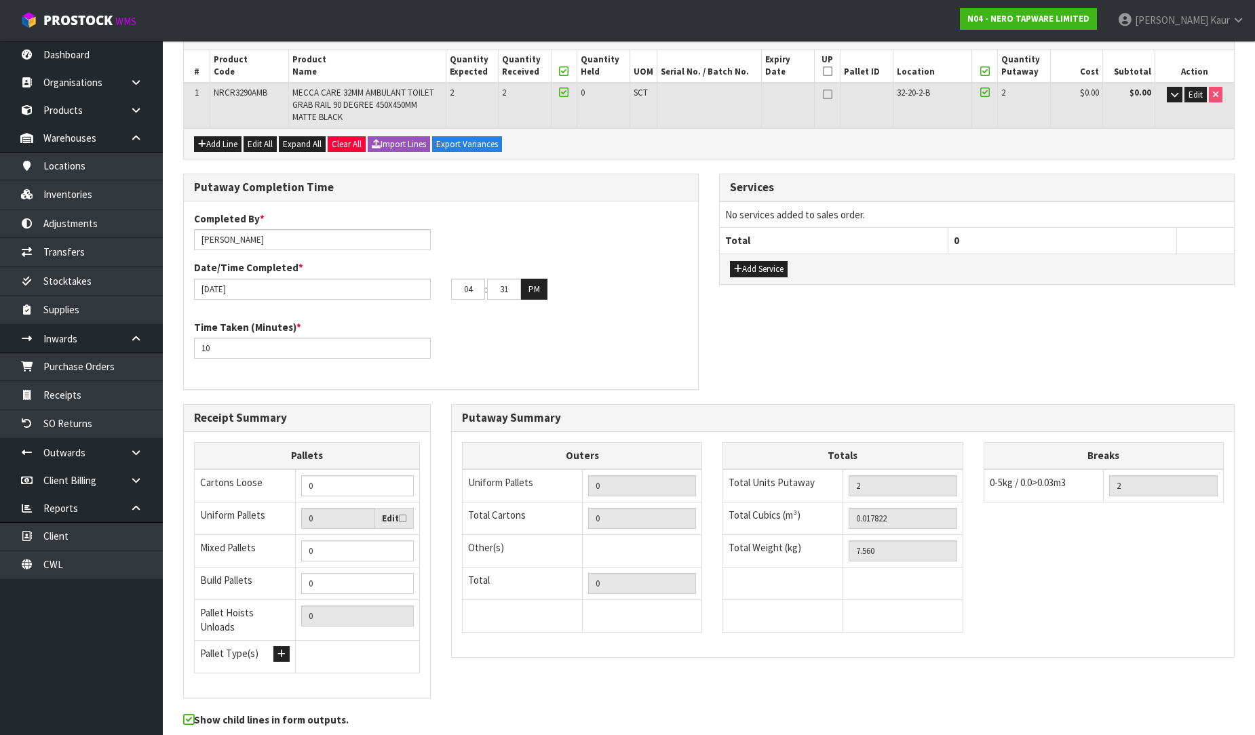
scroll to position [0, 0]
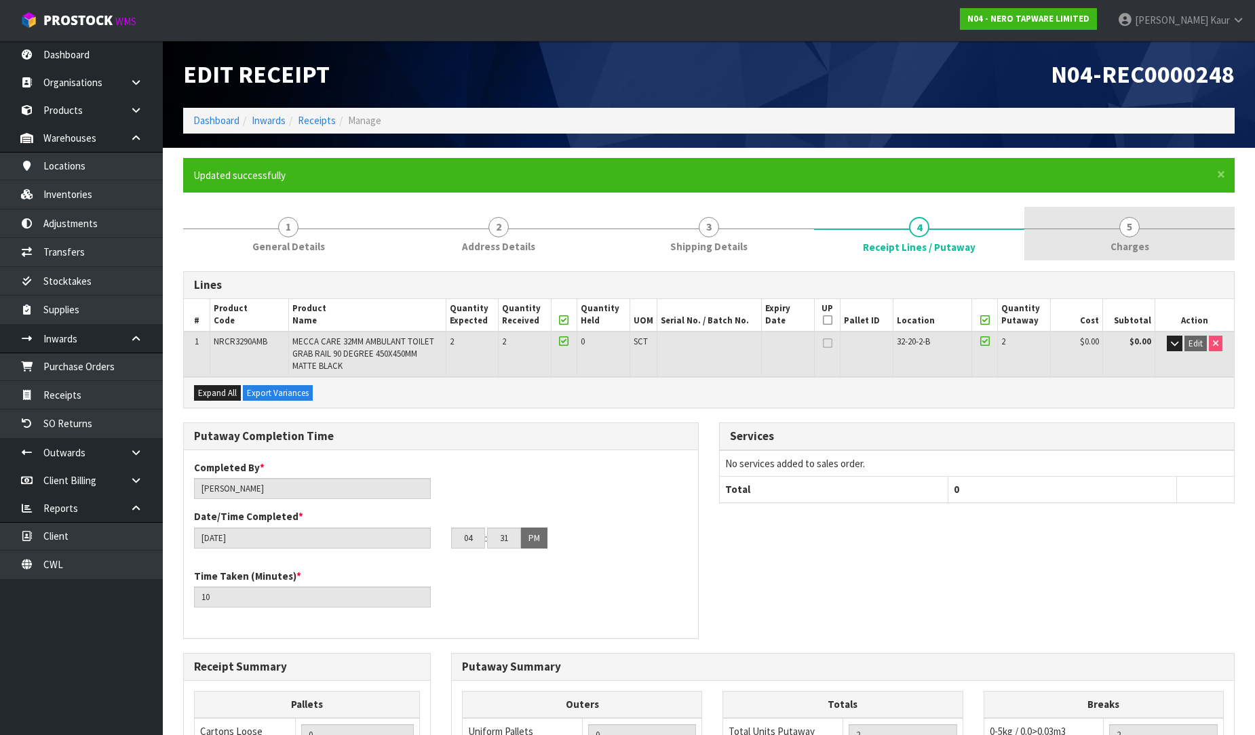
click at [1124, 237] on link "5 Charges" at bounding box center [1129, 234] width 210 height 54
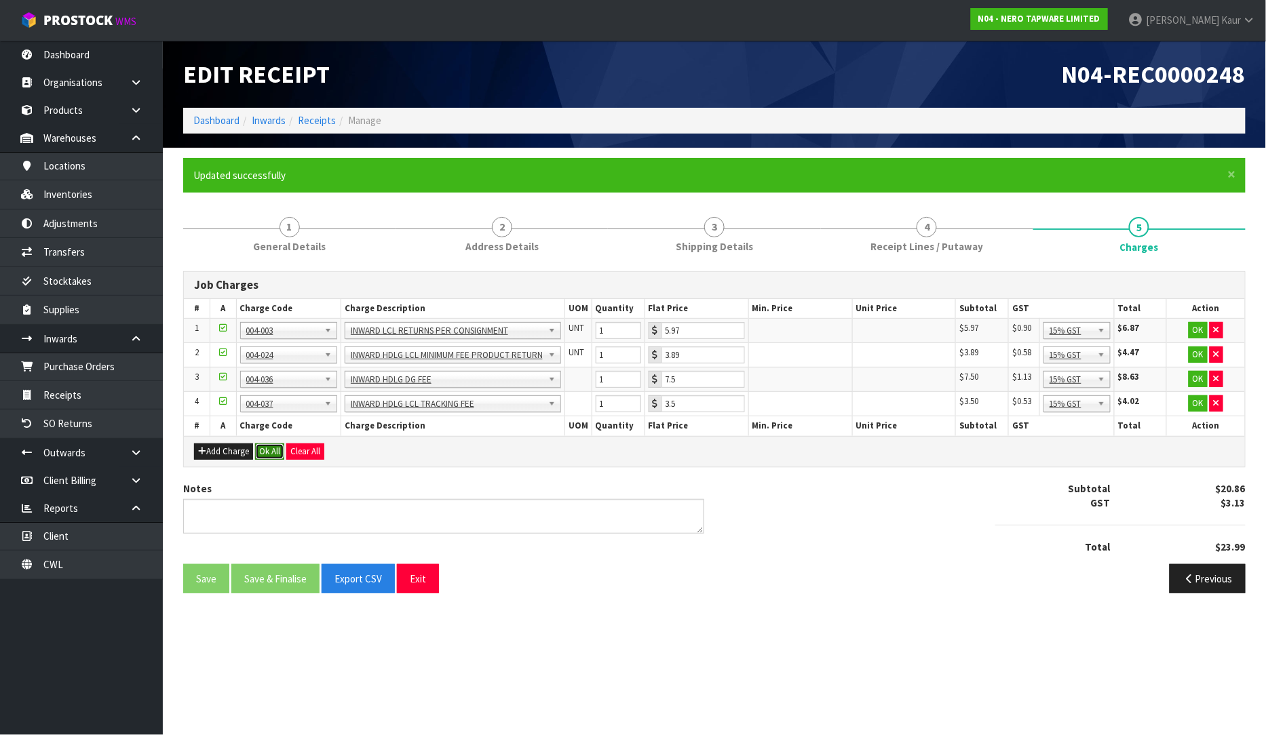
click at [267, 451] on button "Ok All" at bounding box center [269, 452] width 29 height 16
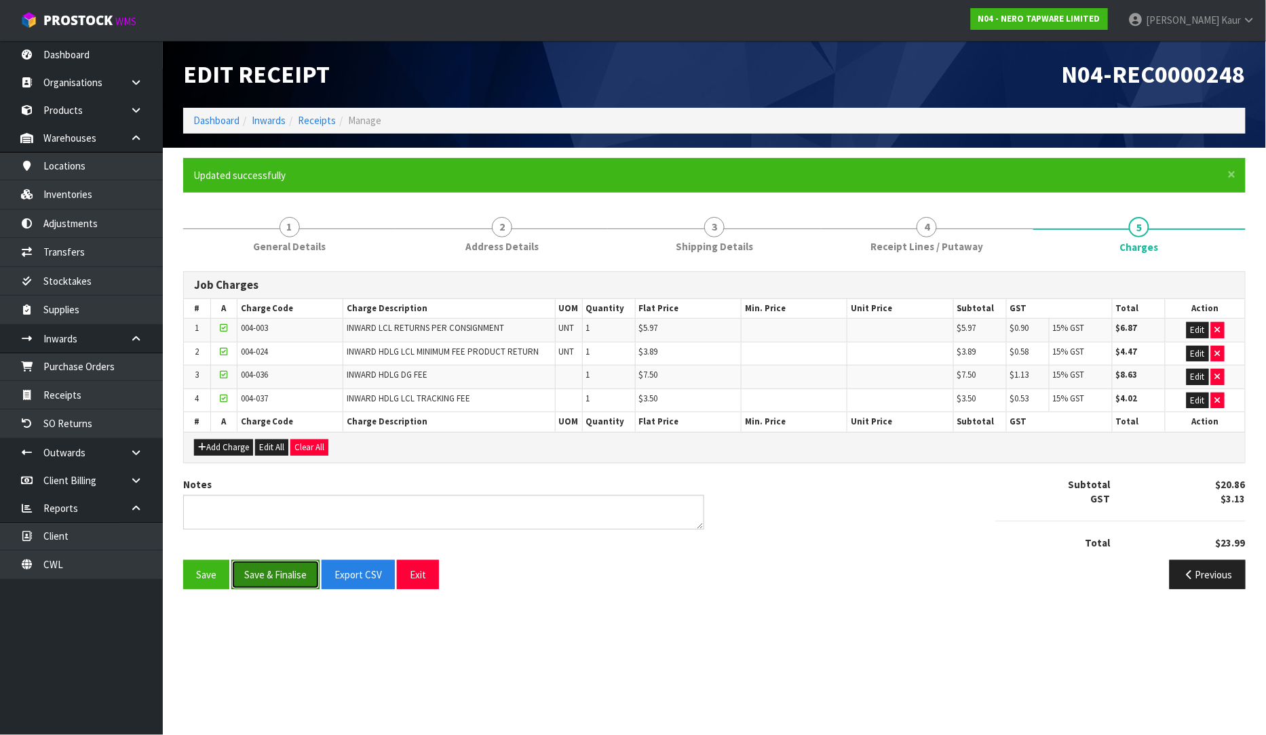
click at [265, 578] on button "Save & Finalise" at bounding box center [275, 574] width 88 height 29
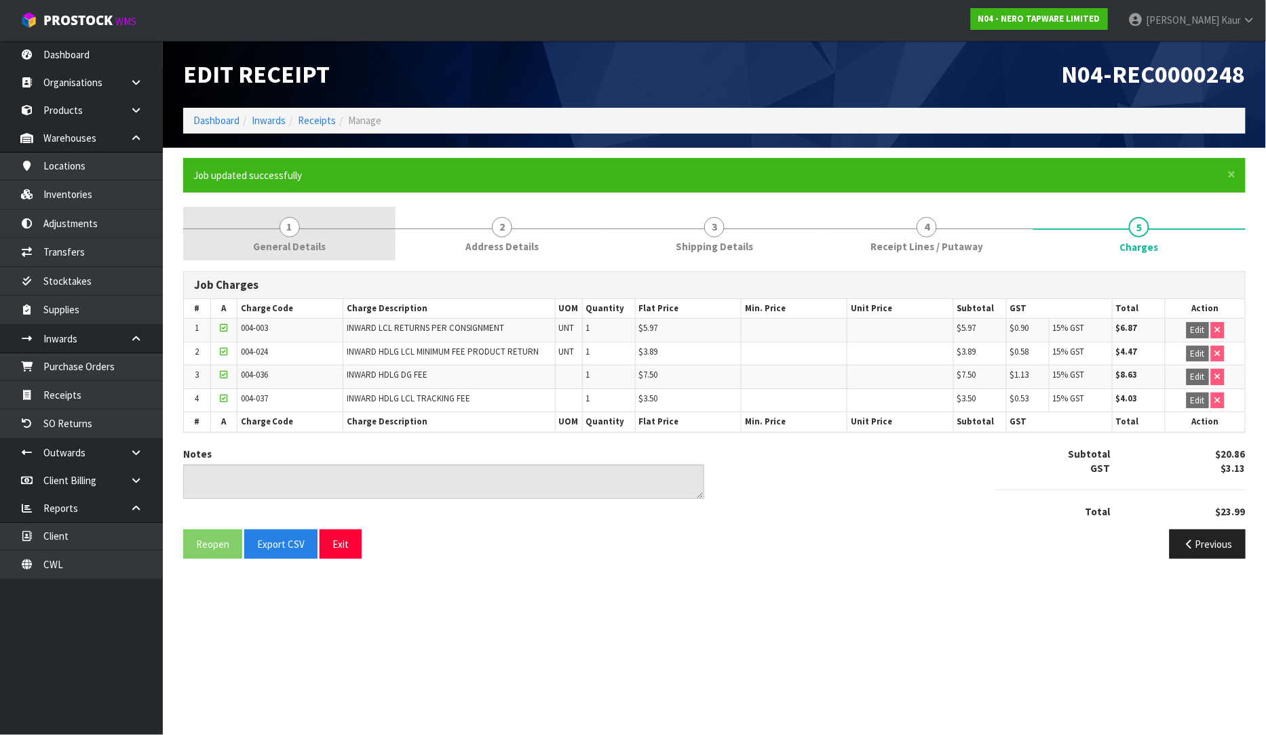
click at [267, 242] on span "General Details" at bounding box center [289, 246] width 73 height 14
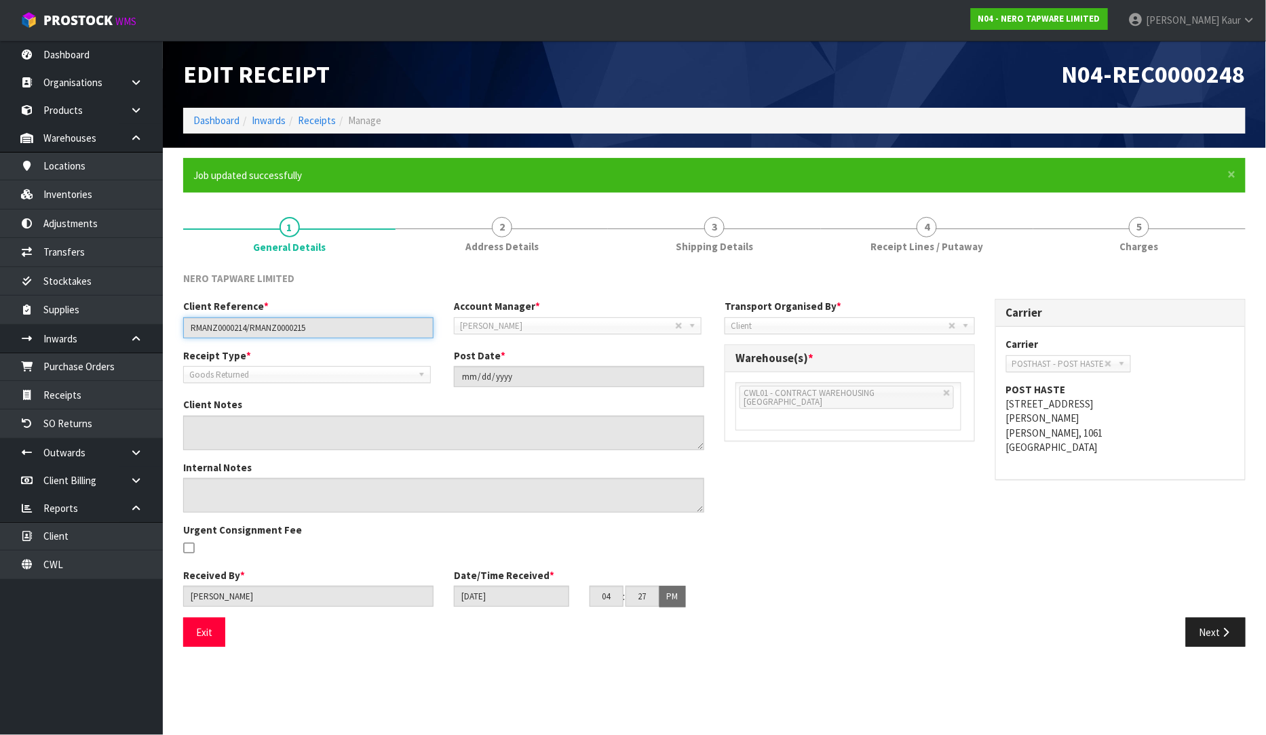
drag, startPoint x: 316, startPoint y: 326, endPoint x: 181, endPoint y: 329, distance: 135.0
click at [181, 329] on div "Client Reference * RMANZ0000214/RMANZ0000215" at bounding box center [308, 318] width 271 height 39
click at [758, 668] on section "Edit Receipt N04-REC0000248 Dashboard Inwards Receipts Manage × Close Job updat…" at bounding box center [633, 367] width 1266 height 735
click at [1157, 227] on link "5 Charges" at bounding box center [1139, 234] width 212 height 54
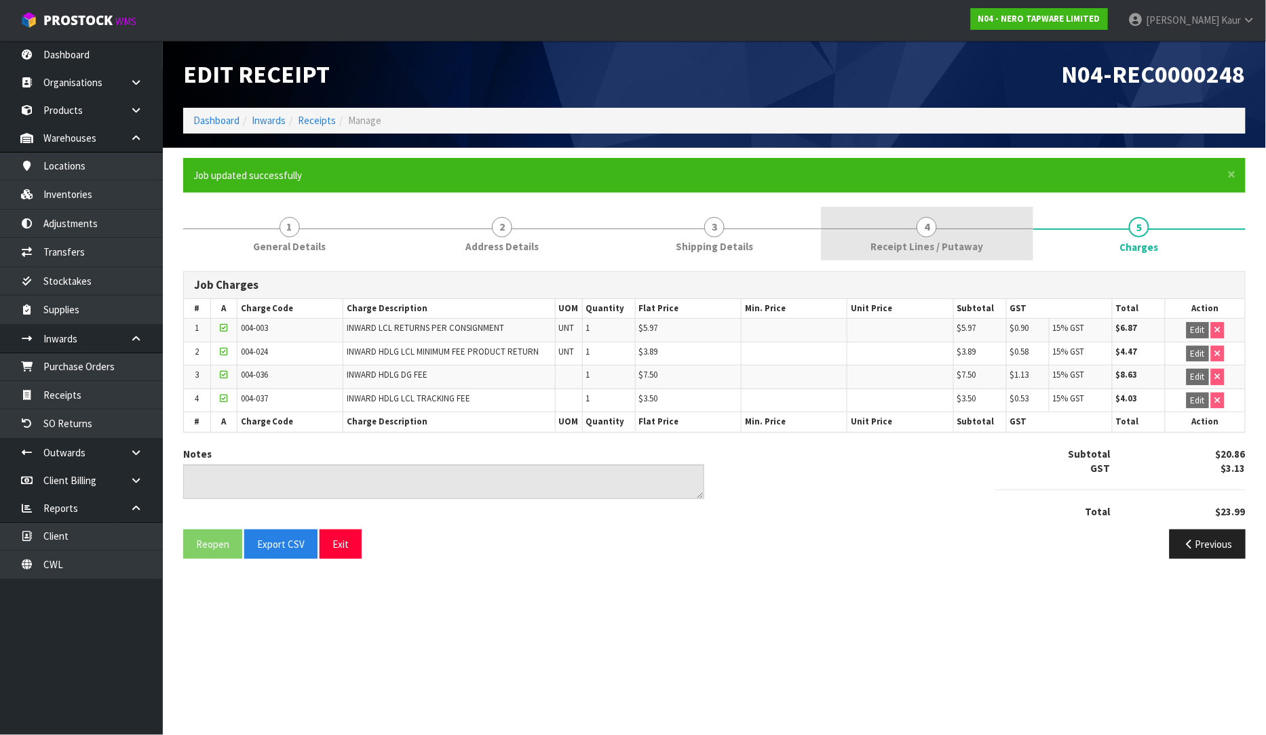
click at [923, 231] on span "4" at bounding box center [926, 227] width 20 height 20
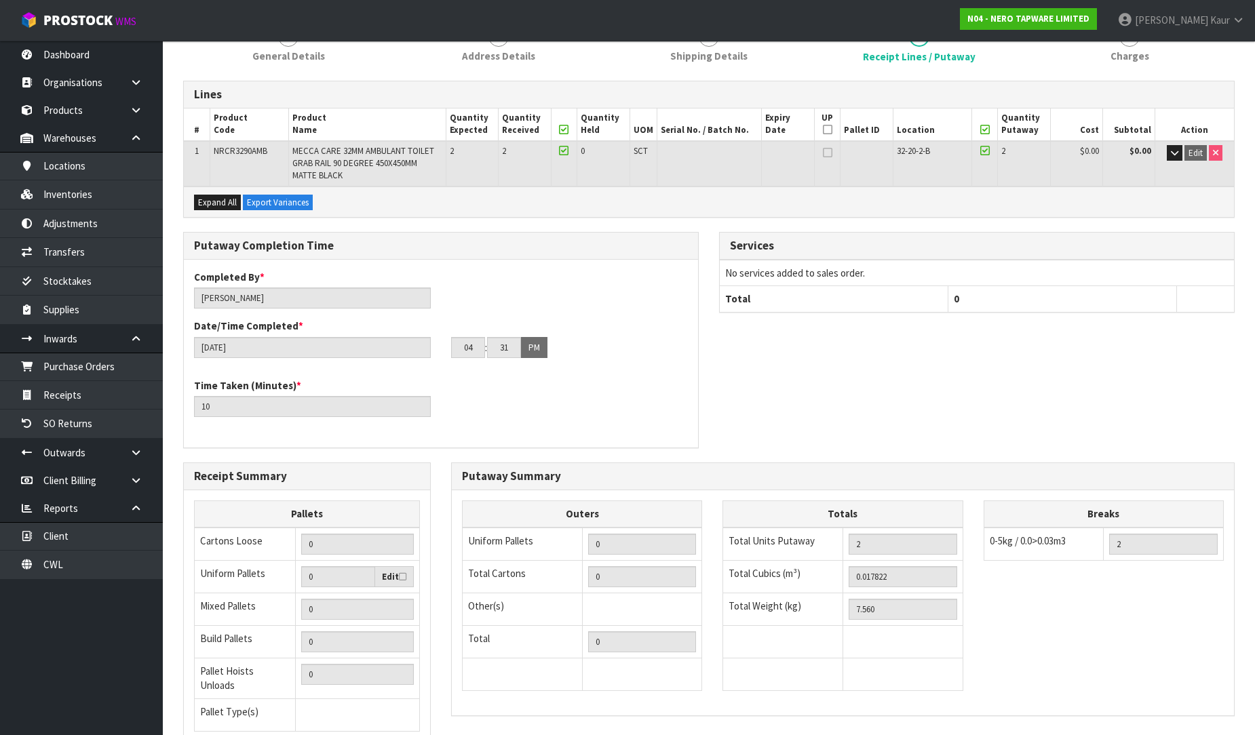
scroll to position [299, 0]
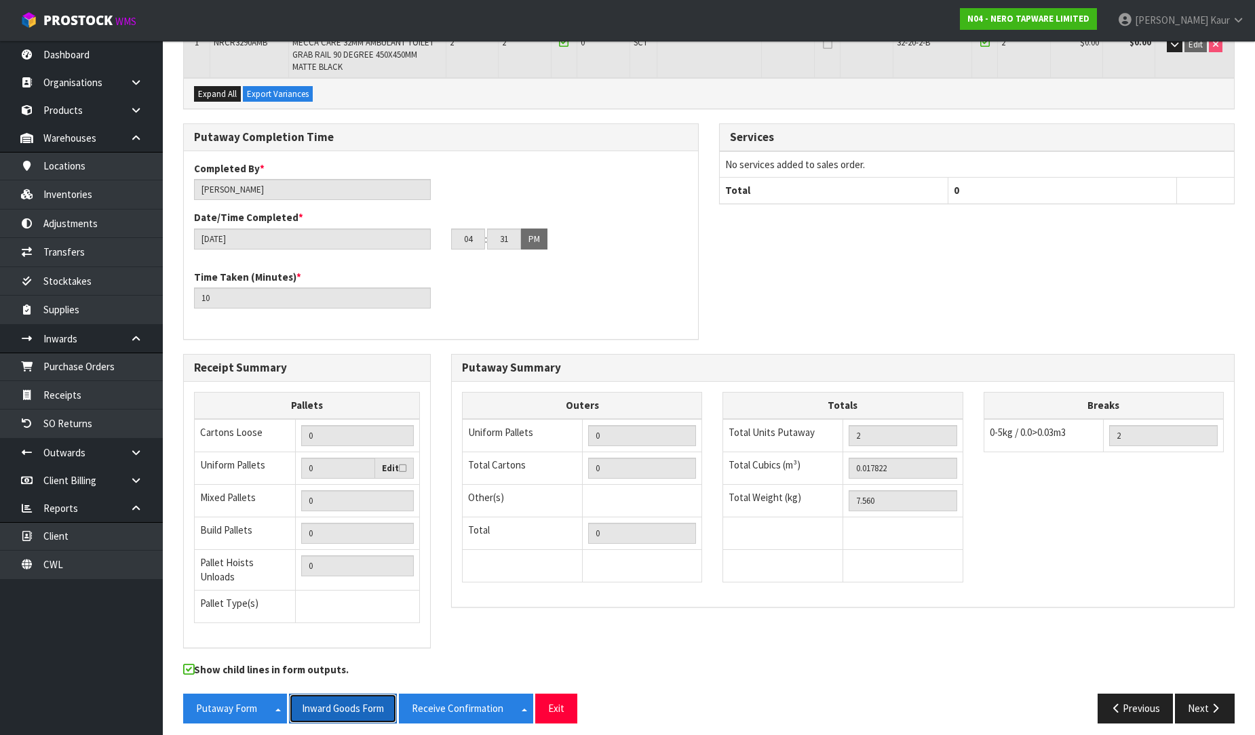
click at [347, 697] on button "Inward Goods Form" at bounding box center [343, 708] width 108 height 29
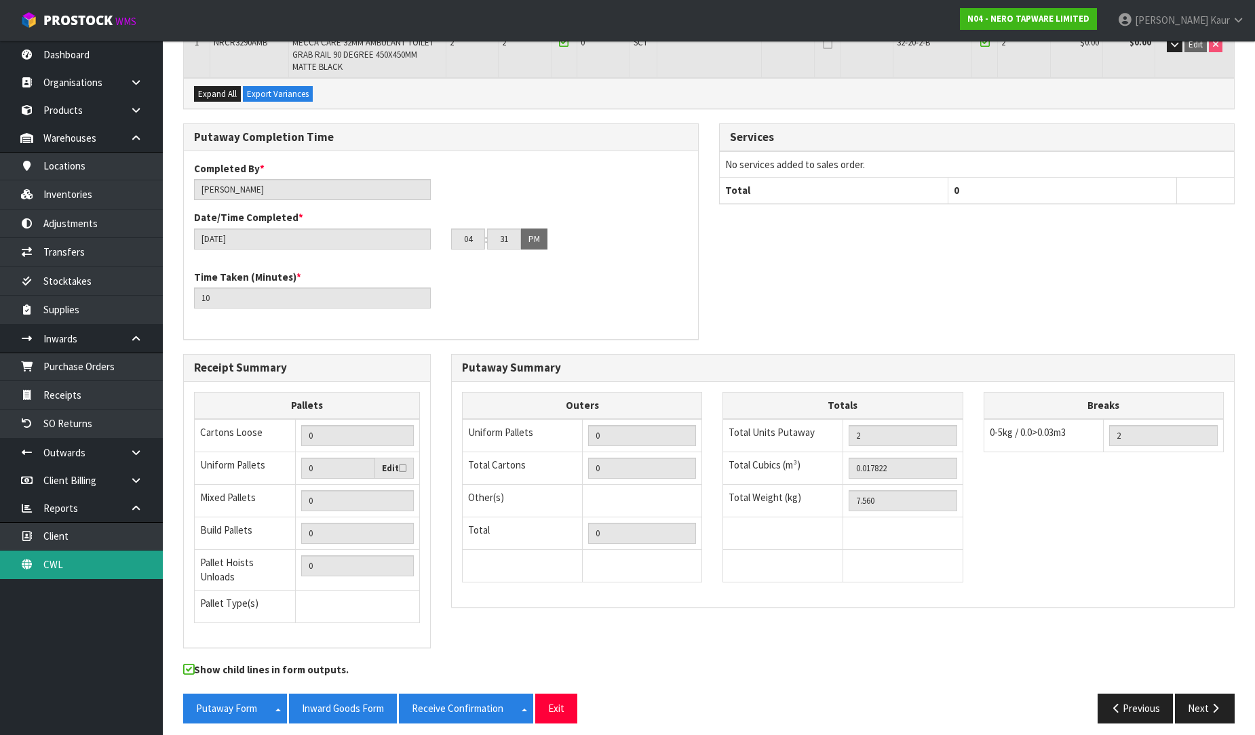
click at [115, 554] on link "CWL" at bounding box center [81, 565] width 163 height 28
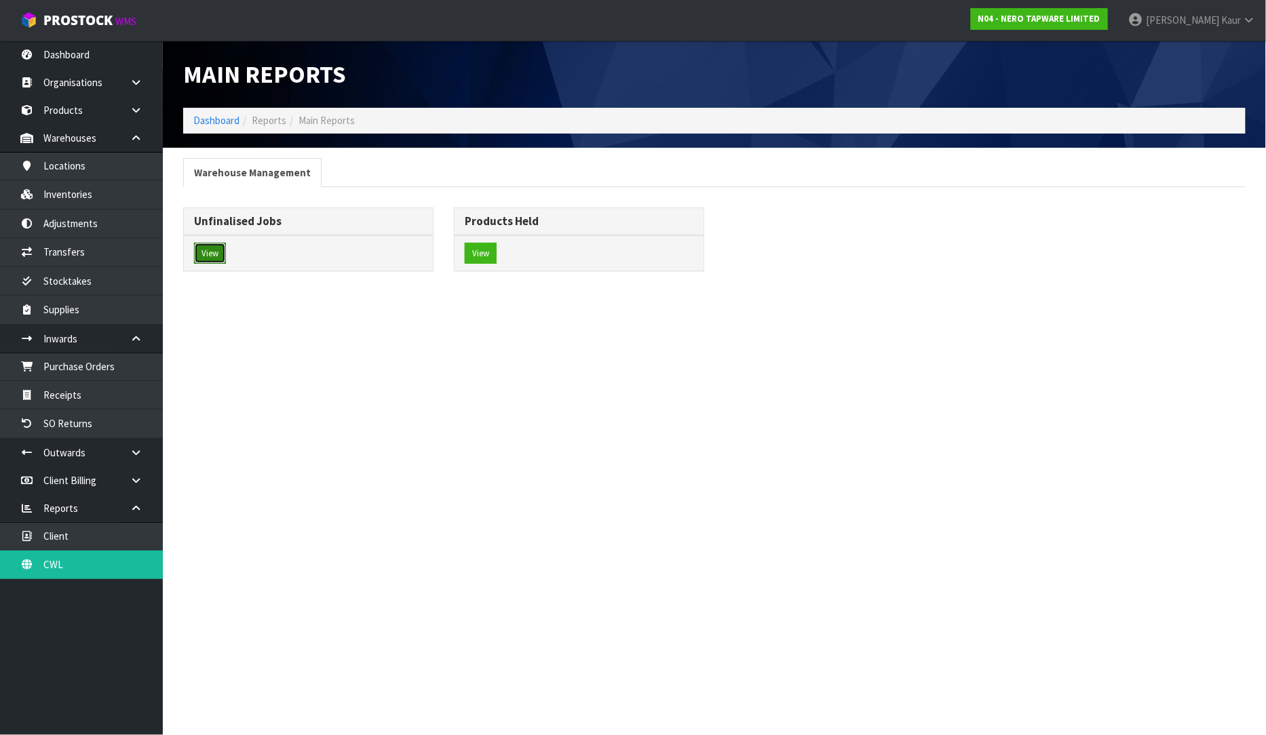
click at [208, 245] on button "View" at bounding box center [210, 254] width 32 height 22
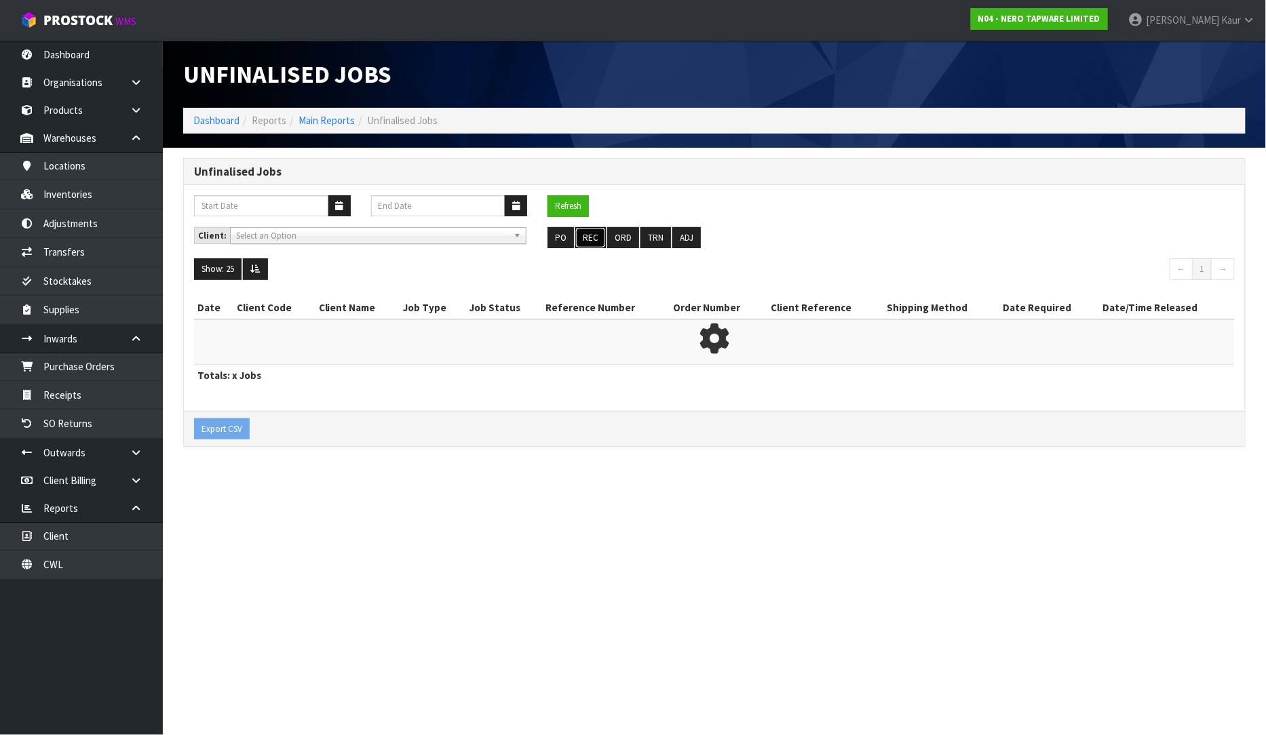
click at [579, 233] on button "REC" at bounding box center [590, 238] width 31 height 22
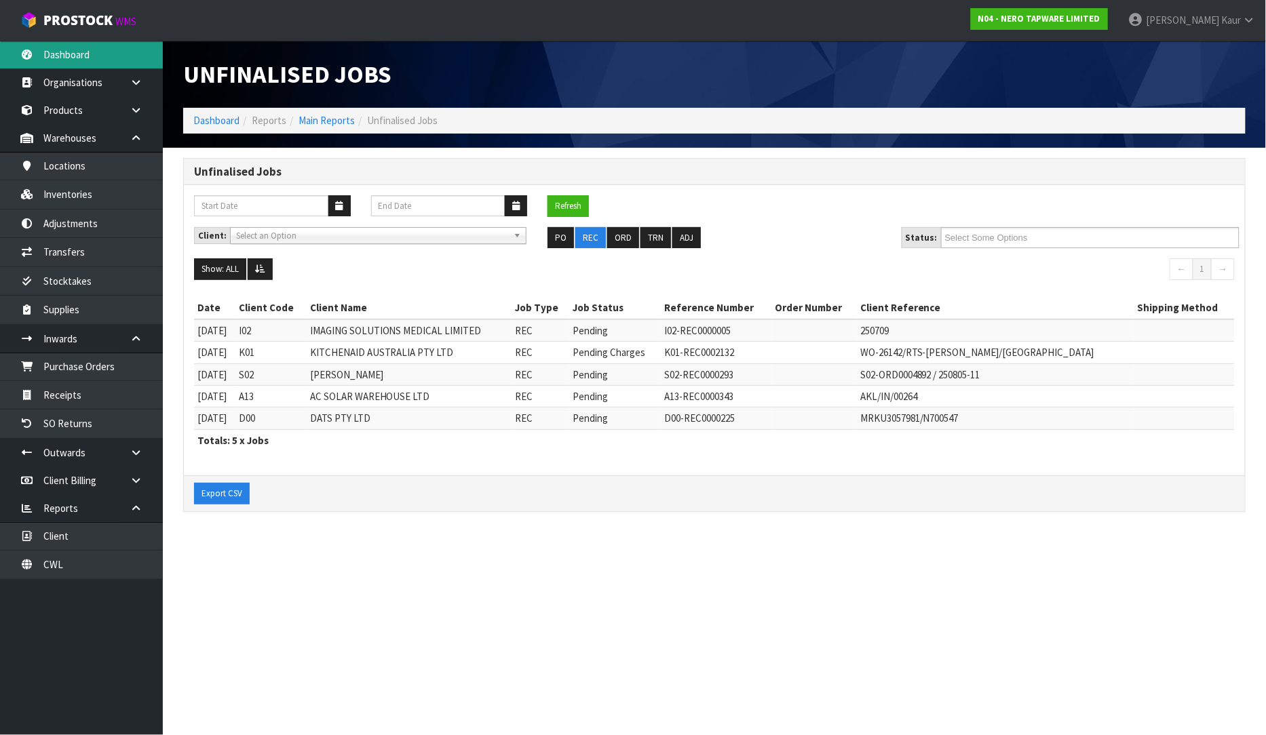
click at [62, 66] on link "Dashboard" at bounding box center [81, 55] width 163 height 28
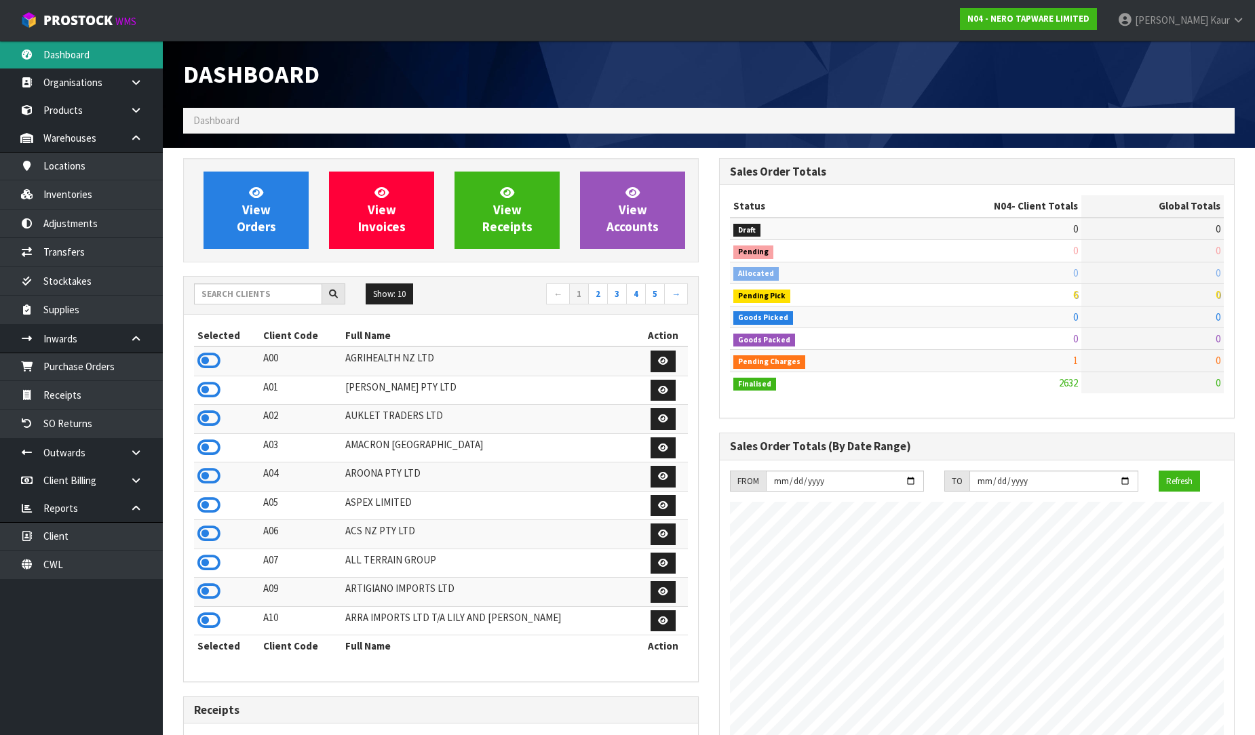
scroll to position [1057, 536]
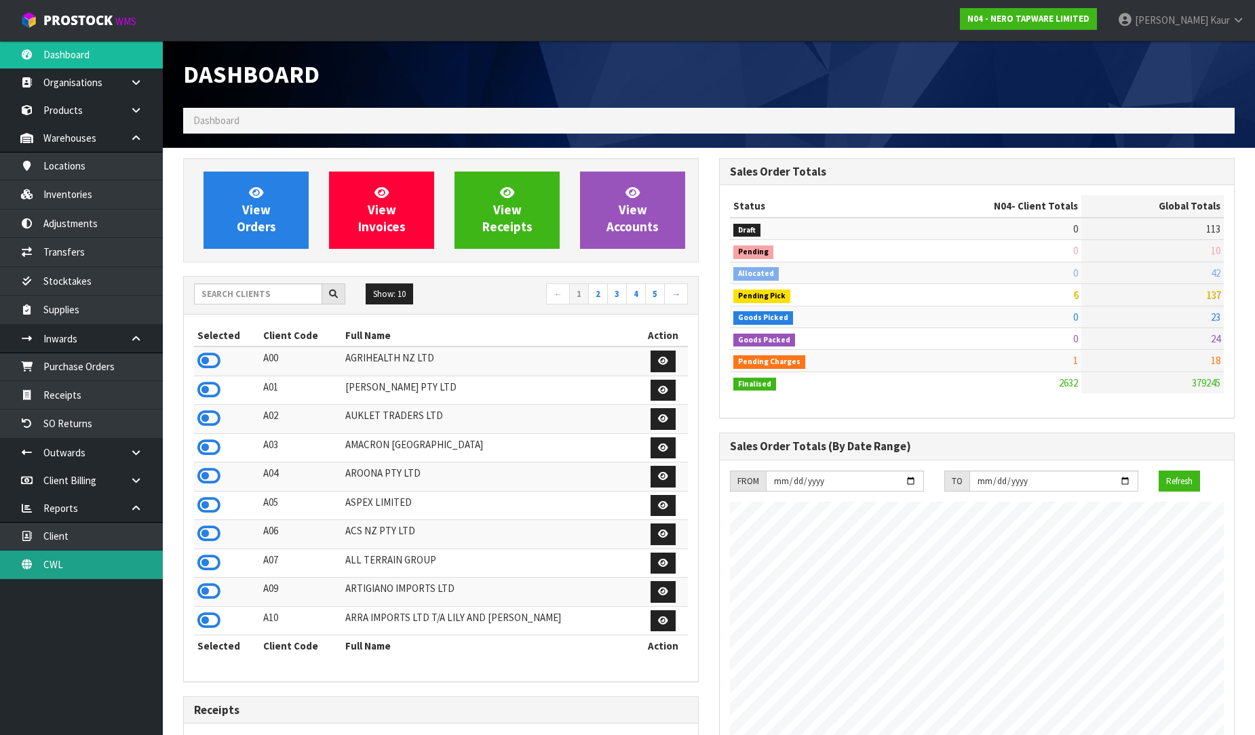
click at [102, 566] on link "CWL" at bounding box center [81, 565] width 163 height 28
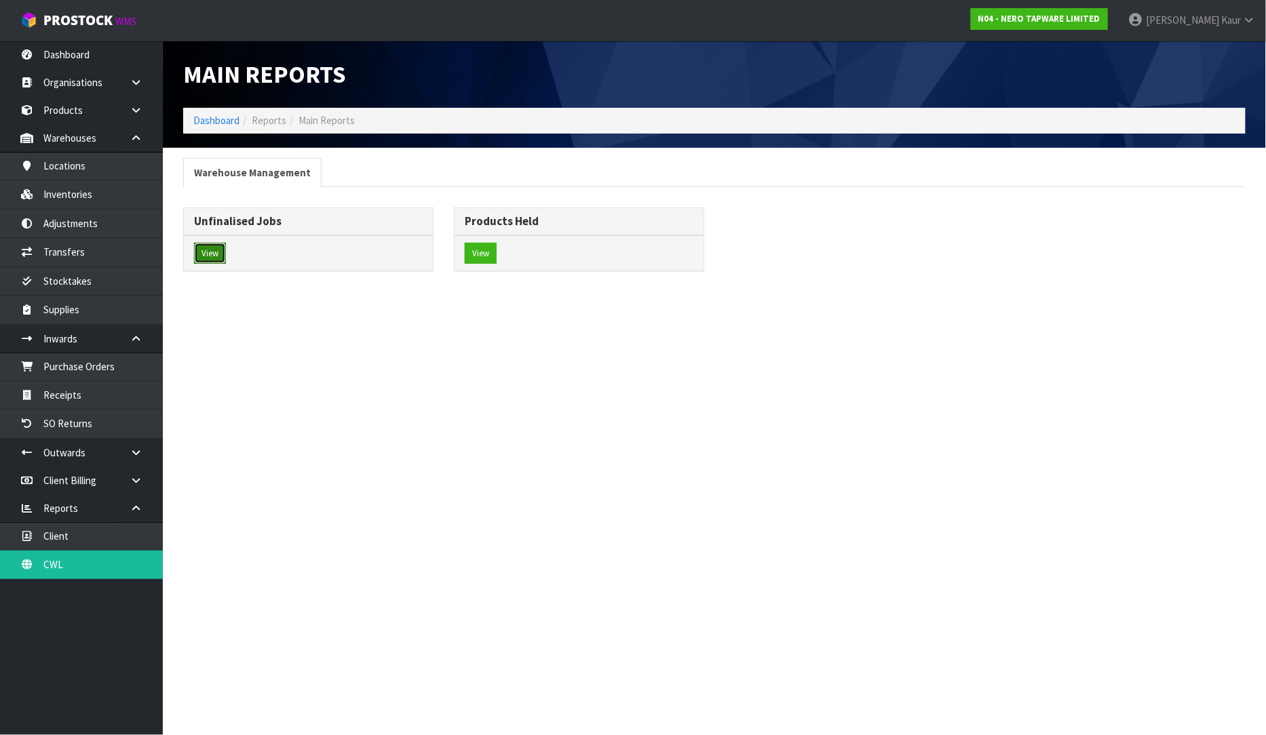
click at [201, 260] on button "View" at bounding box center [210, 254] width 32 height 22
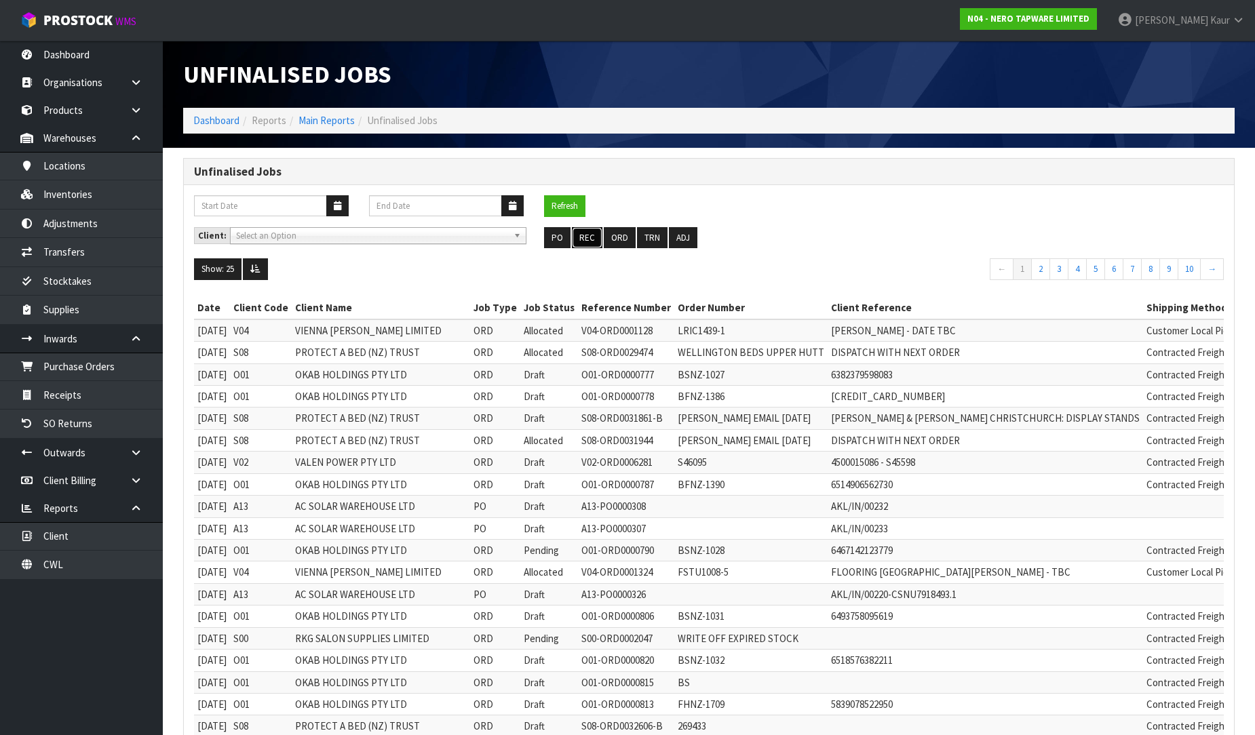
click at [582, 231] on button "REC" at bounding box center [587, 238] width 31 height 22
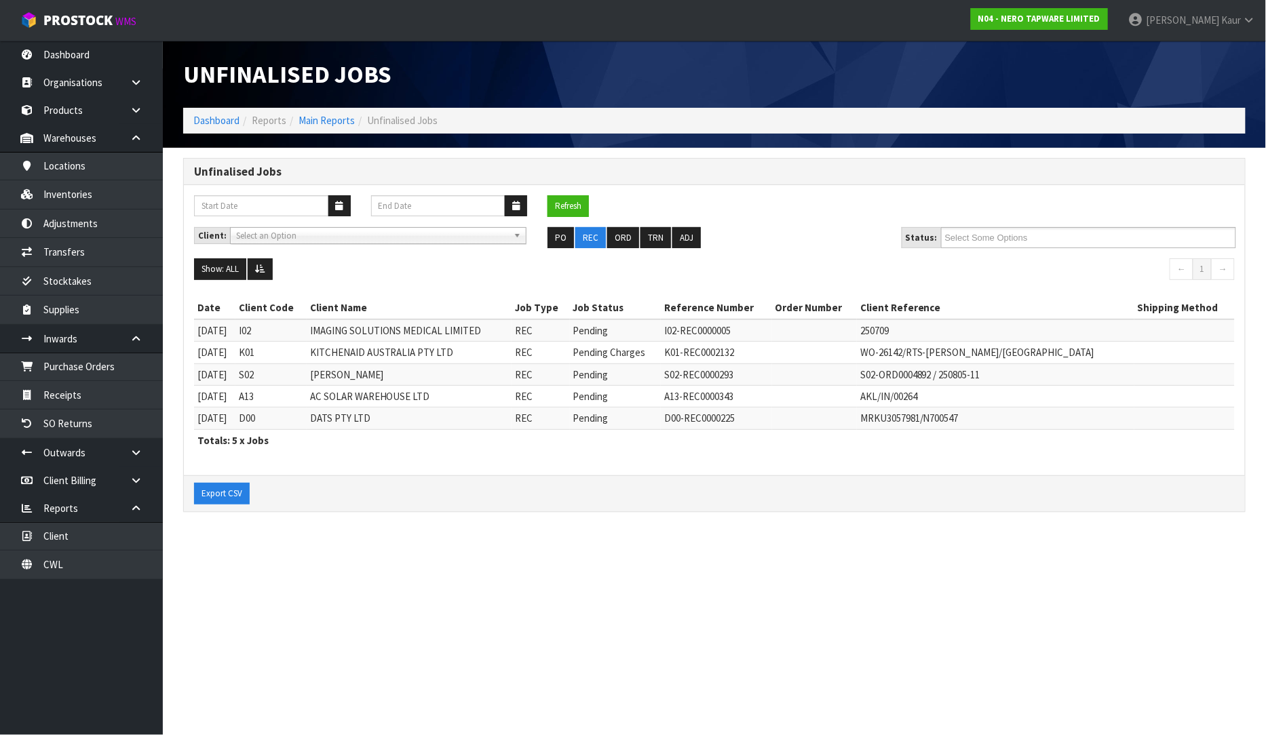
click at [98, 39] on nav "Toggle navigation ProStock WMS N04 - NERO TAPWARE LIMITED Prabhneet Kaur Logout" at bounding box center [633, 20] width 1266 height 41
click at [60, 53] on link "Dashboard" at bounding box center [81, 55] width 163 height 28
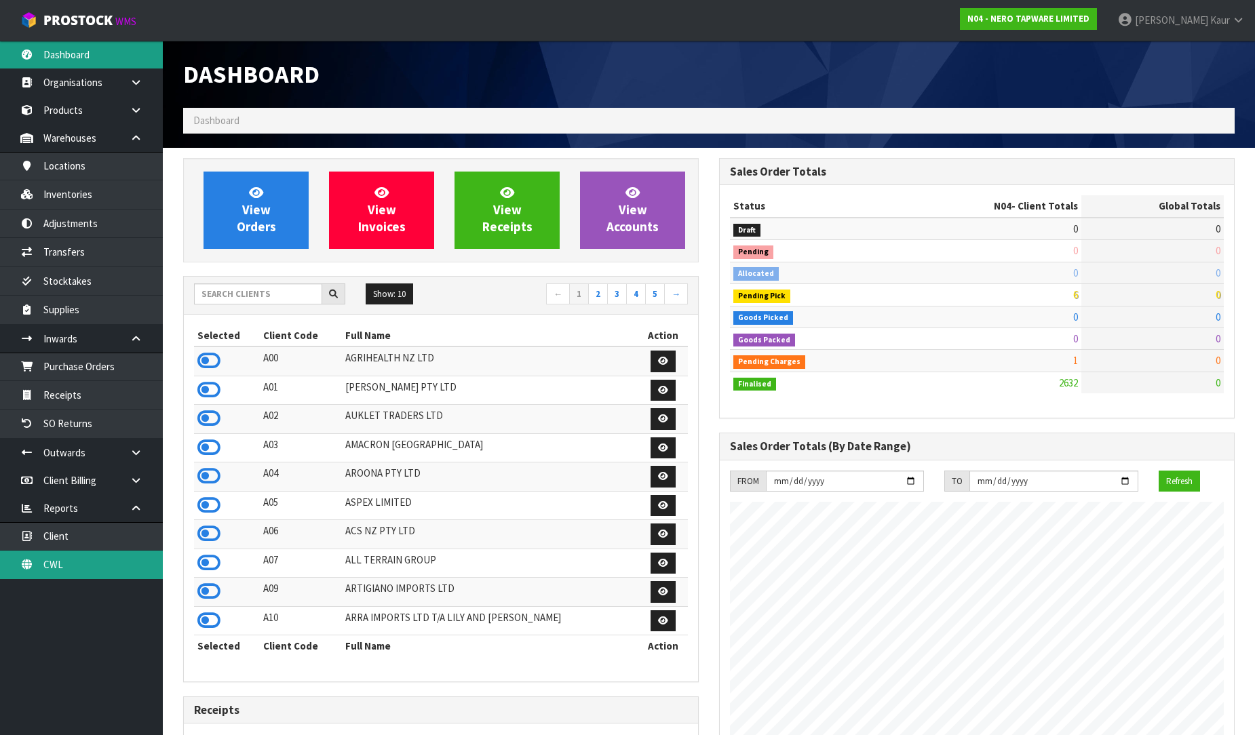
scroll to position [1057, 536]
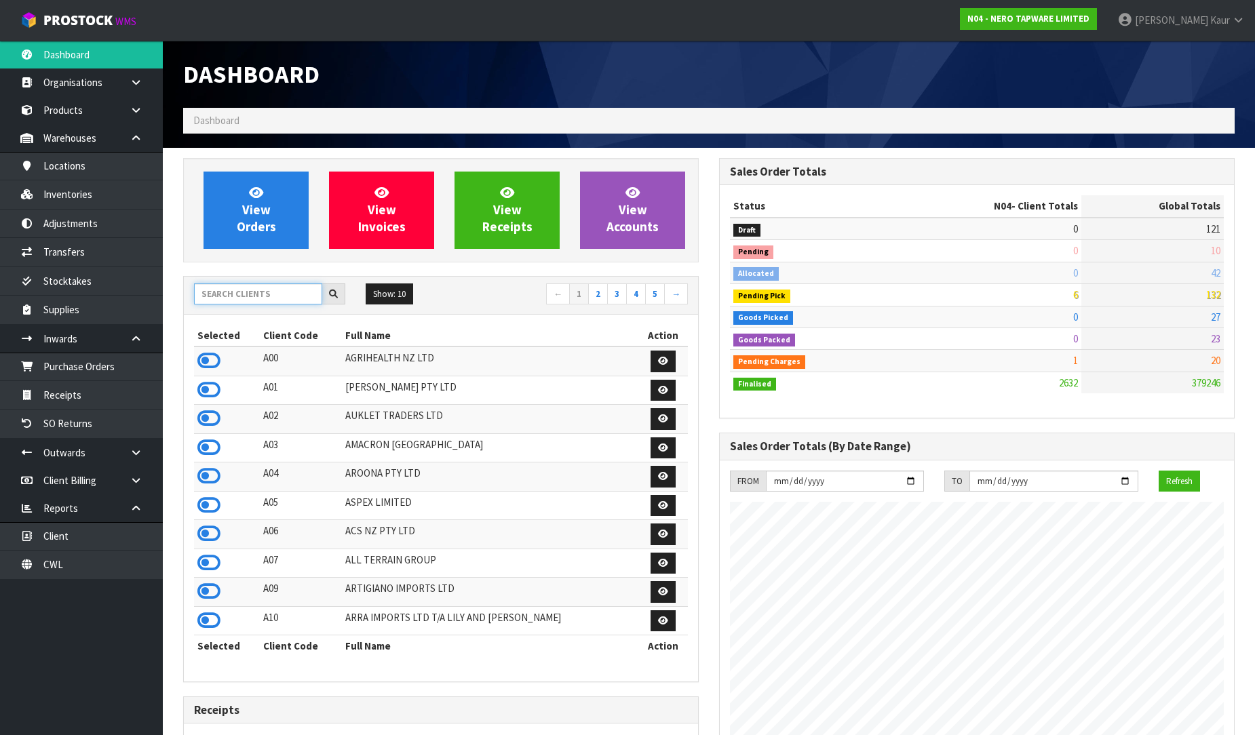
click at [251, 287] on input "text" at bounding box center [258, 294] width 128 height 21
drag, startPoint x: 229, startPoint y: 389, endPoint x: 222, endPoint y: 409, distance: 20.8
drag, startPoint x: 222, startPoint y: 409, endPoint x: 234, endPoint y: 285, distance: 124.7
click at [234, 285] on input "text" at bounding box center [258, 294] width 128 height 21
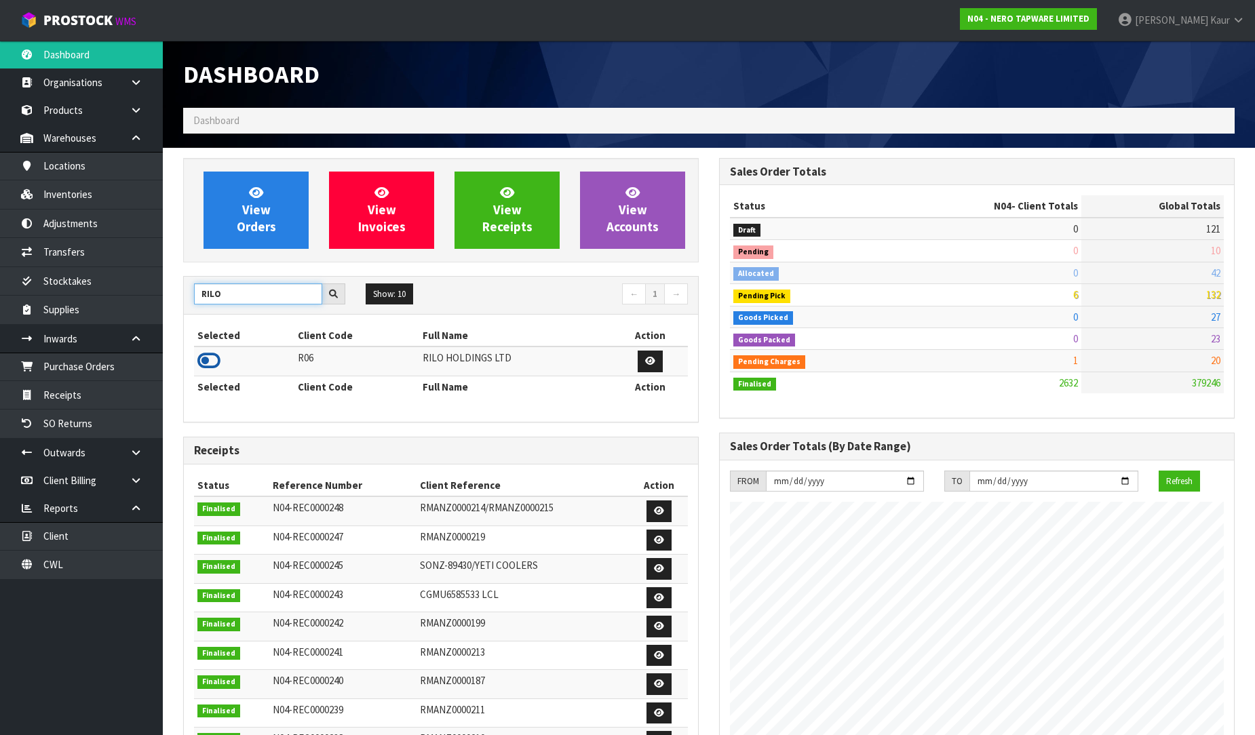
type input "RILO"
click at [214, 357] on icon at bounding box center [208, 361] width 23 height 20
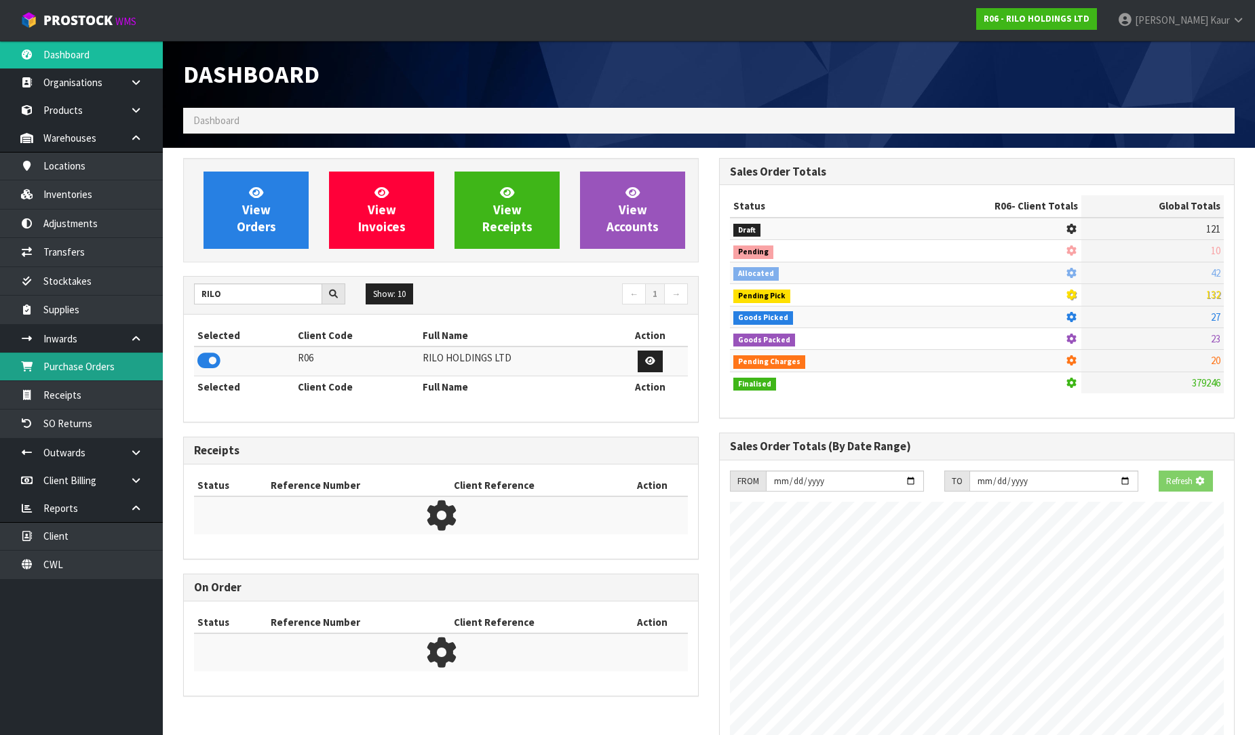
scroll to position [677479, 677789]
click at [64, 364] on link "Purchase Orders" at bounding box center [81, 367] width 163 height 28
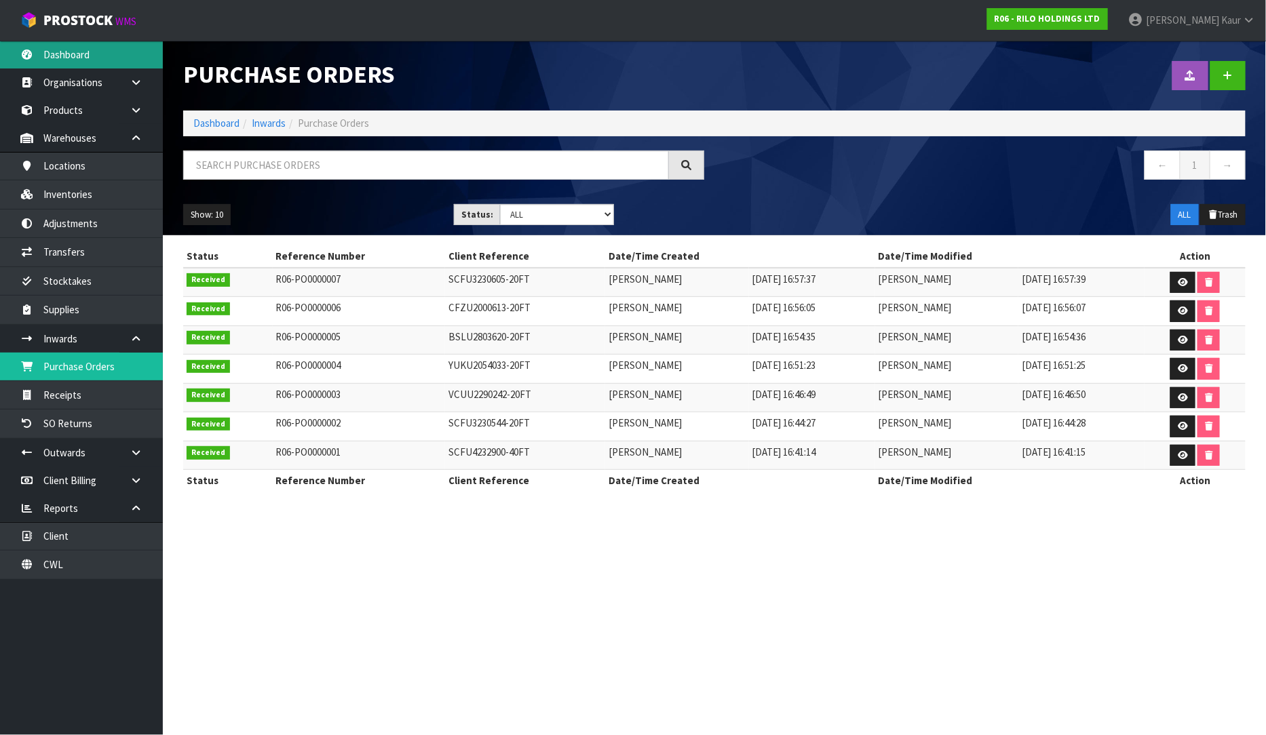
click at [66, 45] on link "Dashboard" at bounding box center [81, 55] width 163 height 28
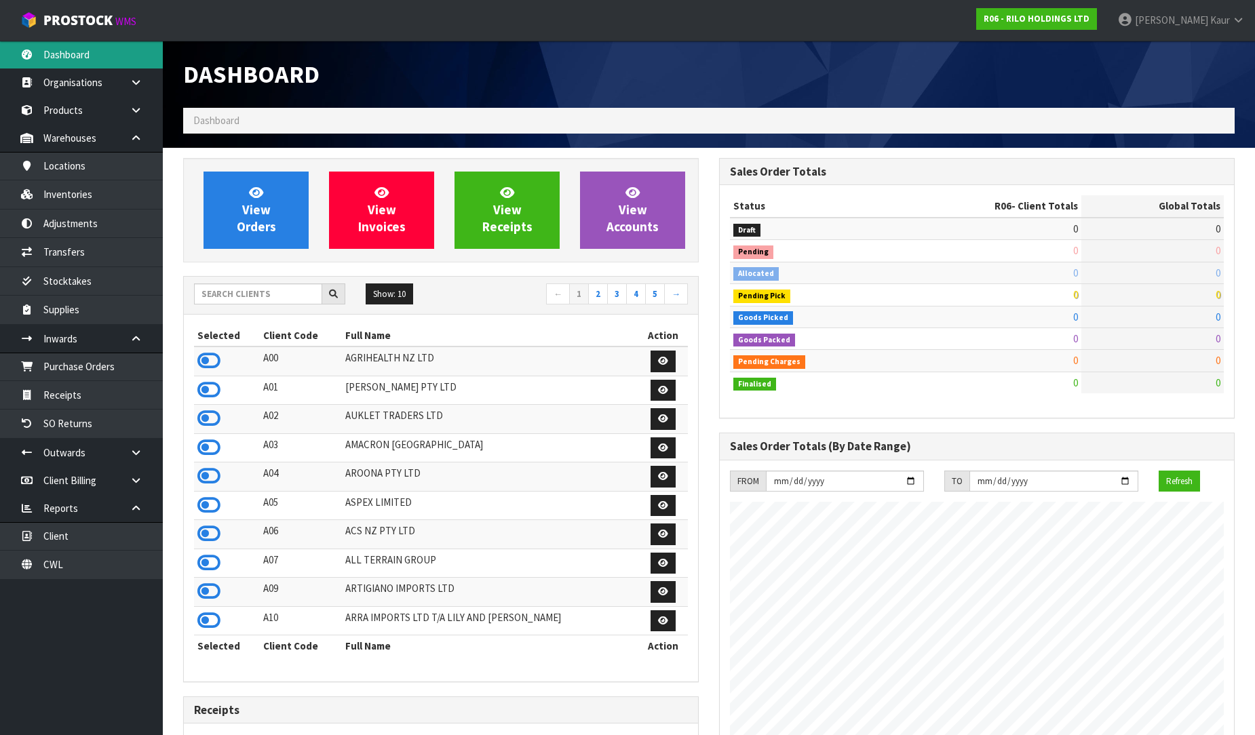
scroll to position [830, 536]
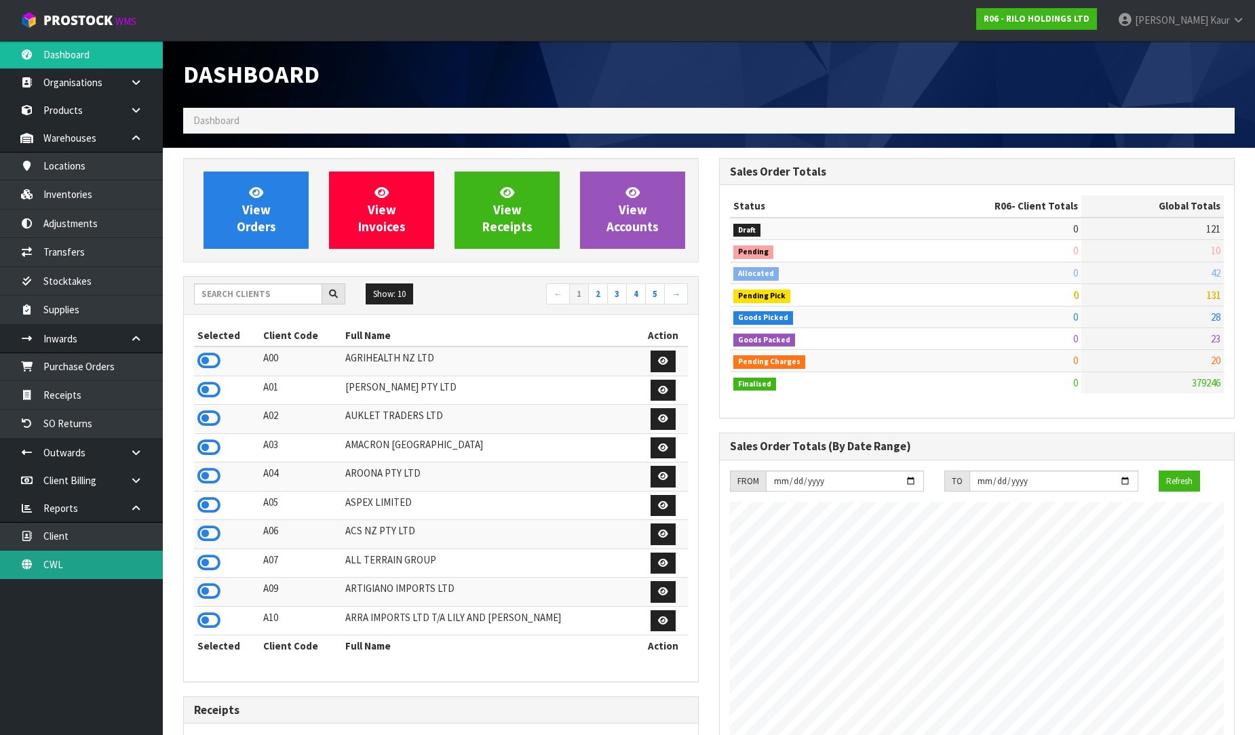
click at [37, 561] on link "CWL" at bounding box center [81, 565] width 163 height 28
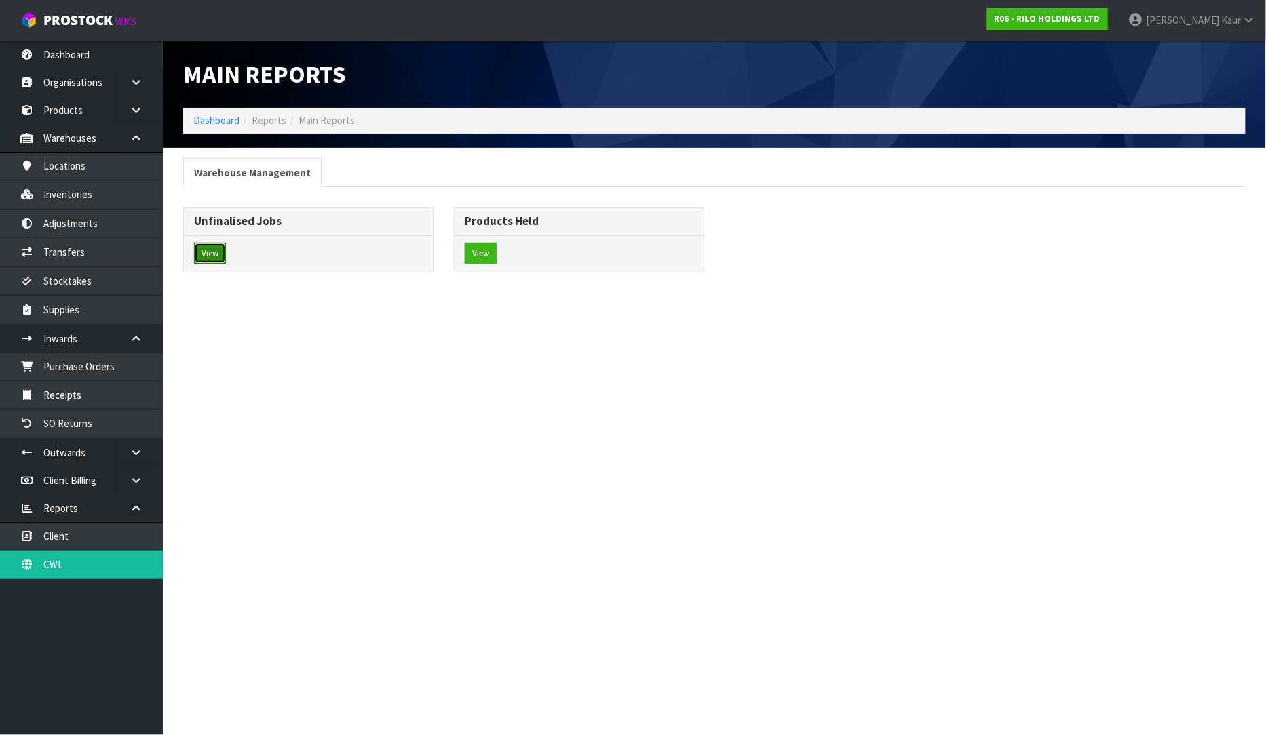
click at [216, 254] on button "View" at bounding box center [210, 254] width 32 height 22
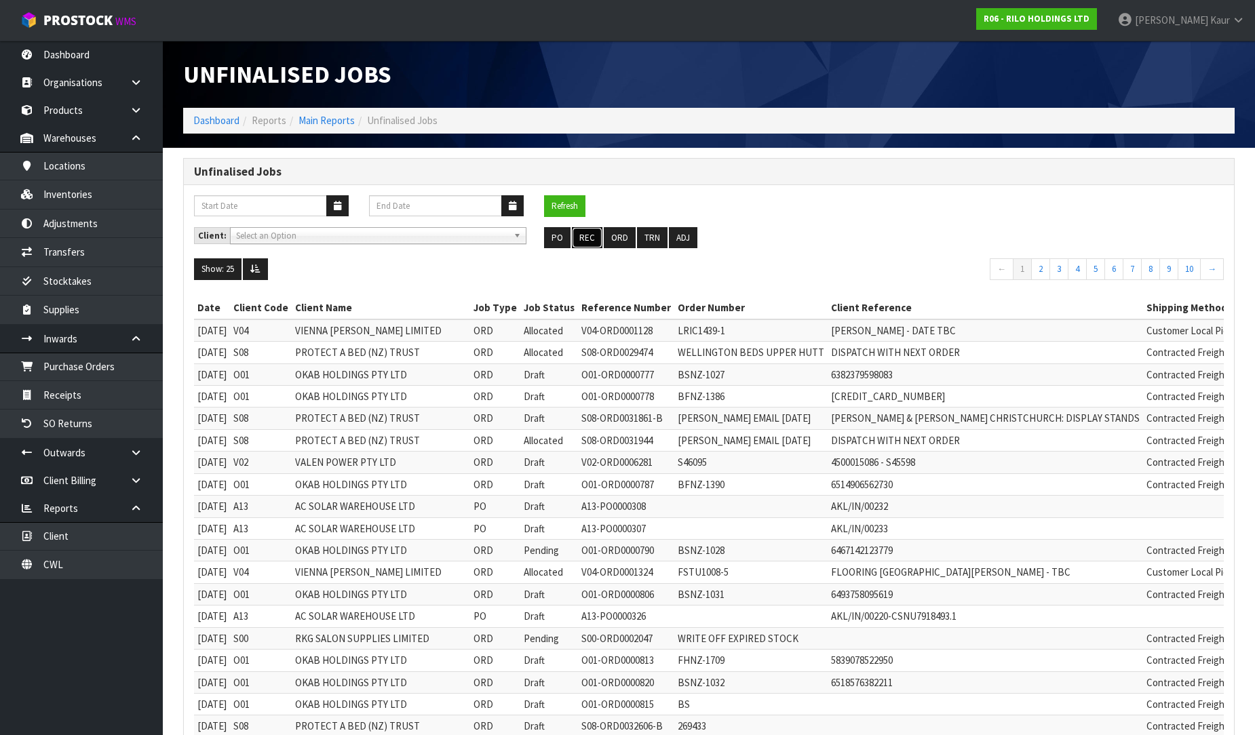
click at [583, 238] on button "REC" at bounding box center [587, 238] width 31 height 22
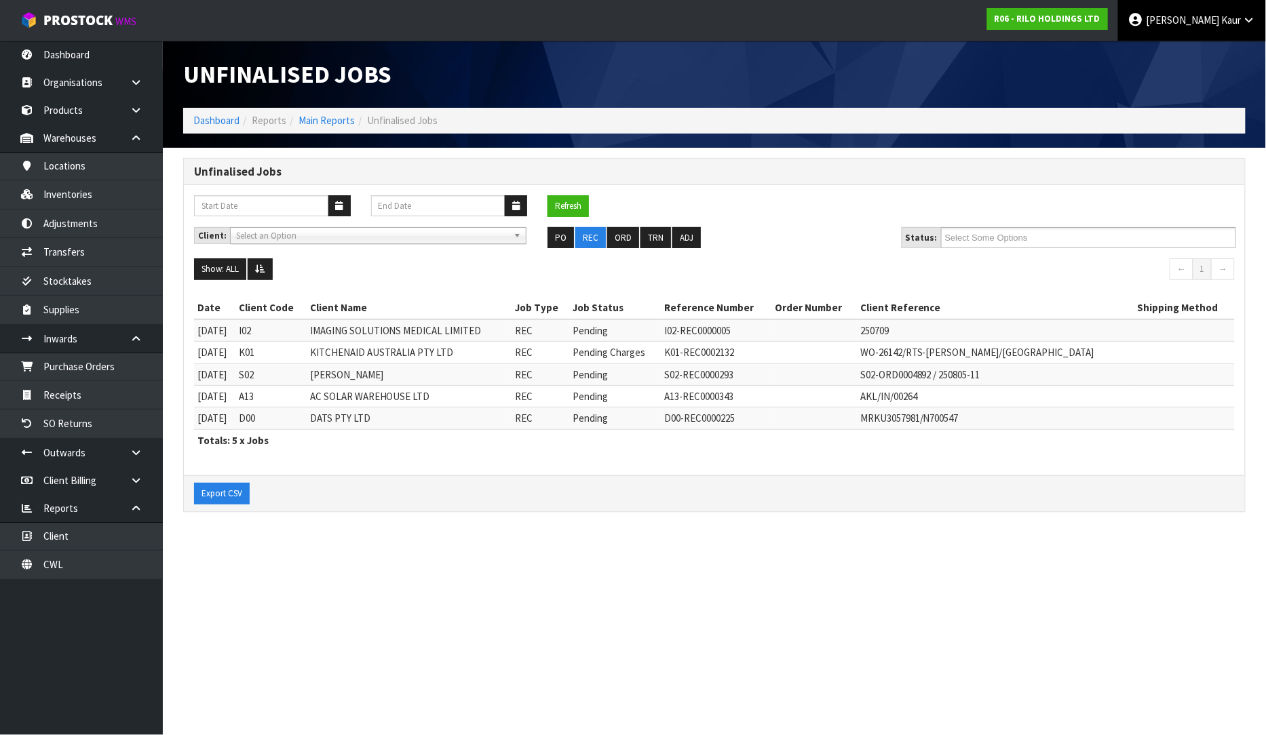
click at [1249, 16] on icon at bounding box center [1249, 20] width 13 height 10
click at [102, 56] on link "Dashboard" at bounding box center [81, 55] width 163 height 28
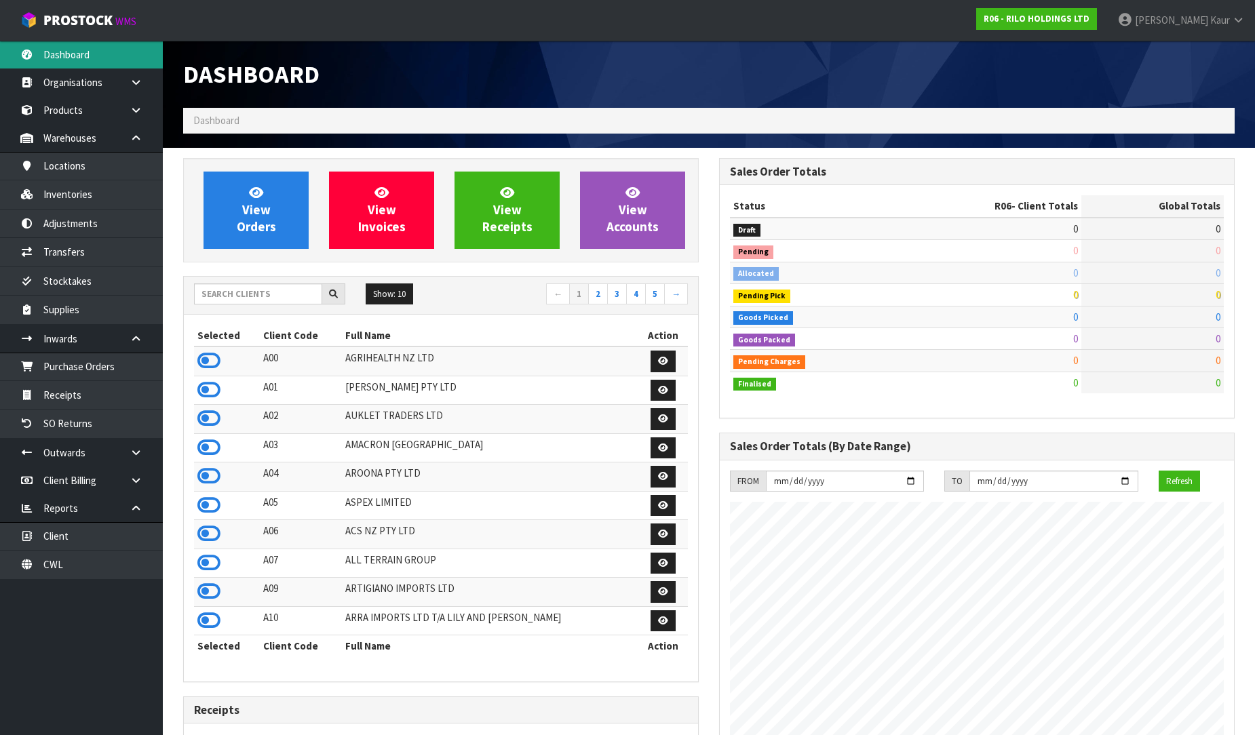
scroll to position [830, 536]
click at [260, 301] on input "text" at bounding box center [258, 294] width 128 height 21
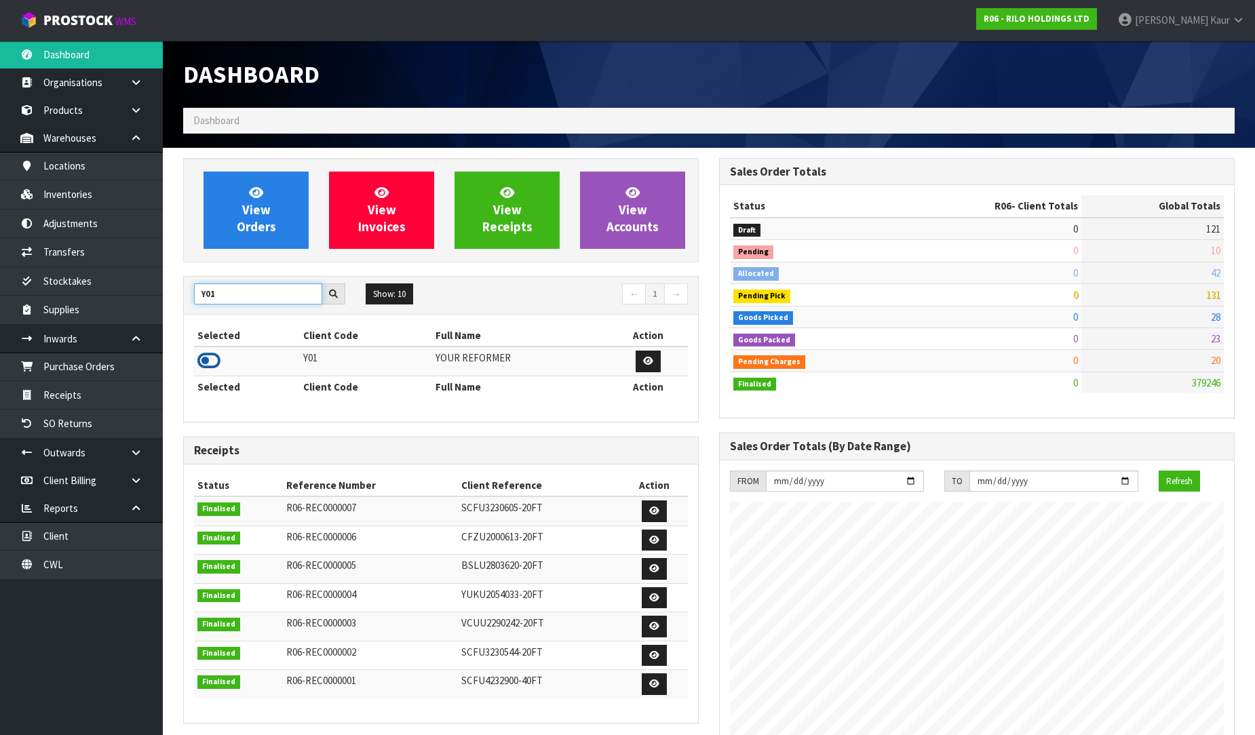
type input "Y01"
click at [209, 355] on icon at bounding box center [208, 361] width 23 height 20
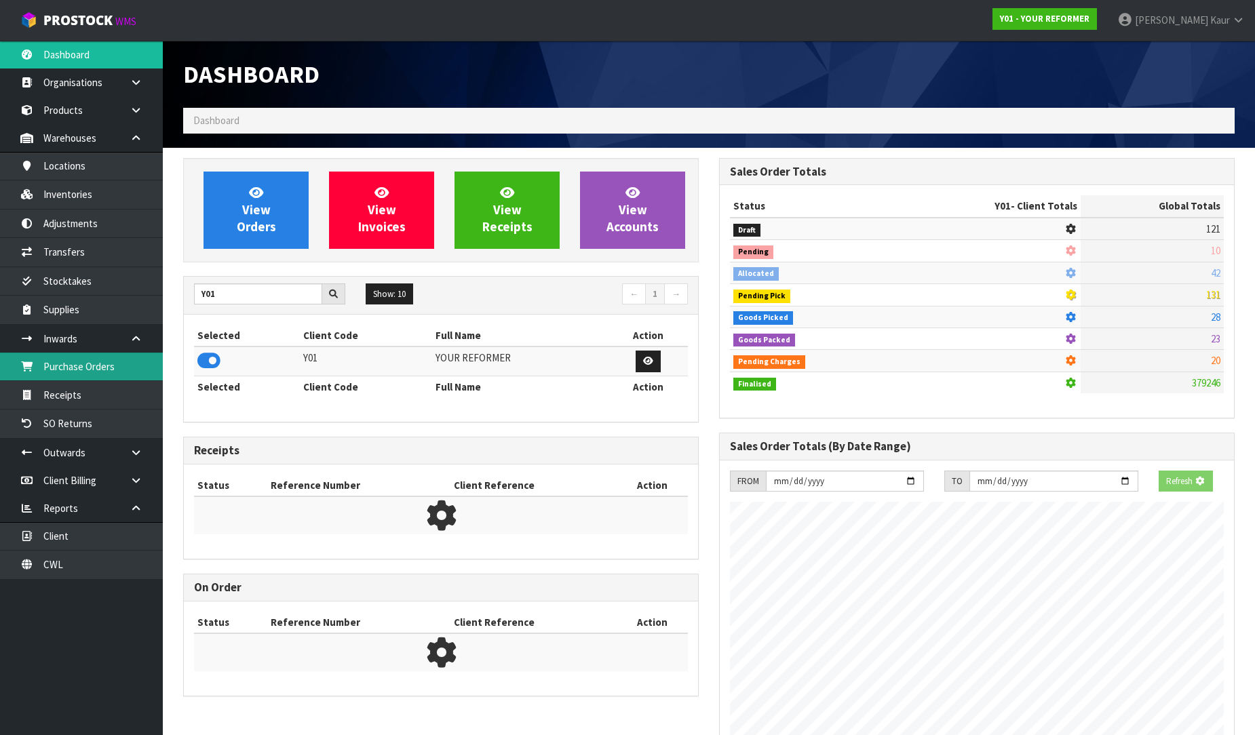
scroll to position [1028, 536]
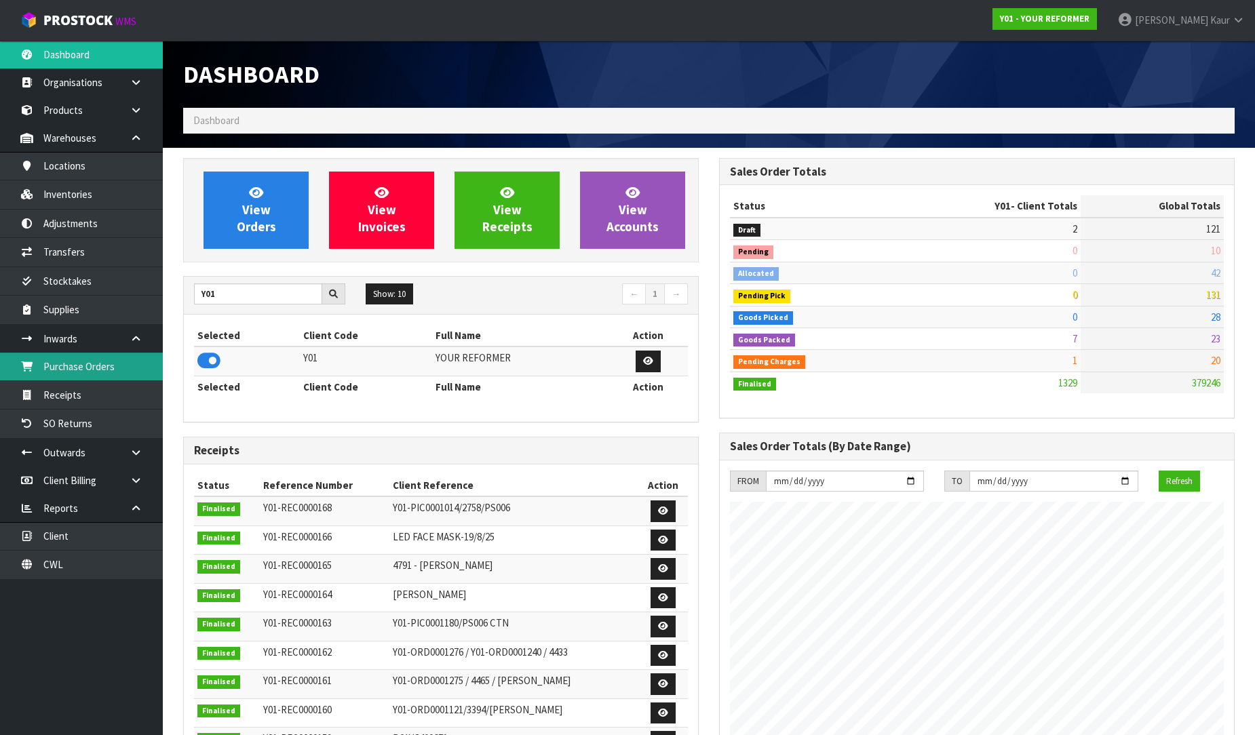
click at [83, 374] on link "Purchase Orders" at bounding box center [81, 367] width 163 height 28
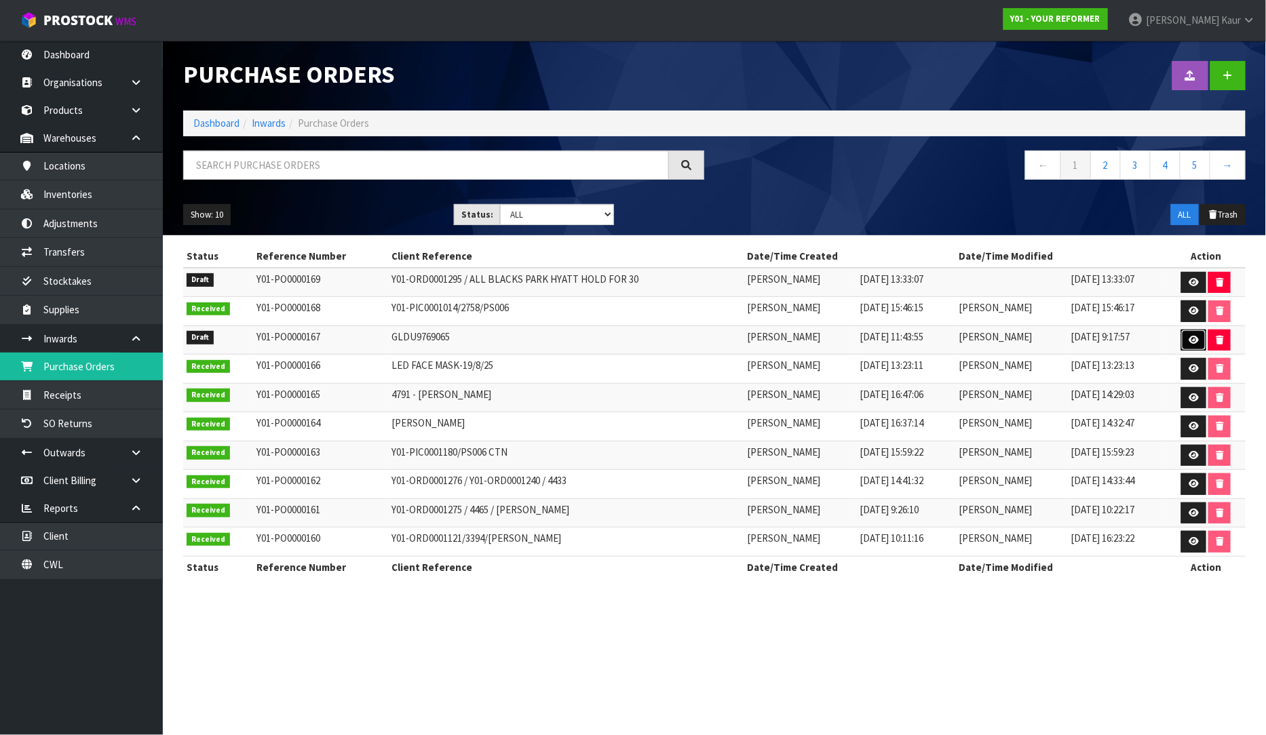
click at [1198, 342] on icon at bounding box center [1193, 340] width 10 height 9
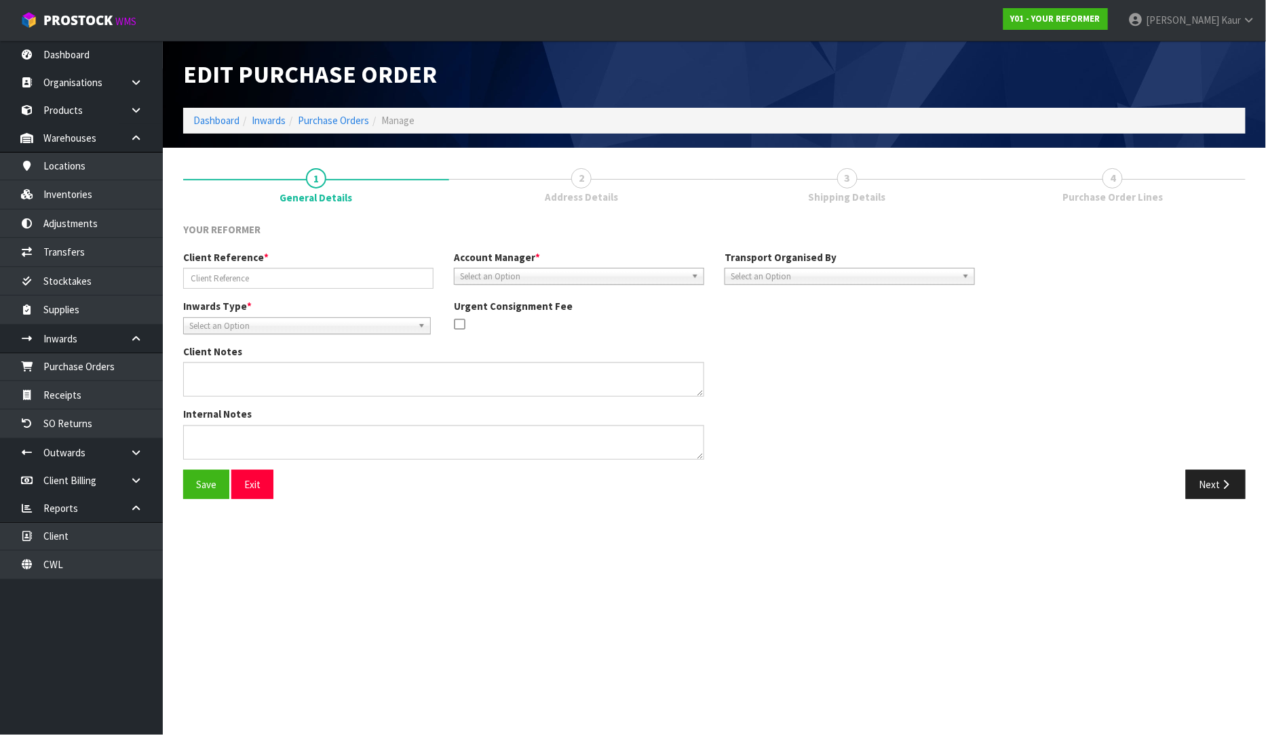
type input "GLDU9769065"
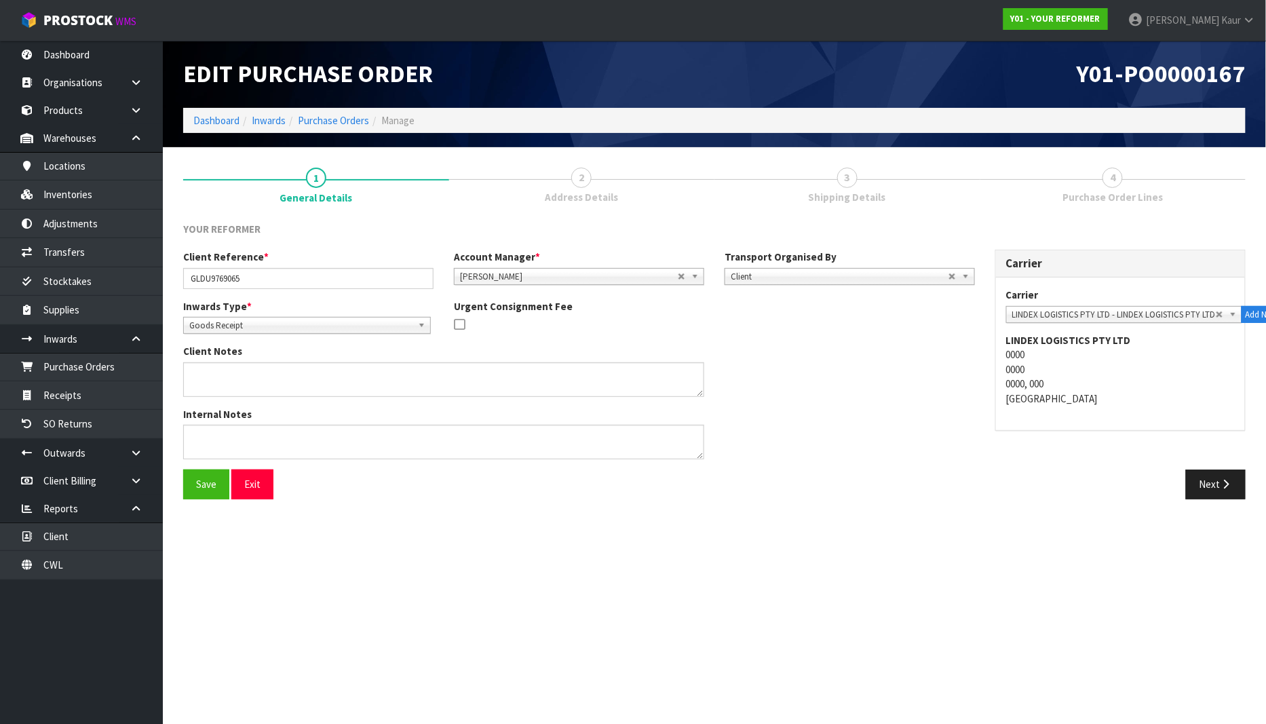
click at [1246, 494] on div "Next" at bounding box center [984, 483] width 541 height 29
click at [1211, 495] on button "Next" at bounding box center [1216, 483] width 60 height 29
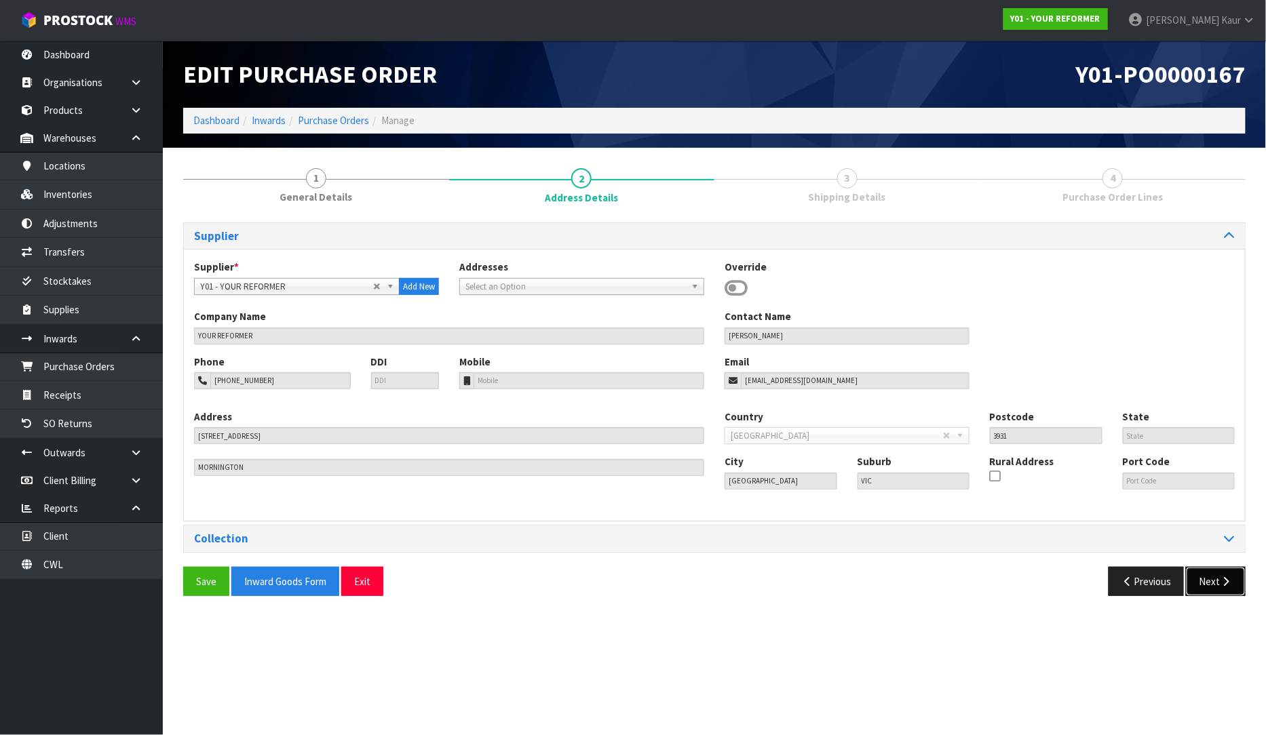
click at [1211, 568] on button "Next" at bounding box center [1216, 581] width 60 height 29
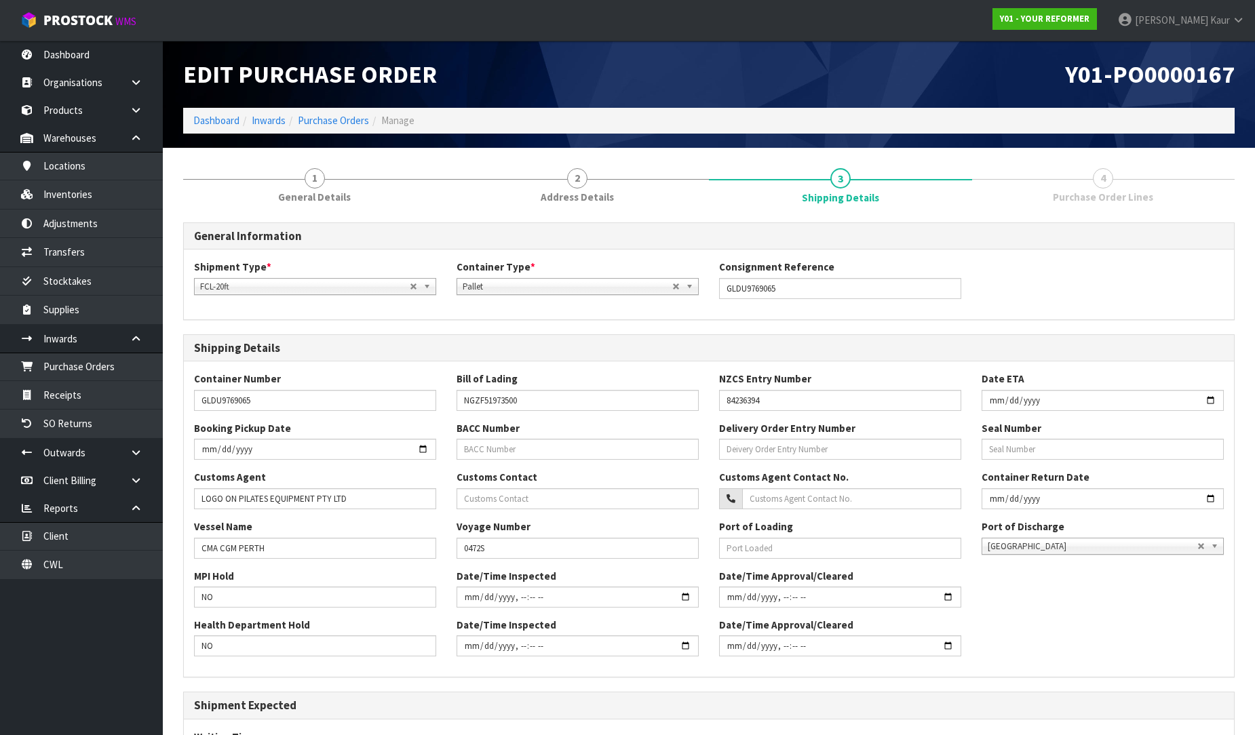
scroll to position [199, 0]
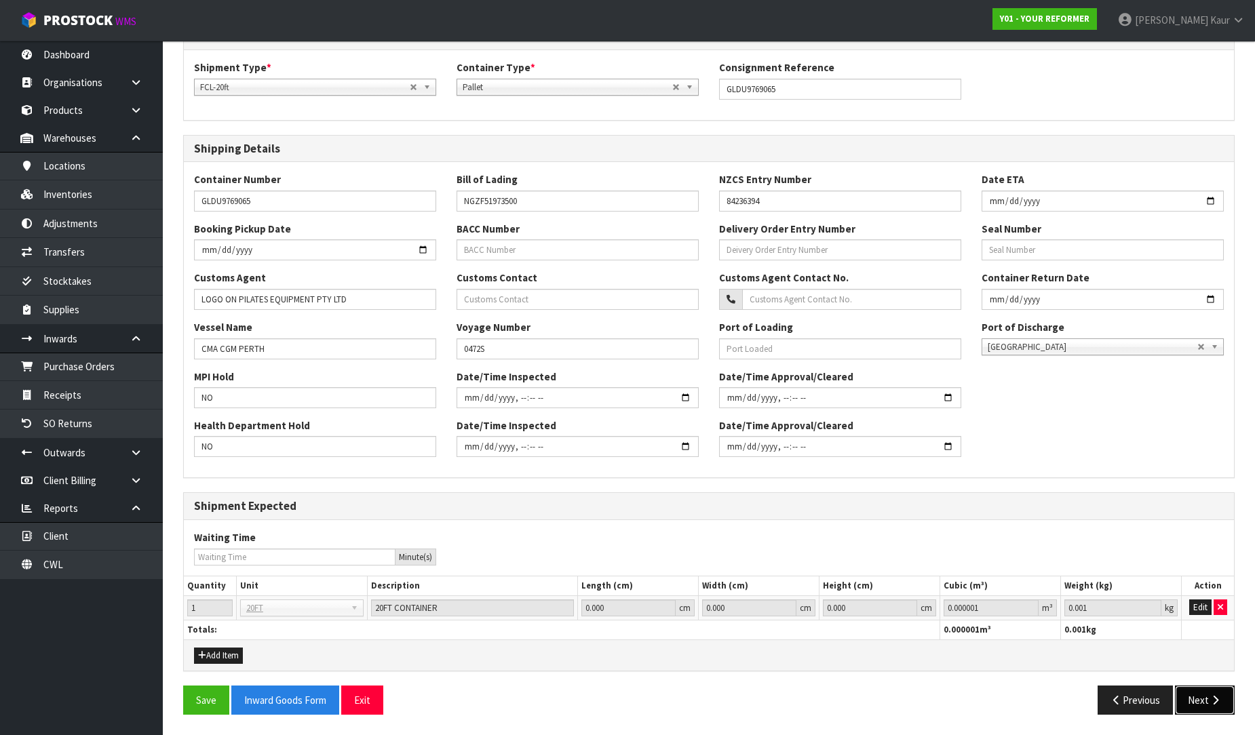
click at [1203, 707] on button "Next" at bounding box center [1205, 700] width 60 height 29
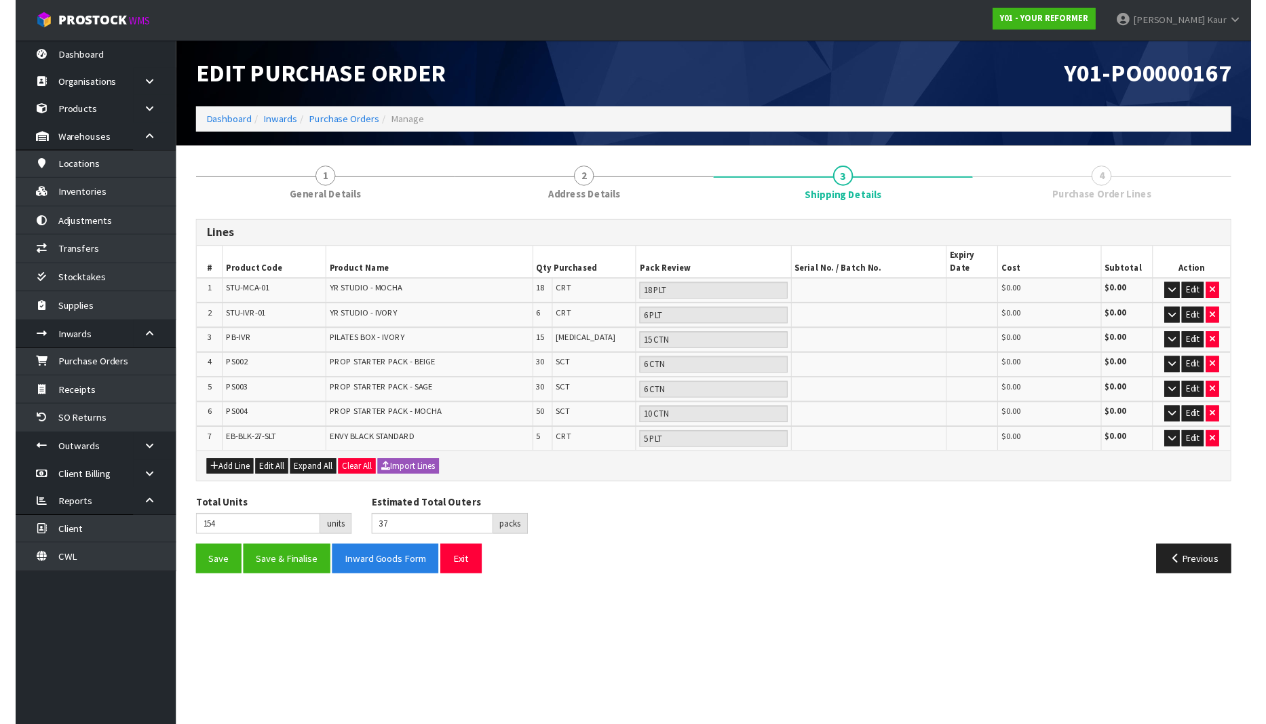
scroll to position [0, 0]
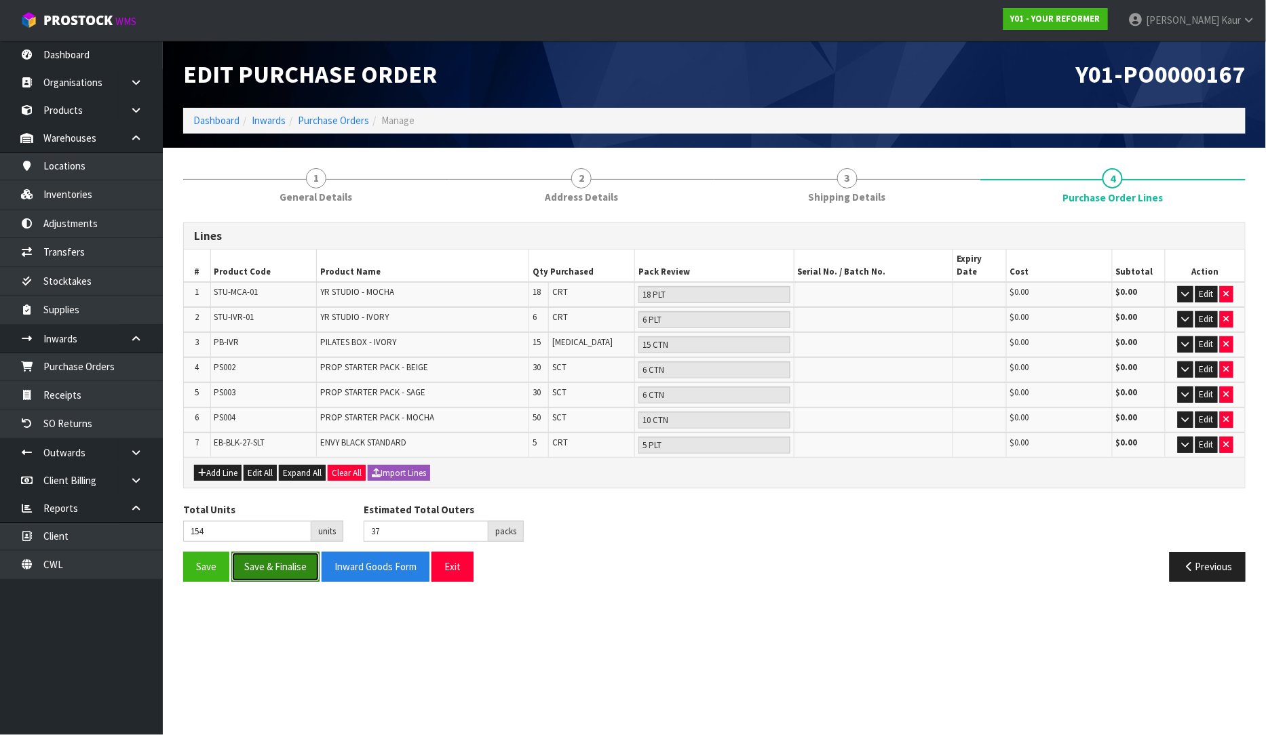
click at [288, 561] on button "Save & Finalise" at bounding box center [275, 566] width 88 height 29
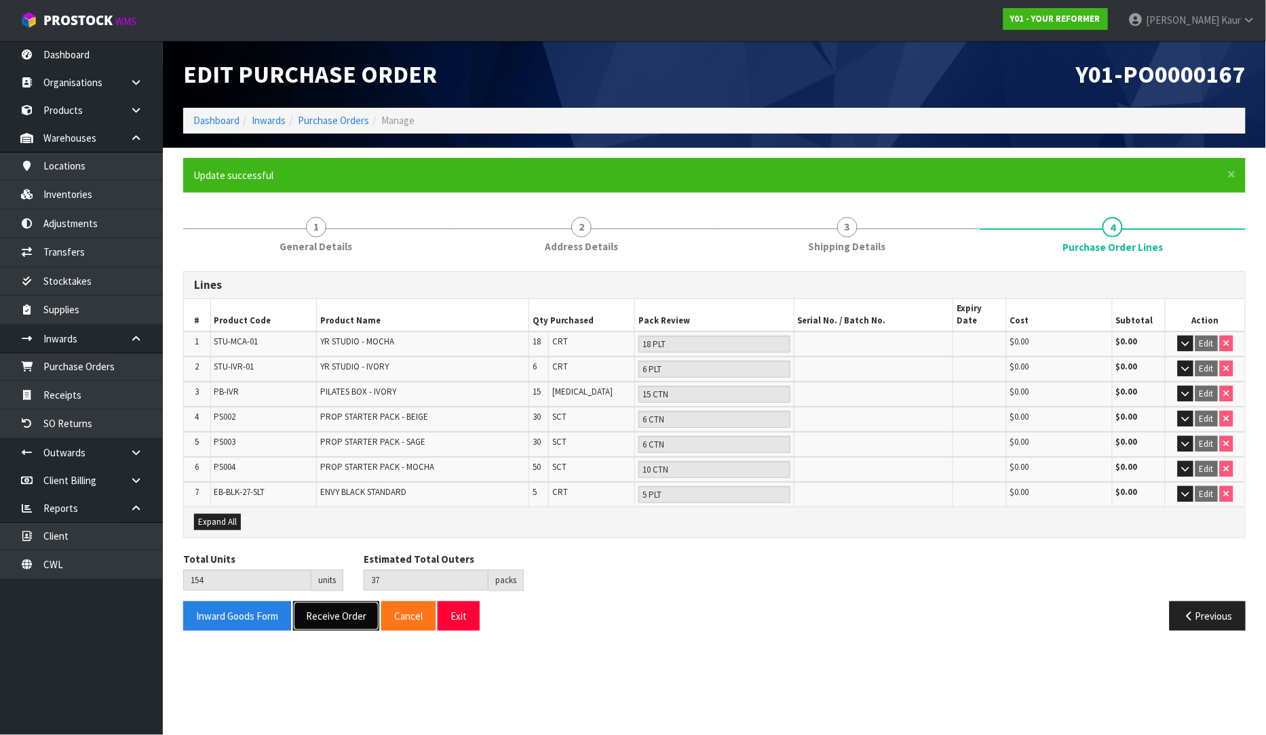
click at [314, 602] on button "Receive Order" at bounding box center [336, 616] width 86 height 29
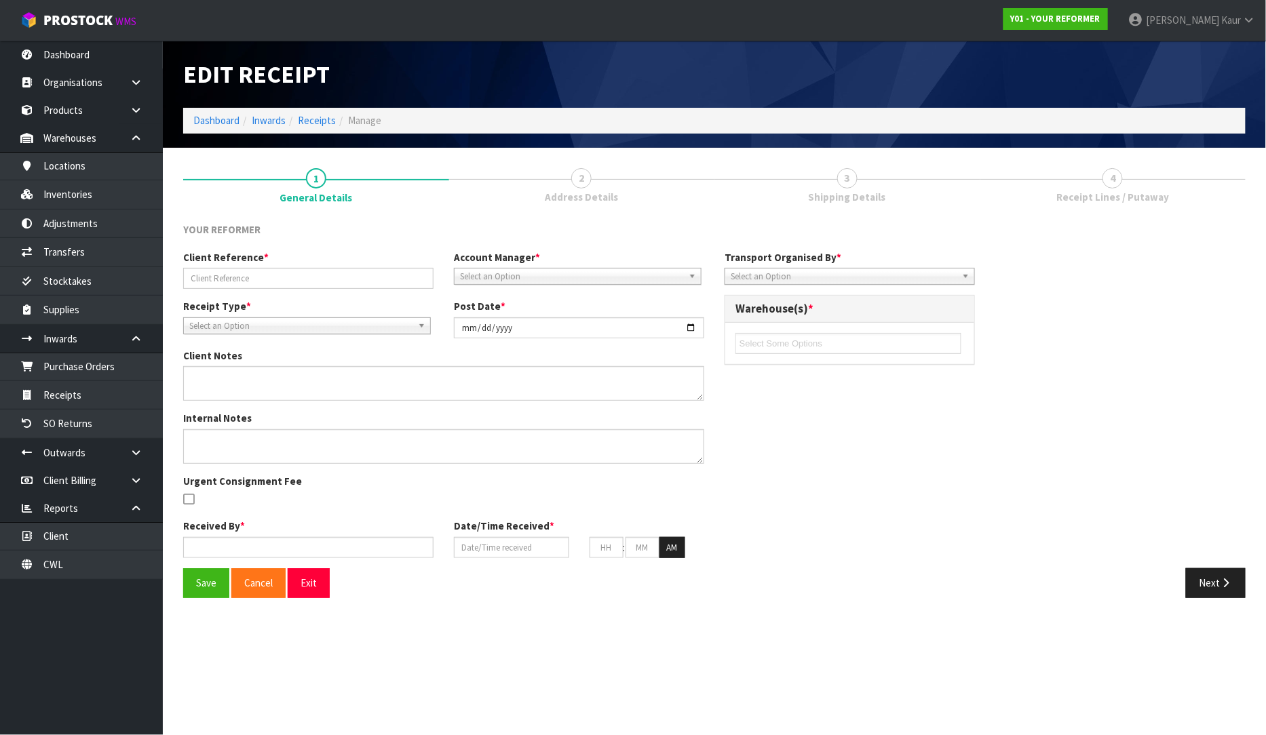
type input "GLDU9769065"
type input "2025-09-01"
type input "Prabhneet Kaur"
type input "01/09/2025"
type input "05"
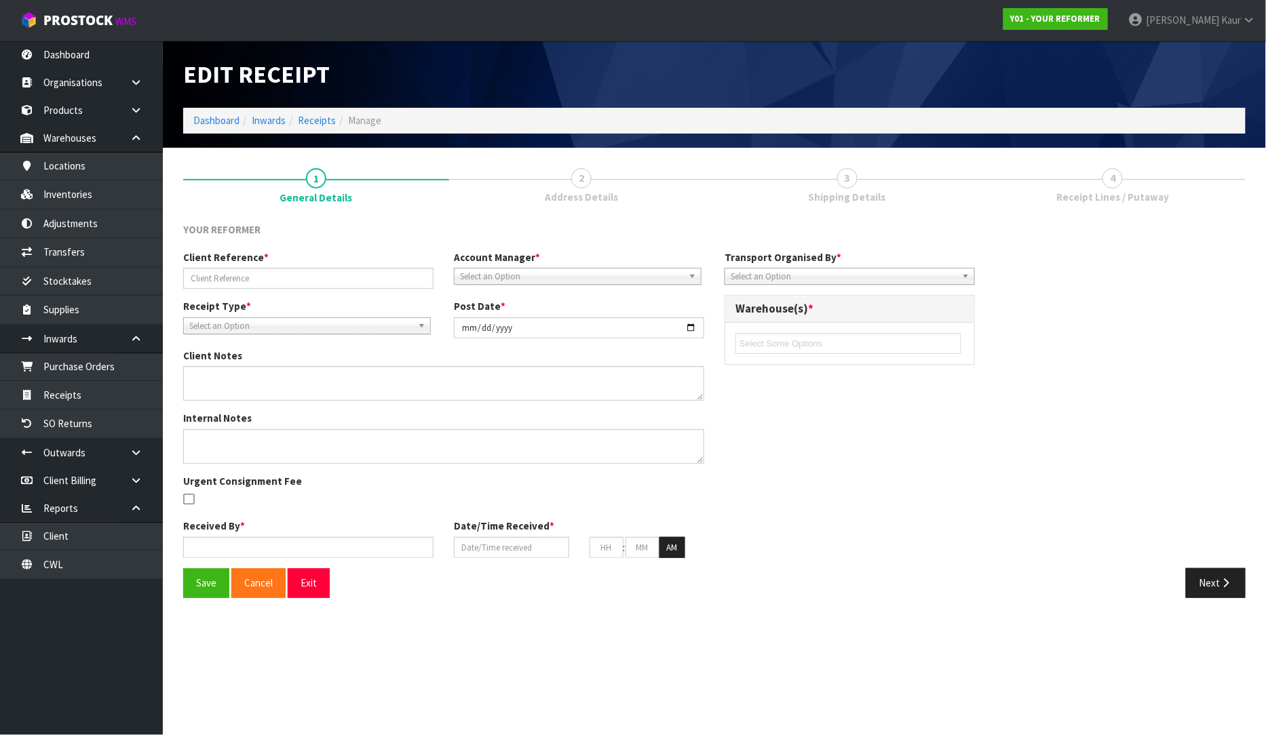
type input "02"
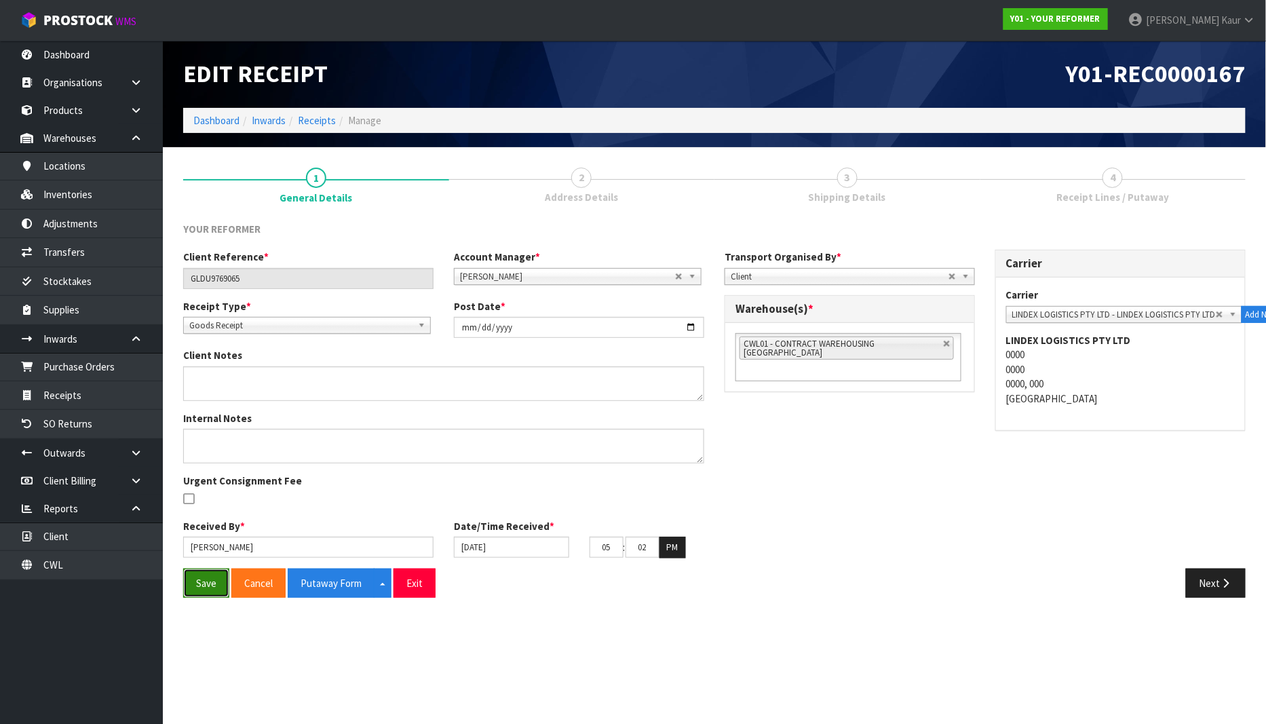
click at [206, 587] on button "Save" at bounding box center [206, 582] width 46 height 29
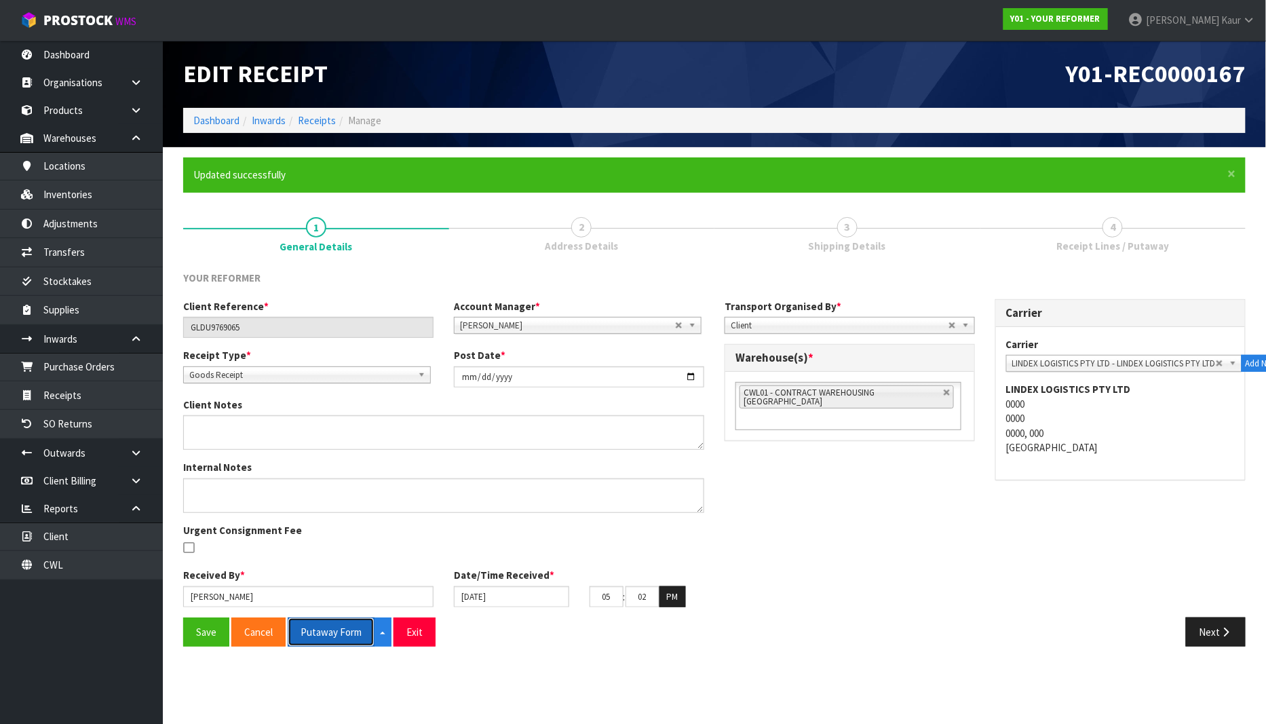
click at [331, 627] on button "Putaway Form" at bounding box center [331, 631] width 87 height 29
click at [1254, 10] on link "Prabhneet Kaur" at bounding box center [1192, 20] width 148 height 41
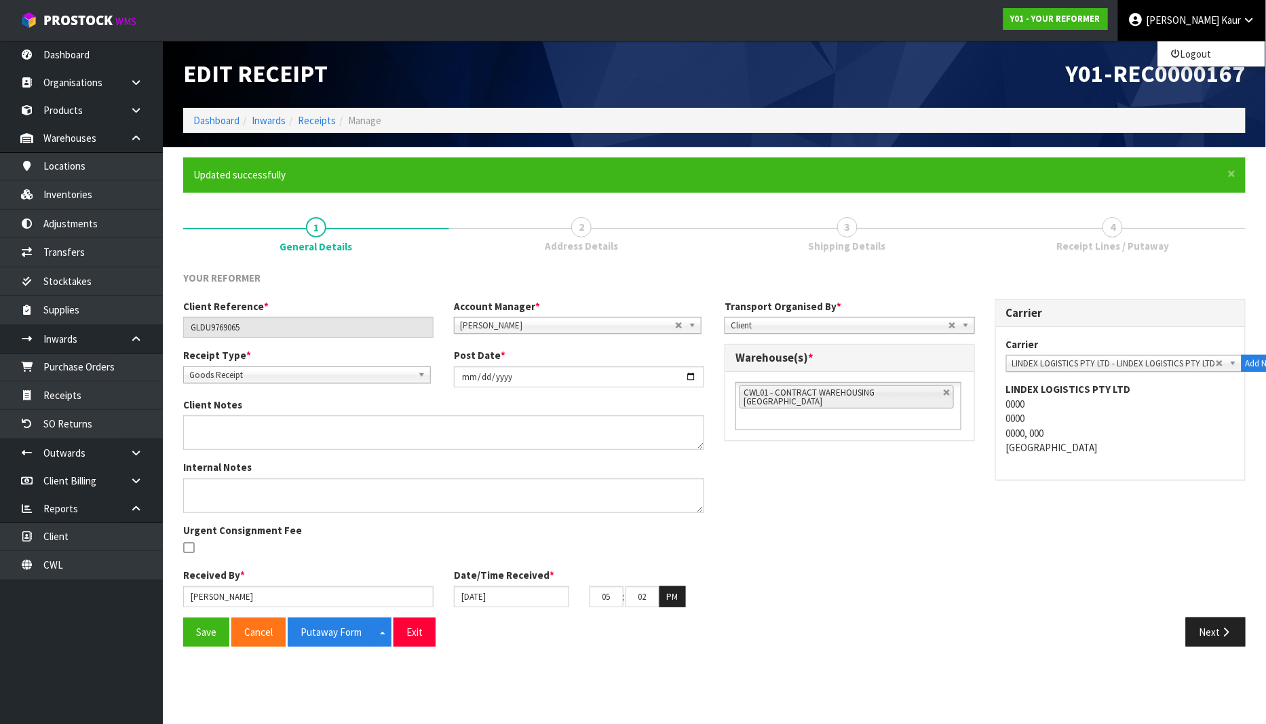
click at [967, 50] on div "Y01-REC0000167" at bounding box center [984, 74] width 541 height 67
click at [1232, 16] on span "Kaur" at bounding box center [1231, 20] width 20 height 13
click at [1230, 54] on link "Logout" at bounding box center [1211, 54] width 107 height 18
